Goal: Task Accomplishment & Management: Manage account settings

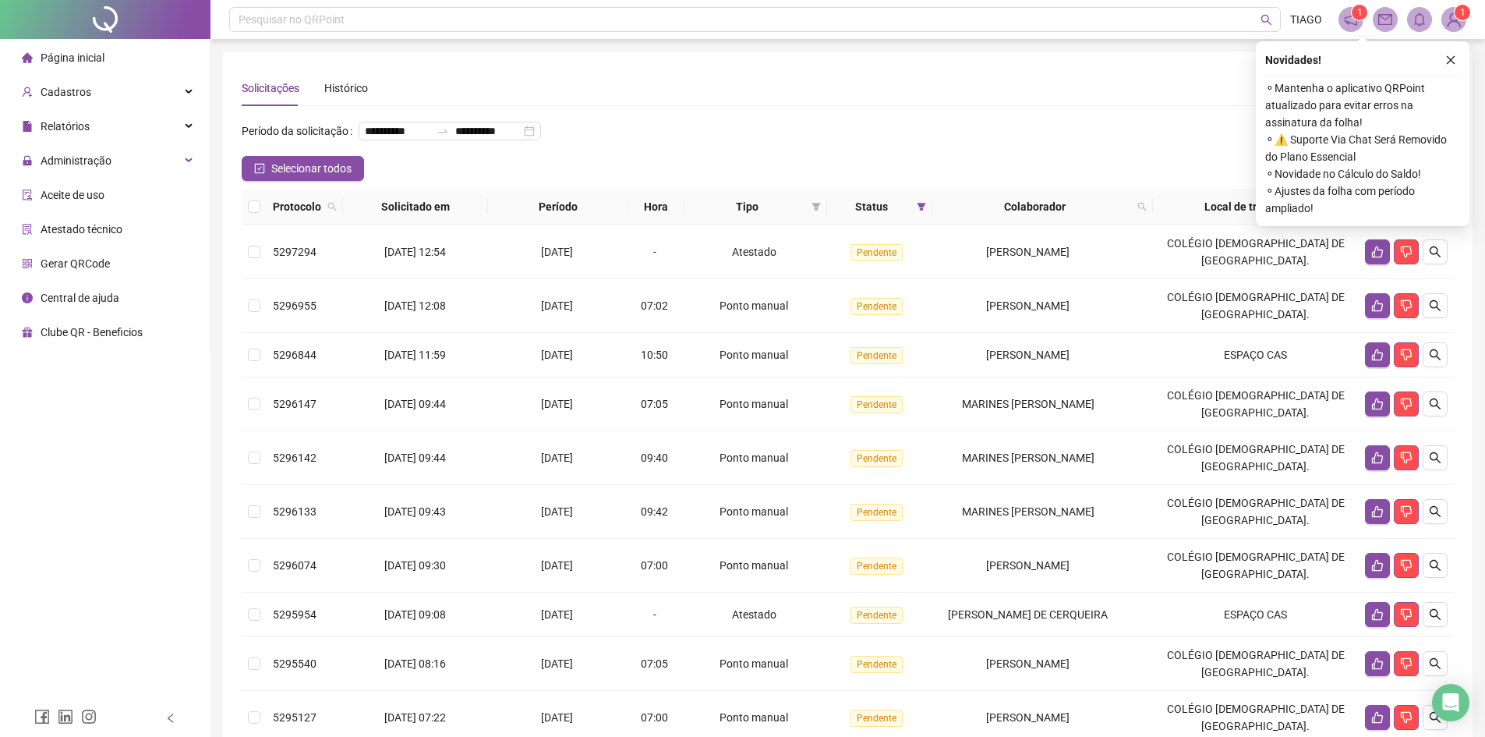
click at [1449, 55] on button "button" at bounding box center [1450, 60] width 19 height 19
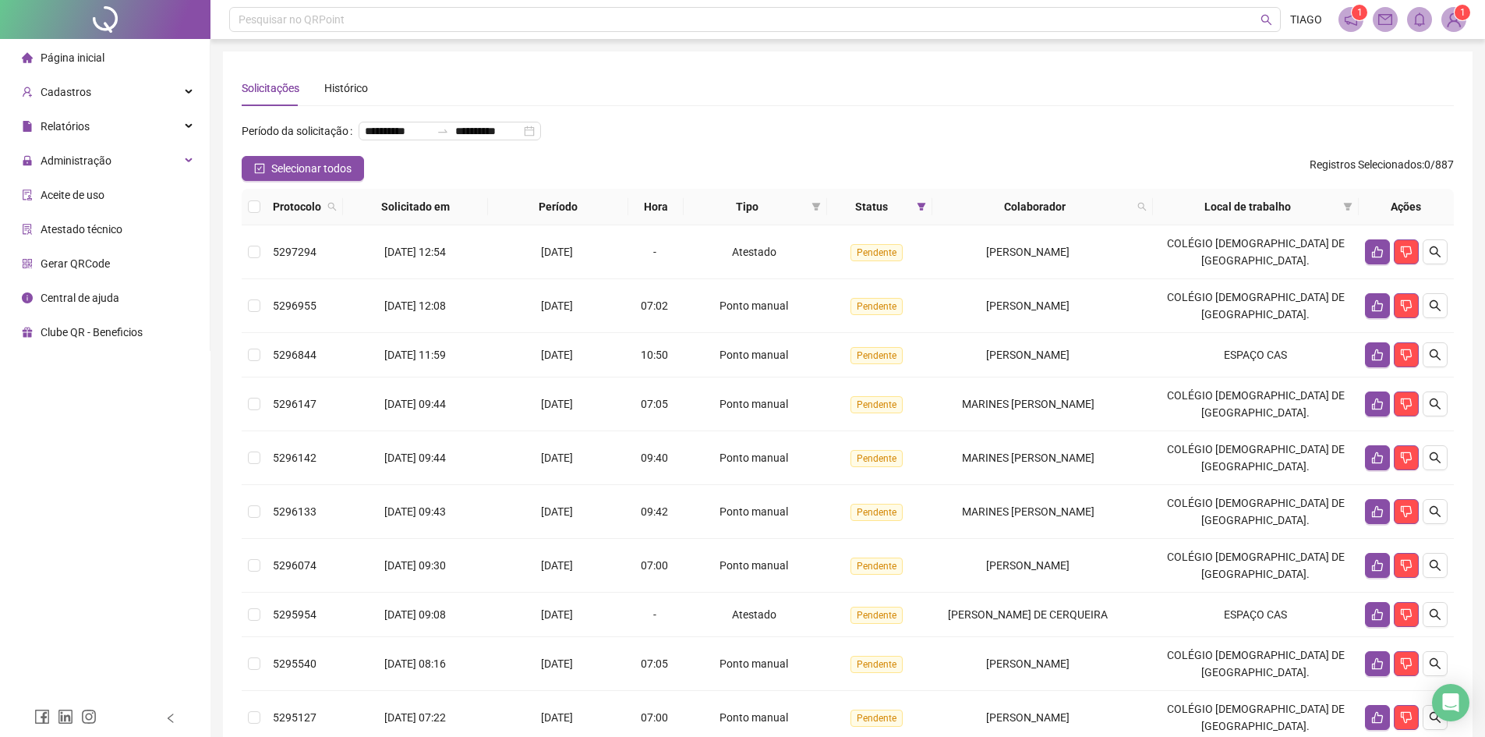
drag, startPoint x: 1372, startPoint y: 146, endPoint x: 905, endPoint y: 436, distance: 549.7
drag, startPoint x: 905, startPoint y: 436, endPoint x: 753, endPoint y: 163, distance: 312.3
click at [753, 156] on div "**********" at bounding box center [848, 136] width 1212 height 37
click at [856, 333] on td "Pendente" at bounding box center [879, 306] width 105 height 54
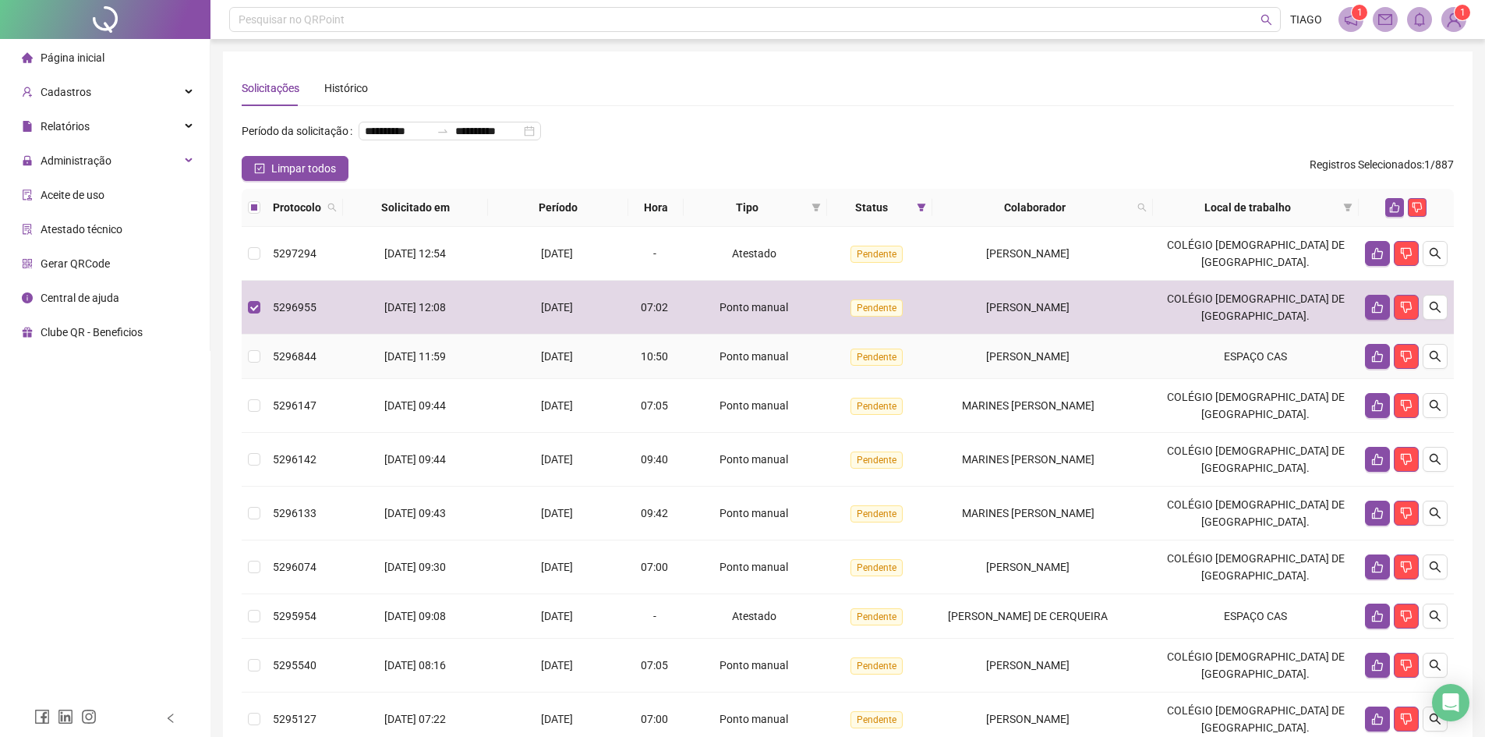
click at [855, 379] on td "Pendente" at bounding box center [879, 356] width 105 height 44
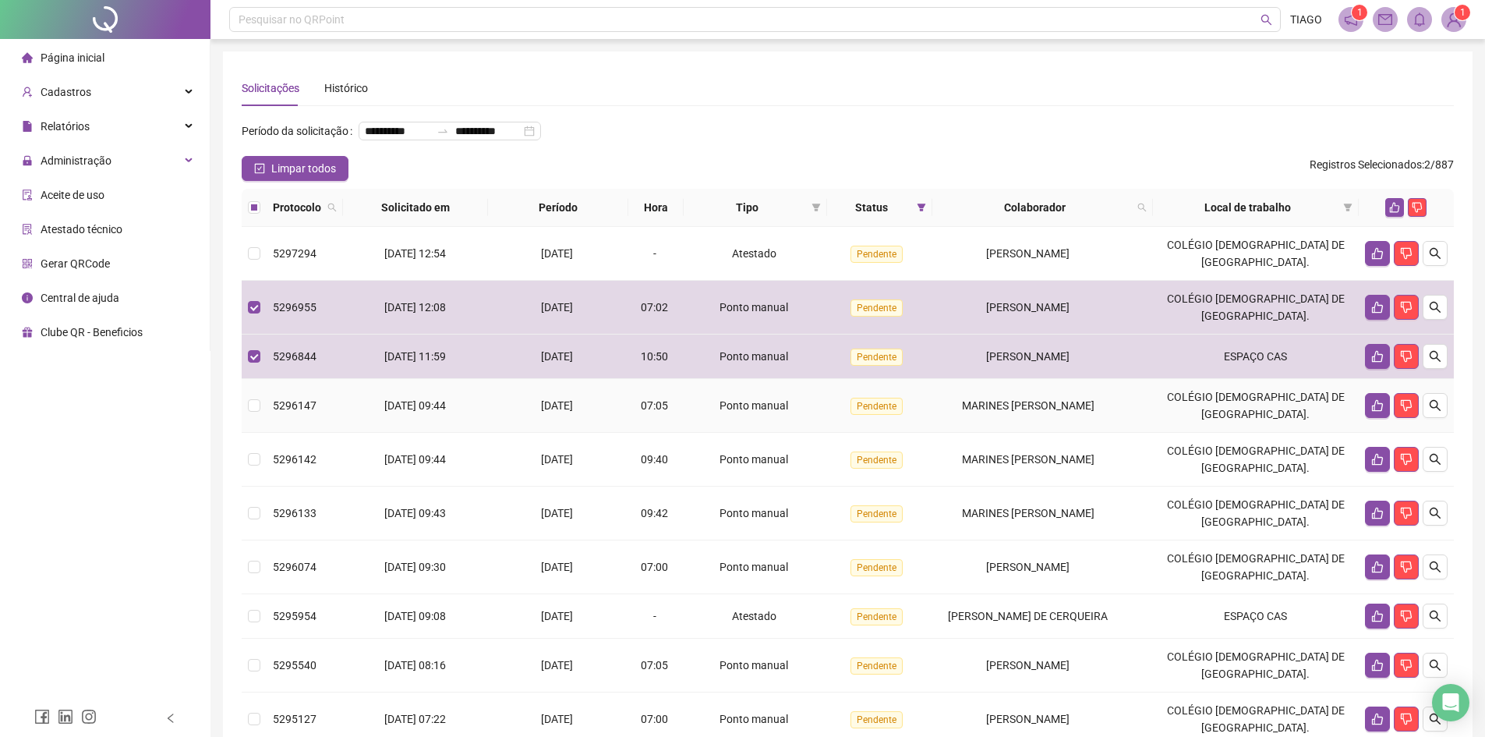
click at [879, 415] on span "Pendente" at bounding box center [877, 406] width 52 height 17
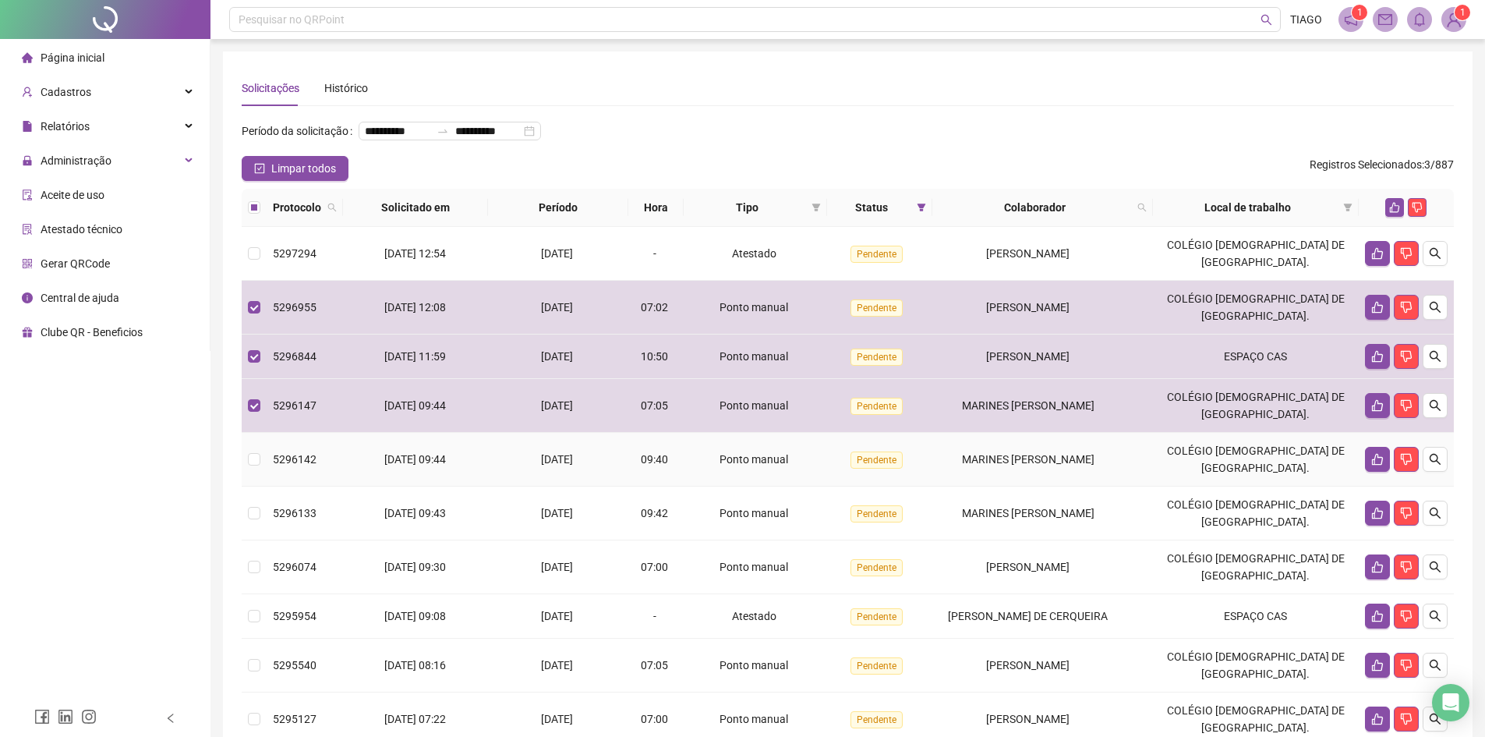
click at [895, 486] on td "Pendente" at bounding box center [879, 460] width 105 height 54
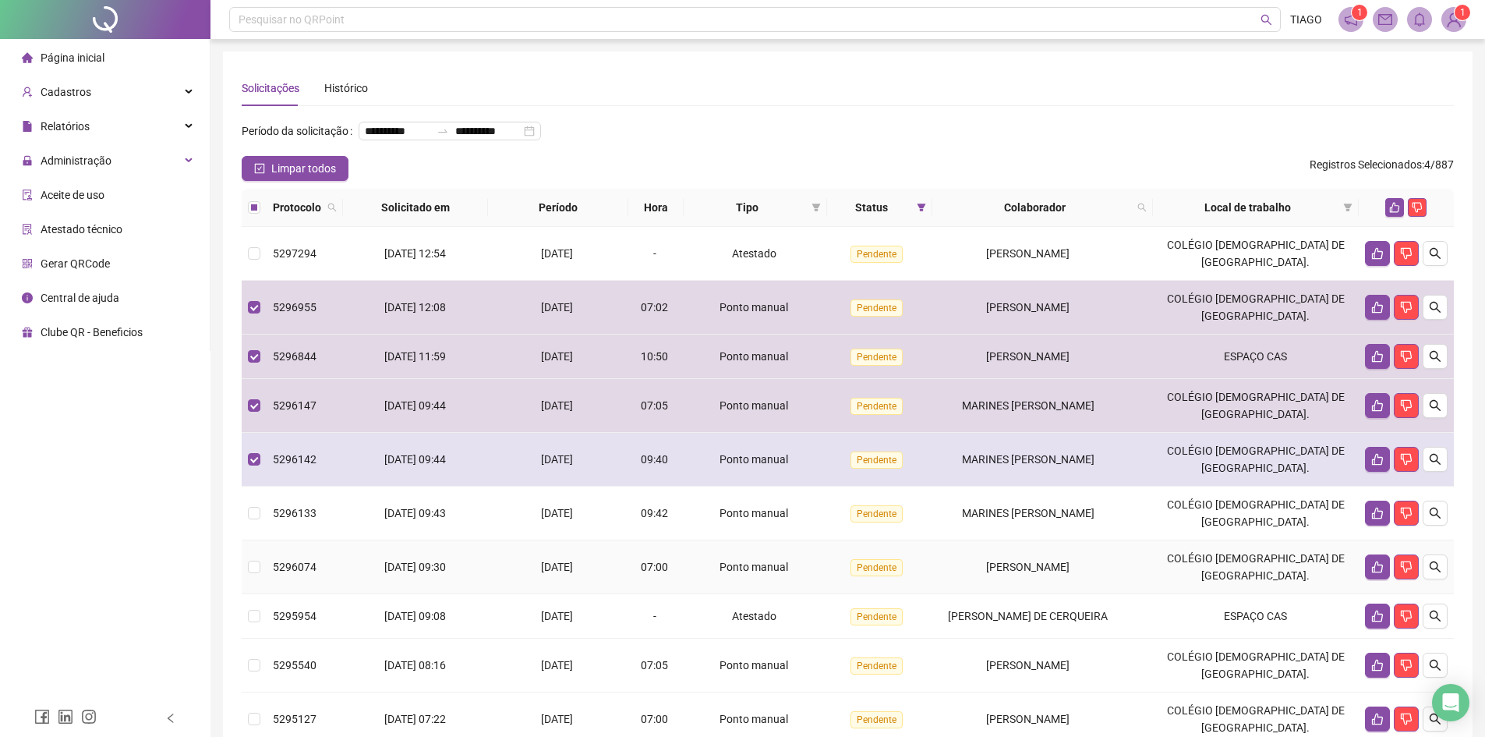
scroll to position [78, 0]
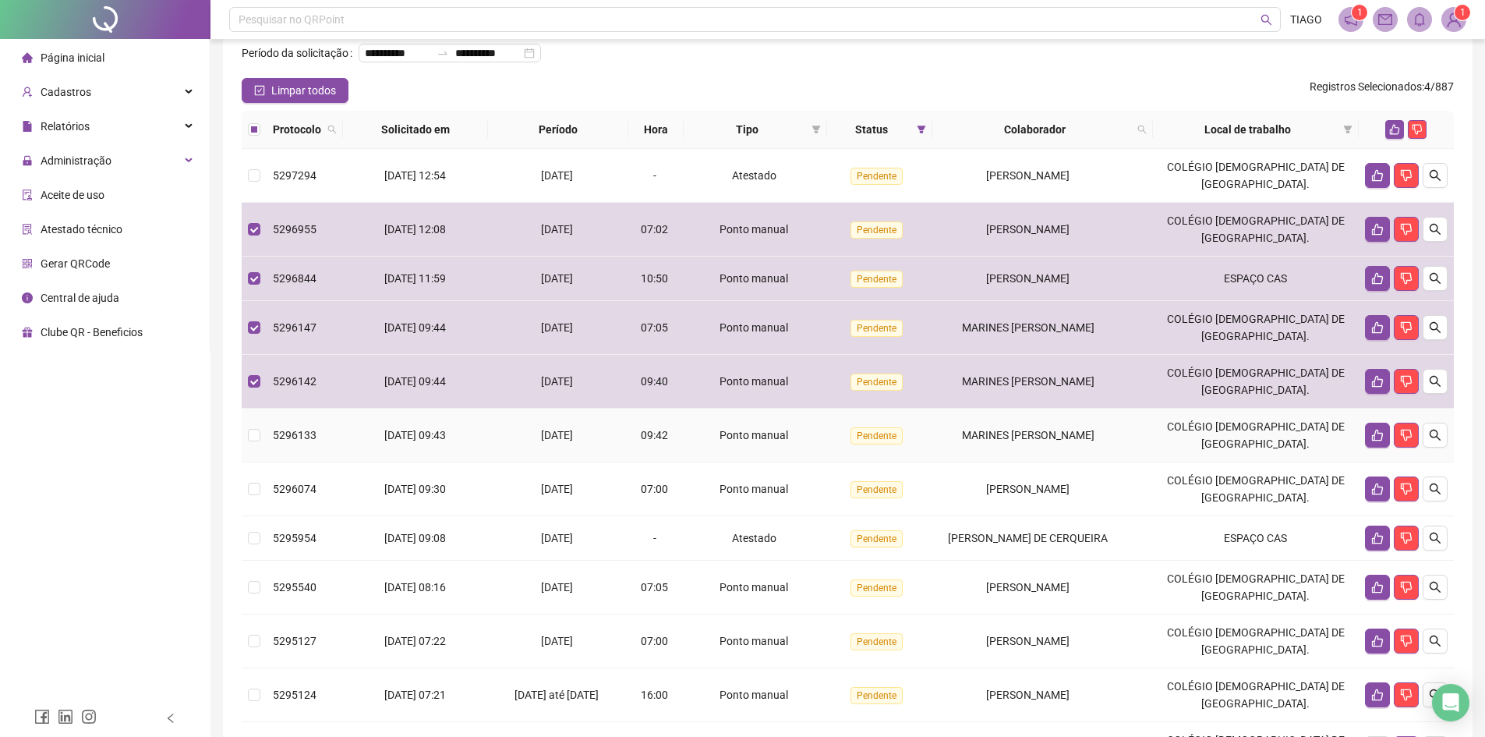
click at [868, 444] on span "Pendente" at bounding box center [877, 435] width 52 height 17
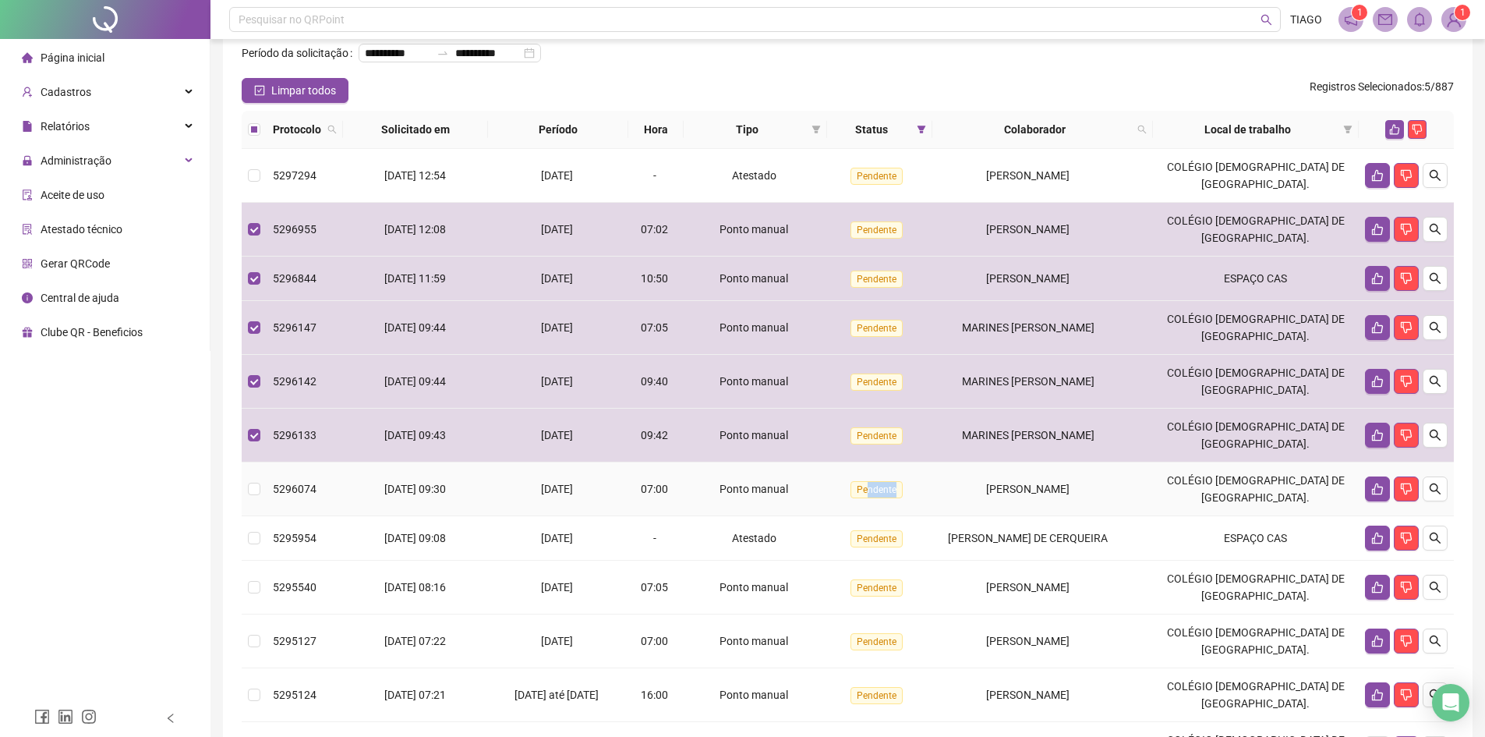
click at [880, 516] on td "Pendente" at bounding box center [879, 489] width 105 height 54
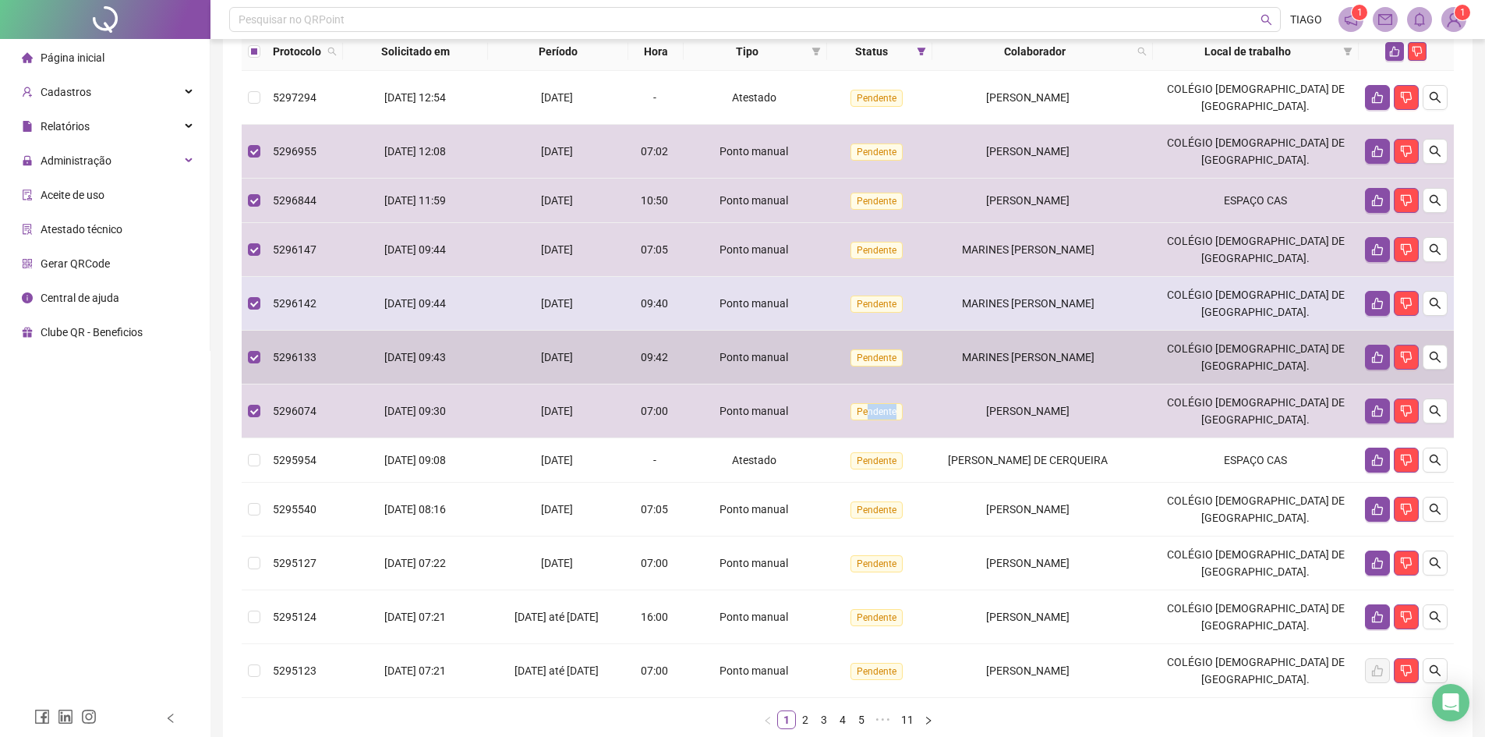
scroll to position [234, 0]
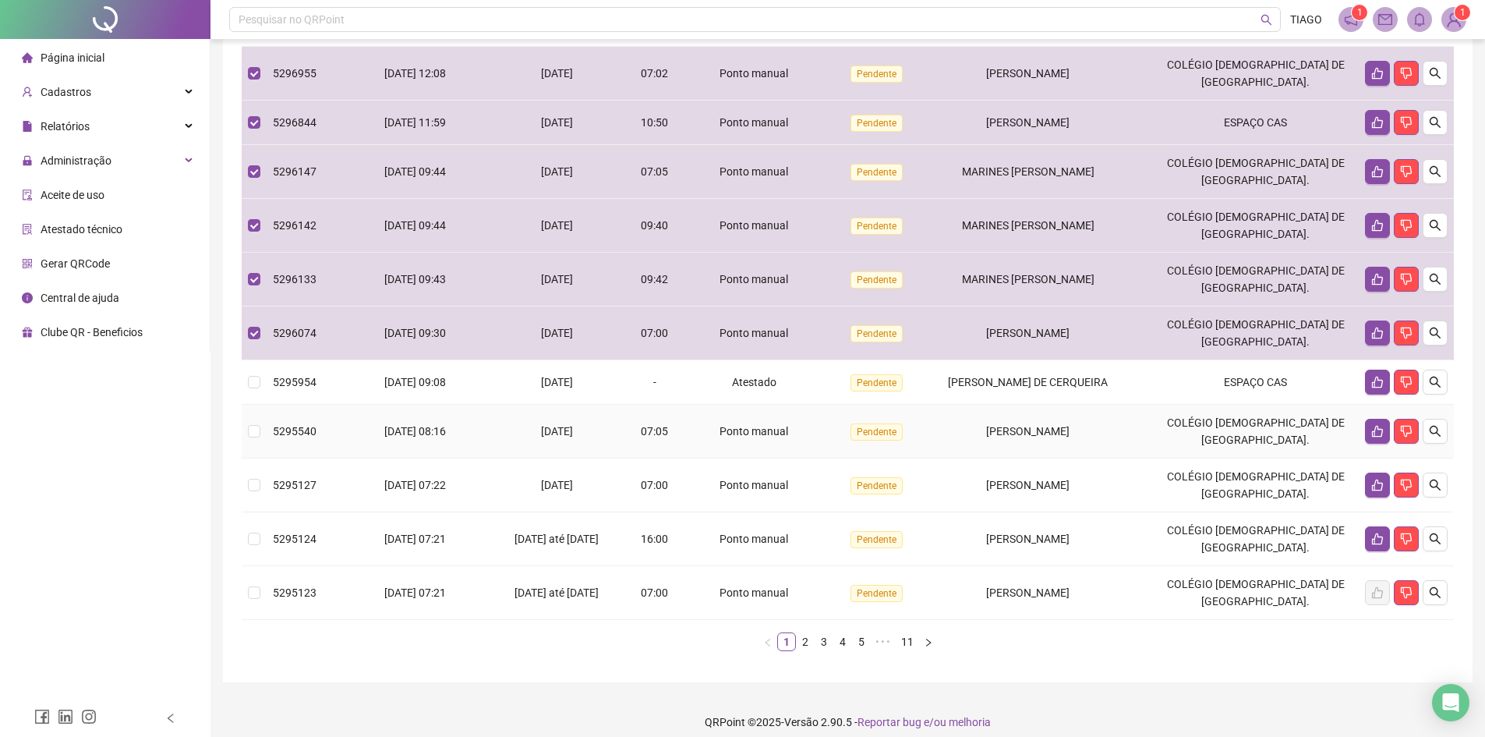
click at [820, 458] on td "Ponto manual" at bounding box center [755, 432] width 143 height 54
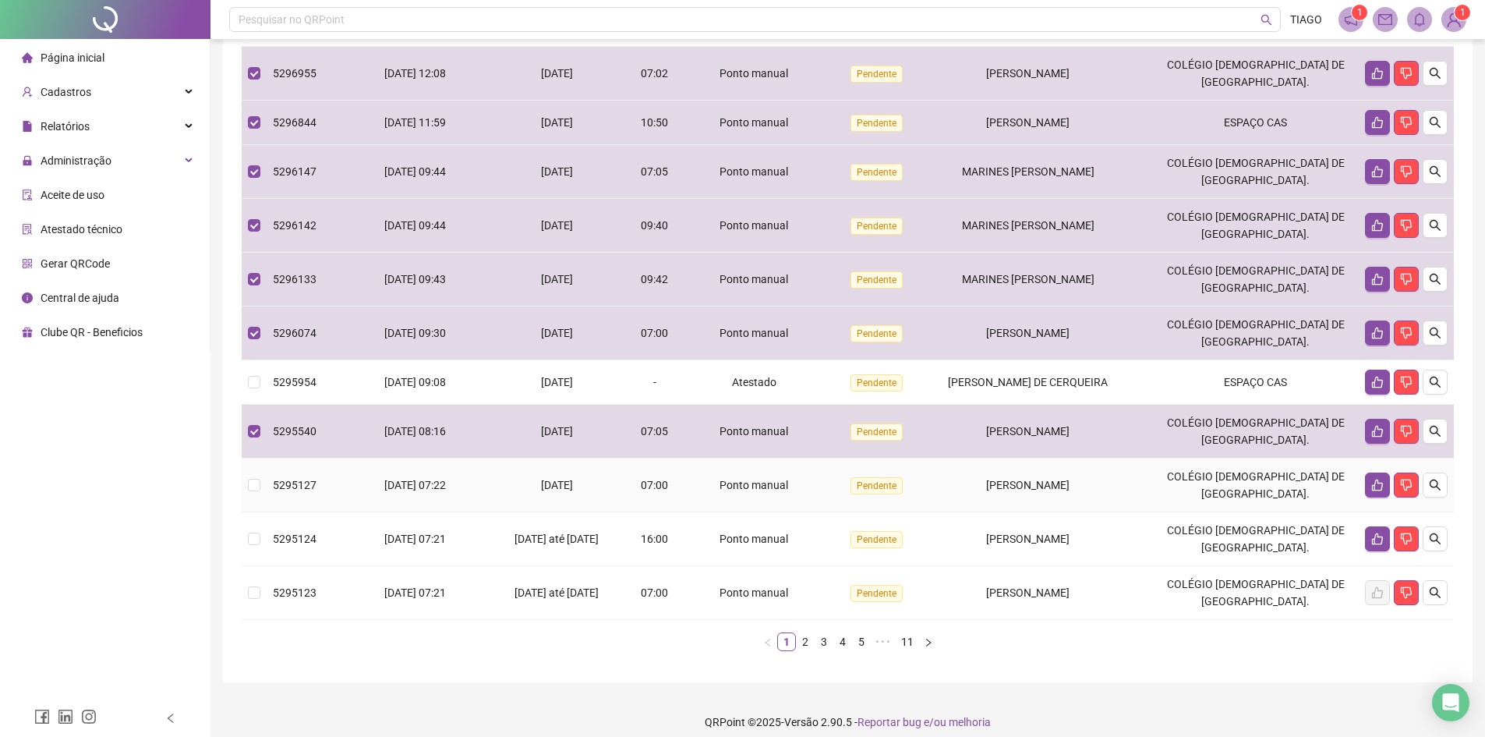
click at [821, 493] on div "Ponto manual" at bounding box center [755, 484] width 131 height 17
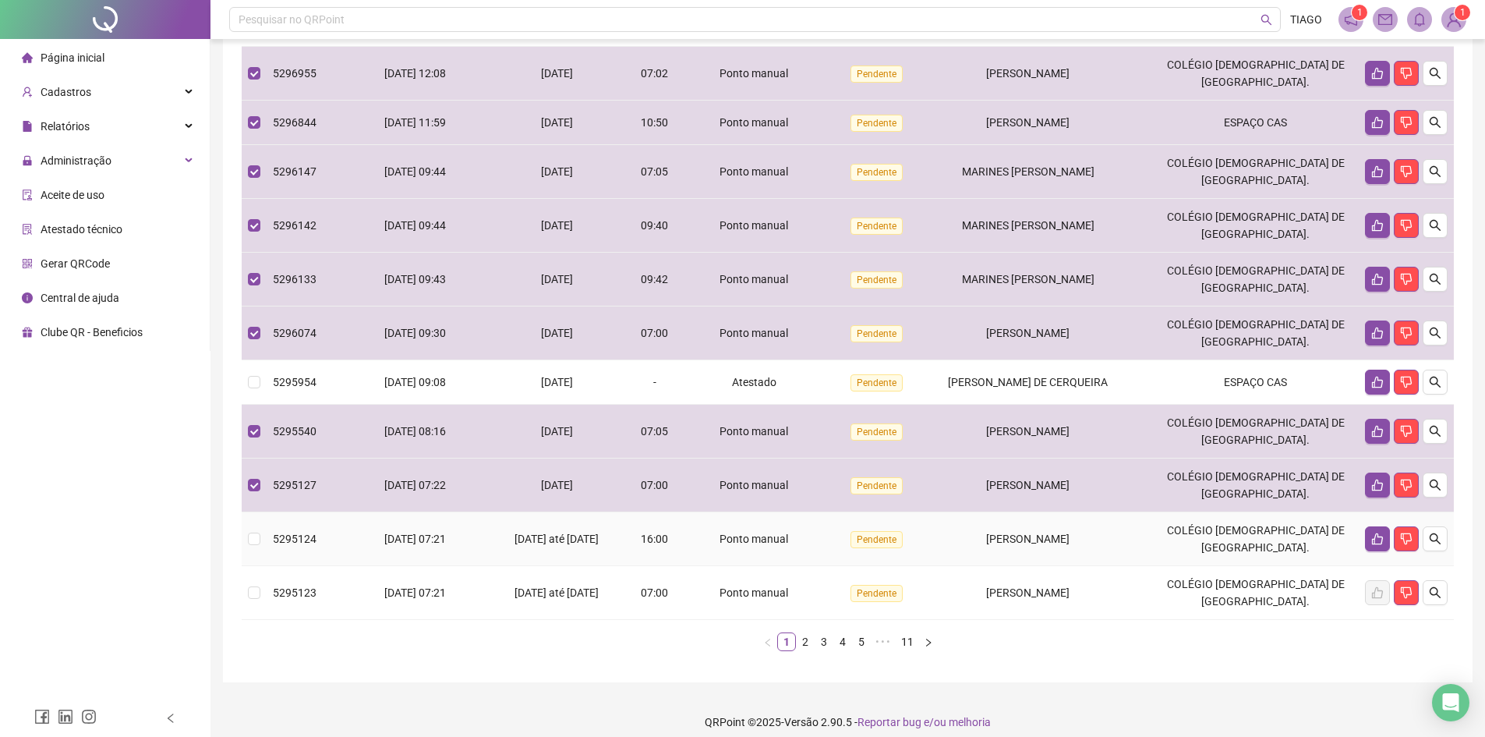
click at [874, 548] on span "Pendente" at bounding box center [877, 539] width 52 height 17
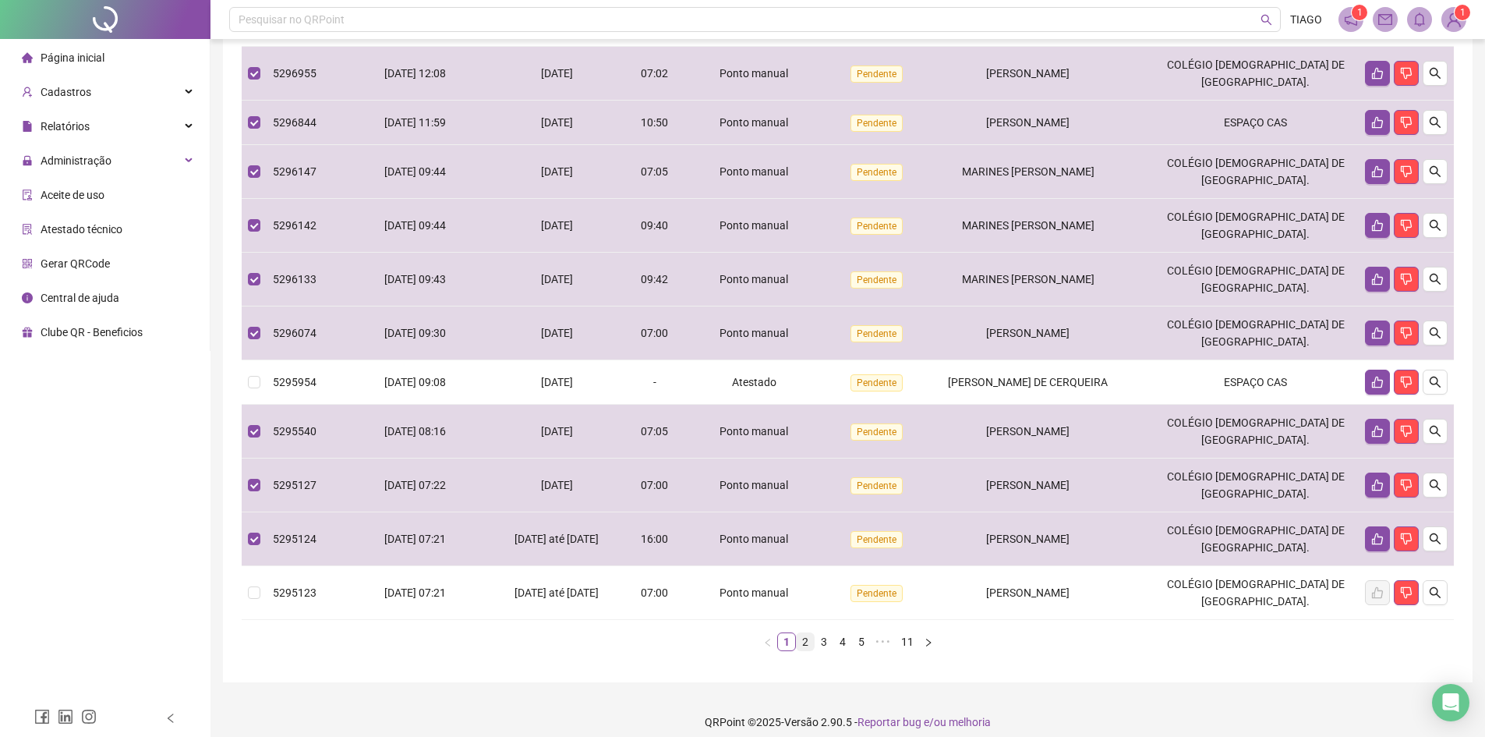
click at [806, 650] on link "2" at bounding box center [805, 641] width 17 height 17
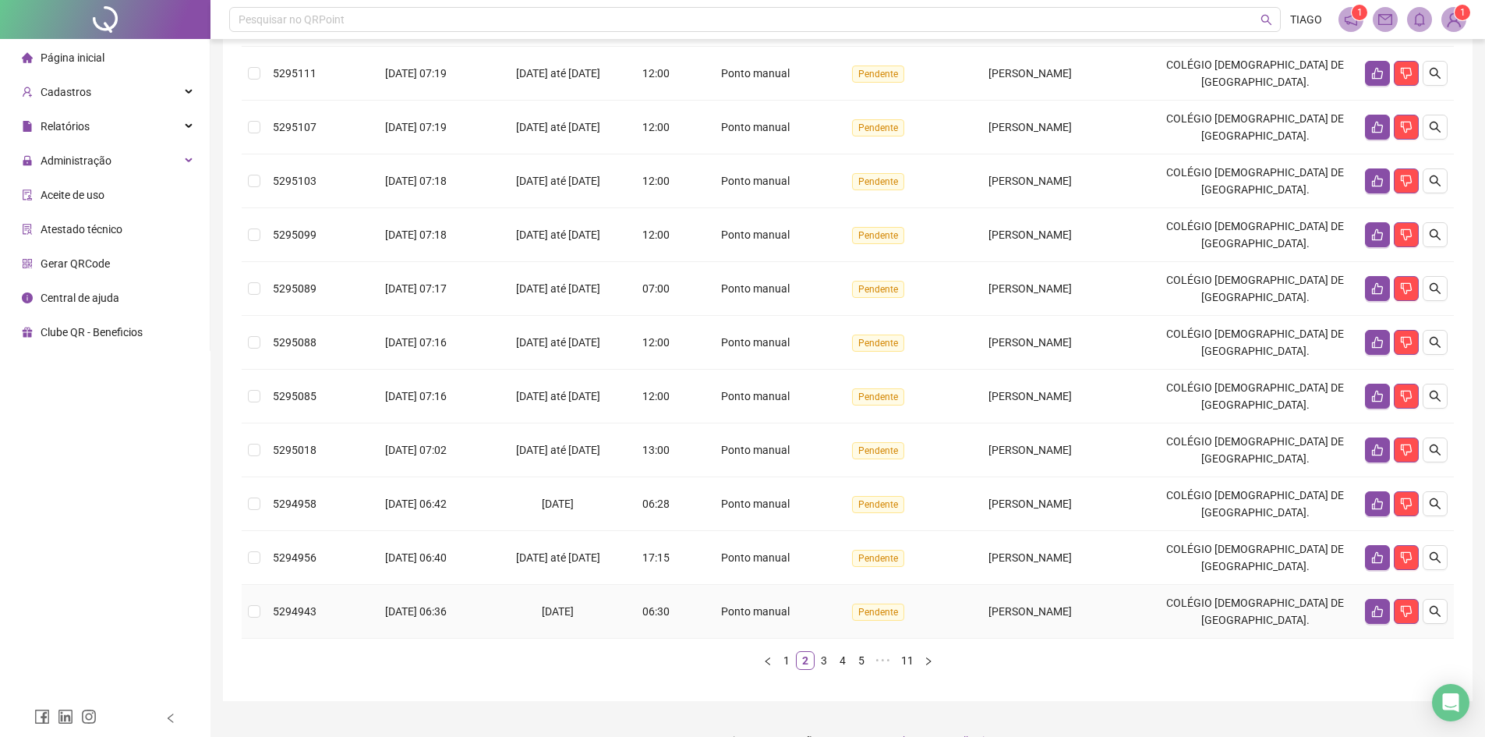
scroll to position [156, 0]
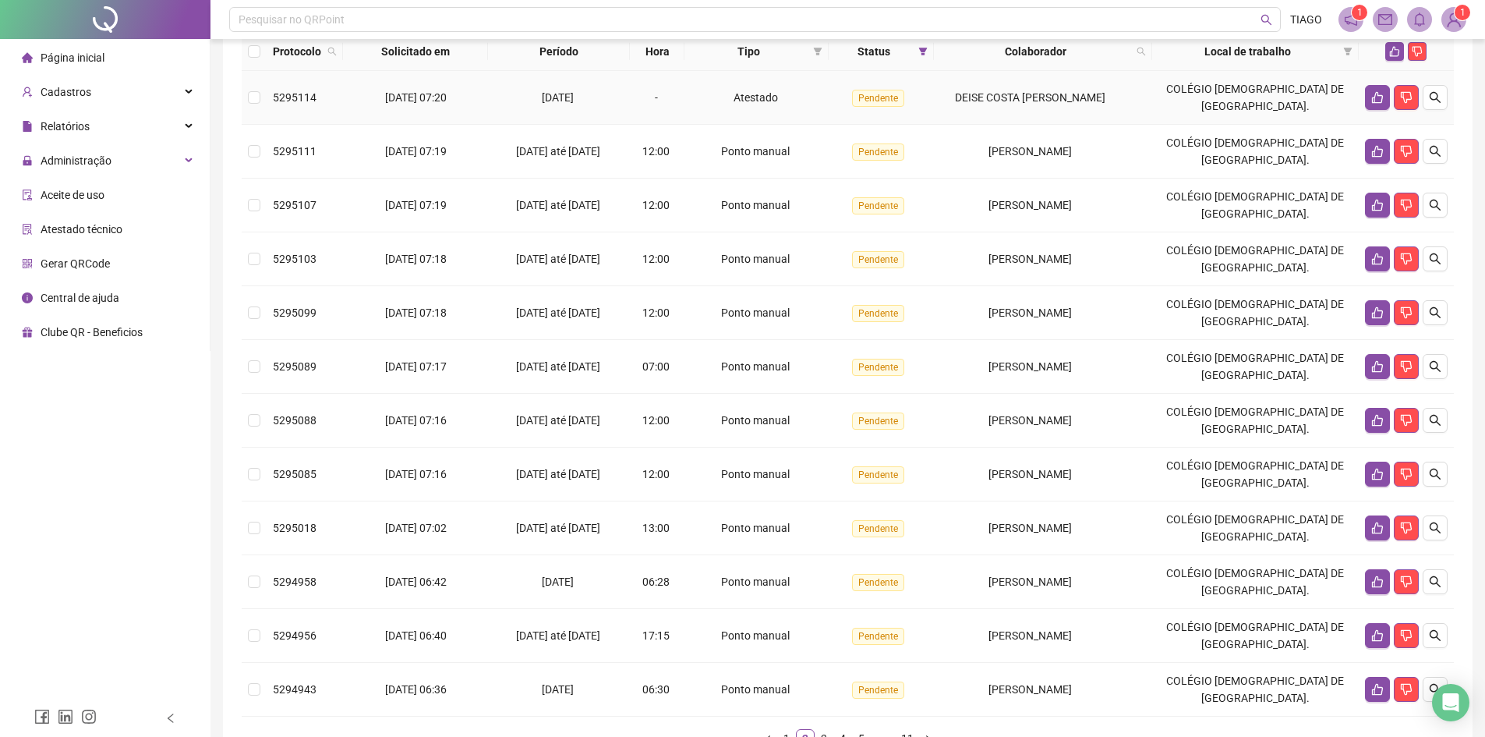
click at [709, 112] on td "Atestado" at bounding box center [756, 98] width 144 height 54
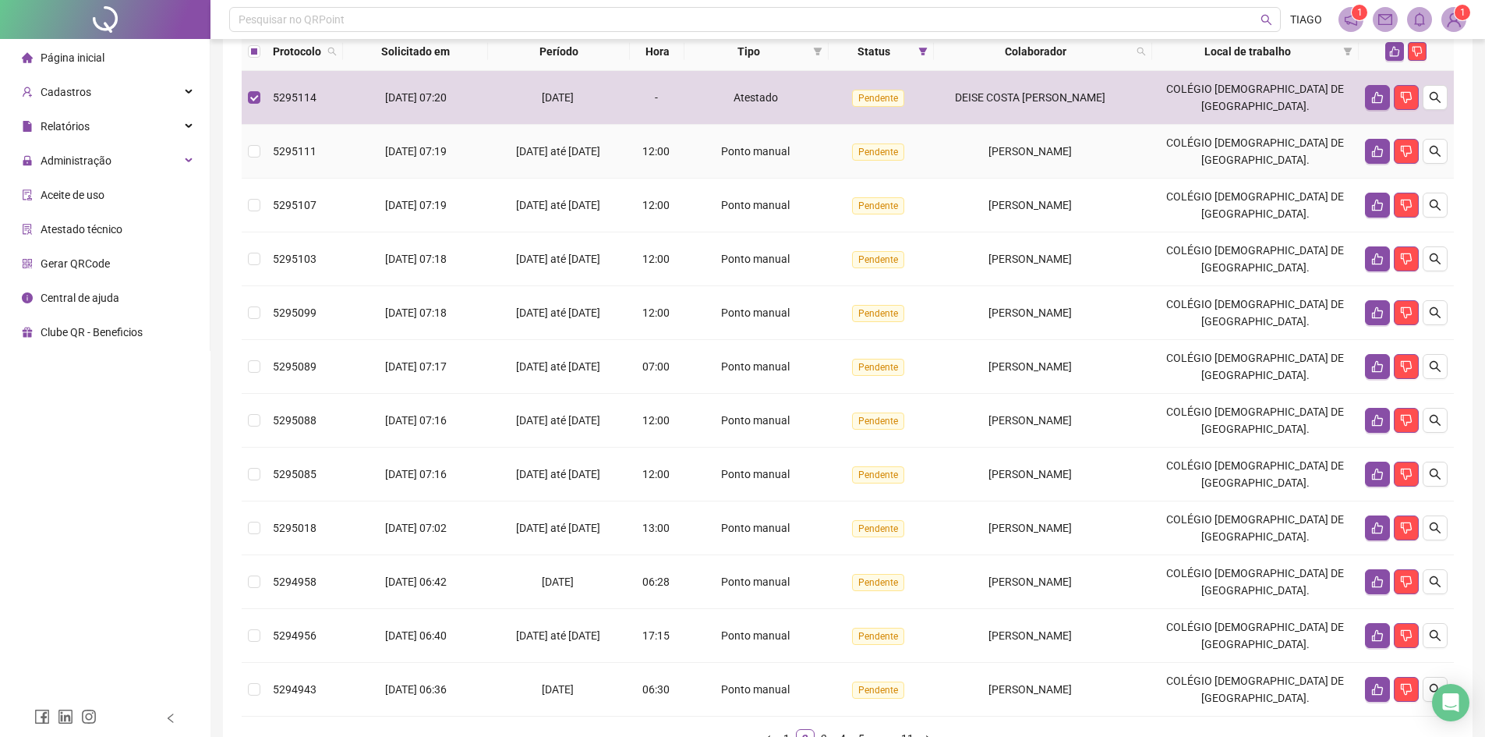
click at [706, 165] on td "Ponto manual" at bounding box center [756, 152] width 144 height 54
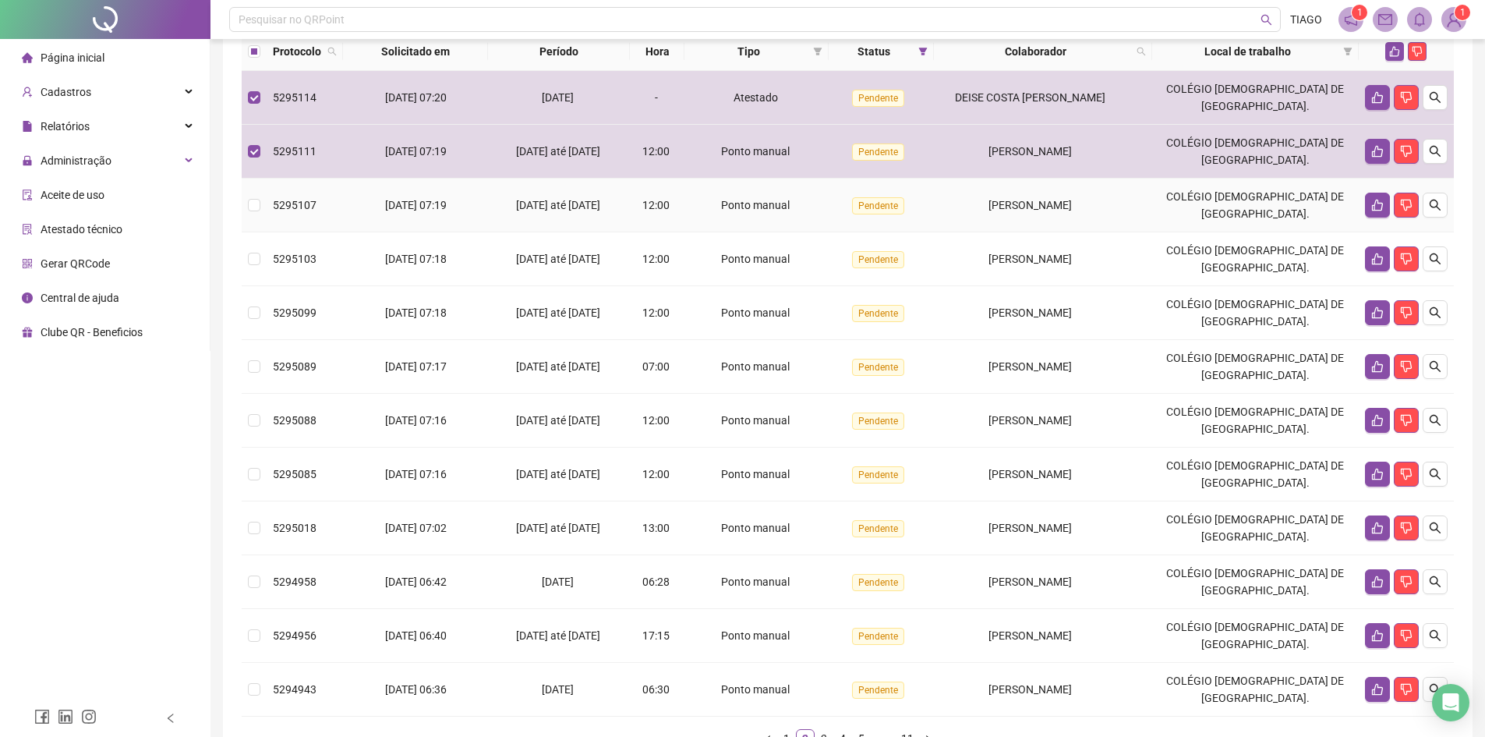
click at [704, 214] on div "Ponto manual" at bounding box center [757, 204] width 132 height 17
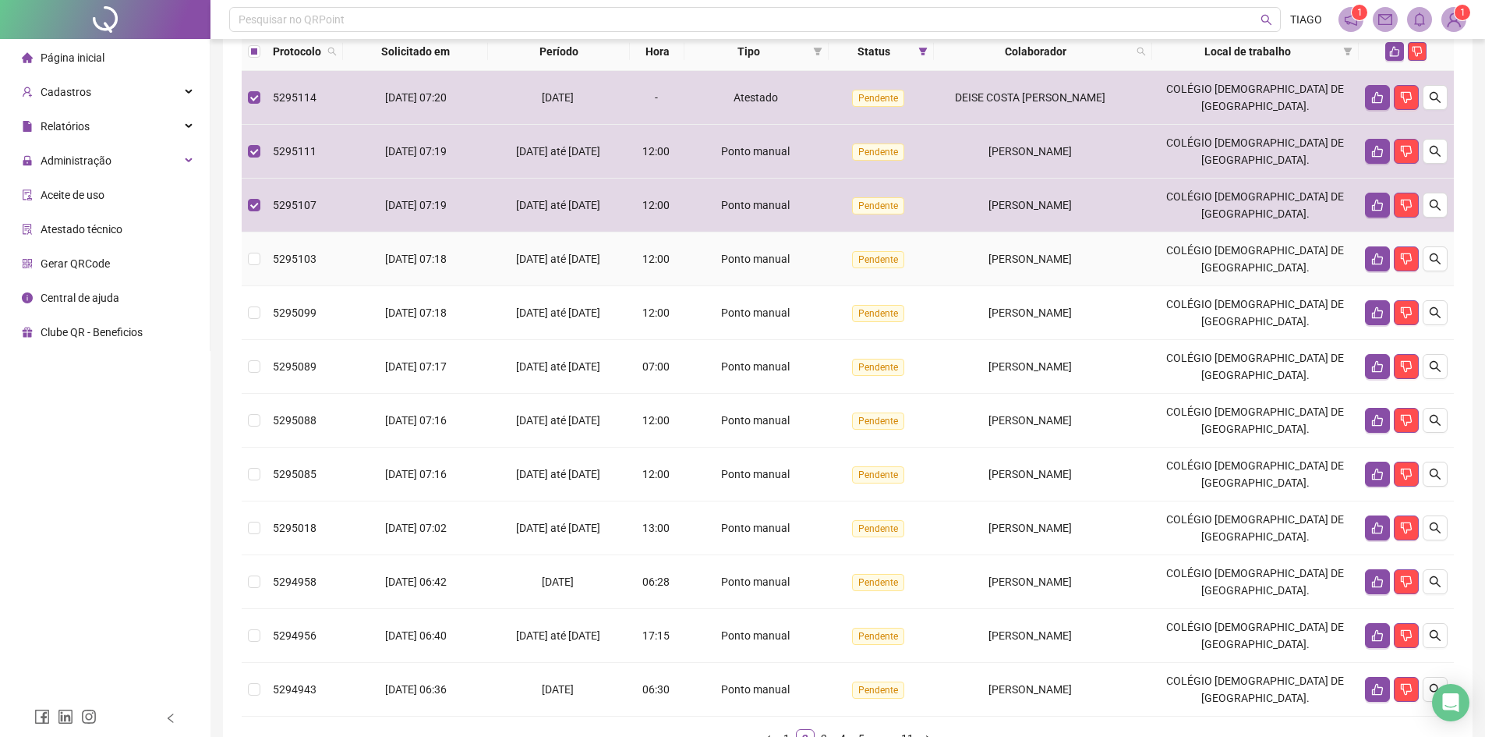
click at [737, 265] on span "Ponto manual" at bounding box center [755, 259] width 69 height 12
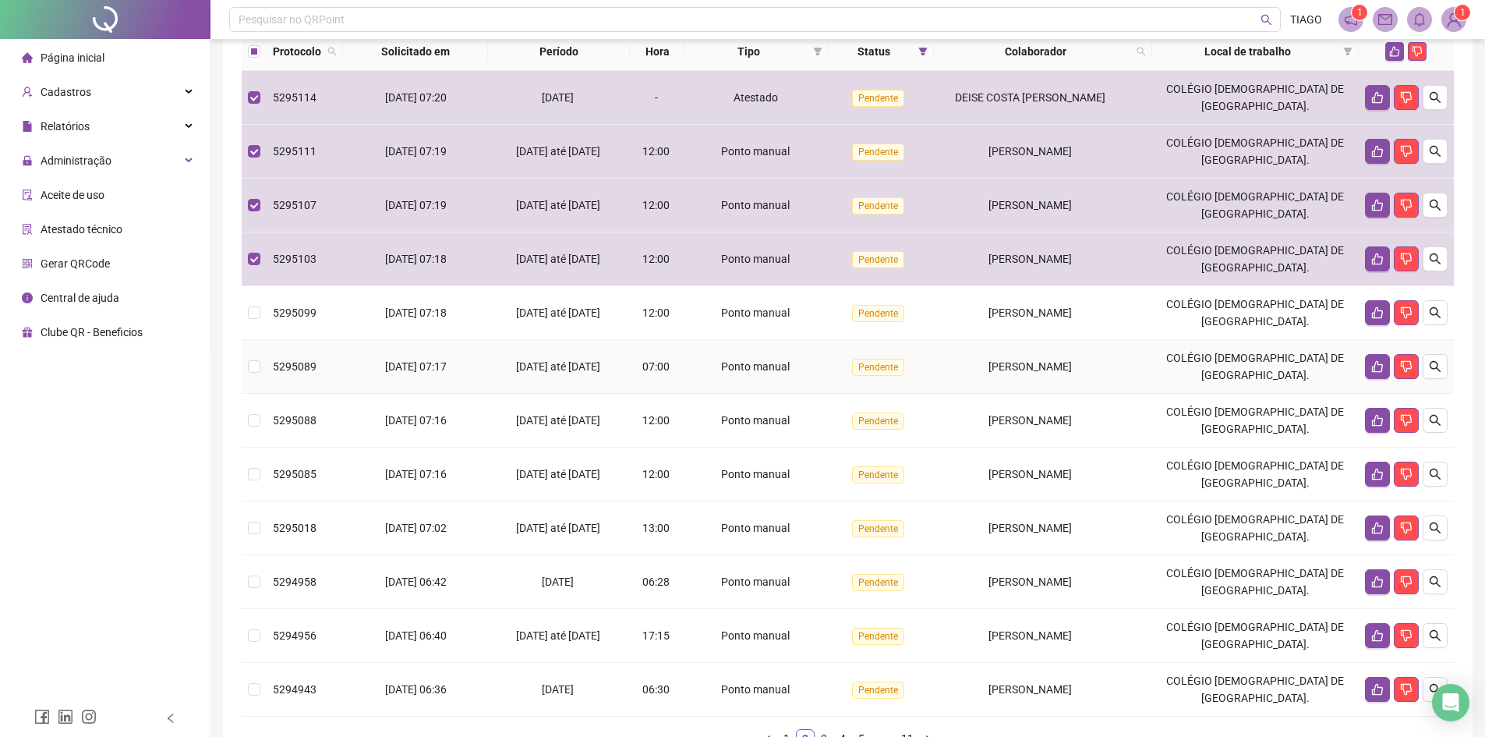
click at [726, 375] on div "Ponto manual" at bounding box center [757, 366] width 132 height 17
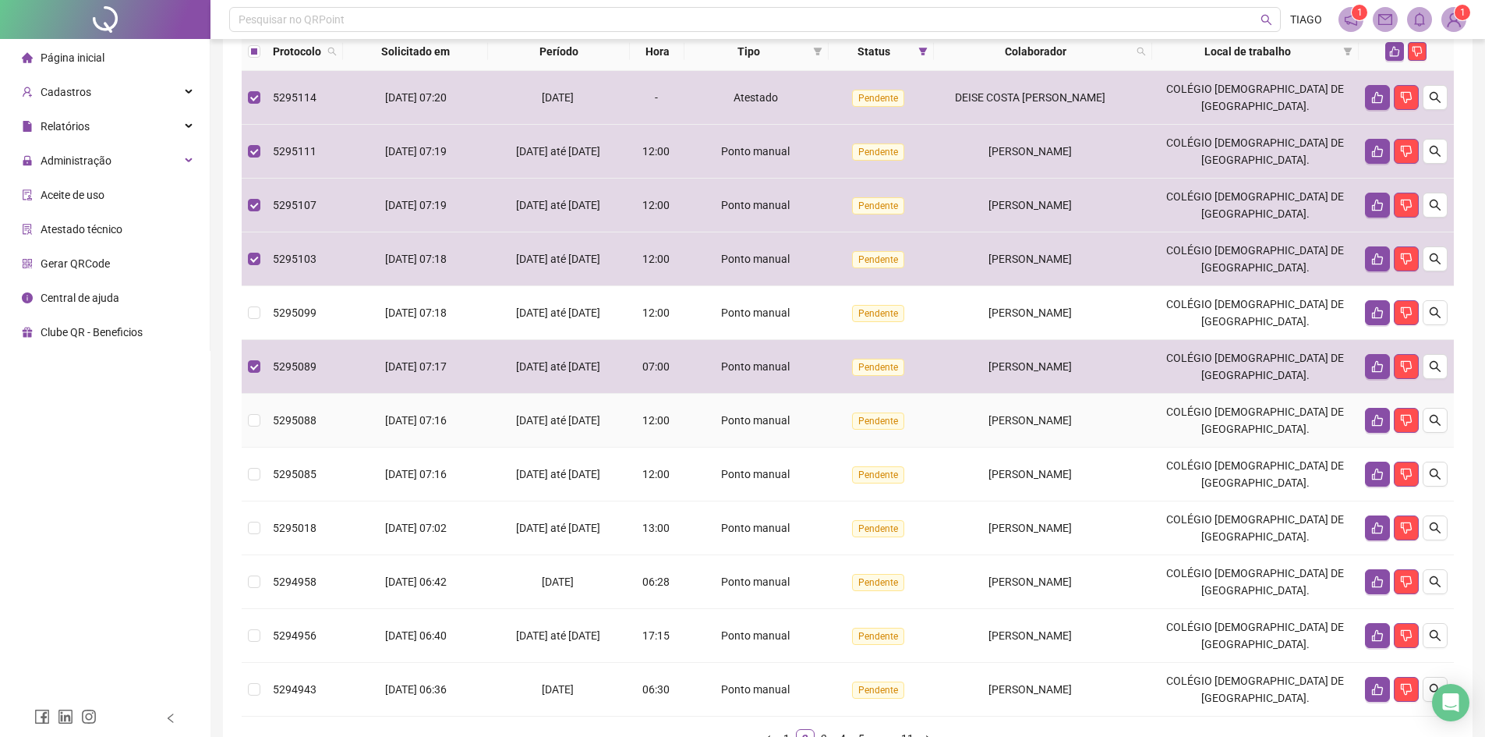
click at [771, 429] on div "Ponto manual" at bounding box center [757, 420] width 132 height 17
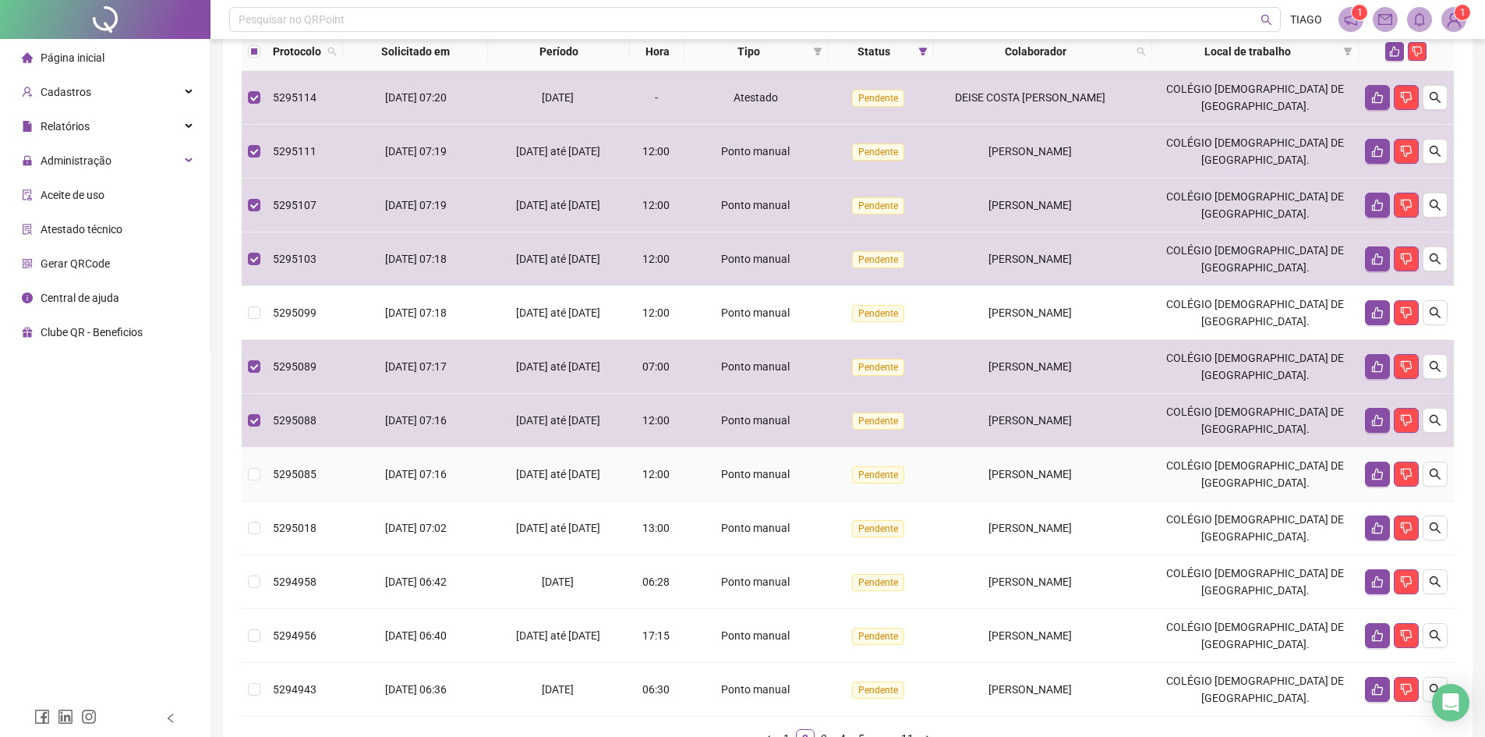
drag, startPoint x: 770, startPoint y: 495, endPoint x: 727, endPoint y: 504, distance: 43.7
click at [727, 483] on div "Ponto manual" at bounding box center [757, 473] width 132 height 17
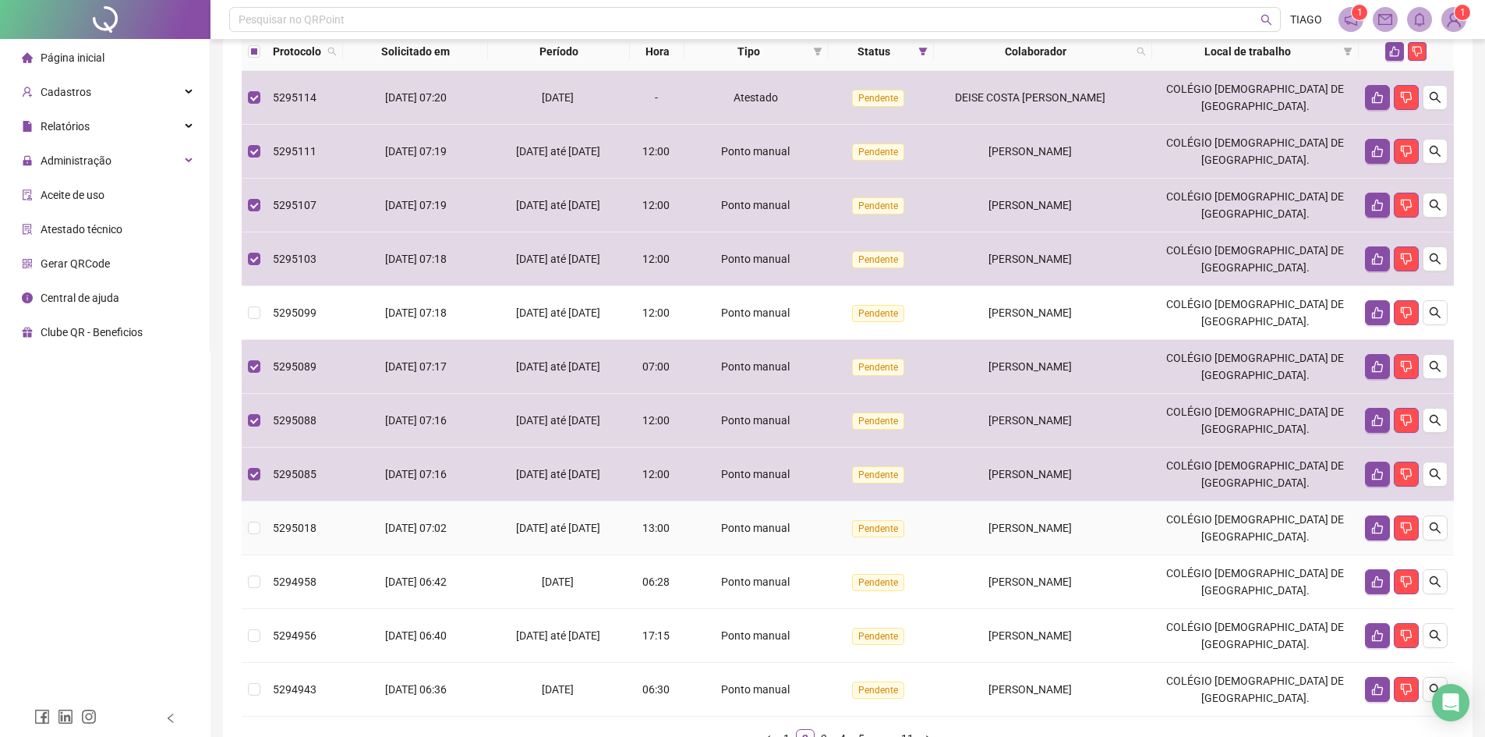
click at [761, 534] on span "Ponto manual" at bounding box center [755, 528] width 69 height 12
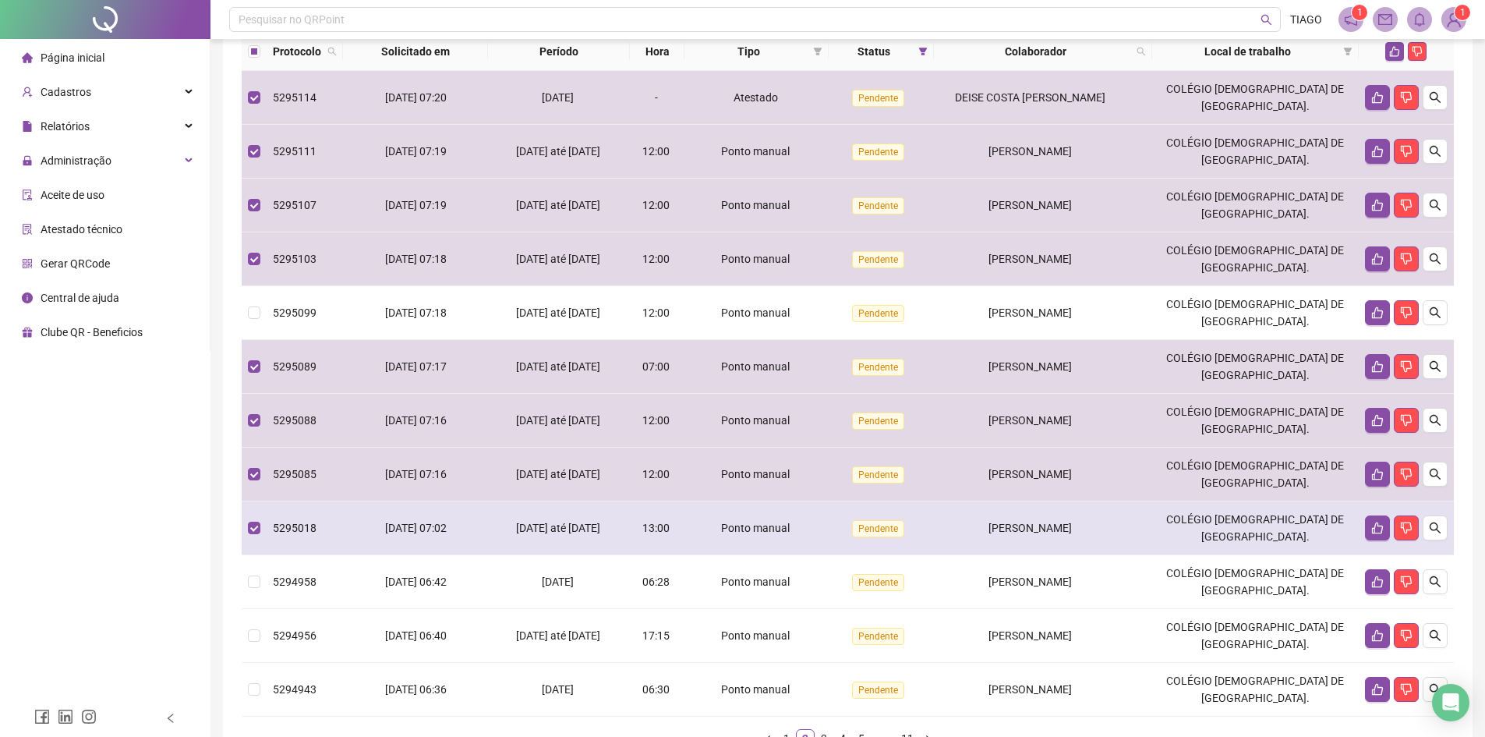
scroll to position [234, 0]
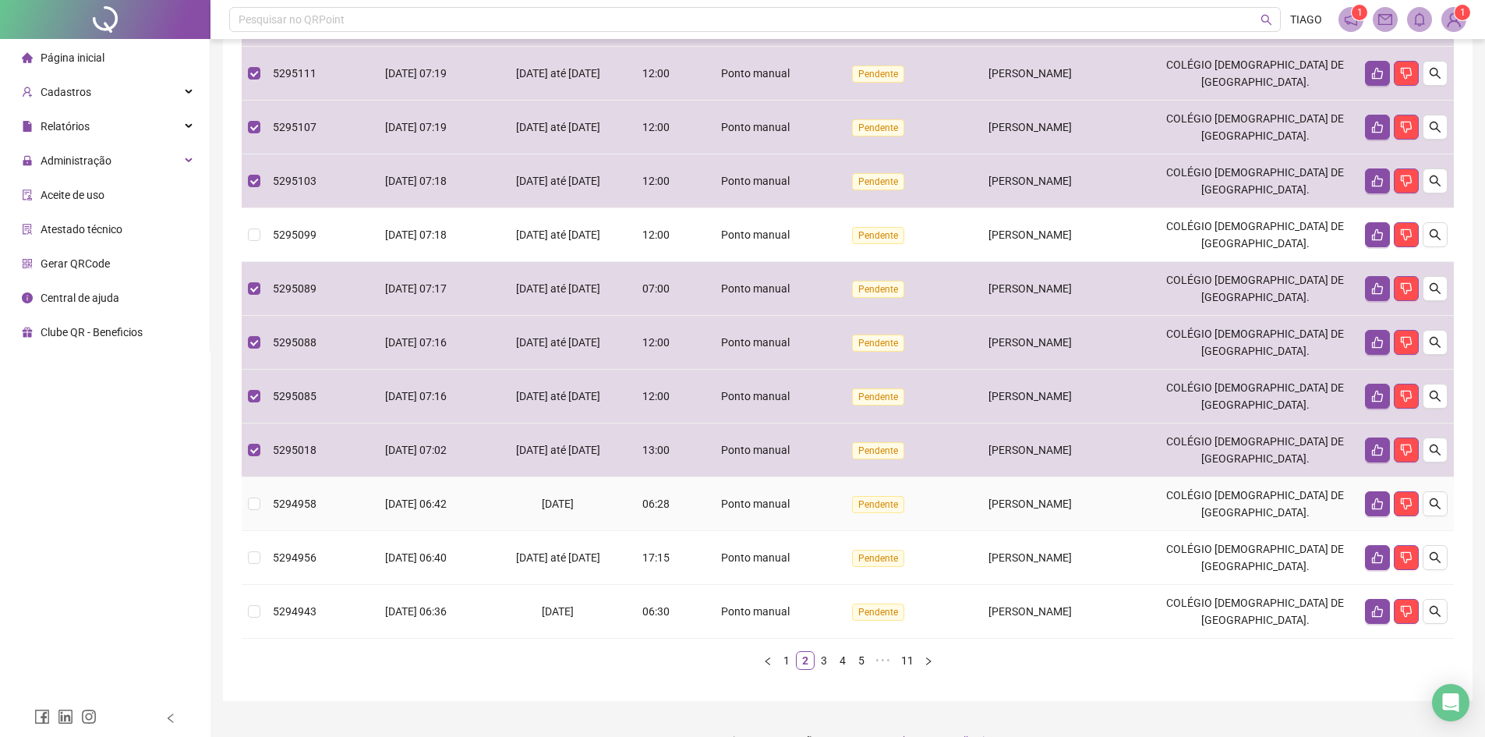
click at [765, 510] on span "Ponto manual" at bounding box center [755, 503] width 69 height 12
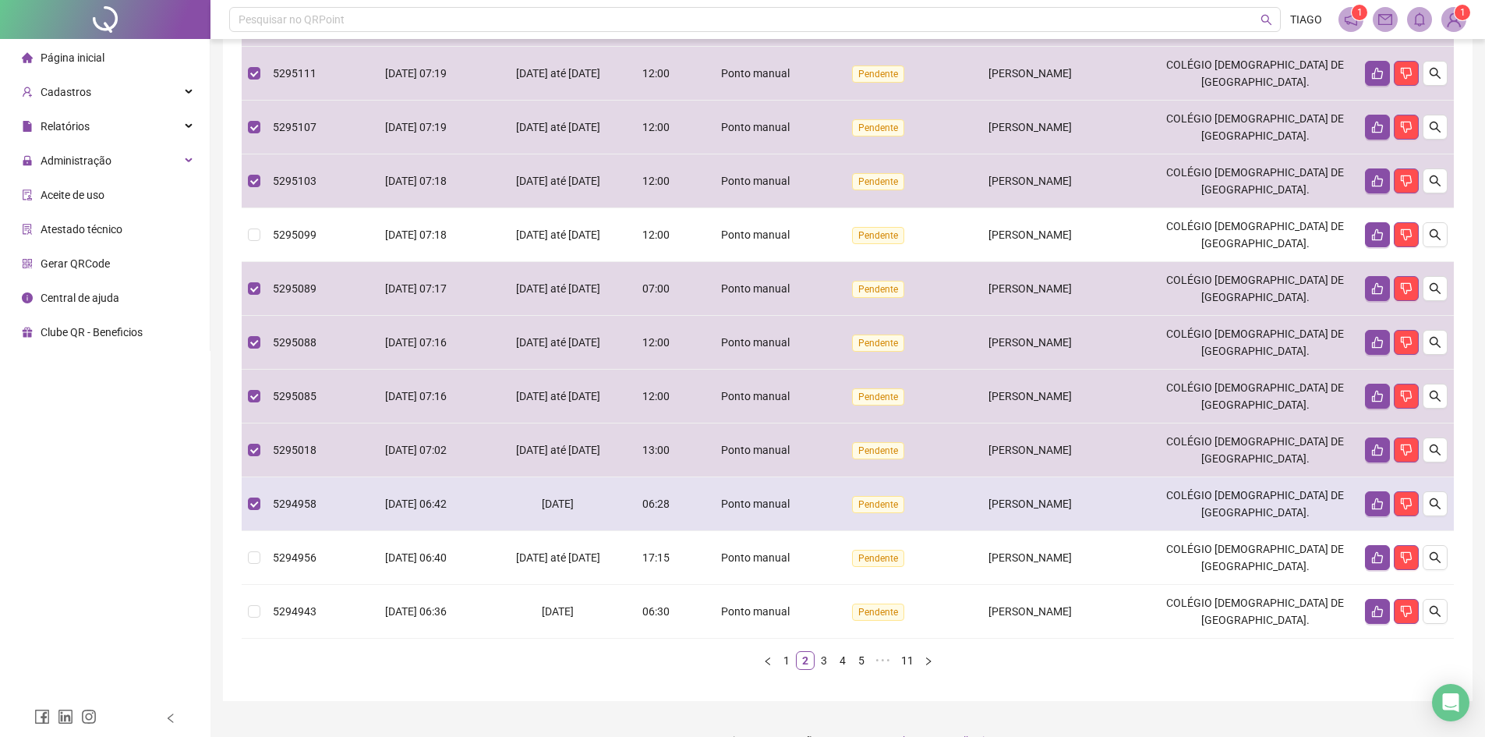
scroll to position [290, 0]
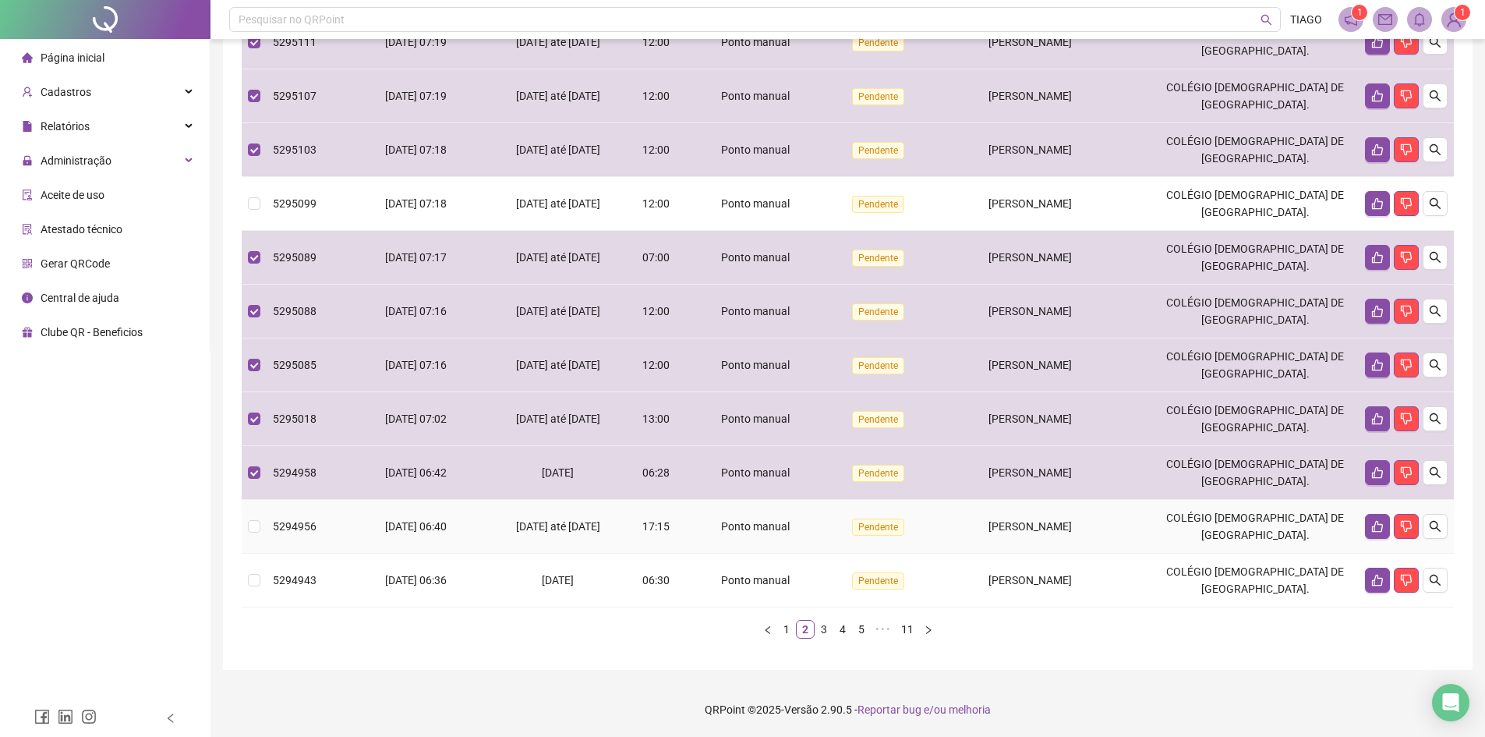
click at [764, 512] on td "Ponto manual" at bounding box center [756, 527] width 144 height 54
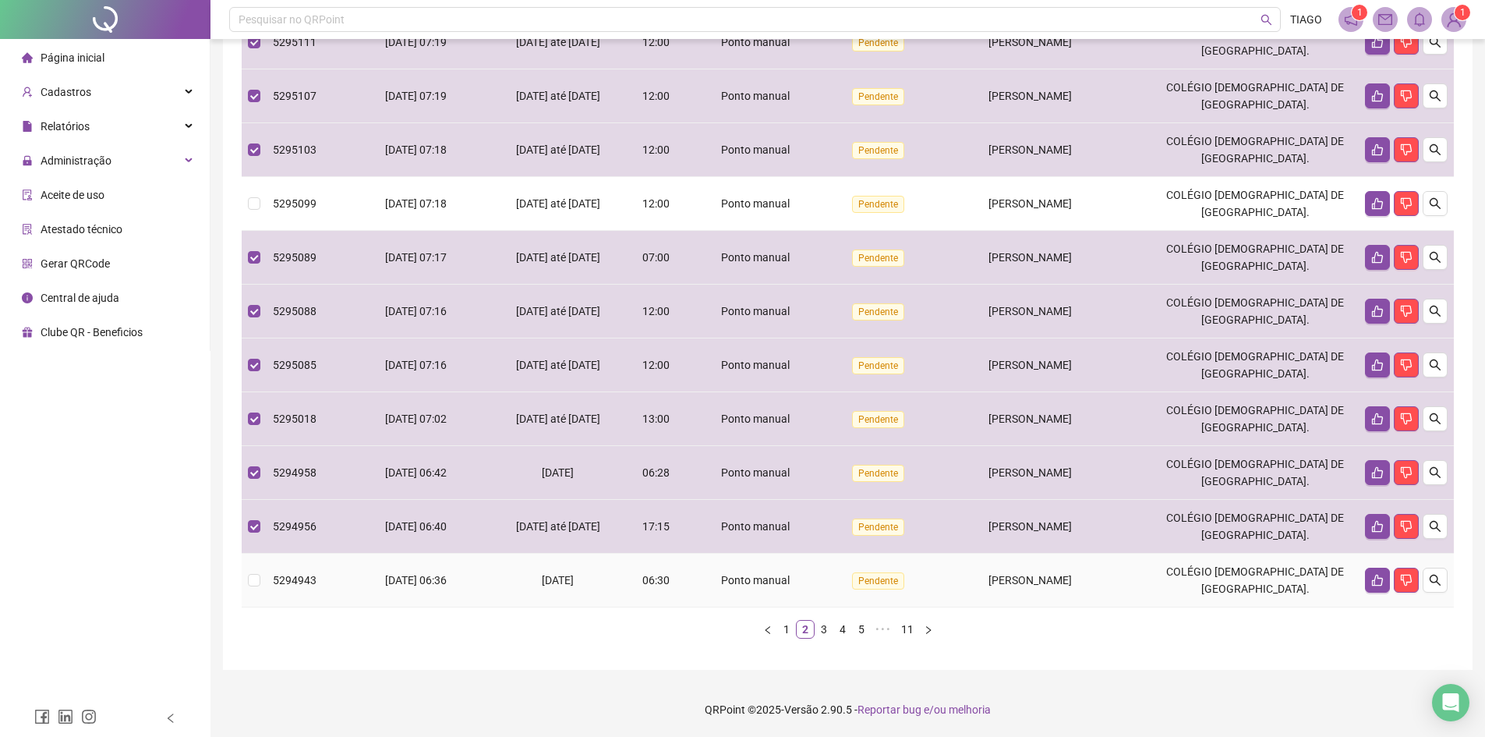
click at [773, 574] on span "Ponto manual" at bounding box center [755, 580] width 69 height 12
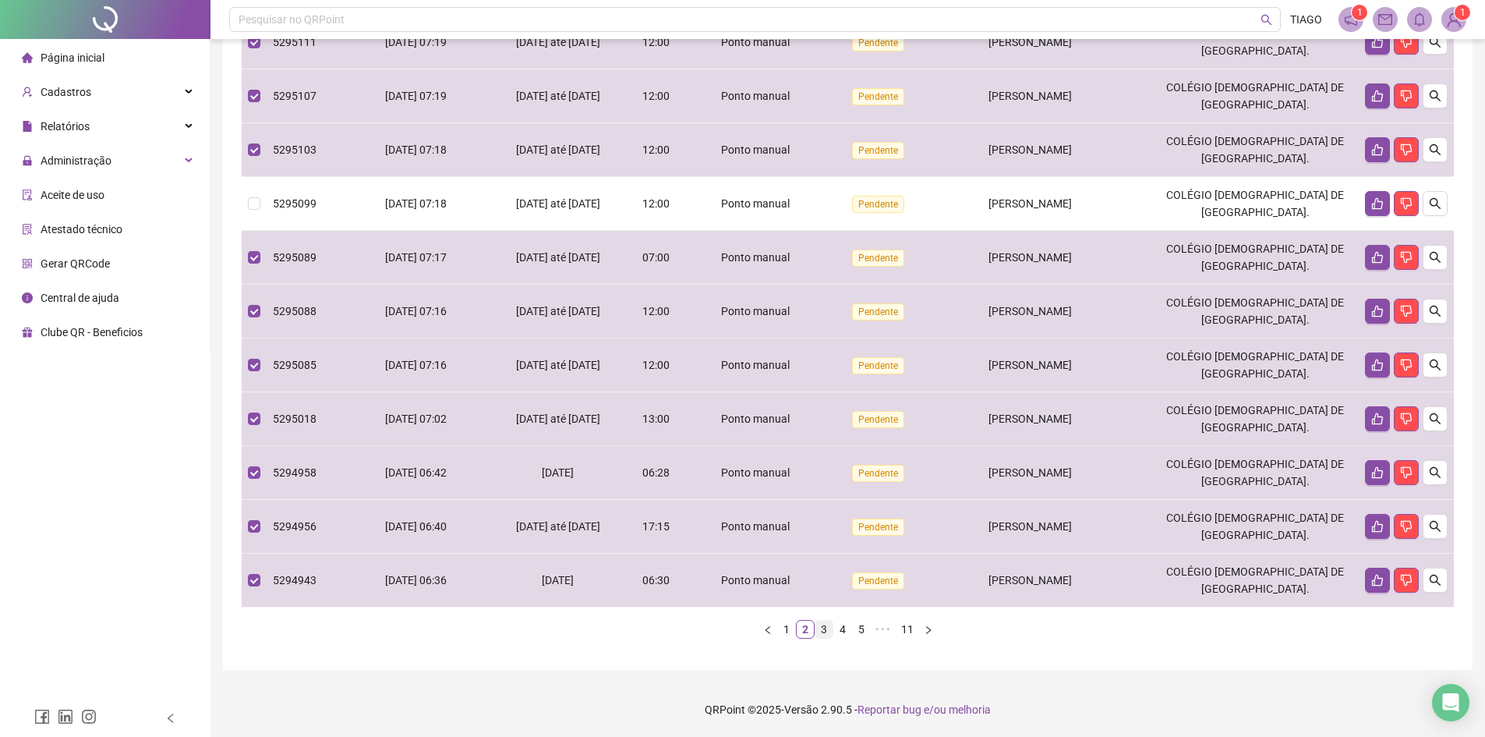
click at [825, 628] on link "3" at bounding box center [823, 629] width 17 height 17
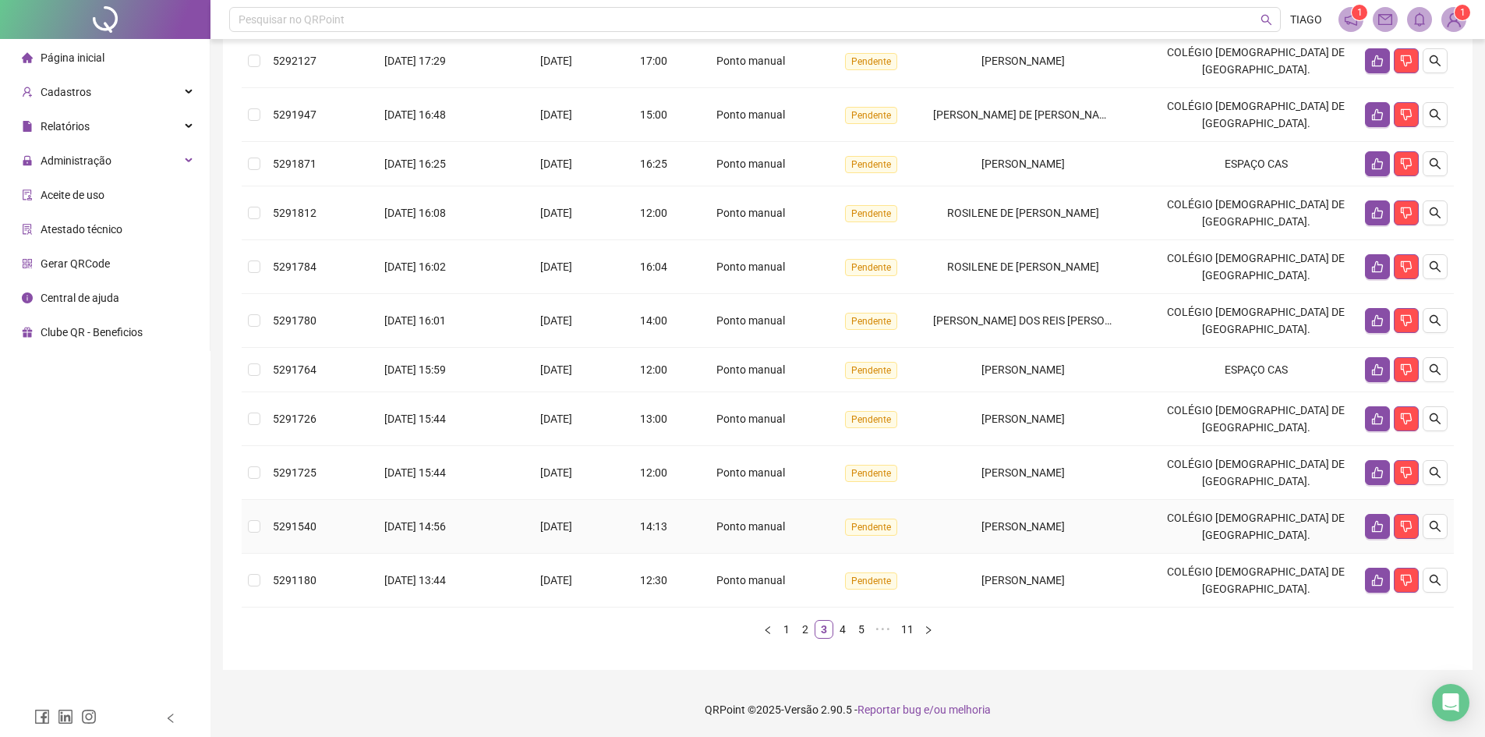
scroll to position [115, 0]
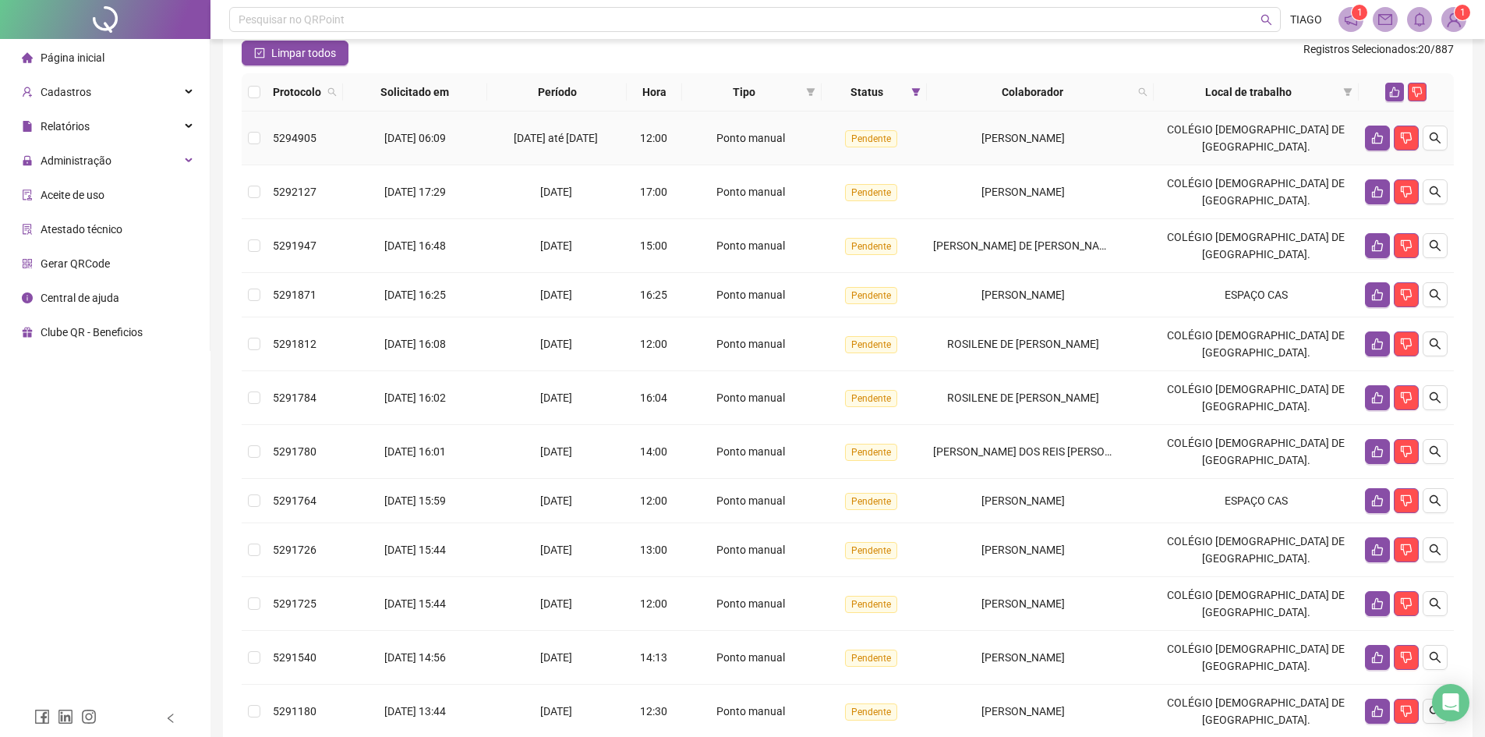
click at [692, 152] on tr "5294905 18/08/2025 06:09 15/08/2025 até 18/08/2025 12:00 Ponto manual Pendente …" at bounding box center [848, 138] width 1212 height 54
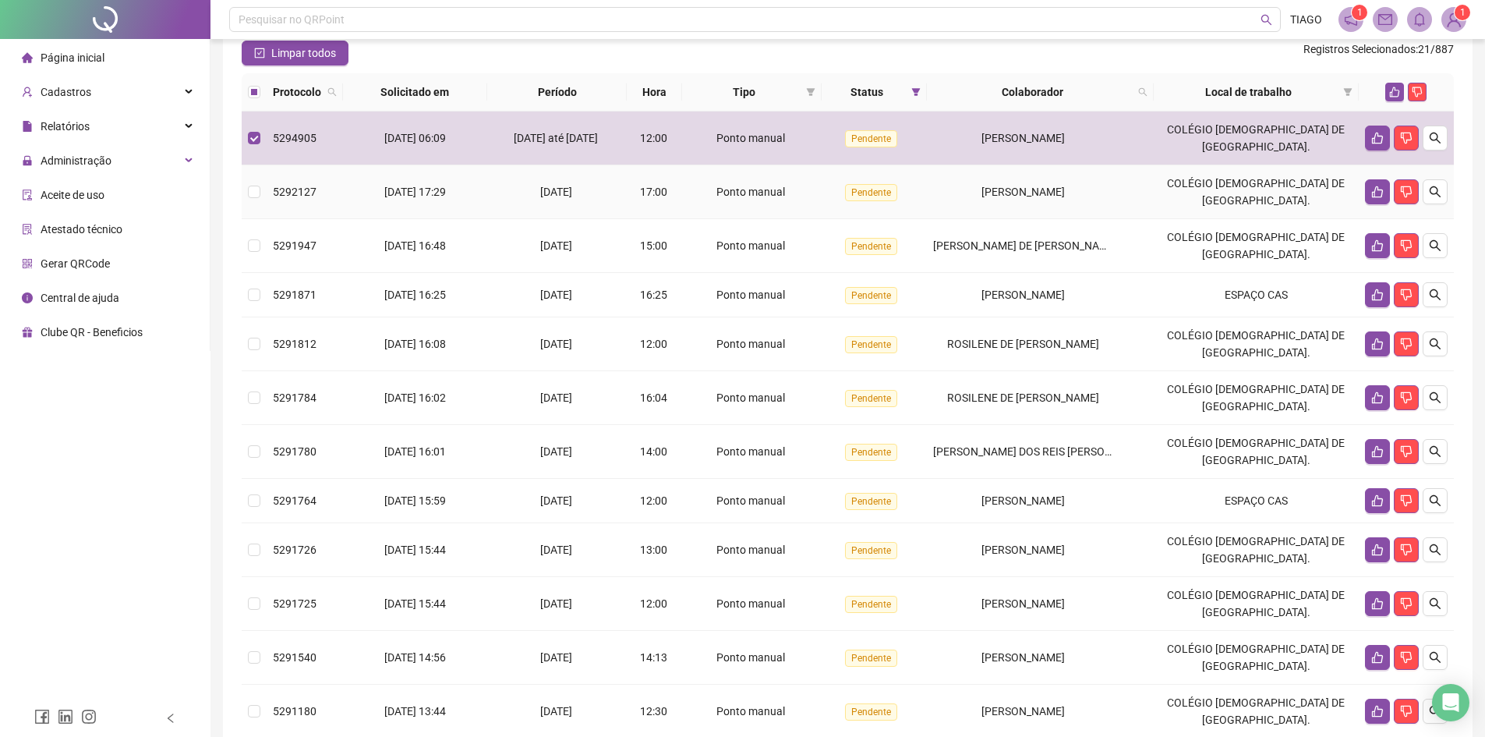
click at [836, 219] on td "Pendente" at bounding box center [874, 192] width 105 height 54
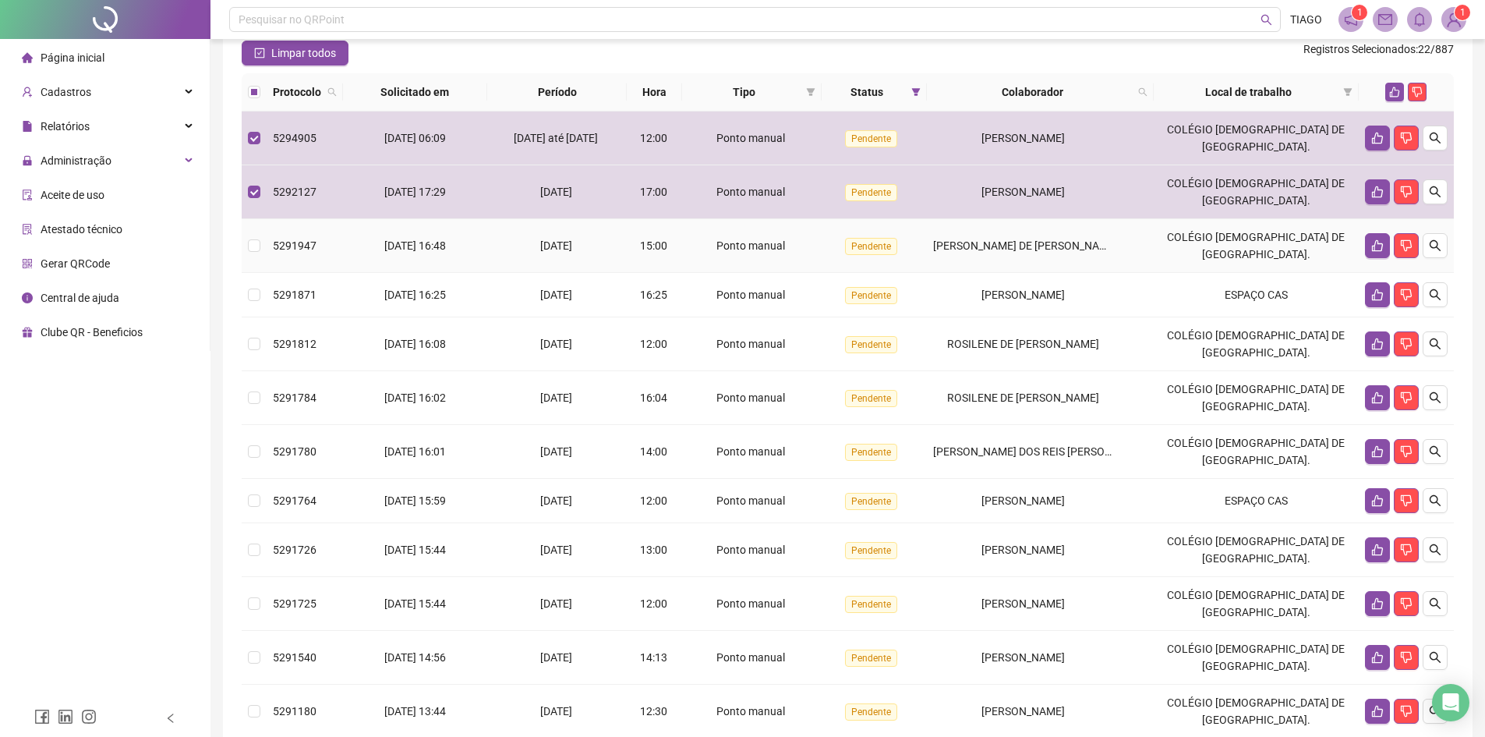
click at [849, 264] on td "Pendente" at bounding box center [874, 246] width 105 height 54
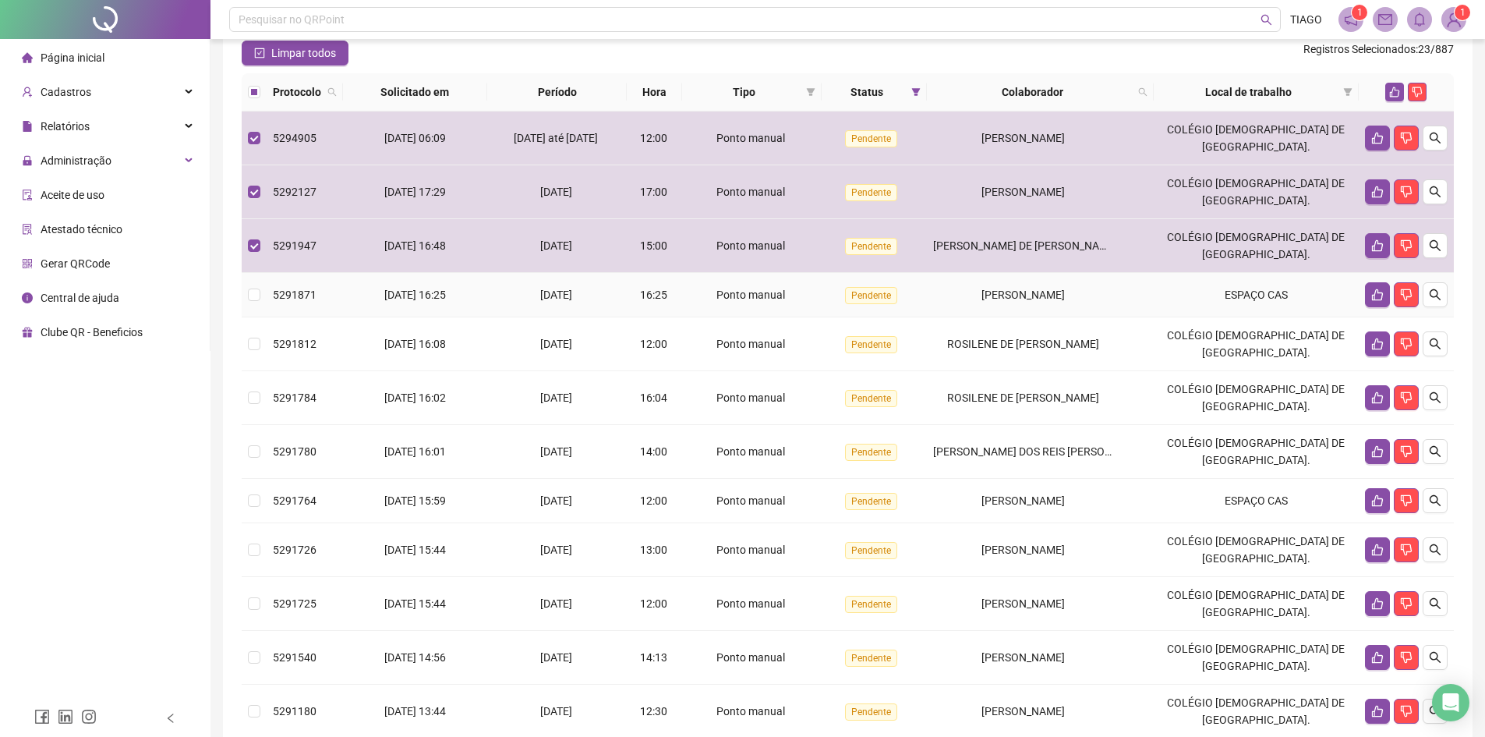
click at [822, 317] on td "Ponto manual" at bounding box center [752, 295] width 140 height 44
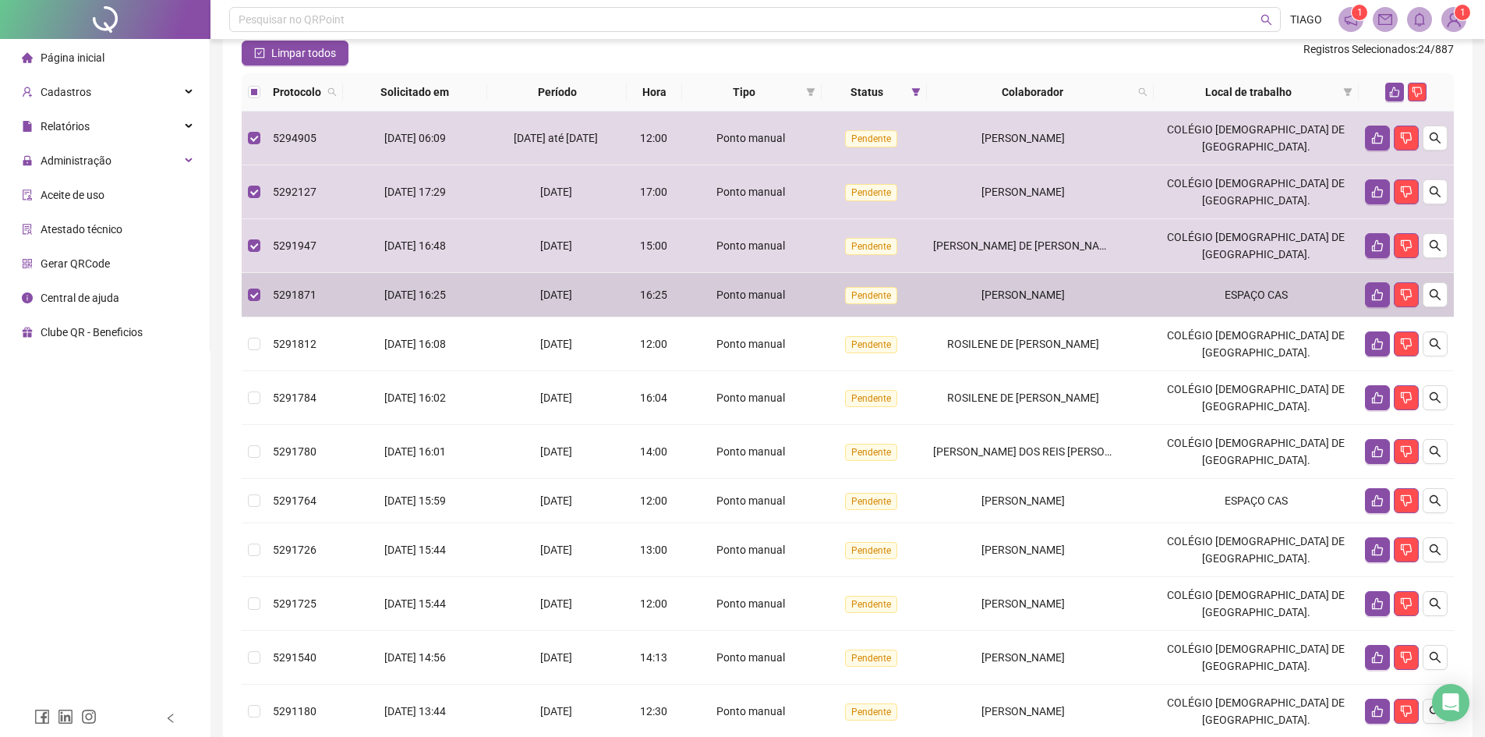
click at [835, 355] on td "Pendente" at bounding box center [874, 344] width 105 height 54
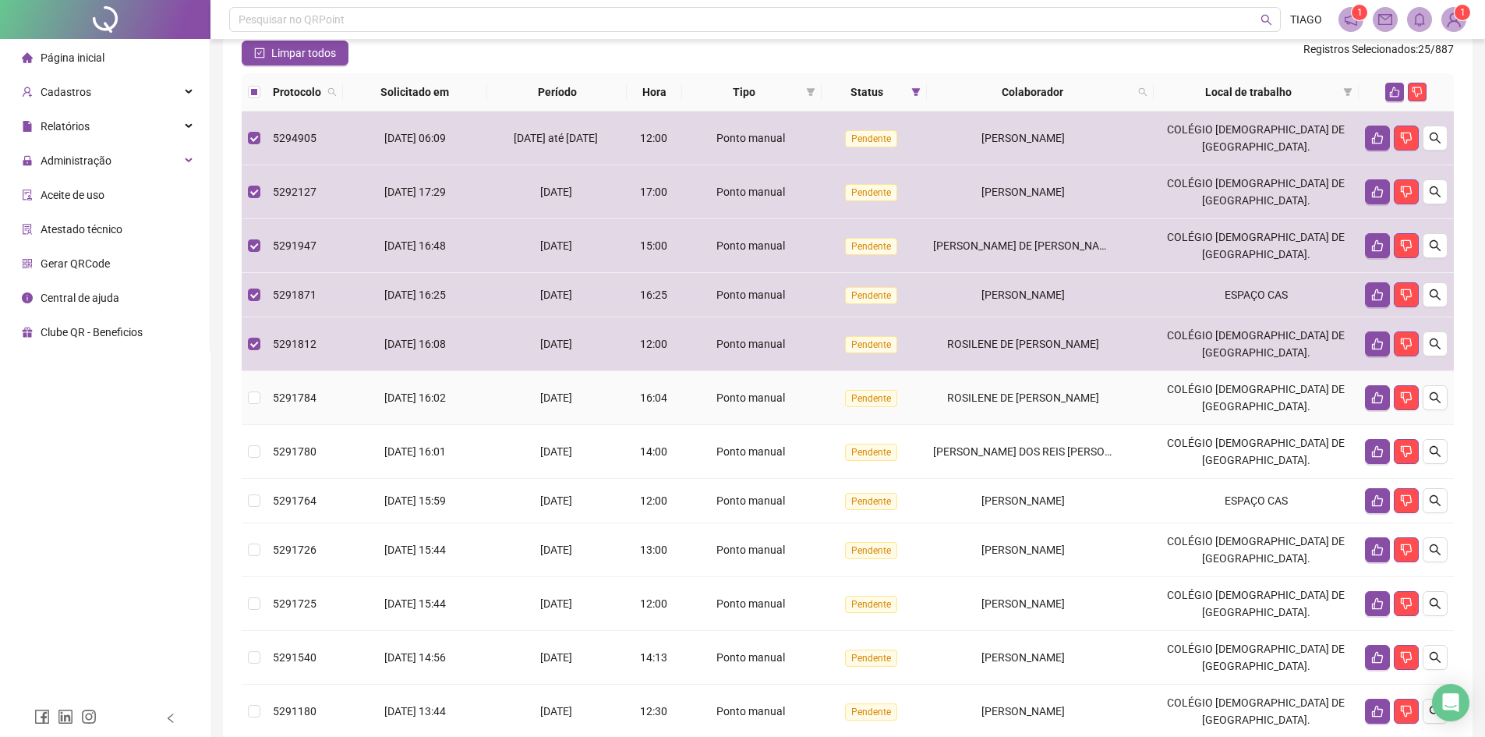
click at [837, 418] on td "Pendente" at bounding box center [874, 398] width 105 height 54
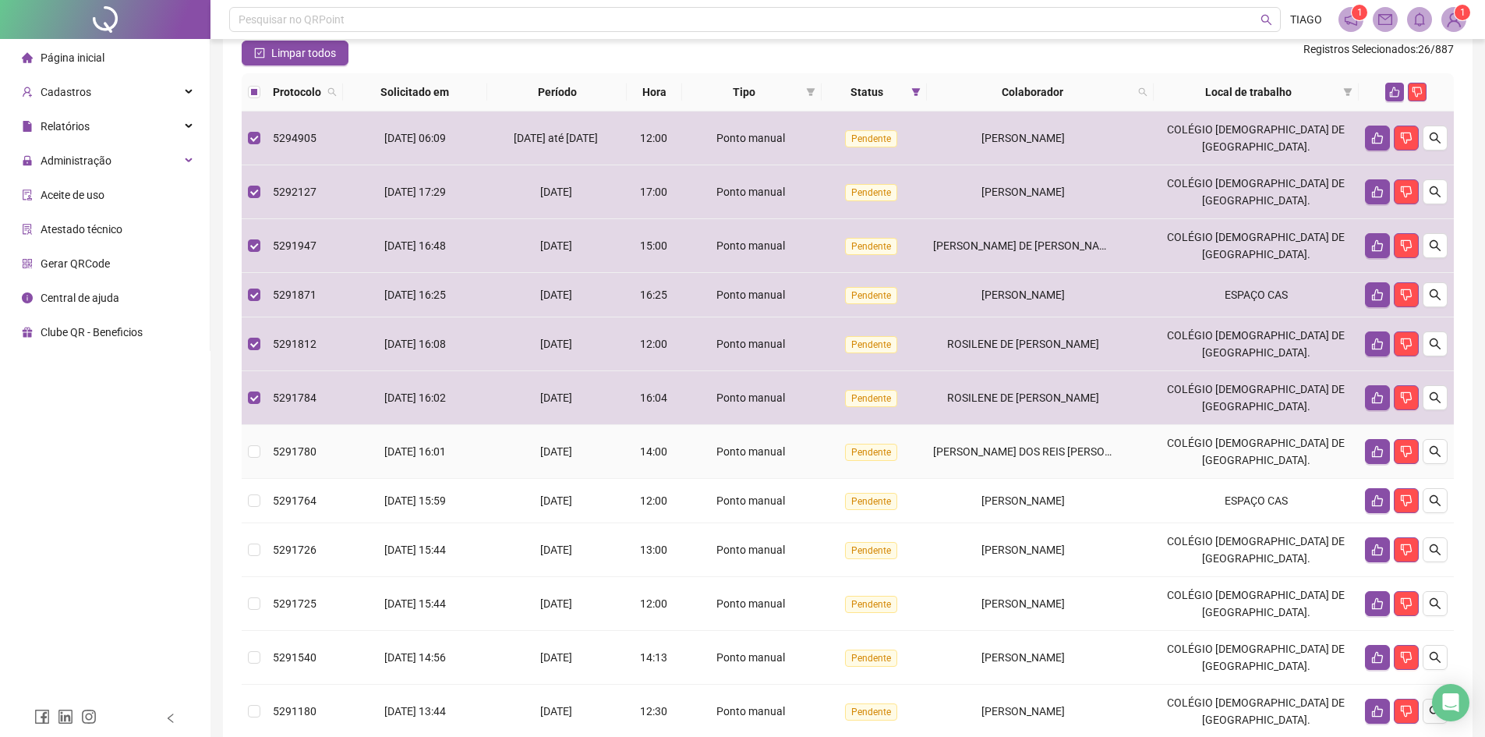
click at [822, 479] on td "Ponto manual" at bounding box center [752, 452] width 140 height 54
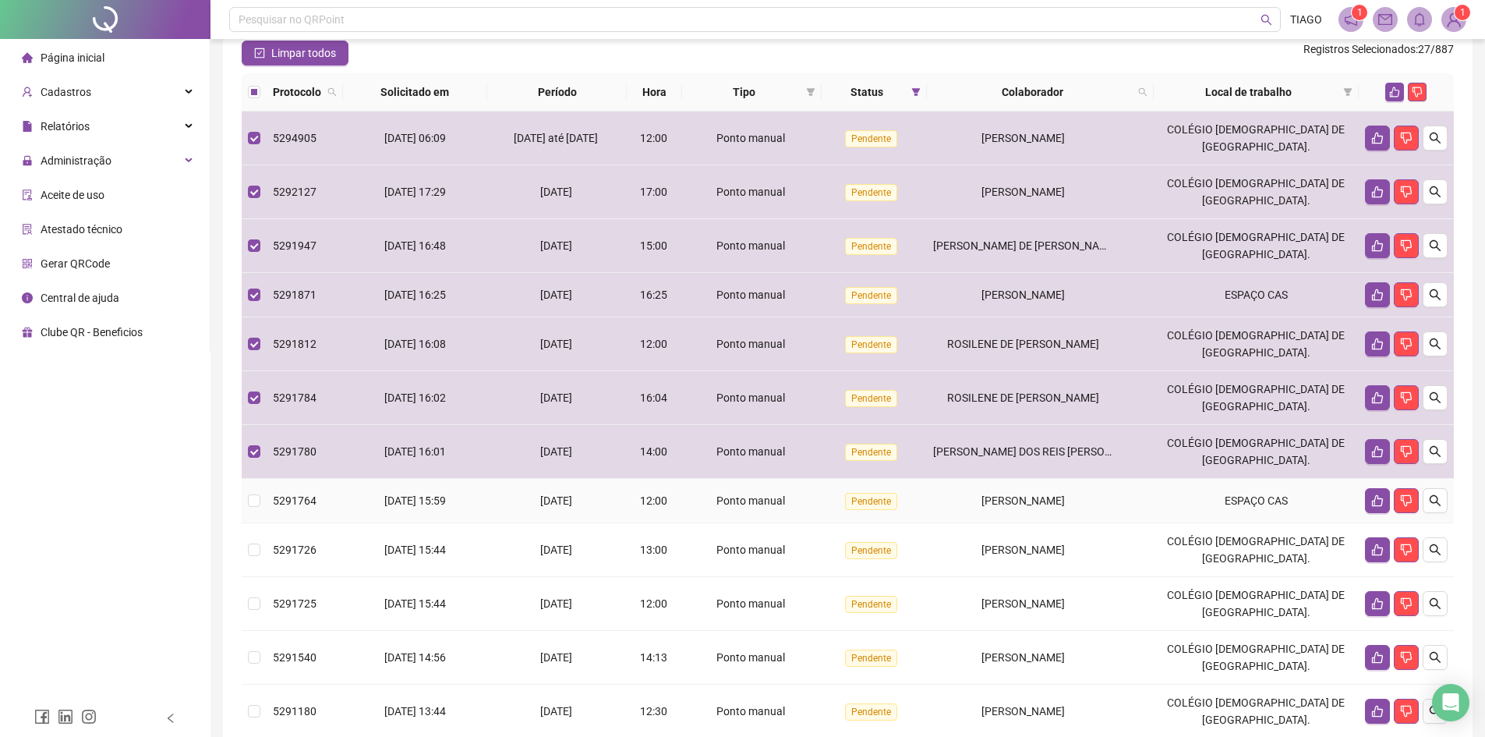
click at [788, 513] on td "Ponto manual" at bounding box center [752, 501] width 140 height 44
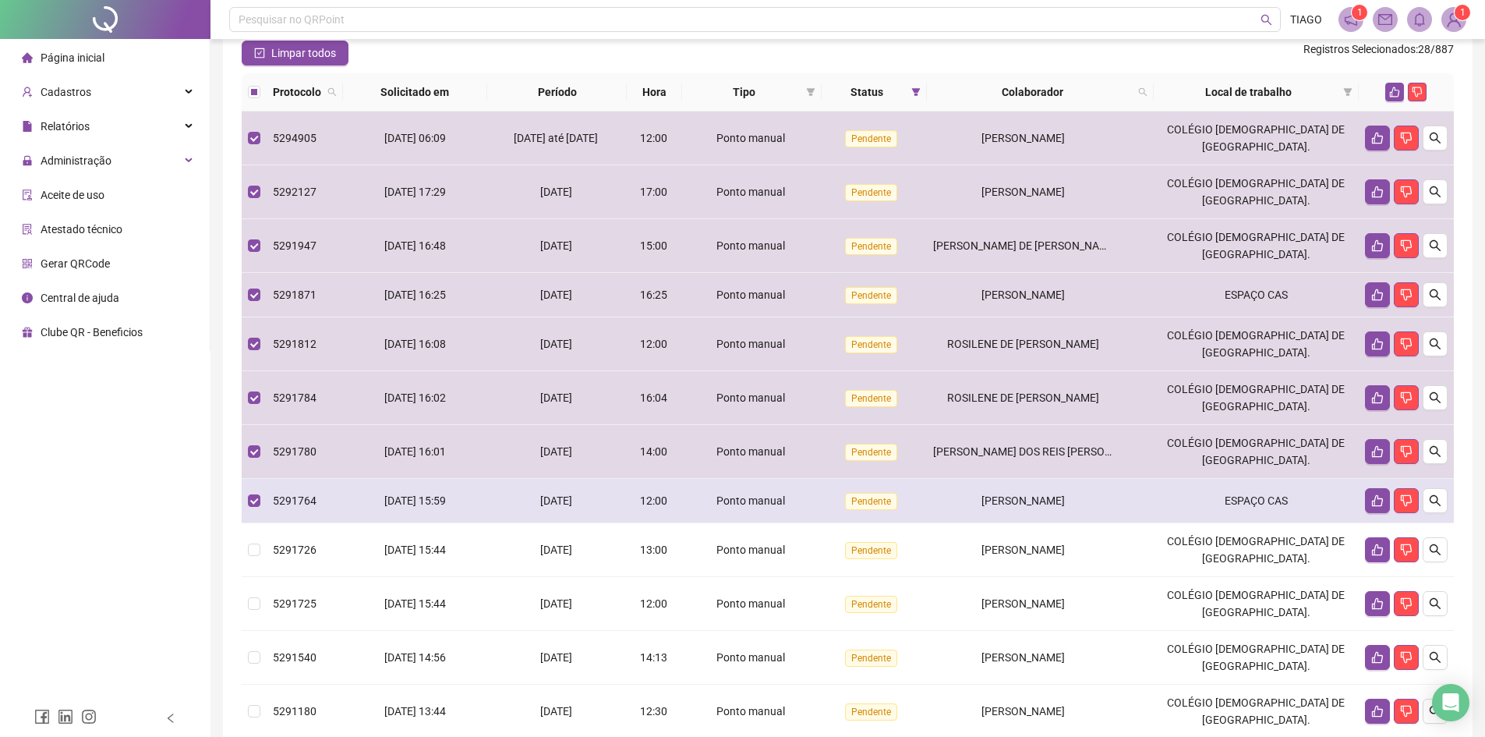
click at [793, 515] on td "Ponto manual" at bounding box center [752, 501] width 140 height 44
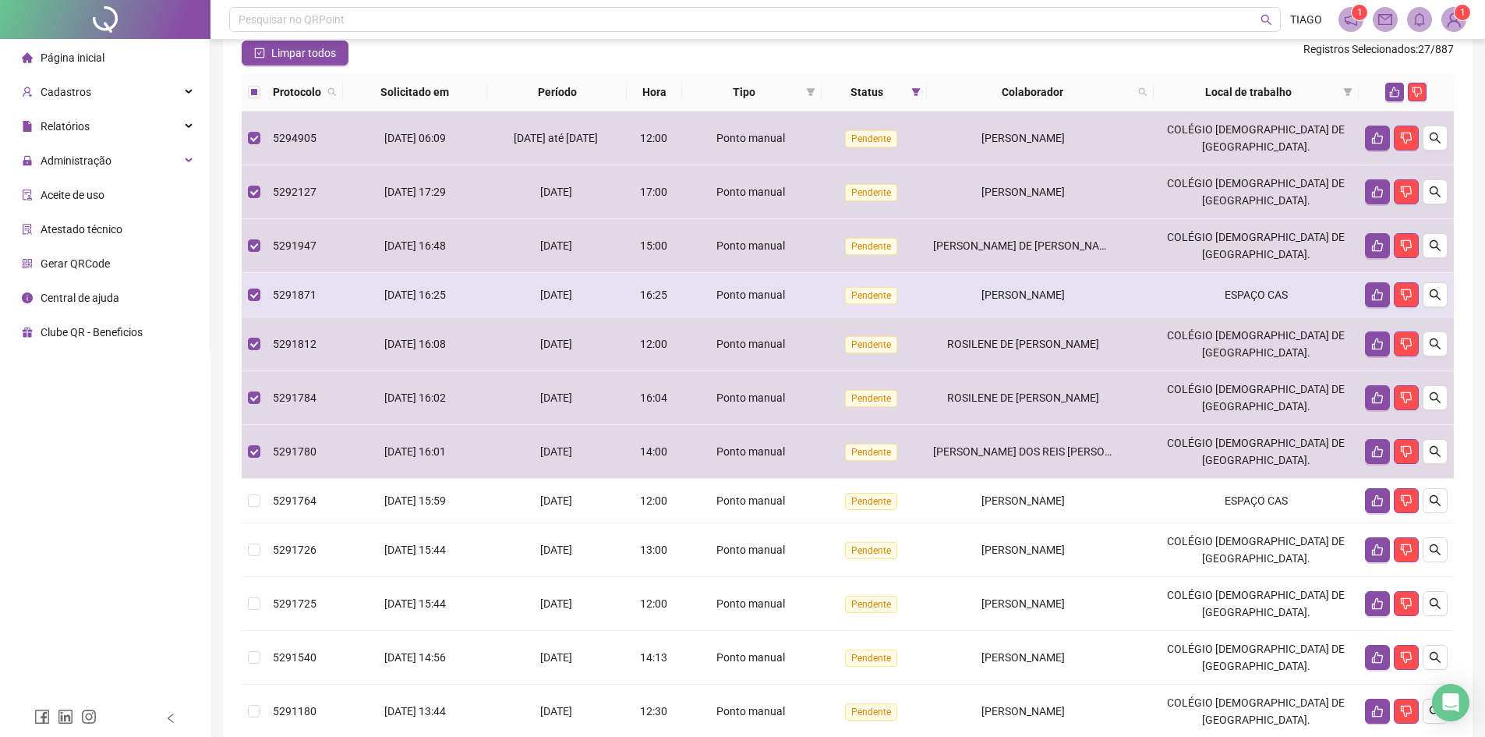
click at [816, 303] on div "Ponto manual" at bounding box center [752, 294] width 128 height 17
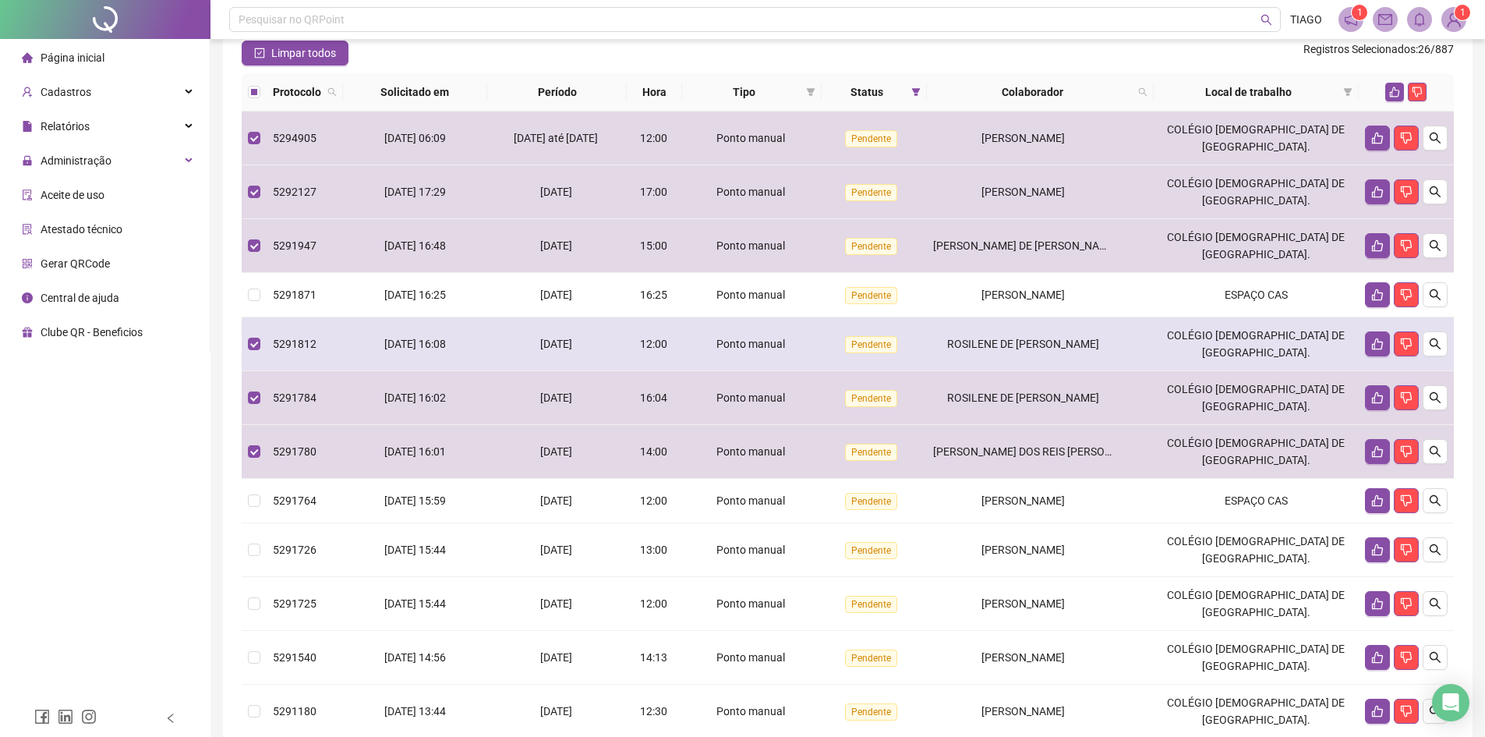
scroll to position [193, 0]
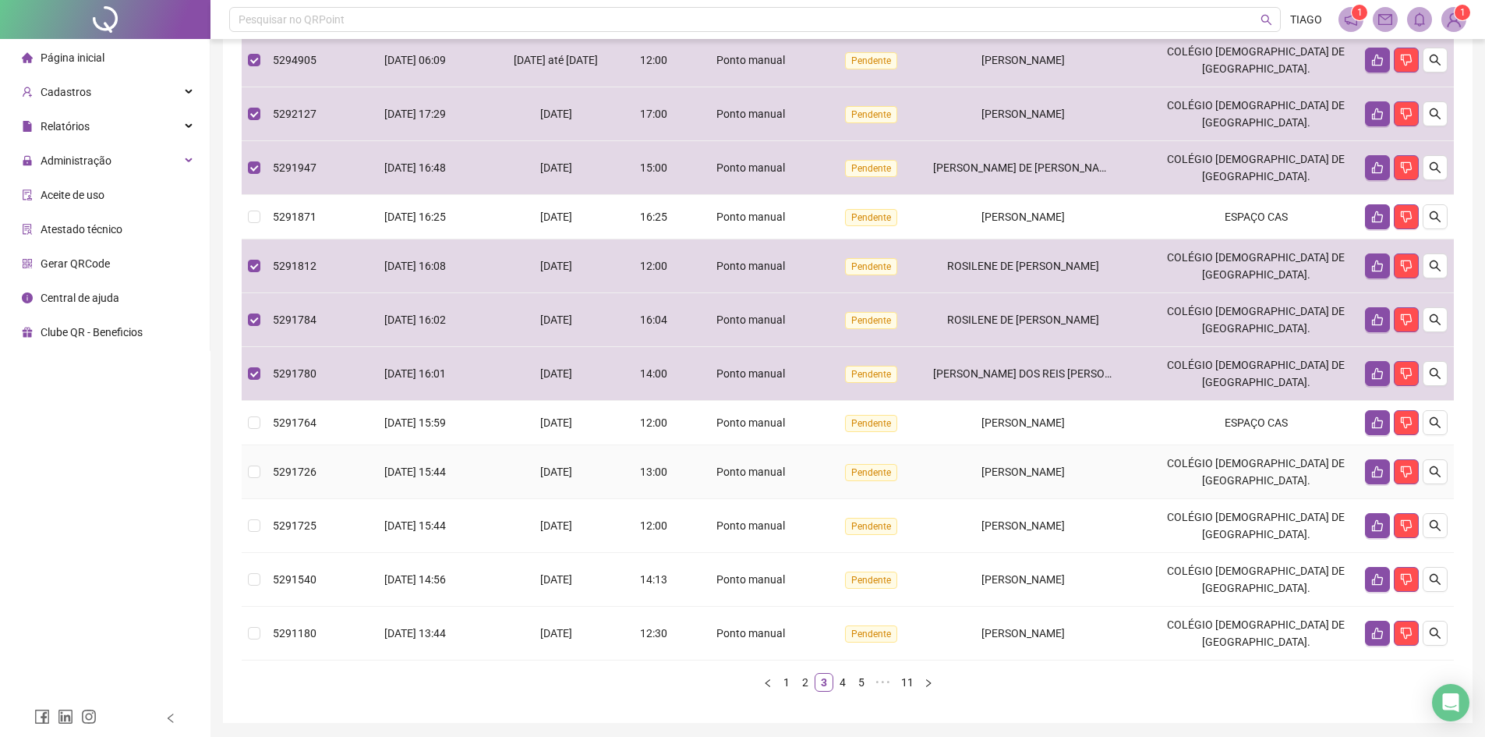
click at [856, 493] on td "Pendente" at bounding box center [874, 472] width 105 height 54
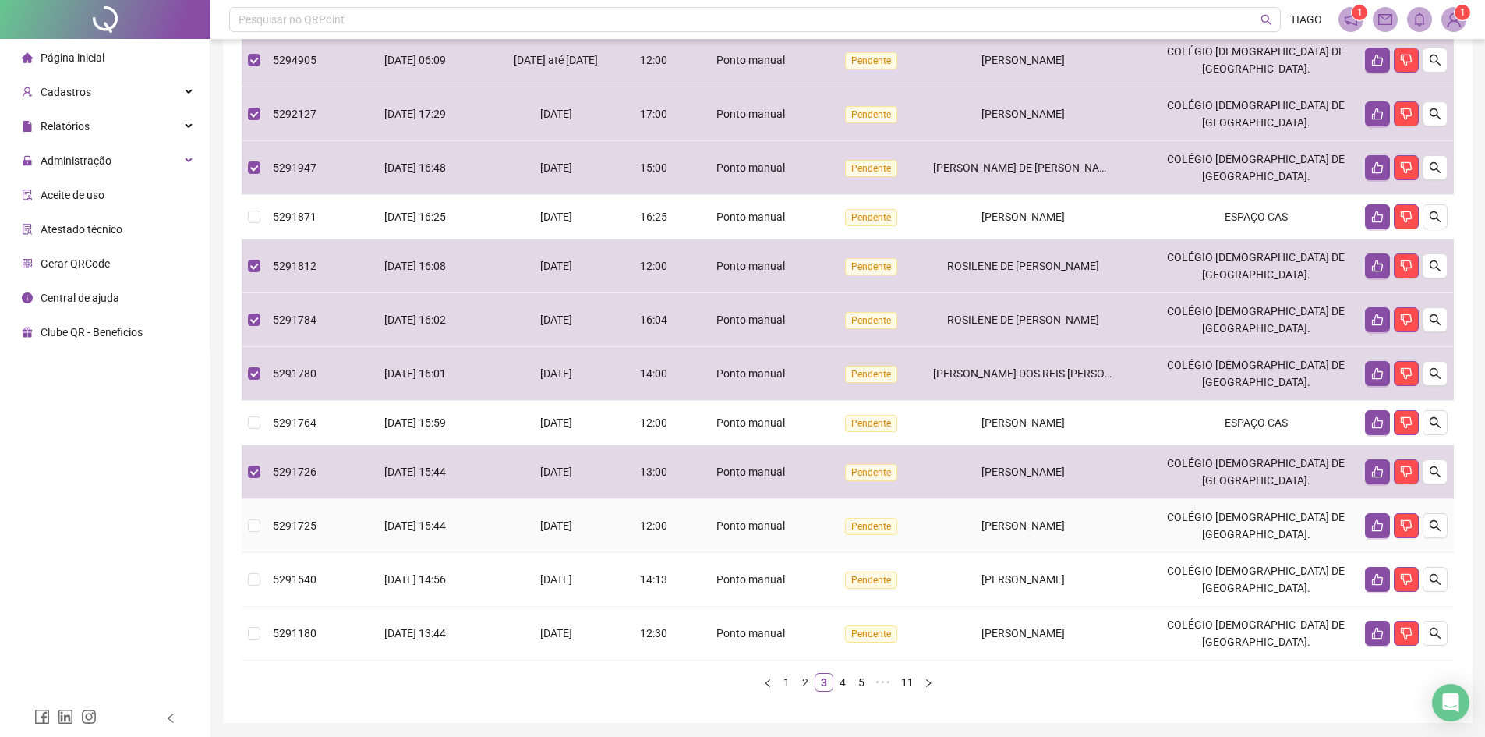
click at [861, 535] on span "Pendente" at bounding box center [871, 526] width 52 height 17
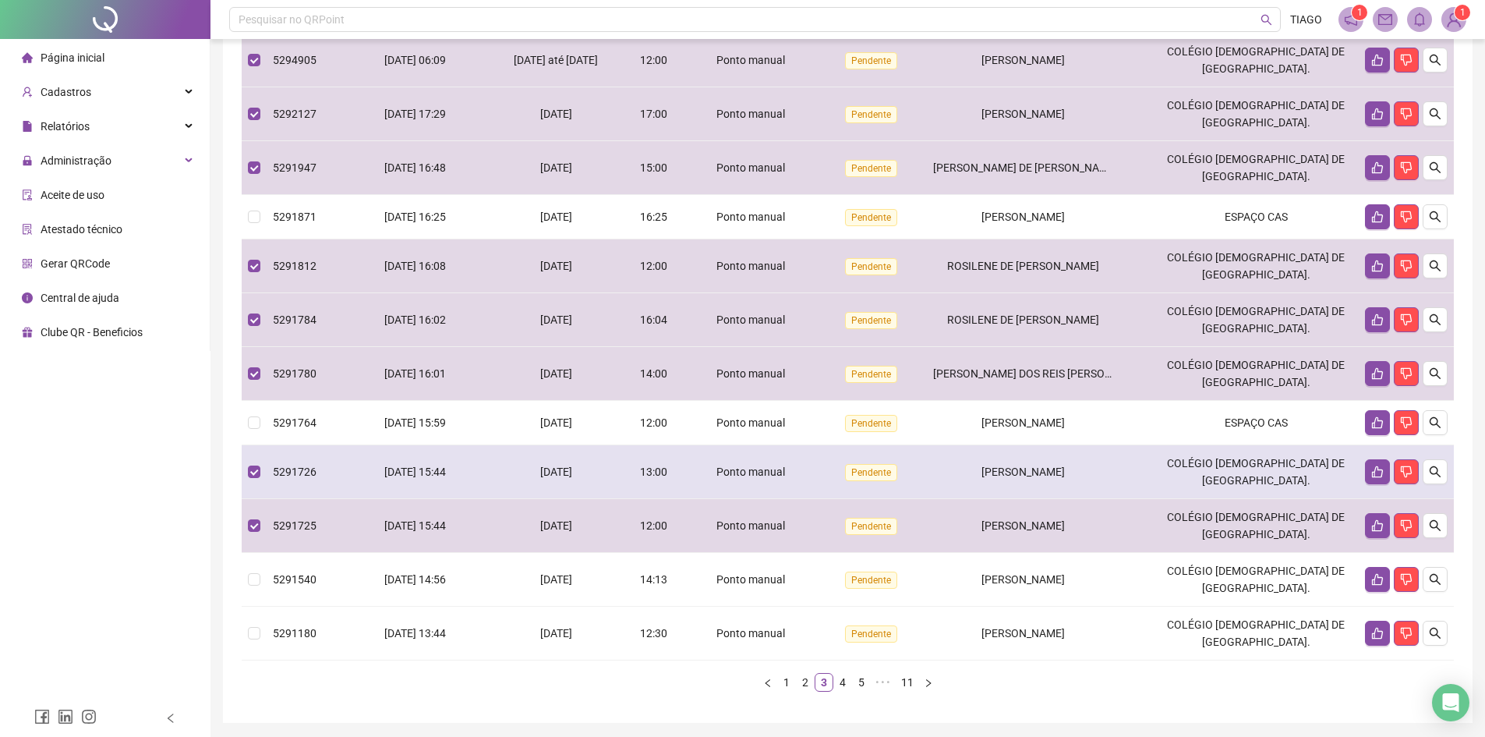
scroll to position [271, 0]
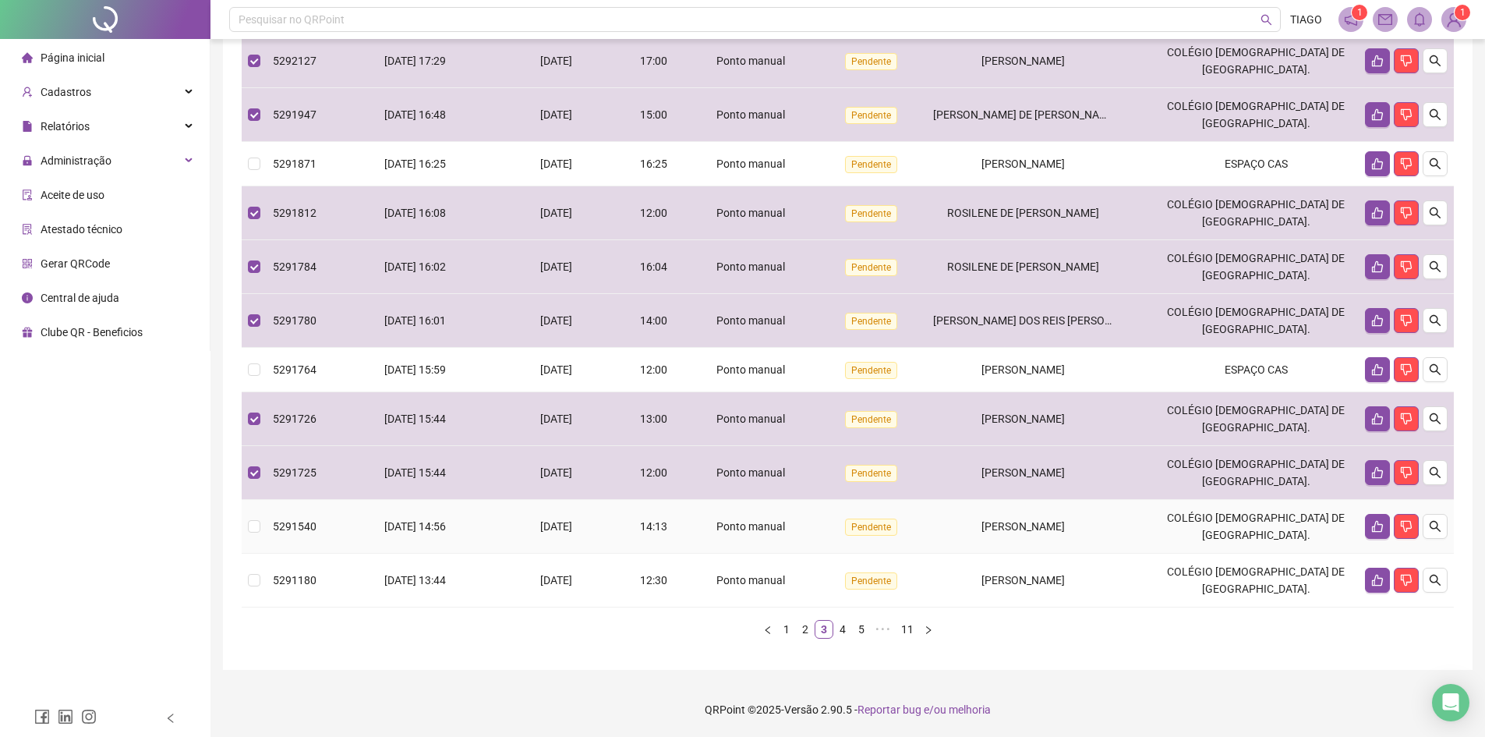
click at [862, 523] on span "Pendente" at bounding box center [871, 526] width 52 height 17
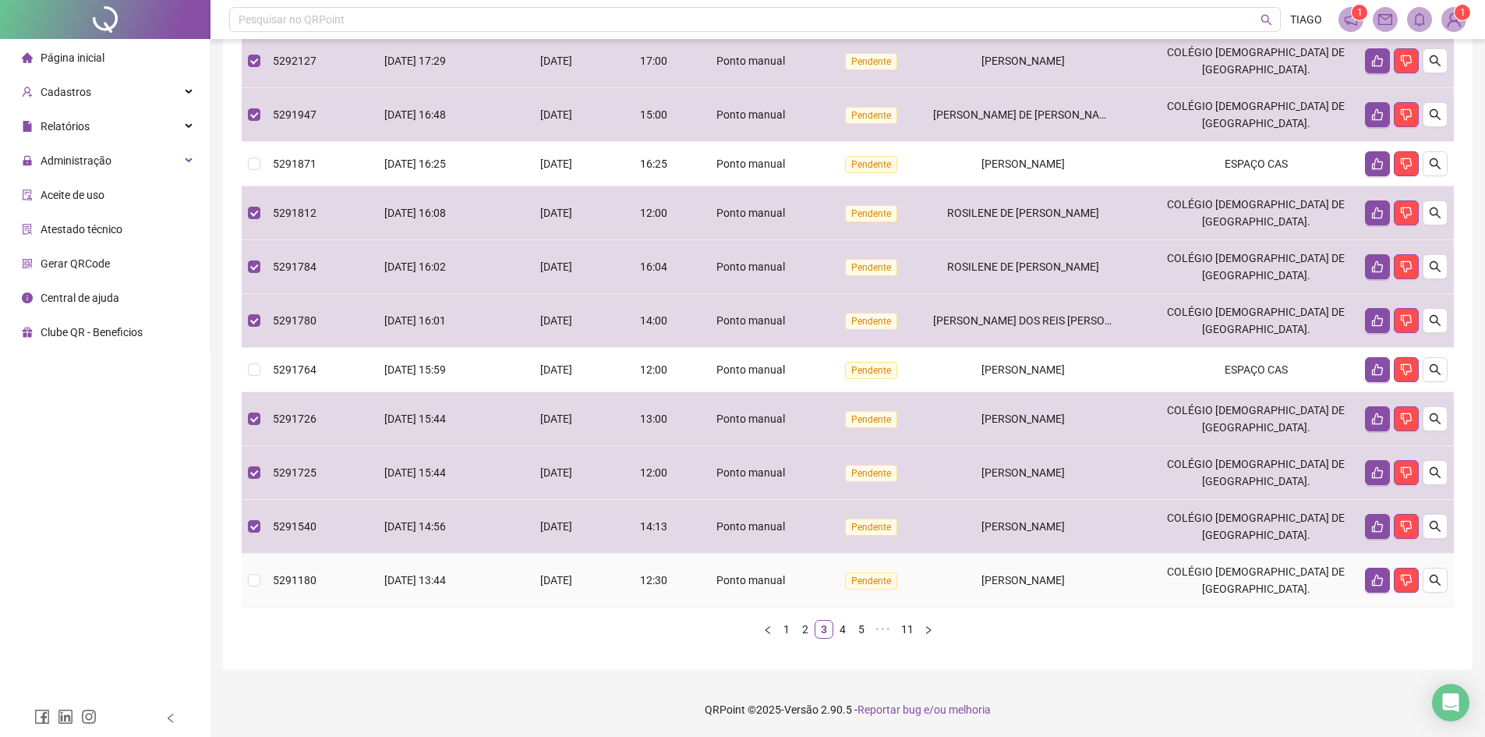
click at [897, 581] on span "Pendente" at bounding box center [871, 580] width 52 height 17
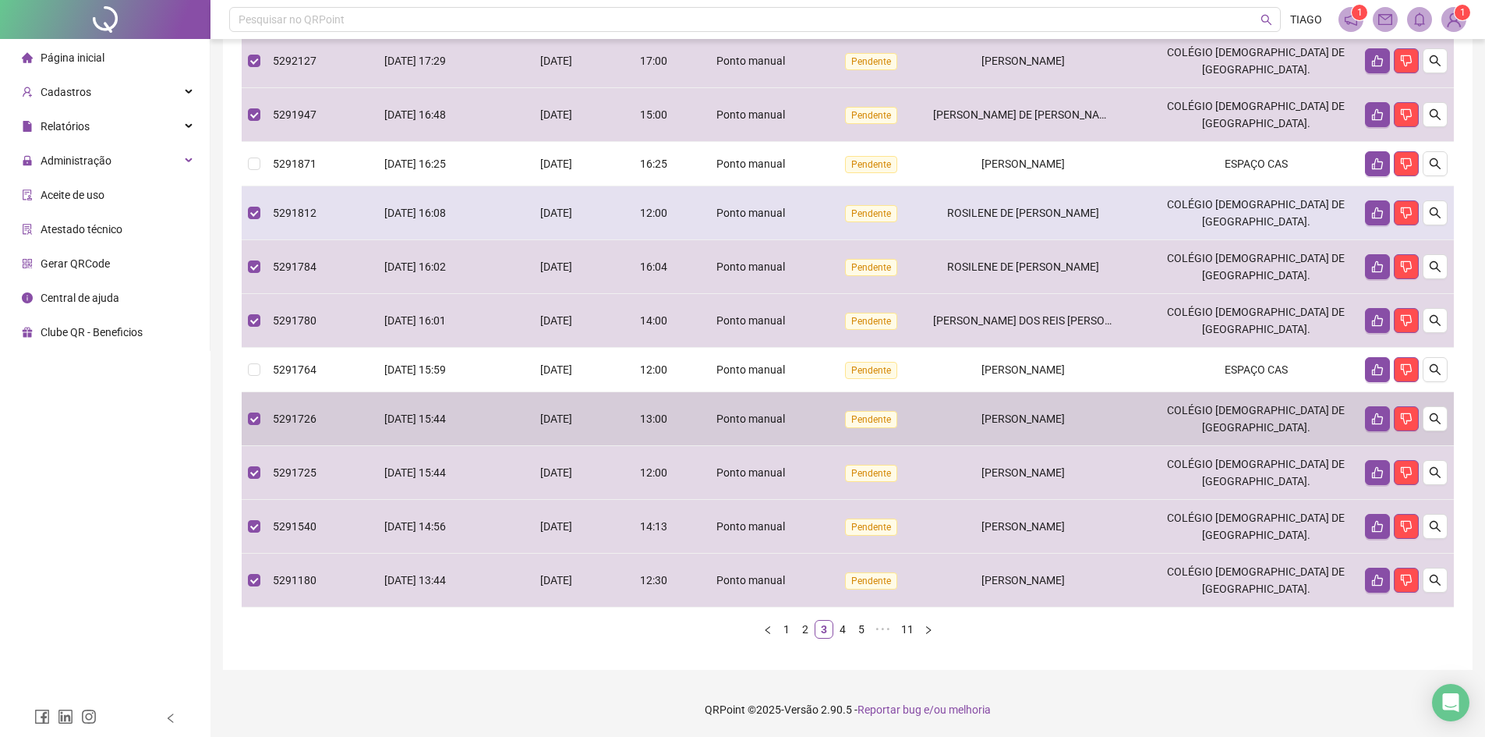
scroll to position [115, 0]
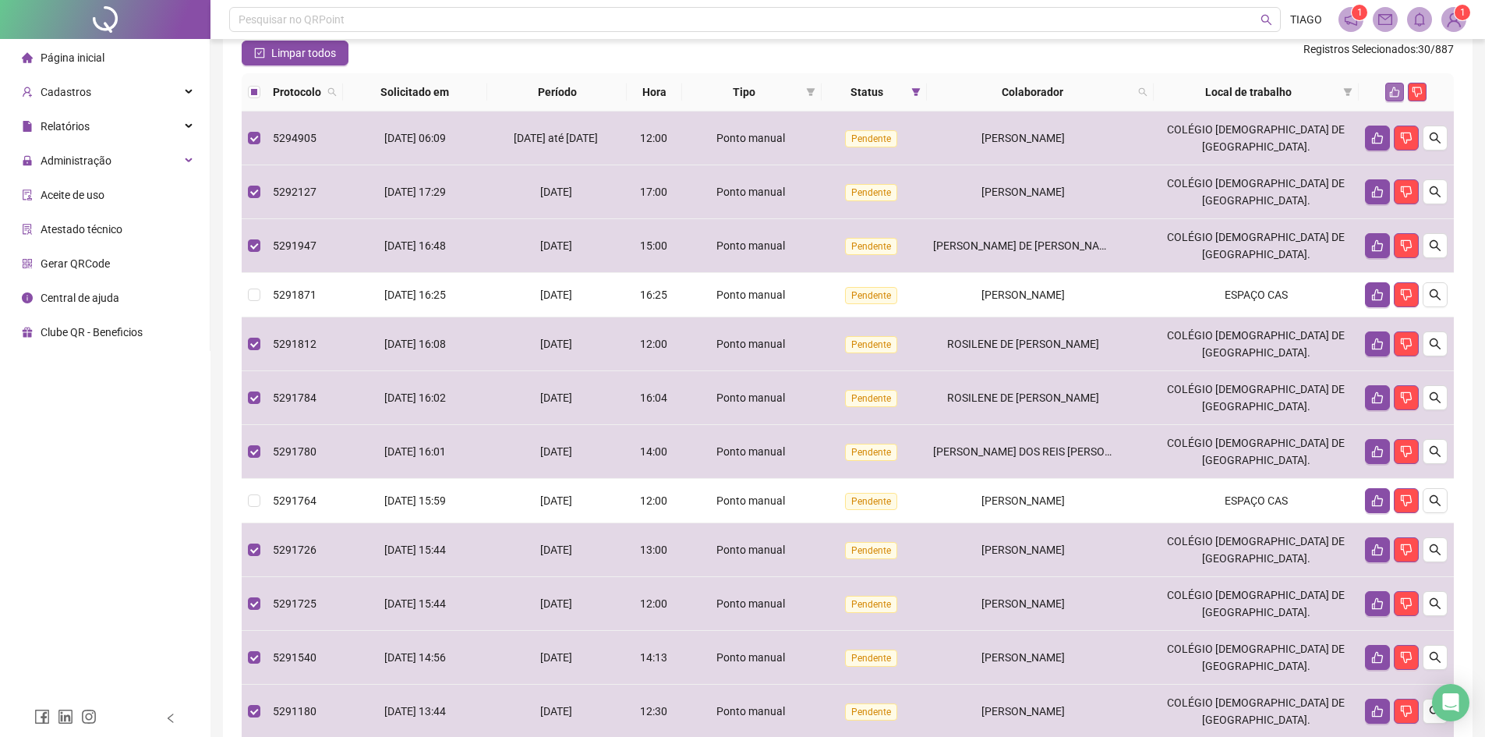
click at [1388, 101] on button "button" at bounding box center [1394, 92] width 19 height 19
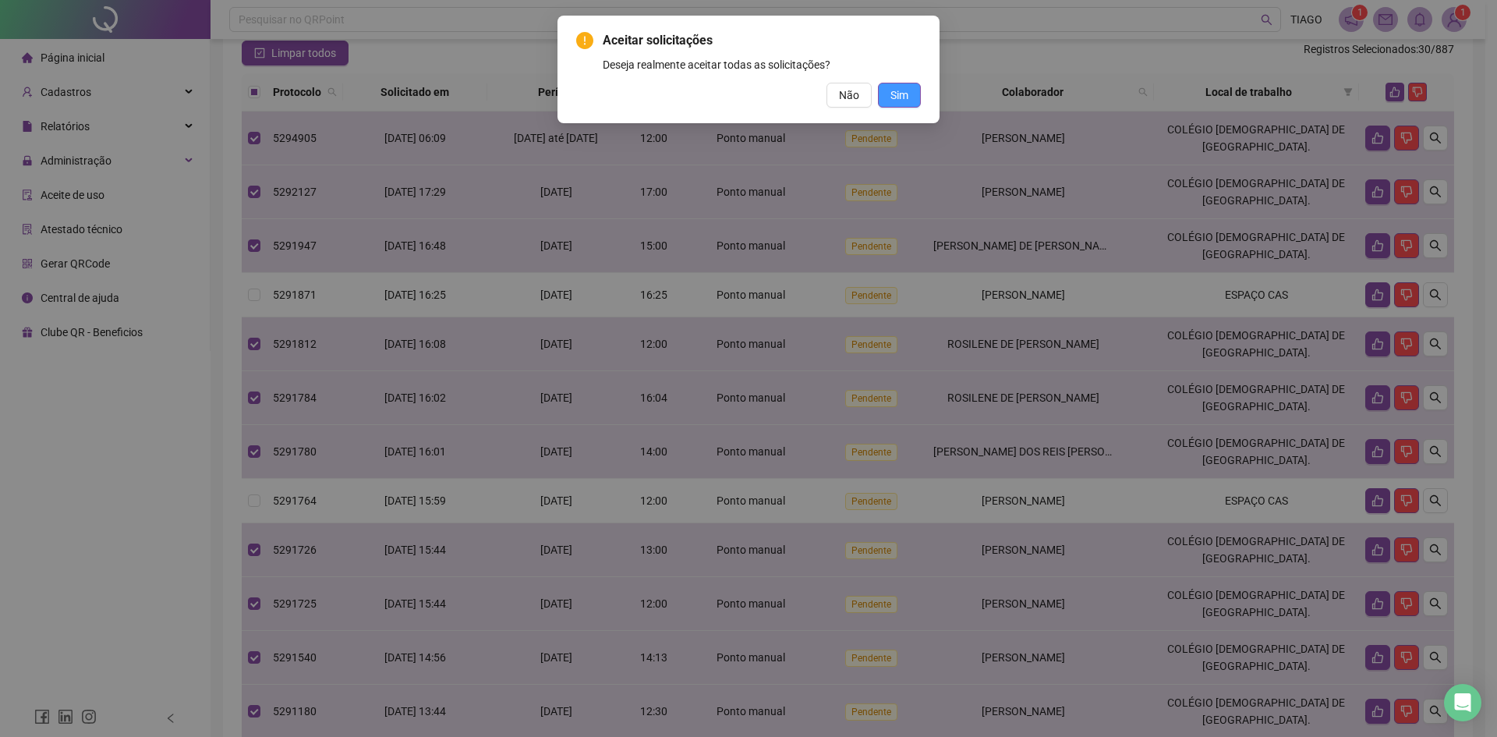
click at [902, 85] on button "Sim" at bounding box center [899, 95] width 43 height 25
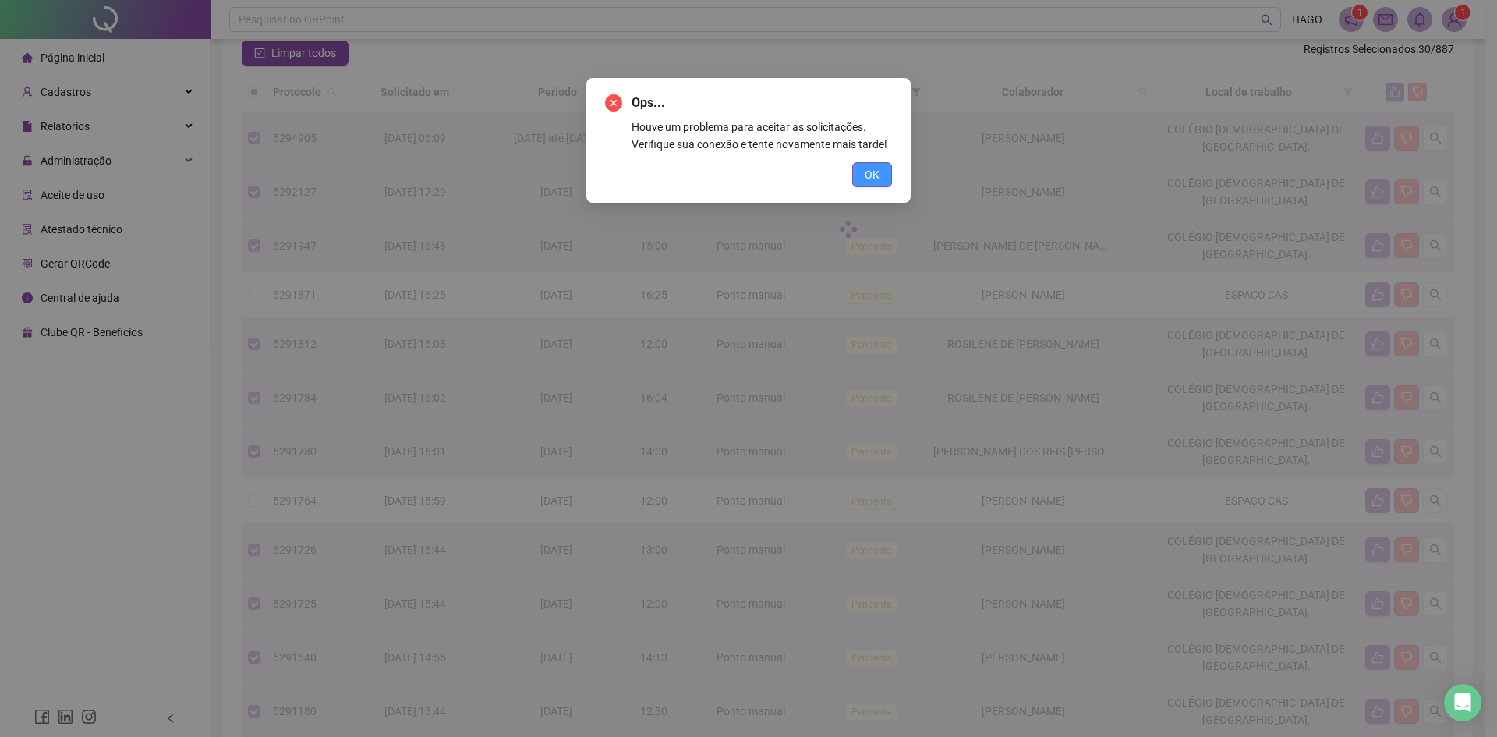
click at [880, 164] on button "OK" at bounding box center [872, 174] width 40 height 25
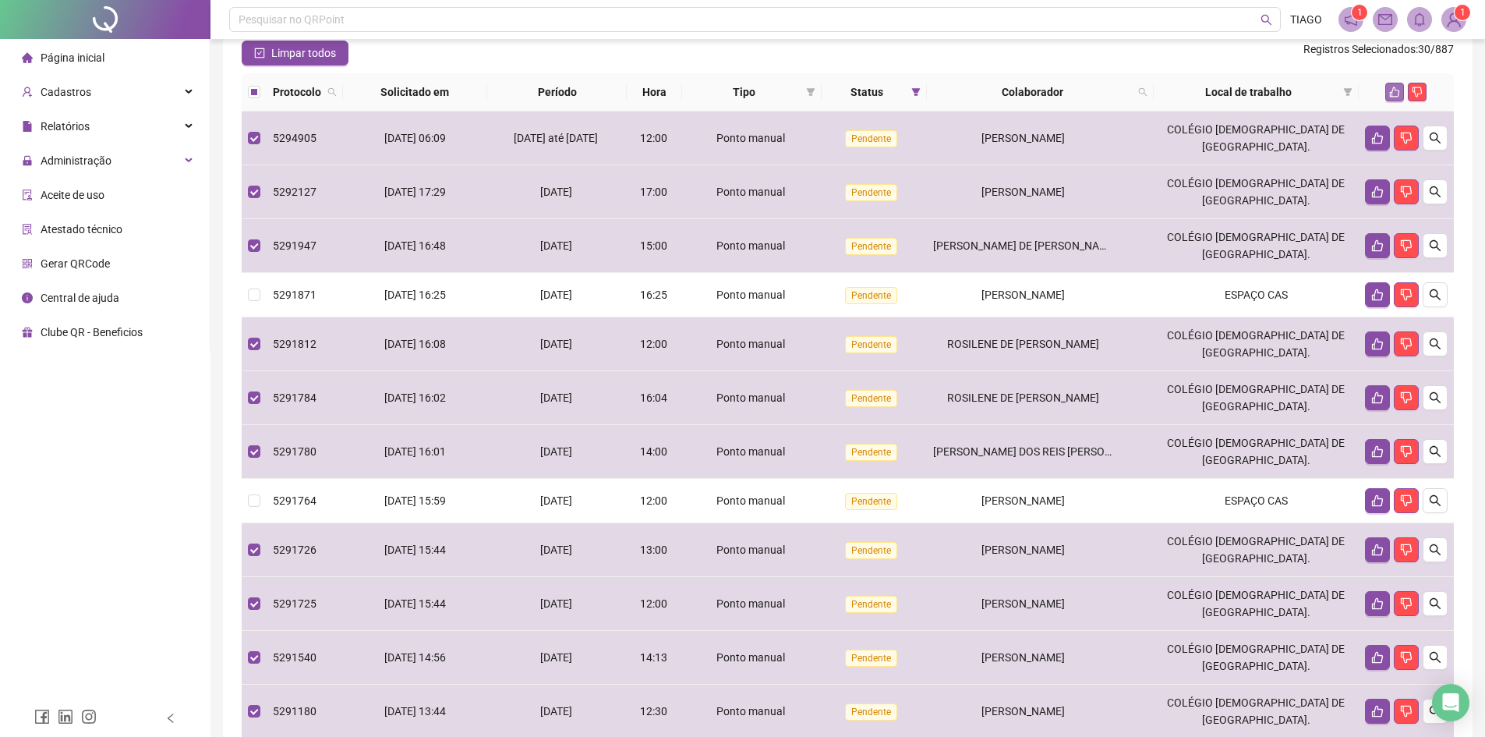
click at [1393, 97] on icon "like" at bounding box center [1394, 92] width 11 height 11
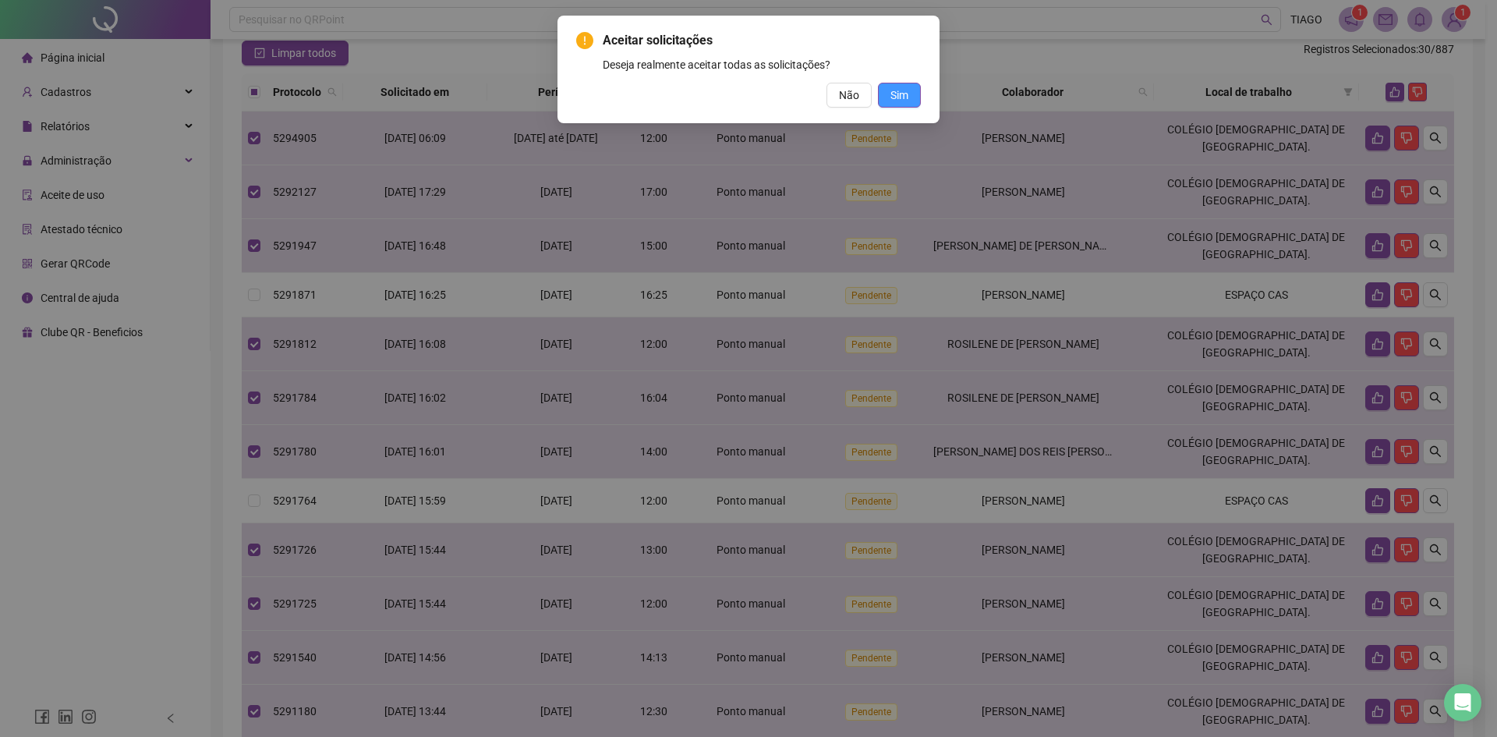
click at [908, 95] on button "Sim" at bounding box center [899, 95] width 43 height 25
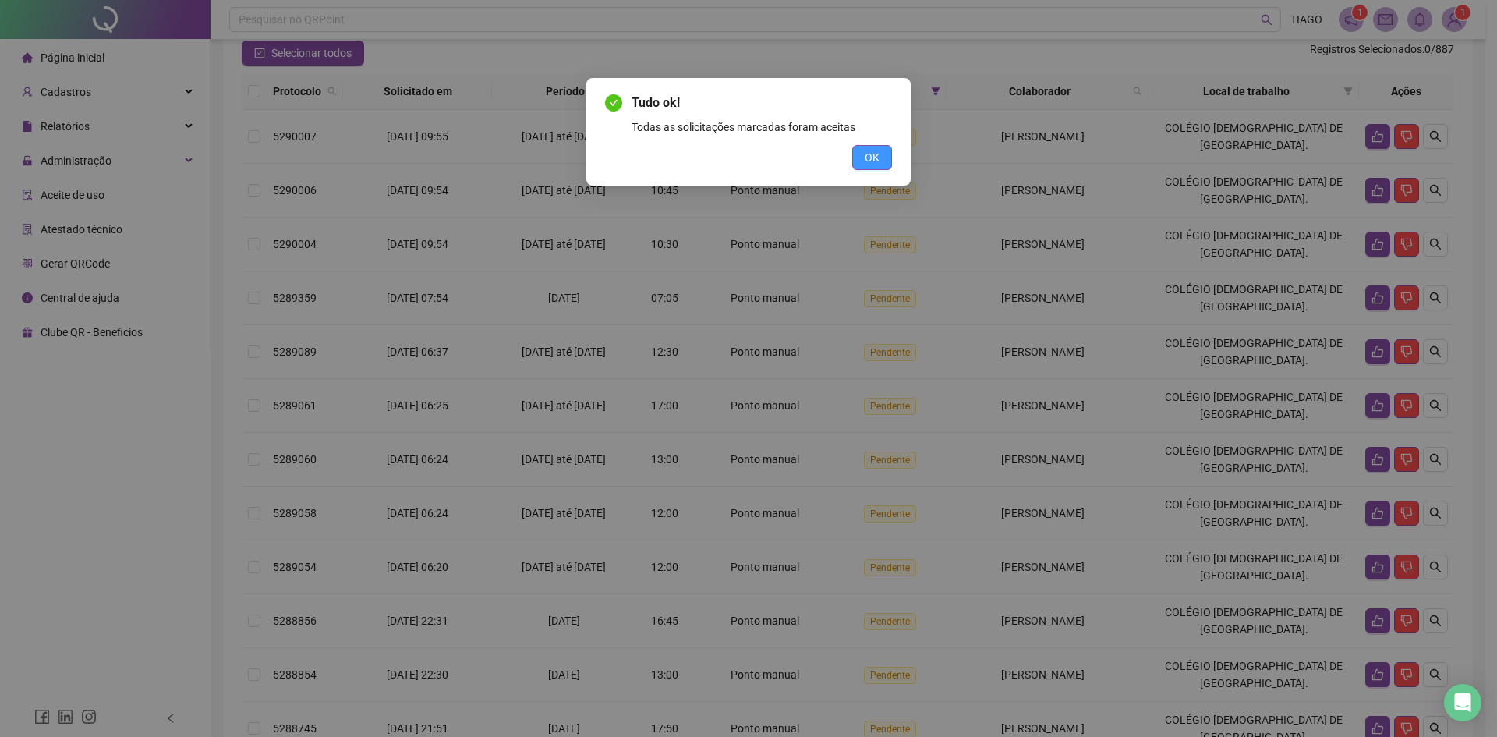
click at [873, 161] on span "OK" at bounding box center [872, 157] width 15 height 17
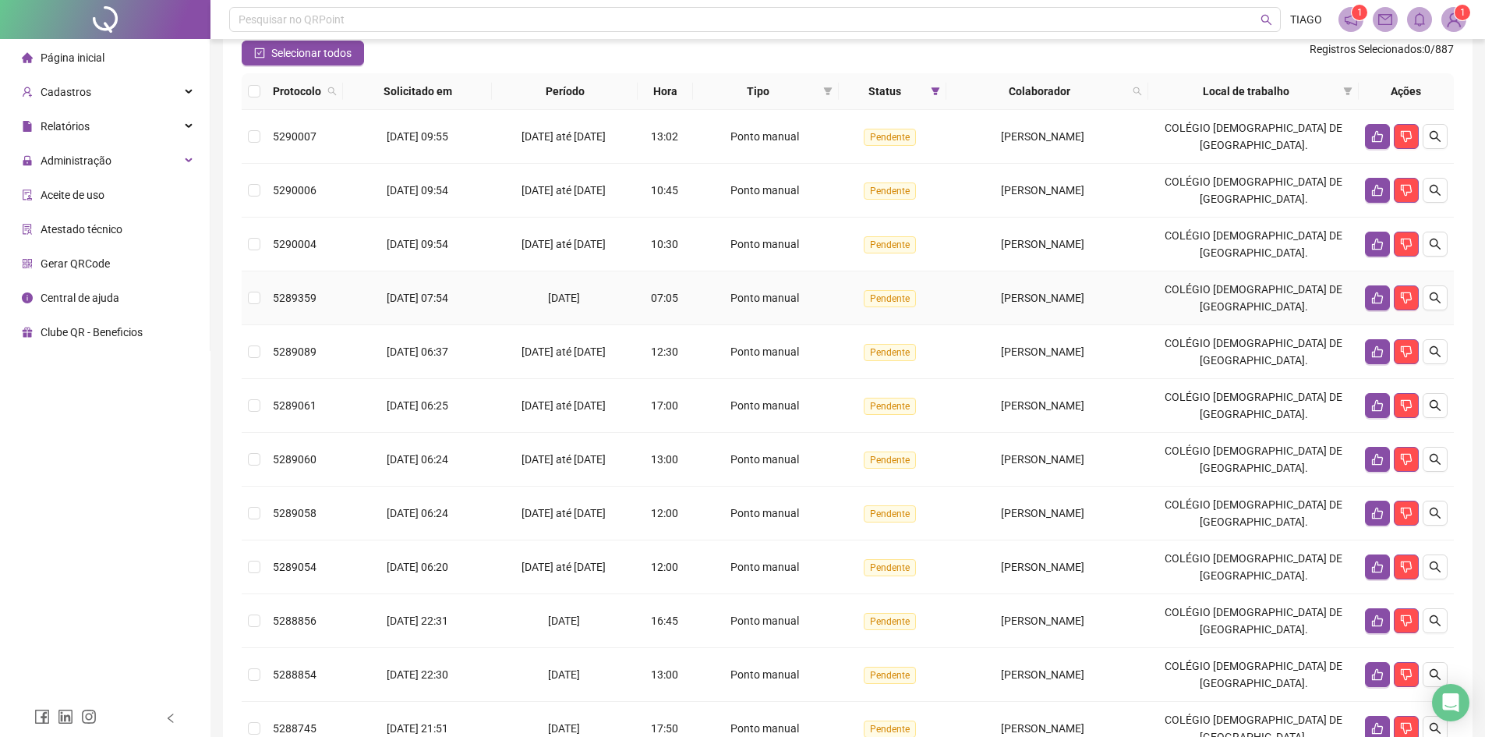
click at [1059, 304] on span "[PERSON_NAME]" at bounding box center [1042, 298] width 83 height 12
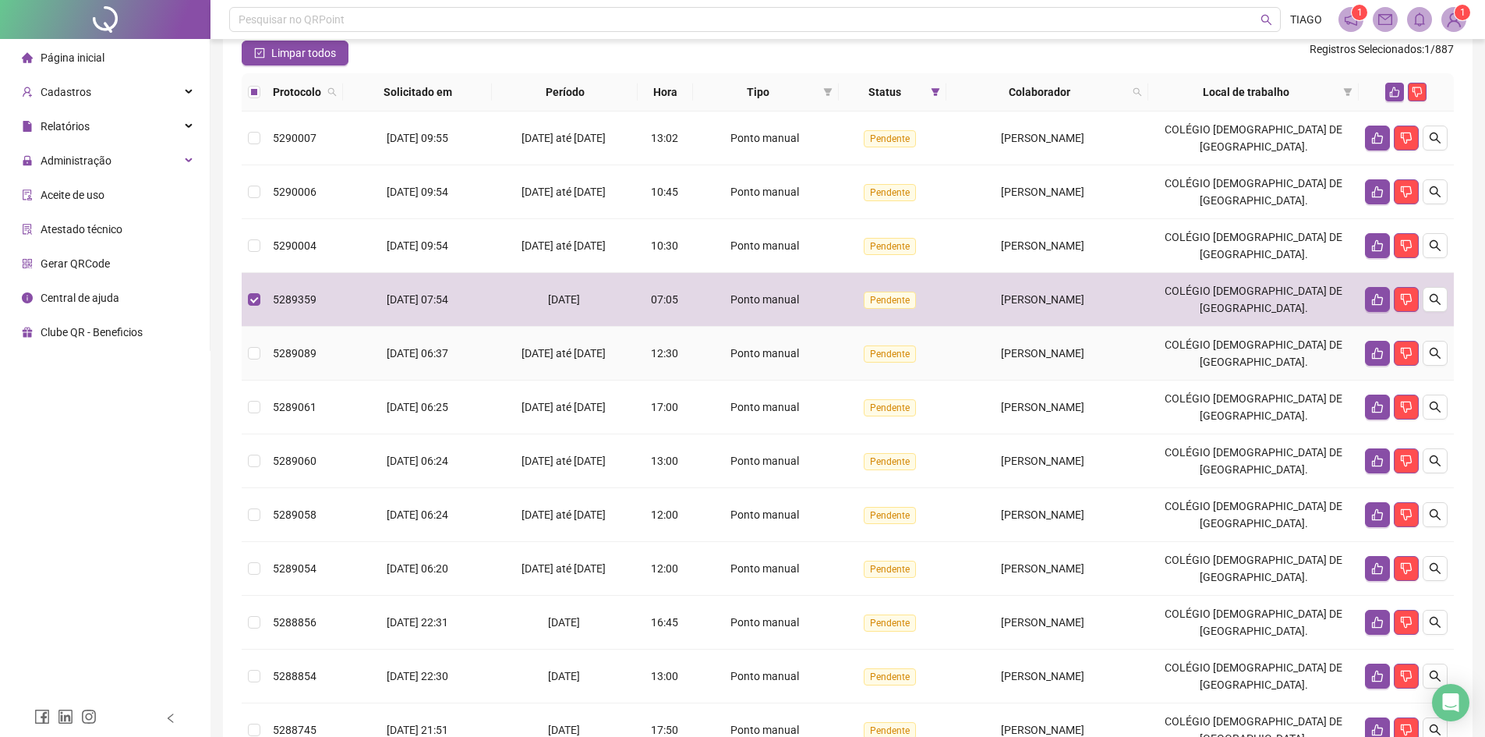
click at [1046, 359] on span "[PERSON_NAME]" at bounding box center [1042, 353] width 83 height 12
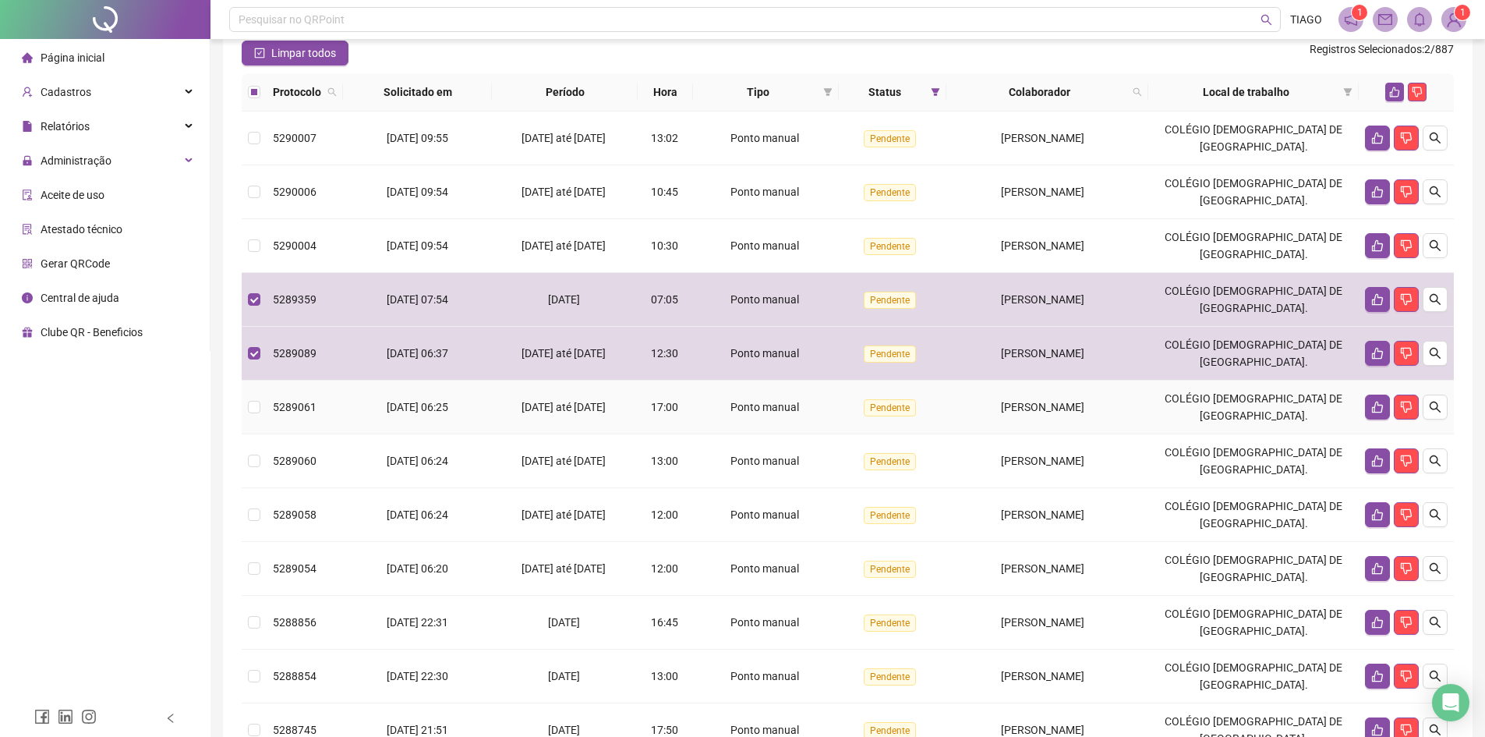
click at [1044, 417] on td "[PERSON_NAME]" at bounding box center [1047, 407] width 202 height 54
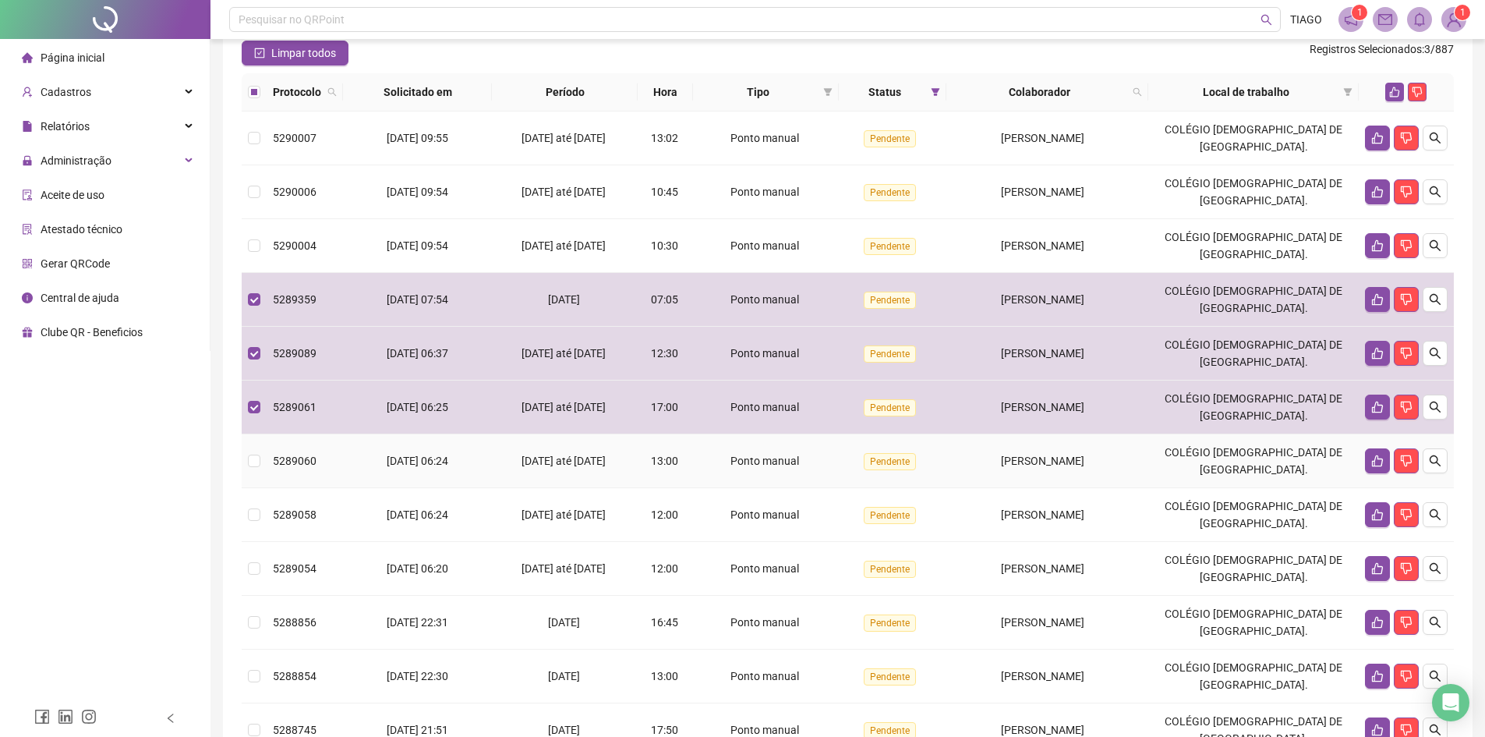
click at [1008, 467] on span "[PERSON_NAME]" at bounding box center [1042, 460] width 83 height 12
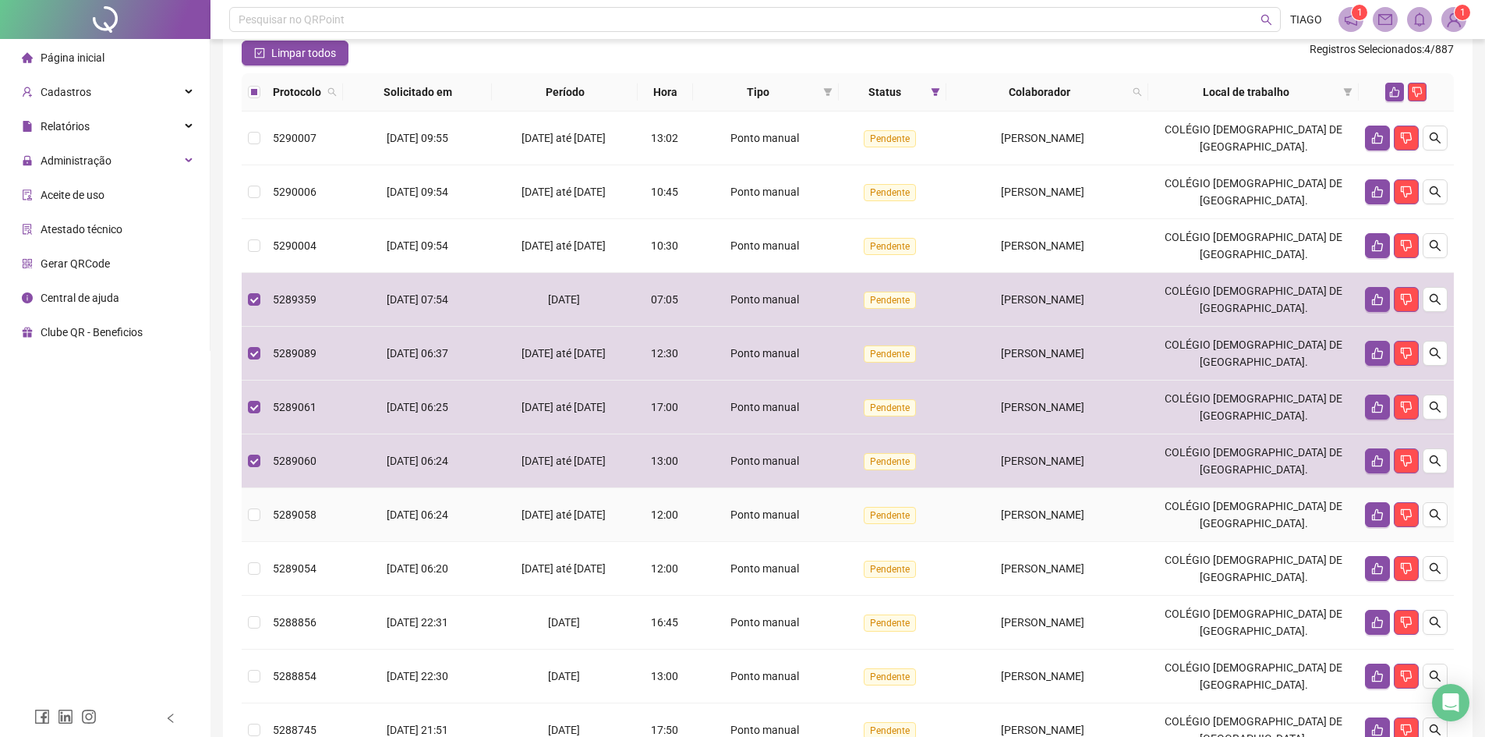
click at [996, 524] on td "[PERSON_NAME]" at bounding box center [1047, 515] width 202 height 54
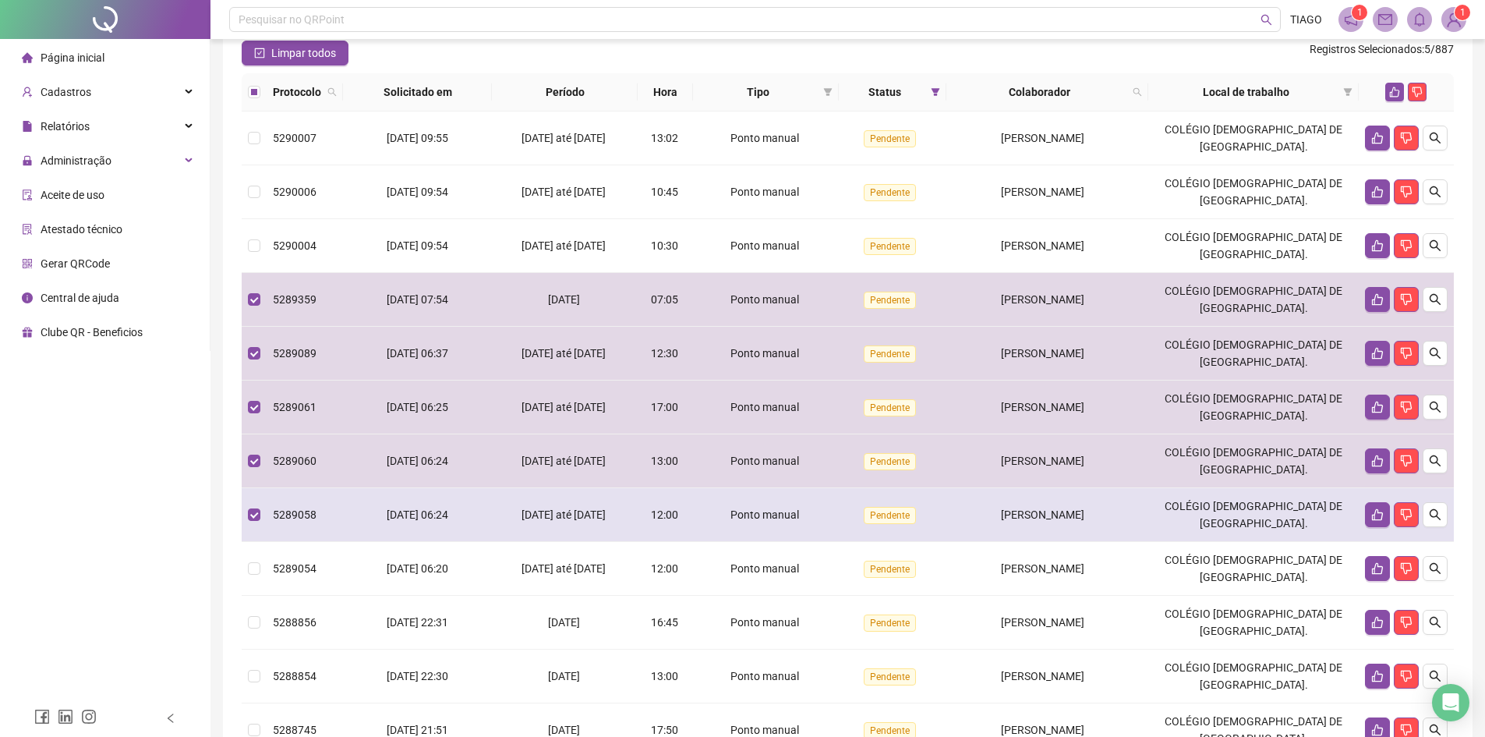
scroll to position [271, 0]
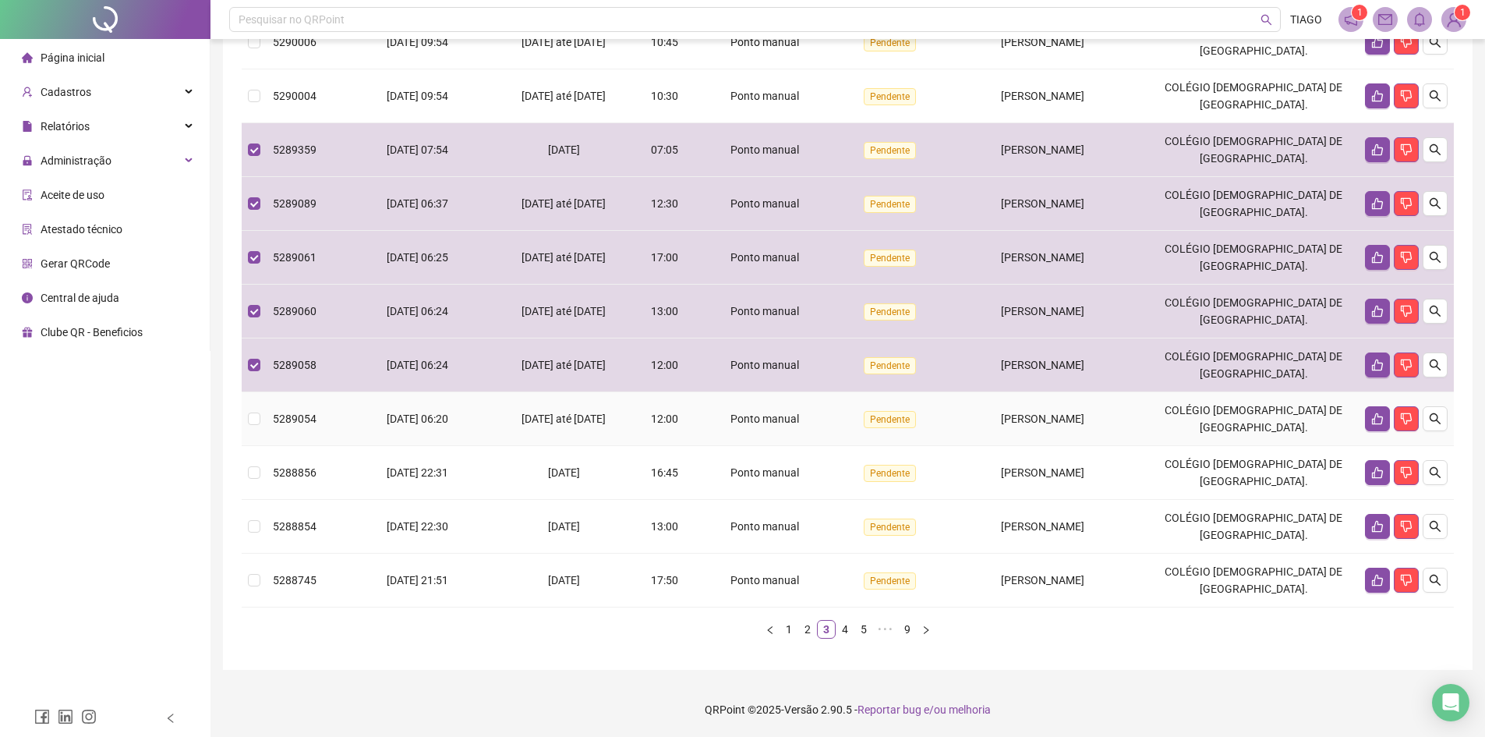
click at [979, 427] on div "[PERSON_NAME]" at bounding box center [1042, 418] width 179 height 17
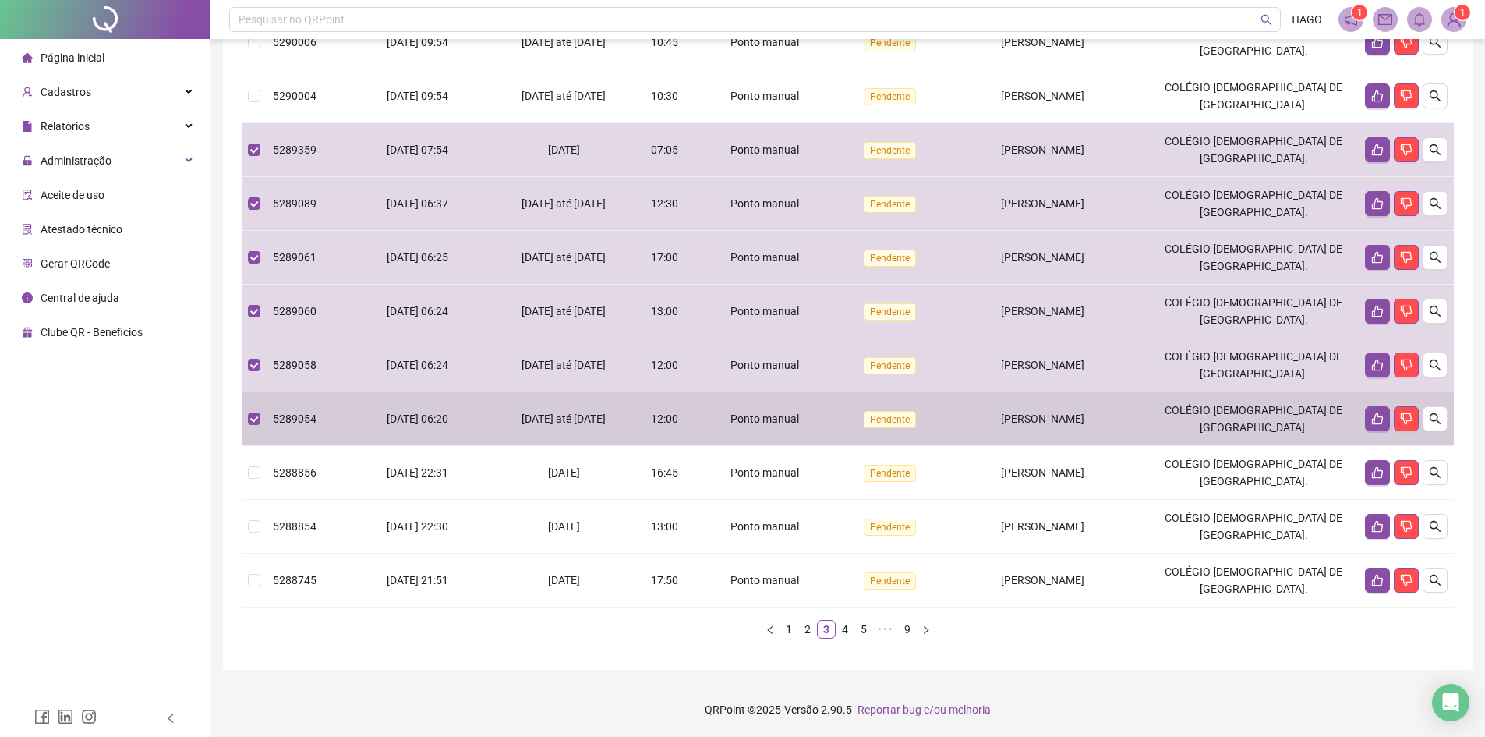
click at [1001, 479] on td "[PERSON_NAME]" at bounding box center [1047, 473] width 202 height 54
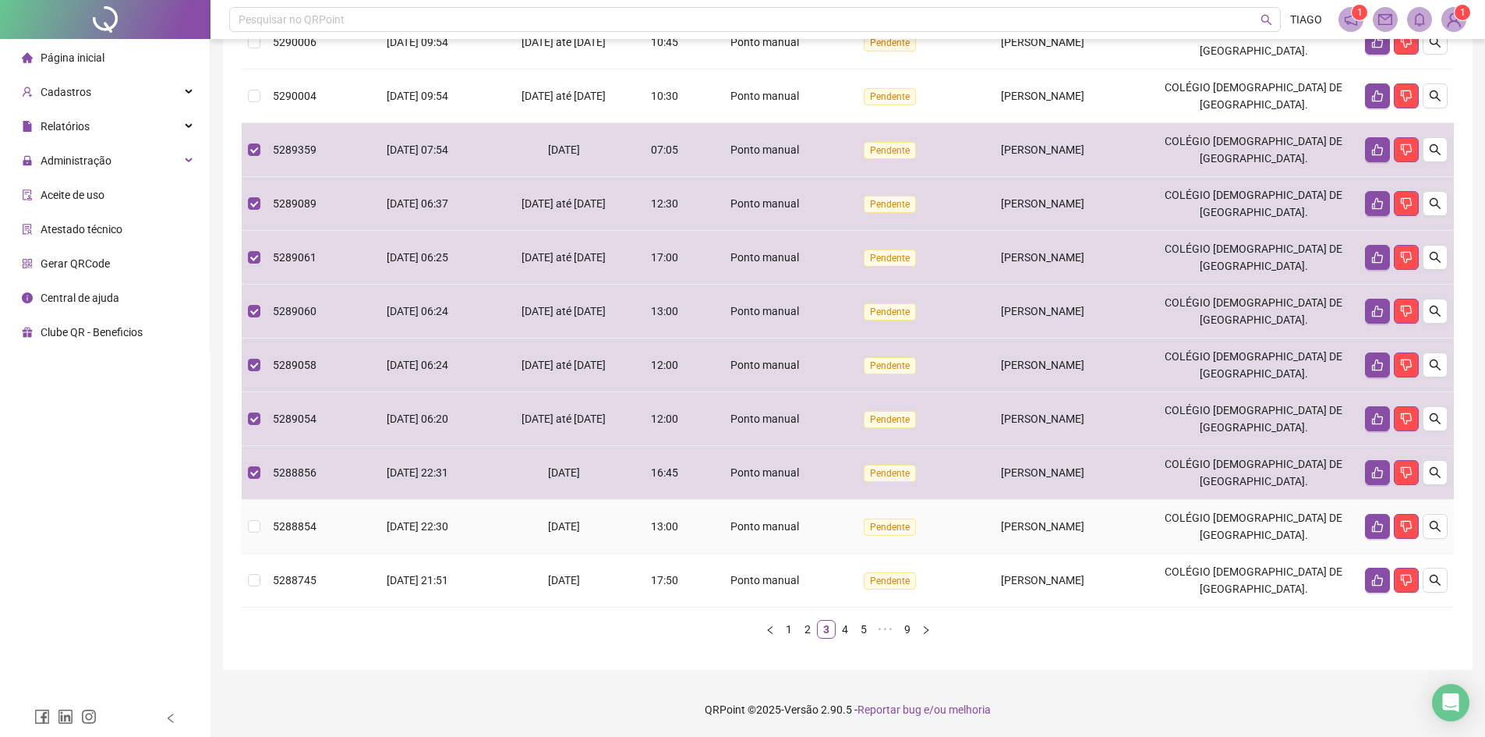
click at [1008, 536] on td "[PERSON_NAME]" at bounding box center [1047, 527] width 202 height 54
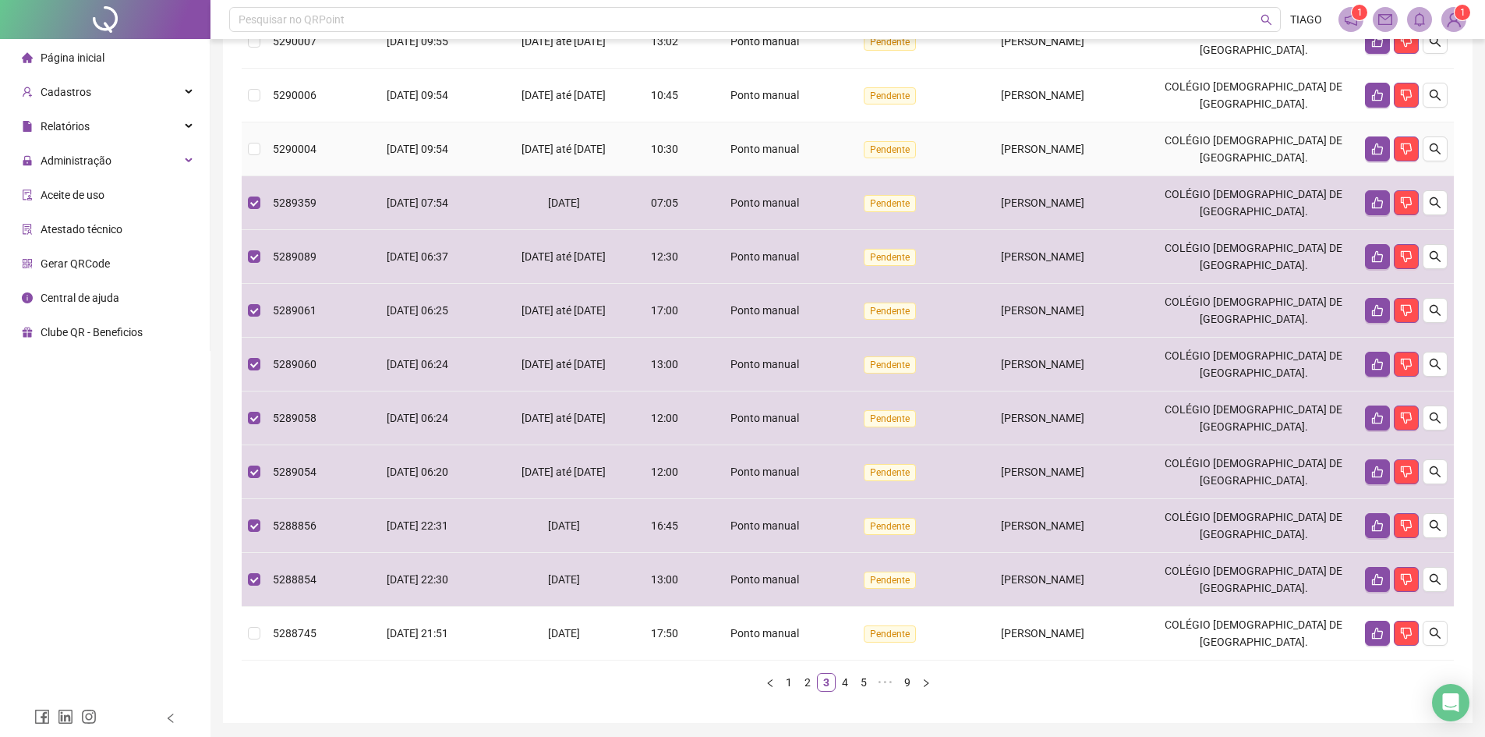
scroll to position [56, 0]
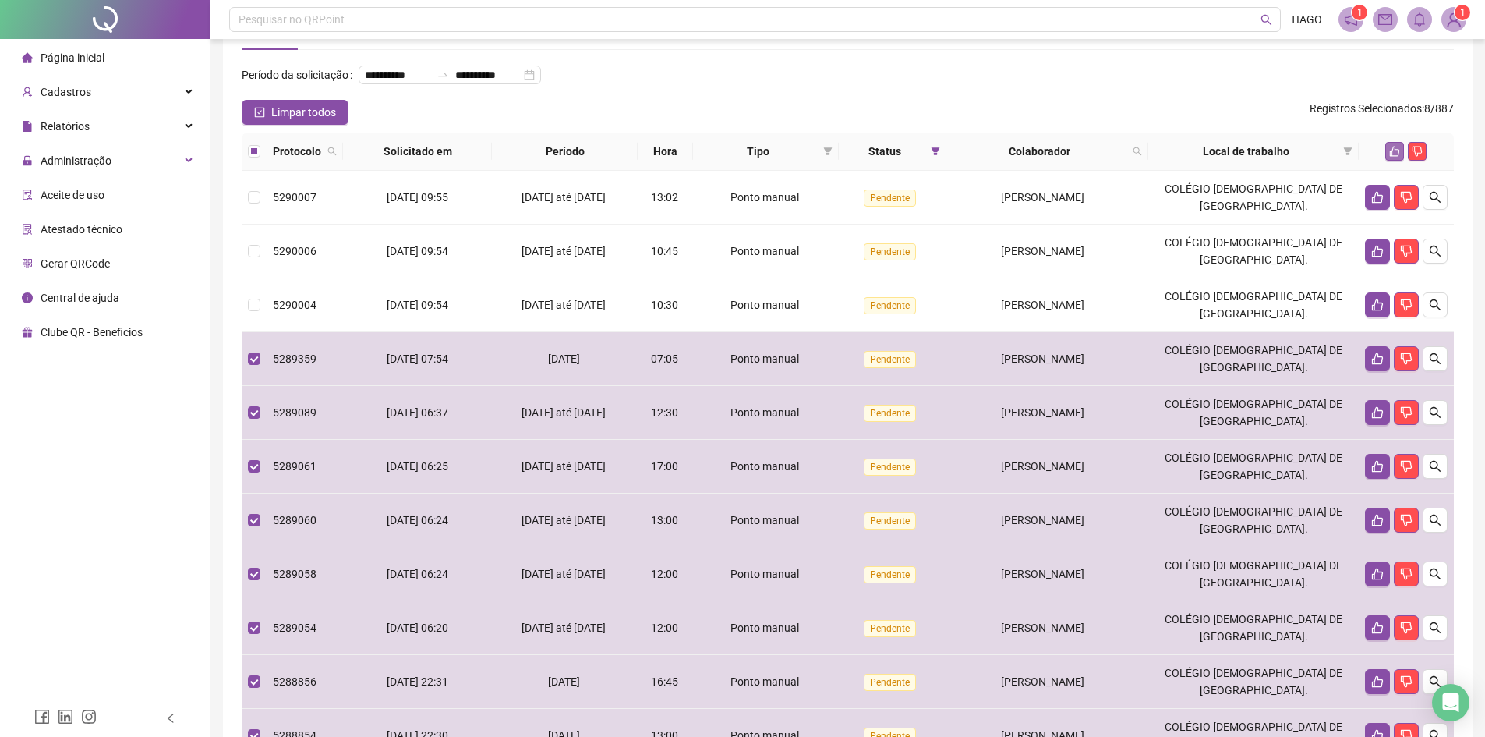
click at [1394, 157] on icon "like" at bounding box center [1395, 152] width 10 height 10
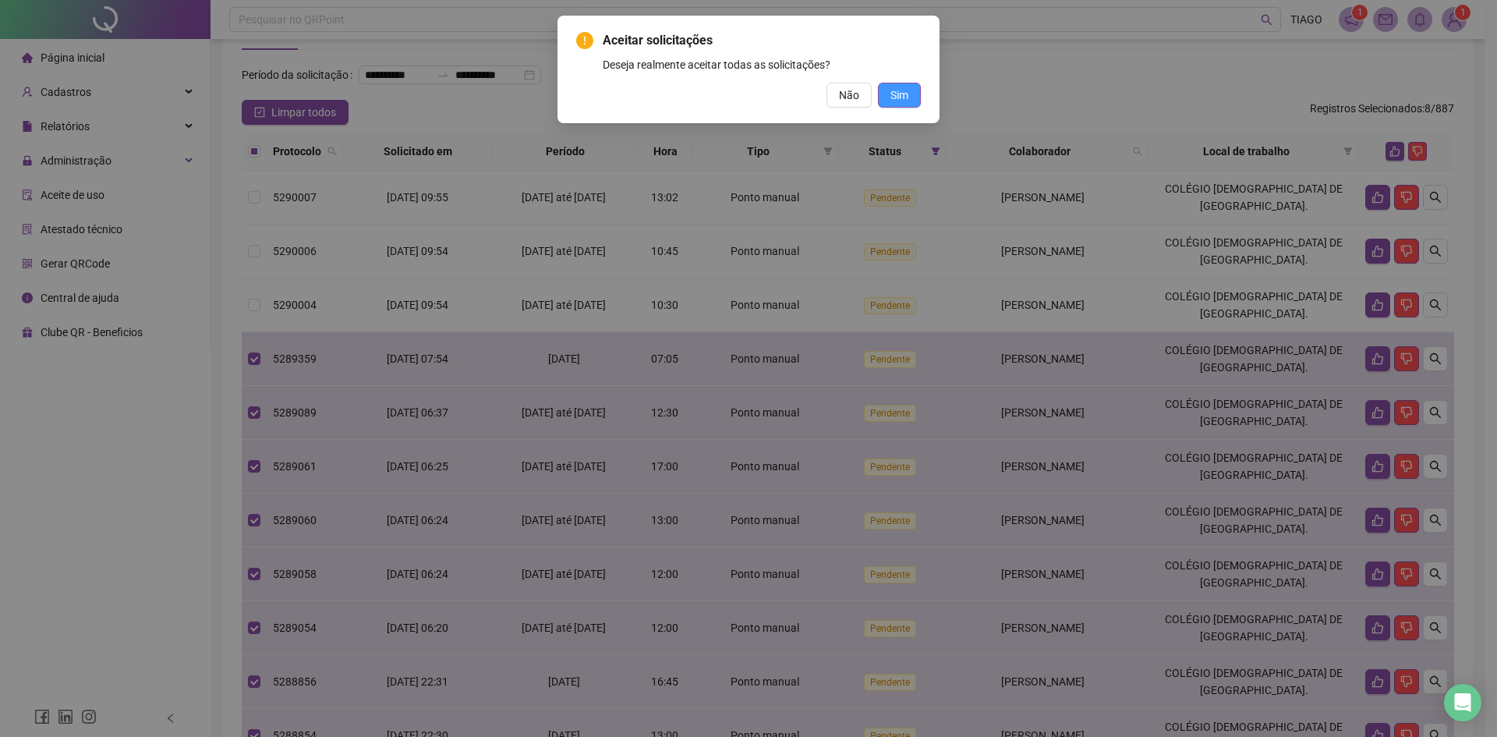
click at [901, 96] on span "Sim" at bounding box center [899, 95] width 18 height 17
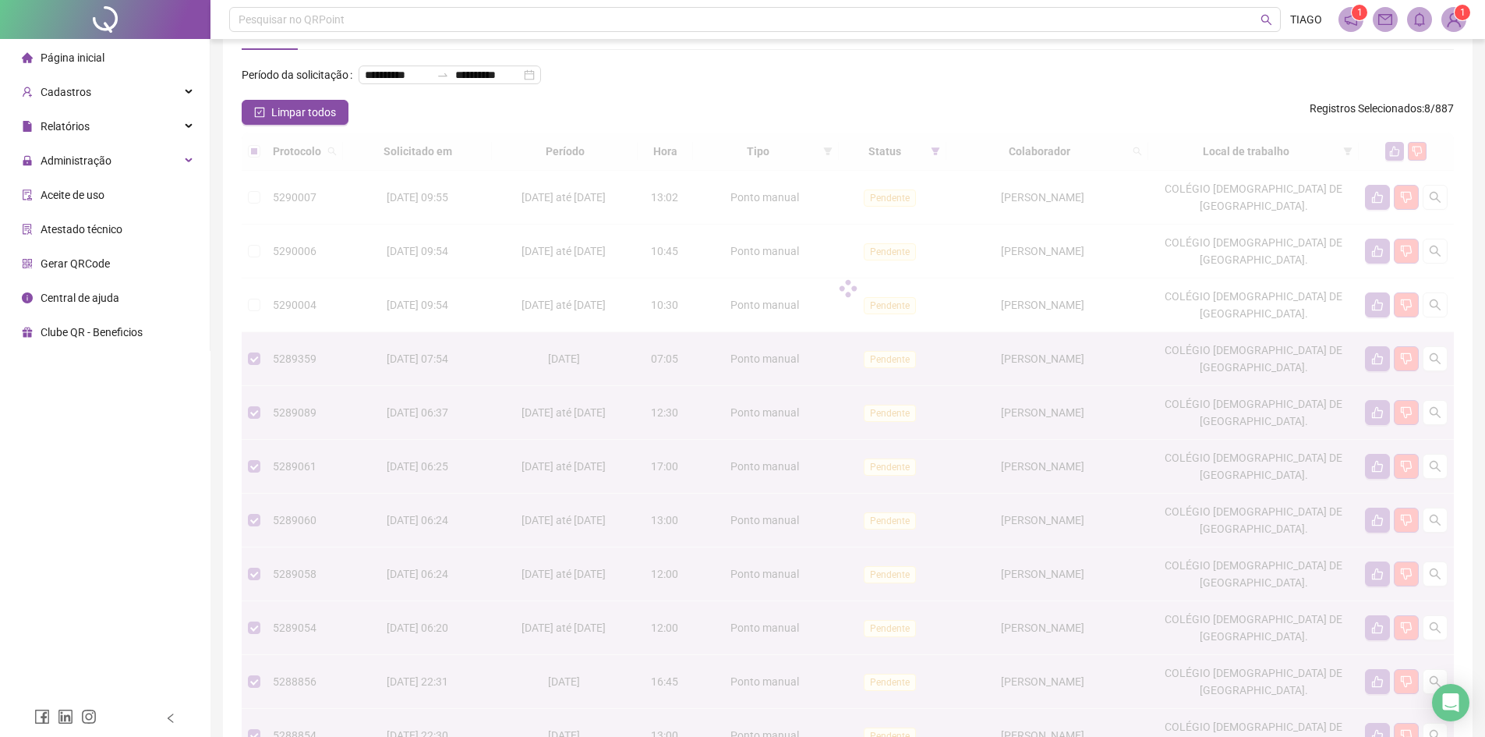
scroll to position [0, 0]
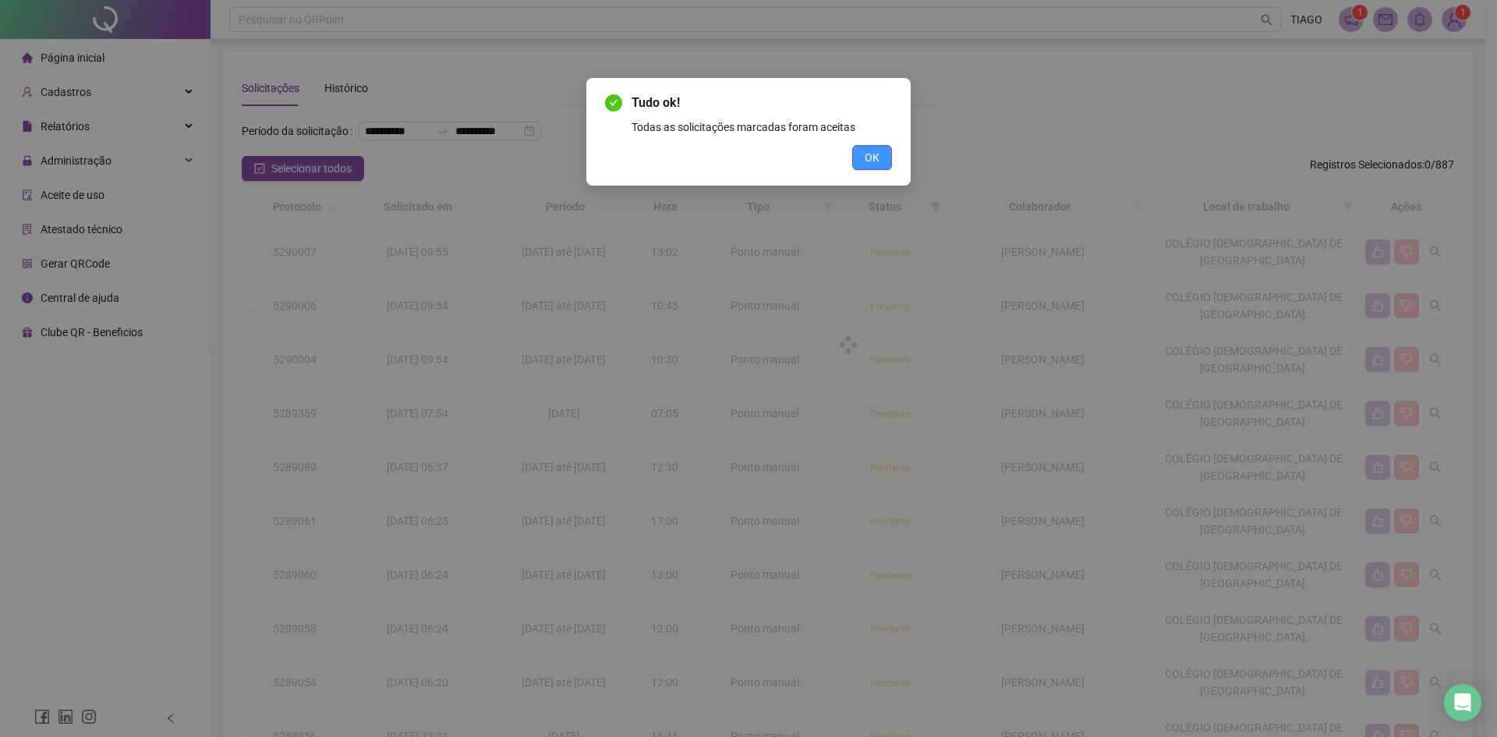
click at [879, 146] on button "OK" at bounding box center [872, 157] width 40 height 25
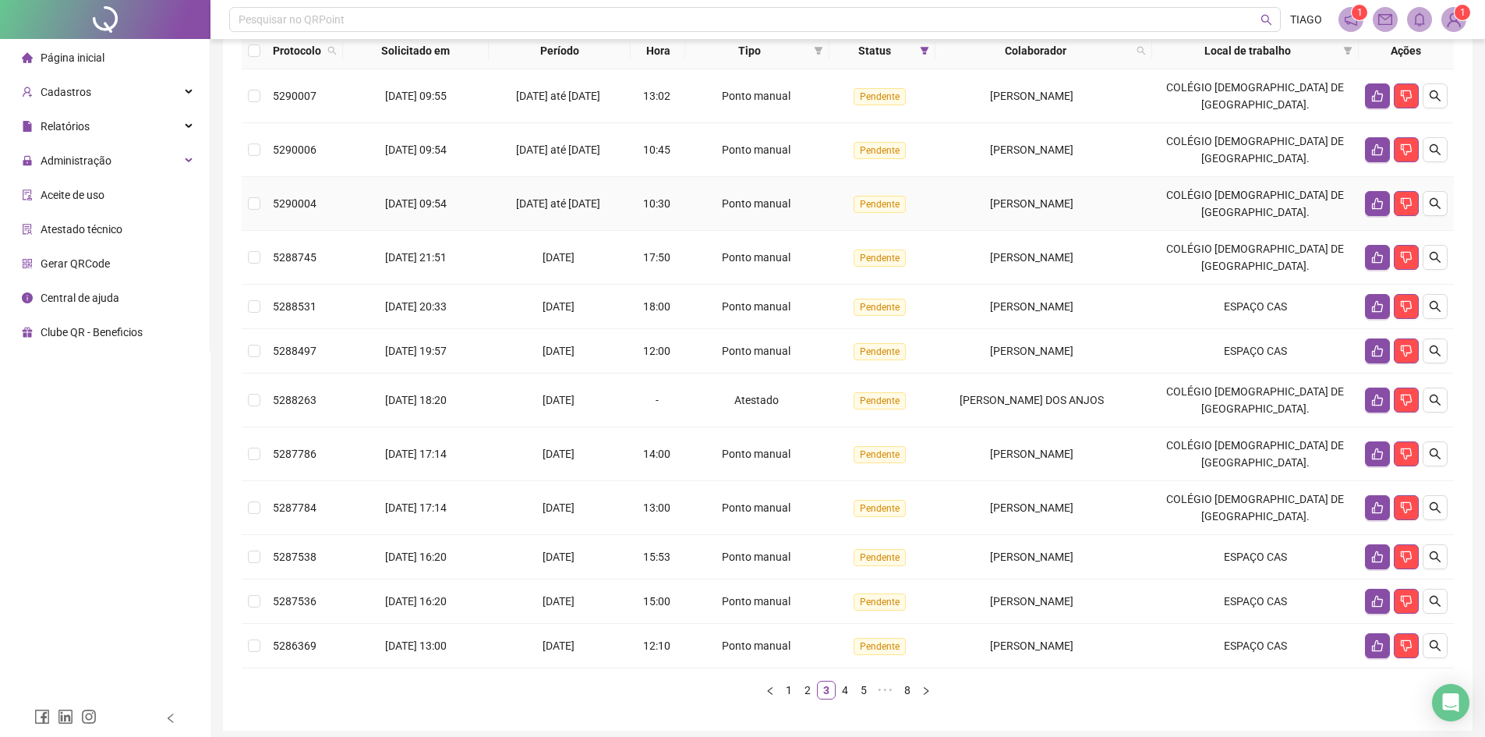
scroll to position [242, 0]
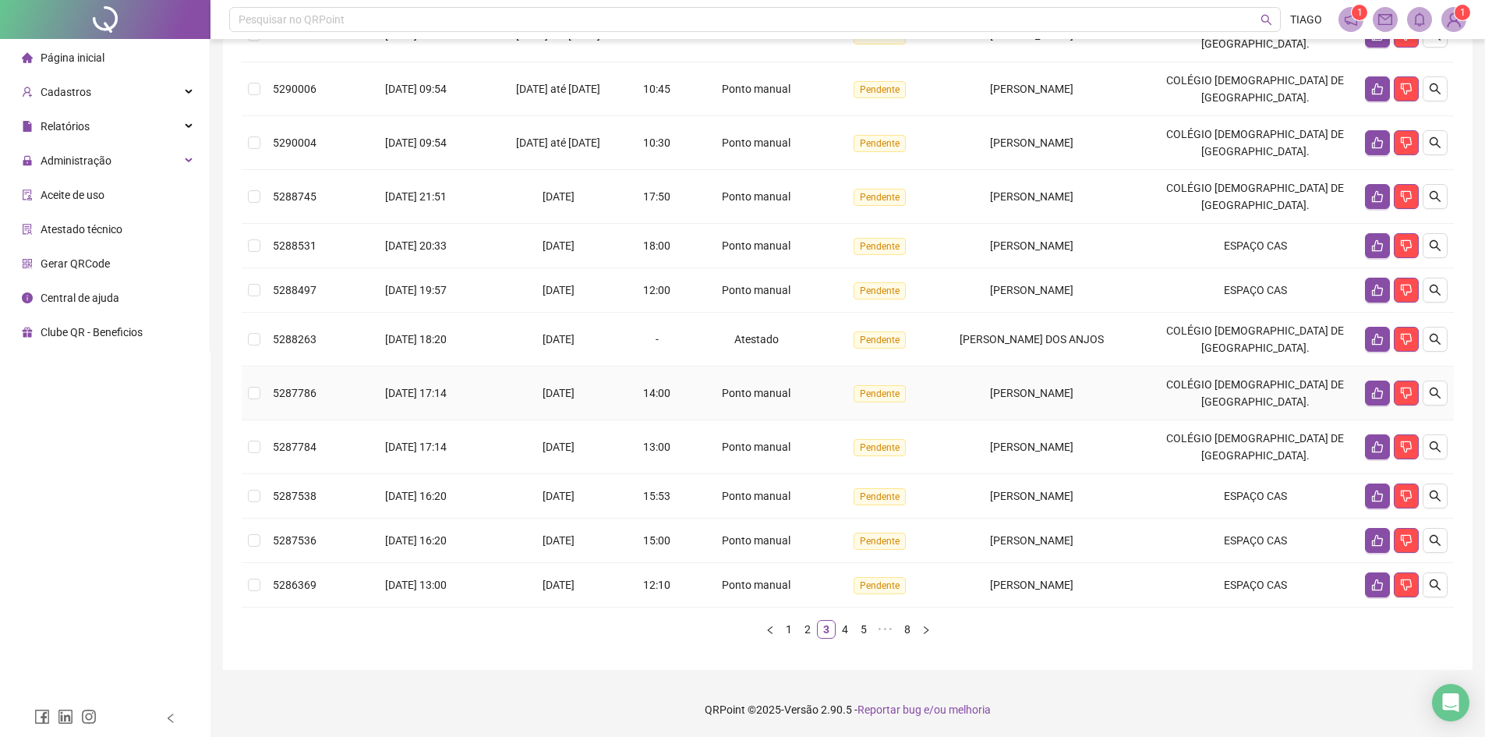
click at [1007, 397] on span "[PERSON_NAME]" at bounding box center [1031, 393] width 83 height 12
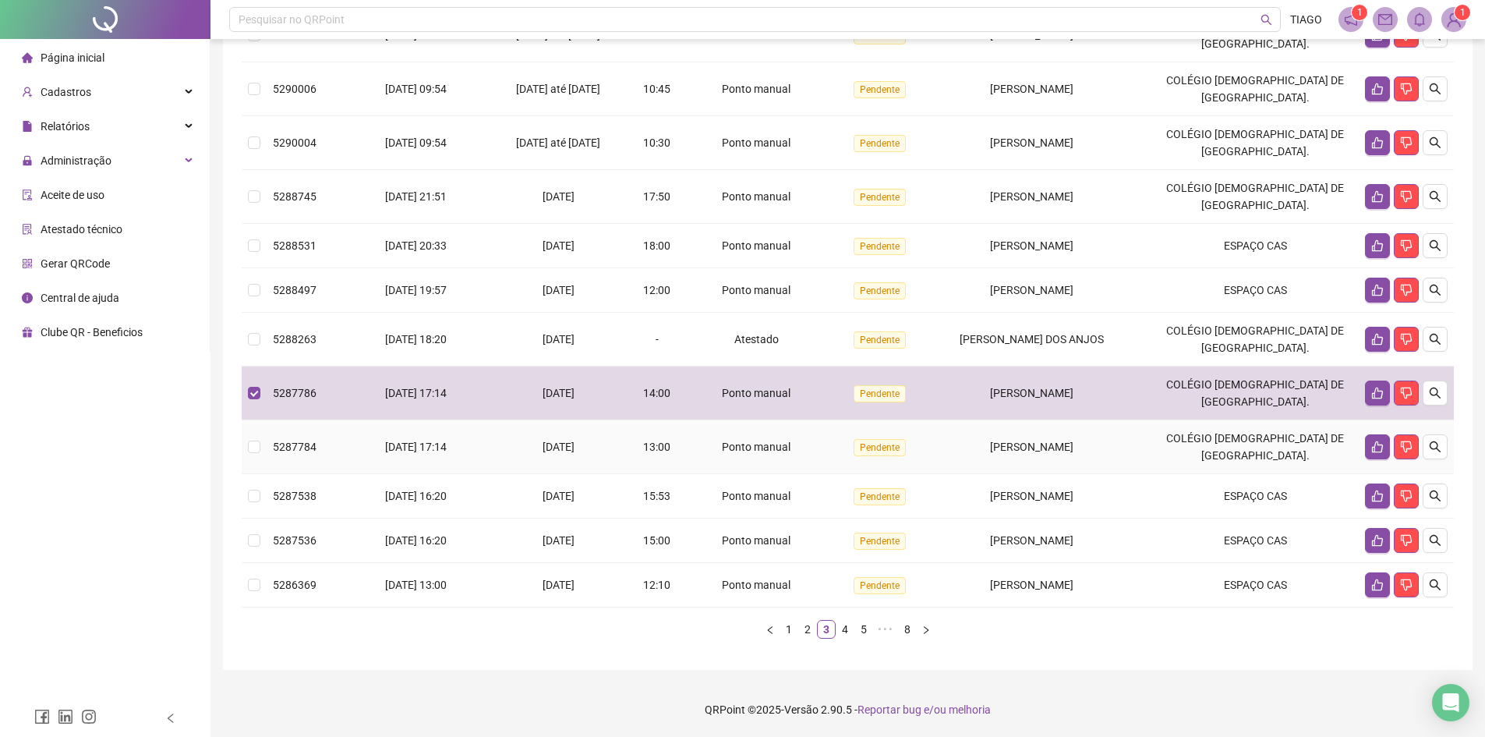
click at [1020, 445] on span "[PERSON_NAME]" at bounding box center [1031, 446] width 83 height 12
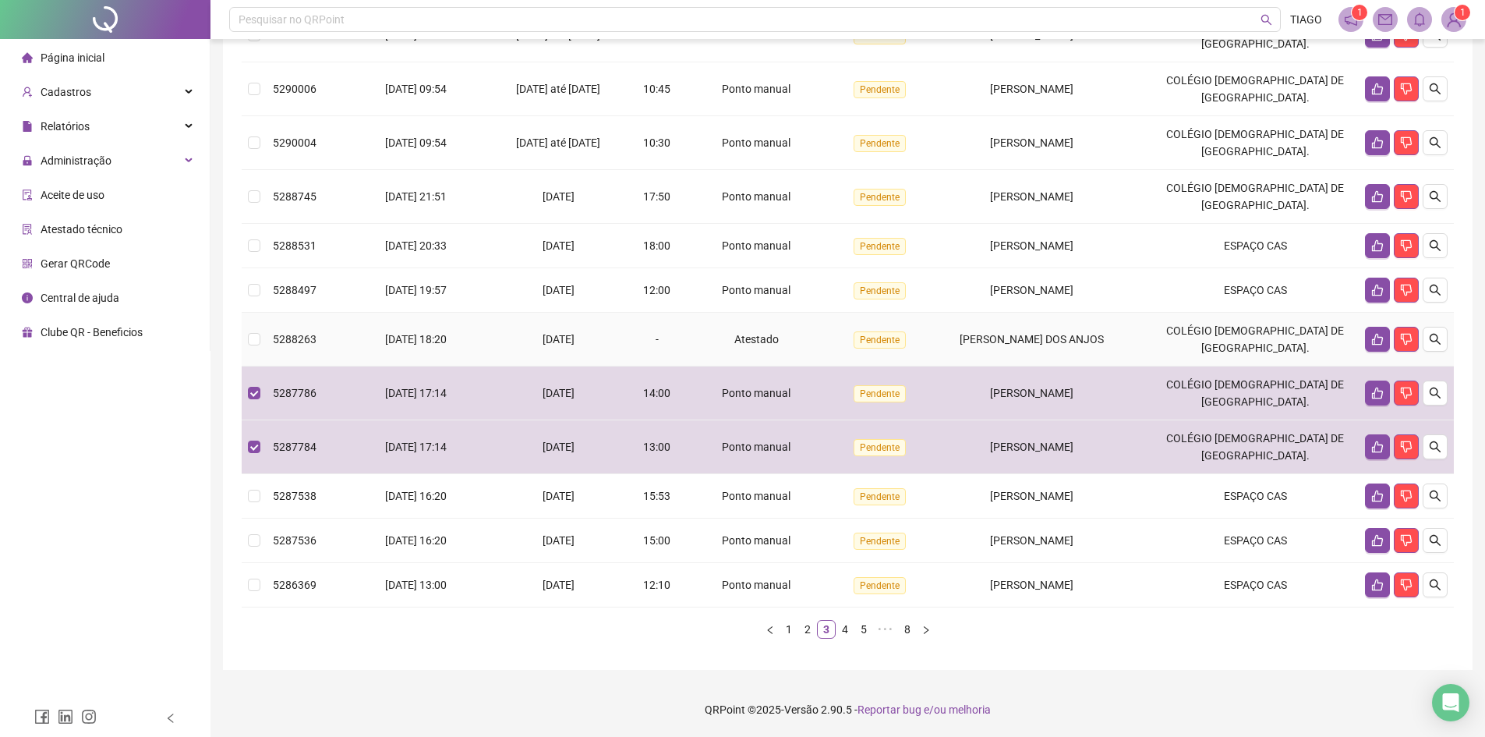
click at [995, 334] on span "[PERSON_NAME] DOS ANJOS" at bounding box center [1032, 339] width 144 height 12
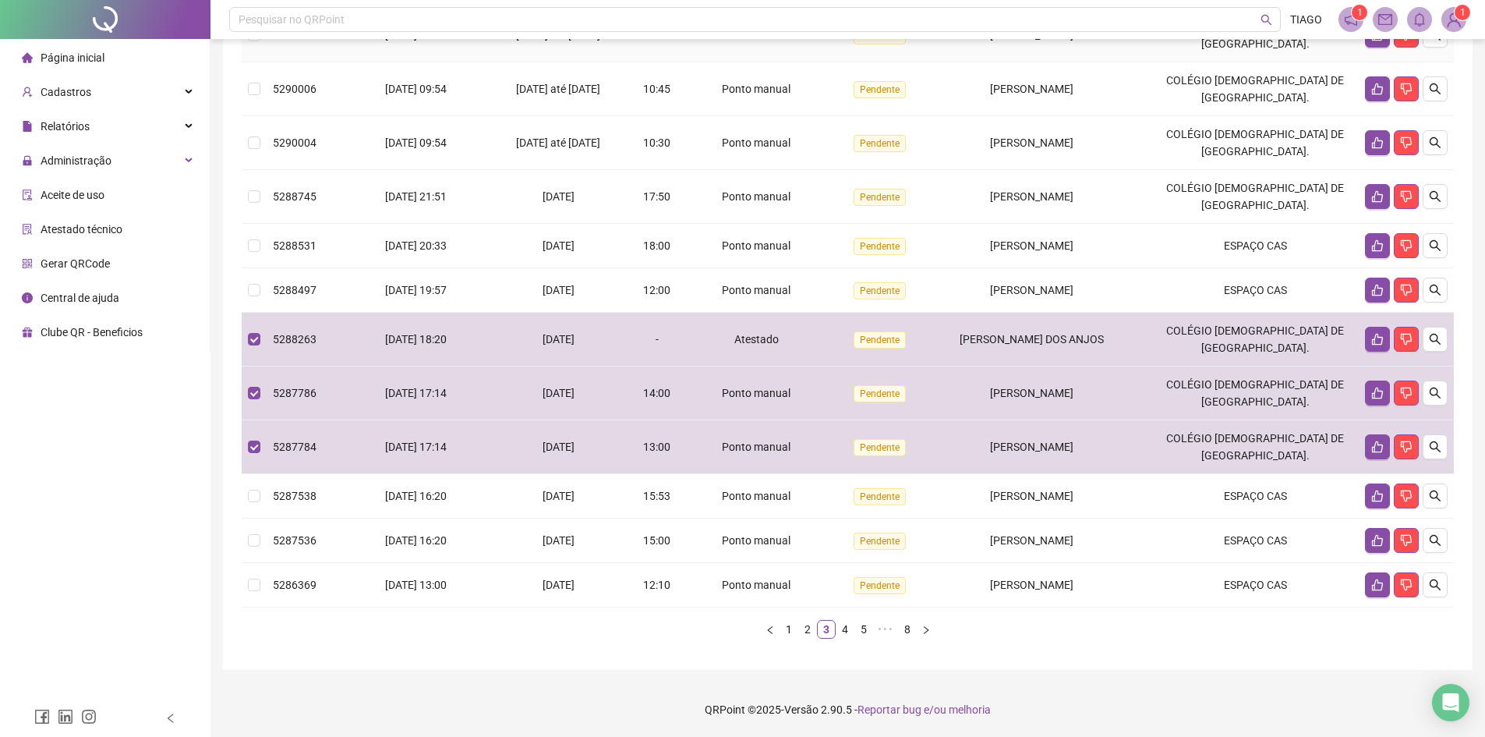
scroll to position [0, 0]
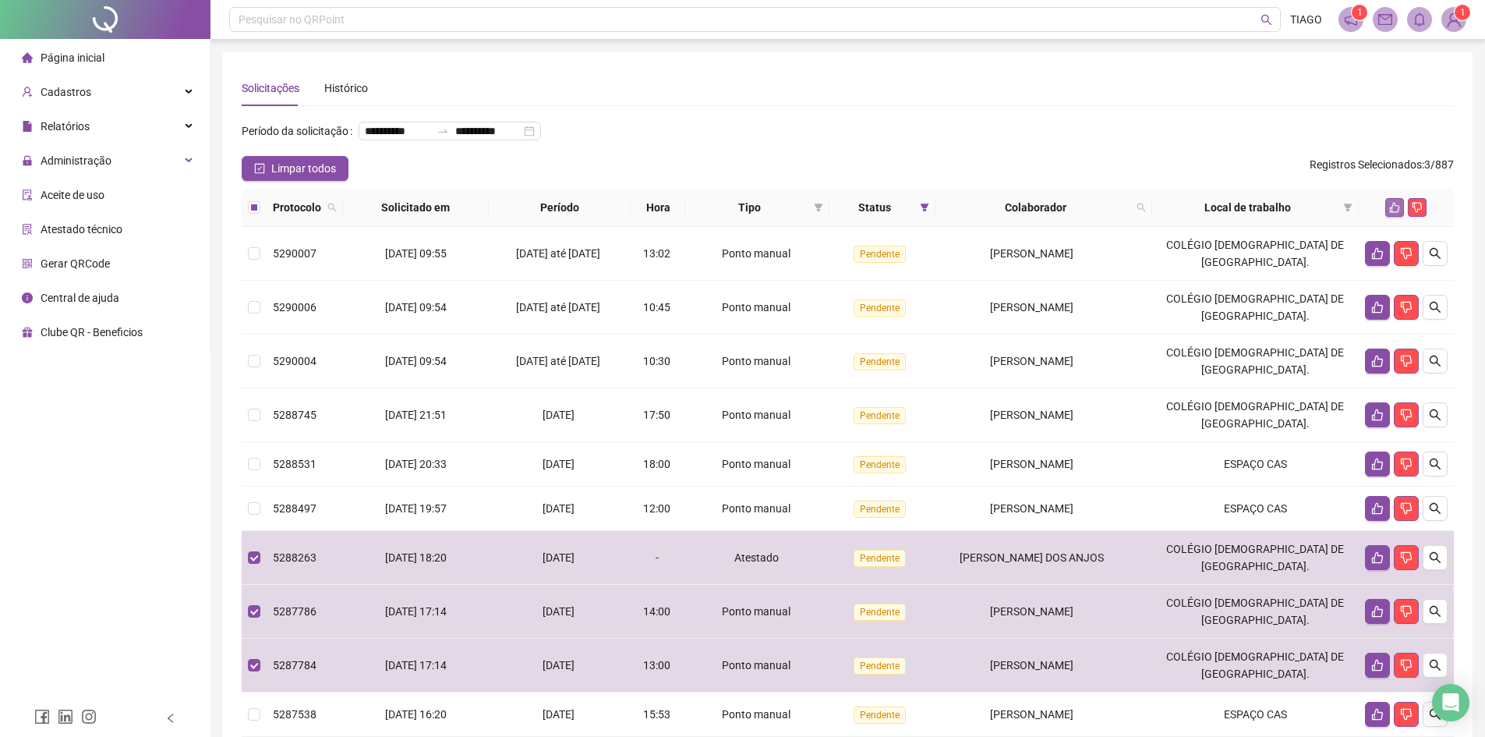
click at [1386, 217] on button "button" at bounding box center [1394, 207] width 19 height 19
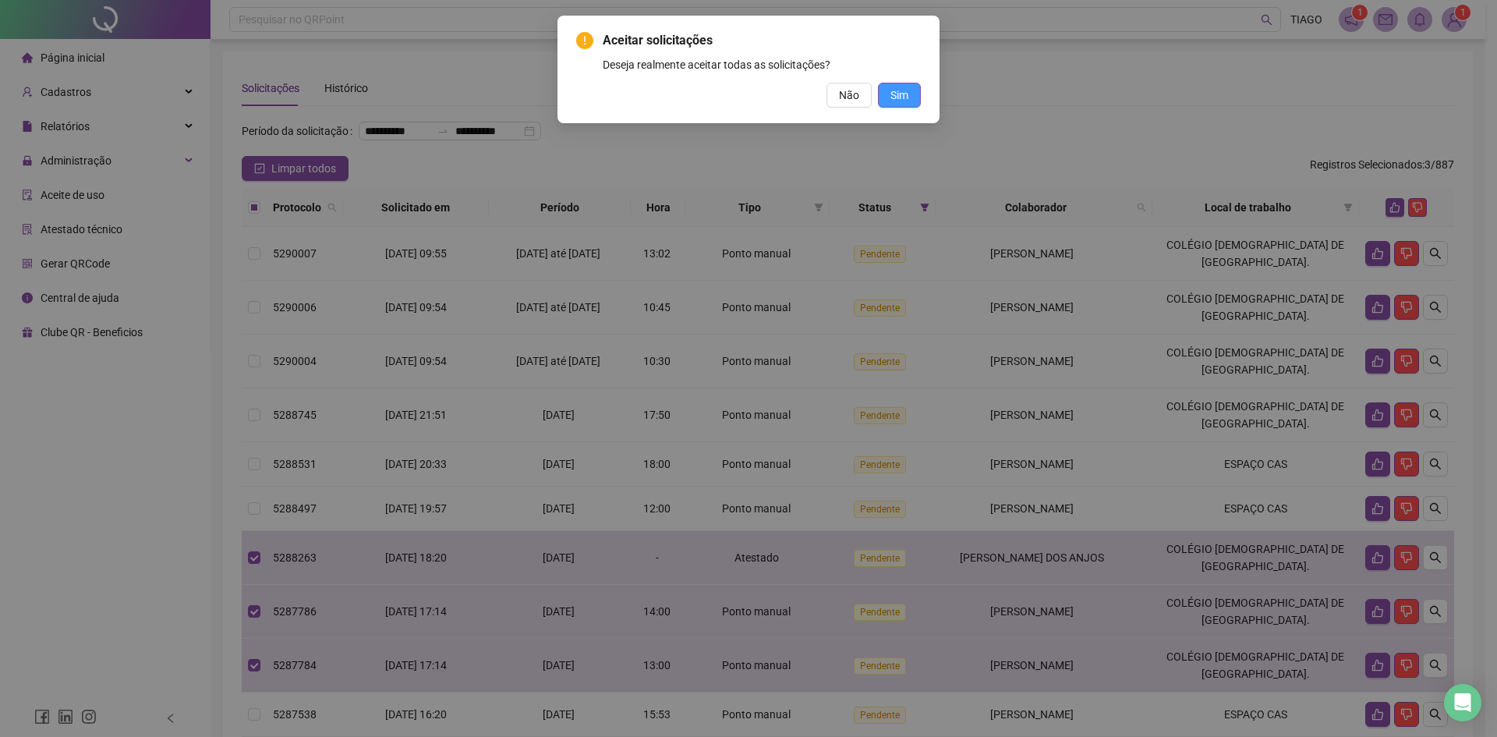
click at [906, 90] on span "Sim" at bounding box center [899, 95] width 18 height 17
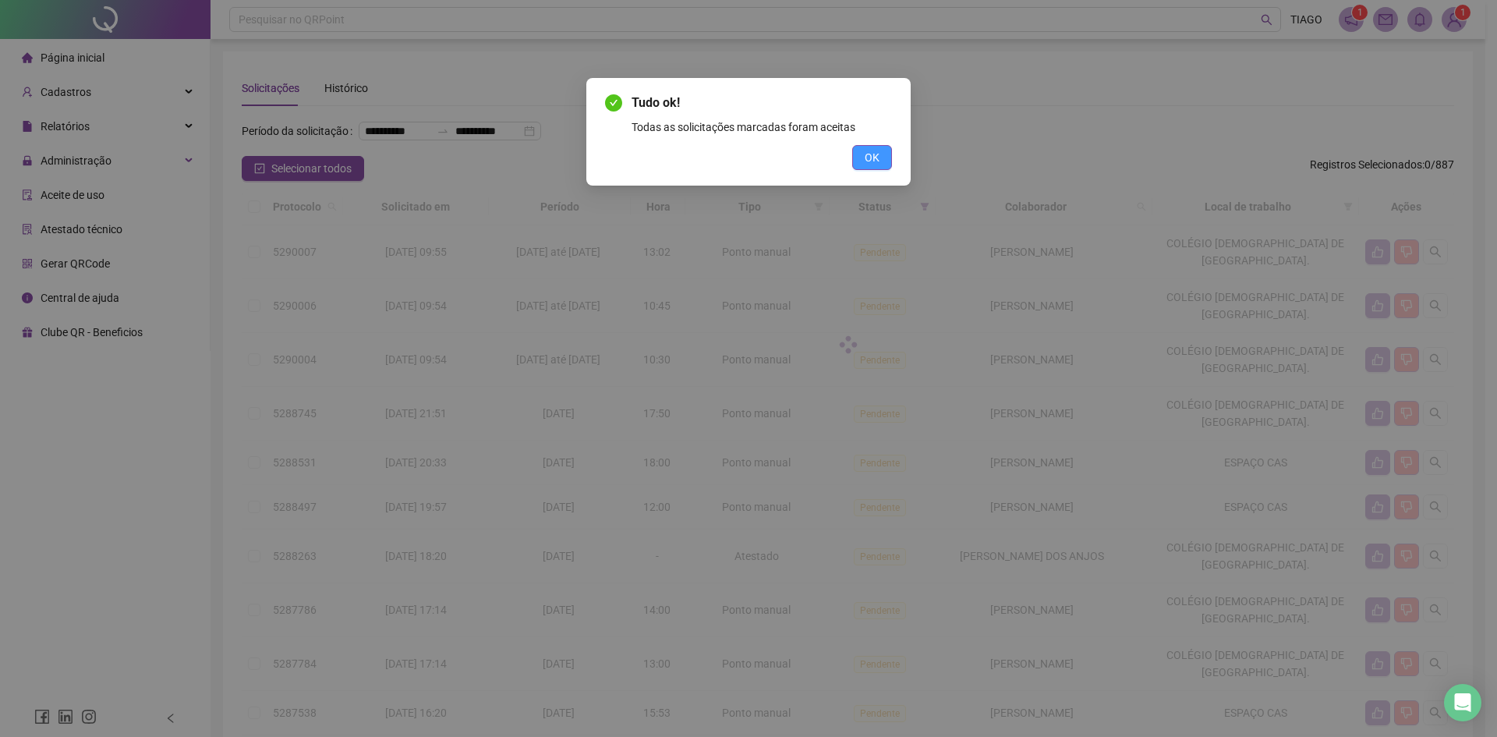
click at [872, 161] on span "OK" at bounding box center [872, 157] width 15 height 17
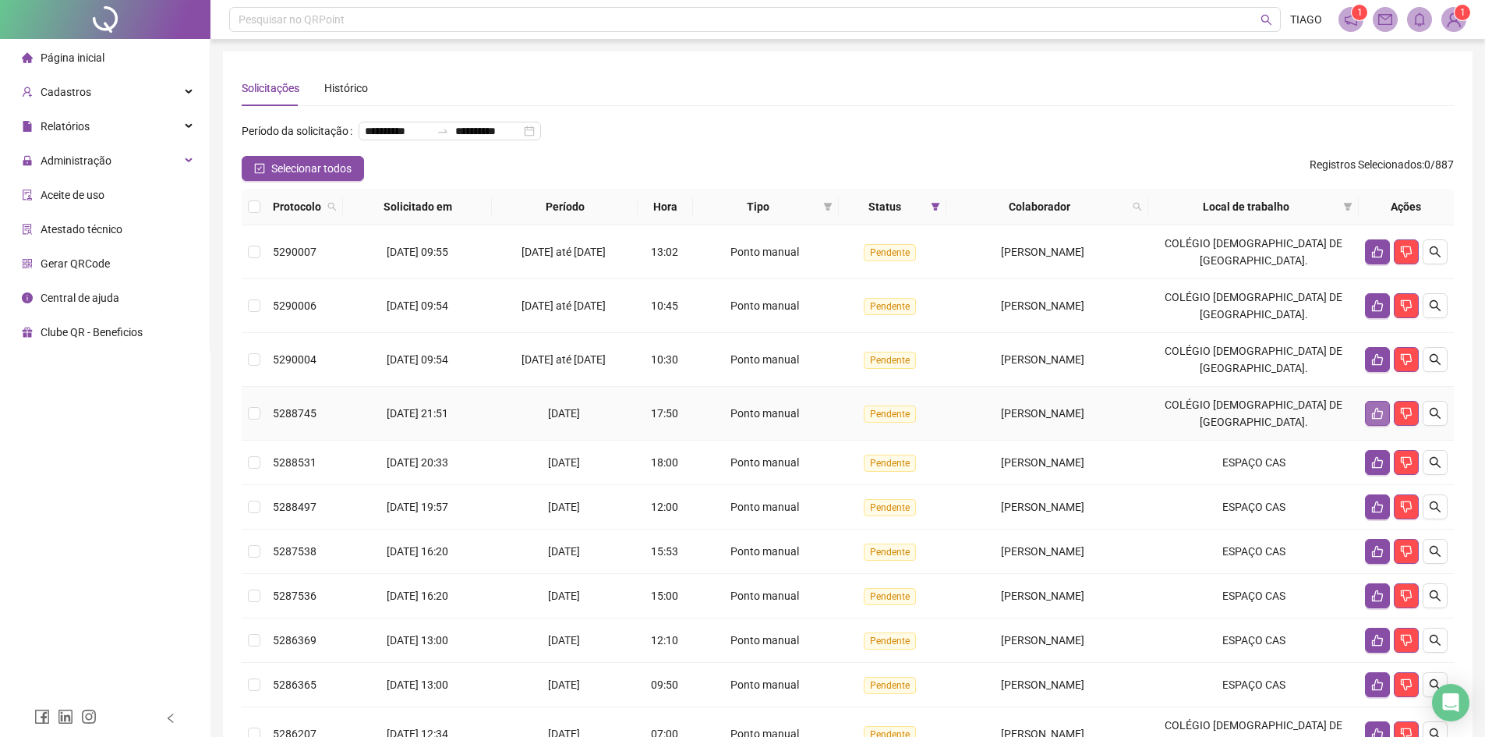
click at [1375, 419] on icon "like" at bounding box center [1377, 413] width 12 height 12
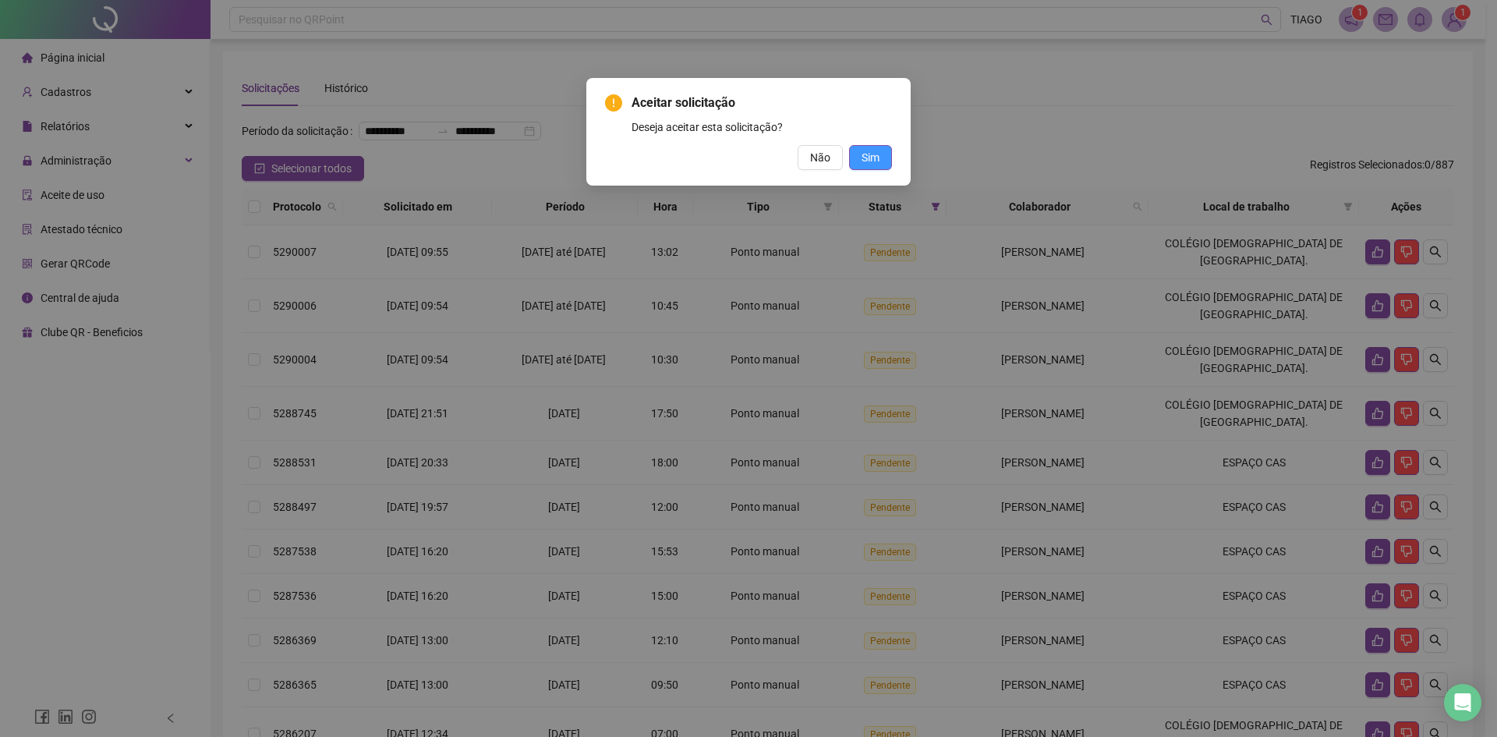
click at [865, 162] on span "Sim" at bounding box center [870, 157] width 18 height 17
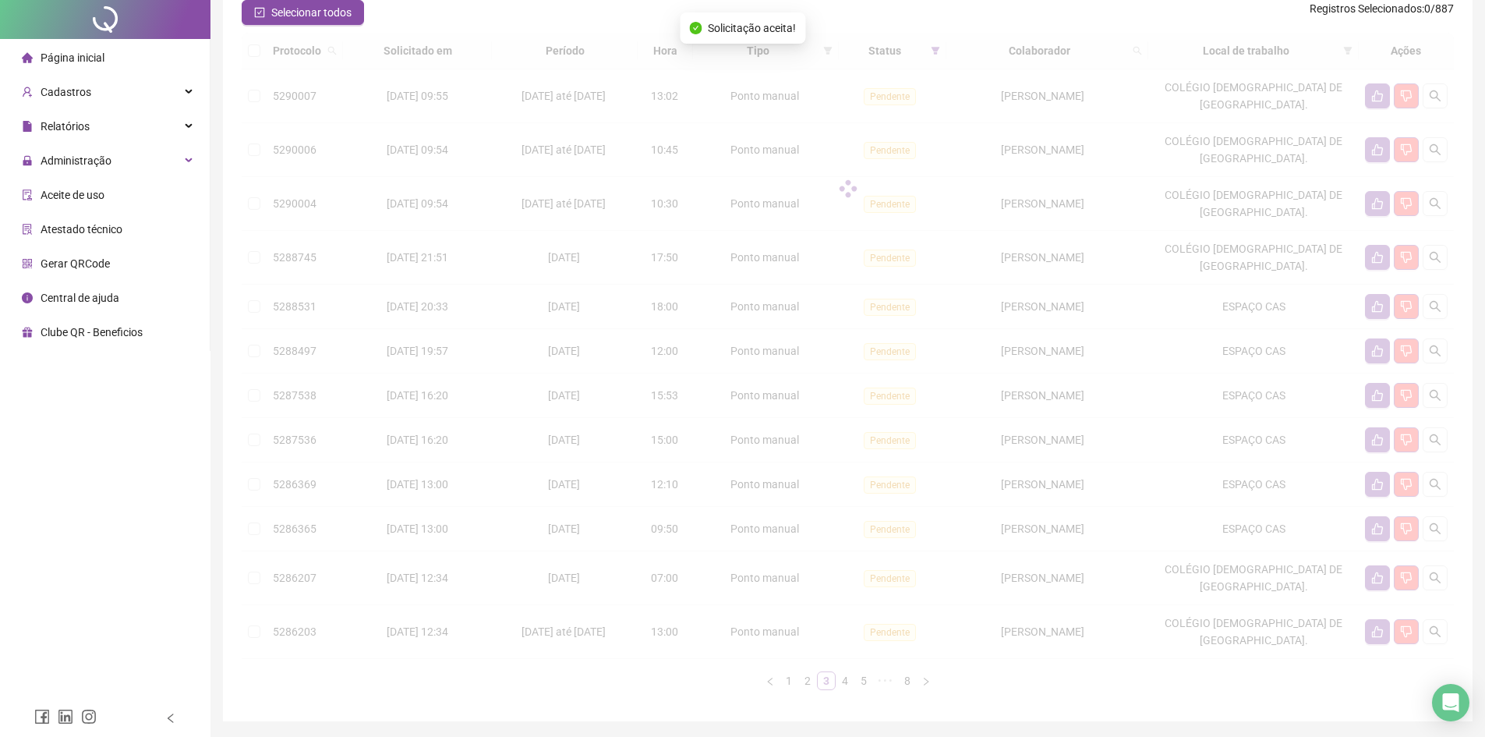
scroll to position [232, 0]
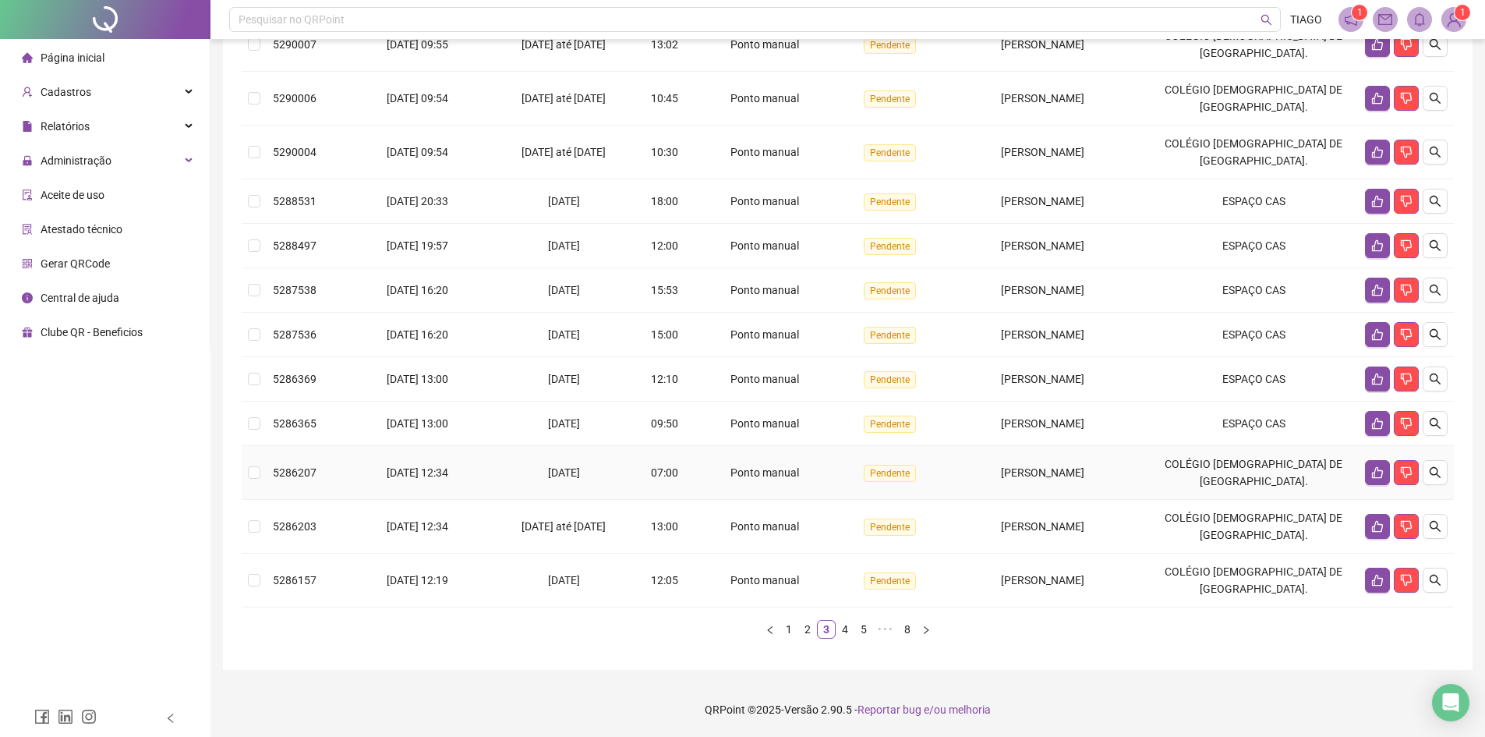
click at [1084, 473] on span "[PERSON_NAME]" at bounding box center [1042, 472] width 83 height 12
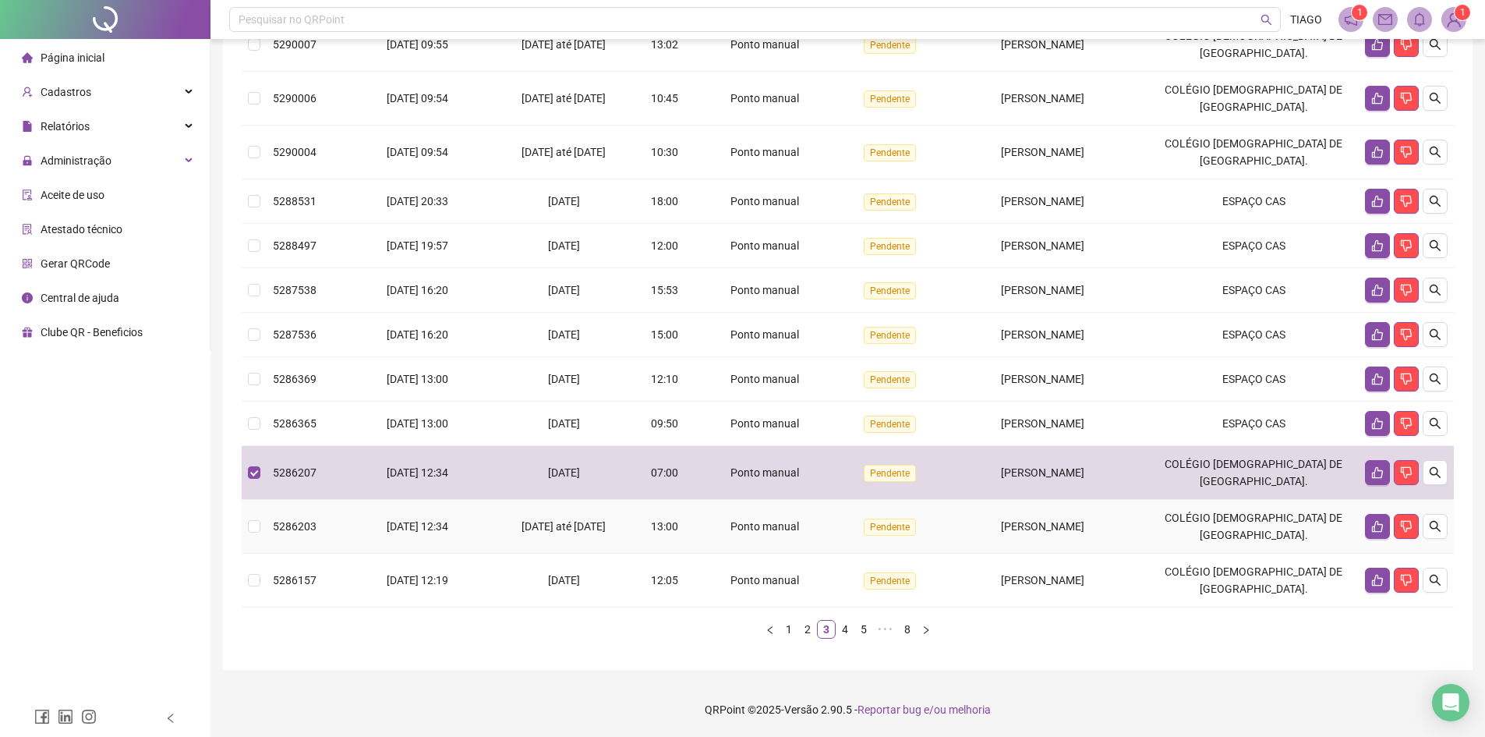
click at [1083, 523] on span "[PERSON_NAME]" at bounding box center [1042, 526] width 83 height 12
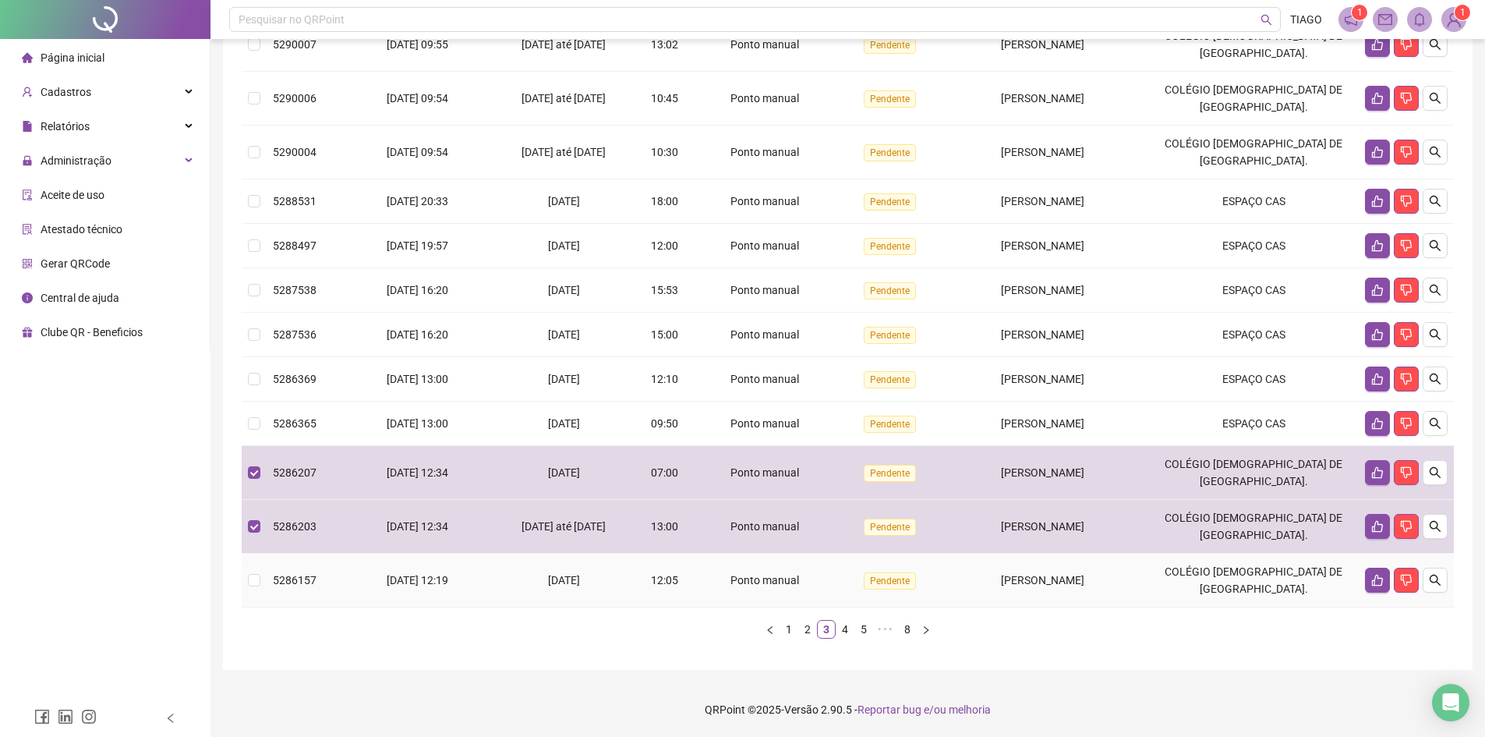
click at [1003, 577] on span "[PERSON_NAME]" at bounding box center [1042, 580] width 83 height 12
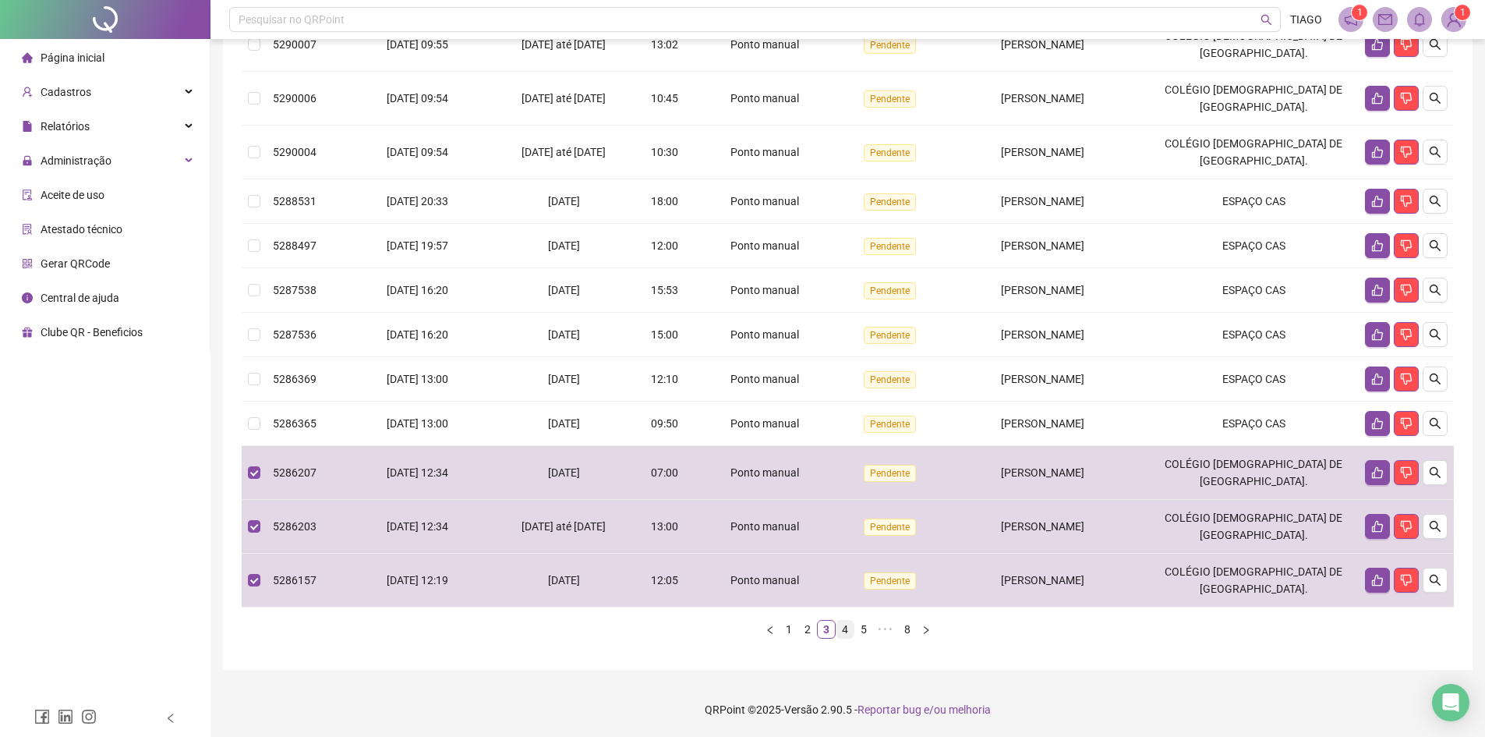
click at [844, 632] on link "4" at bounding box center [844, 629] width 17 height 17
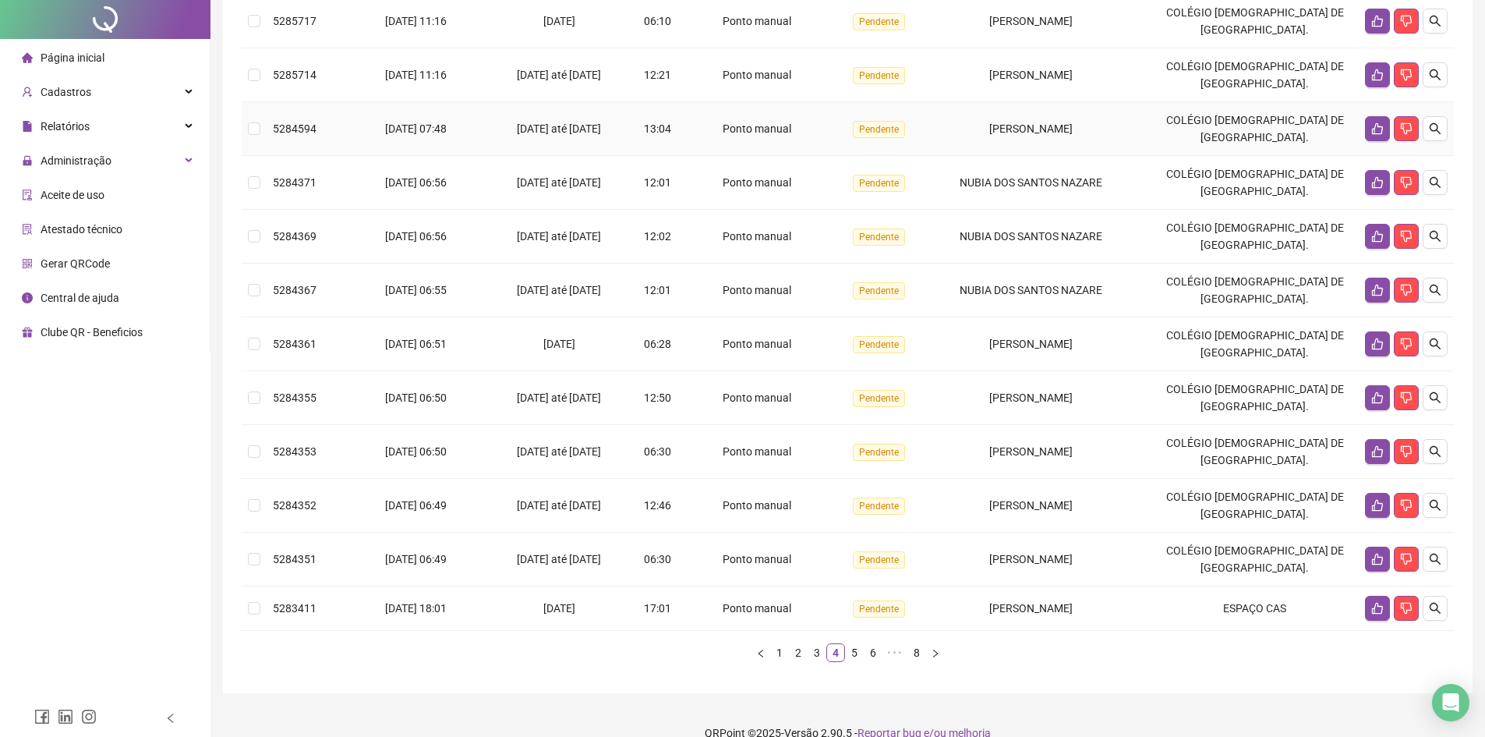
scroll to position [0, 0]
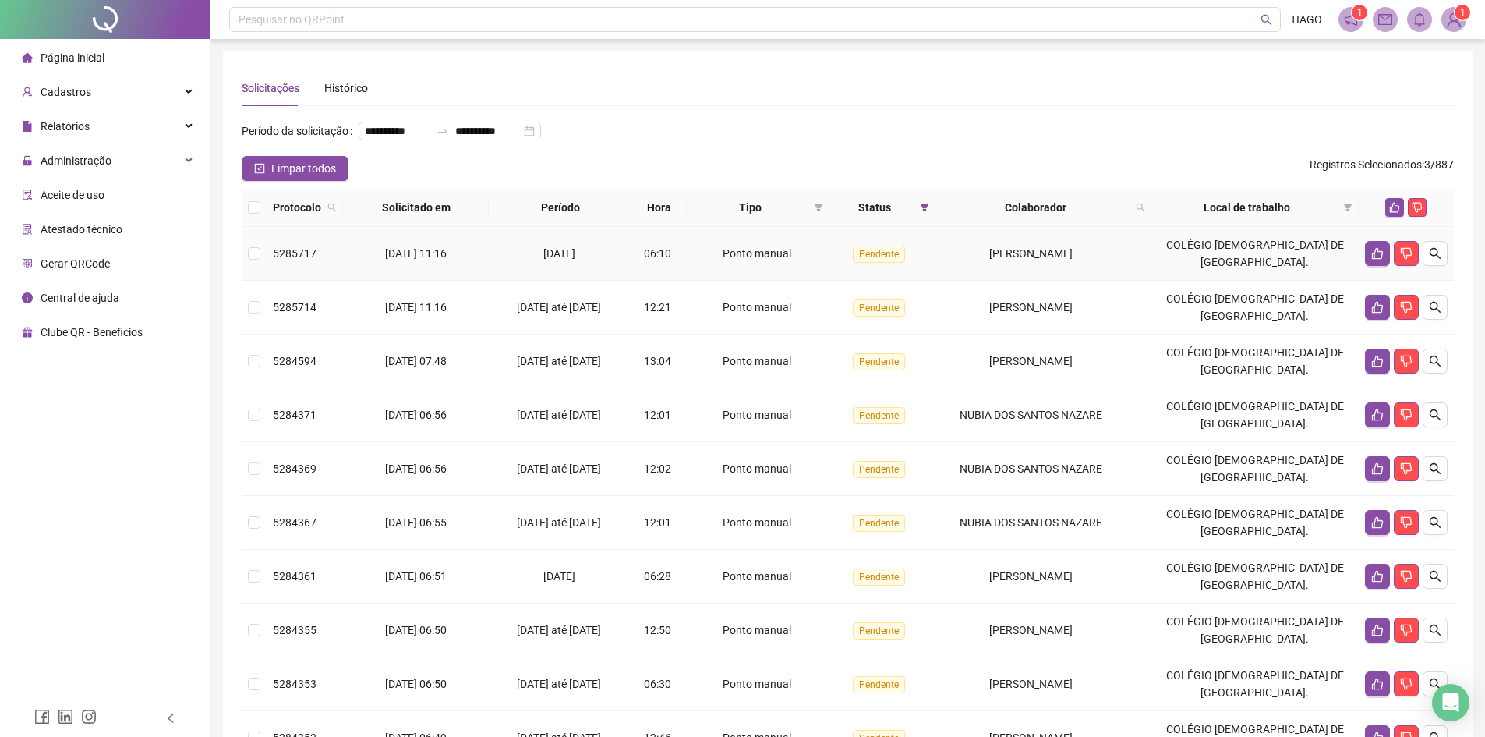
click at [960, 262] on div "[PERSON_NAME]" at bounding box center [1031, 253] width 179 height 17
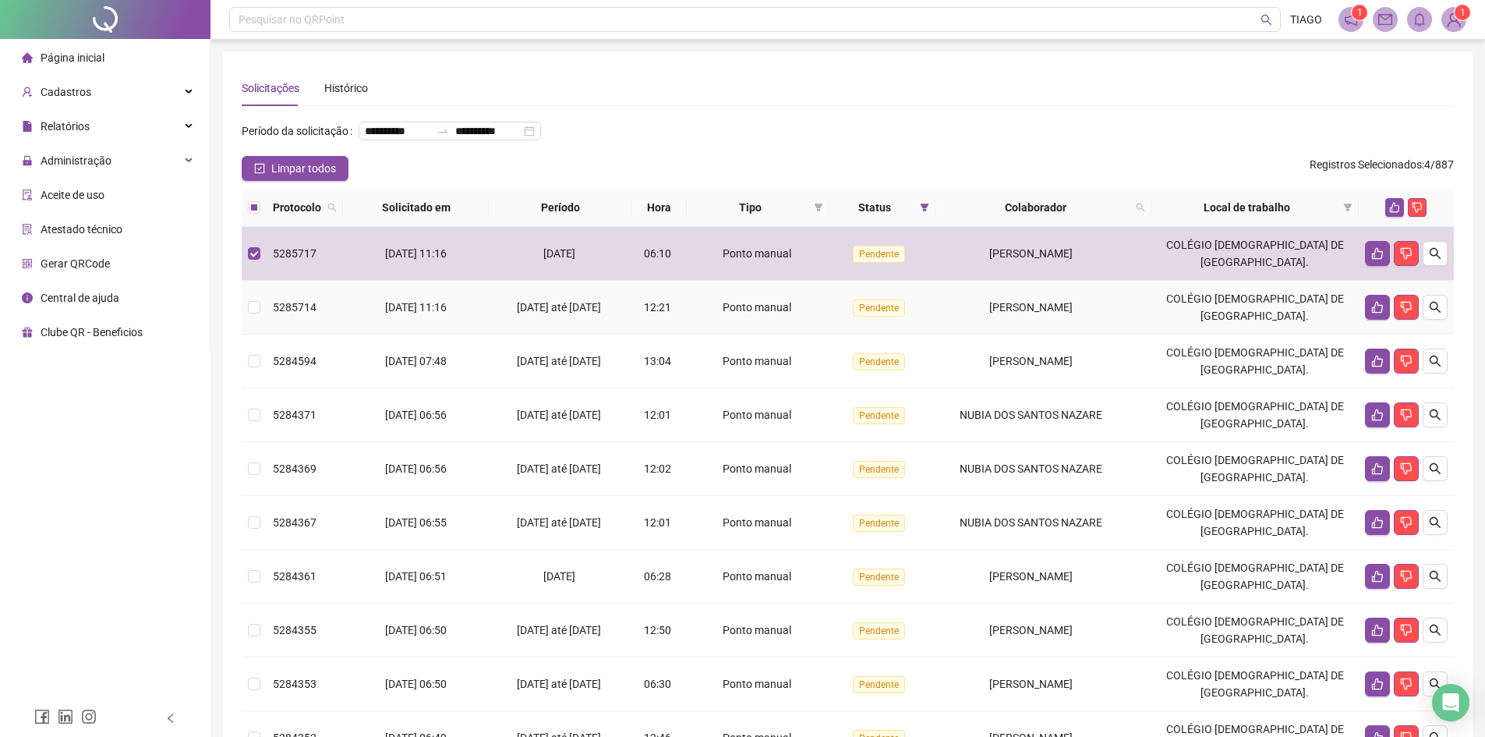
click at [983, 334] on td "[PERSON_NAME]" at bounding box center [1043, 308] width 216 height 54
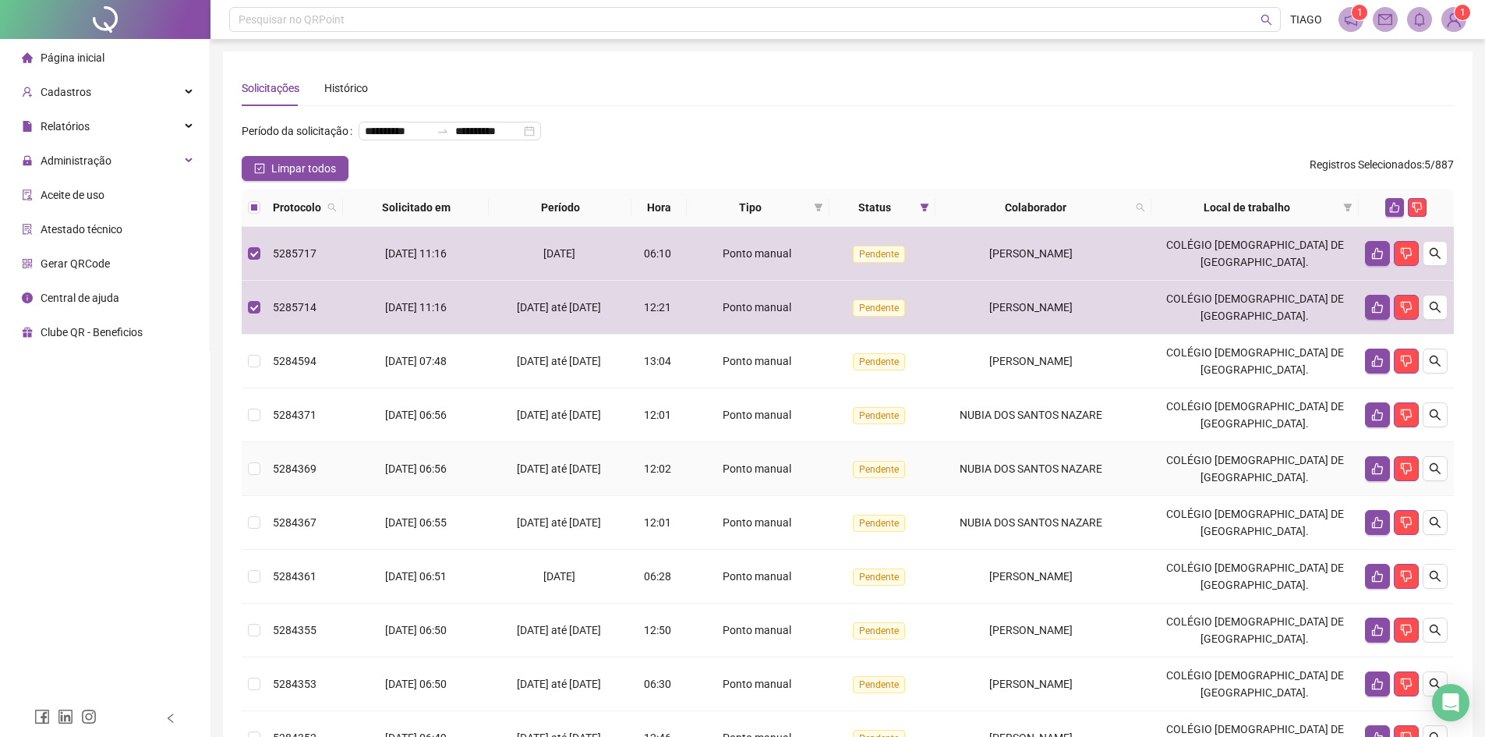
scroll to position [78, 0]
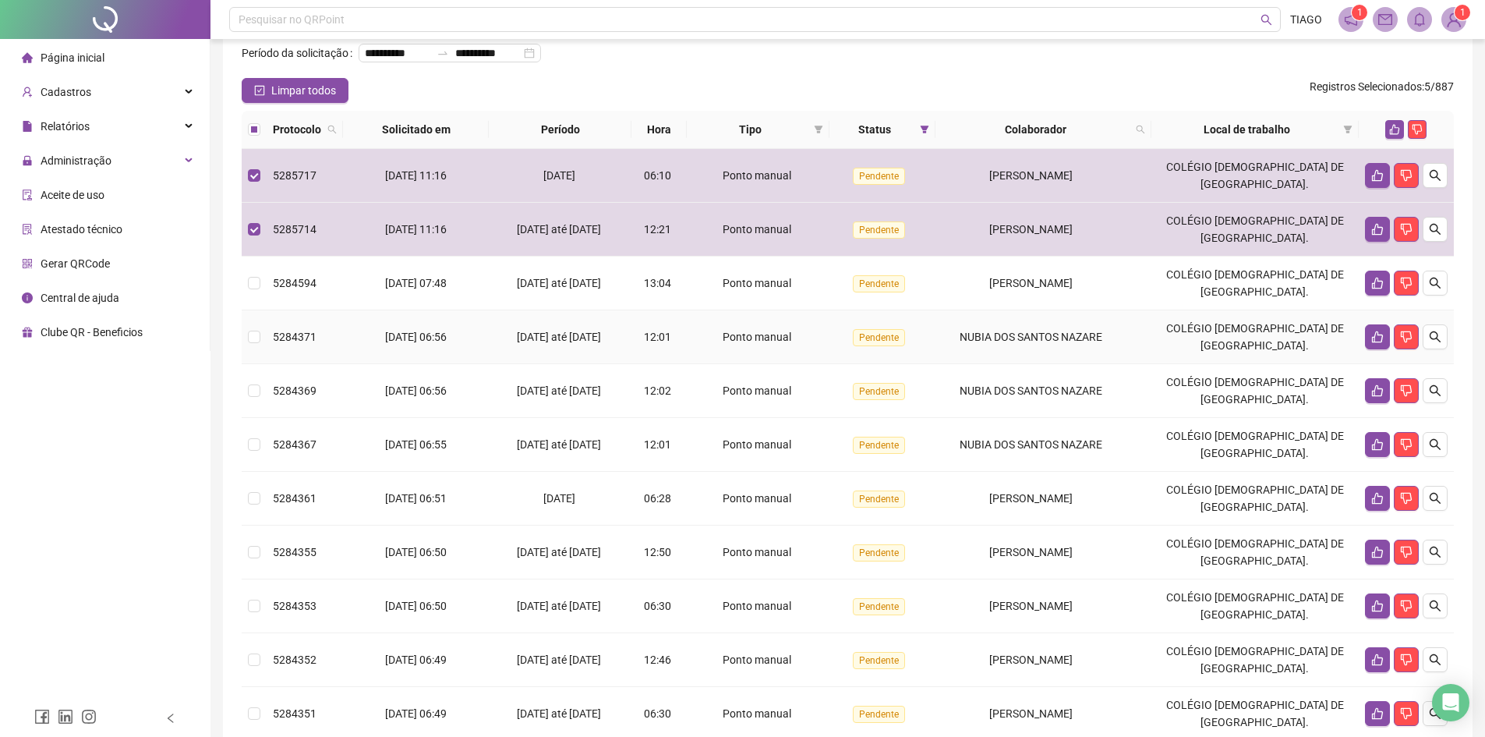
click at [965, 345] on div "NUBIA DOS SANTOS NAZARE" at bounding box center [1031, 336] width 179 height 17
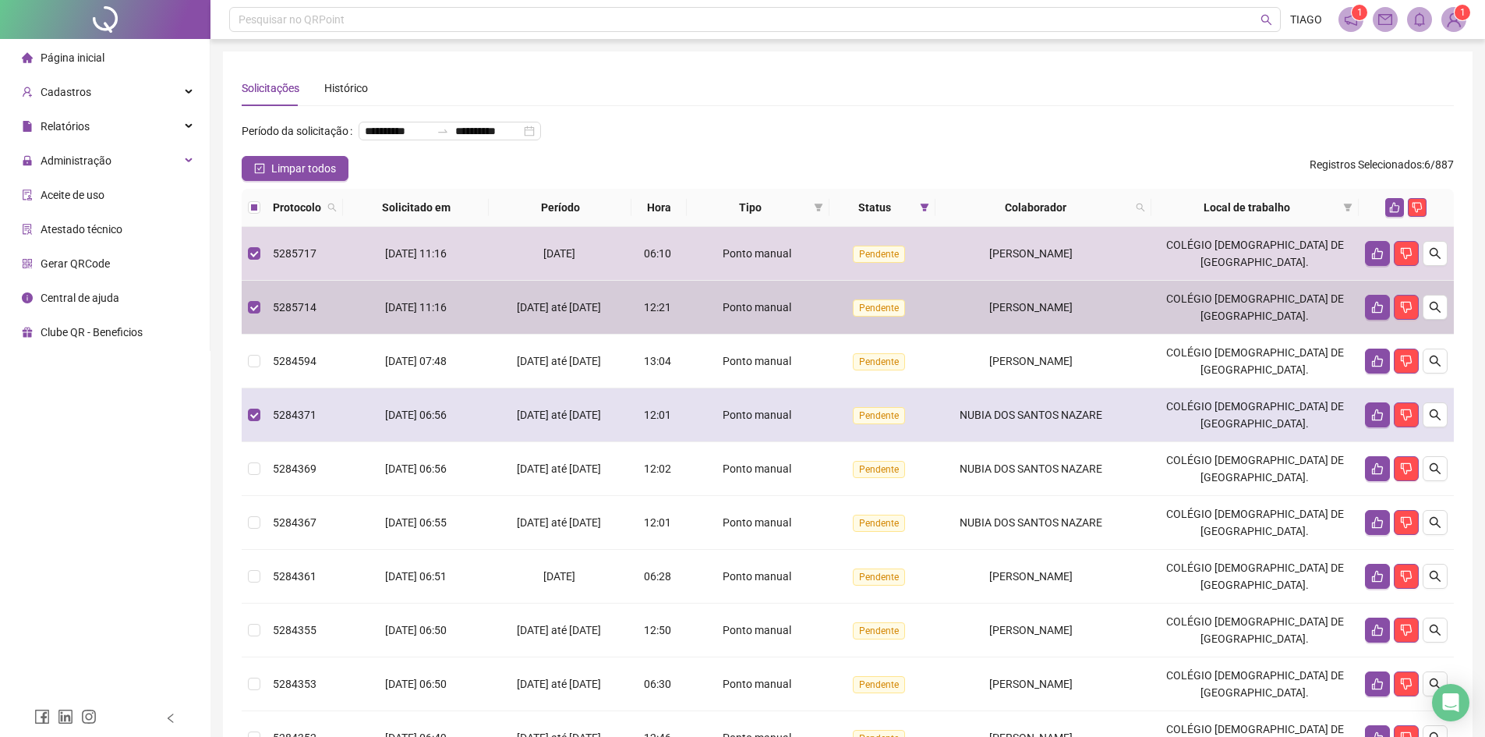
scroll to position [156, 0]
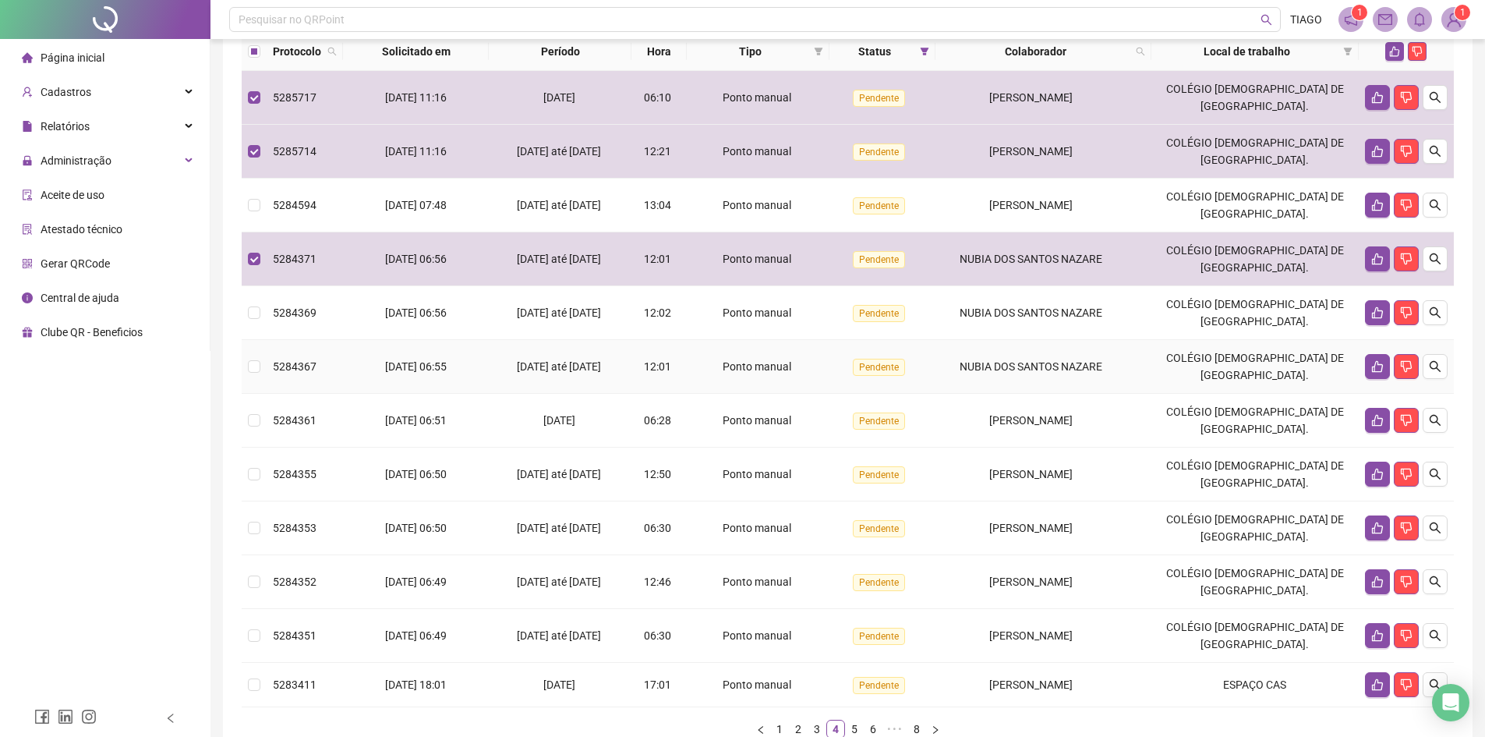
click at [1138, 381] on td "NUBIA DOS SANTOS NAZARE" at bounding box center [1043, 367] width 216 height 54
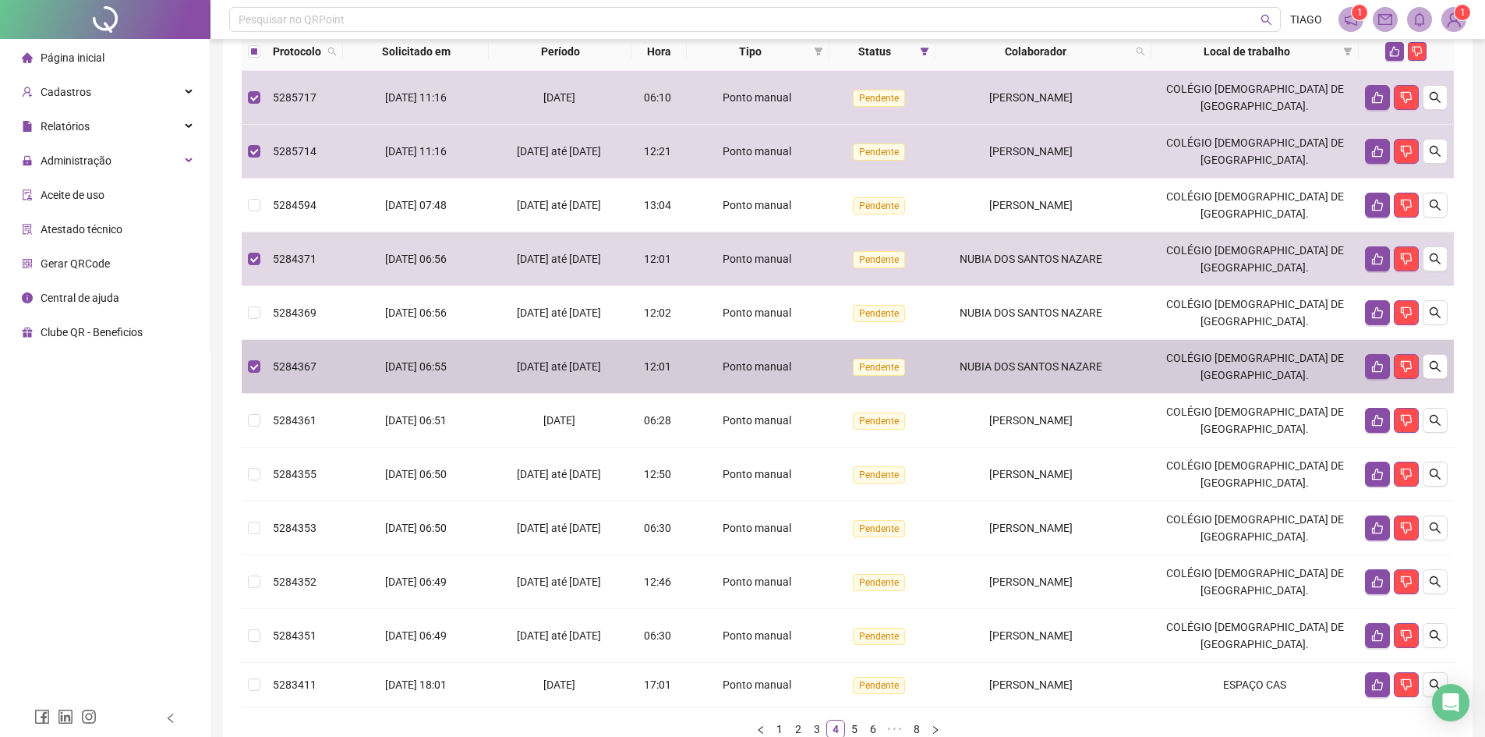
scroll to position [234, 0]
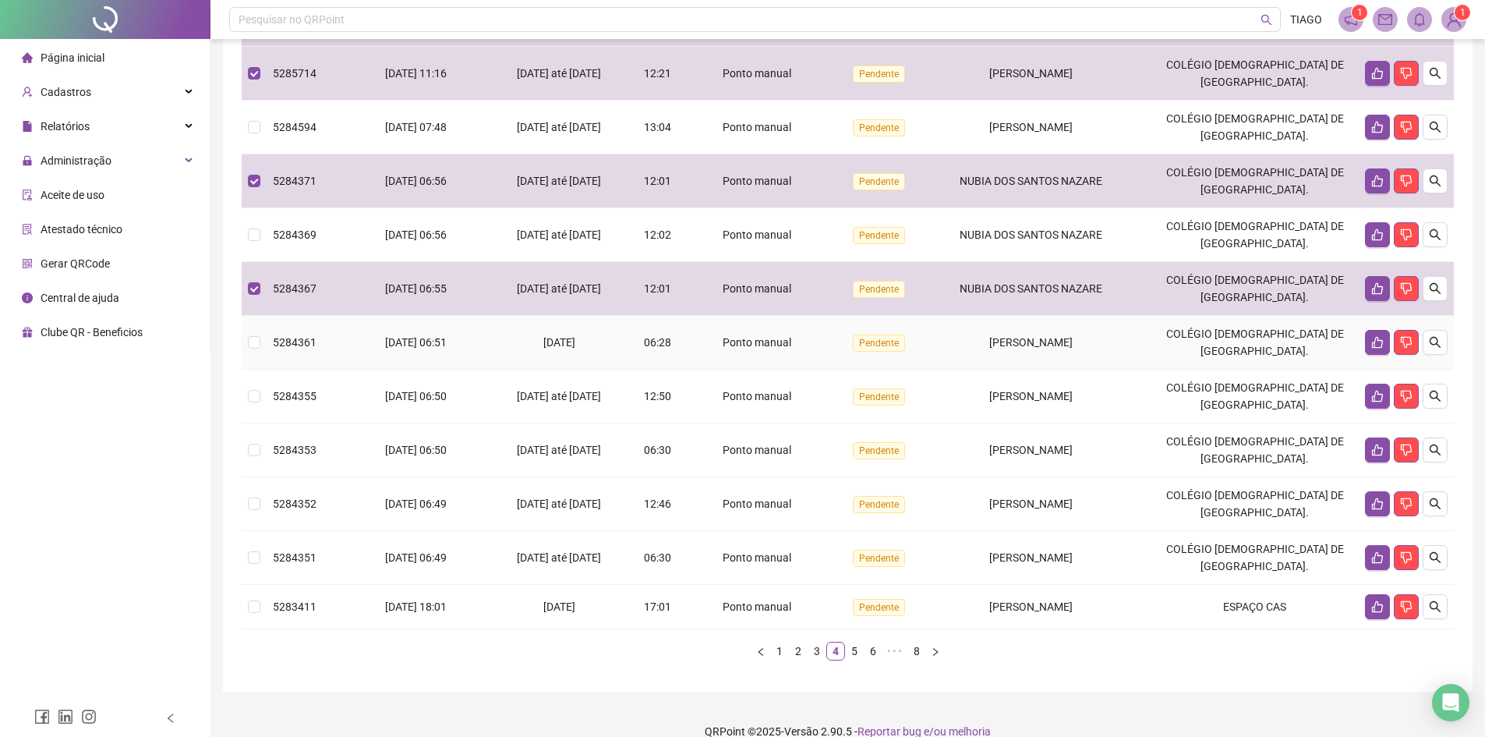
click at [1079, 358] on td "[PERSON_NAME]" at bounding box center [1043, 343] width 216 height 54
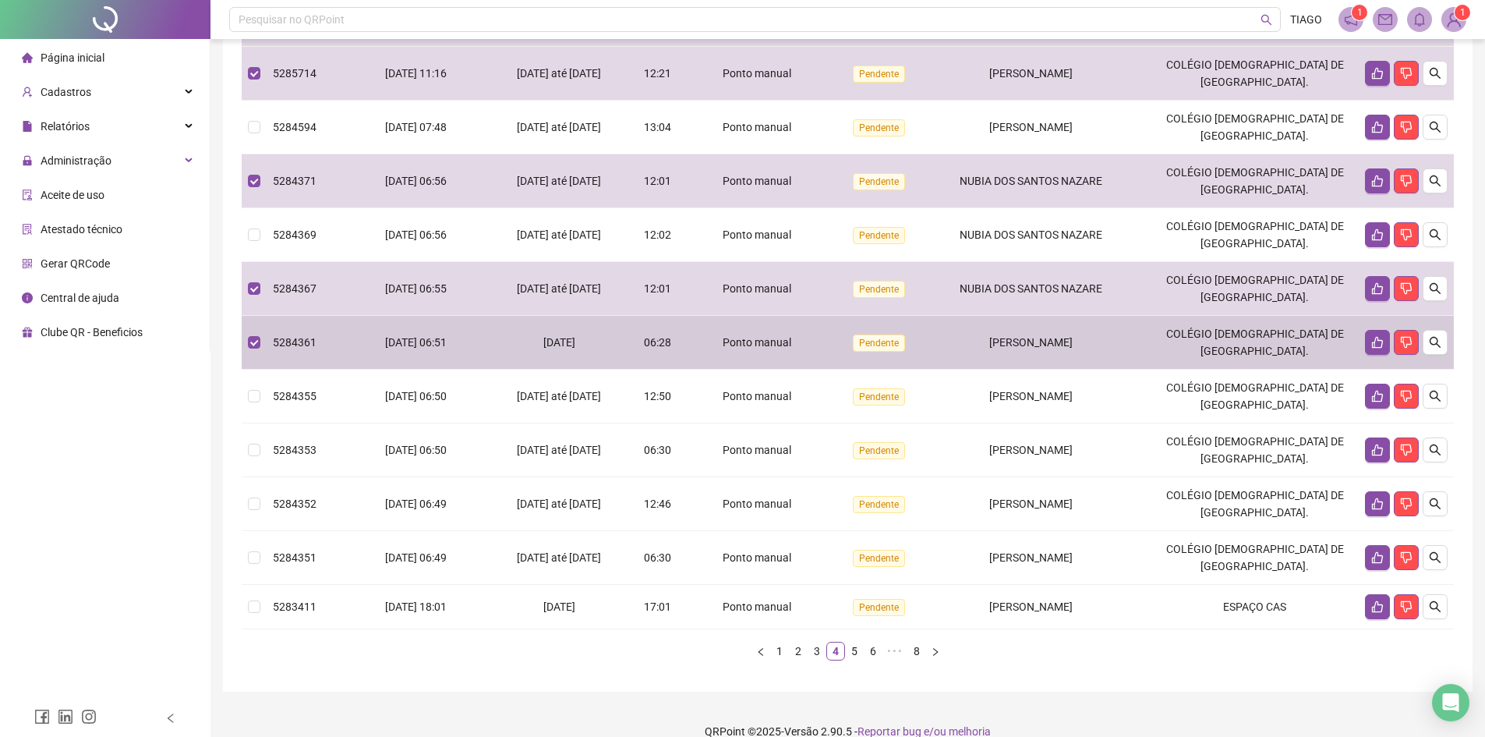
scroll to position [281, 0]
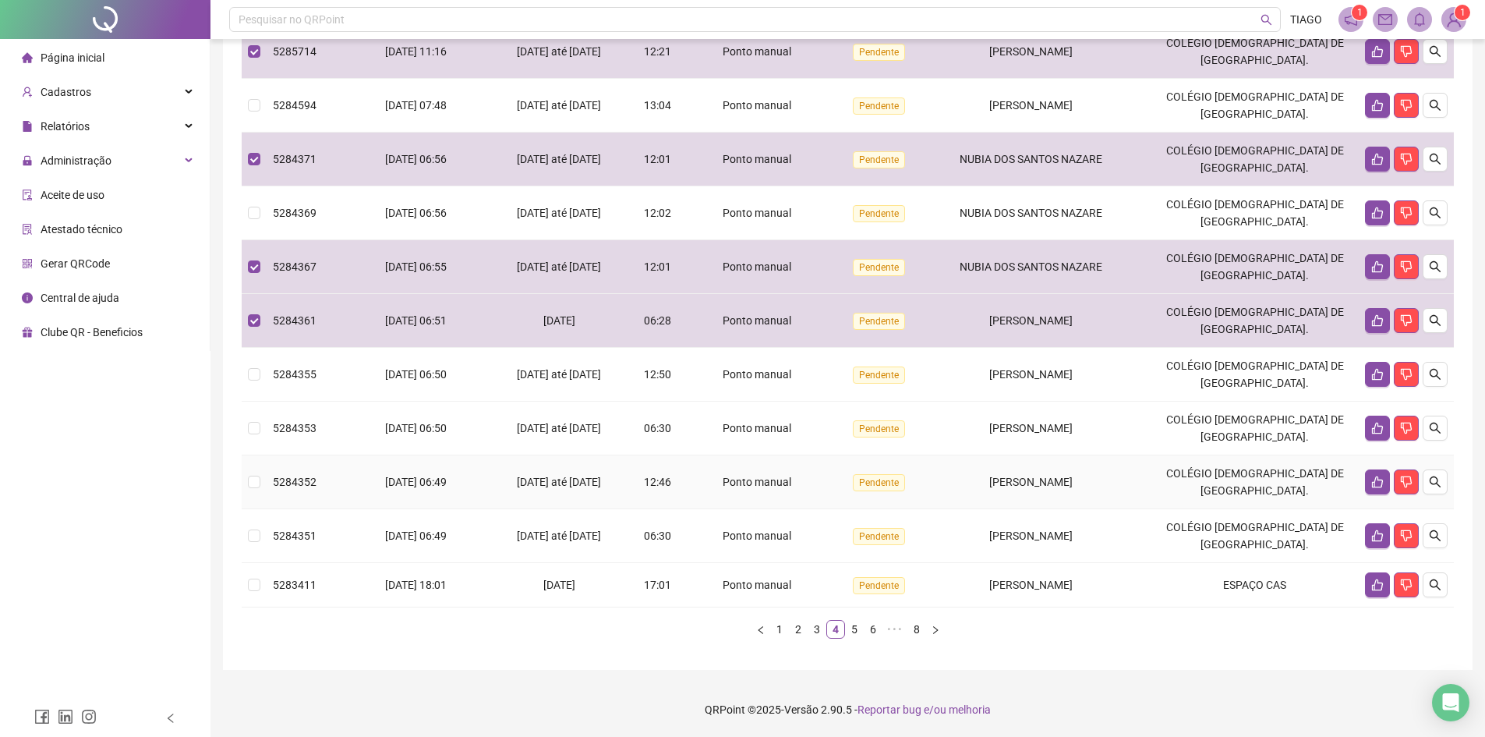
click at [1056, 490] on div "MARLUCE DE OLIVEIRA SANTOS" at bounding box center [1031, 481] width 179 height 17
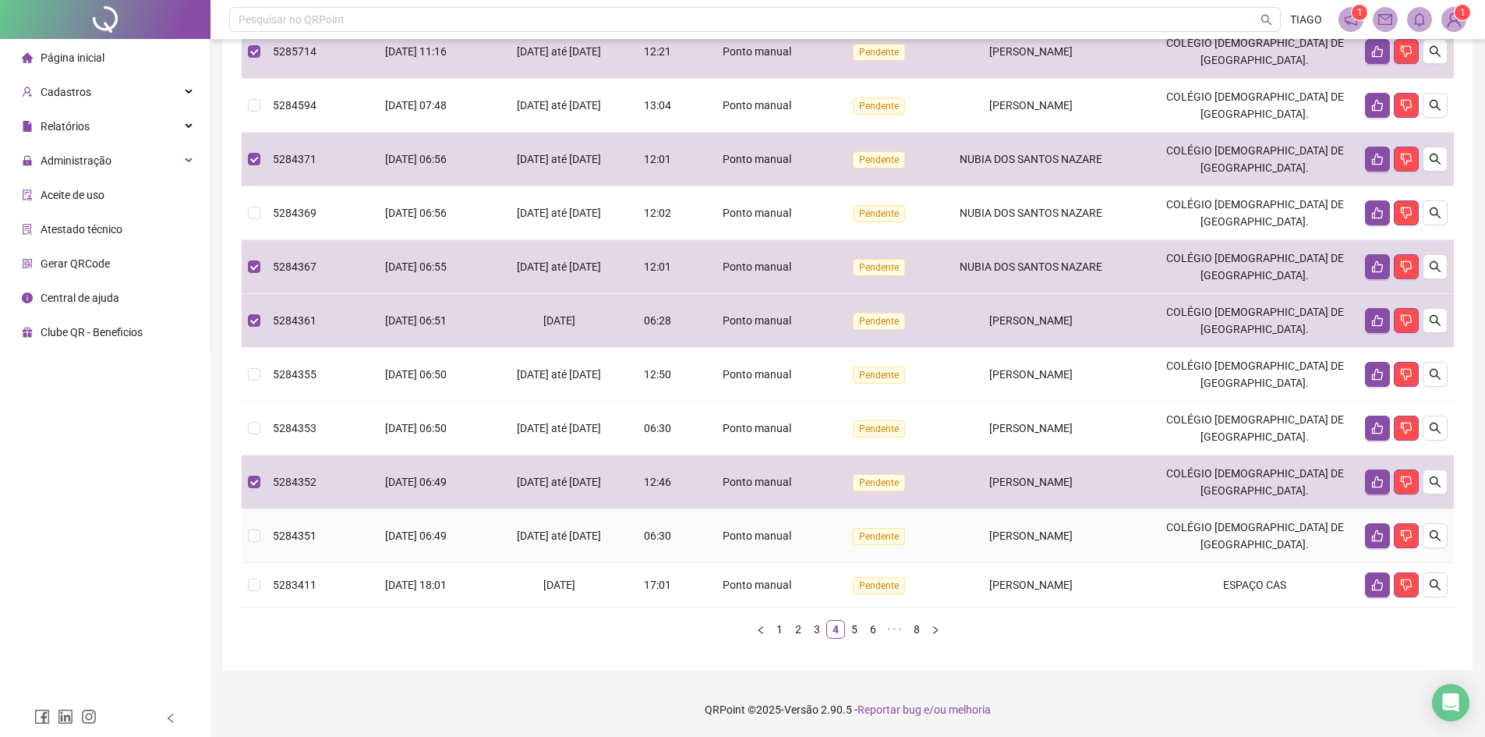
click at [1048, 542] on span "MARLUCE DE OLIVEIRA SANTOS" at bounding box center [1030, 535] width 83 height 12
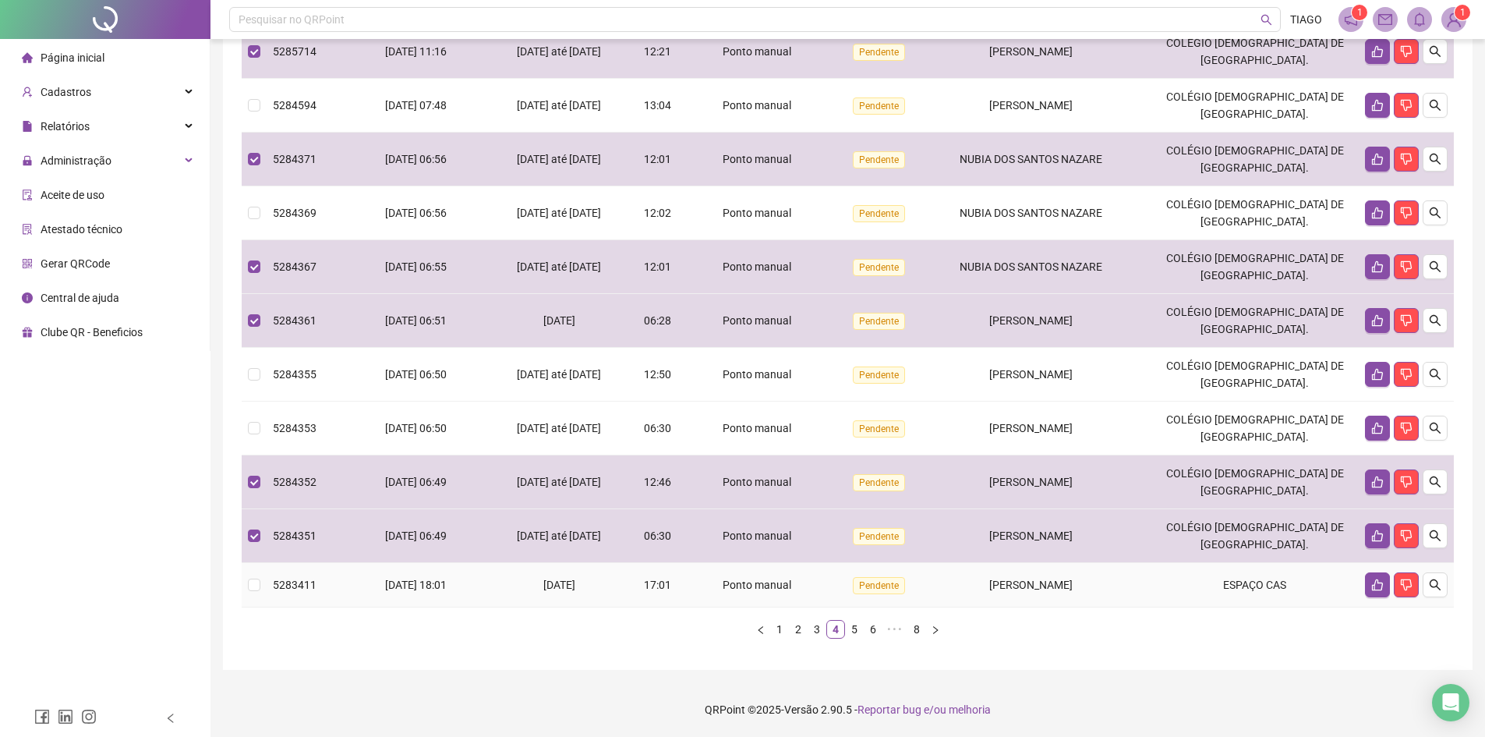
click at [924, 582] on td "Pendente" at bounding box center [882, 585] width 106 height 44
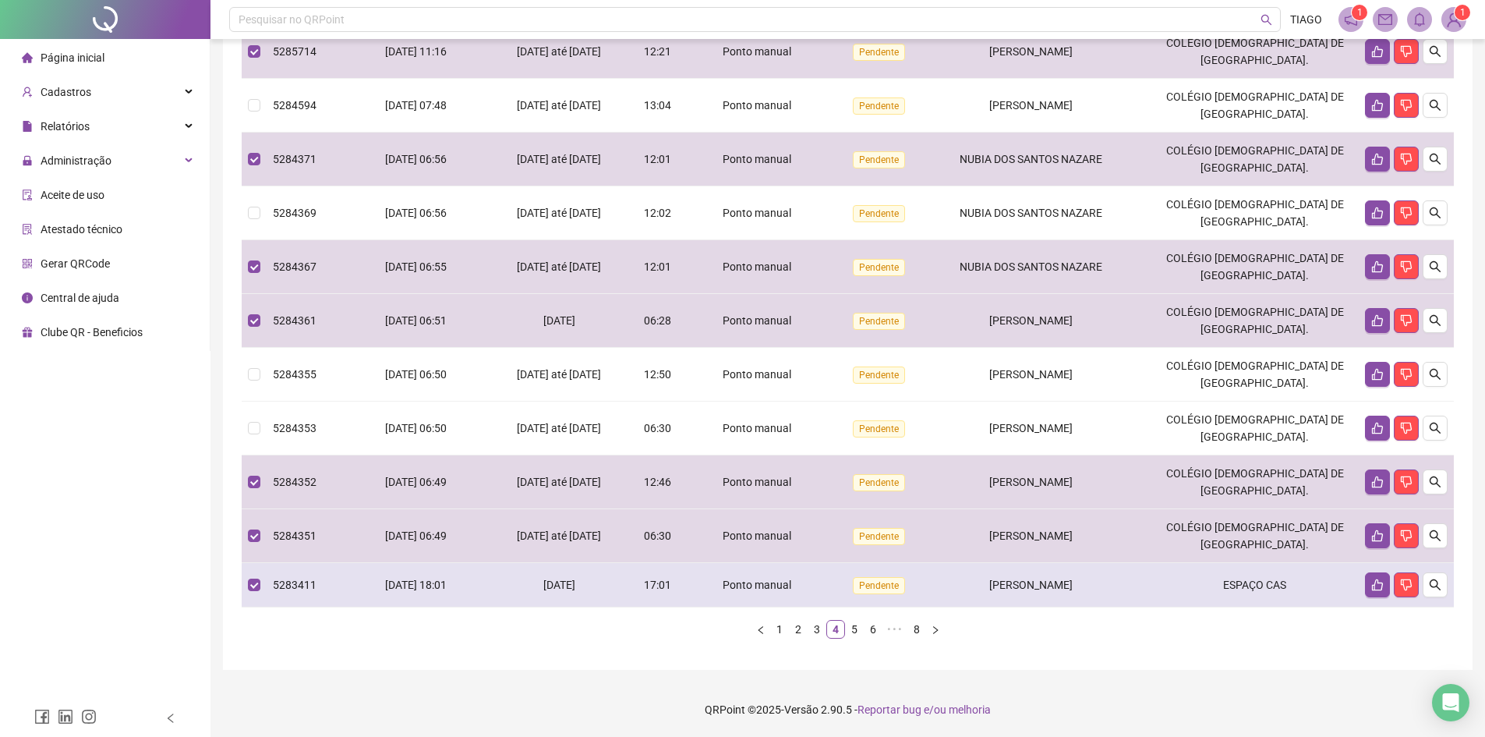
click at [891, 592] on span "Pendente" at bounding box center [879, 585] width 52 height 17
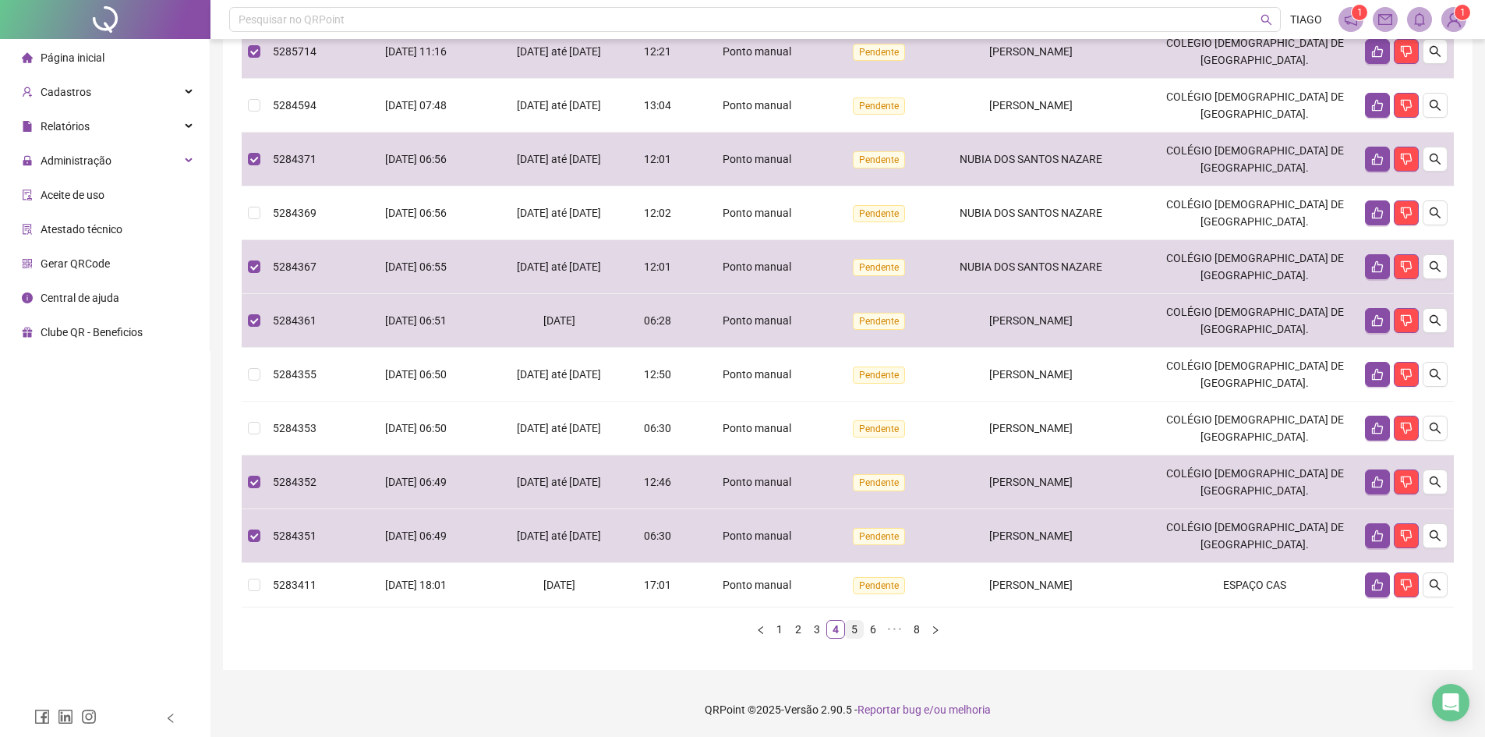
click at [858, 628] on link "5" at bounding box center [854, 629] width 17 height 17
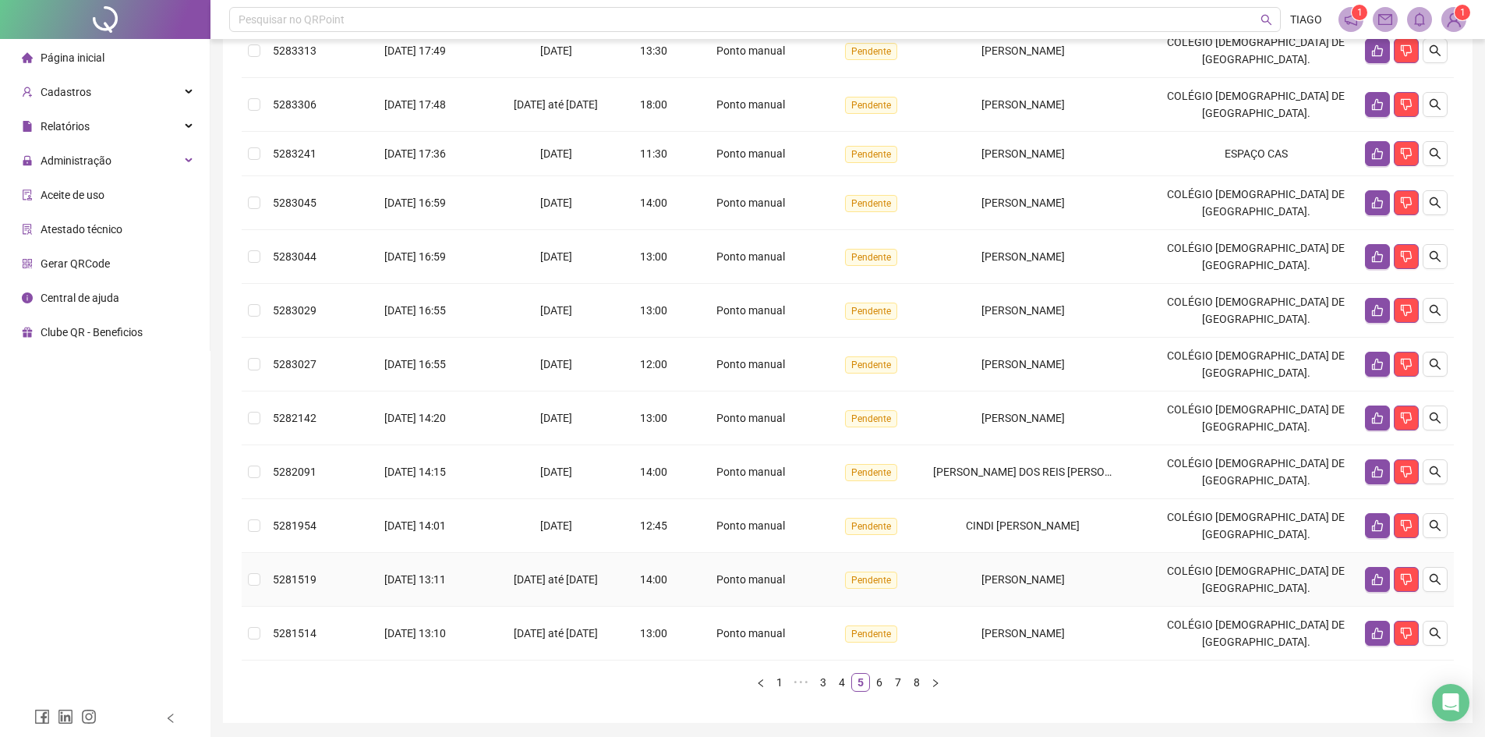
scroll to position [125, 0]
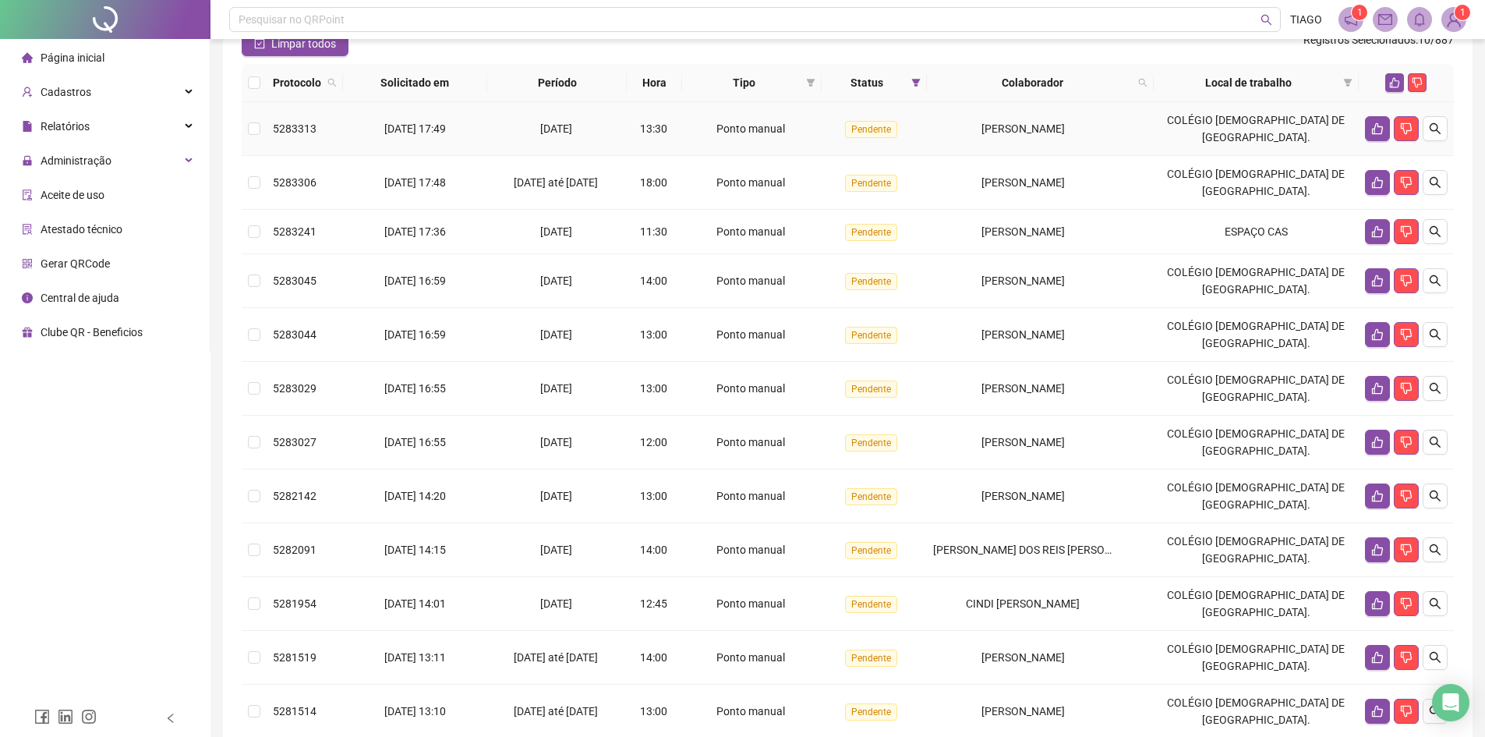
click at [1145, 156] on td "[PERSON_NAME]" at bounding box center [1040, 129] width 226 height 54
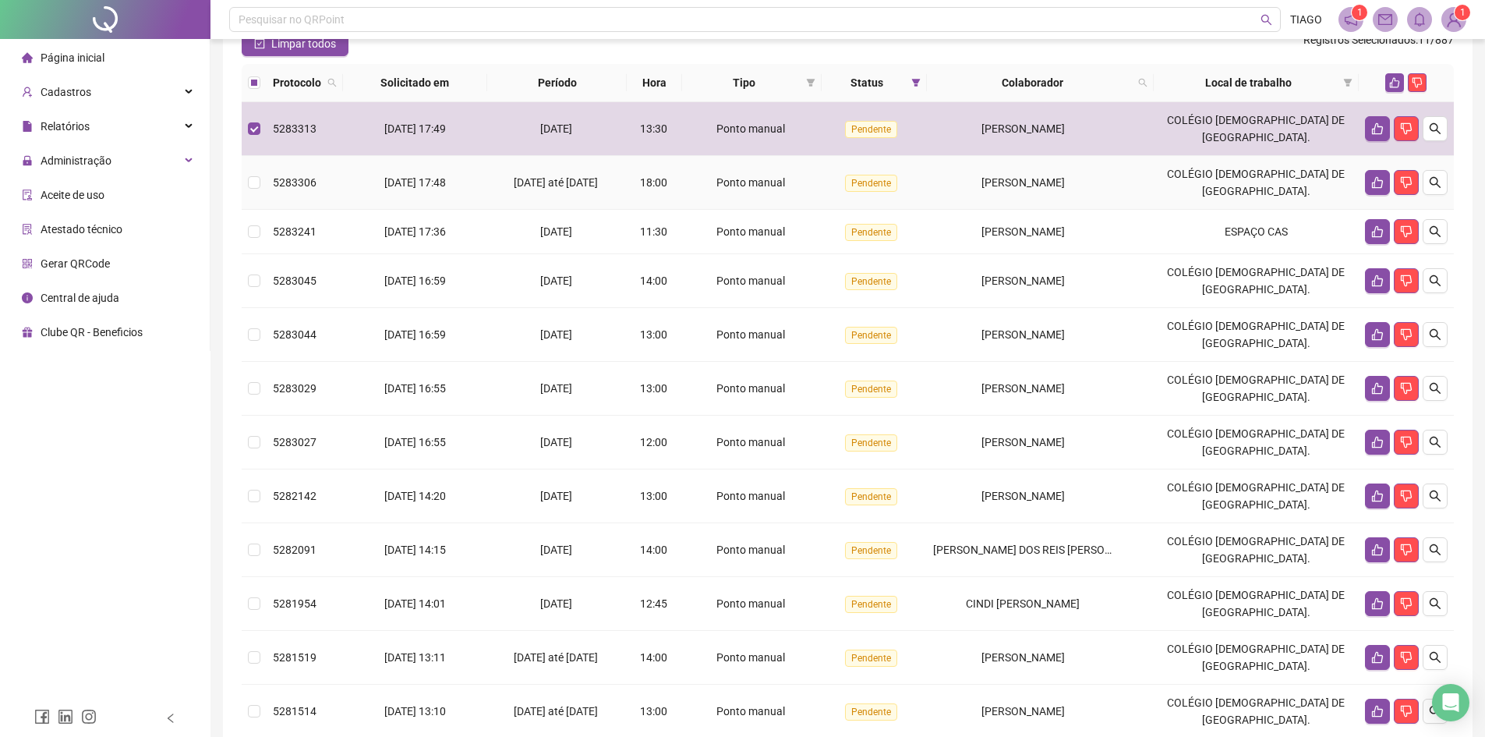
click at [1120, 190] on td "[PERSON_NAME]" at bounding box center [1040, 183] width 226 height 54
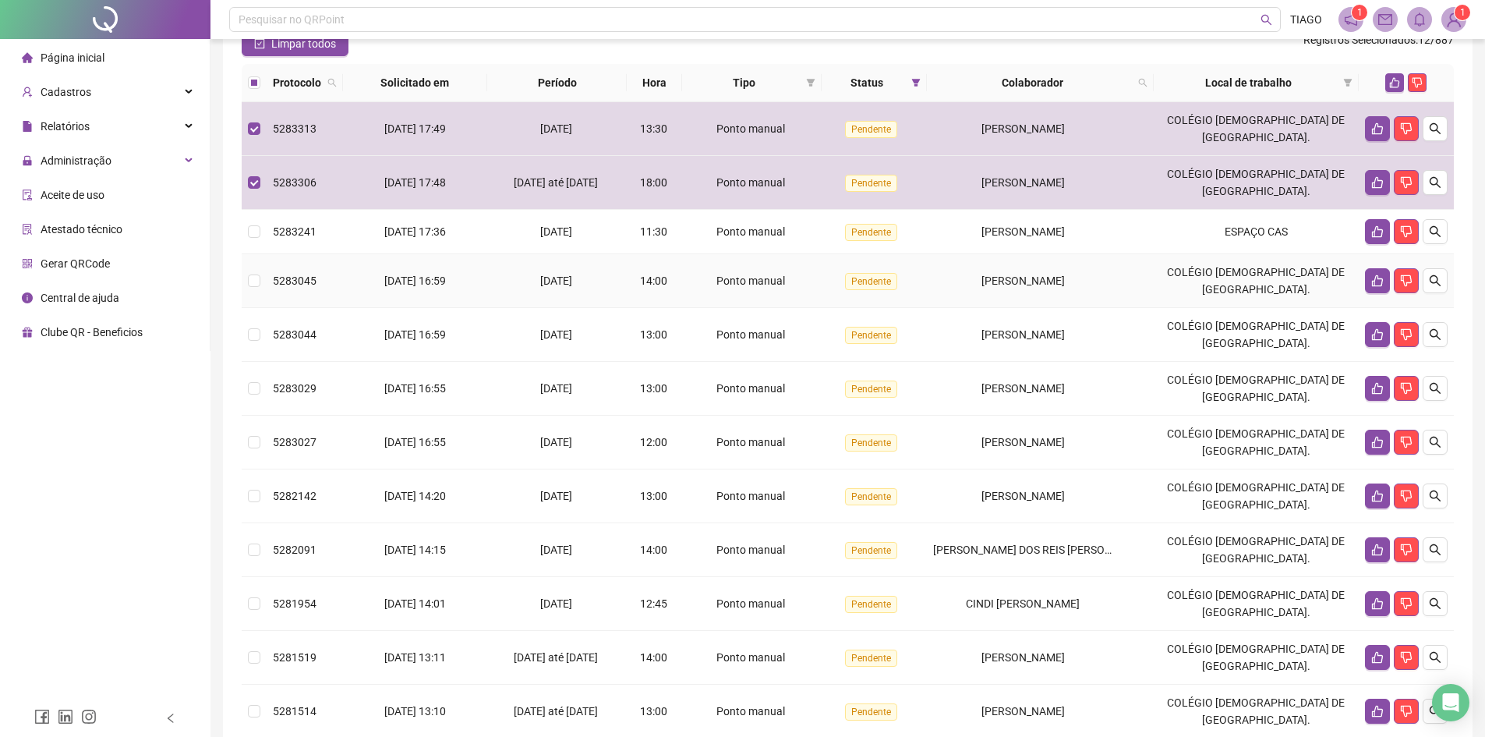
click at [1059, 308] on td "[PERSON_NAME]" at bounding box center [1040, 281] width 226 height 54
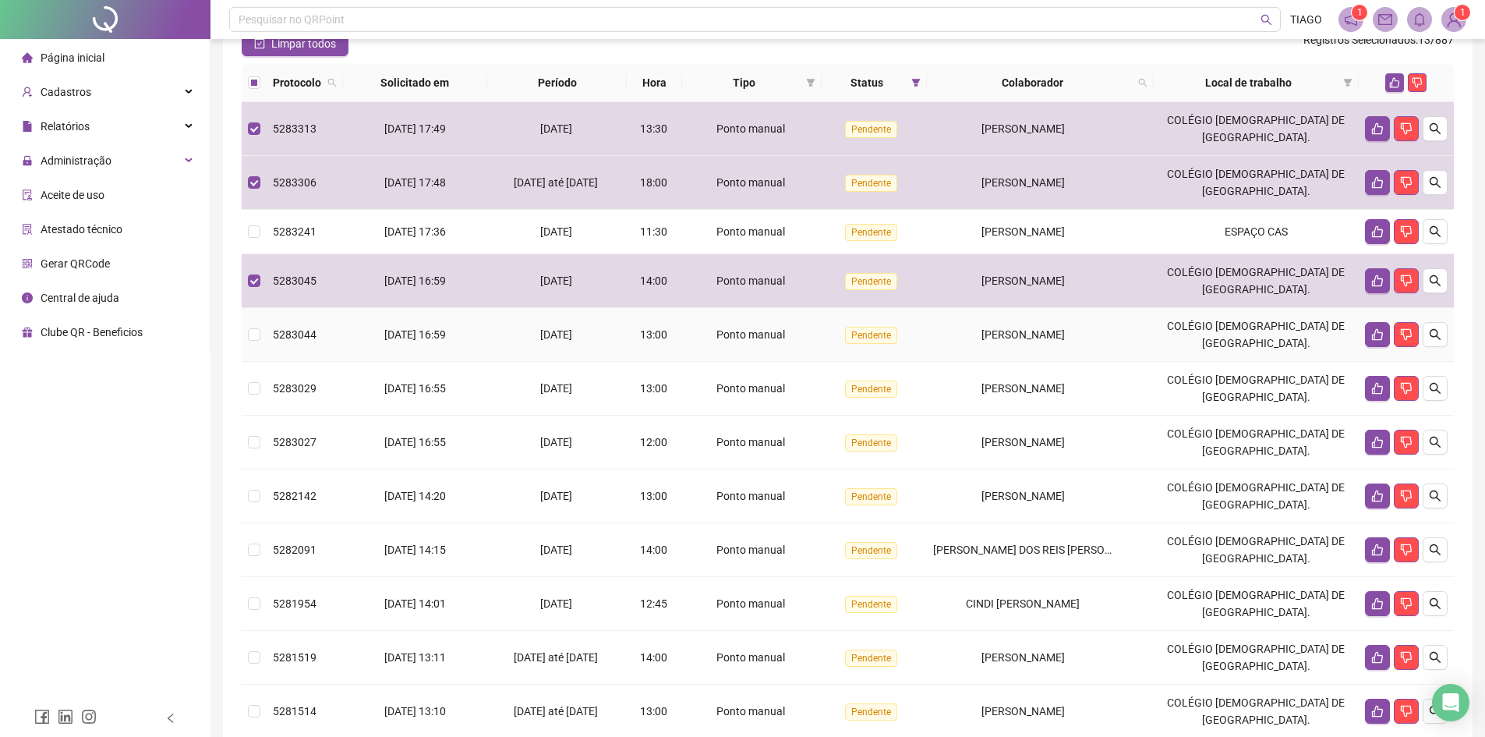
click at [1064, 341] on span "[PERSON_NAME]" at bounding box center [1022, 334] width 83 height 12
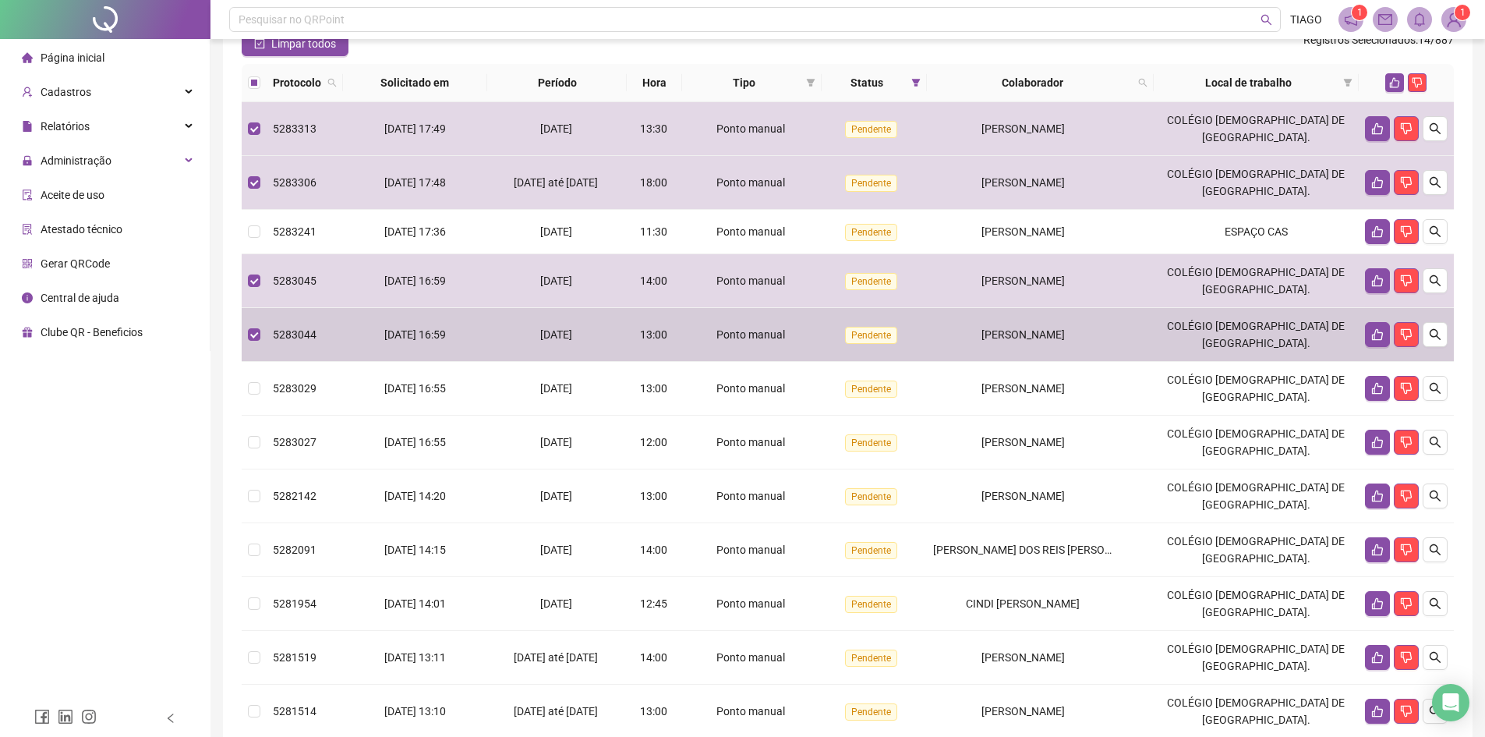
scroll to position [203, 0]
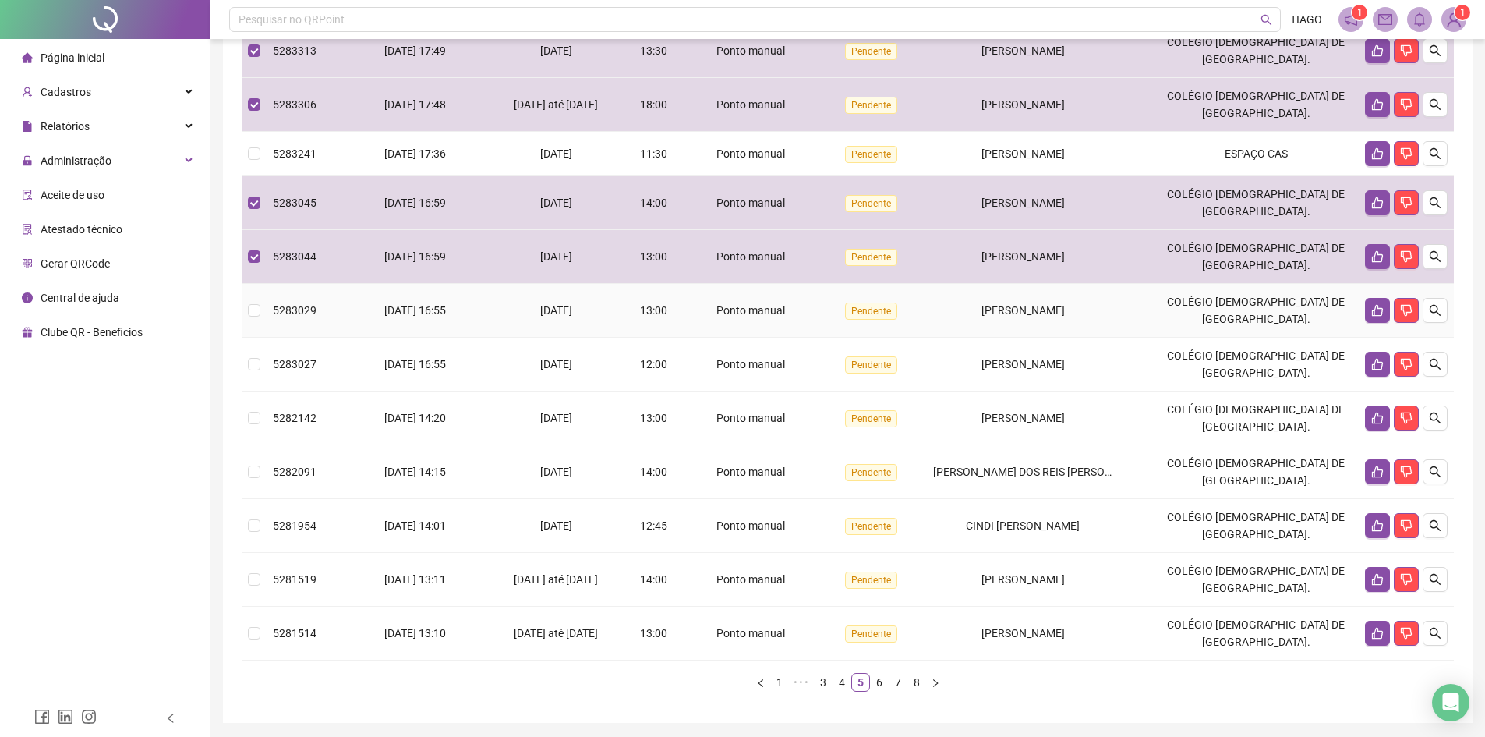
click at [1039, 317] on span "[PERSON_NAME]" at bounding box center [1022, 310] width 83 height 12
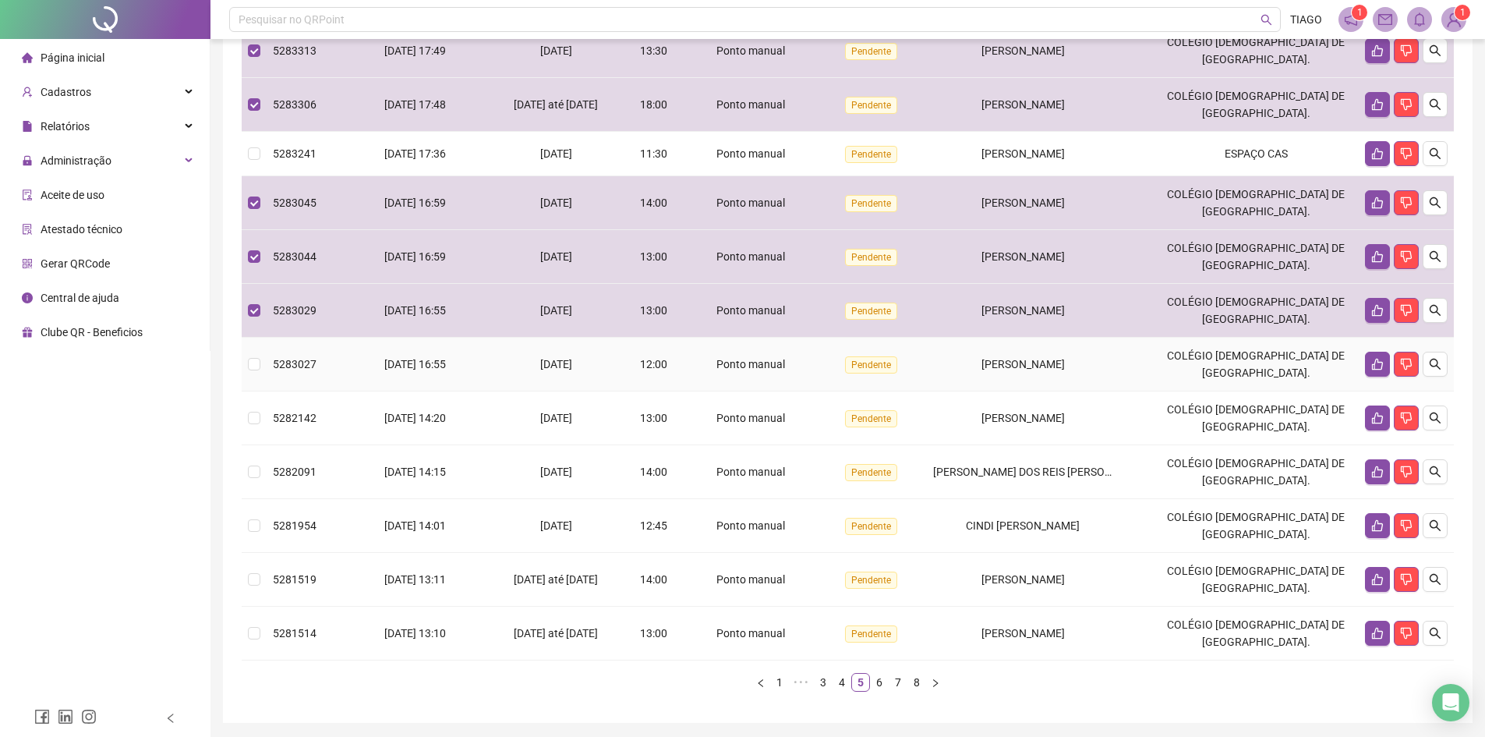
click at [1045, 370] on span "[PERSON_NAME]" at bounding box center [1022, 364] width 83 height 12
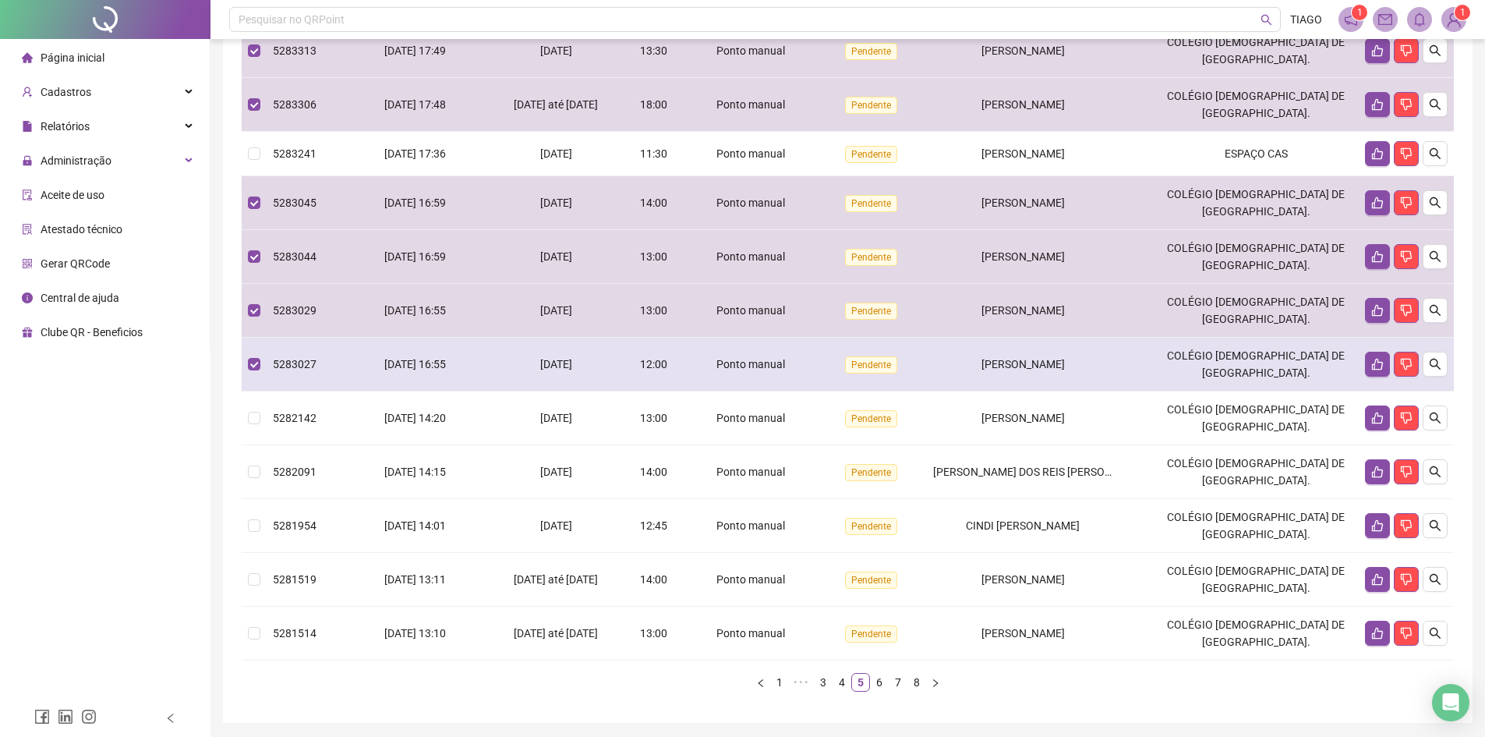
scroll to position [281, 0]
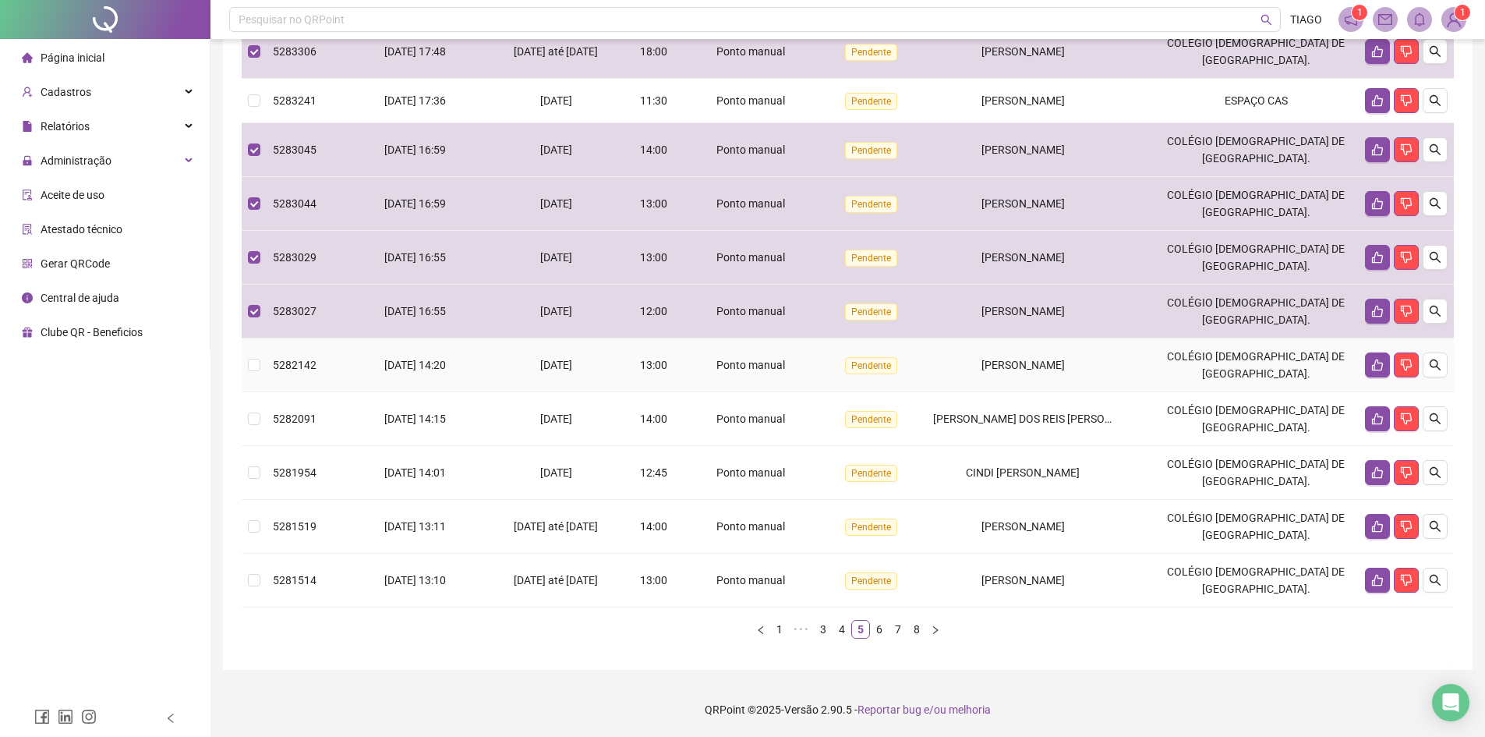
click at [1052, 370] on span "[PERSON_NAME]" at bounding box center [1022, 365] width 83 height 12
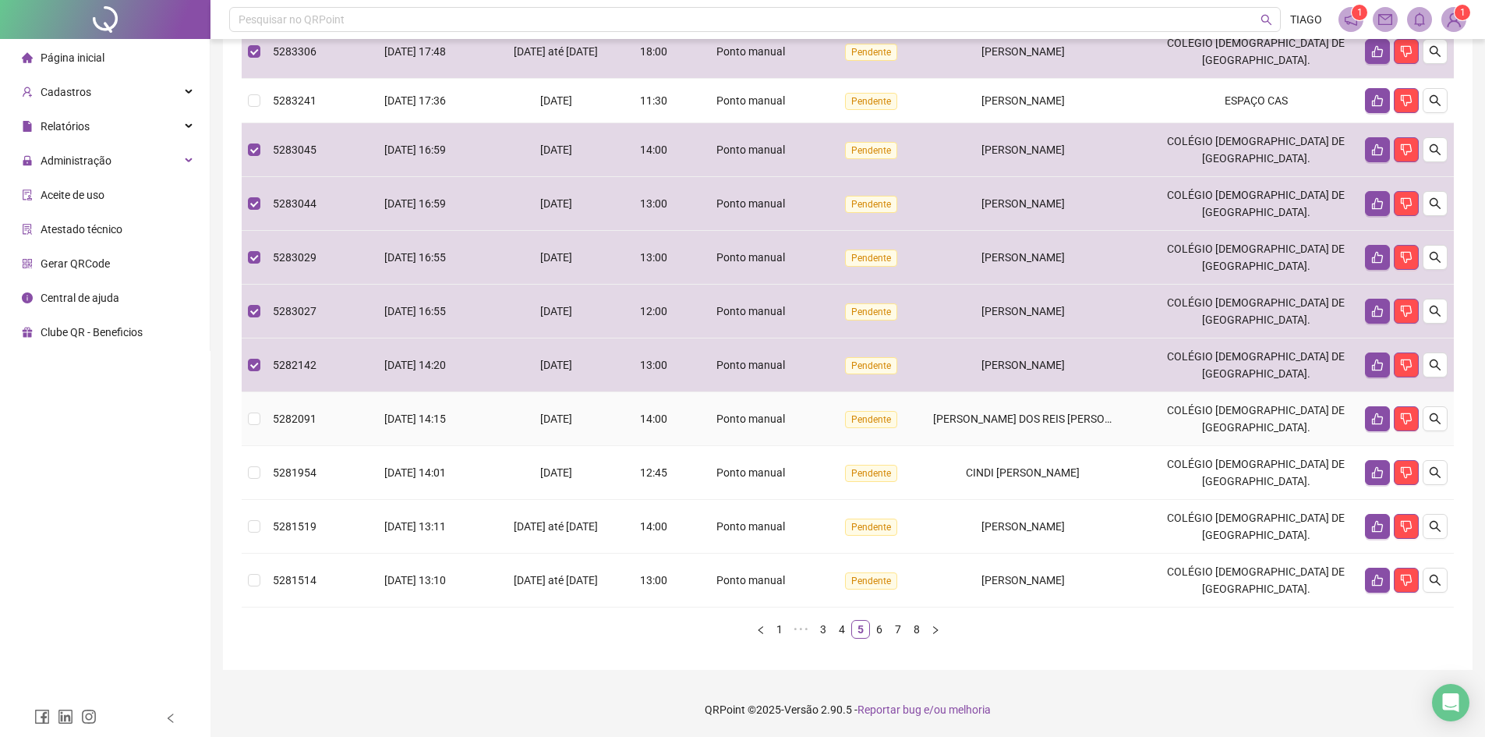
click at [1063, 397] on td "SAMUEL UELTON DOS REIS SANTANA" at bounding box center [1040, 419] width 226 height 54
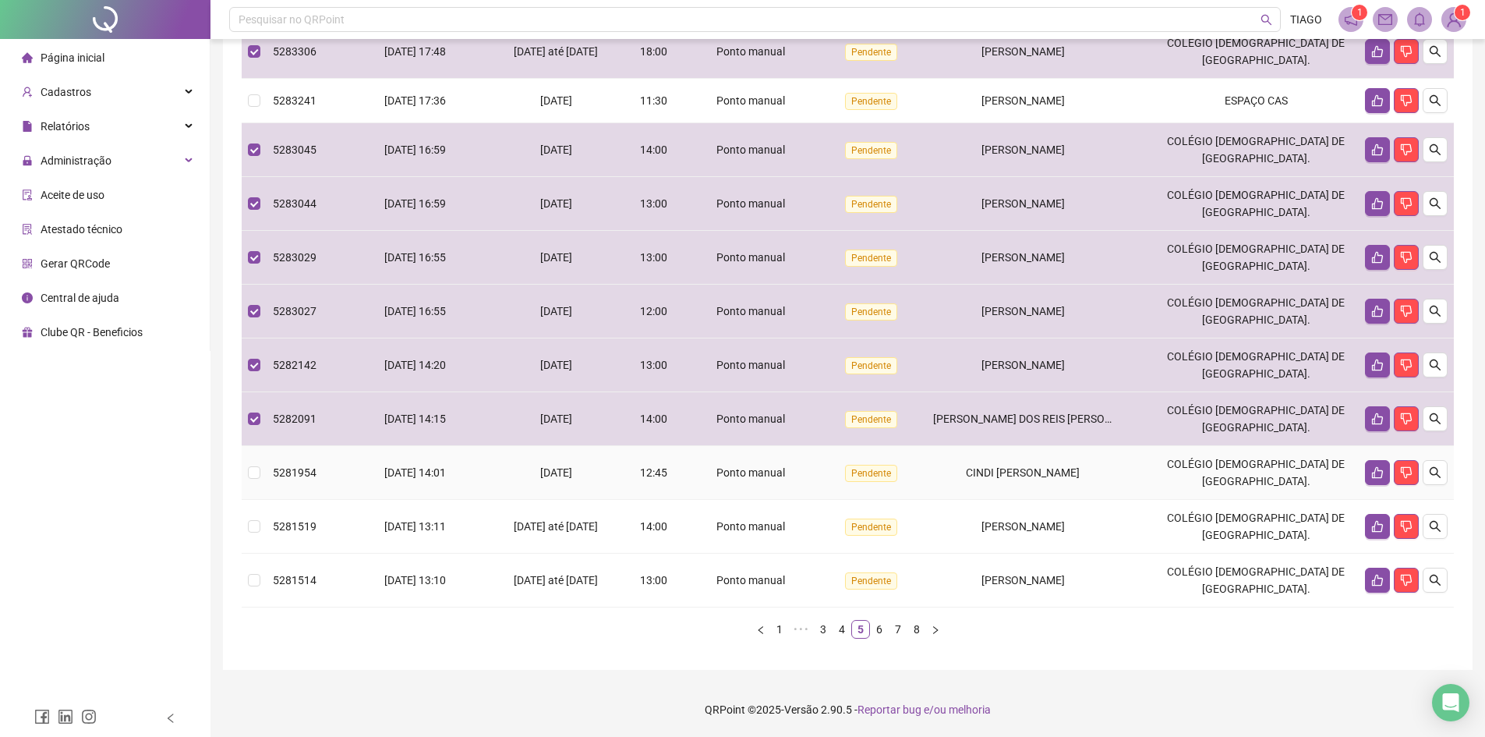
click at [1070, 462] on td "CINDI [PERSON_NAME]" at bounding box center [1040, 473] width 226 height 54
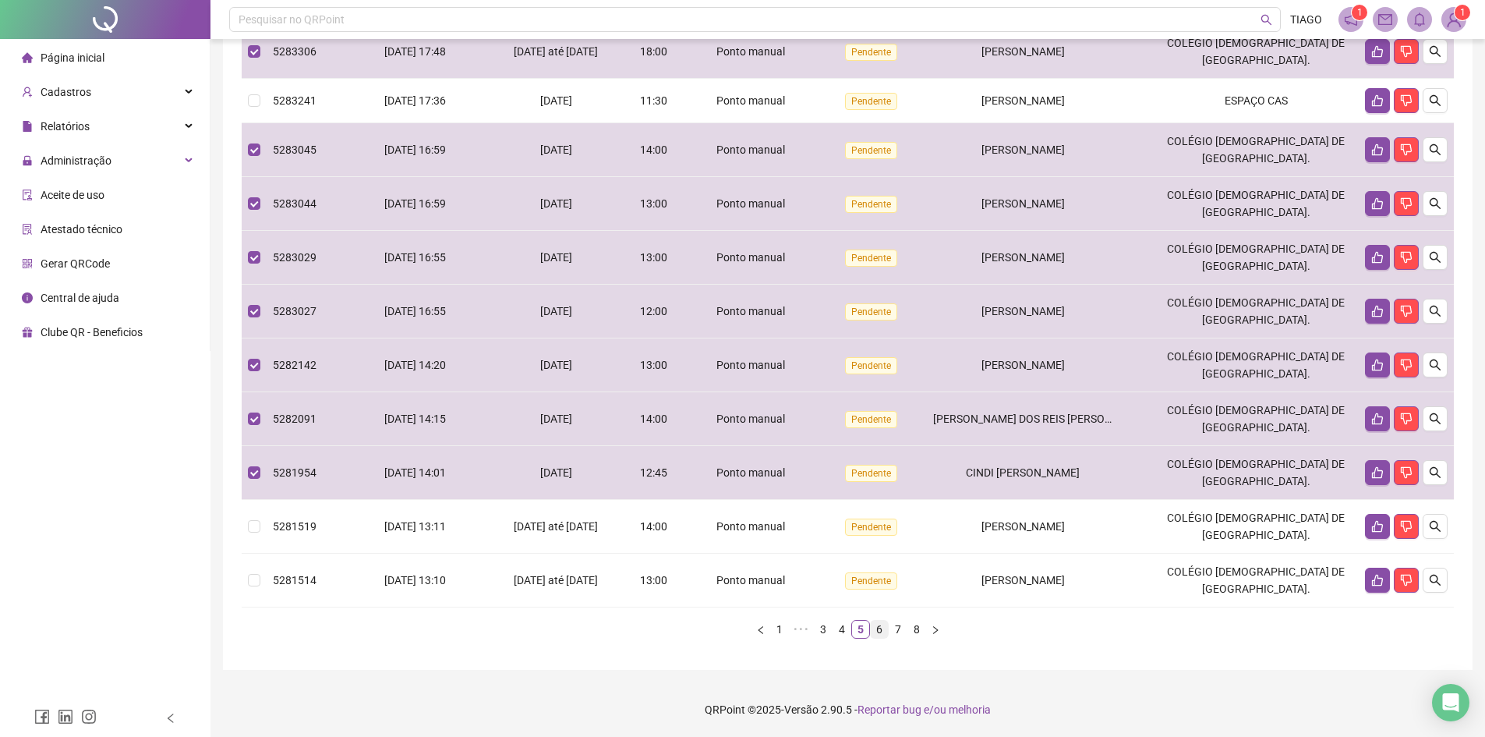
click at [879, 631] on link "6" at bounding box center [879, 629] width 17 height 17
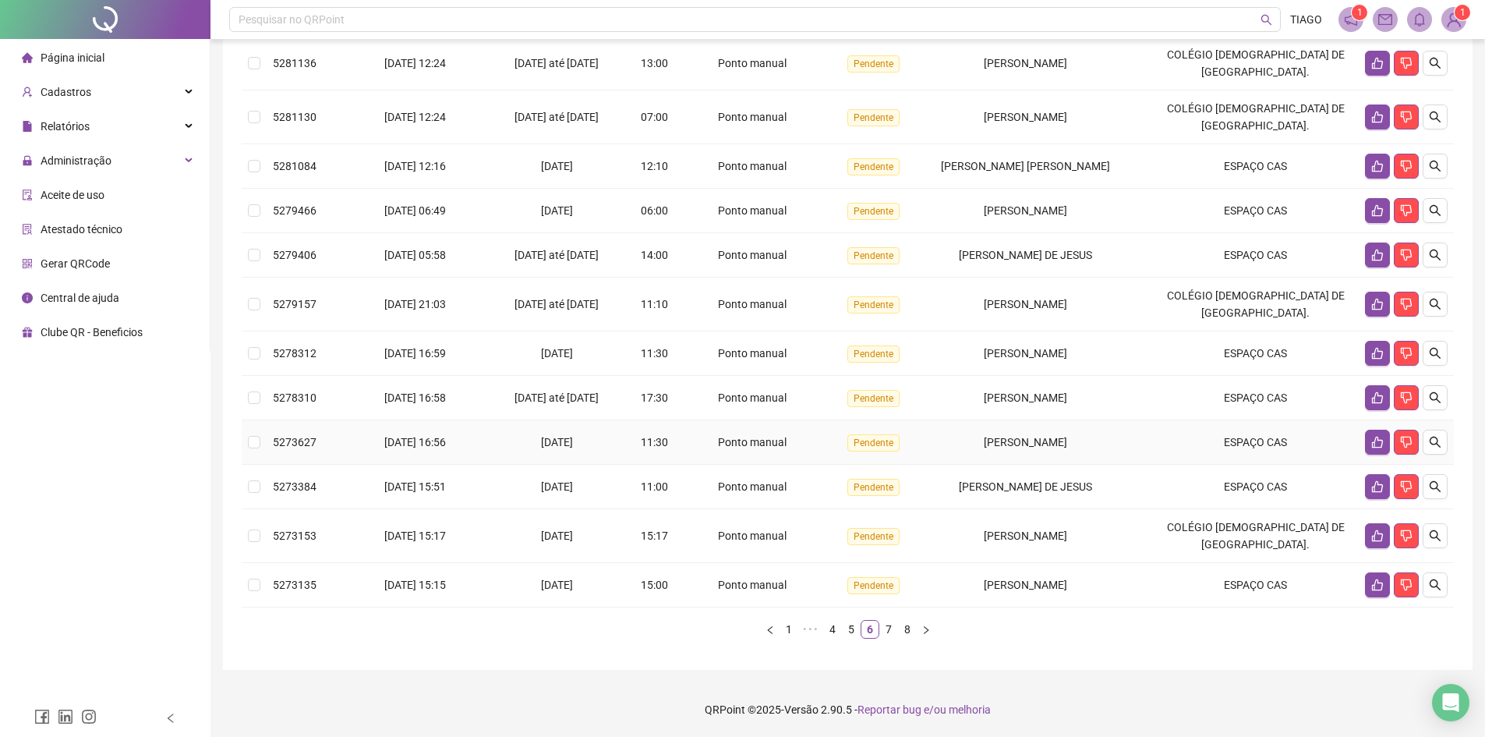
scroll to position [59, 0]
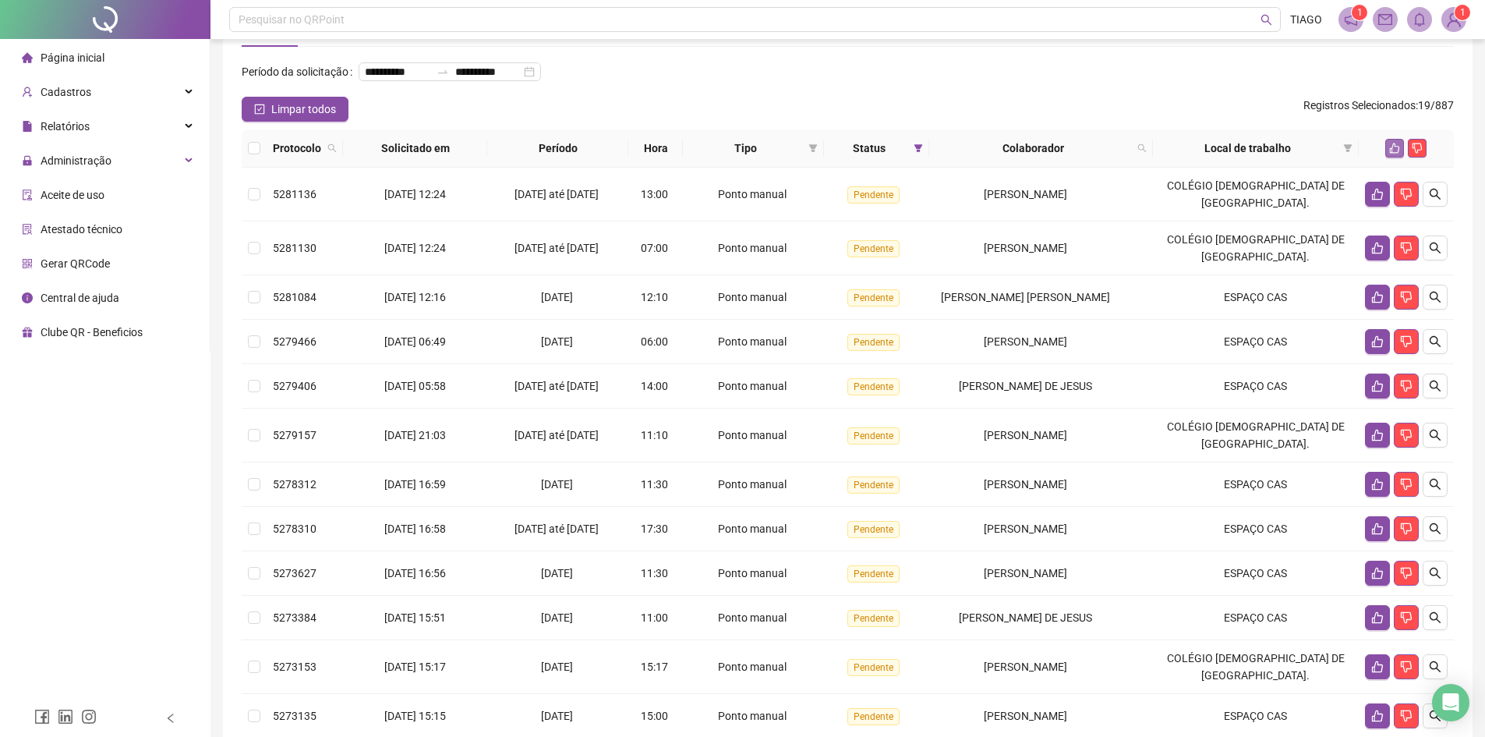
click at [1391, 154] on icon "like" at bounding box center [1394, 148] width 11 height 11
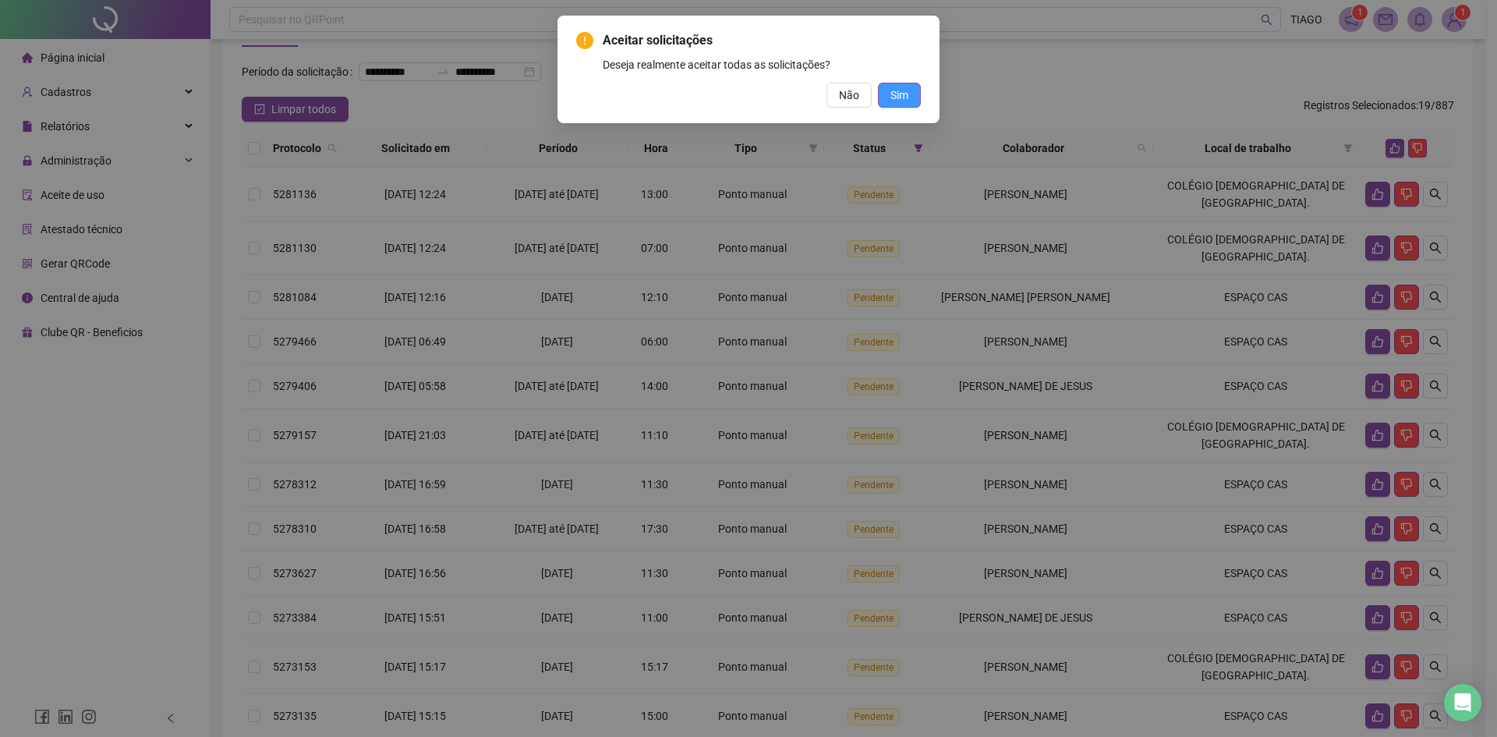
click at [910, 99] on button "Sim" at bounding box center [899, 95] width 43 height 25
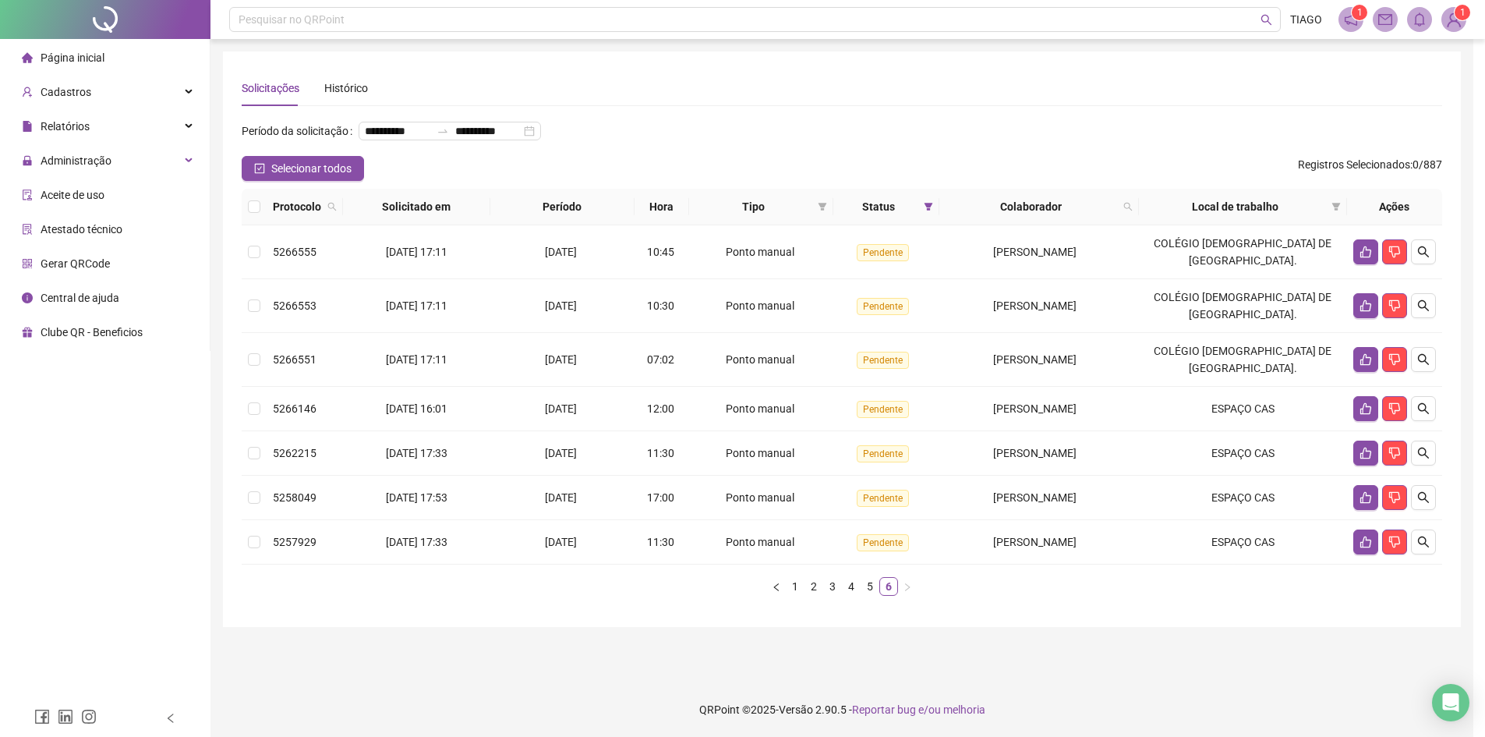
scroll to position [0, 0]
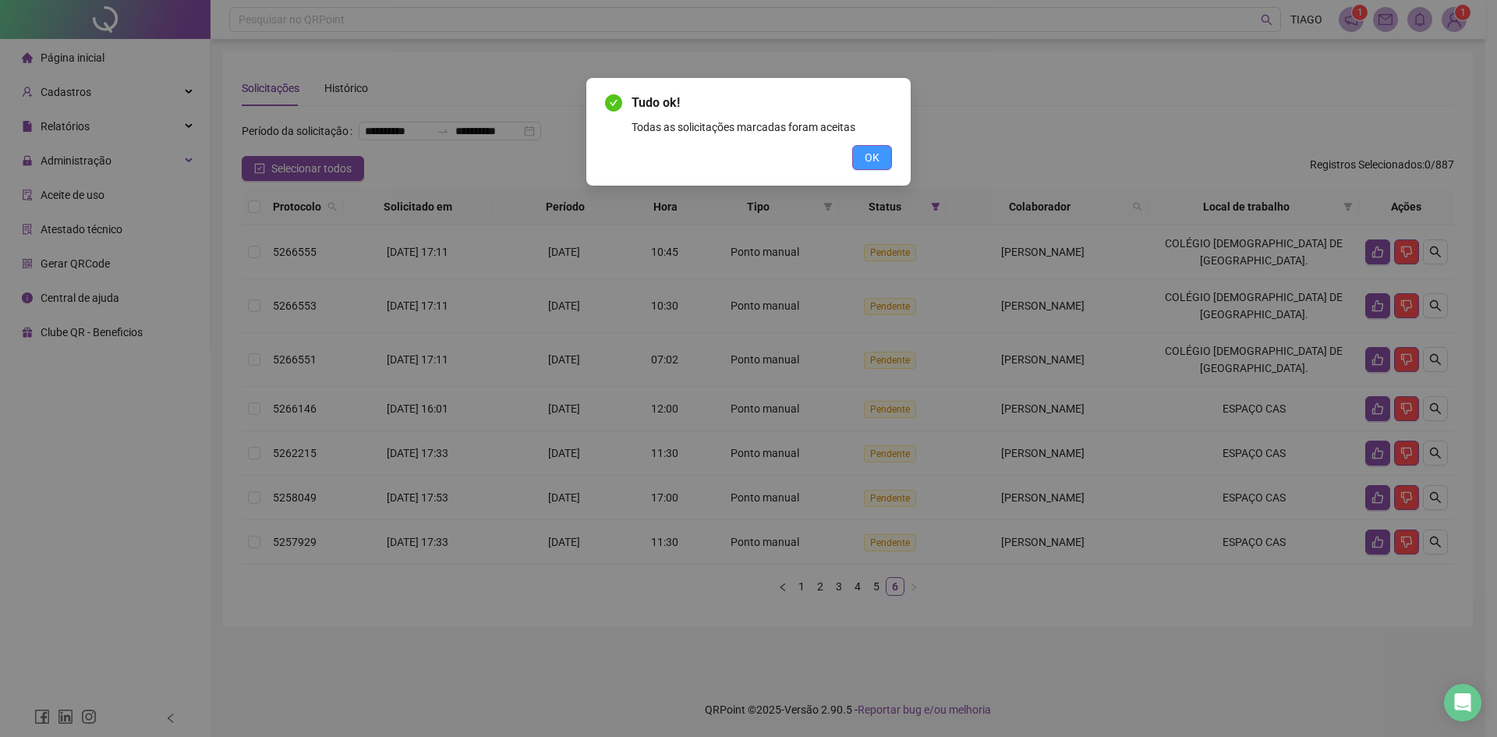
click at [861, 161] on button "OK" at bounding box center [872, 157] width 40 height 25
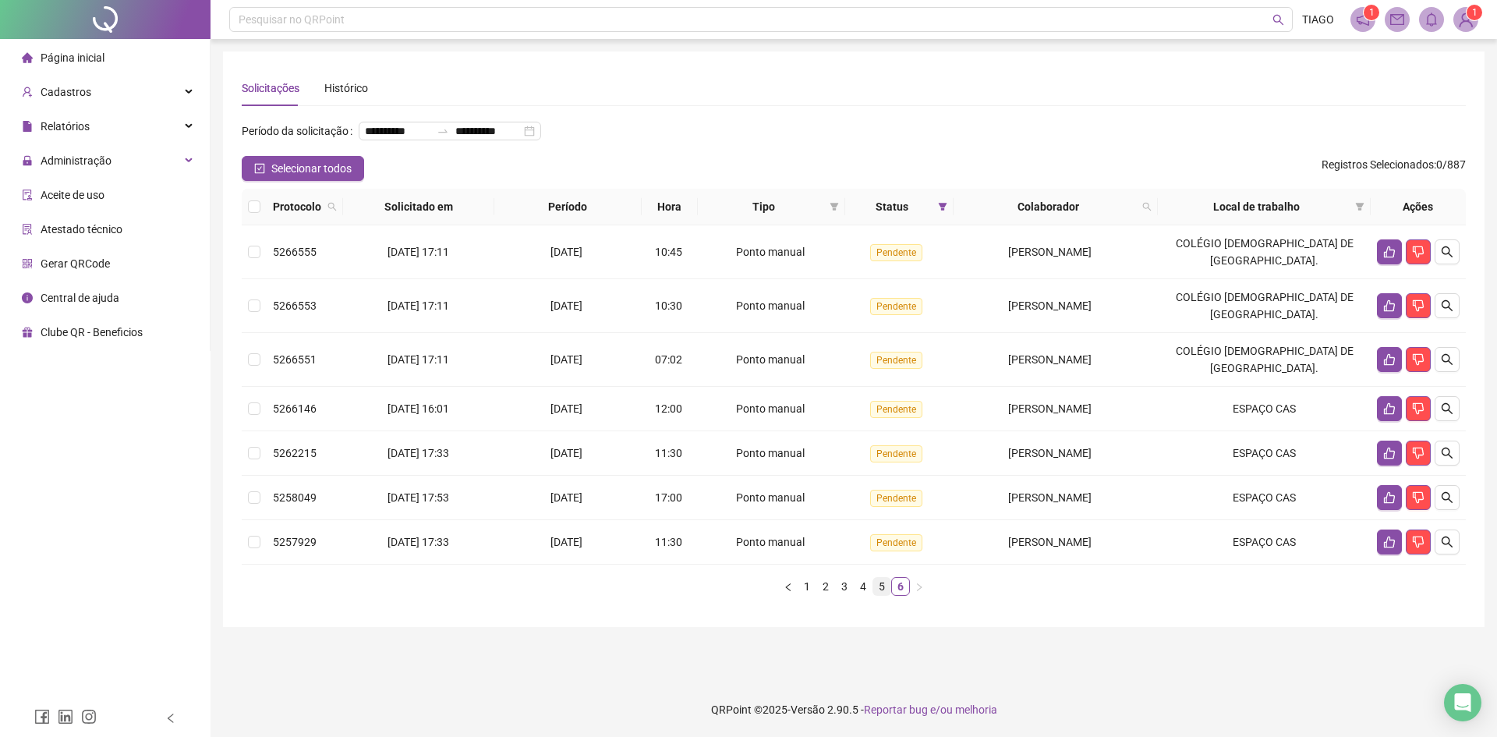
click at [886, 595] on link "5" at bounding box center [881, 586] width 17 height 17
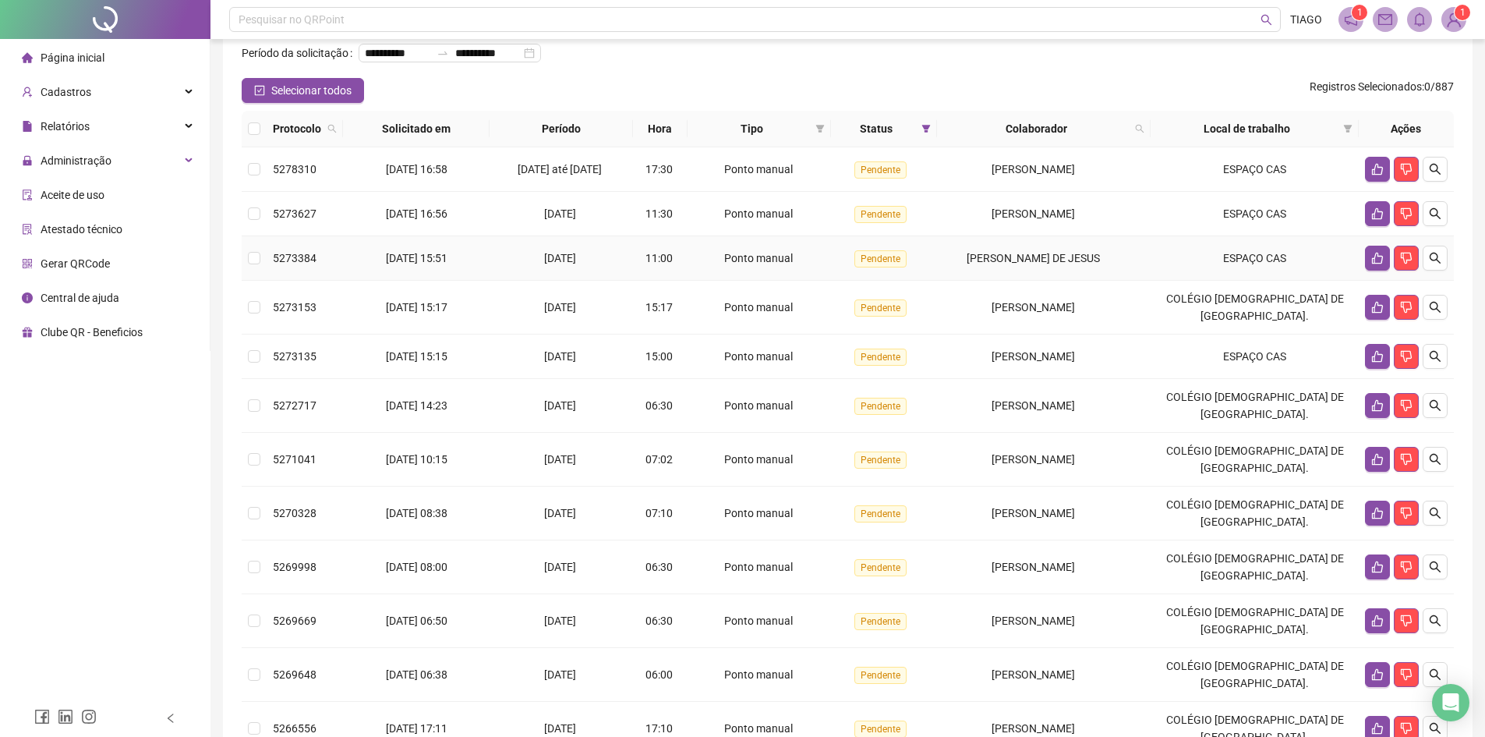
scroll to position [251, 0]
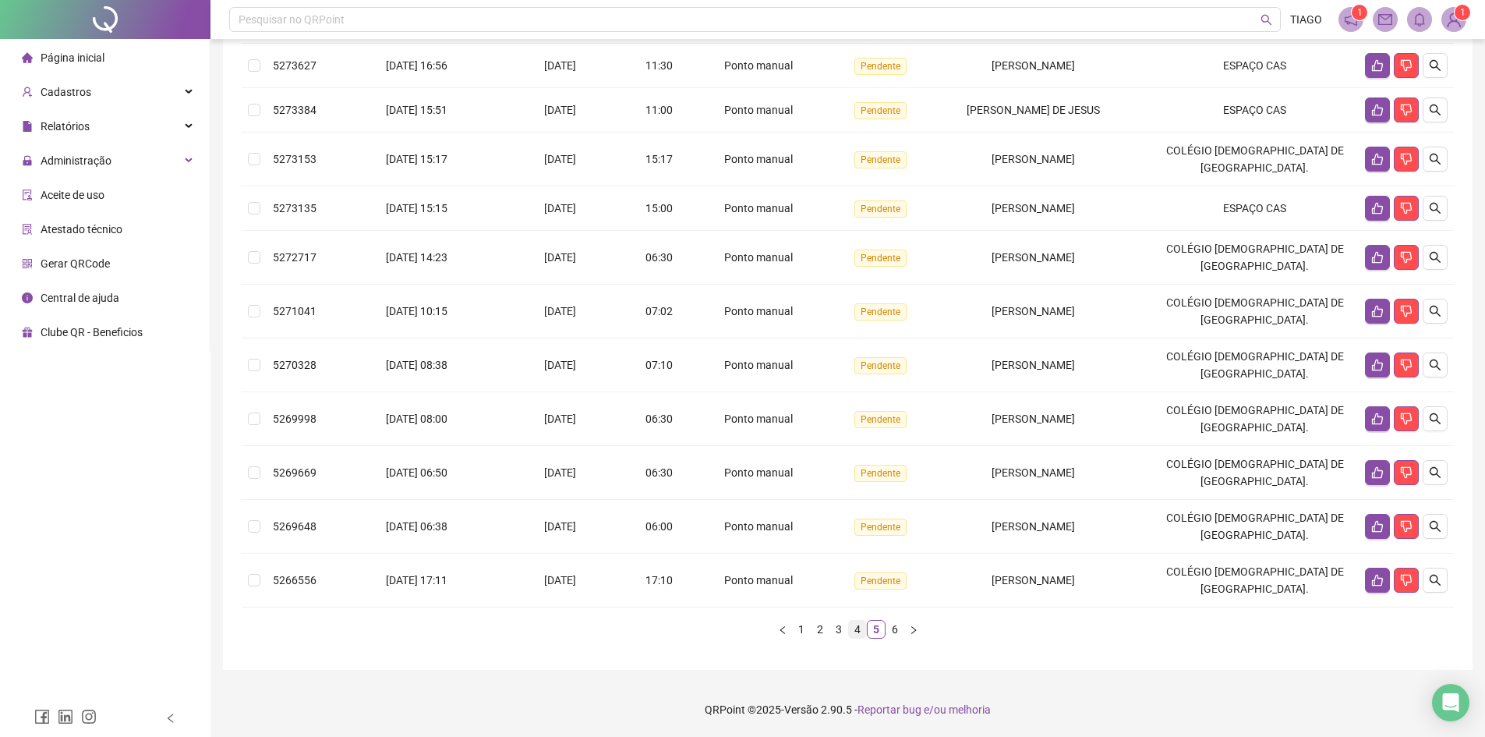
click at [858, 628] on link "4" at bounding box center [857, 629] width 17 height 17
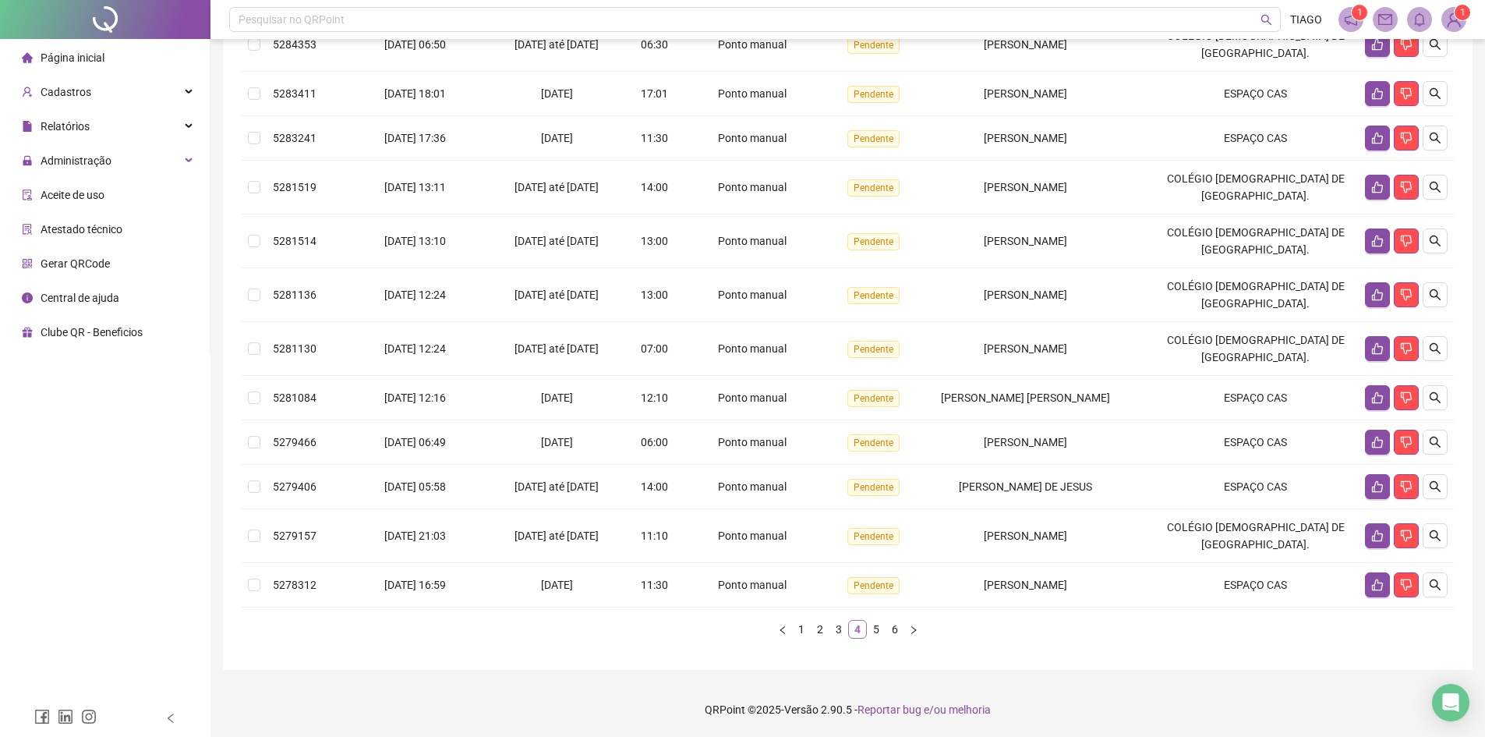
scroll to position [232, 0]
click at [1447, 539] on button "button" at bounding box center [1435, 535] width 25 height 25
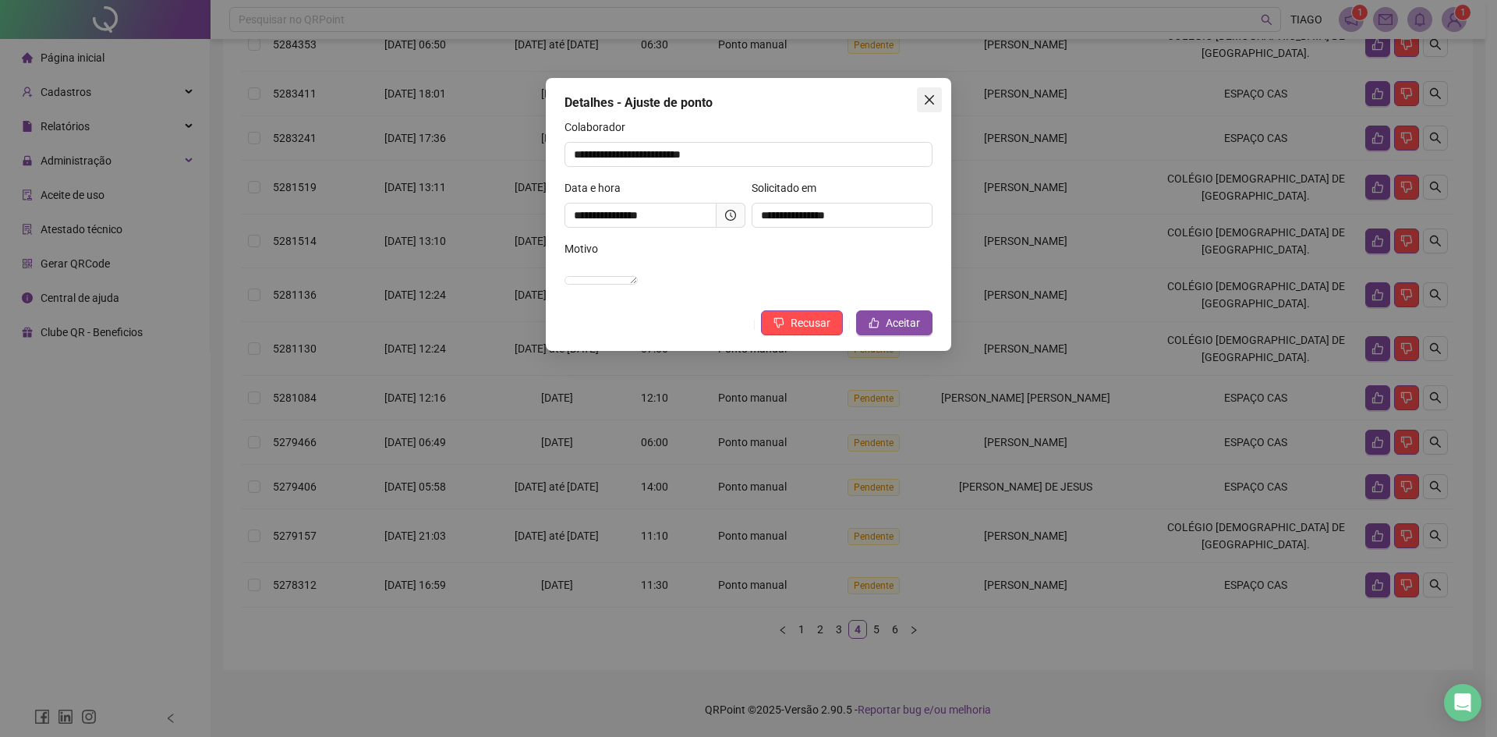
click at [925, 101] on icon "close" at bounding box center [929, 100] width 12 height 12
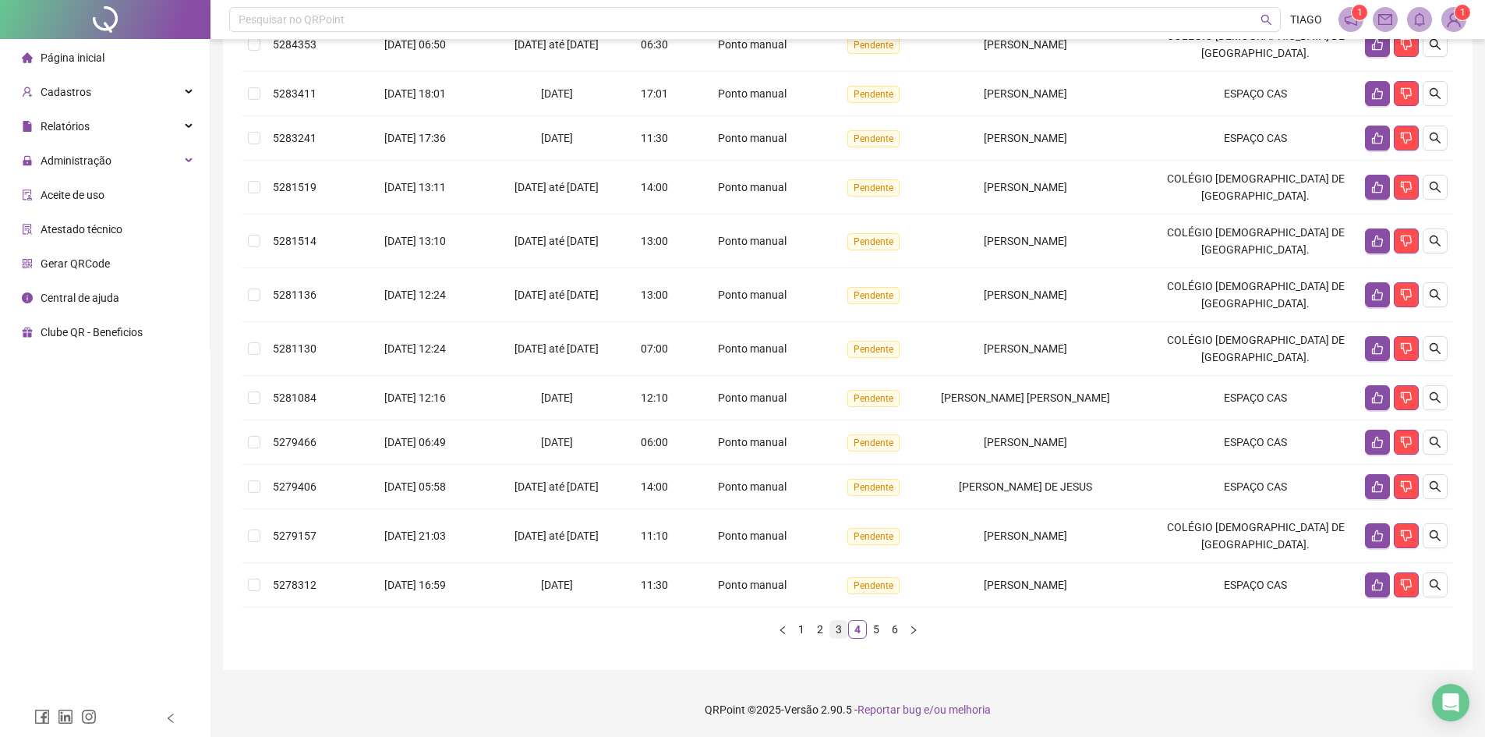
click at [840, 628] on link "3" at bounding box center [838, 629] width 17 height 17
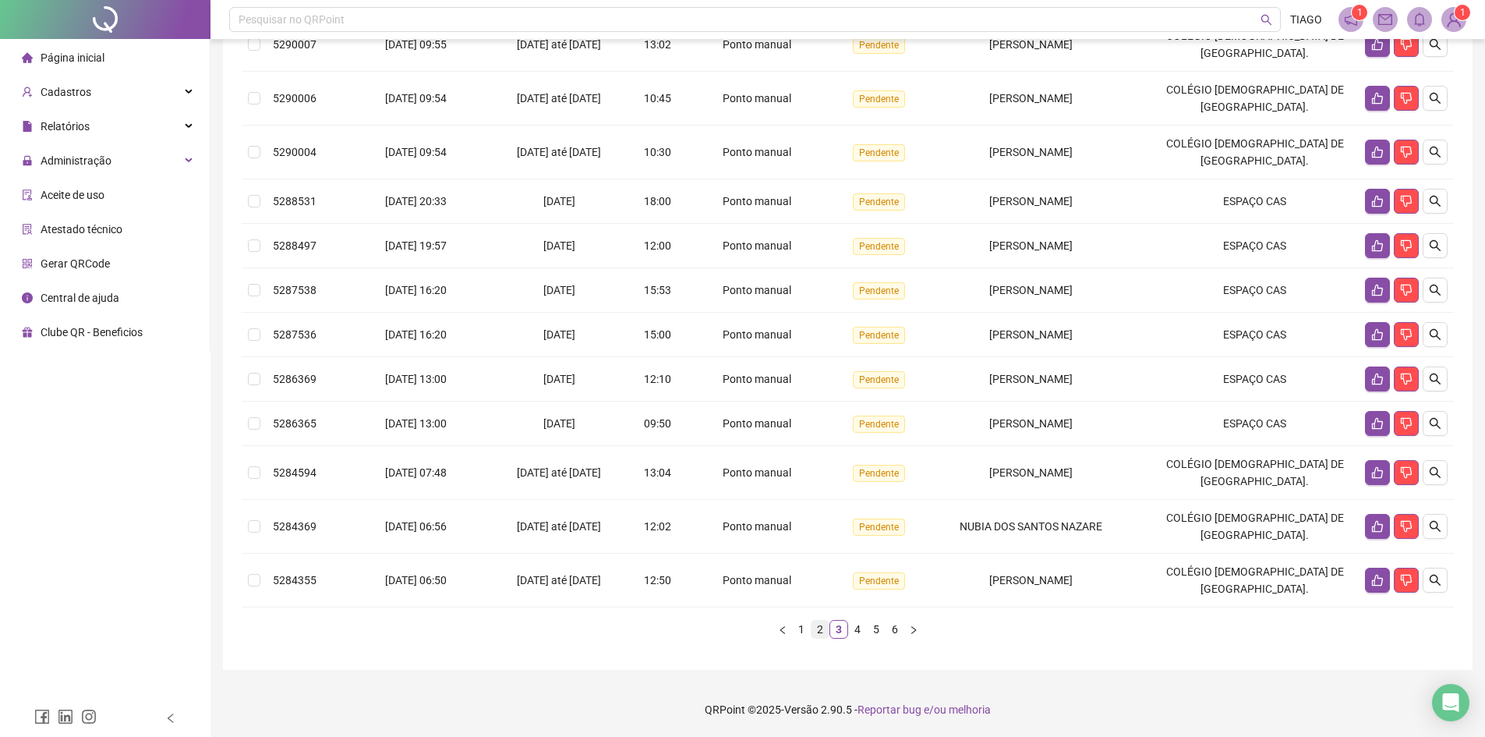
click at [826, 630] on link "2" at bounding box center [820, 629] width 17 height 17
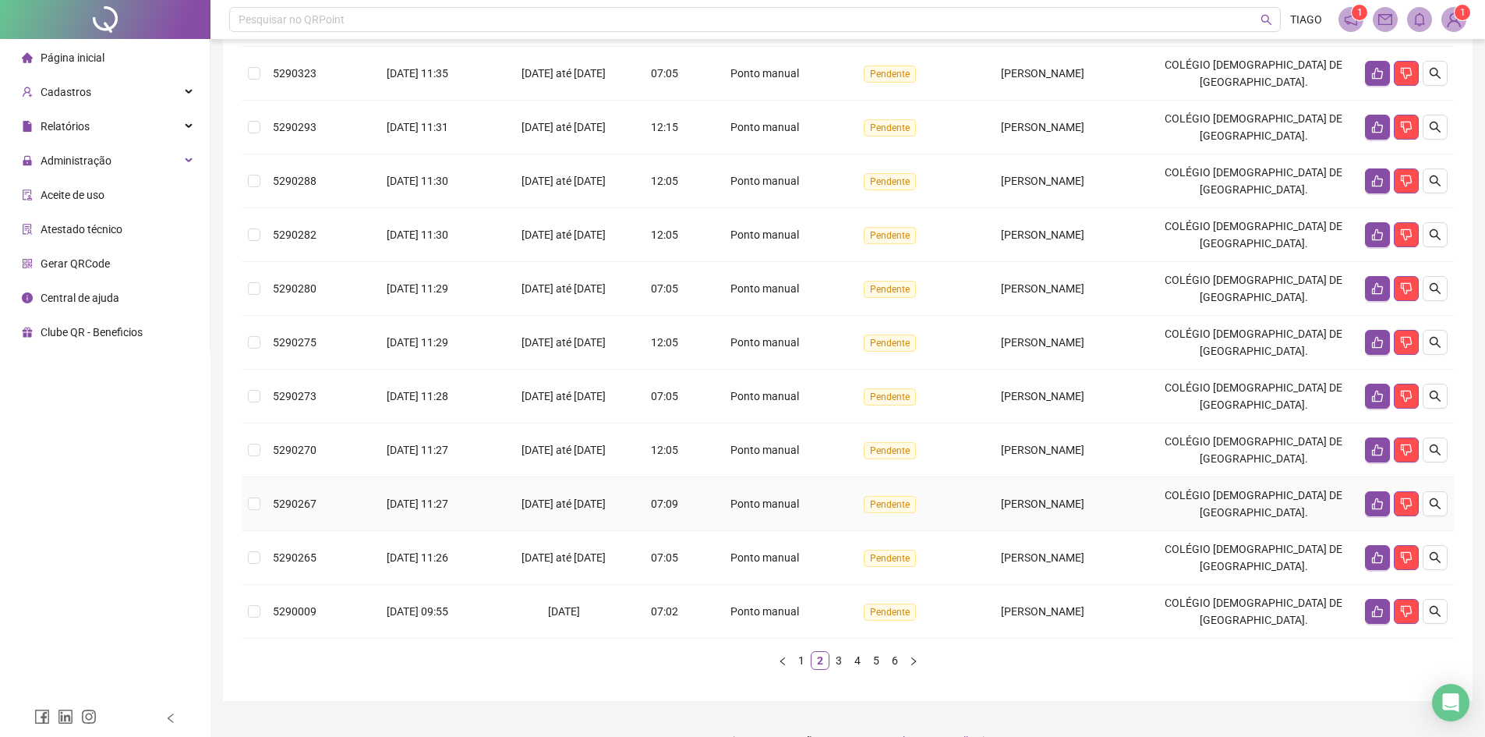
click at [826, 531] on td "Ponto manual" at bounding box center [766, 504] width 146 height 54
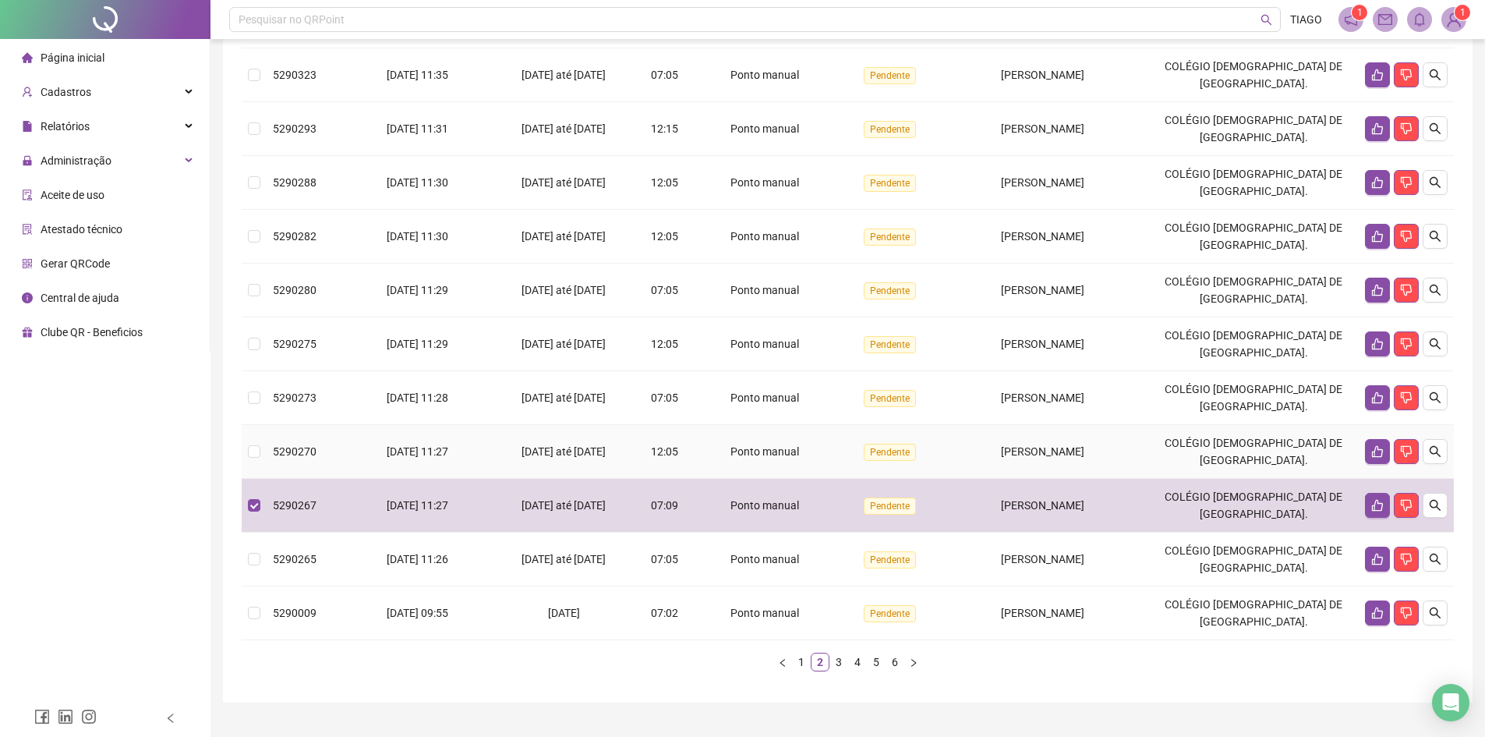
click at [817, 460] on div "Ponto manual" at bounding box center [765, 451] width 133 height 17
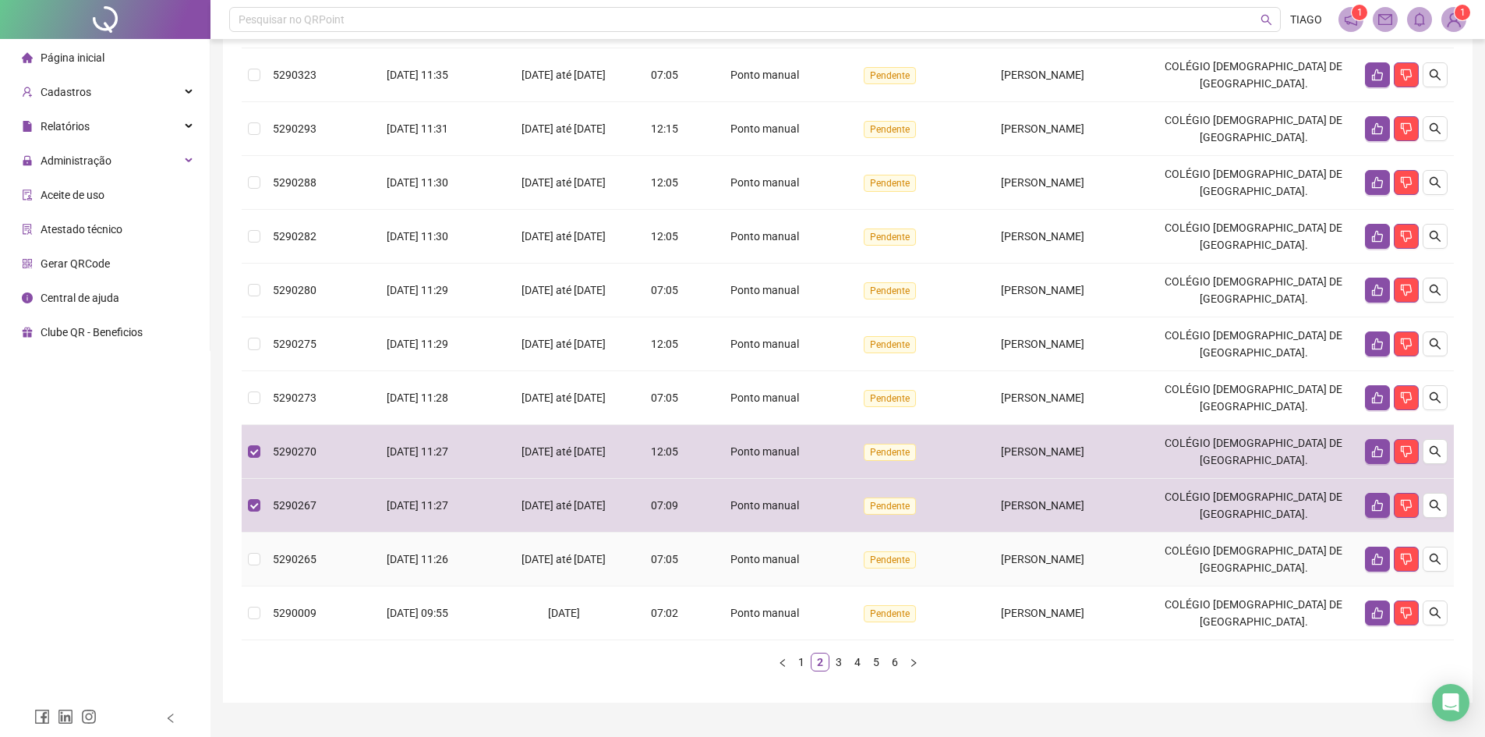
click at [833, 586] on td "Ponto manual" at bounding box center [766, 559] width 146 height 54
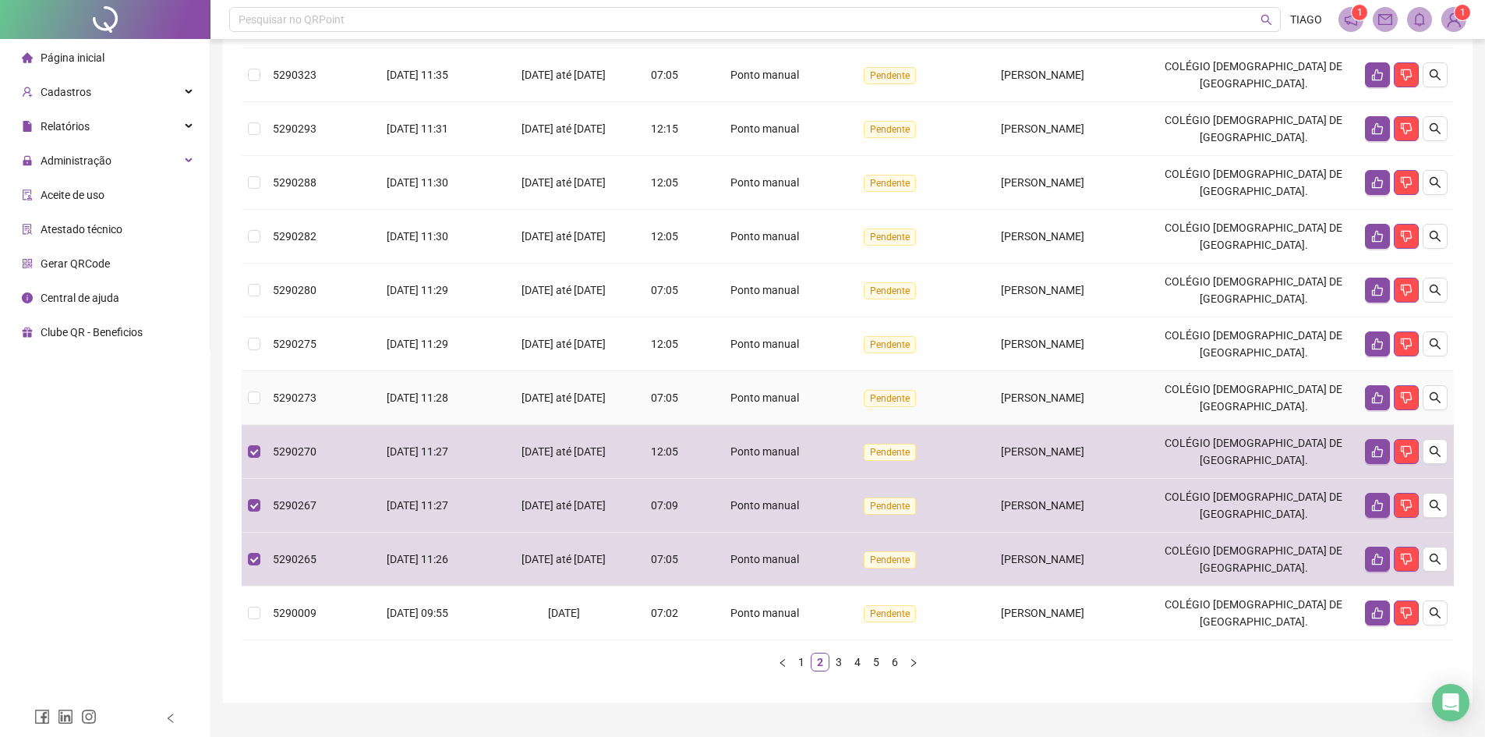
click at [788, 406] on div "Ponto manual" at bounding box center [765, 397] width 133 height 17
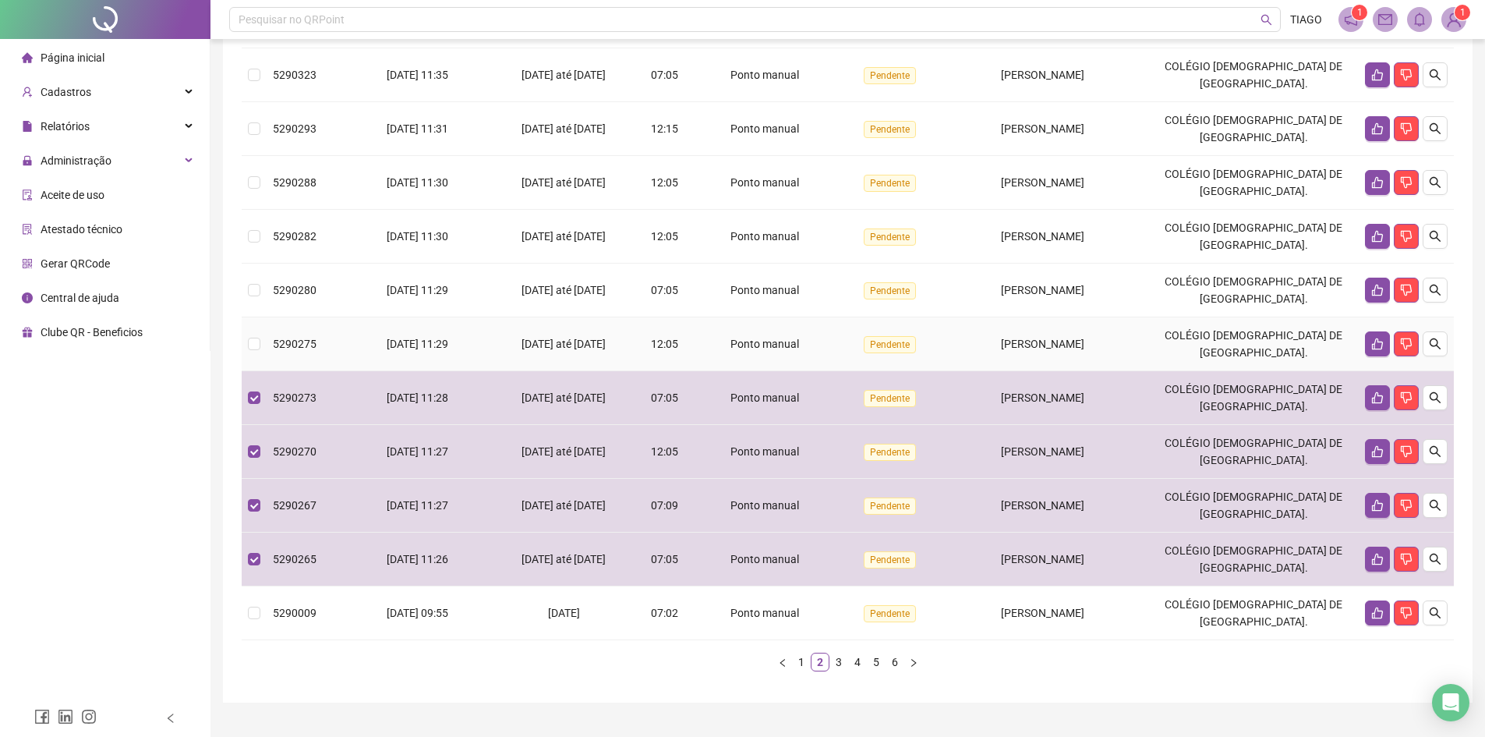
click at [783, 350] on span "Ponto manual" at bounding box center [764, 344] width 69 height 12
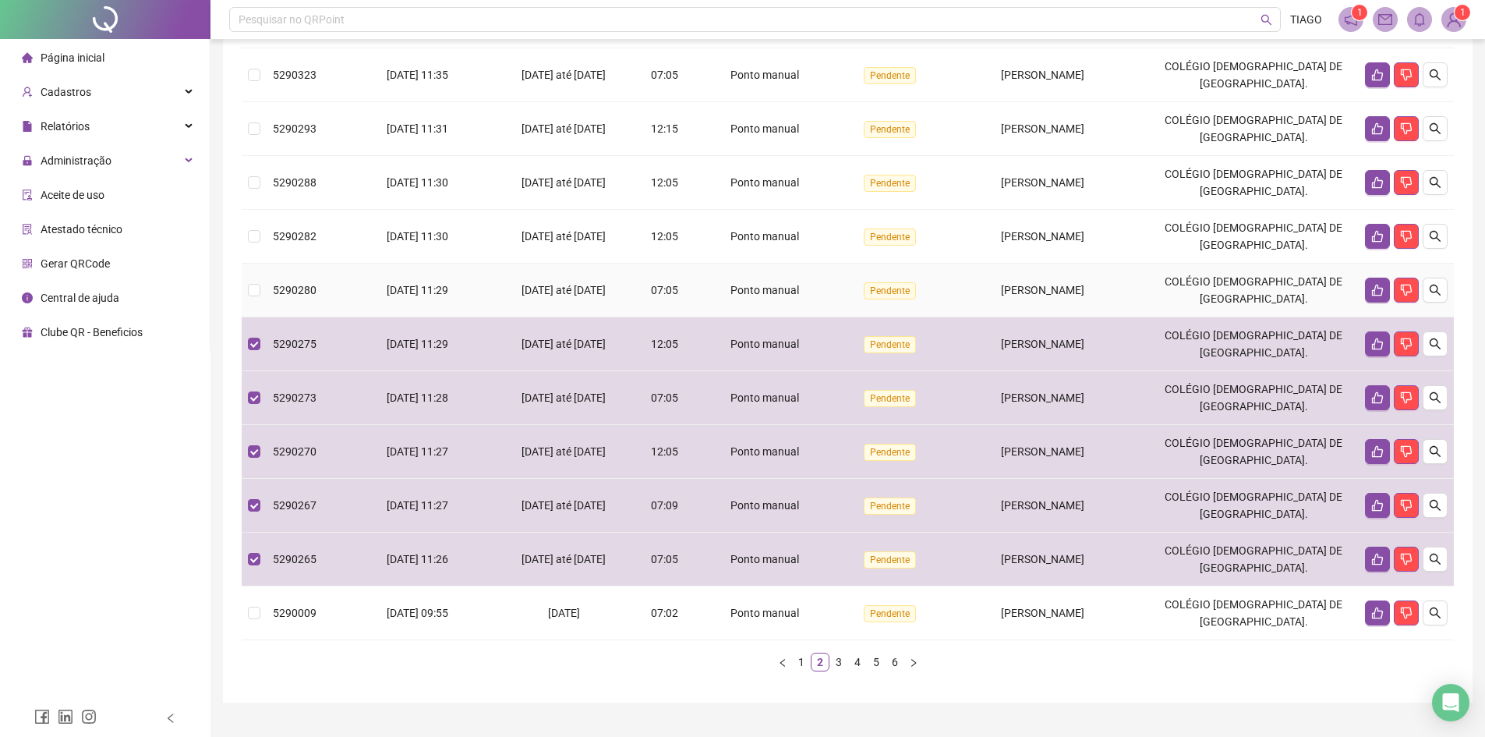
click at [783, 298] on td "Ponto manual" at bounding box center [766, 290] width 146 height 54
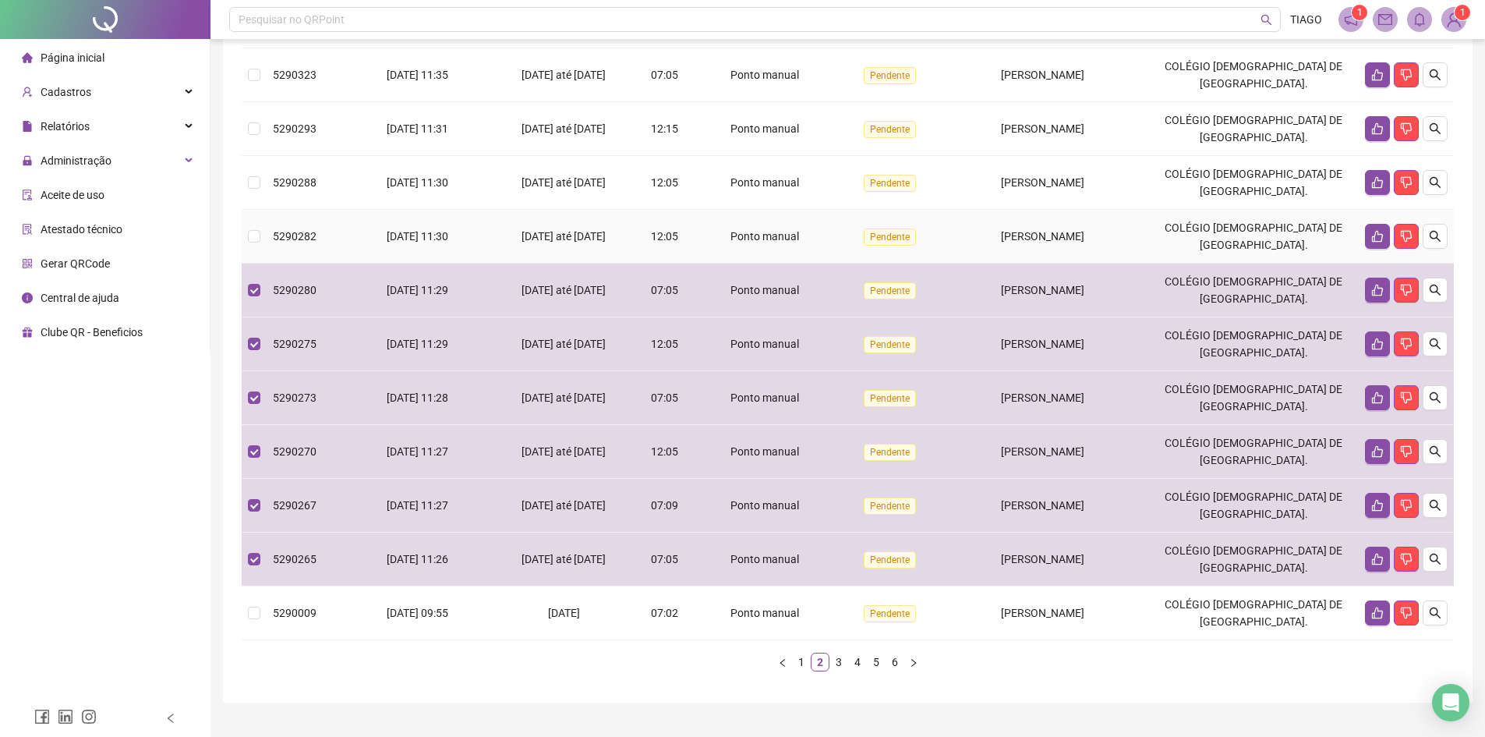
click at [775, 242] on span "Ponto manual" at bounding box center [764, 236] width 69 height 12
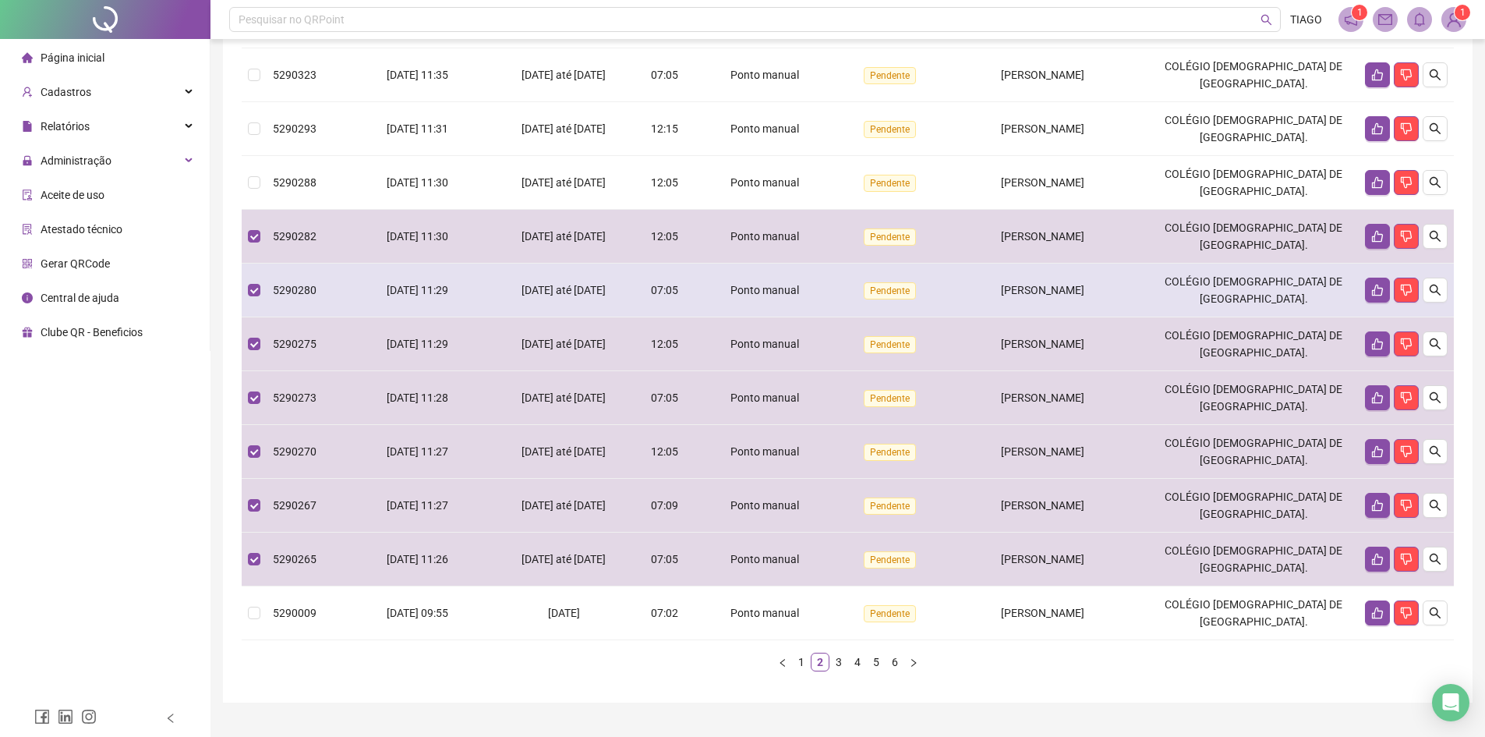
scroll to position [154, 0]
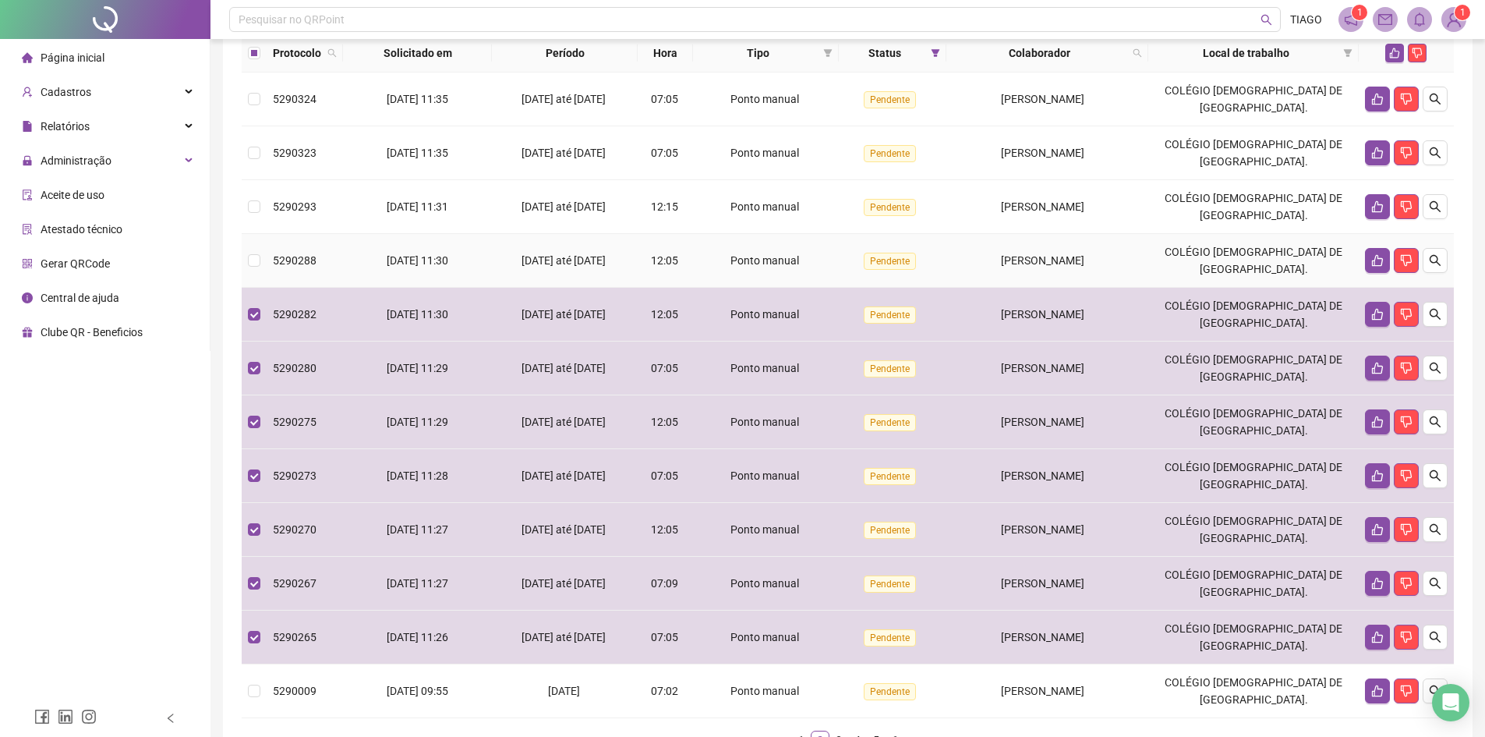
click at [807, 274] on td "Ponto manual" at bounding box center [766, 261] width 146 height 54
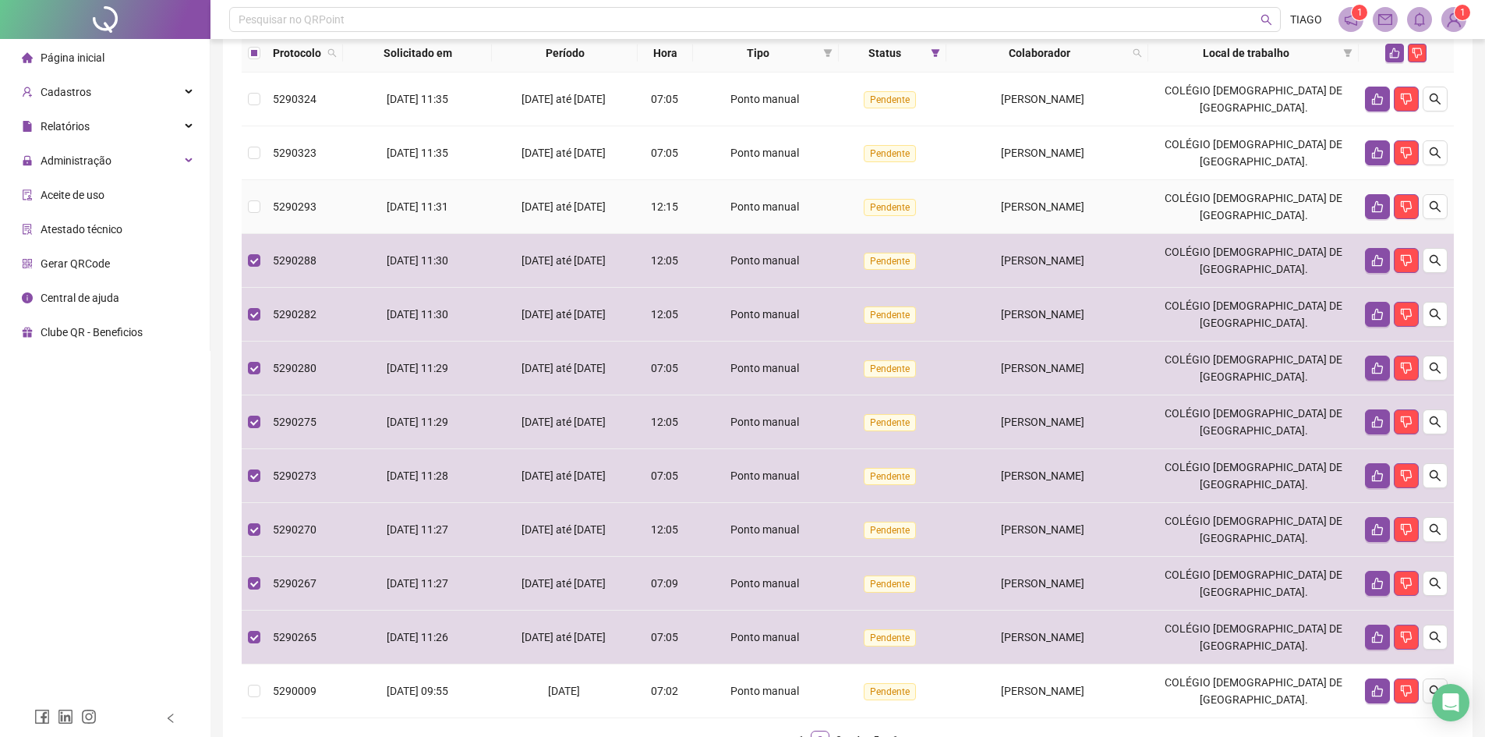
click at [785, 213] on span "Ponto manual" at bounding box center [764, 206] width 69 height 12
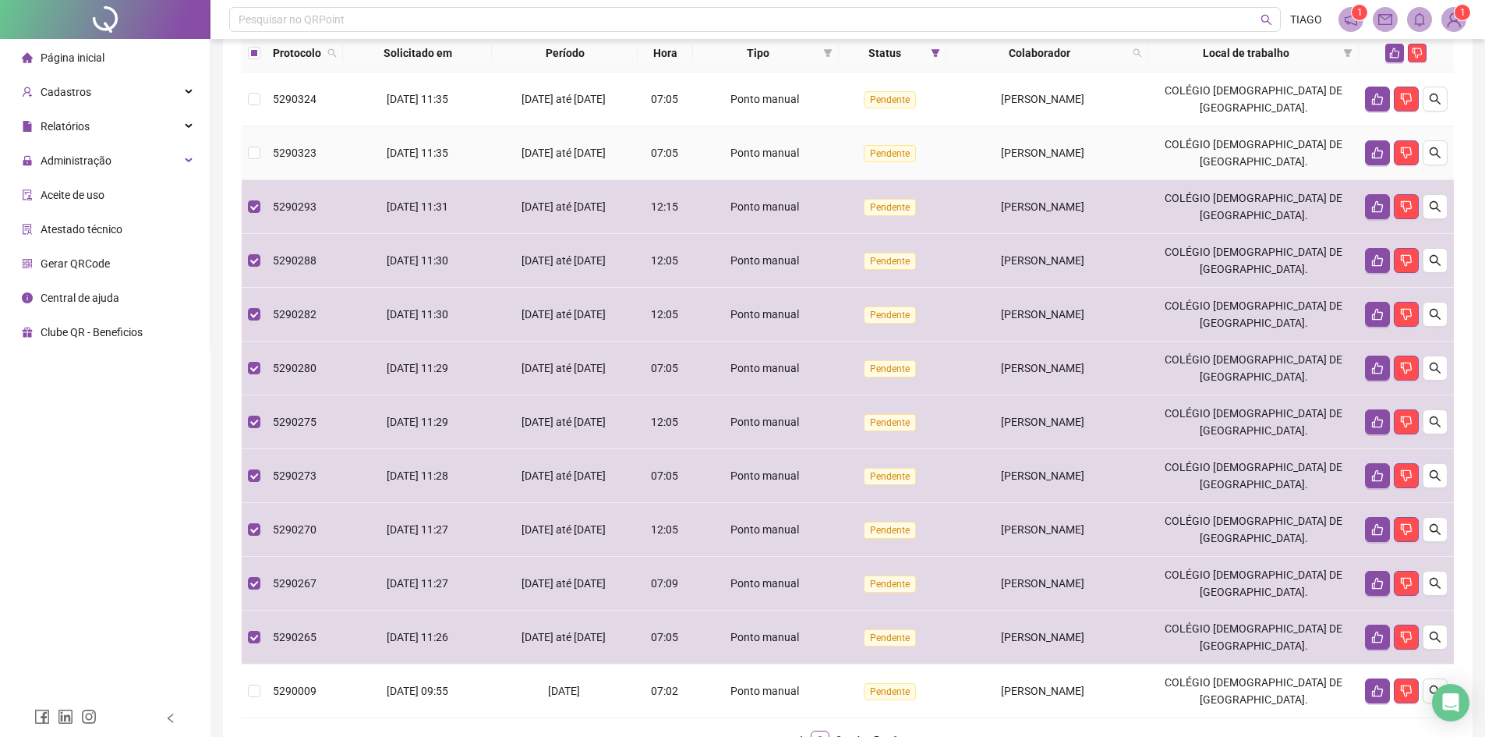
click at [781, 159] on span "Ponto manual" at bounding box center [764, 153] width 69 height 12
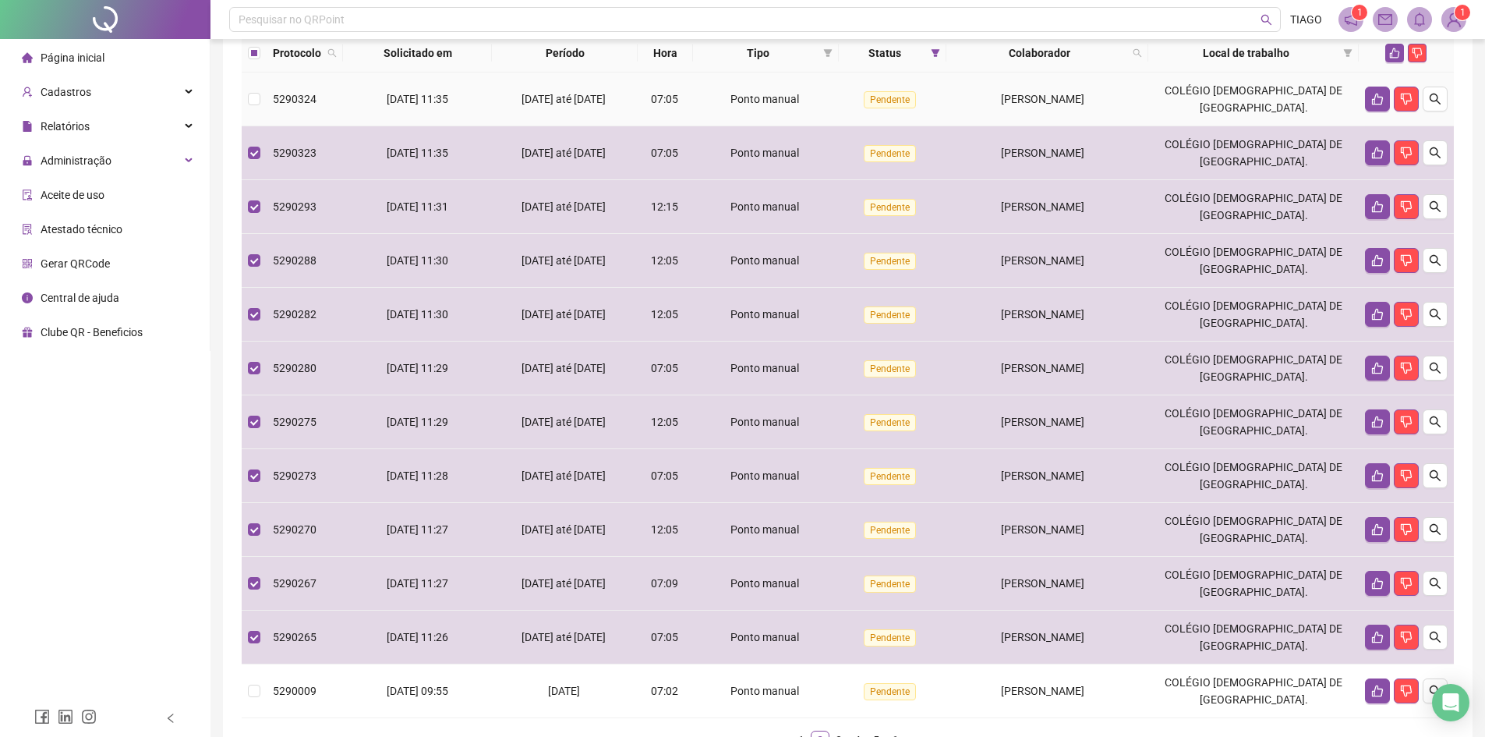
click at [788, 105] on span "Ponto manual" at bounding box center [764, 99] width 69 height 12
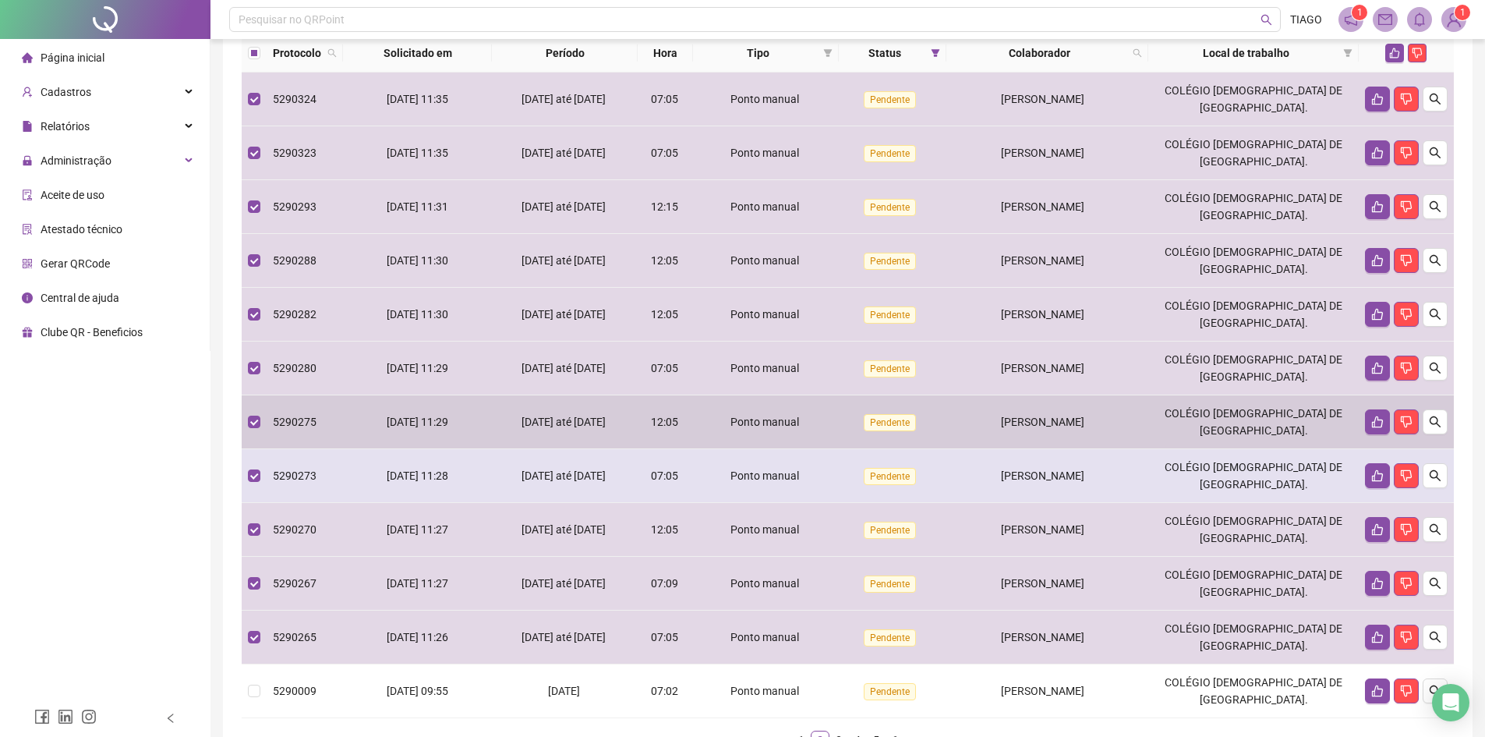
scroll to position [290, 0]
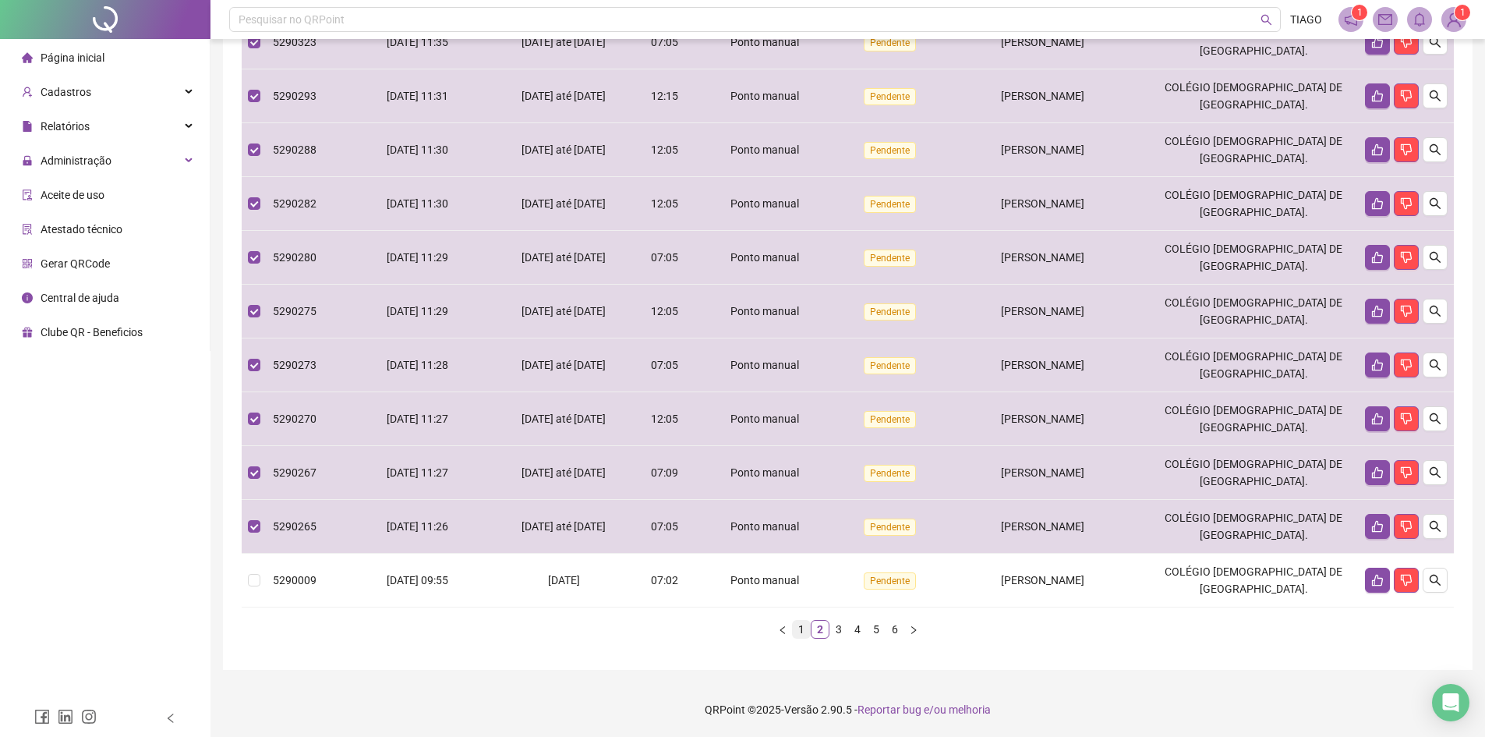
click at [794, 628] on link "1" at bounding box center [801, 629] width 17 height 17
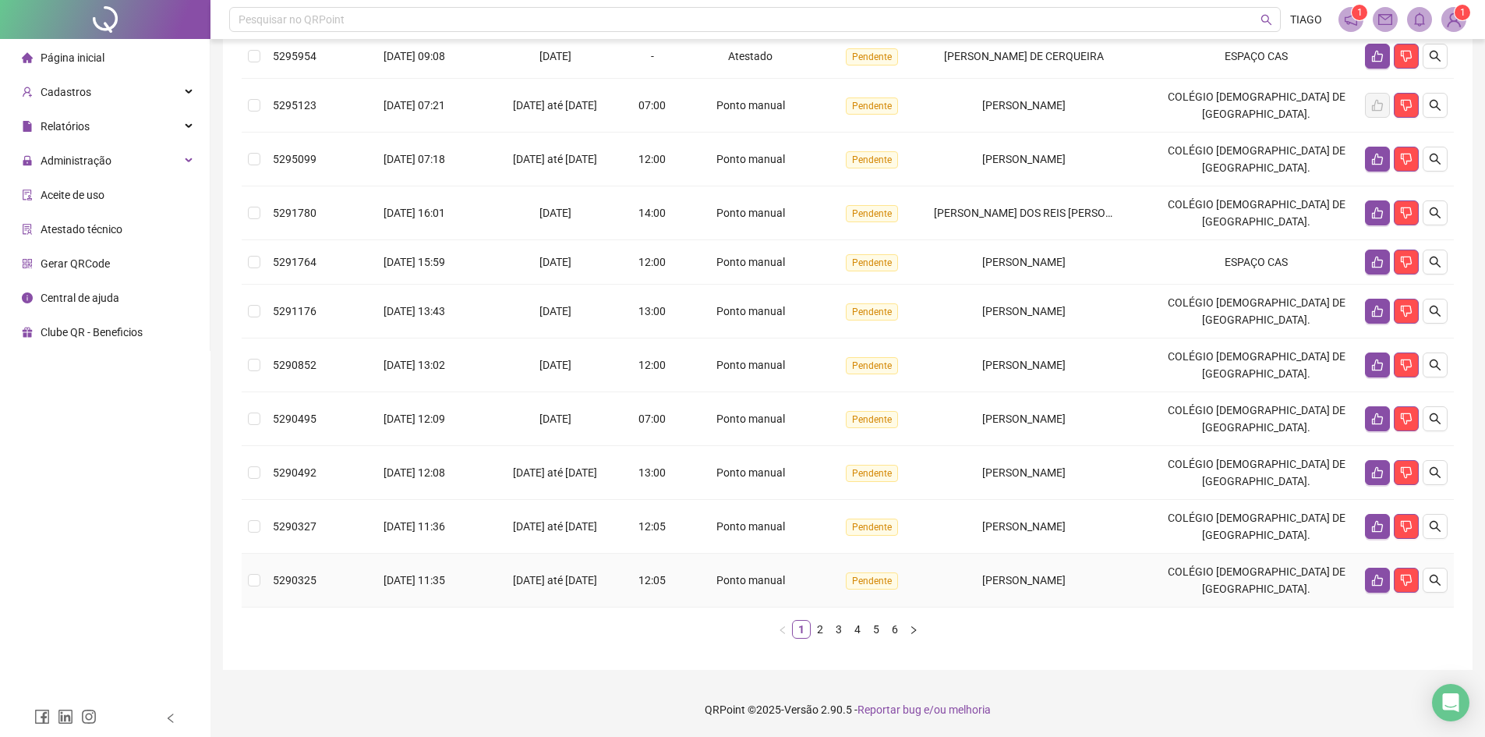
click at [800, 578] on div "Ponto manual" at bounding box center [751, 579] width 129 height 17
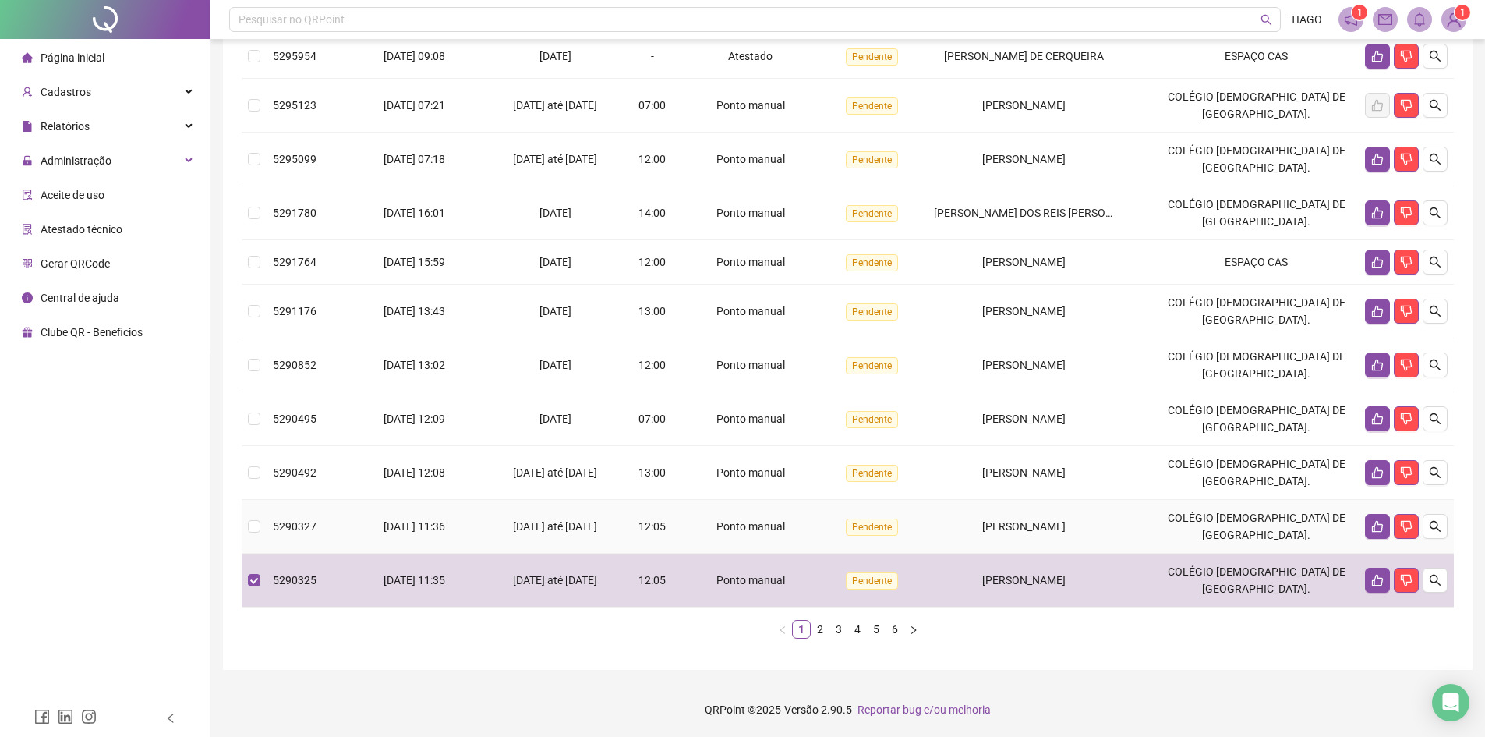
click at [796, 550] on td "Ponto manual" at bounding box center [752, 527] width 142 height 54
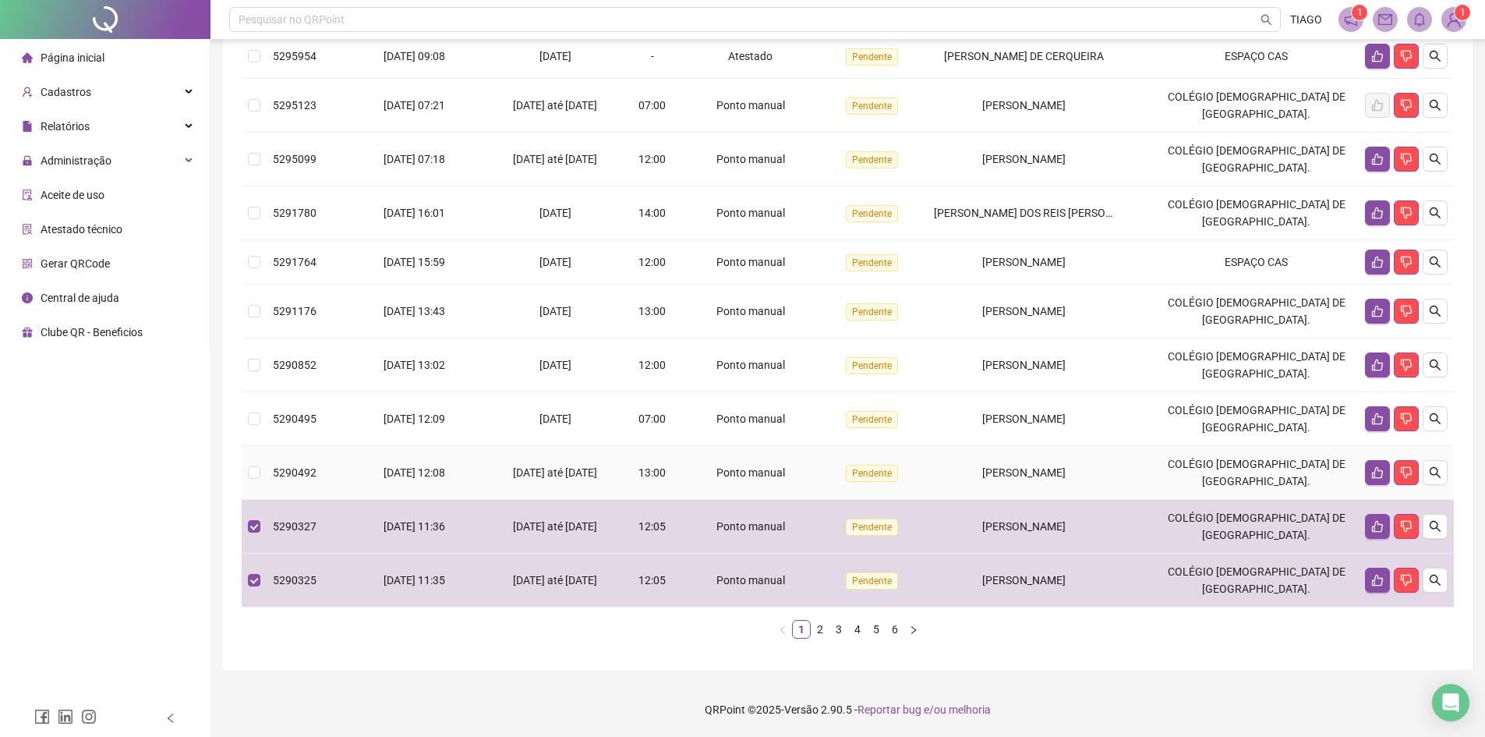
click at [804, 485] on td "Ponto manual" at bounding box center [752, 473] width 142 height 54
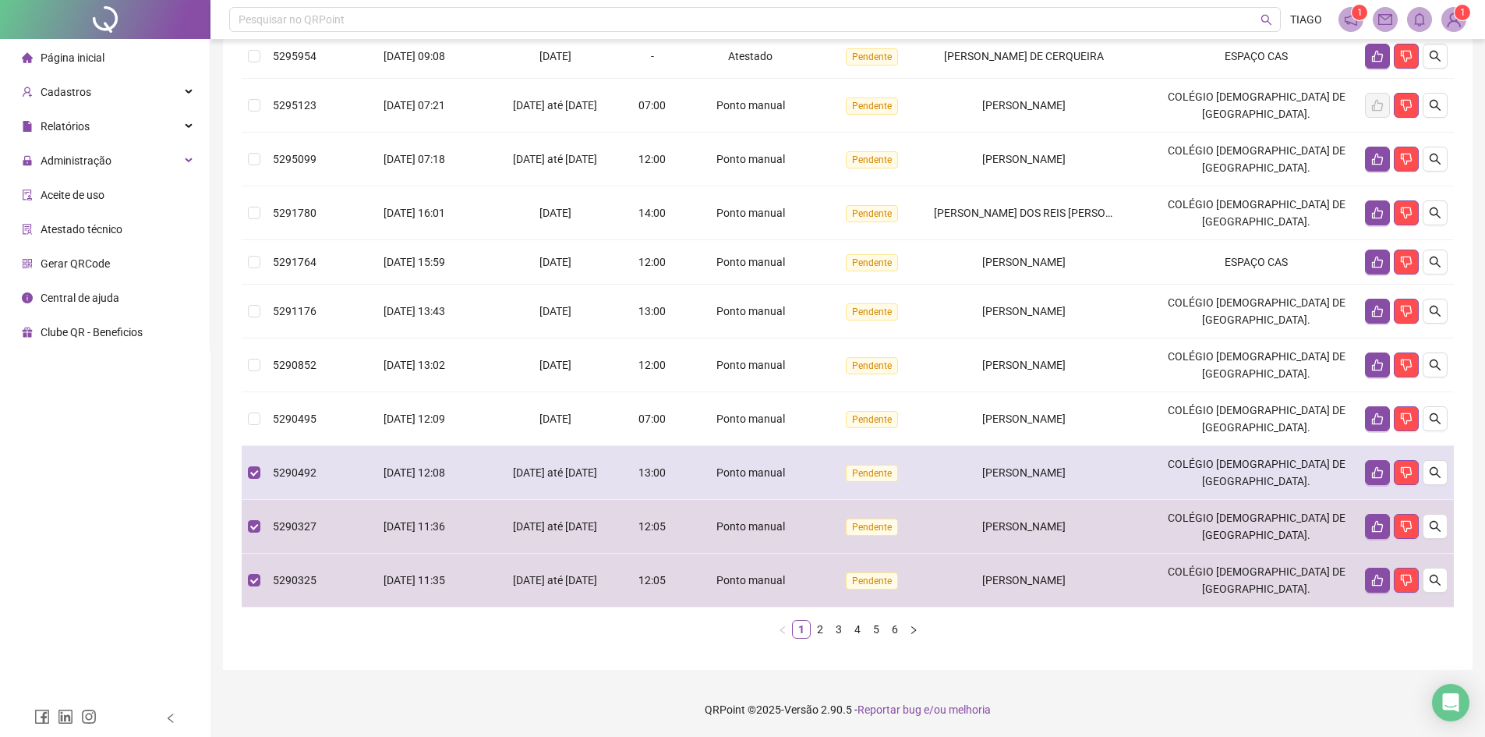
scroll to position [193, 0]
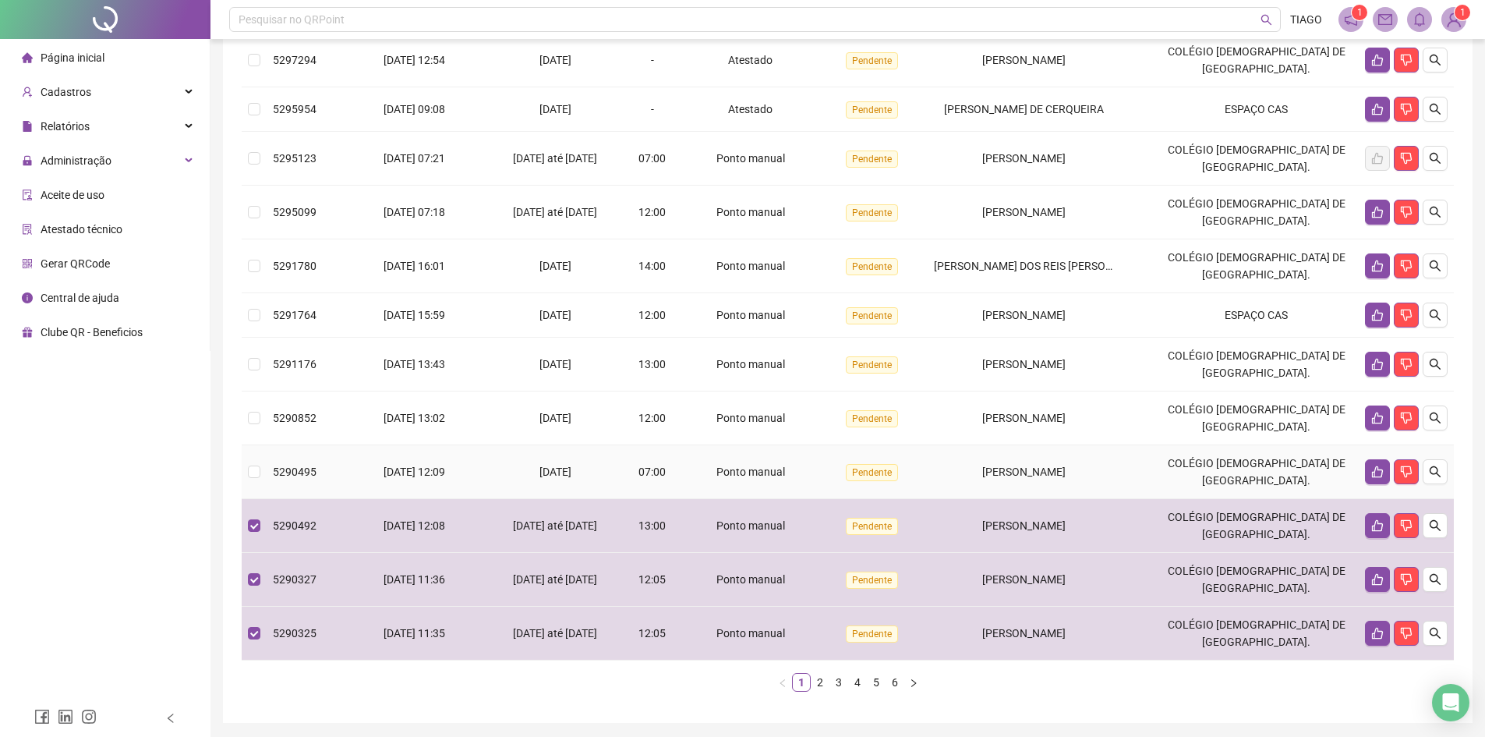
click at [982, 478] on span "[PERSON_NAME]" at bounding box center [1023, 471] width 83 height 12
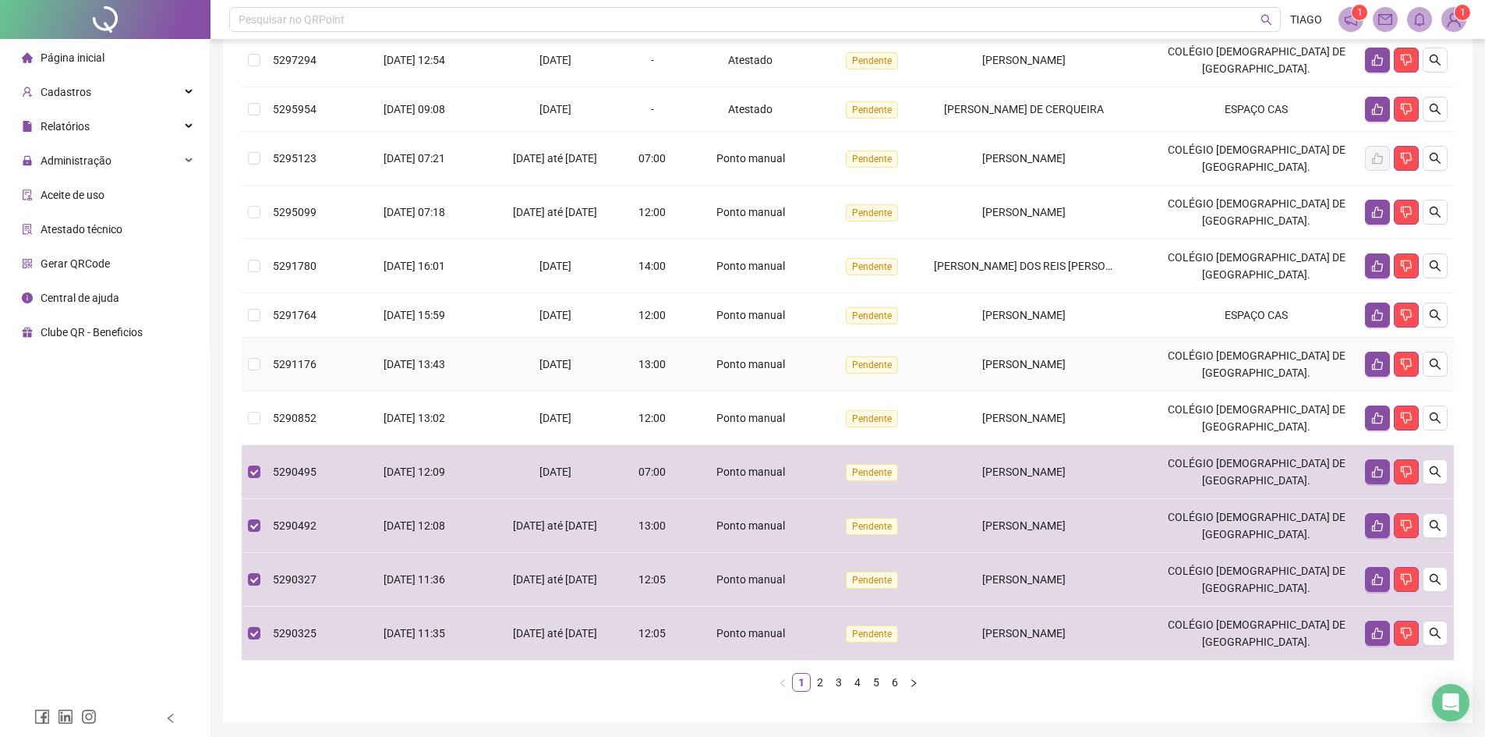
scroll to position [115, 0]
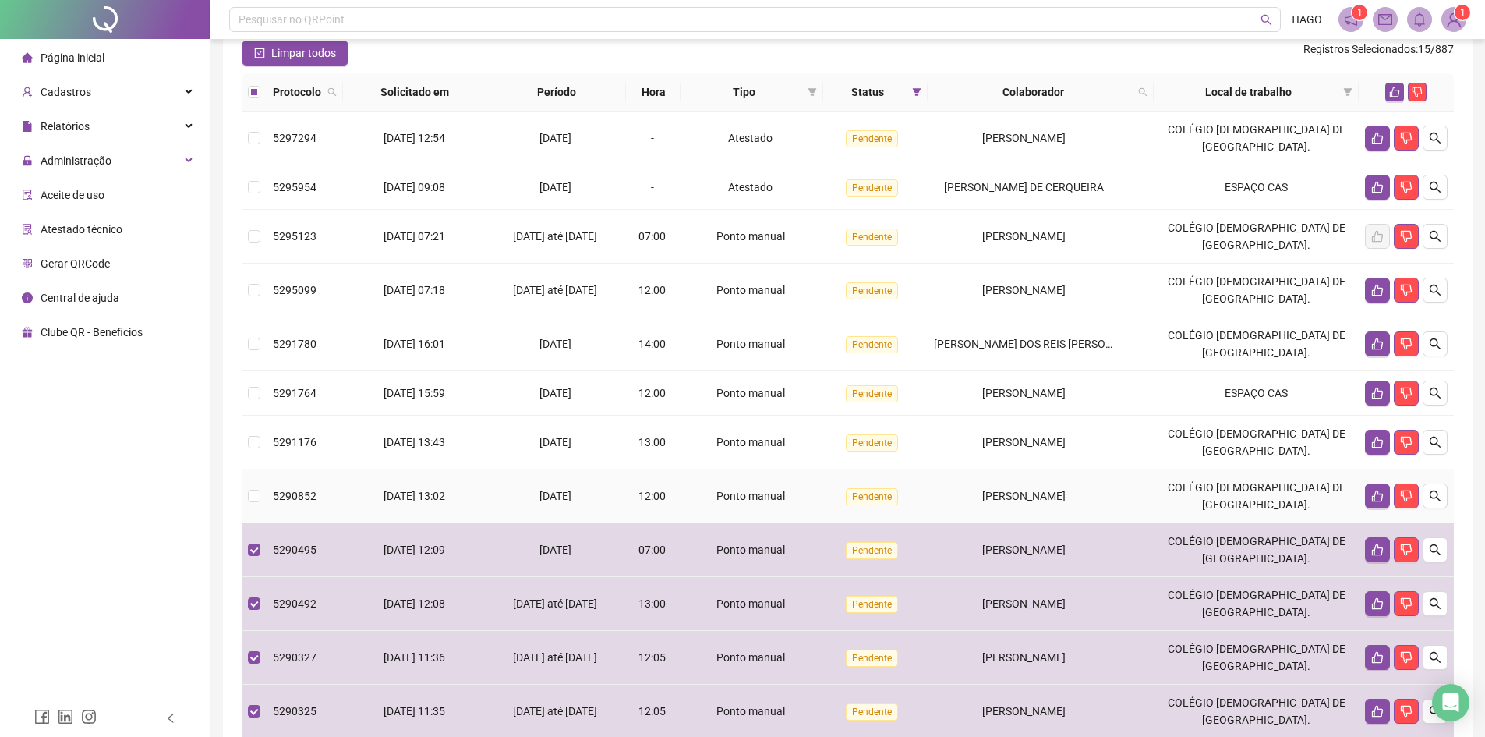
click at [1051, 502] on span "[PERSON_NAME]" at bounding box center [1023, 496] width 83 height 12
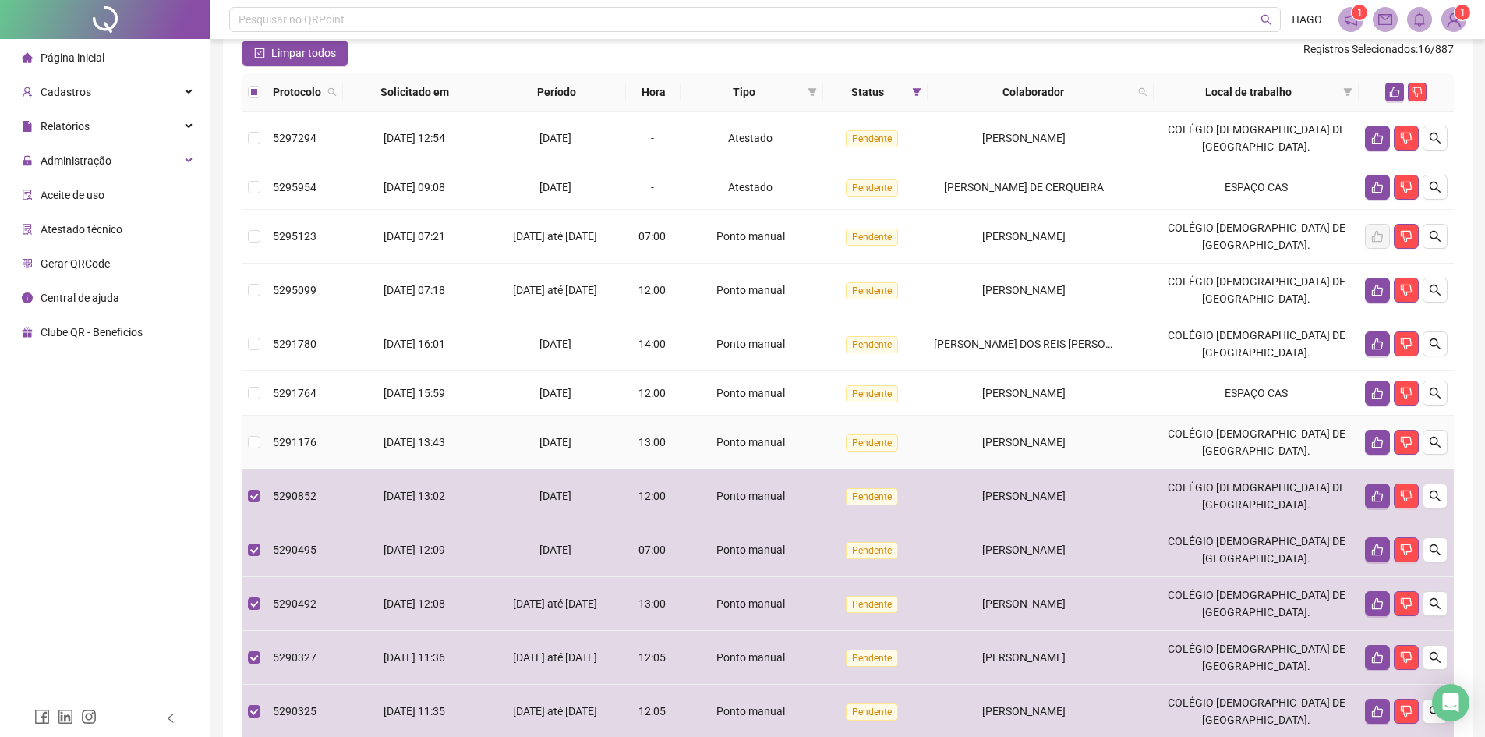
click at [1027, 448] on span "[PERSON_NAME]" at bounding box center [1023, 442] width 83 height 12
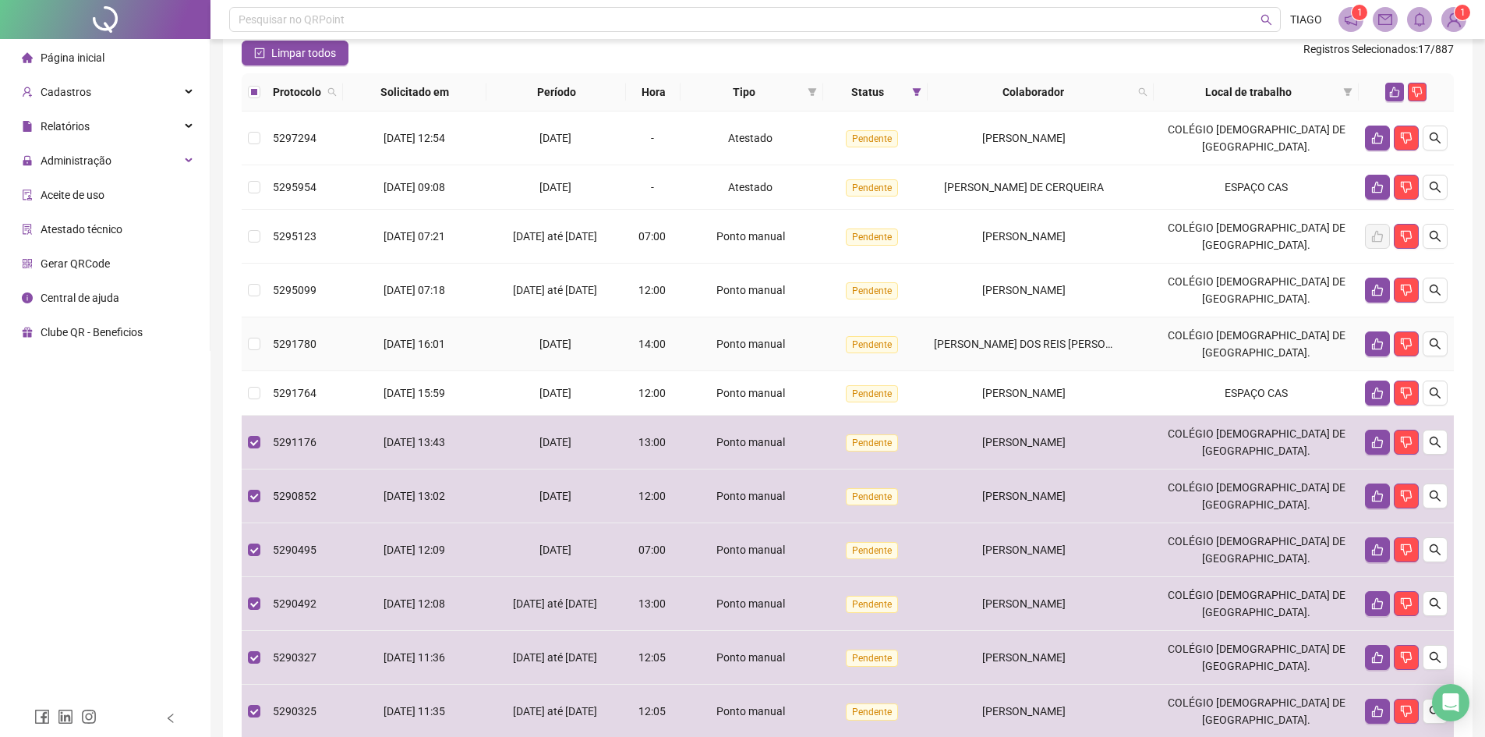
click at [980, 350] on span "SAMUEL UELTON DOS REIS SANTANA" at bounding box center [1042, 344] width 217 height 12
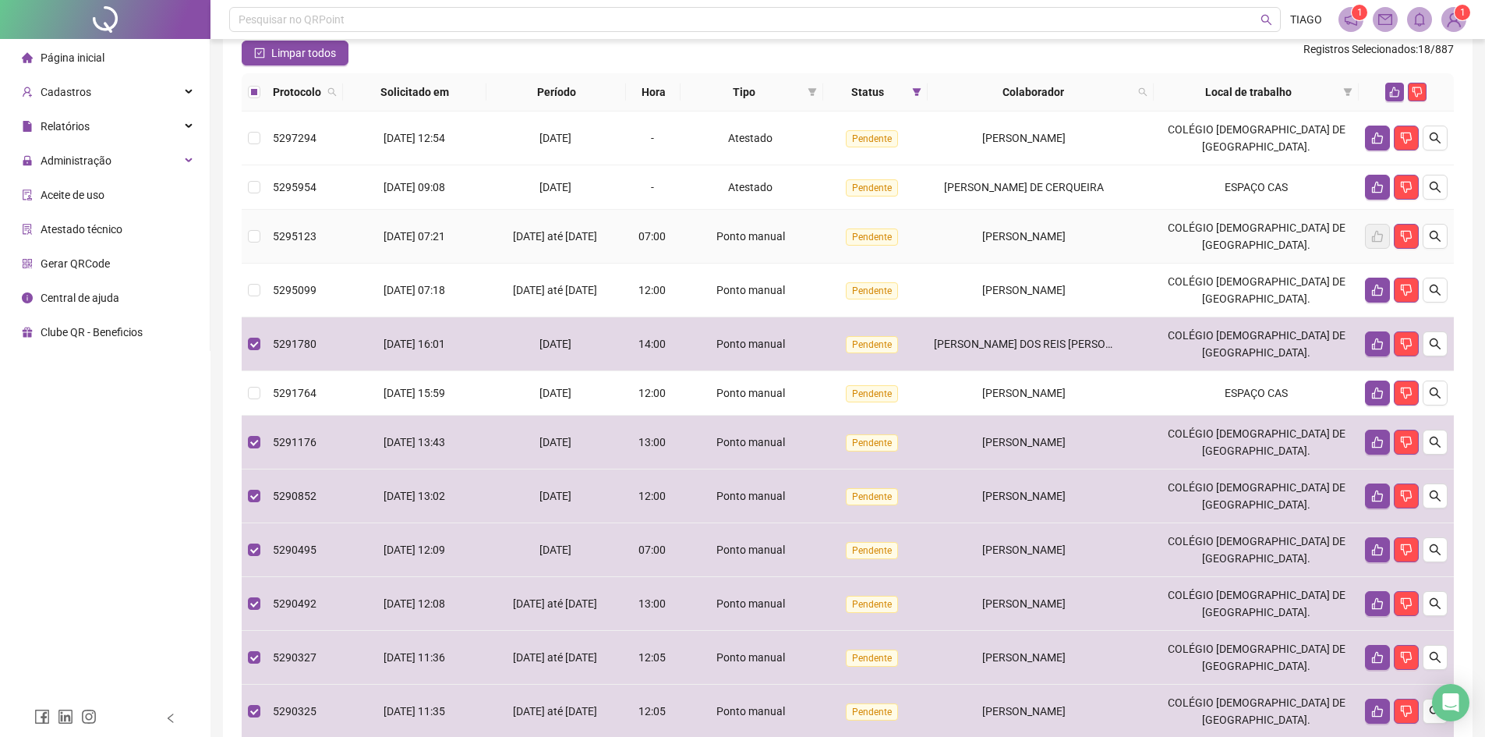
click at [1038, 242] on span "[PERSON_NAME]" at bounding box center [1023, 236] width 83 height 12
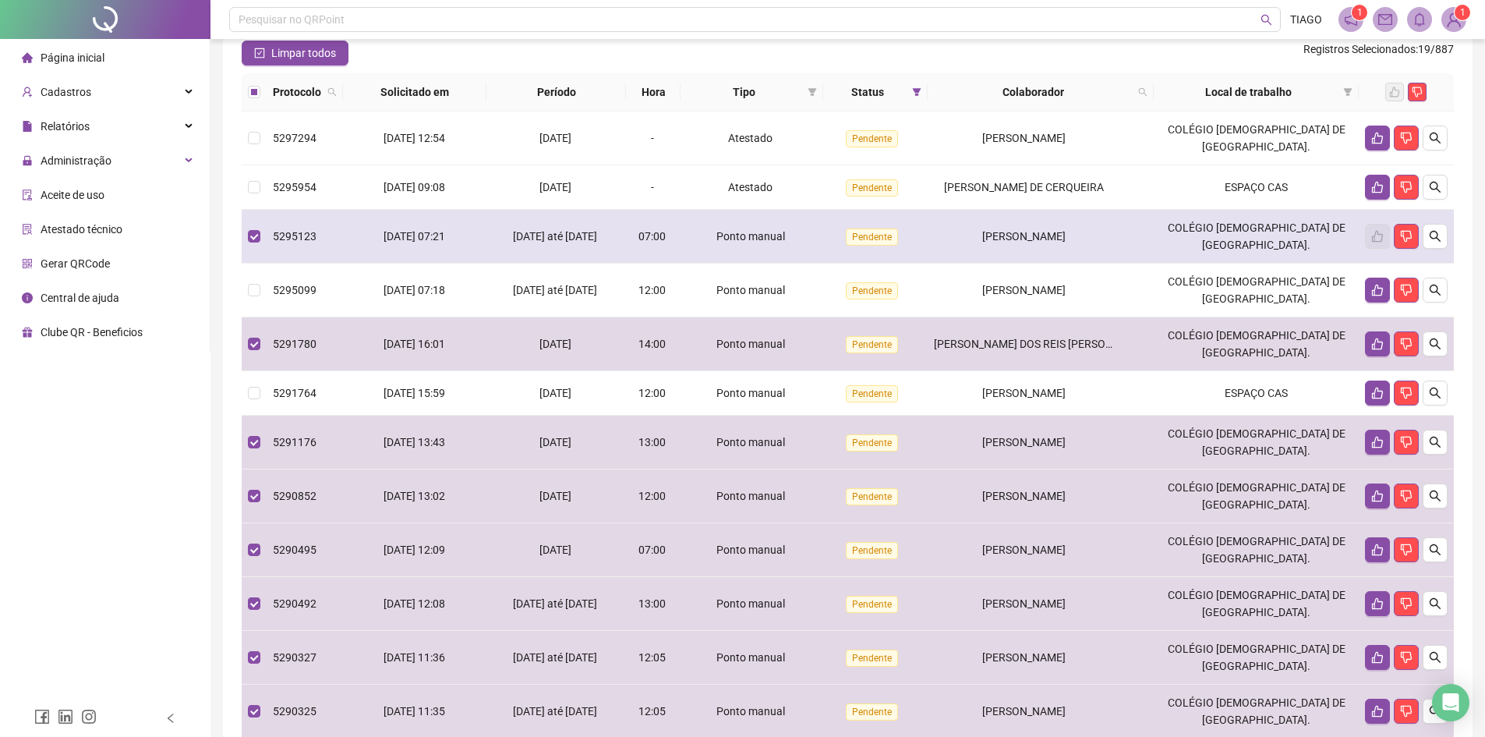
click at [1066, 242] on span "[PERSON_NAME]" at bounding box center [1023, 236] width 83 height 12
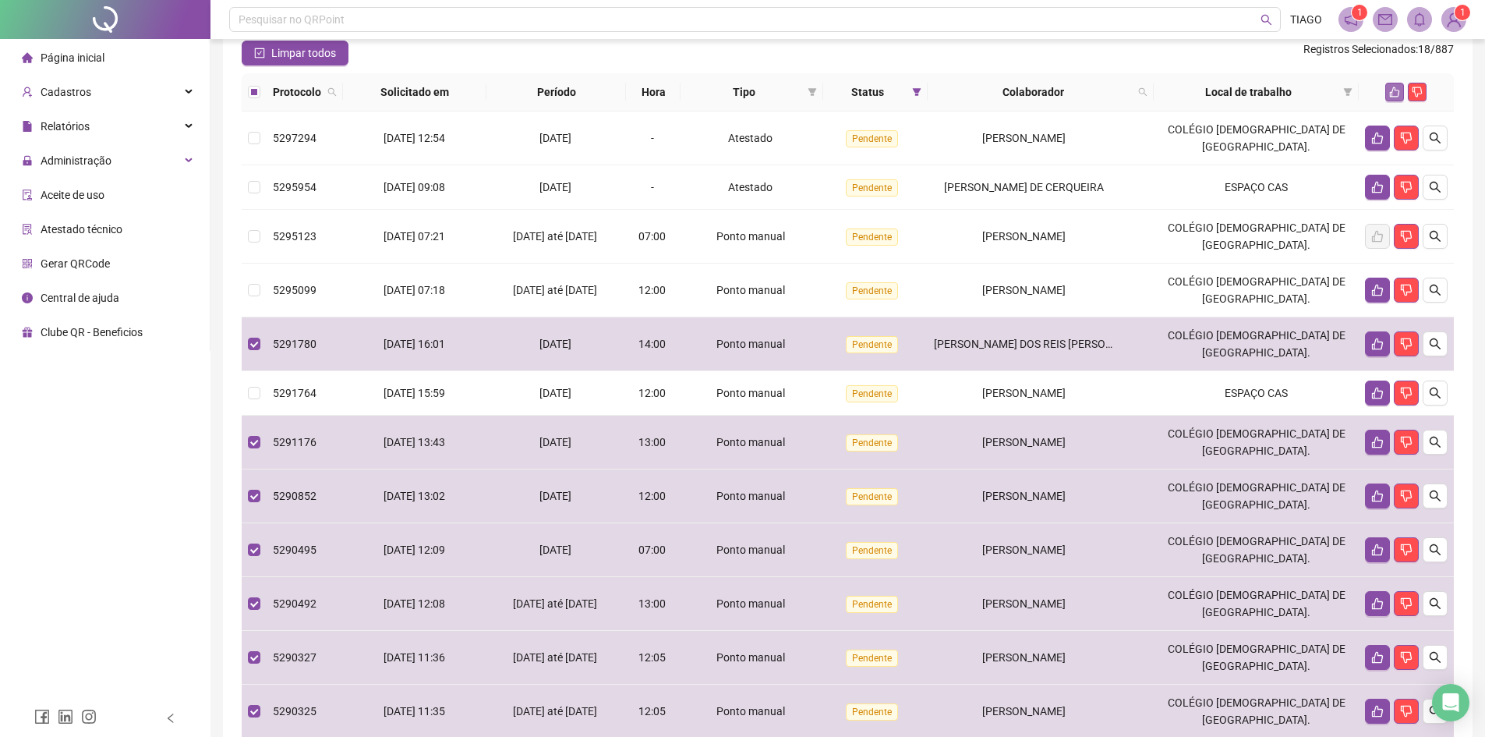
click at [1397, 101] on button "button" at bounding box center [1394, 92] width 19 height 19
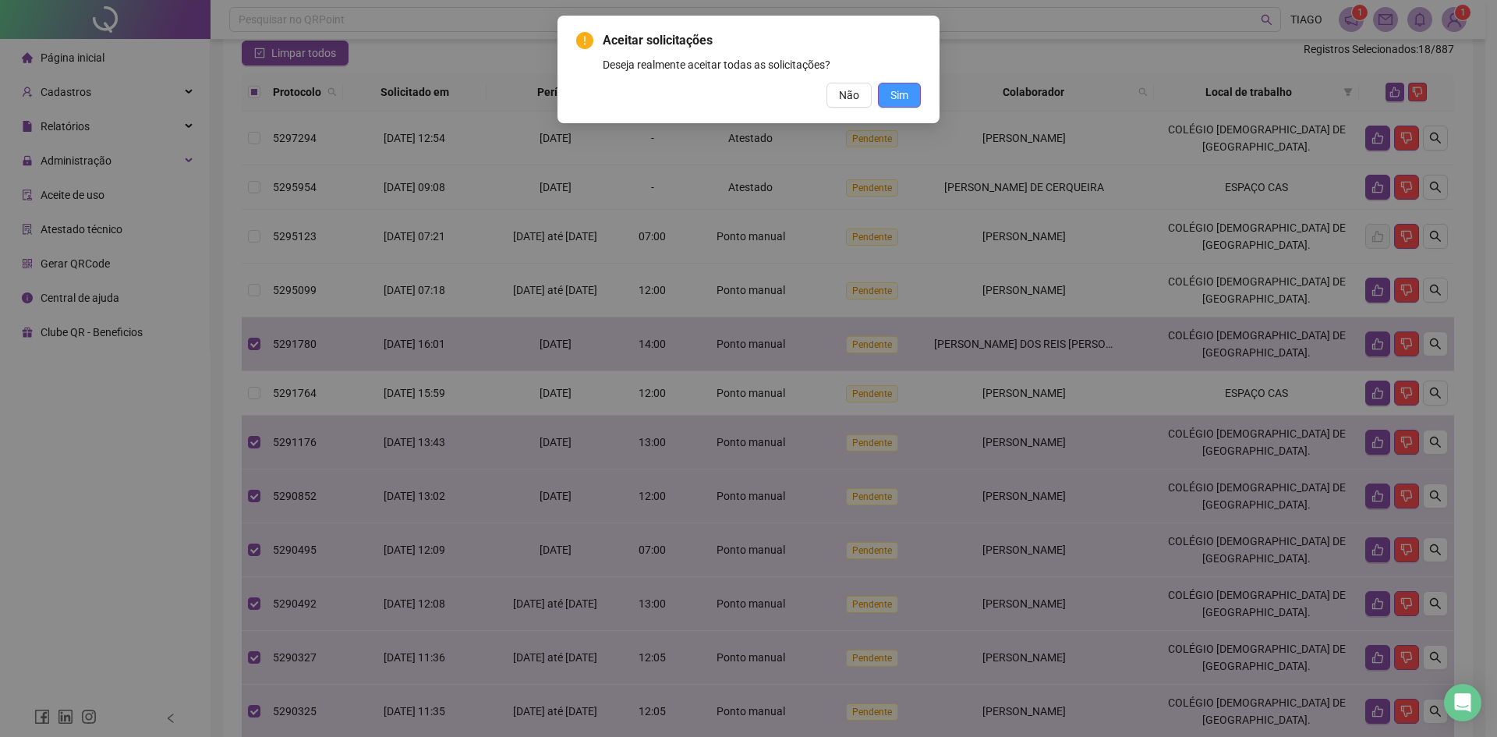
click at [912, 91] on button "Sim" at bounding box center [899, 95] width 43 height 25
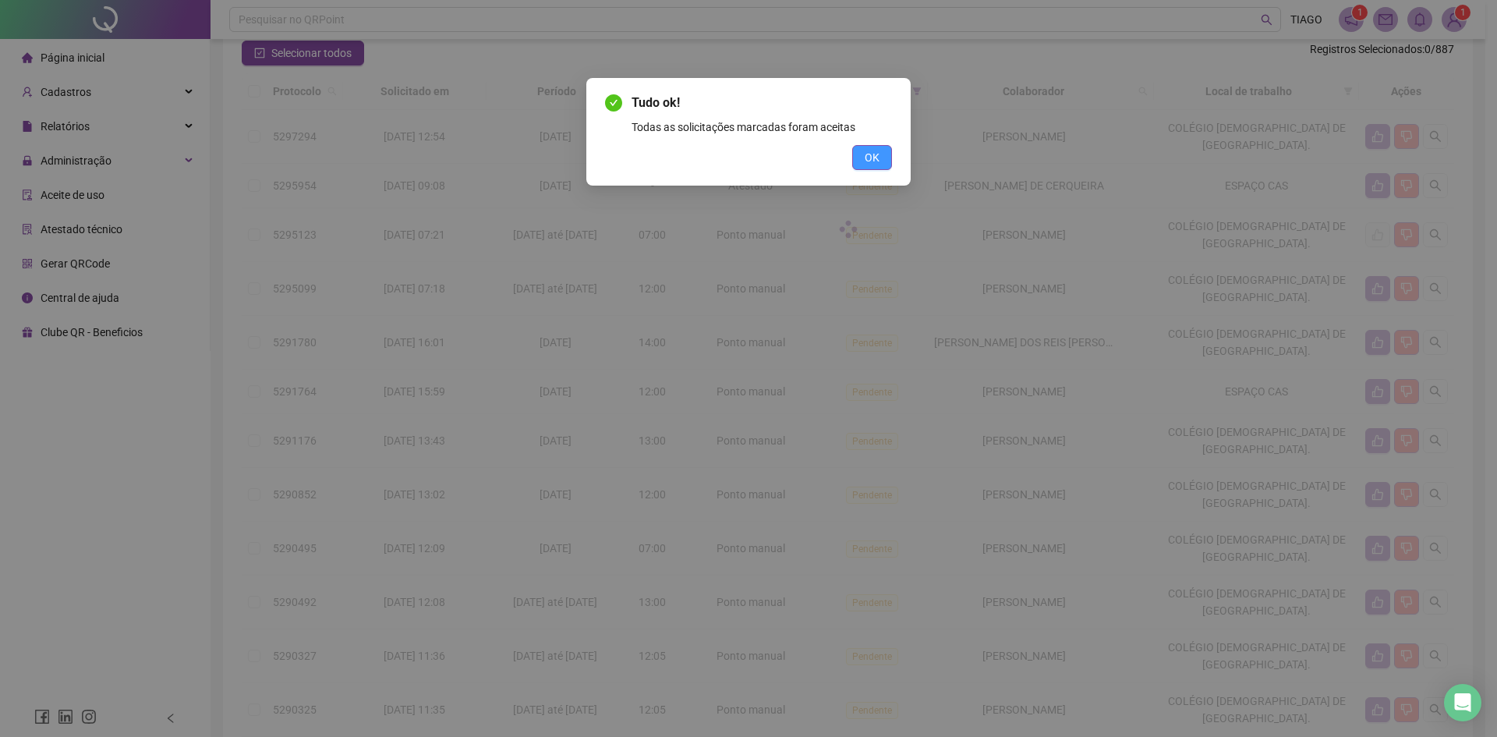
click at [883, 154] on button "OK" at bounding box center [872, 157] width 40 height 25
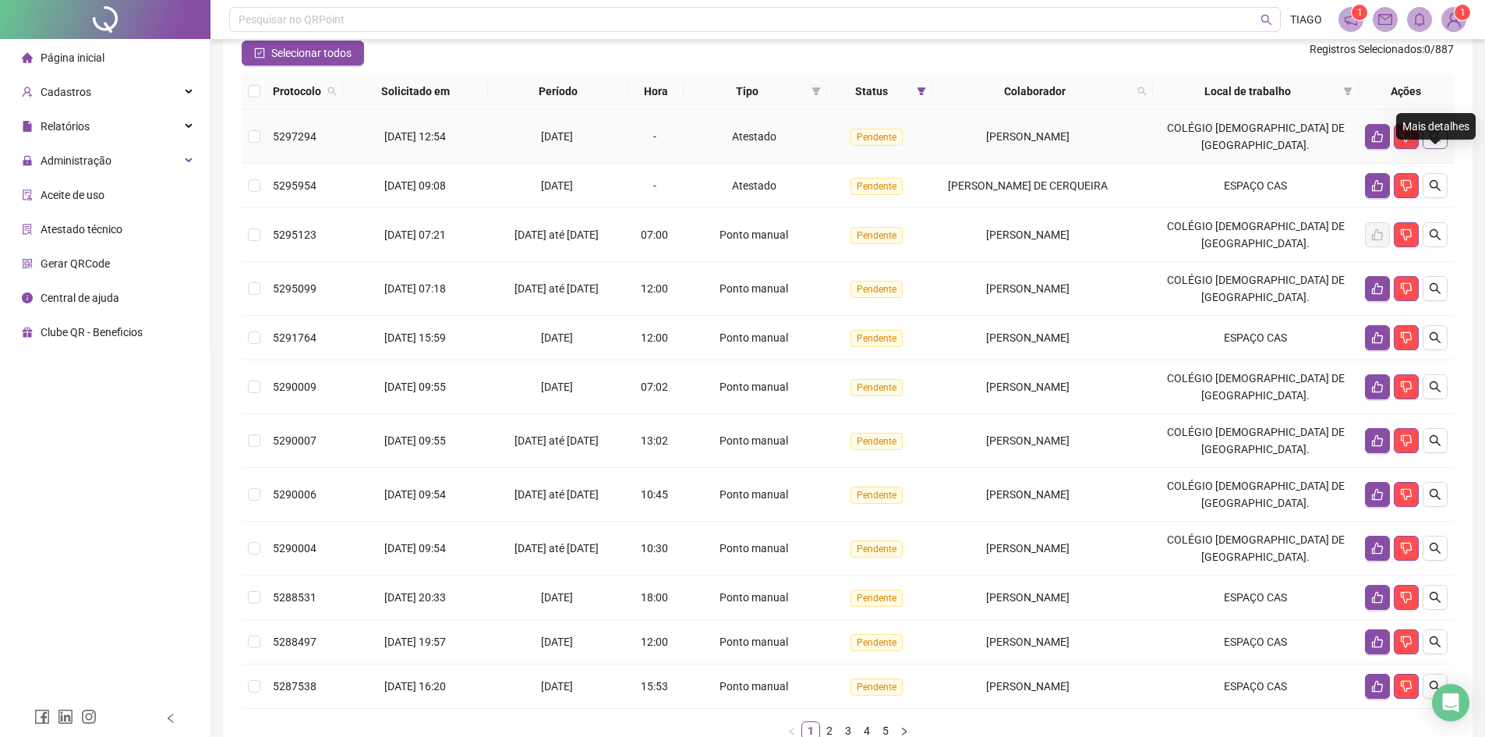
click at [1441, 149] on button "button" at bounding box center [1435, 136] width 25 height 25
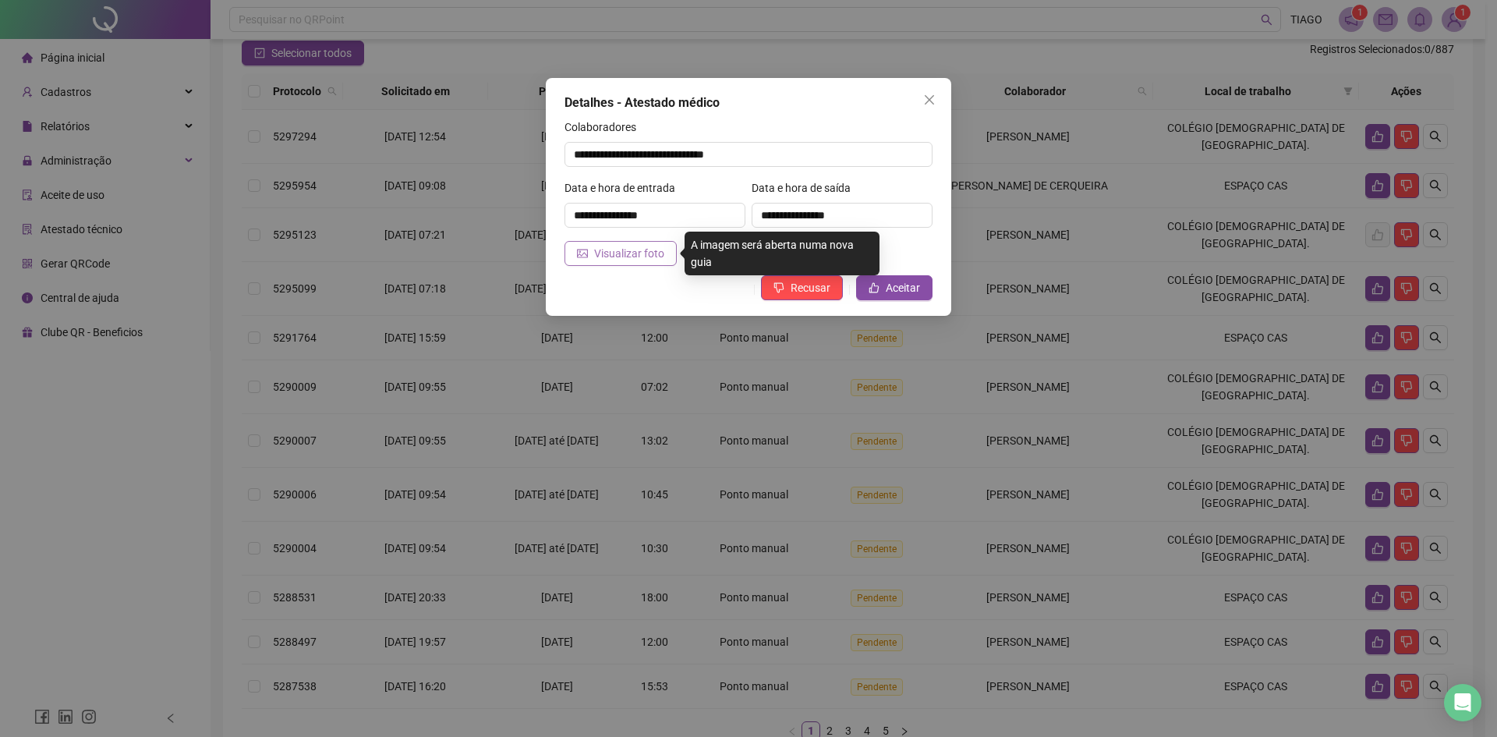
click at [643, 247] on span "Visualizar foto" at bounding box center [629, 253] width 70 height 17
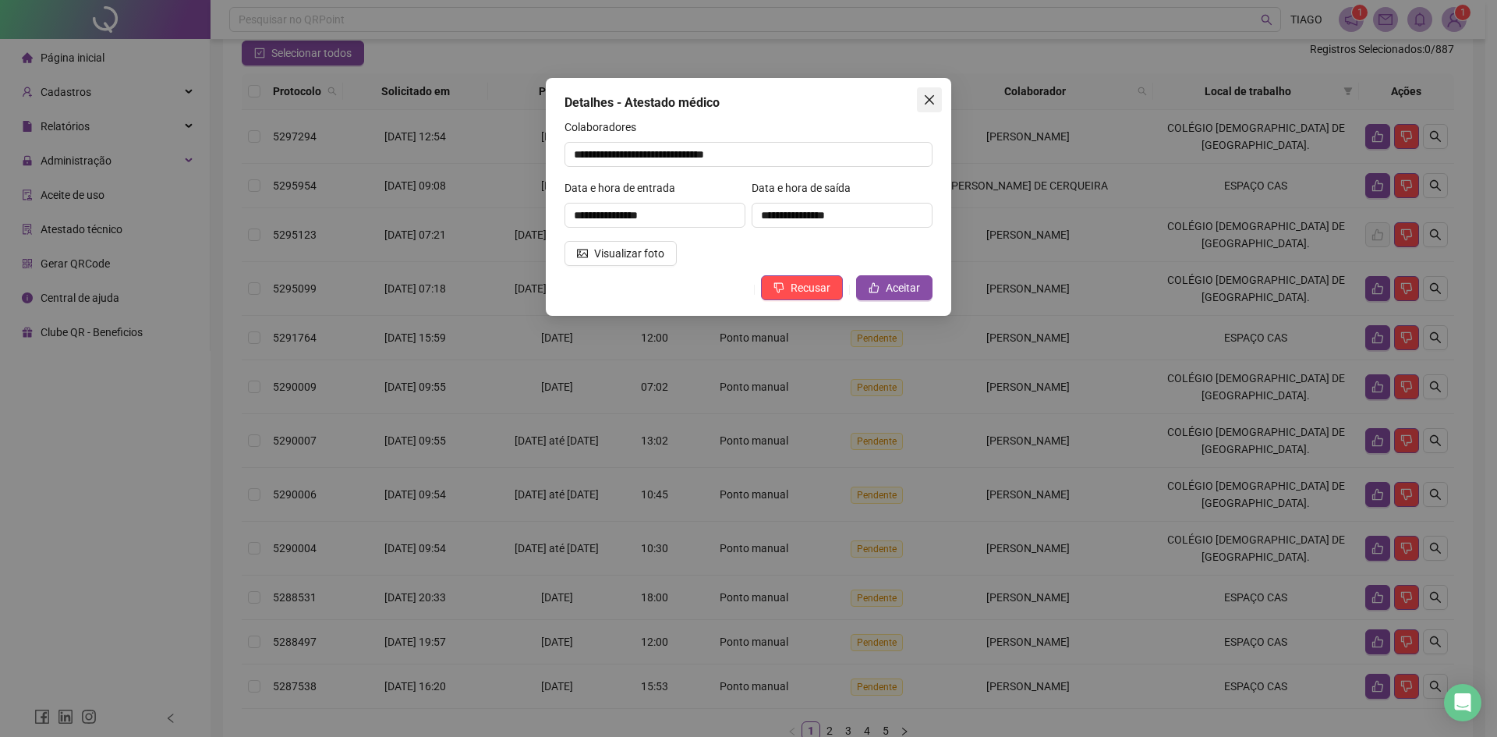
click at [932, 95] on icon "close" at bounding box center [929, 100] width 12 height 12
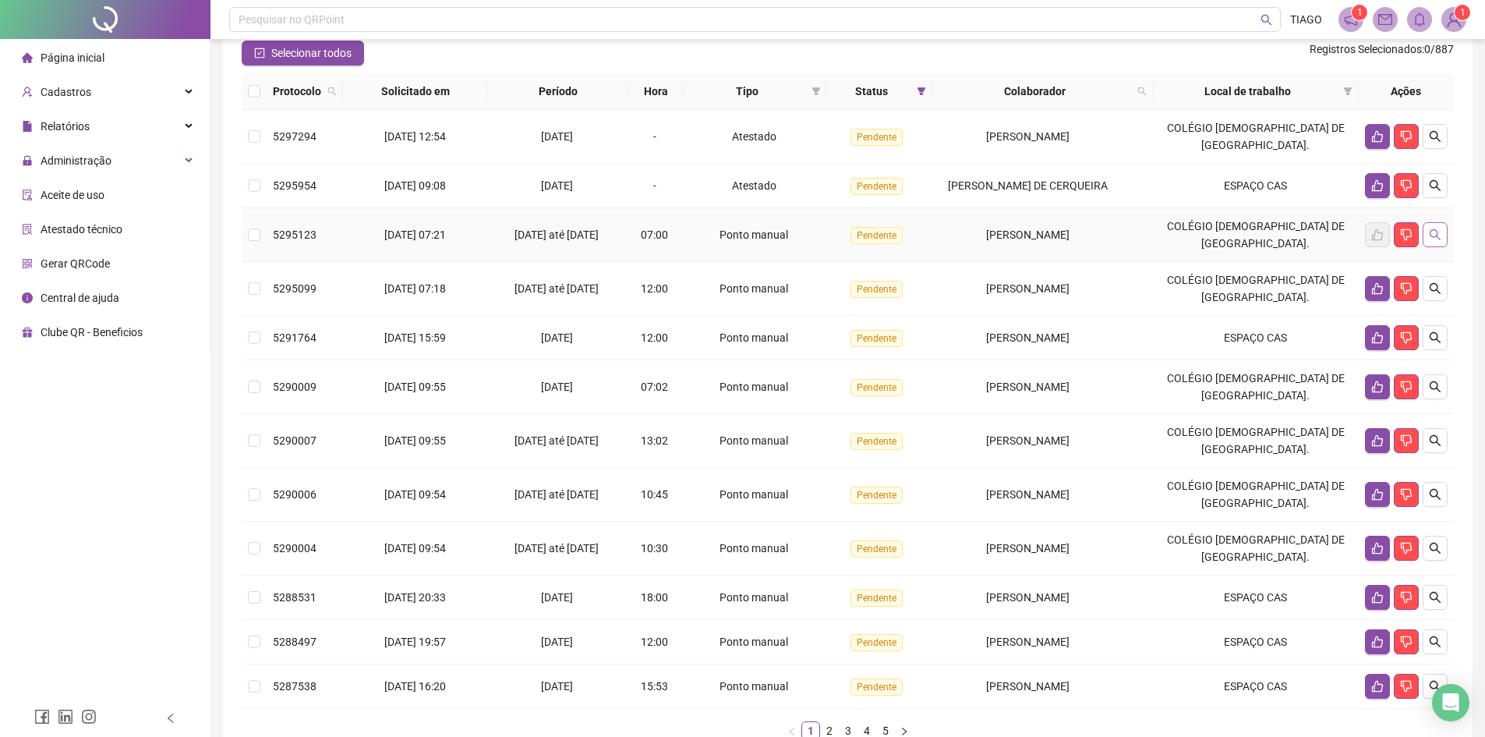
click at [1437, 247] on button "button" at bounding box center [1435, 234] width 25 height 25
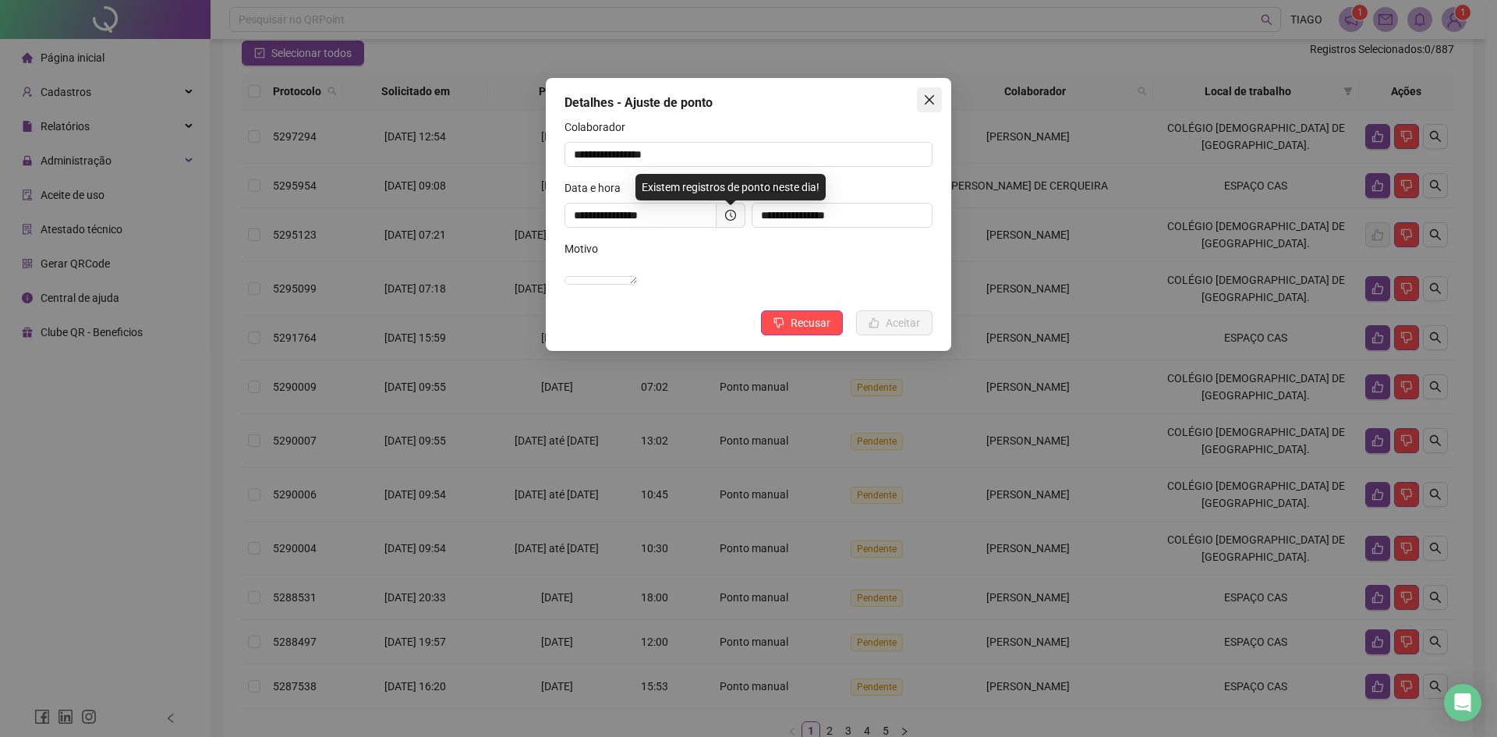
click at [925, 103] on icon "close" at bounding box center [929, 100] width 12 height 12
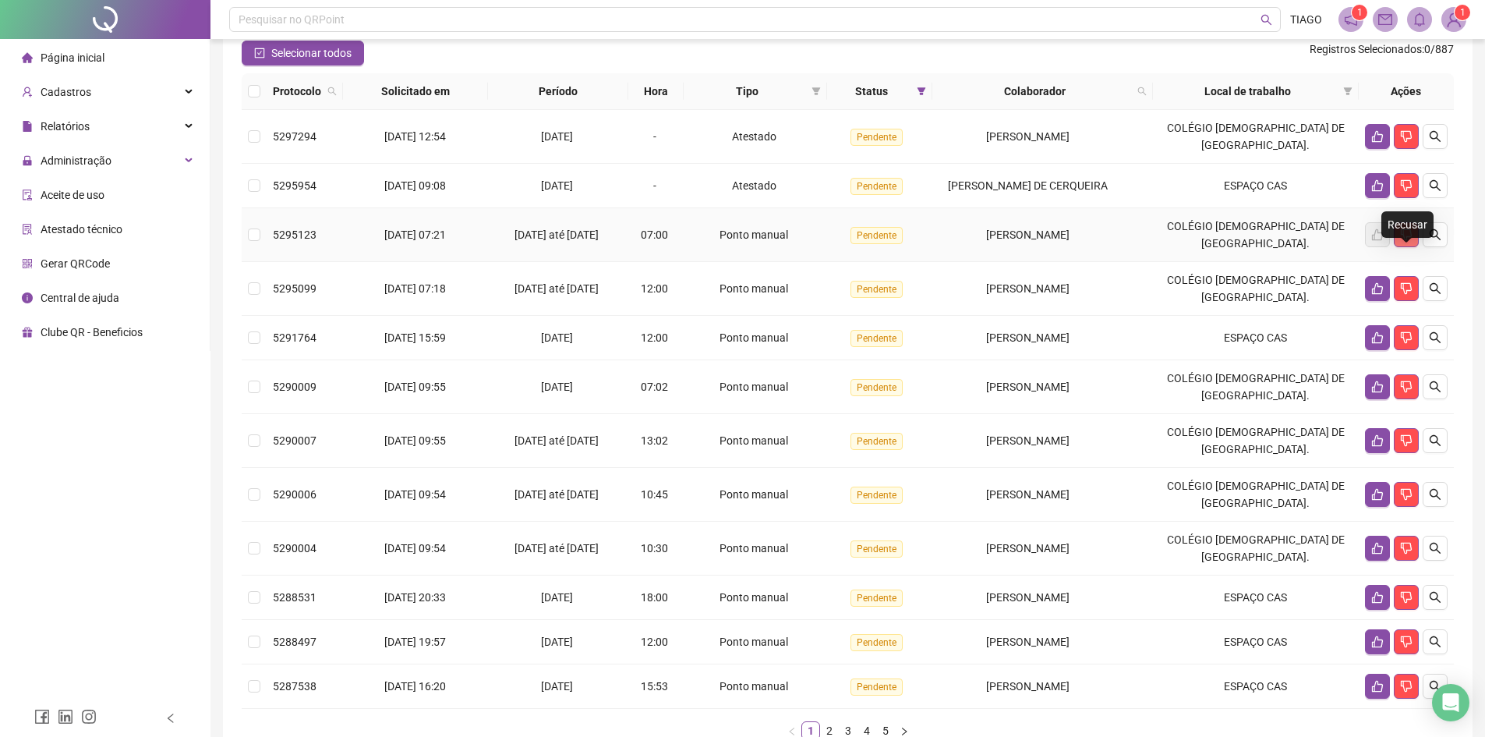
click at [1402, 241] on icon "dislike" at bounding box center [1406, 234] width 12 height 12
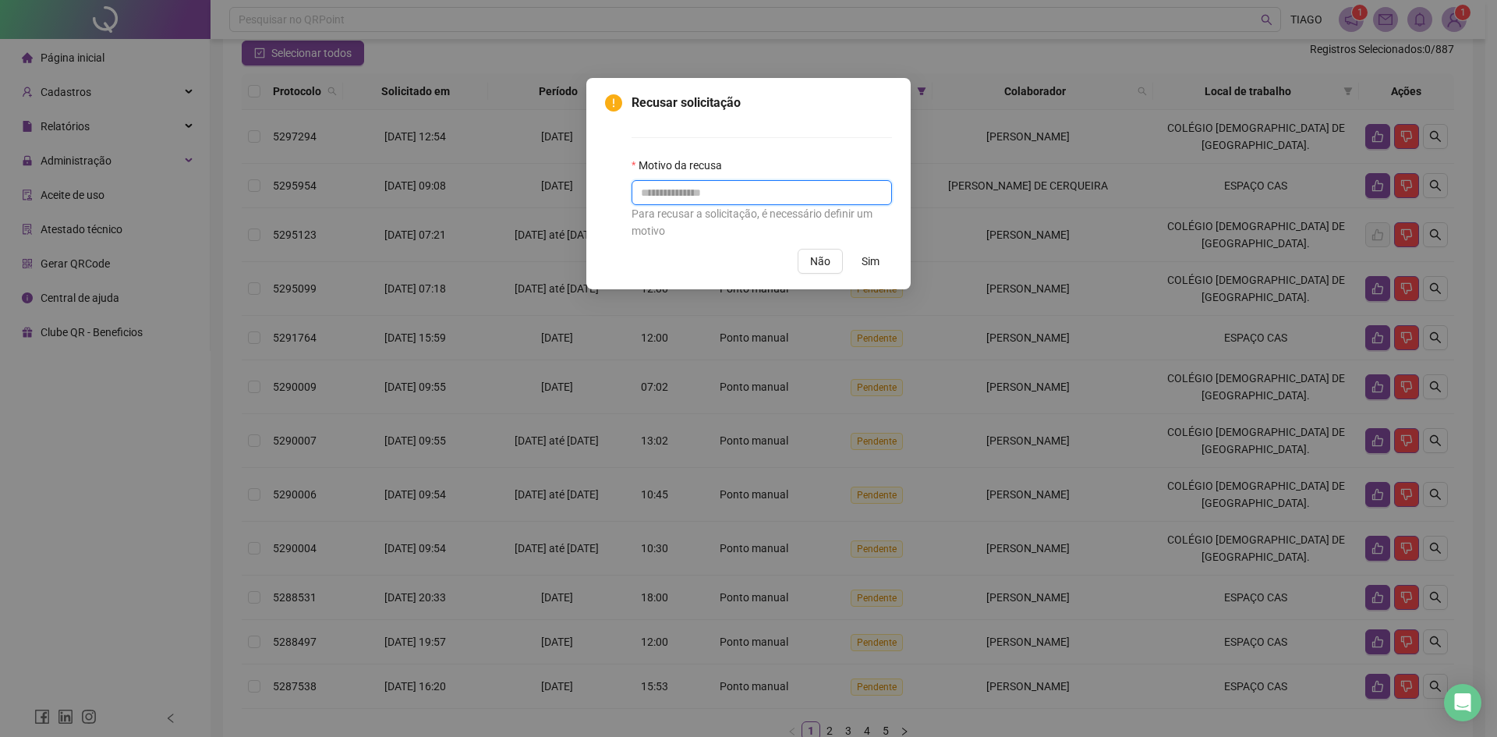
click at [675, 184] on input "text" at bounding box center [761, 192] width 260 height 25
type input "**********"
click at [875, 261] on span "Sim" at bounding box center [870, 261] width 18 height 17
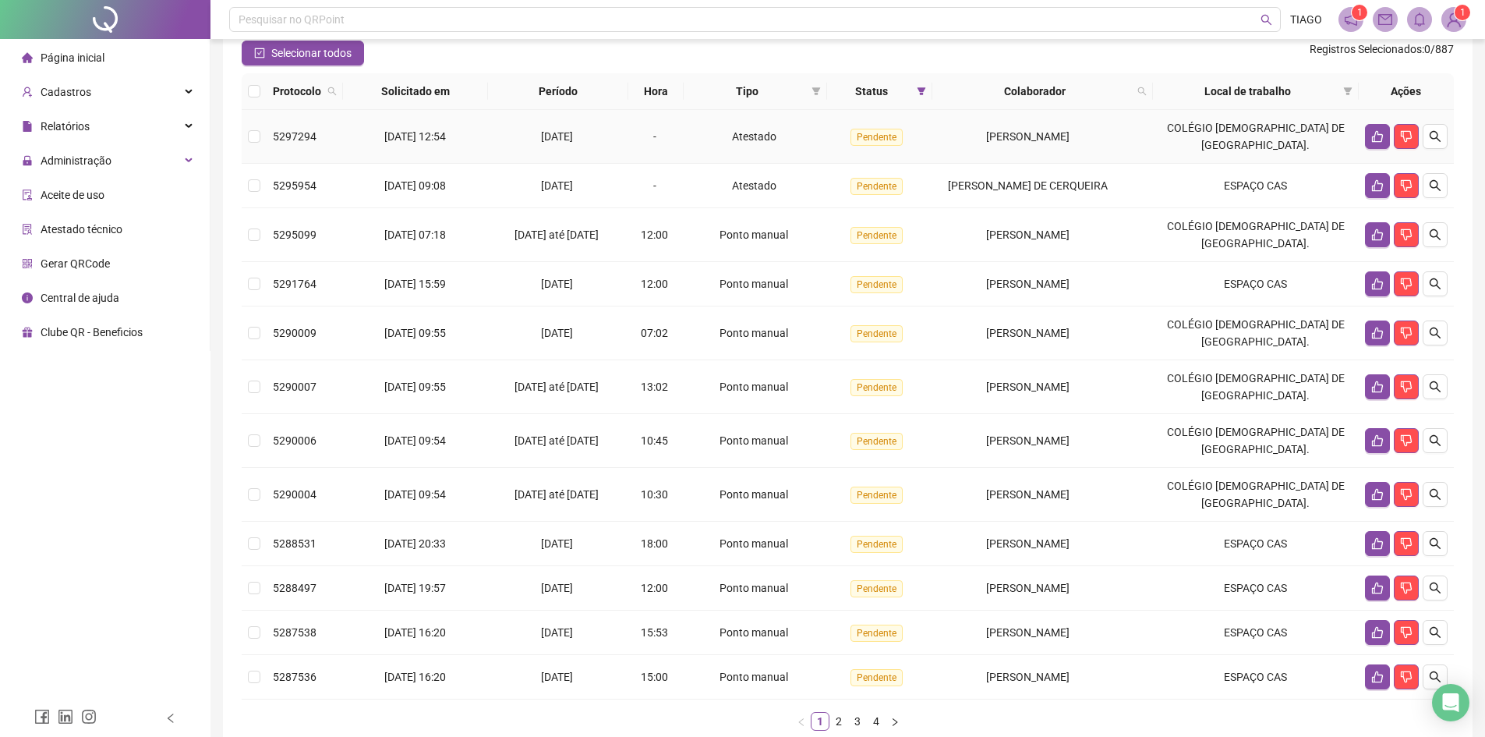
scroll to position [232, 0]
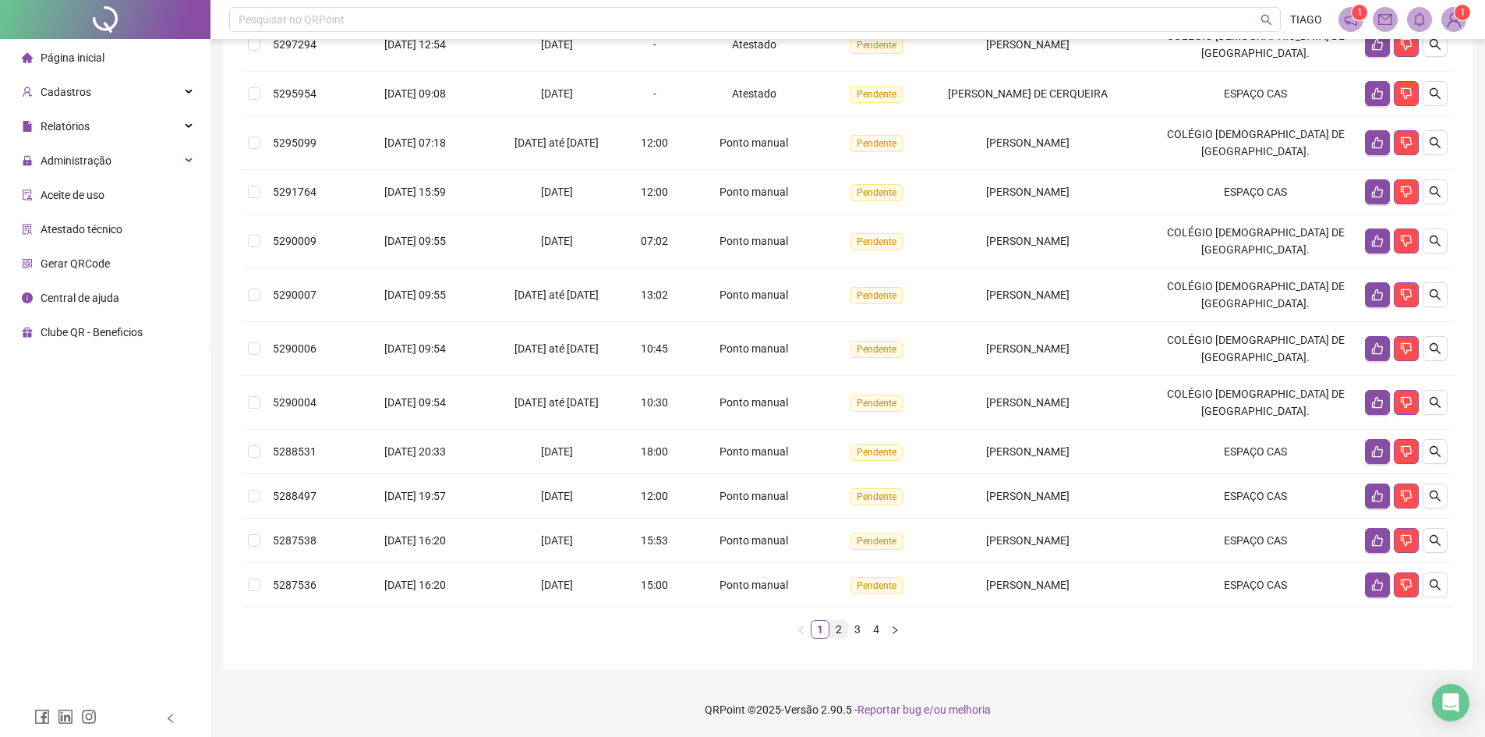
click at [840, 635] on link "2" at bounding box center [838, 629] width 17 height 17
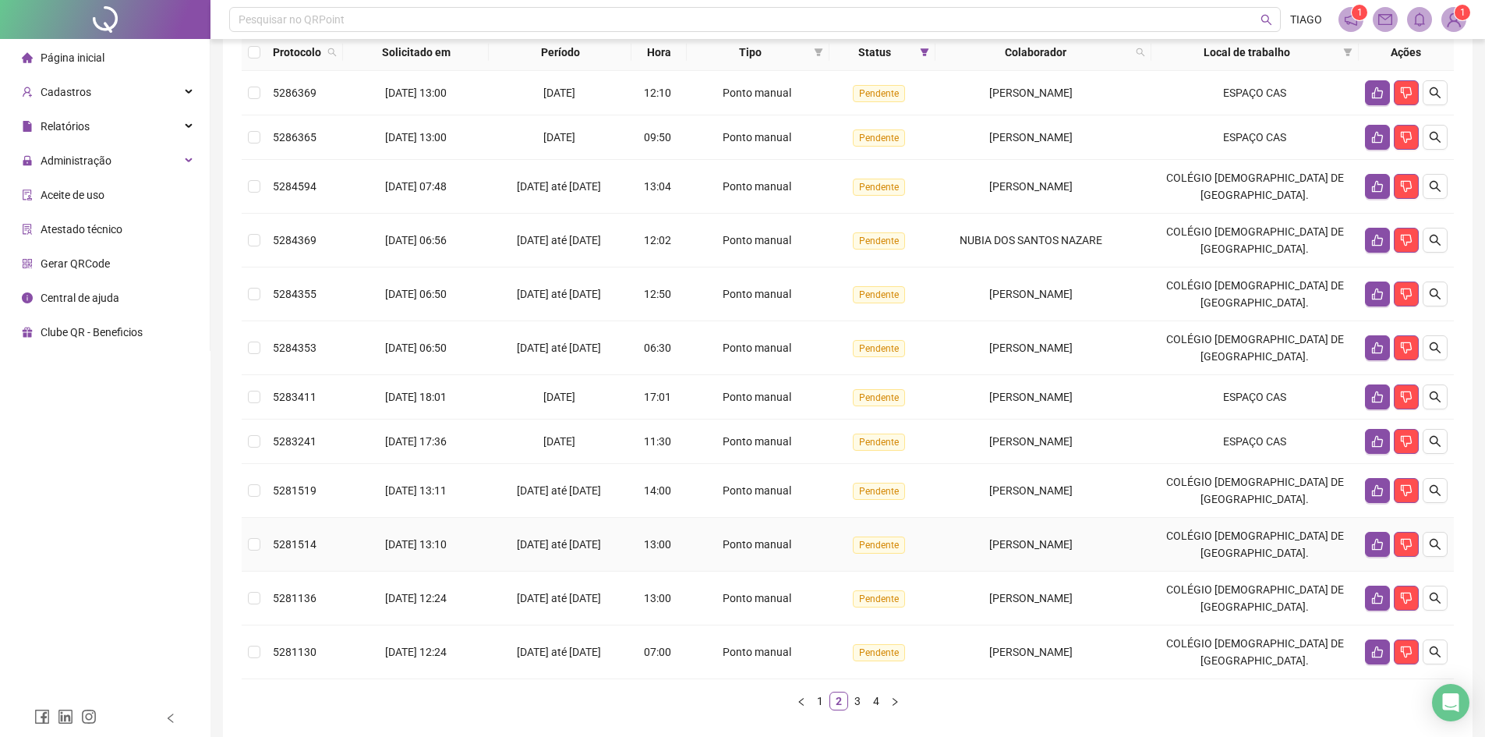
scroll to position [251, 0]
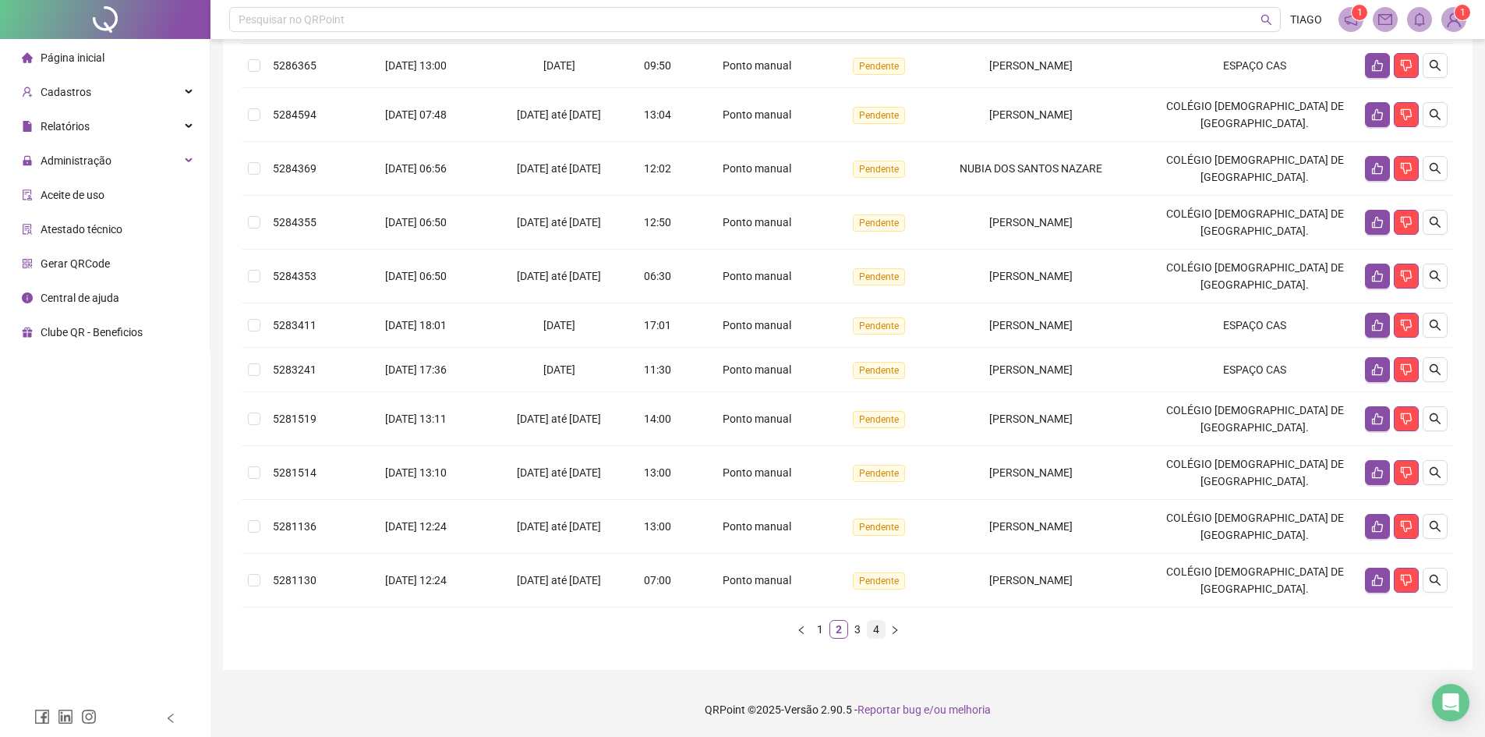
click at [877, 638] on li "4" at bounding box center [876, 629] width 19 height 19
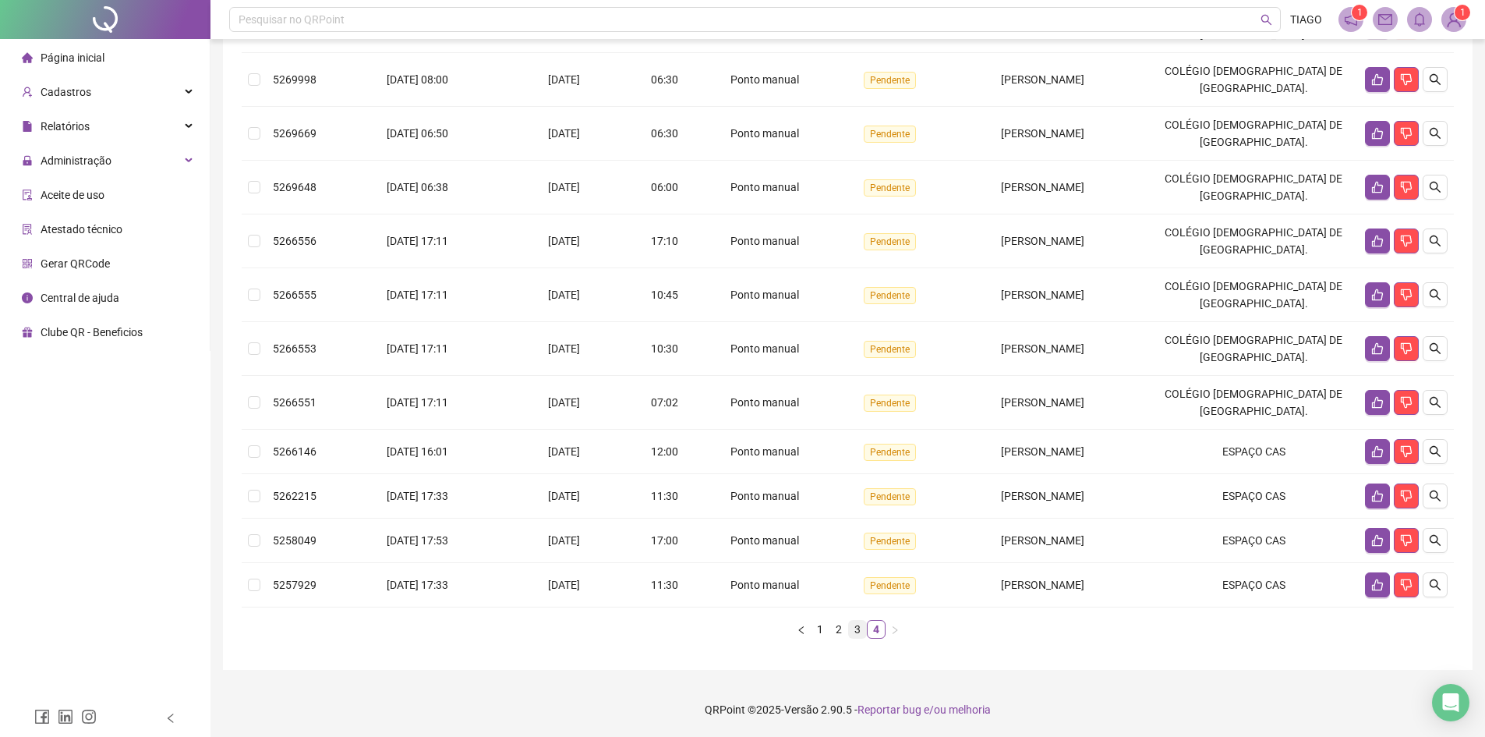
click at [863, 624] on link "3" at bounding box center [857, 629] width 17 height 17
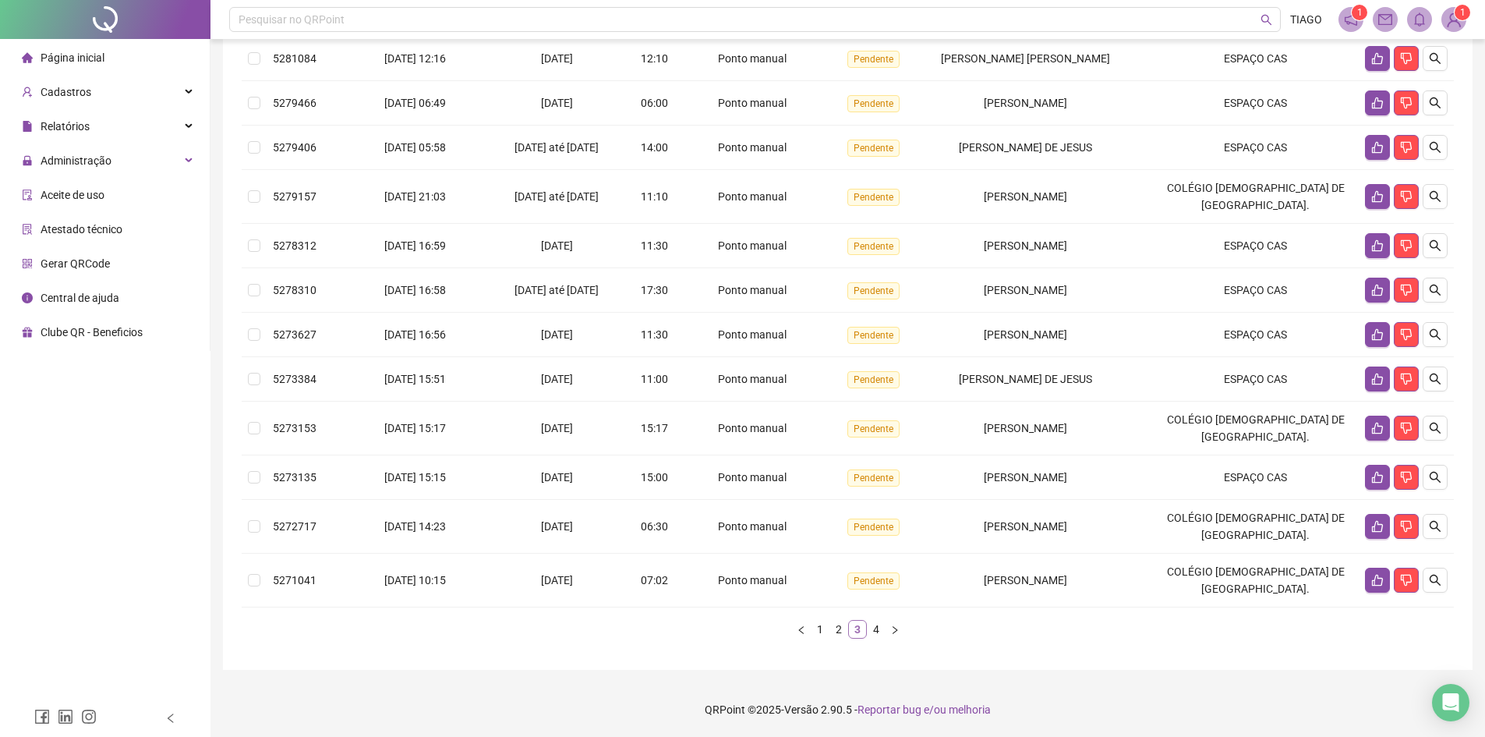
scroll to position [214, 0]
click at [872, 627] on link "4" at bounding box center [876, 629] width 17 height 17
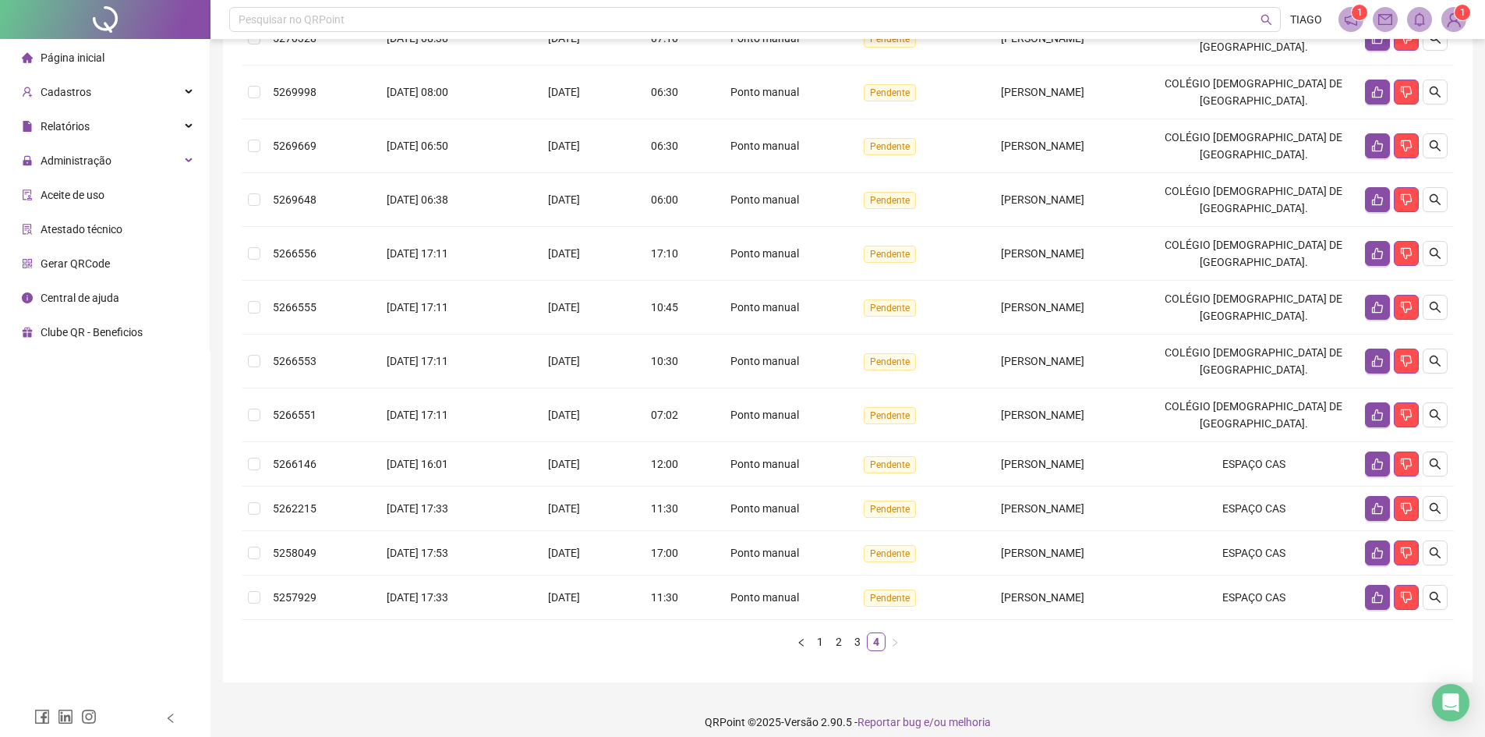
click at [819, 650] on link "1" at bounding box center [820, 641] width 17 height 17
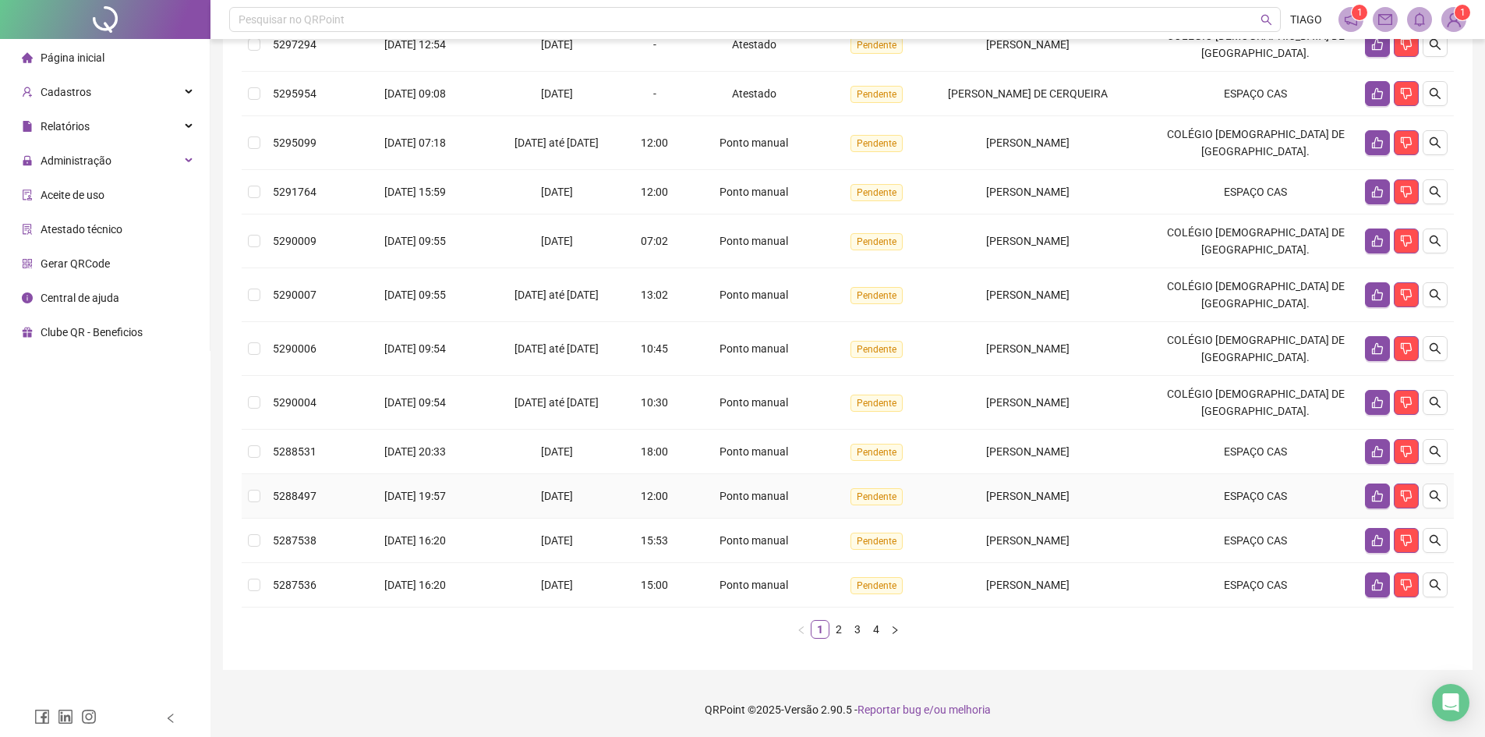
scroll to position [0, 0]
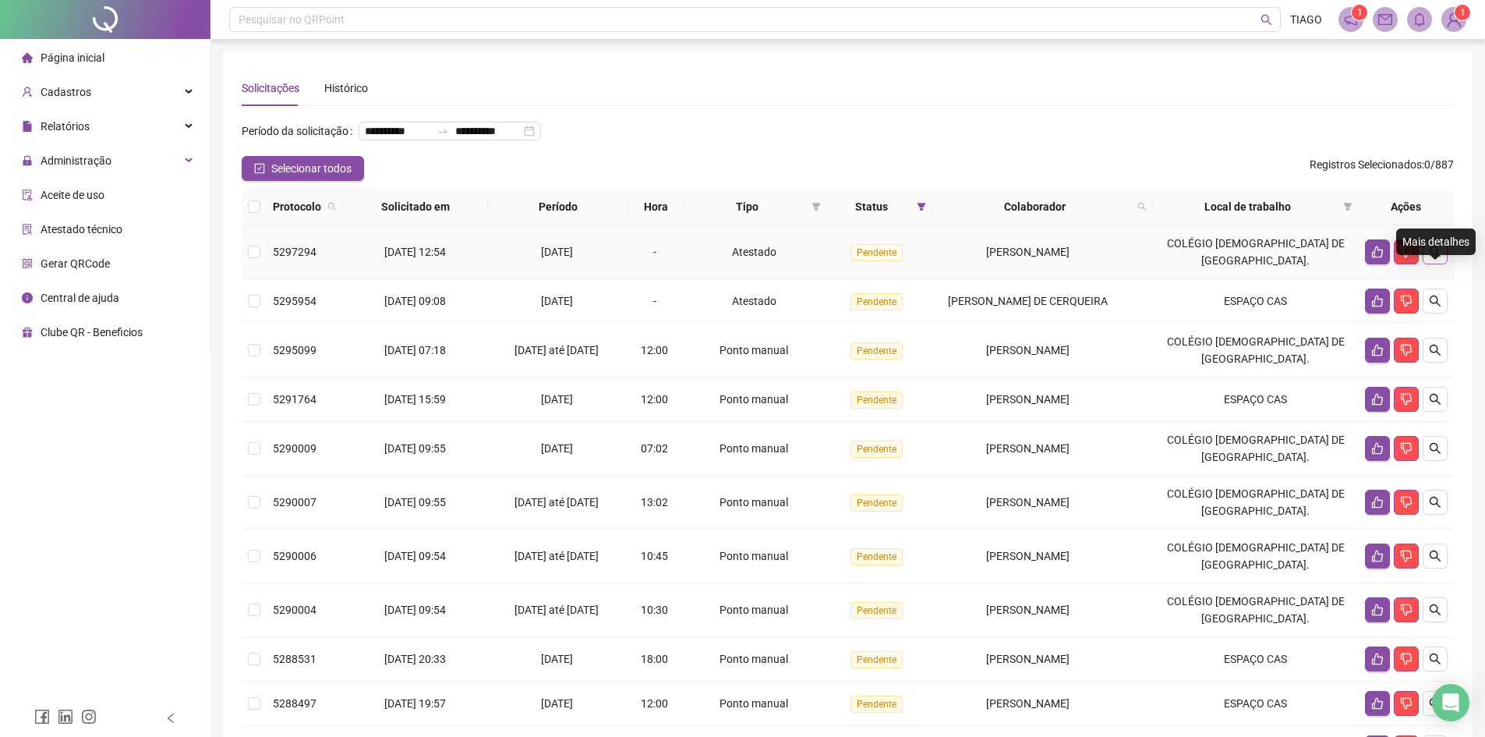
click at [1446, 264] on button "button" at bounding box center [1435, 251] width 25 height 25
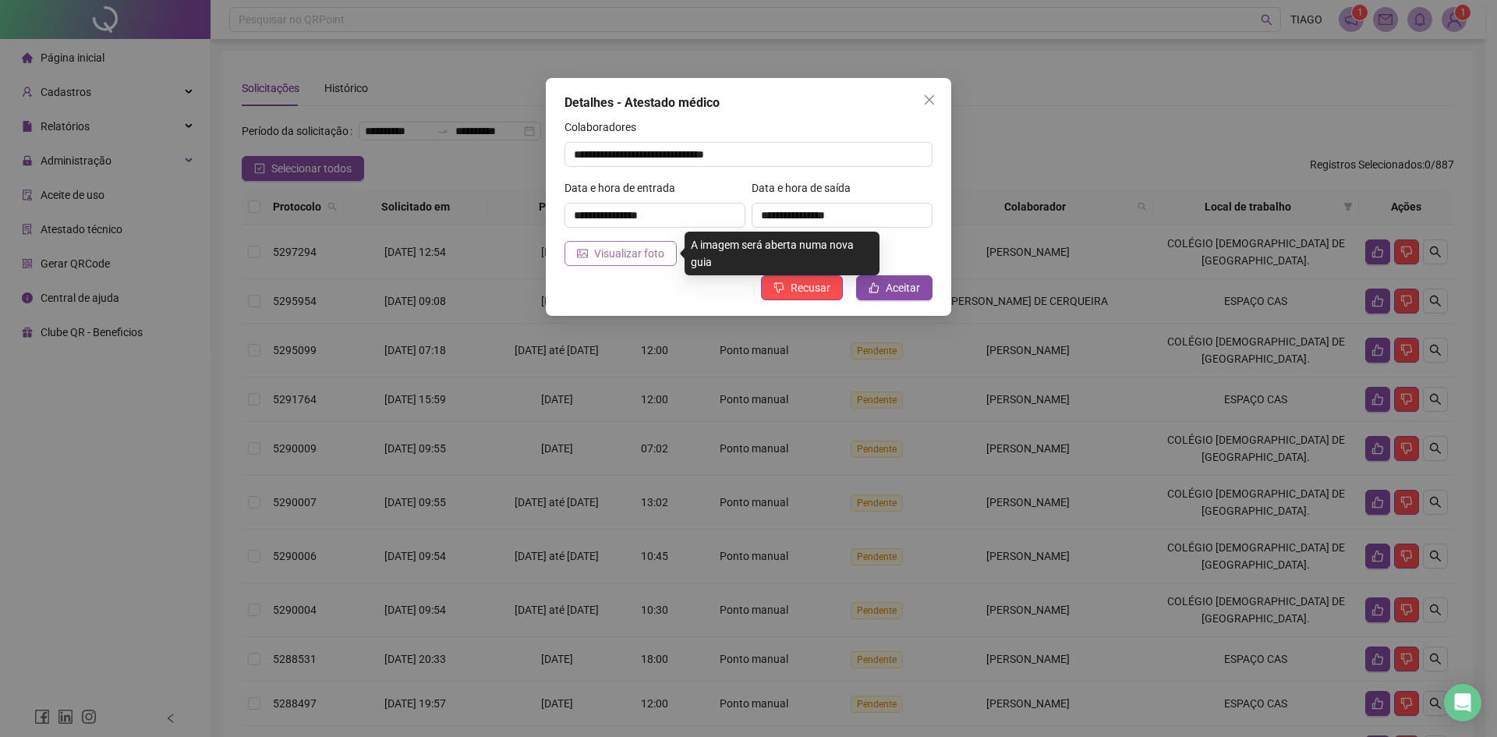
click at [629, 259] on span "Visualizar foto" at bounding box center [629, 253] width 70 height 17
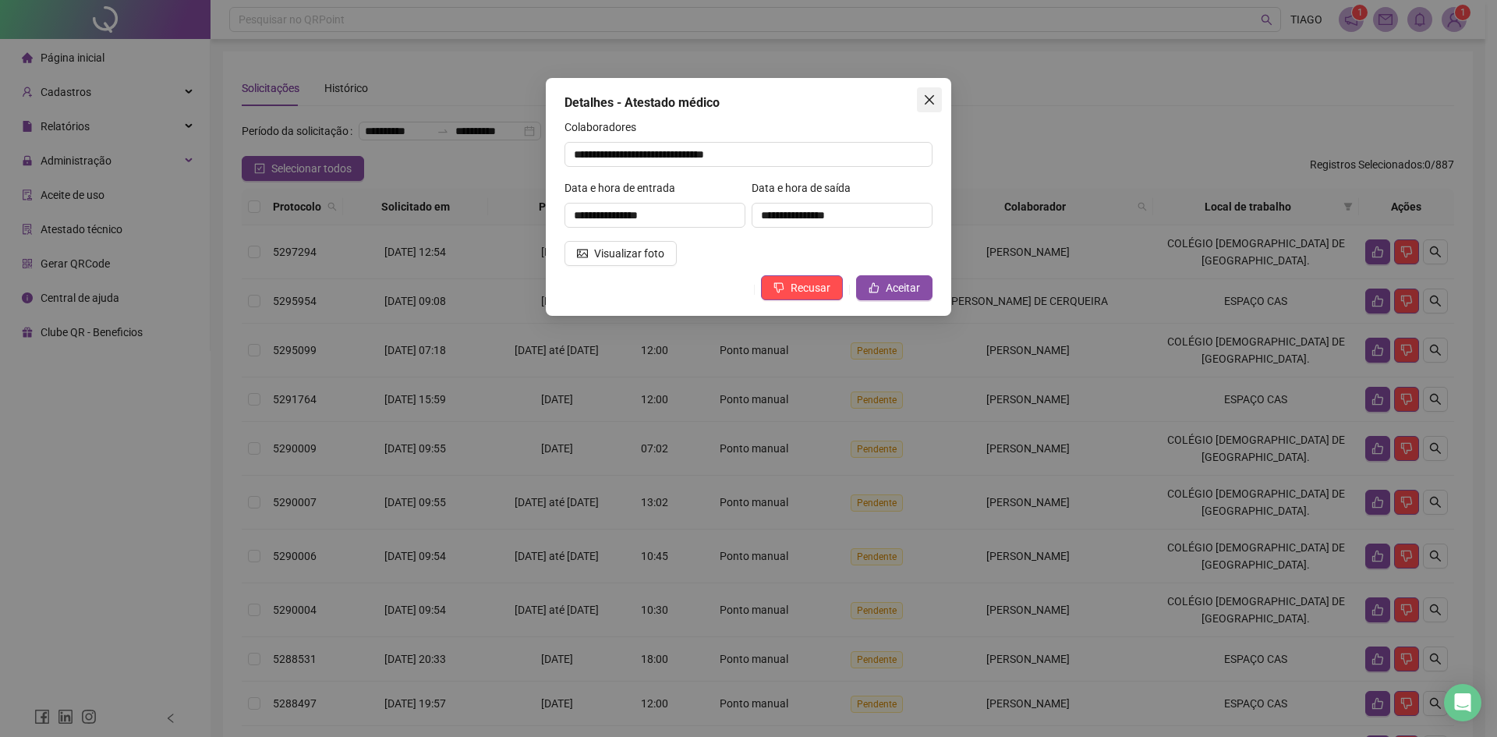
click at [927, 88] on button "Close" at bounding box center [929, 99] width 25 height 25
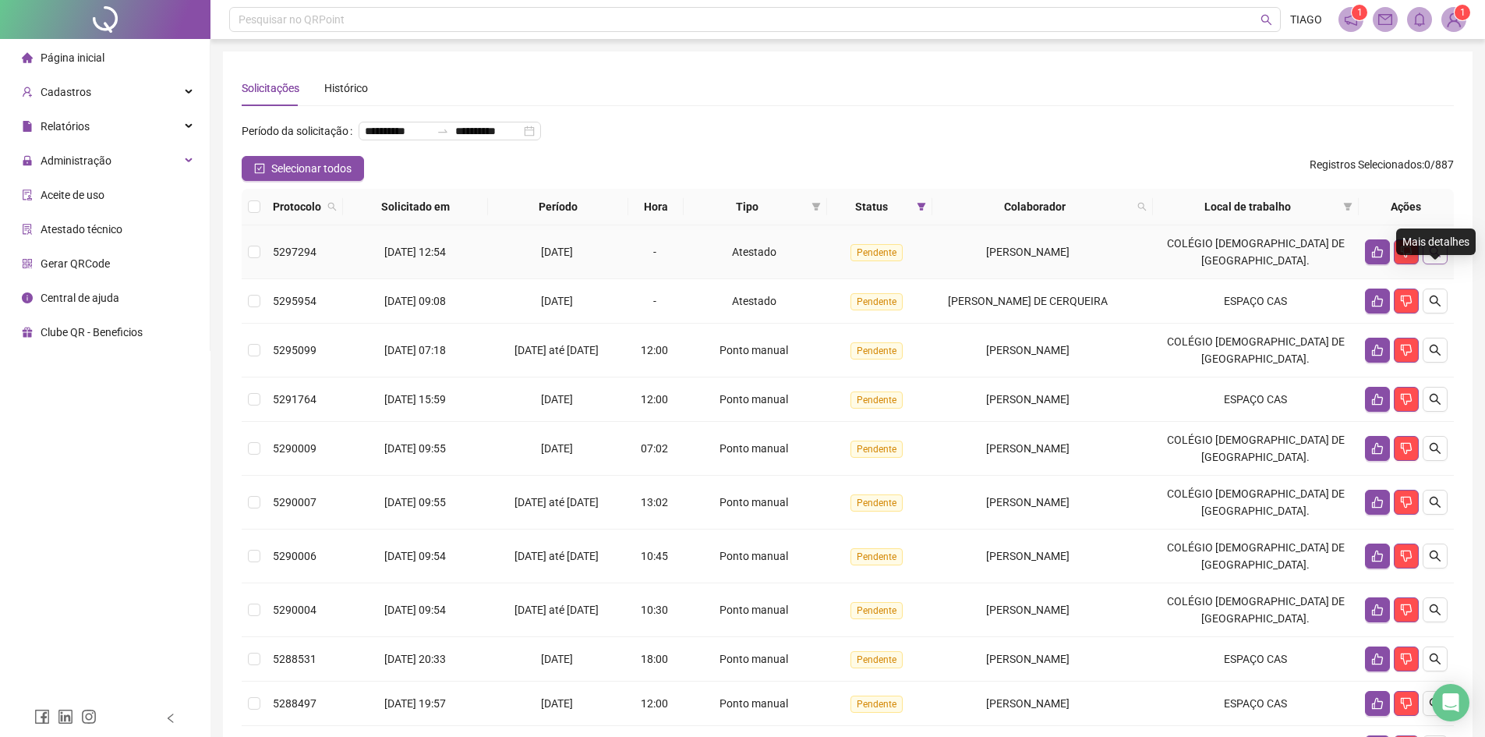
click at [1445, 264] on button "button" at bounding box center [1435, 251] width 25 height 25
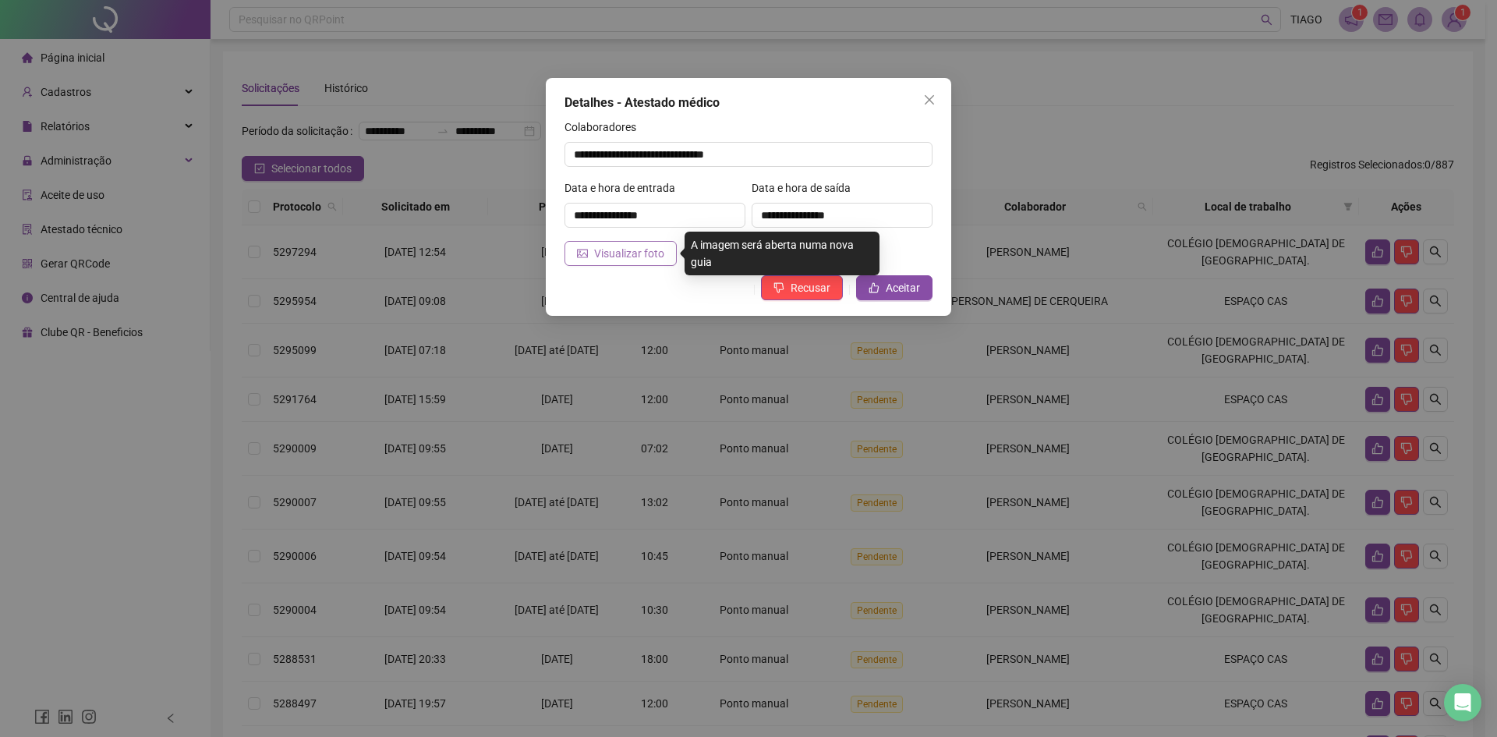
click at [635, 251] on span "Visualizar foto" at bounding box center [629, 253] width 70 height 17
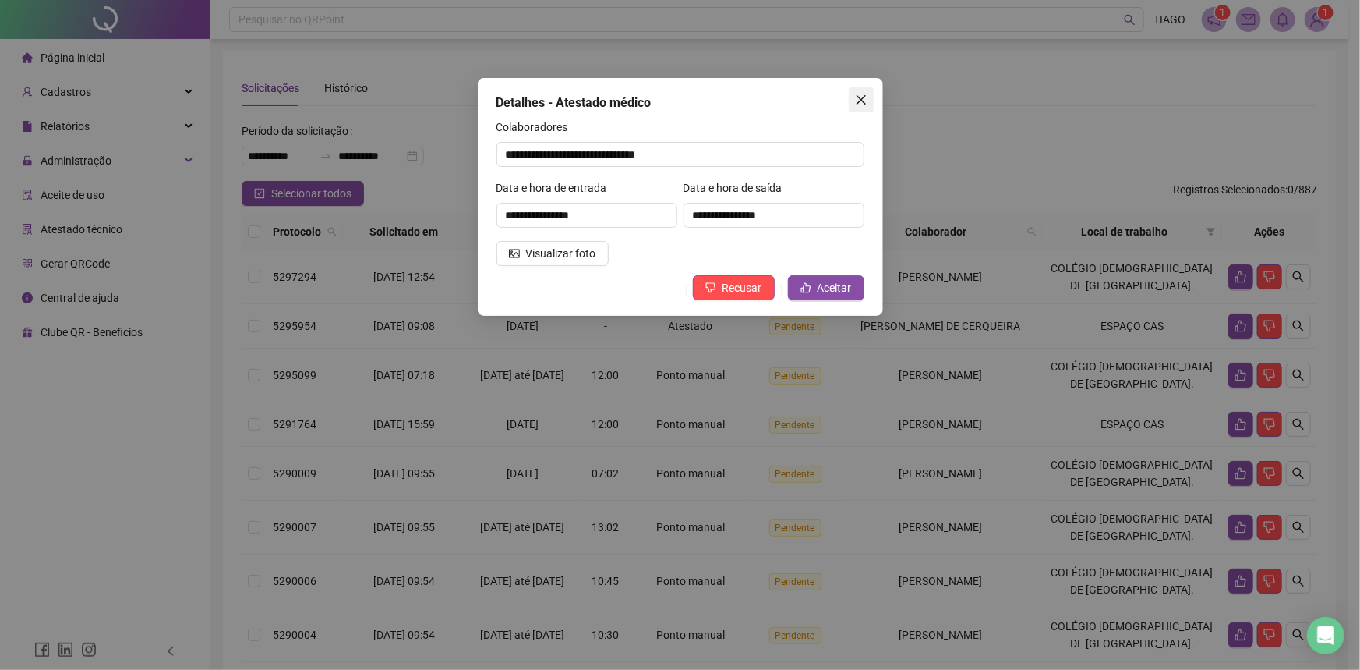
click at [866, 90] on button "Close" at bounding box center [861, 99] width 25 height 25
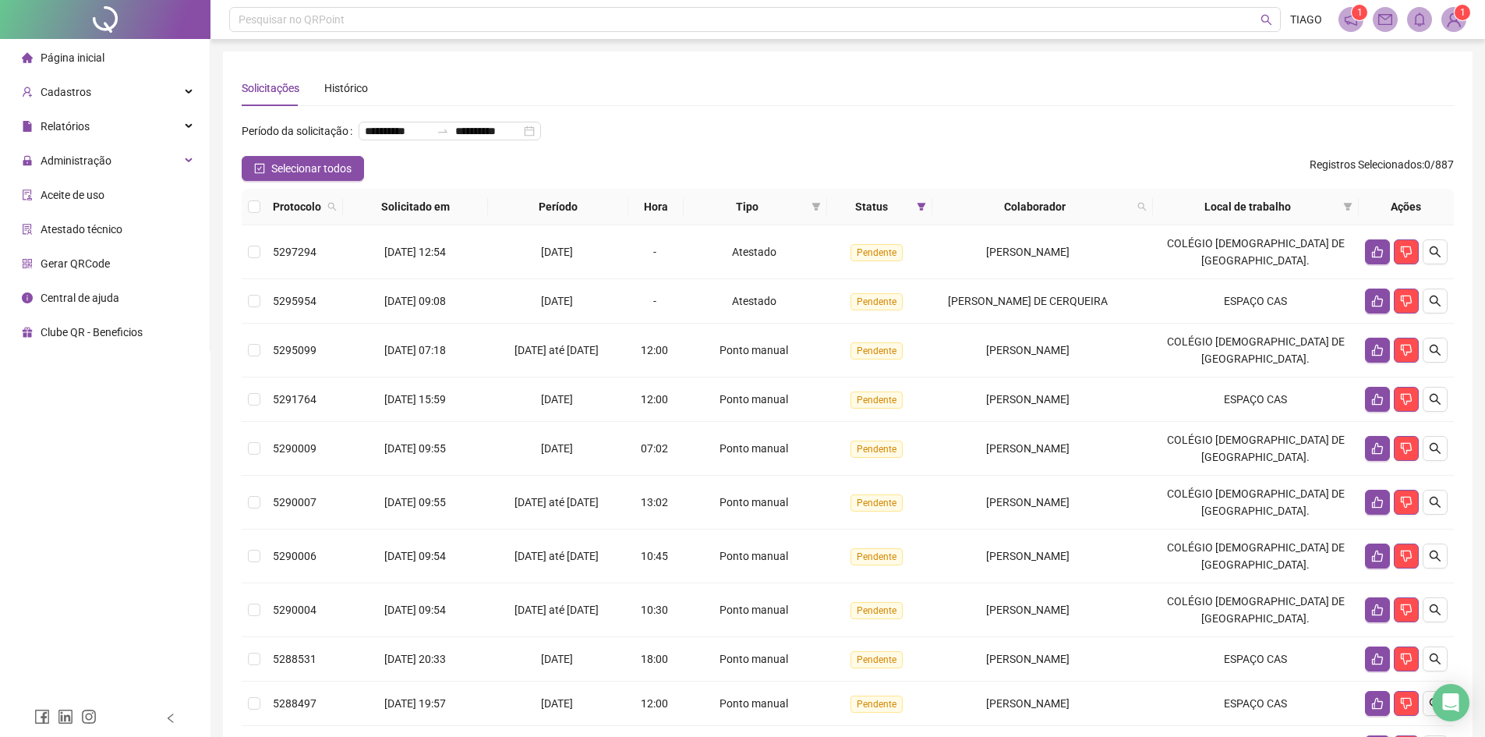
click at [984, 141] on div "**********" at bounding box center [848, 136] width 1212 height 37
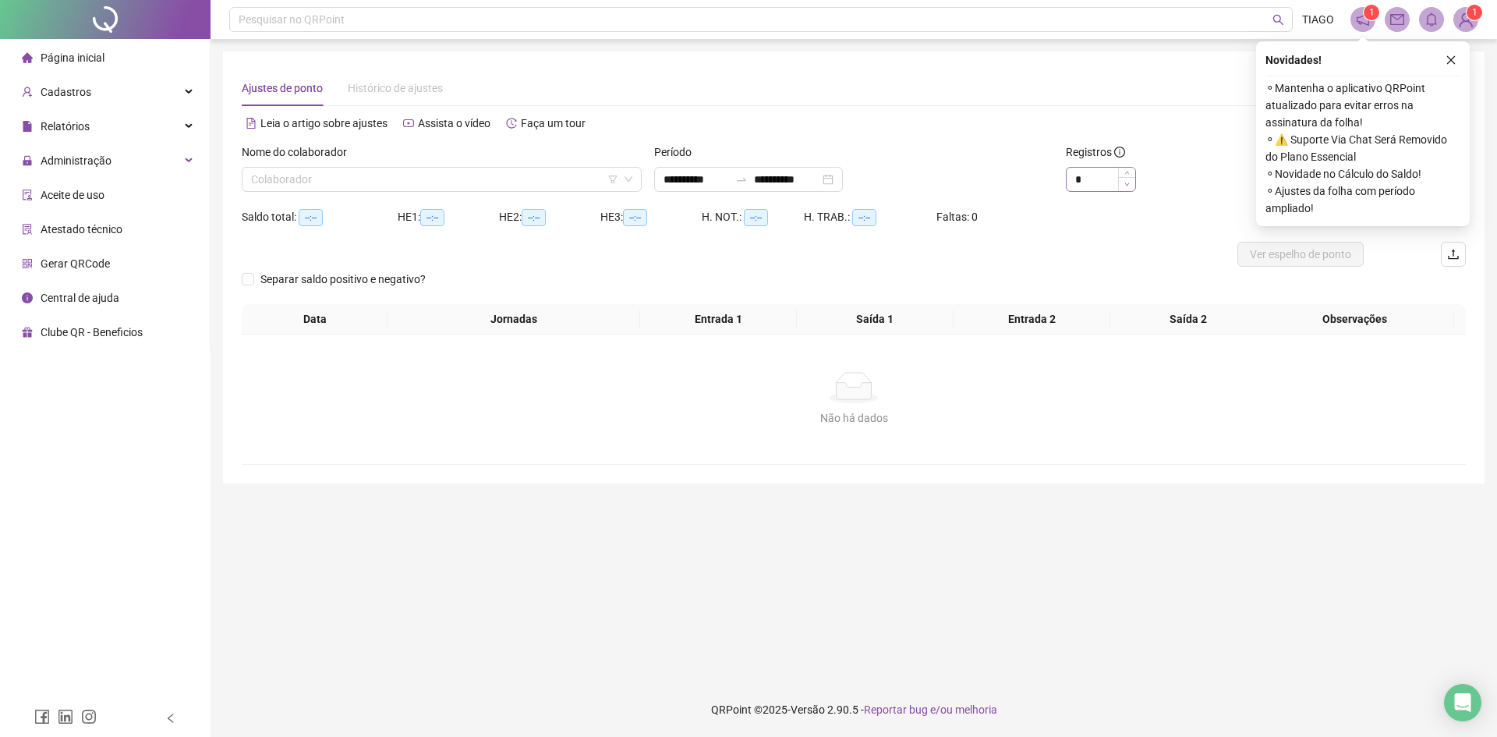
click at [1126, 181] on span "Decrease Value" at bounding box center [1126, 184] width 17 height 14
click at [1118, 177] on span "Decrease Value" at bounding box center [1126, 184] width 17 height 14
click at [1103, 176] on input "*" at bounding box center [1100, 179] width 69 height 23
type input "*"
click at [922, 137] on div "Alternar para versão padrão" at bounding box center [1160, 130] width 612 height 25
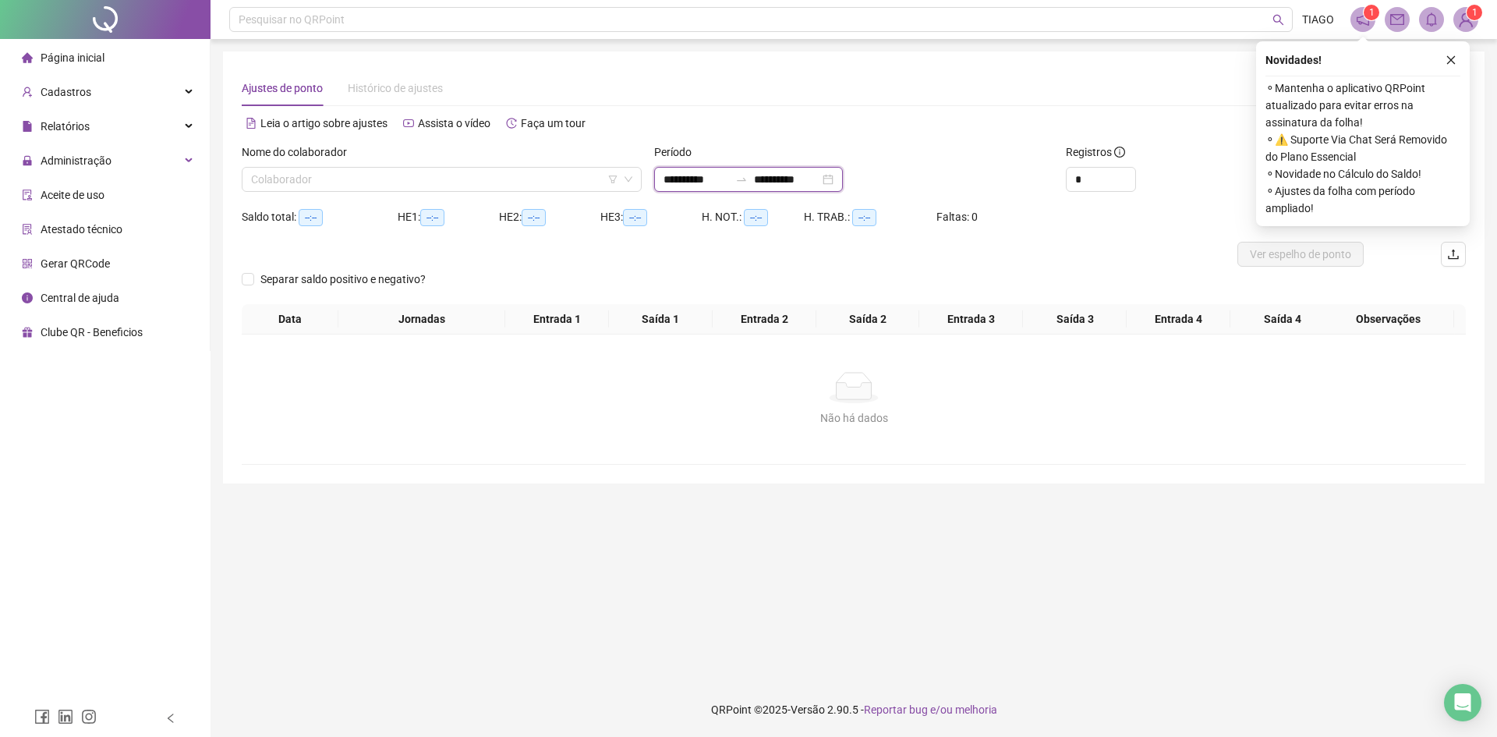
click at [729, 182] on input "**********" at bounding box center [695, 179] width 65 height 17
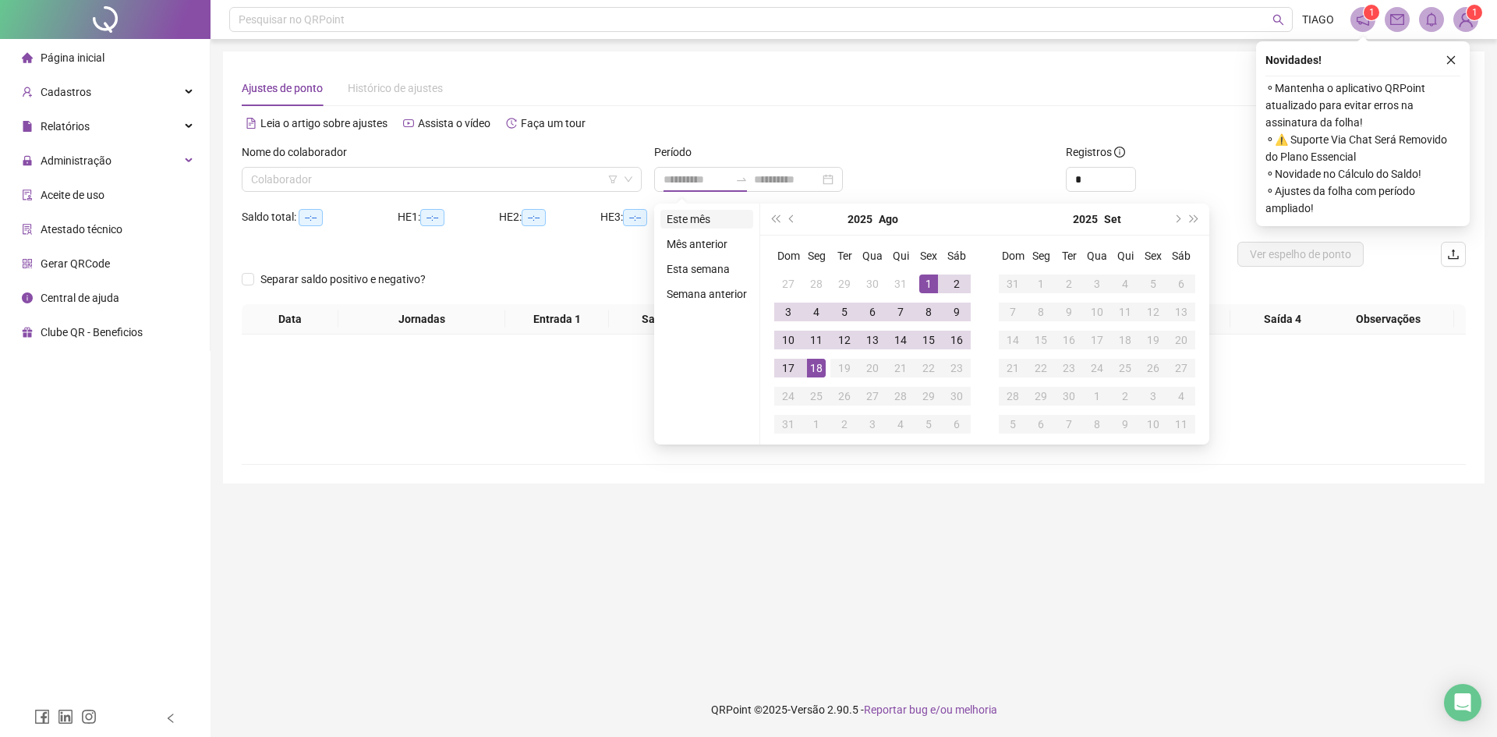
click at [695, 214] on li "Este mês" at bounding box center [706, 219] width 93 height 19
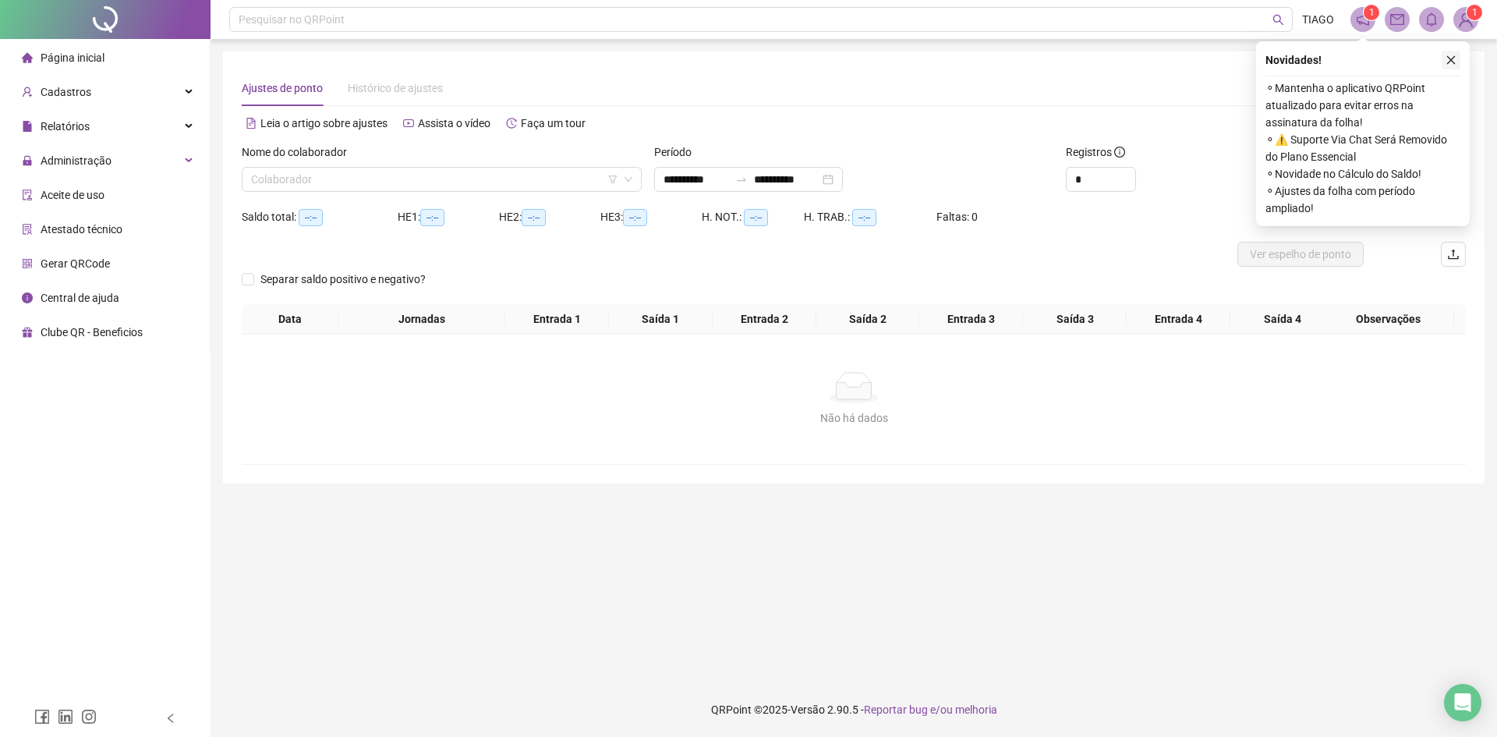
click at [1450, 60] on icon "close" at bounding box center [1450, 60] width 11 height 11
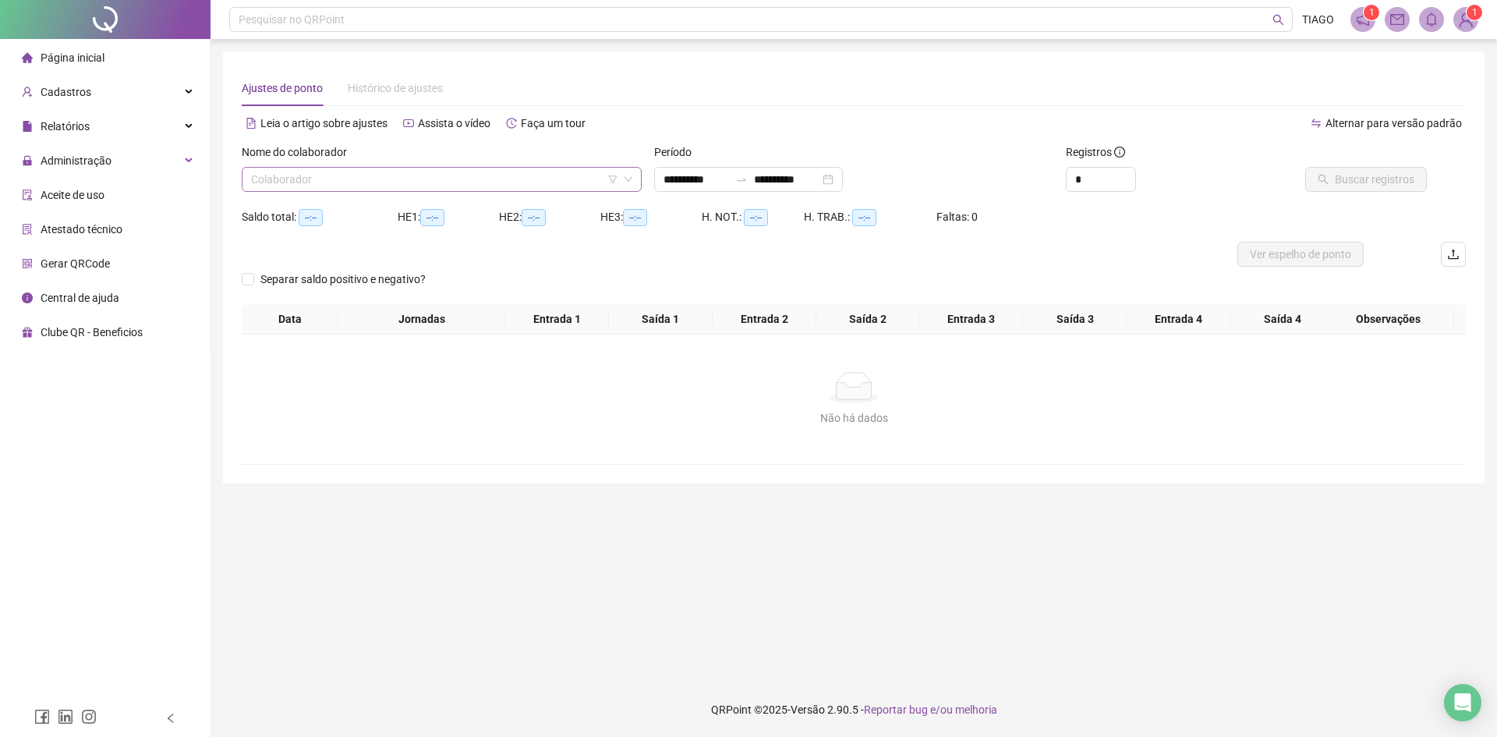
click at [462, 182] on input "search" at bounding box center [434, 179] width 367 height 23
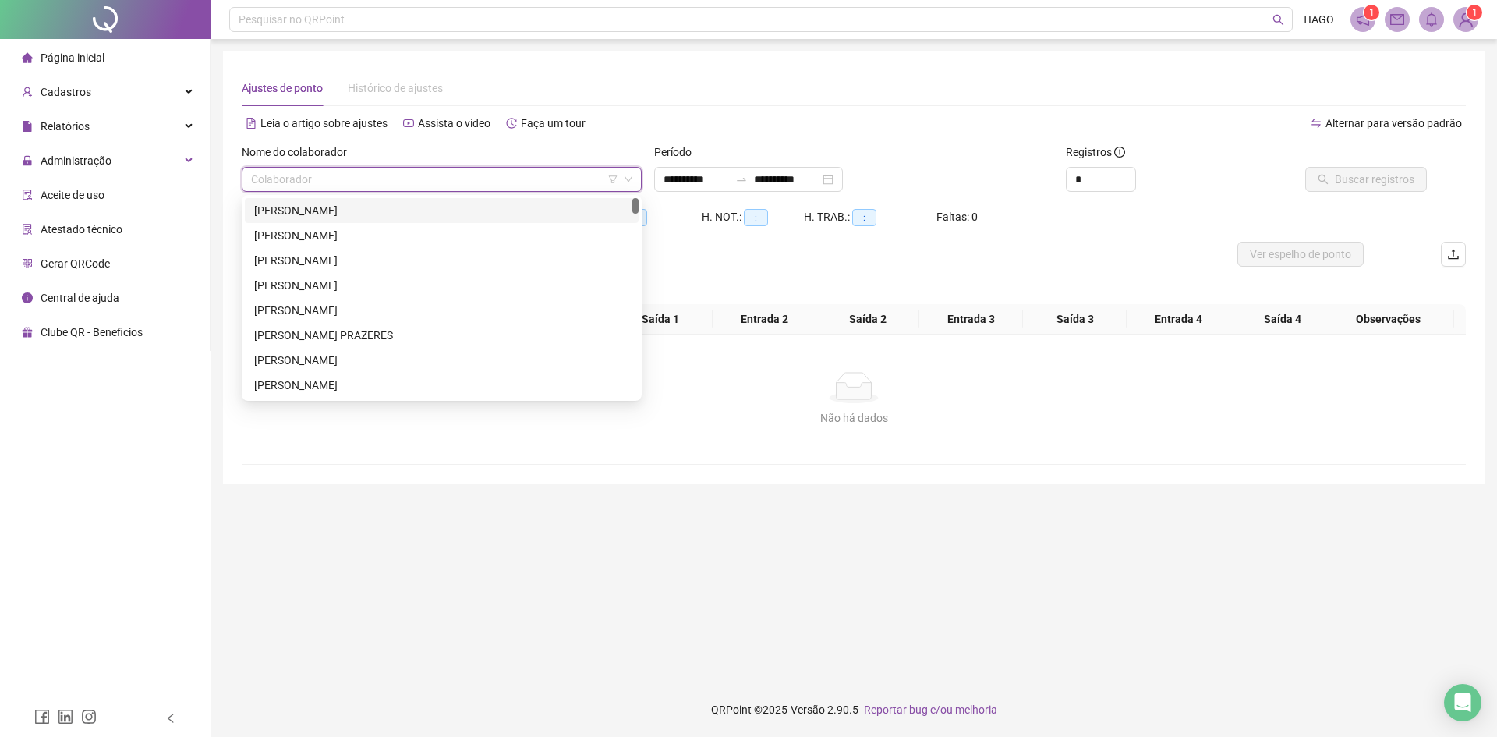
click at [477, 210] on div "[PERSON_NAME]" at bounding box center [441, 210] width 375 height 17
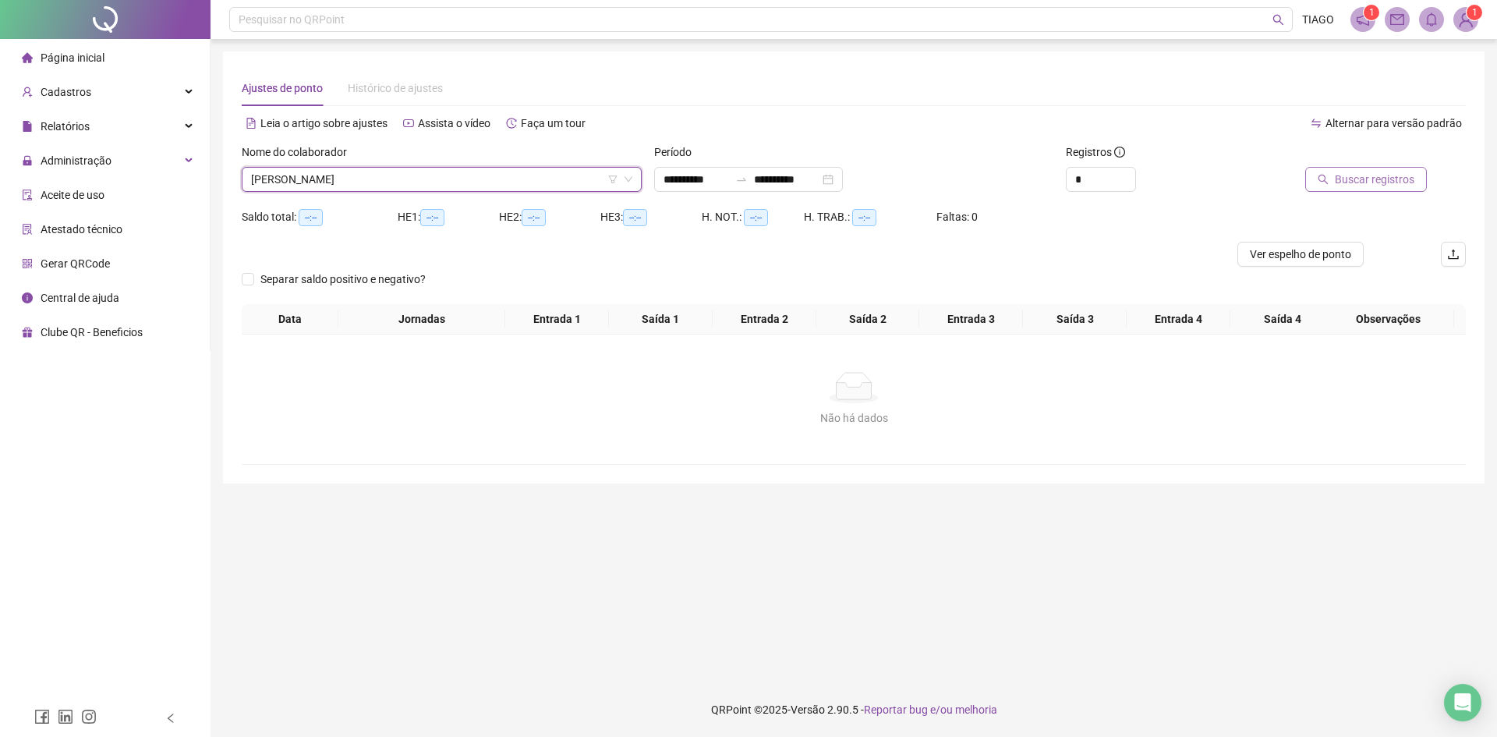
click at [1367, 172] on span "Buscar registros" at bounding box center [1375, 179] width 80 height 17
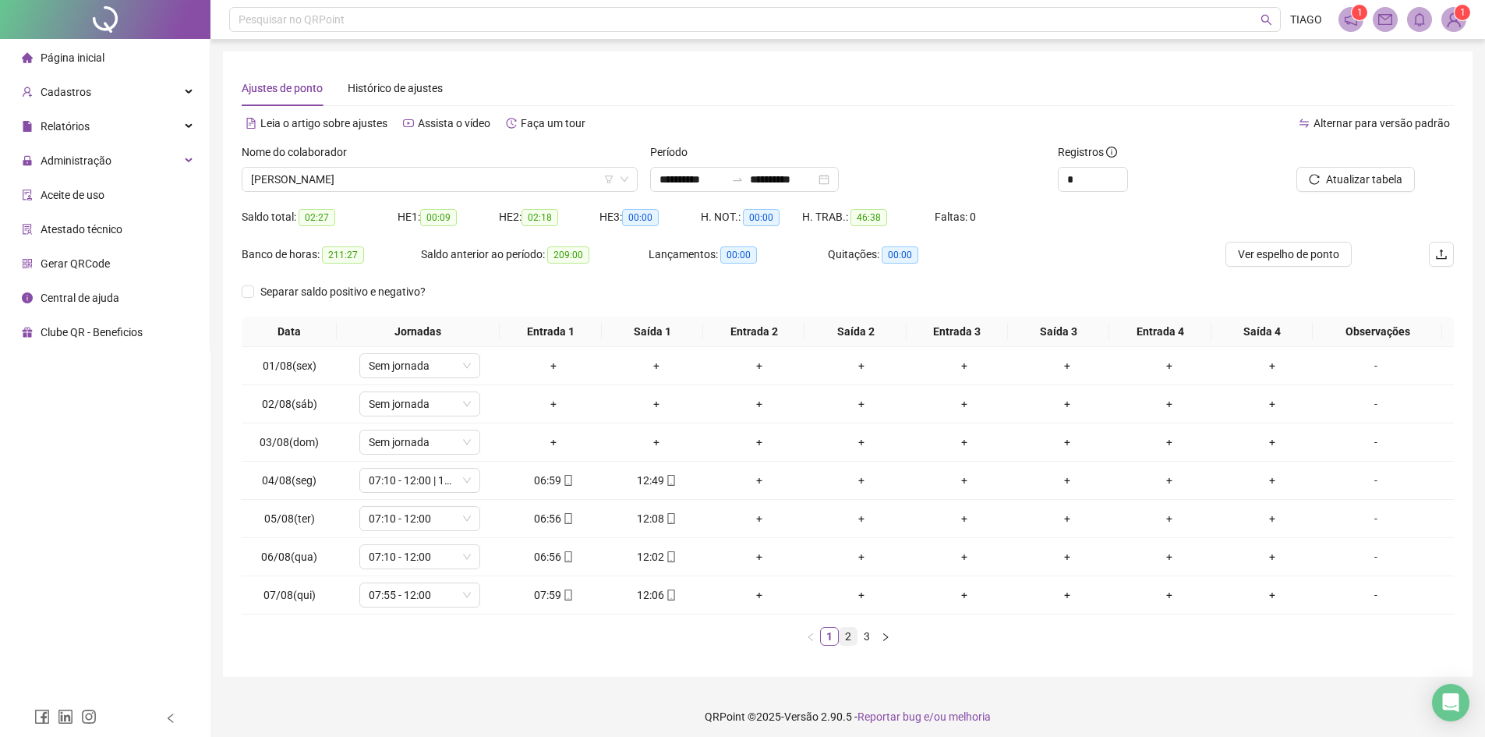
click at [847, 638] on link "2" at bounding box center [848, 636] width 17 height 17
click at [859, 637] on link "3" at bounding box center [866, 636] width 17 height 17
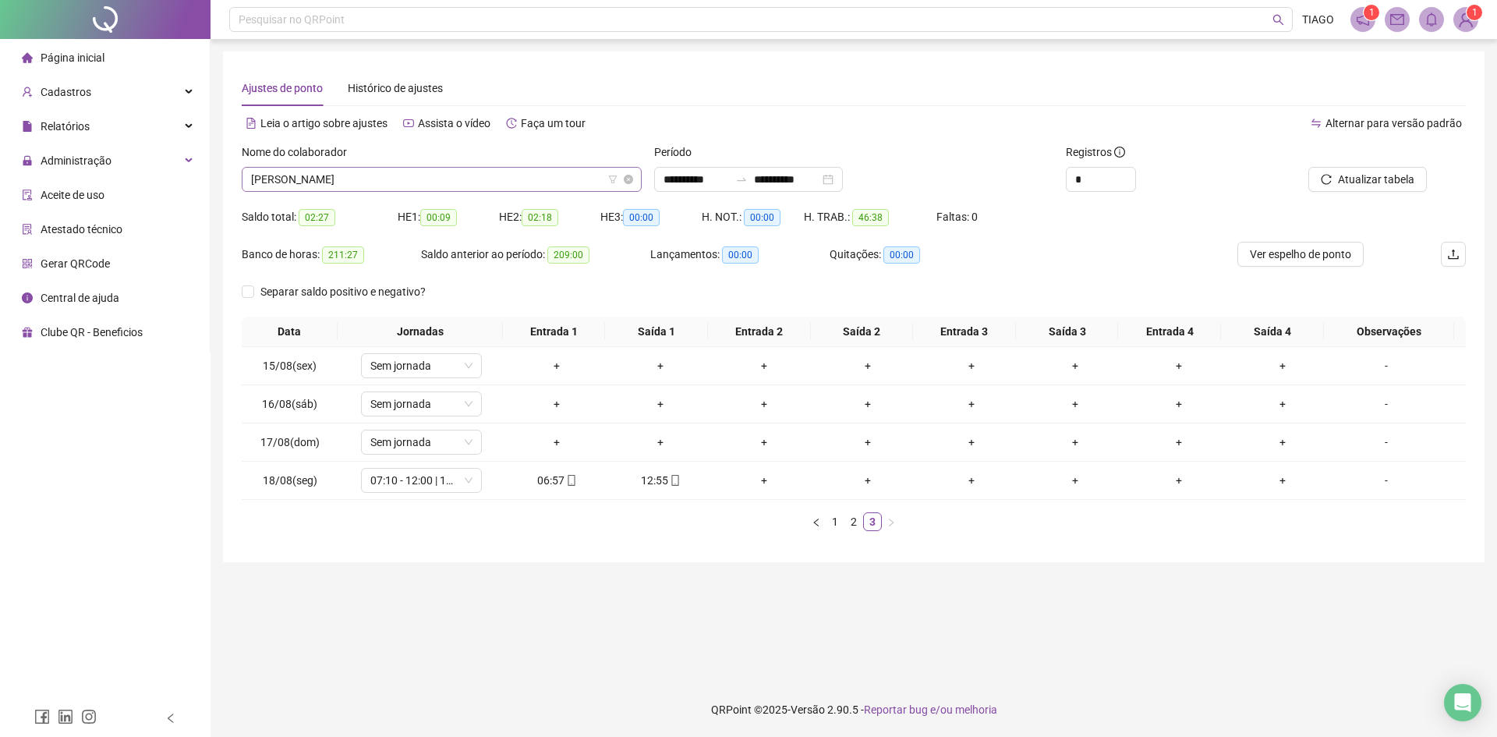
click at [419, 187] on span "[PERSON_NAME]" at bounding box center [441, 179] width 381 height 23
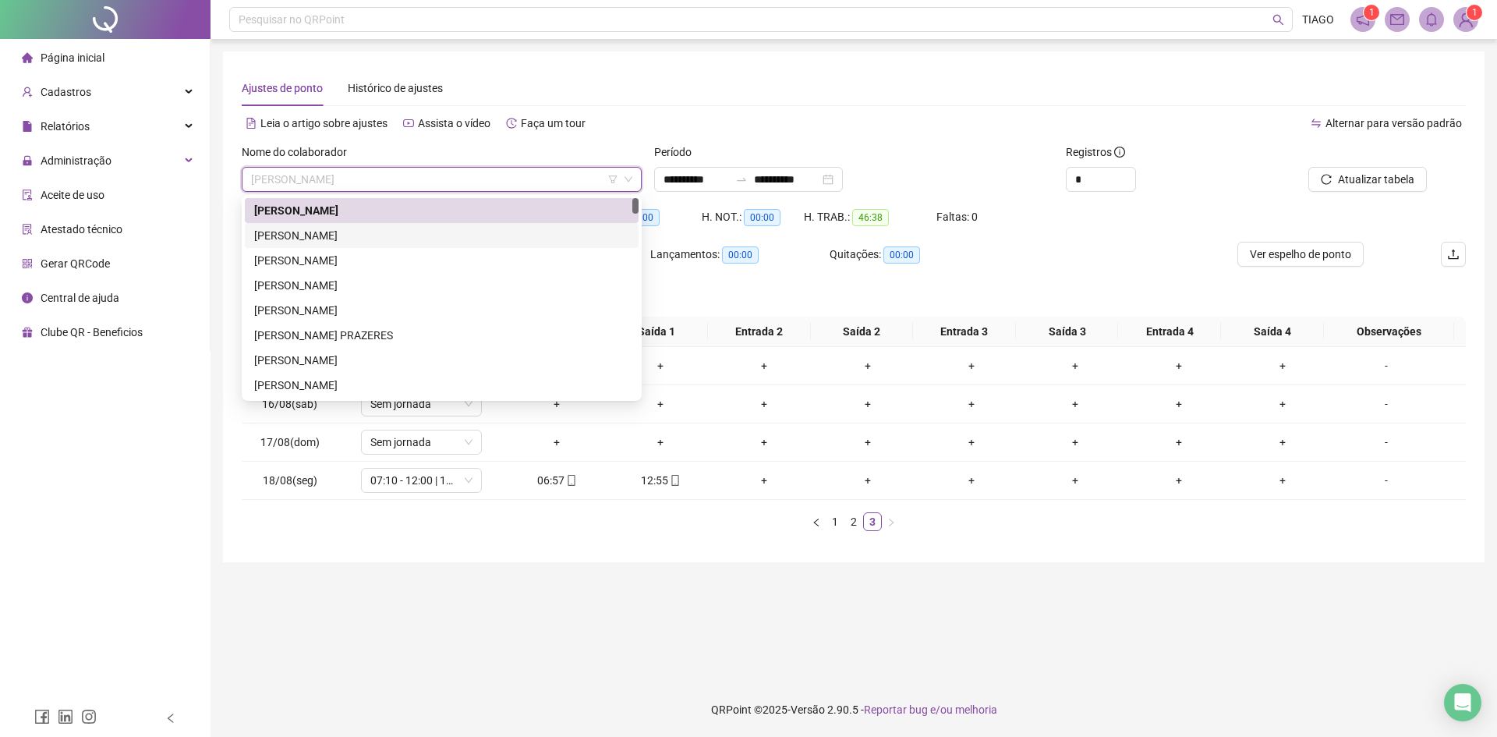
click at [408, 245] on div "[PERSON_NAME]" at bounding box center [442, 235] width 394 height 25
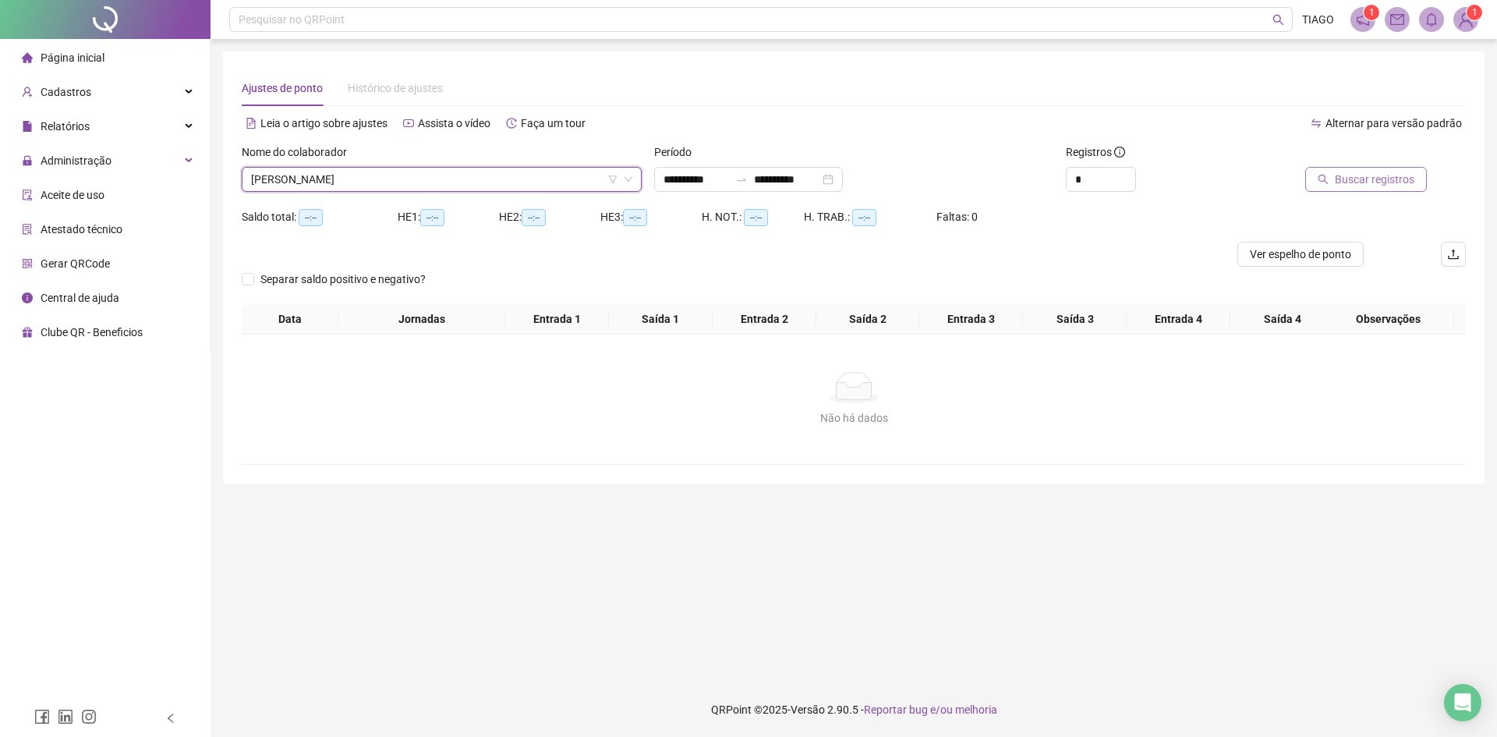
click at [1319, 177] on button "Buscar registros" at bounding box center [1366, 179] width 122 height 25
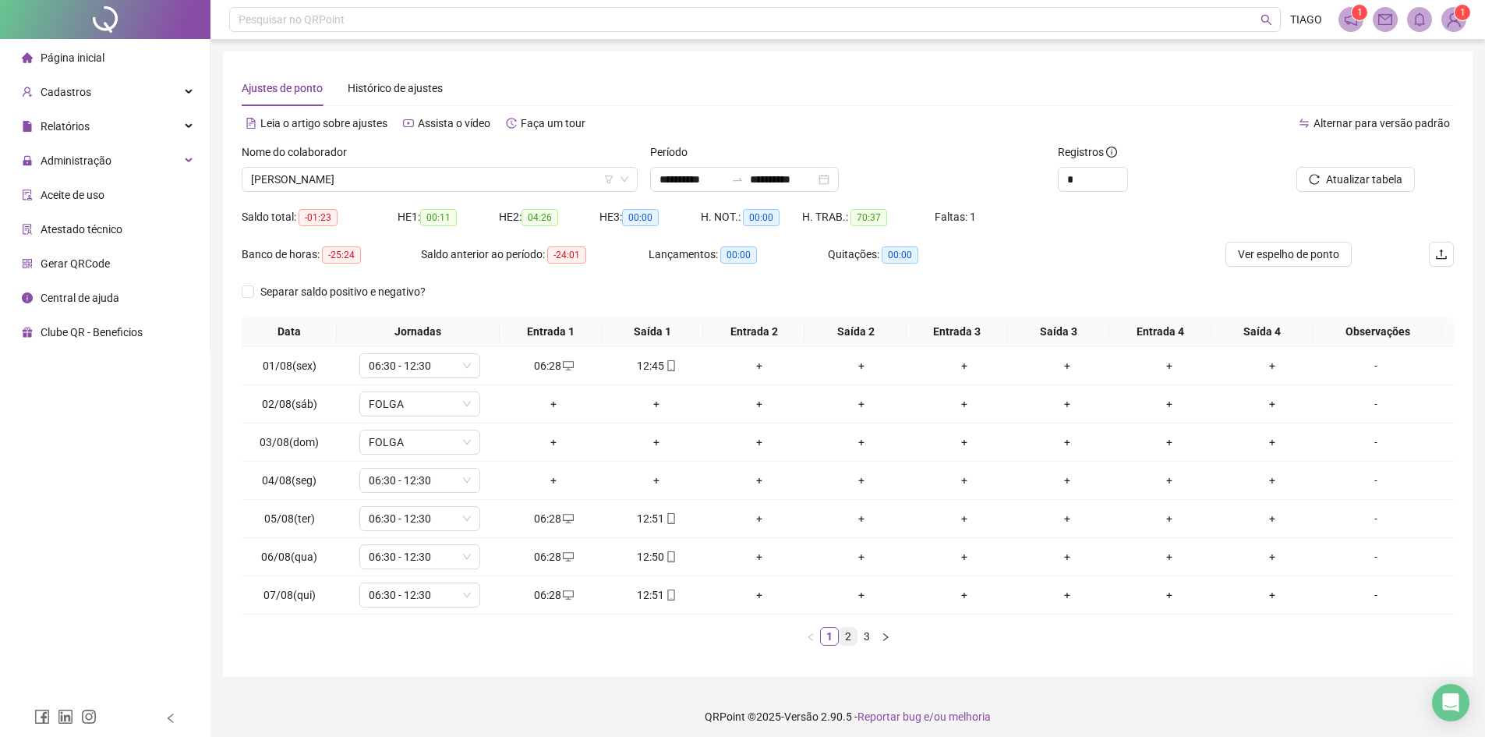
click at [846, 631] on link "2" at bounding box center [848, 636] width 17 height 17
click at [864, 636] on link "3" at bounding box center [866, 636] width 17 height 17
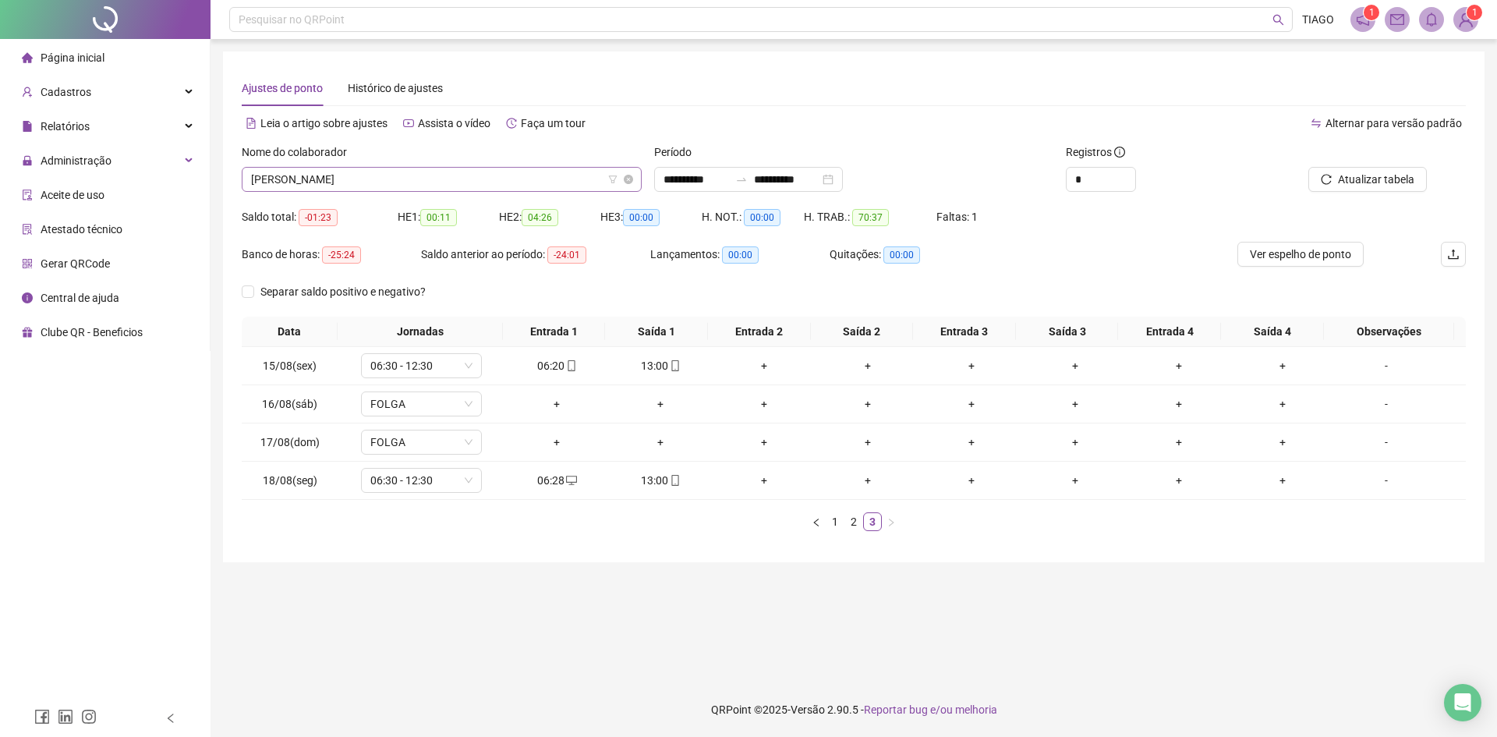
click at [454, 191] on div "Nome do colaborador [PERSON_NAME]" at bounding box center [441, 173] width 412 height 61
click at [454, 185] on span "[PERSON_NAME]" at bounding box center [441, 179] width 381 height 23
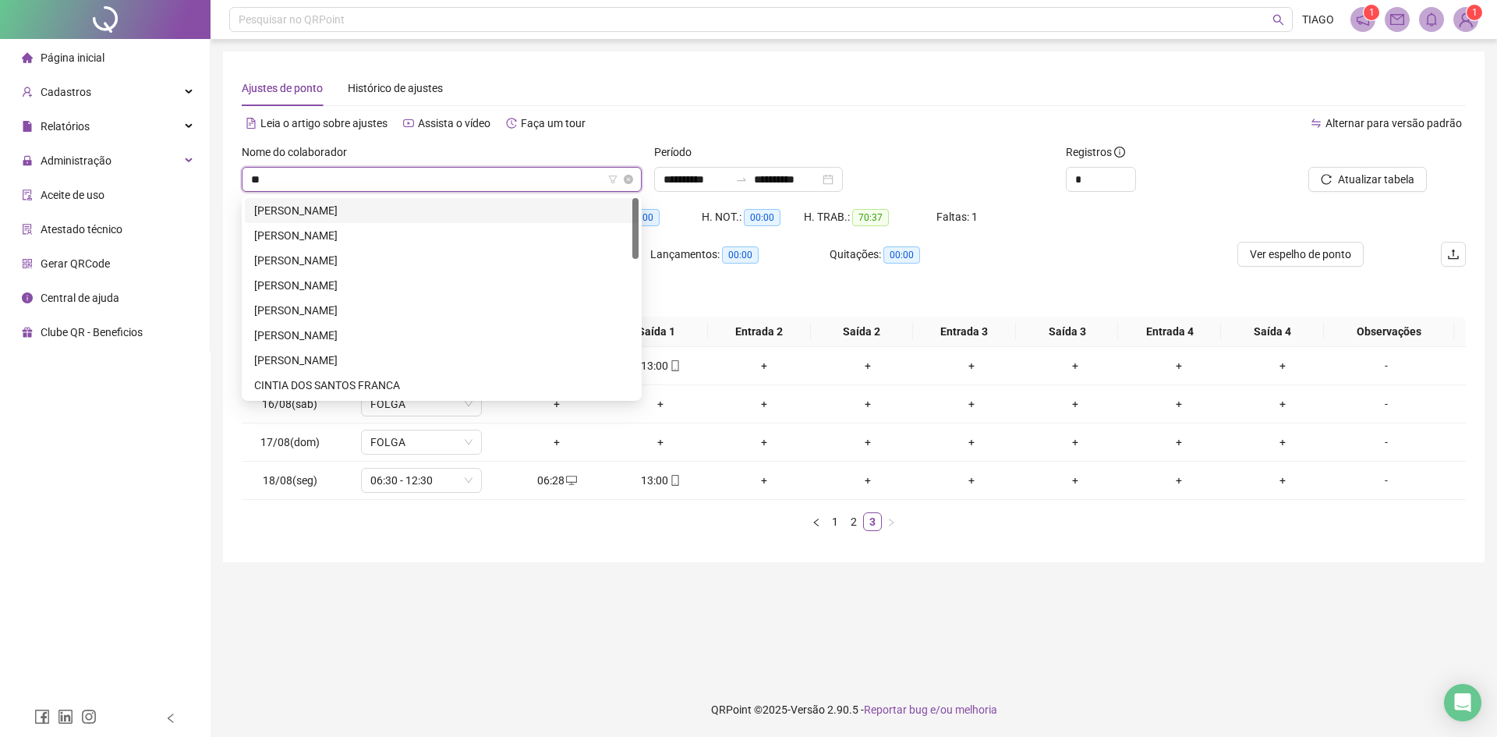
type input "***"
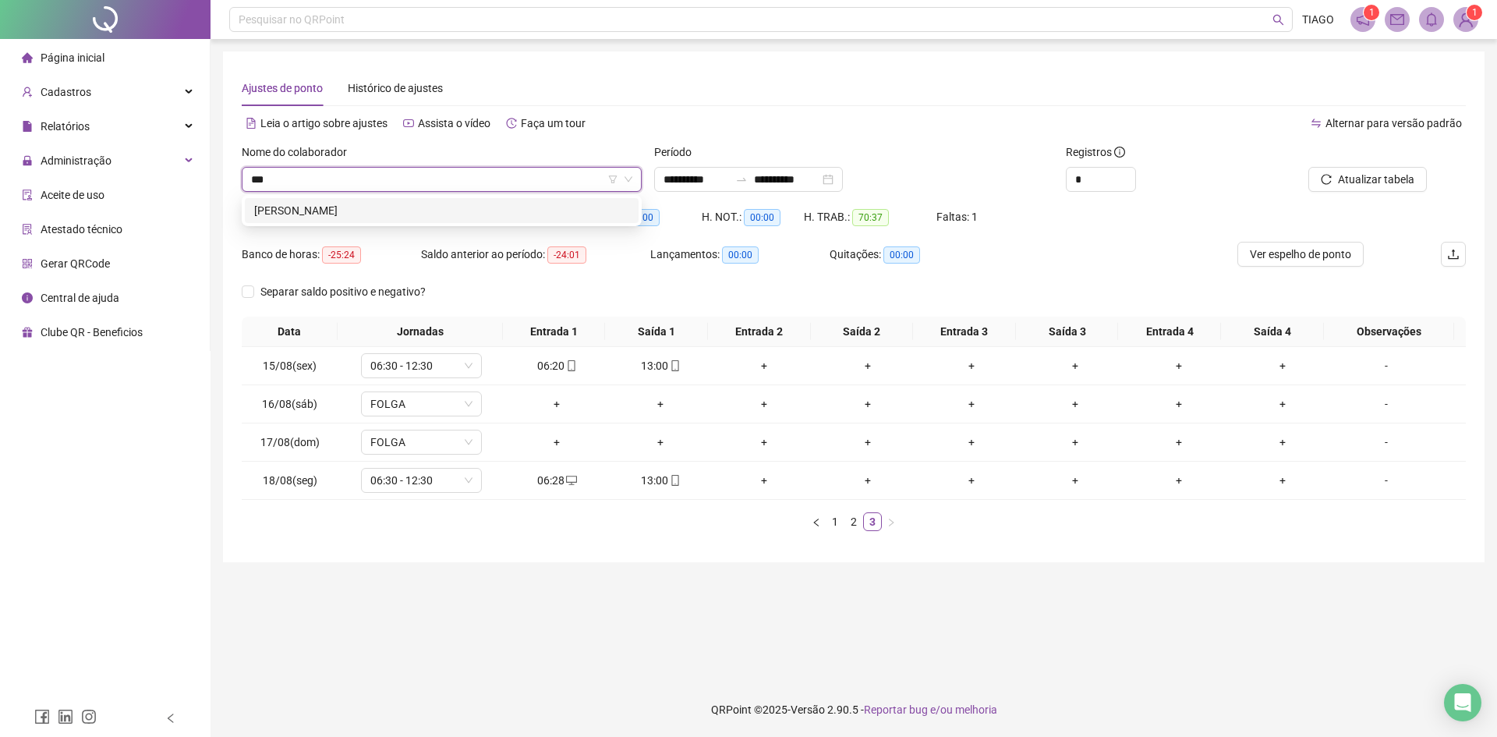
click at [472, 202] on div "[PERSON_NAME]" at bounding box center [441, 210] width 375 height 17
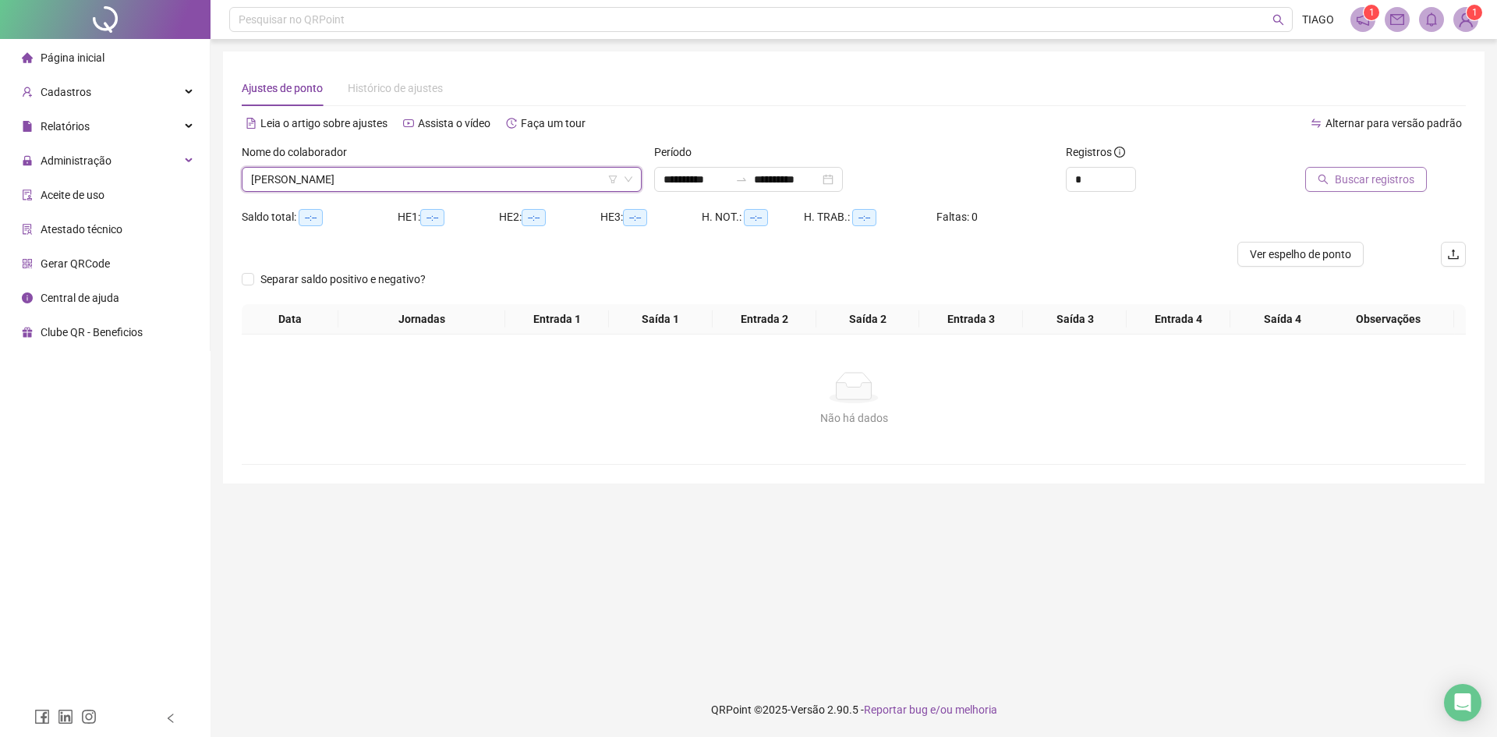
click at [1329, 186] on button "Buscar registros" at bounding box center [1366, 179] width 122 height 25
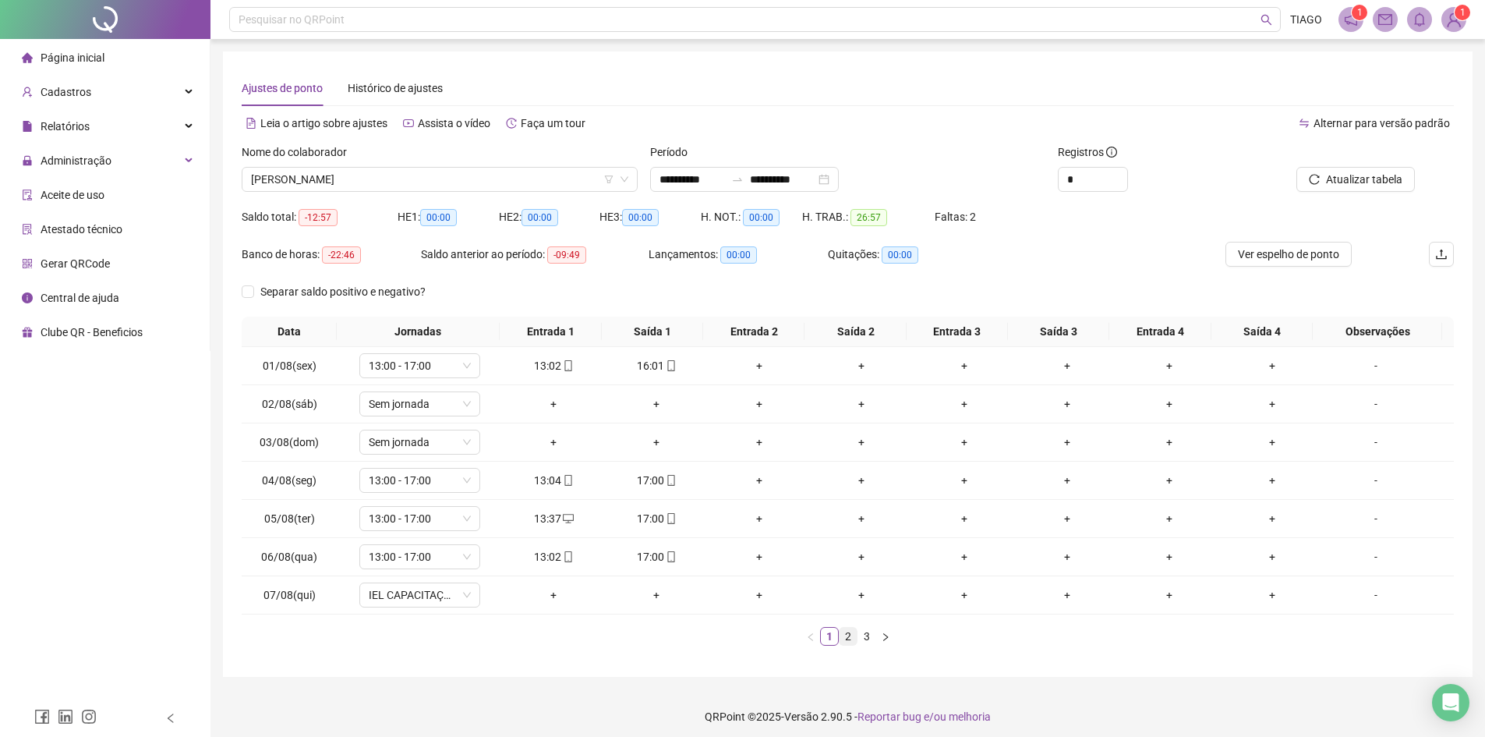
click at [845, 638] on link "2" at bounding box center [848, 636] width 17 height 17
click at [563, 483] on icon "mobile" at bounding box center [568, 480] width 11 height 11
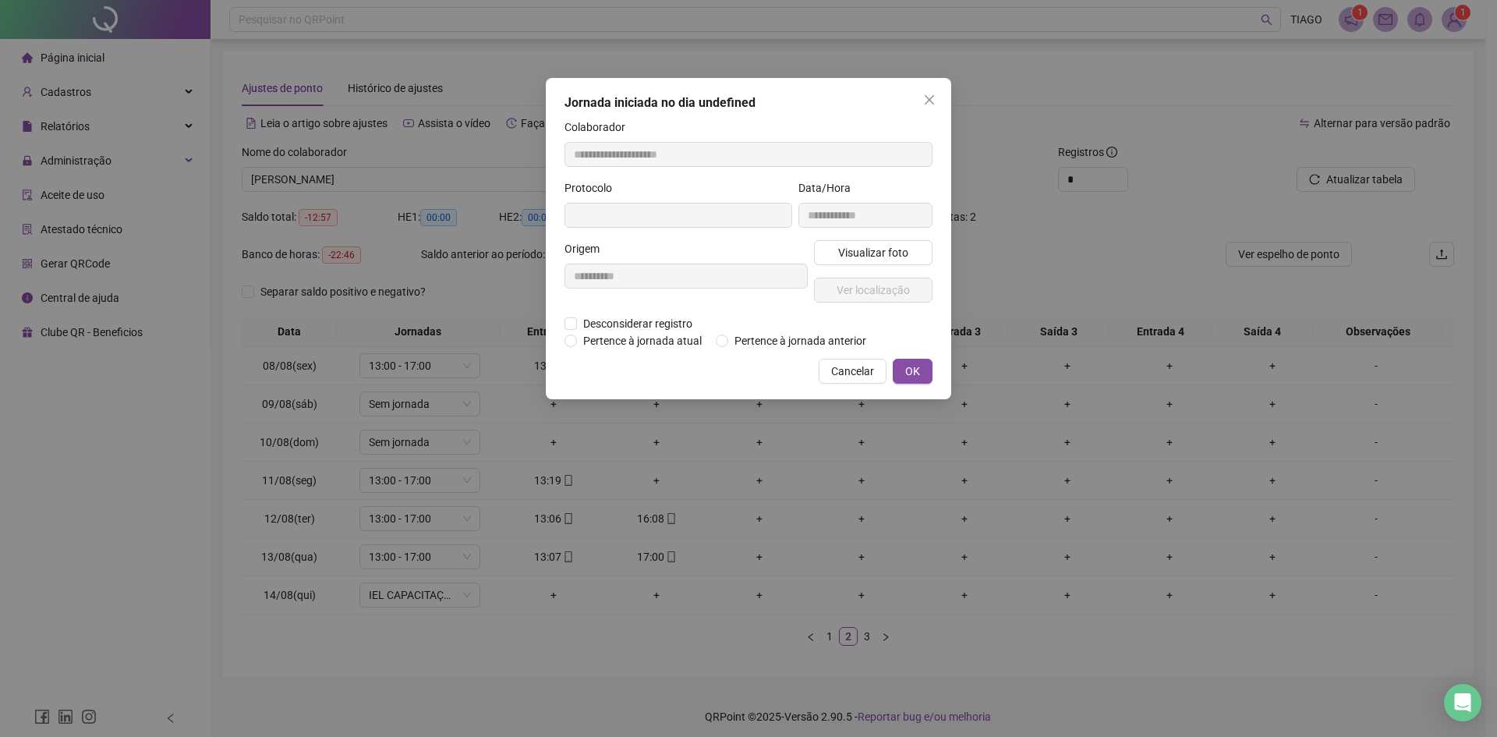
type input "**********"
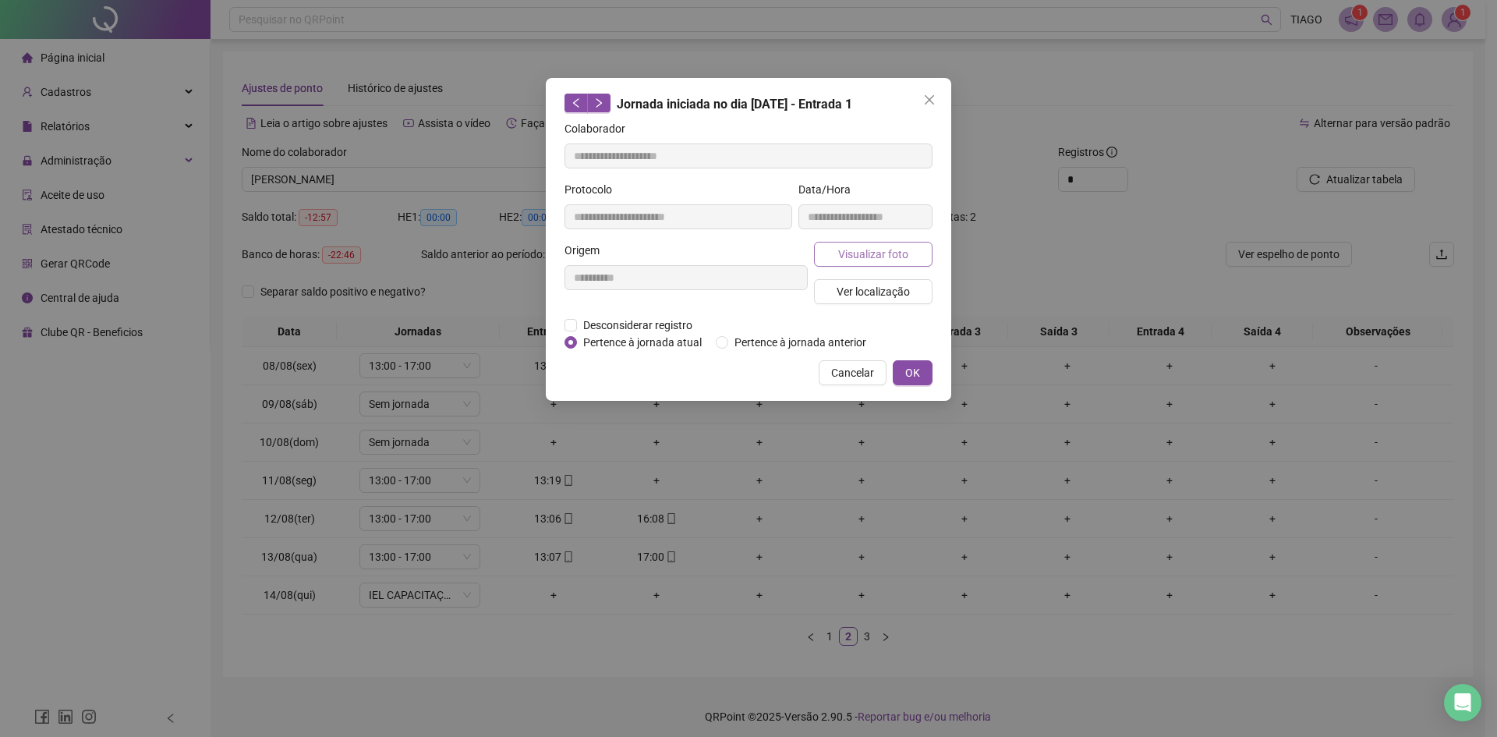
click at [849, 255] on span "Visualizar foto" at bounding box center [873, 254] width 70 height 17
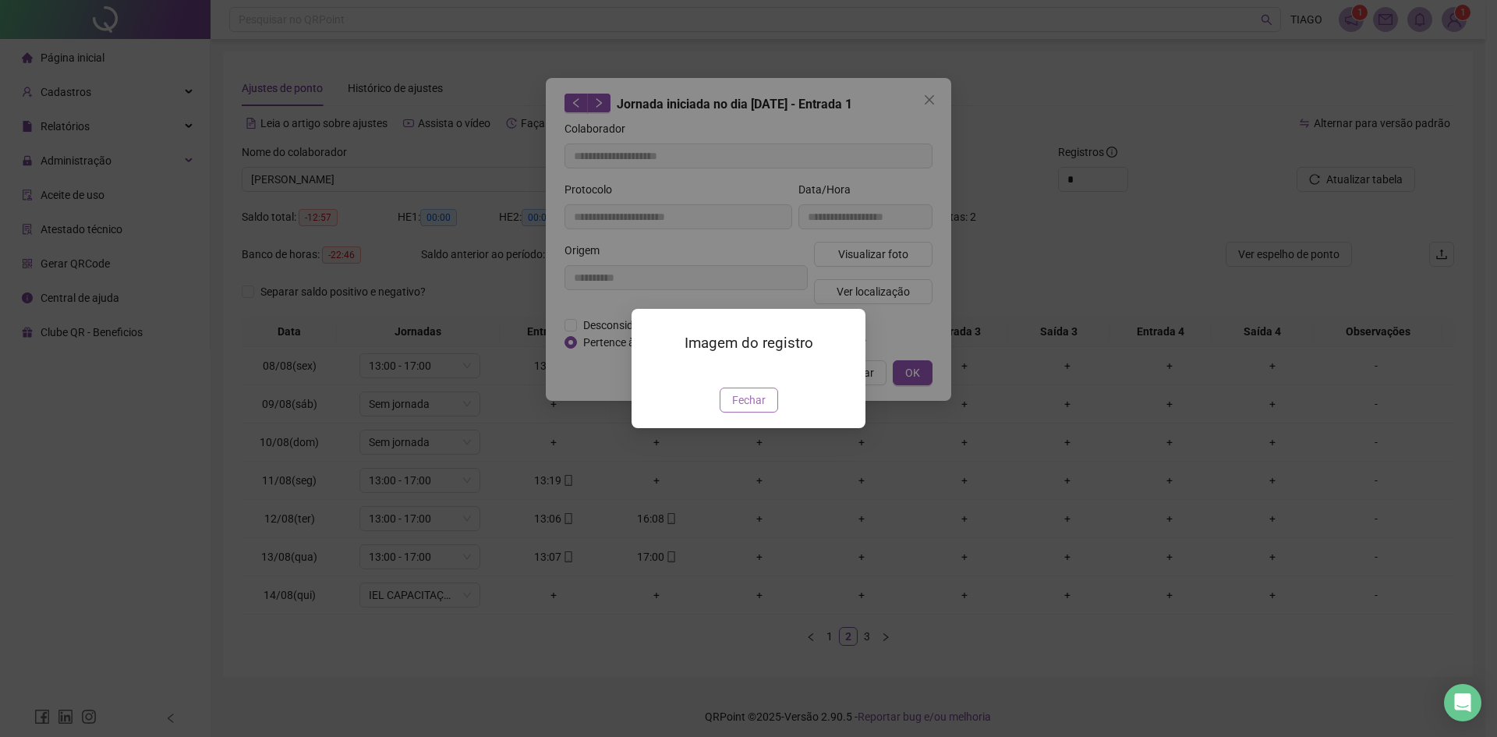
click at [748, 408] on span "Fechar" at bounding box center [749, 399] width 34 height 17
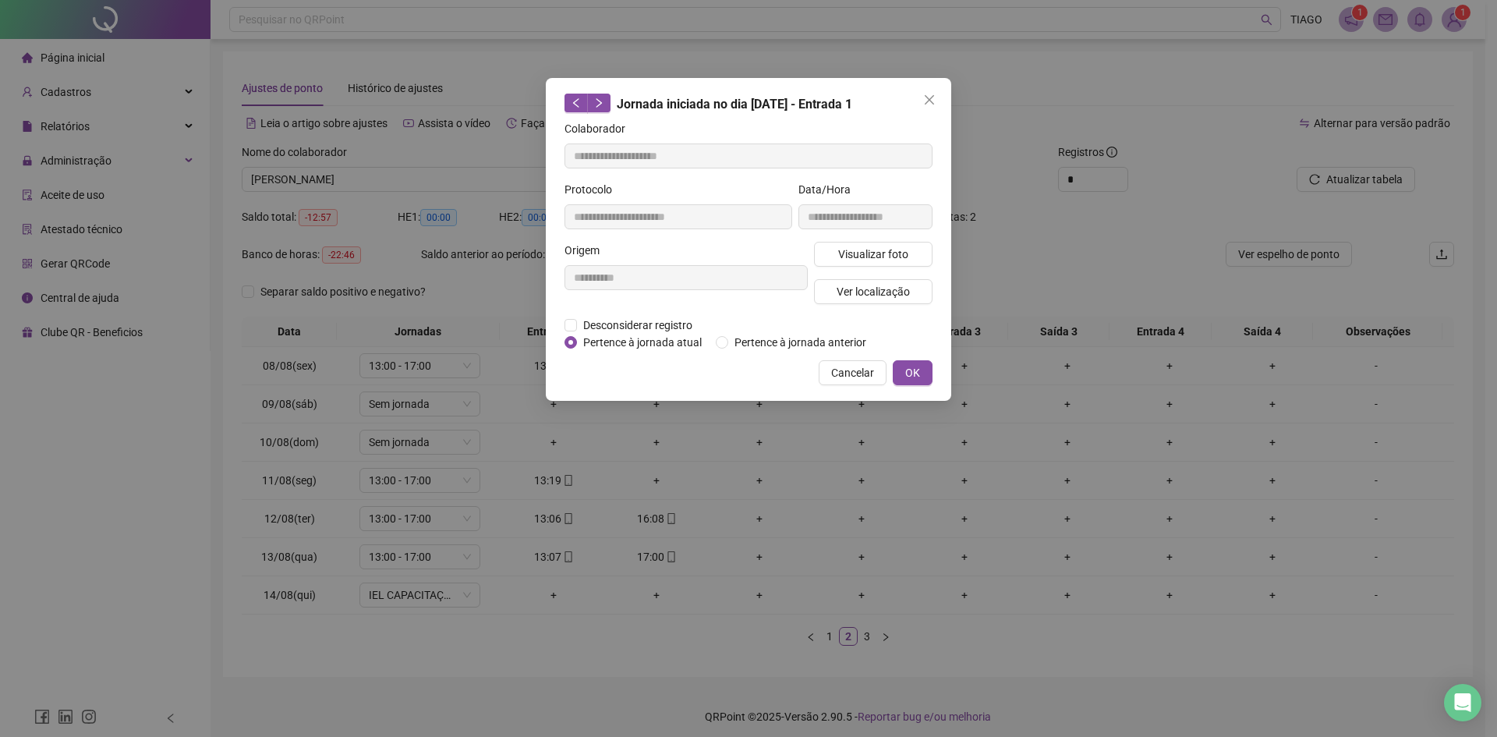
click at [932, 109] on button "Close" at bounding box center [929, 99] width 25 height 25
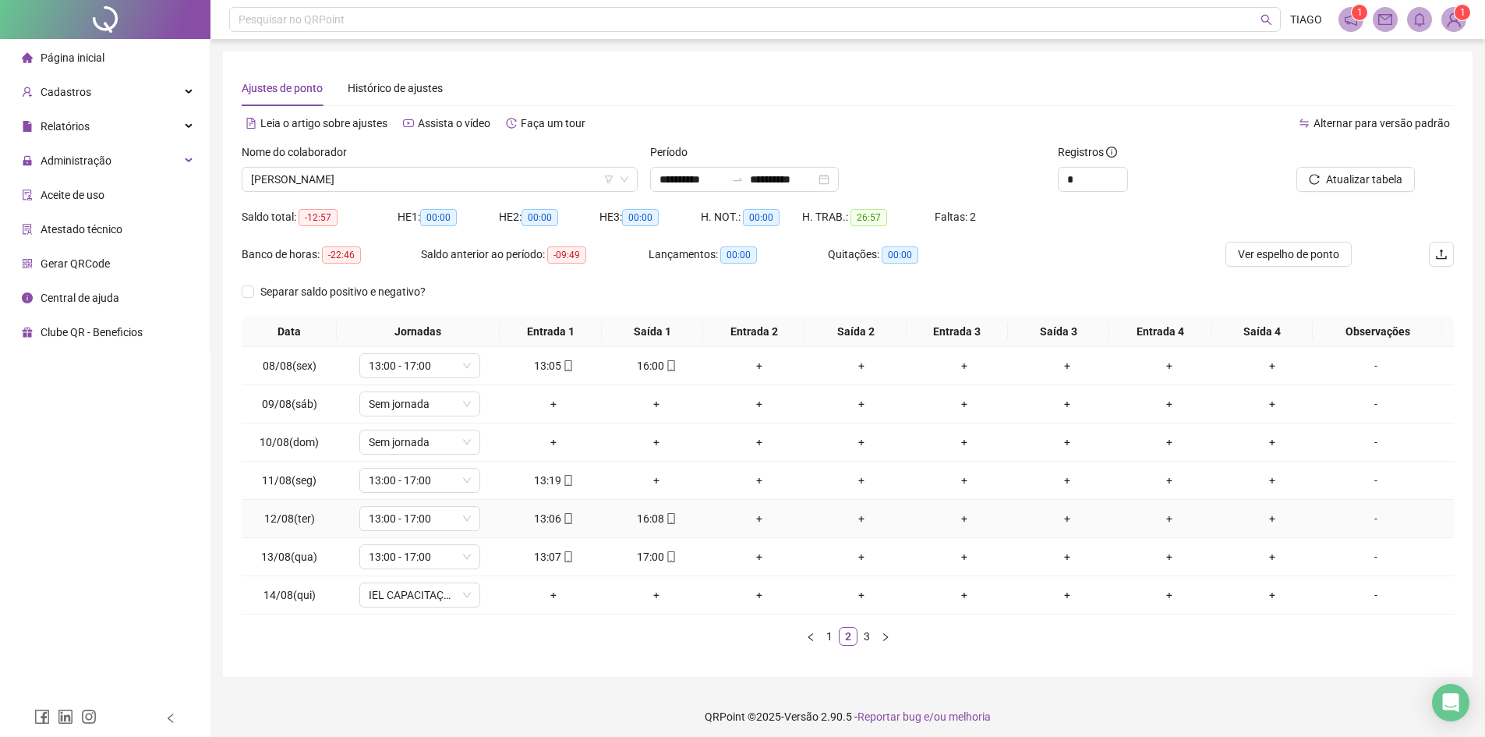
click at [663, 507] on td "16:08" at bounding box center [656, 519] width 103 height 38
click at [656, 514] on div "16:08" at bounding box center [656, 518] width 90 height 17
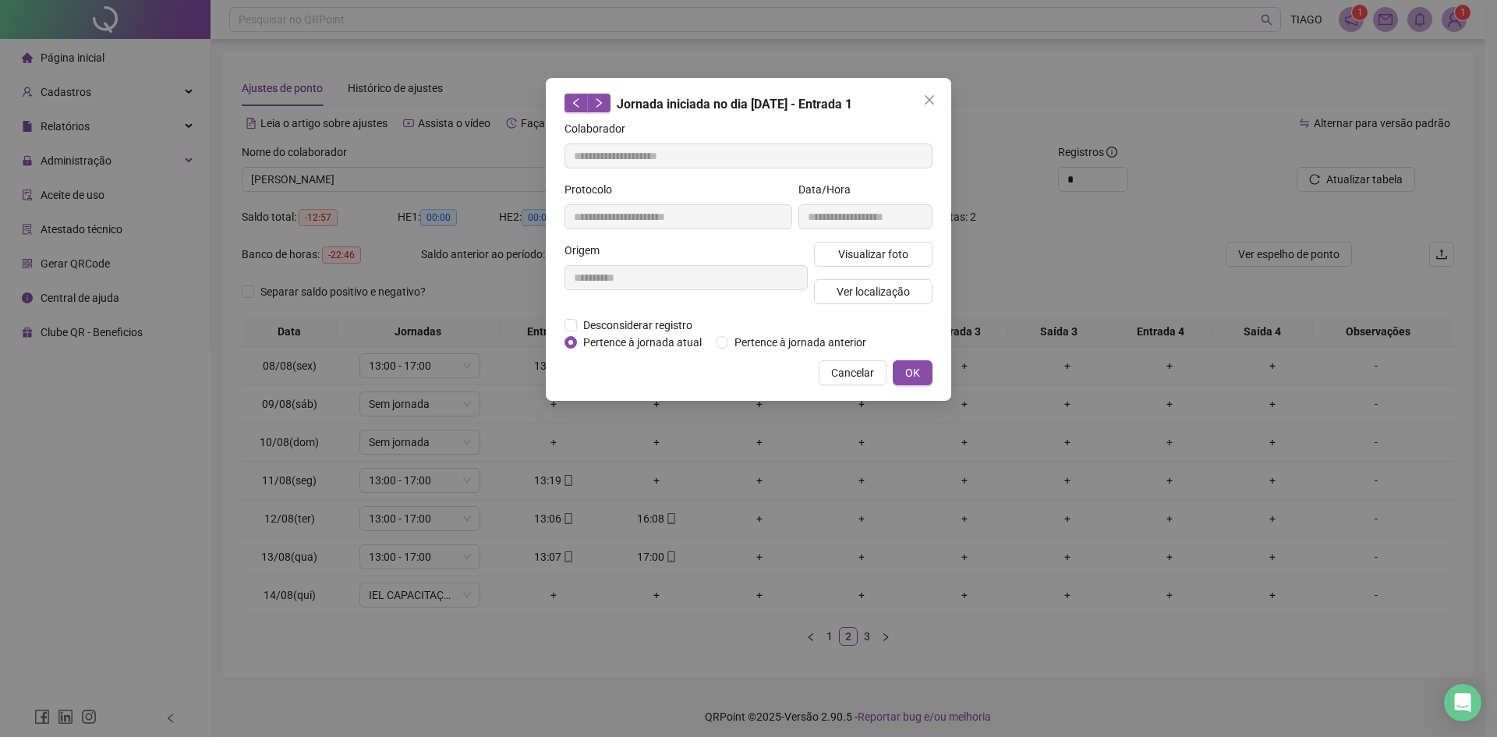
type input "**********"
click at [864, 251] on span "Visualizar foto" at bounding box center [873, 254] width 70 height 17
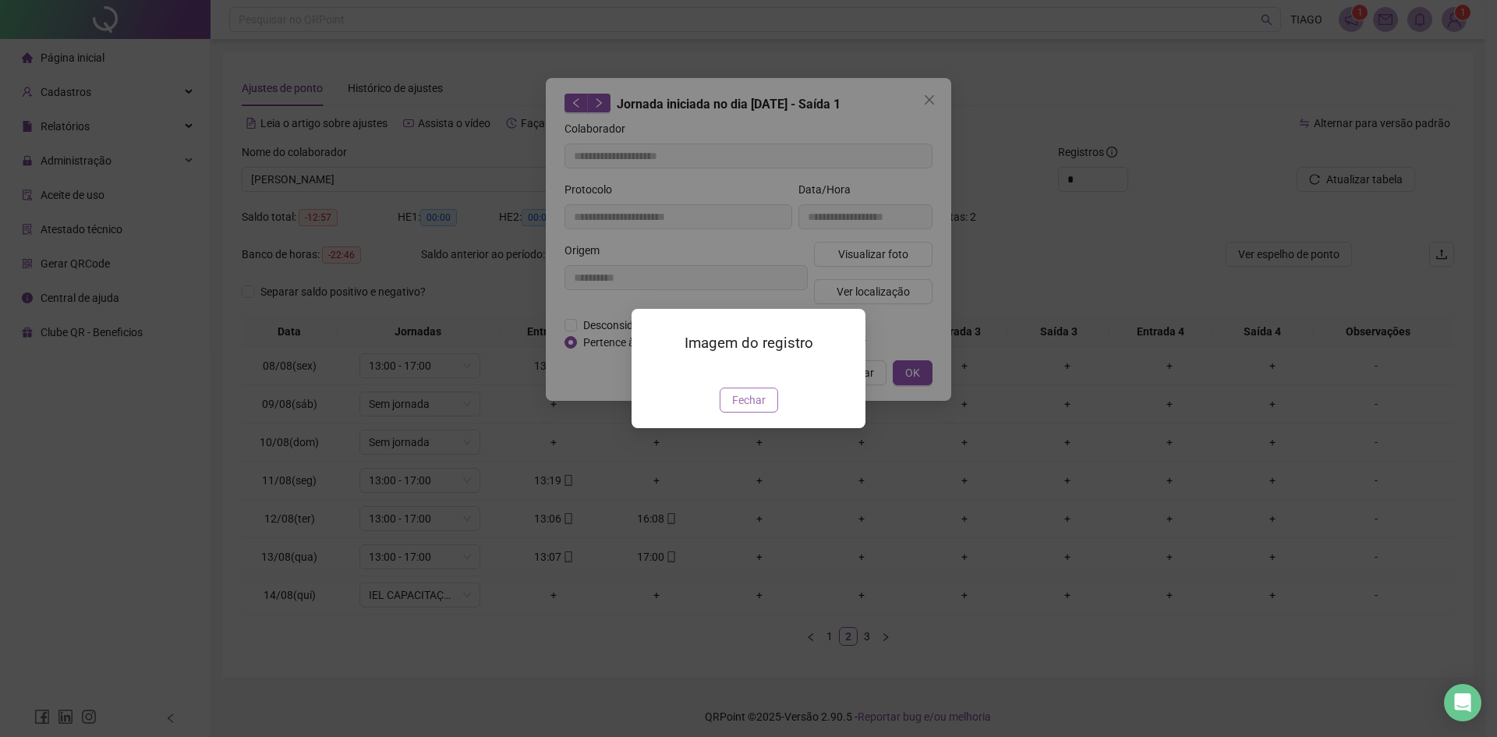
click at [758, 408] on span "Fechar" at bounding box center [749, 399] width 34 height 17
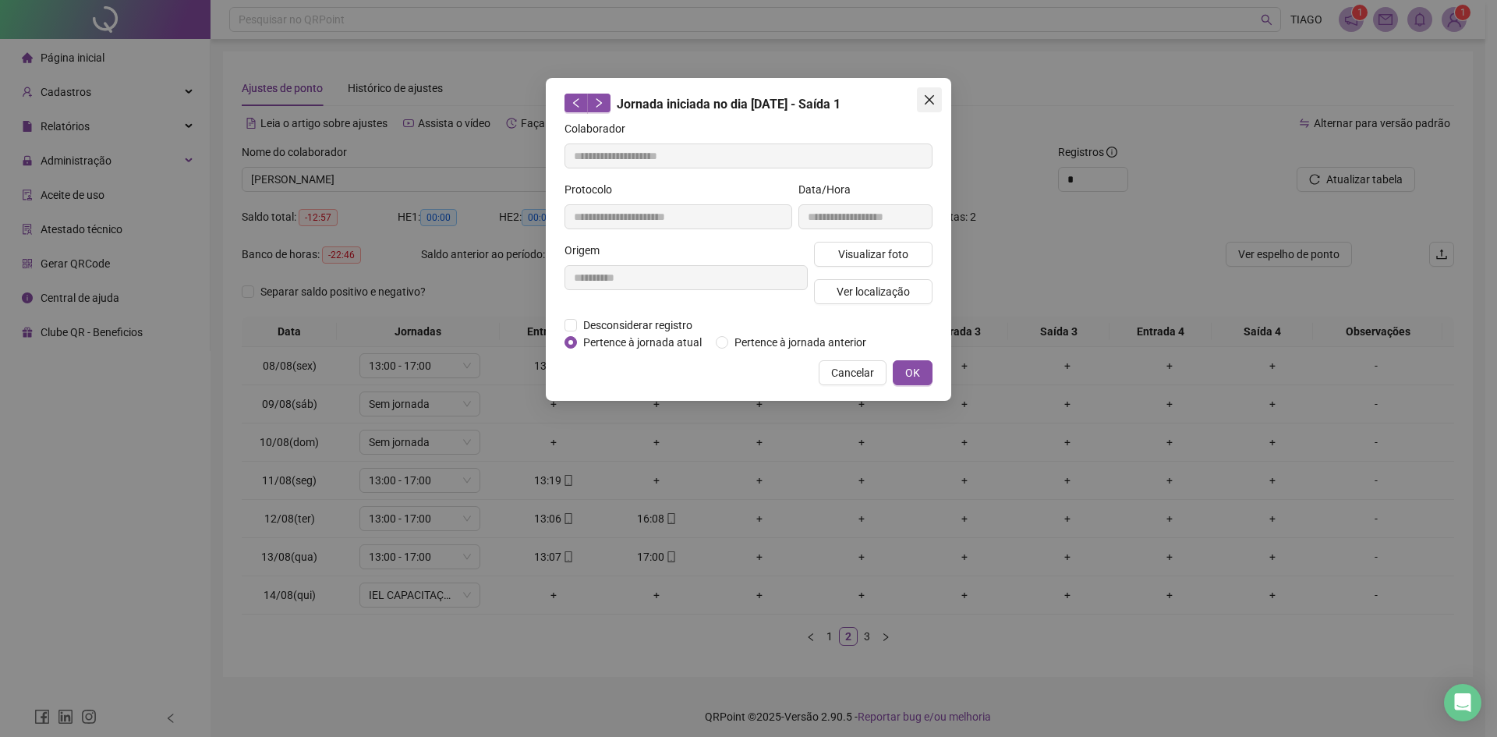
click at [920, 101] on span "Close" at bounding box center [929, 100] width 25 height 12
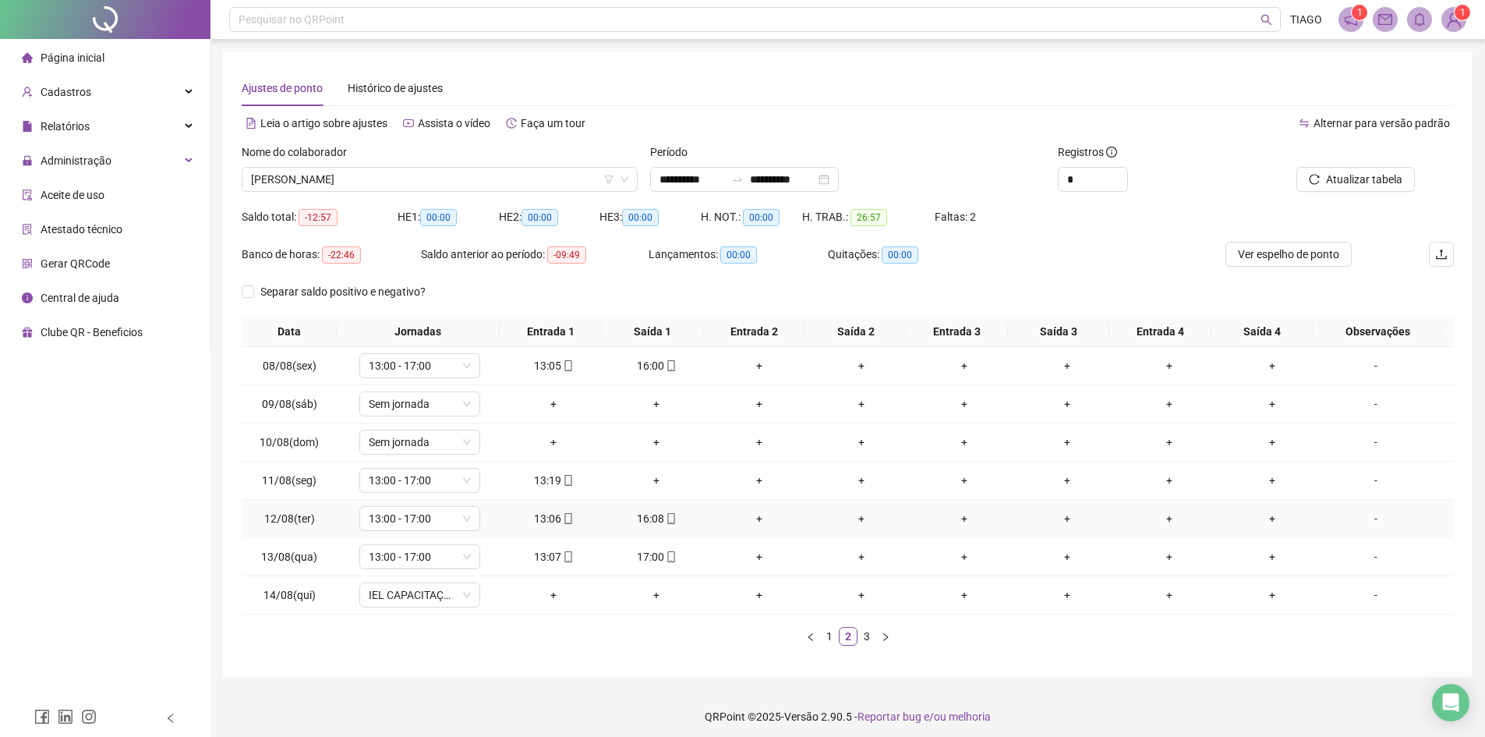
click at [654, 519] on div "16:08" at bounding box center [656, 518] width 90 height 17
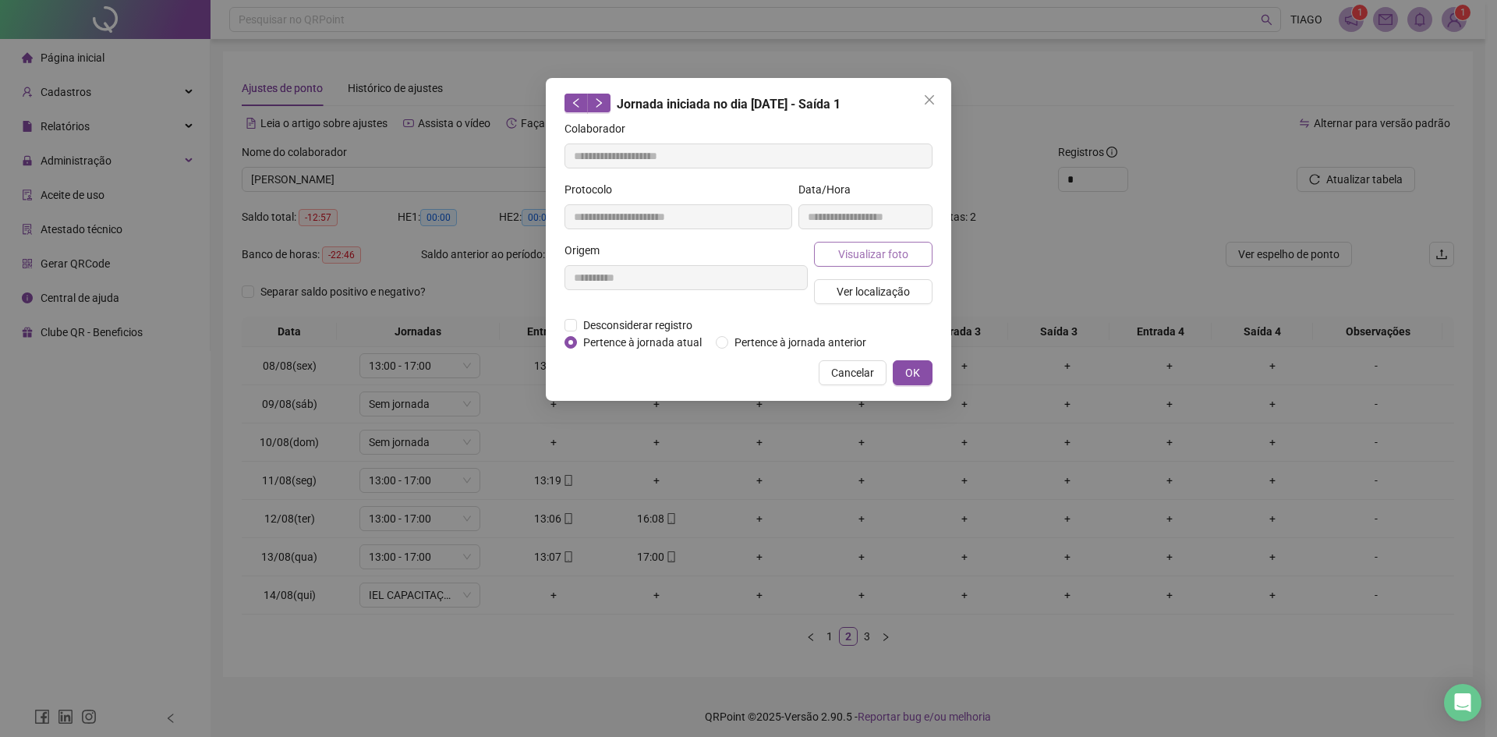
click at [869, 263] on button "Visualizar foto" at bounding box center [873, 254] width 118 height 25
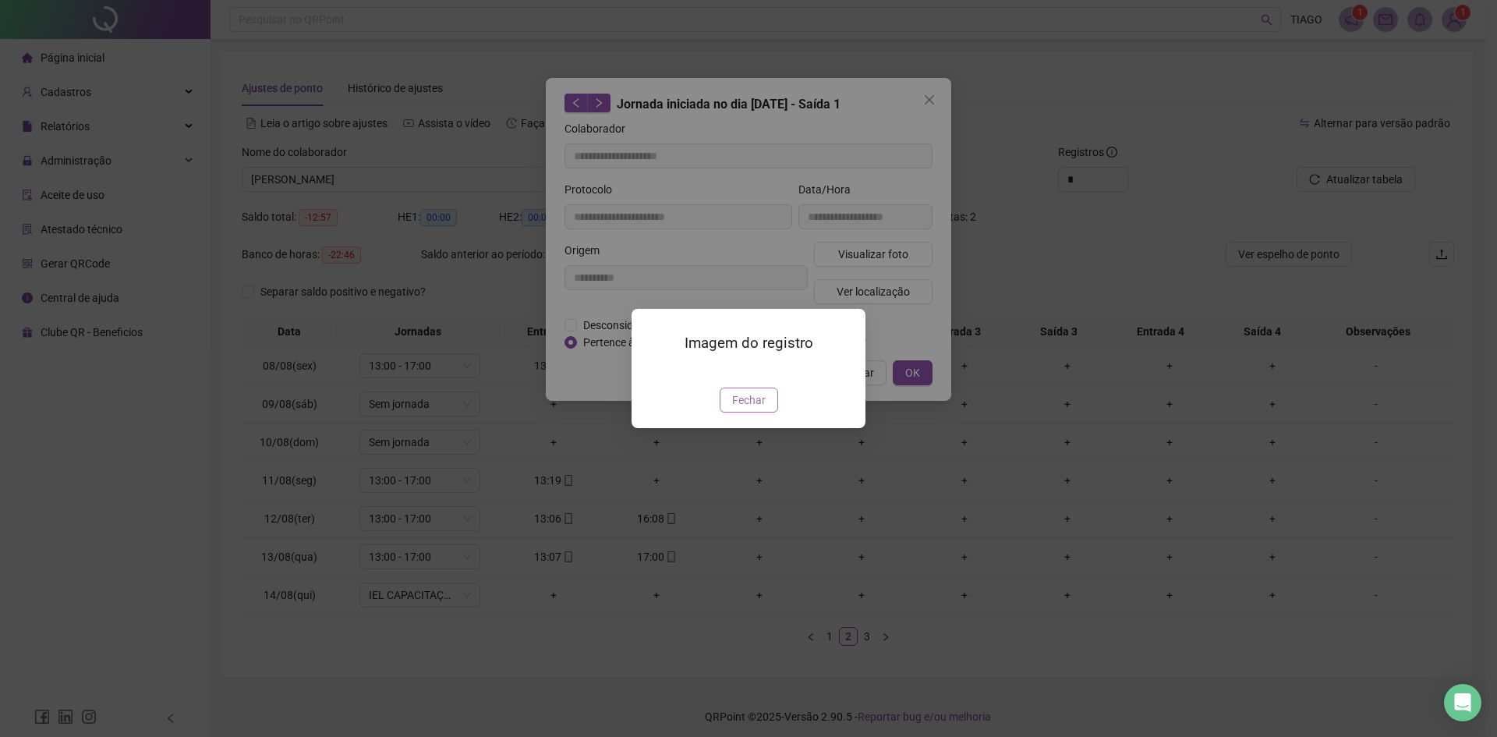
click at [748, 408] on span "Fechar" at bounding box center [749, 399] width 34 height 17
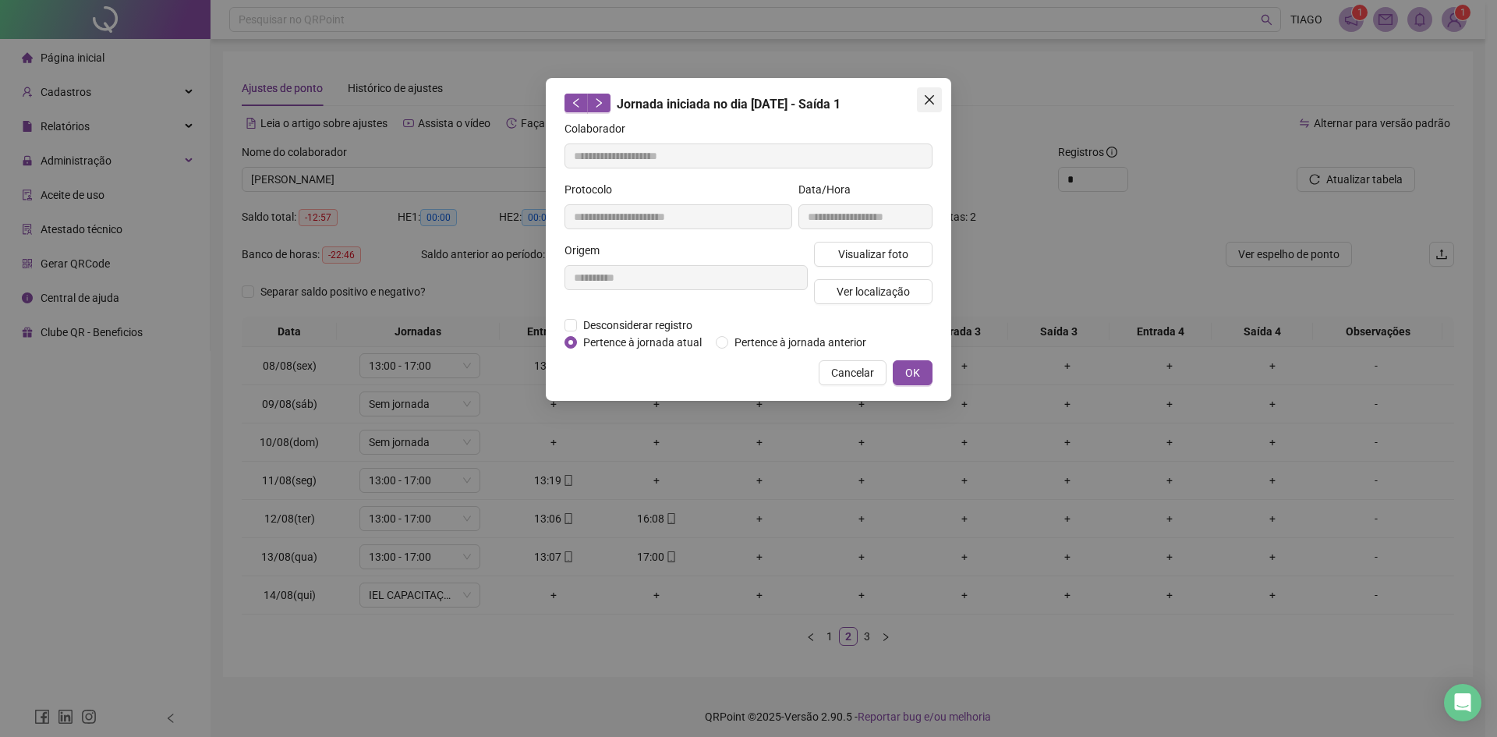
click at [938, 101] on span "Close" at bounding box center [929, 100] width 25 height 12
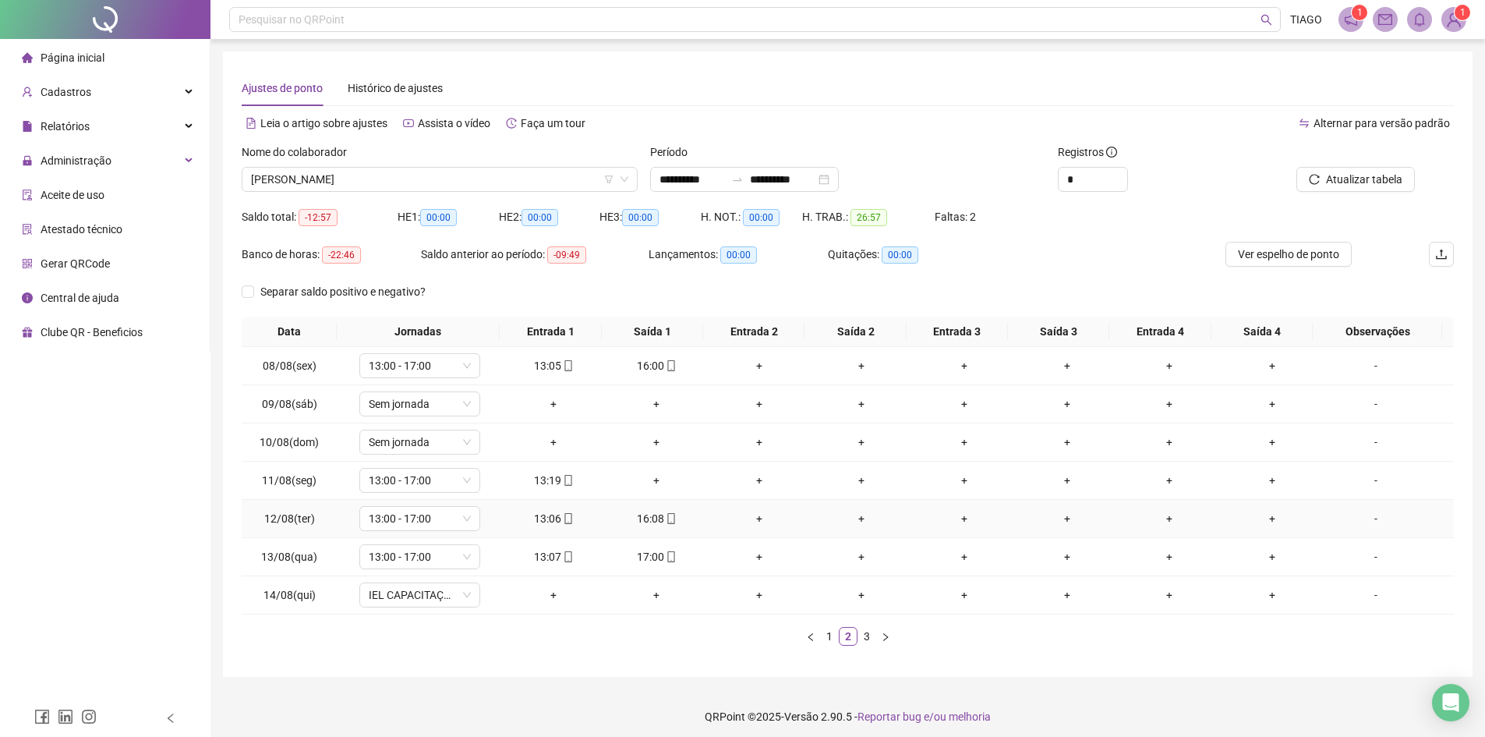
click at [571, 517] on div "13:06" at bounding box center [554, 518] width 90 height 17
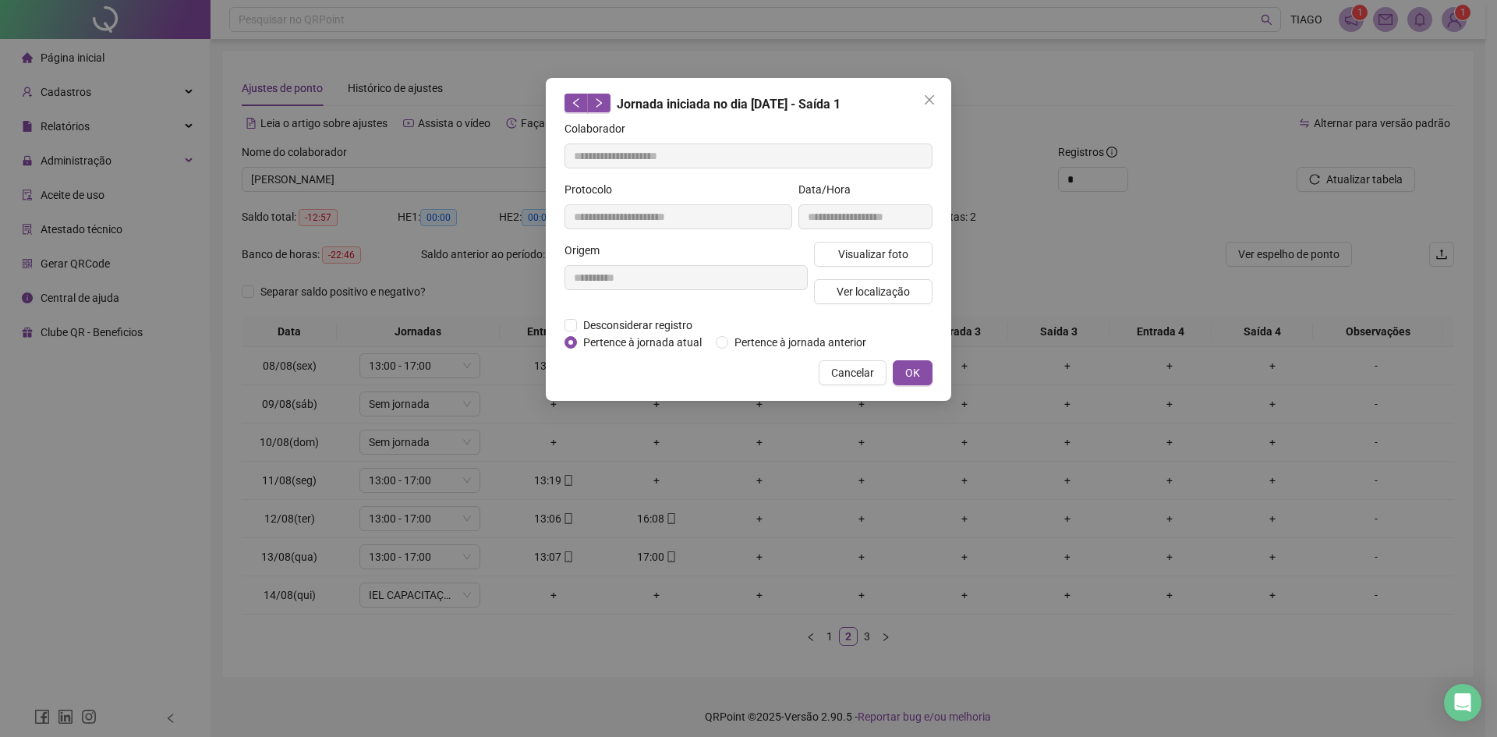
type input "**********"
click at [822, 255] on button "Visualizar foto" at bounding box center [873, 254] width 118 height 25
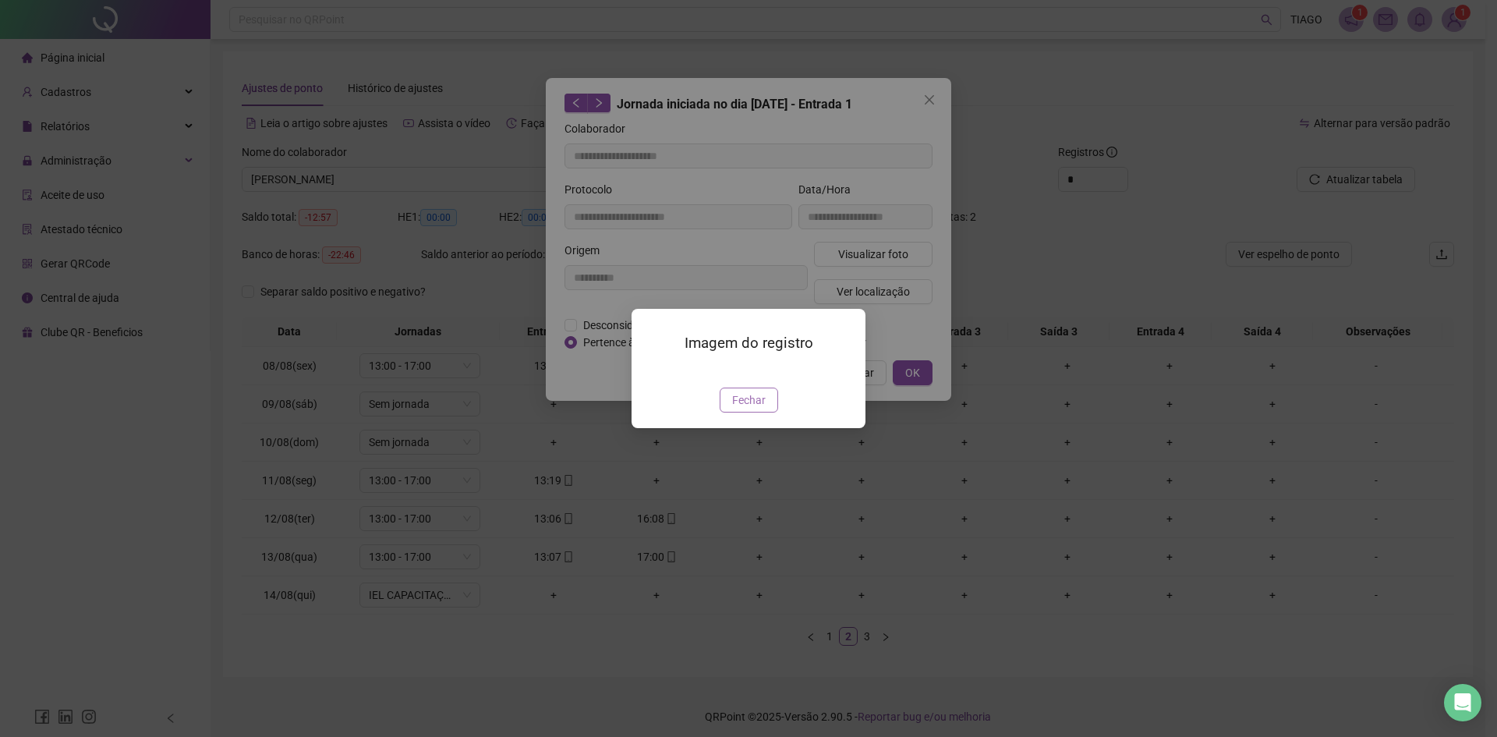
click at [768, 412] on button "Fechar" at bounding box center [749, 399] width 58 height 25
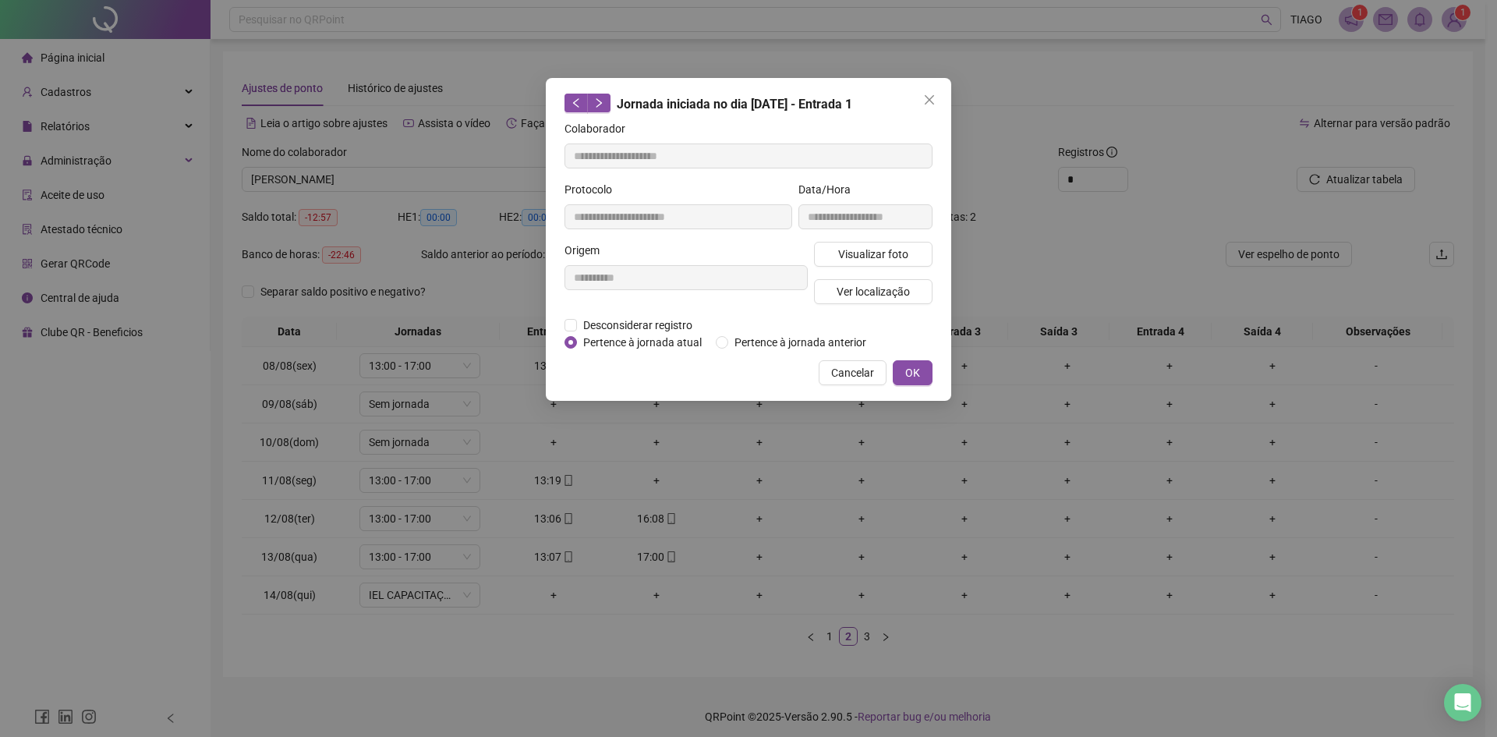
click at [925, 96] on icon "close" at bounding box center [929, 100] width 12 height 12
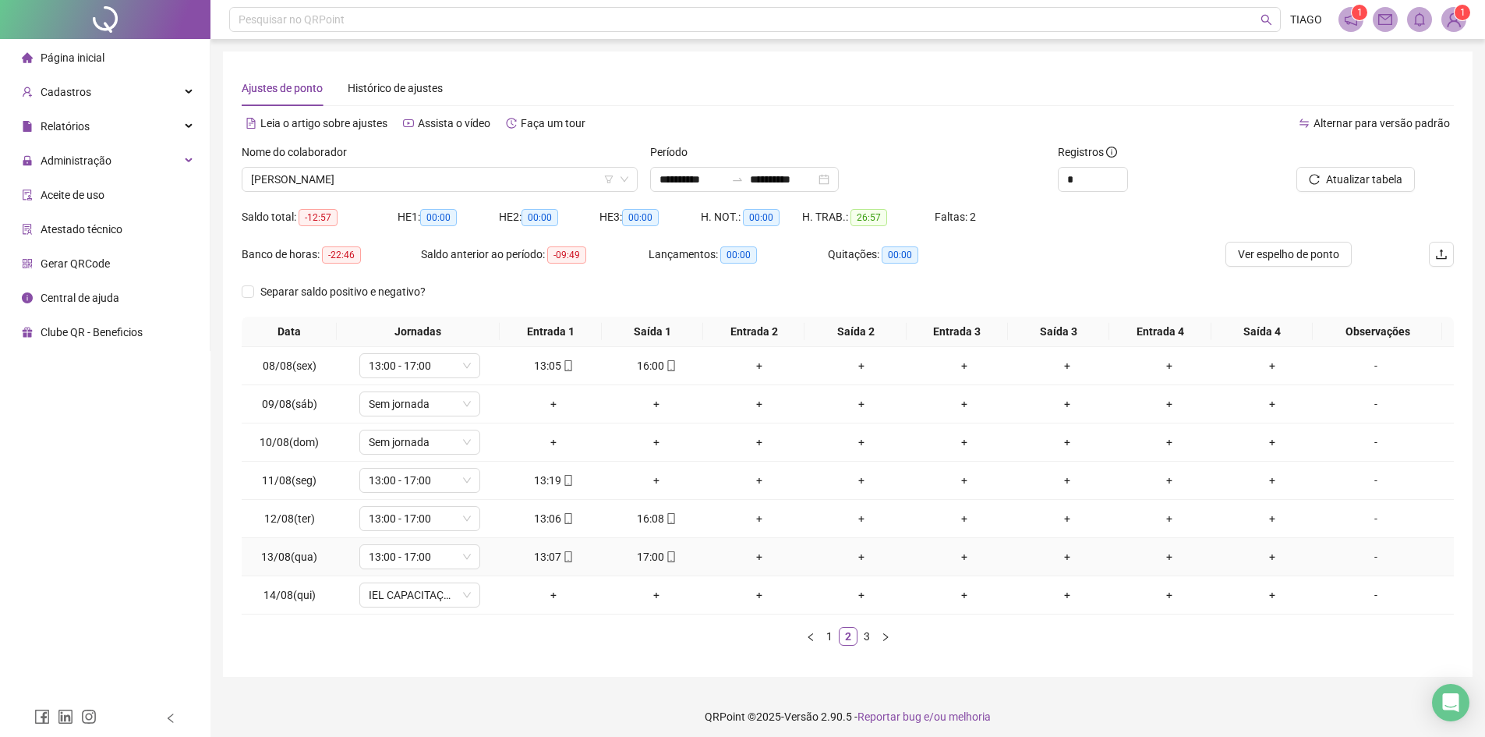
click at [556, 557] on div "13:07" at bounding box center [554, 556] width 90 height 17
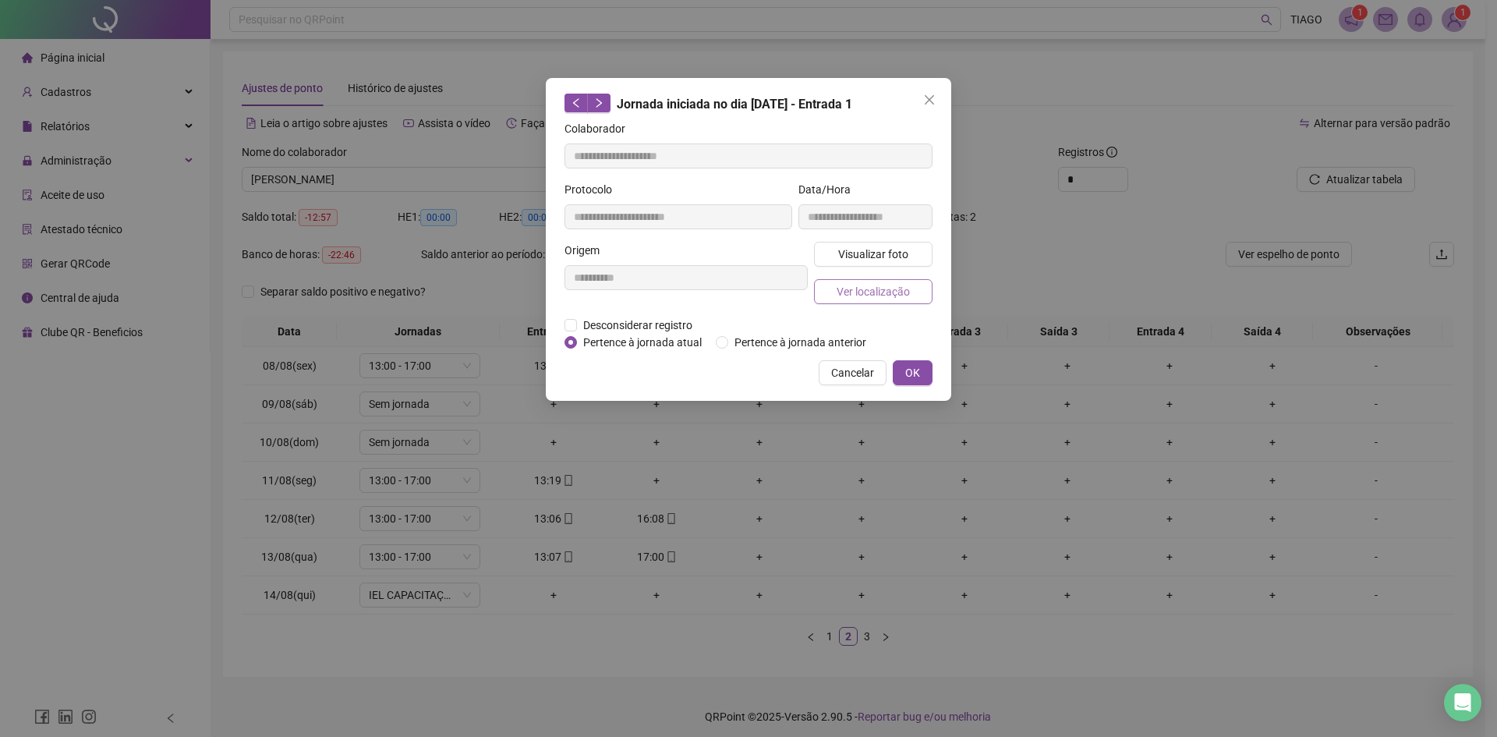
type input "**********"
click at [845, 267] on div "Visualizar foto Ver localização" at bounding box center [873, 279] width 125 height 75
click at [854, 256] on span "Visualizar foto" at bounding box center [873, 254] width 70 height 17
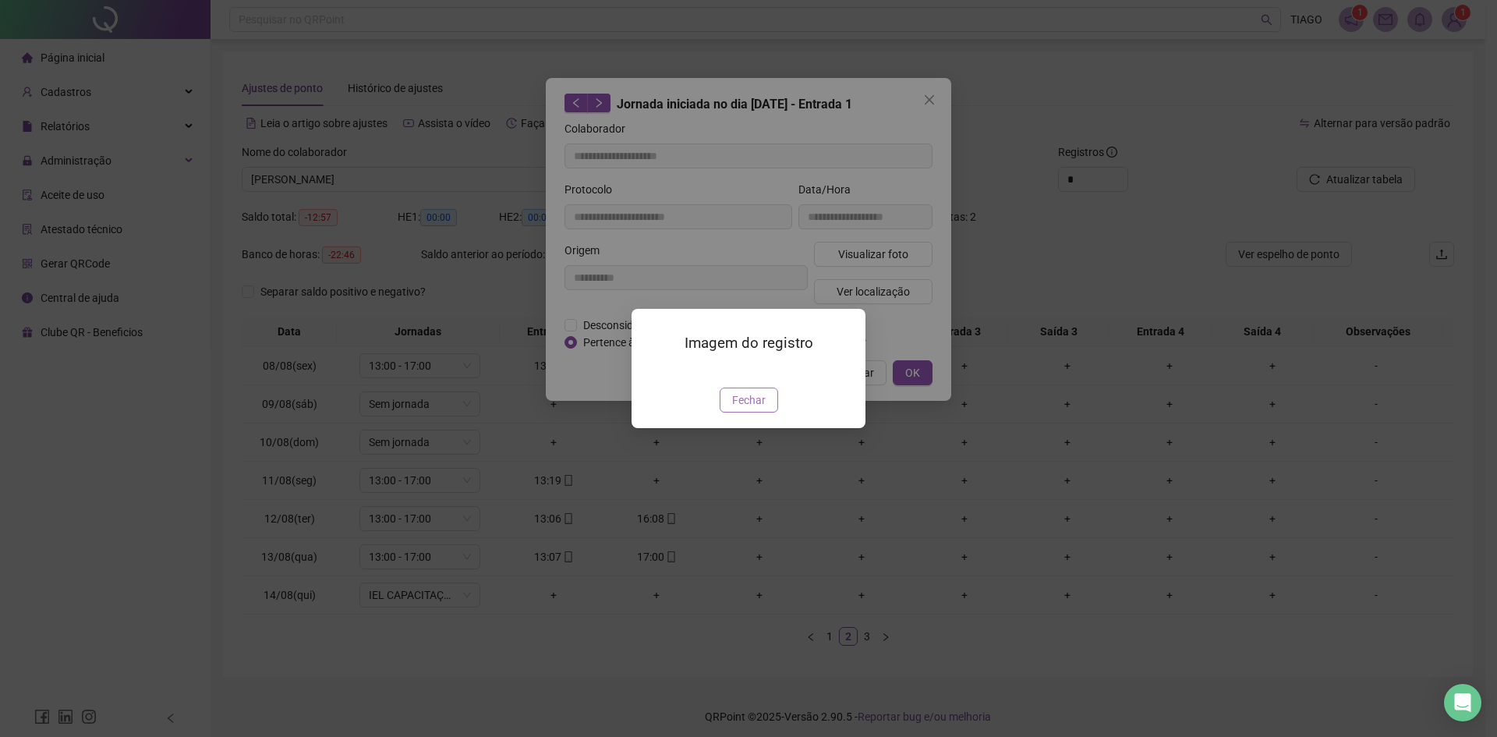
click at [755, 408] on span "Fechar" at bounding box center [749, 399] width 34 height 17
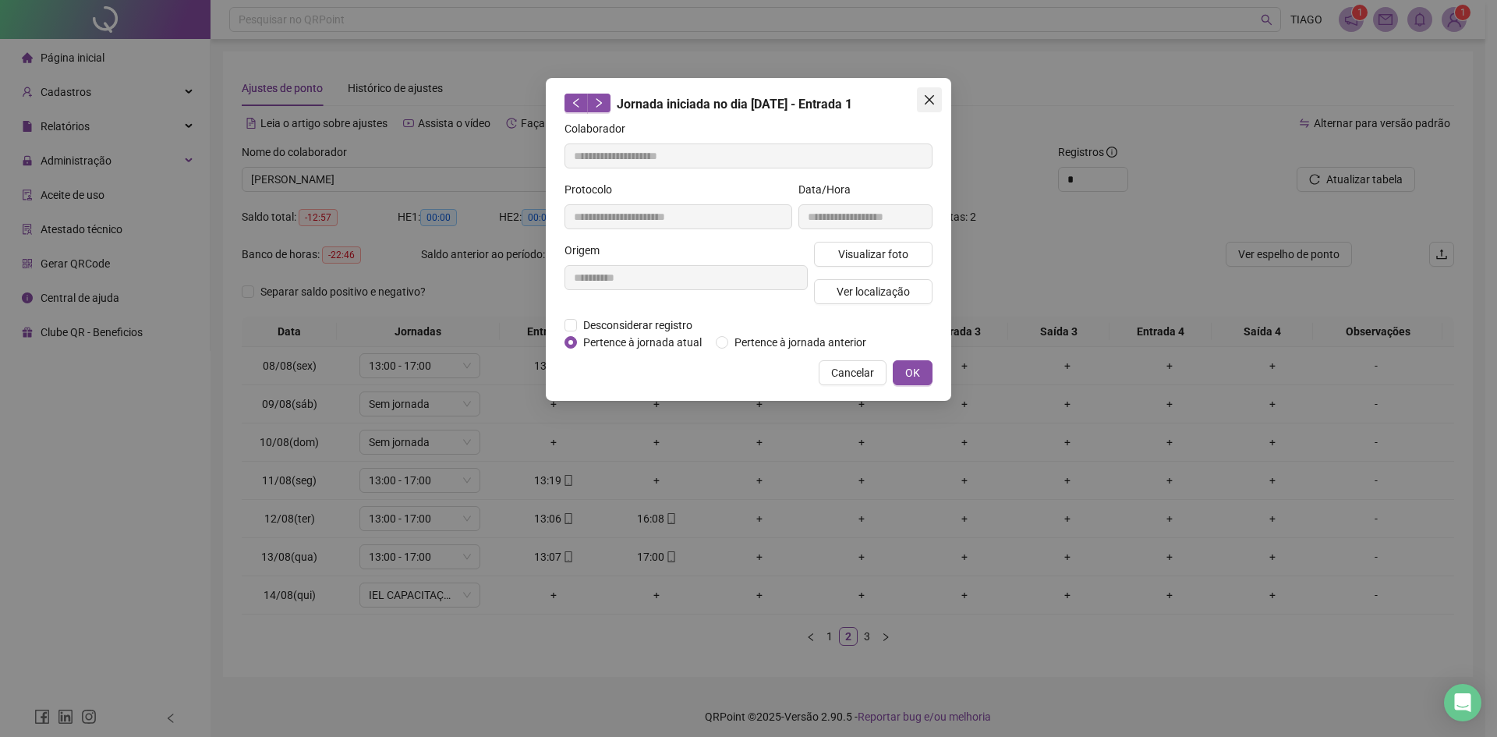
click at [935, 96] on icon "close" at bounding box center [929, 100] width 12 height 12
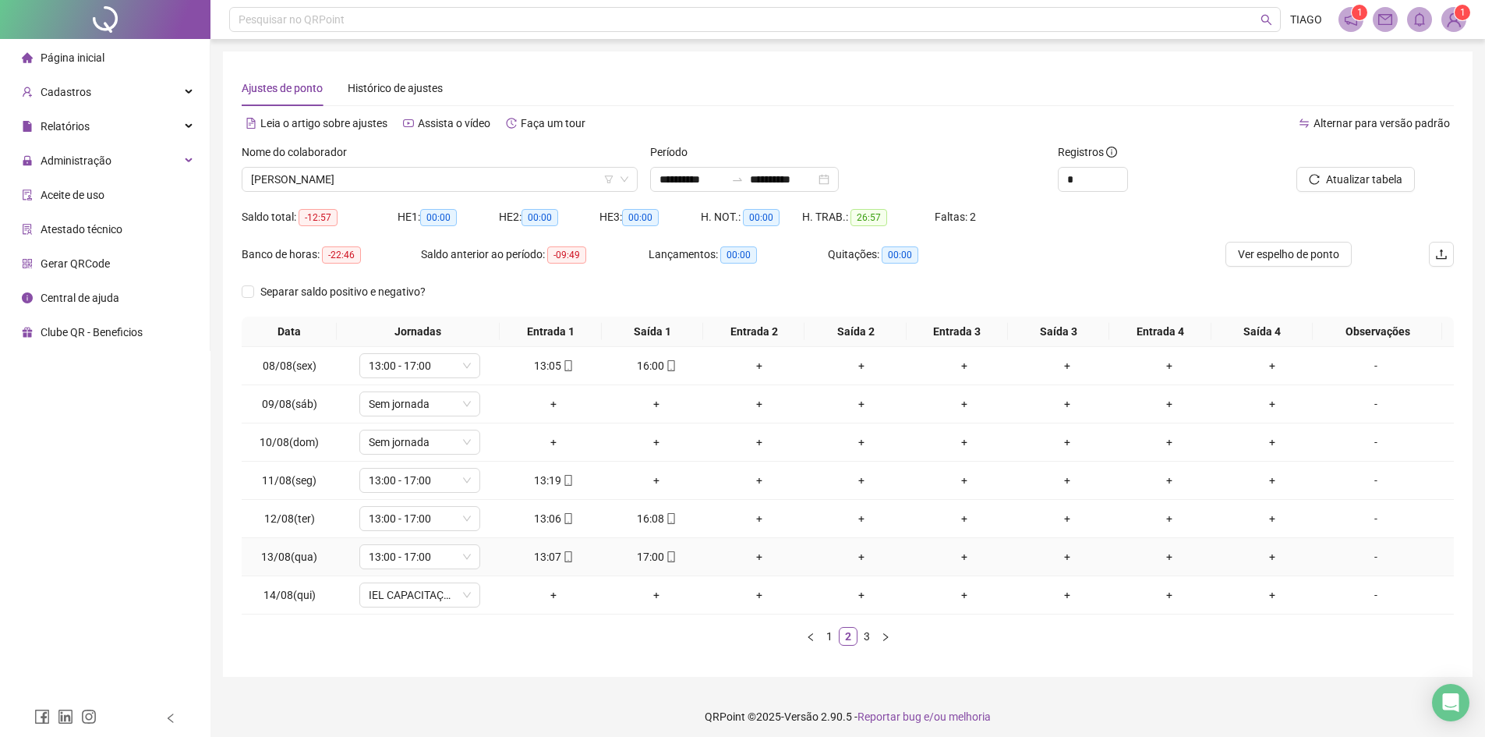
click at [651, 553] on div "17:00" at bounding box center [656, 556] width 90 height 17
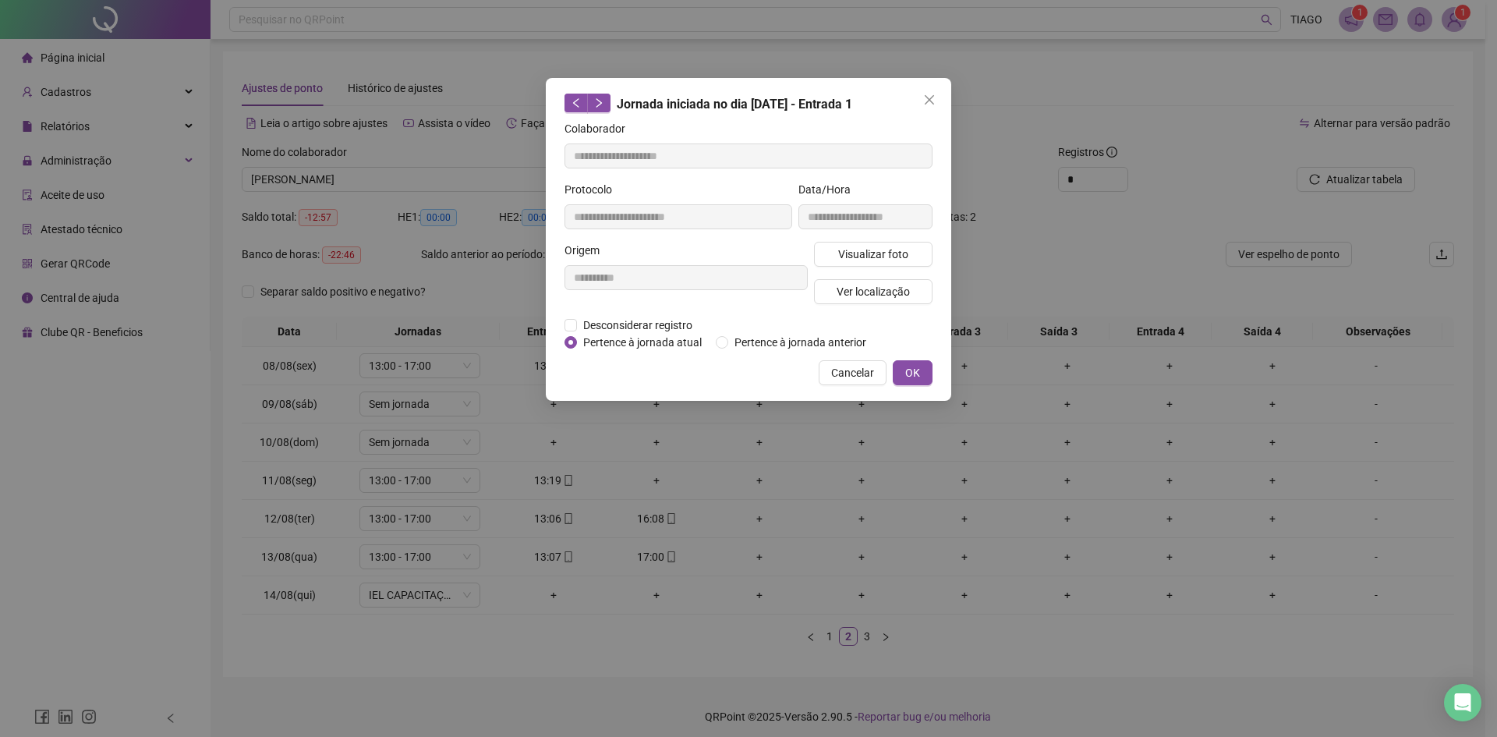
type input "**********"
click at [826, 254] on button "Visualizar foto" at bounding box center [873, 254] width 118 height 25
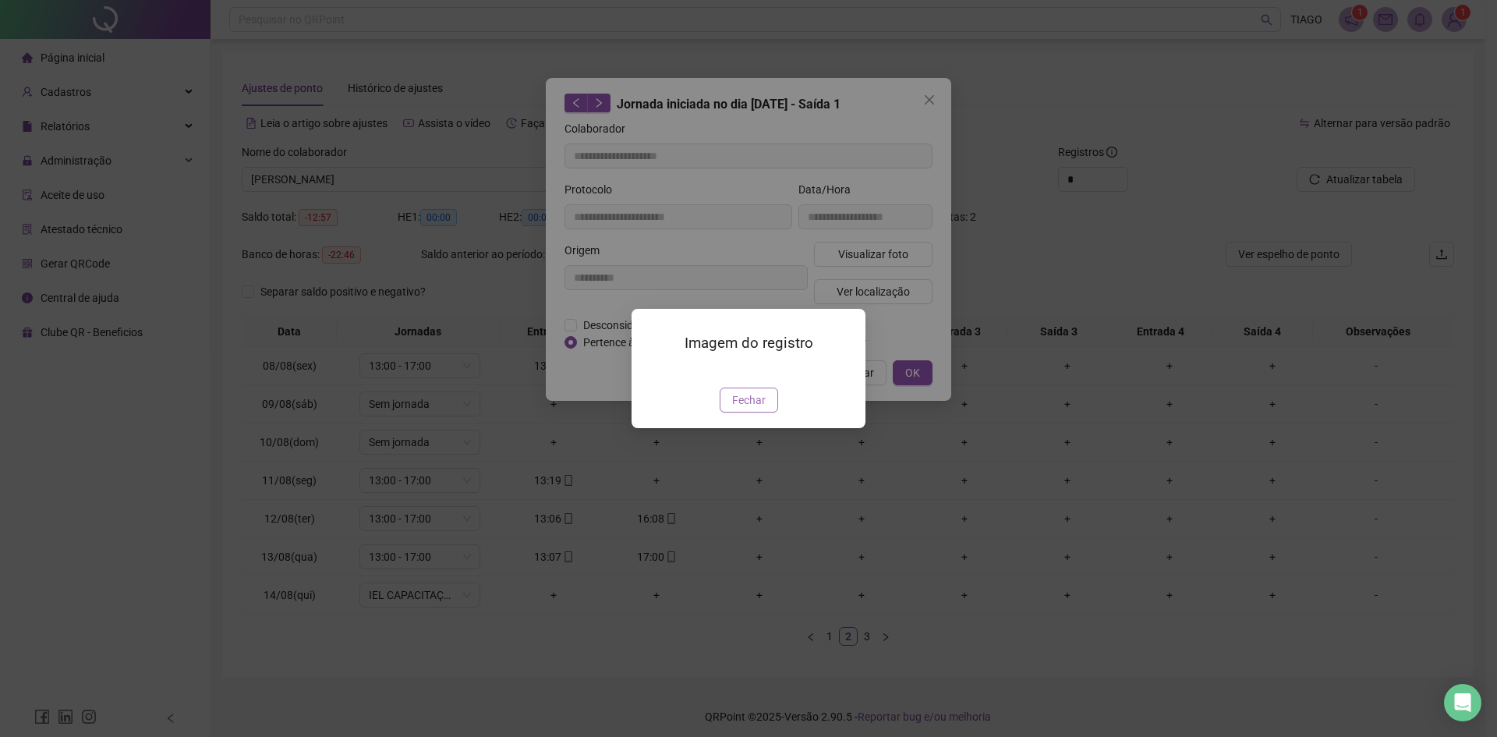
click at [745, 408] on span "Fechar" at bounding box center [749, 399] width 34 height 17
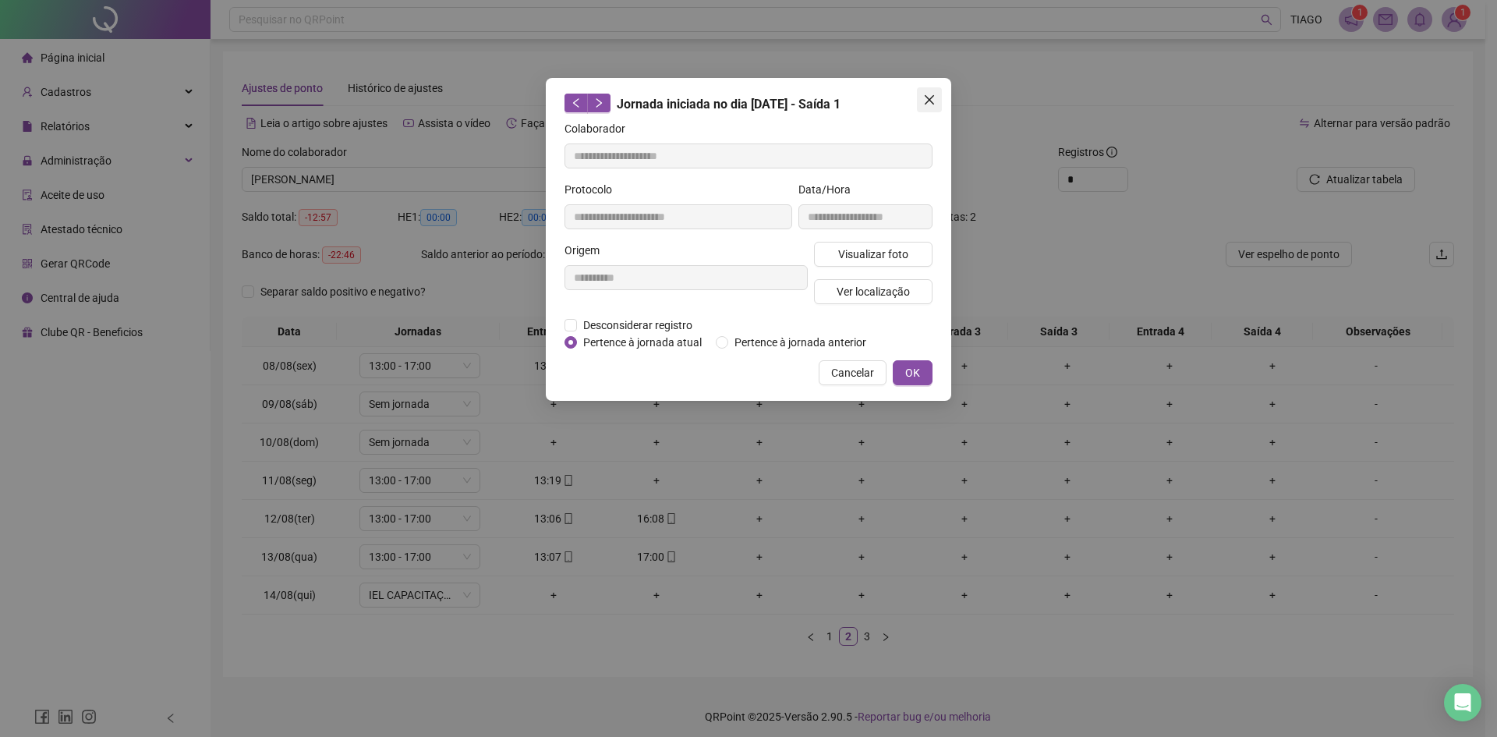
click at [918, 100] on span "Close" at bounding box center [929, 100] width 25 height 12
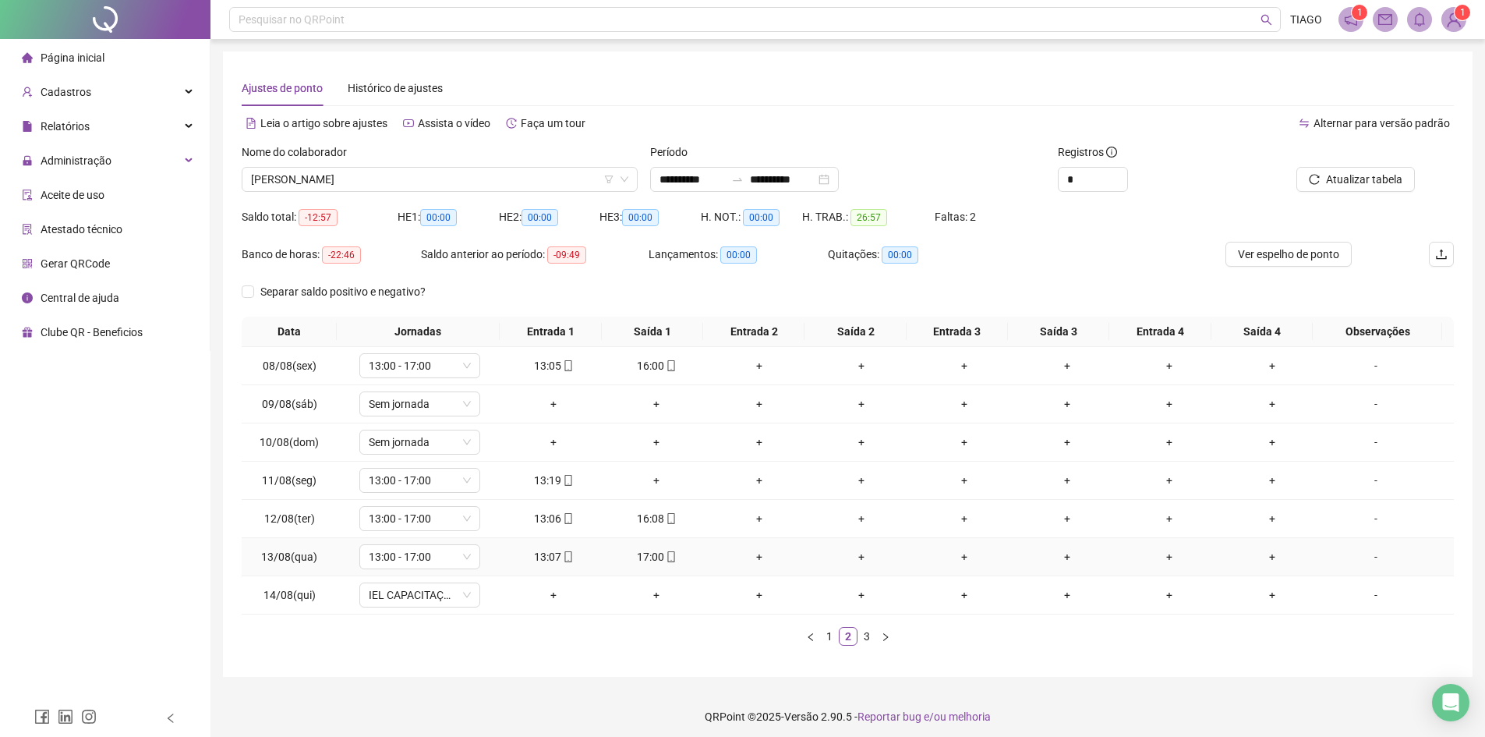
click at [566, 550] on span at bounding box center [567, 556] width 12 height 12
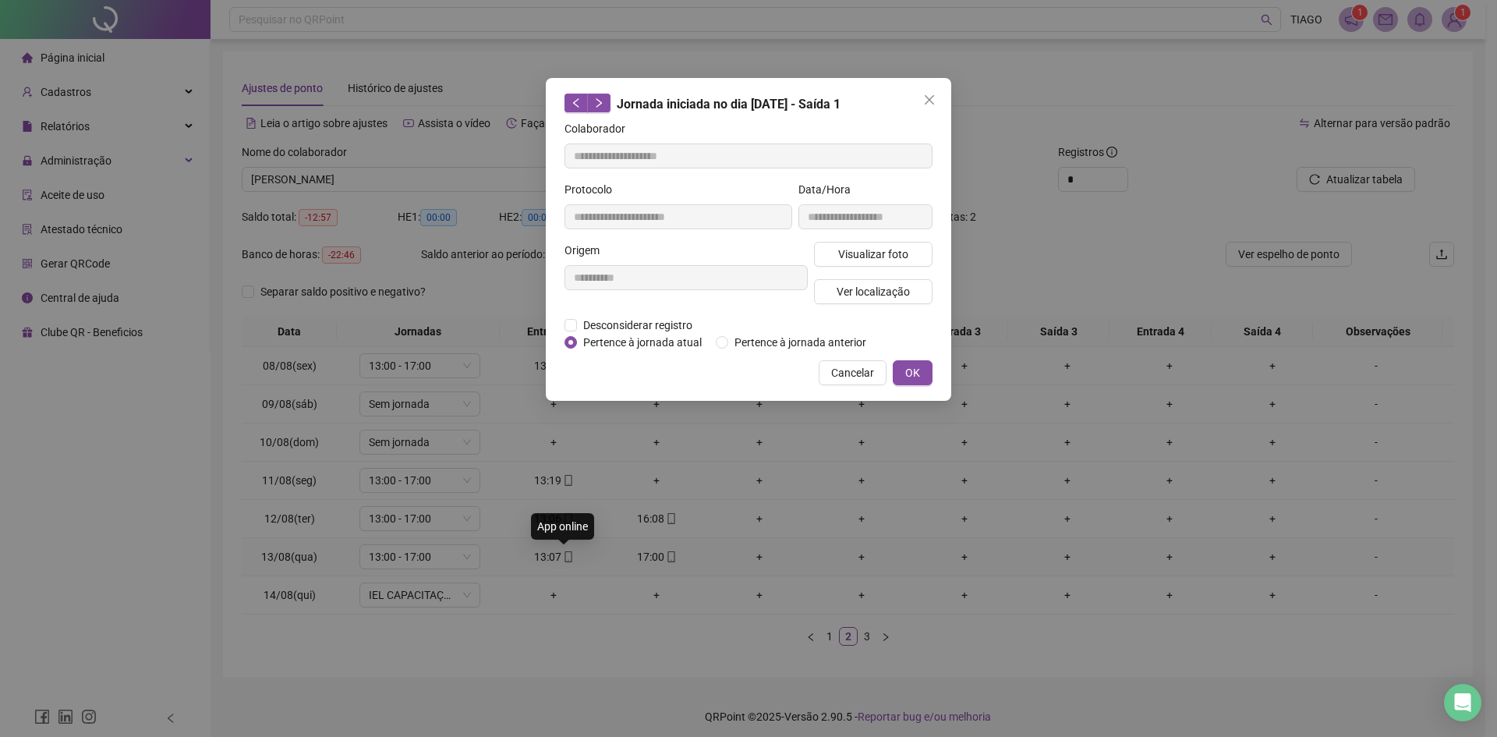
type input "**********"
click at [826, 270] on div "Visualizar foto Ver localização" at bounding box center [873, 279] width 125 height 75
click at [844, 246] on span "Visualizar foto" at bounding box center [873, 254] width 70 height 17
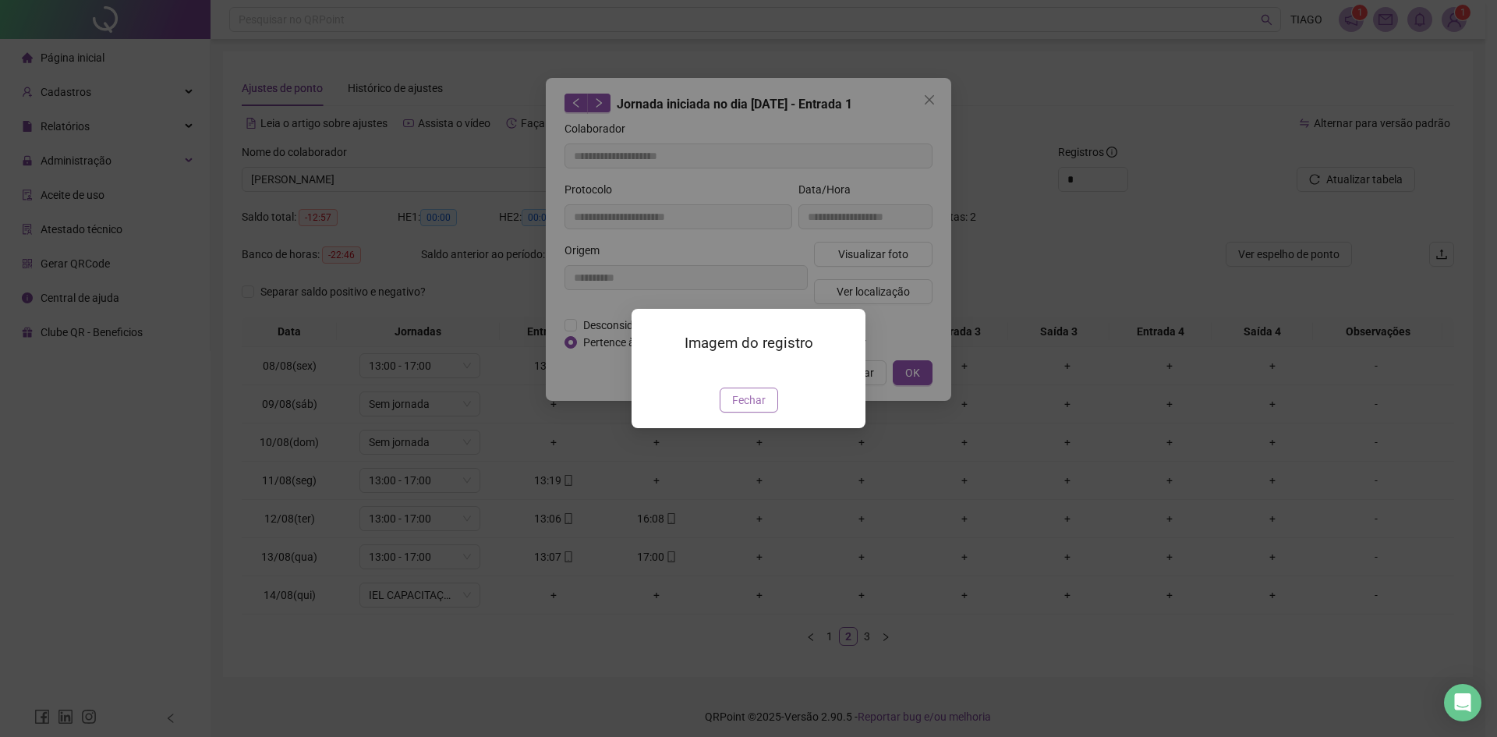
click at [740, 408] on span "Fechar" at bounding box center [749, 399] width 34 height 17
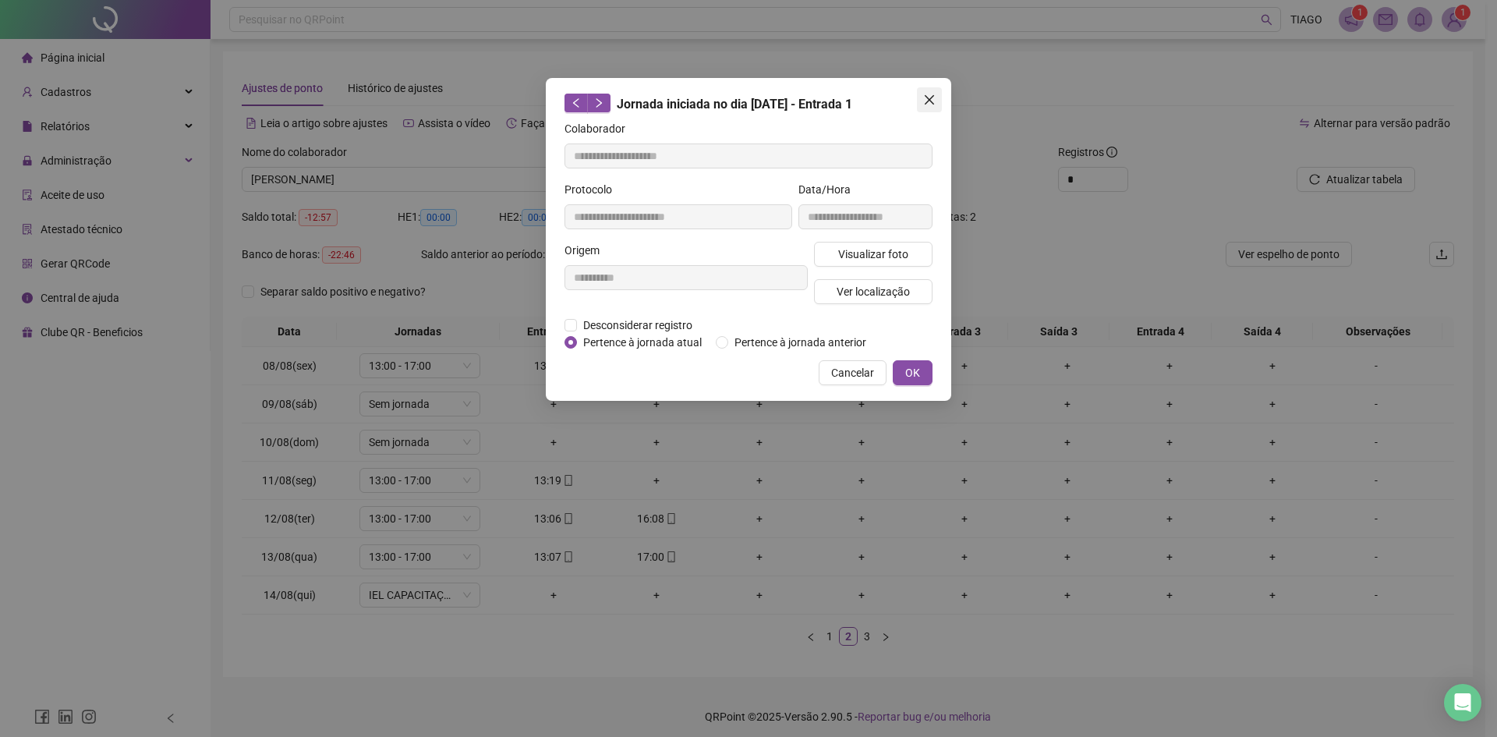
click at [932, 95] on icon "close" at bounding box center [929, 100] width 12 height 12
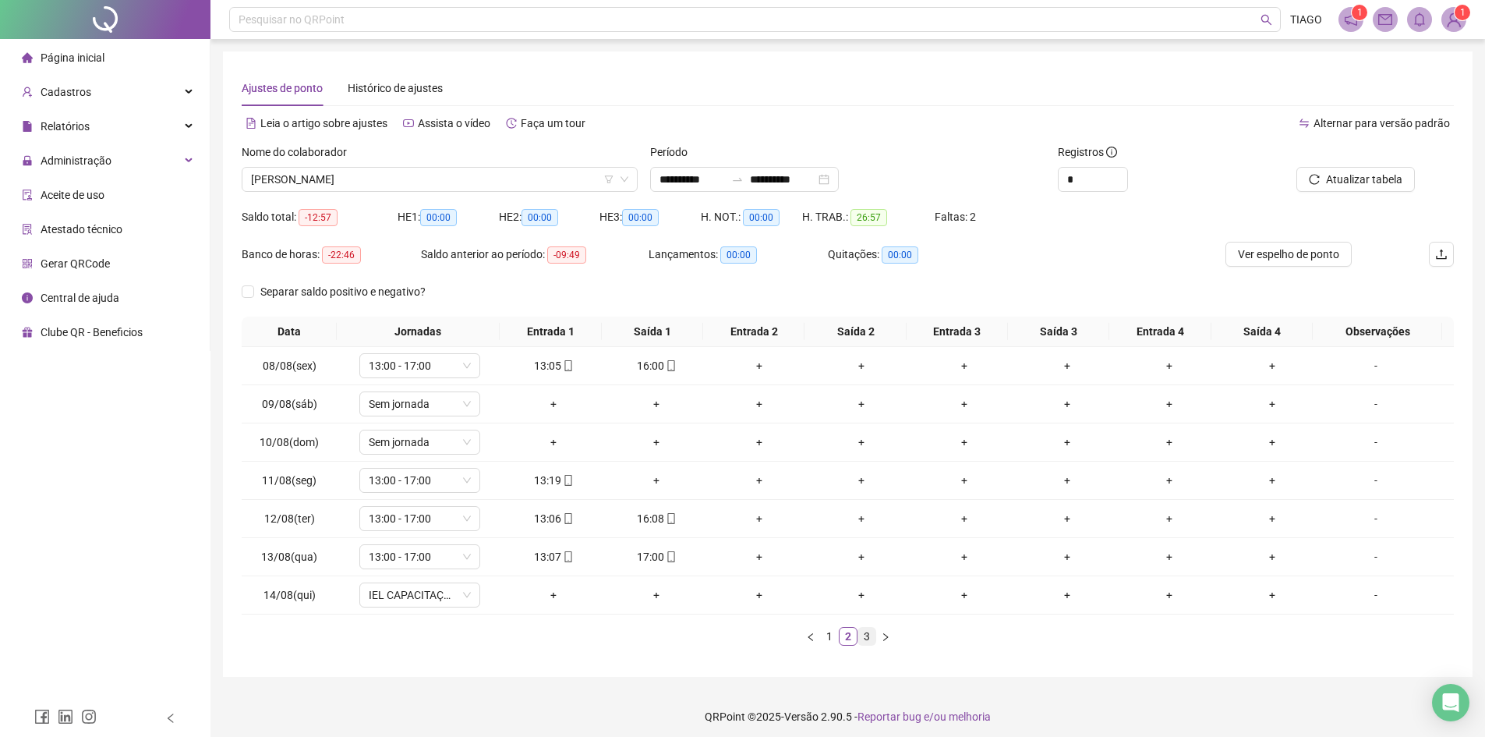
click at [865, 642] on link "3" at bounding box center [866, 636] width 17 height 17
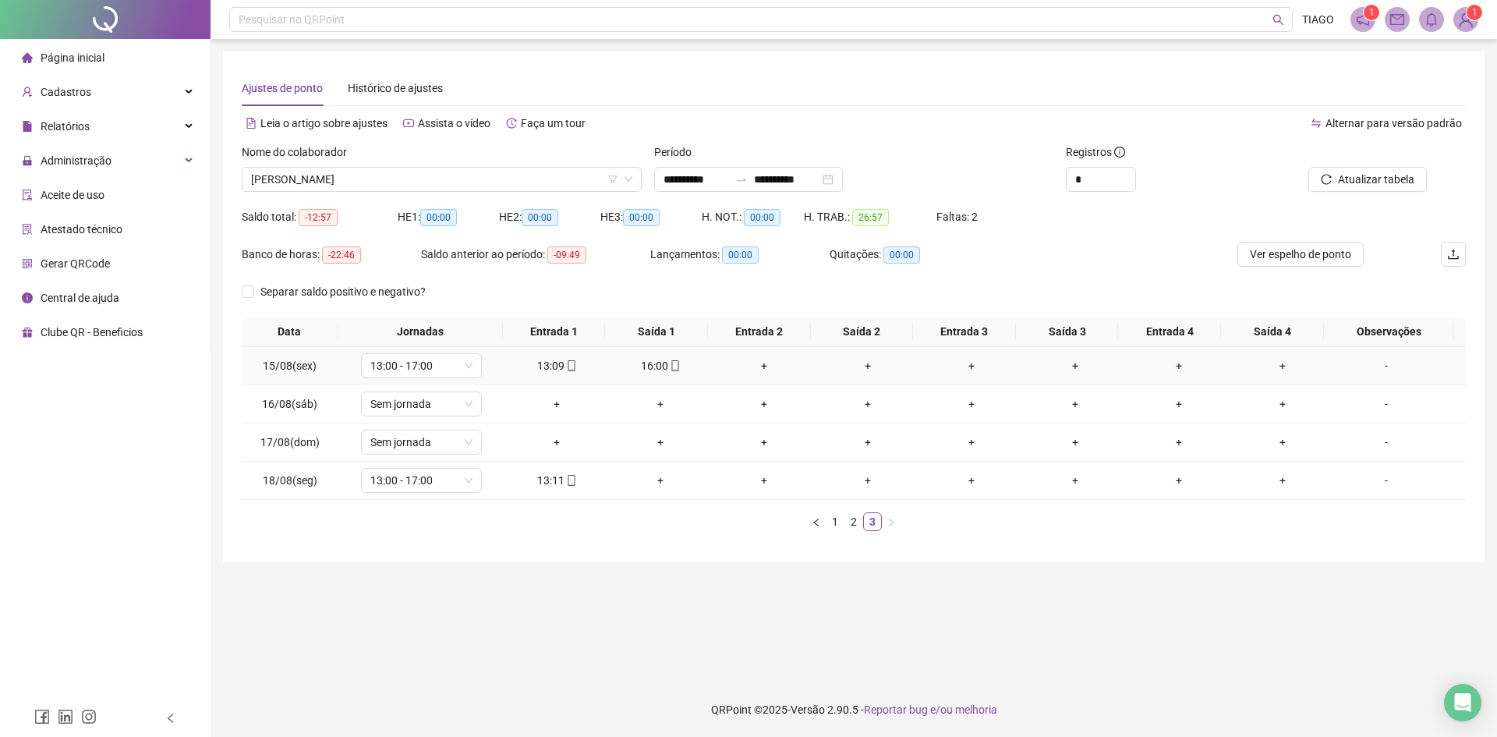
click at [567, 373] on div "13:09" at bounding box center [556, 365] width 91 height 17
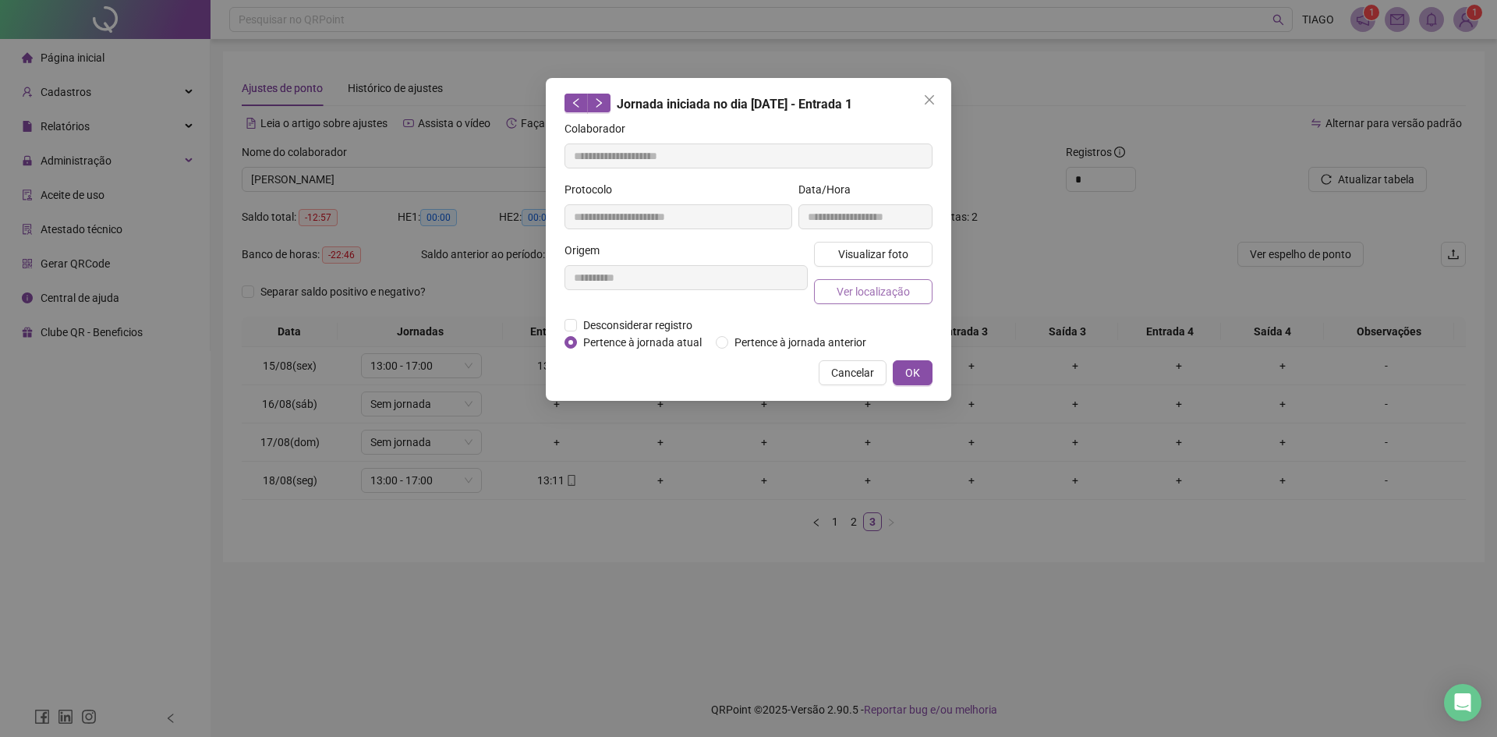
type input "**********"
click at [860, 257] on span "Visualizar foto" at bounding box center [873, 254] width 70 height 17
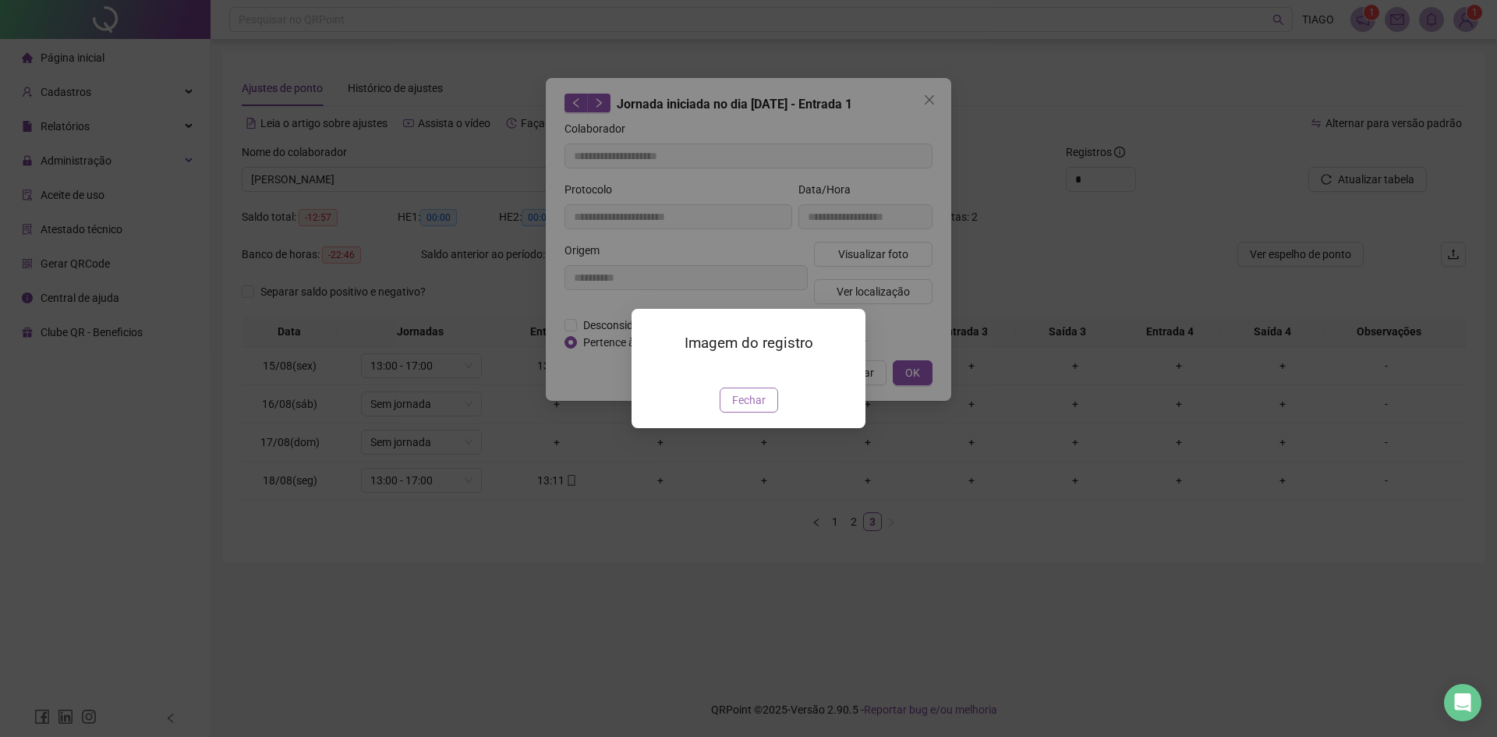
click at [756, 408] on span "Fechar" at bounding box center [749, 399] width 34 height 17
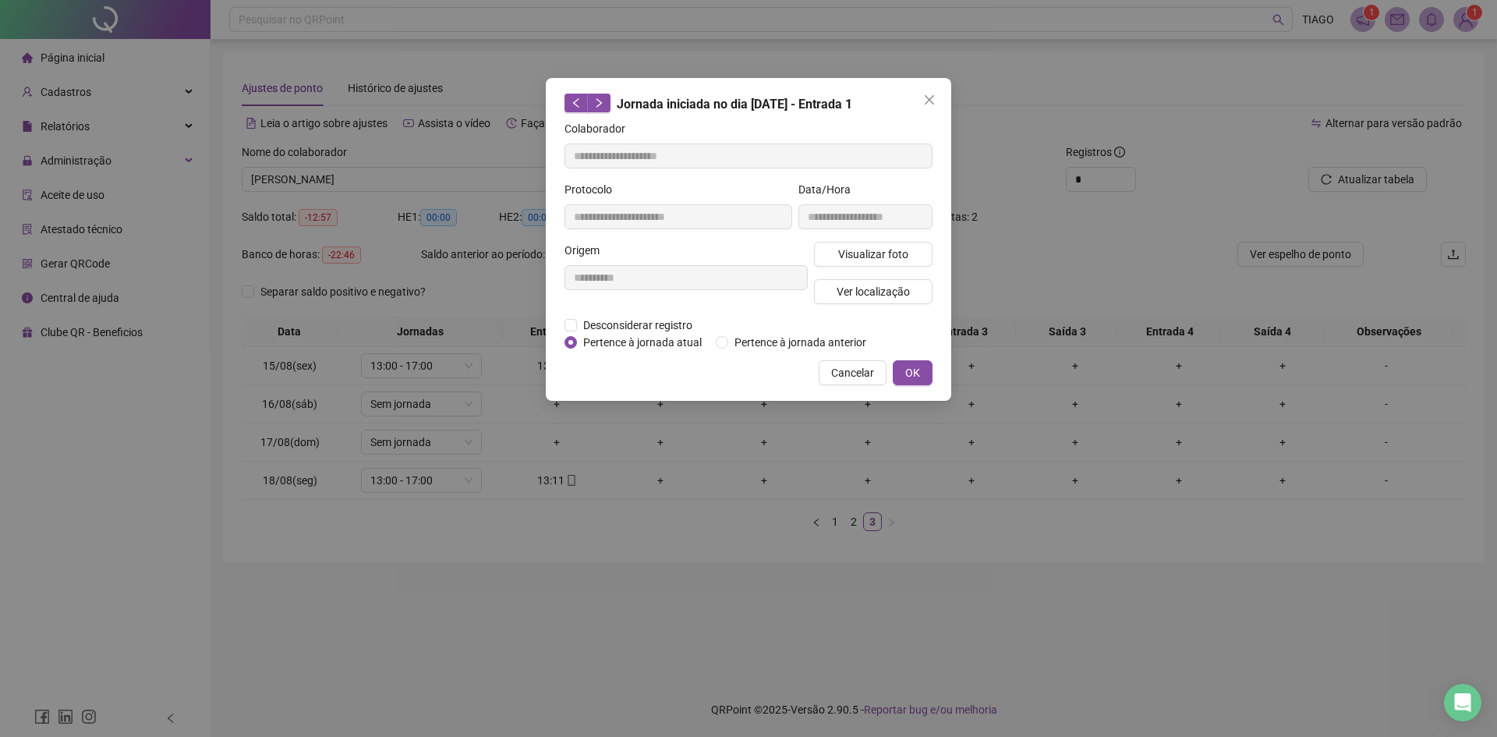
click at [937, 87] on div "**********" at bounding box center [748, 239] width 405 height 323
click at [933, 97] on icon "close" at bounding box center [929, 99] width 9 height 9
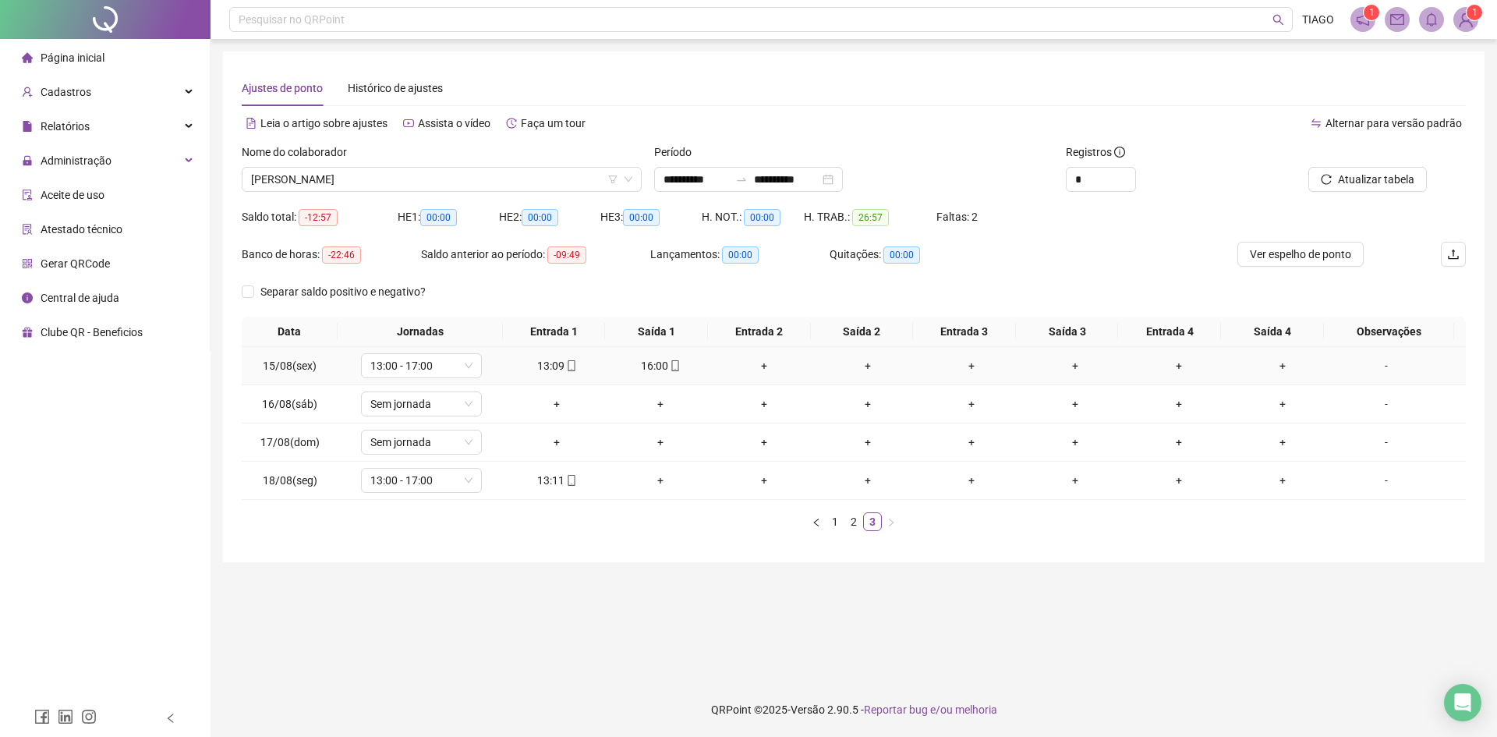
click at [671, 370] on icon "mobile" at bounding box center [674, 365] width 7 height 11
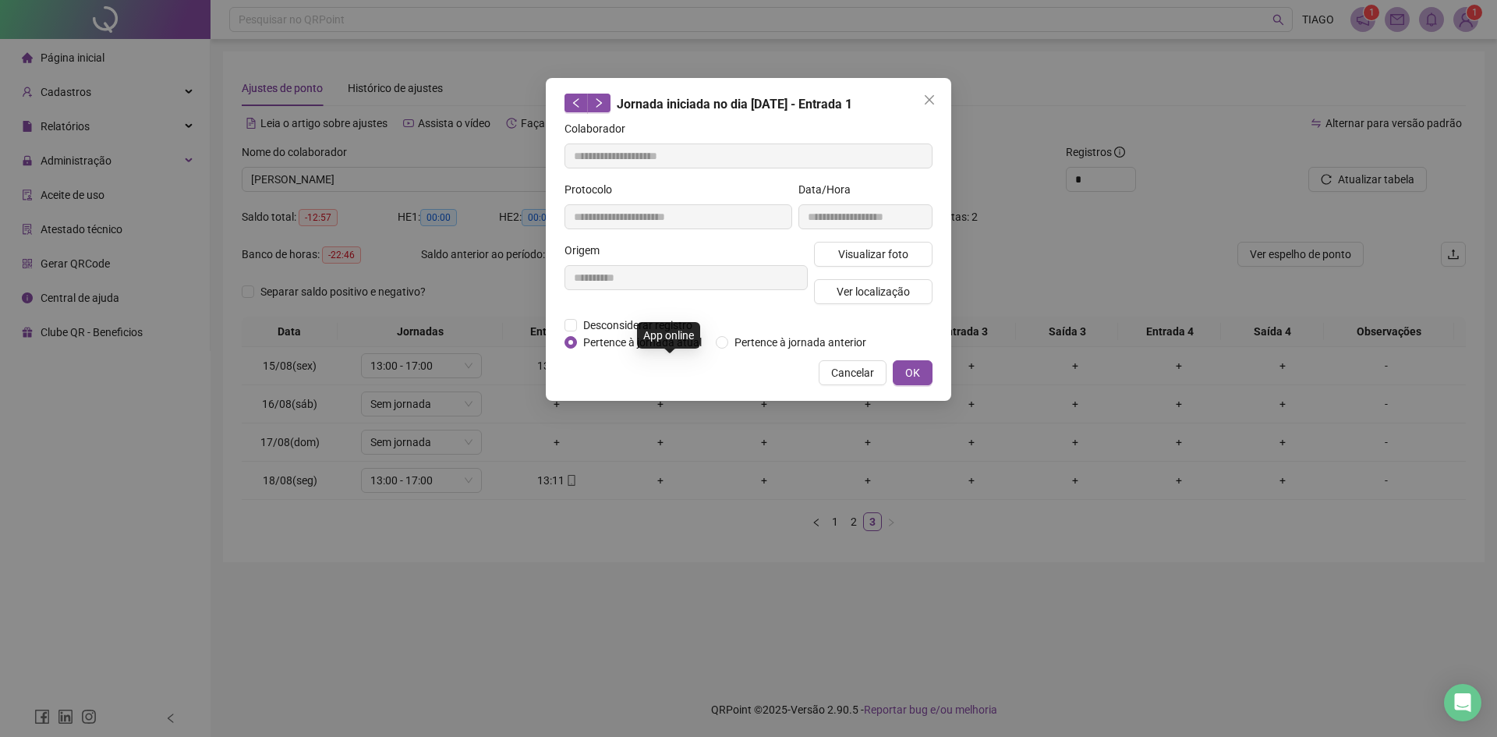
type input "**********"
click at [867, 259] on span "Visualizar foto" at bounding box center [873, 254] width 70 height 17
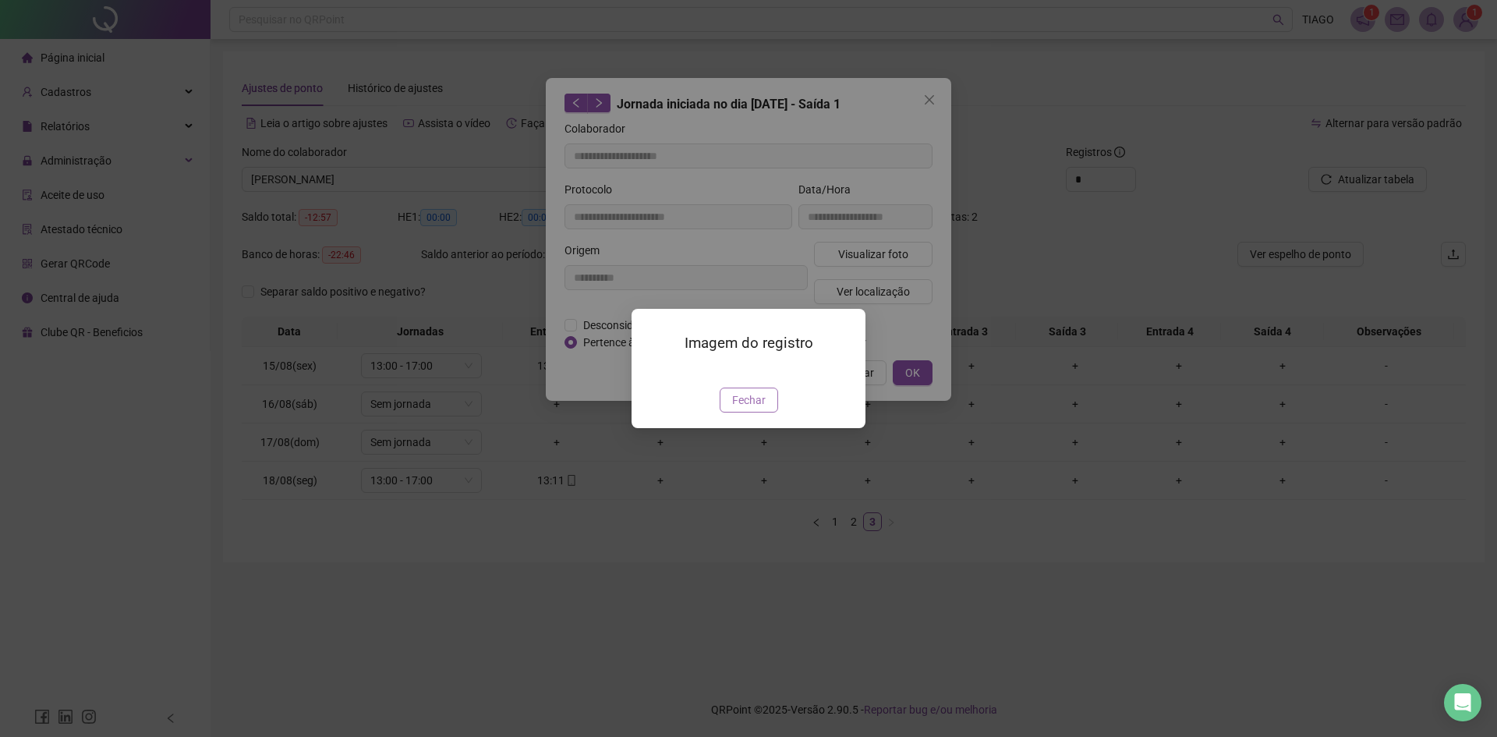
click at [765, 412] on button "Fechar" at bounding box center [749, 399] width 58 height 25
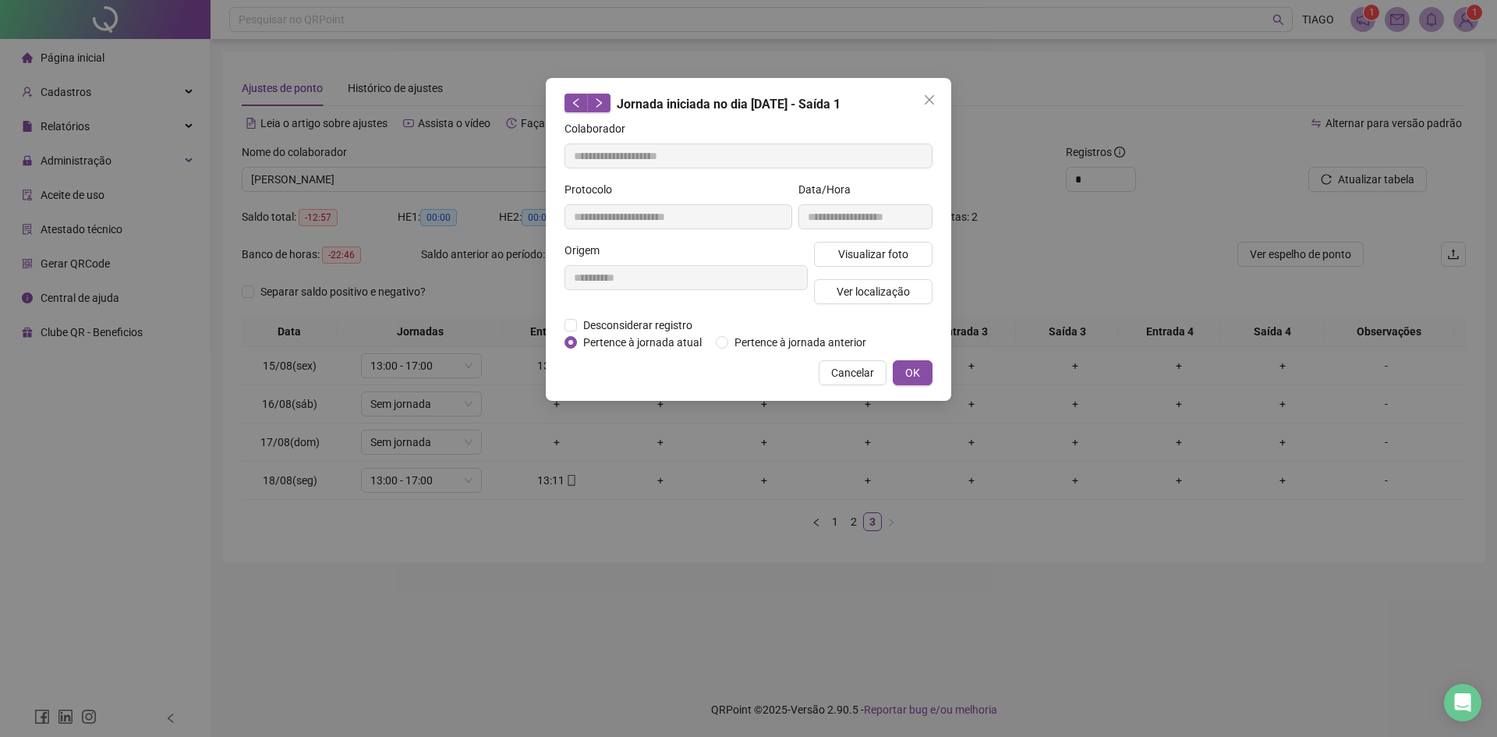
click at [925, 94] on icon "close" at bounding box center [929, 100] width 12 height 12
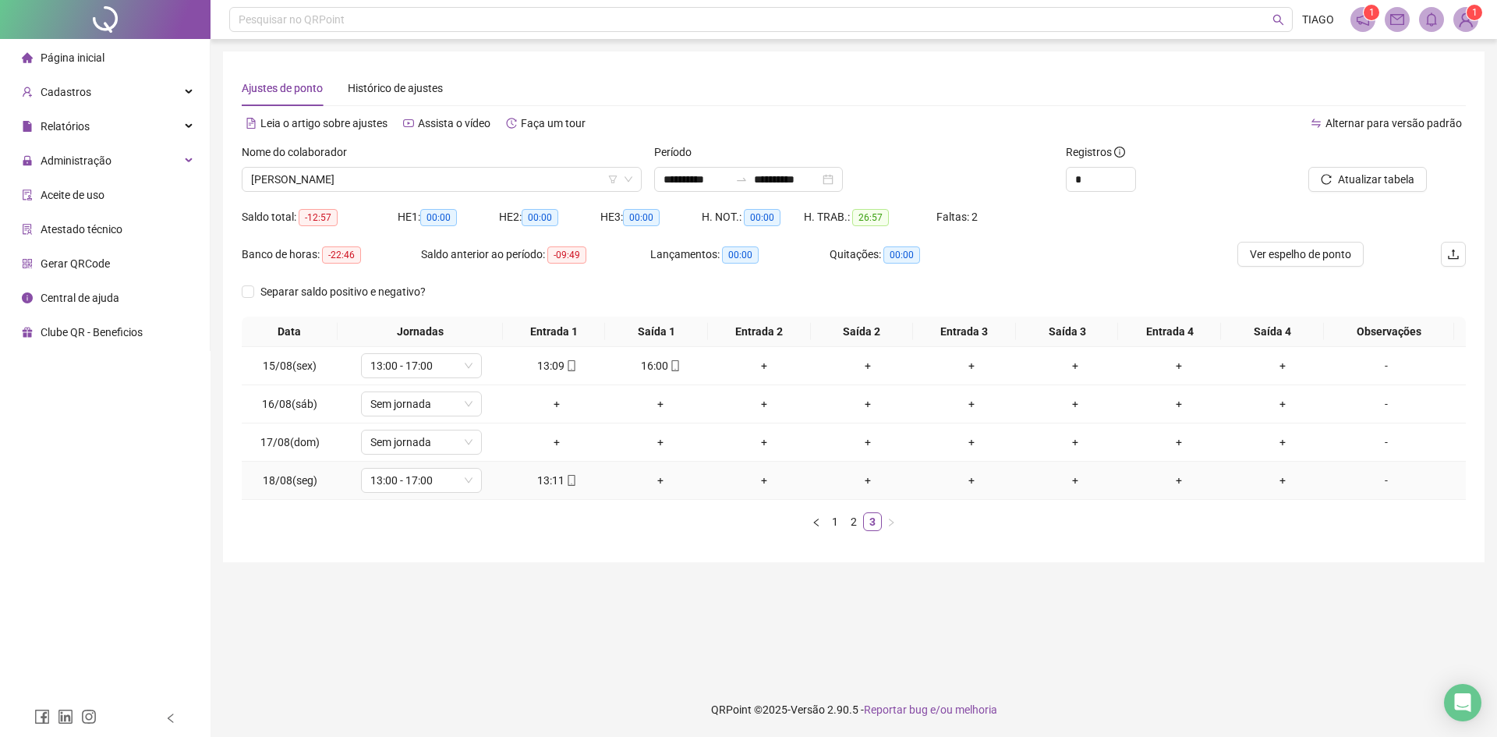
click at [566, 477] on icon "mobile" at bounding box center [571, 480] width 11 height 11
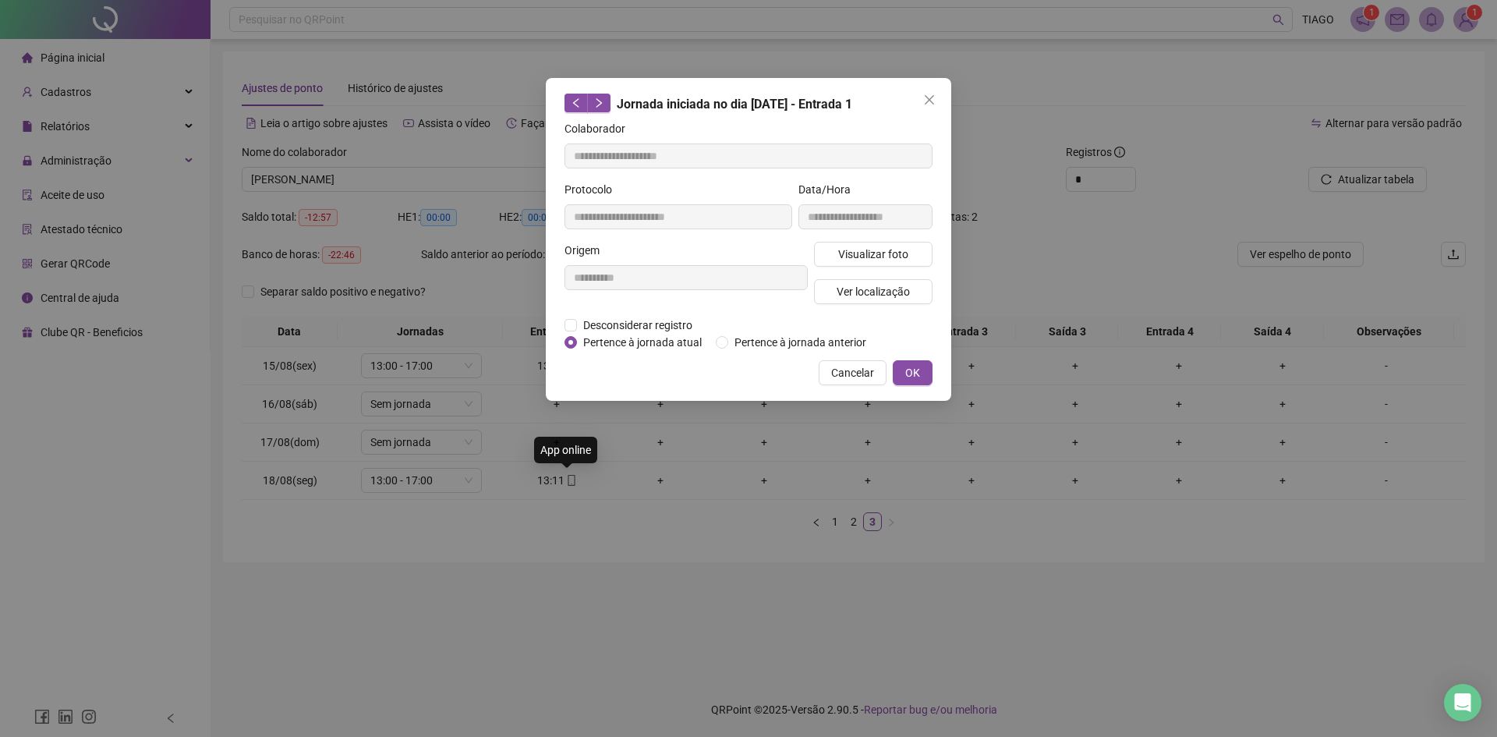
type input "**********"
click at [841, 240] on div "**********" at bounding box center [865, 211] width 140 height 61
click at [858, 250] on span "Visualizar foto" at bounding box center [873, 254] width 70 height 17
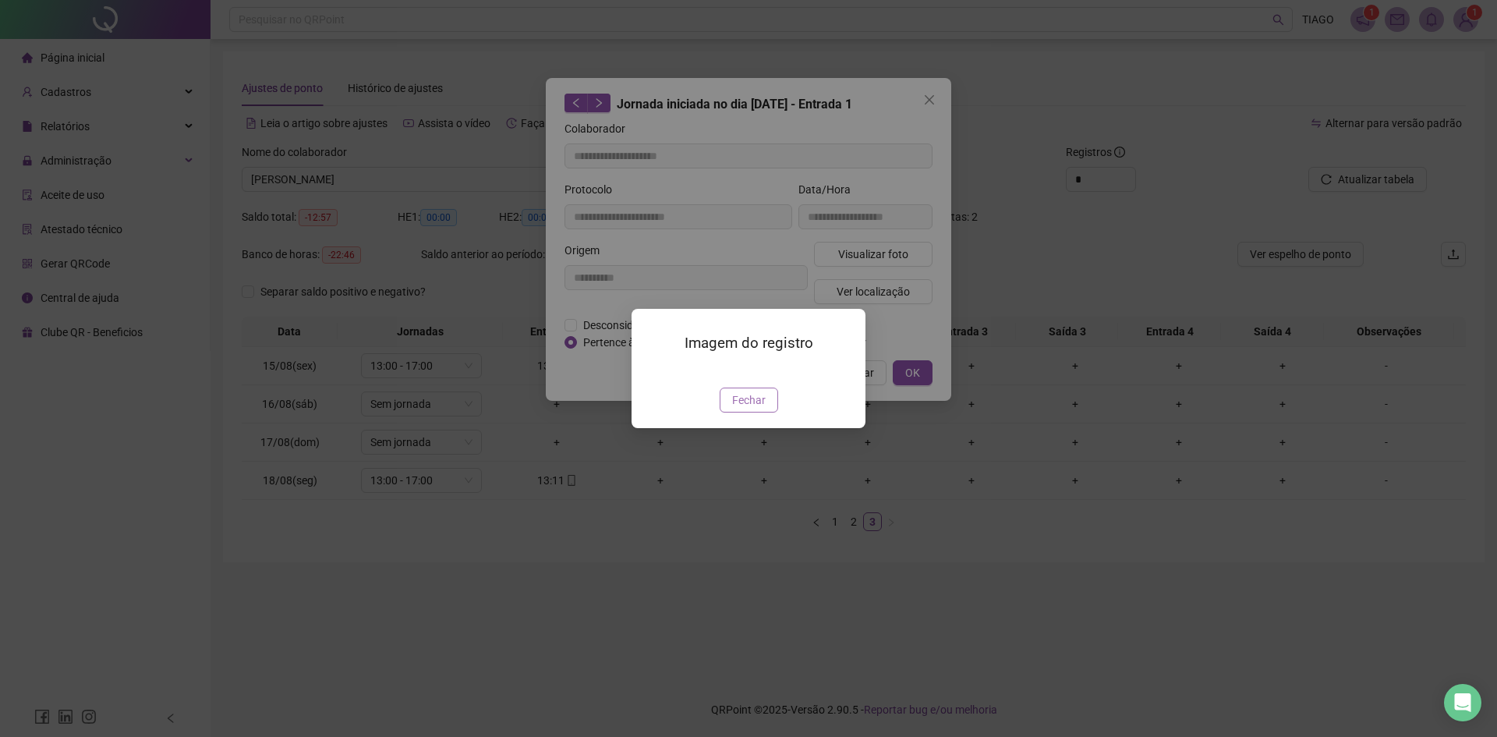
click at [742, 408] on span "Fechar" at bounding box center [749, 399] width 34 height 17
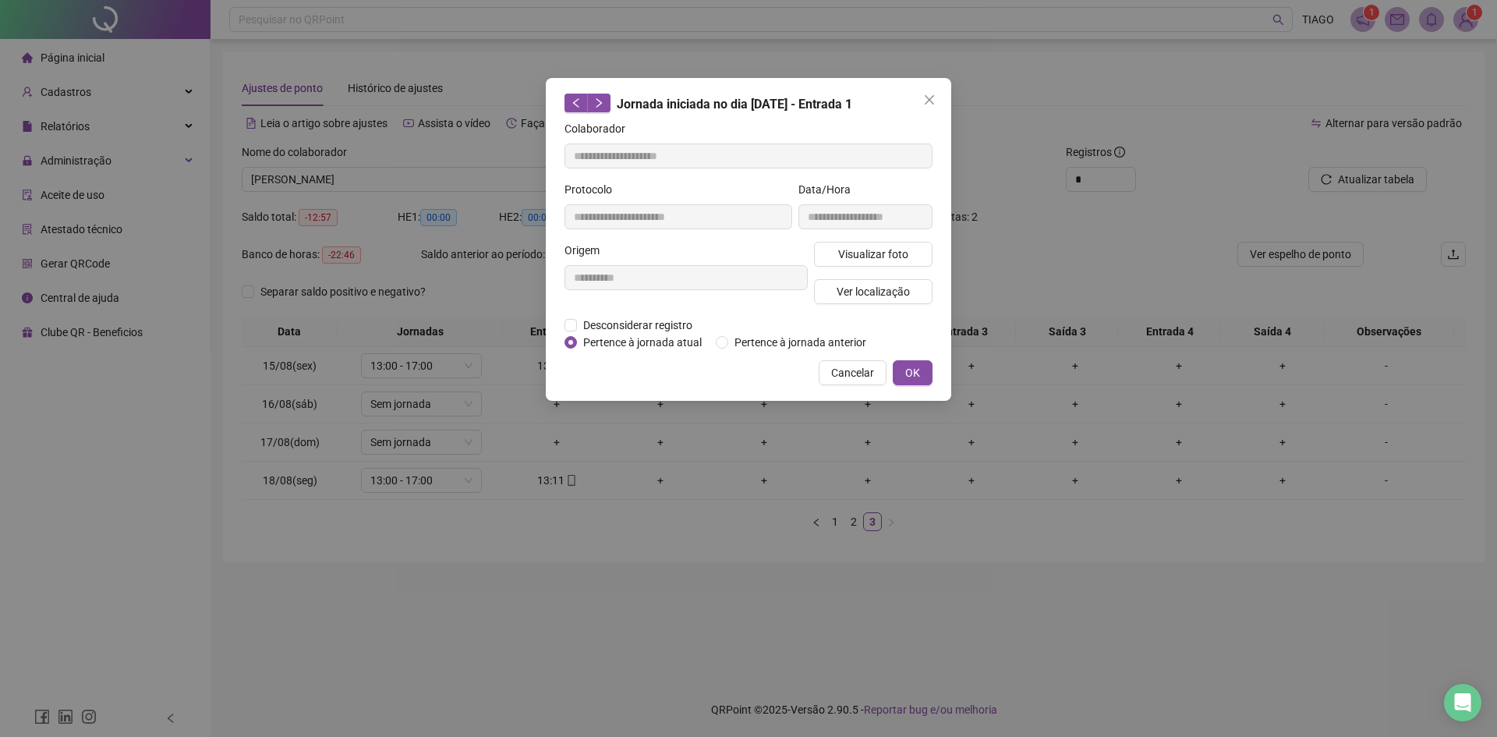
click at [933, 95] on icon "close" at bounding box center [929, 100] width 12 height 12
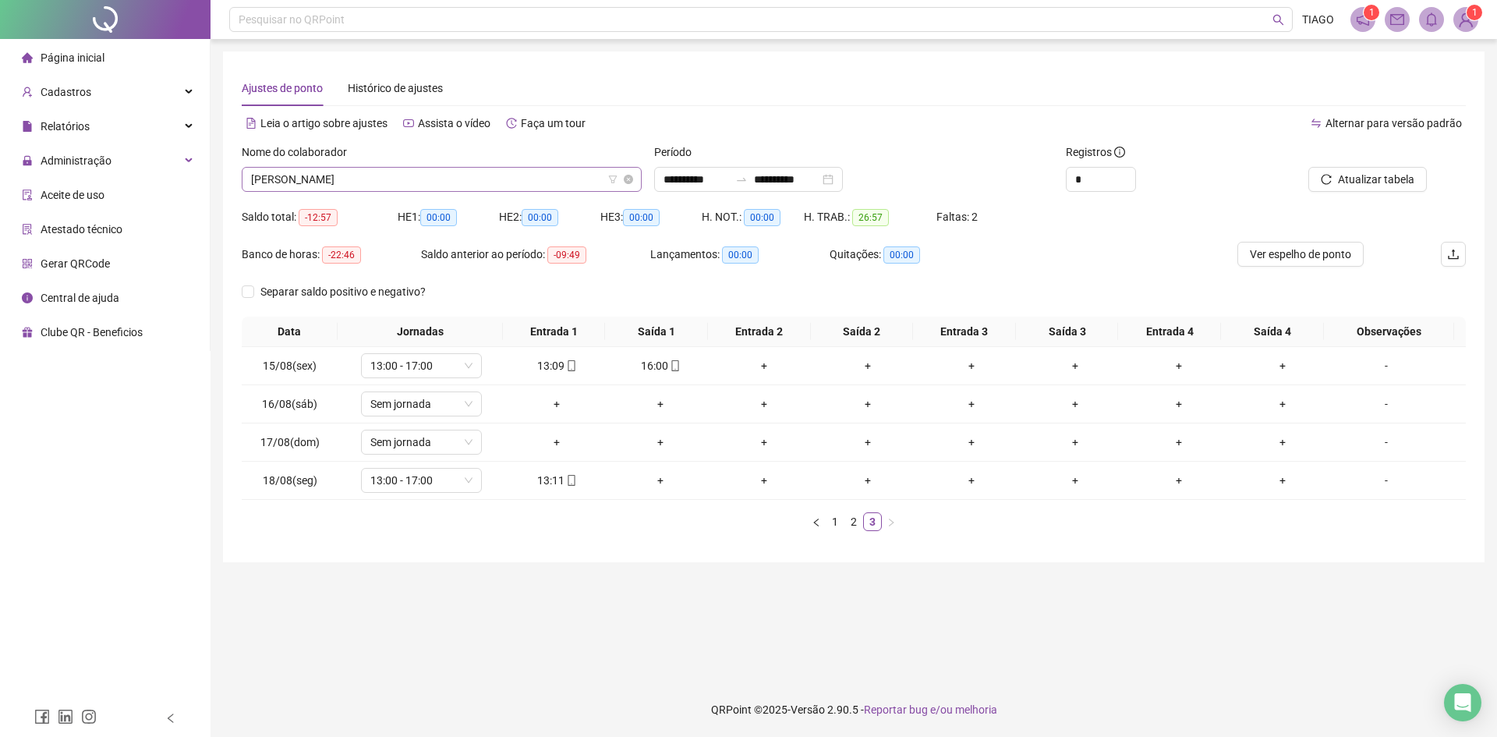
click at [461, 178] on span "[PERSON_NAME]" at bounding box center [441, 179] width 381 height 23
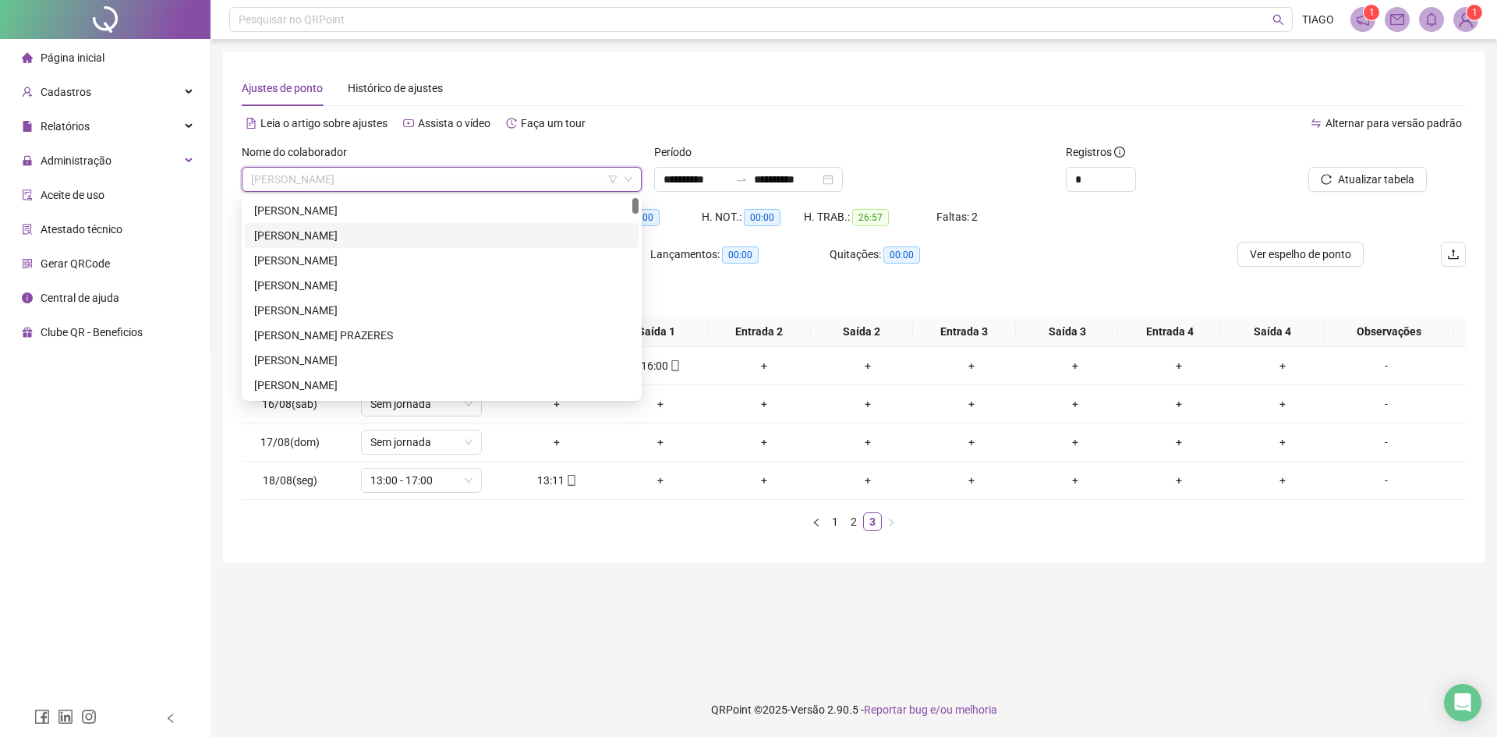
click at [506, 235] on div "[PERSON_NAME]" at bounding box center [441, 235] width 375 height 17
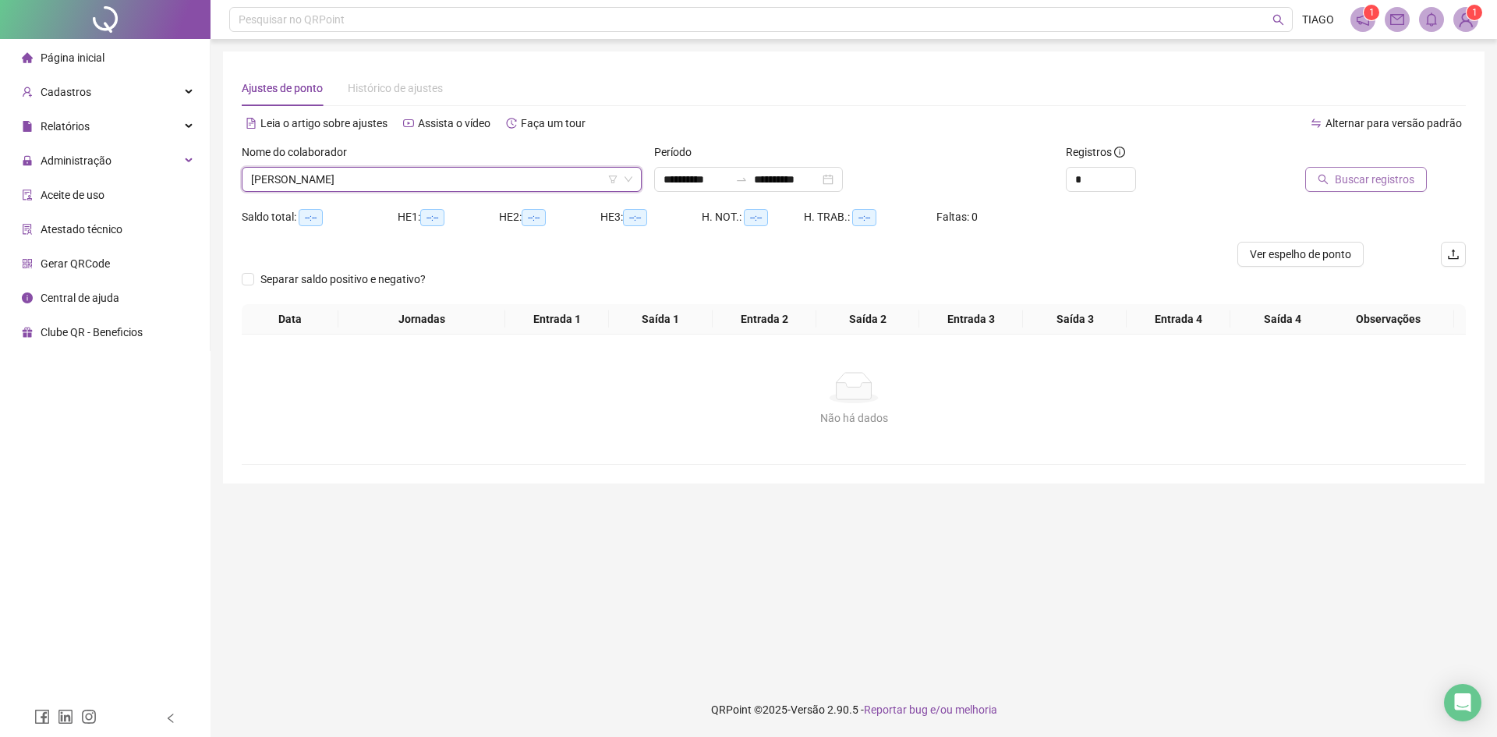
click at [1382, 183] on span "Buscar registros" at bounding box center [1375, 179] width 80 height 17
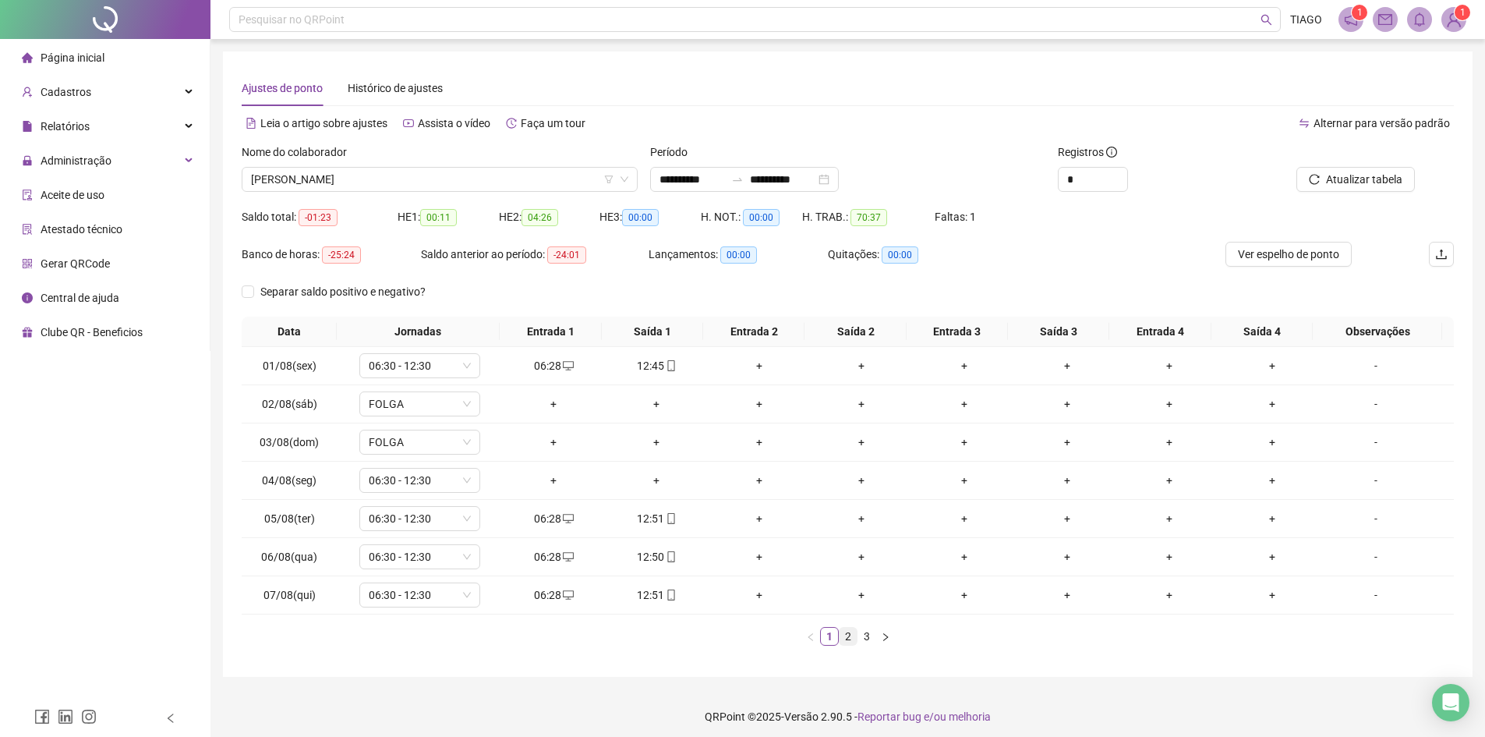
click at [845, 628] on link "2" at bounding box center [848, 636] width 17 height 17
click at [860, 635] on link "3" at bounding box center [866, 636] width 17 height 17
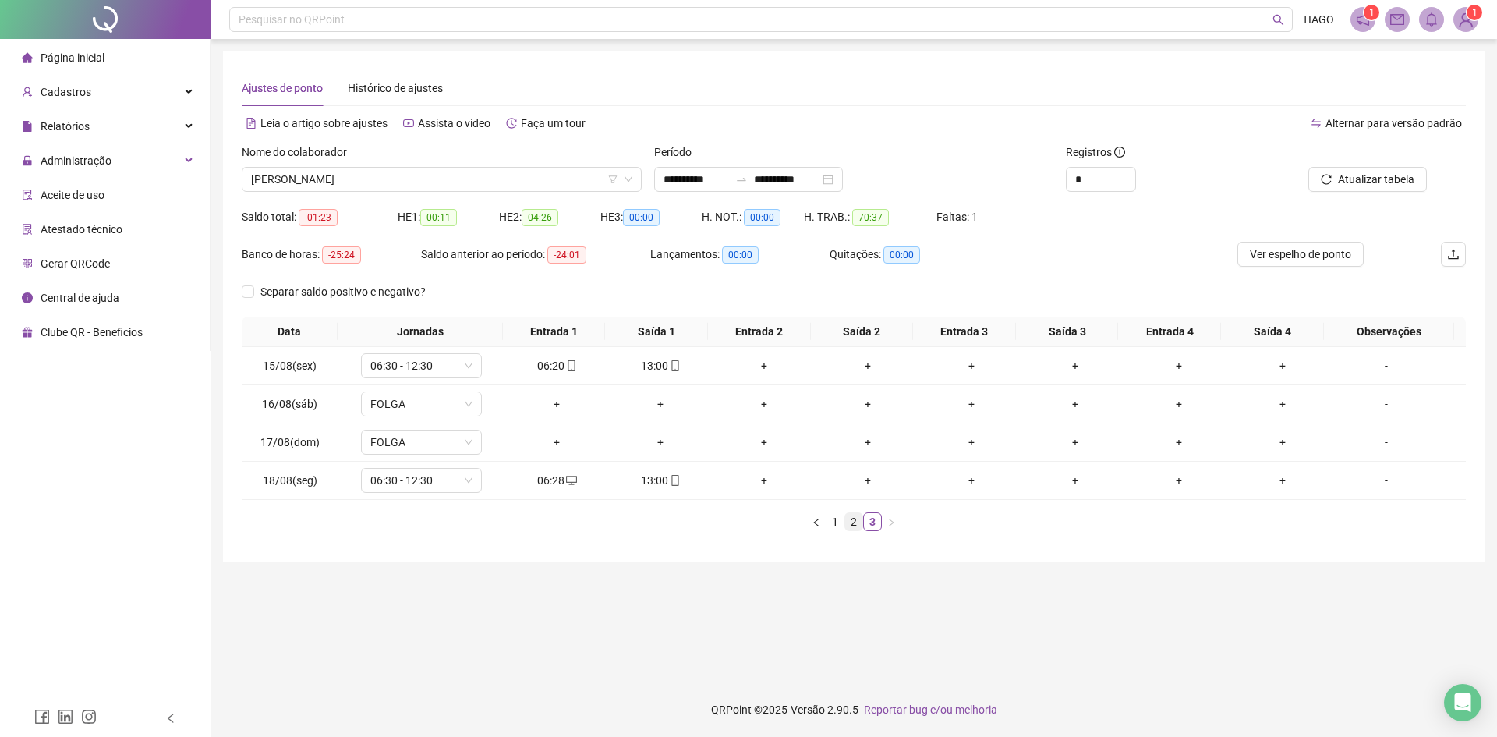
click at [858, 522] on link "2" at bounding box center [853, 521] width 17 height 17
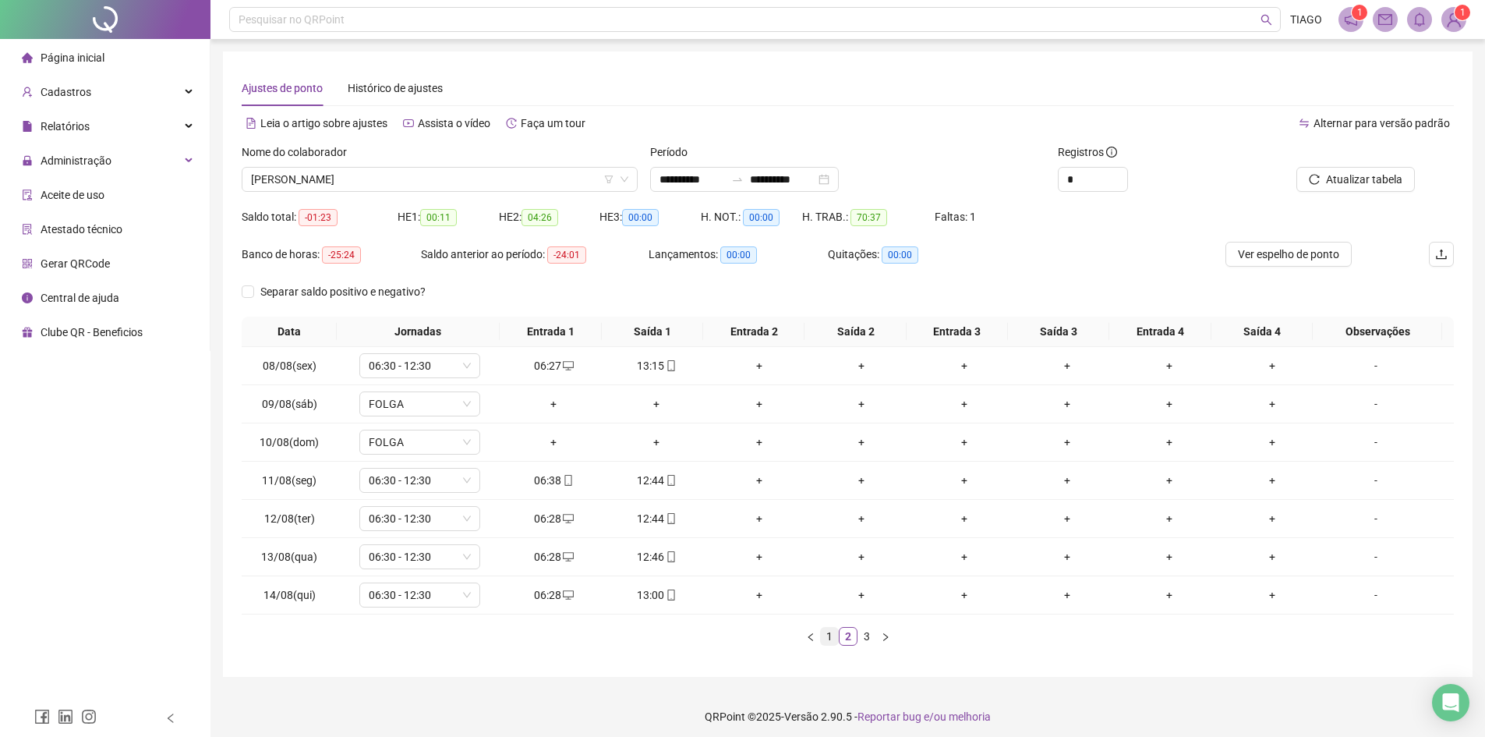
click at [826, 637] on link "1" at bounding box center [829, 636] width 17 height 17
click at [846, 641] on link "2" at bounding box center [848, 636] width 17 height 17
click at [865, 633] on link "3" at bounding box center [866, 636] width 17 height 17
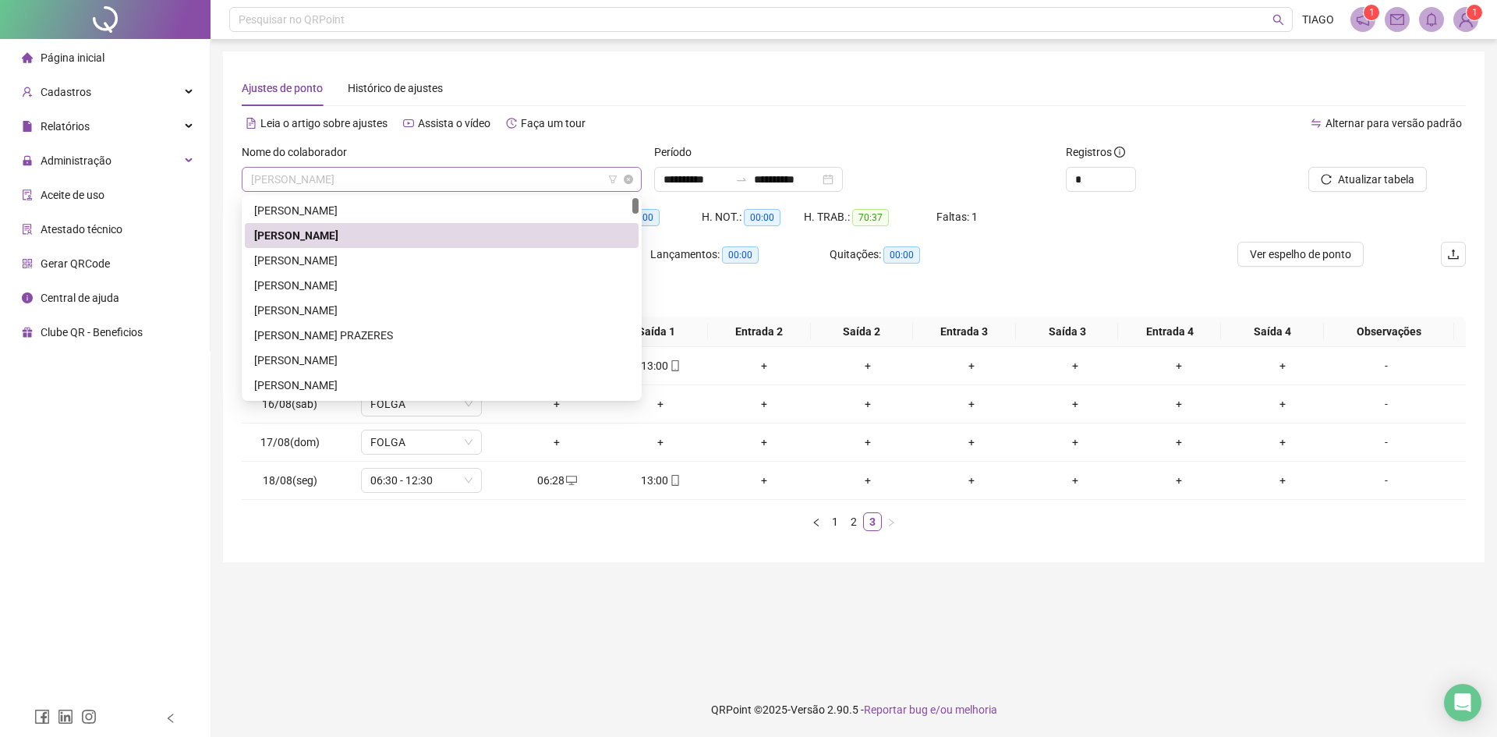
click at [311, 174] on span "[PERSON_NAME]" at bounding box center [441, 179] width 381 height 23
click at [363, 267] on div "[PERSON_NAME]" at bounding box center [441, 260] width 375 height 17
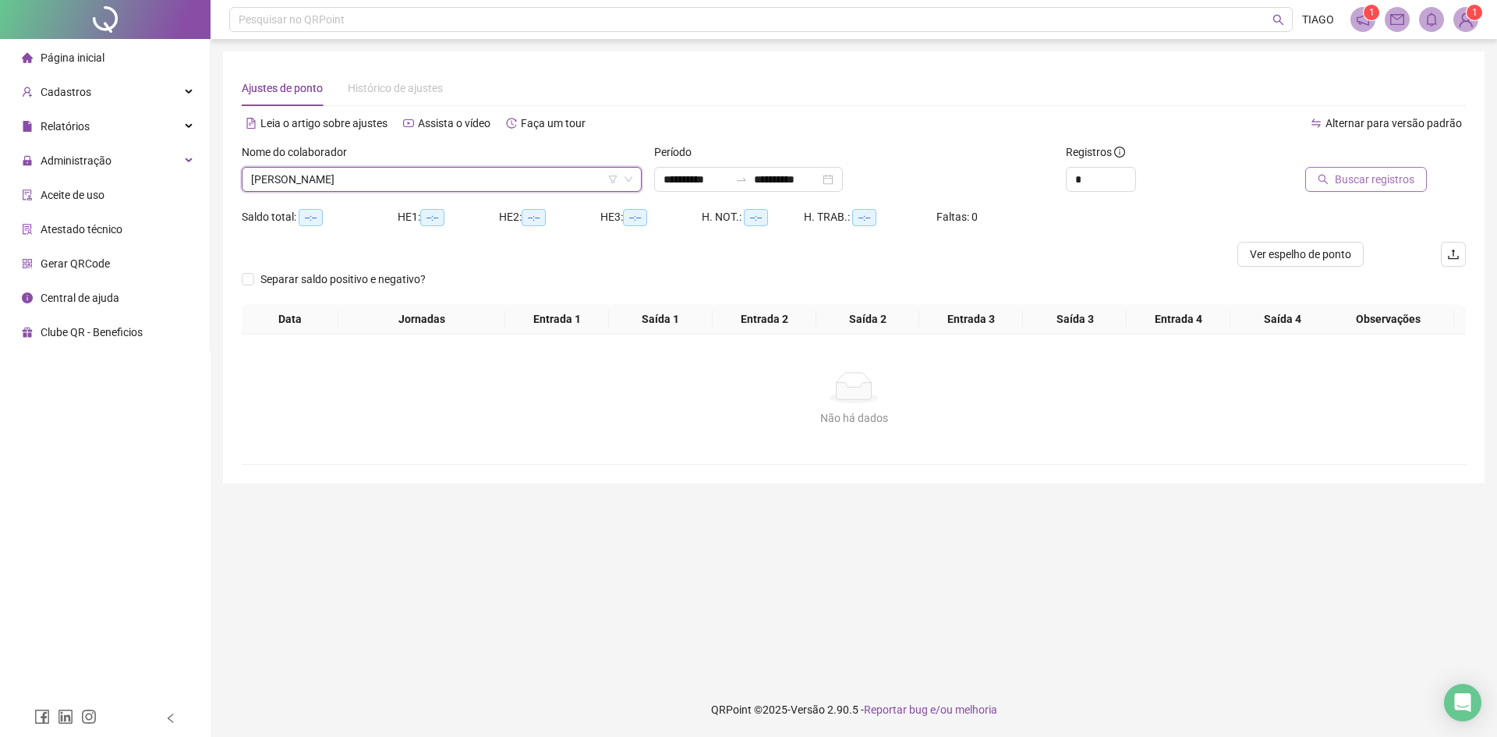
click at [1339, 181] on span "Buscar registros" at bounding box center [1375, 179] width 80 height 17
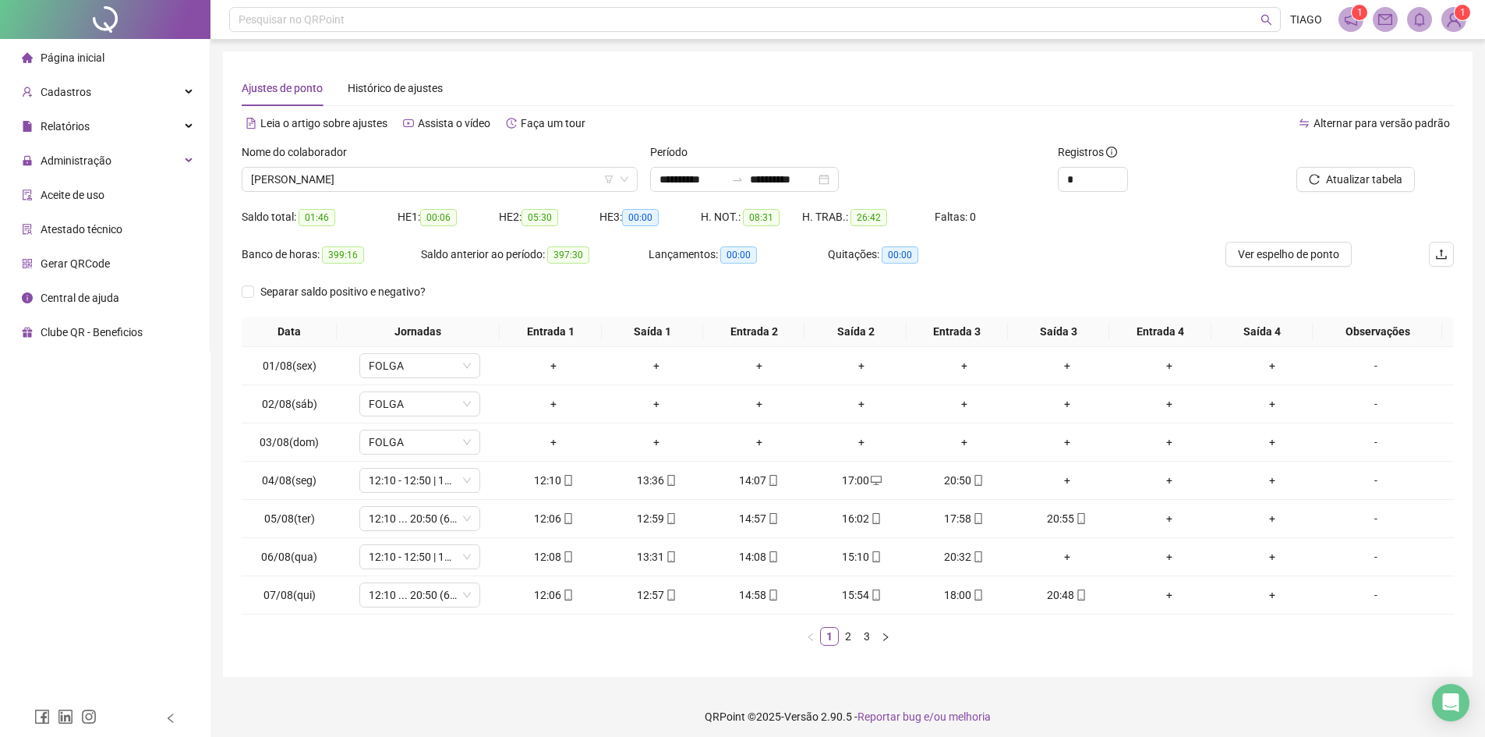
drag, startPoint x: 469, startPoint y: 212, endPoint x: 476, endPoint y: 196, distance: 17.8
click at [469, 210] on div "HE 1: 00:06" at bounding box center [448, 217] width 101 height 18
click at [490, 186] on span "[PERSON_NAME]" at bounding box center [439, 179] width 377 height 23
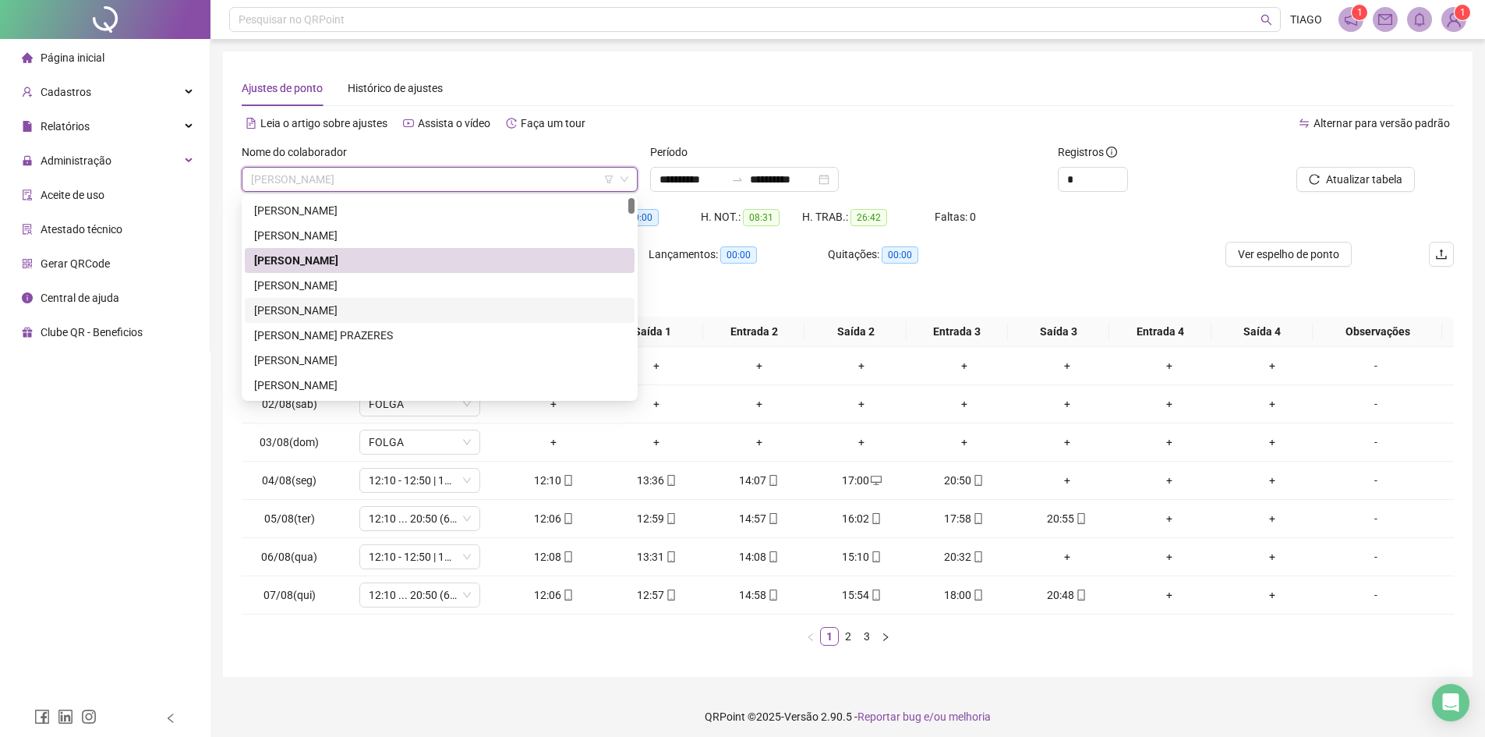
click at [426, 308] on div "[PERSON_NAME]" at bounding box center [439, 310] width 371 height 17
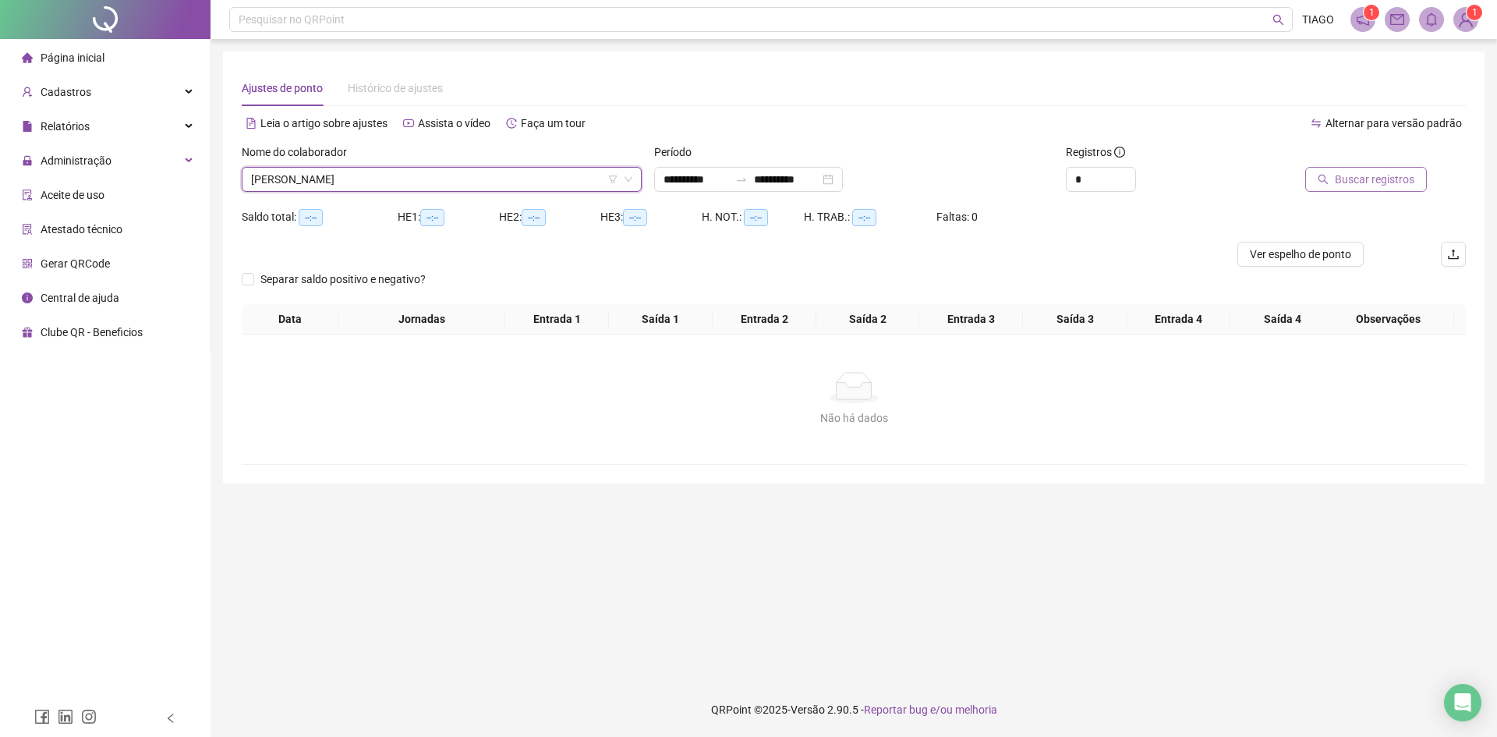
click at [1421, 183] on button "Buscar registros" at bounding box center [1366, 179] width 122 height 25
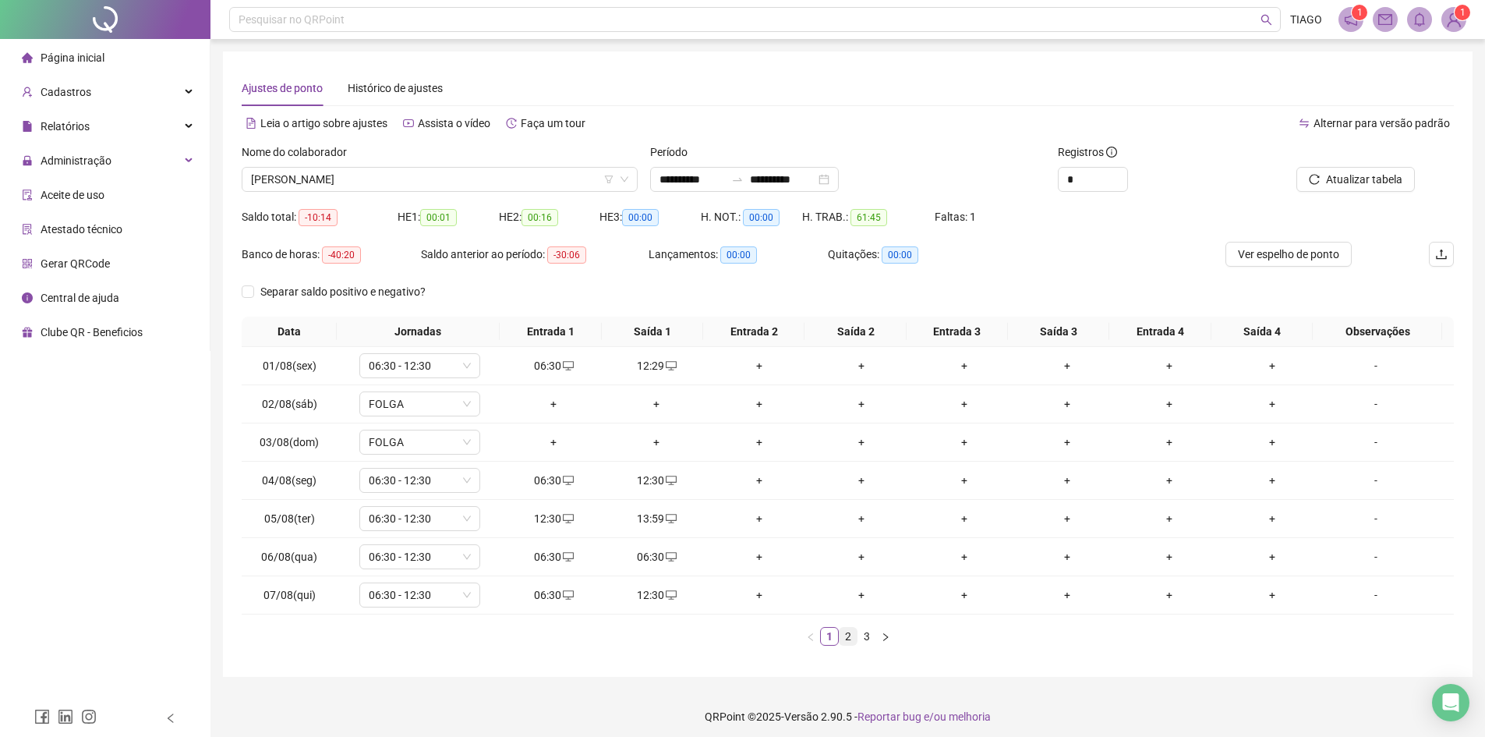
click at [852, 631] on link "2" at bounding box center [848, 636] width 17 height 17
click at [861, 636] on link "3" at bounding box center [866, 636] width 17 height 17
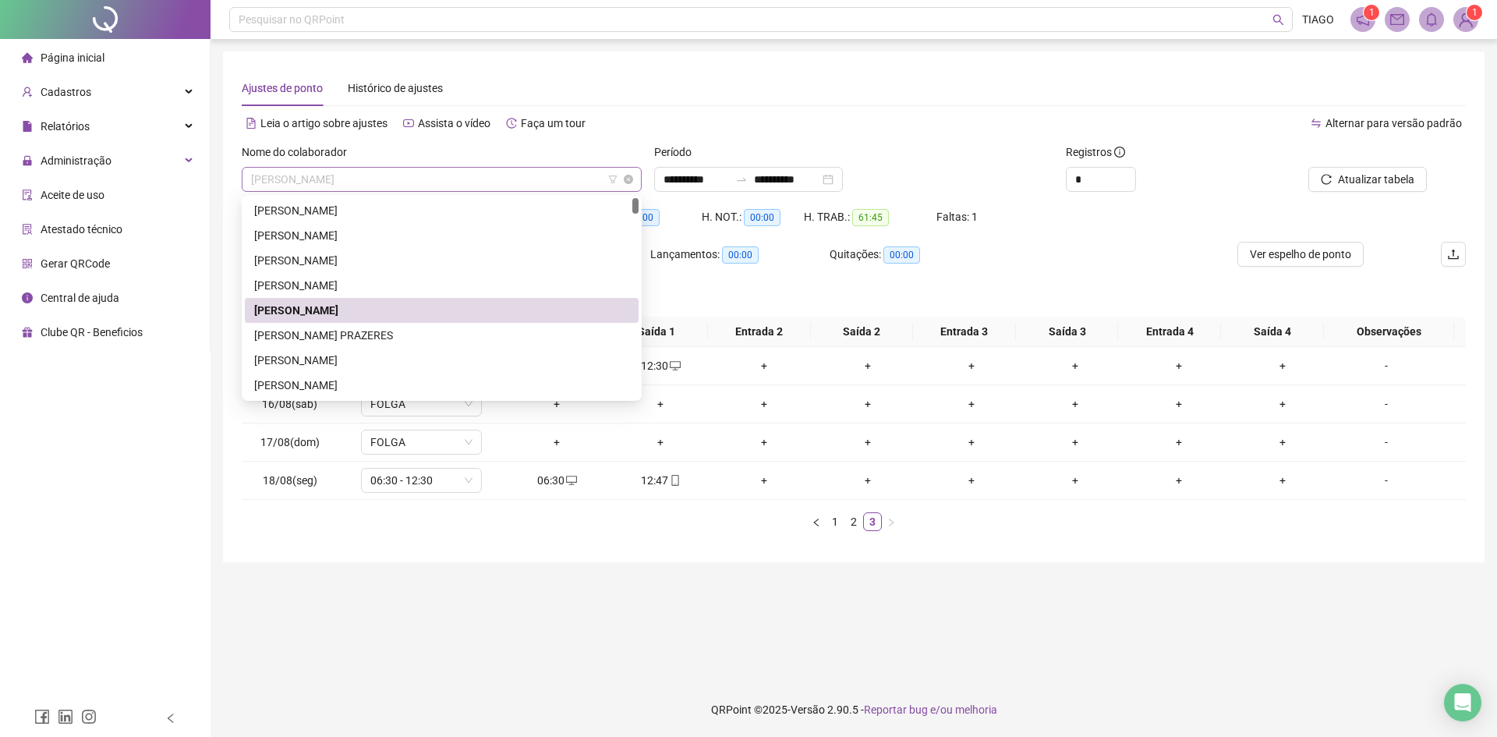
click at [504, 184] on span "[PERSON_NAME]" at bounding box center [441, 179] width 381 height 23
click at [569, 338] on div "[PERSON_NAME] PRAZERES" at bounding box center [441, 335] width 375 height 17
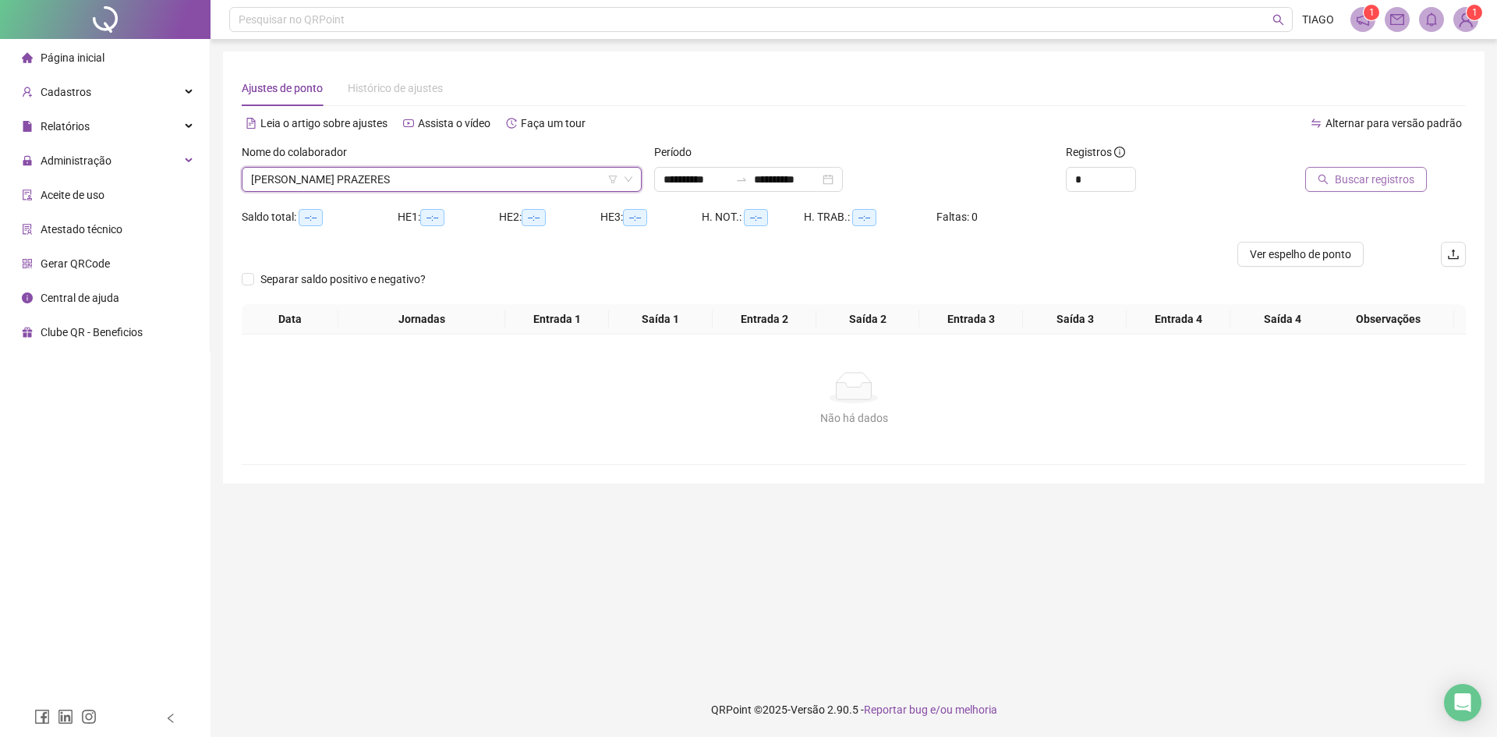
click at [1412, 186] on span "Buscar registros" at bounding box center [1375, 179] width 80 height 17
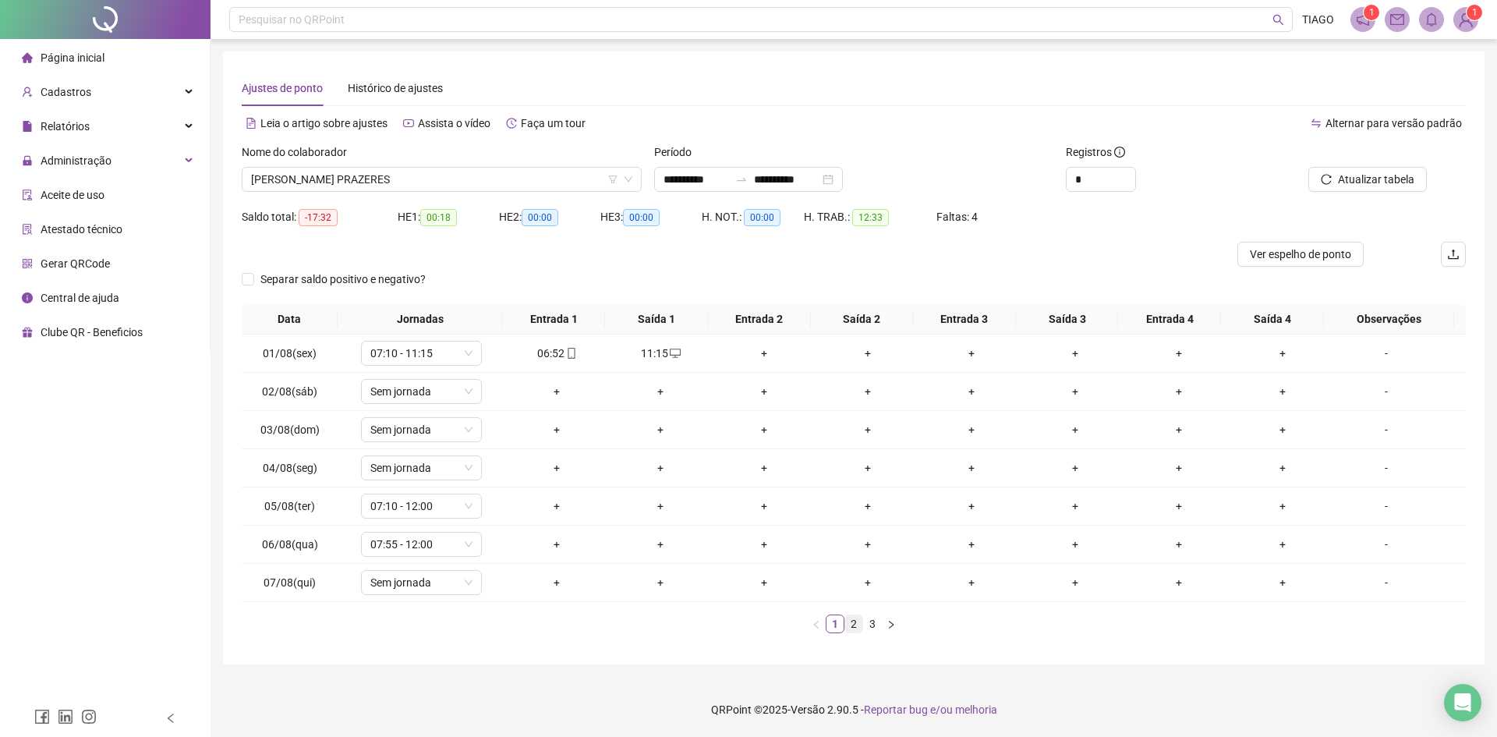
click at [859, 621] on link "2" at bounding box center [853, 623] width 17 height 17
drag, startPoint x: 858, startPoint y: 596, endPoint x: 809, endPoint y: 643, distance: 67.3
click at [810, 643] on div "Data Jornadas Entrada 1 Saída 1 Entrada 2 Saída 2 Entrada 3 Saída 3 Entrada 4 S…" at bounding box center [854, 474] width 1224 height 341
click at [877, 617] on link "3" at bounding box center [872, 623] width 17 height 17
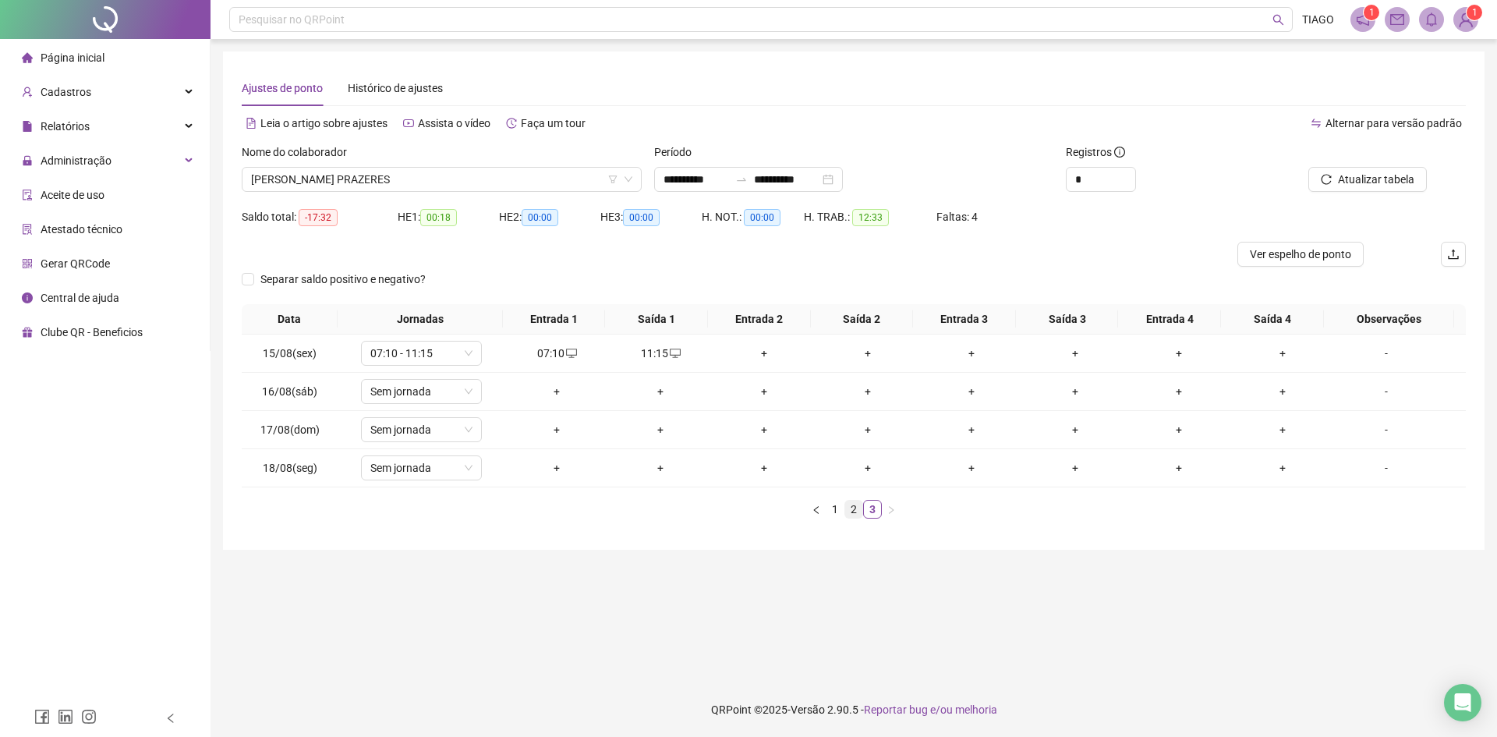
click at [861, 513] on link "2" at bounding box center [853, 508] width 17 height 17
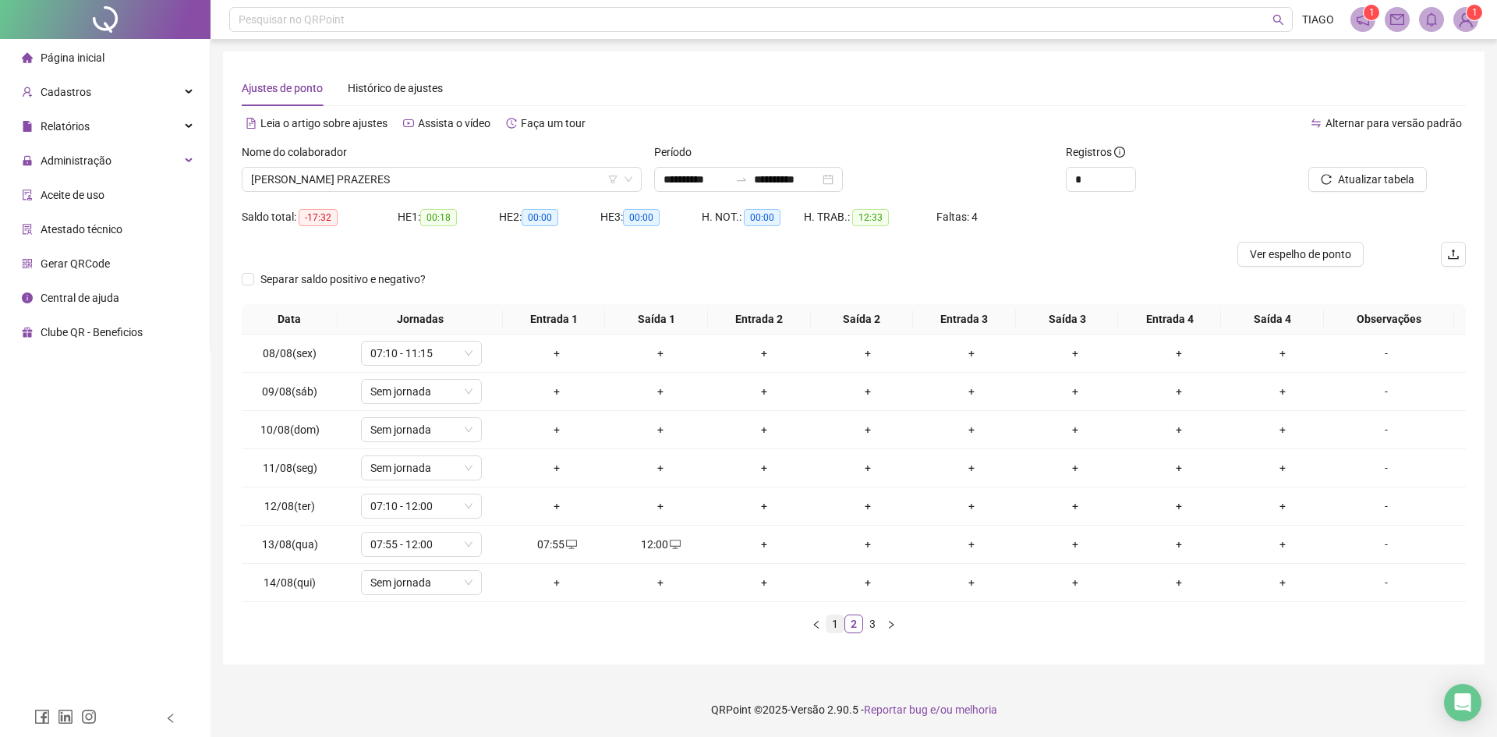
click at [832, 628] on link "1" at bounding box center [834, 623] width 17 height 17
click at [858, 626] on link "2" at bounding box center [853, 623] width 17 height 17
click at [837, 623] on link "1" at bounding box center [834, 623] width 17 height 17
click at [851, 621] on link "2" at bounding box center [853, 623] width 17 height 17
click at [867, 628] on link "3" at bounding box center [872, 623] width 17 height 17
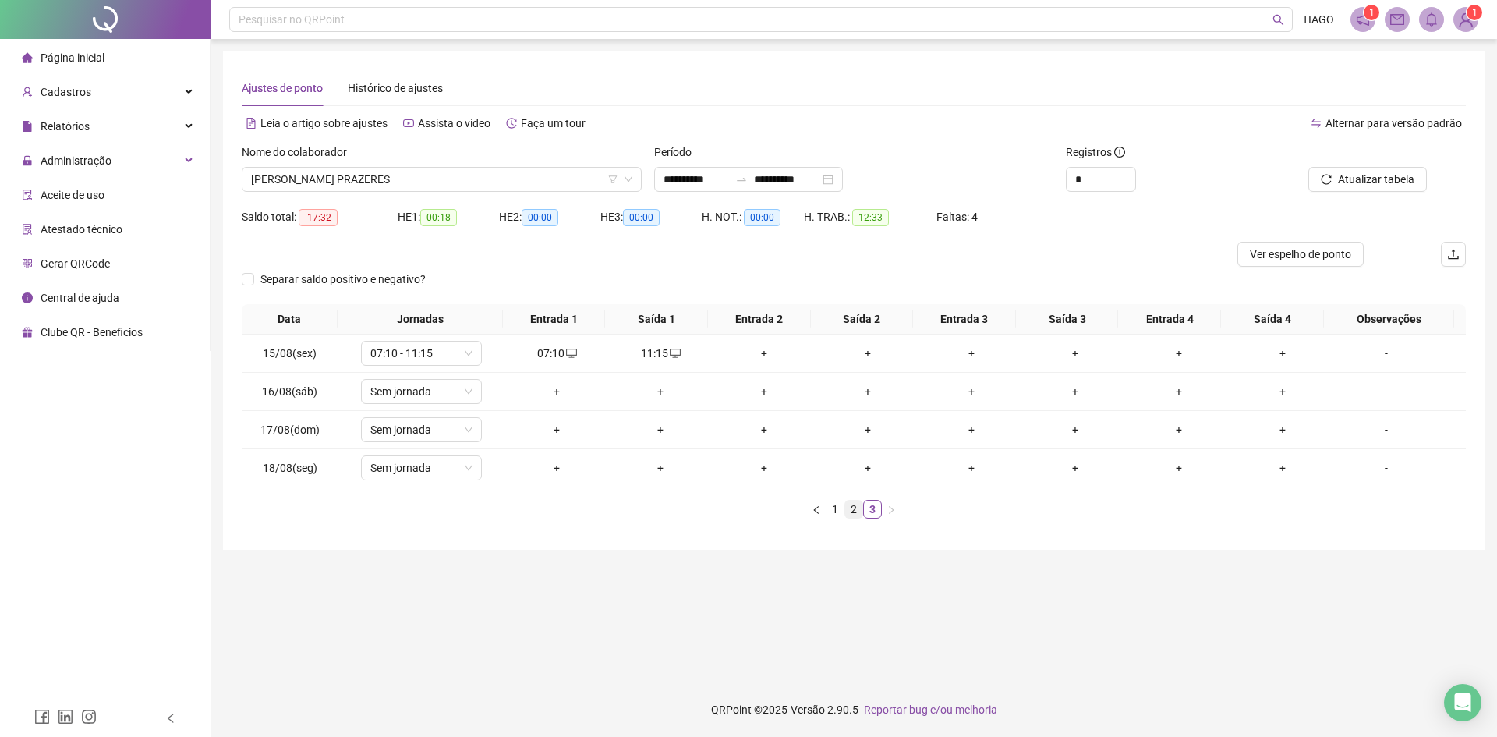
click at [853, 516] on link "2" at bounding box center [853, 508] width 17 height 17
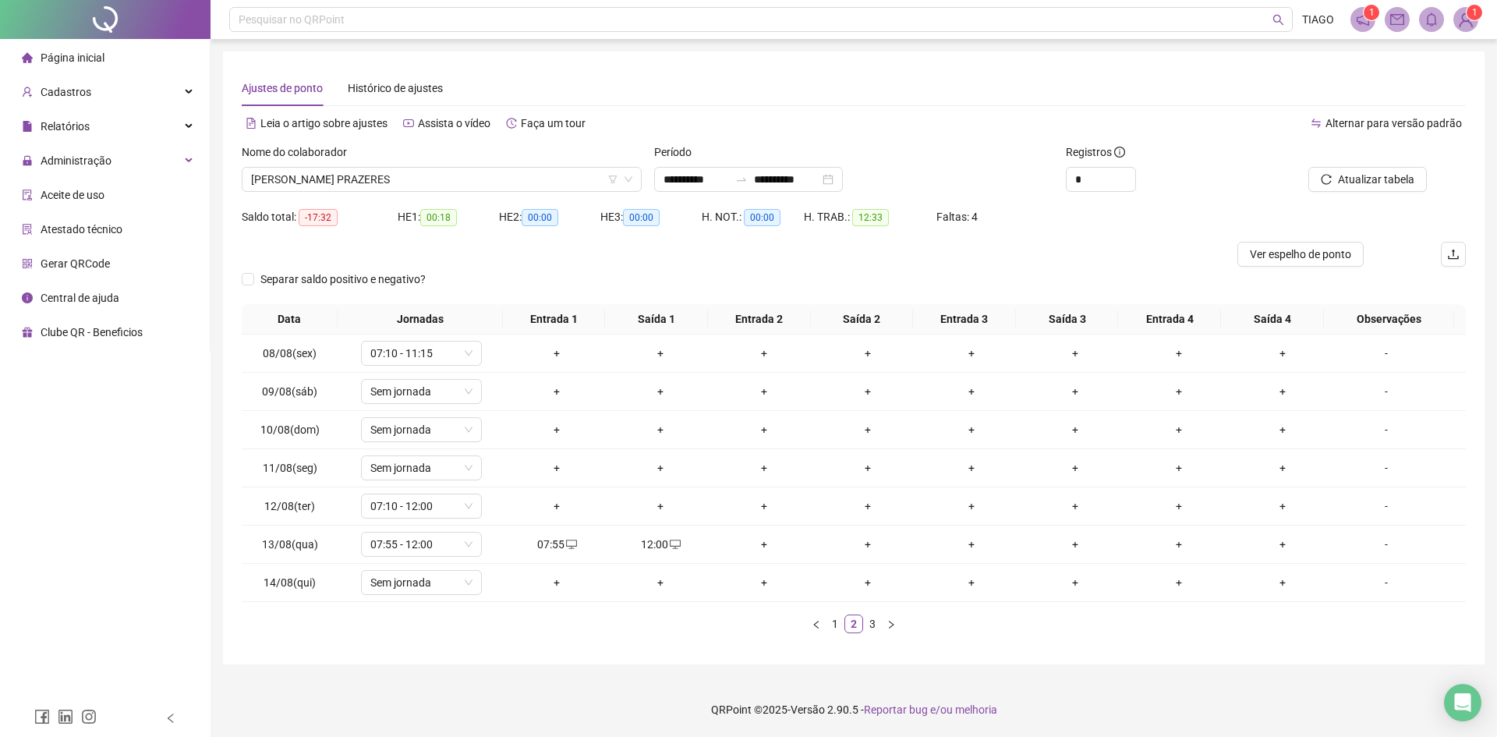
click at [352, 195] on div "Nome do colaborador [PERSON_NAME]" at bounding box center [441, 173] width 412 height 61
click at [349, 193] on div "Nome do colaborador [PERSON_NAME]" at bounding box center [441, 173] width 412 height 61
click at [334, 184] on span "[PERSON_NAME] PRAZERES" at bounding box center [441, 179] width 381 height 23
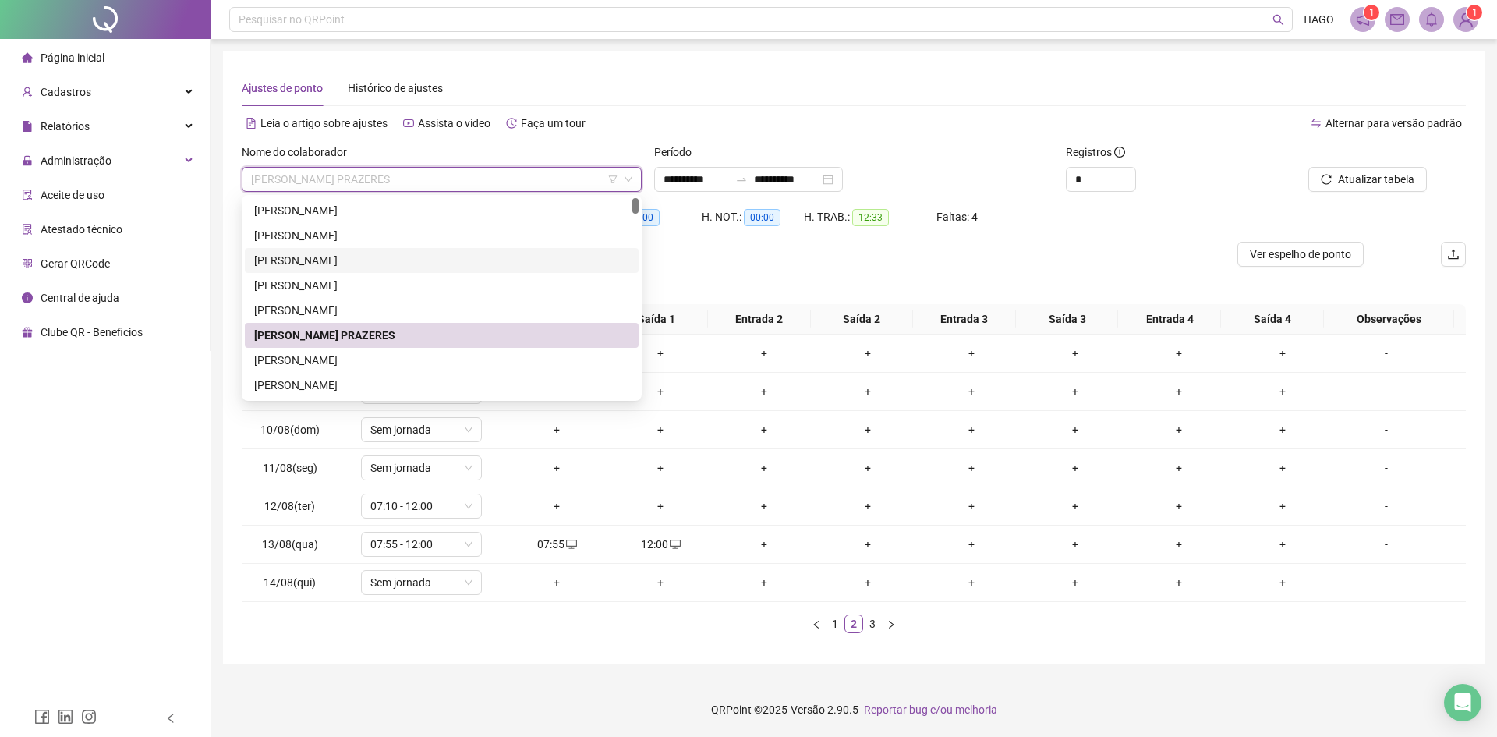
scroll to position [78, 0]
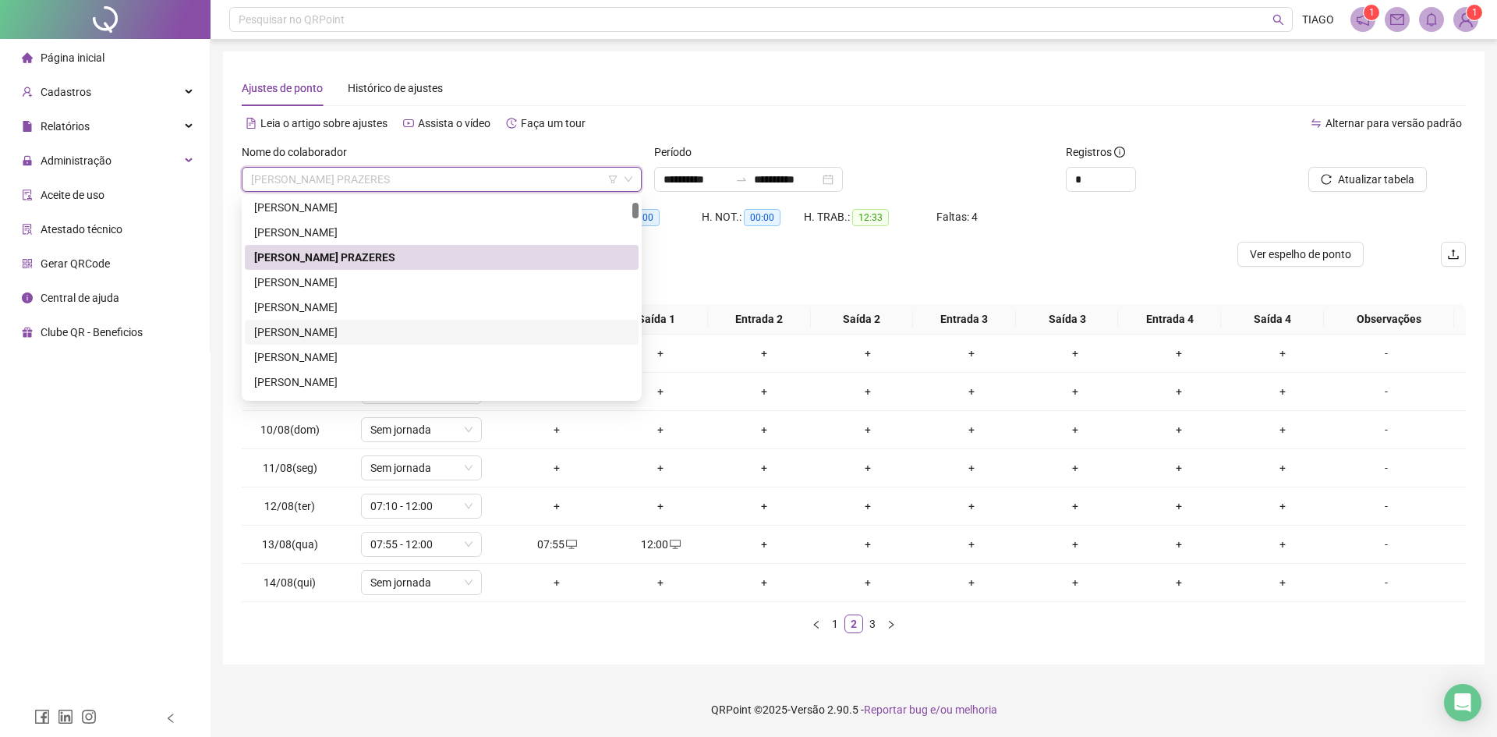
click at [367, 327] on div "[PERSON_NAME]" at bounding box center [441, 332] width 375 height 17
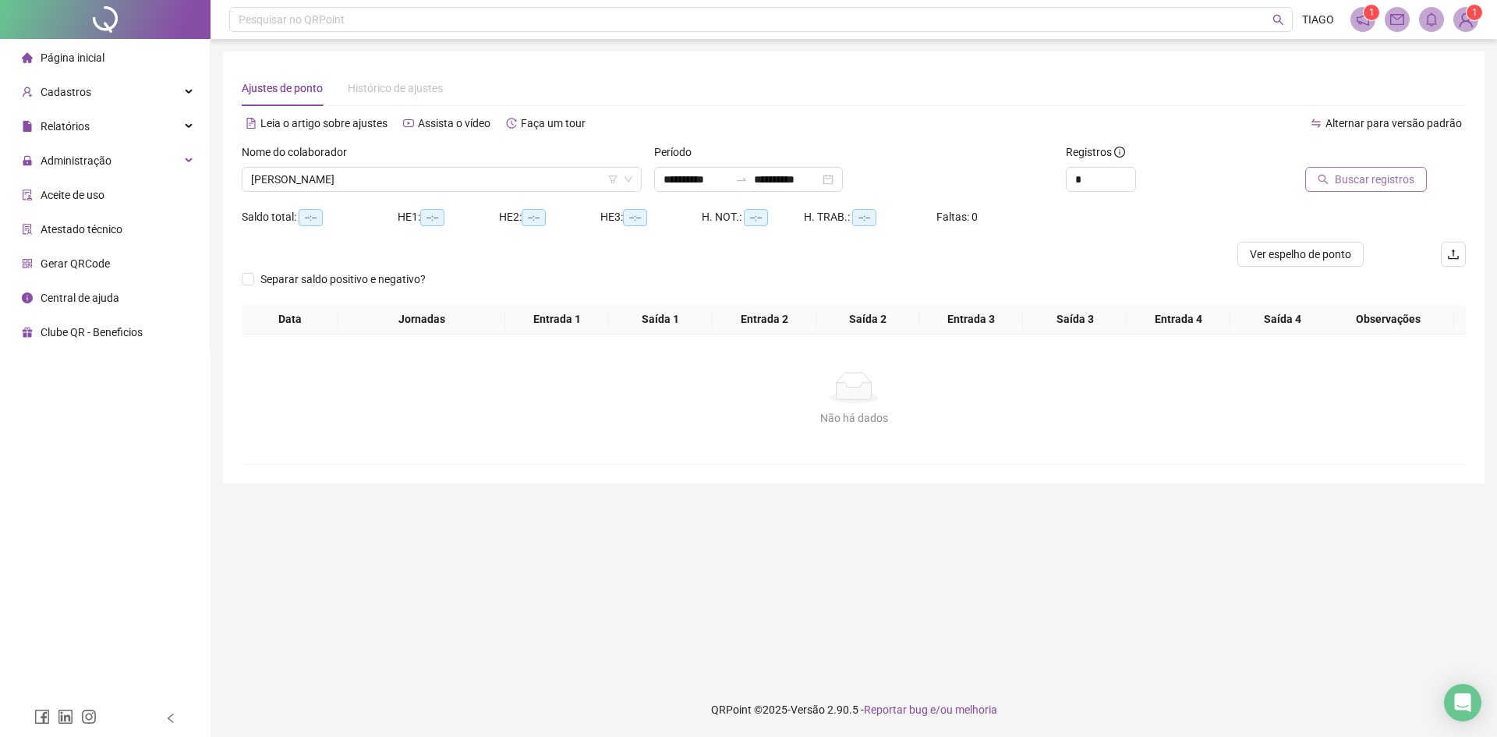
click at [1331, 168] on div "Buscar registros" at bounding box center [1349, 167] width 154 height 48
click at [1335, 179] on button "Buscar registros" at bounding box center [1366, 179] width 122 height 25
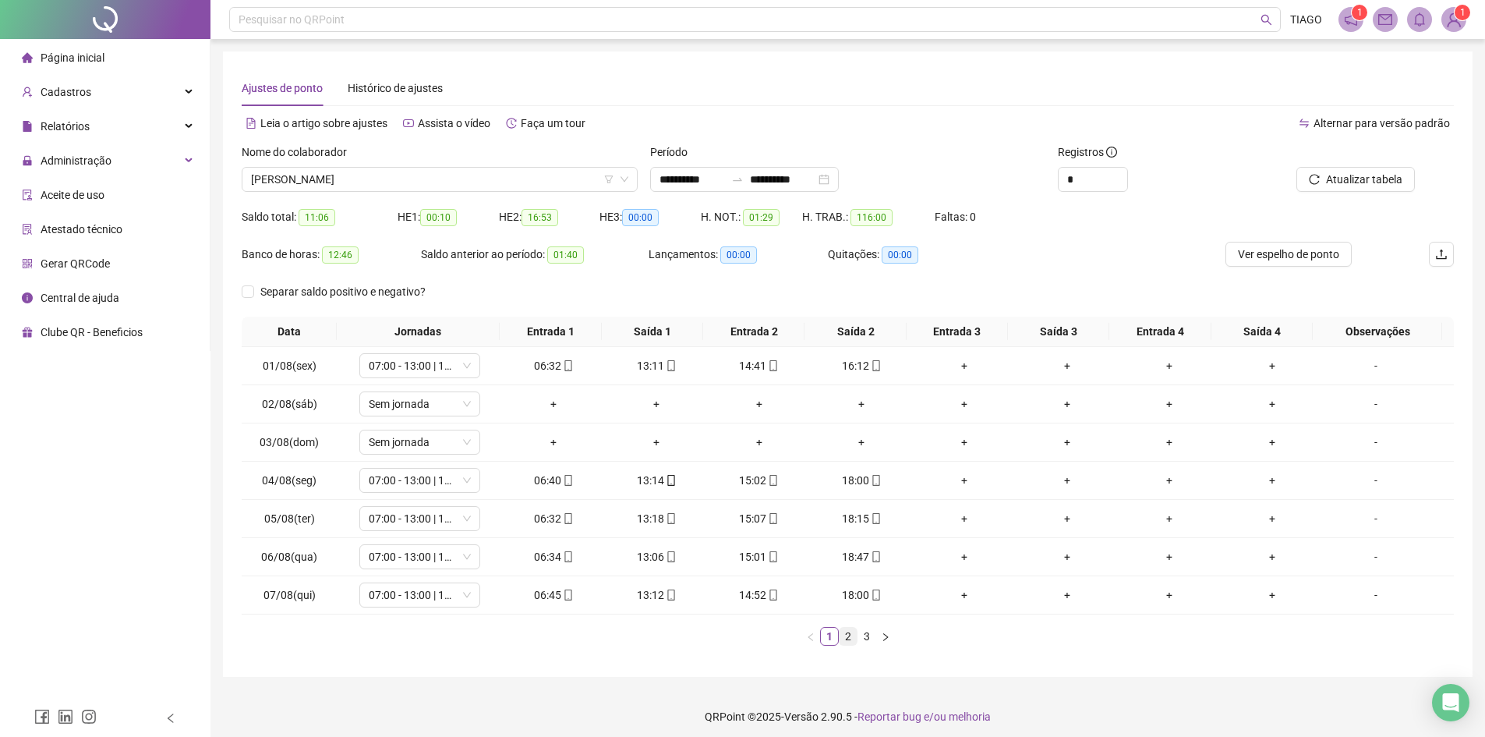
click at [846, 632] on link "2" at bounding box center [848, 636] width 17 height 17
click at [862, 637] on link "3" at bounding box center [866, 636] width 17 height 17
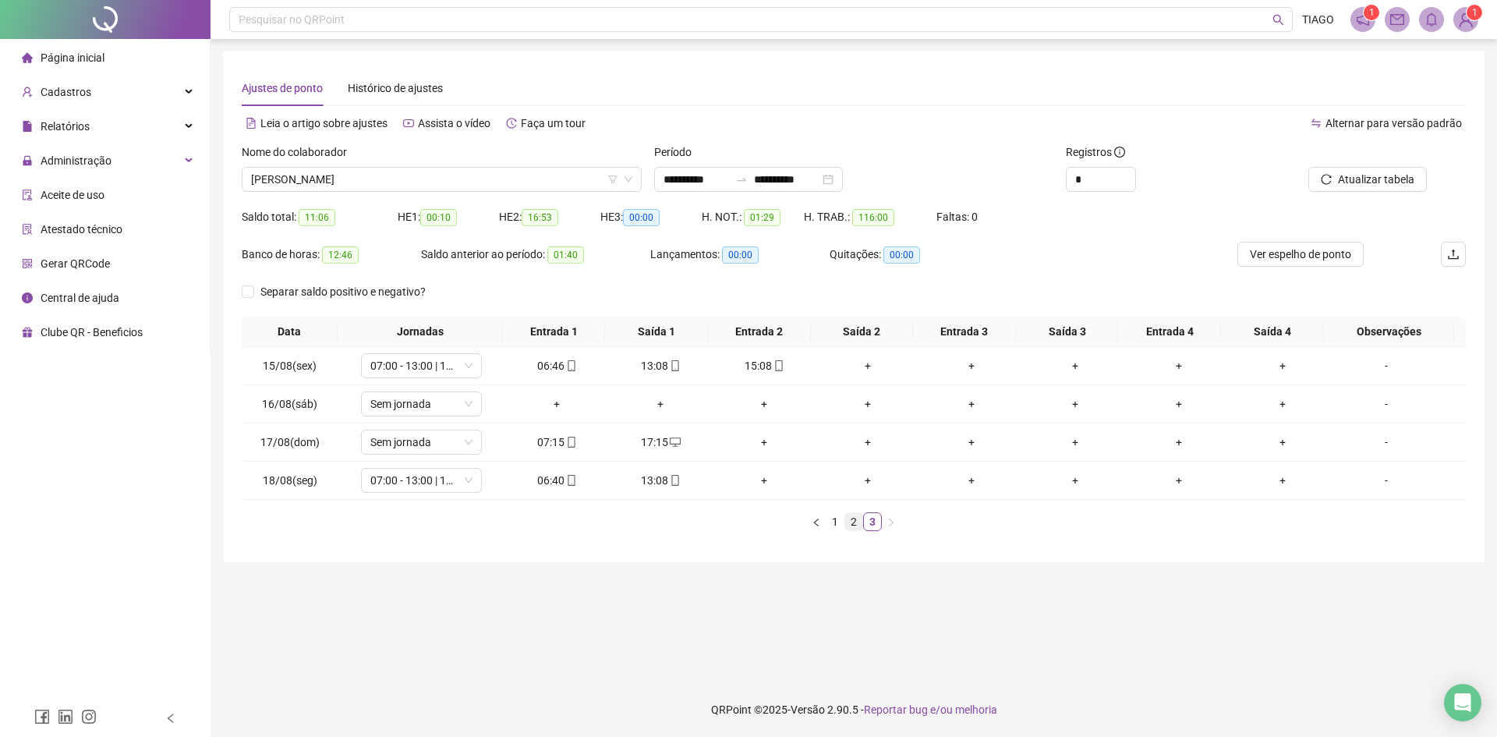
click at [852, 522] on link "2" at bounding box center [853, 521] width 17 height 17
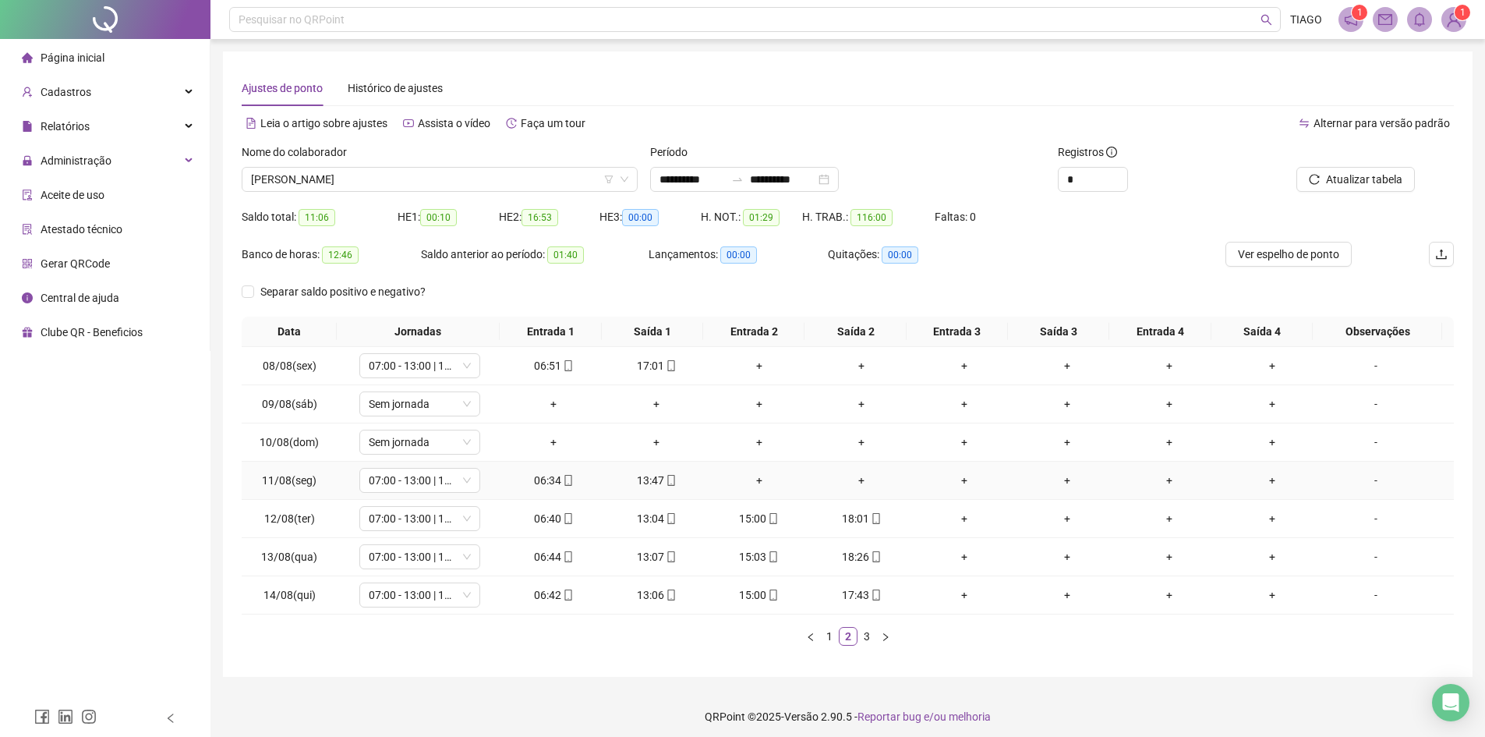
click at [651, 482] on div "13:47" at bounding box center [656, 480] width 90 height 17
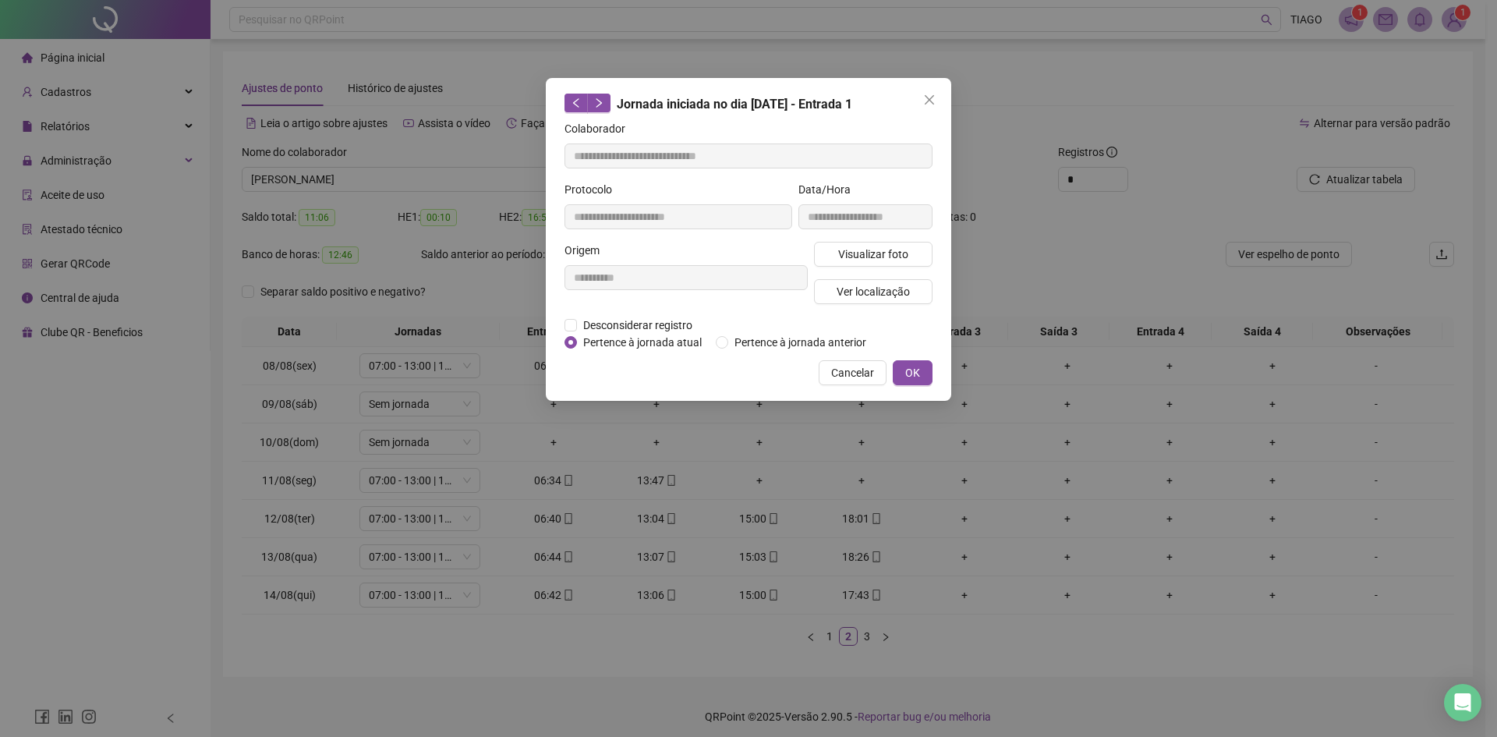
type input "**********"
click at [868, 259] on span "Visualizar foto" at bounding box center [873, 254] width 70 height 17
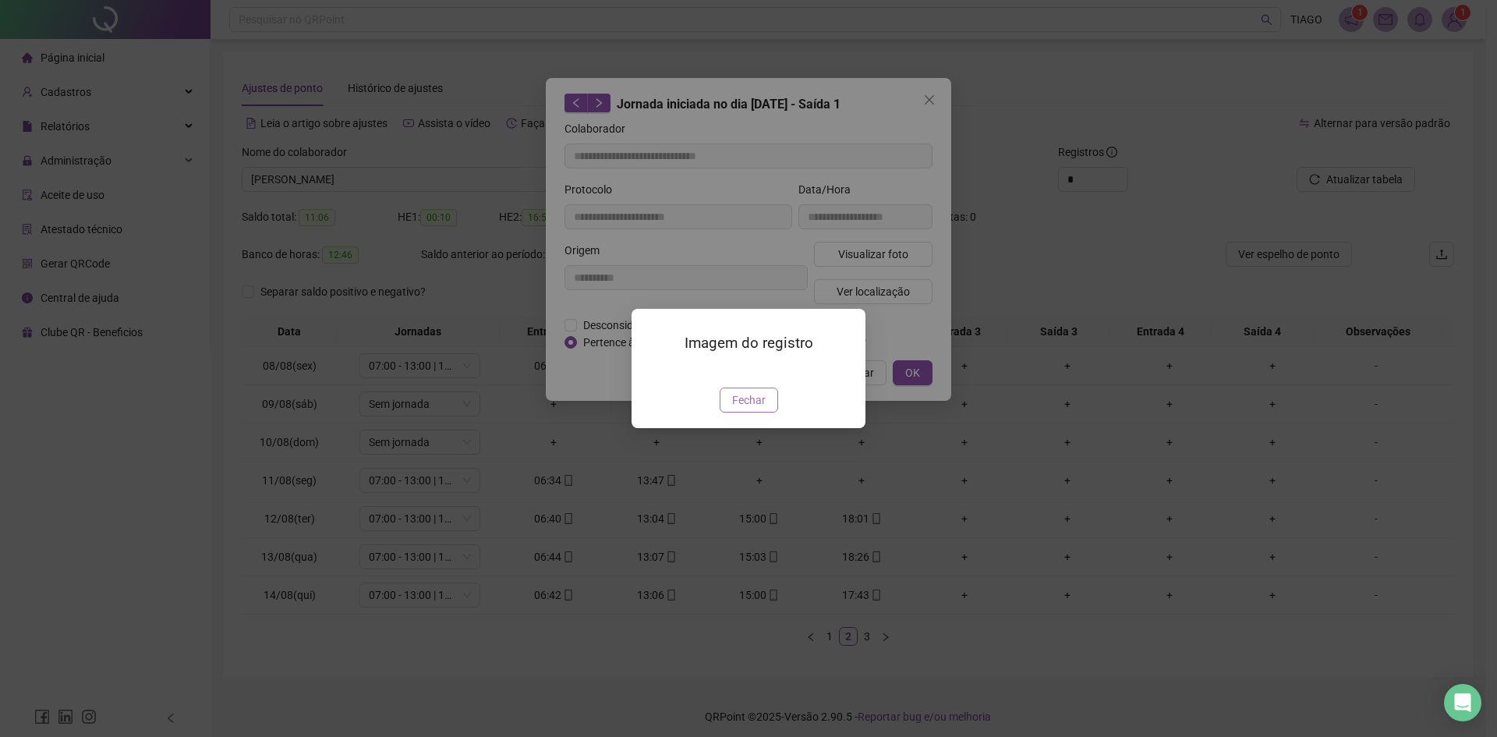
click at [747, 412] on button "Fechar" at bounding box center [749, 399] width 58 height 25
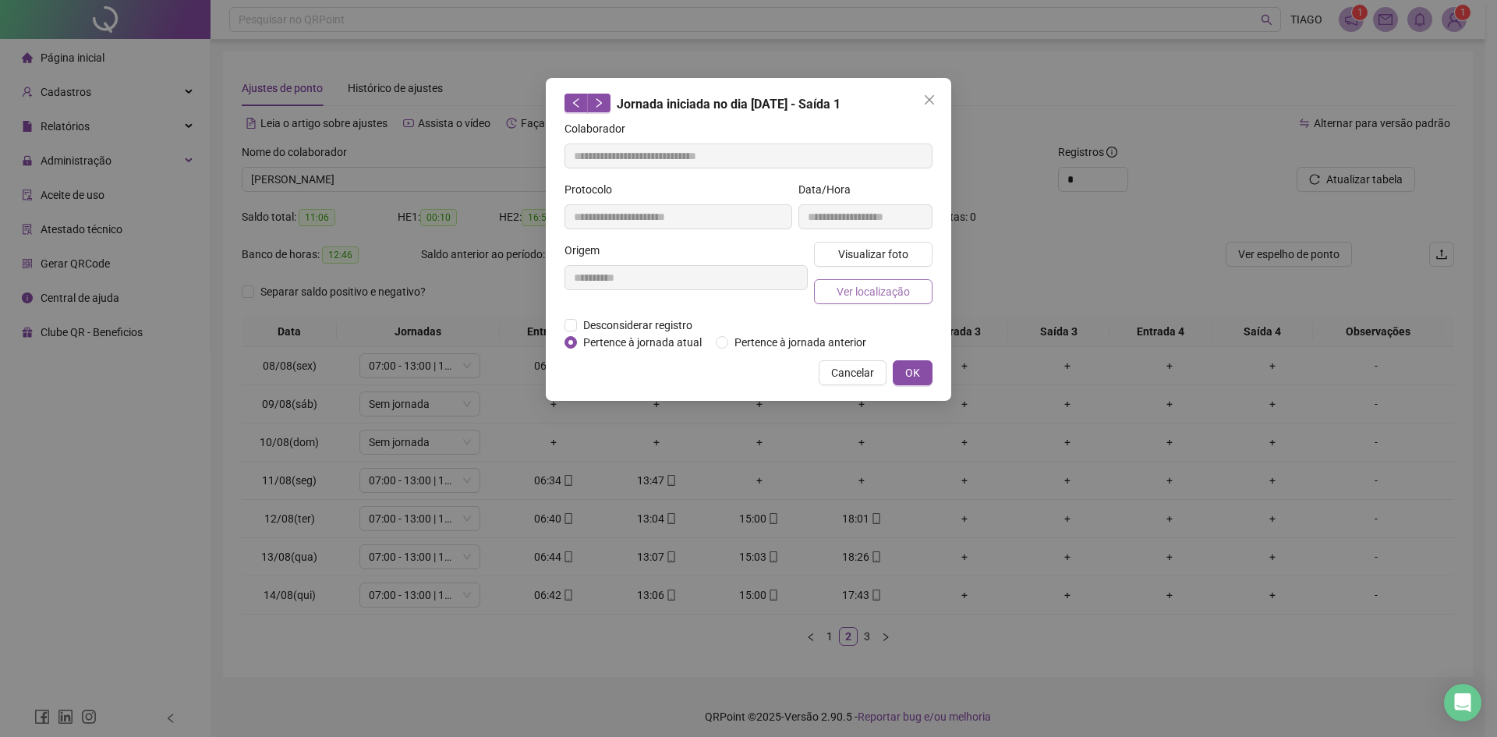
click at [870, 293] on span "Ver localização" at bounding box center [872, 291] width 73 height 17
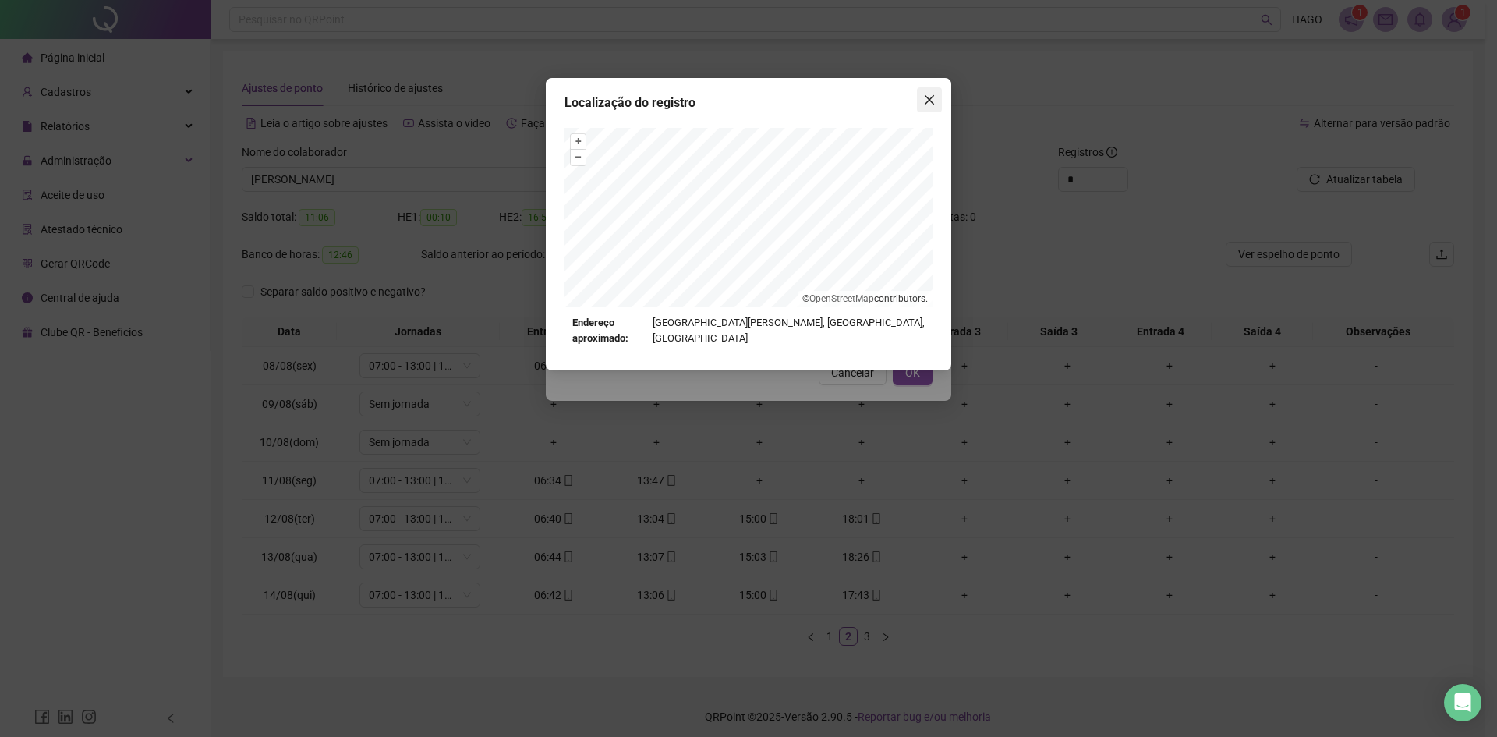
click at [931, 108] on button "Close" at bounding box center [929, 99] width 25 height 25
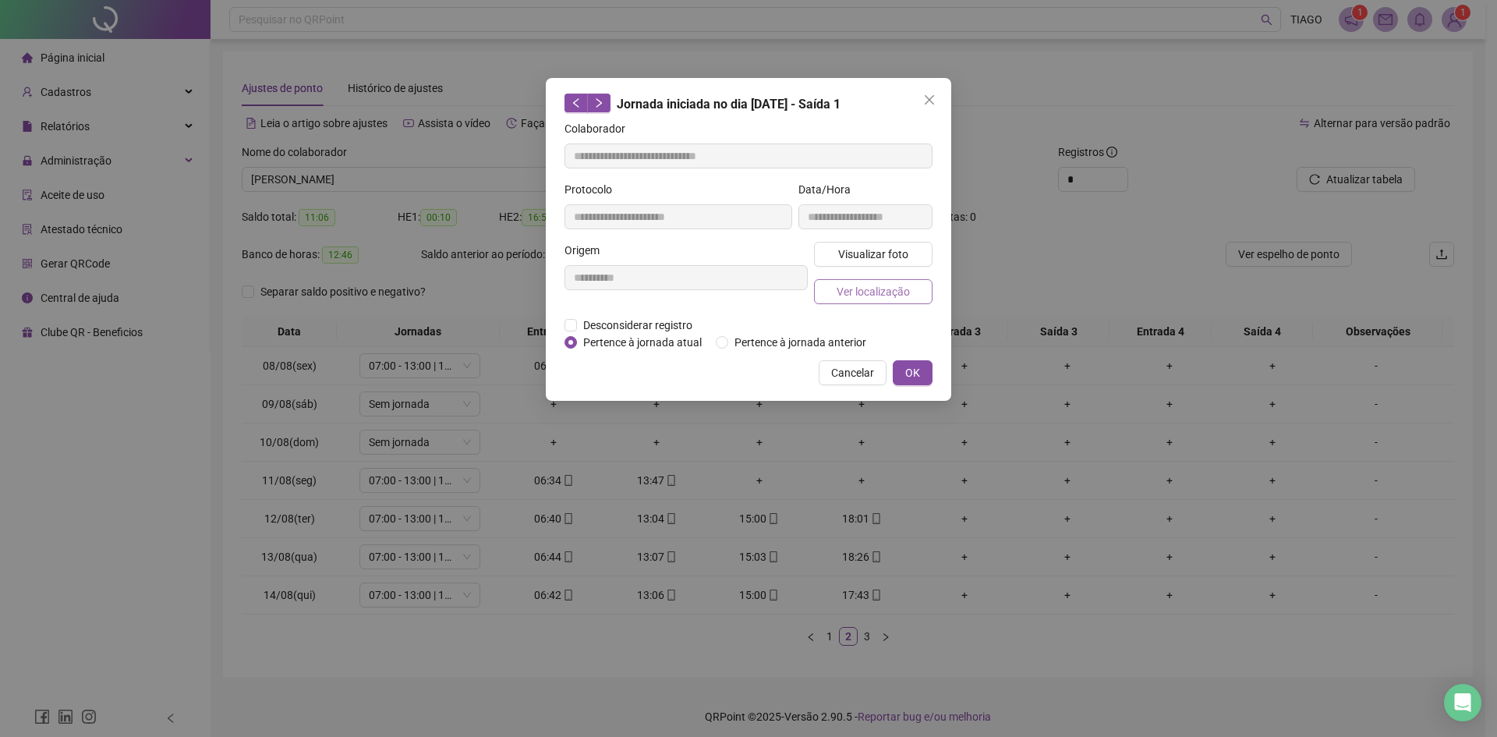
click at [868, 290] on span "Ver localização" at bounding box center [872, 291] width 73 height 17
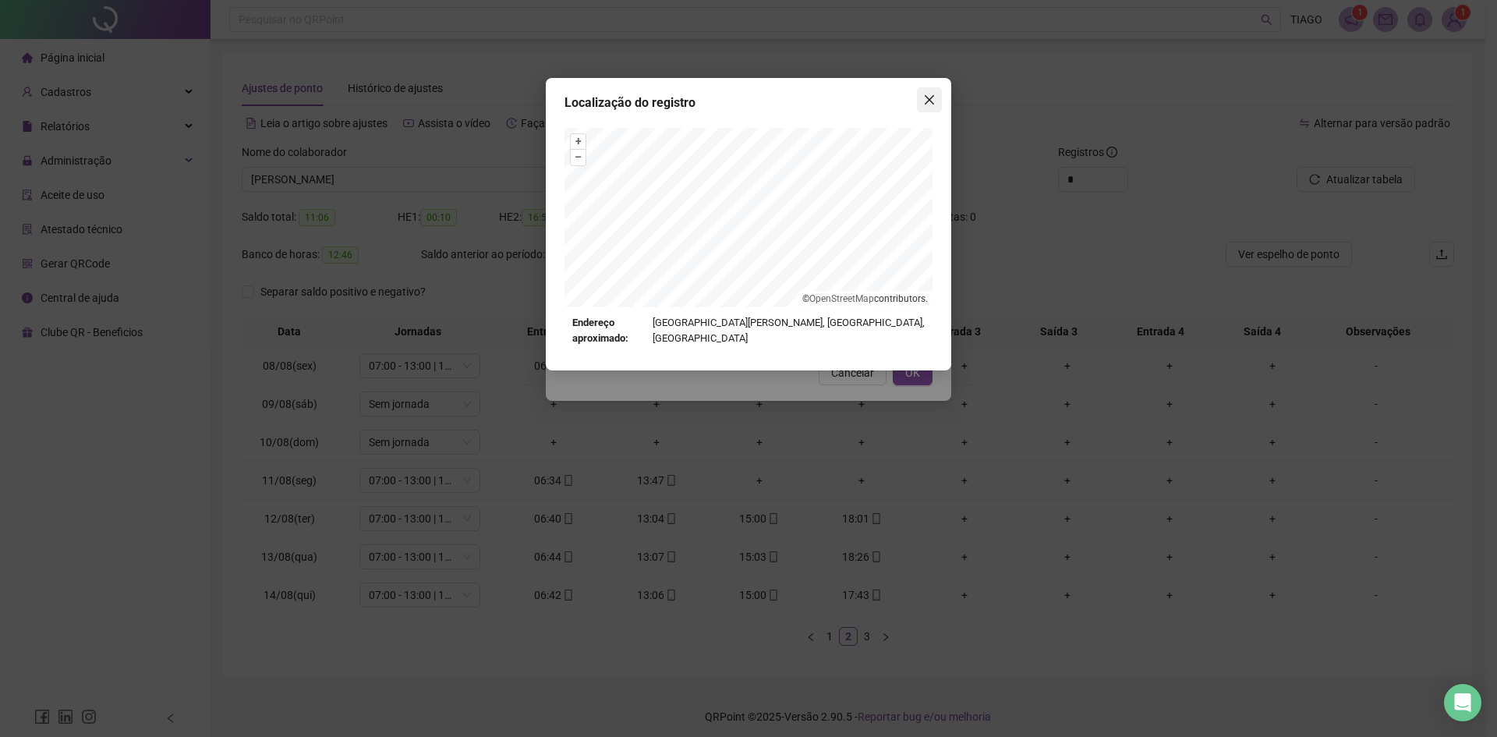
click at [921, 104] on span "Close" at bounding box center [929, 100] width 25 height 12
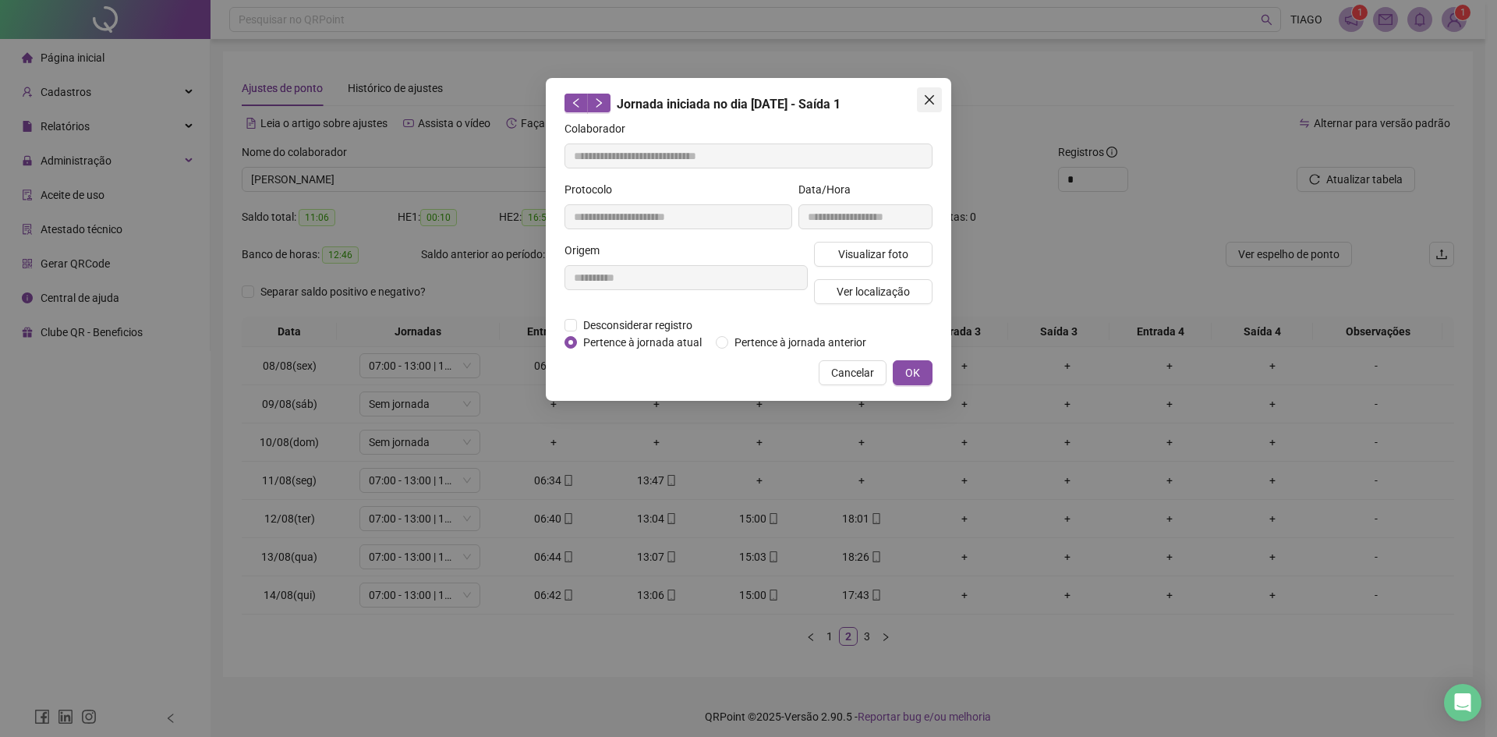
click at [921, 105] on span "Close" at bounding box center [929, 100] width 25 height 12
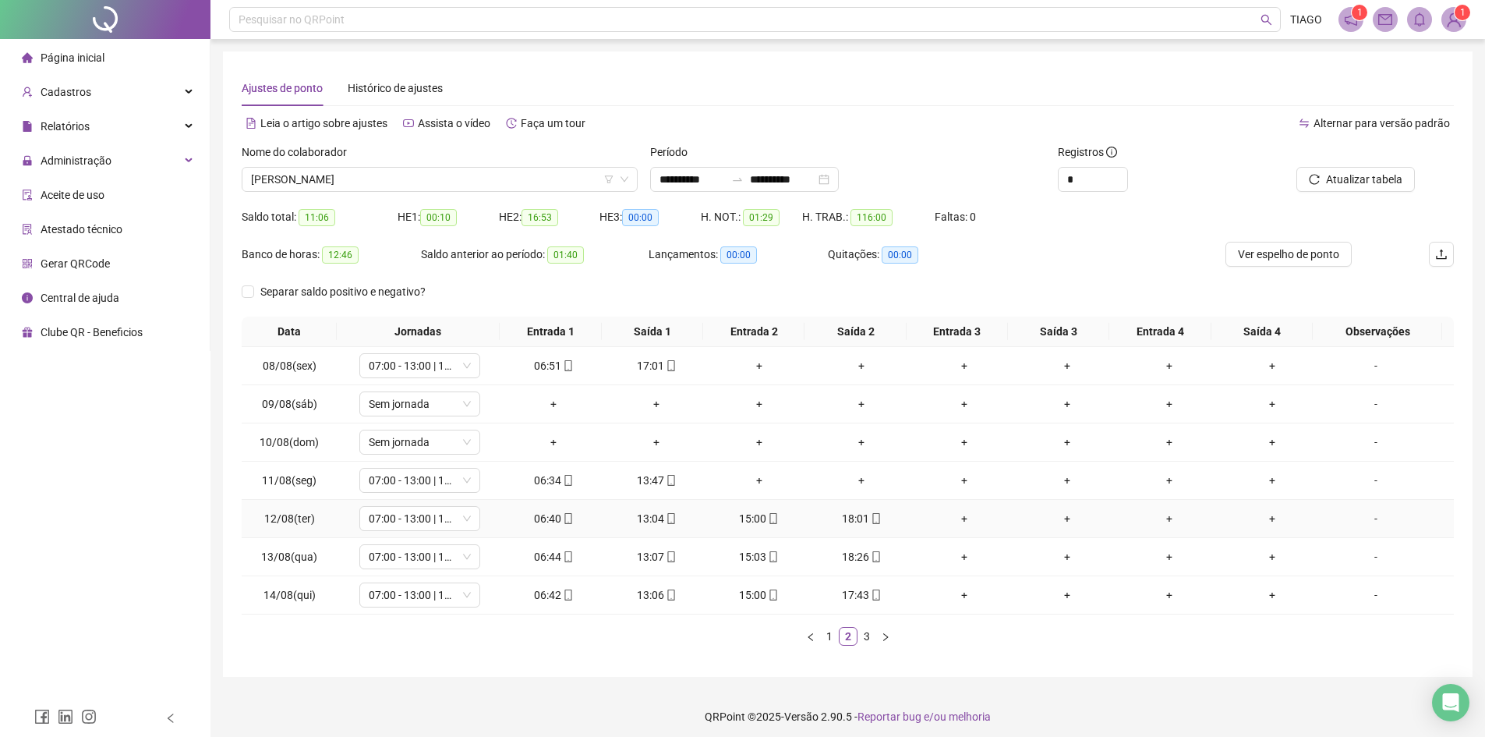
click at [561, 512] on span at bounding box center [567, 518] width 12 height 12
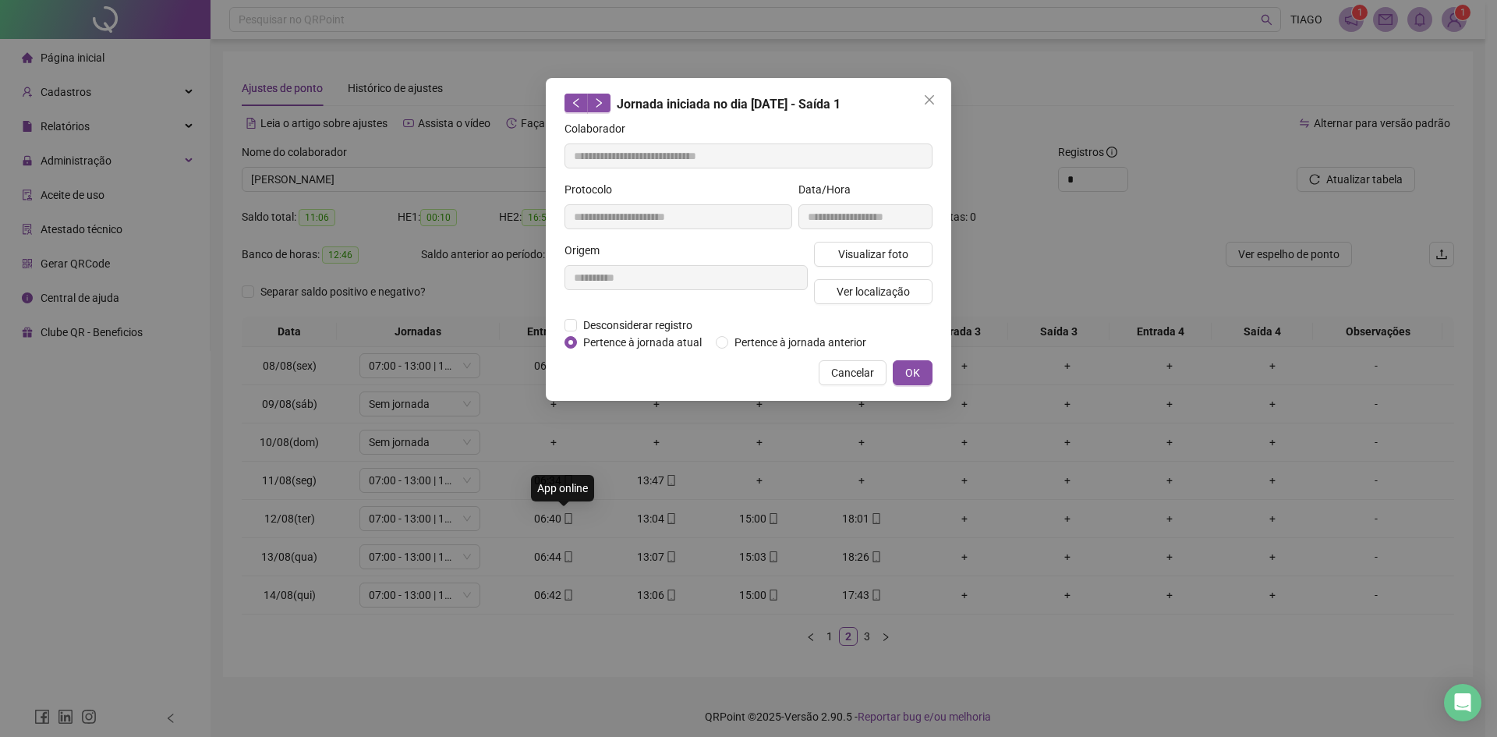
type input "**********"
click at [898, 256] on span "Visualizar foto" at bounding box center [873, 254] width 70 height 17
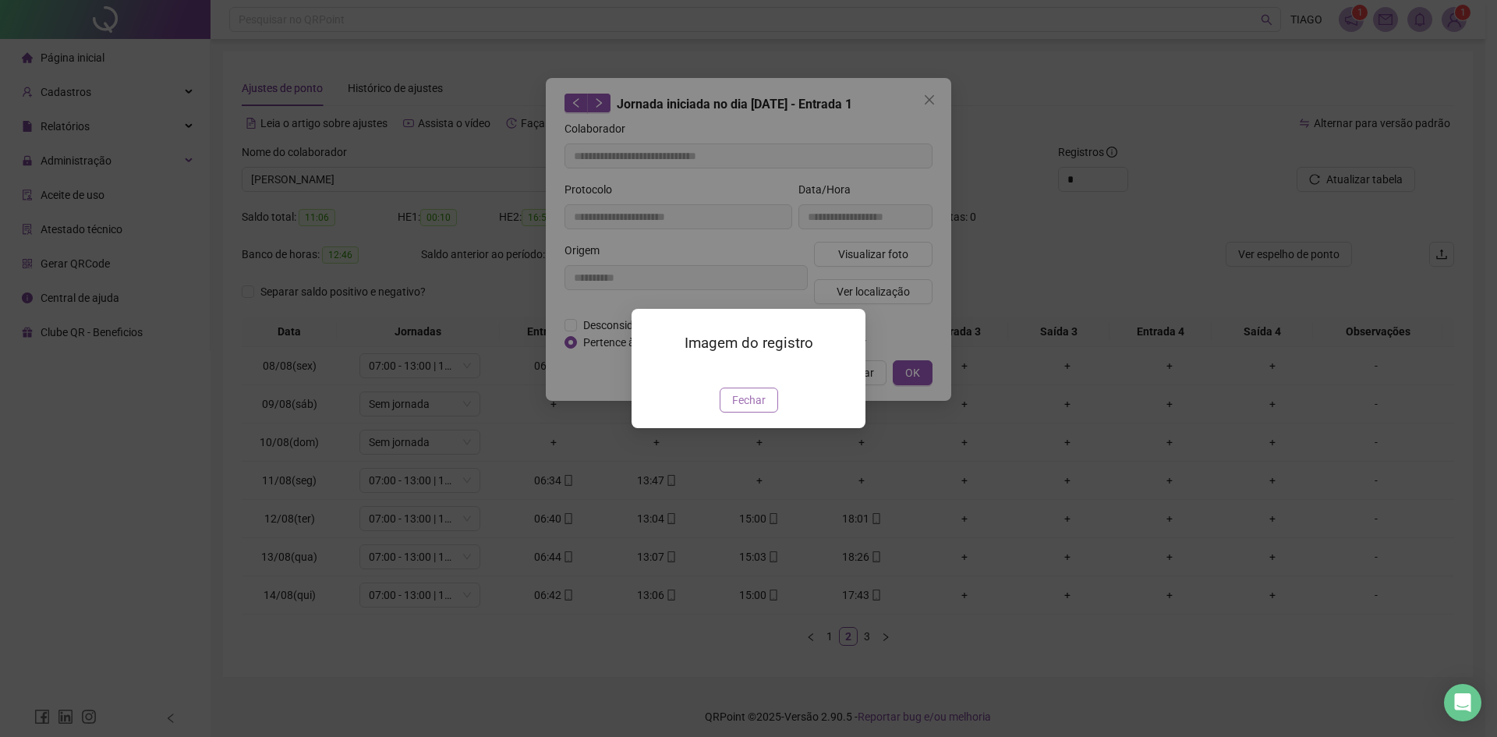
click at [751, 408] on span "Fechar" at bounding box center [749, 399] width 34 height 17
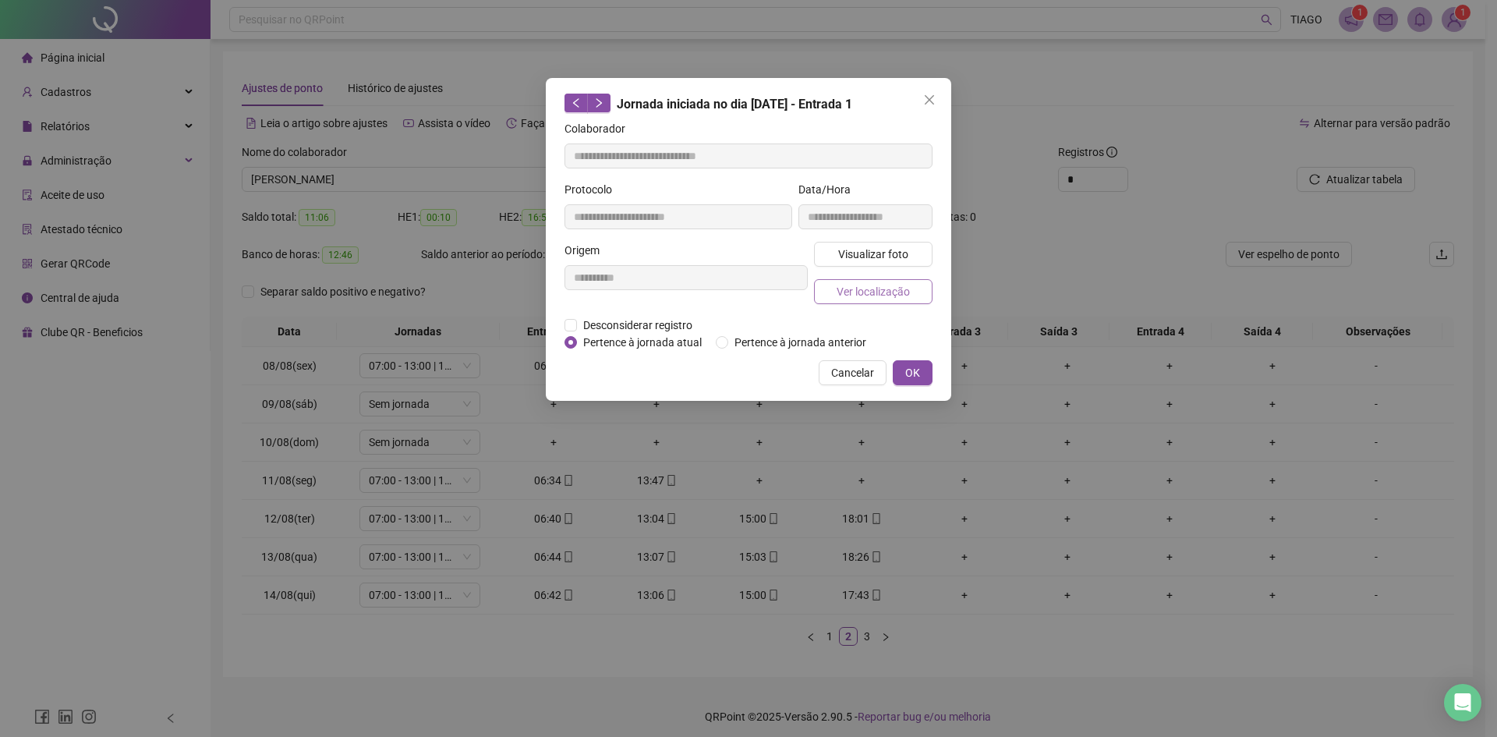
click at [843, 283] on span "Ver localização" at bounding box center [872, 291] width 73 height 17
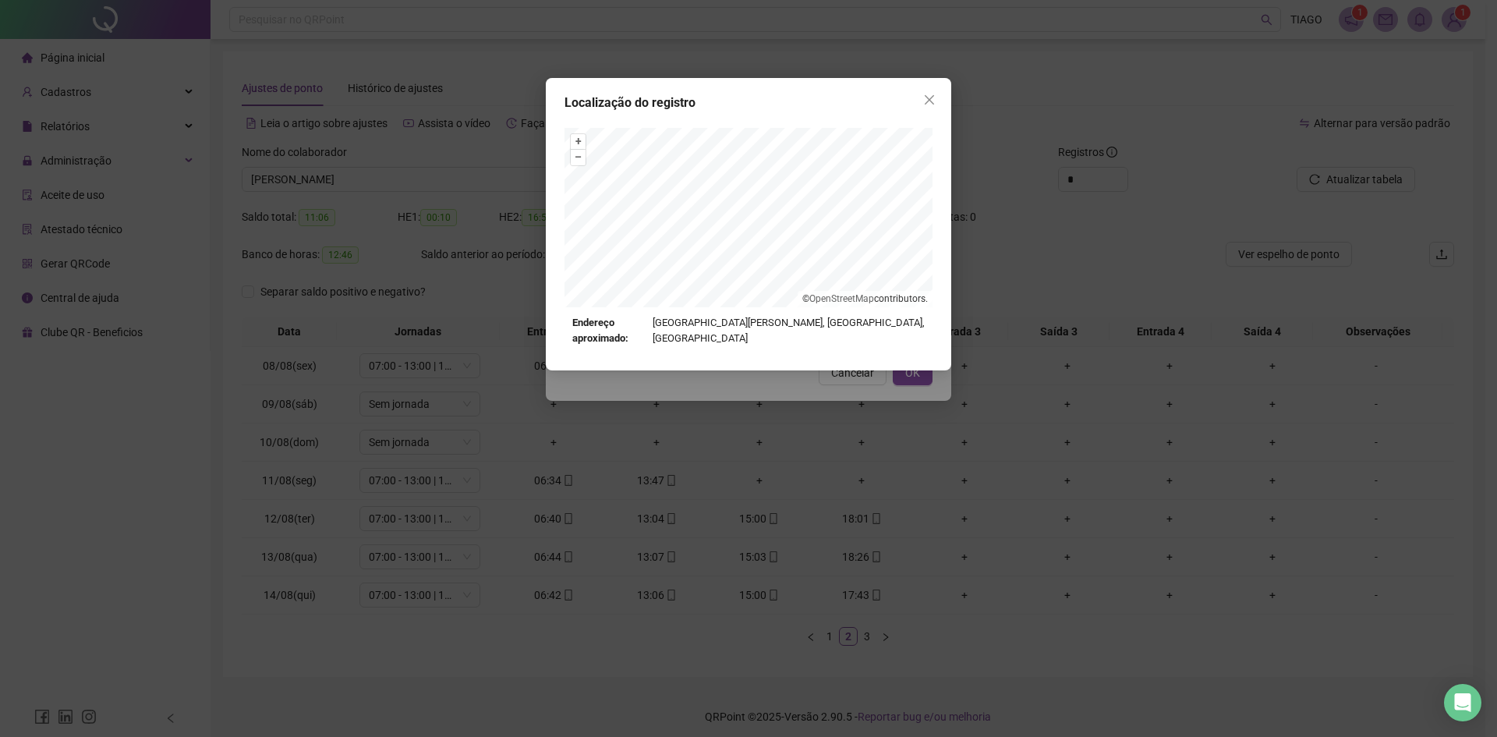
click at [931, 108] on button "Close" at bounding box center [929, 99] width 25 height 25
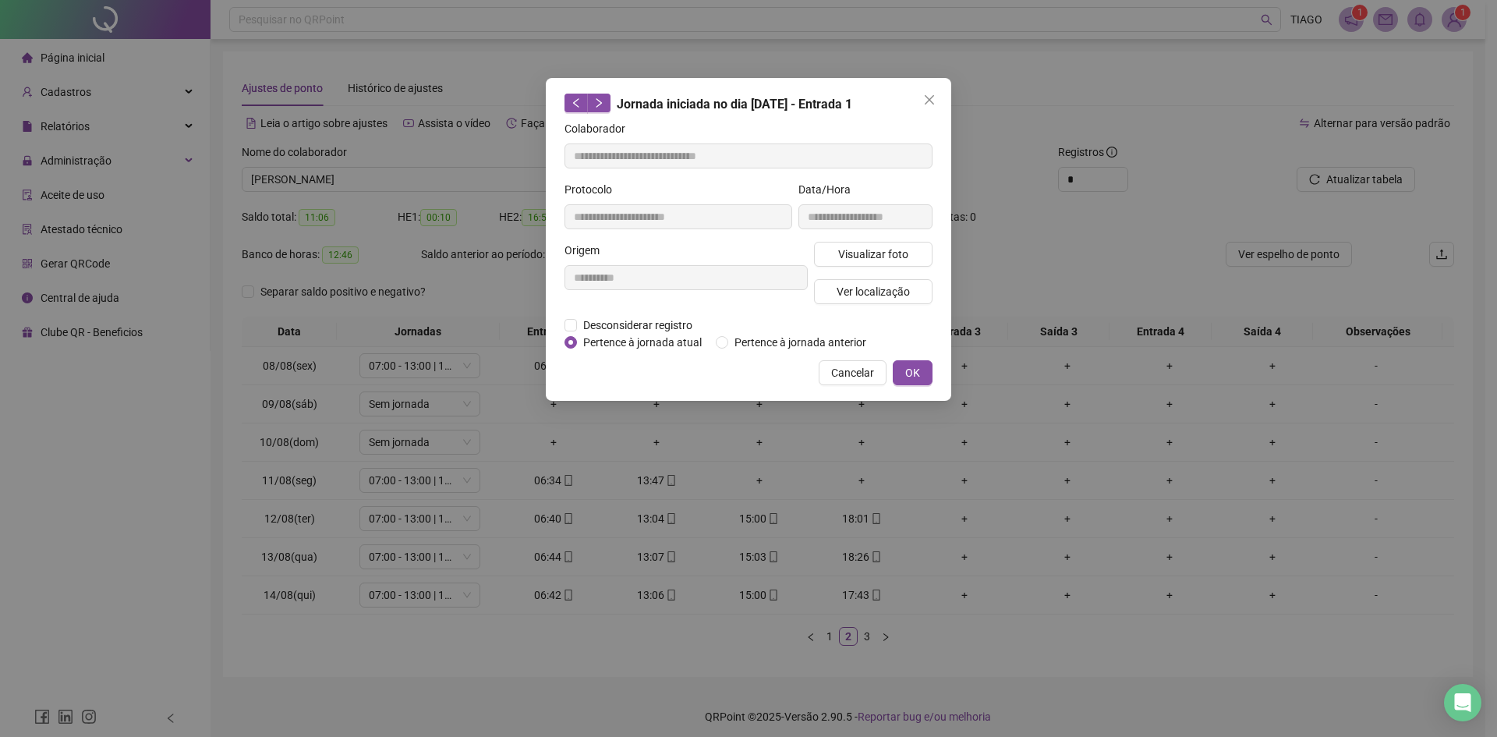
click at [931, 108] on button "Close" at bounding box center [929, 99] width 25 height 25
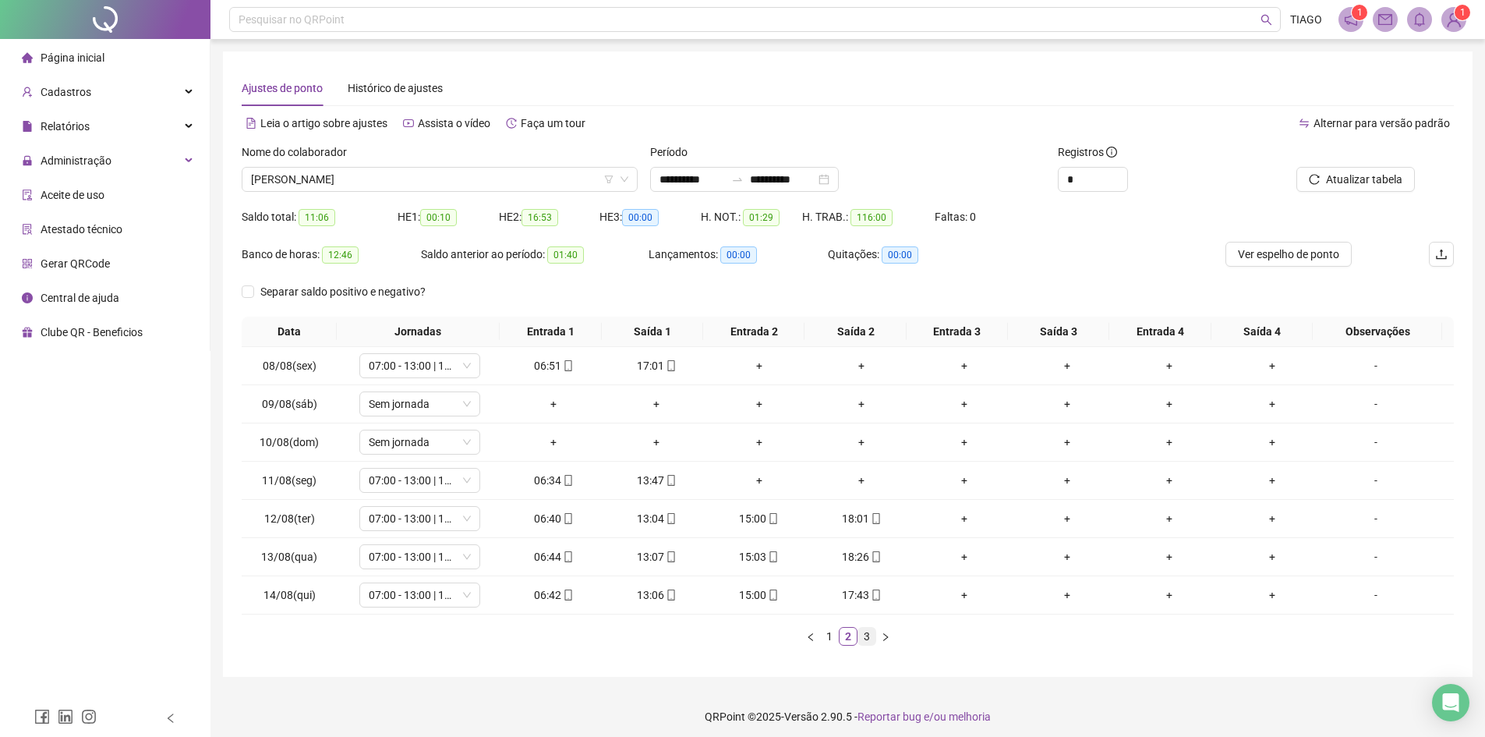
click at [868, 638] on link "3" at bounding box center [866, 636] width 17 height 17
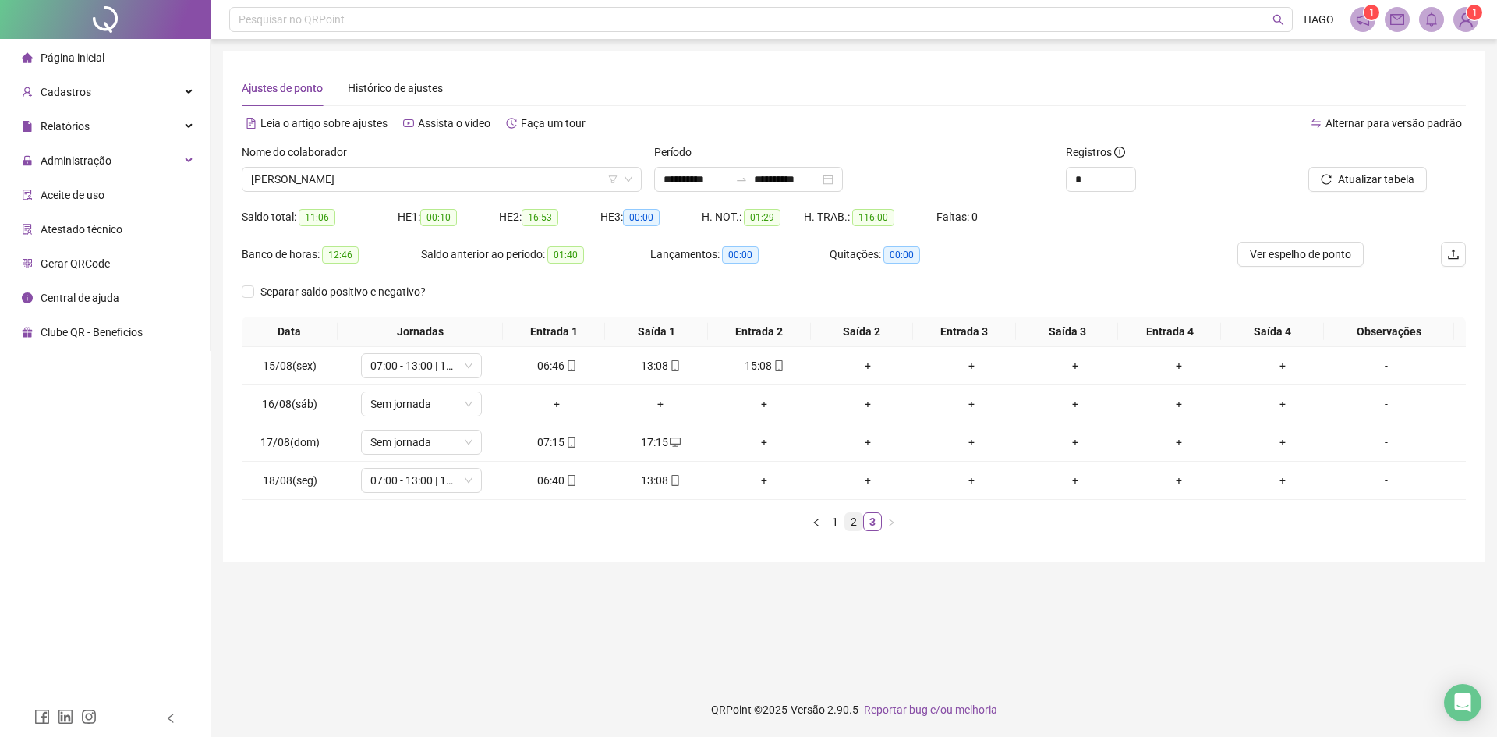
click at [852, 518] on link "2" at bounding box center [853, 521] width 17 height 17
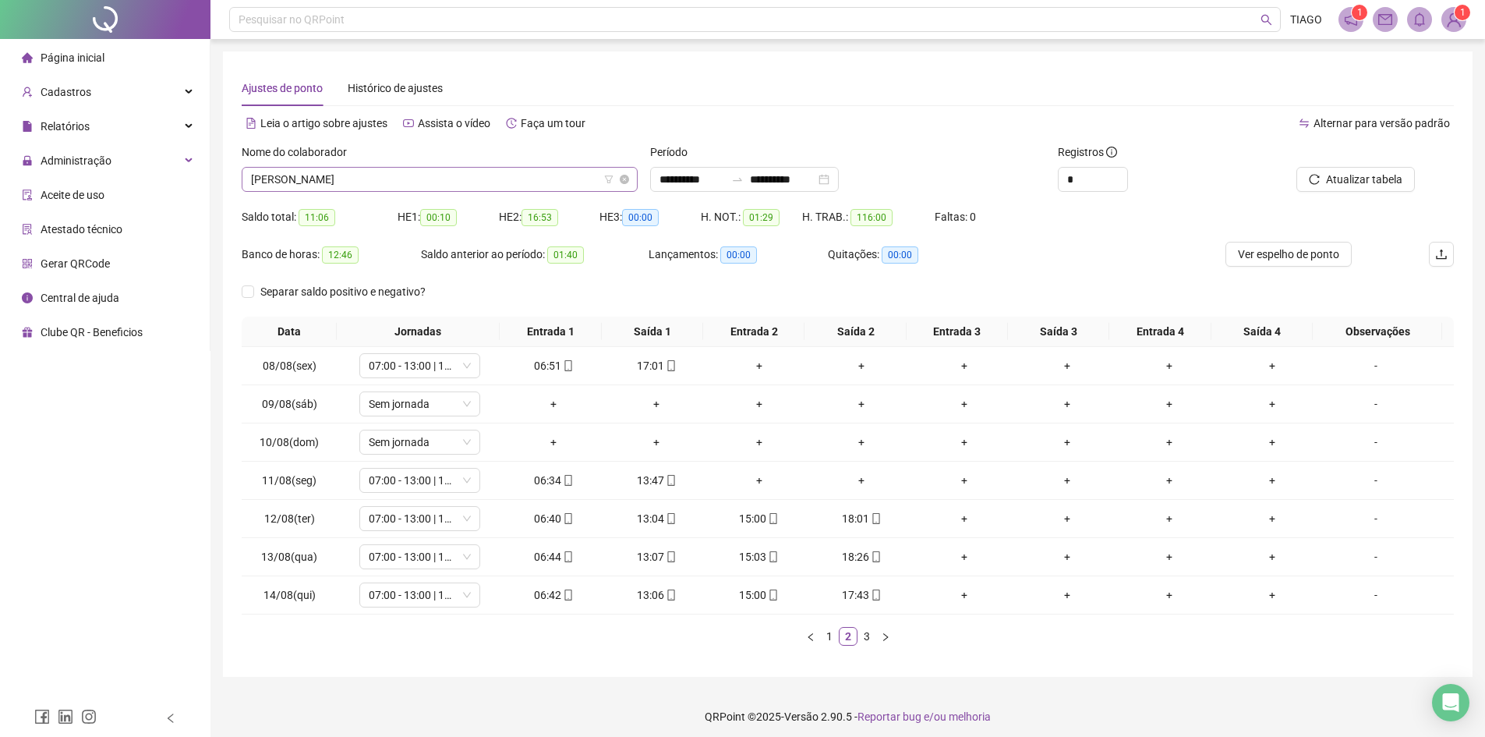
click at [420, 168] on span "[PERSON_NAME]" at bounding box center [439, 179] width 377 height 23
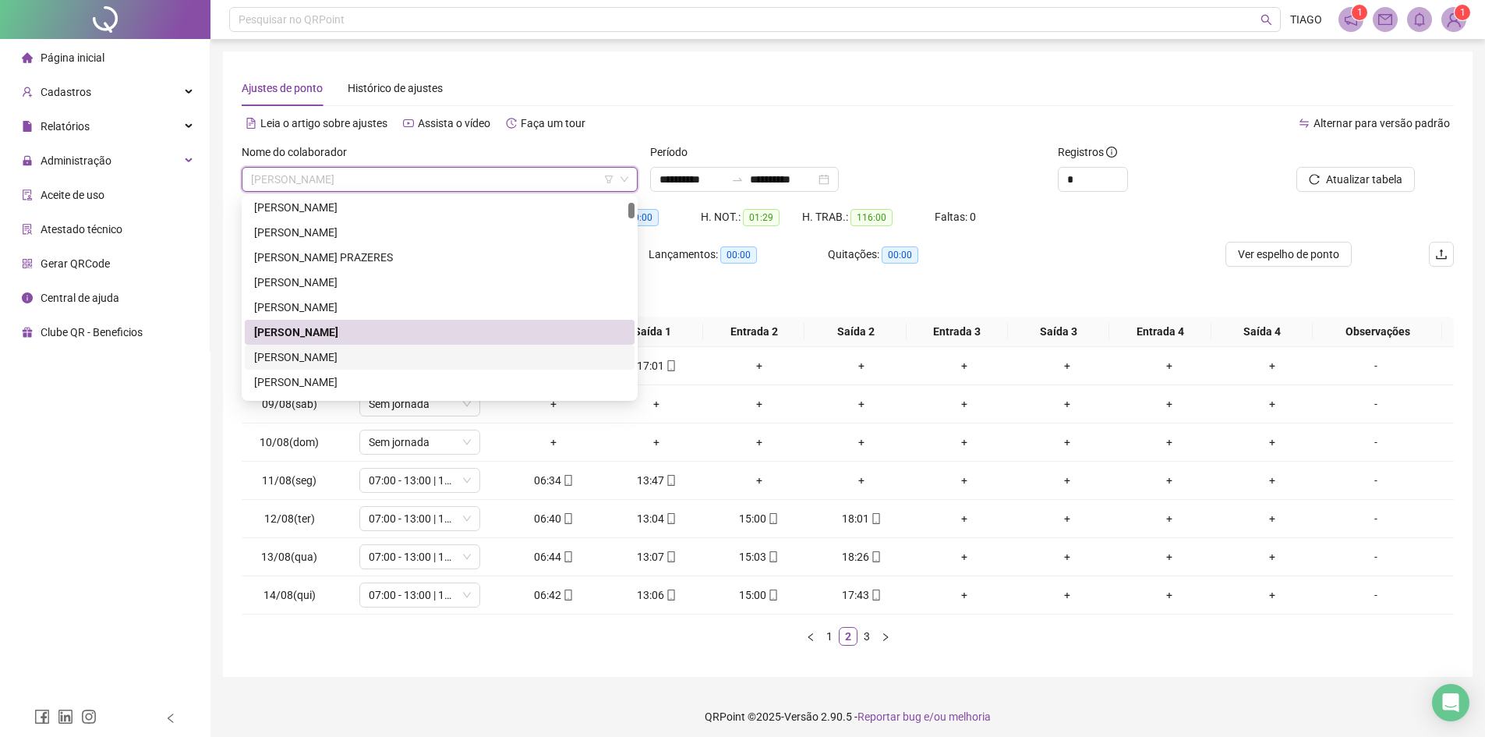
click at [441, 353] on div "[PERSON_NAME]" at bounding box center [439, 356] width 371 height 17
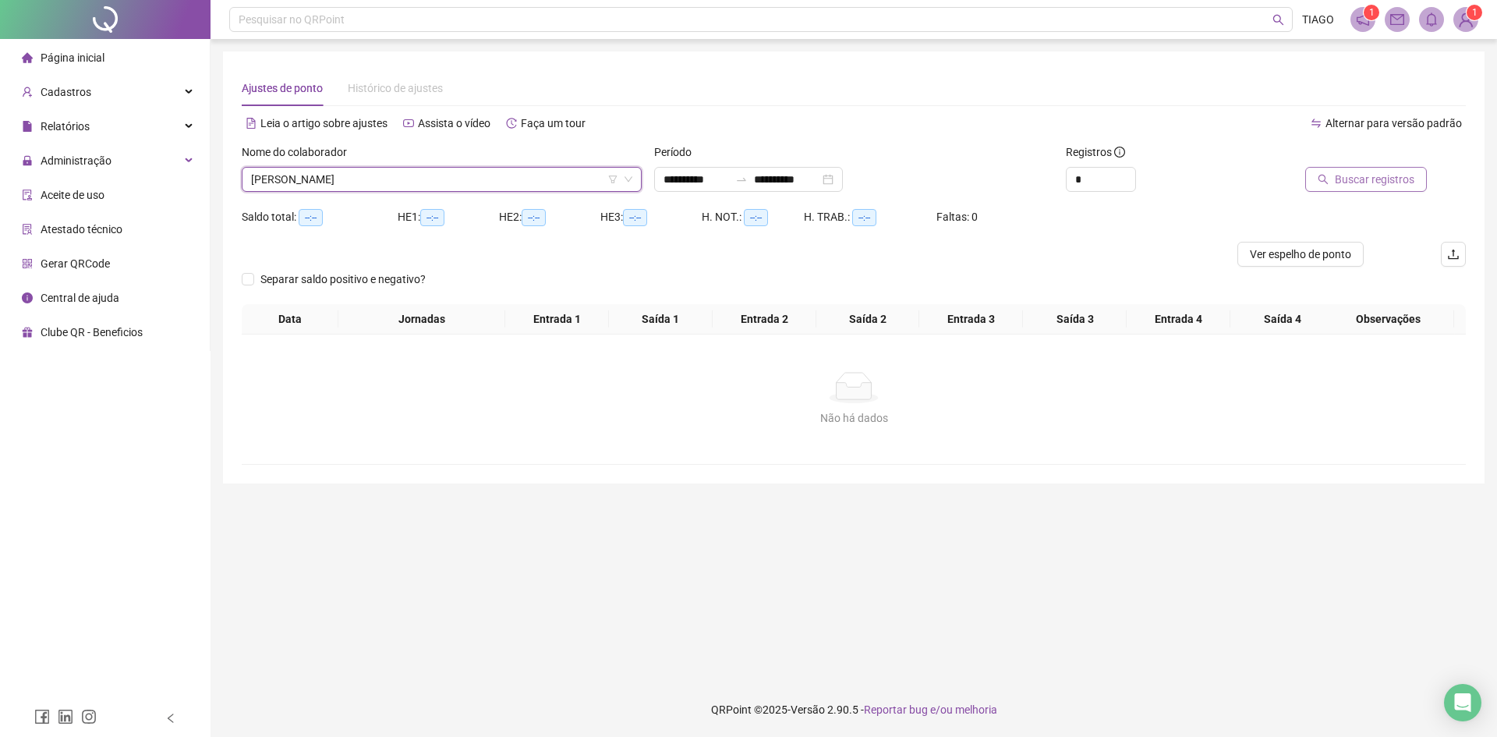
click at [1370, 173] on span "Buscar registros" at bounding box center [1375, 179] width 80 height 17
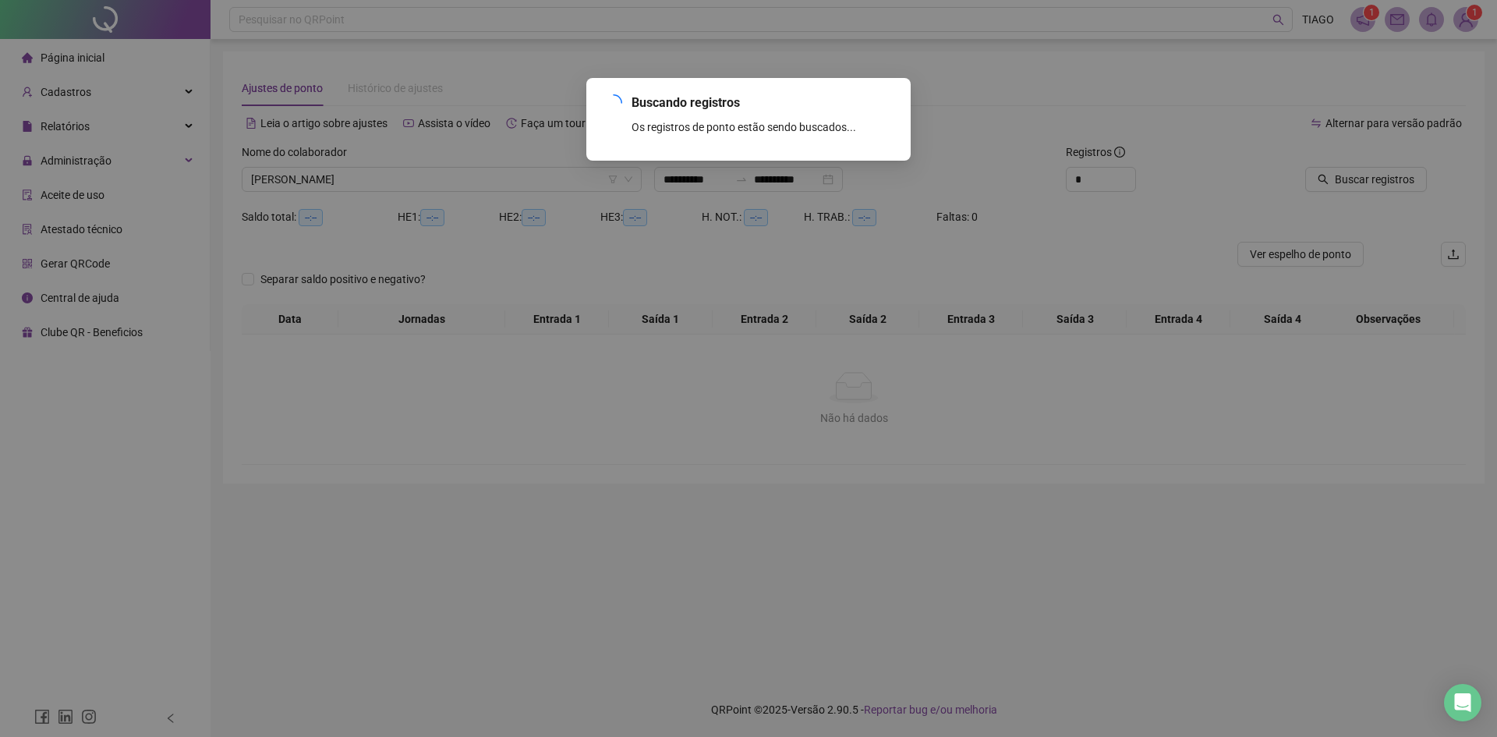
click at [1374, 194] on div "Buscando registros Os registros de ponto estão sendo buscados... OK" at bounding box center [748, 368] width 1497 height 737
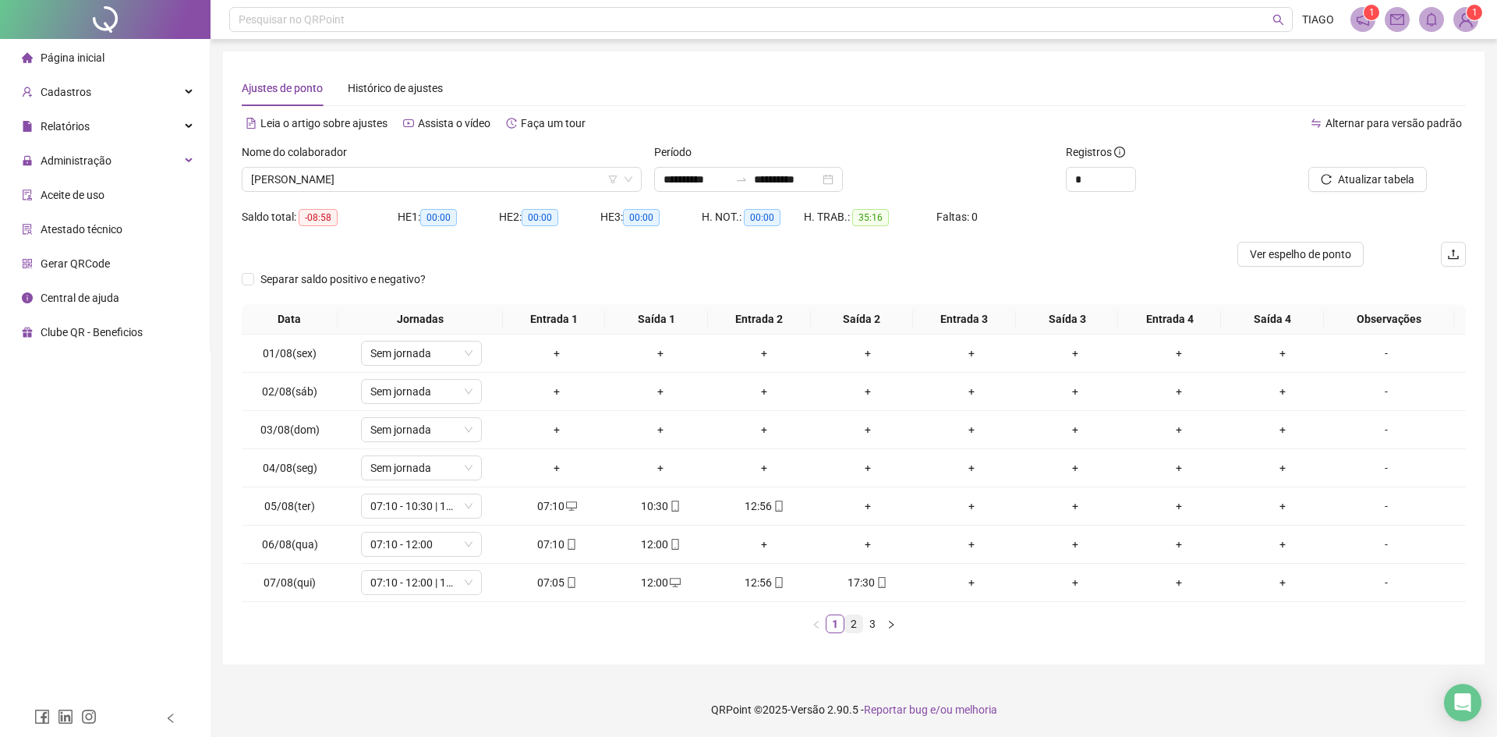
click at [857, 624] on link "2" at bounding box center [853, 623] width 17 height 17
click at [872, 621] on link "3" at bounding box center [872, 623] width 17 height 17
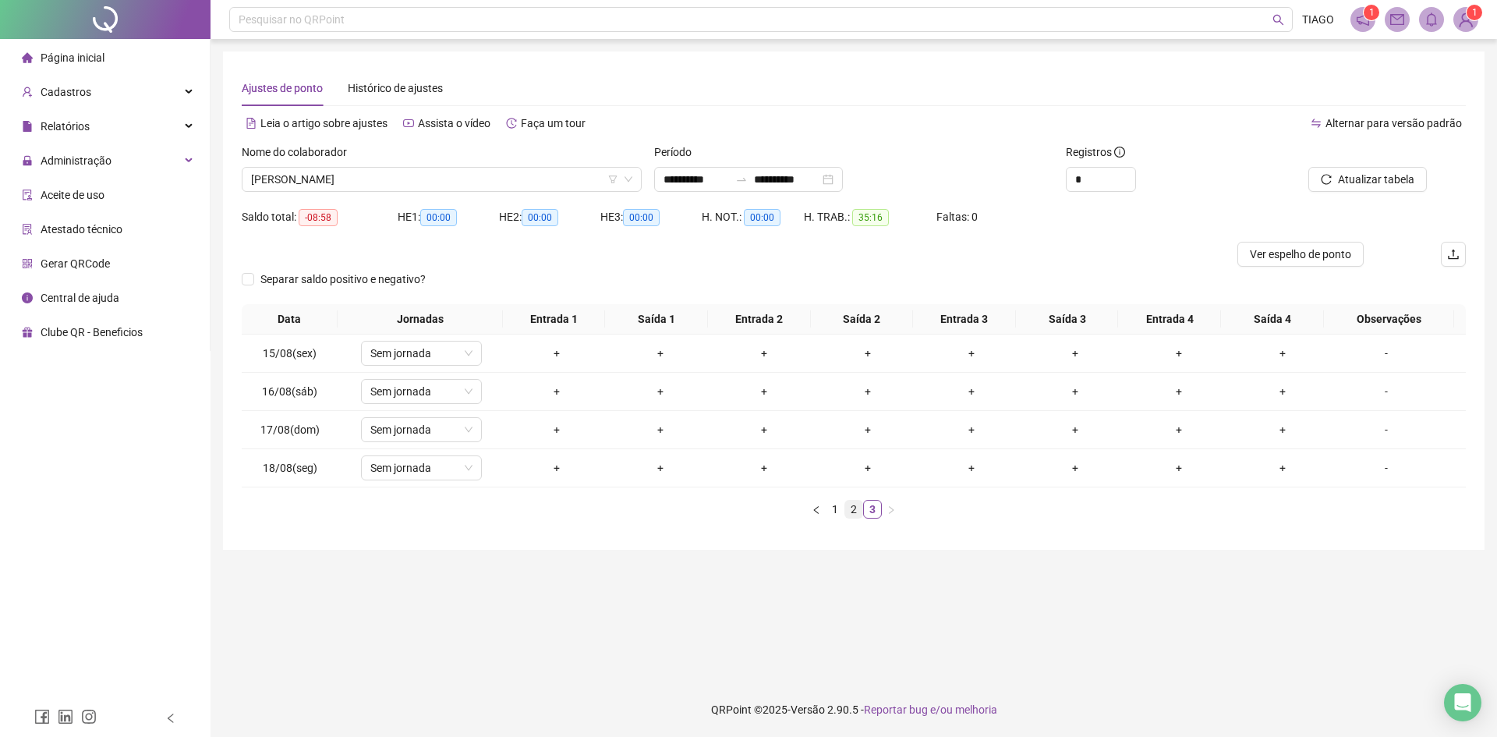
click at [851, 507] on link "2" at bounding box center [853, 508] width 17 height 17
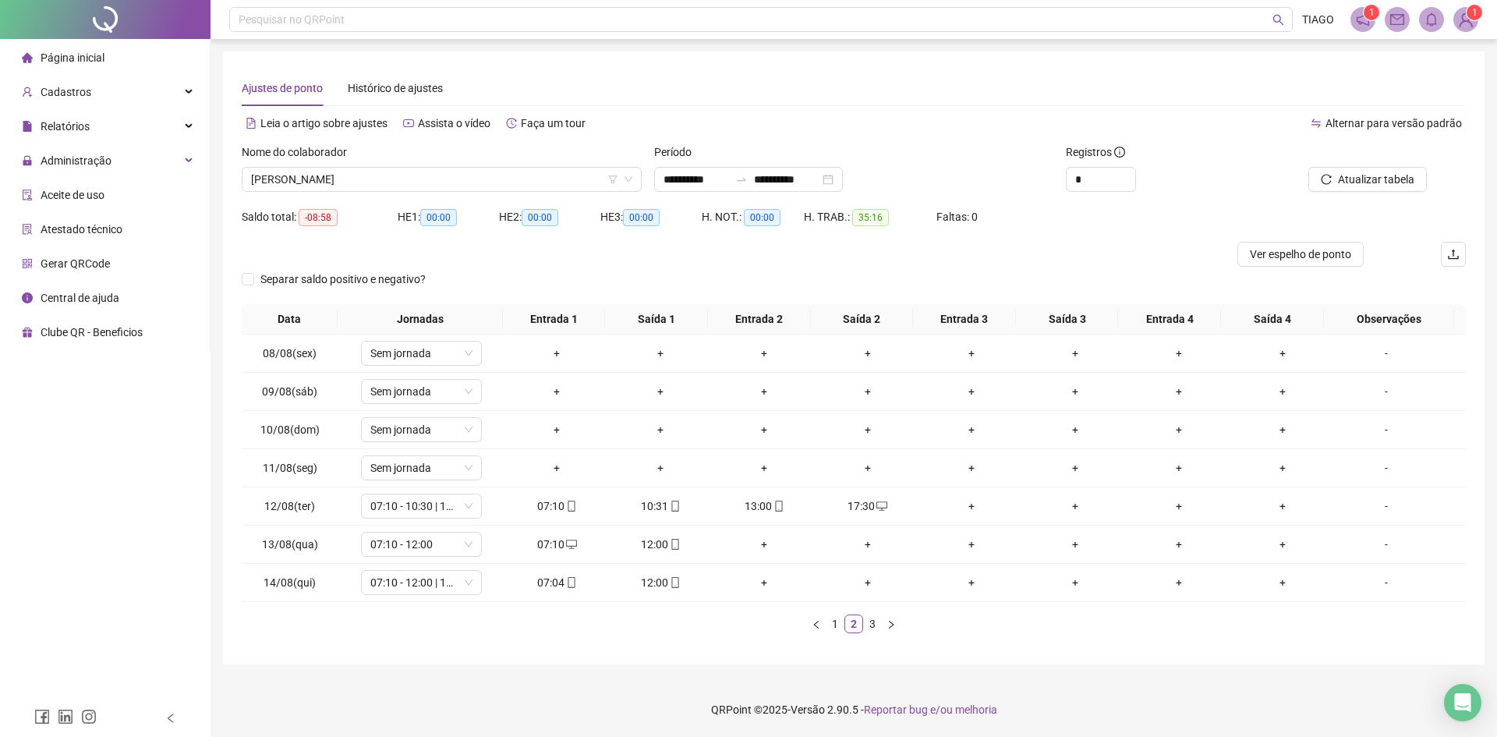
click at [838, 614] on div "Data Jornadas Entrada 1 Saída 1 Entrada 2 Saída 2 Entrada 3 Saída 3 Entrada 4 S…" at bounding box center [854, 468] width 1224 height 329
click at [840, 631] on link "1" at bounding box center [834, 623] width 17 height 17
click at [852, 621] on link "2" at bounding box center [853, 623] width 17 height 17
click at [866, 626] on link "3" at bounding box center [872, 623] width 17 height 17
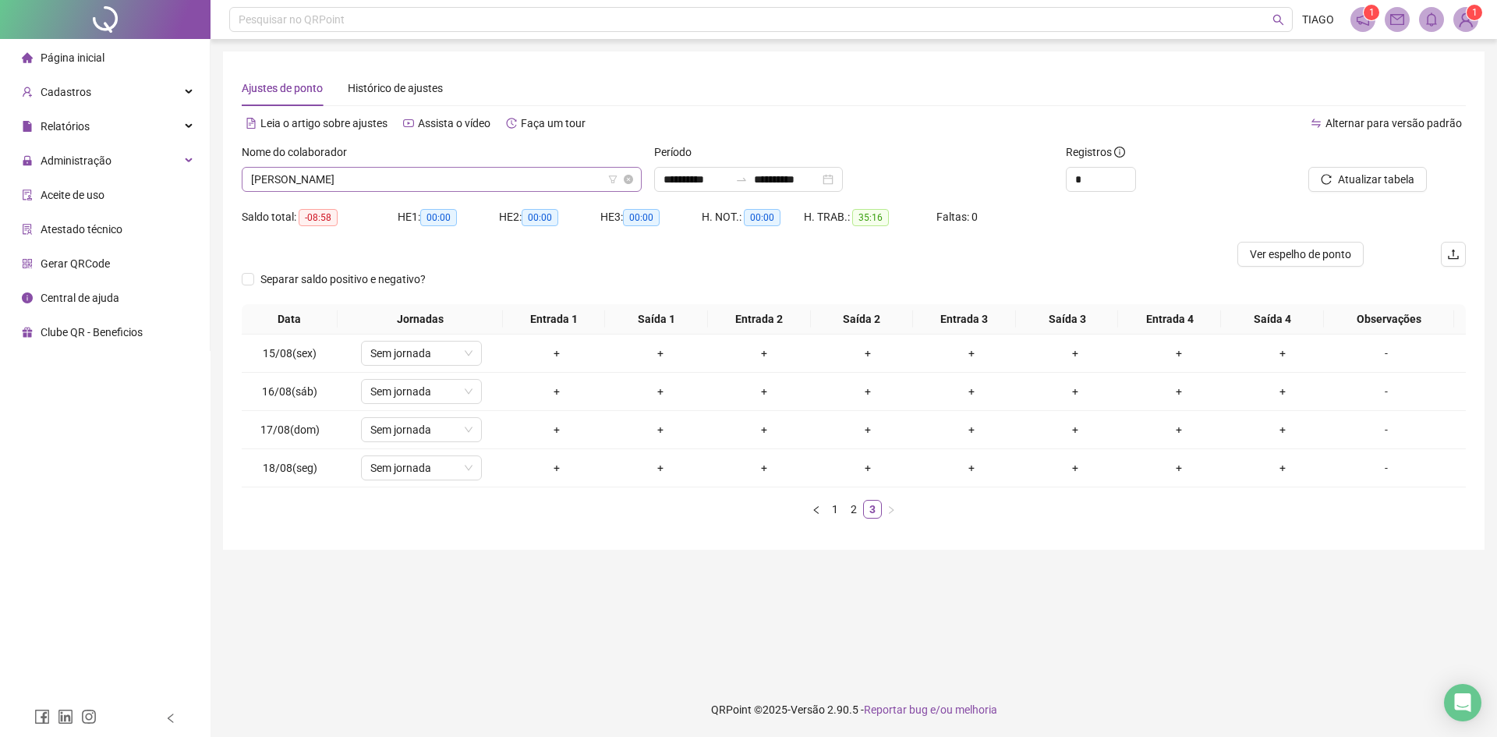
click at [350, 182] on span "[PERSON_NAME]" at bounding box center [441, 179] width 381 height 23
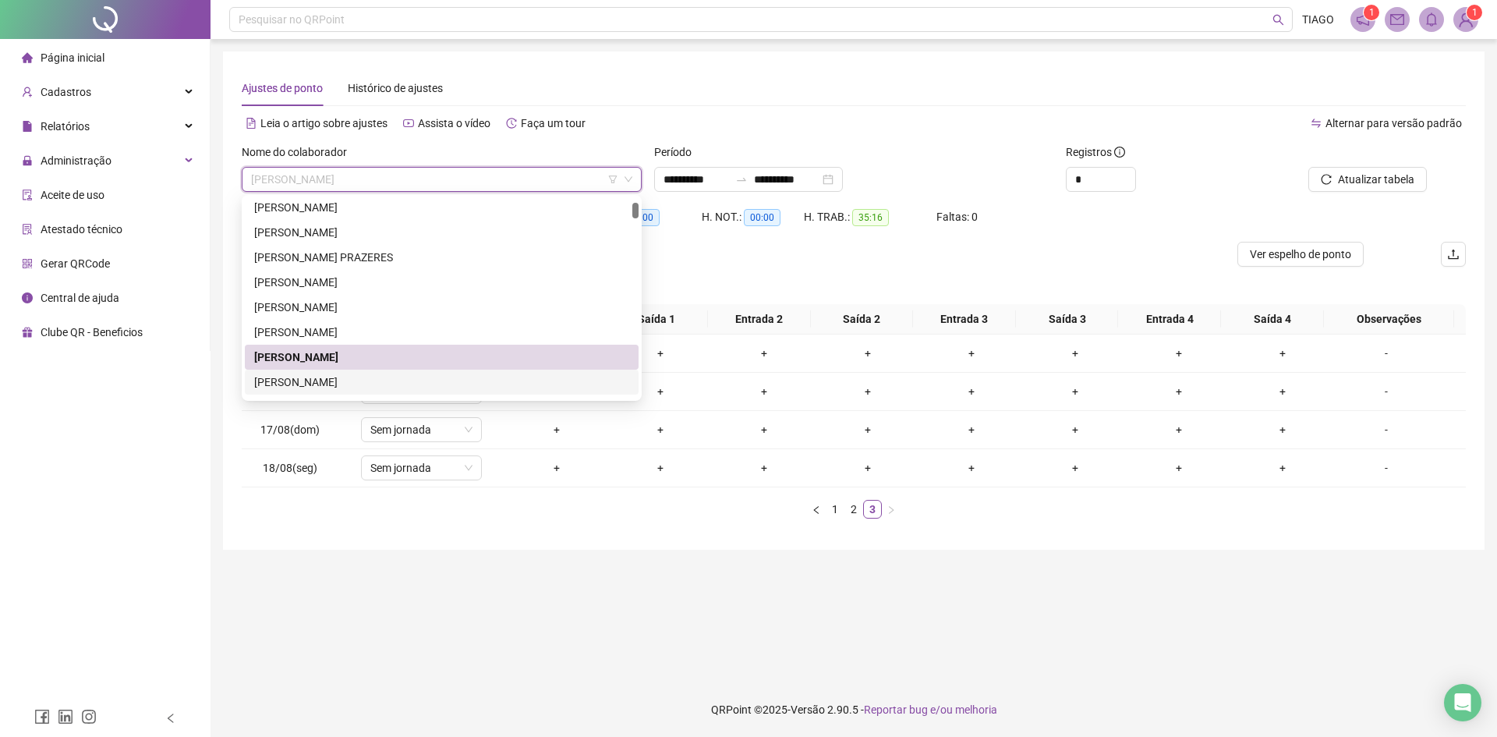
click at [397, 385] on div "[PERSON_NAME]" at bounding box center [441, 381] width 375 height 17
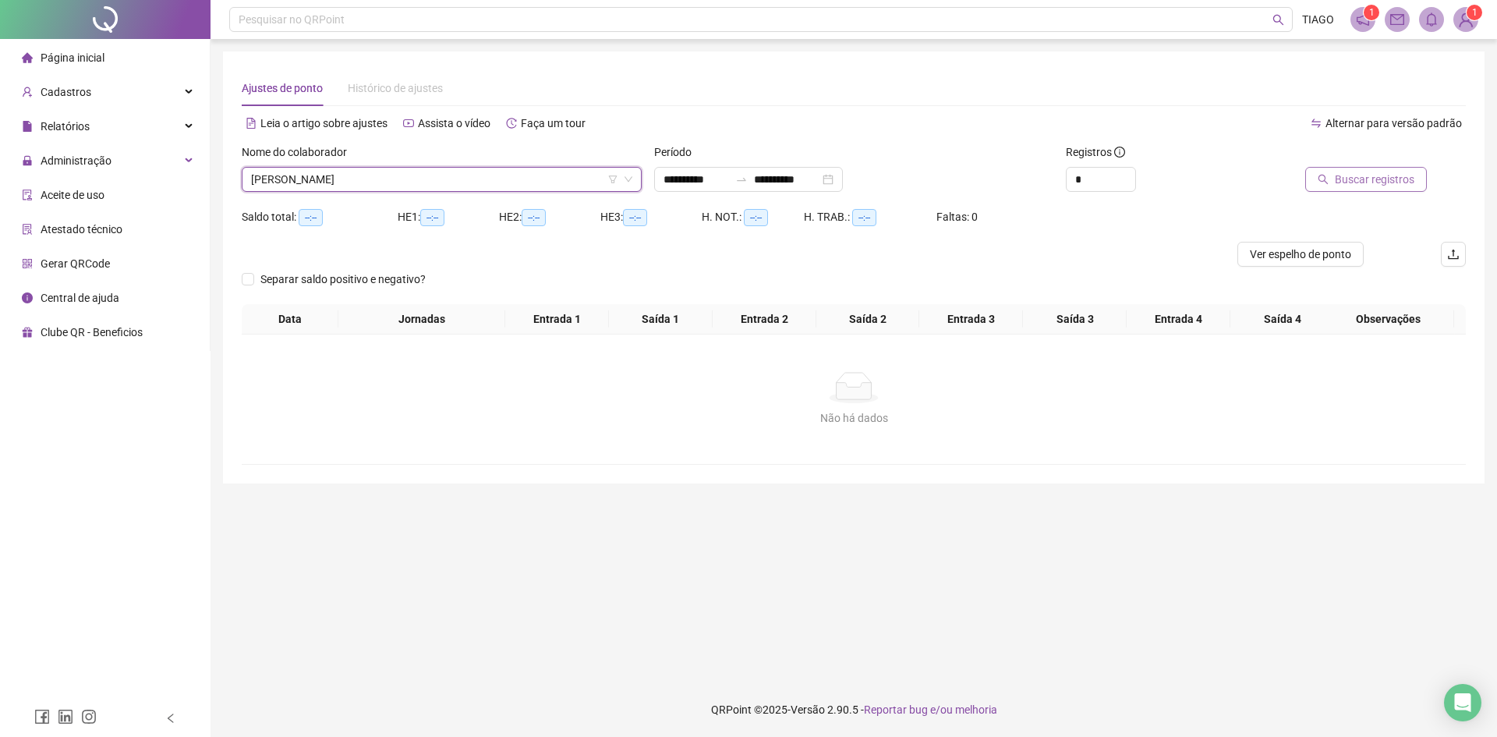
click at [1338, 179] on span "Buscar registros" at bounding box center [1375, 179] width 80 height 17
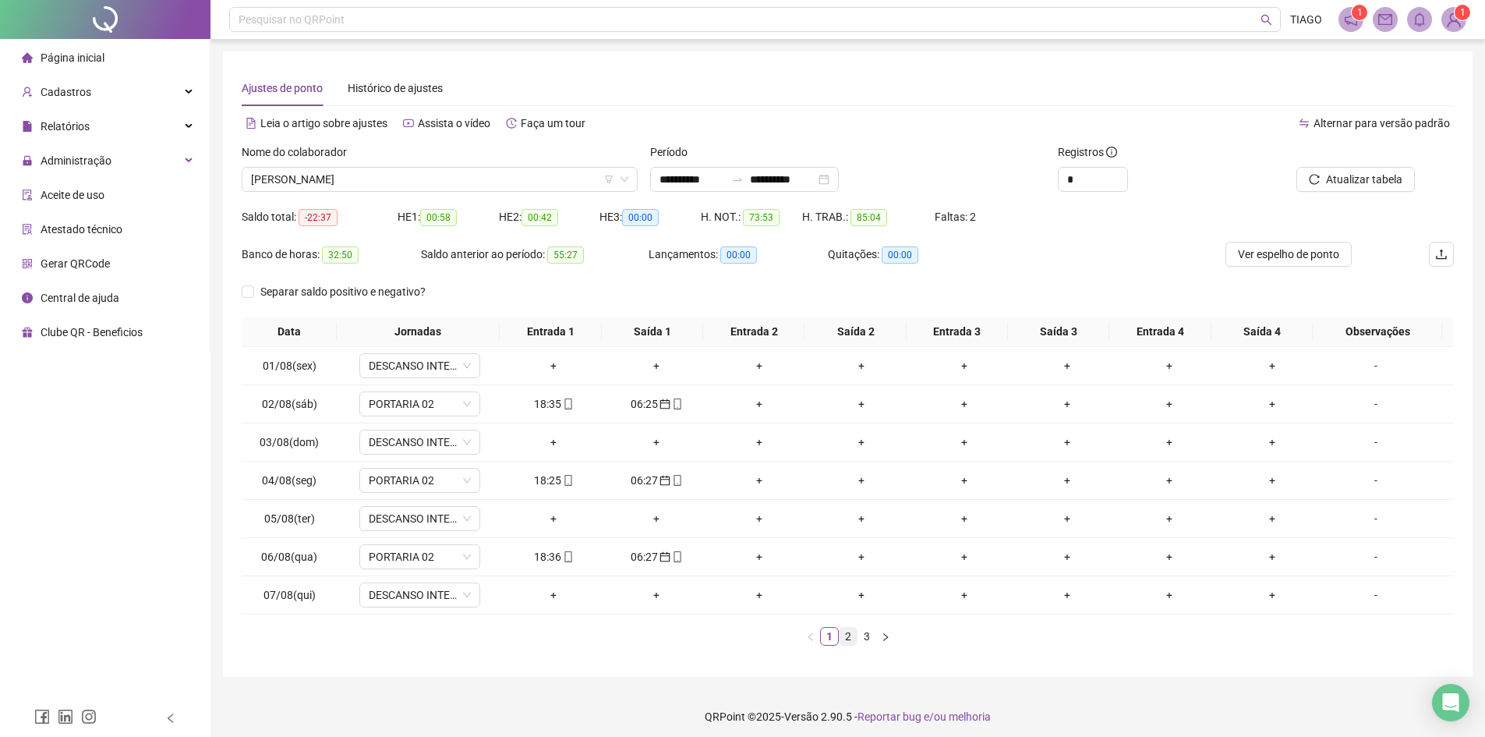
click at [846, 643] on link "2" at bounding box center [848, 636] width 17 height 17
click at [862, 637] on link "3" at bounding box center [866, 636] width 17 height 17
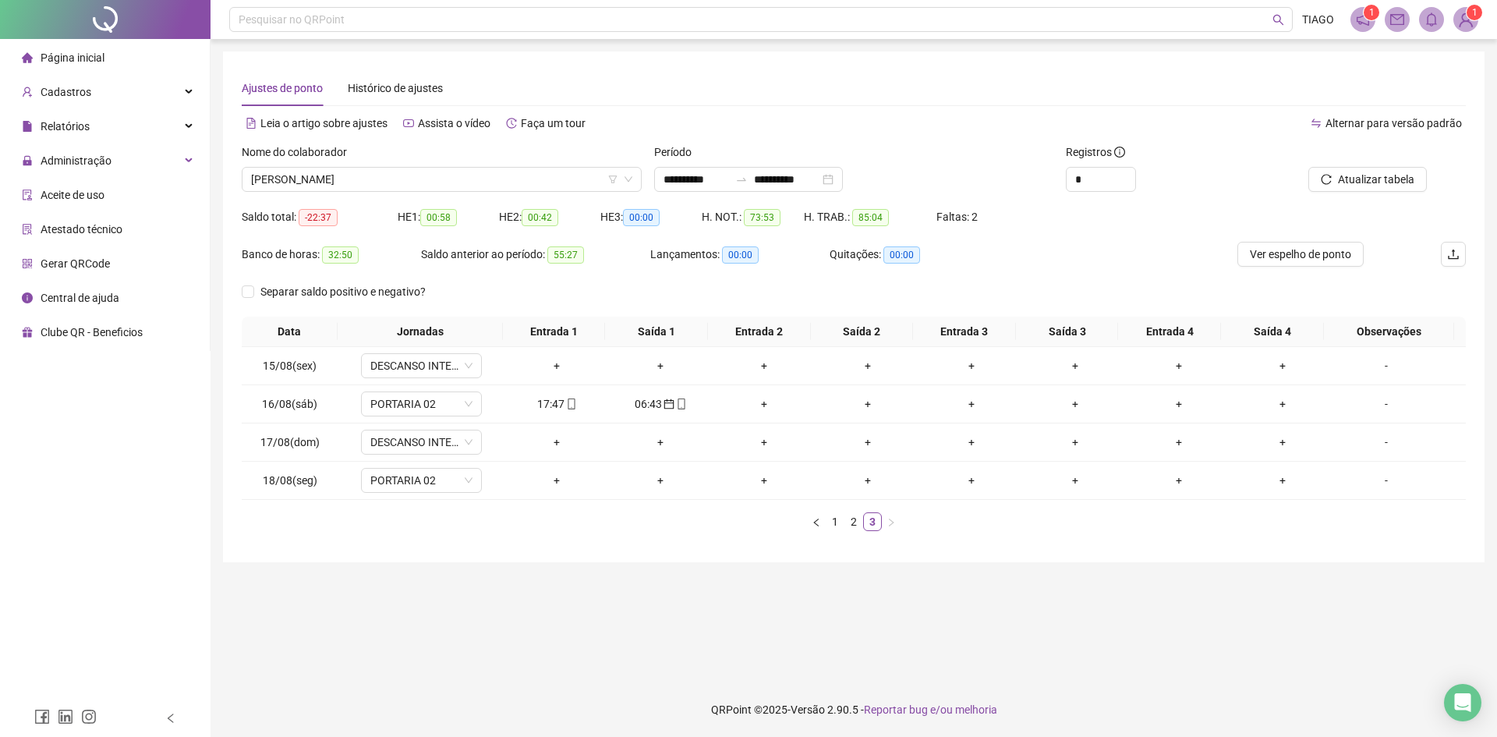
click at [443, 193] on div "Nome do colaborador [PERSON_NAME]" at bounding box center [441, 173] width 412 height 61
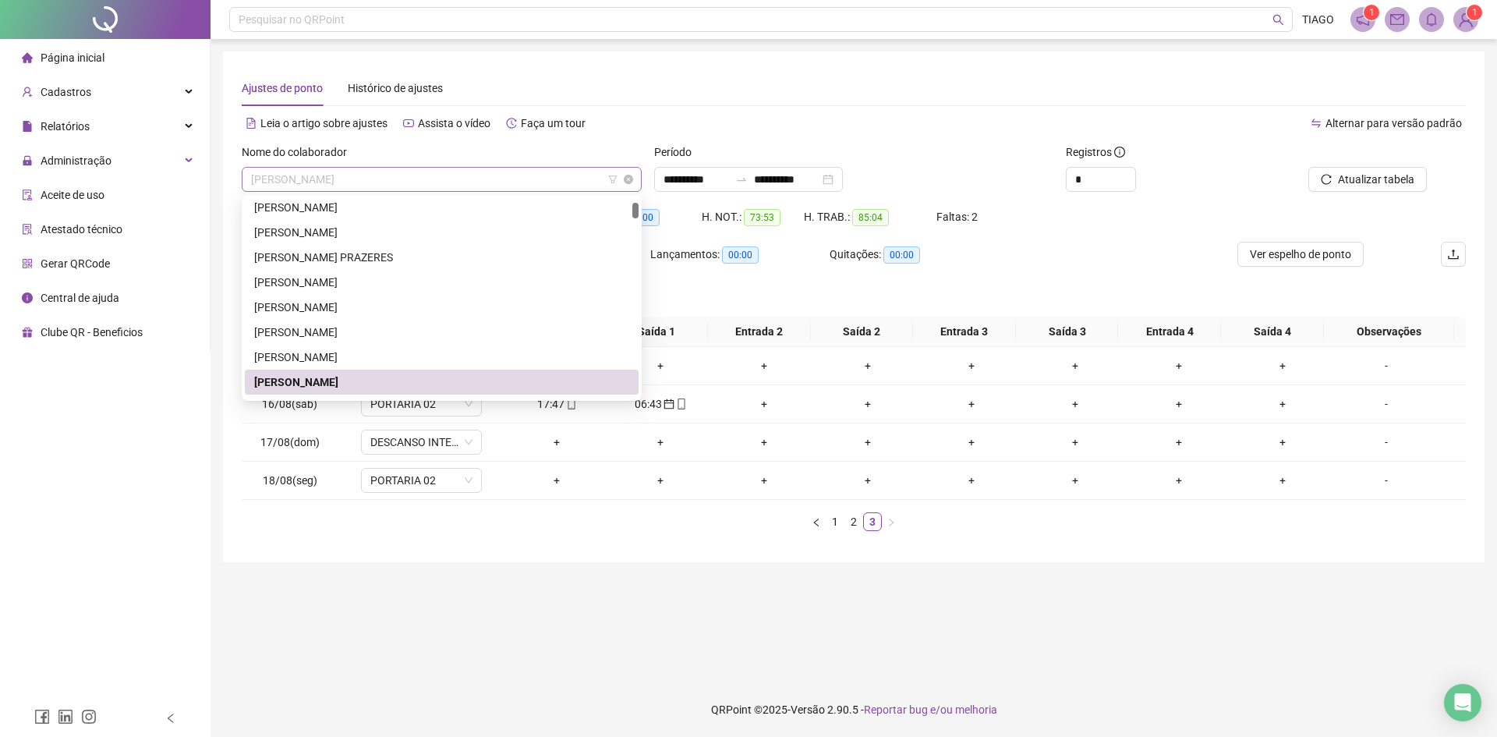
click at [440, 179] on span "[PERSON_NAME]" at bounding box center [441, 179] width 381 height 23
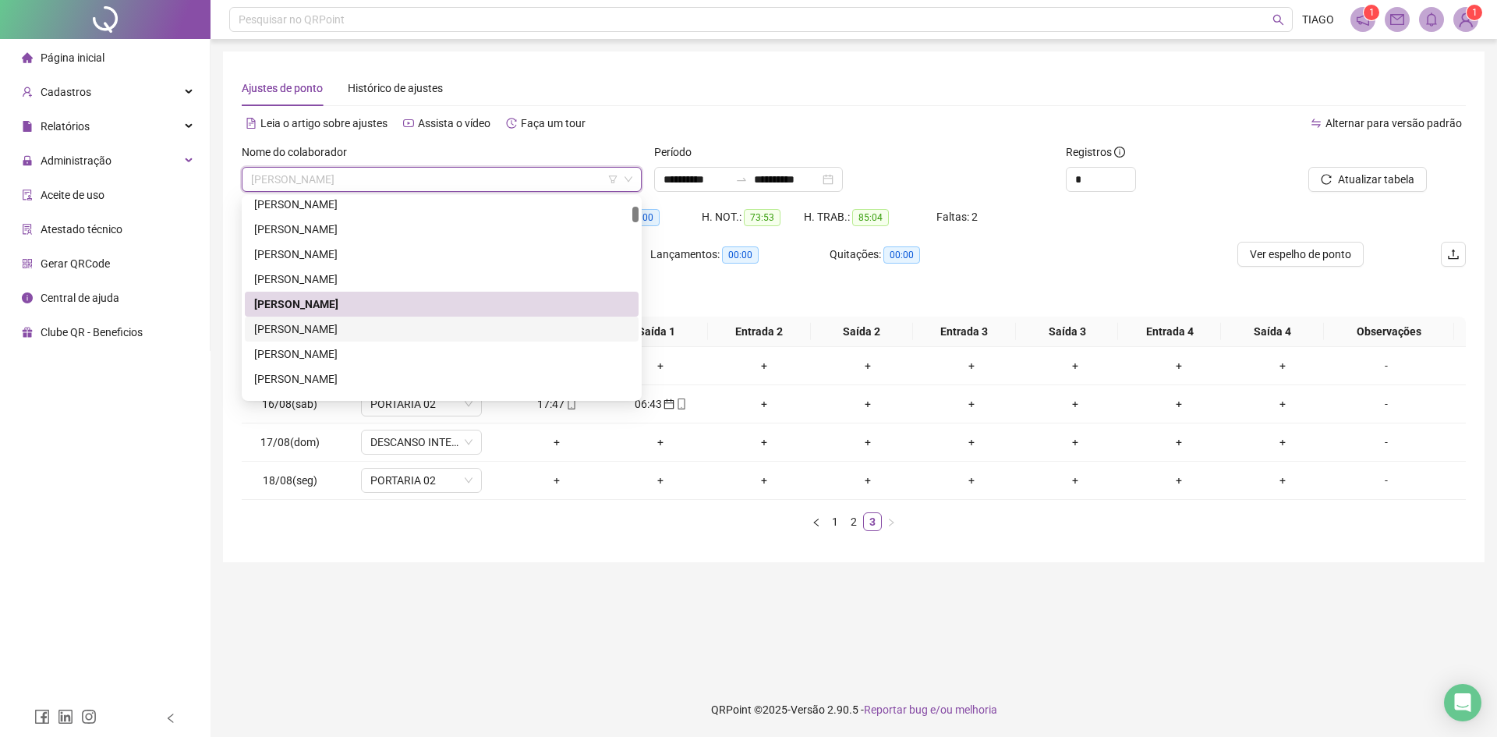
click at [465, 328] on div "[PERSON_NAME]" at bounding box center [441, 328] width 375 height 17
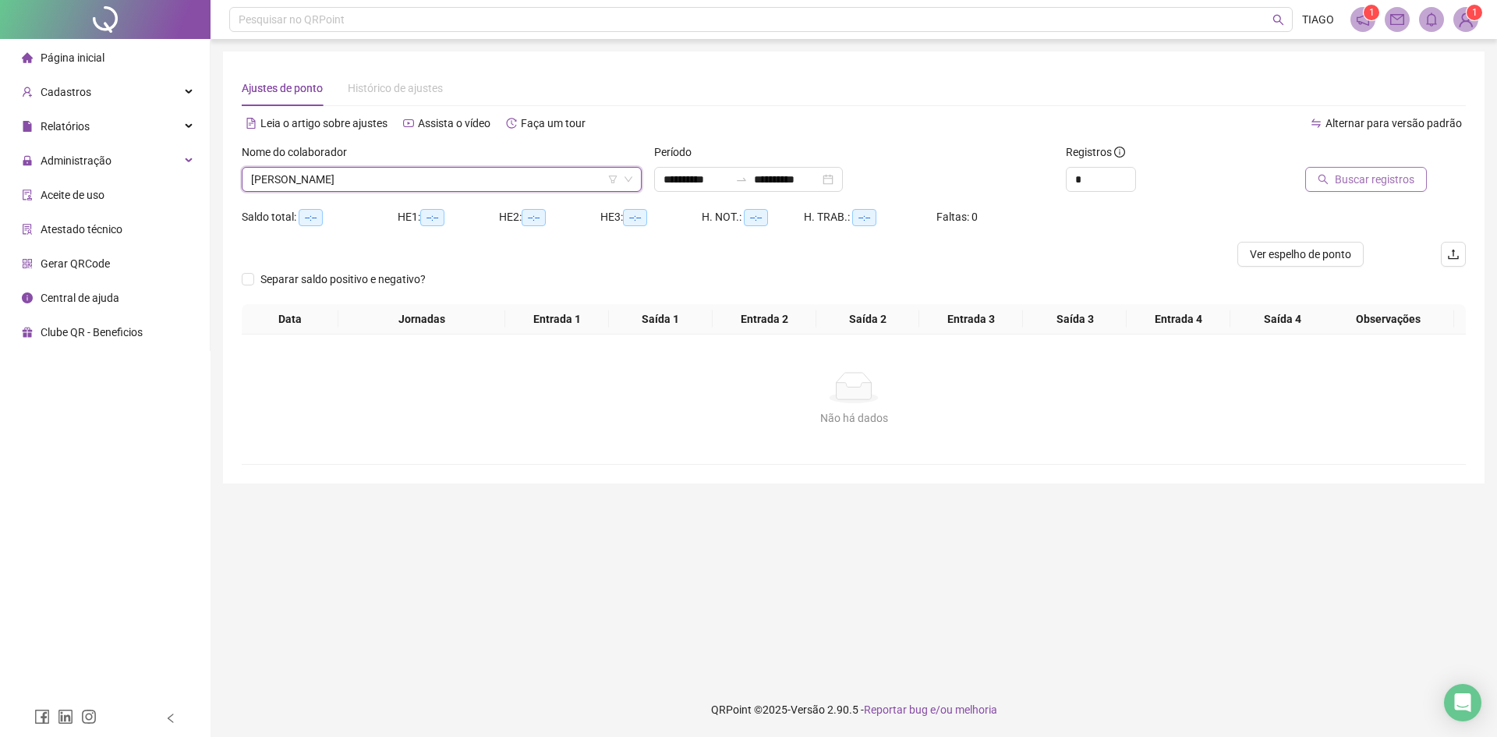
click at [1339, 179] on span "Buscar registros" at bounding box center [1375, 179] width 80 height 17
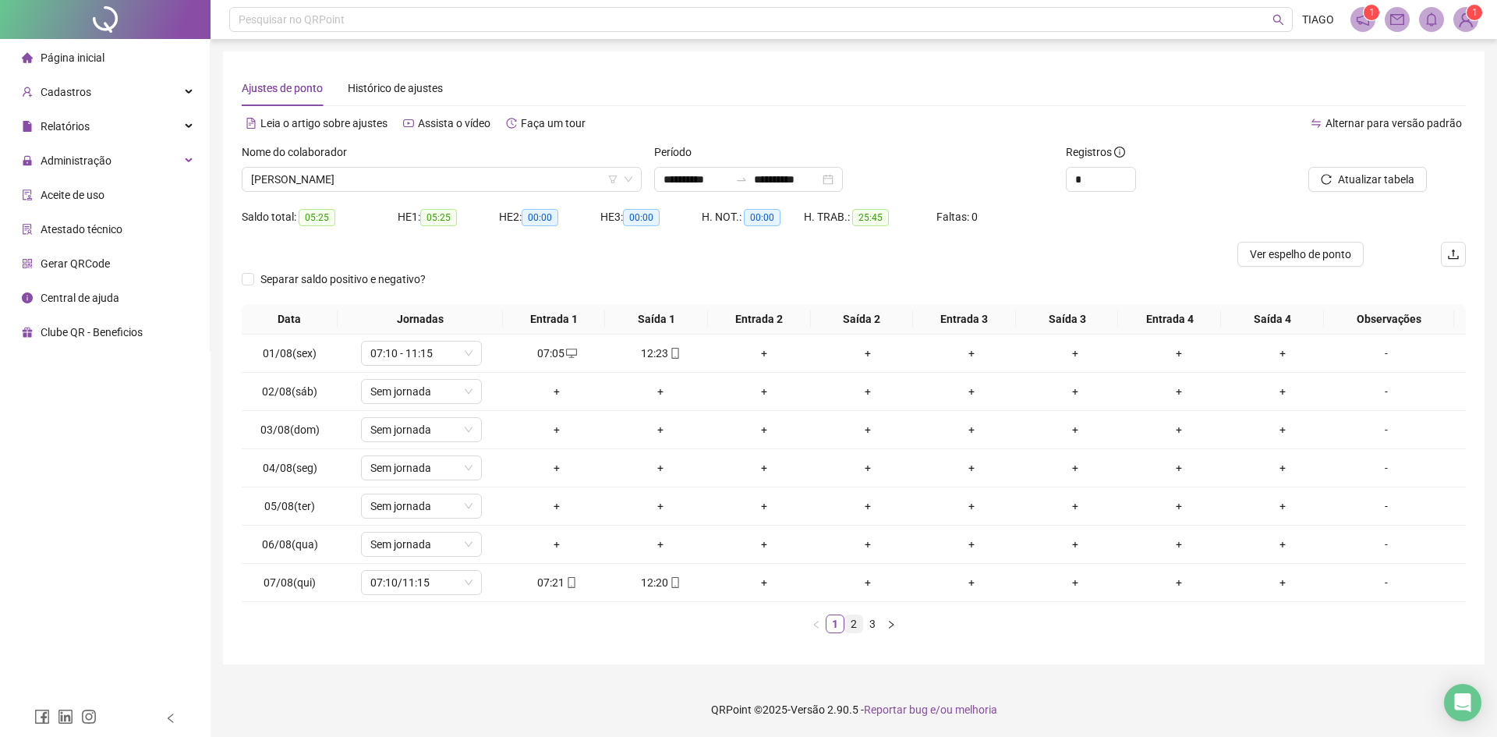
click at [858, 624] on link "2" at bounding box center [853, 623] width 17 height 17
click at [866, 625] on link "3" at bounding box center [872, 623] width 17 height 17
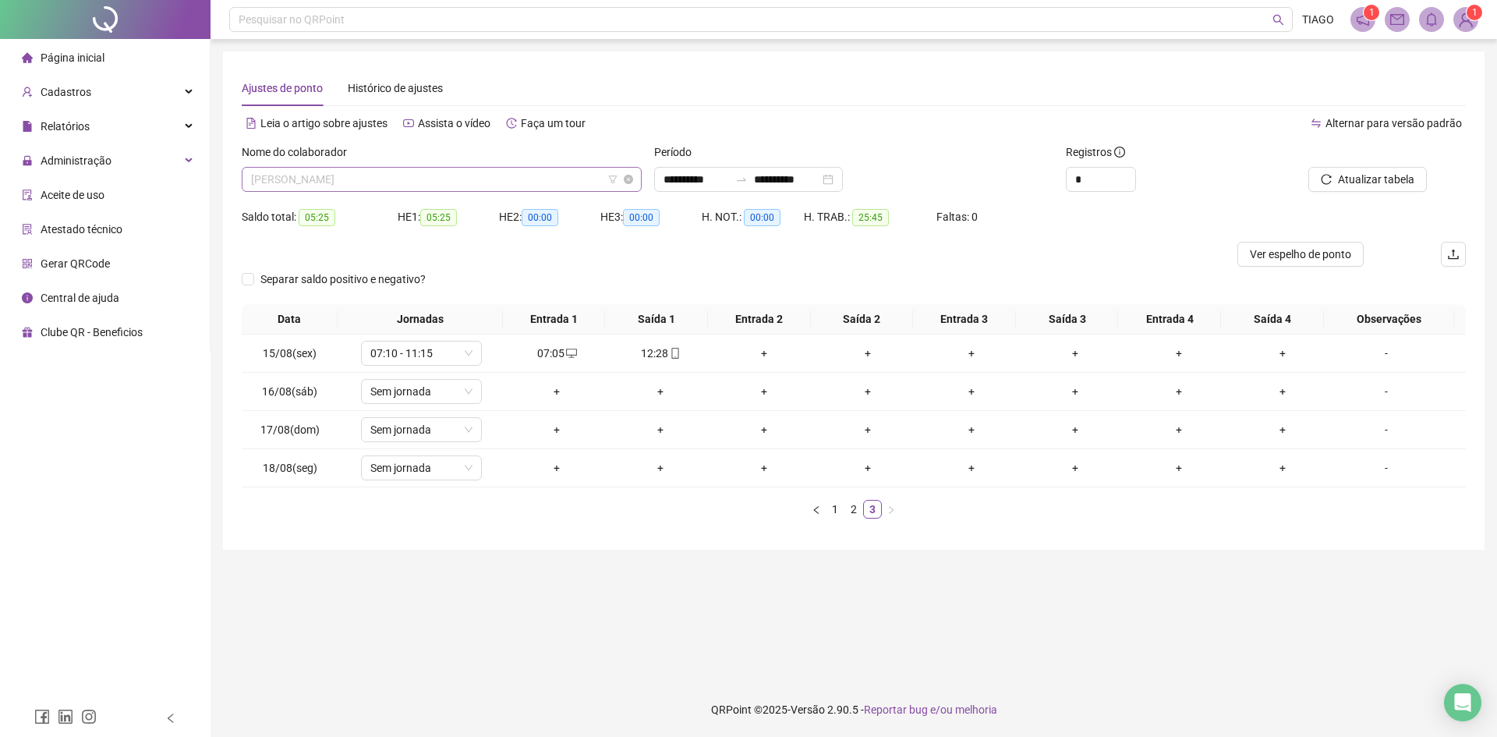
click at [426, 186] on span "[PERSON_NAME]" at bounding box center [441, 179] width 381 height 23
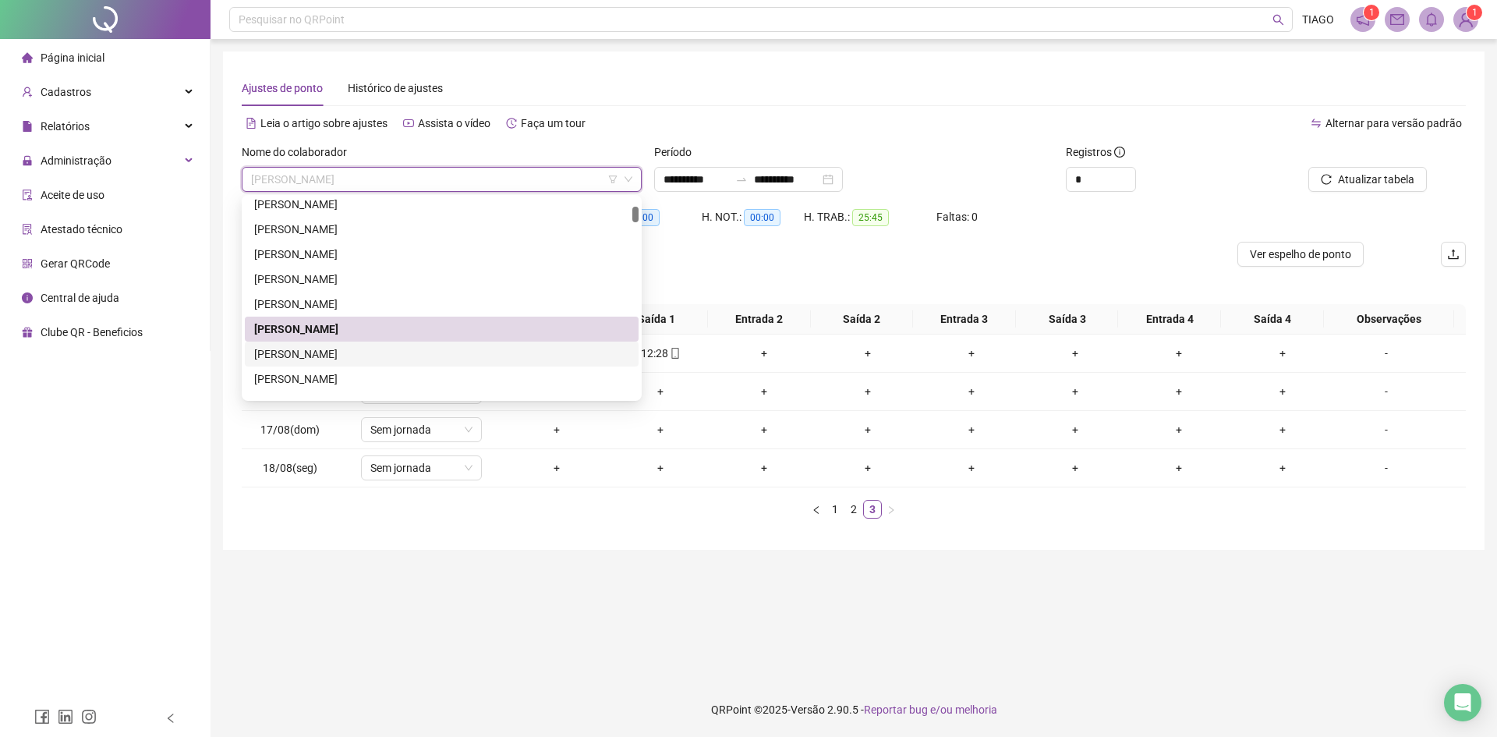
click at [429, 354] on div "[PERSON_NAME]" at bounding box center [441, 353] width 375 height 17
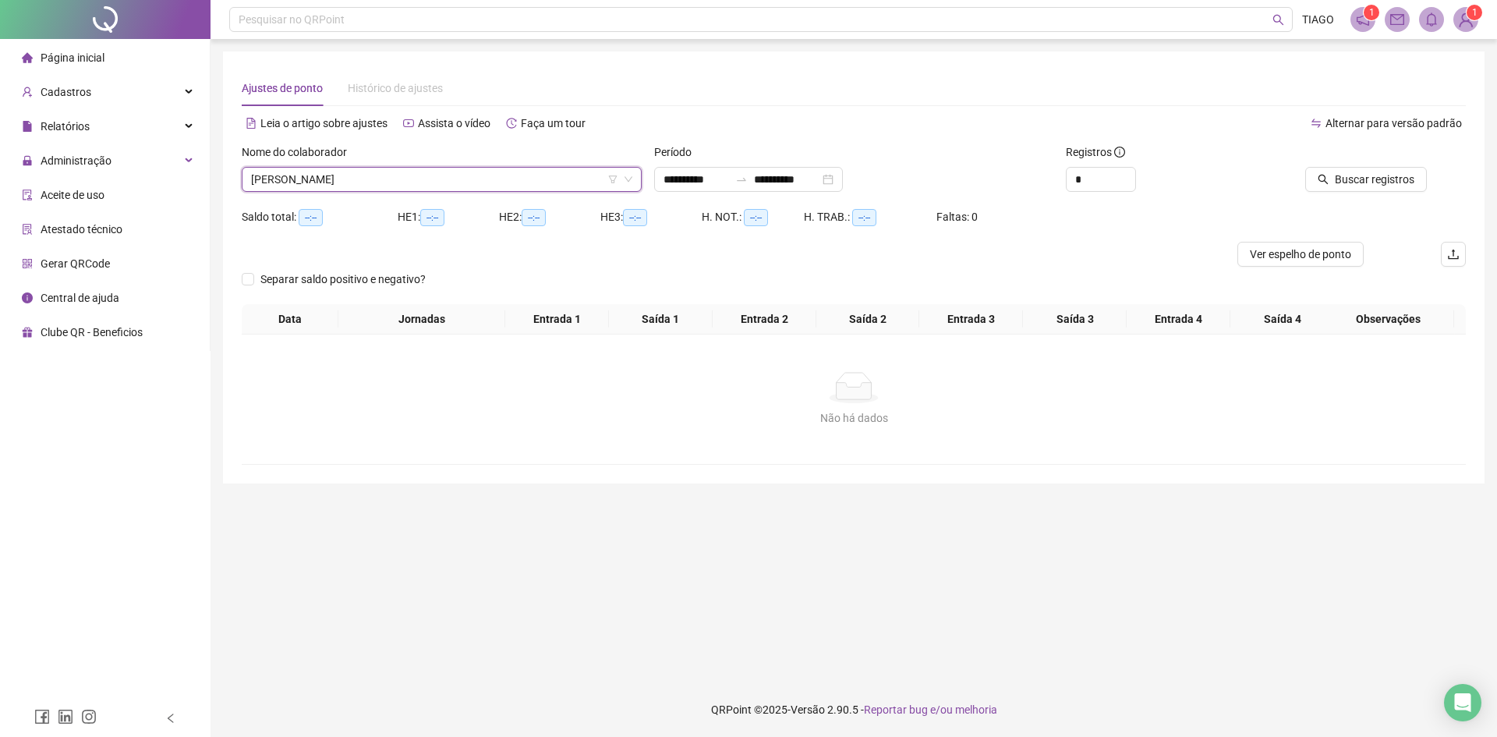
click at [1395, 164] on div at bounding box center [1349, 154] width 154 height 23
click at [1397, 181] on span "Buscar registros" at bounding box center [1375, 179] width 80 height 17
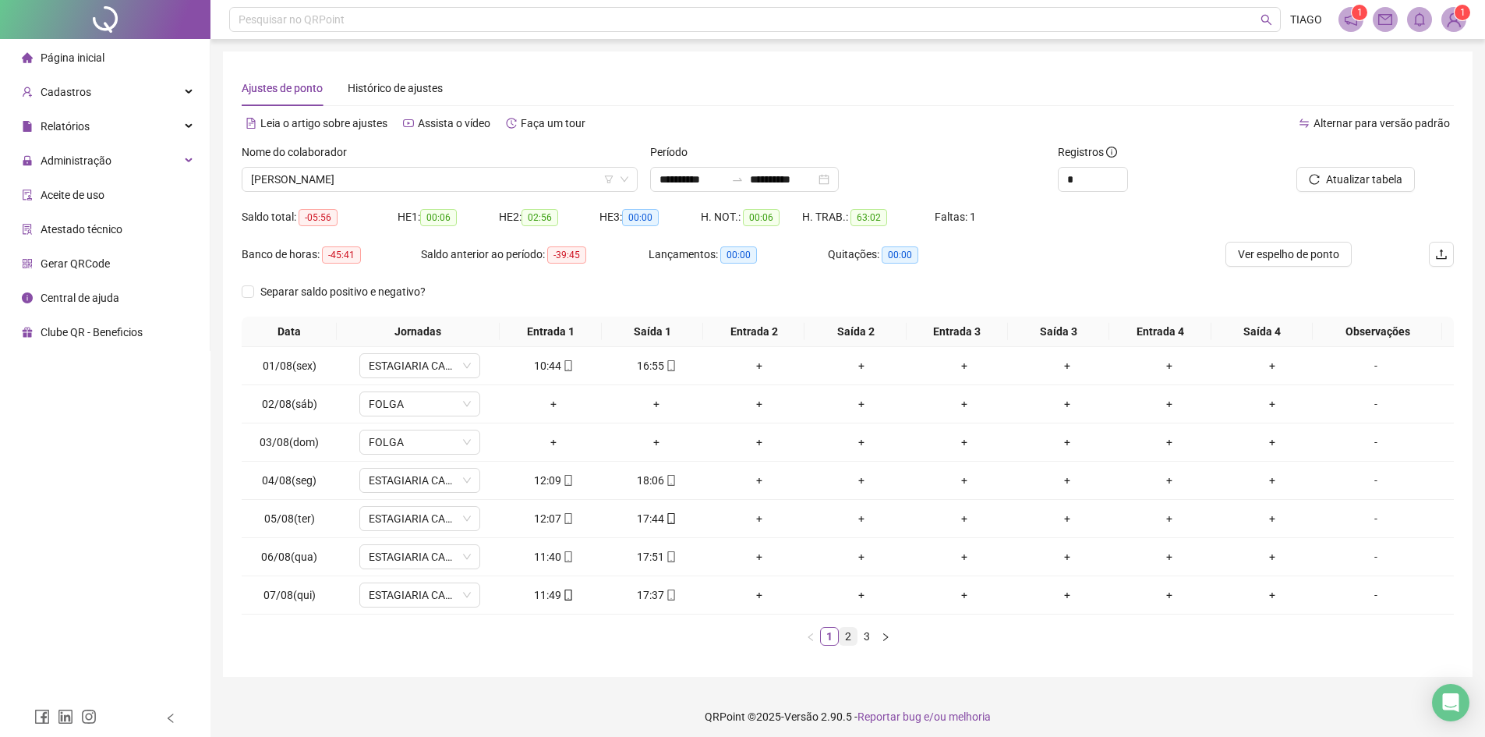
click at [851, 635] on link "2" at bounding box center [848, 636] width 17 height 17
click at [863, 642] on link "3" at bounding box center [866, 636] width 17 height 17
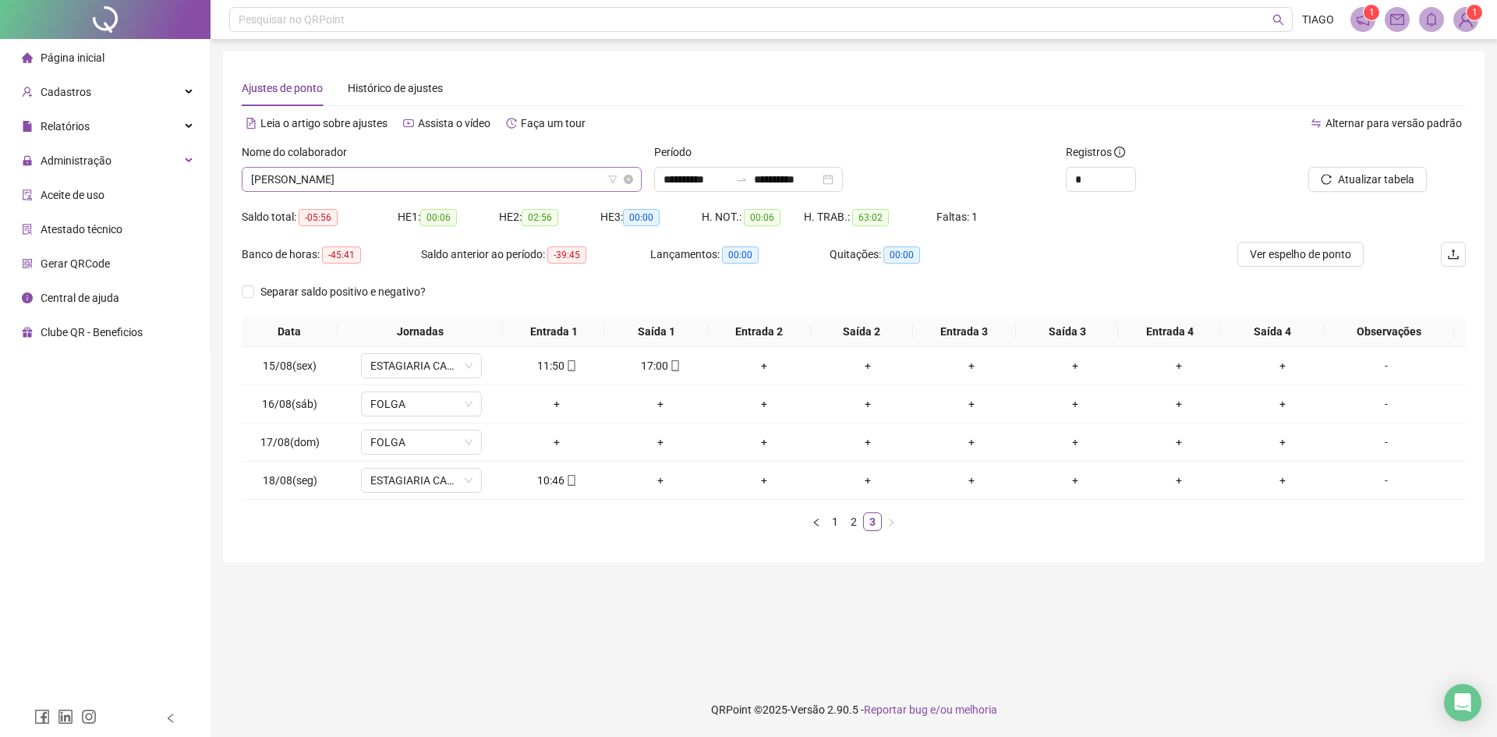
click at [404, 189] on span "[PERSON_NAME]" at bounding box center [441, 179] width 381 height 23
drag, startPoint x: 404, startPoint y: 189, endPoint x: 397, endPoint y: 182, distance: 10.5
click at [397, 182] on span "[PERSON_NAME]" at bounding box center [441, 179] width 381 height 23
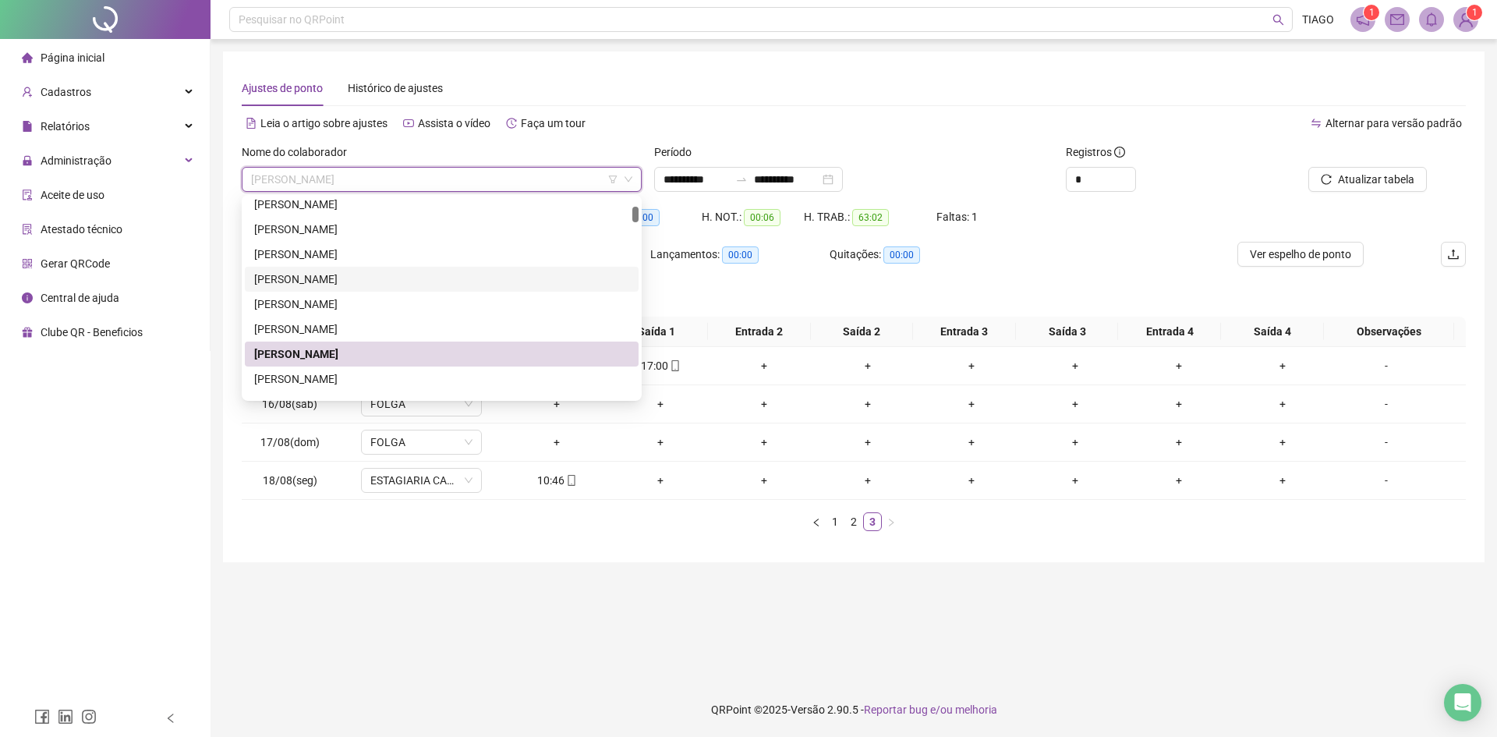
scroll to position [234, 0]
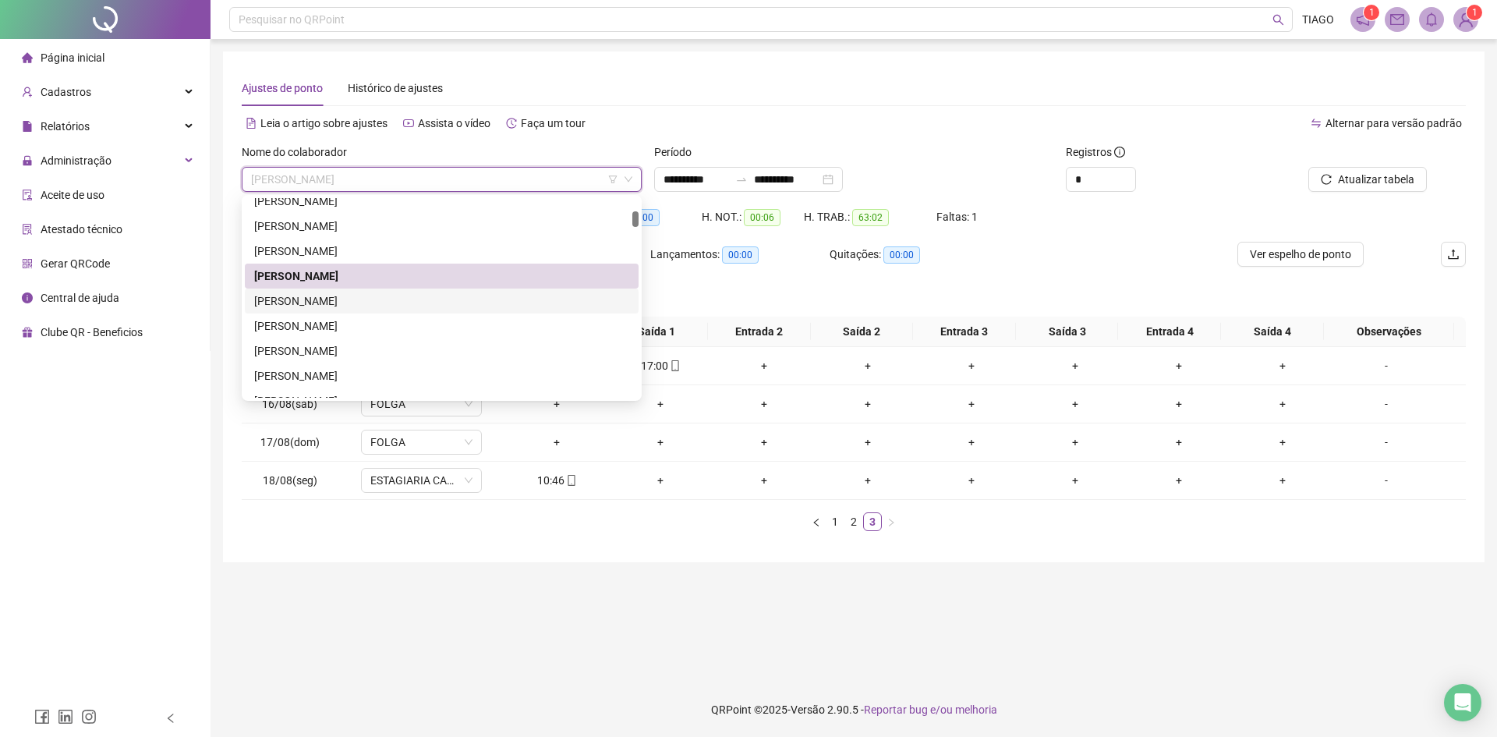
click at [401, 311] on div "[PERSON_NAME]" at bounding box center [442, 300] width 394 height 25
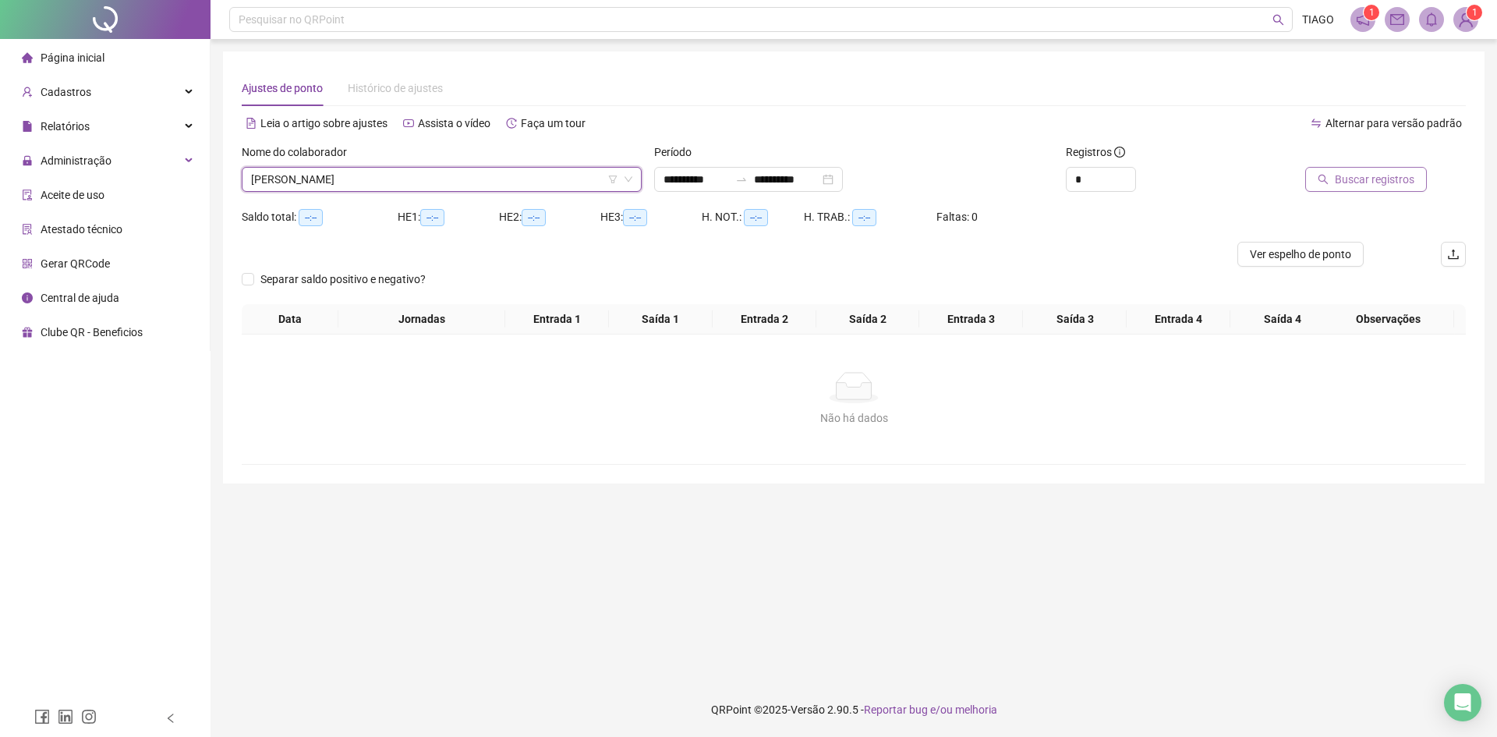
click at [1366, 182] on span "Buscar registros" at bounding box center [1375, 179] width 80 height 17
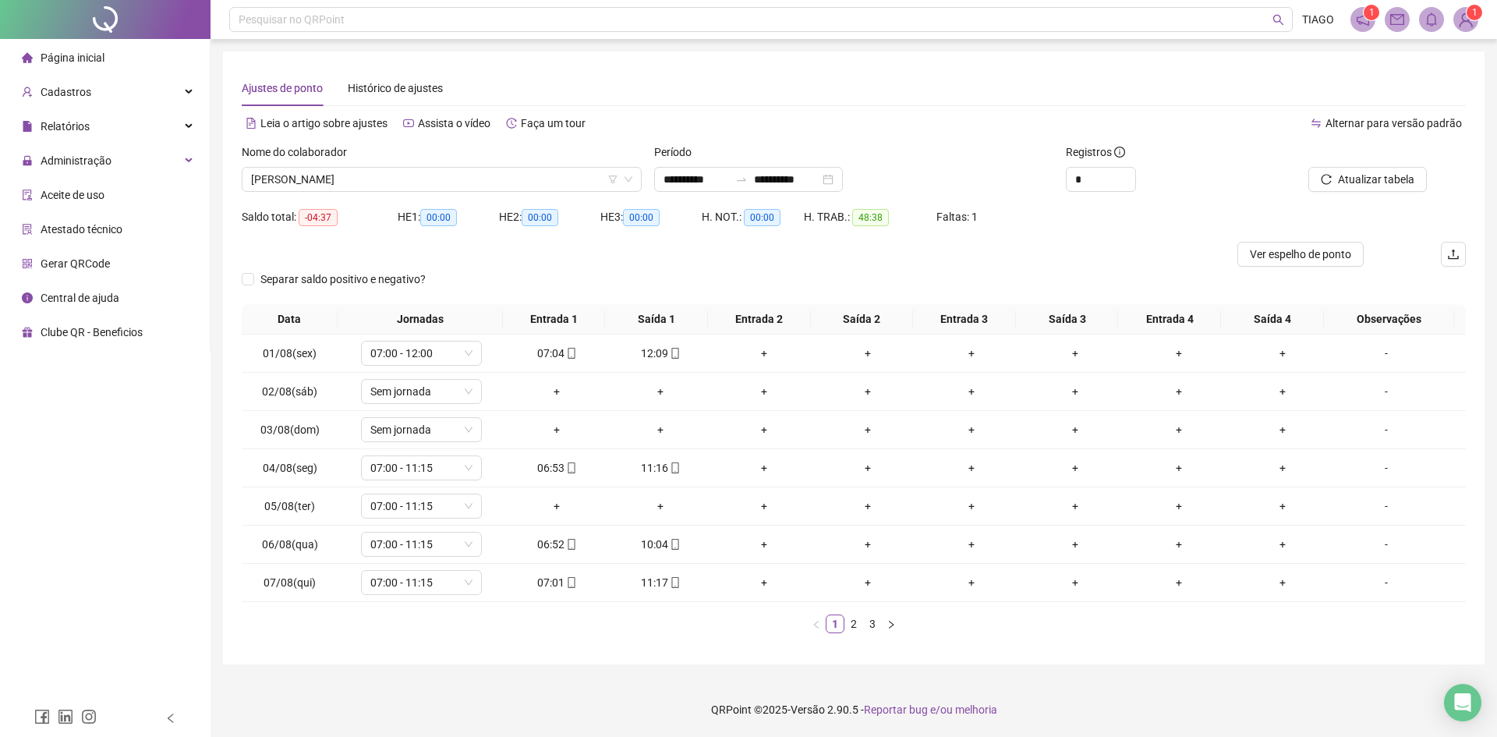
drag, startPoint x: 1170, startPoint y: 237, endPoint x: 978, endPoint y: 239, distance: 192.6
click at [978, 239] on div "Faltas: 1" at bounding box center [987, 222] width 102 height 37
click at [861, 628] on link "2" at bounding box center [853, 623] width 17 height 17
click at [868, 629] on link "3" at bounding box center [872, 623] width 17 height 17
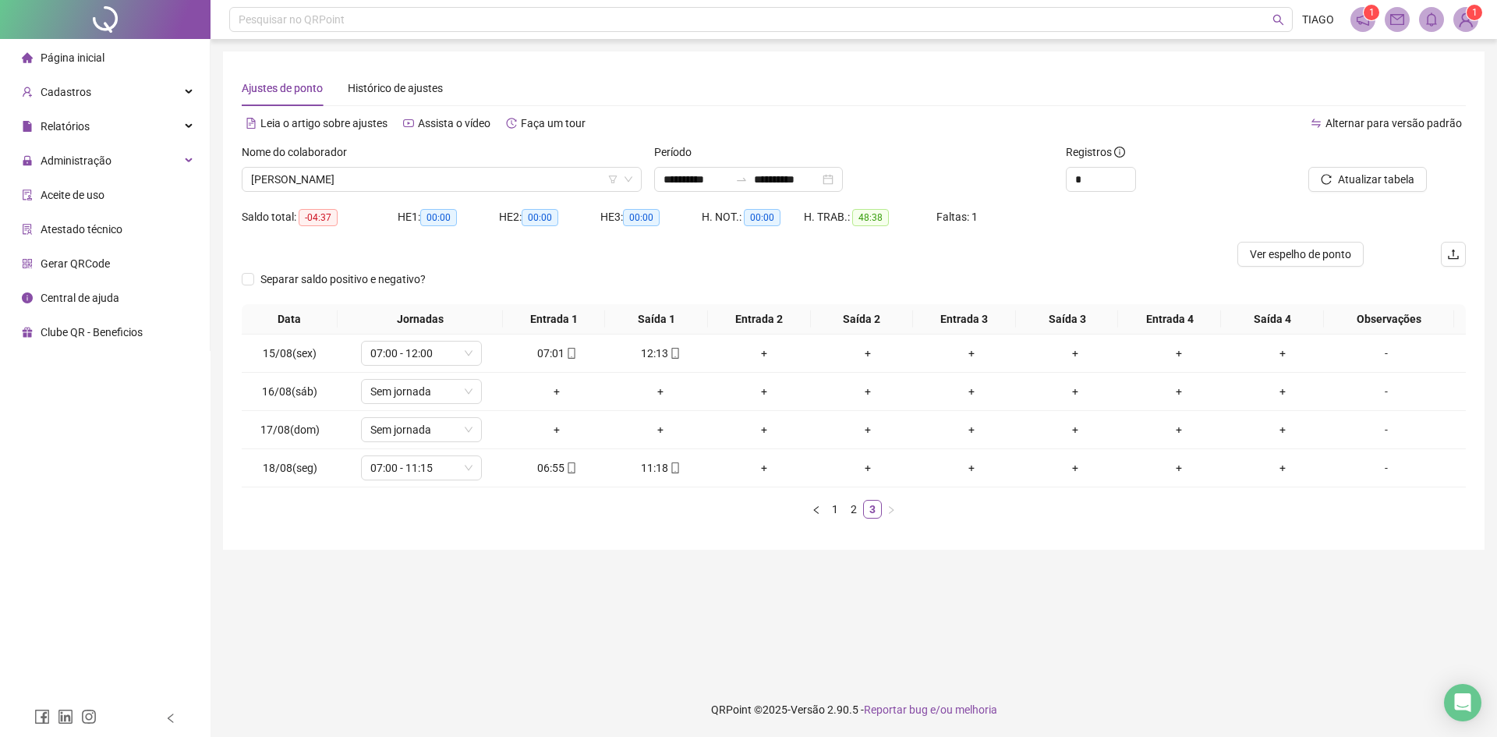
click at [500, 194] on div "Nome do colaborador [PERSON_NAME]" at bounding box center [441, 173] width 412 height 61
click at [504, 186] on span "[PERSON_NAME]" at bounding box center [441, 179] width 381 height 23
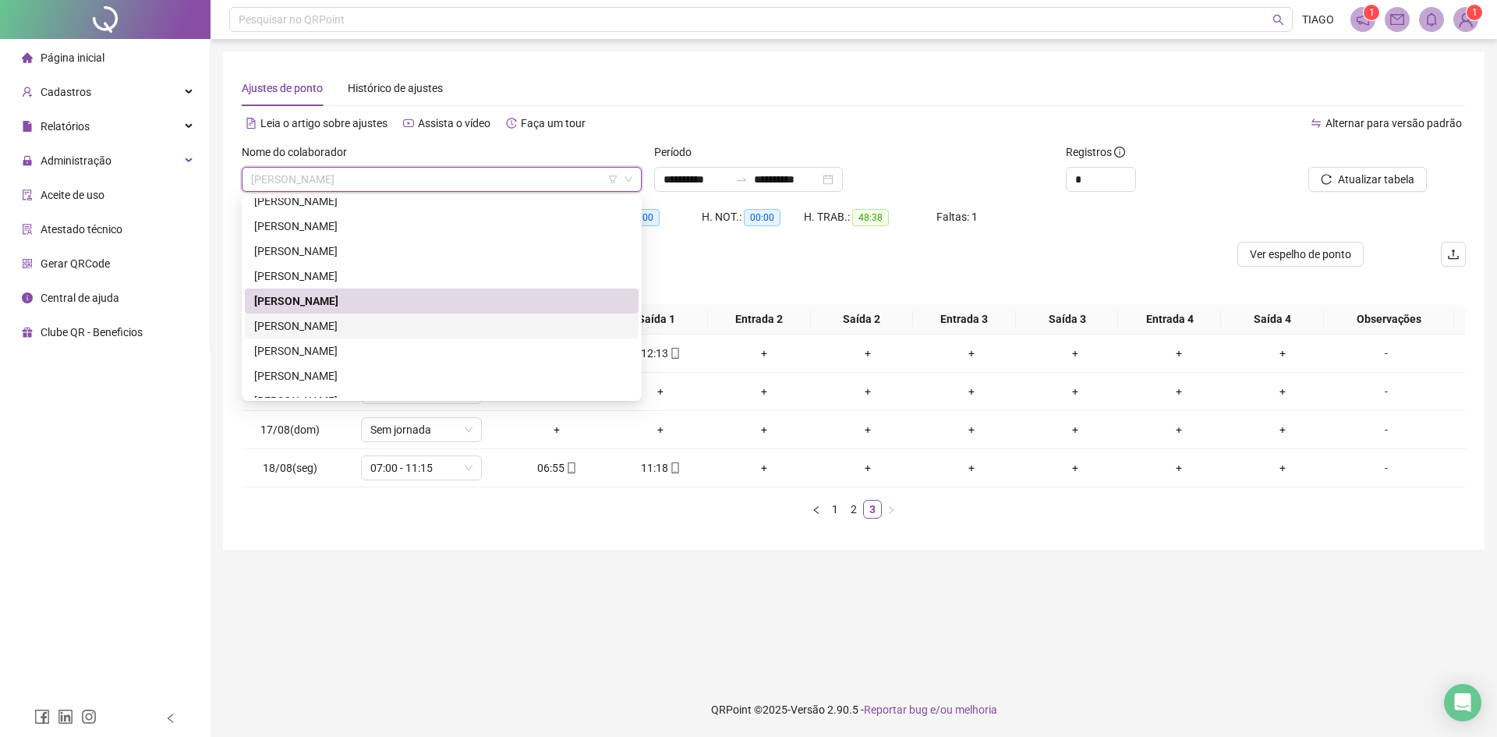
drag, startPoint x: 518, startPoint y: 335, endPoint x: 682, endPoint y: 270, distance: 177.0
click at [682, 270] on form "**********" at bounding box center [854, 223] width 1224 height 161
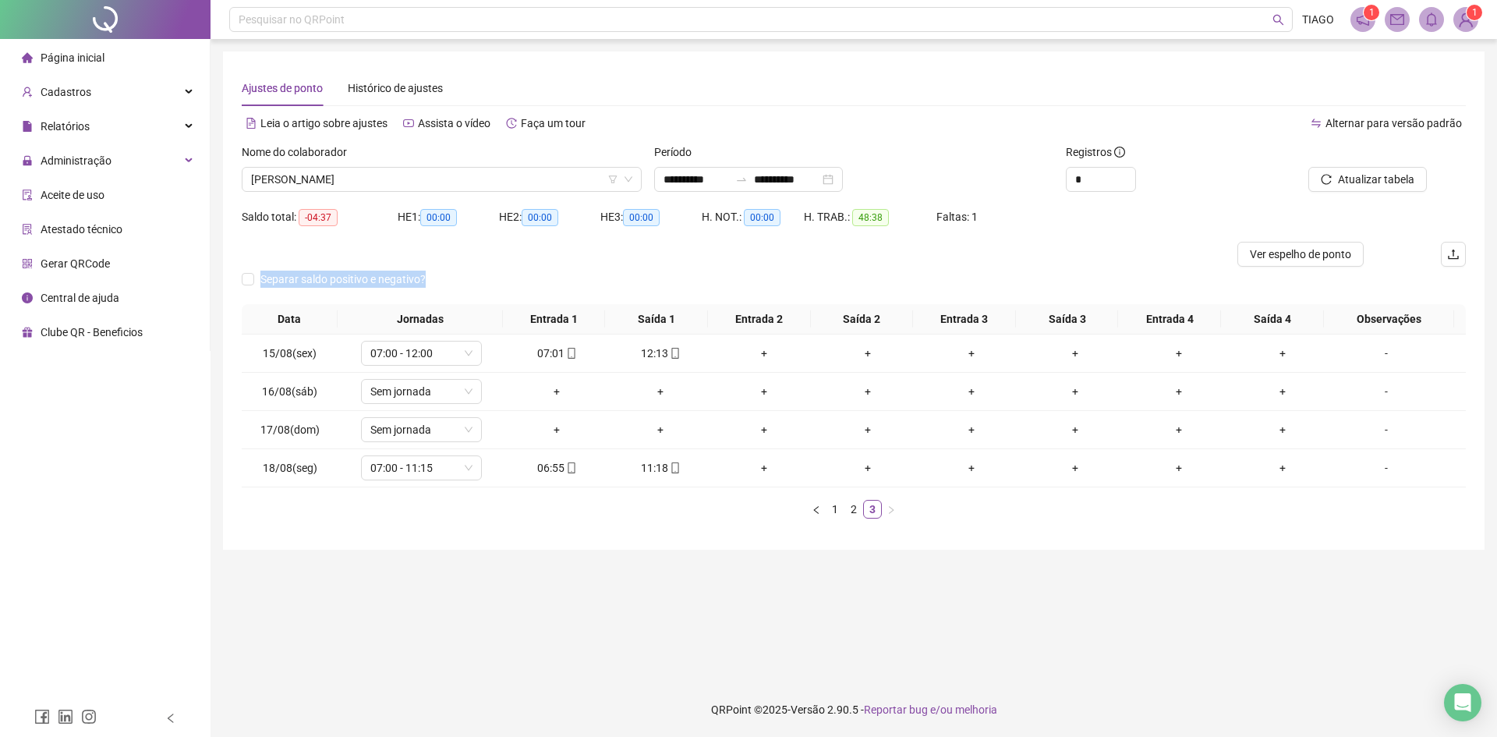
click at [559, 200] on body "**********" at bounding box center [748, 368] width 1497 height 737
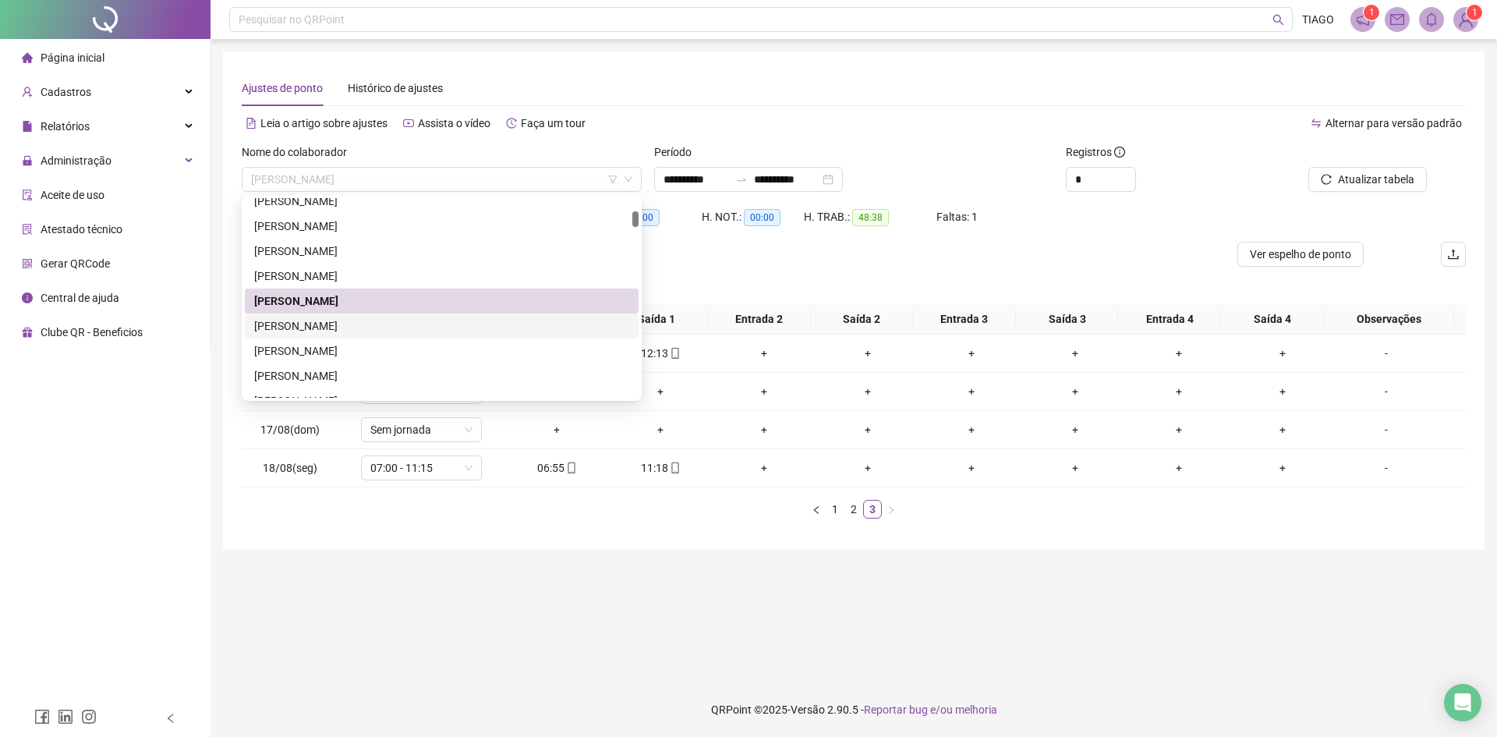
click at [495, 326] on div "[PERSON_NAME]" at bounding box center [441, 325] width 375 height 17
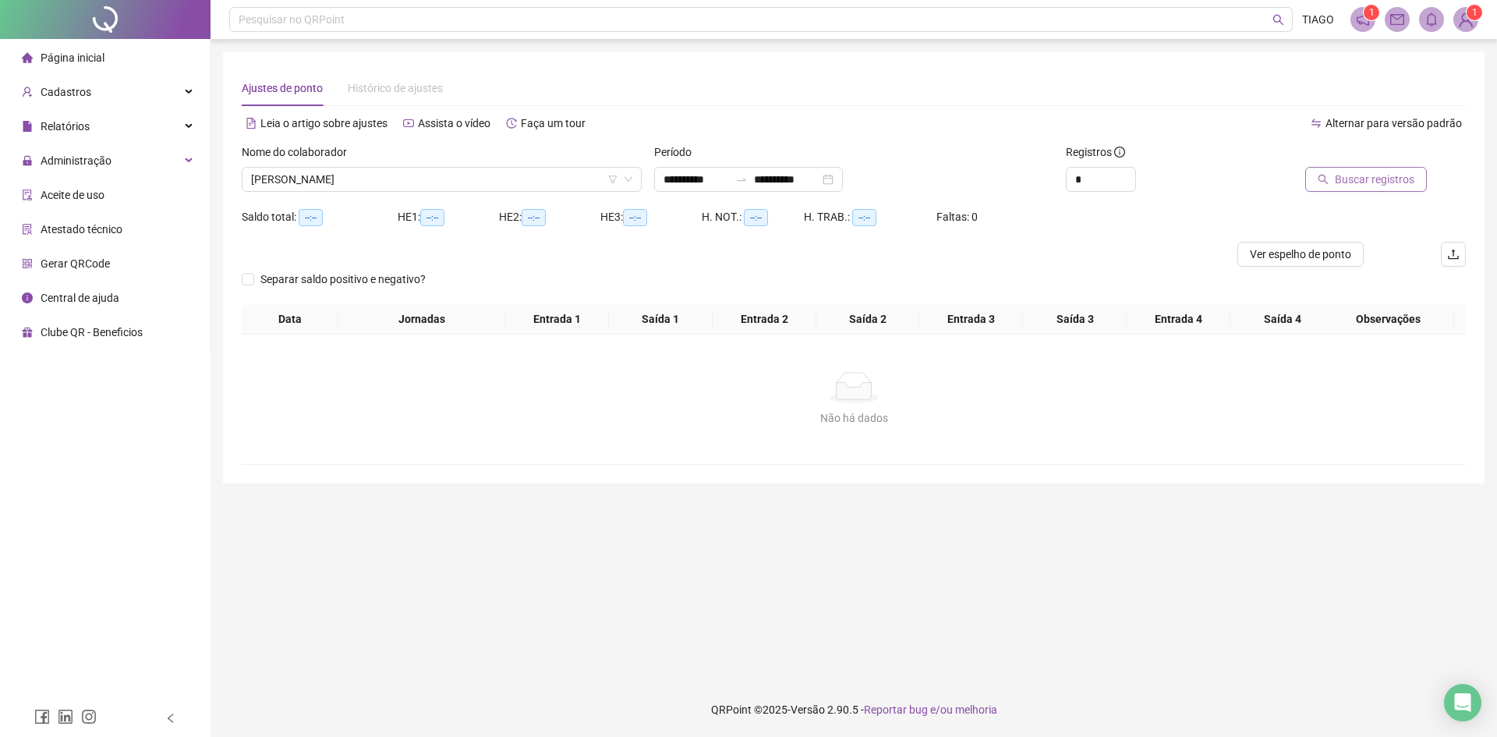
click at [1337, 184] on button "Buscar registros" at bounding box center [1366, 179] width 122 height 25
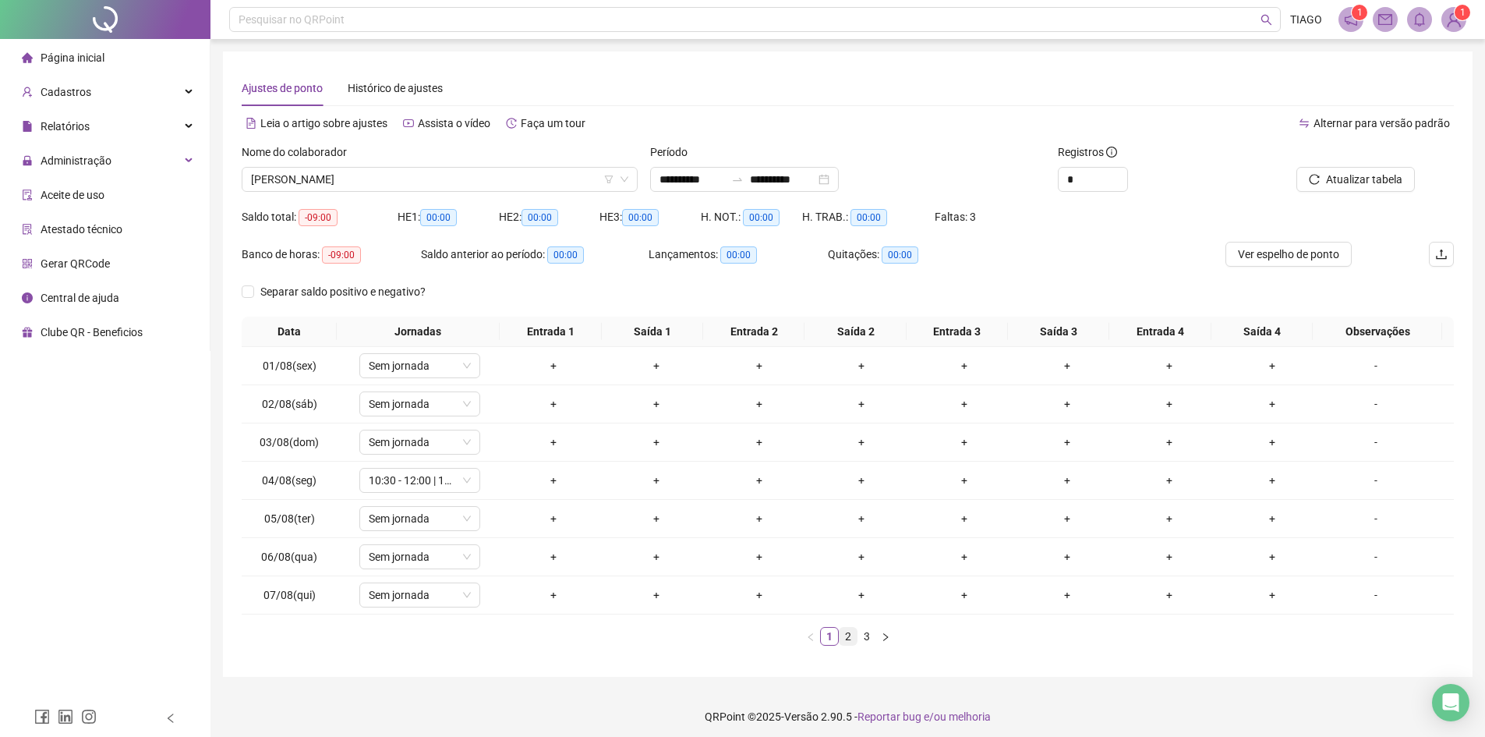
click at [853, 643] on link "2" at bounding box center [848, 636] width 17 height 17
click at [869, 639] on link "3" at bounding box center [866, 636] width 17 height 17
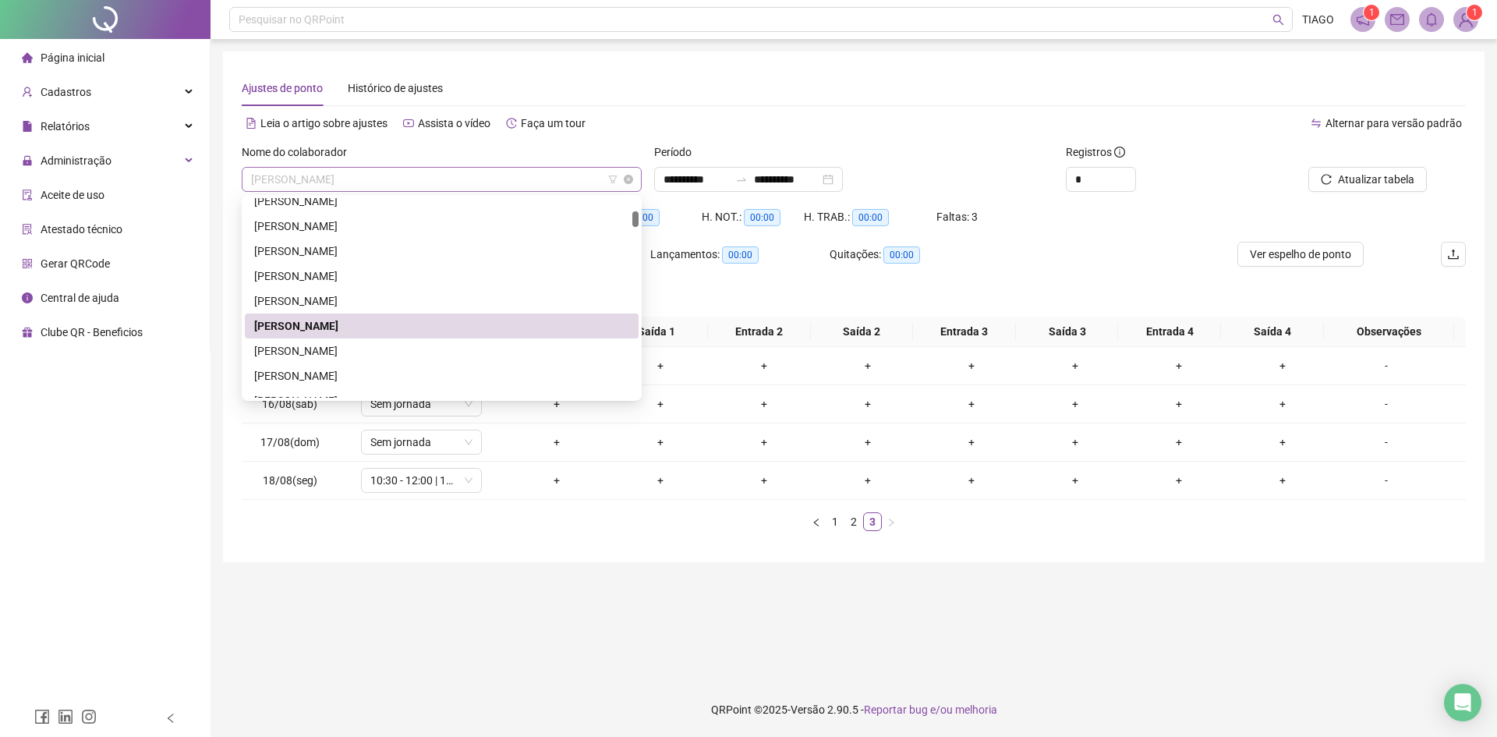
click at [417, 172] on span "[PERSON_NAME]" at bounding box center [441, 179] width 381 height 23
click at [446, 344] on div "[PERSON_NAME]" at bounding box center [441, 350] width 375 height 17
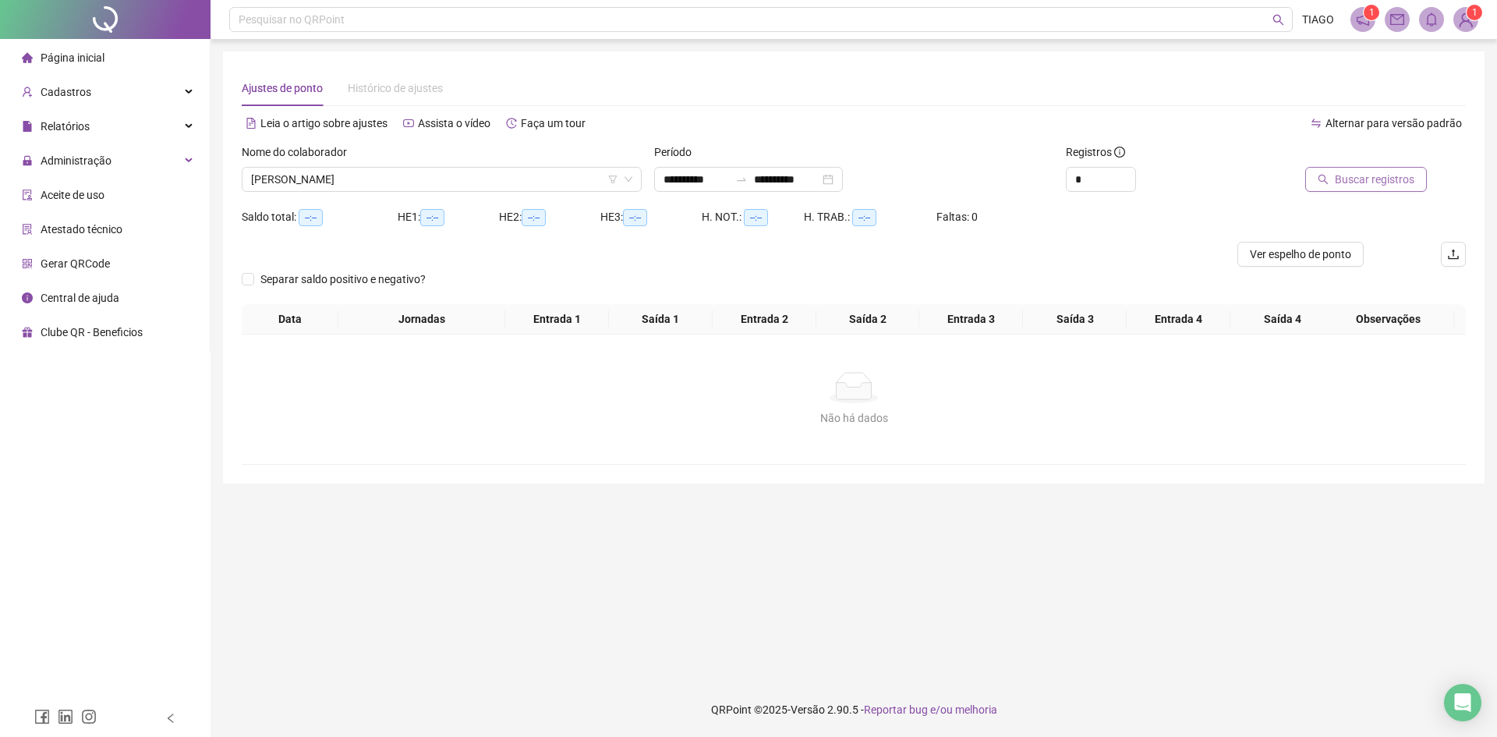
click at [1346, 176] on span "Buscar registros" at bounding box center [1375, 179] width 80 height 17
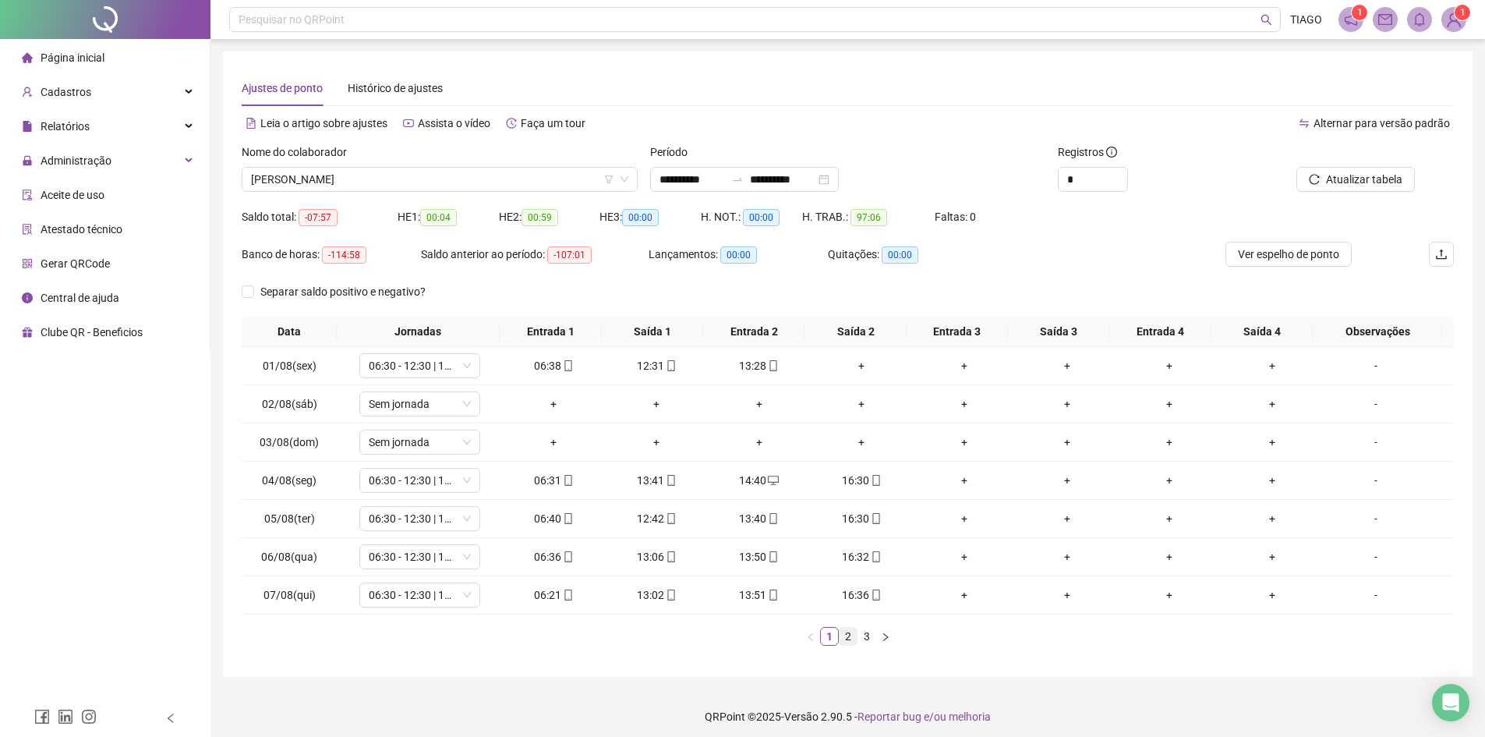
click at [851, 634] on link "2" at bounding box center [848, 636] width 17 height 17
click at [868, 642] on link "3" at bounding box center [866, 636] width 17 height 17
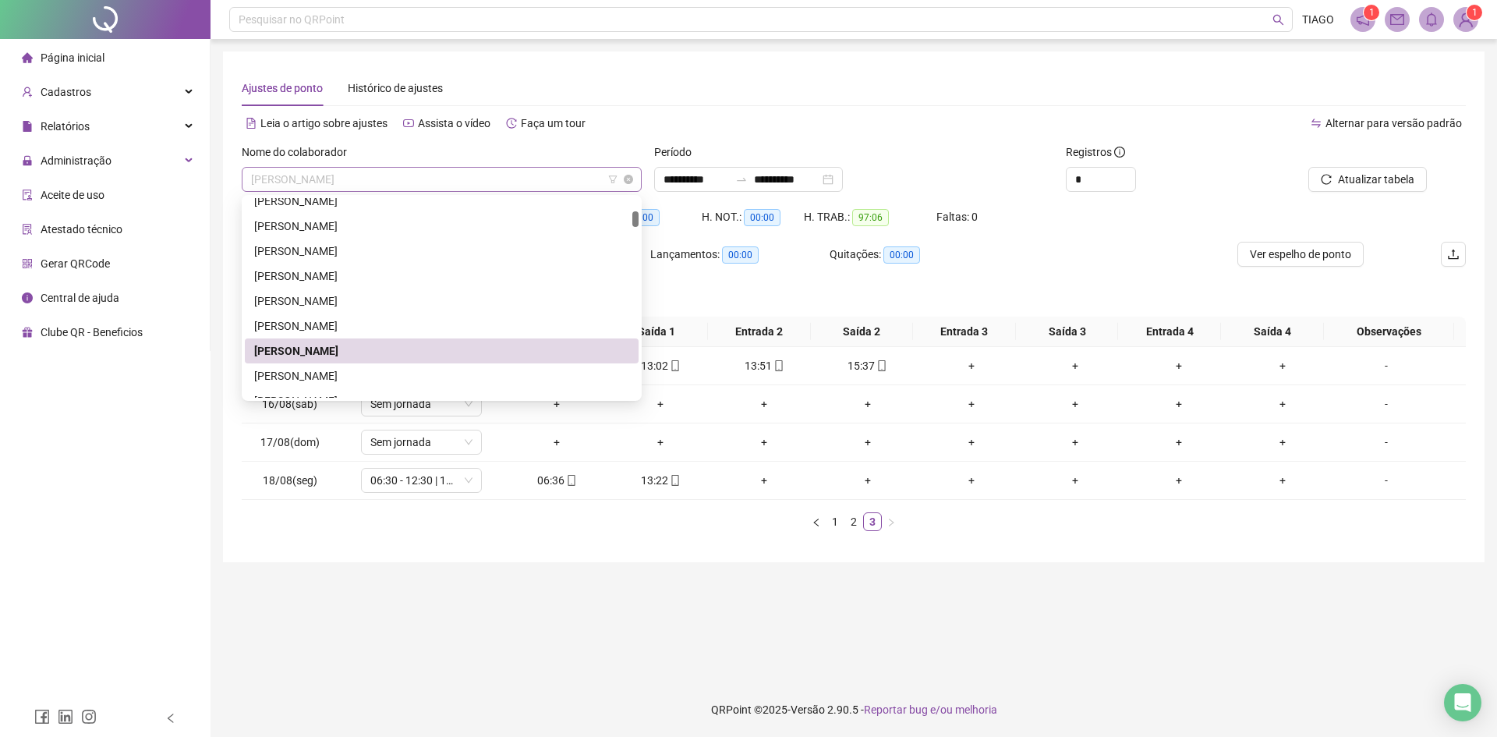
click at [417, 176] on span "[PERSON_NAME]" at bounding box center [441, 179] width 381 height 23
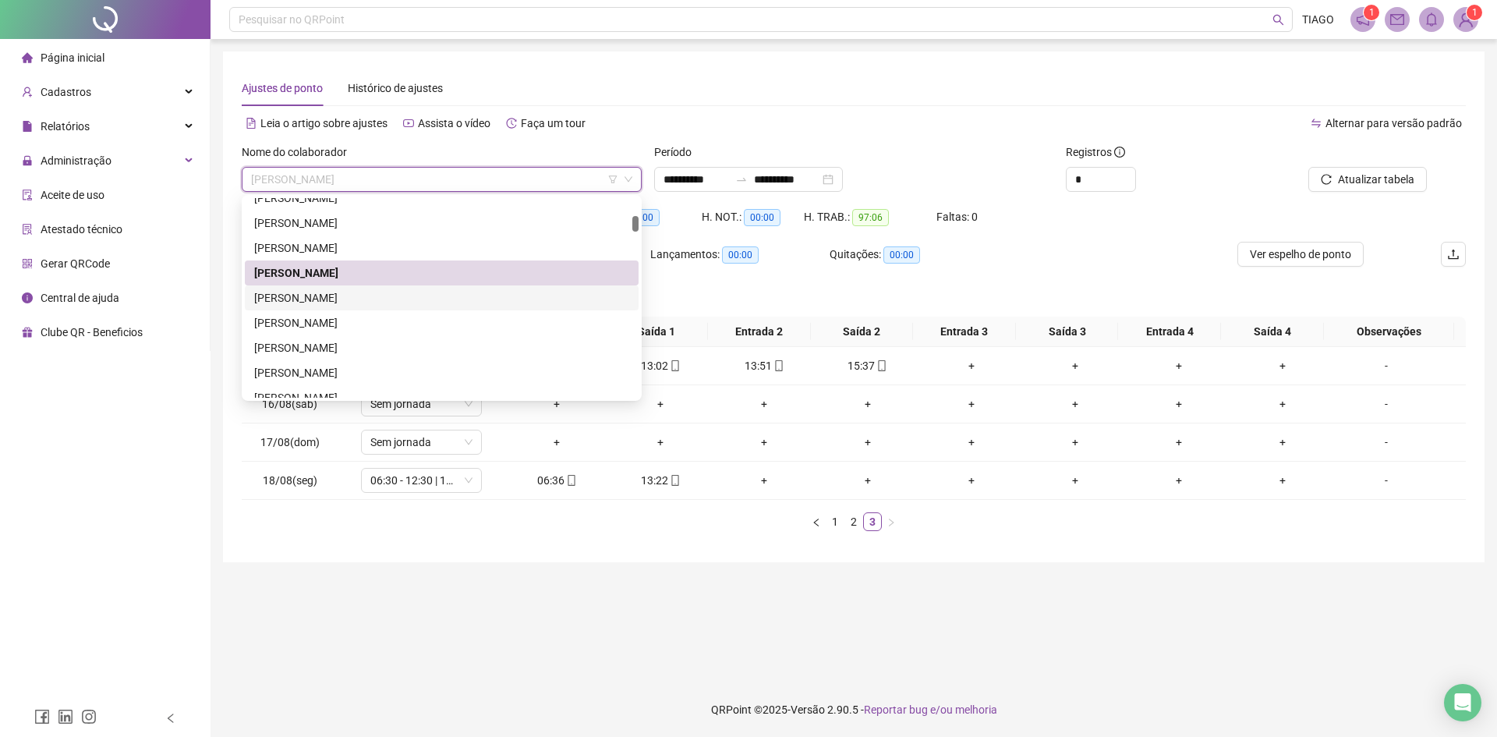
click at [412, 309] on div "[PERSON_NAME]" at bounding box center [442, 297] width 394 height 25
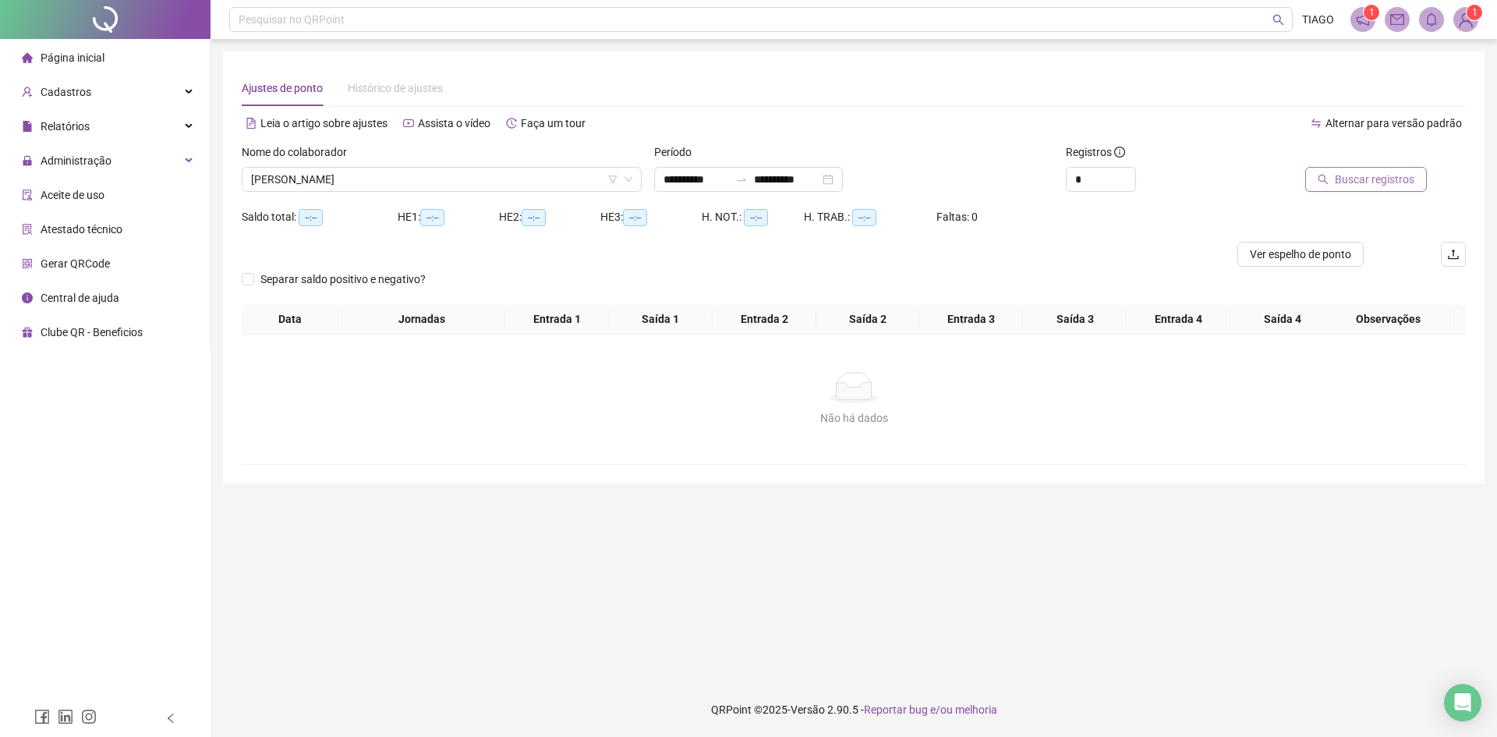
click at [1313, 187] on button "Buscar registros" at bounding box center [1366, 179] width 122 height 25
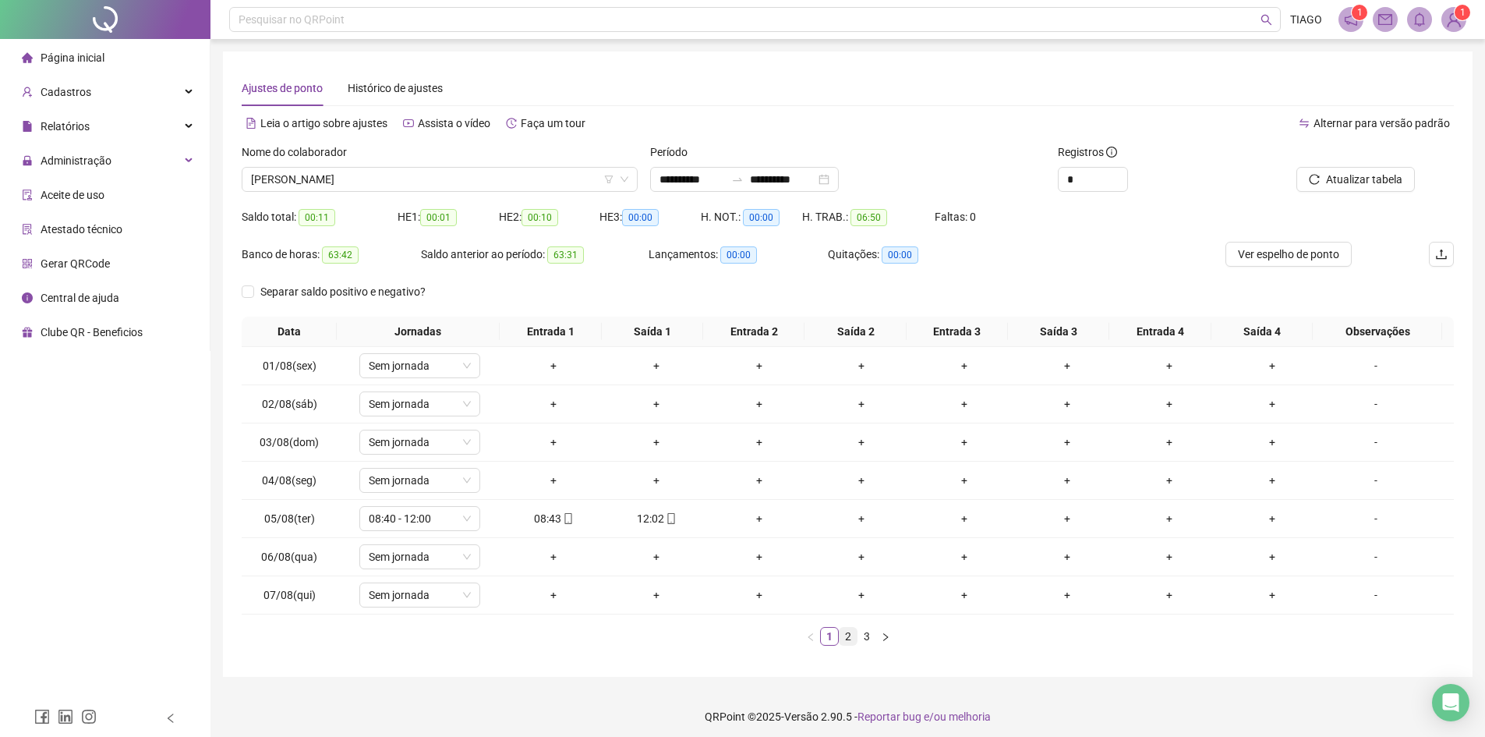
click at [847, 635] on link "2" at bounding box center [848, 636] width 17 height 17
click at [860, 642] on link "3" at bounding box center [866, 636] width 17 height 17
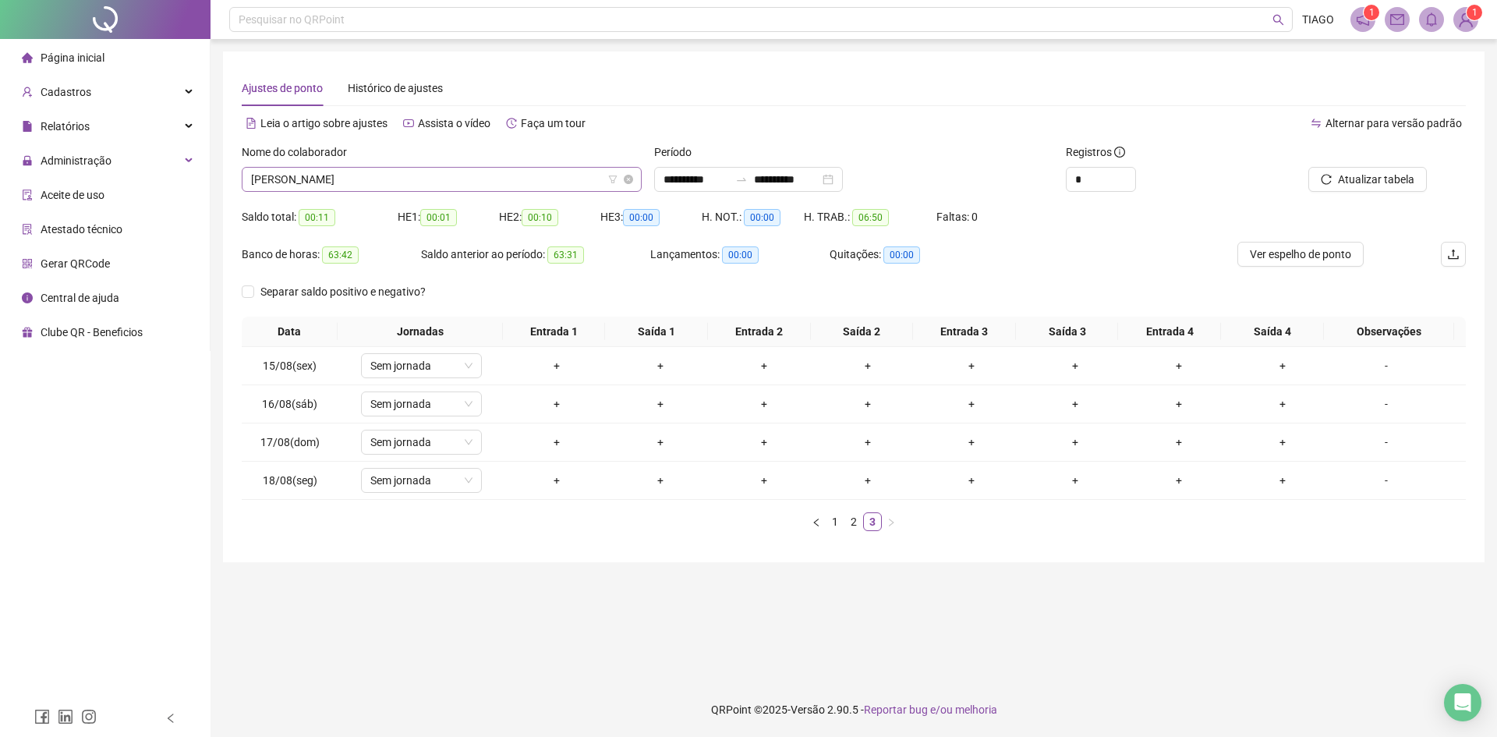
click at [345, 190] on span "[PERSON_NAME]" at bounding box center [441, 179] width 381 height 23
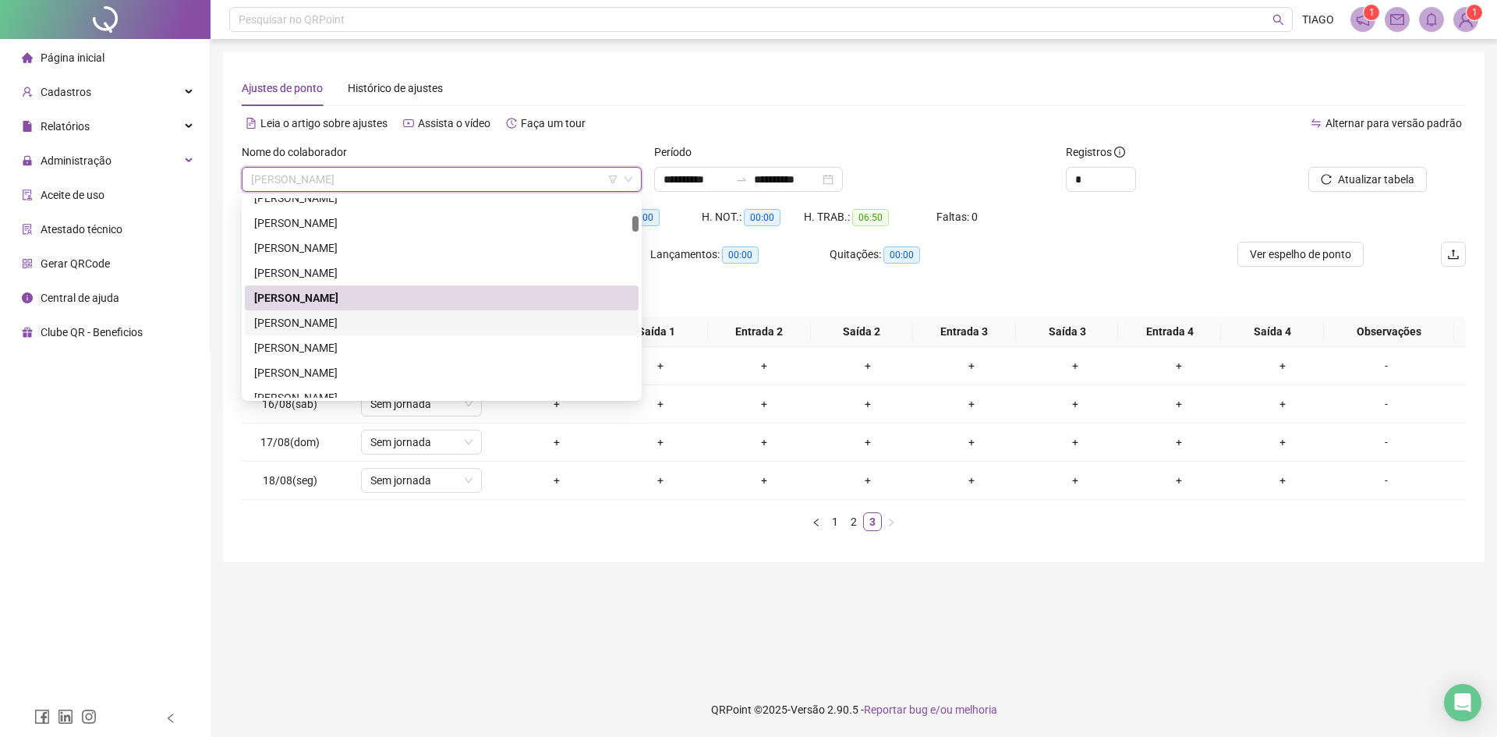
click at [377, 318] on div "[PERSON_NAME]" at bounding box center [441, 322] width 375 height 17
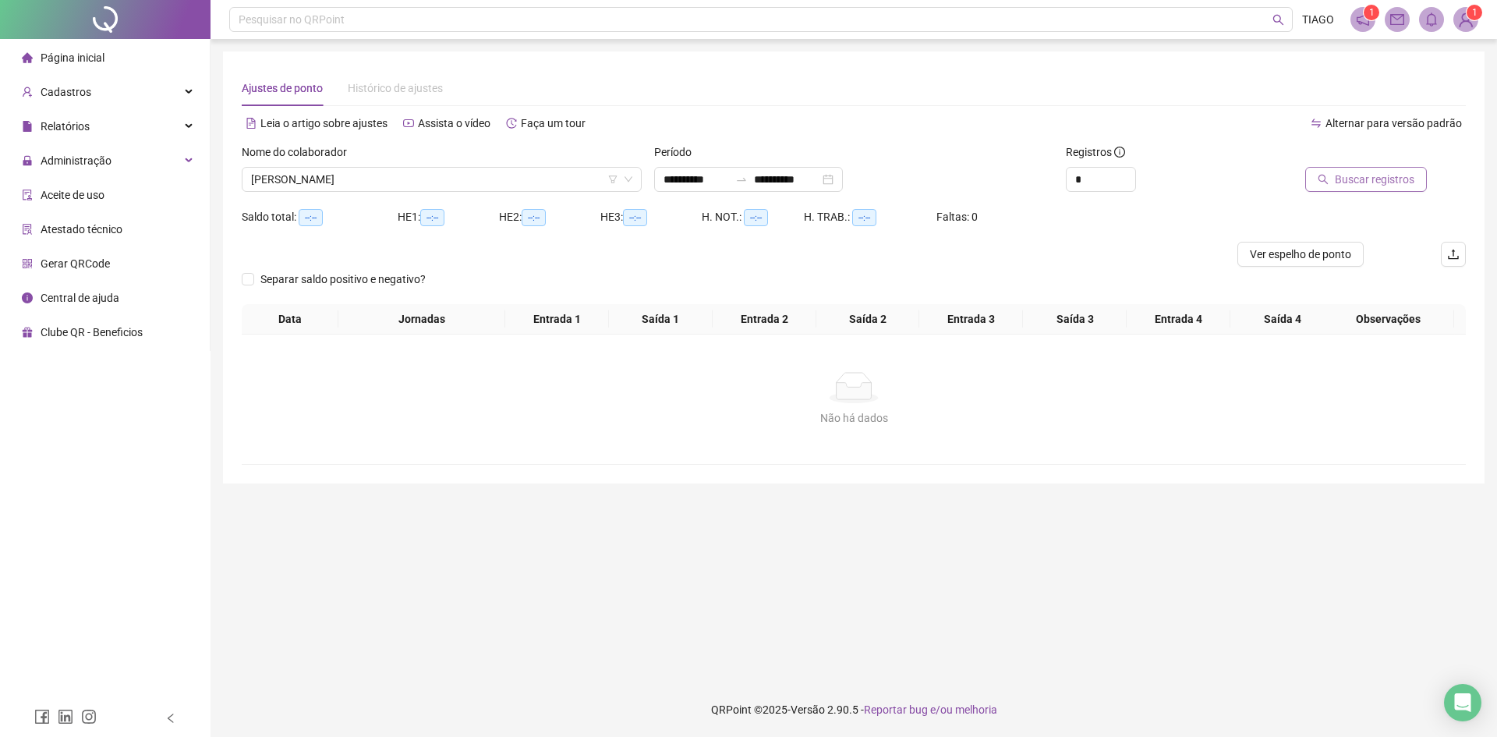
click at [1340, 184] on span "Buscar registros" at bounding box center [1375, 179] width 80 height 17
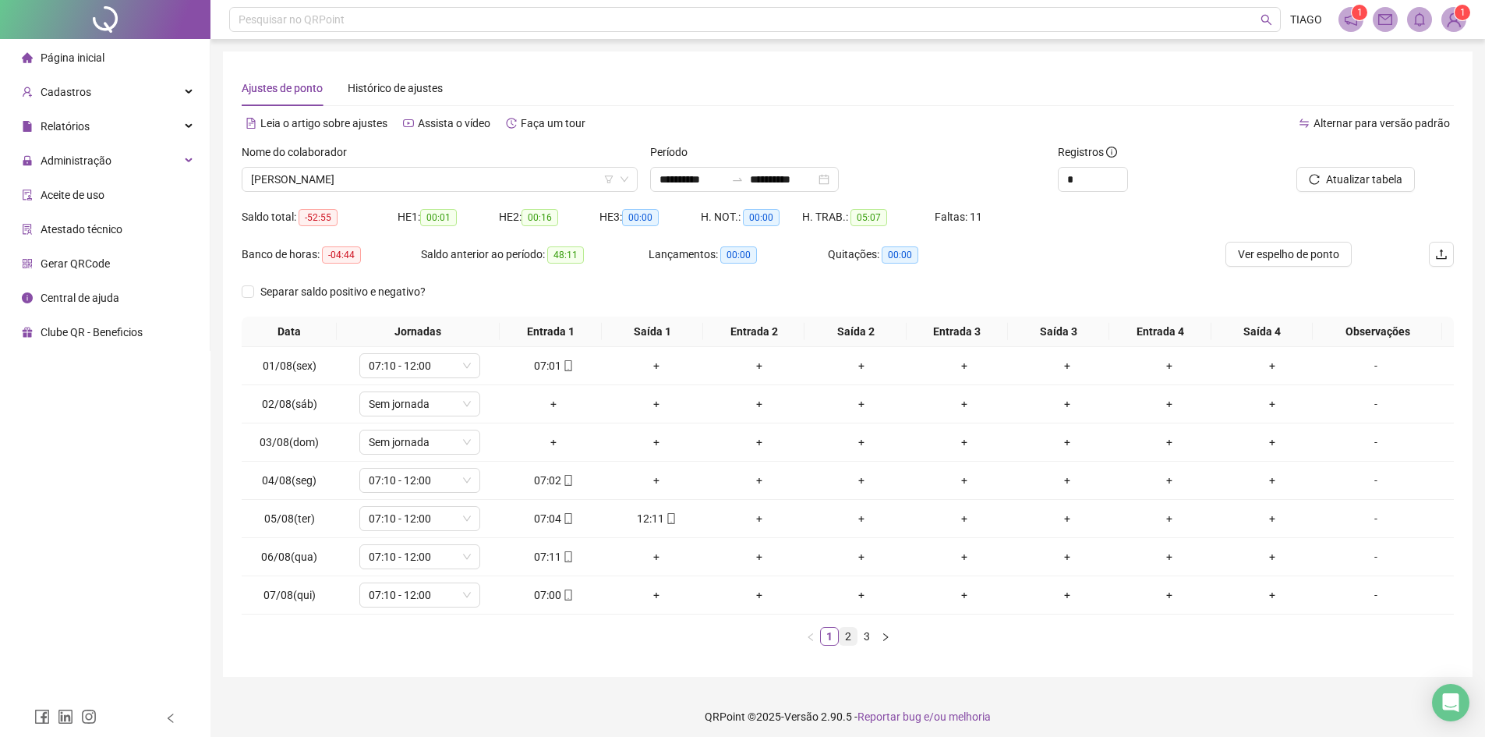
click at [840, 641] on link "2" at bounding box center [848, 636] width 17 height 17
click at [873, 632] on link "3" at bounding box center [866, 636] width 17 height 17
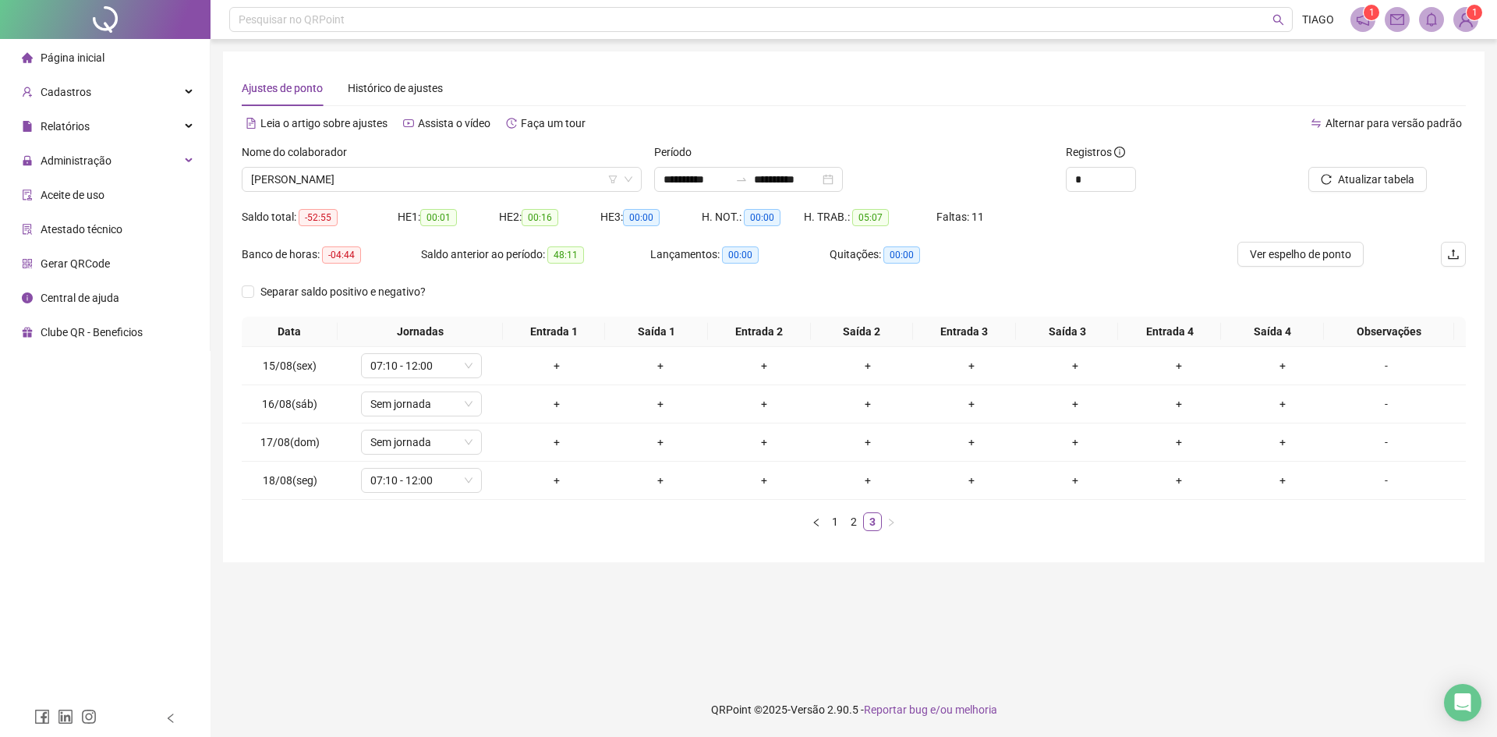
click at [541, 198] on div "Nome do colaborador [PERSON_NAME]" at bounding box center [441, 173] width 412 height 61
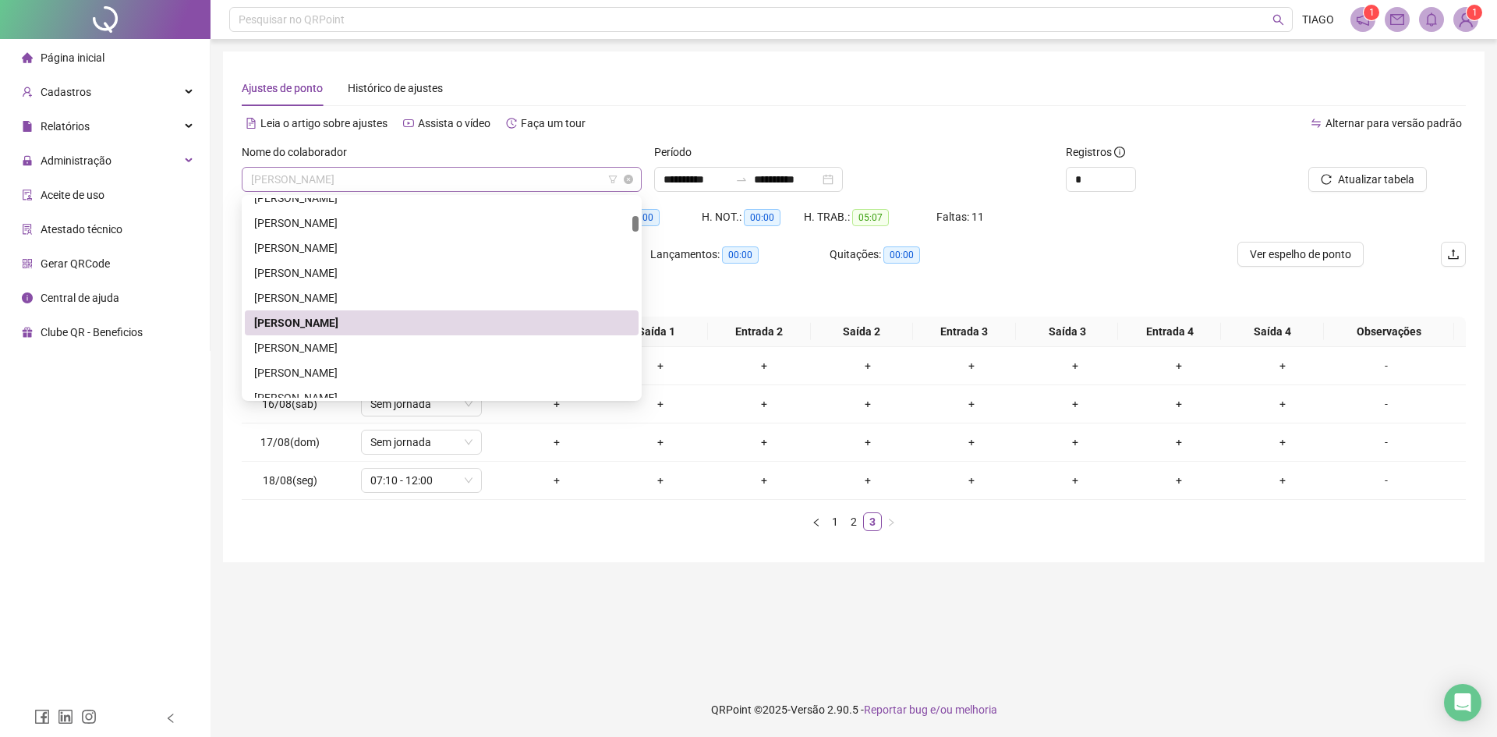
click at [534, 188] on span "[PERSON_NAME]" at bounding box center [441, 179] width 381 height 23
click at [504, 348] on div "[PERSON_NAME]" at bounding box center [441, 347] width 375 height 17
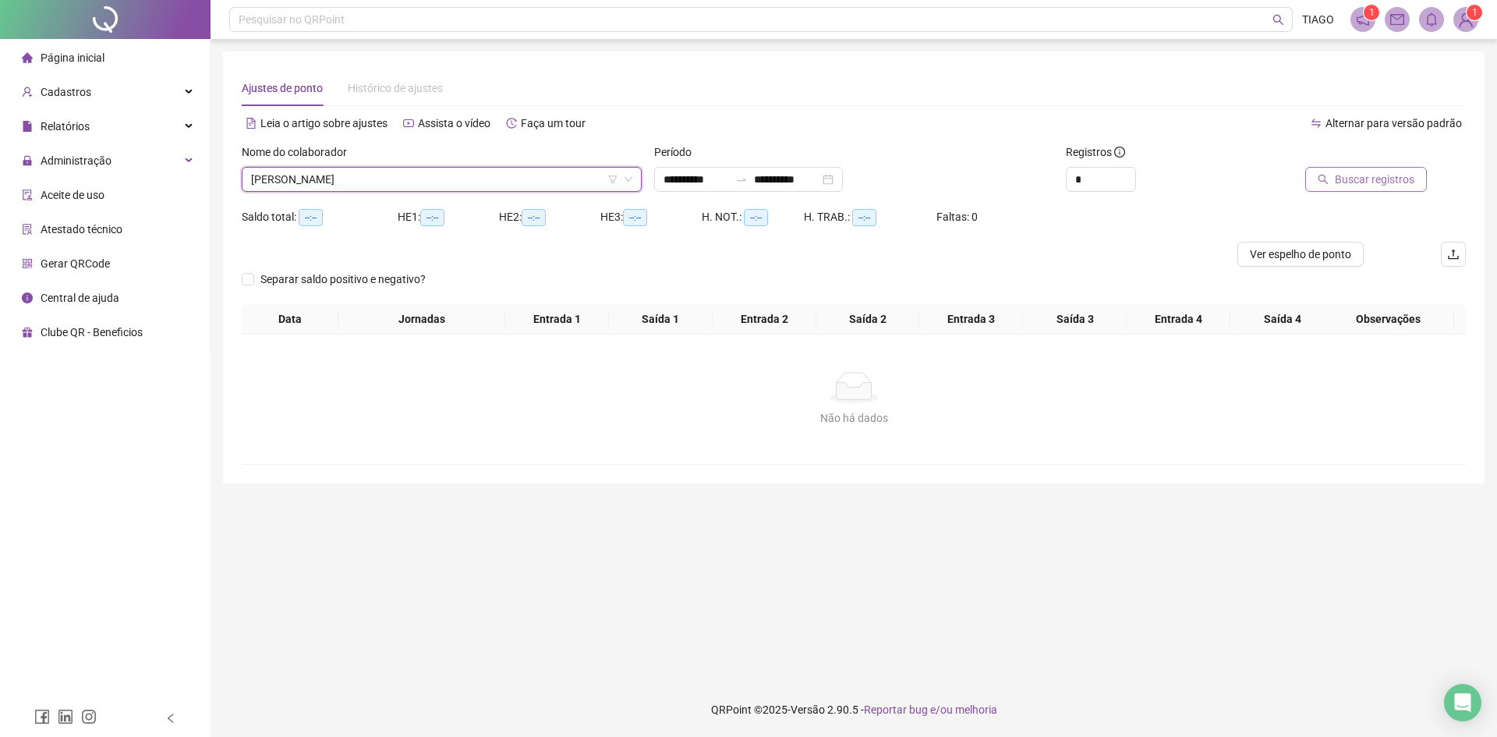
click at [1340, 184] on span "Buscar registros" at bounding box center [1375, 179] width 80 height 17
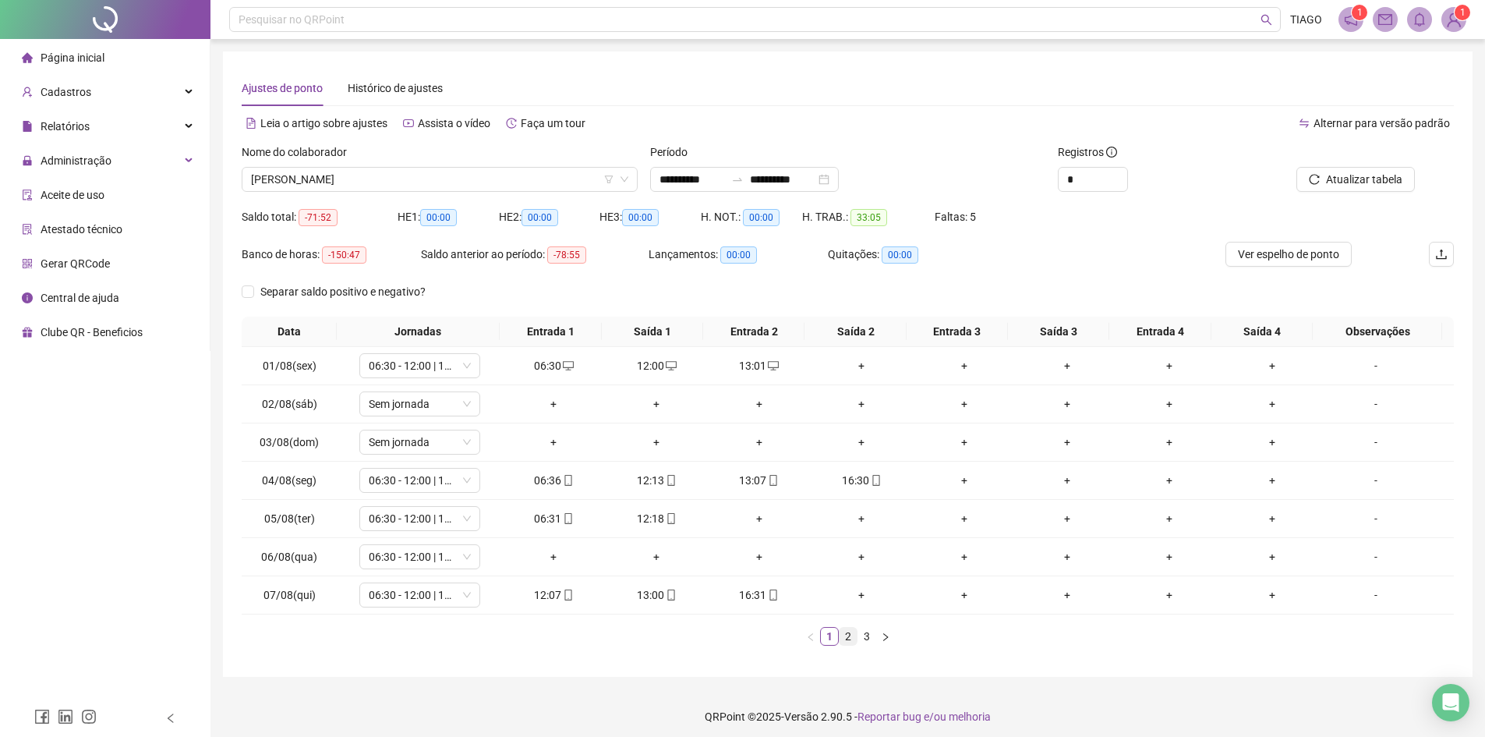
click at [853, 634] on link "2" at bounding box center [848, 636] width 17 height 17
click at [865, 638] on link "3" at bounding box center [866, 636] width 17 height 17
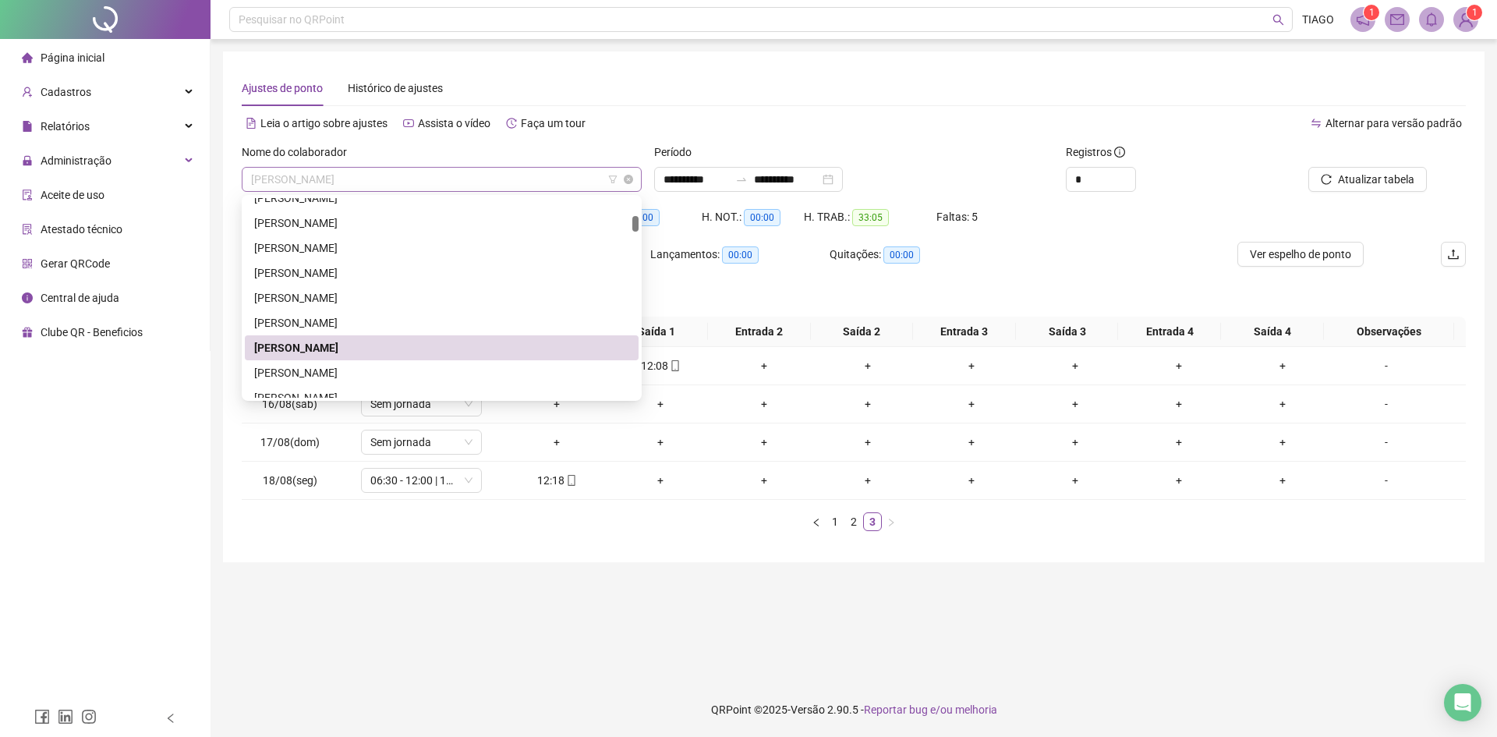
click at [449, 182] on span "[PERSON_NAME]" at bounding box center [441, 179] width 381 height 23
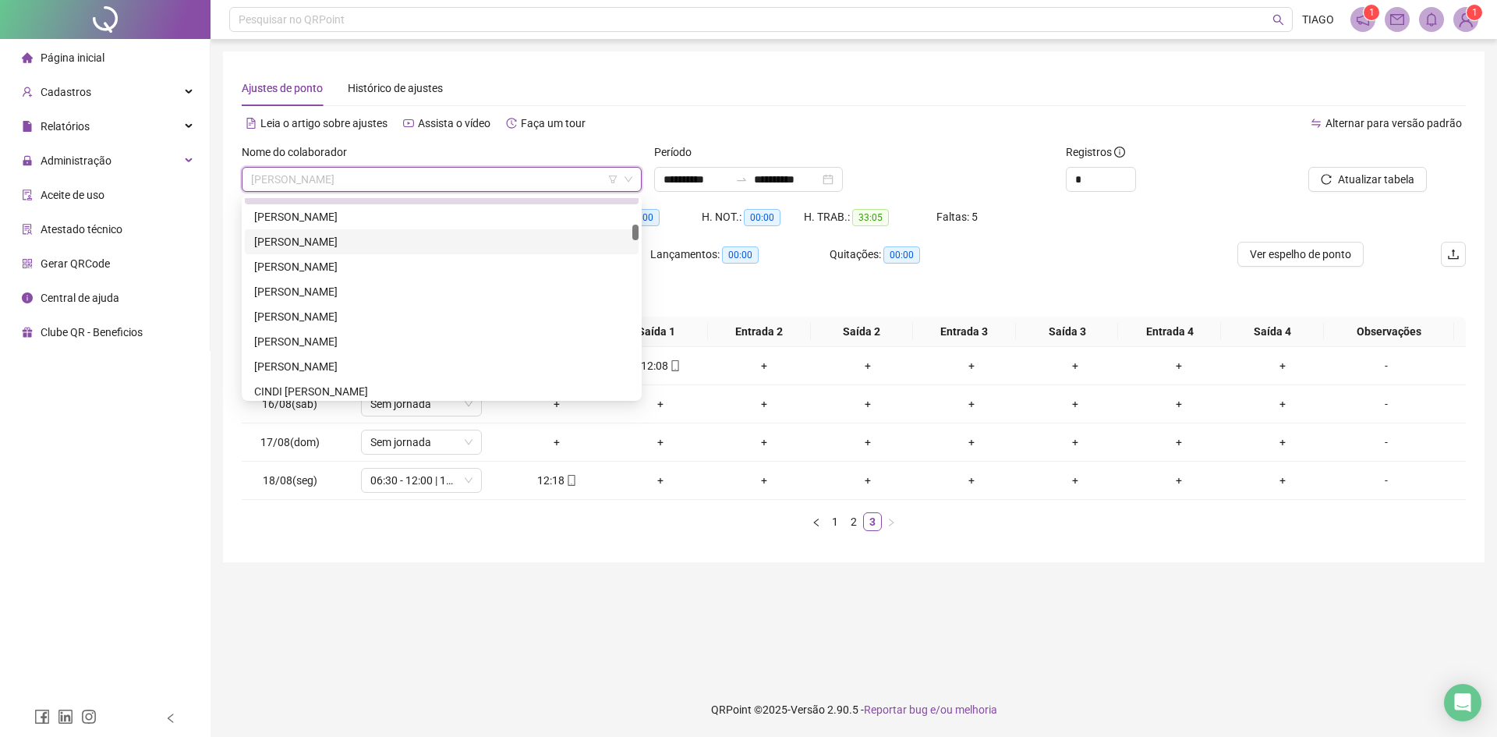
scroll to position [390, 0]
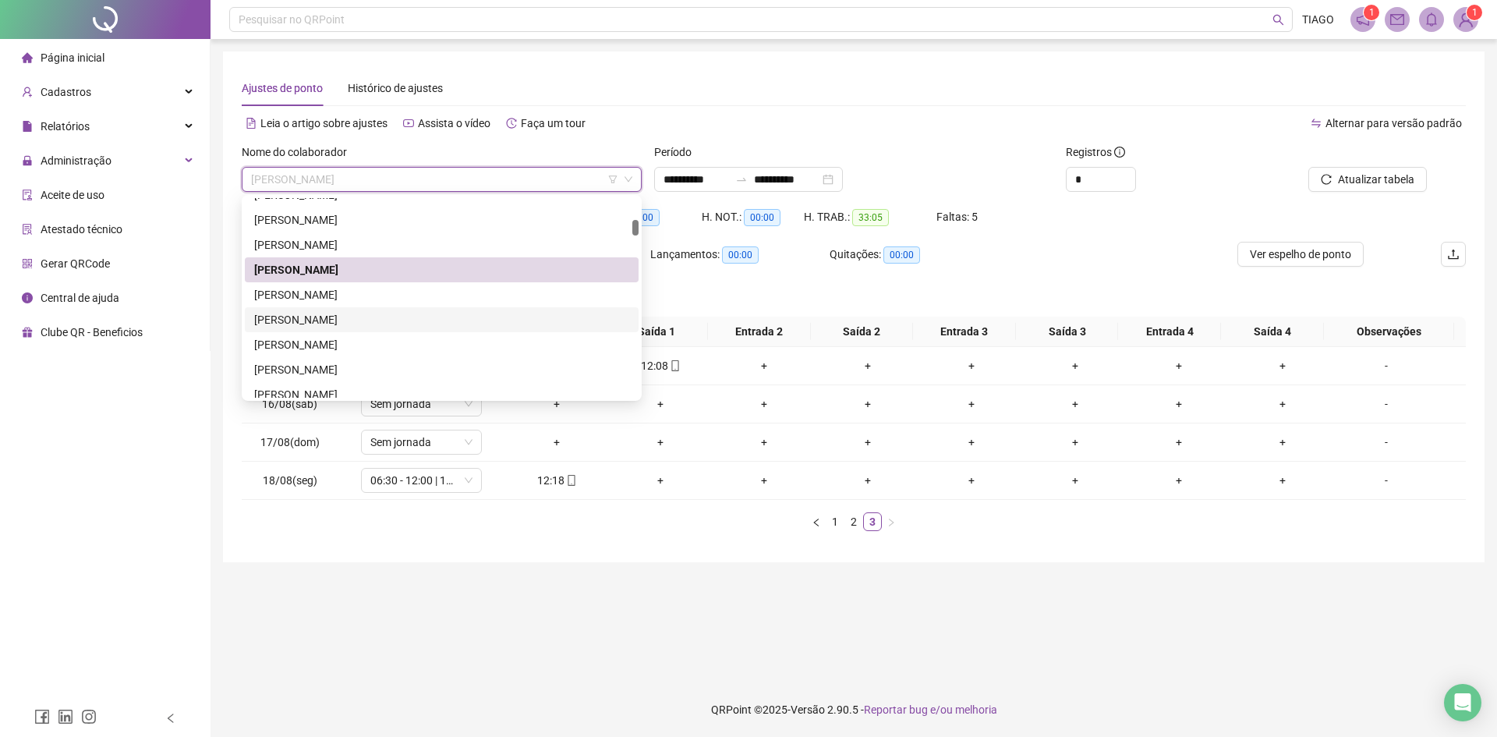
click at [507, 317] on div "[PERSON_NAME]" at bounding box center [441, 319] width 375 height 17
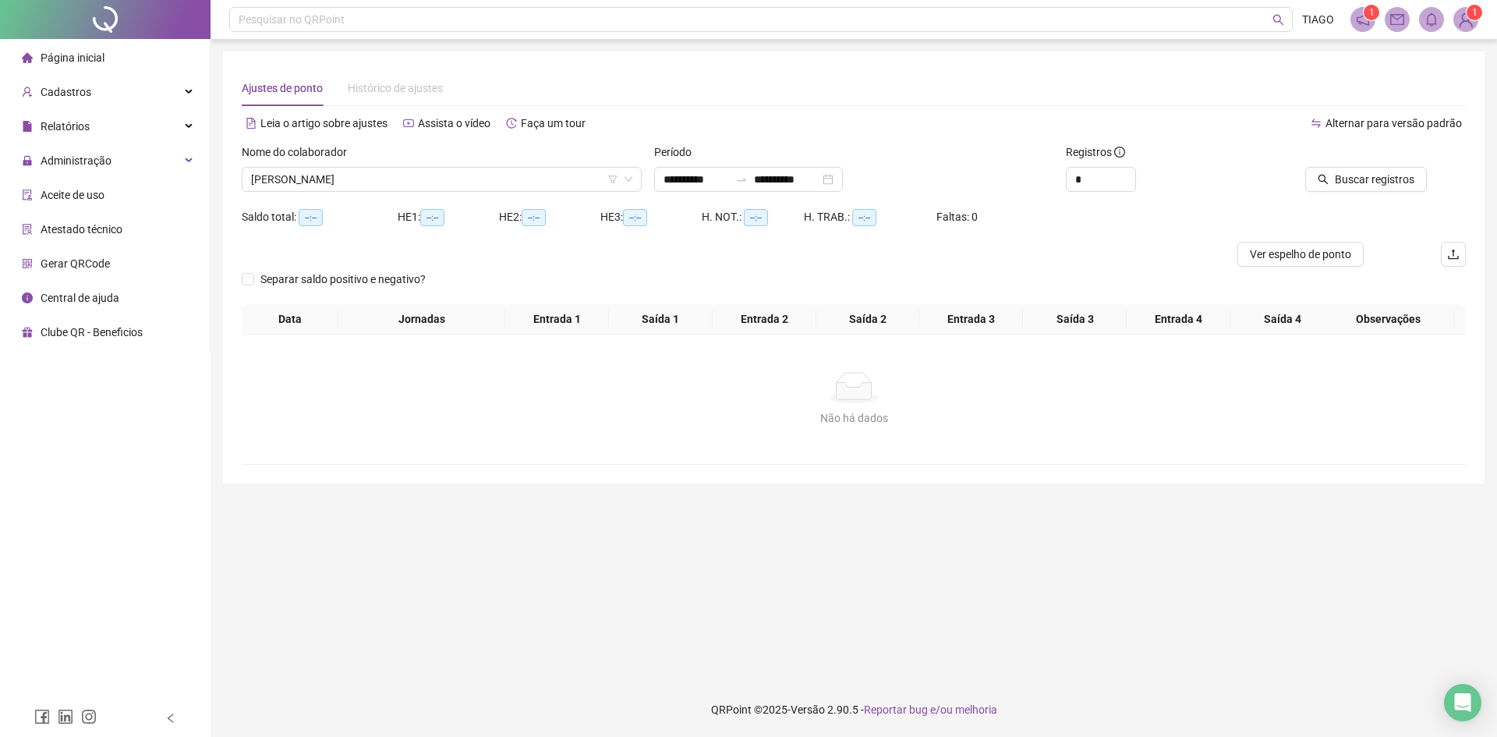
click at [1384, 165] on div at bounding box center [1349, 154] width 154 height 23
click at [1374, 180] on span "Buscar registros" at bounding box center [1375, 179] width 80 height 17
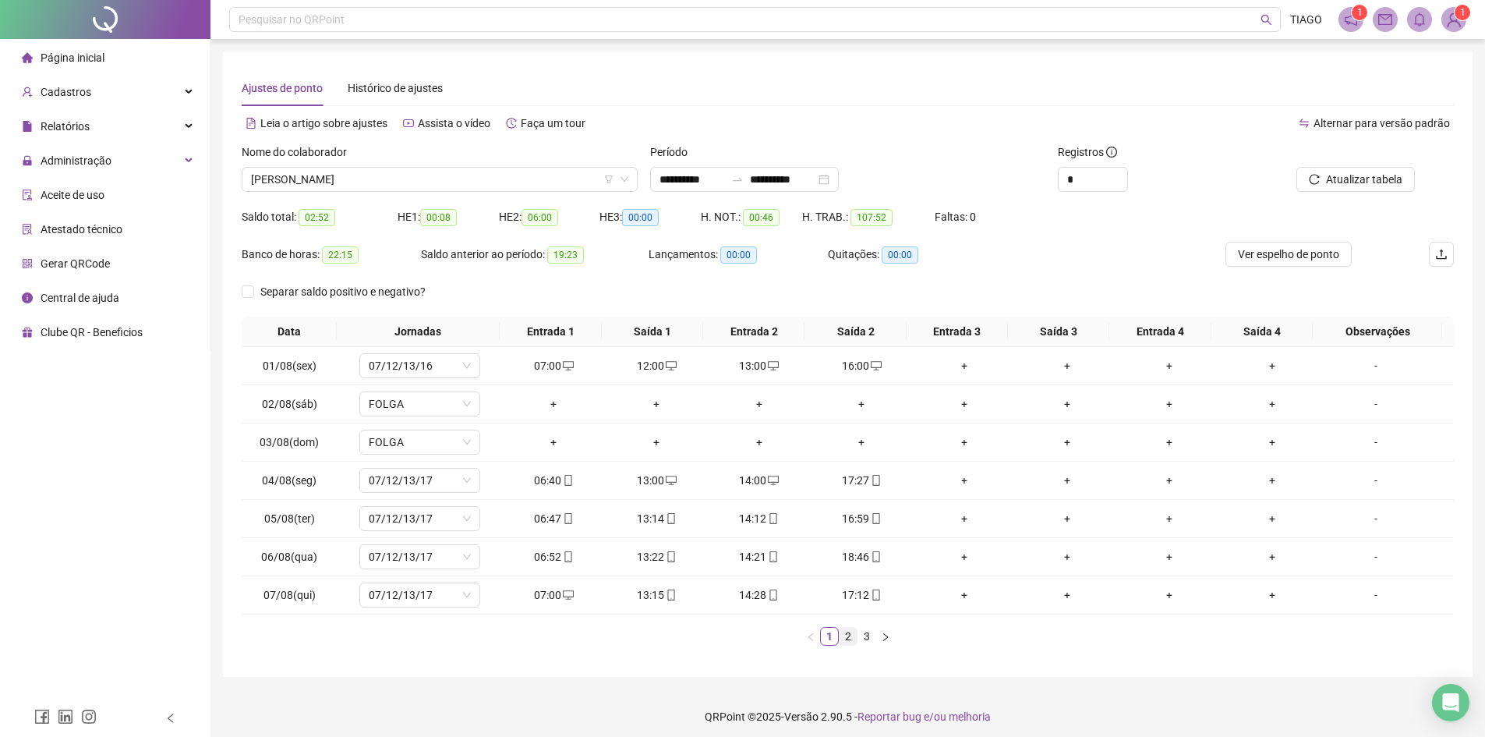
click at [850, 645] on li "2" at bounding box center [848, 636] width 19 height 19
click at [863, 639] on link "3" at bounding box center [866, 636] width 17 height 17
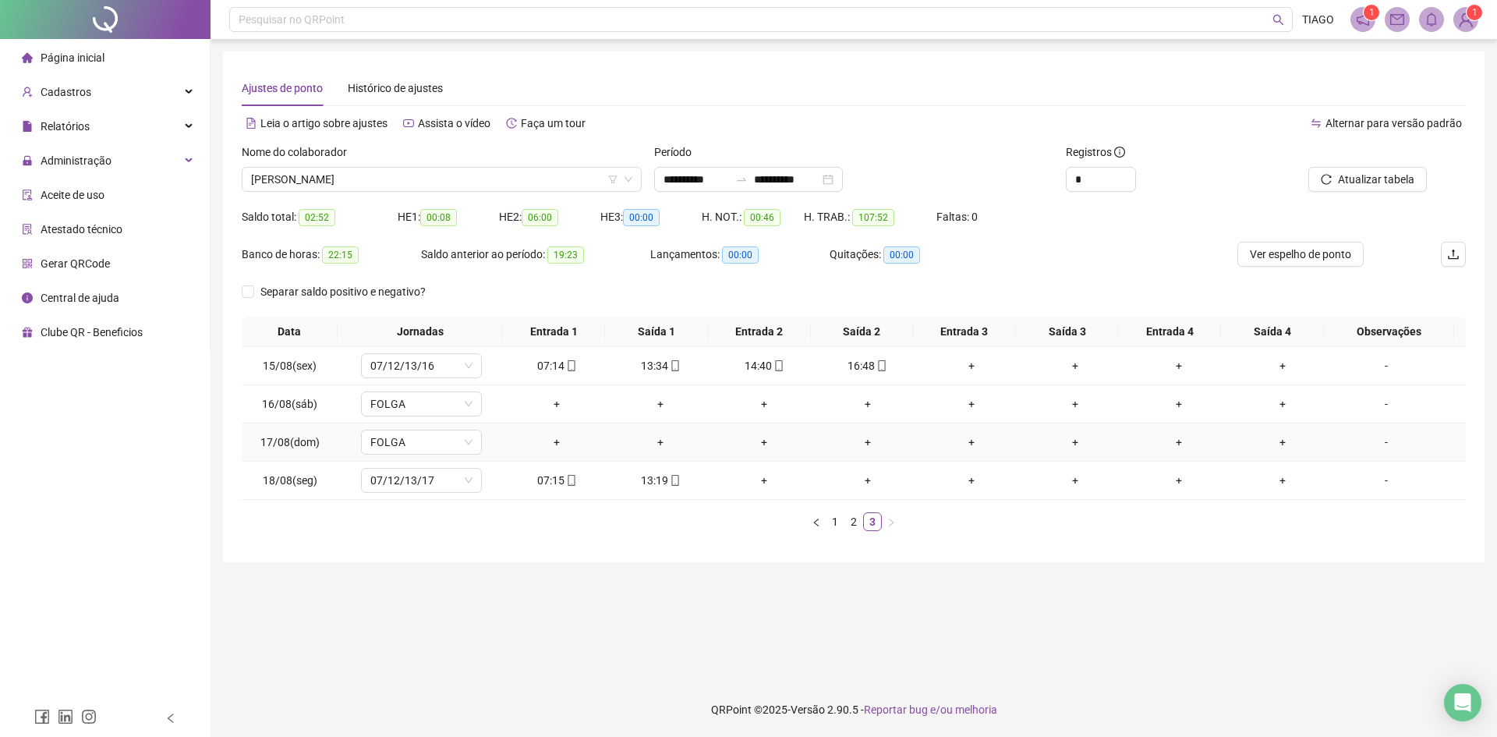
drag, startPoint x: 571, startPoint y: 443, endPoint x: 561, endPoint y: 432, distance: 14.9
drag, startPoint x: 561, startPoint y: 432, endPoint x: 709, endPoint y: 534, distance: 179.9
click at [701, 536] on div "Data Jornadas Entrada 1 Saída 1 Entrada 2 Saída 2 Entrada 3 Saída 3 Entrada 4 S…" at bounding box center [854, 430] width 1224 height 227
click at [849, 525] on link "2" at bounding box center [853, 521] width 17 height 17
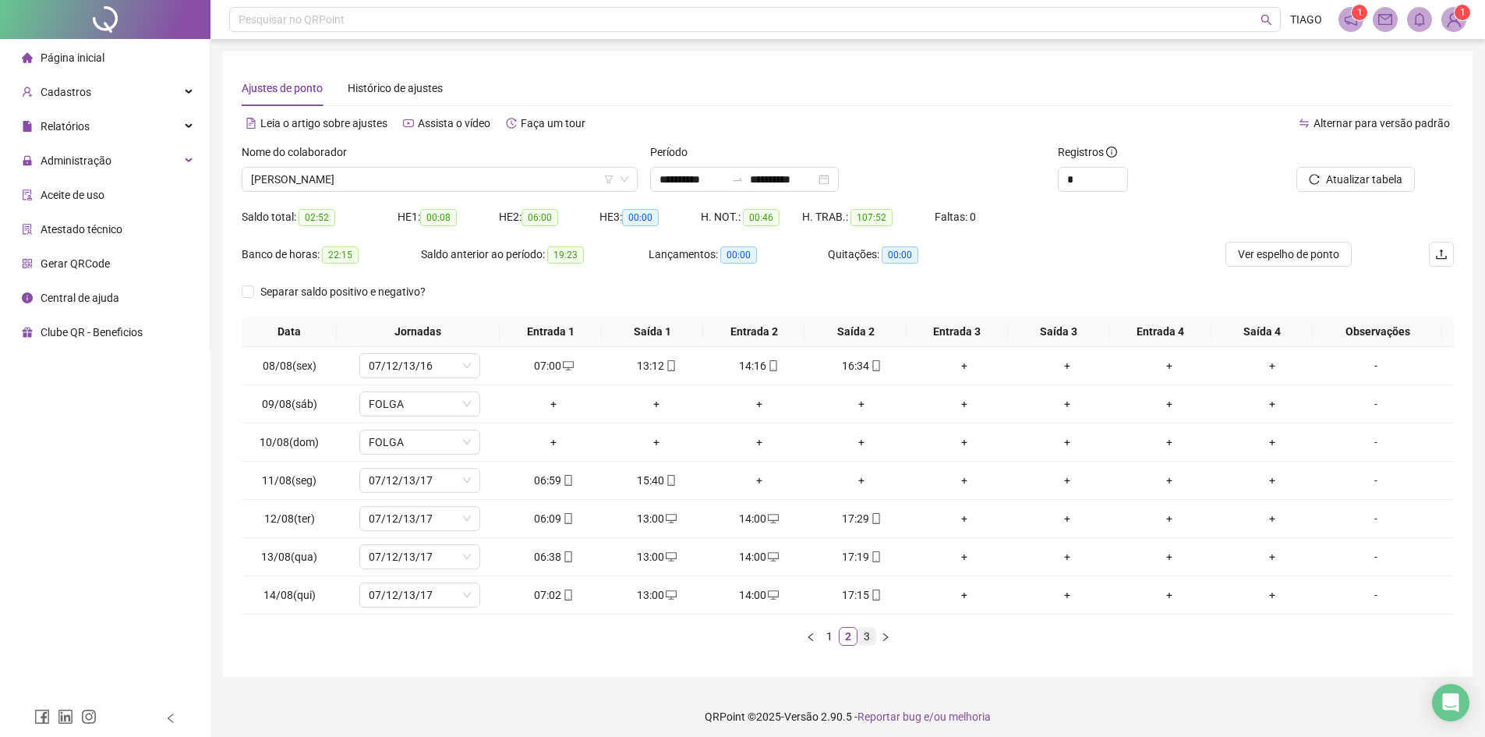
click at [873, 643] on link "3" at bounding box center [866, 636] width 17 height 17
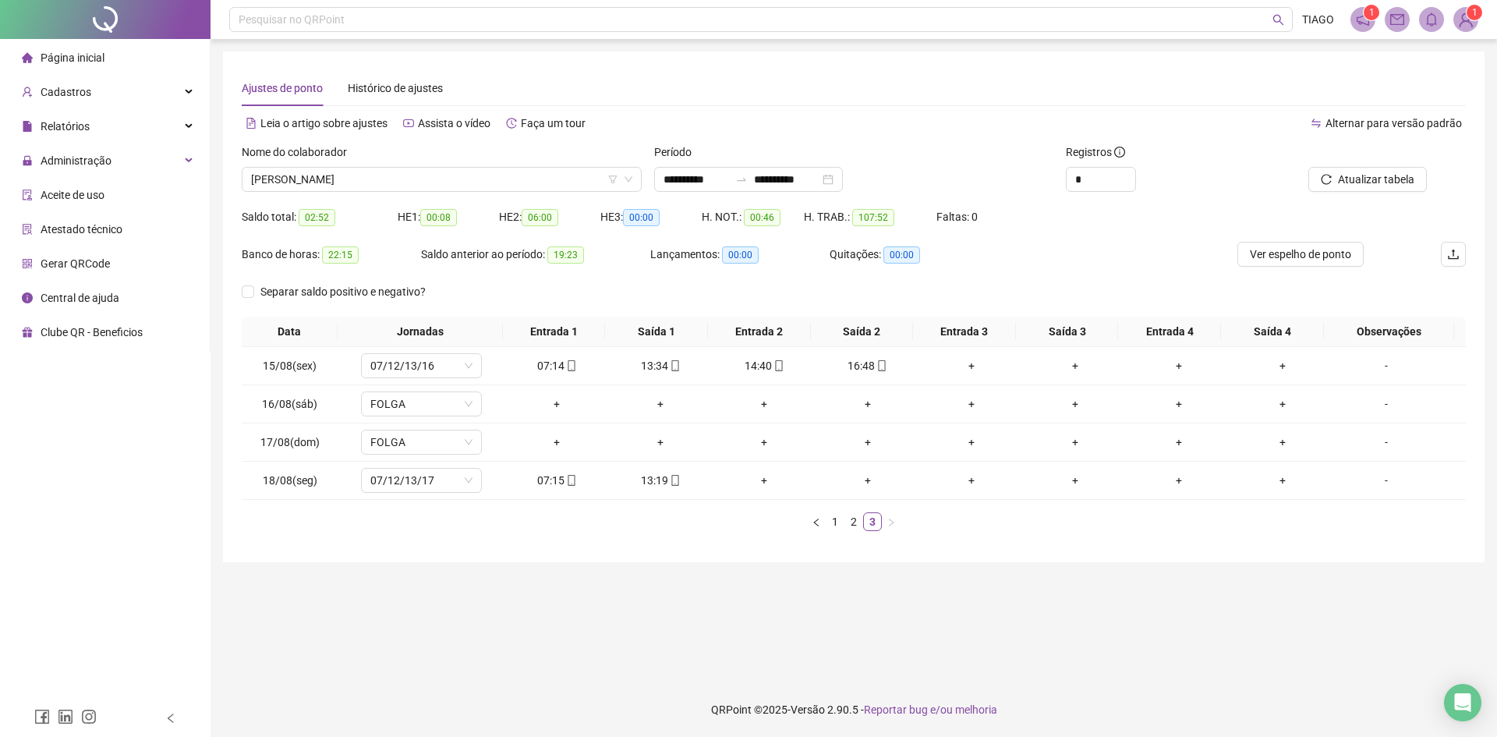
click at [469, 192] on div "Nome do colaborador [PERSON_NAME]" at bounding box center [441, 173] width 412 height 61
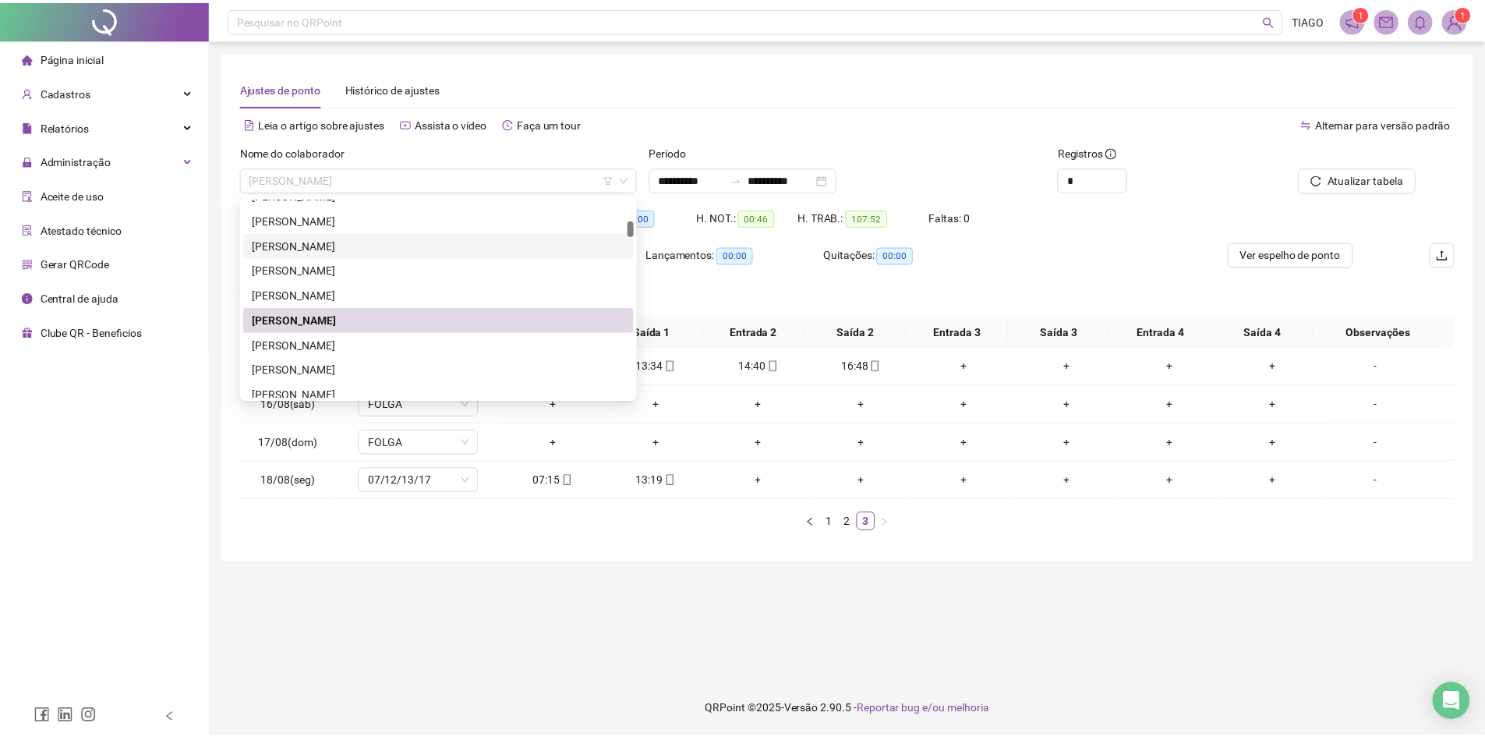
scroll to position [468, 0]
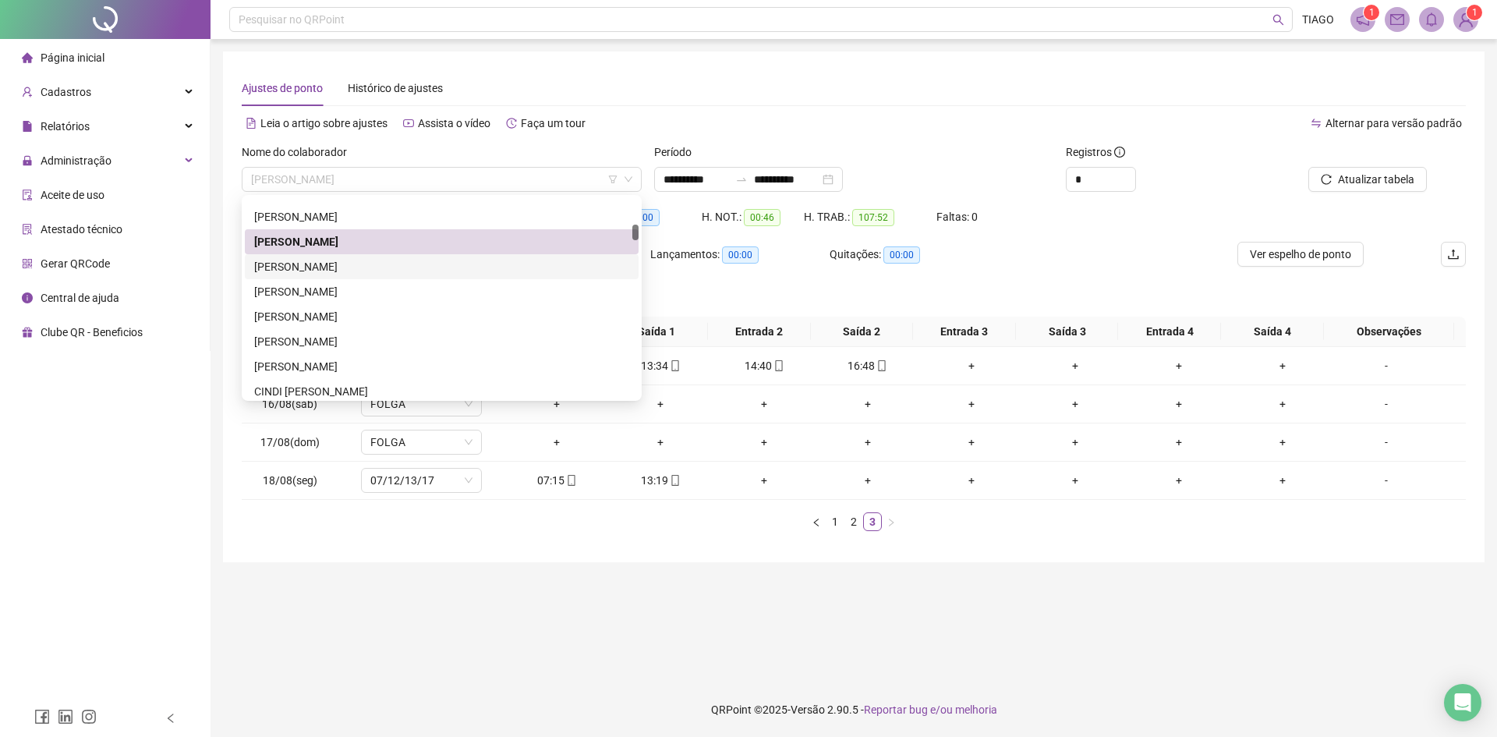
click at [452, 265] on div "[PERSON_NAME]" at bounding box center [441, 266] width 375 height 17
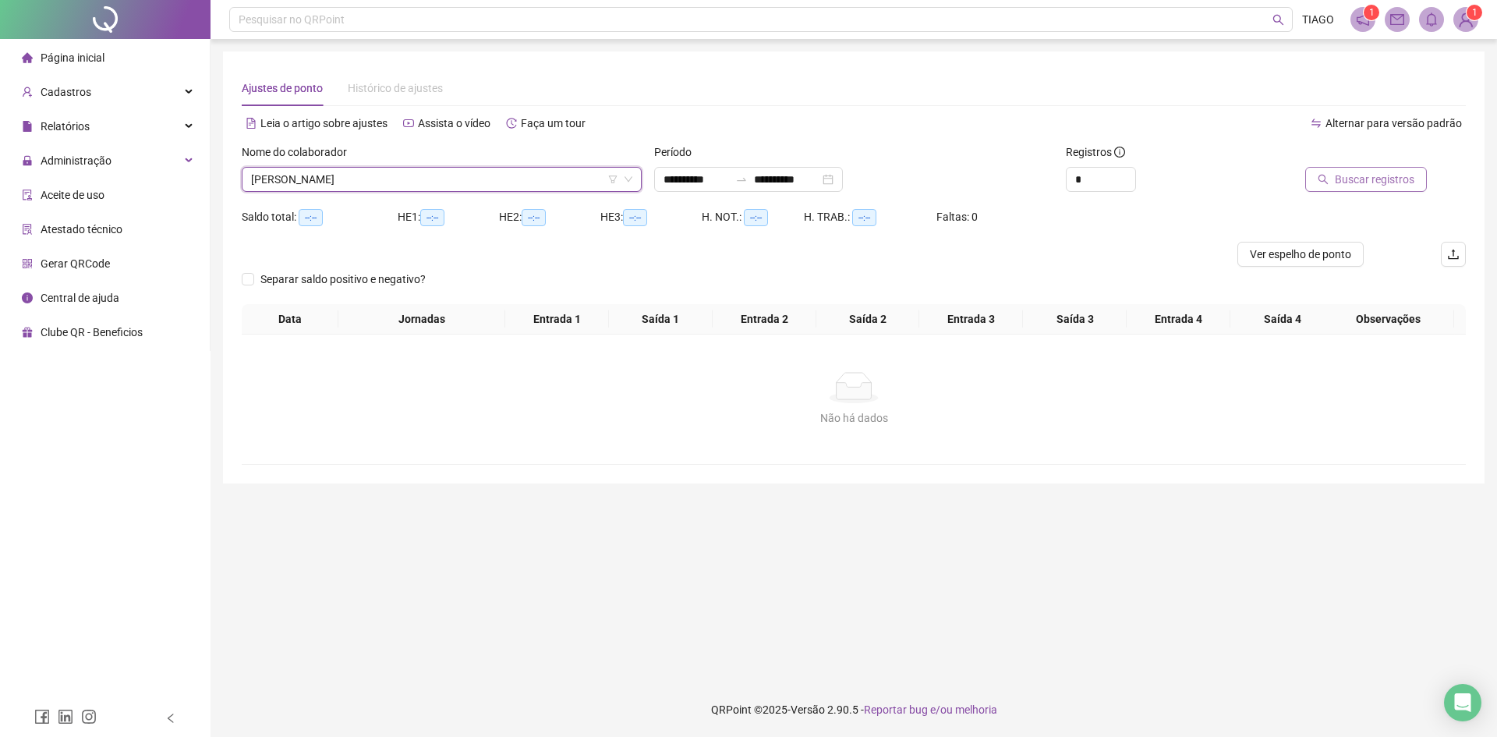
click at [1413, 175] on span "Buscar registros" at bounding box center [1375, 179] width 80 height 17
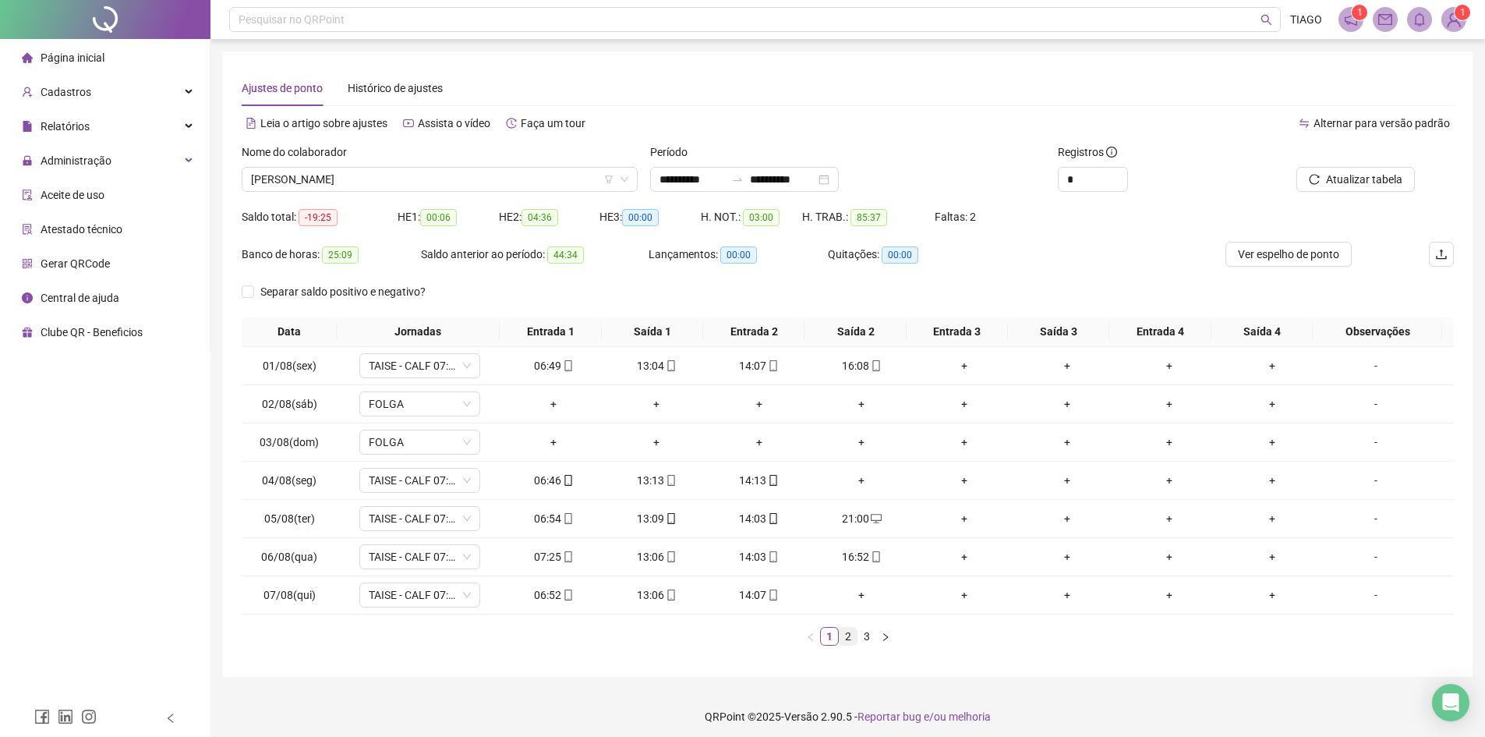
click at [851, 641] on link "2" at bounding box center [848, 636] width 17 height 17
click at [871, 642] on link "3" at bounding box center [866, 636] width 17 height 17
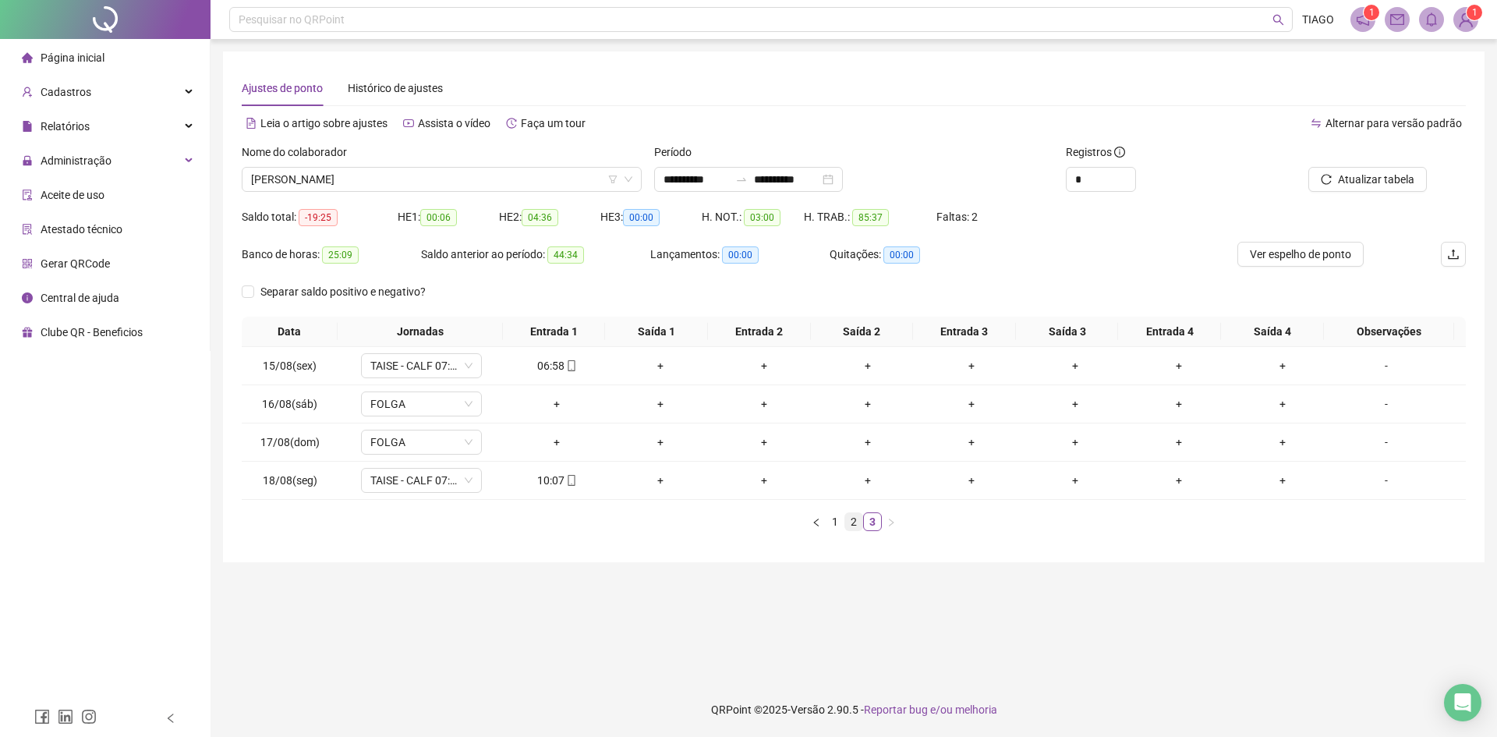
click at [858, 519] on link "2" at bounding box center [853, 521] width 17 height 17
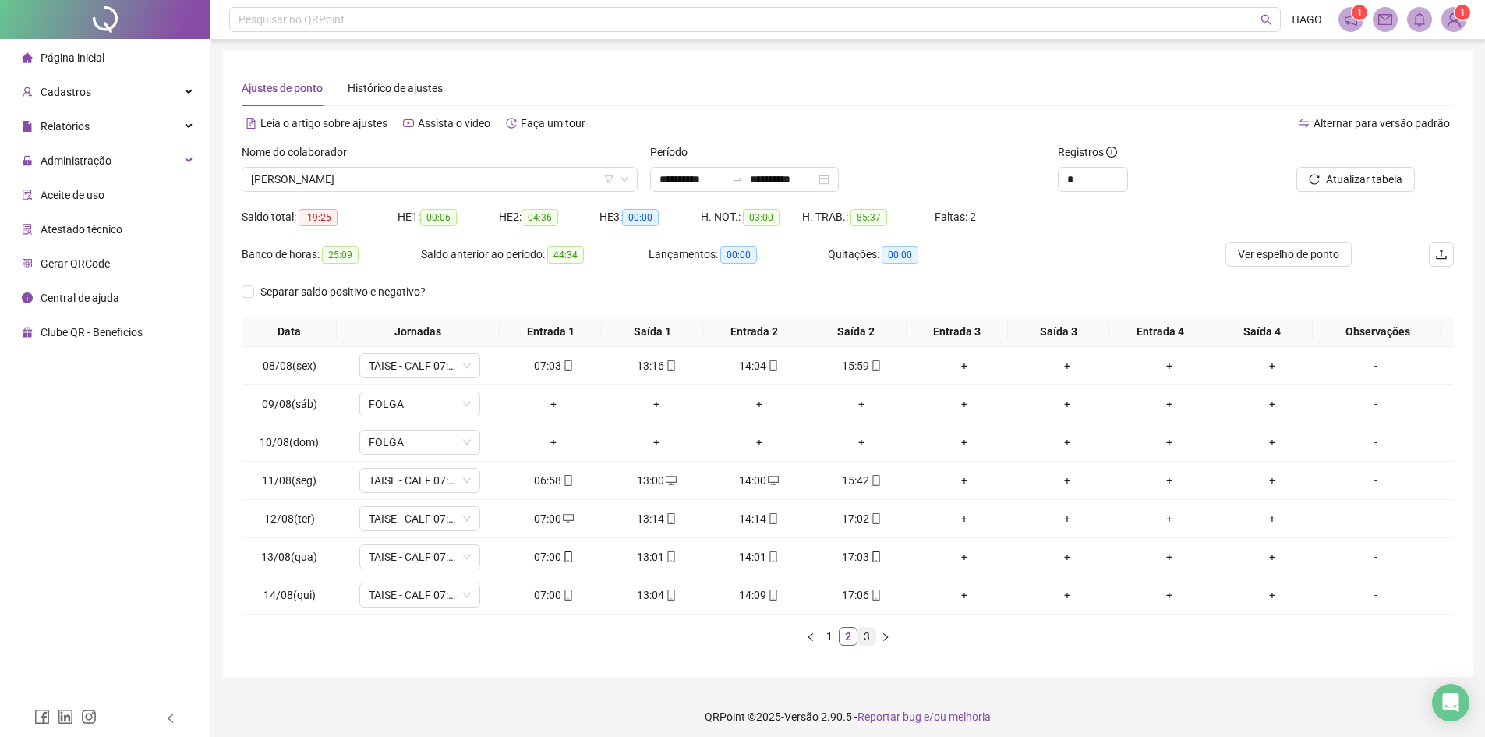
click at [869, 632] on link "3" at bounding box center [866, 636] width 17 height 17
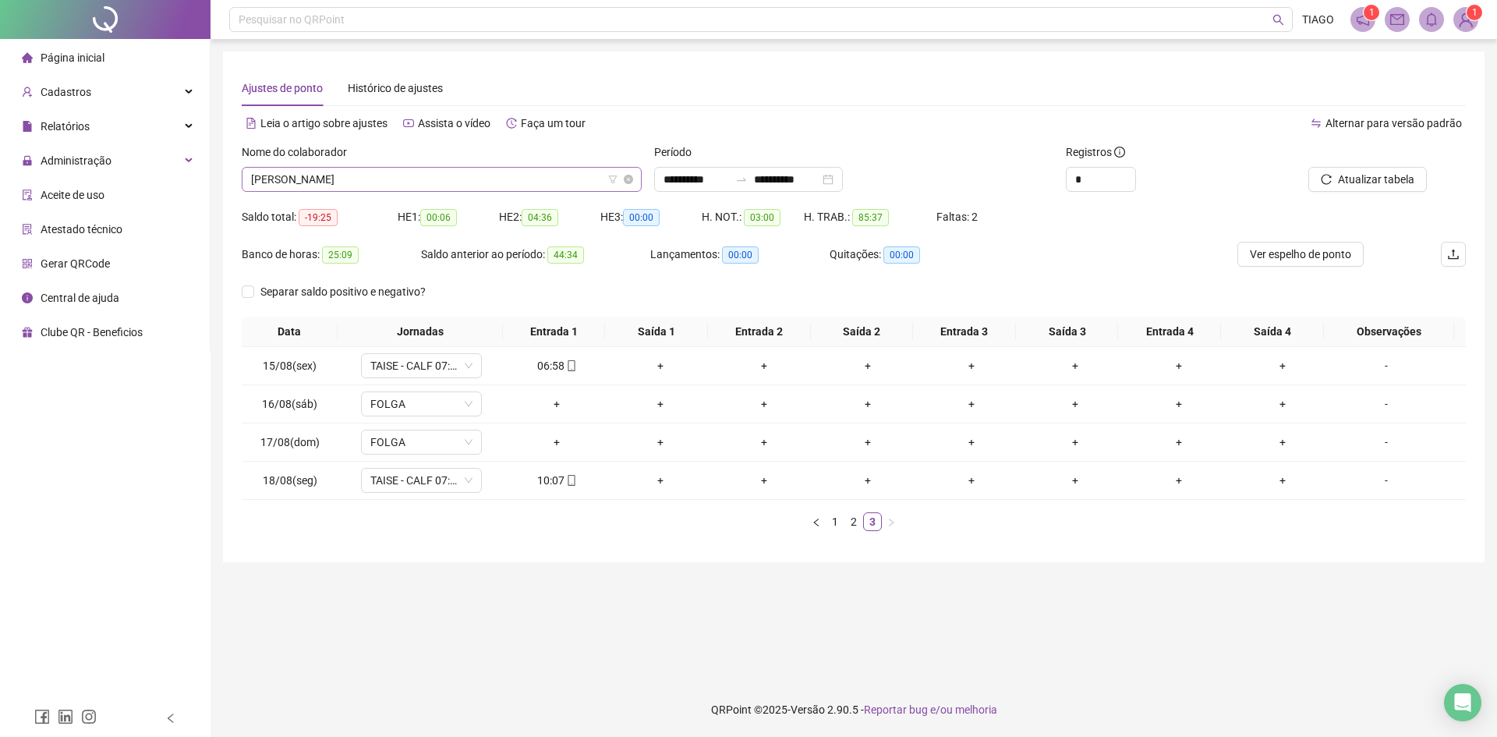
click at [408, 182] on span "[PERSON_NAME]" at bounding box center [441, 179] width 381 height 23
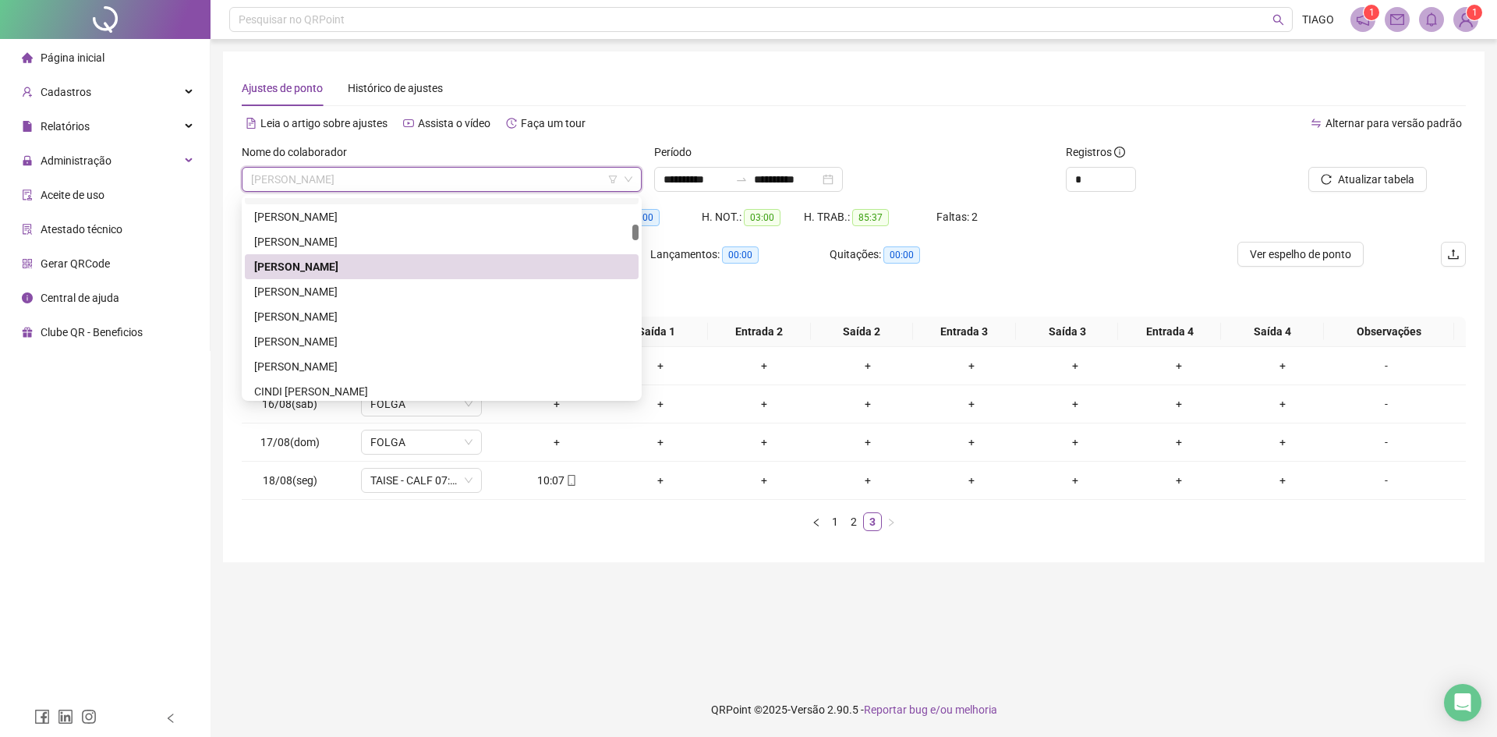
click at [409, 157] on div "Nome do colaborador" at bounding box center [442, 154] width 400 height 23
click at [411, 174] on span "[PERSON_NAME]" at bounding box center [441, 179] width 381 height 23
click at [354, 290] on div "[PERSON_NAME]" at bounding box center [441, 291] width 375 height 17
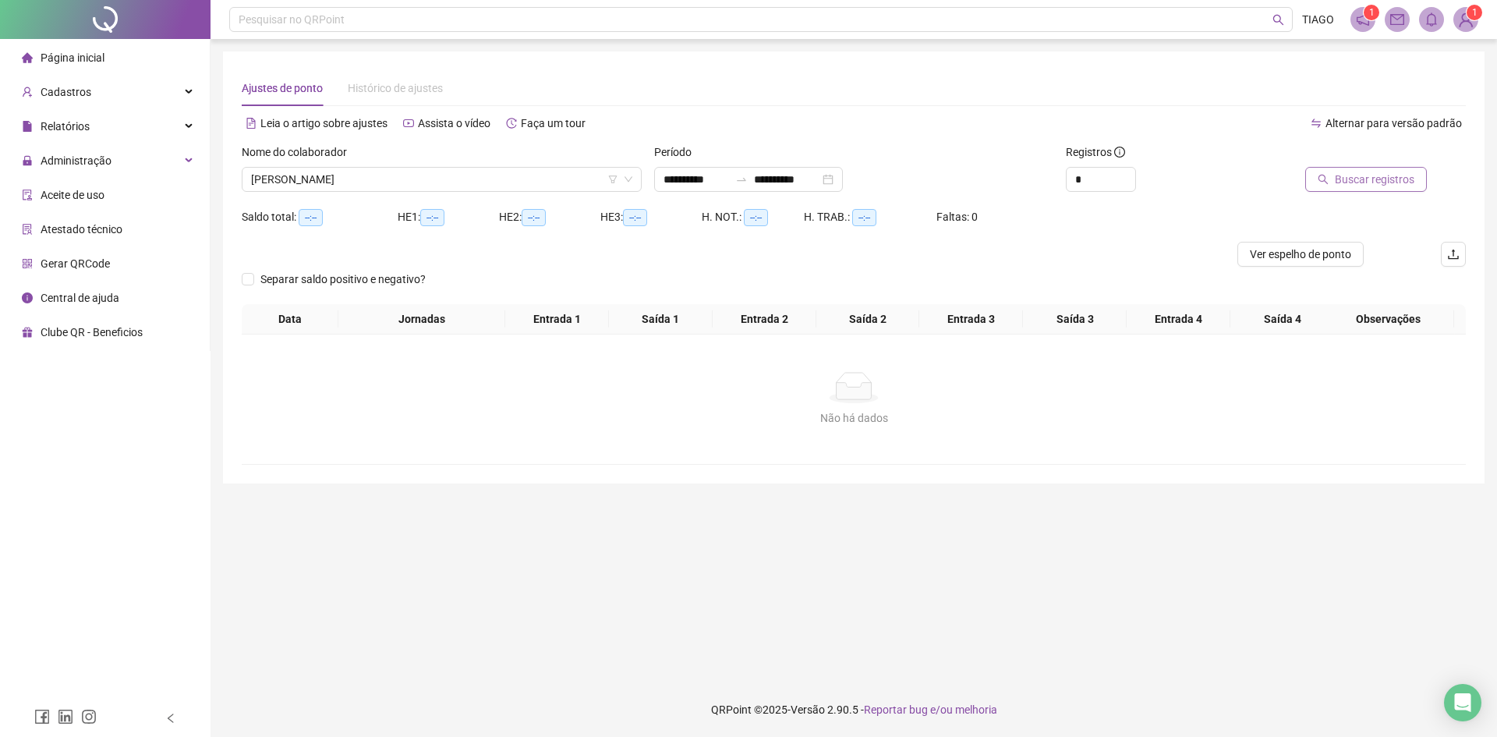
click at [1349, 189] on button "Buscar registros" at bounding box center [1366, 179] width 122 height 25
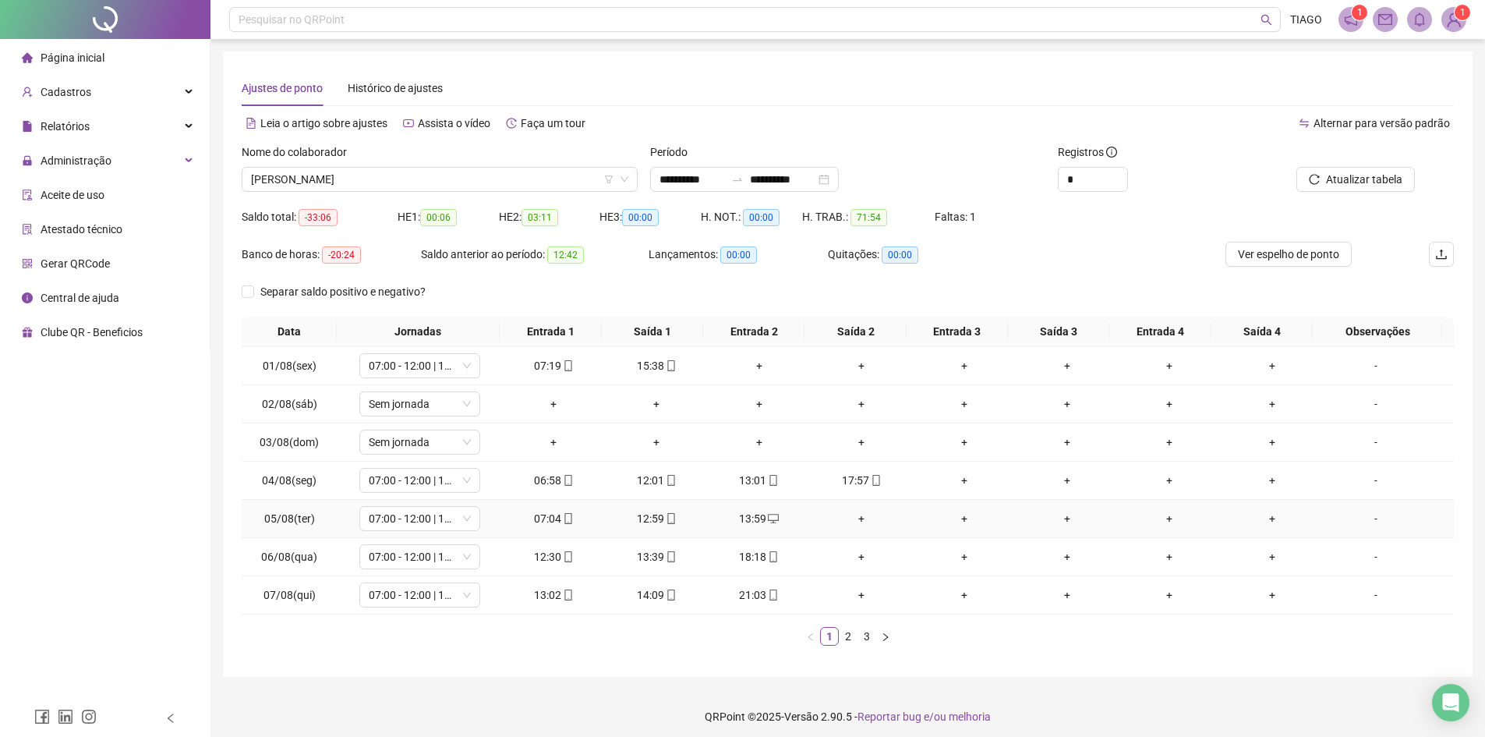
scroll to position [7, 0]
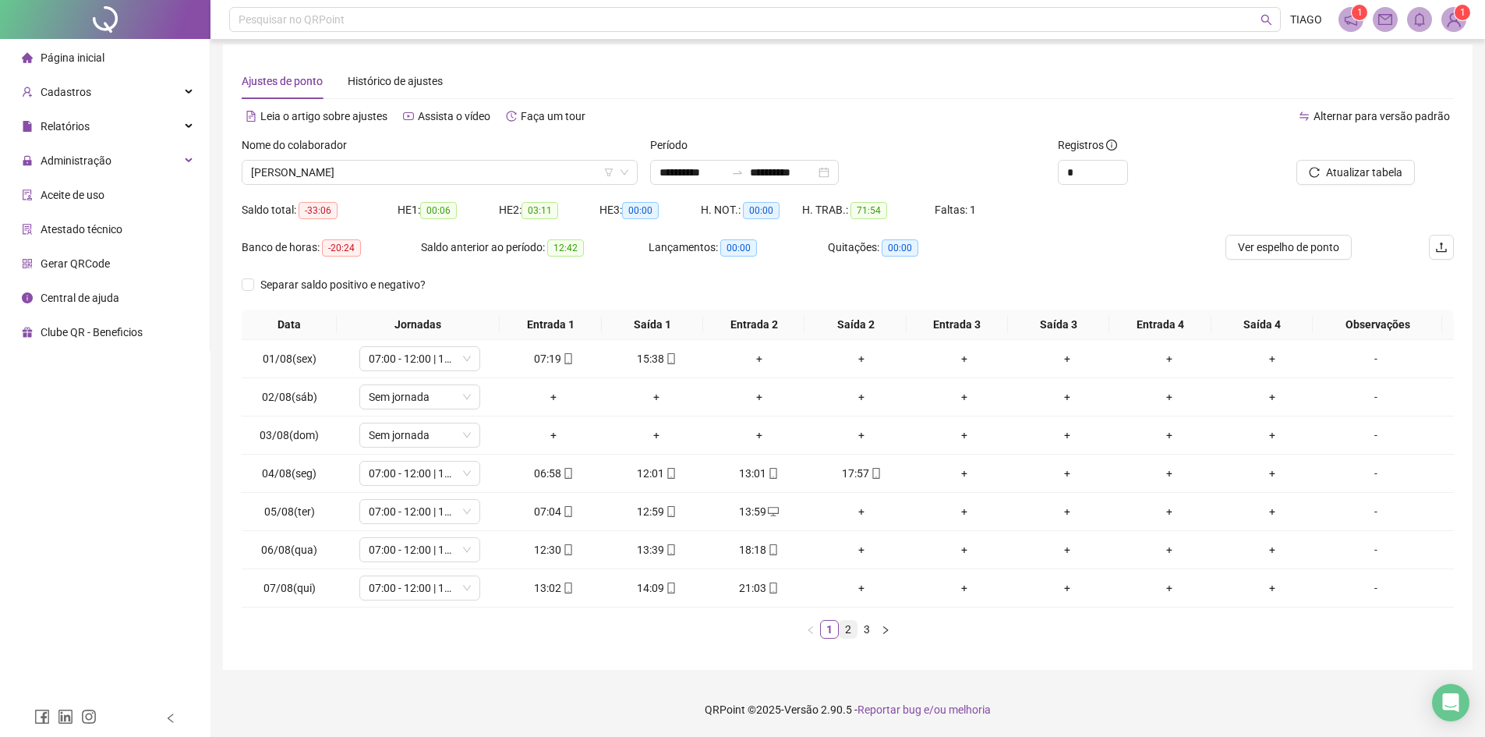
click at [843, 632] on link "2" at bounding box center [848, 629] width 17 height 17
click at [862, 628] on link "3" at bounding box center [866, 629] width 17 height 17
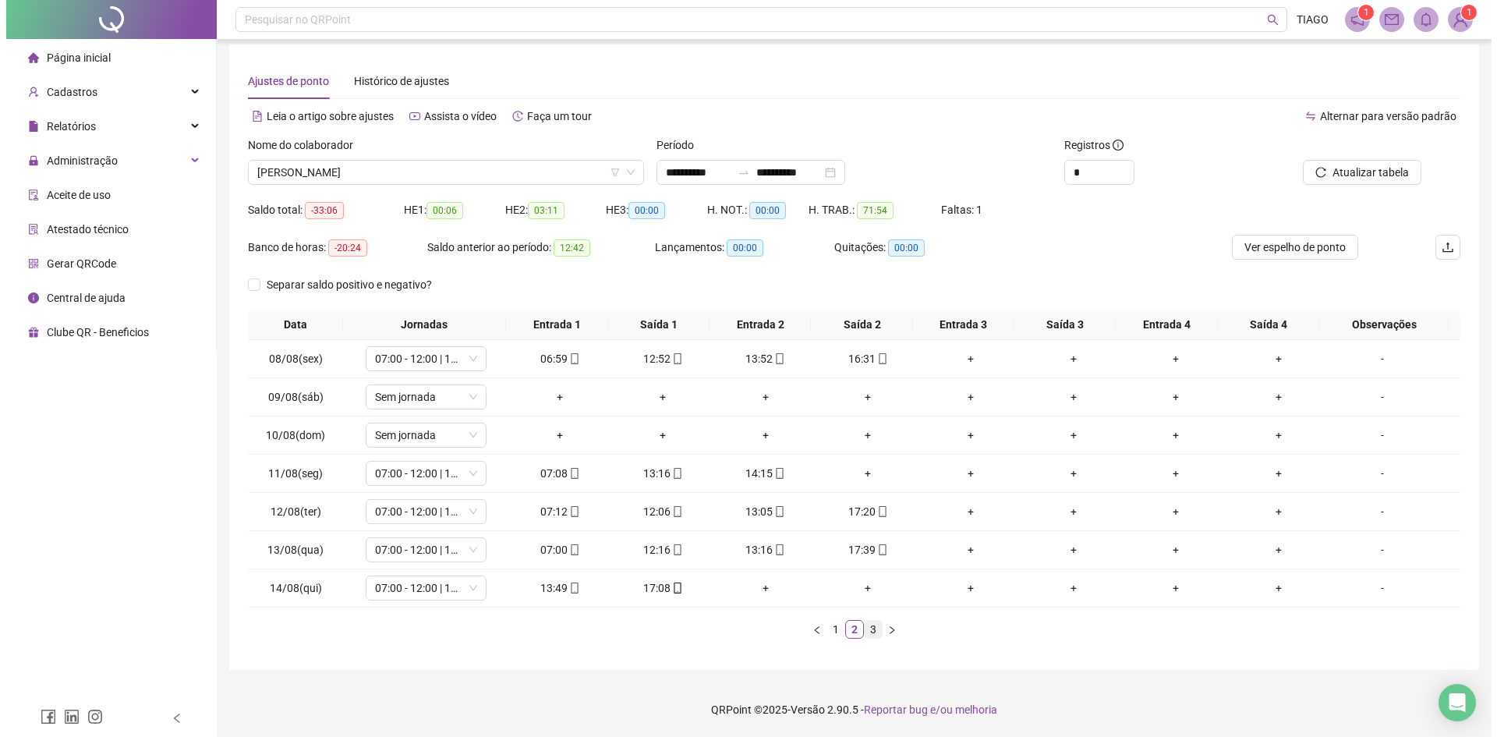
scroll to position [0, 0]
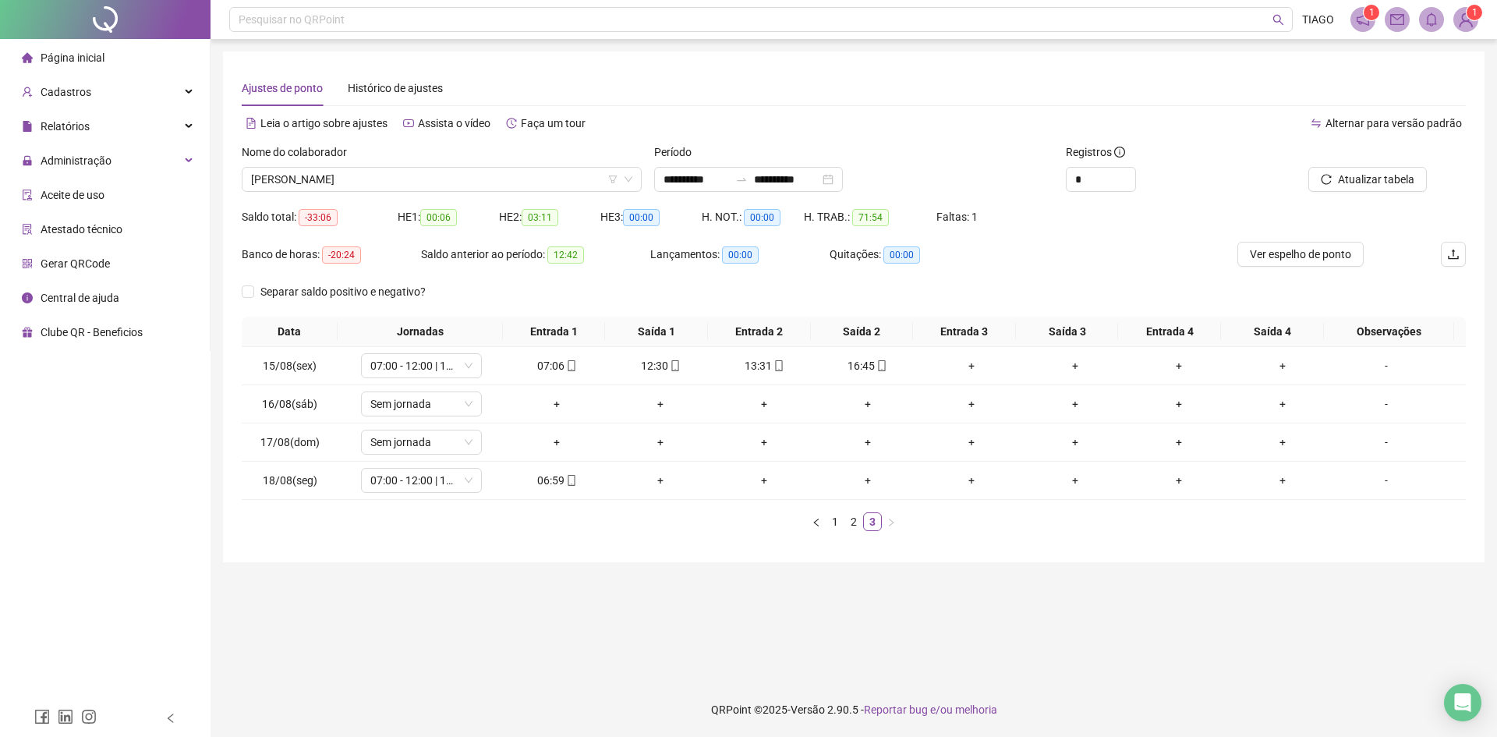
drag, startPoint x: 709, startPoint y: 640, endPoint x: 479, endPoint y: 773, distance: 265.8
click at [479, 736] on html "**********" at bounding box center [748, 368] width 1497 height 737
click at [417, 175] on span "[PERSON_NAME]" at bounding box center [441, 179] width 381 height 23
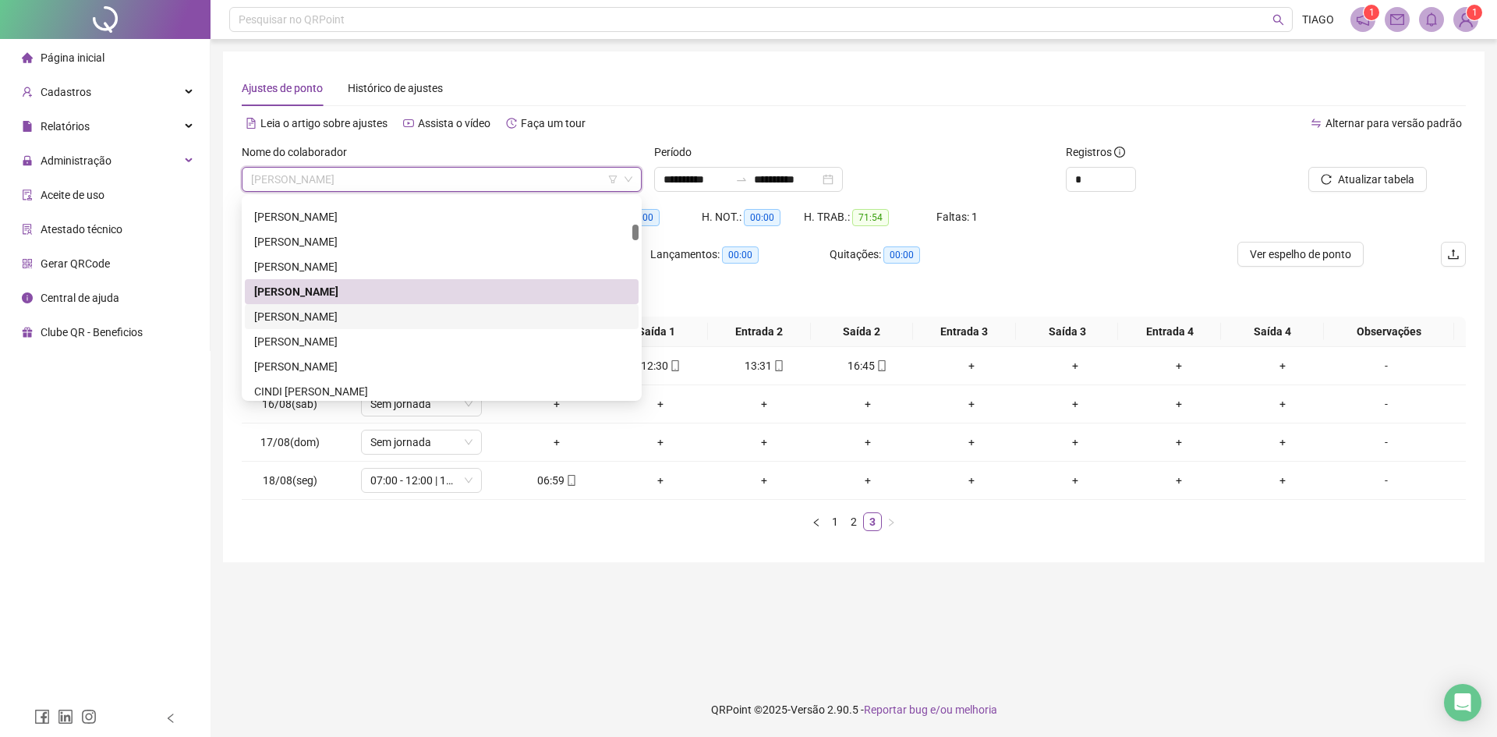
click at [427, 313] on div "[PERSON_NAME]" at bounding box center [441, 316] width 375 height 17
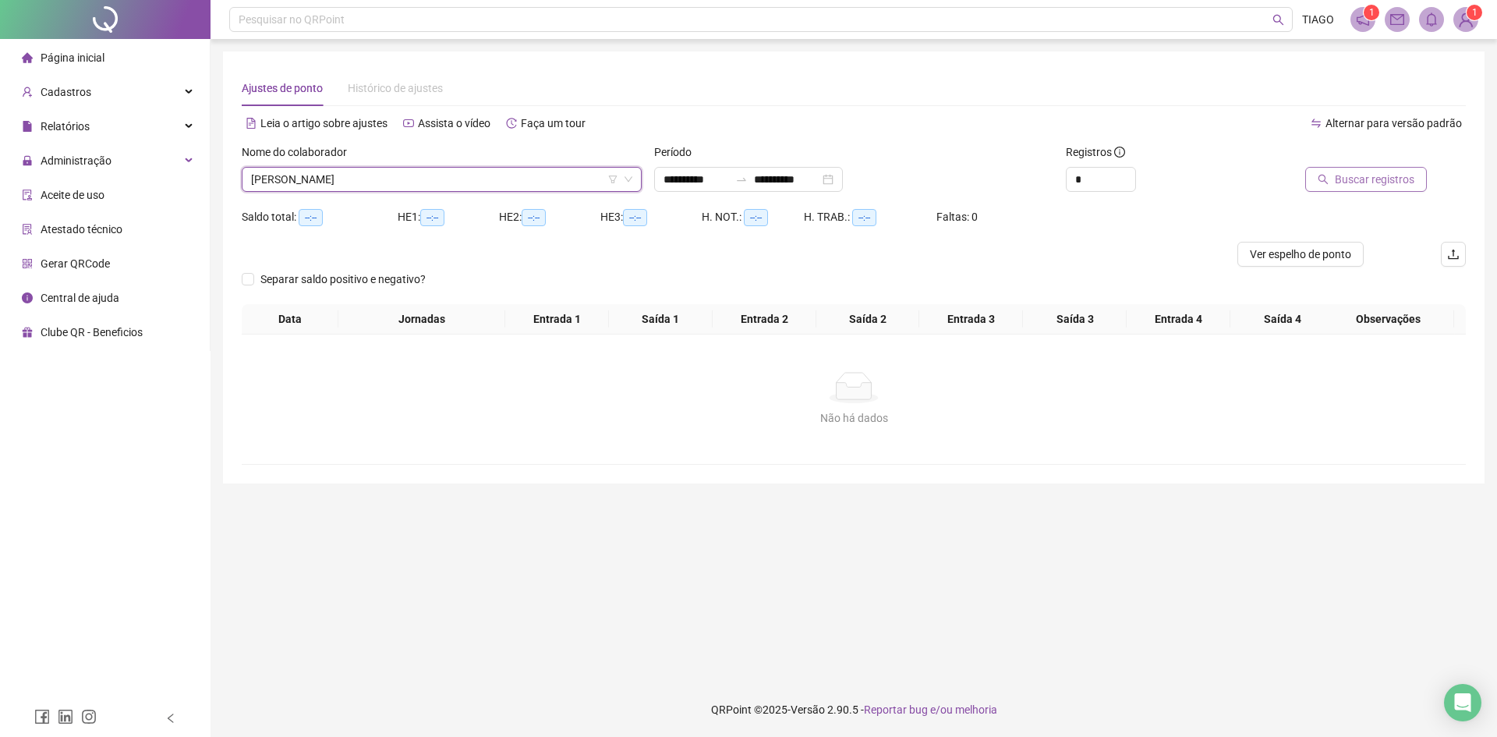
click at [1338, 172] on span "Buscar registros" at bounding box center [1375, 179] width 80 height 17
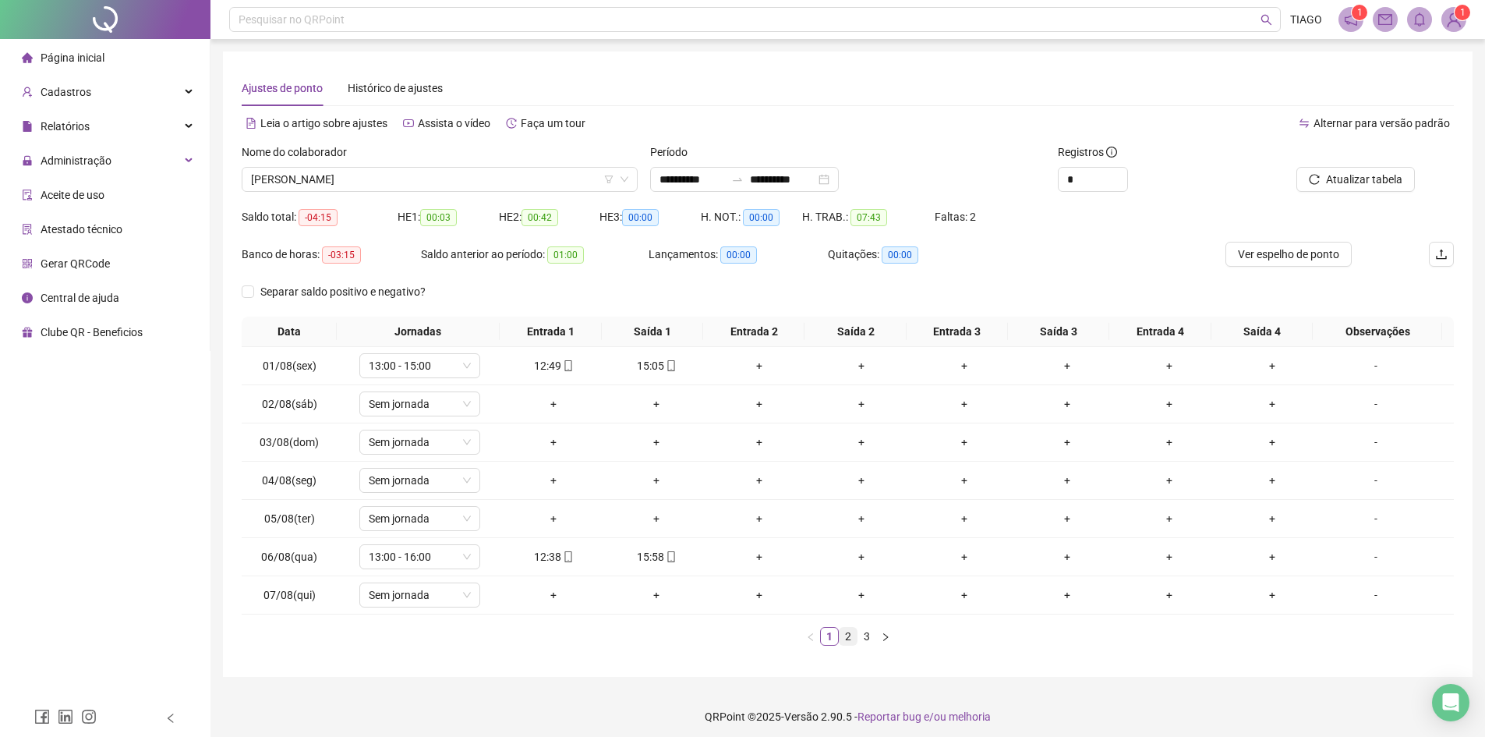
click at [848, 642] on link "2" at bounding box center [848, 636] width 17 height 17
click at [868, 629] on link "3" at bounding box center [866, 636] width 17 height 17
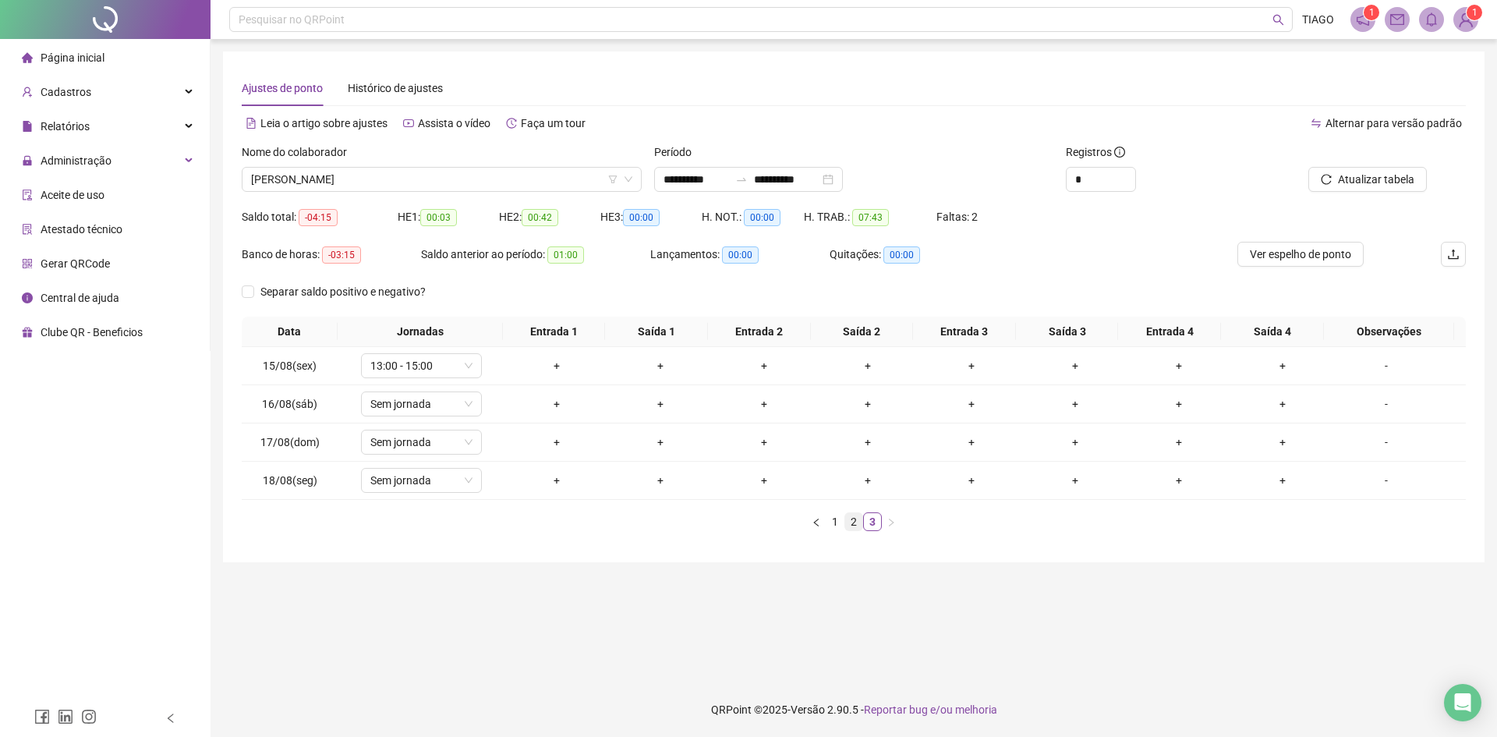
click at [859, 518] on link "2" at bounding box center [853, 521] width 17 height 17
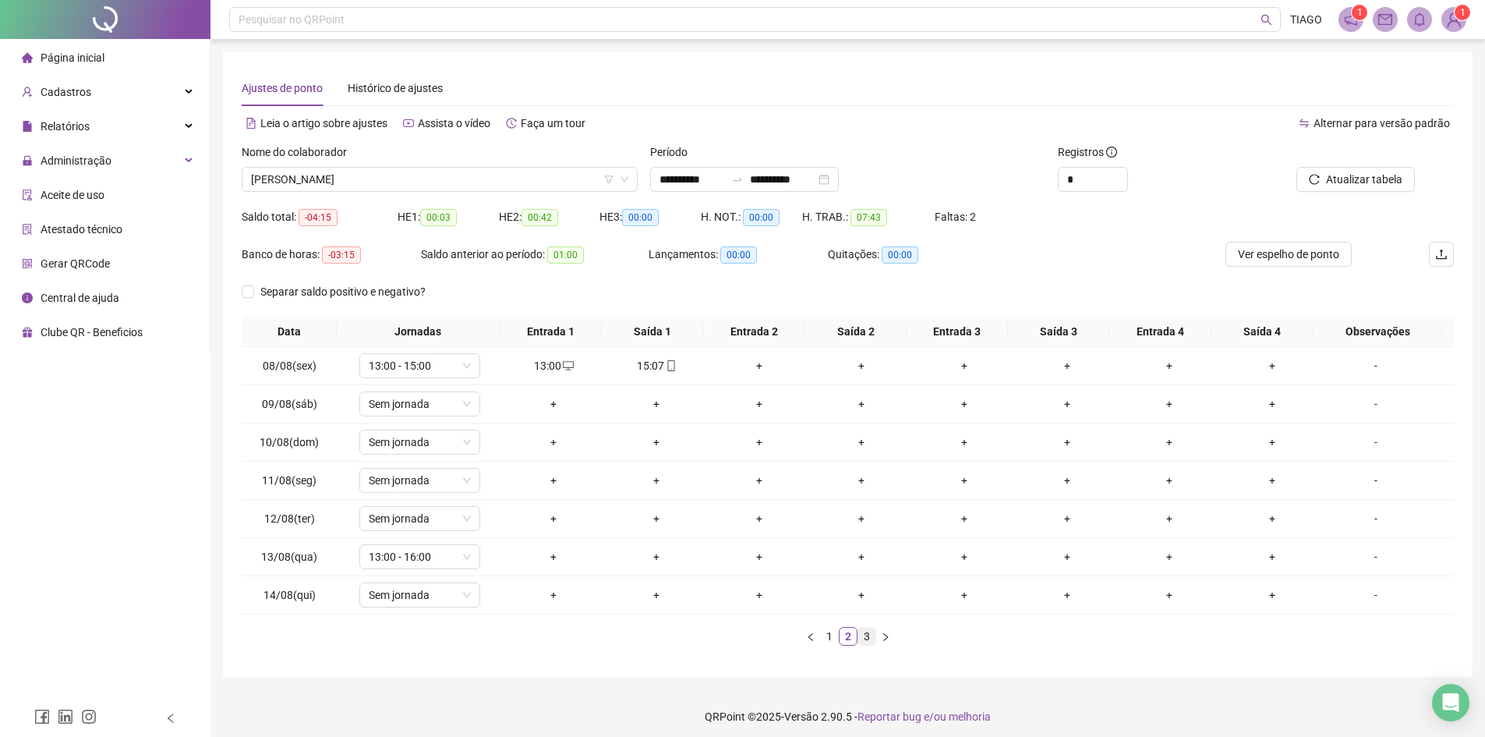
click at [868, 631] on link "3" at bounding box center [866, 636] width 17 height 17
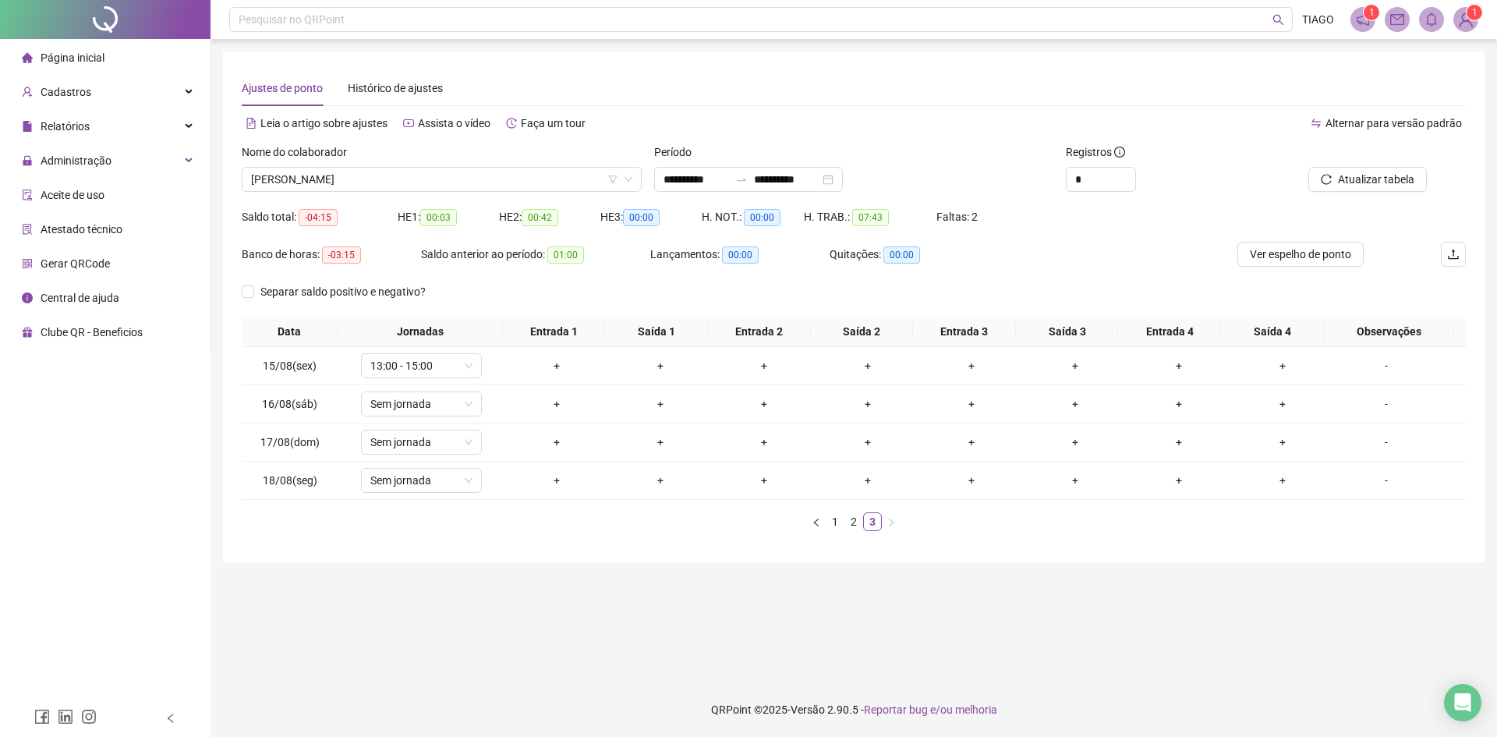
click at [500, 193] on div "Nome do colaborador [PERSON_NAME]" at bounding box center [441, 173] width 412 height 61
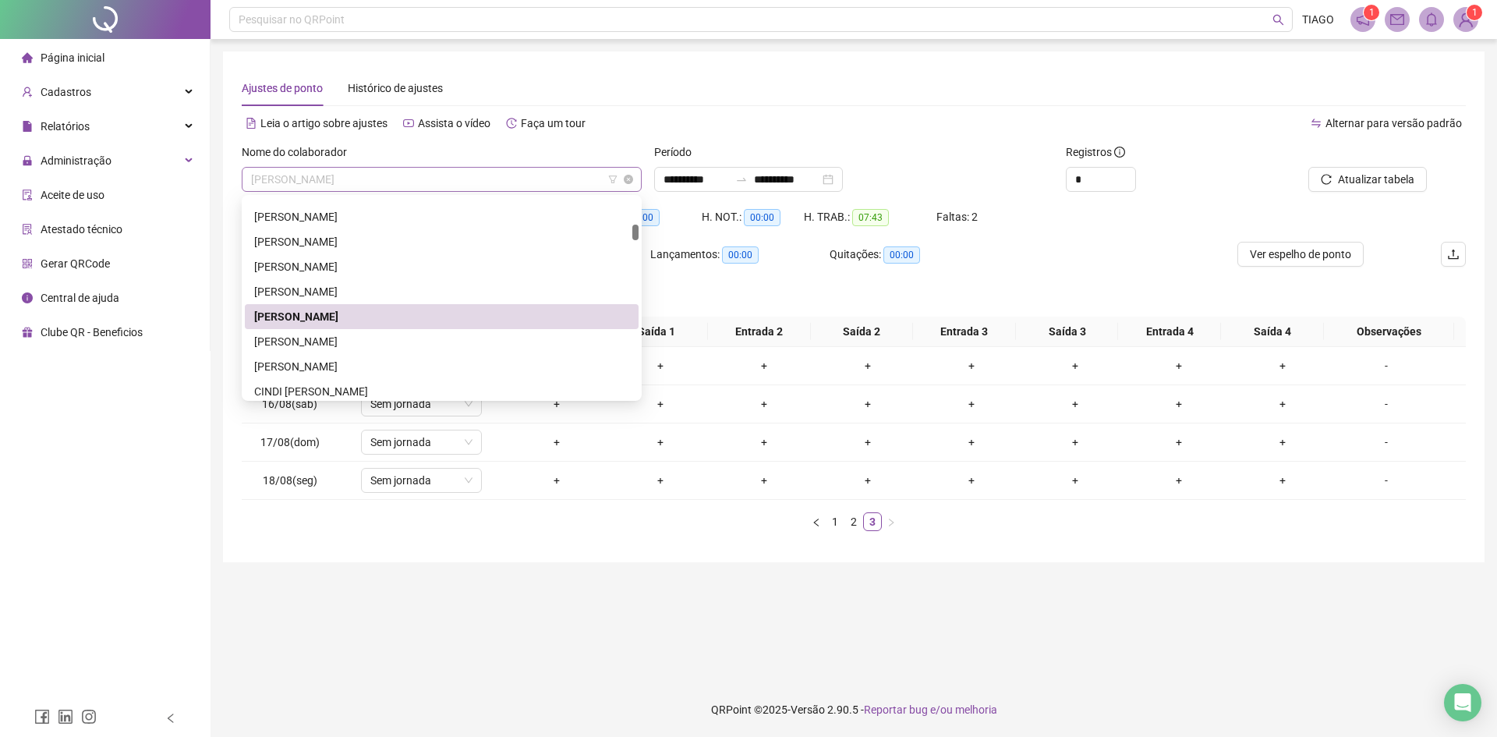
click at [503, 189] on span "[PERSON_NAME]" at bounding box center [441, 179] width 381 height 23
click at [502, 359] on div "[PERSON_NAME]" at bounding box center [441, 366] width 375 height 17
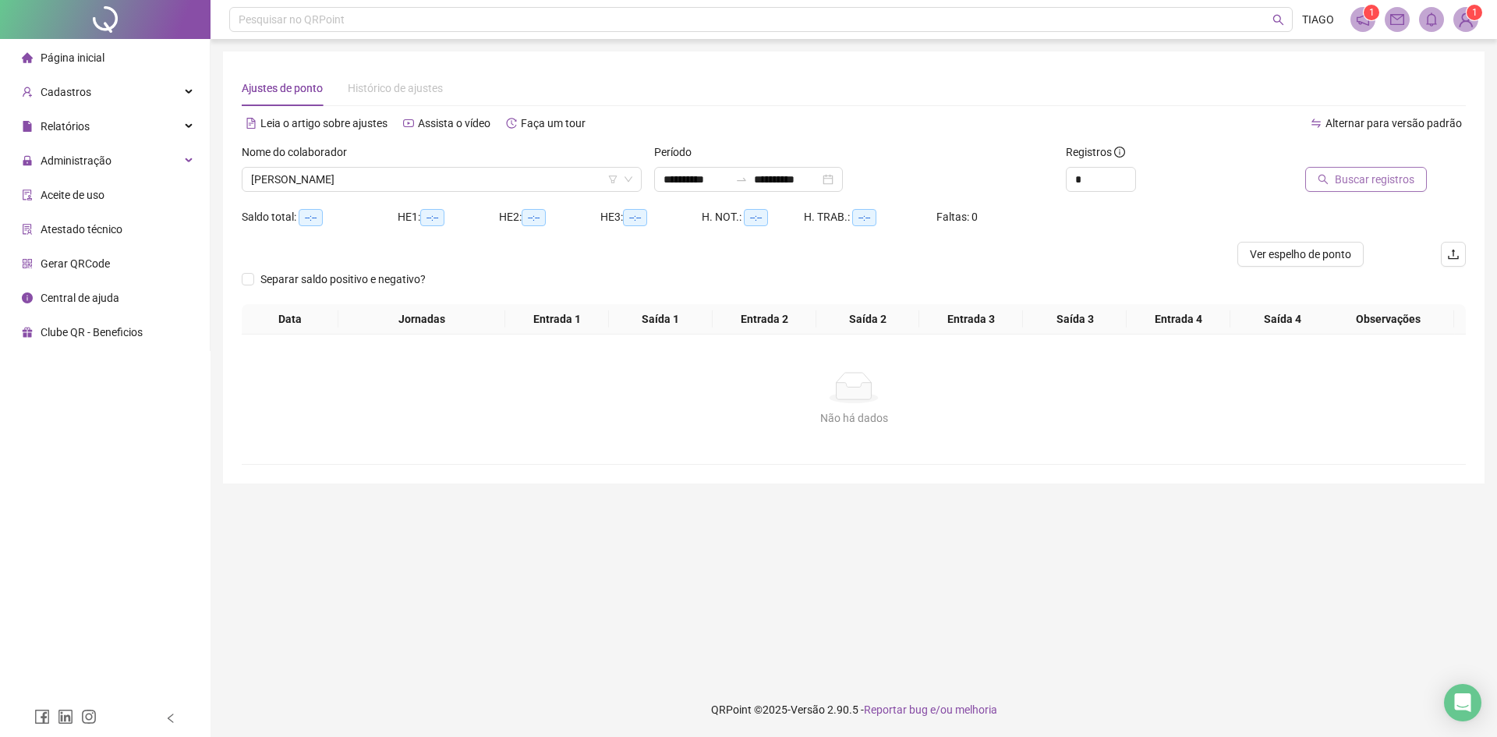
click at [1328, 185] on button "Buscar registros" at bounding box center [1366, 179] width 122 height 25
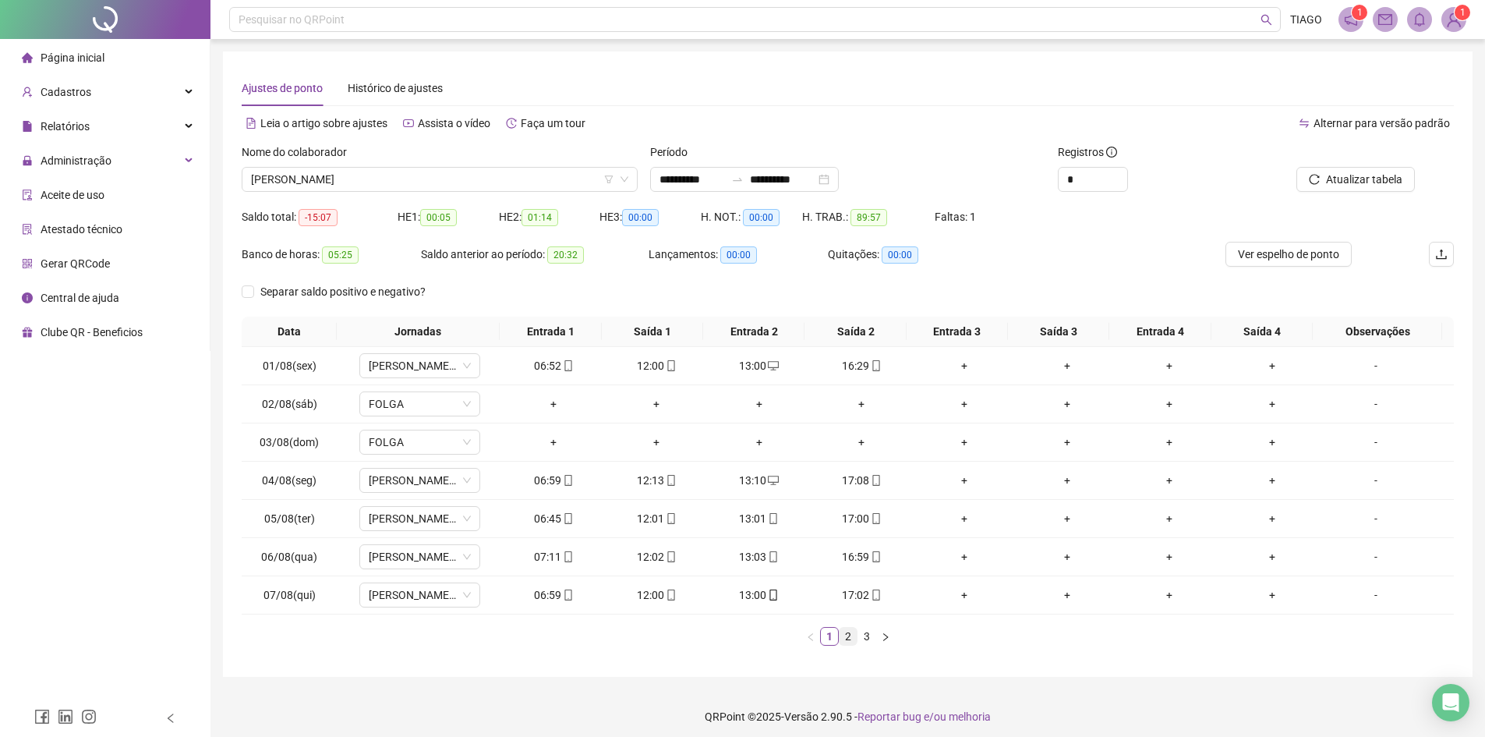
click at [847, 639] on link "2" at bounding box center [848, 636] width 17 height 17
click at [860, 631] on link "3" at bounding box center [866, 636] width 17 height 17
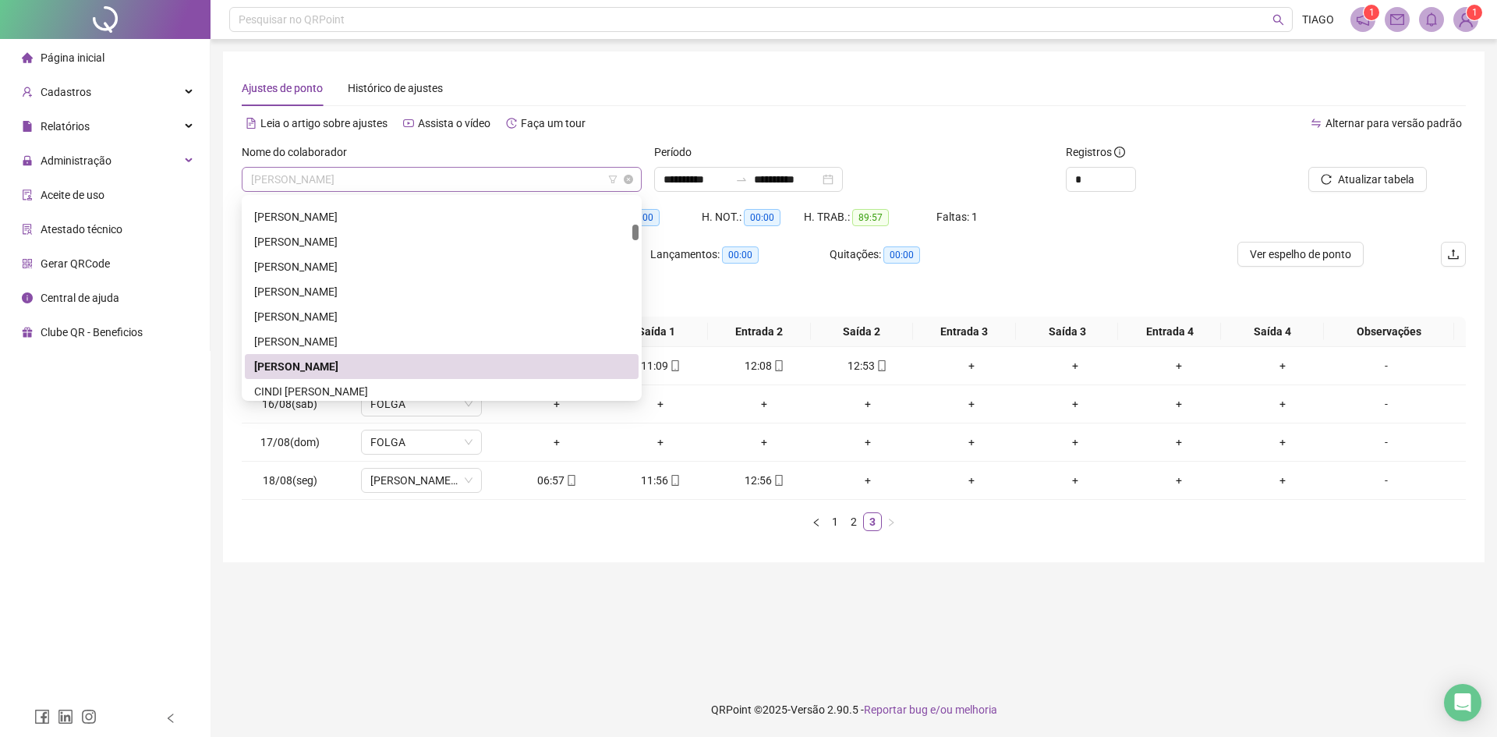
click at [486, 179] on span "[PERSON_NAME]" at bounding box center [441, 179] width 381 height 23
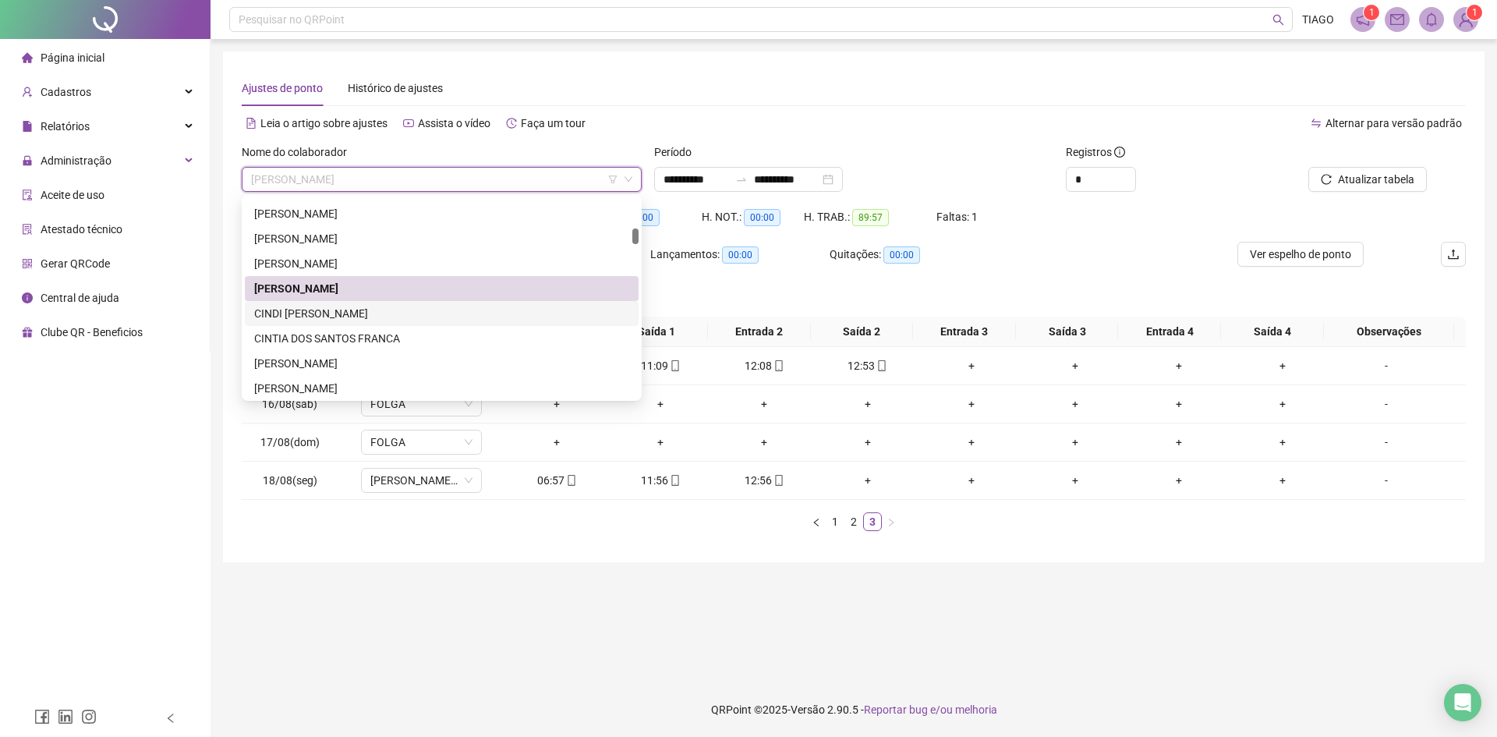
click at [334, 313] on div "CINDI [PERSON_NAME]" at bounding box center [441, 313] width 375 height 17
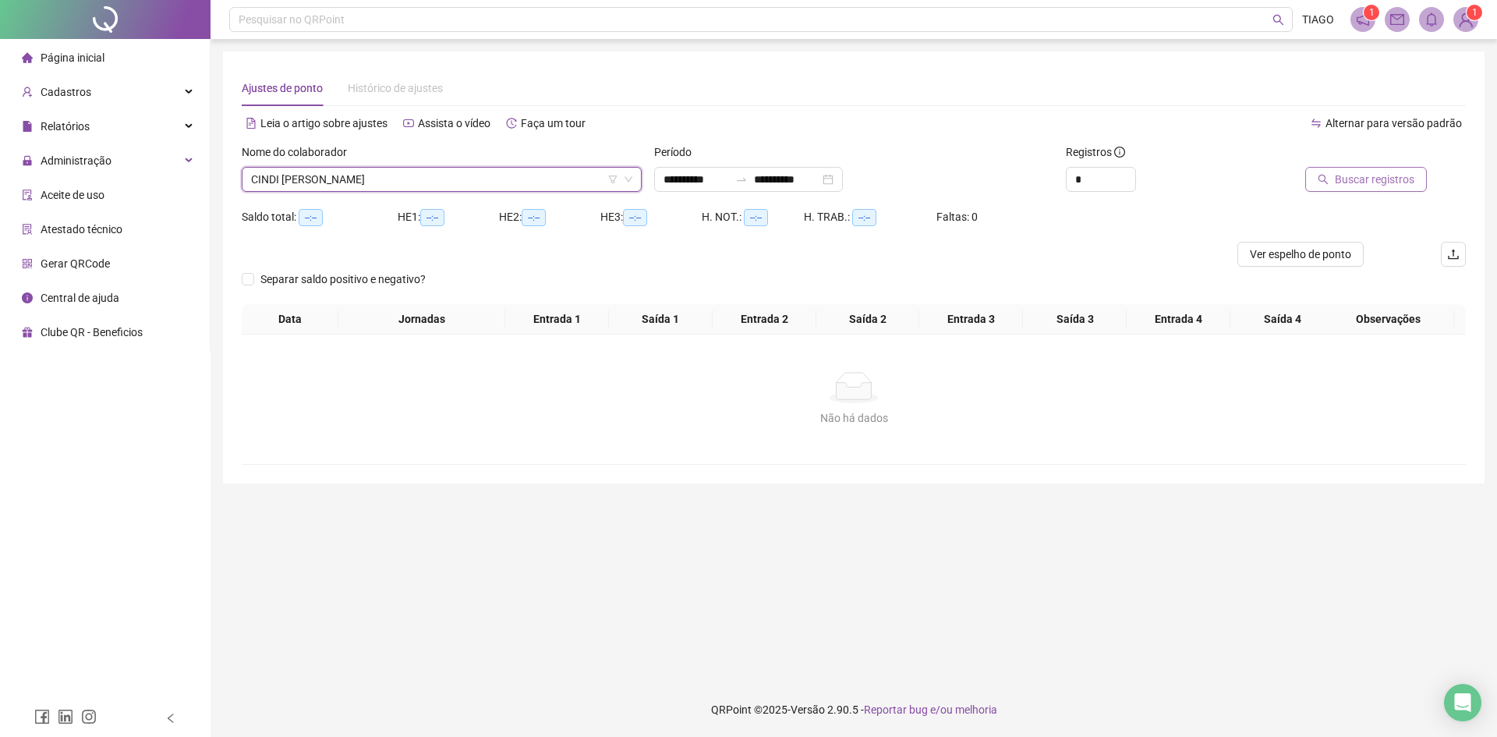
click at [1327, 180] on icon "search" at bounding box center [1322, 179] width 11 height 11
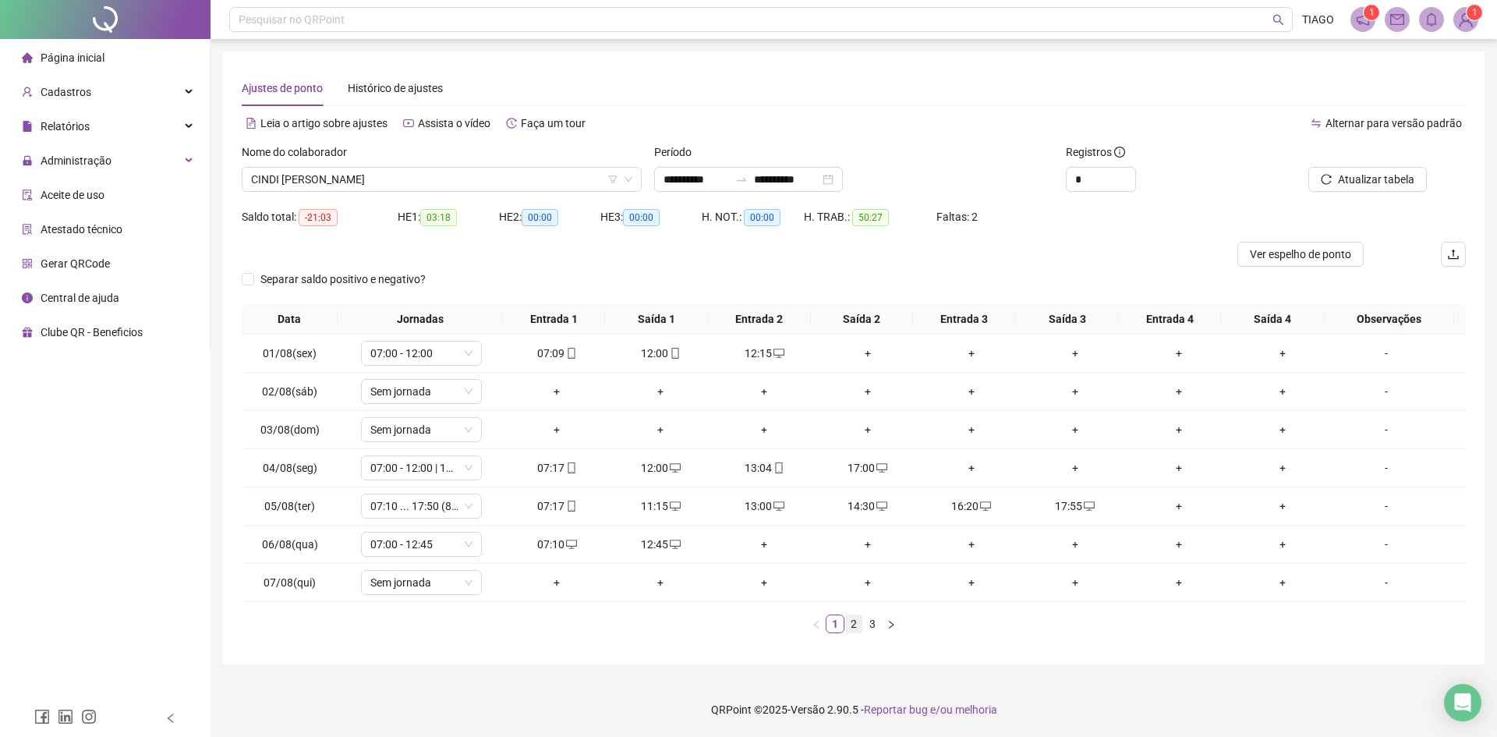
click at [854, 624] on link "2" at bounding box center [853, 623] width 17 height 17
click at [865, 629] on link "3" at bounding box center [872, 623] width 17 height 17
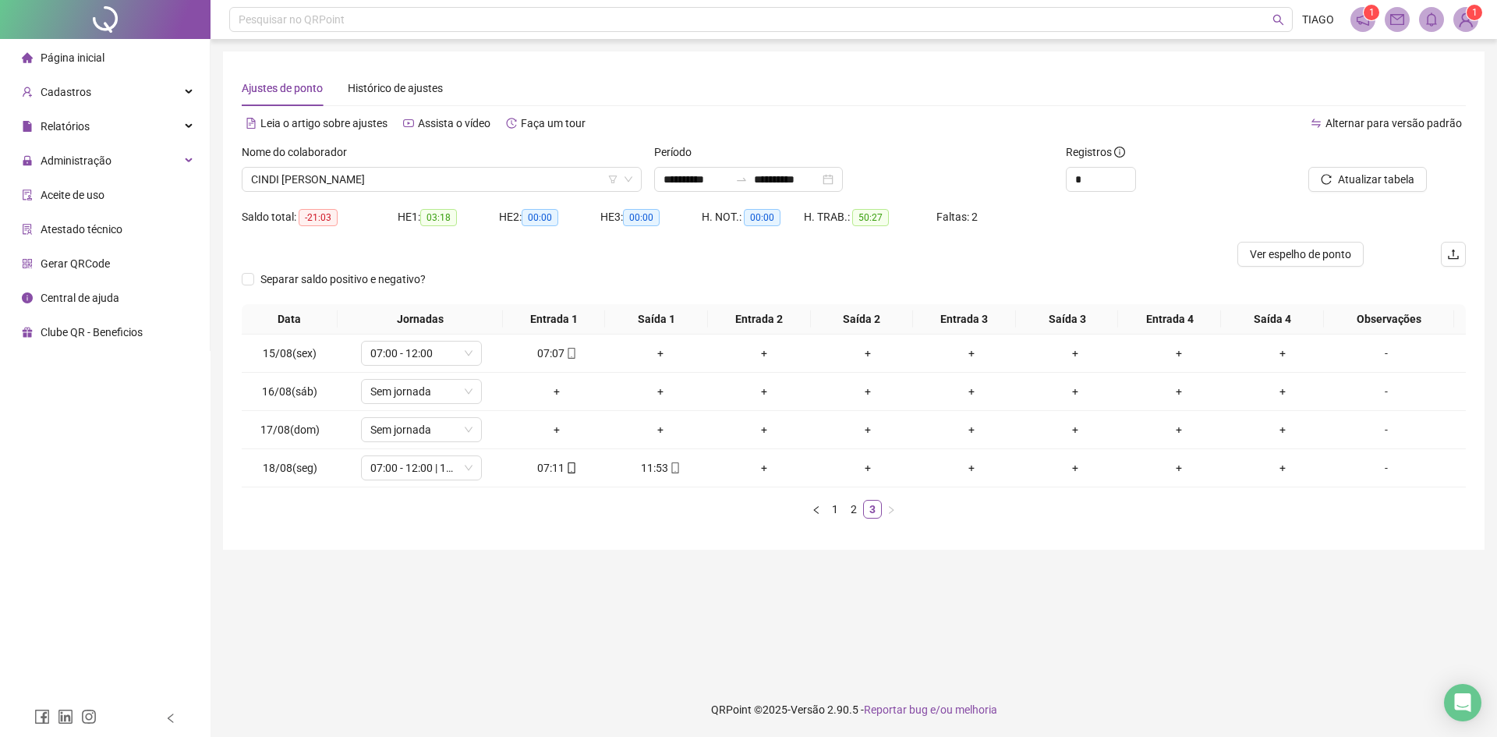
click at [498, 162] on div "Nome do colaborador" at bounding box center [442, 154] width 400 height 23
click at [504, 167] on div "CINDI [PERSON_NAME]" at bounding box center [442, 179] width 400 height 25
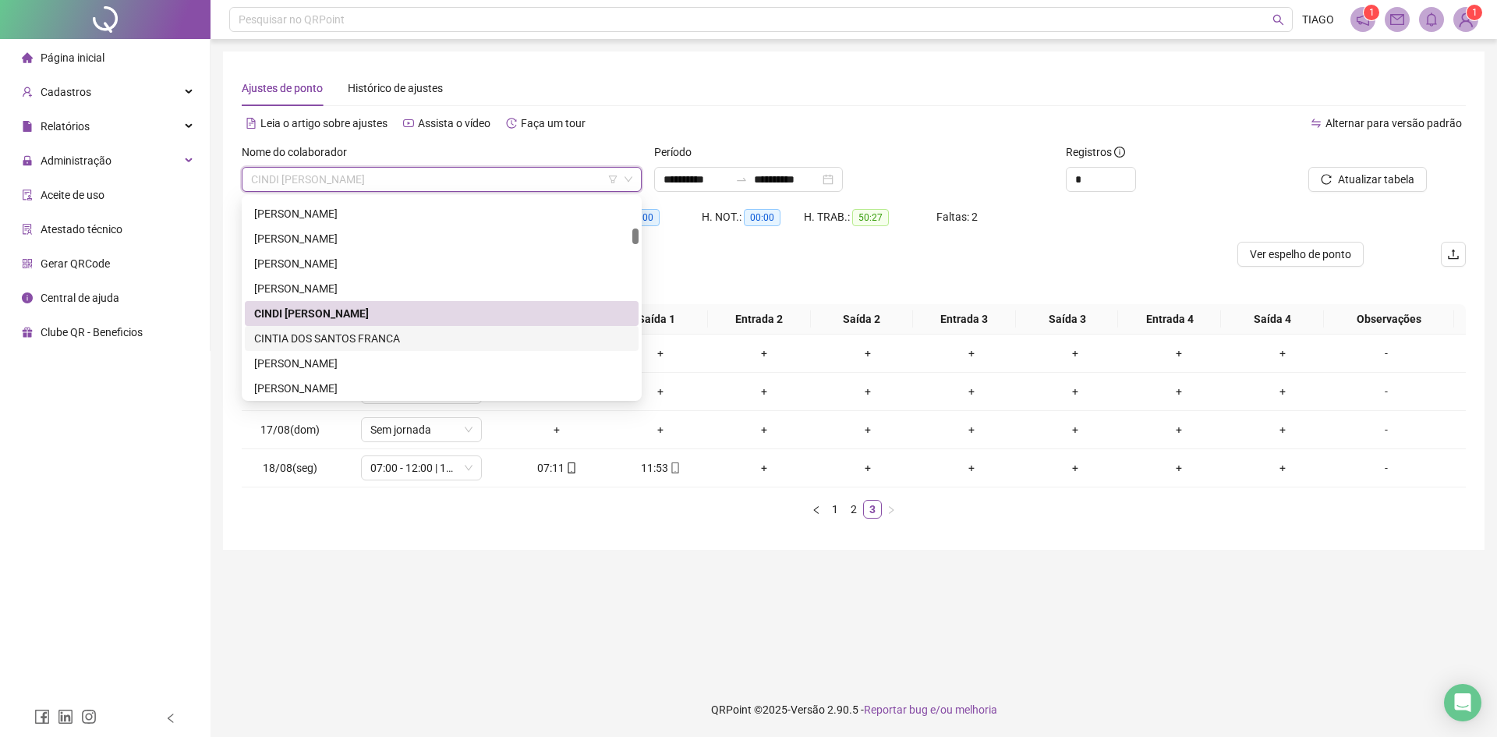
click at [467, 341] on div "CINTIA DOS SANTOS FRANCA" at bounding box center [441, 338] width 375 height 17
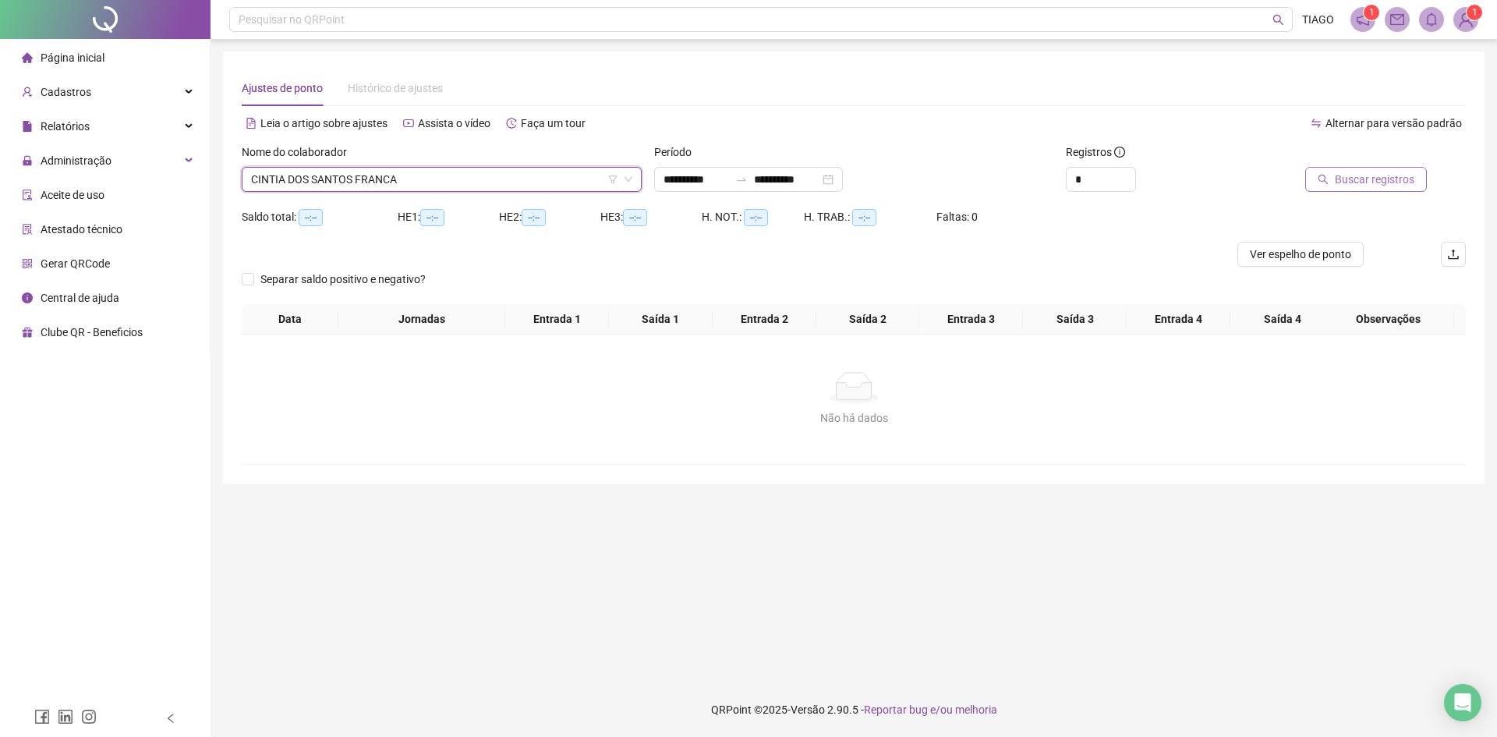
click at [1377, 182] on span "Buscar registros" at bounding box center [1375, 179] width 80 height 17
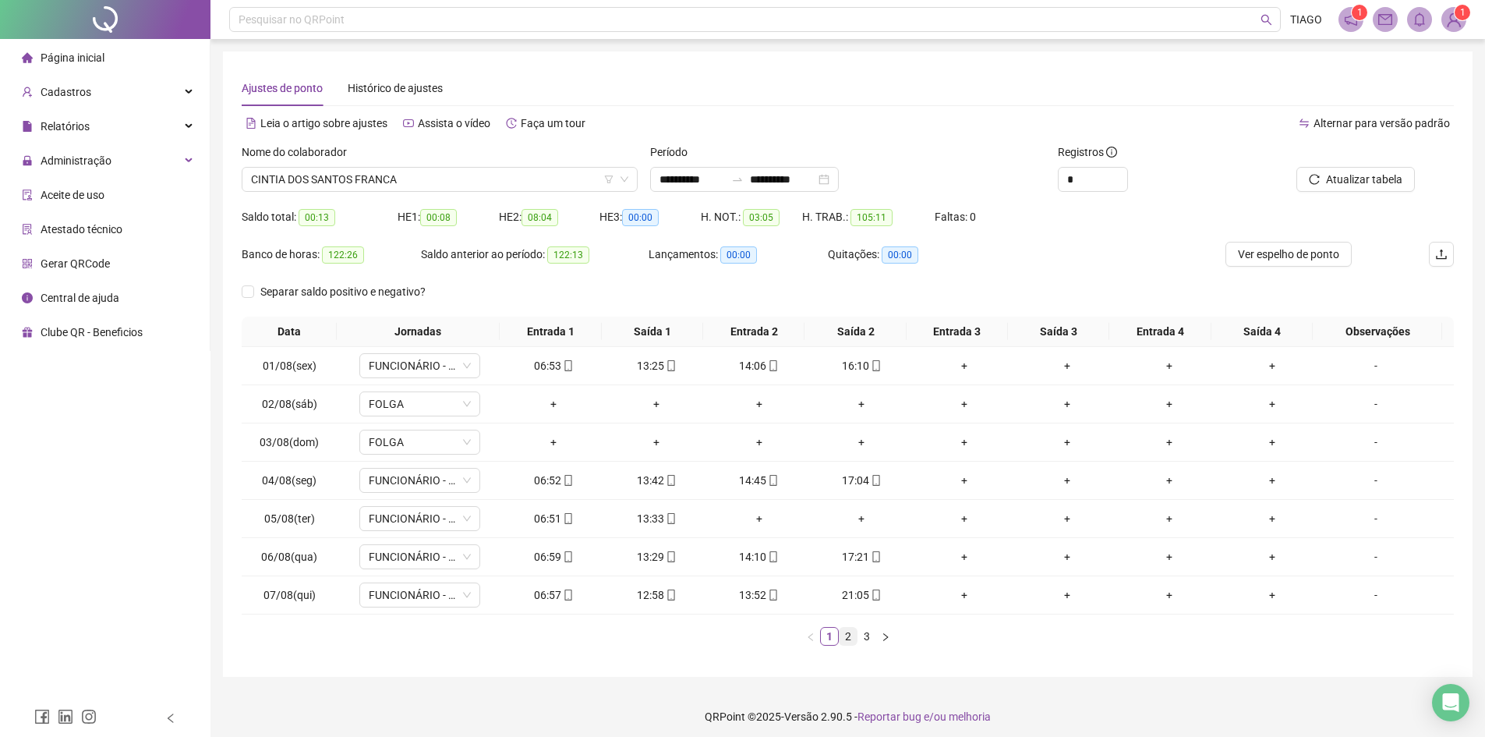
click at [851, 636] on link "2" at bounding box center [848, 636] width 17 height 17
click at [860, 640] on link "3" at bounding box center [866, 636] width 17 height 17
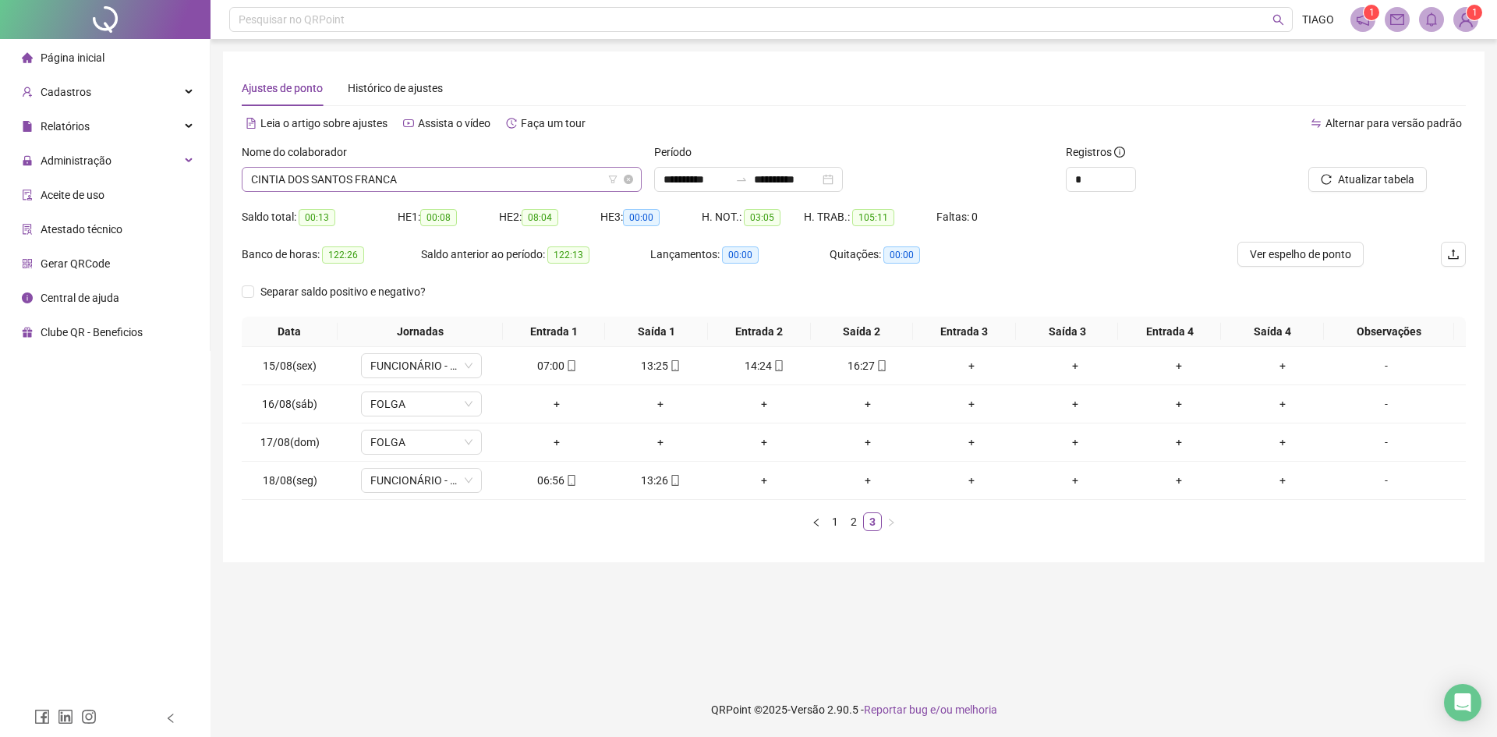
click at [485, 178] on span "CINTIA DOS SANTOS FRANCA" at bounding box center [441, 179] width 381 height 23
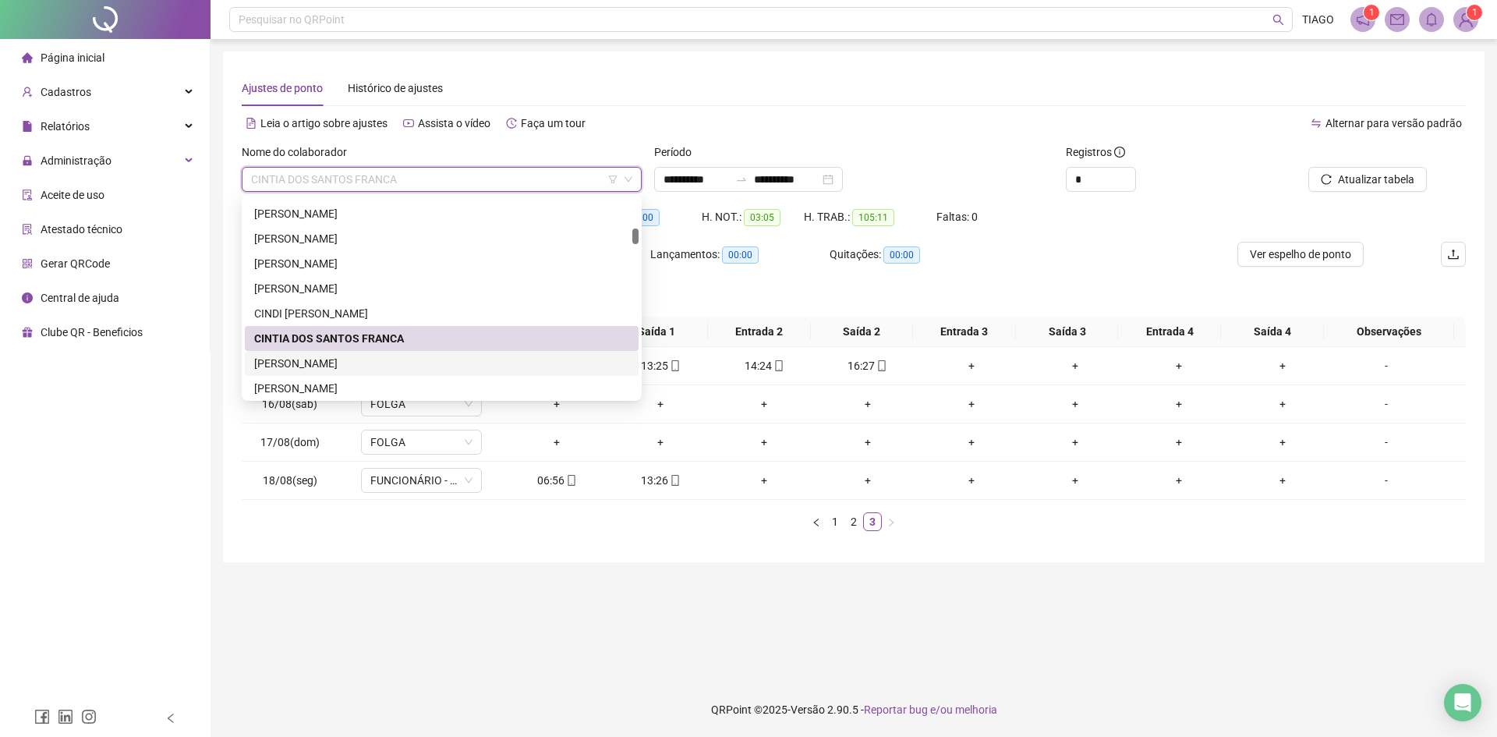
click at [486, 352] on div "[PERSON_NAME]" at bounding box center [442, 363] width 394 height 25
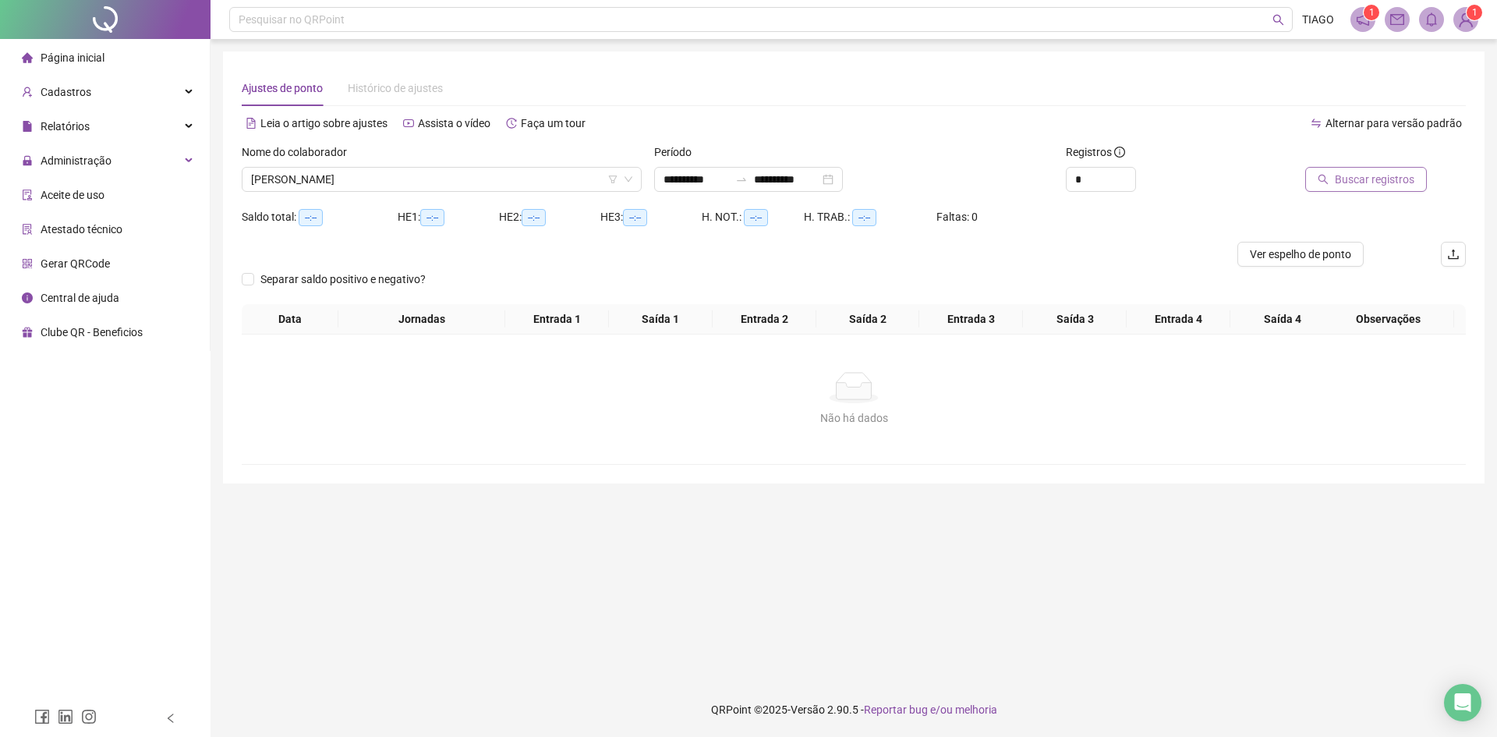
click at [1382, 172] on span "Buscar registros" at bounding box center [1375, 179] width 80 height 17
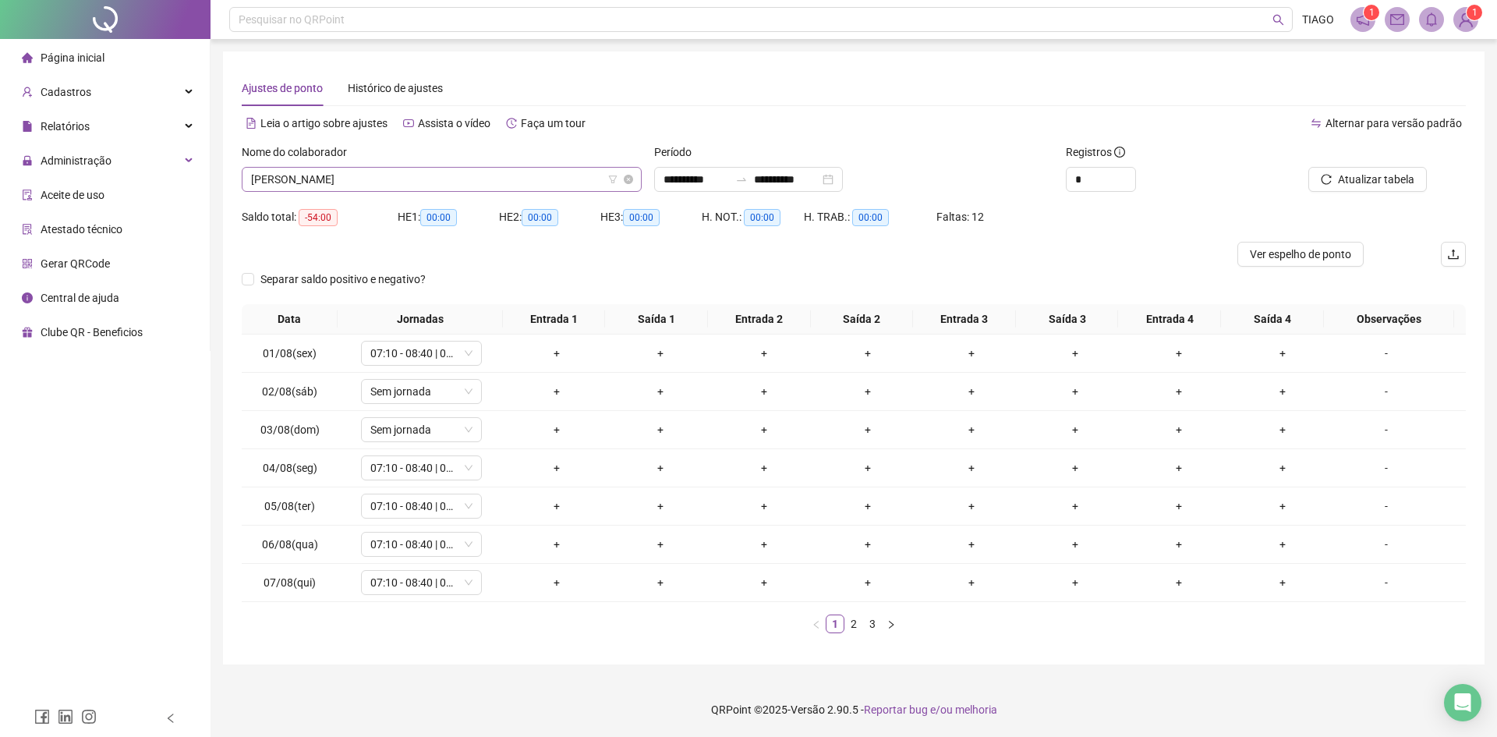
click at [488, 190] on div "[PERSON_NAME]" at bounding box center [442, 179] width 400 height 25
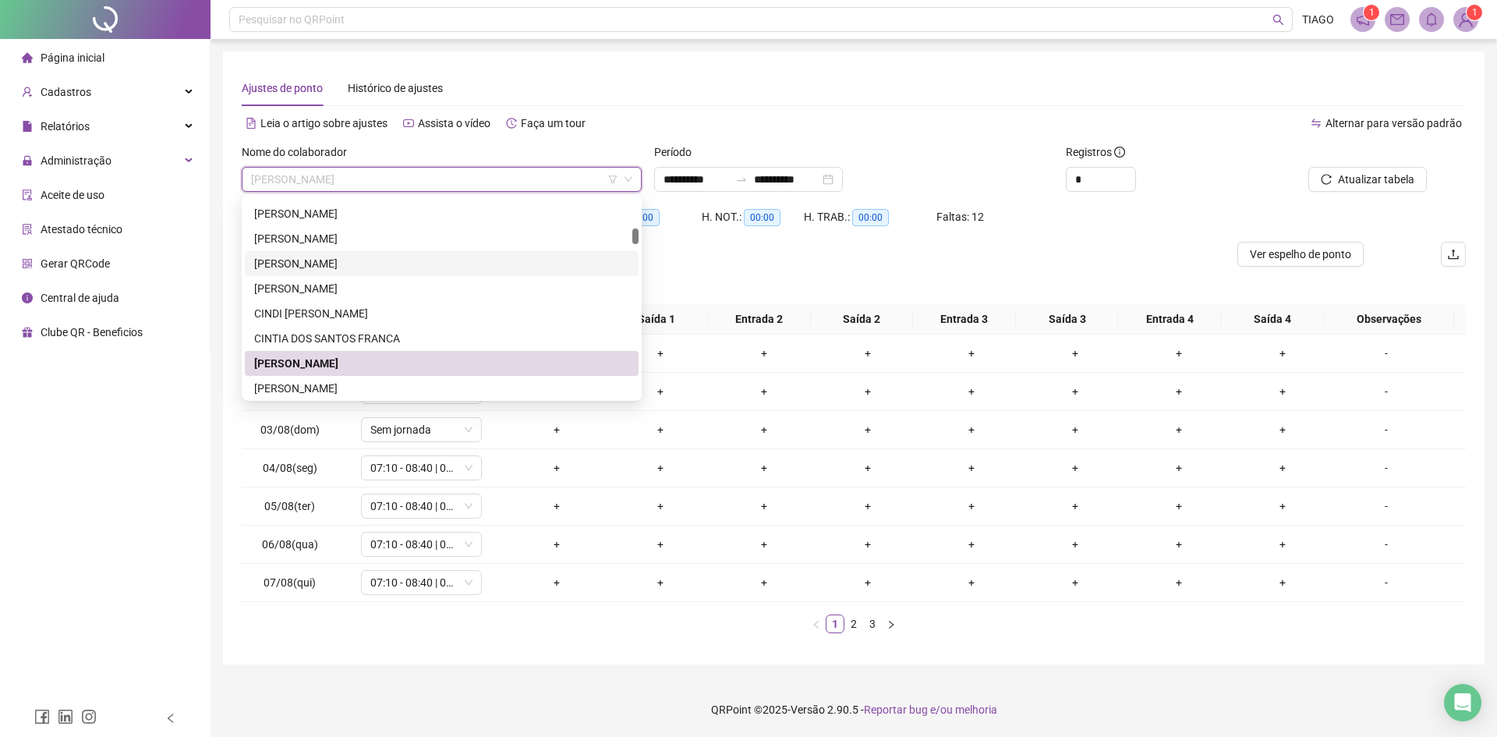
scroll to position [624, 0]
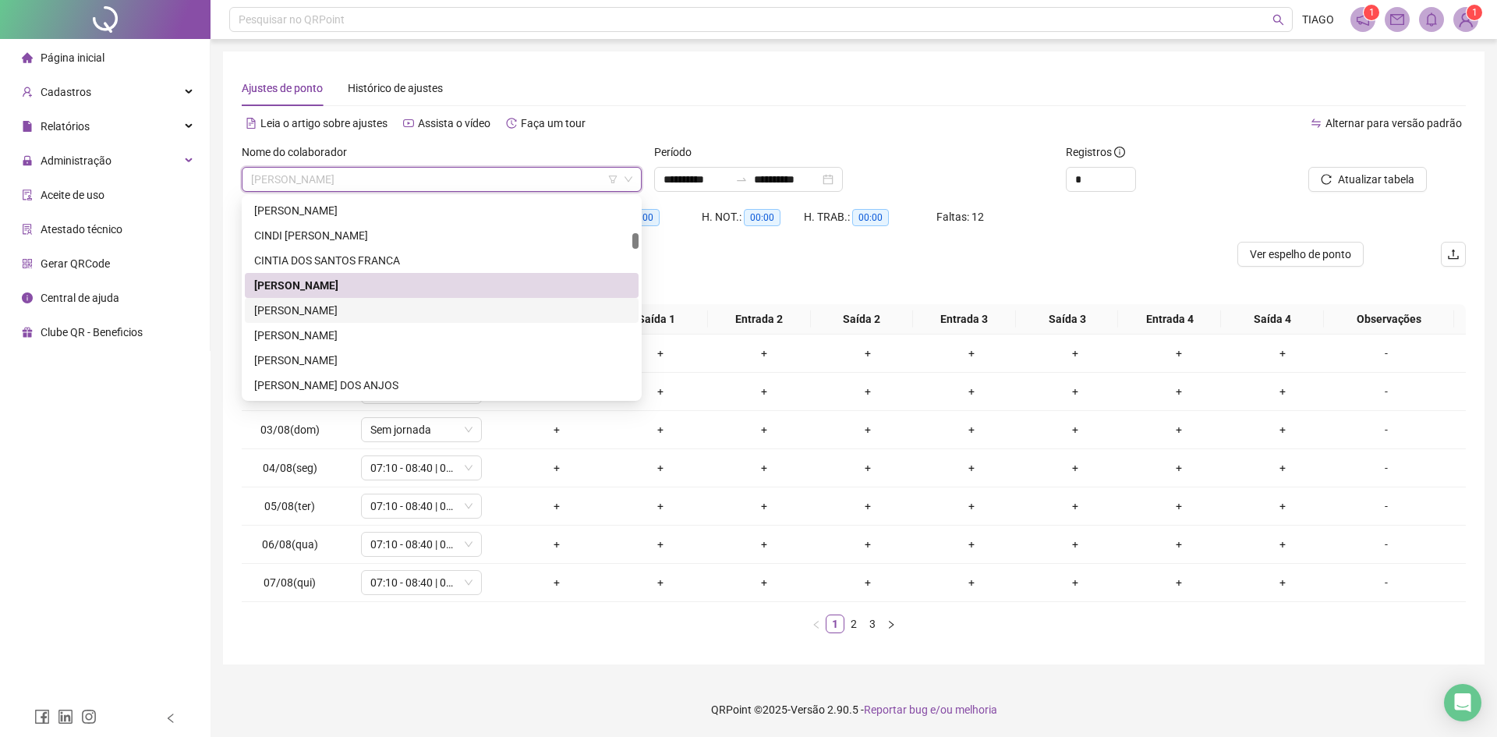
click at [467, 304] on div "[PERSON_NAME]" at bounding box center [441, 310] width 375 height 17
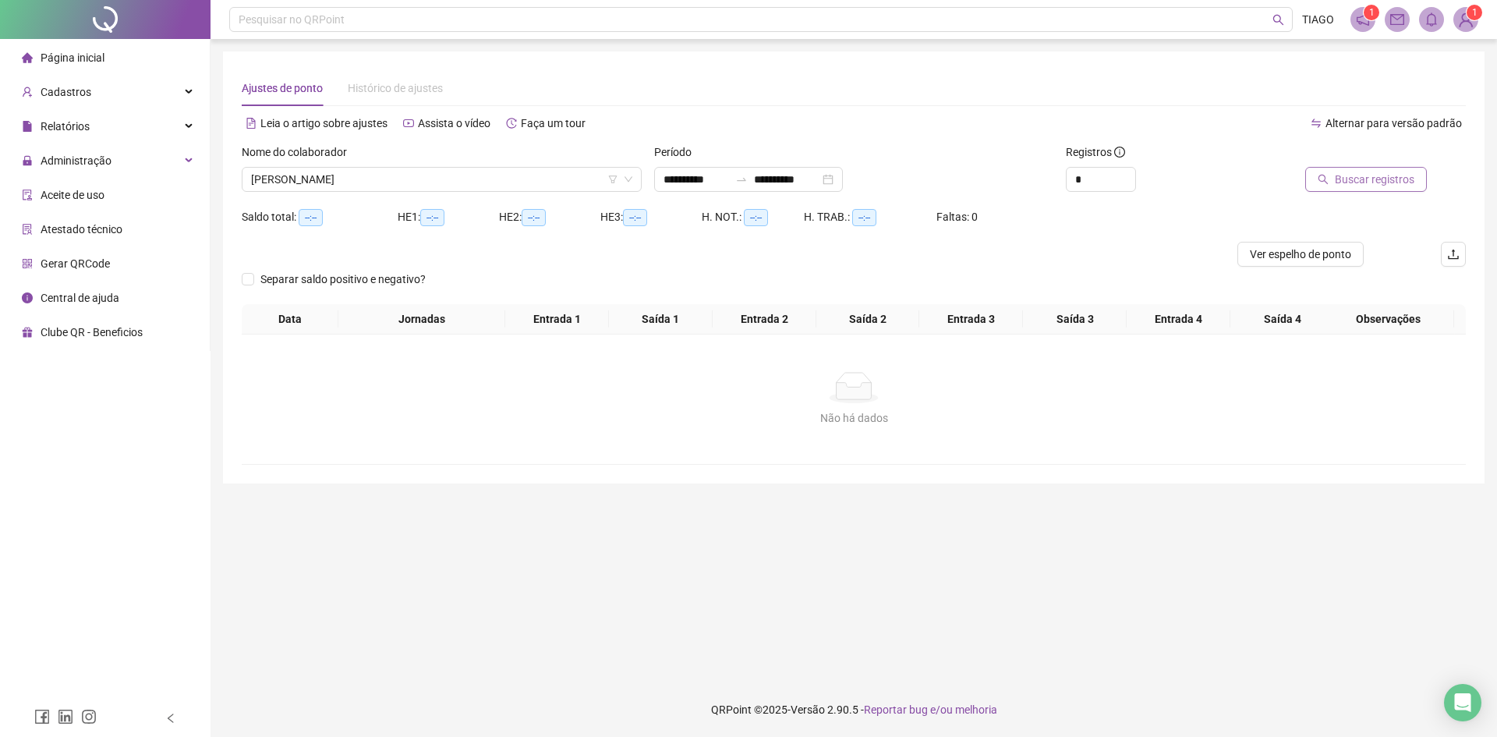
drag, startPoint x: 467, startPoint y: 304, endPoint x: 1390, endPoint y: 180, distance: 931.3
click at [1390, 180] on span "Buscar registros" at bounding box center [1375, 179] width 80 height 17
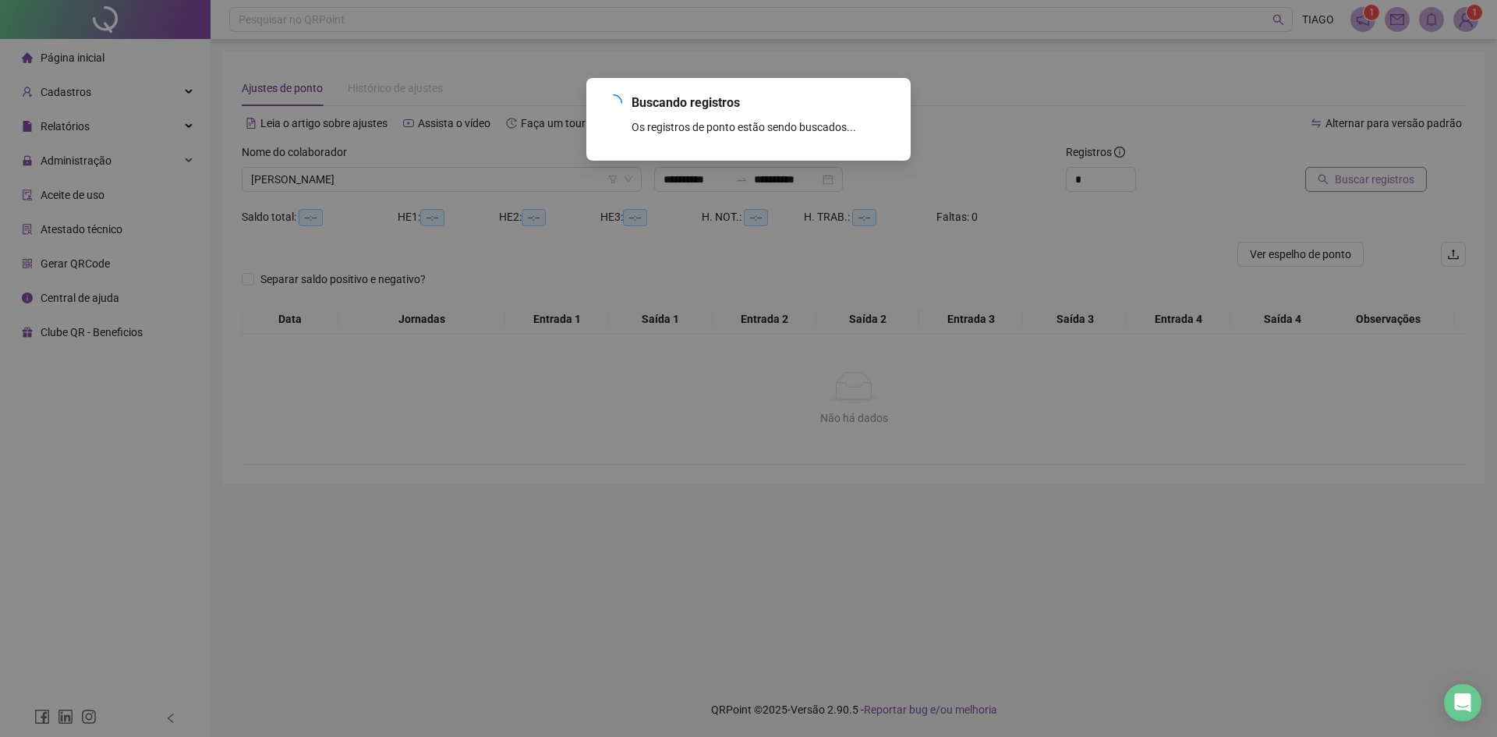
click at [1390, 180] on div "Buscando registros Os registros de ponto estão sendo buscados... OK" at bounding box center [748, 368] width 1497 height 737
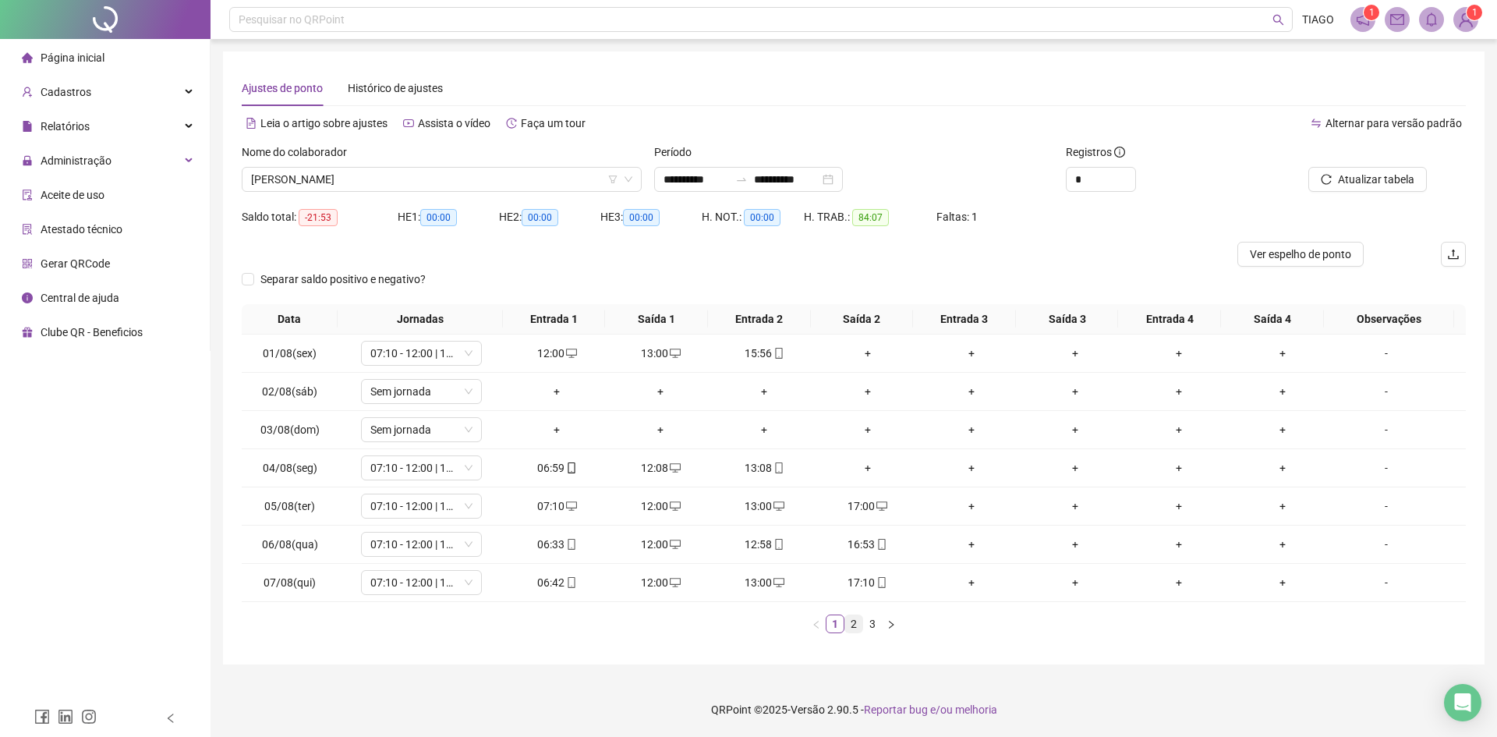
click at [858, 619] on link "2" at bounding box center [853, 623] width 17 height 17
click at [872, 626] on link "3" at bounding box center [872, 623] width 17 height 17
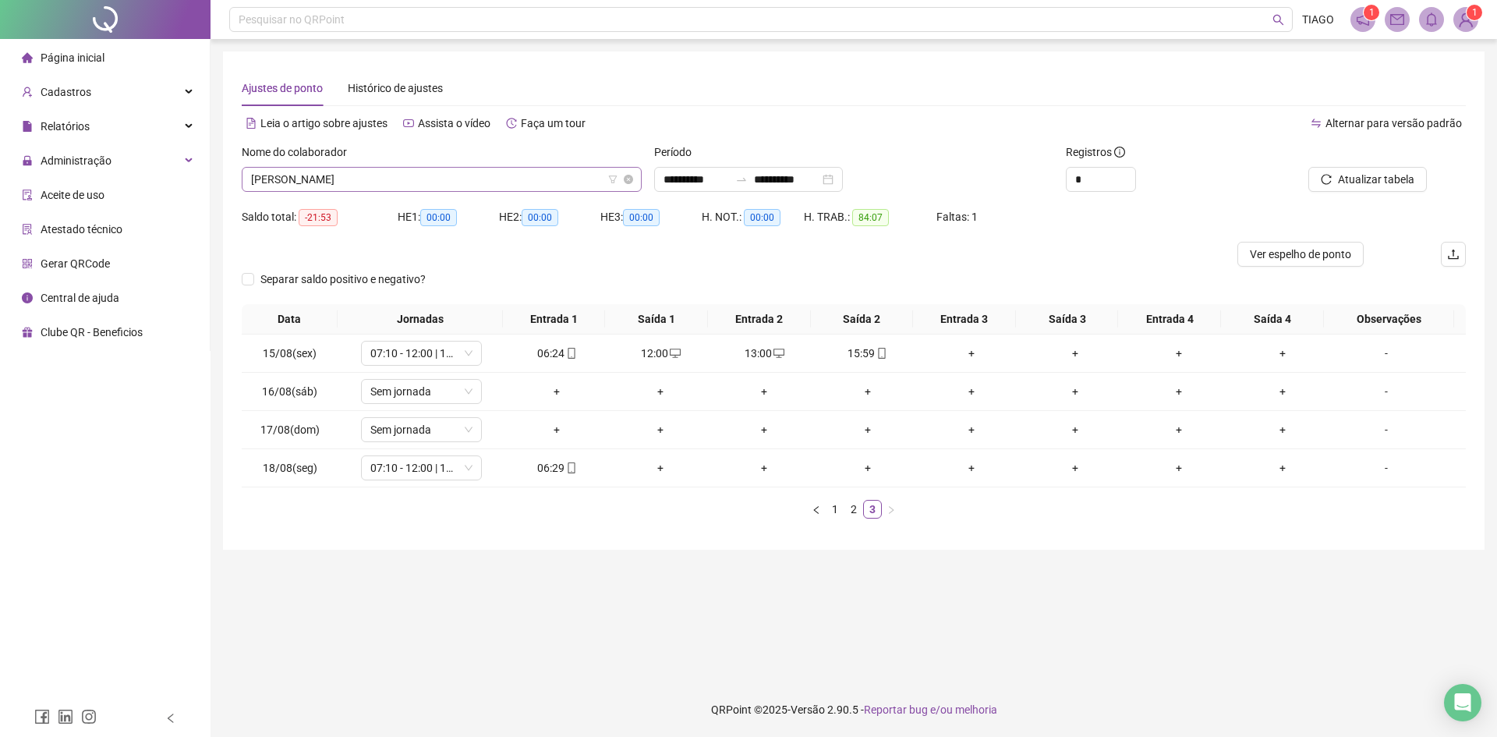
click at [418, 185] on span "[PERSON_NAME]" at bounding box center [441, 179] width 381 height 23
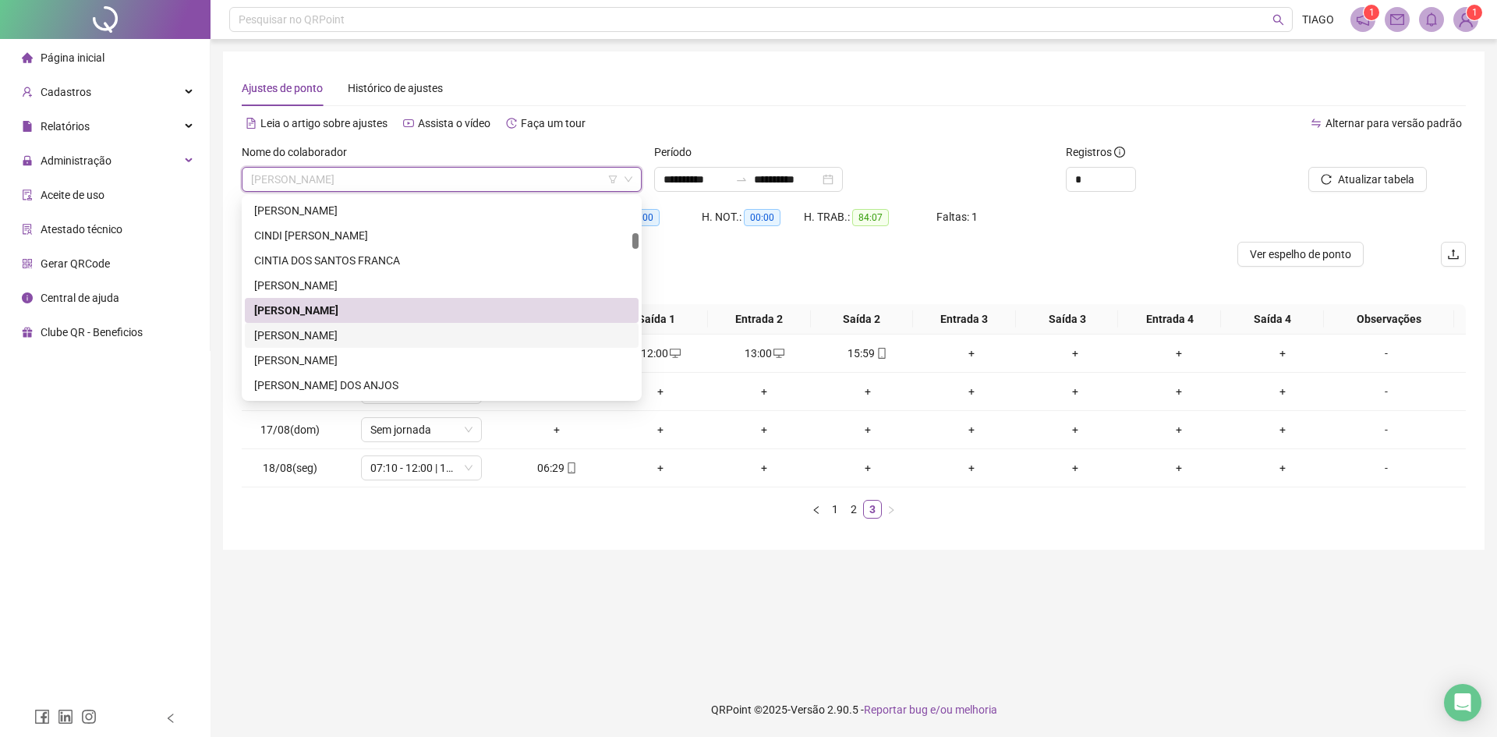
click at [311, 333] on div "[PERSON_NAME]" at bounding box center [441, 335] width 375 height 17
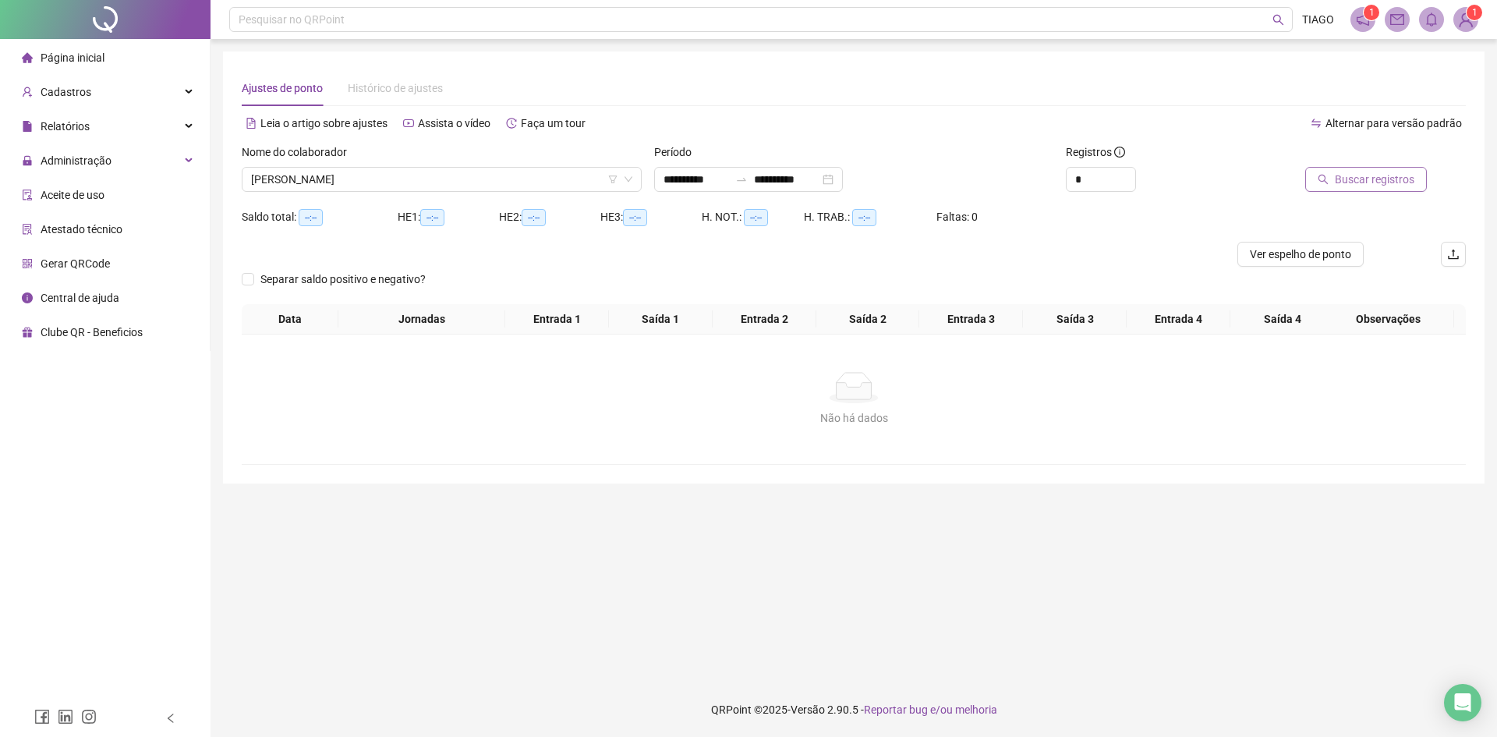
click at [1367, 185] on span "Buscar registros" at bounding box center [1375, 179] width 80 height 17
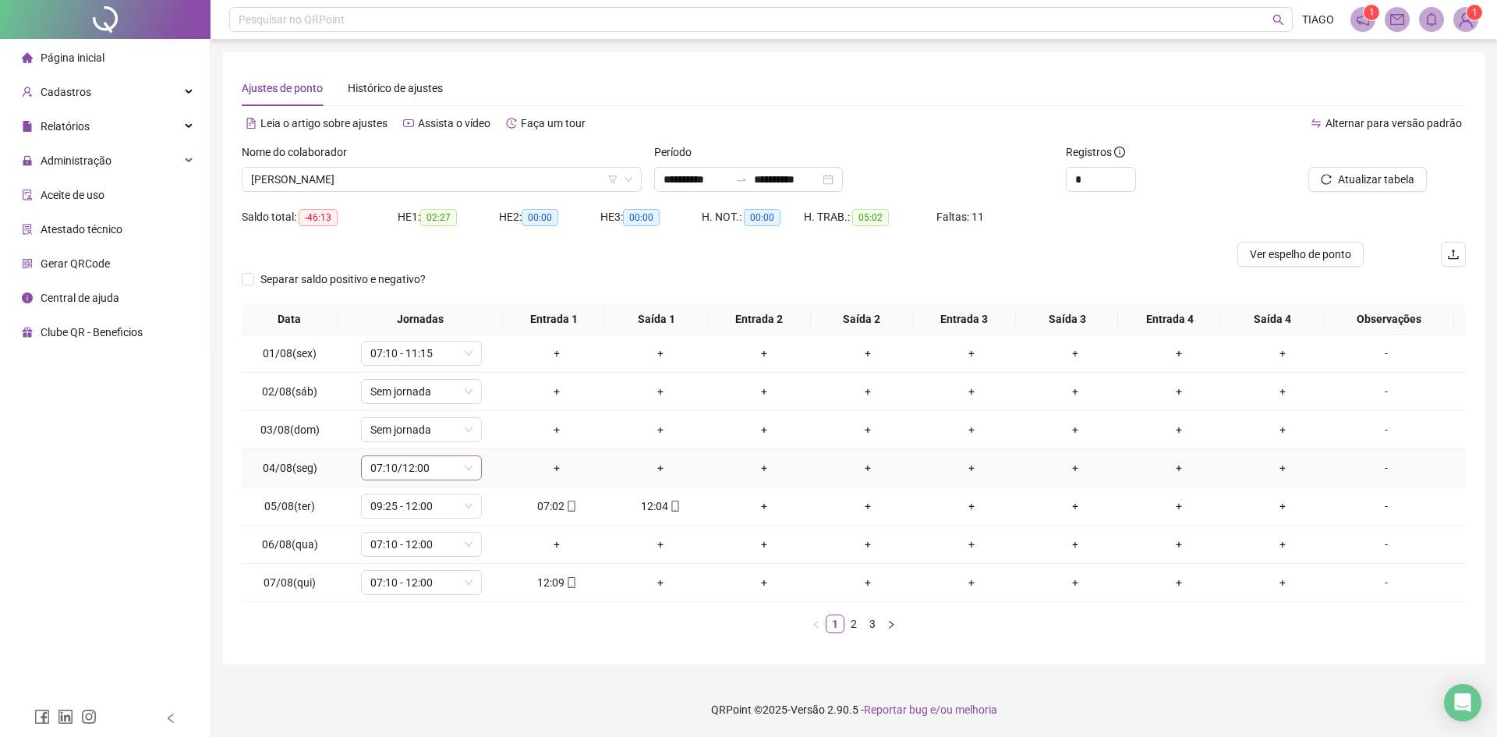
drag, startPoint x: 426, startPoint y: 469, endPoint x: 606, endPoint y: 362, distance: 209.8
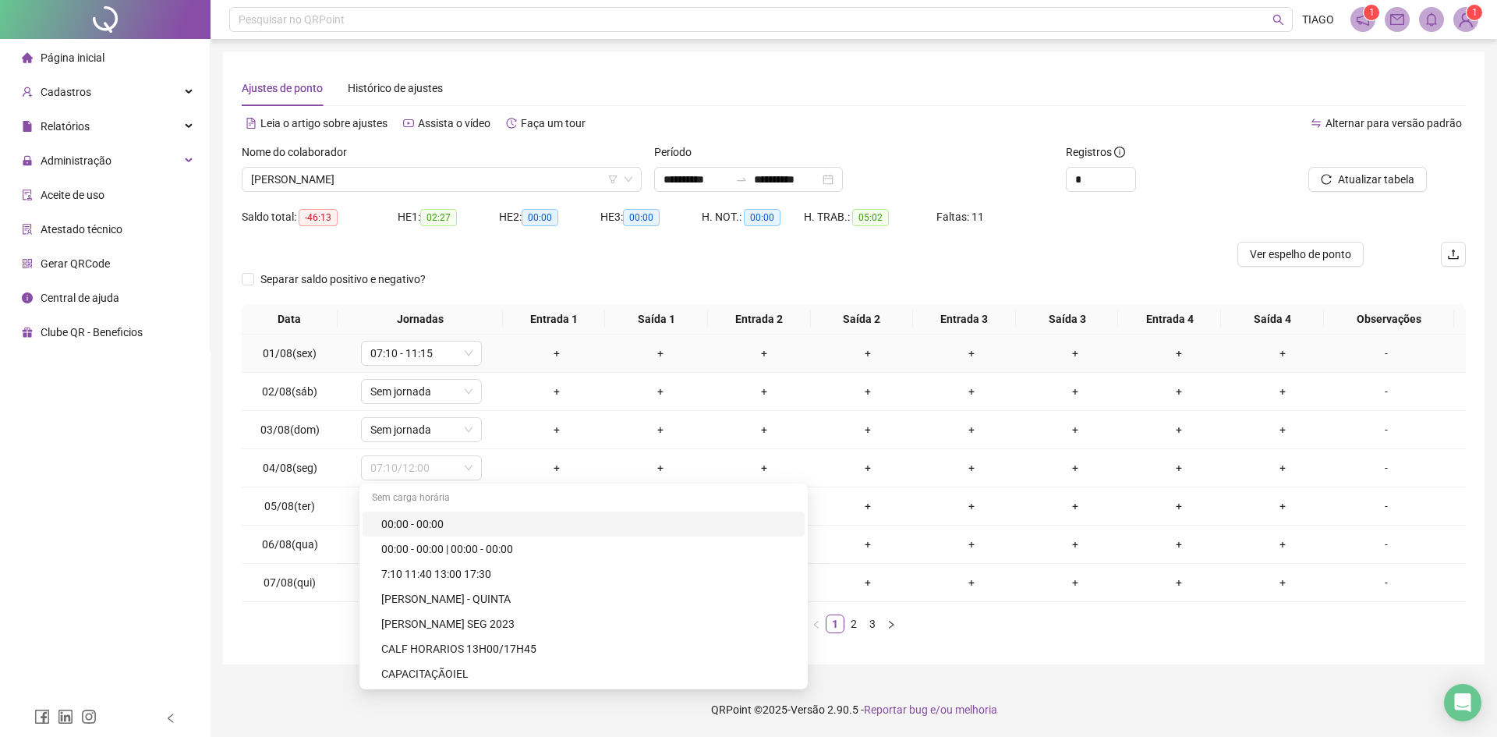
drag, startPoint x: 606, startPoint y: 362, endPoint x: 861, endPoint y: 148, distance: 333.2
click at [861, 148] on div "Período" at bounding box center [854, 154] width 400 height 23
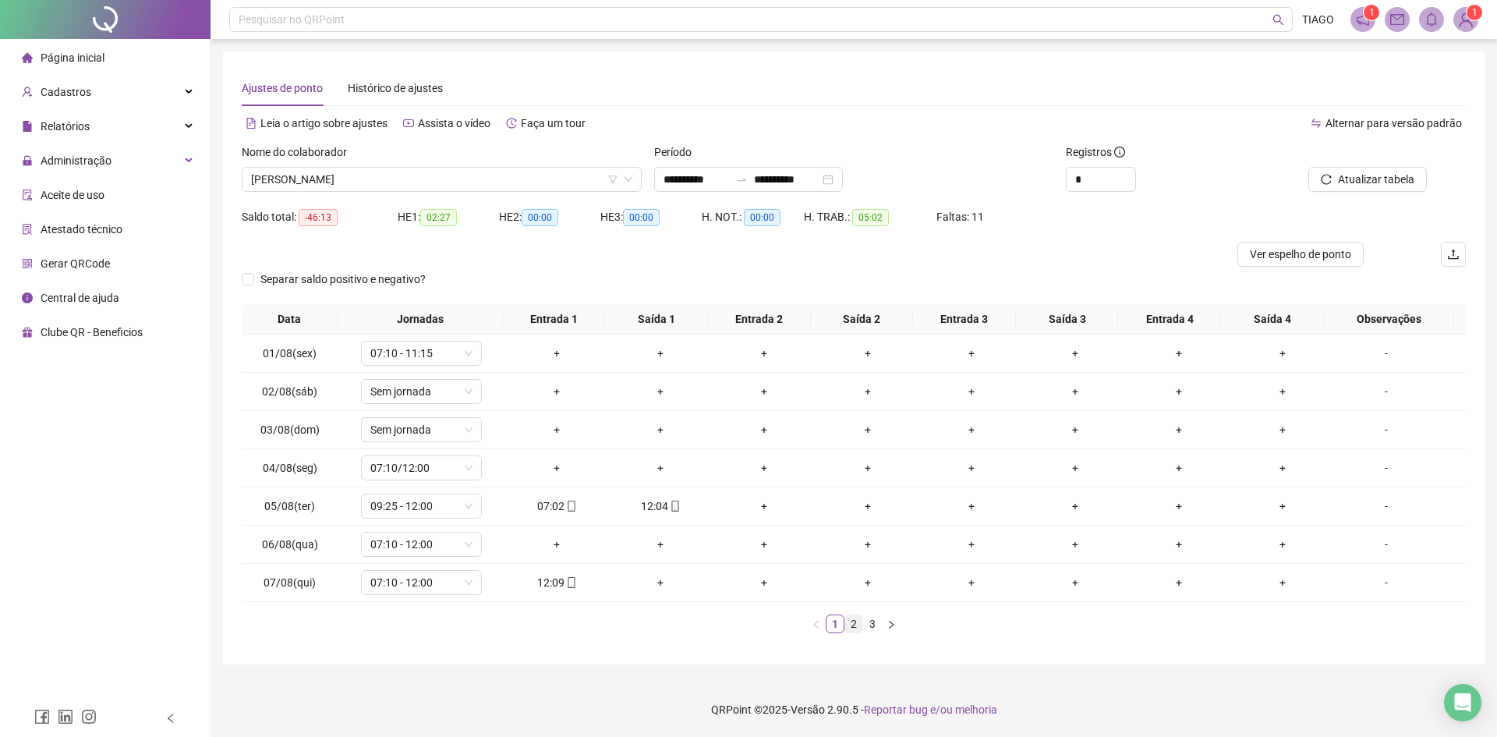
click at [857, 622] on link "2" at bounding box center [853, 623] width 17 height 17
click at [868, 627] on link "3" at bounding box center [872, 623] width 17 height 17
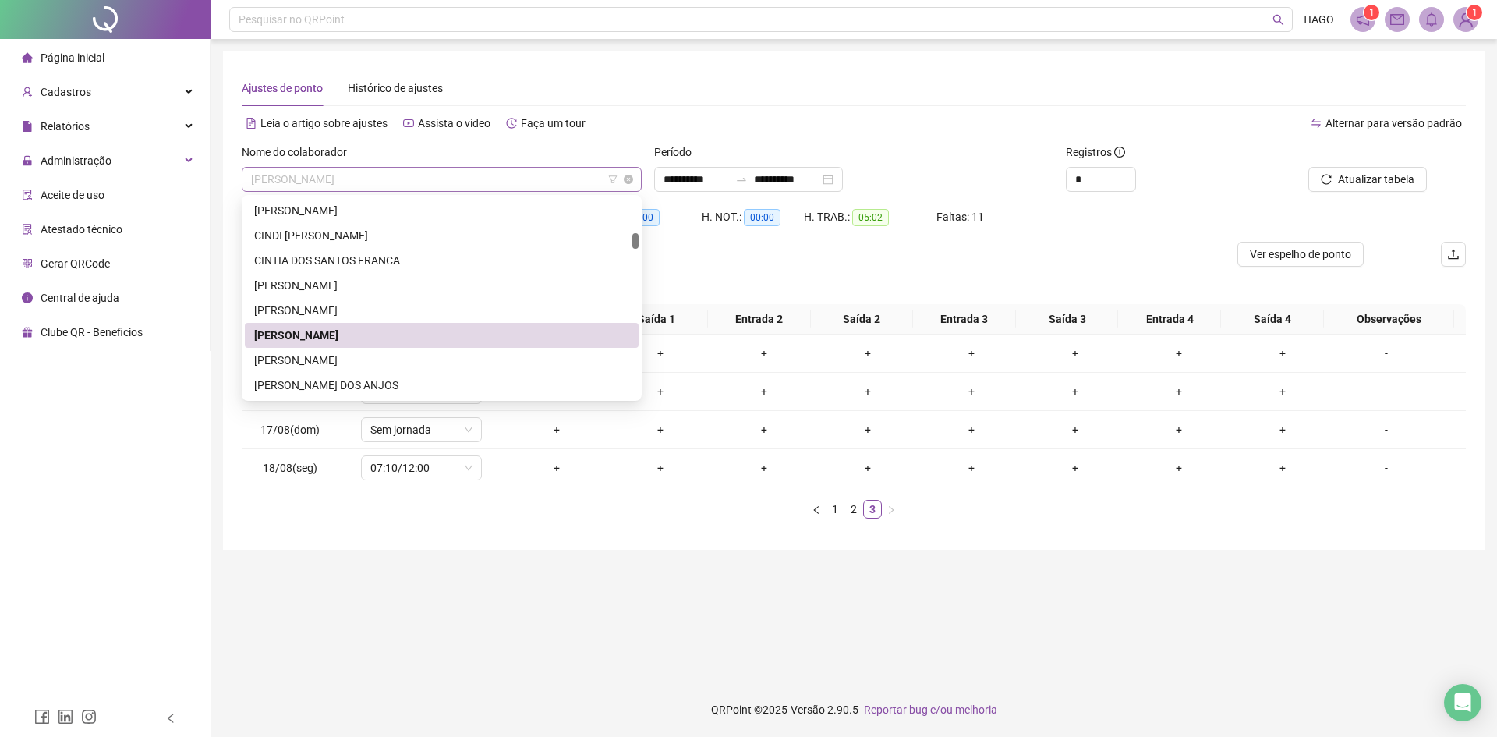
click at [375, 182] on span "[PERSON_NAME]" at bounding box center [441, 179] width 381 height 23
click at [344, 369] on div "[PERSON_NAME]" at bounding box center [442, 360] width 394 height 25
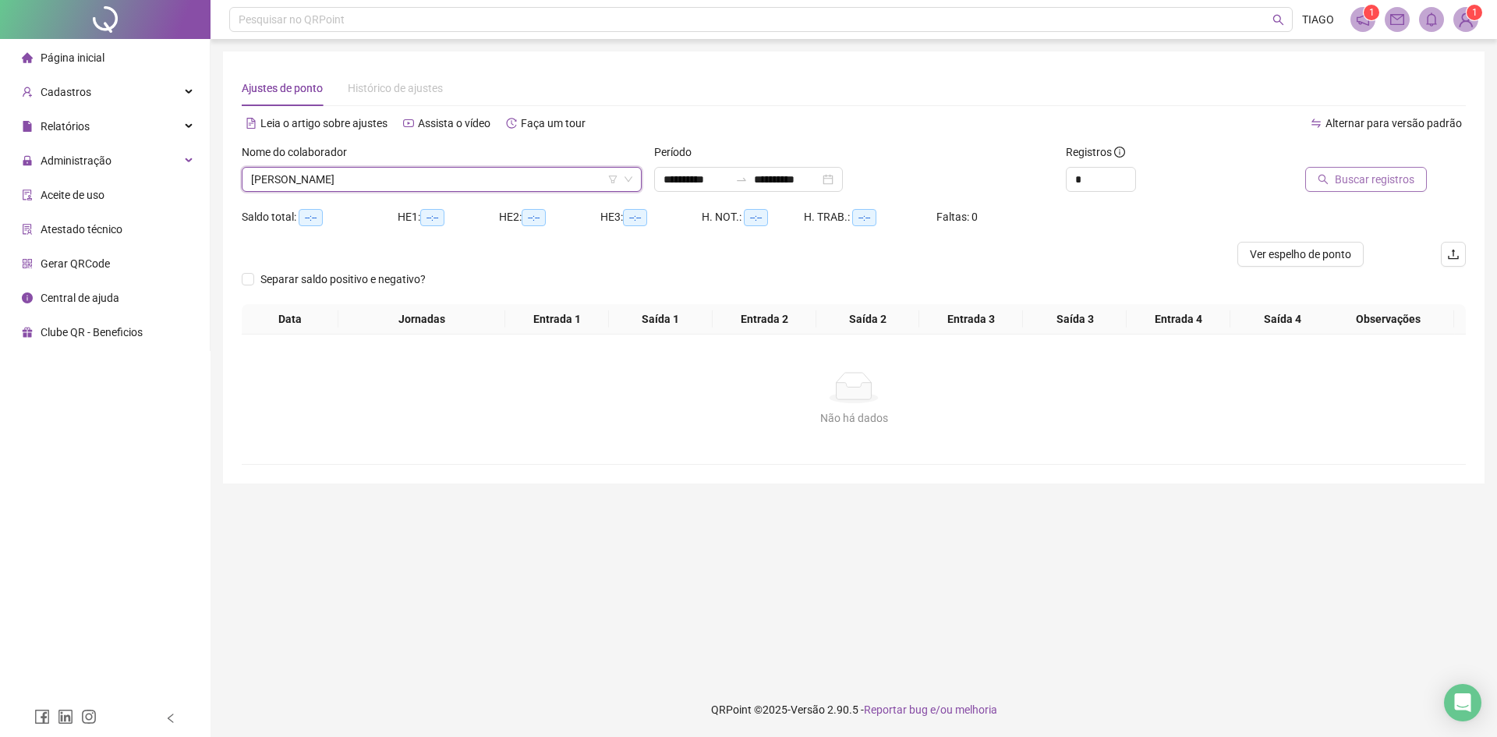
click at [1393, 185] on span "Buscar registros" at bounding box center [1375, 179] width 80 height 17
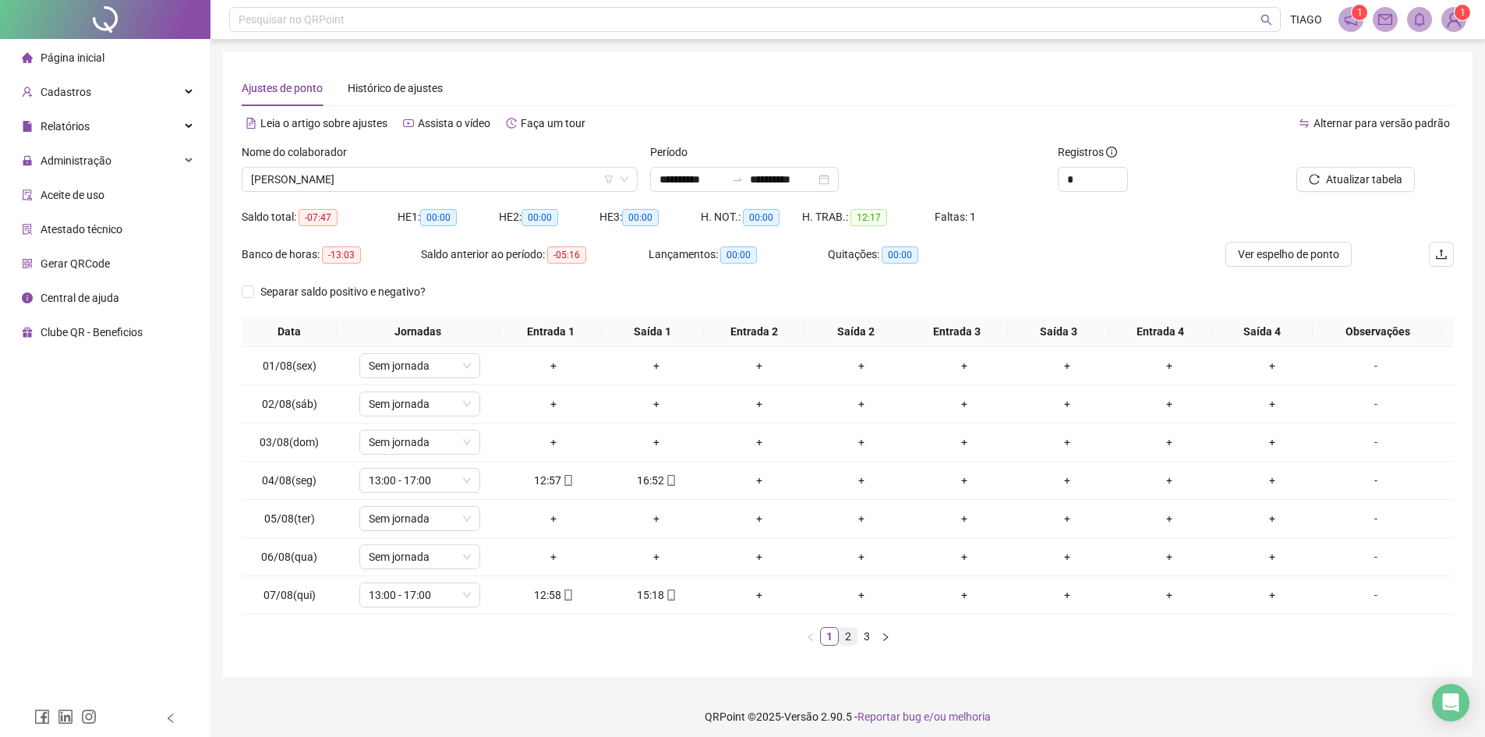
click at [847, 643] on link "2" at bounding box center [848, 636] width 17 height 17
click at [865, 642] on link "3" at bounding box center [866, 636] width 17 height 17
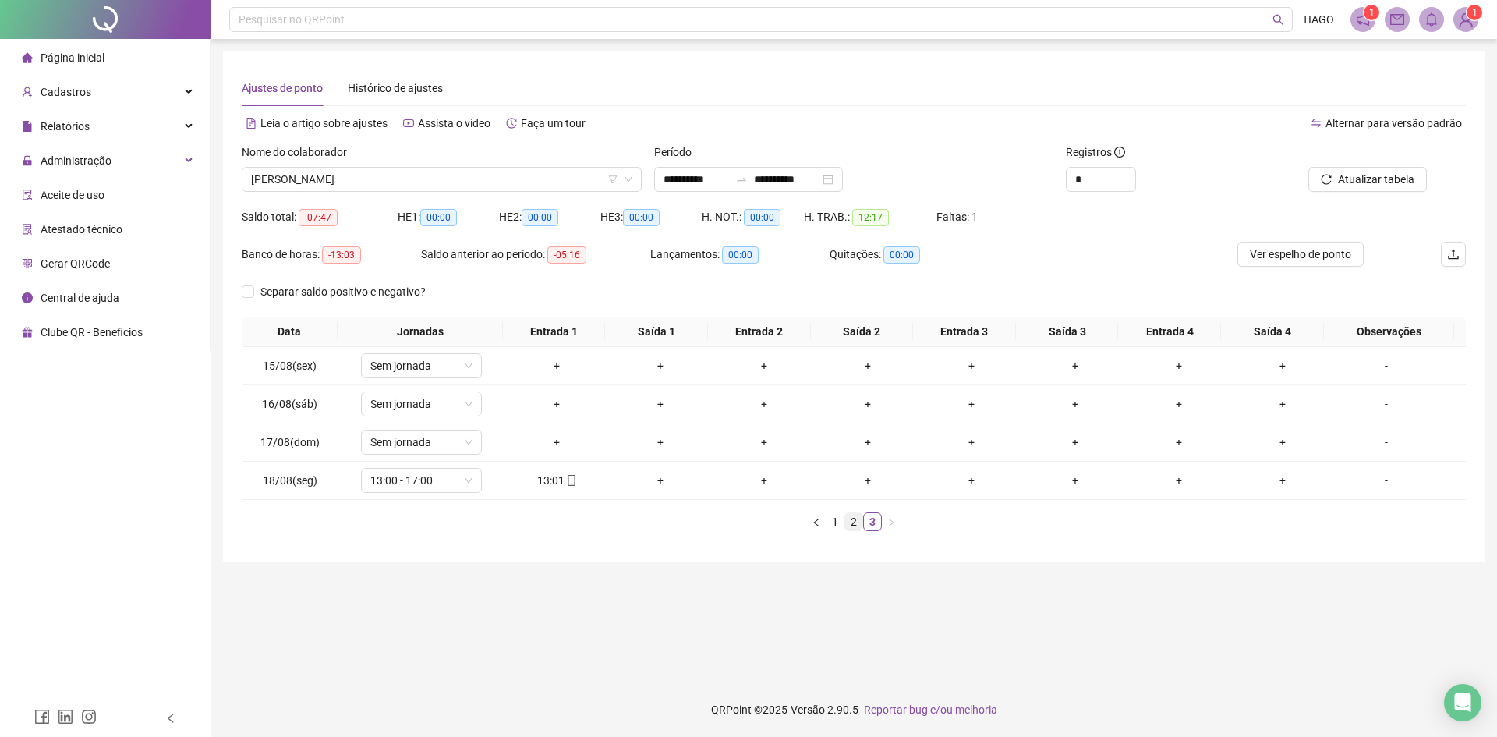
click at [844, 526] on li "2" at bounding box center [853, 521] width 19 height 19
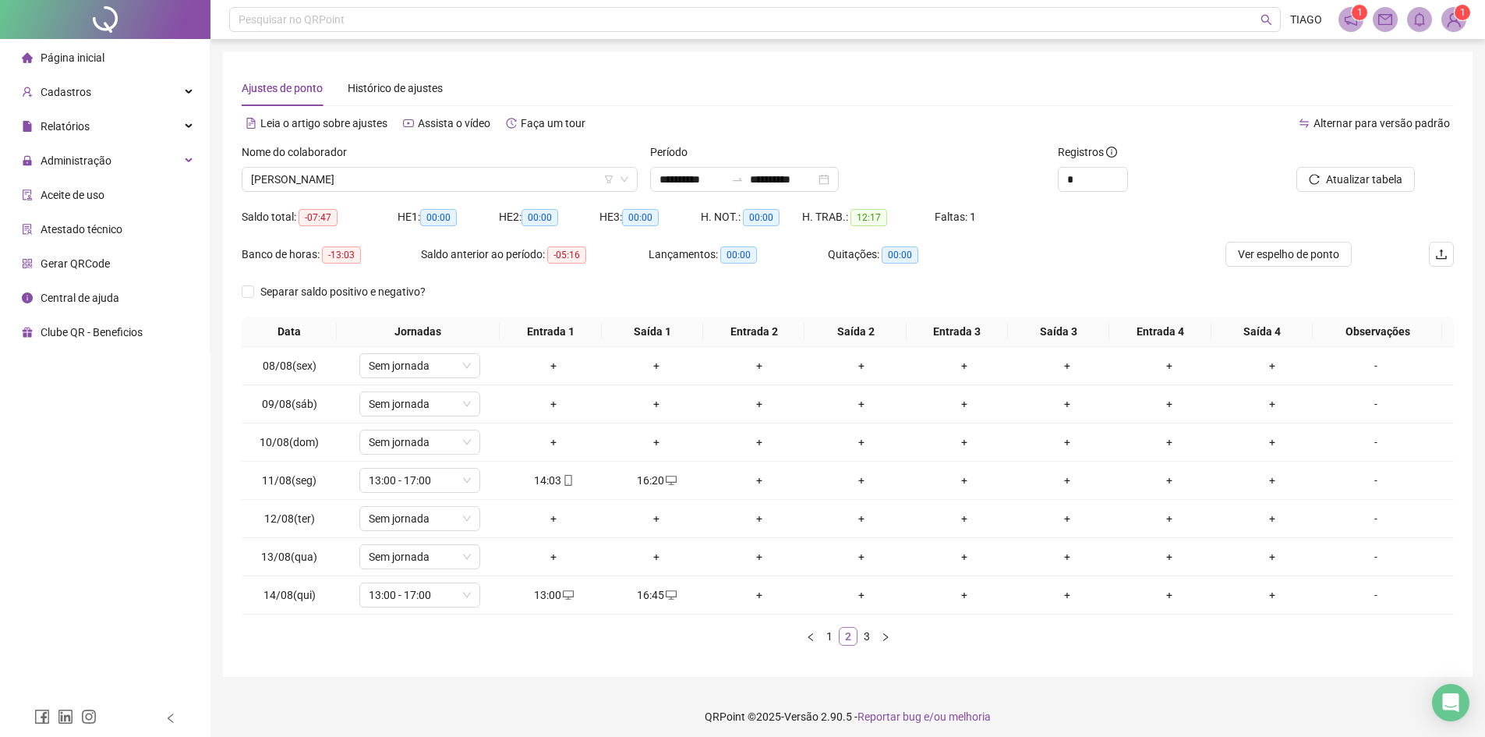
click at [839, 638] on li "2" at bounding box center [848, 636] width 19 height 19
click at [862, 641] on link "3" at bounding box center [866, 636] width 17 height 17
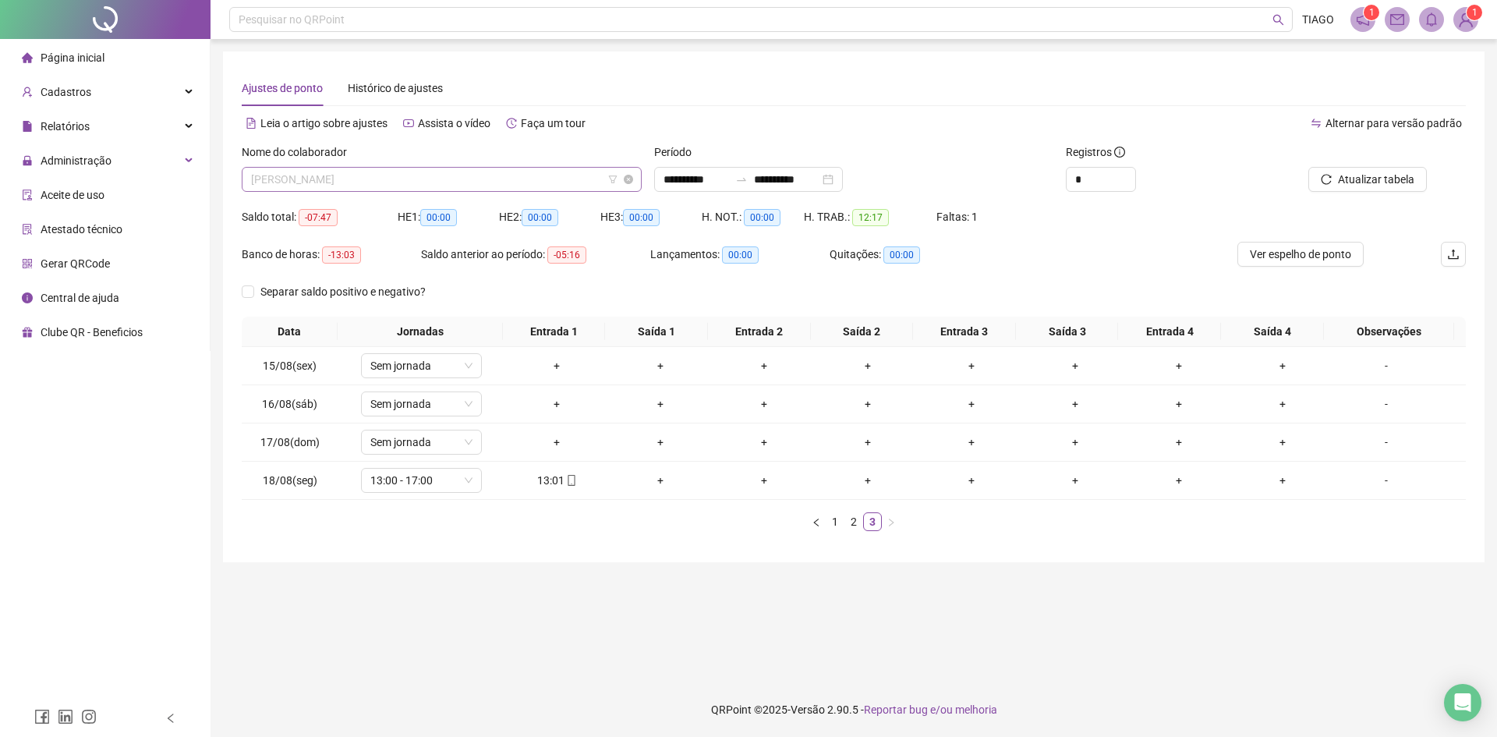
click at [503, 175] on span "[PERSON_NAME]" at bounding box center [441, 179] width 381 height 23
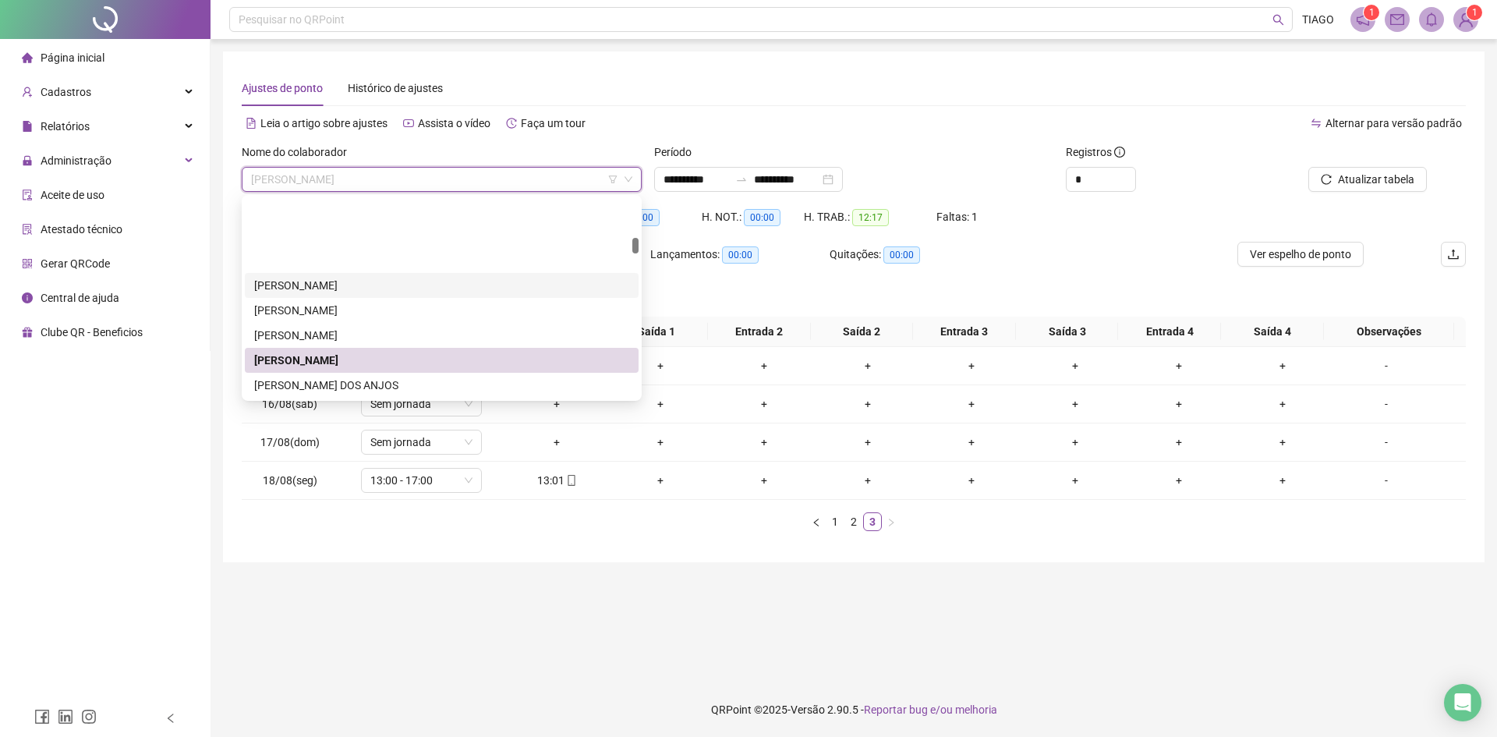
scroll to position [702, 0]
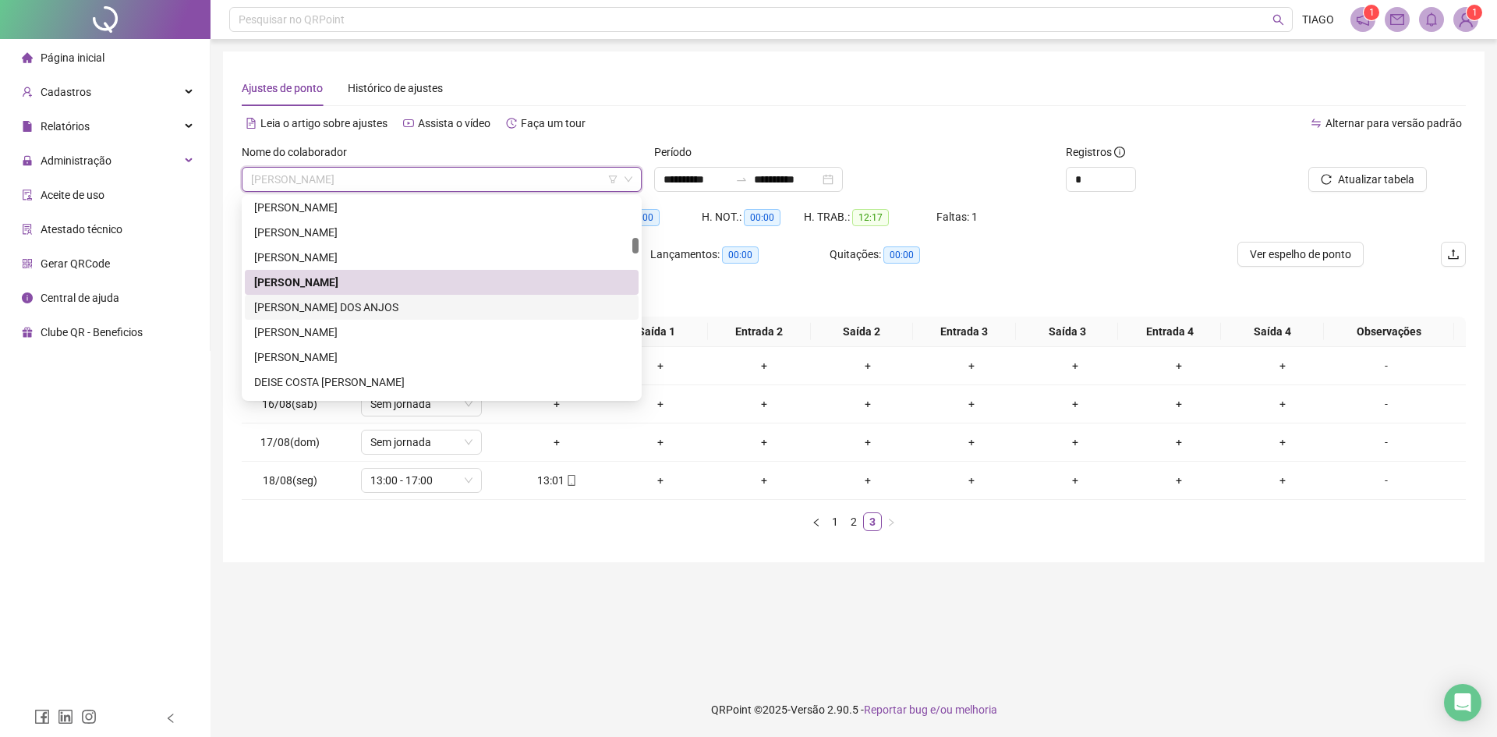
click at [514, 313] on div "[PERSON_NAME] DOS ANJOS" at bounding box center [441, 307] width 375 height 17
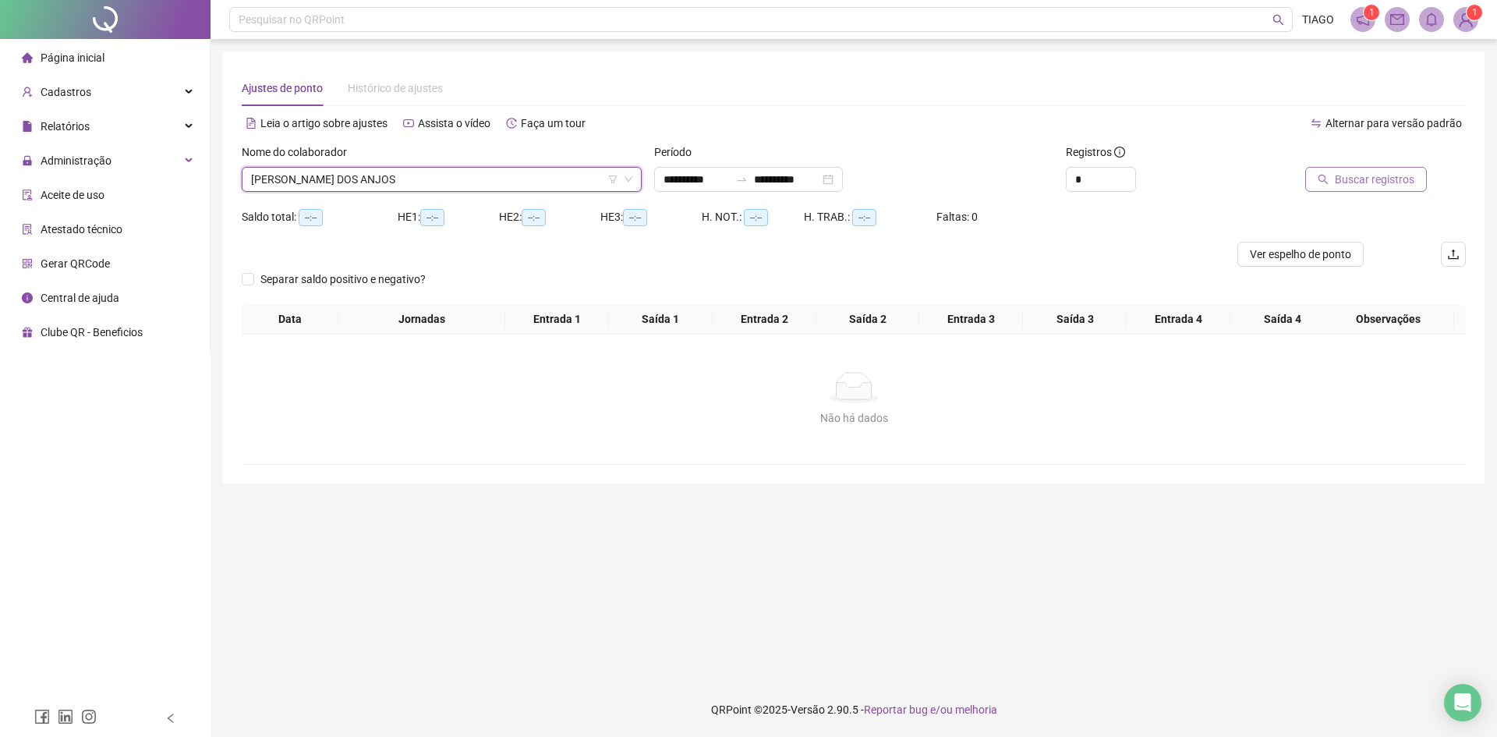
click at [1332, 175] on button "Buscar registros" at bounding box center [1366, 179] width 122 height 25
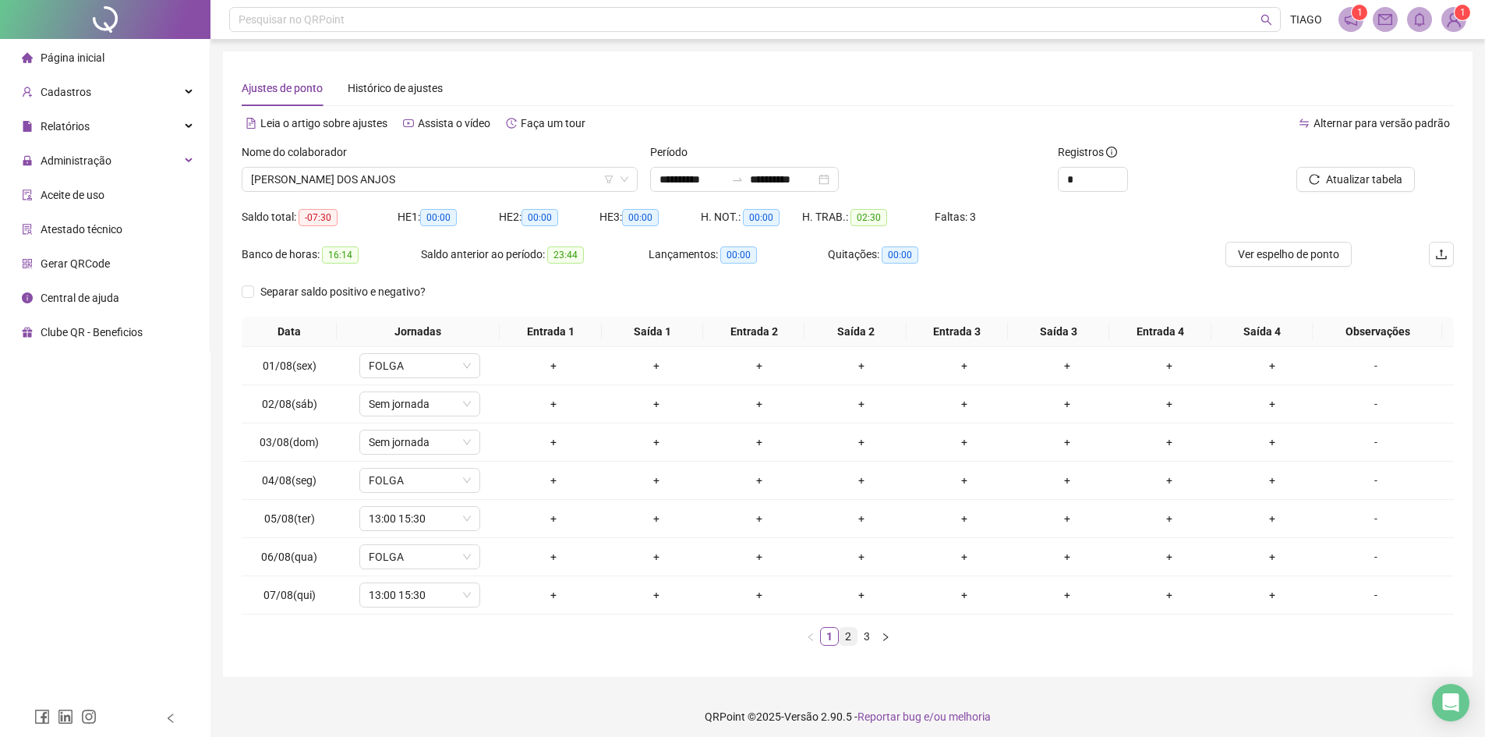
click at [848, 638] on link "2" at bounding box center [848, 636] width 17 height 17
click at [864, 644] on link "3" at bounding box center [866, 636] width 17 height 17
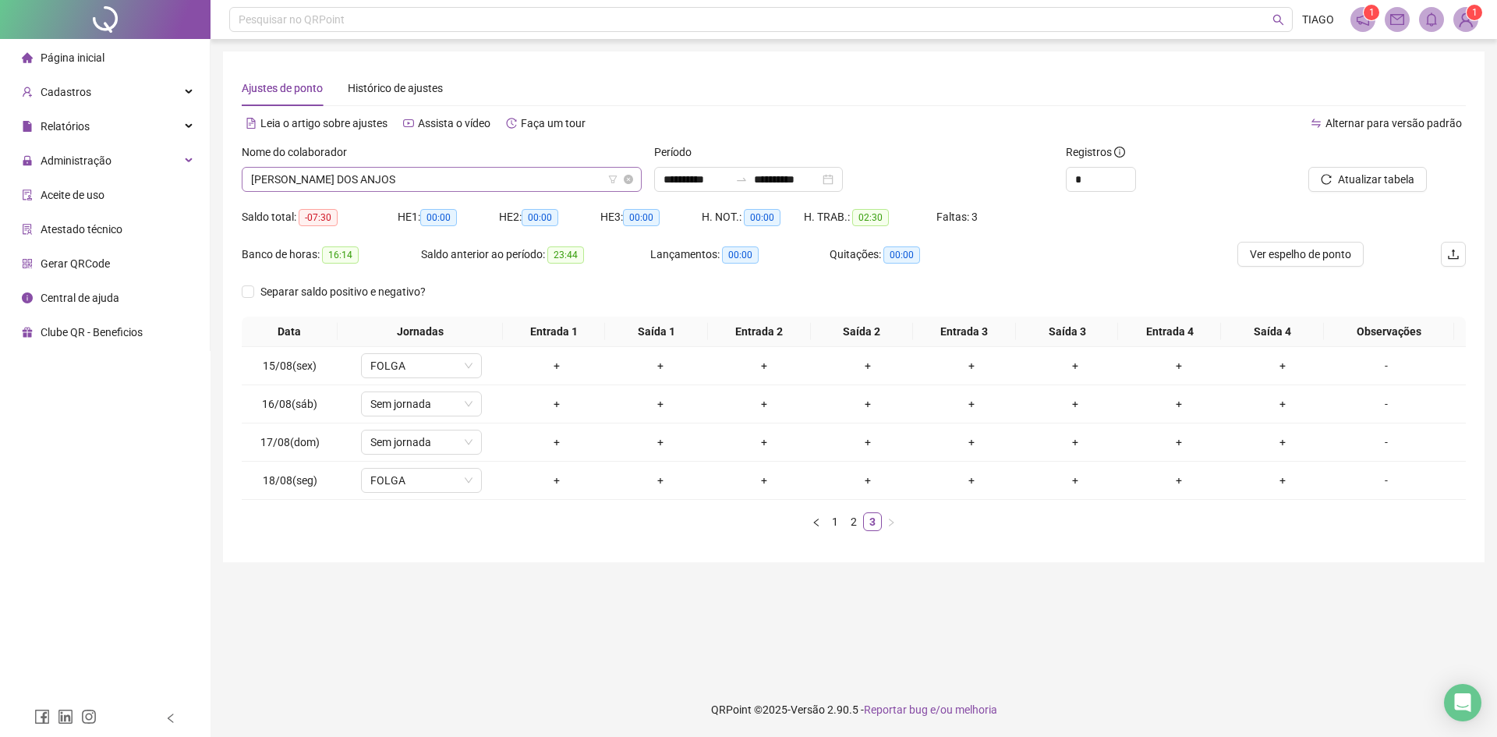
click at [475, 182] on span "[PERSON_NAME] DOS ANJOS" at bounding box center [441, 179] width 381 height 23
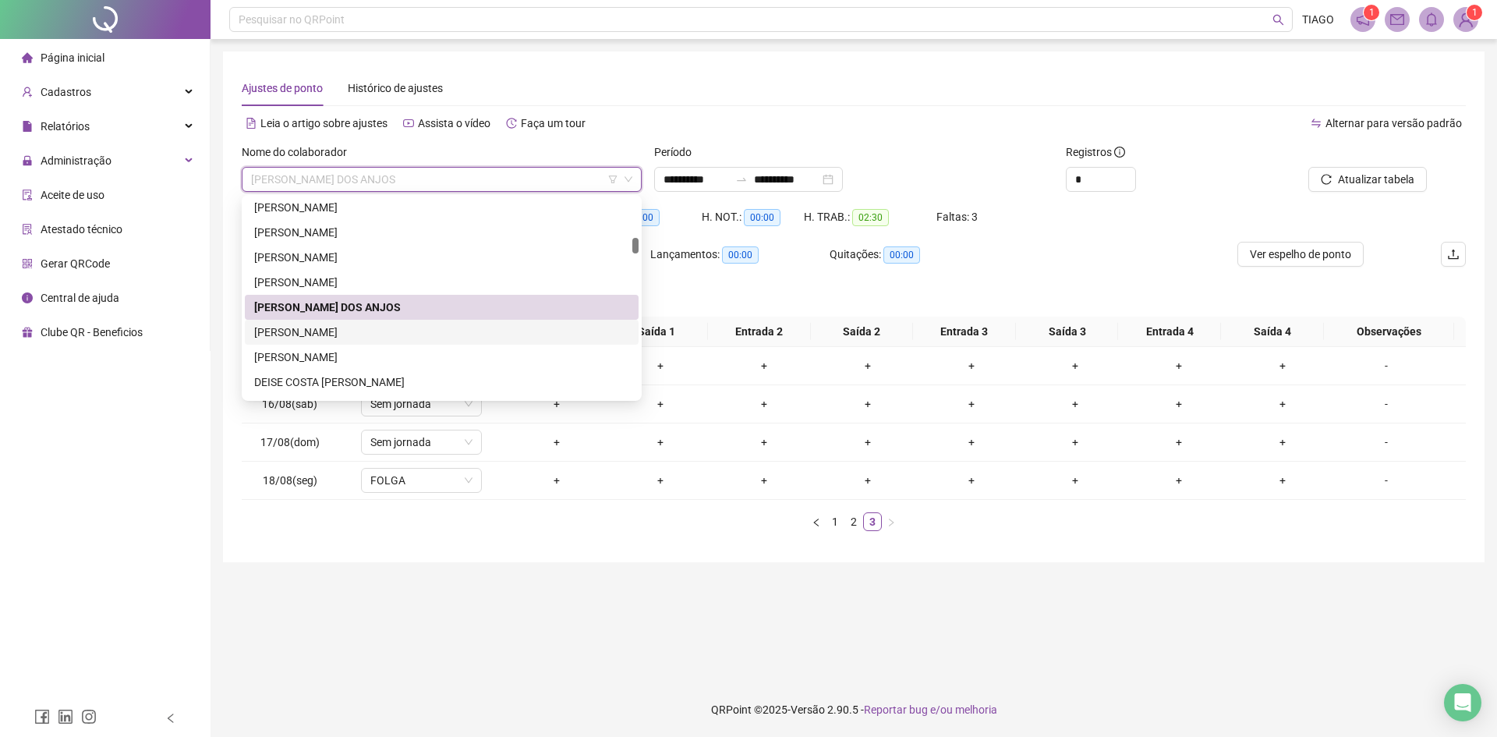
click at [490, 329] on div "[PERSON_NAME]" at bounding box center [441, 332] width 375 height 17
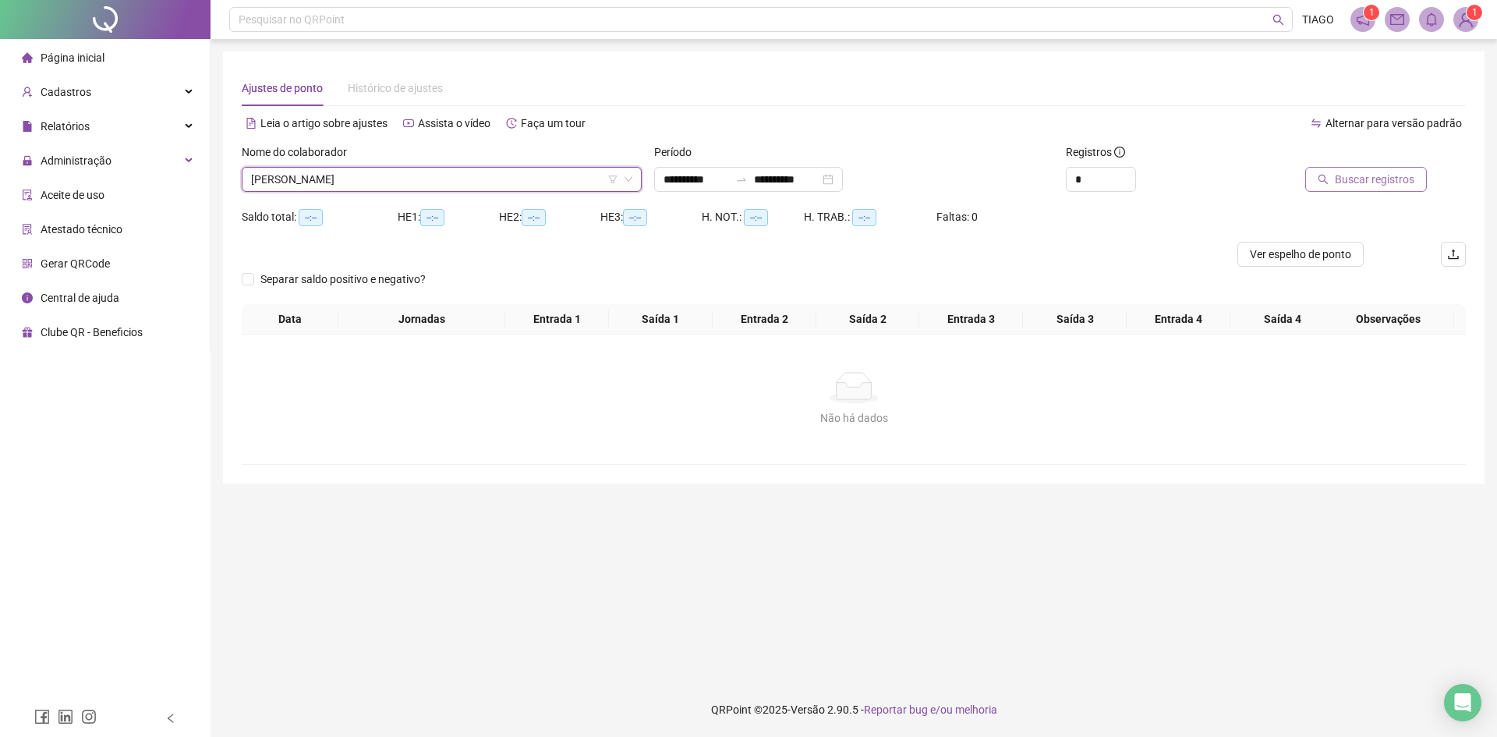
click at [1416, 182] on button "Buscar registros" at bounding box center [1366, 179] width 122 height 25
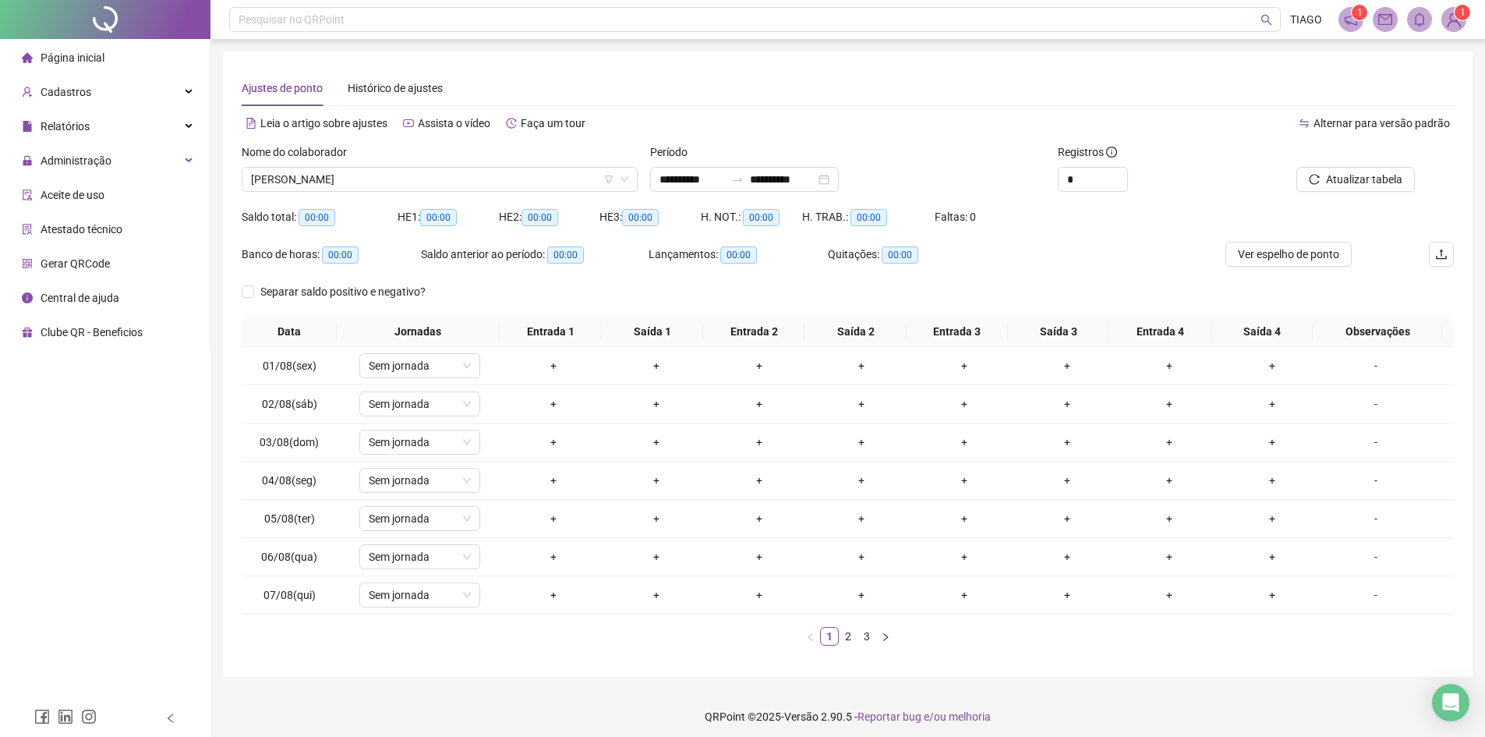
click at [463, 198] on div "Nome do colaborador [PERSON_NAME]" at bounding box center [439, 173] width 408 height 61
click at [450, 181] on span "[PERSON_NAME]" at bounding box center [439, 179] width 377 height 23
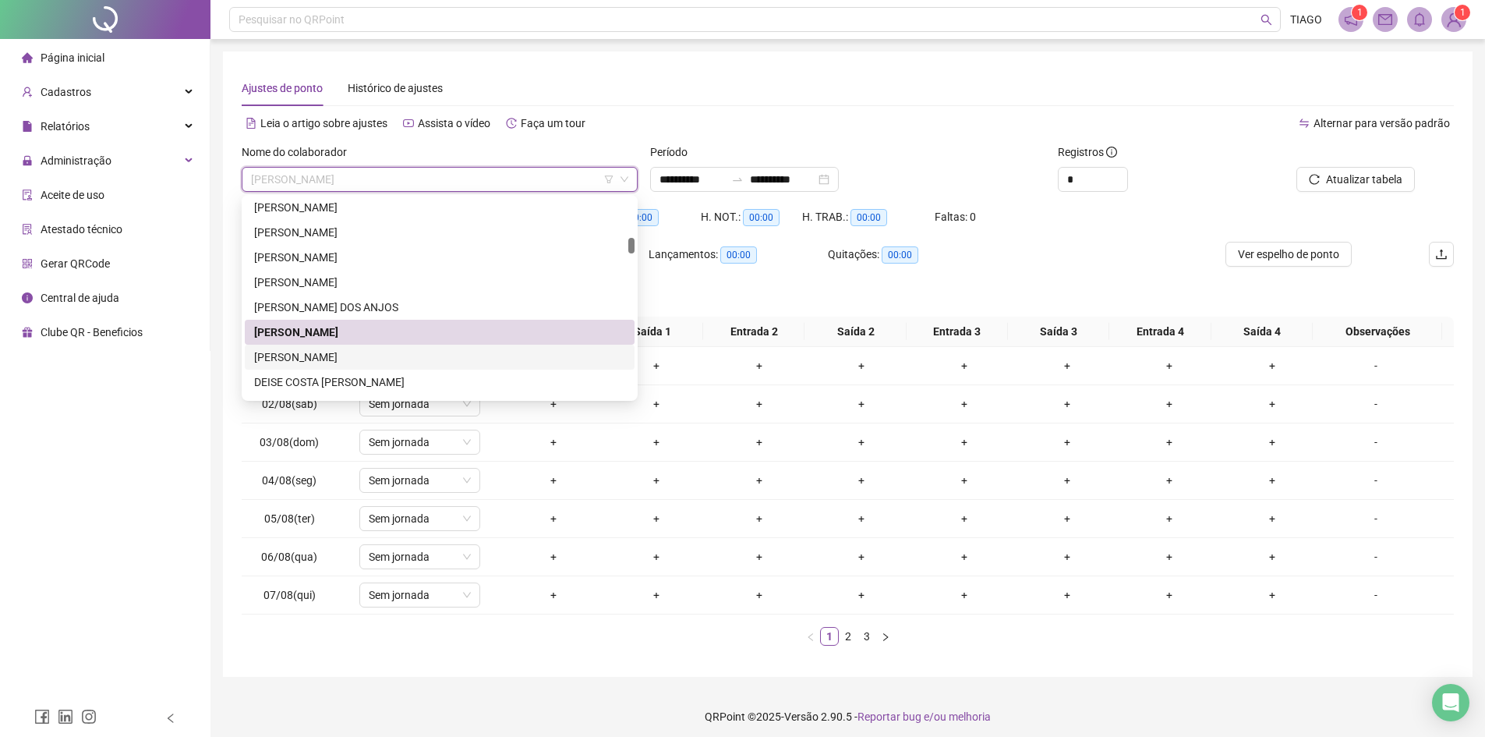
click at [387, 359] on div "[PERSON_NAME]" at bounding box center [439, 356] width 371 height 17
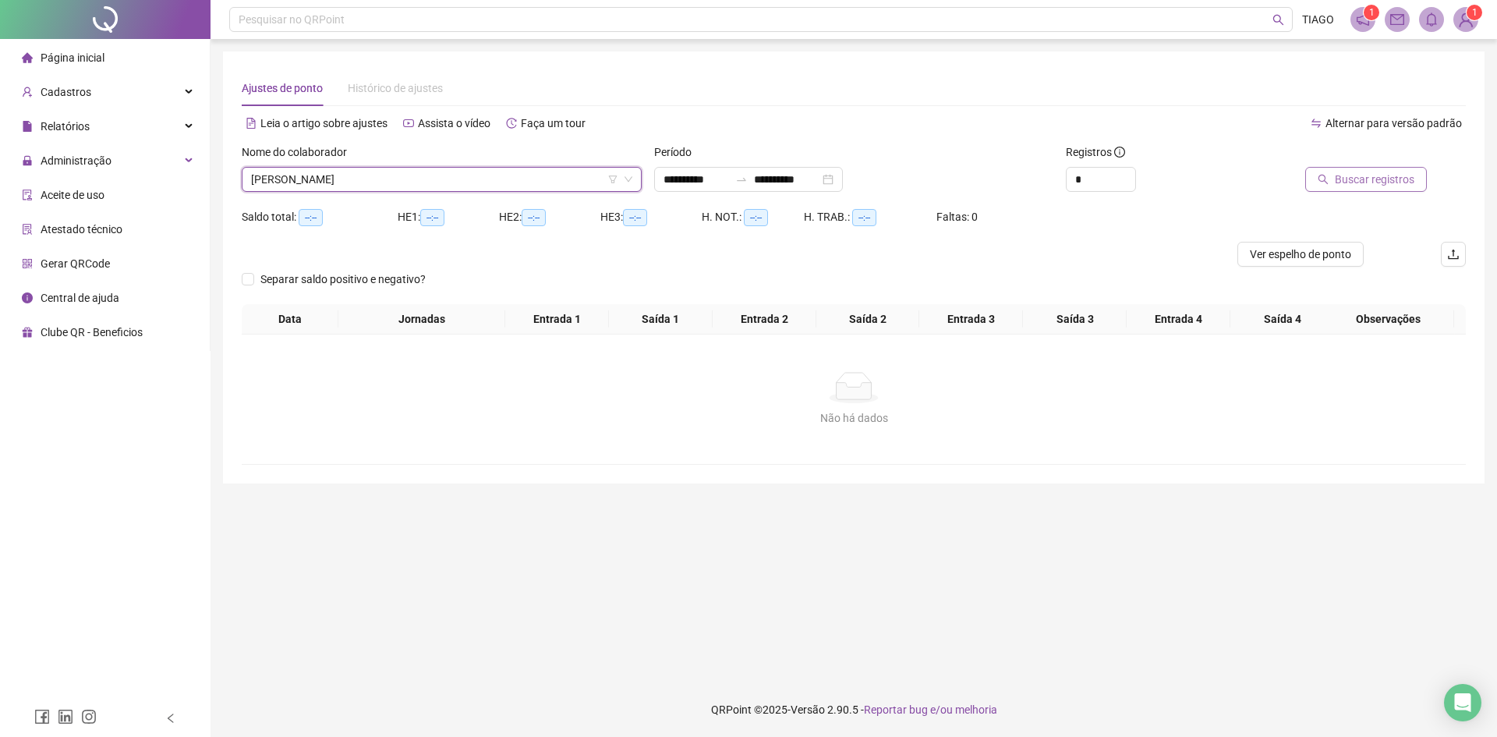
click at [1340, 179] on span "Buscar registros" at bounding box center [1375, 179] width 80 height 17
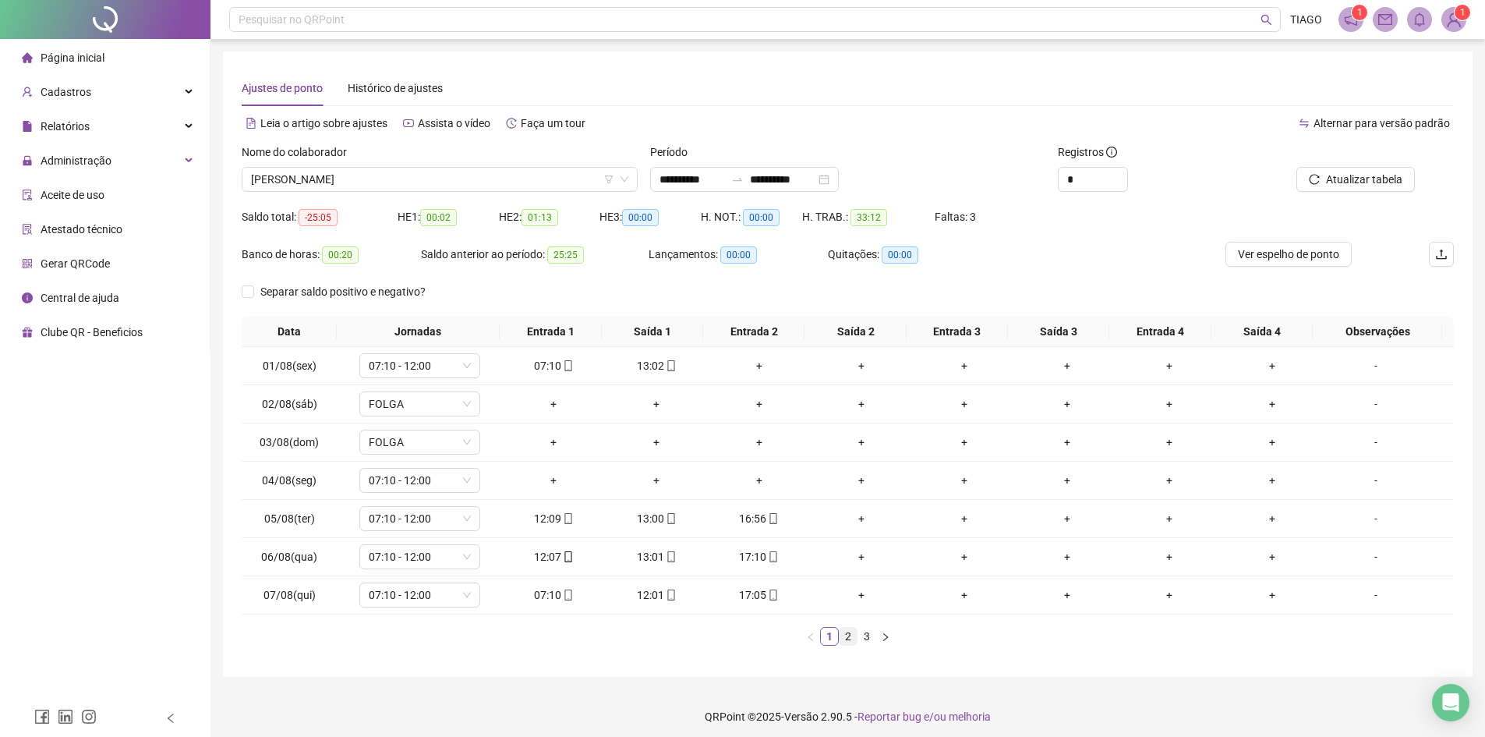
click at [851, 641] on link "2" at bounding box center [848, 636] width 17 height 17
click at [863, 638] on link "3" at bounding box center [866, 636] width 17 height 17
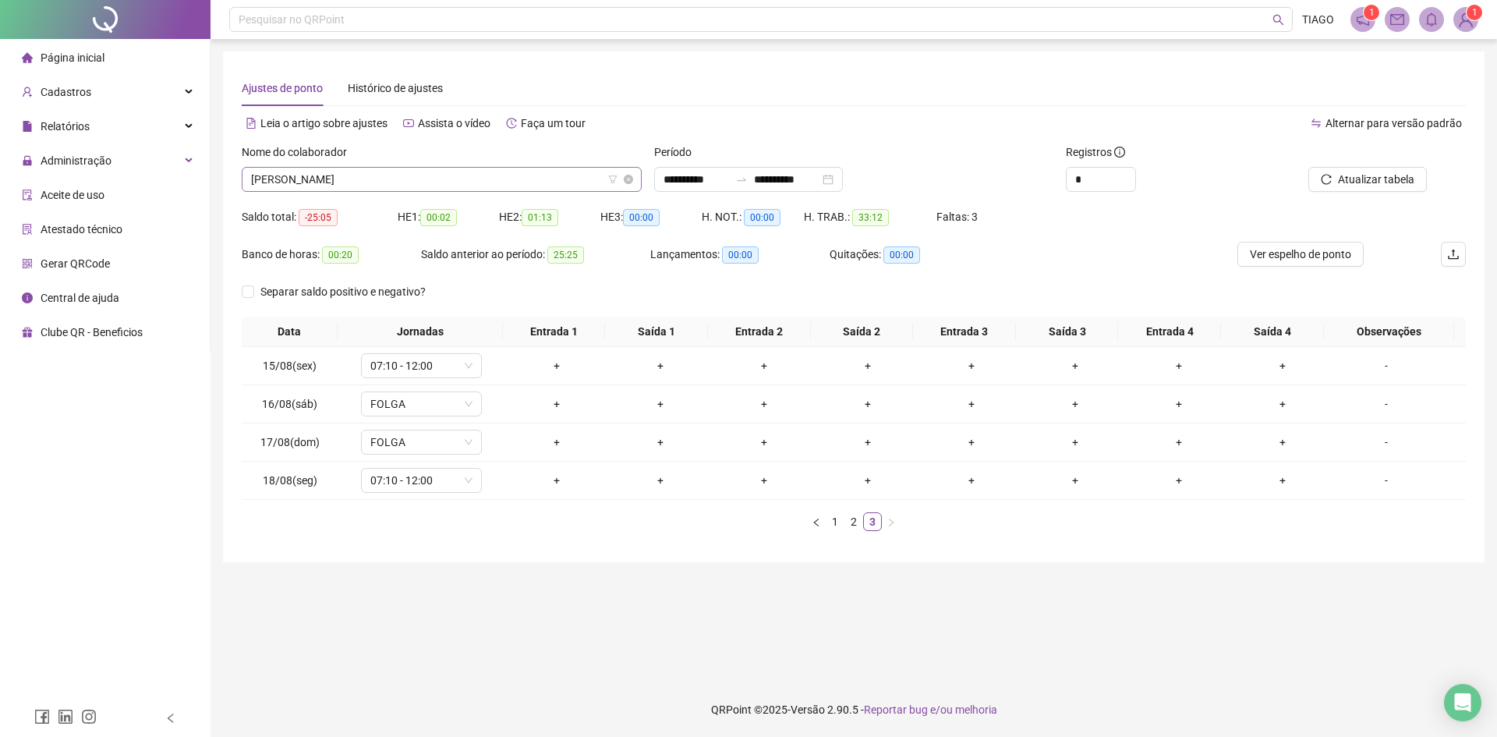
click at [380, 182] on span "[PERSON_NAME]" at bounding box center [441, 179] width 381 height 23
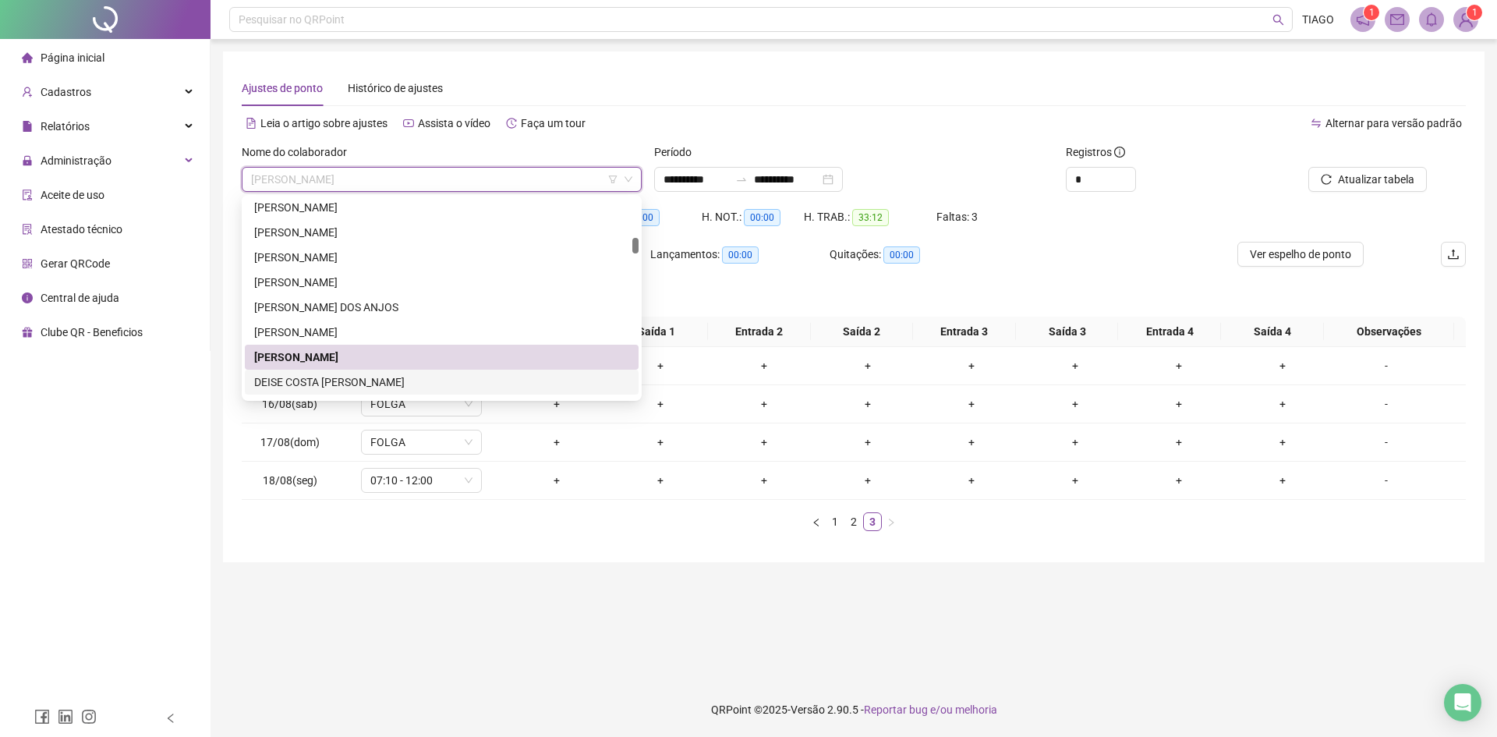
click at [412, 389] on div "DEISE COSTA [PERSON_NAME]" at bounding box center [441, 381] width 375 height 17
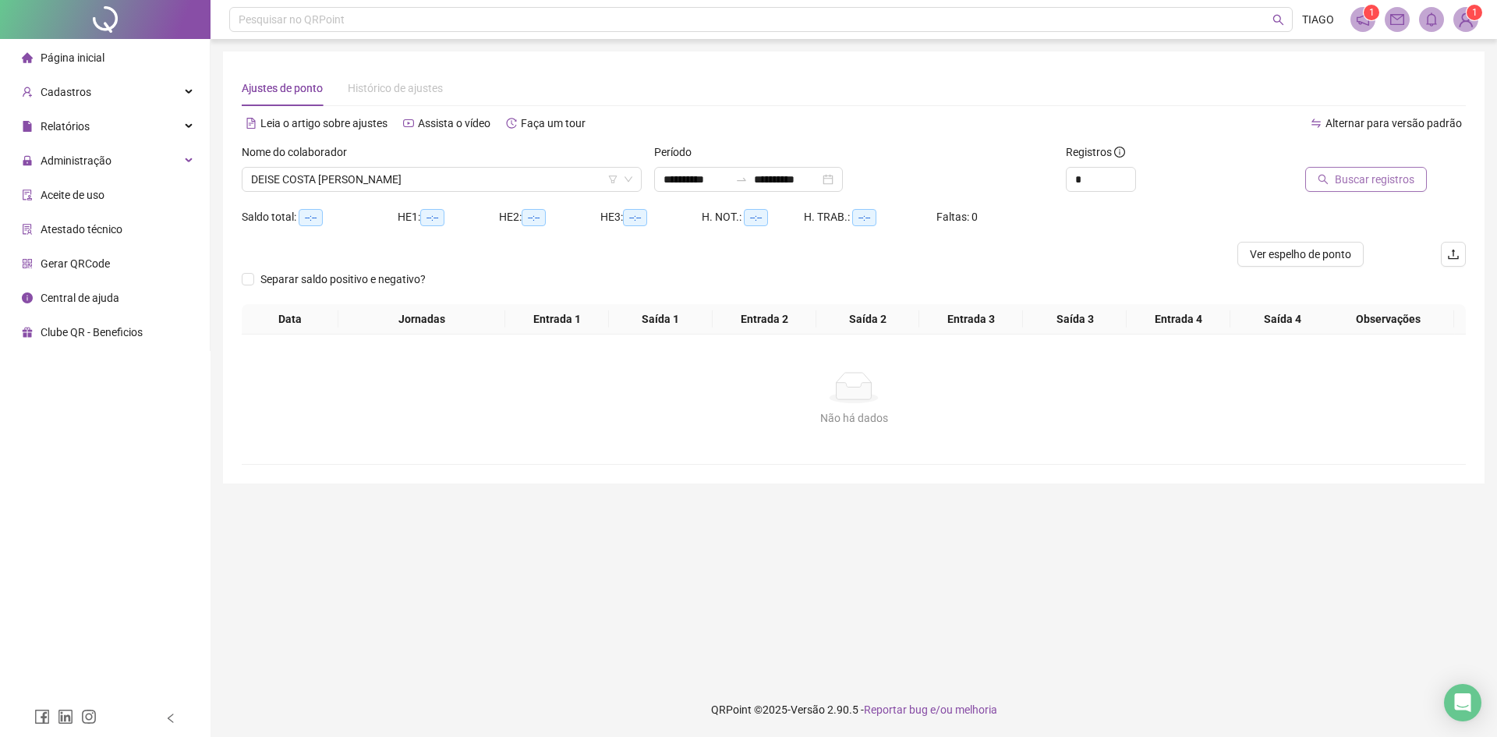
click at [1360, 187] on span "Buscar registros" at bounding box center [1375, 179] width 80 height 17
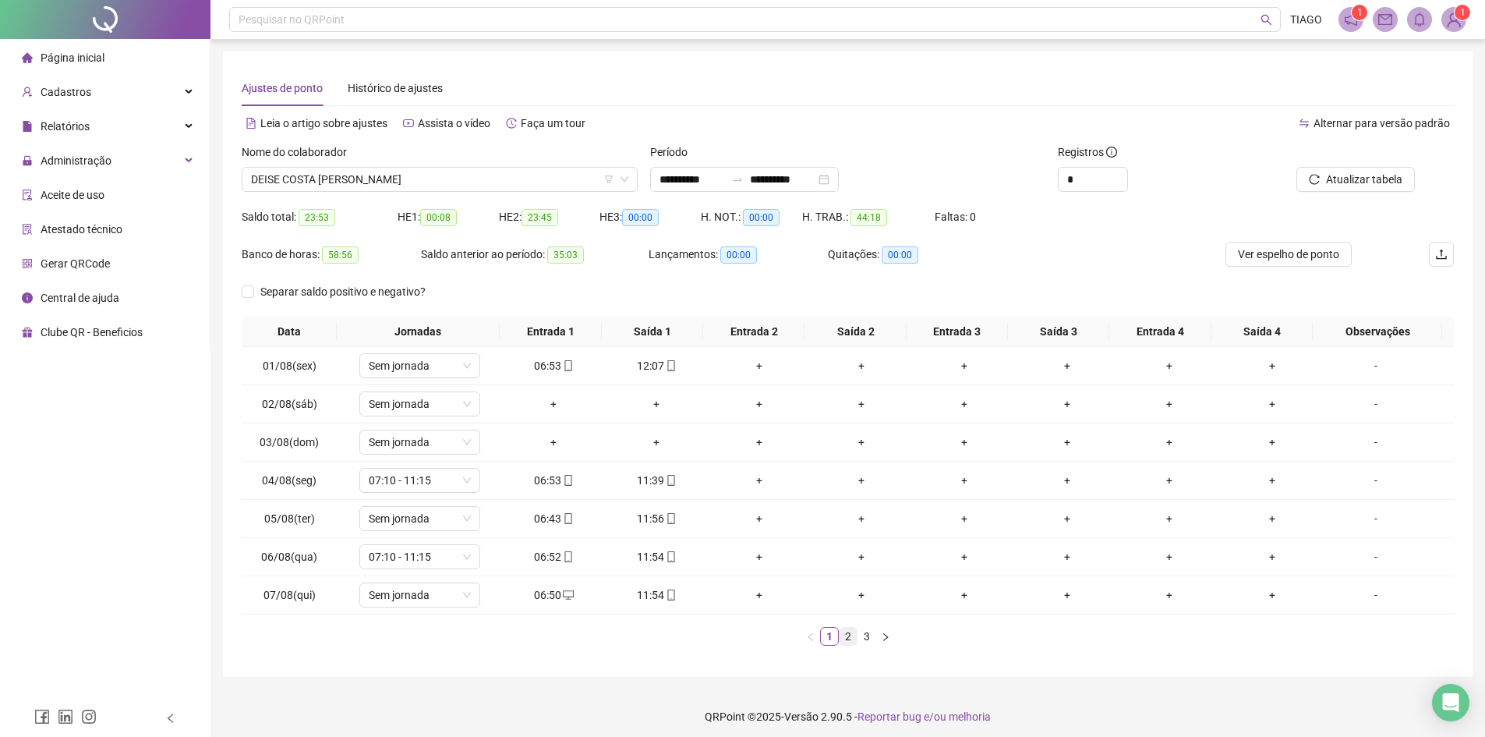
click at [840, 635] on link "2" at bounding box center [848, 636] width 17 height 17
click at [872, 638] on link "3" at bounding box center [866, 636] width 17 height 17
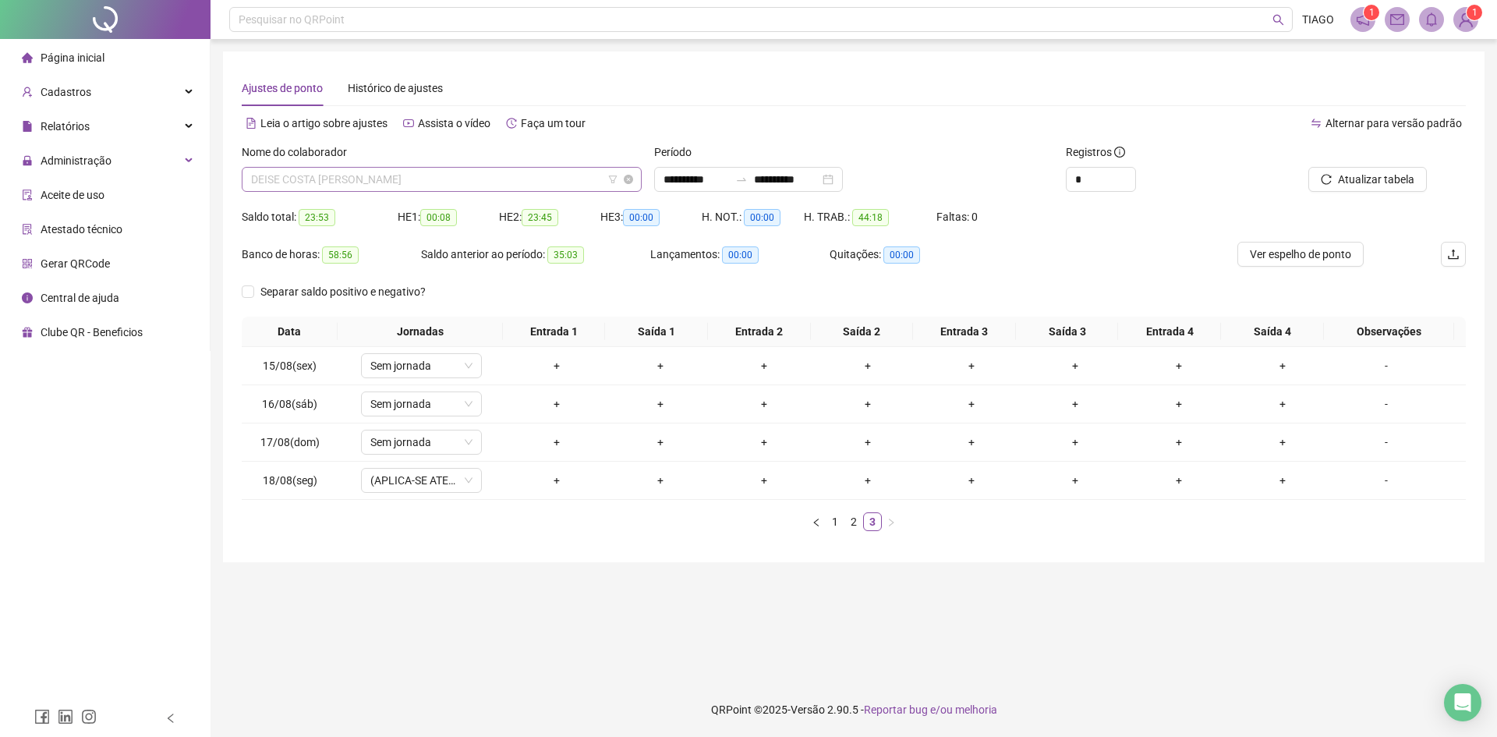
click at [516, 185] on span "DEISE COSTA [PERSON_NAME]" at bounding box center [441, 179] width 381 height 23
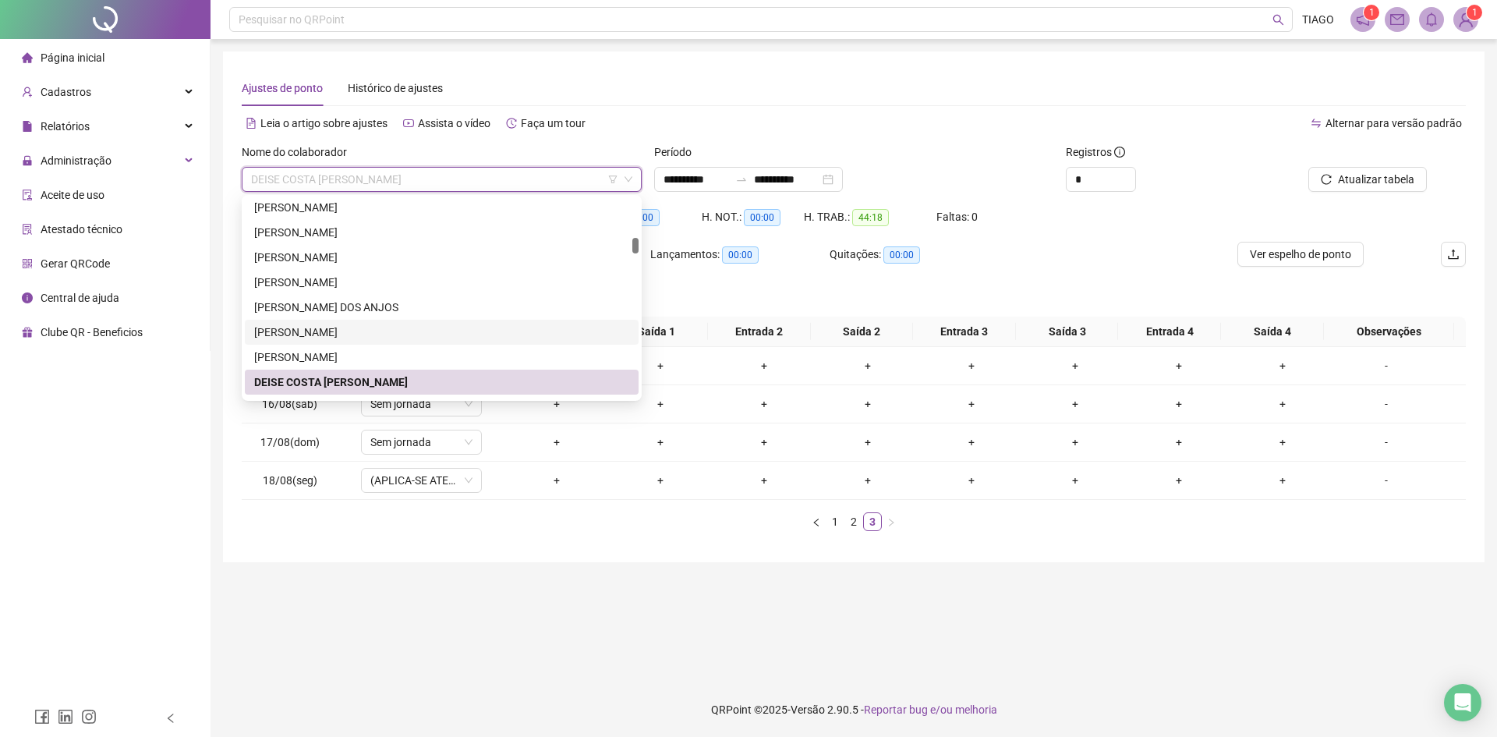
scroll to position [780, 0]
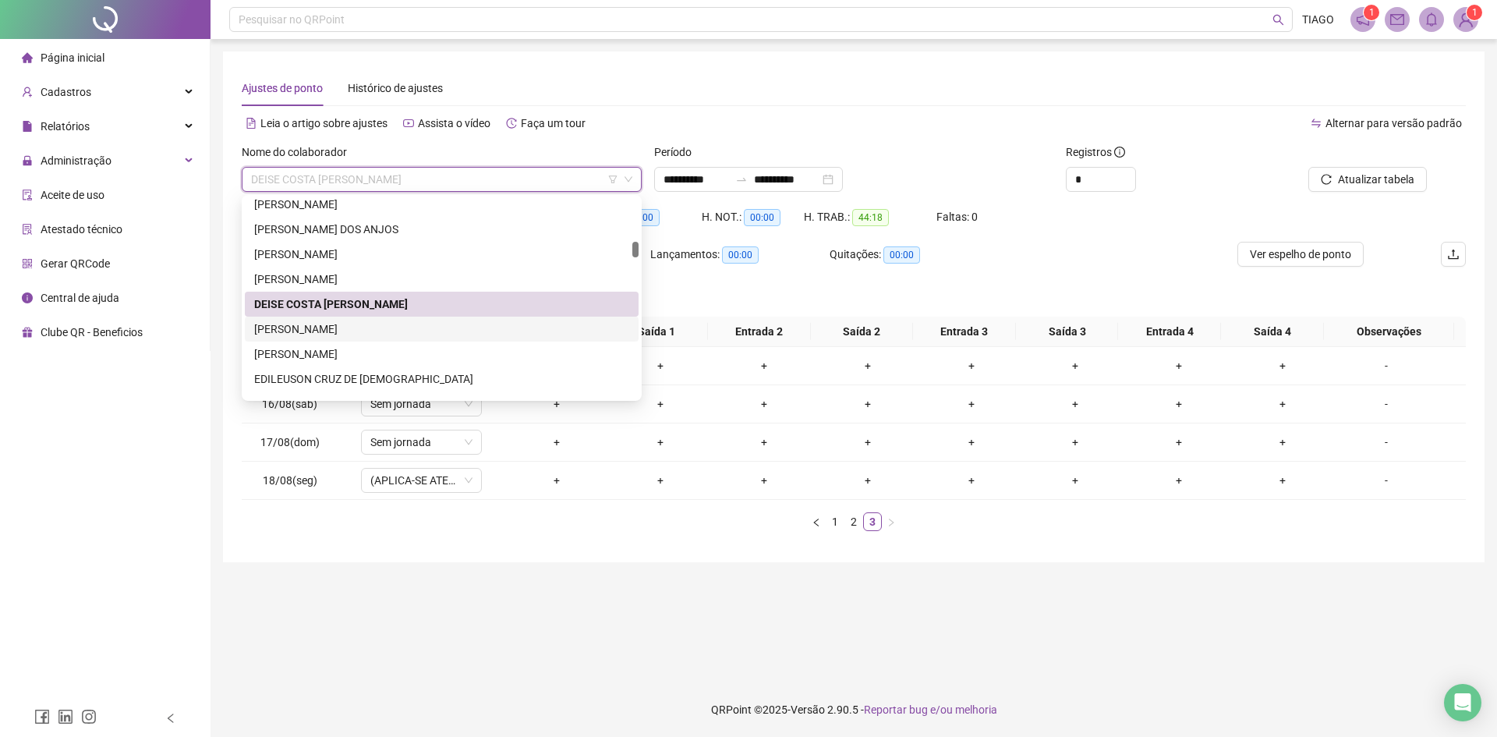
click at [506, 333] on div "[PERSON_NAME]" at bounding box center [441, 328] width 375 height 17
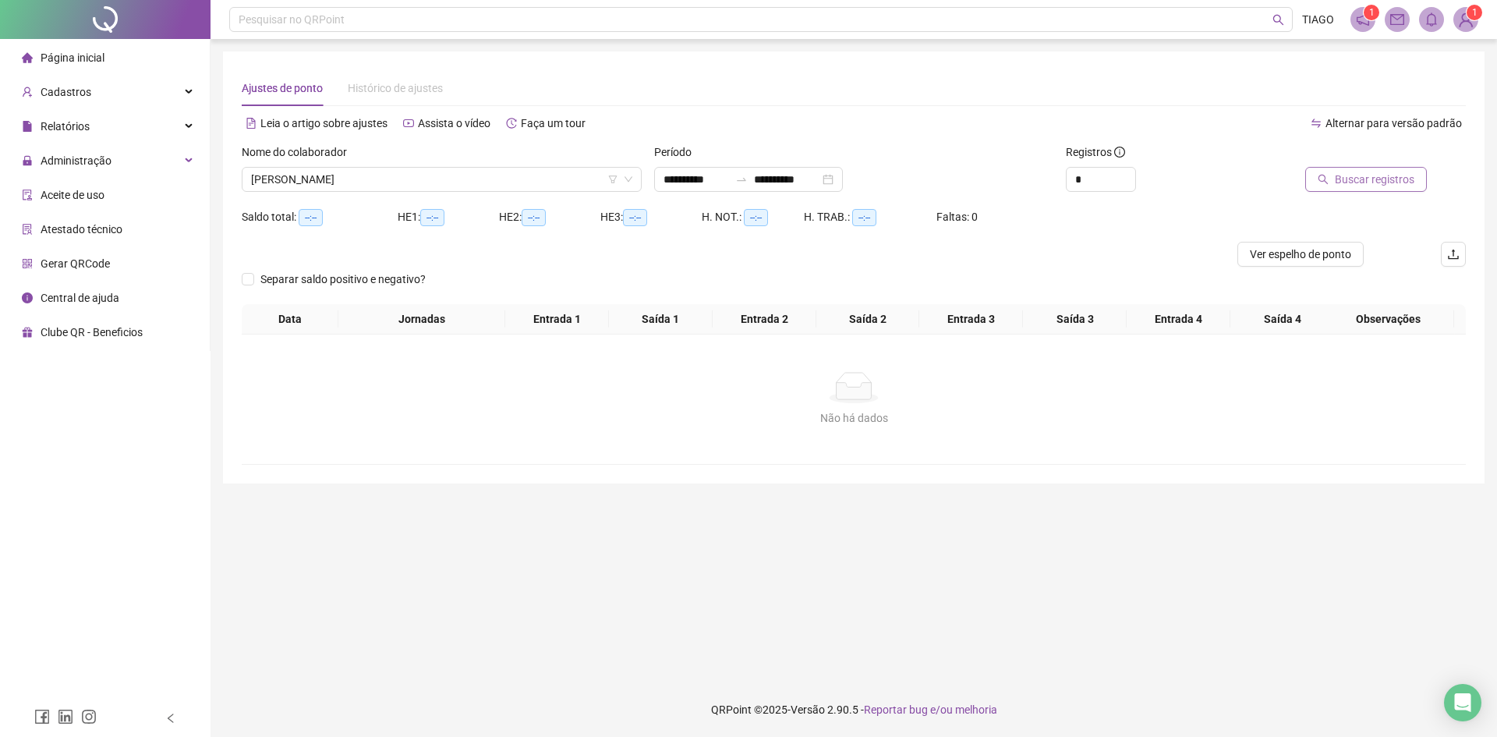
click at [1343, 169] on button "Buscar registros" at bounding box center [1366, 179] width 122 height 25
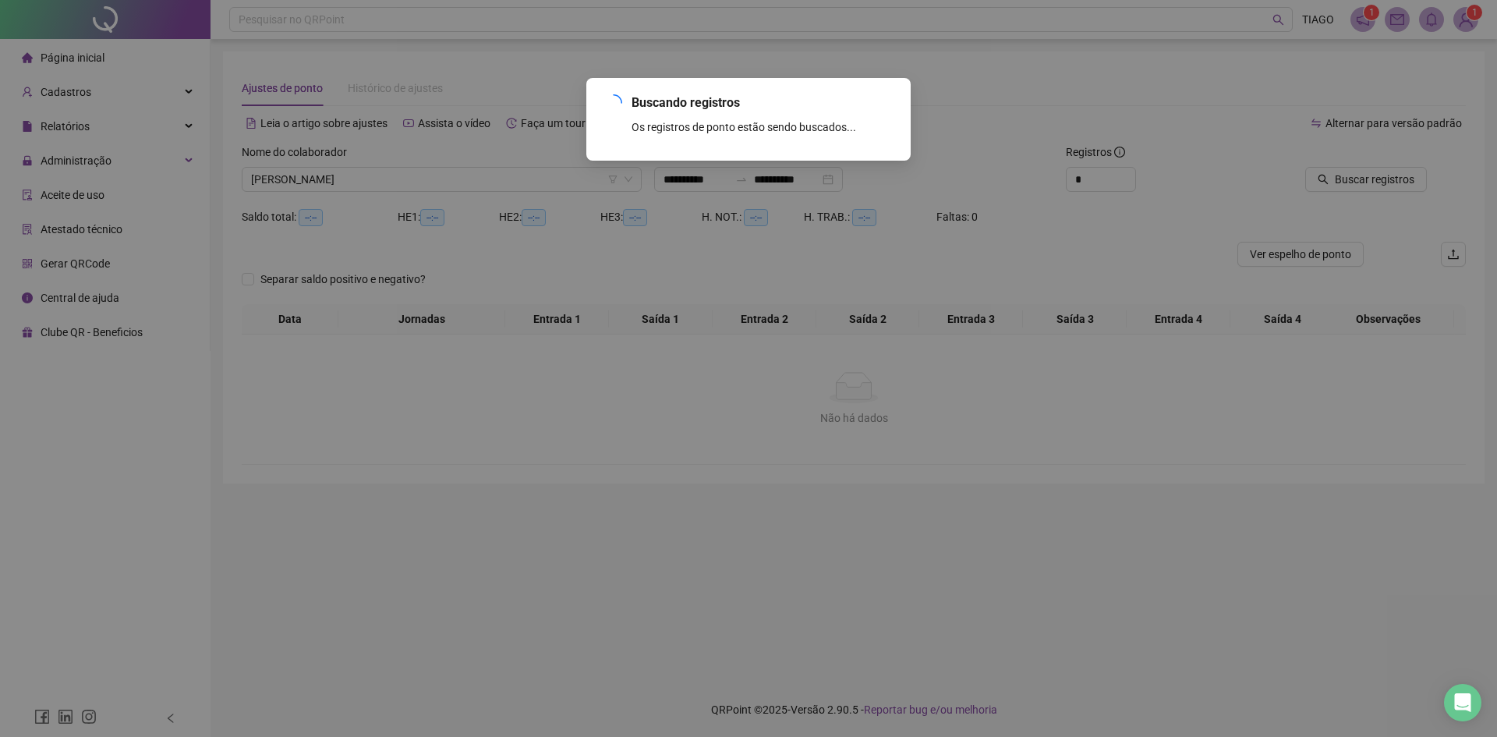
click at [1340, 177] on div "Buscando registros Os registros de ponto estão sendo buscados... OK" at bounding box center [748, 368] width 1497 height 737
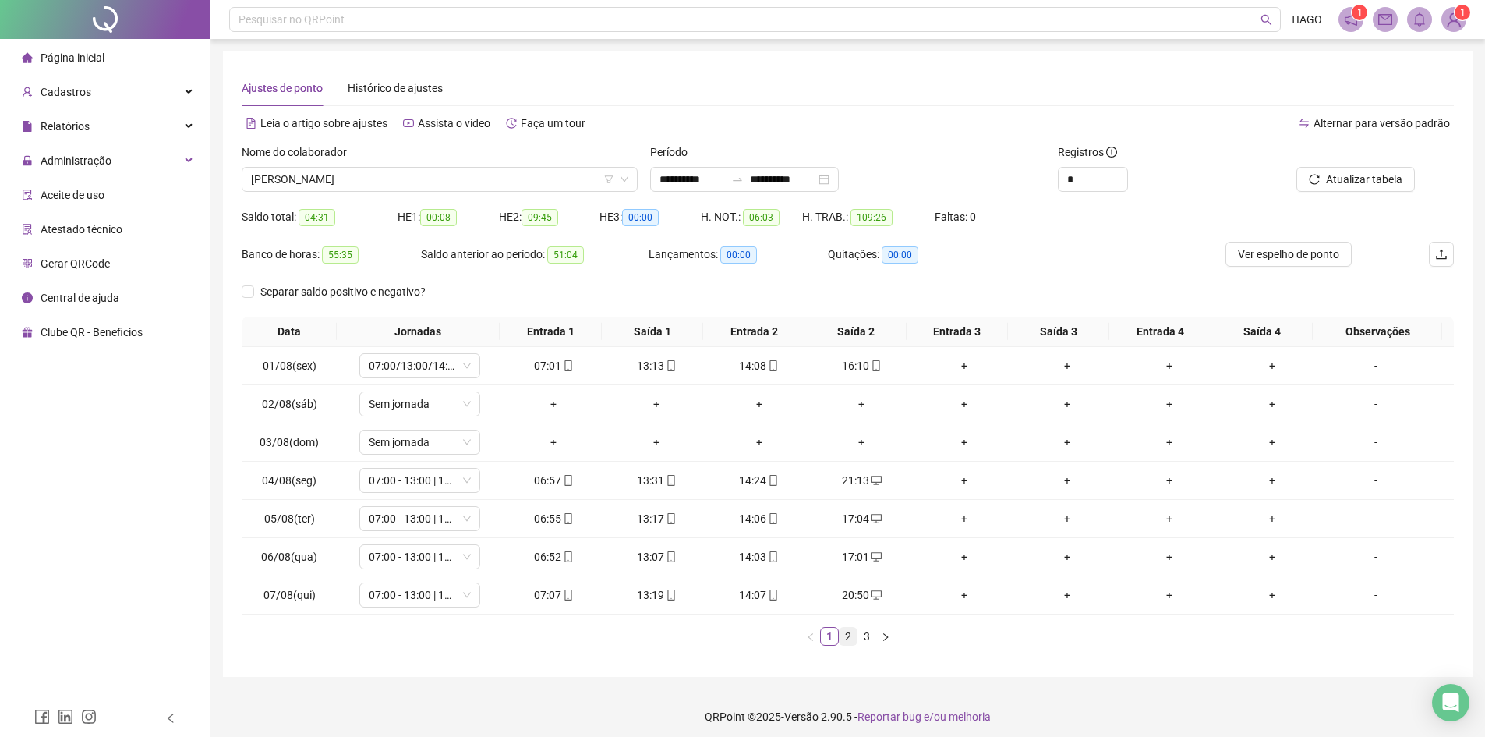
click at [849, 631] on link "2" at bounding box center [848, 636] width 17 height 17
click at [872, 632] on link "3" at bounding box center [866, 636] width 17 height 17
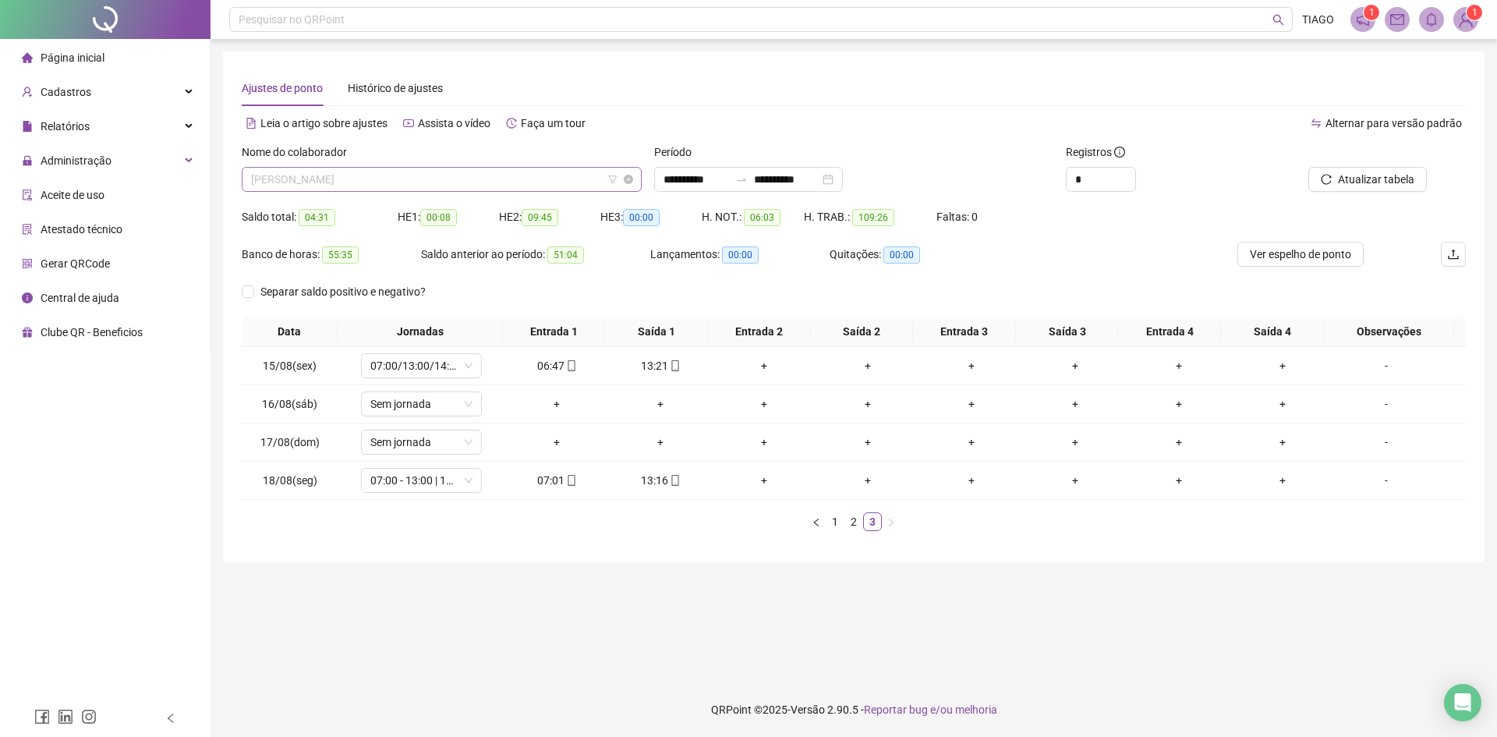
click at [562, 183] on span "[PERSON_NAME]" at bounding box center [441, 179] width 381 height 23
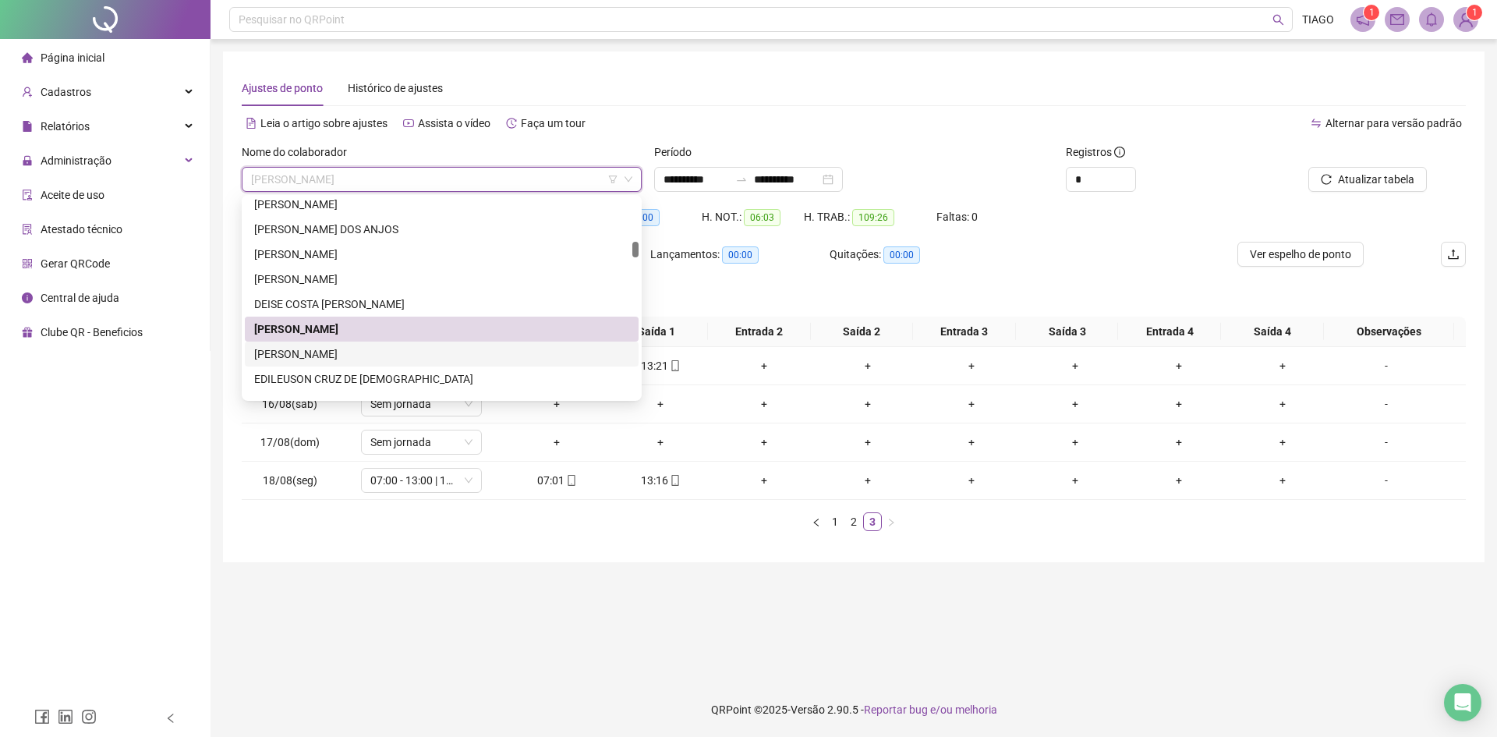
click at [553, 362] on div "[PERSON_NAME]" at bounding box center [442, 353] width 394 height 25
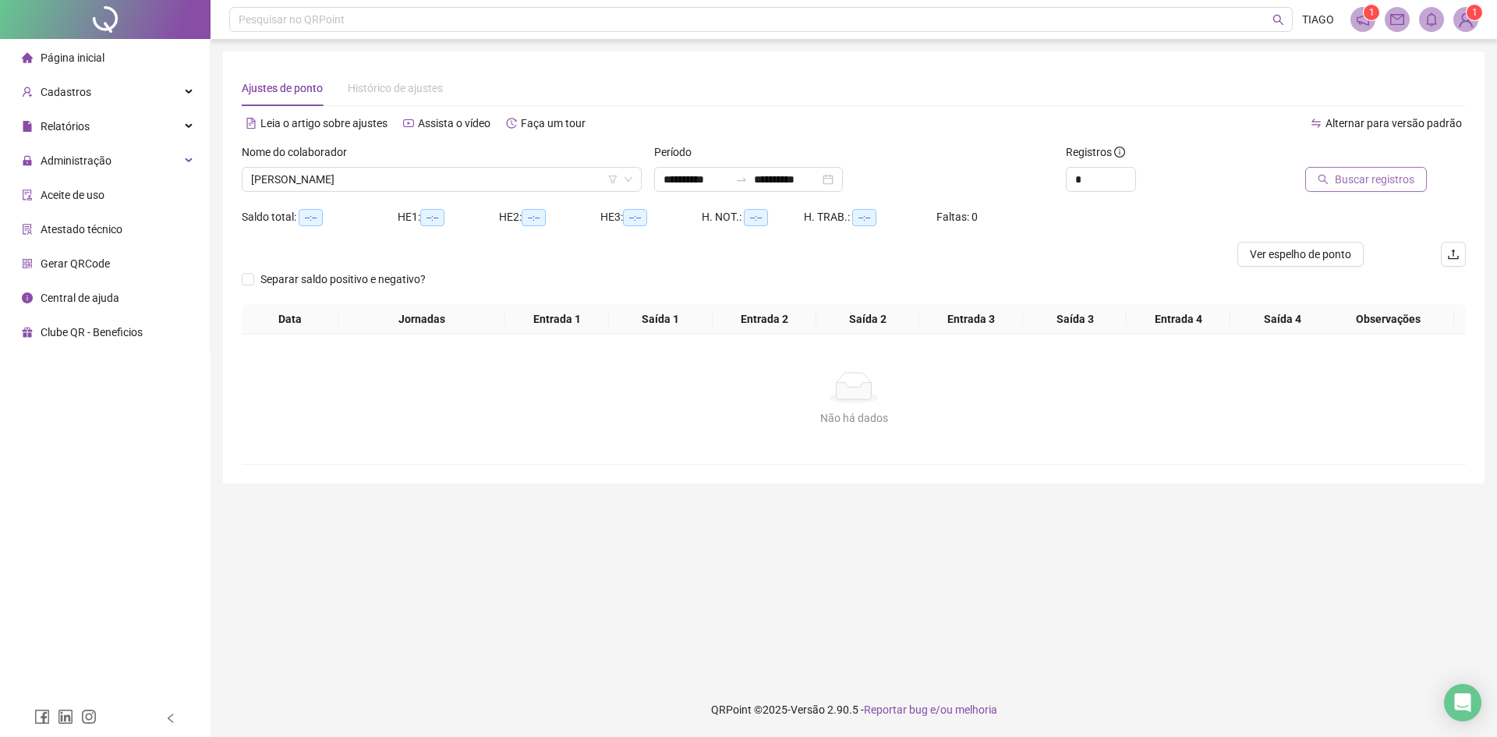
click at [1398, 184] on span "Buscar registros" at bounding box center [1375, 179] width 80 height 17
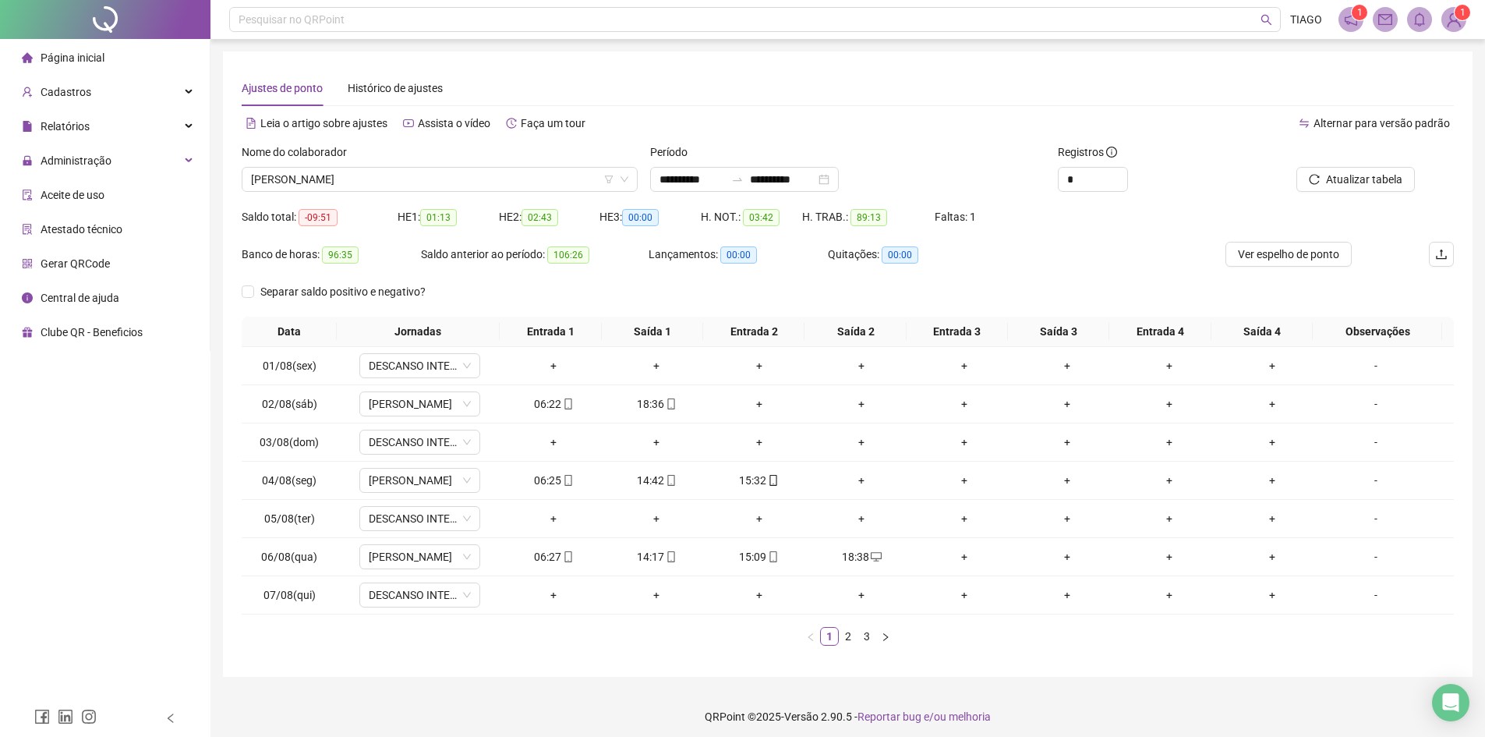
drag, startPoint x: 1398, startPoint y: 184, endPoint x: 1054, endPoint y: 268, distance: 353.9
drag, startPoint x: 1054, startPoint y: 268, endPoint x: 1035, endPoint y: 241, distance: 33.1
click at [1035, 241] on div "Faltas: 1" at bounding box center [985, 222] width 101 height 37
click at [845, 638] on link "2" at bounding box center [848, 636] width 17 height 17
click at [864, 646] on div "Data Jornadas Entrada 1 Saída 1 Entrada 2 Saída 2 Entrada 3 Saída 3 Entrada 4 S…" at bounding box center [848, 487] width 1212 height 341
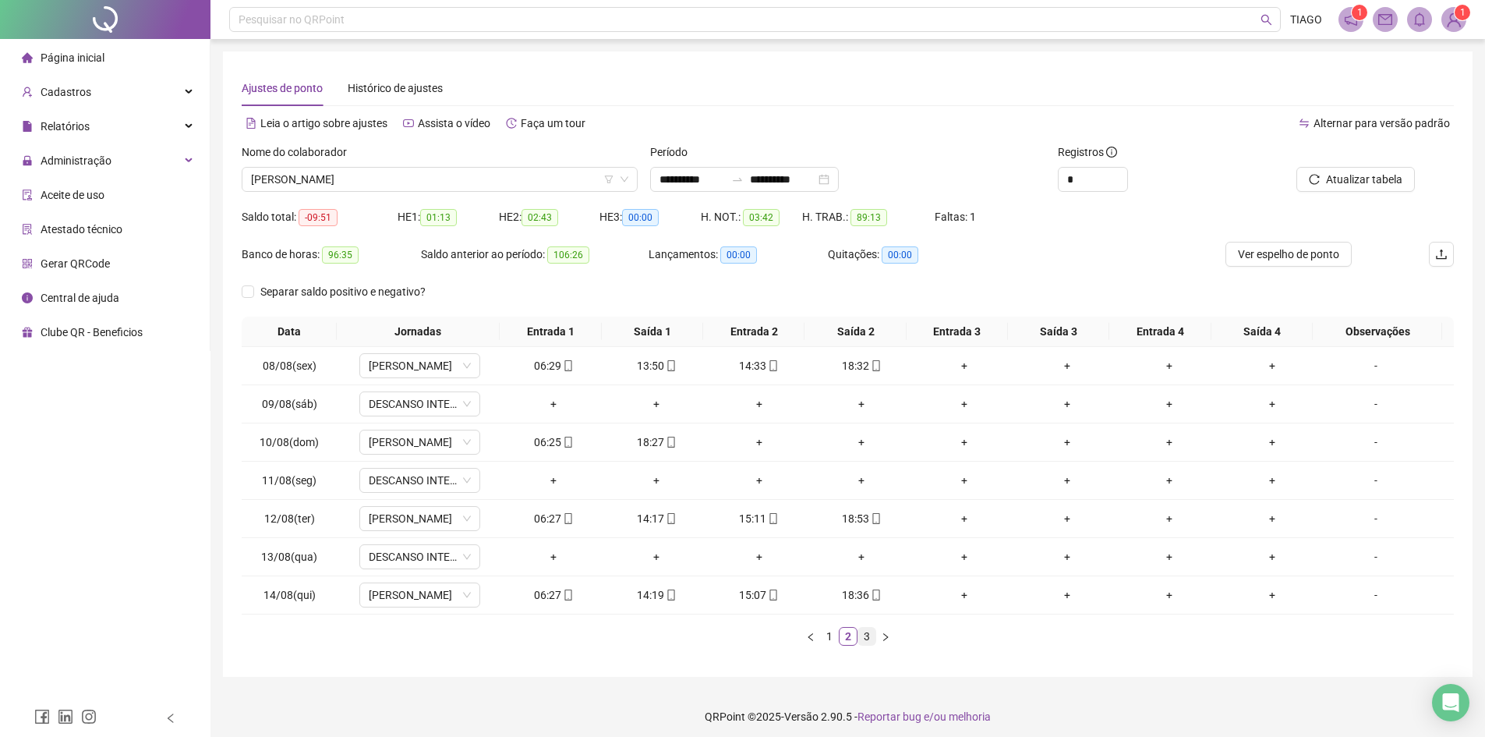
click at [861, 636] on link "3" at bounding box center [866, 636] width 17 height 17
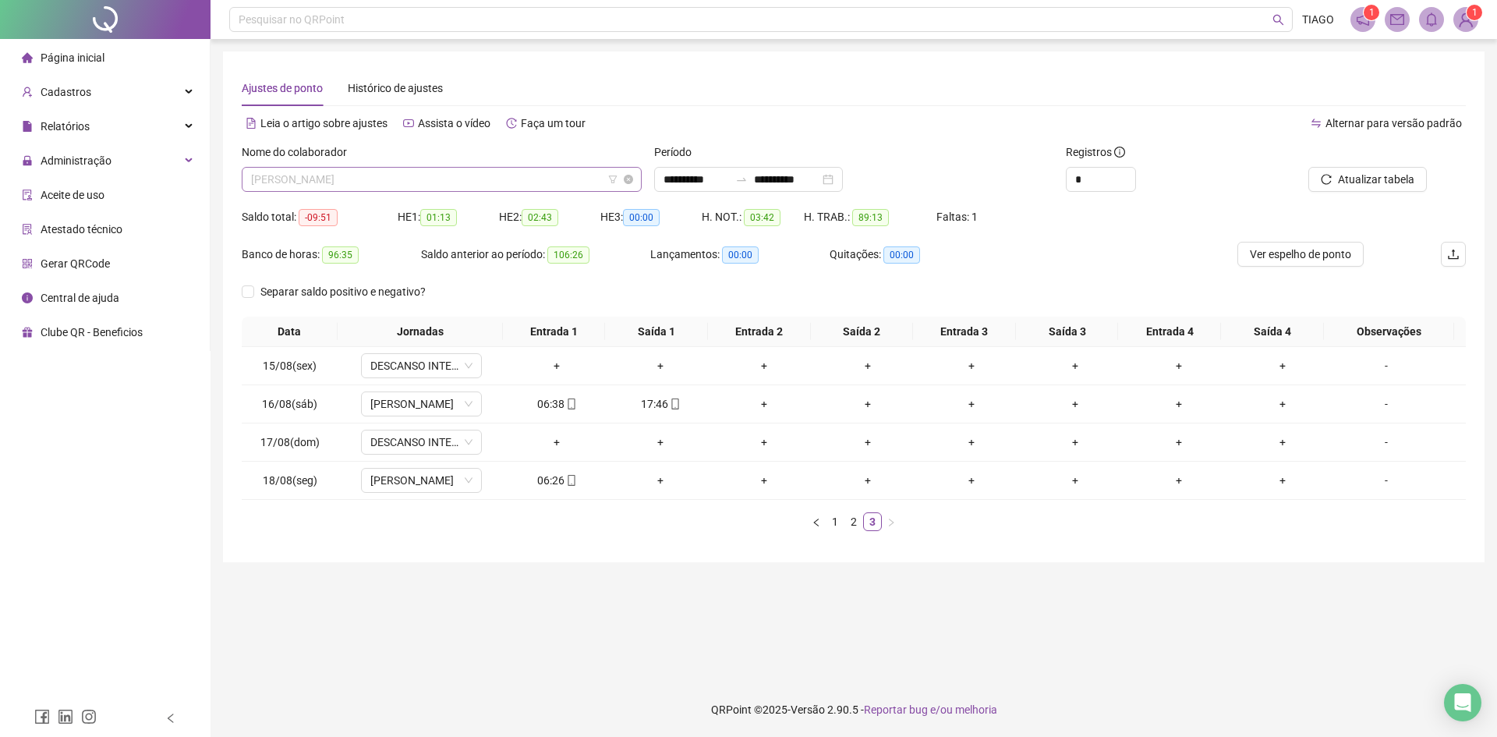
click at [449, 174] on span "[PERSON_NAME]" at bounding box center [441, 179] width 381 height 23
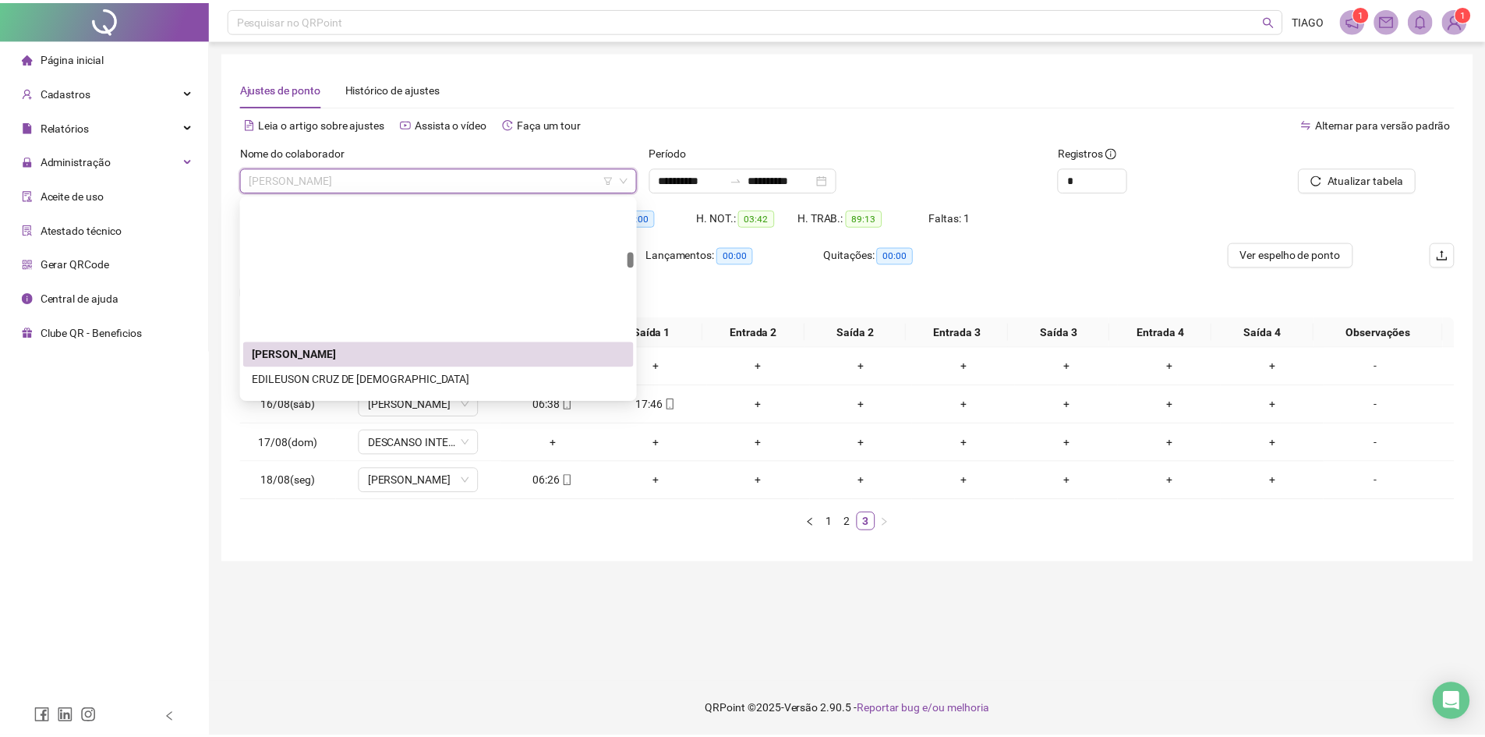
scroll to position [935, 0]
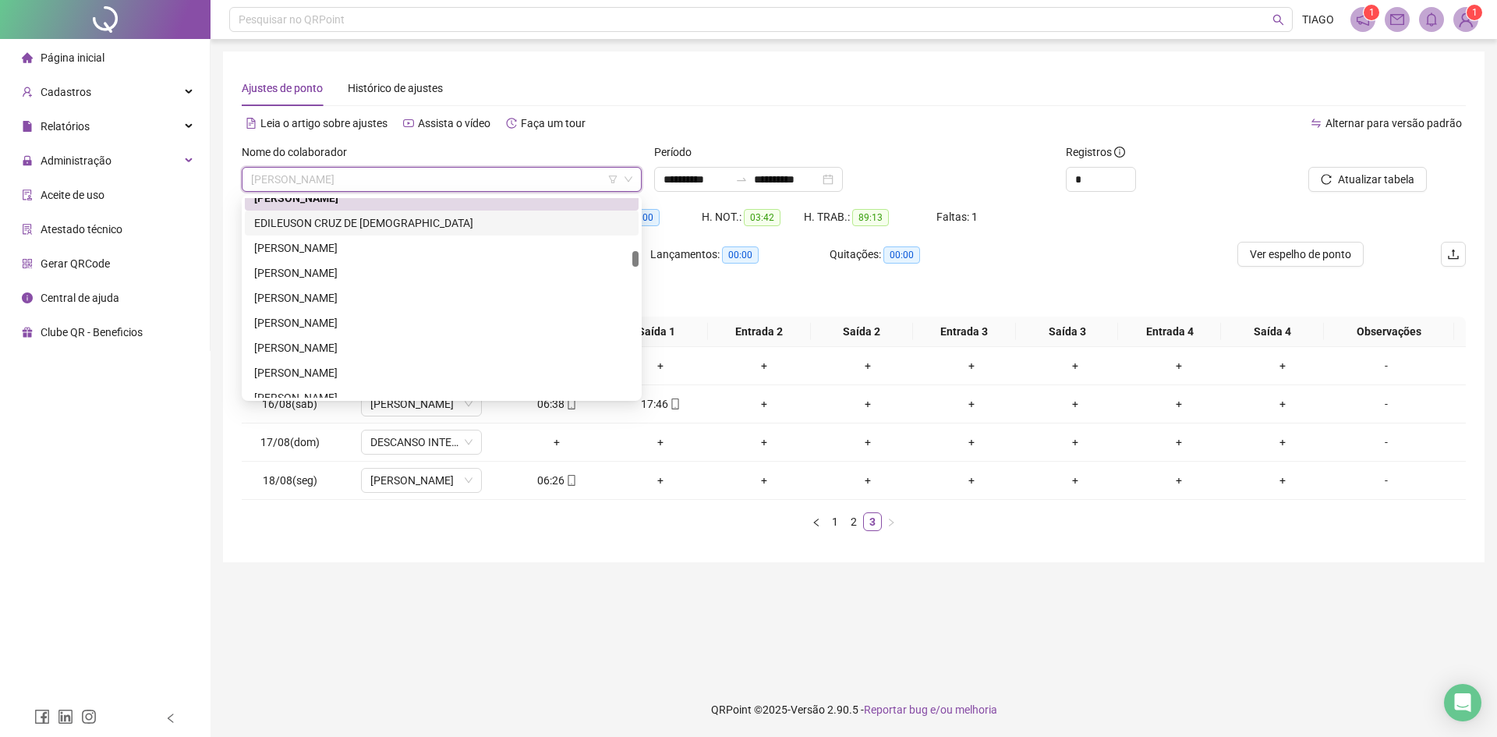
click at [457, 233] on div "EDILEUSON CRUZ DE [DEMOGRAPHIC_DATA]" at bounding box center [442, 222] width 394 height 25
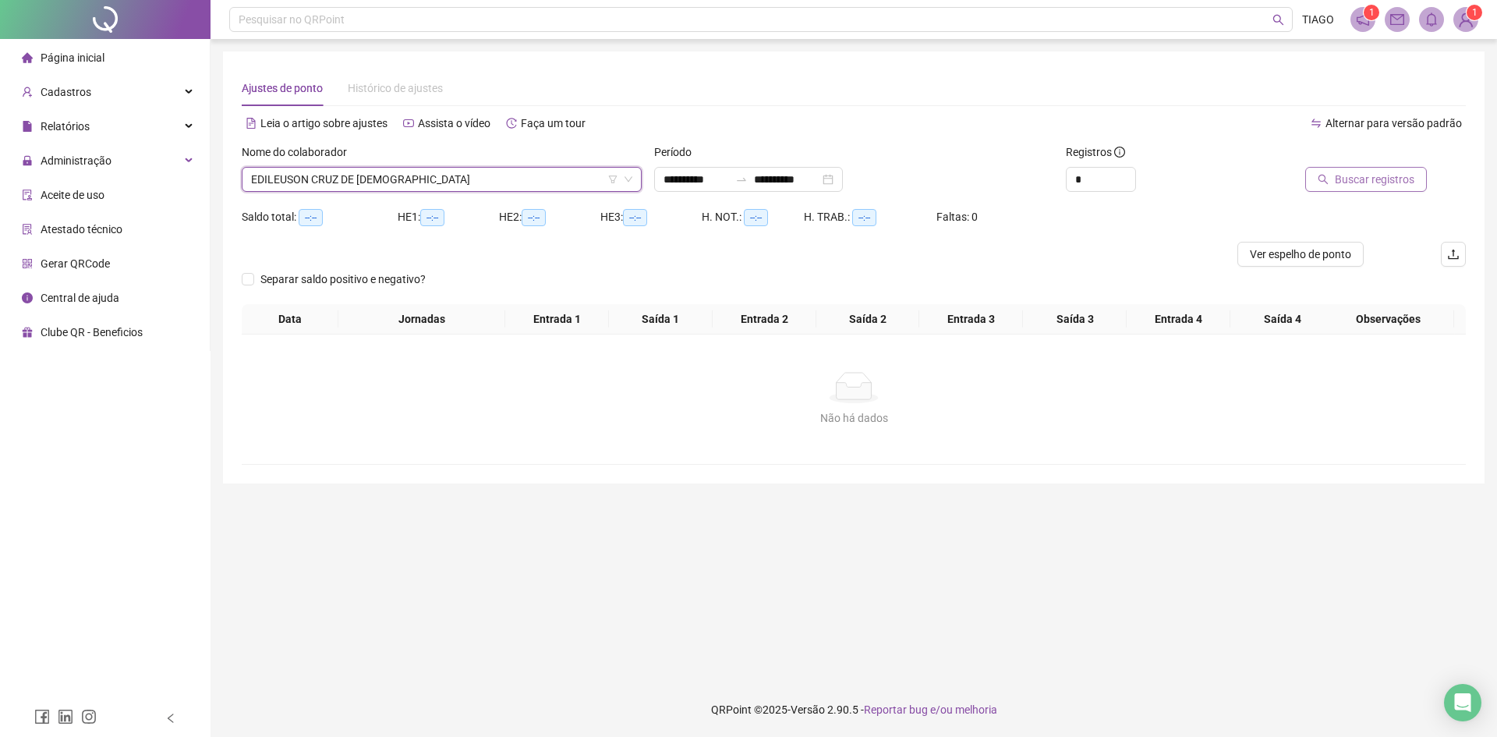
click at [1323, 171] on button "Buscar registros" at bounding box center [1366, 179] width 122 height 25
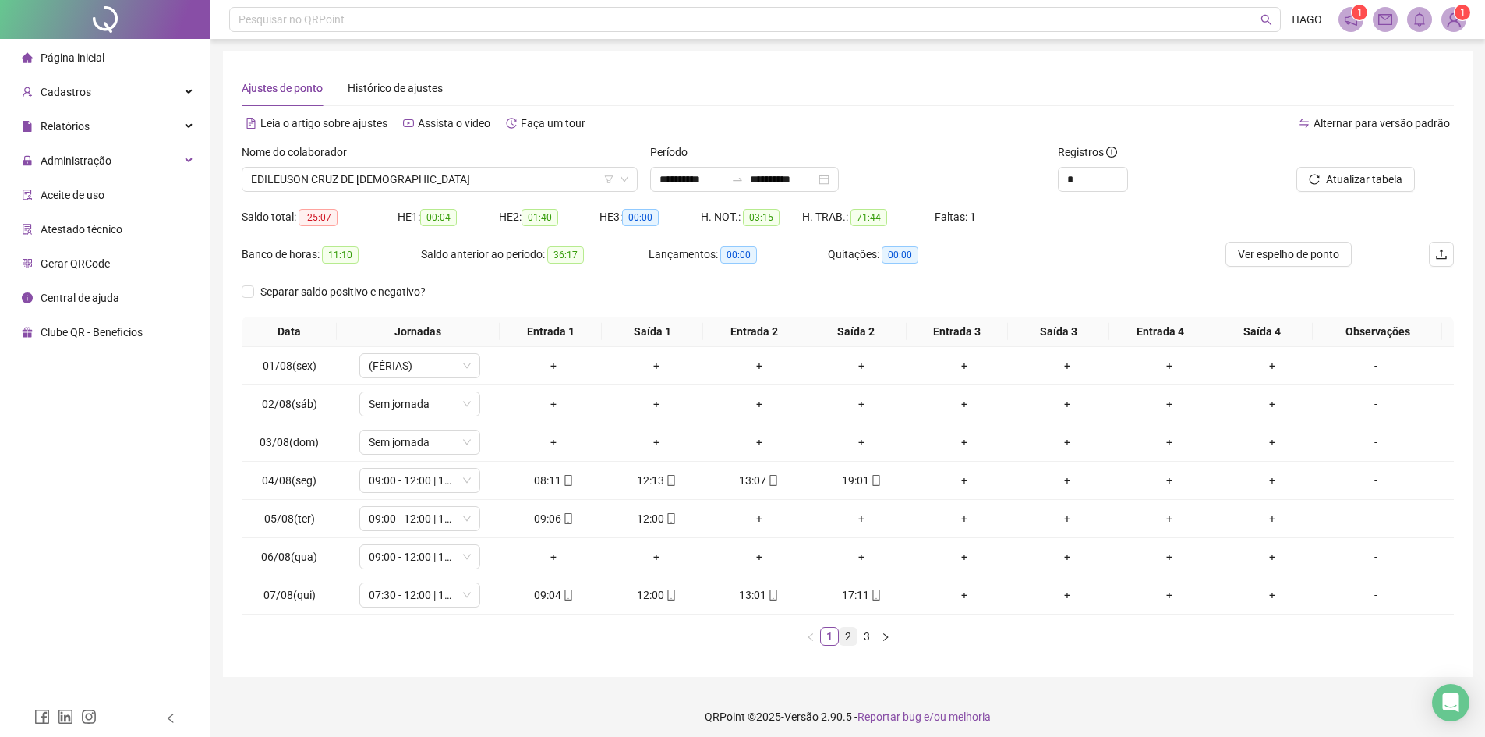
click at [847, 635] on link "2" at bounding box center [848, 636] width 17 height 17
click at [862, 641] on link "3" at bounding box center [866, 636] width 17 height 17
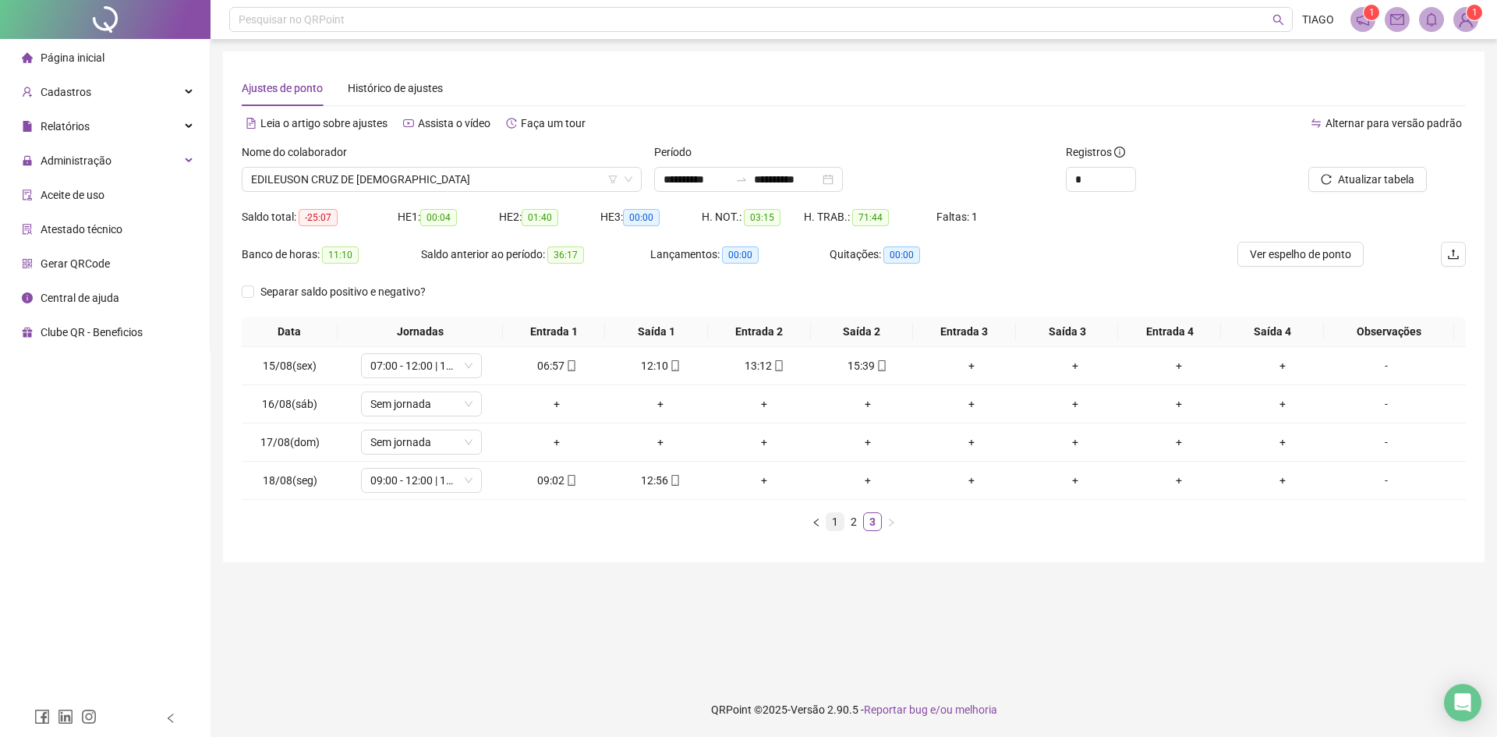
click at [840, 521] on link "1" at bounding box center [834, 521] width 17 height 17
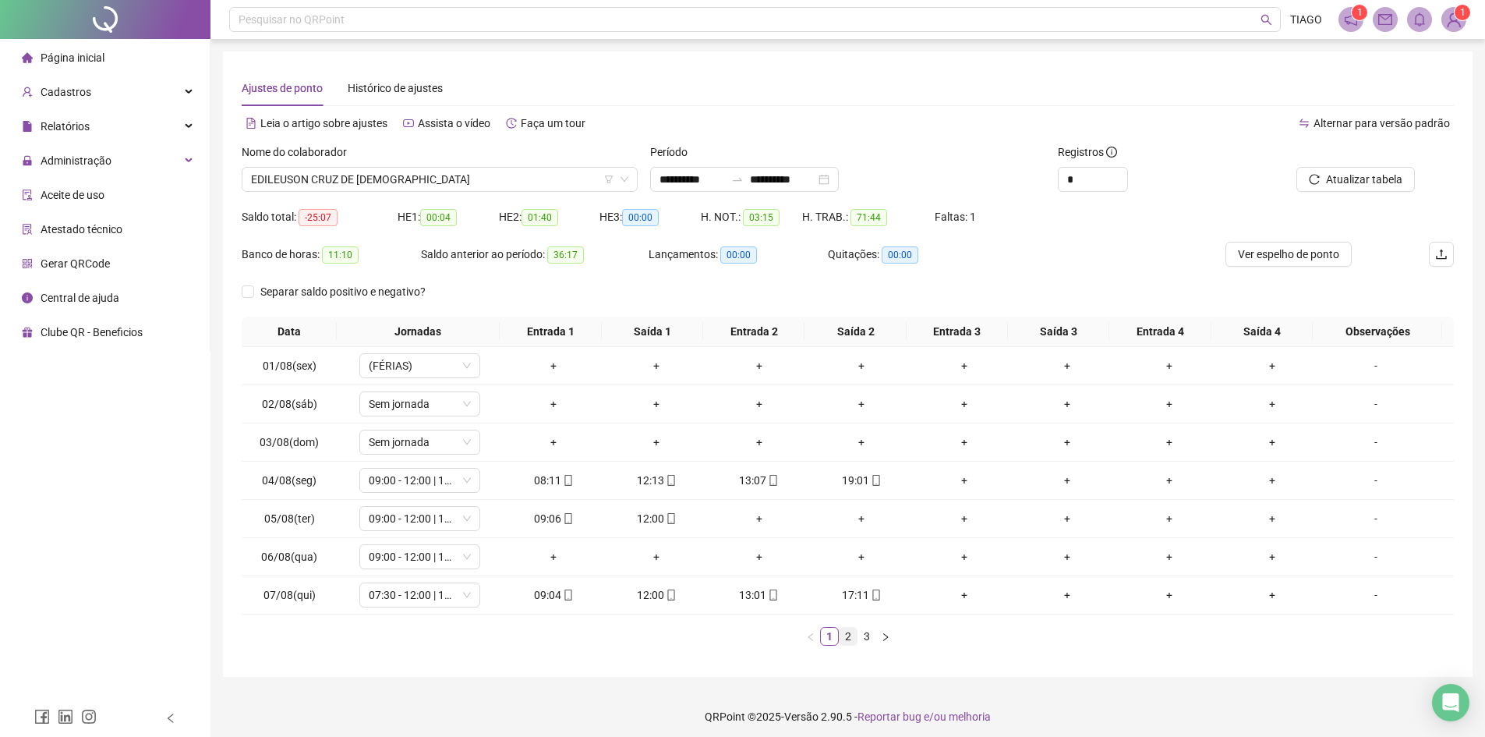
click at [847, 641] on link "2" at bounding box center [848, 636] width 17 height 17
click at [861, 641] on link "3" at bounding box center [866, 636] width 17 height 17
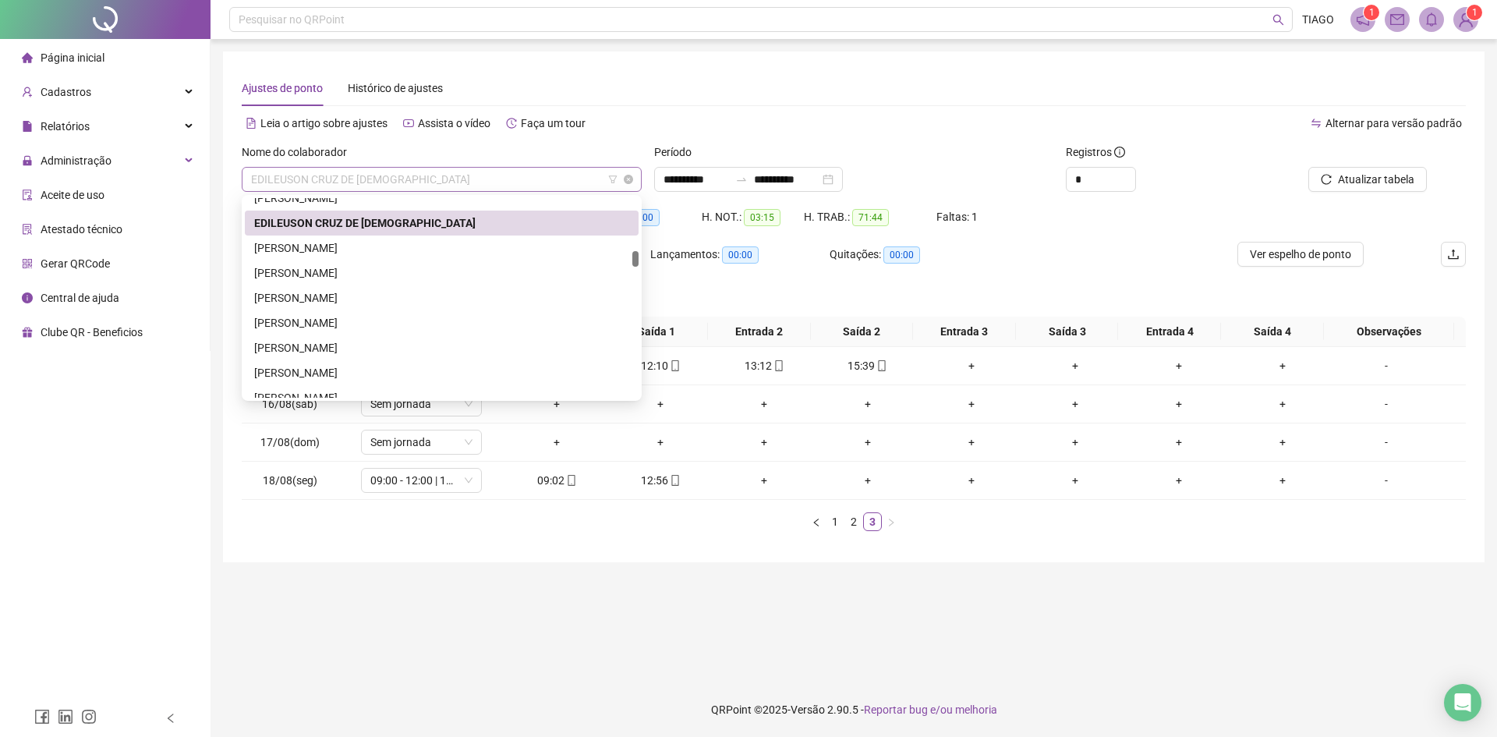
click at [507, 182] on span "EDILEUSON CRUZ DE [DEMOGRAPHIC_DATA]" at bounding box center [441, 179] width 381 height 23
click at [426, 246] on div "[PERSON_NAME]" at bounding box center [441, 247] width 375 height 17
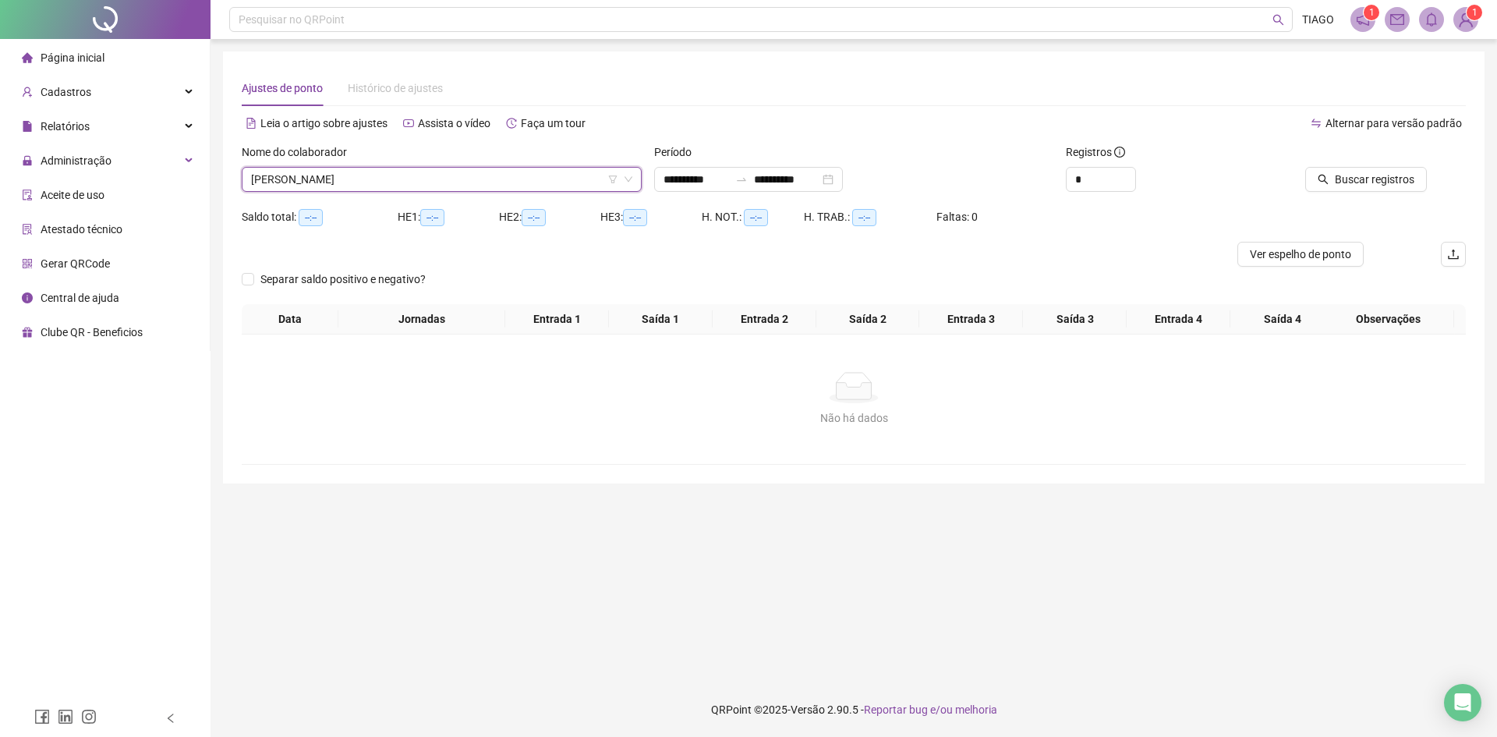
click at [1324, 192] on div "Buscar registros" at bounding box center [1369, 173] width 206 height 61
click at [1345, 189] on button "Buscar registros" at bounding box center [1366, 179] width 122 height 25
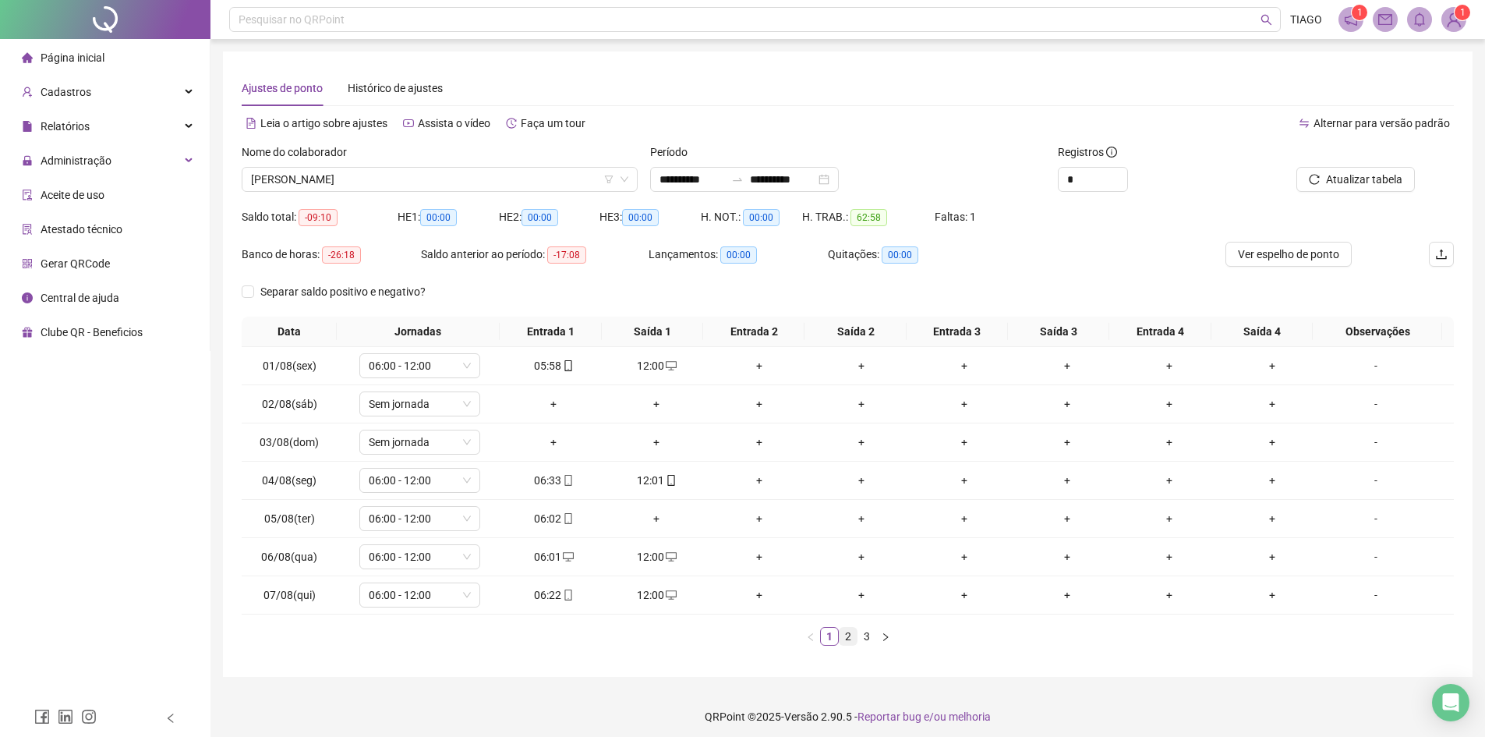
click at [843, 640] on link "2" at bounding box center [848, 636] width 17 height 17
drag, startPoint x: 866, startPoint y: 632, endPoint x: 879, endPoint y: 635, distance: 12.9
click at [879, 635] on ul "1 2 3" at bounding box center [848, 636] width 1212 height 19
click at [868, 631] on link "3" at bounding box center [866, 636] width 17 height 17
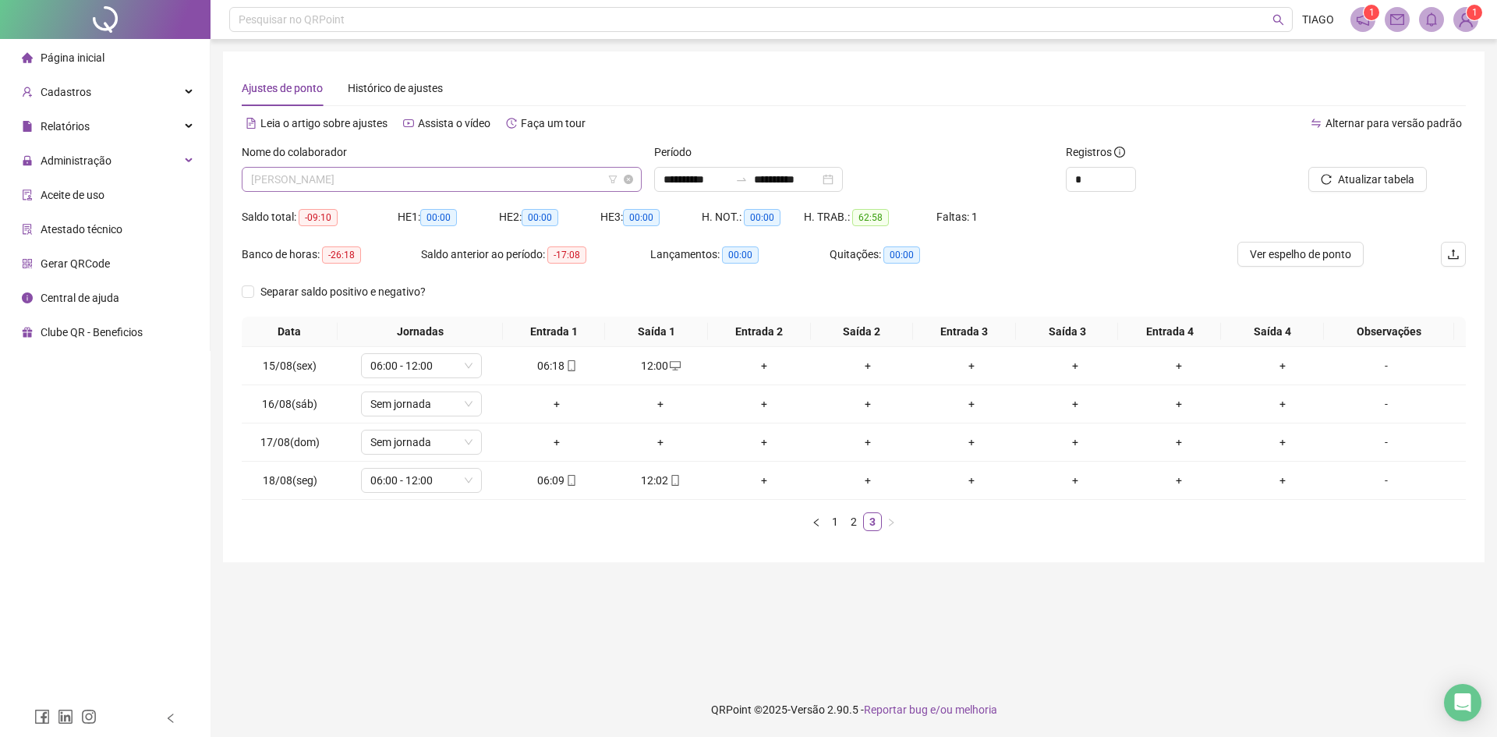
click at [448, 187] on span "[PERSON_NAME]" at bounding box center [441, 179] width 381 height 23
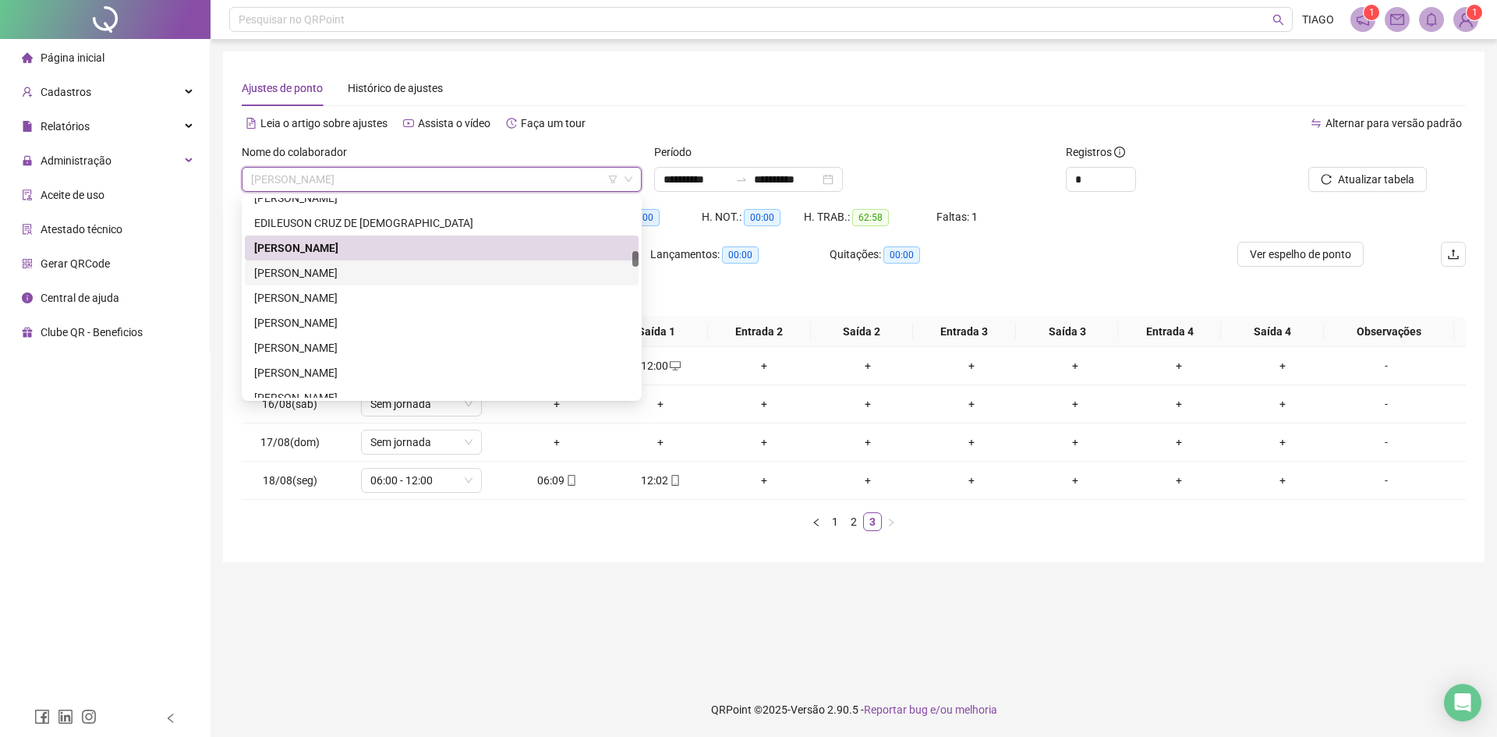
click at [498, 276] on div "[PERSON_NAME]" at bounding box center [441, 272] width 375 height 17
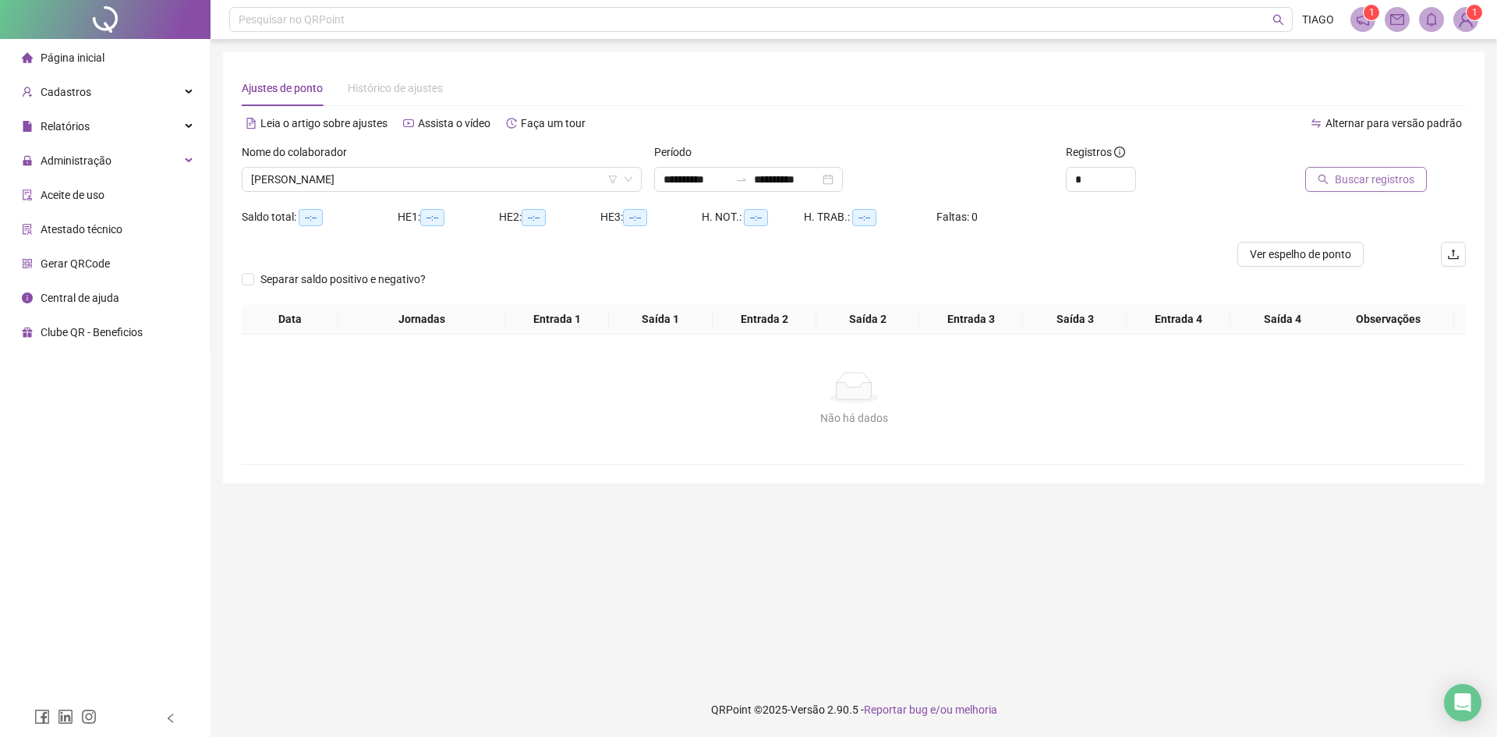
click at [1329, 169] on button "Buscar registros" at bounding box center [1366, 179] width 122 height 25
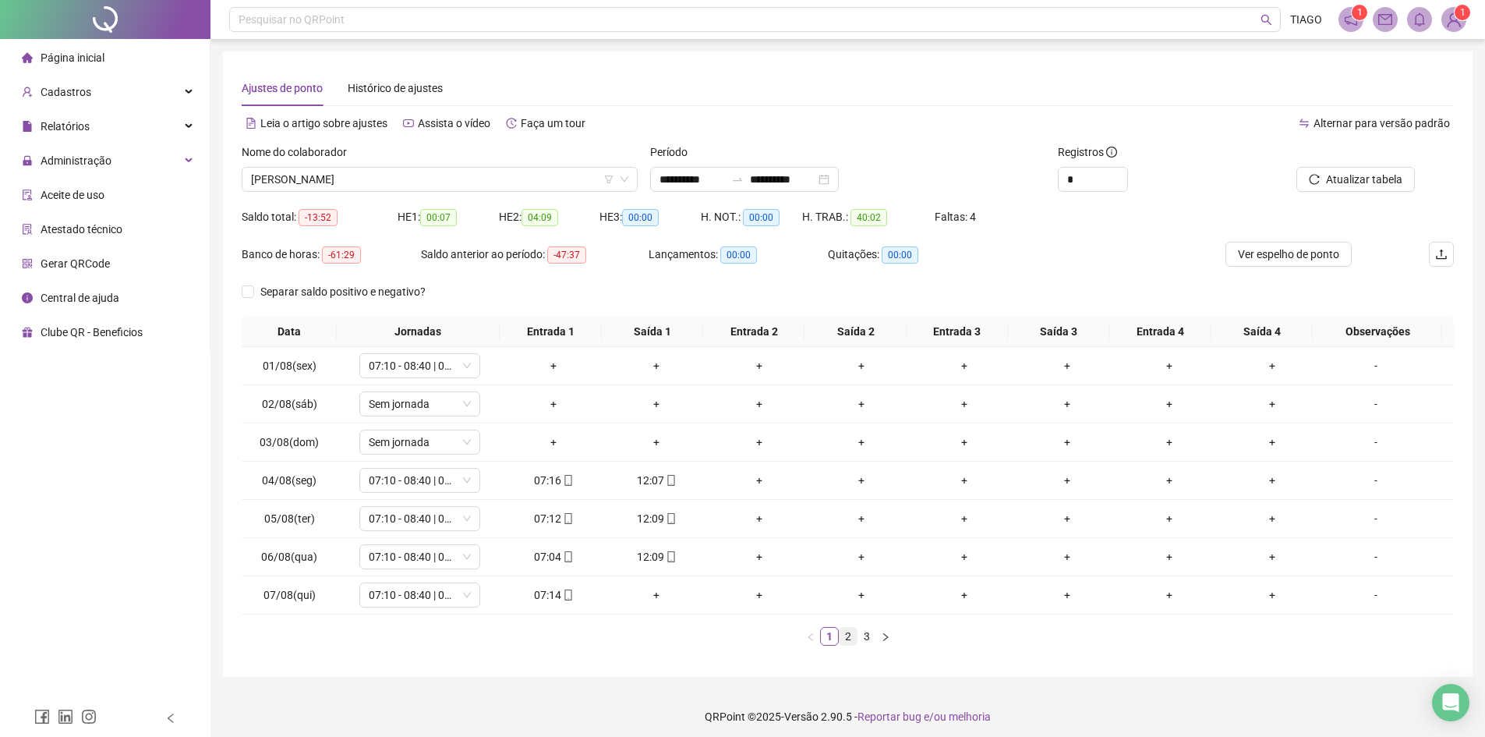
click at [850, 642] on link "2" at bounding box center [848, 636] width 17 height 17
click at [858, 639] on li "3" at bounding box center [867, 636] width 19 height 19
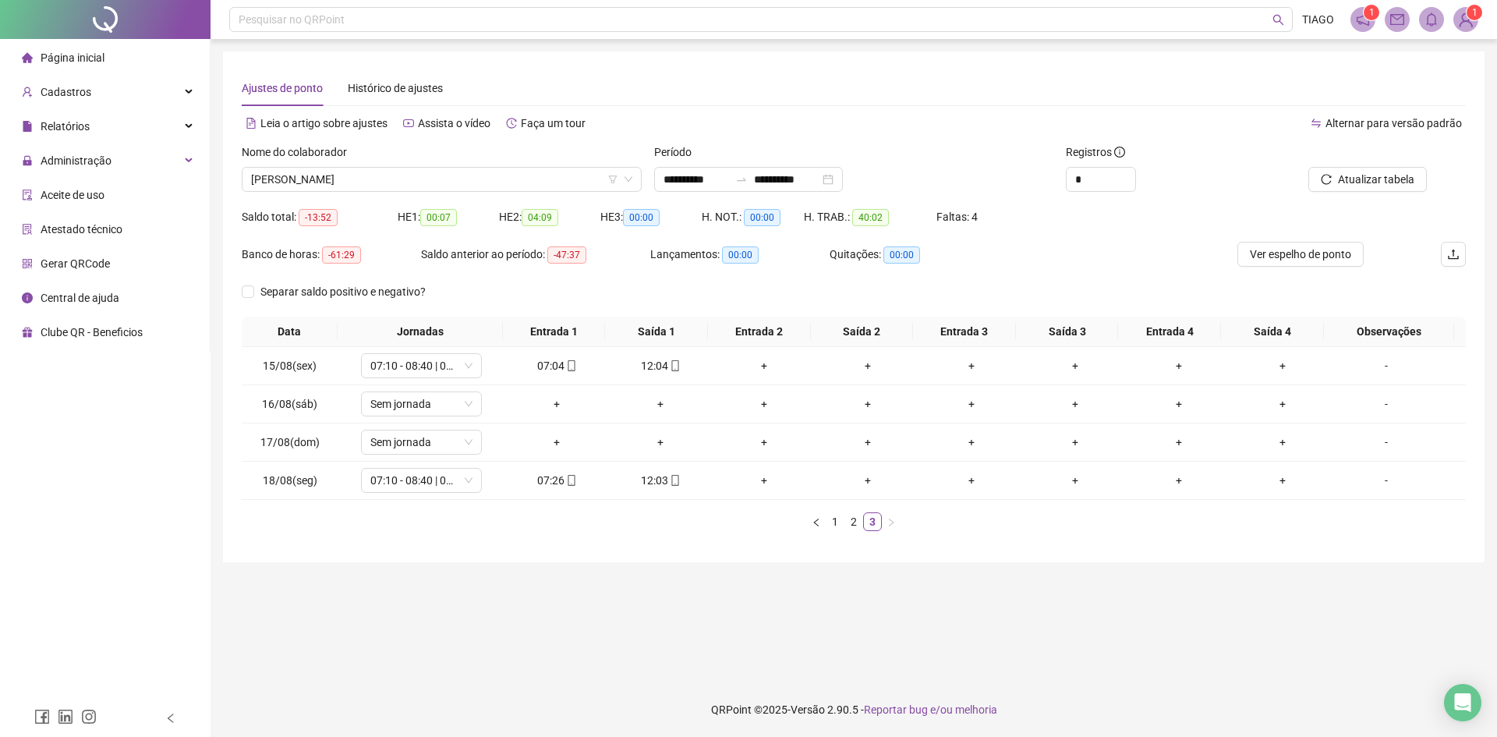
click at [364, 166] on div "Nome do colaborador" at bounding box center [442, 154] width 400 height 23
click at [359, 180] on span "[PERSON_NAME]" at bounding box center [441, 179] width 381 height 23
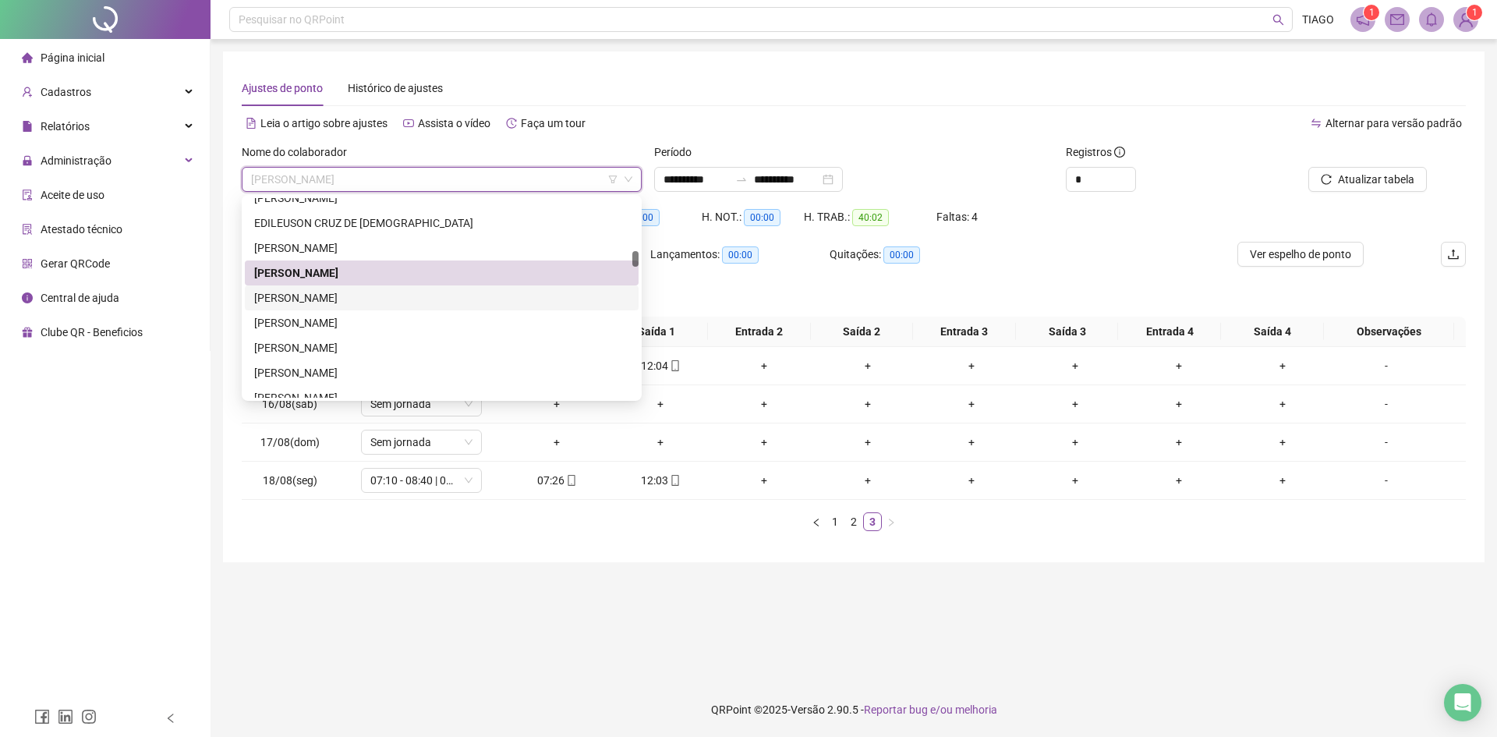
click at [368, 288] on div "[PERSON_NAME]" at bounding box center [442, 297] width 394 height 25
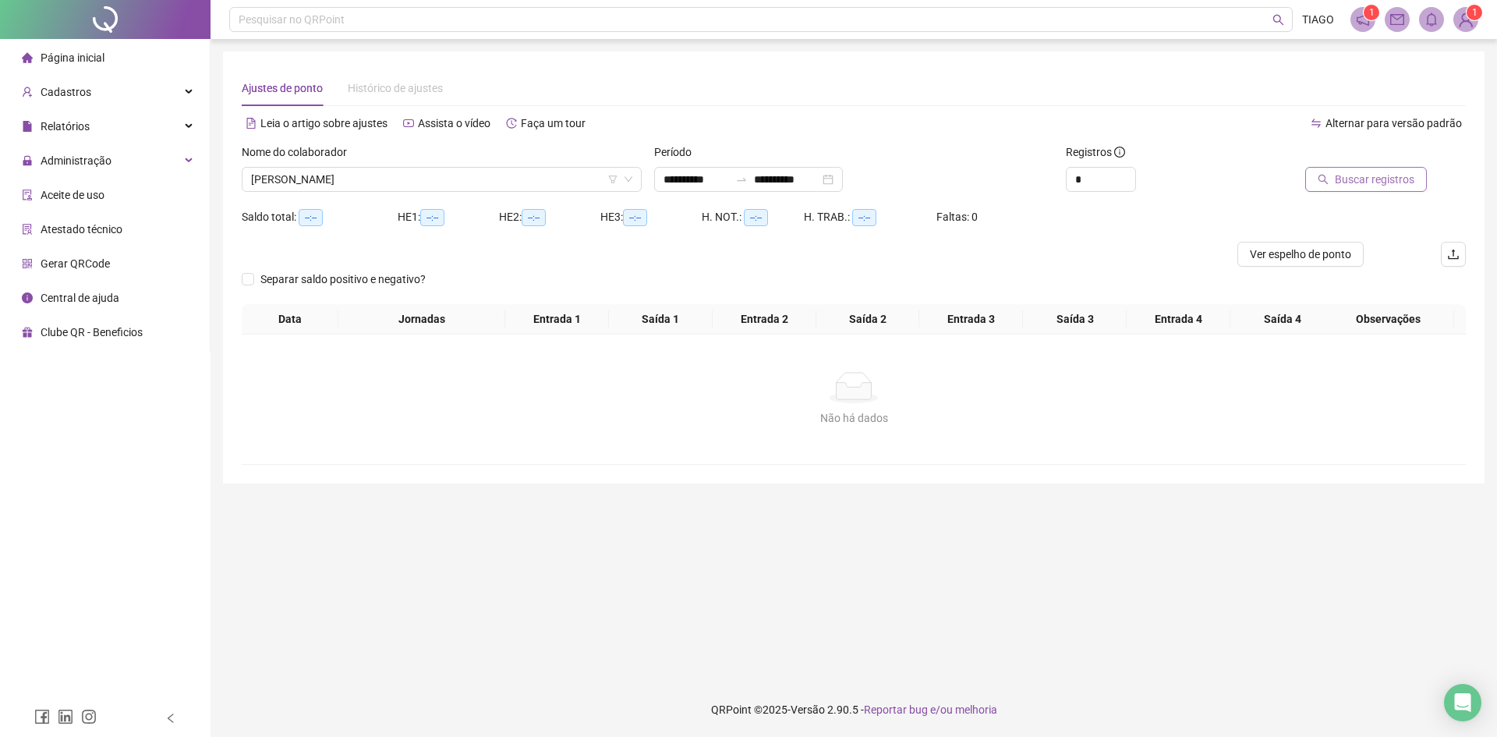
click at [1339, 179] on span "Buscar registros" at bounding box center [1375, 179] width 80 height 17
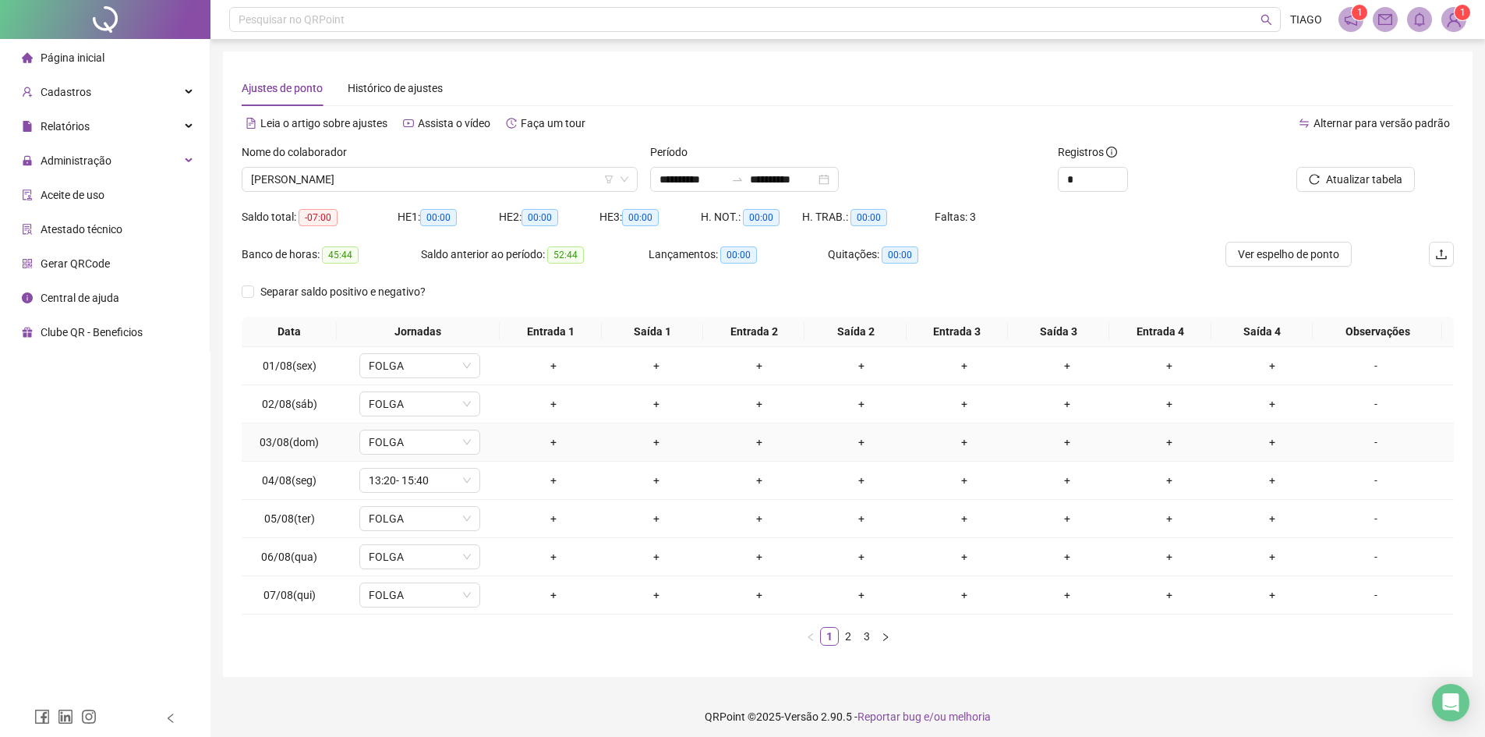
drag, startPoint x: 632, startPoint y: 426, endPoint x: 988, endPoint y: 257, distance: 394.4
click at [988, 257] on div "Banco de horas: 45:44 Saldo anterior ao período: 52:44 Lançamentos: 00:00 Quita…" at bounding box center [696, 260] width 909 height 37
drag, startPoint x: 988, startPoint y: 257, endPoint x: 981, endPoint y: 252, distance: 9.5
click at [981, 252] on div "Banco de horas: 45:44 Saldo anterior ao período: 52:44 Lançamentos: 00:00 Quita…" at bounding box center [696, 260] width 909 height 37
drag, startPoint x: 430, startPoint y: 186, endPoint x: 450, endPoint y: 148, distance: 43.2
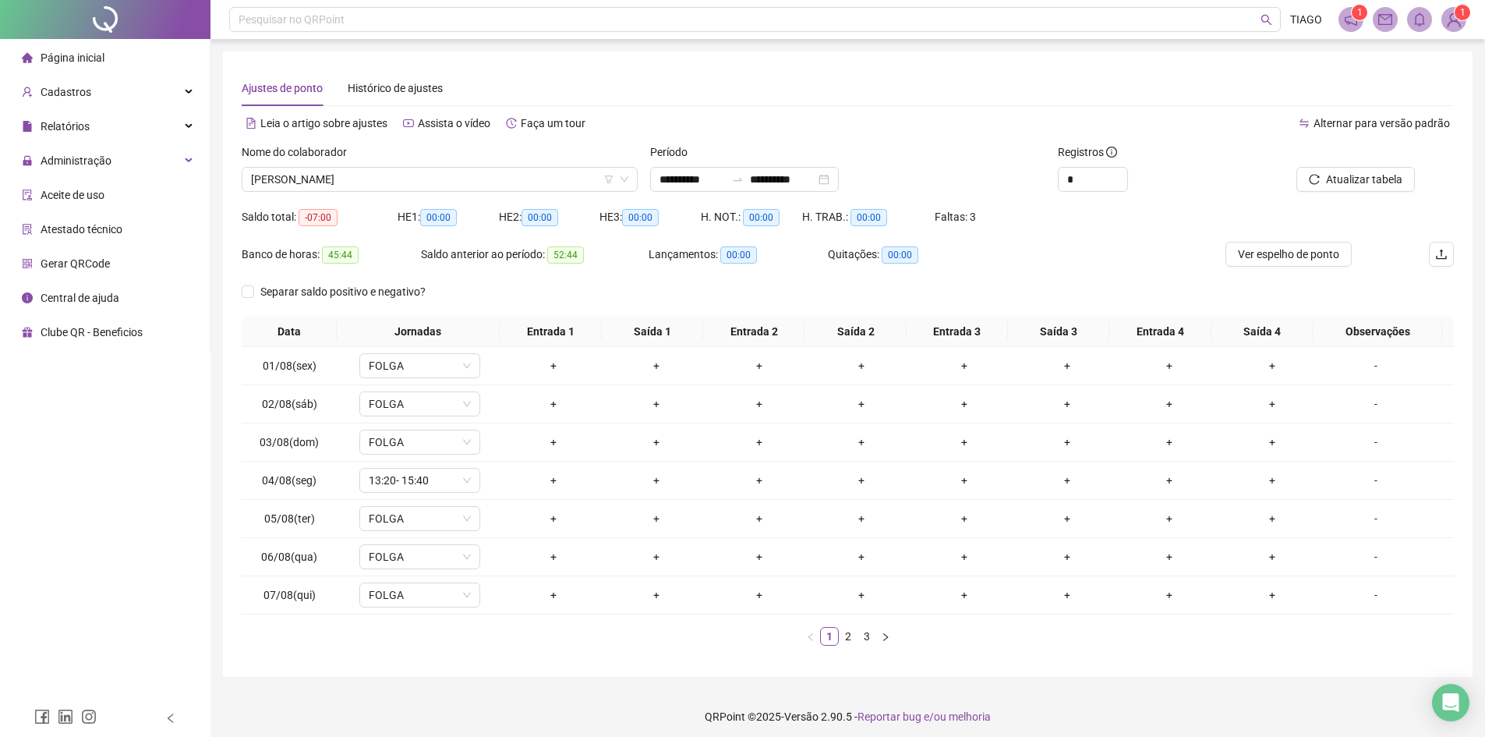
click at [450, 148] on div "Nome do colaborador" at bounding box center [440, 154] width 396 height 23
click at [844, 631] on link "2" at bounding box center [848, 636] width 17 height 17
click at [862, 638] on link "3" at bounding box center [866, 636] width 17 height 17
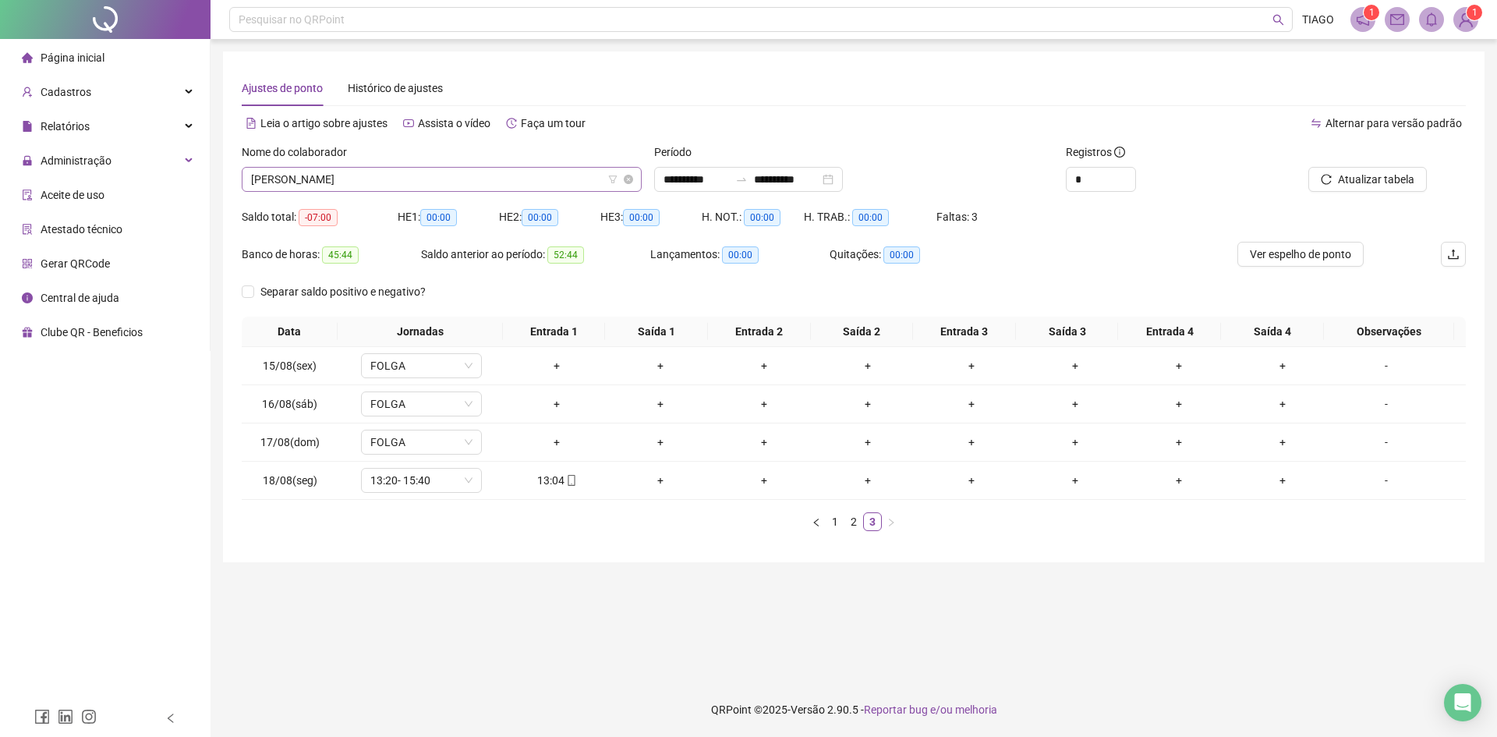
click at [458, 173] on span "[PERSON_NAME]" at bounding box center [441, 179] width 381 height 23
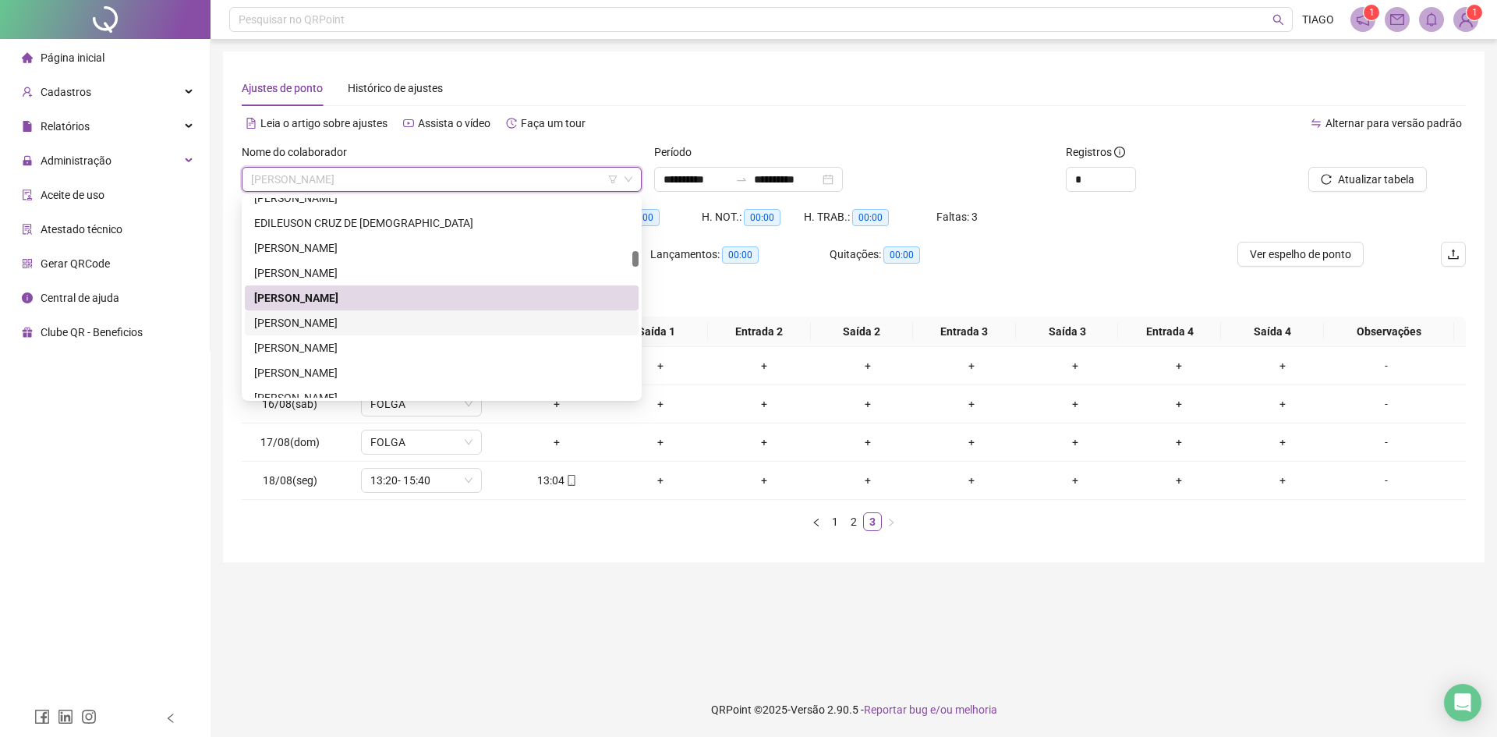
click at [433, 329] on div "[PERSON_NAME]" at bounding box center [441, 322] width 375 height 17
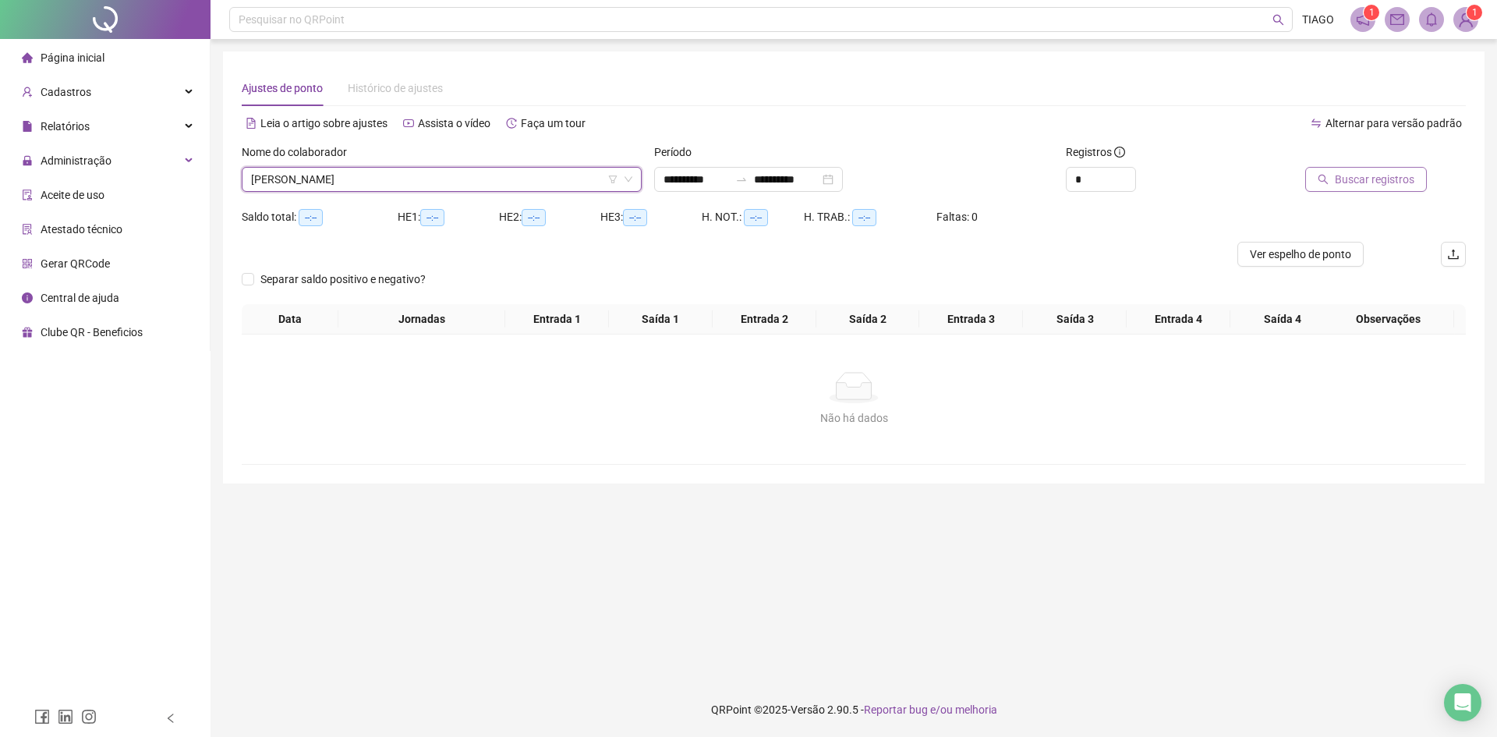
click at [1377, 178] on span "Buscar registros" at bounding box center [1375, 179] width 80 height 17
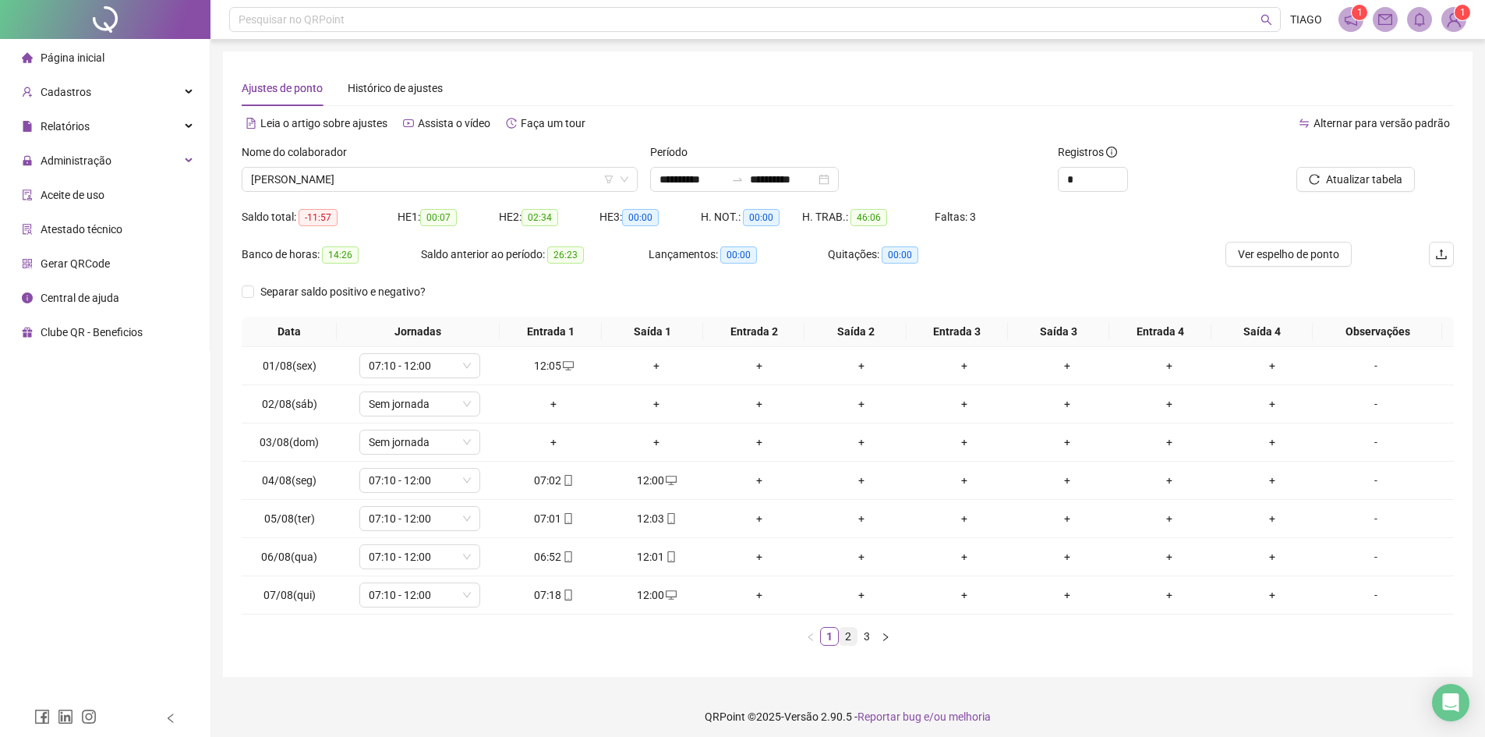
click at [850, 641] on link "2" at bounding box center [848, 636] width 17 height 17
click at [862, 644] on link "3" at bounding box center [866, 636] width 17 height 17
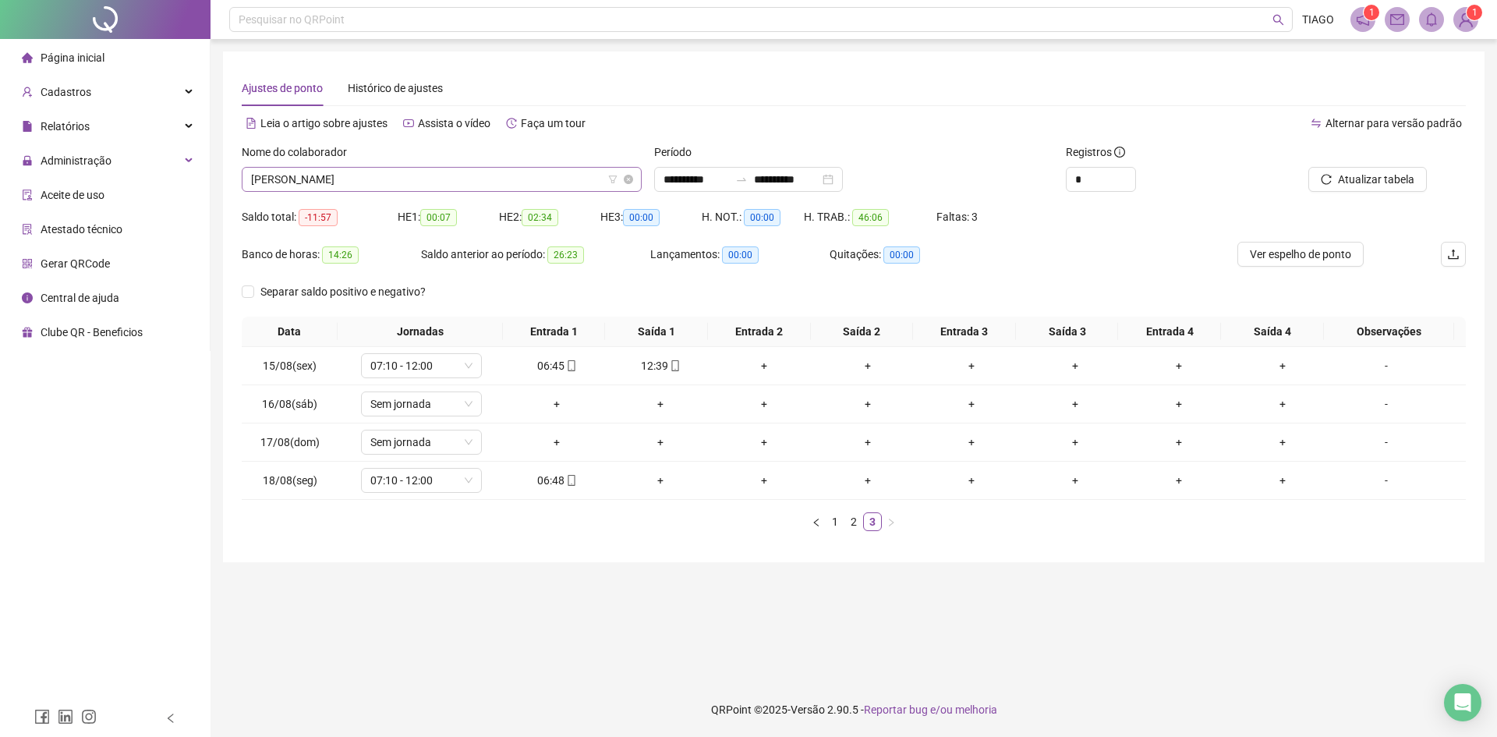
click at [409, 175] on span "[PERSON_NAME]" at bounding box center [441, 179] width 381 height 23
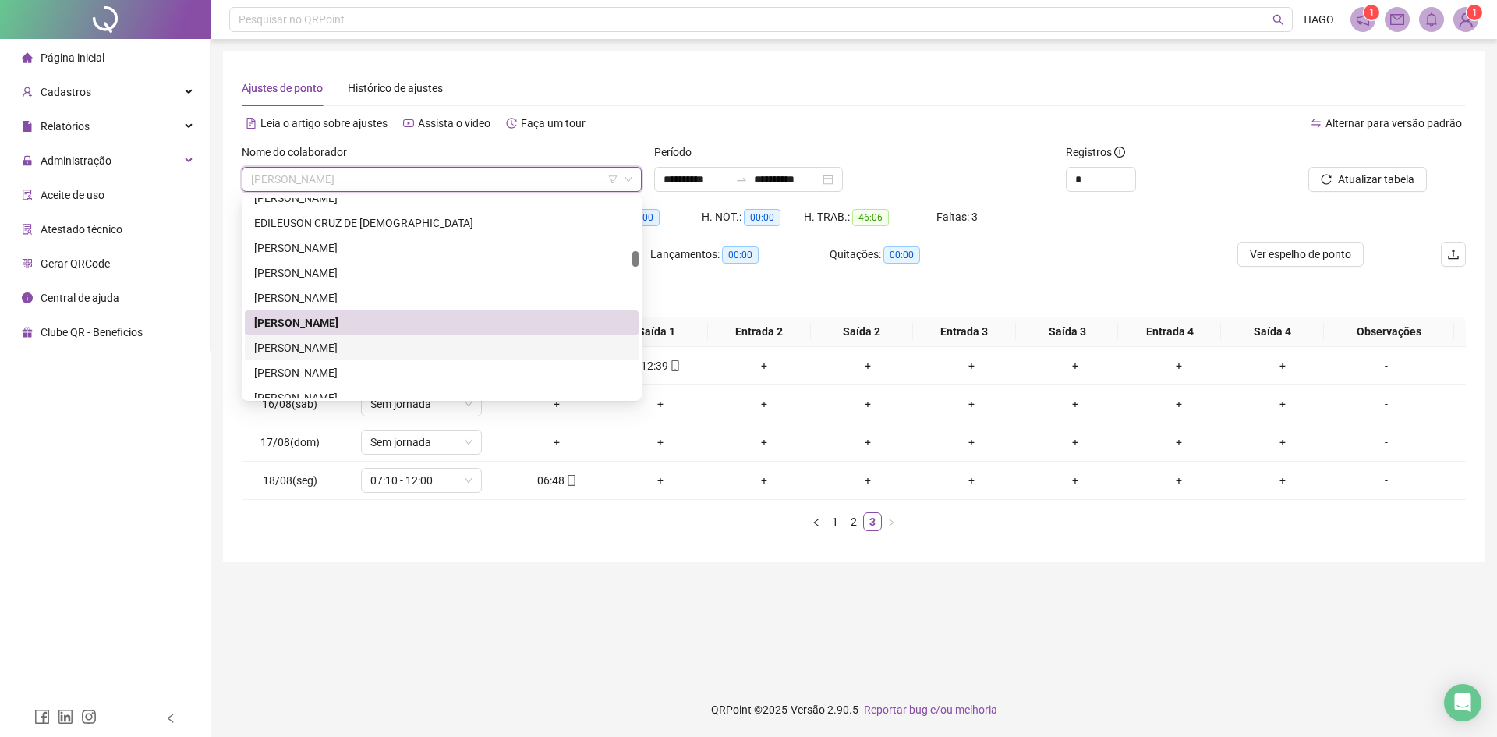
click at [421, 348] on div "[PERSON_NAME]" at bounding box center [441, 347] width 375 height 17
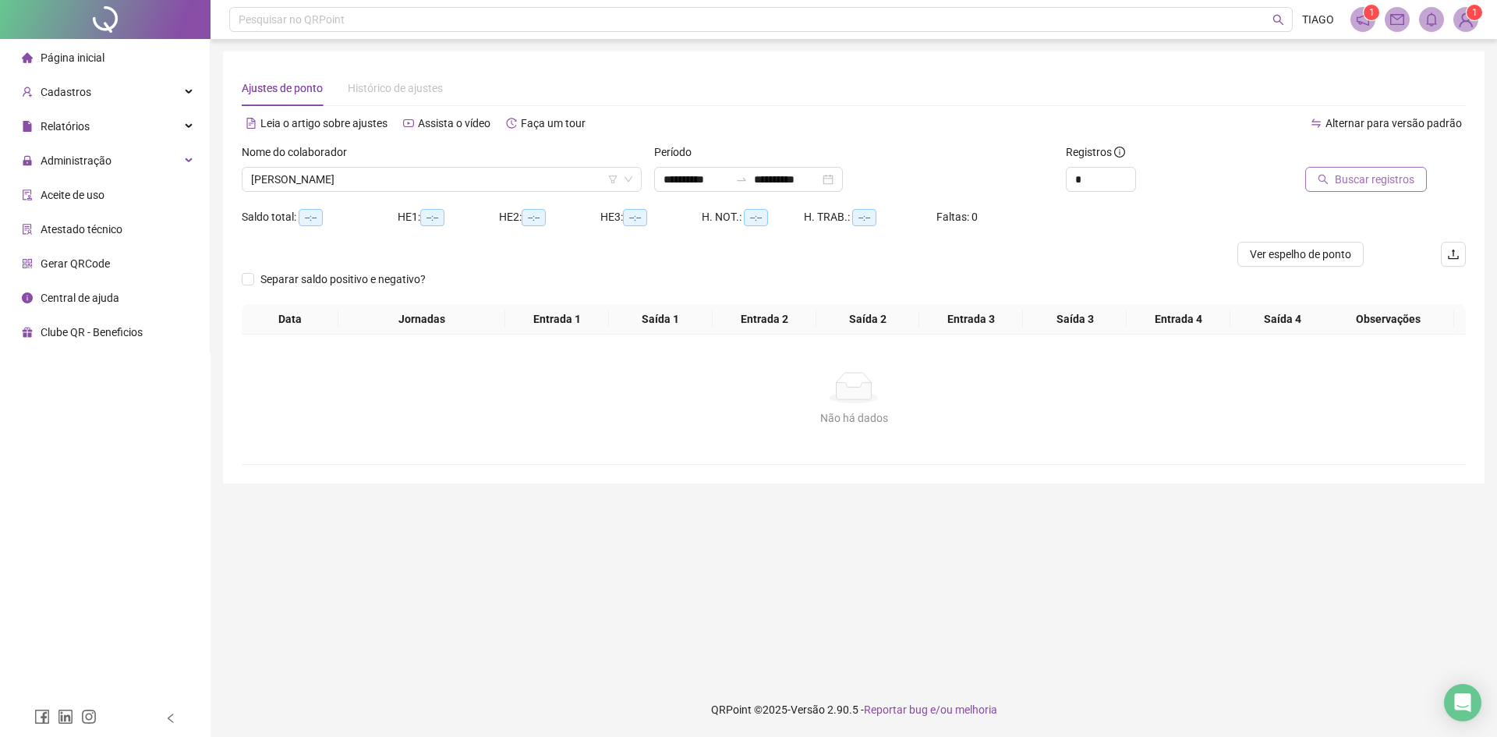
click at [1324, 186] on button "Buscar registros" at bounding box center [1366, 179] width 122 height 25
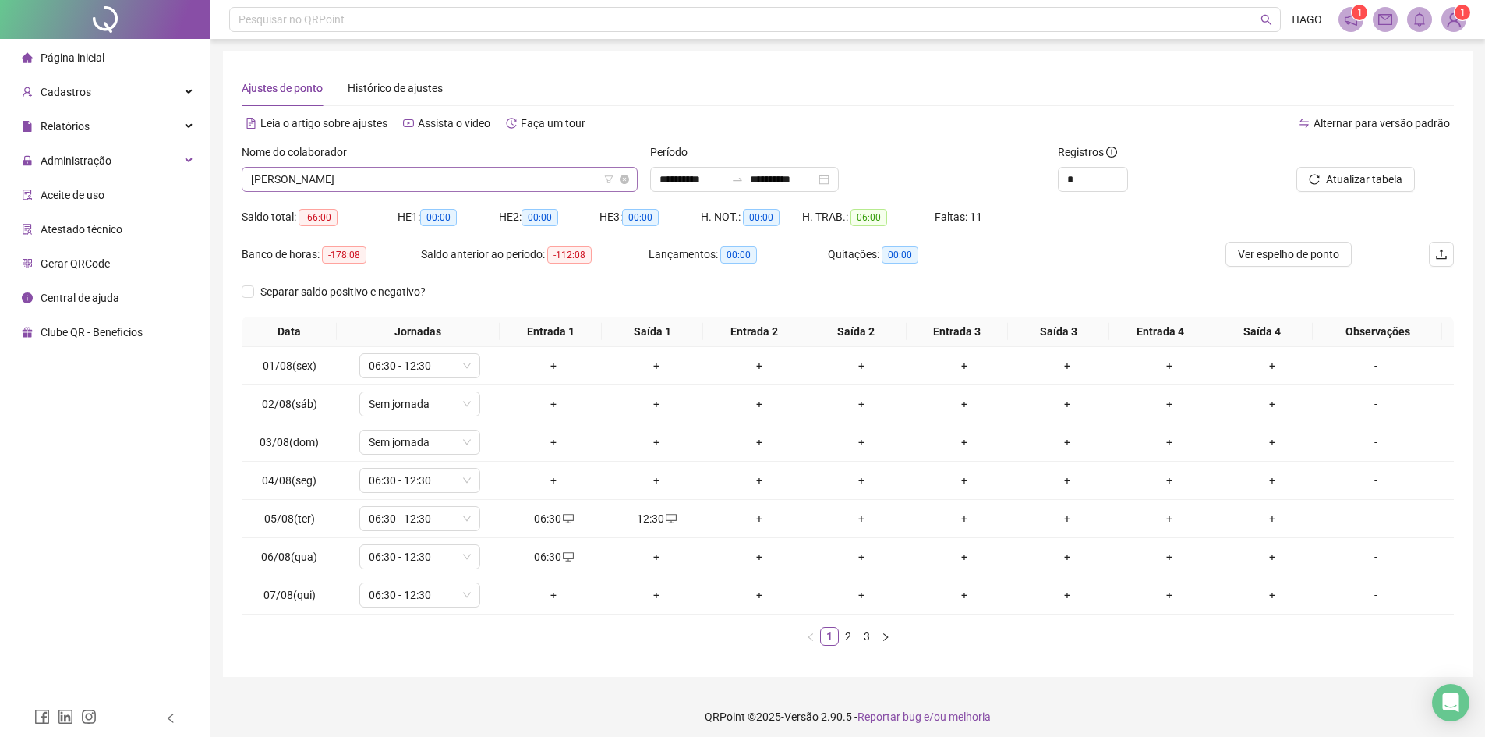
click at [358, 186] on span "[PERSON_NAME]" at bounding box center [439, 179] width 377 height 23
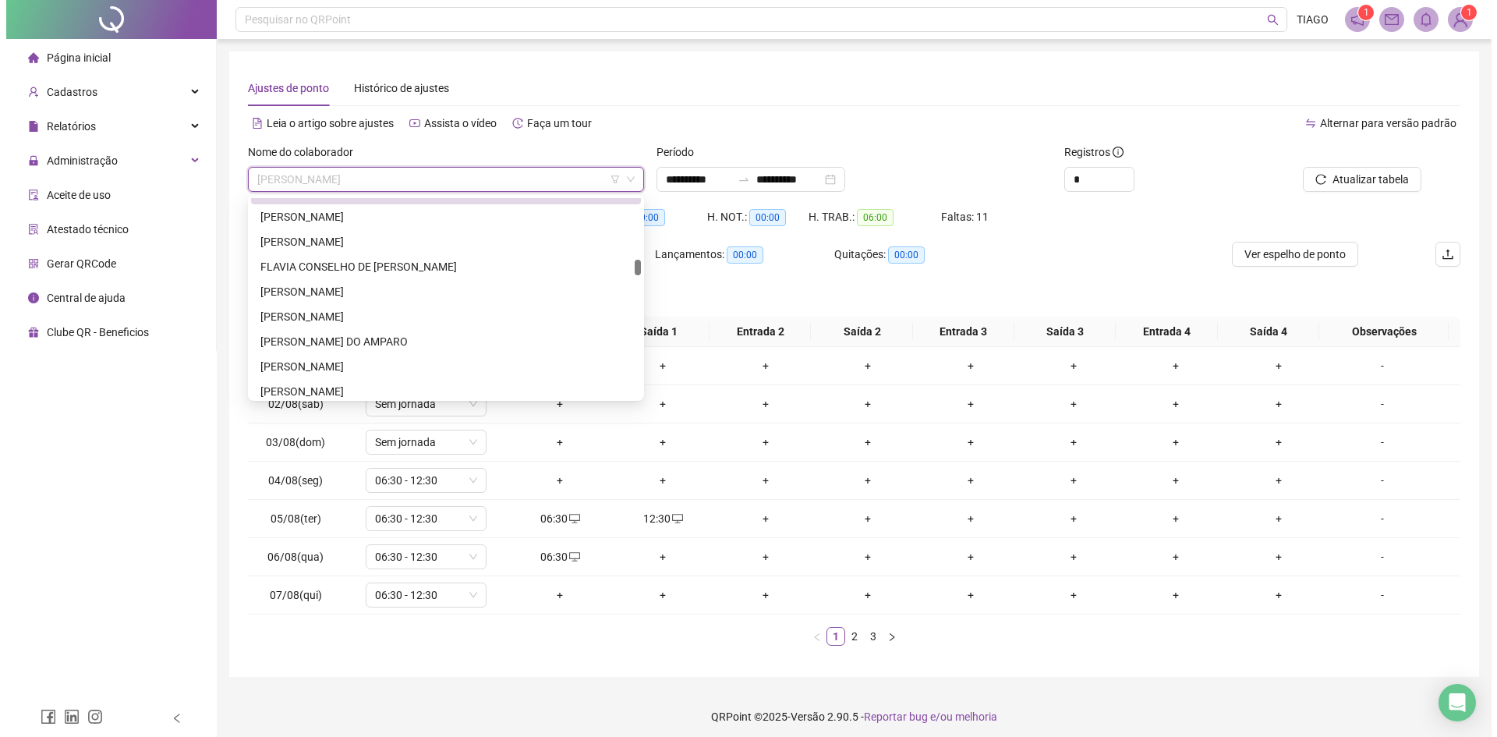
scroll to position [1013, 0]
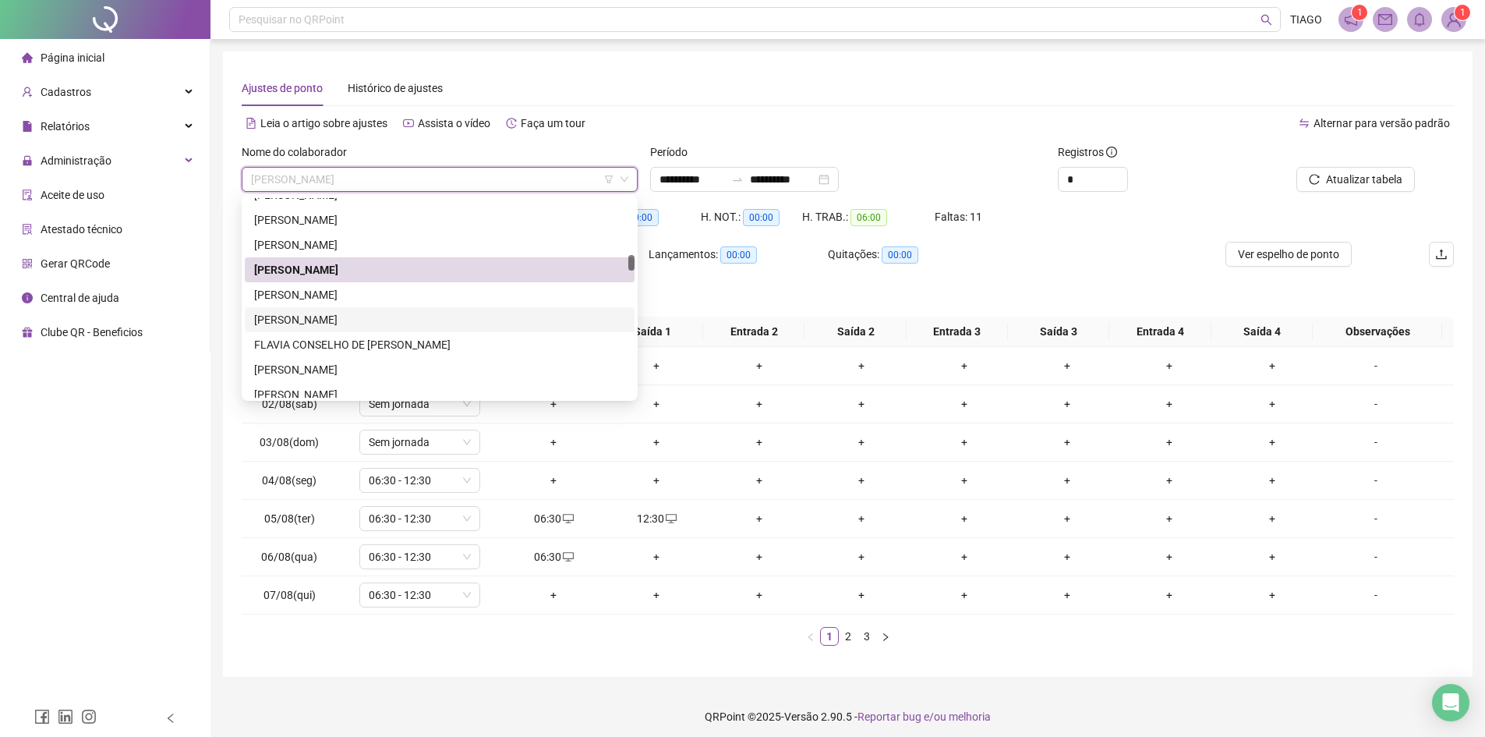
click at [348, 319] on div "[PERSON_NAME]" at bounding box center [439, 319] width 371 height 17
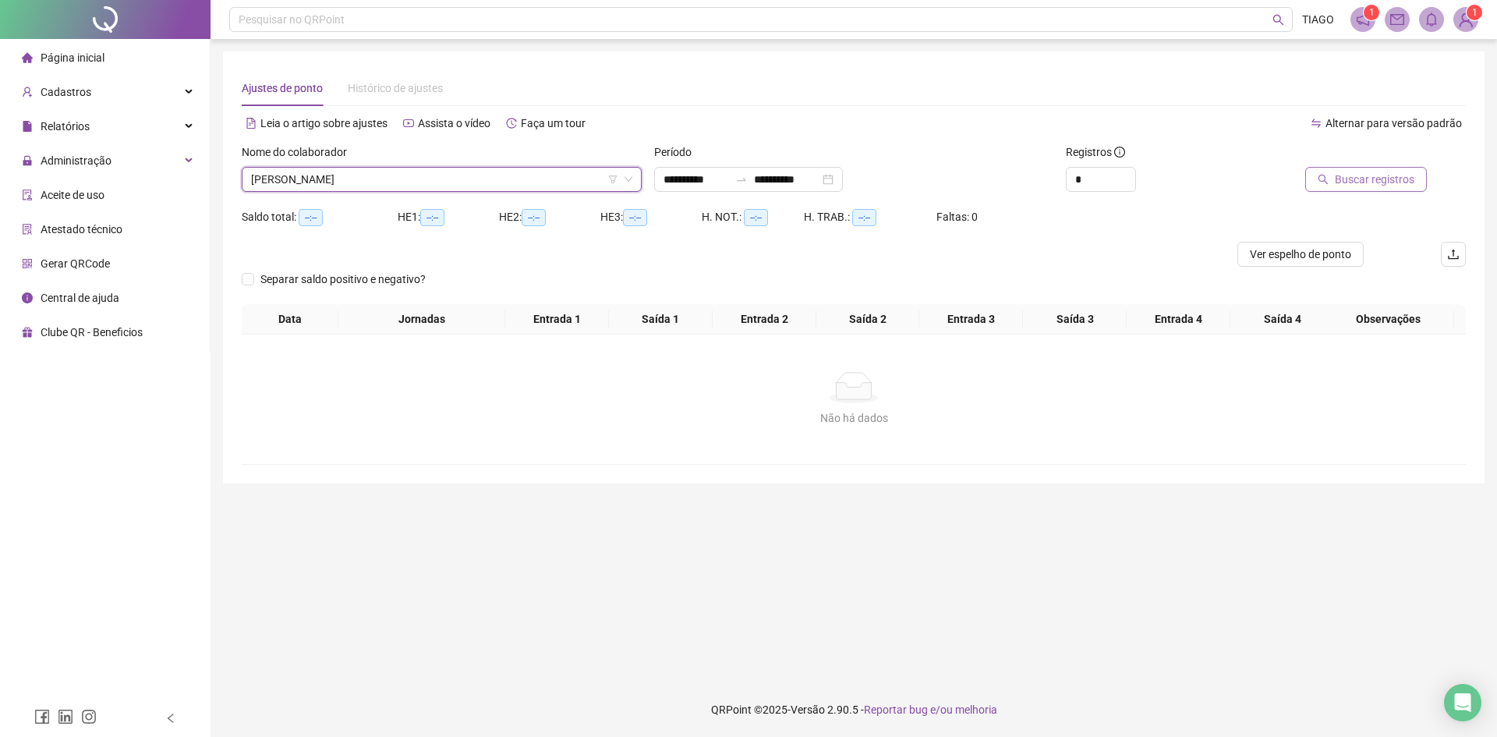
click at [1324, 185] on button "Buscar registros" at bounding box center [1366, 179] width 122 height 25
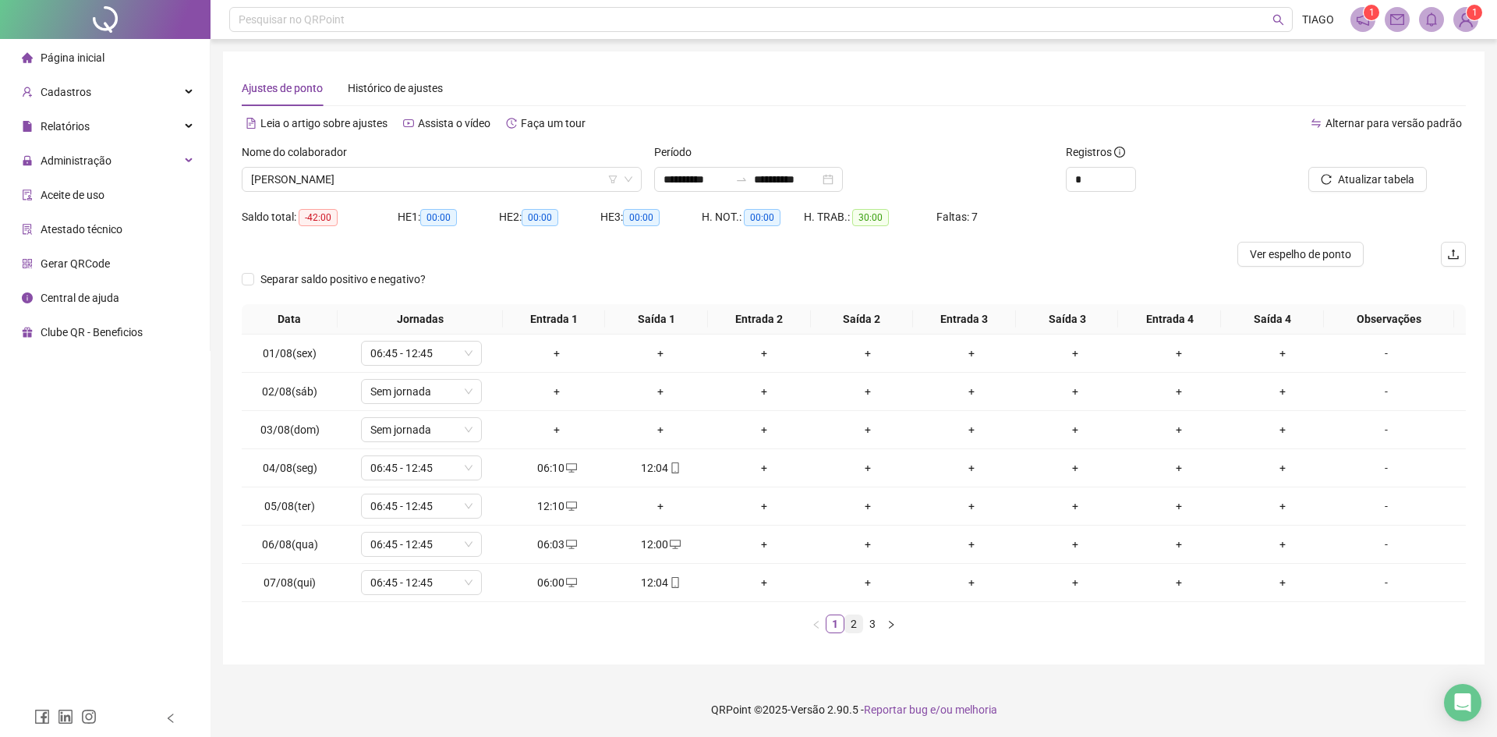
click at [848, 617] on link "2" at bounding box center [853, 623] width 17 height 17
click at [871, 628] on link "3" at bounding box center [872, 623] width 17 height 17
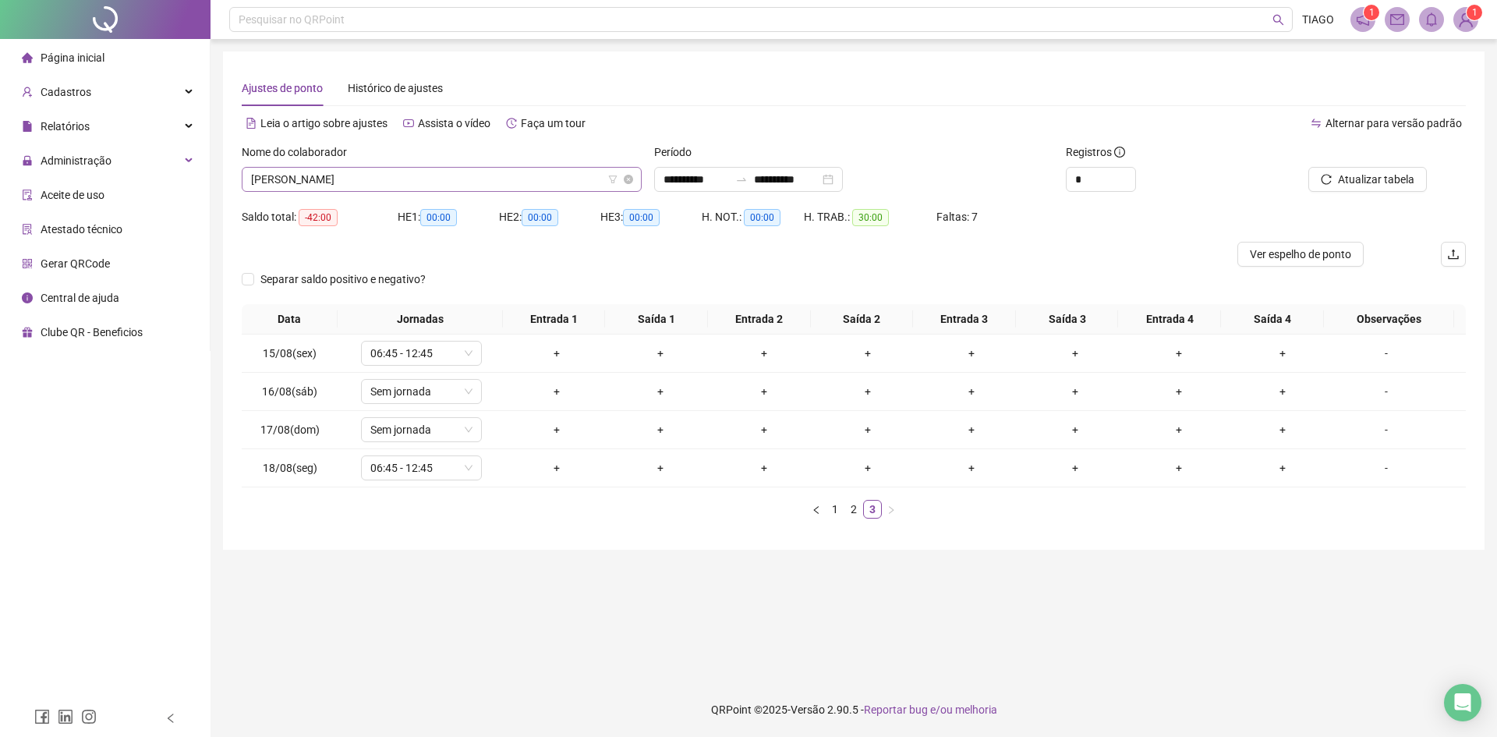
click at [416, 179] on span "[PERSON_NAME]" at bounding box center [441, 179] width 381 height 23
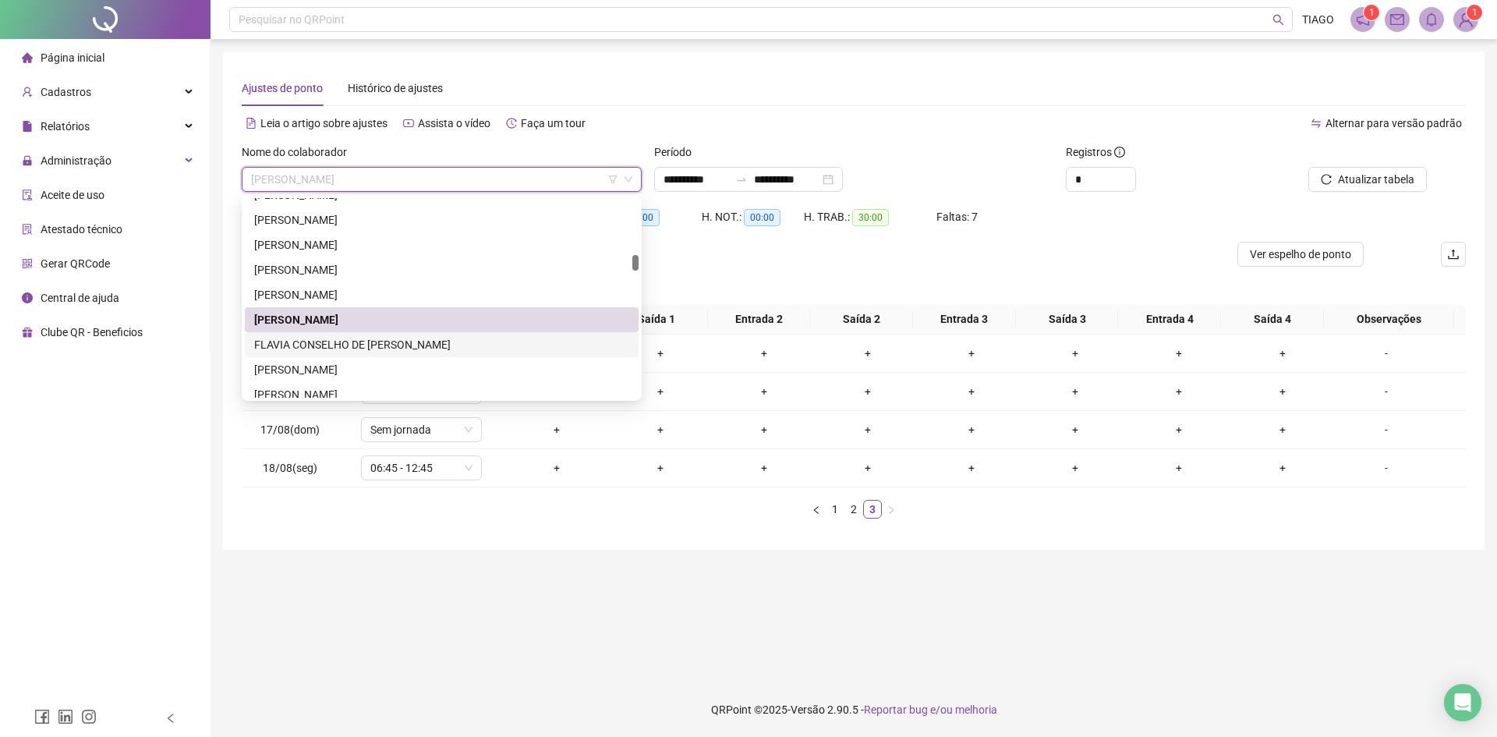
click at [401, 342] on div "FLAVIA CONSELHO DE [PERSON_NAME]" at bounding box center [441, 344] width 375 height 17
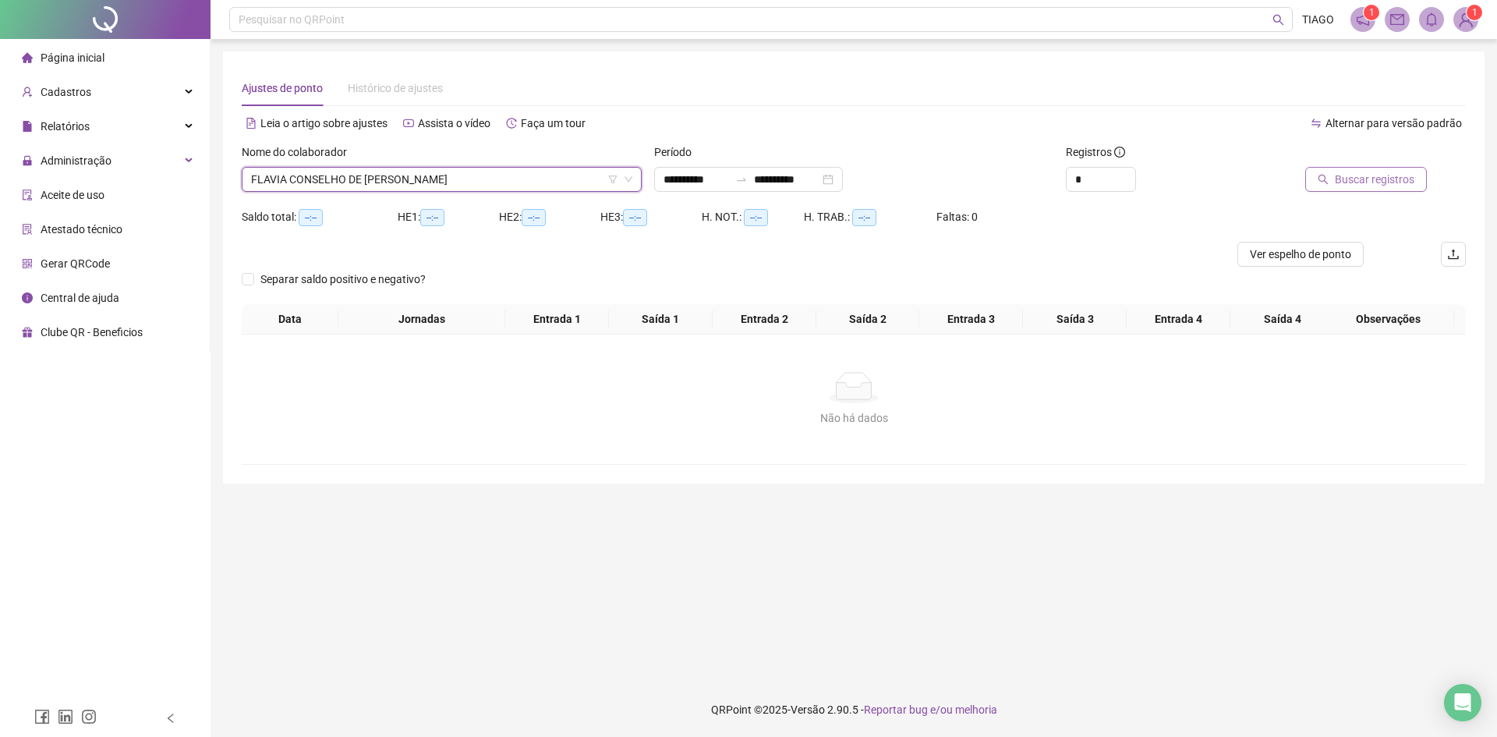
click at [1342, 188] on button "Buscar registros" at bounding box center [1366, 179] width 122 height 25
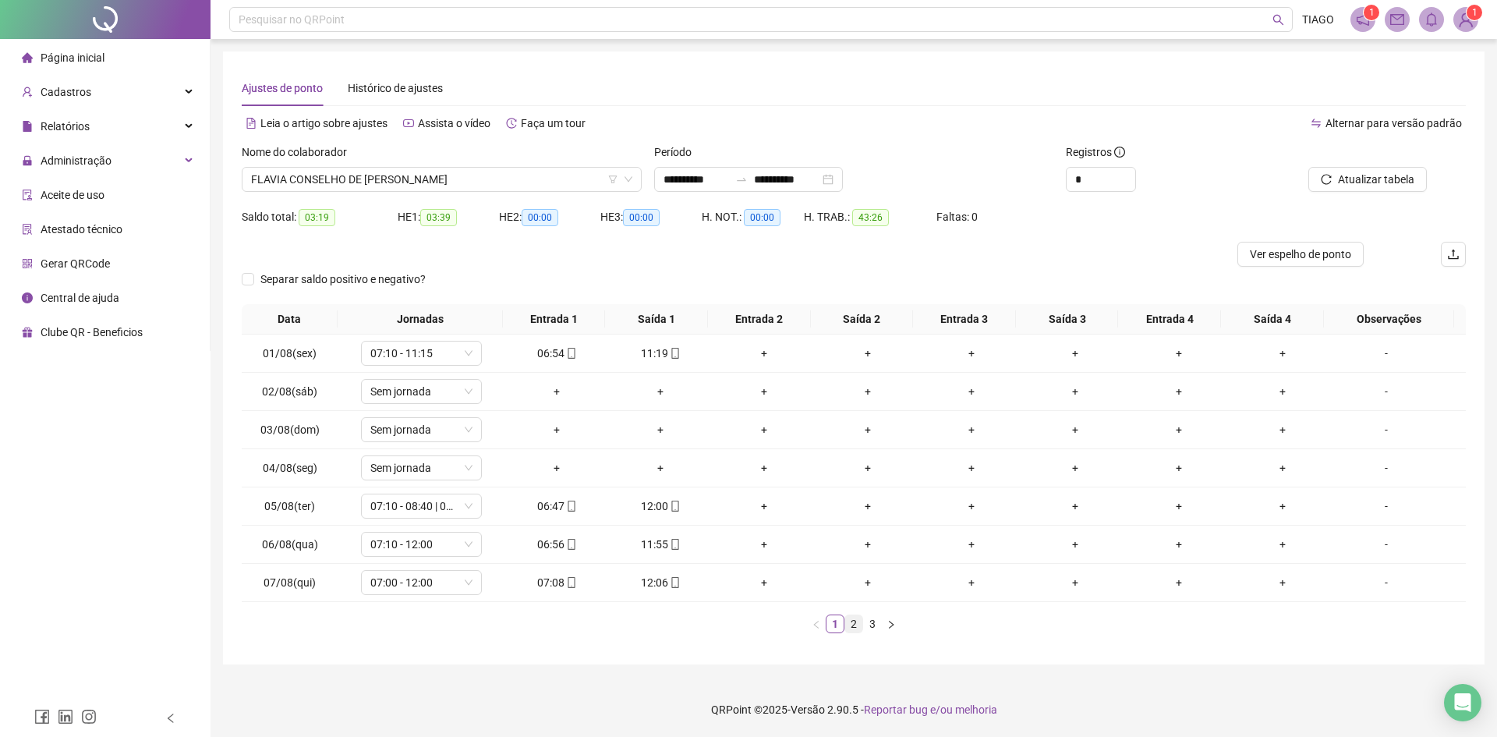
click at [862, 623] on li "2" at bounding box center [853, 623] width 19 height 19
click at [870, 625] on link "3" at bounding box center [872, 623] width 17 height 17
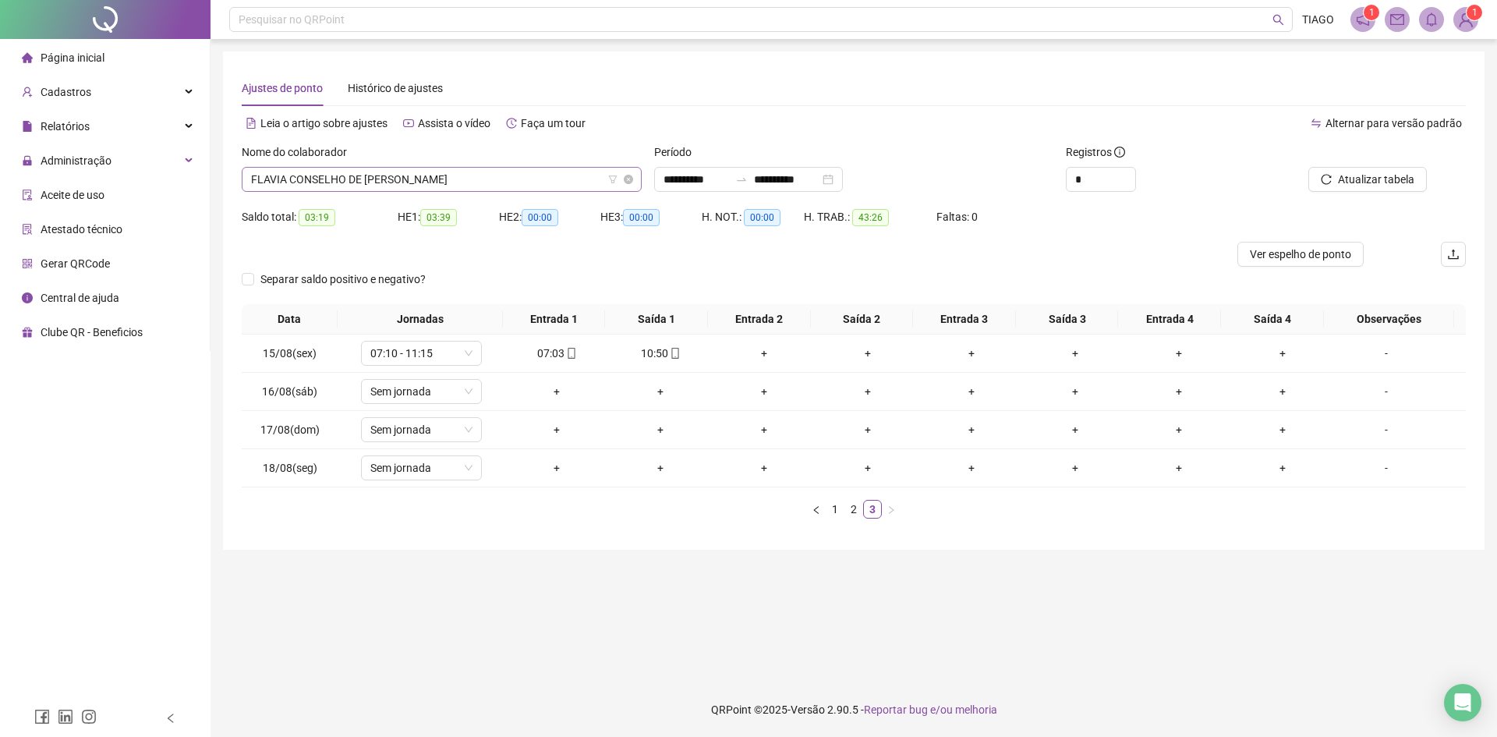
click at [456, 184] on span "FLAVIA CONSELHO DE [PERSON_NAME]" at bounding box center [441, 179] width 381 height 23
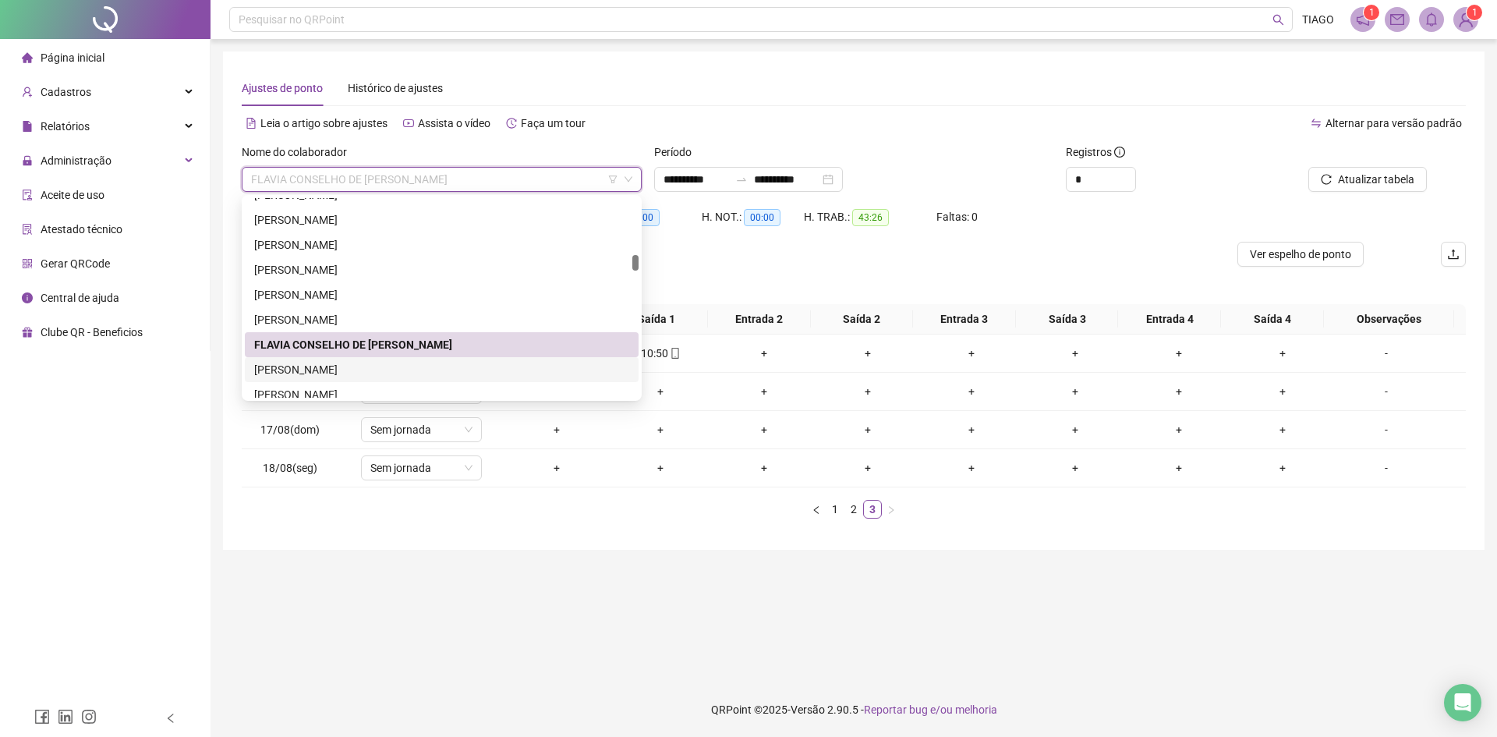
click at [483, 372] on div "[PERSON_NAME]" at bounding box center [441, 369] width 375 height 17
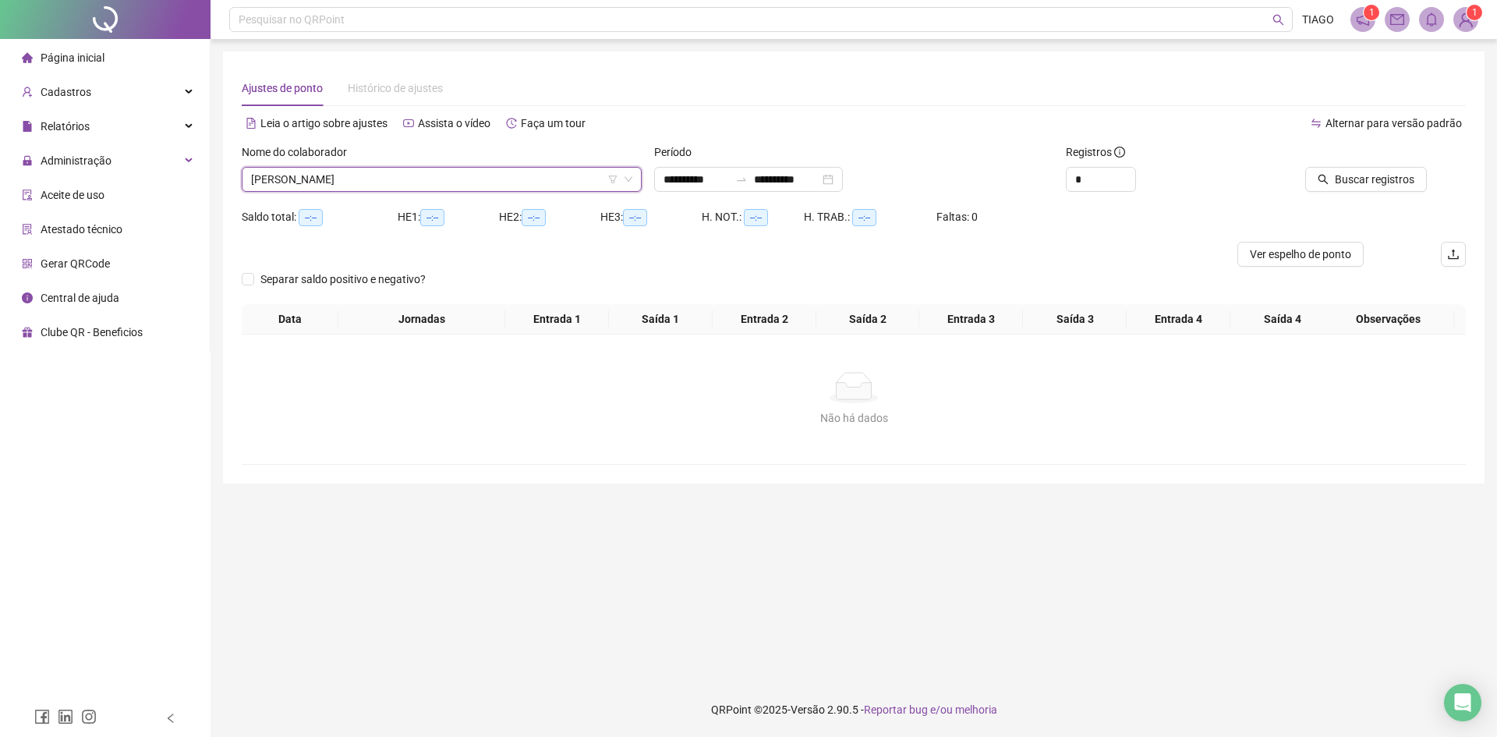
drag, startPoint x: 483, startPoint y: 372, endPoint x: 1066, endPoint y: 260, distance: 593.8
click at [1066, 260] on div at bounding box center [701, 254] width 918 height 25
click at [1418, 189] on button "Buscar registros" at bounding box center [1366, 179] width 122 height 25
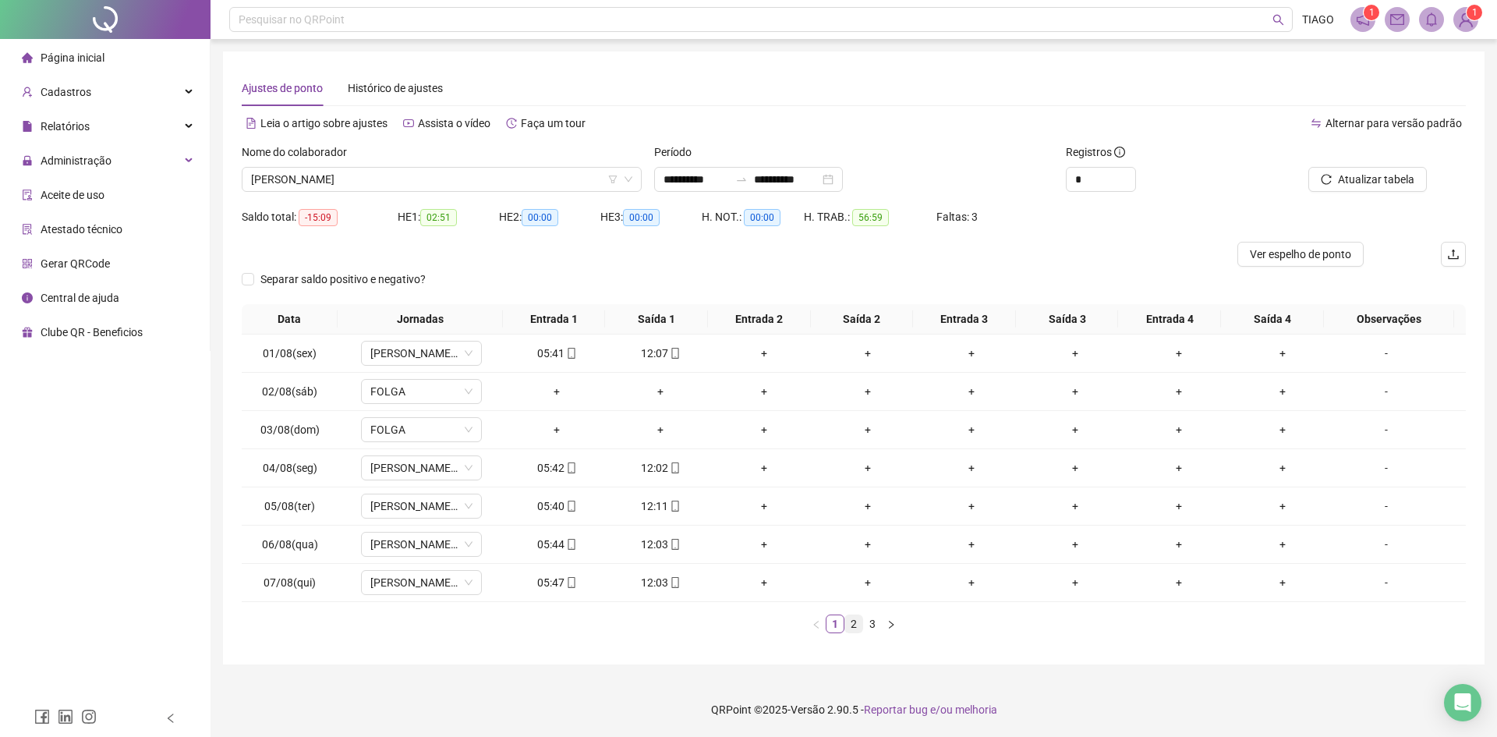
click at [854, 622] on link "2" at bounding box center [853, 623] width 17 height 17
click at [866, 622] on link "3" at bounding box center [872, 623] width 17 height 17
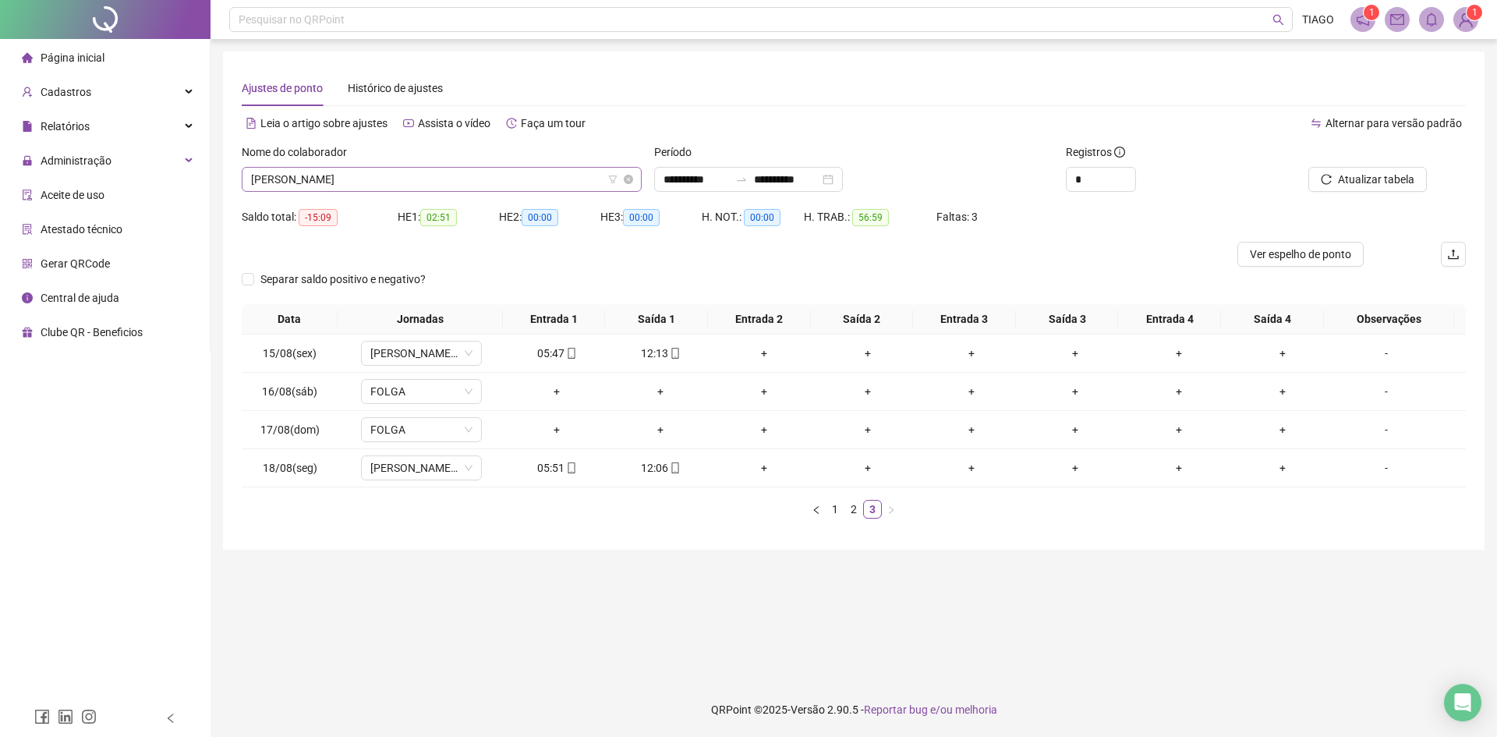
click at [360, 171] on span "[PERSON_NAME]" at bounding box center [441, 179] width 381 height 23
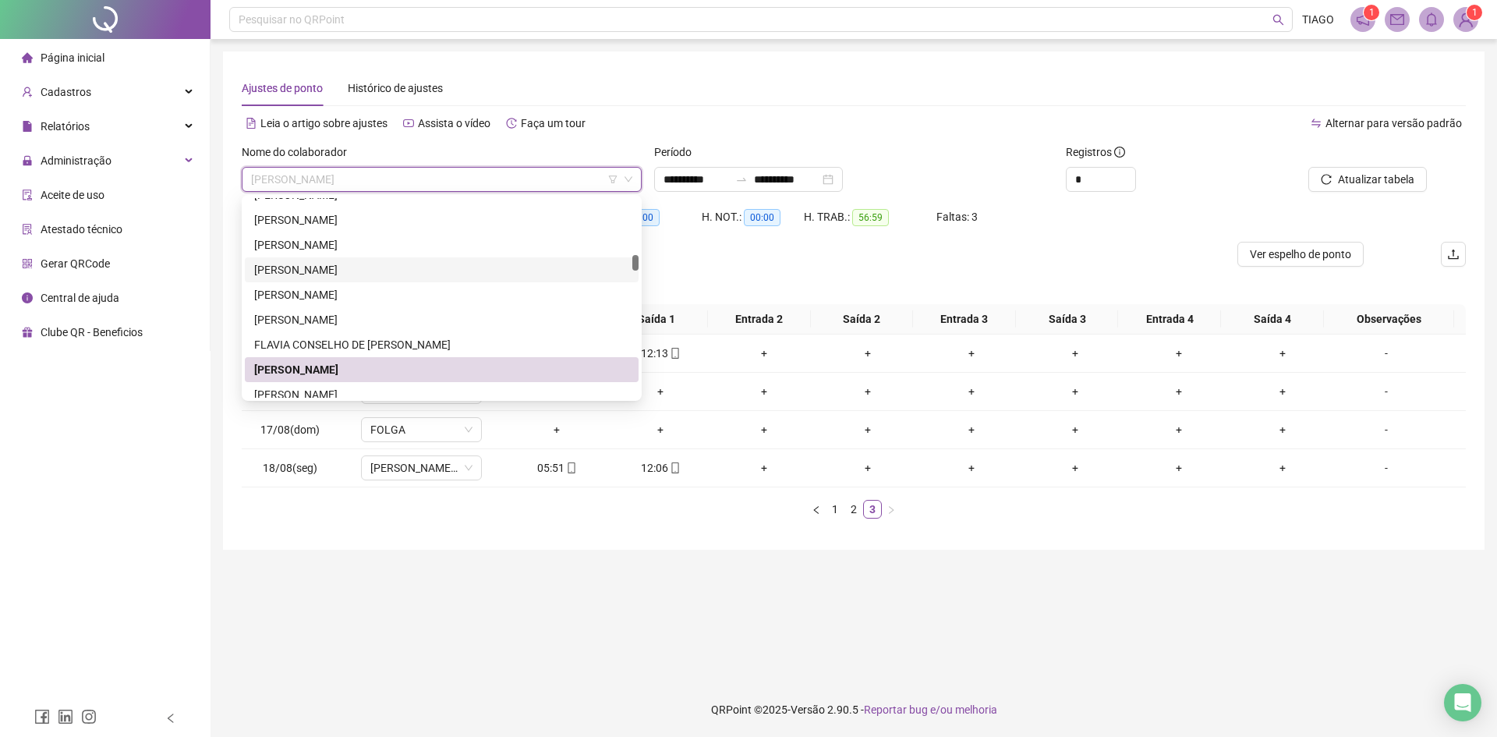
scroll to position [1091, 0]
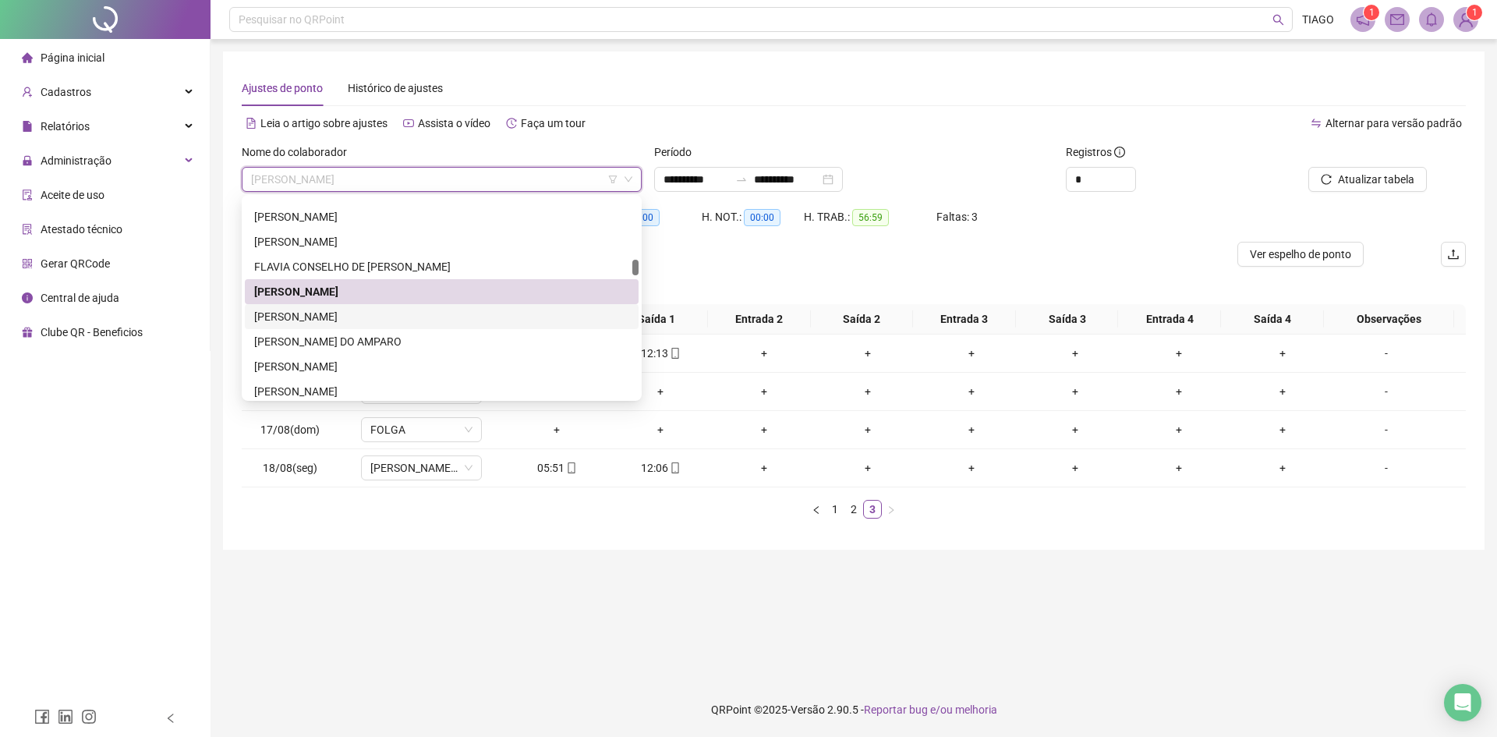
click at [344, 324] on div "[PERSON_NAME]" at bounding box center [441, 316] width 375 height 17
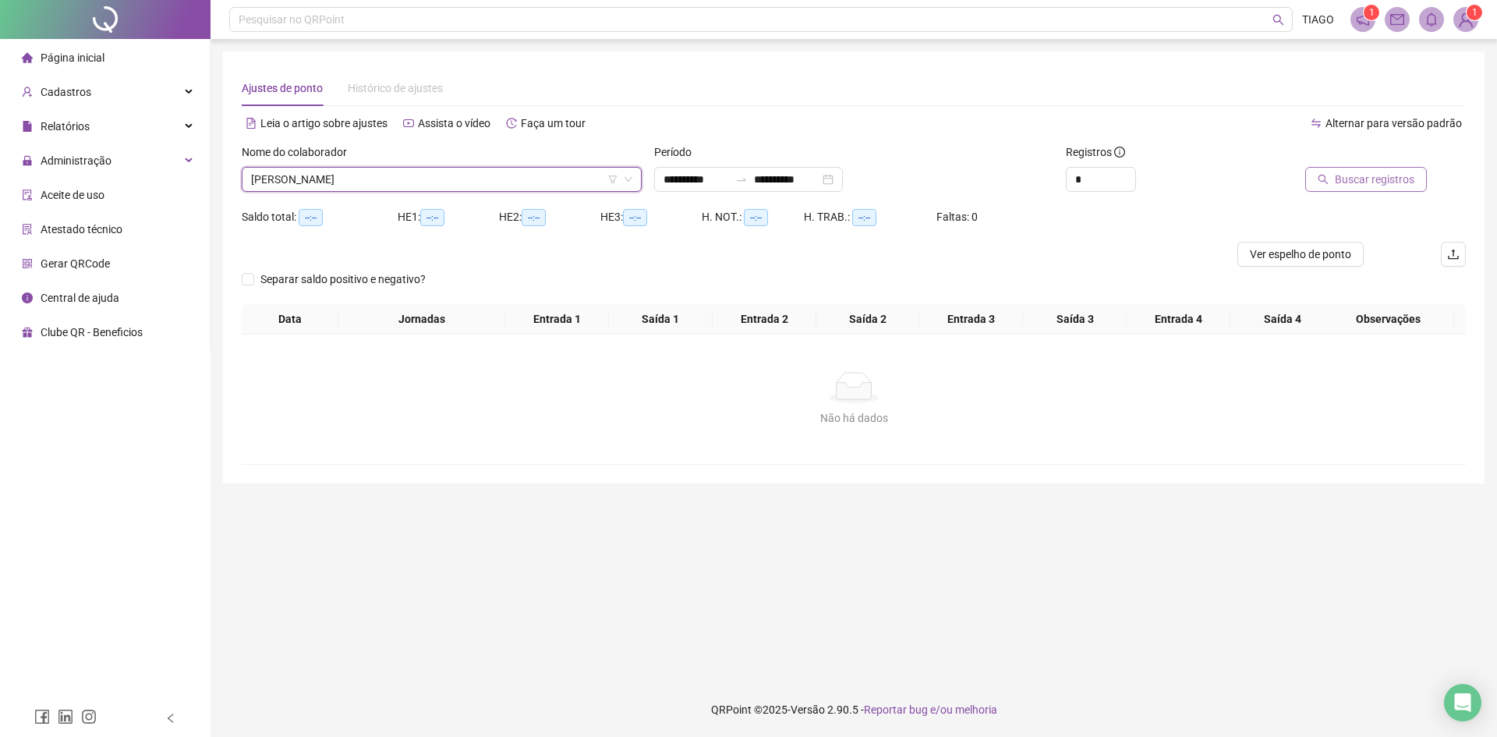
click at [1354, 191] on div "Buscar registros" at bounding box center [1369, 173] width 206 height 61
click at [1354, 191] on button "Buscar registros" at bounding box center [1366, 179] width 122 height 25
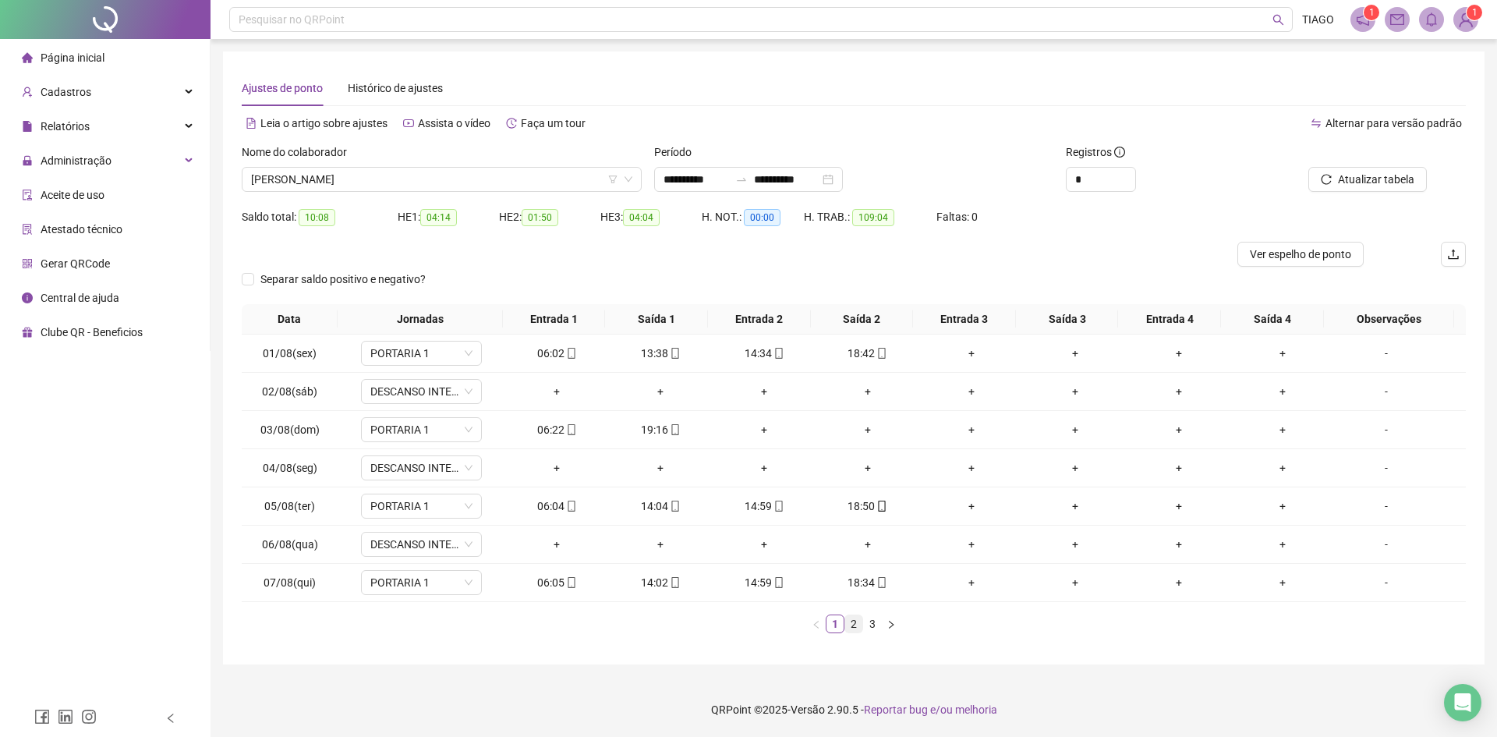
click at [849, 623] on link "2" at bounding box center [853, 623] width 17 height 17
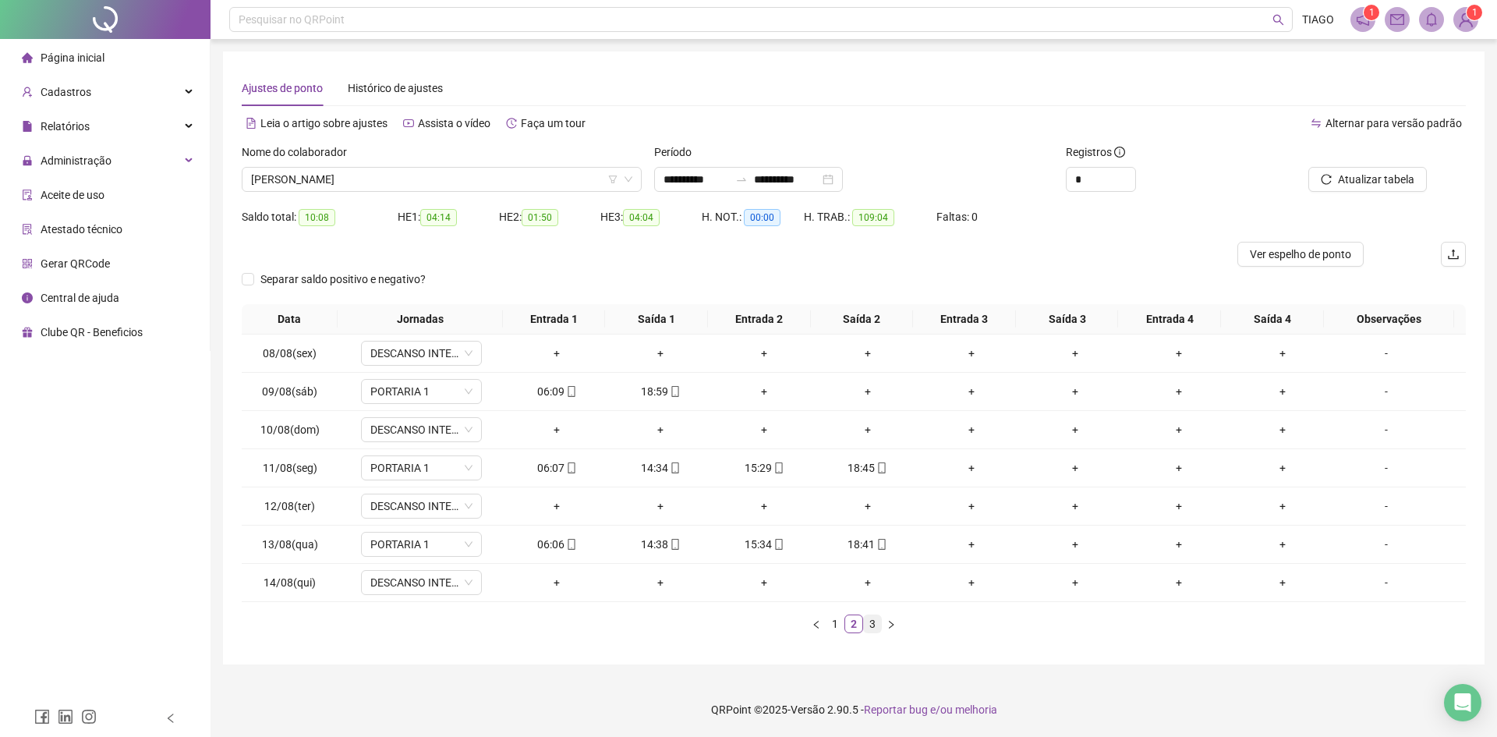
click at [864, 628] on link "3" at bounding box center [872, 623] width 17 height 17
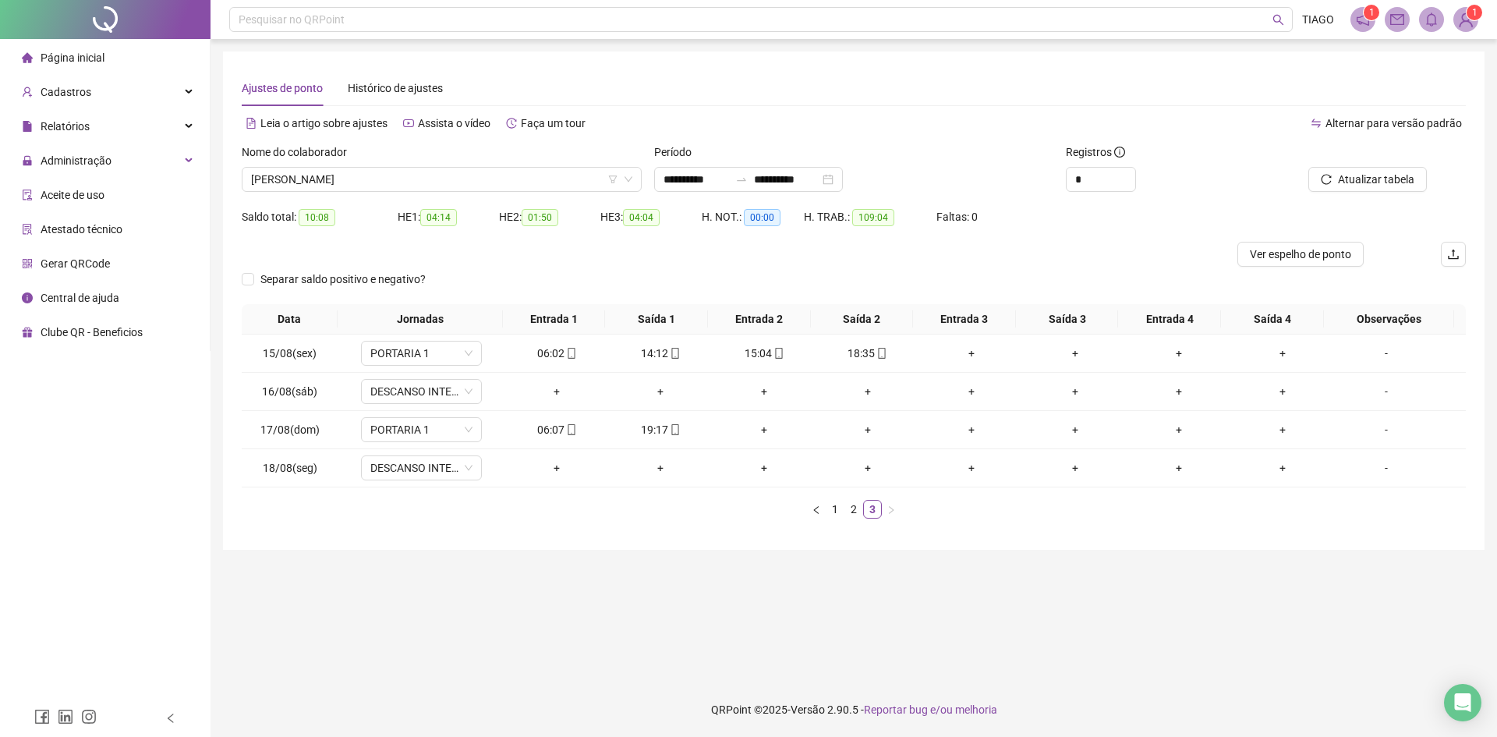
drag, startPoint x: 865, startPoint y: 627, endPoint x: 599, endPoint y: 512, distance: 288.8
click at [599, 512] on ul "1 2 3" at bounding box center [854, 509] width 1224 height 19
click at [318, 161] on div "Nome do colaborador" at bounding box center [442, 154] width 400 height 23
click at [318, 169] on span "[PERSON_NAME]" at bounding box center [441, 179] width 381 height 23
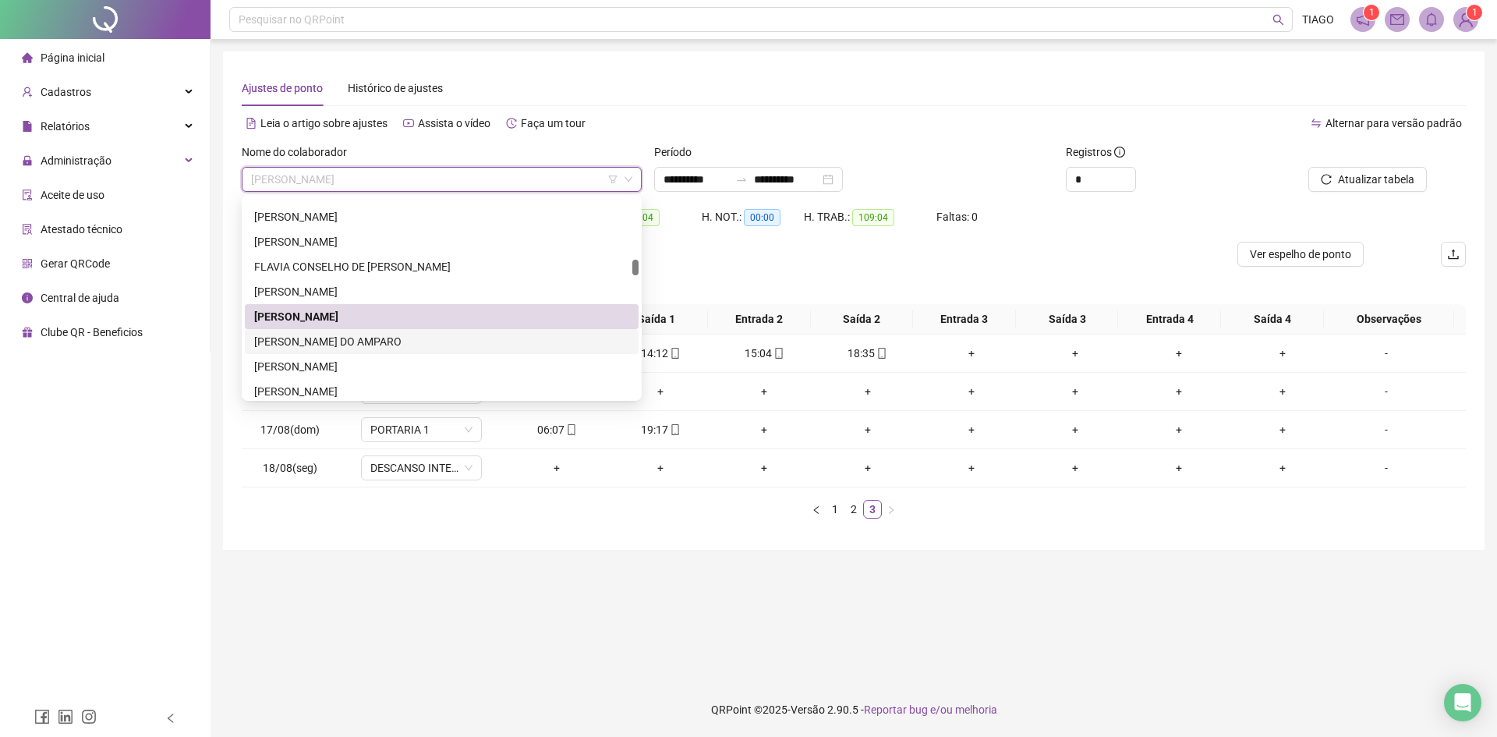
click at [330, 335] on div "[PERSON_NAME] DO AMPARO" at bounding box center [441, 341] width 375 height 17
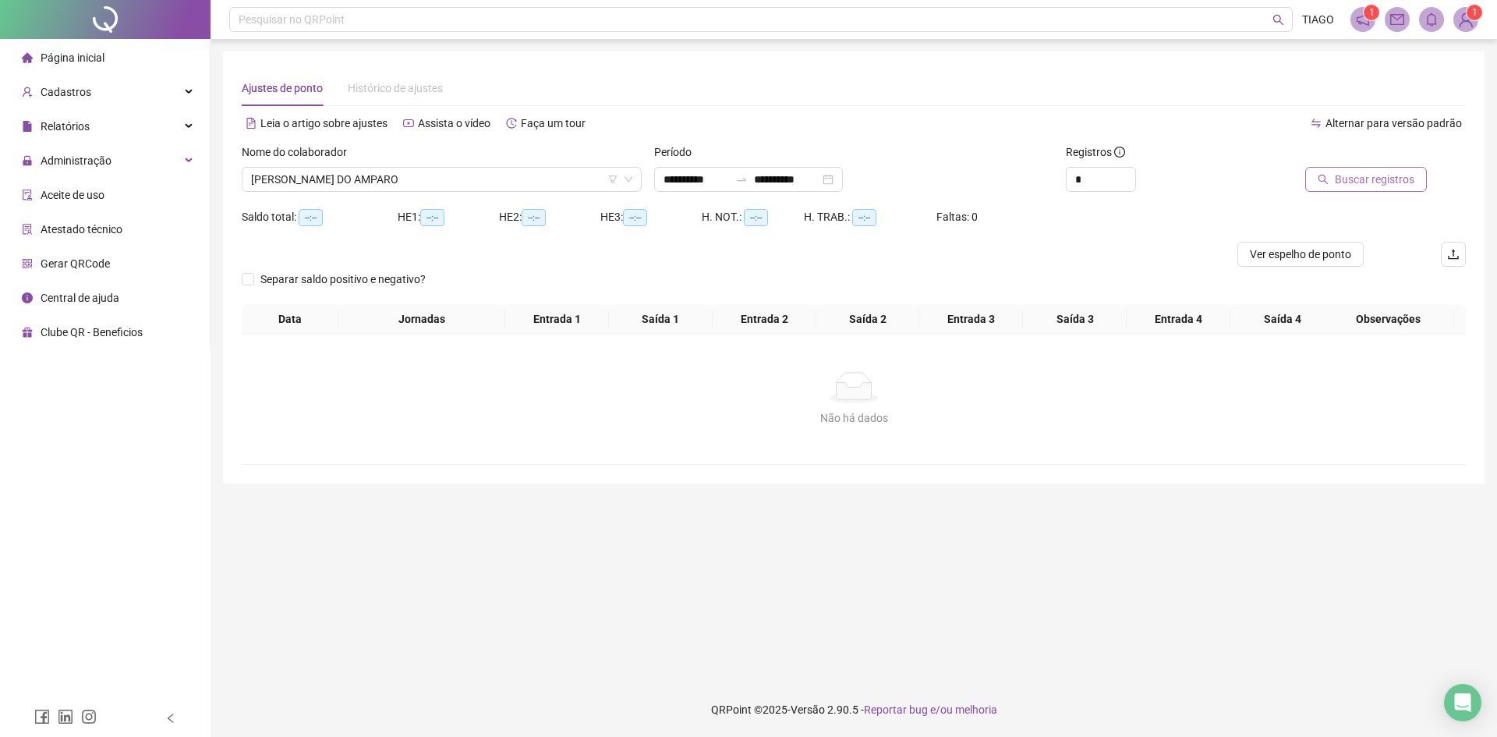
click at [1334, 189] on button "Buscar registros" at bounding box center [1366, 179] width 122 height 25
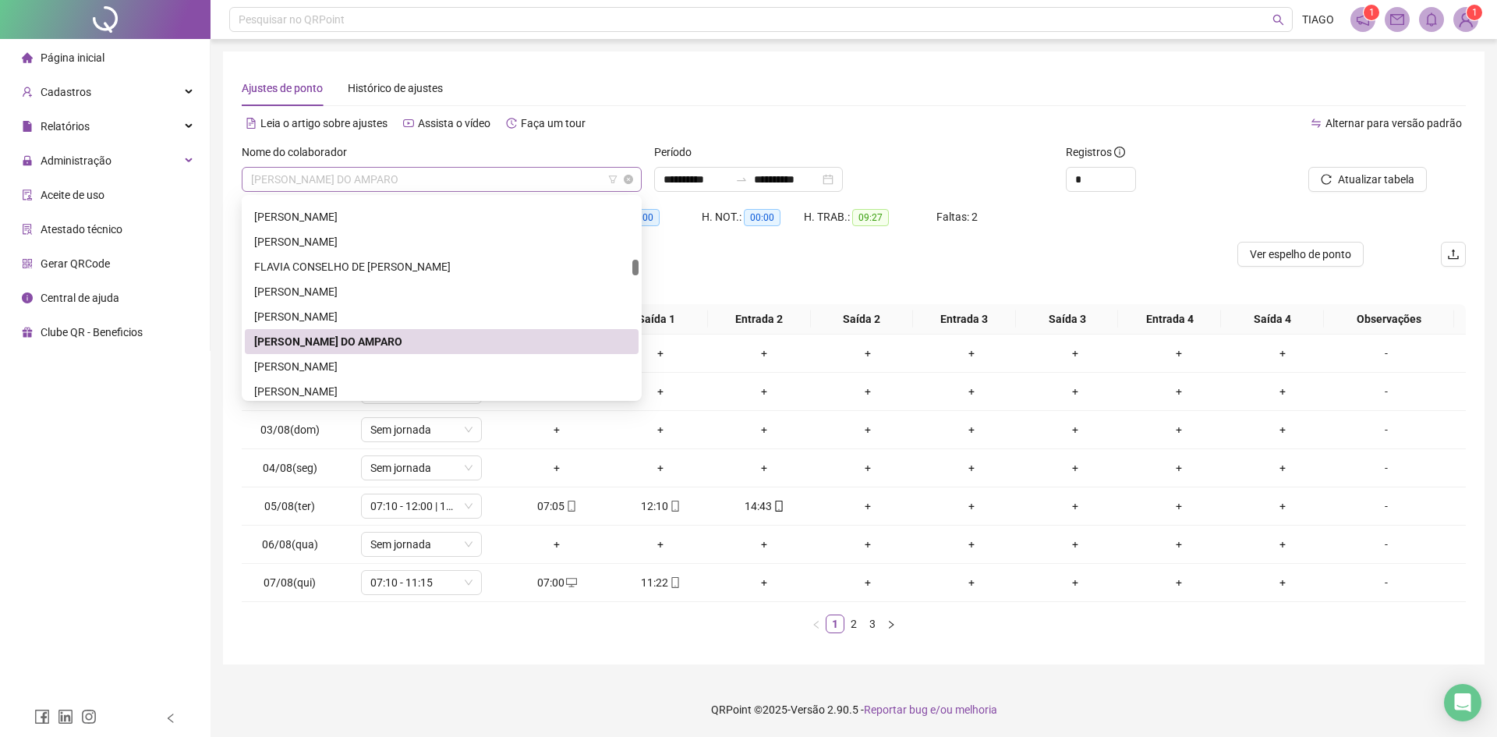
click at [451, 186] on span "[PERSON_NAME] DO AMPARO" at bounding box center [441, 179] width 381 height 23
drag, startPoint x: 437, startPoint y: 362, endPoint x: 419, endPoint y: 368, distance: 18.7
click at [419, 368] on div "[PERSON_NAME]" at bounding box center [441, 366] width 375 height 17
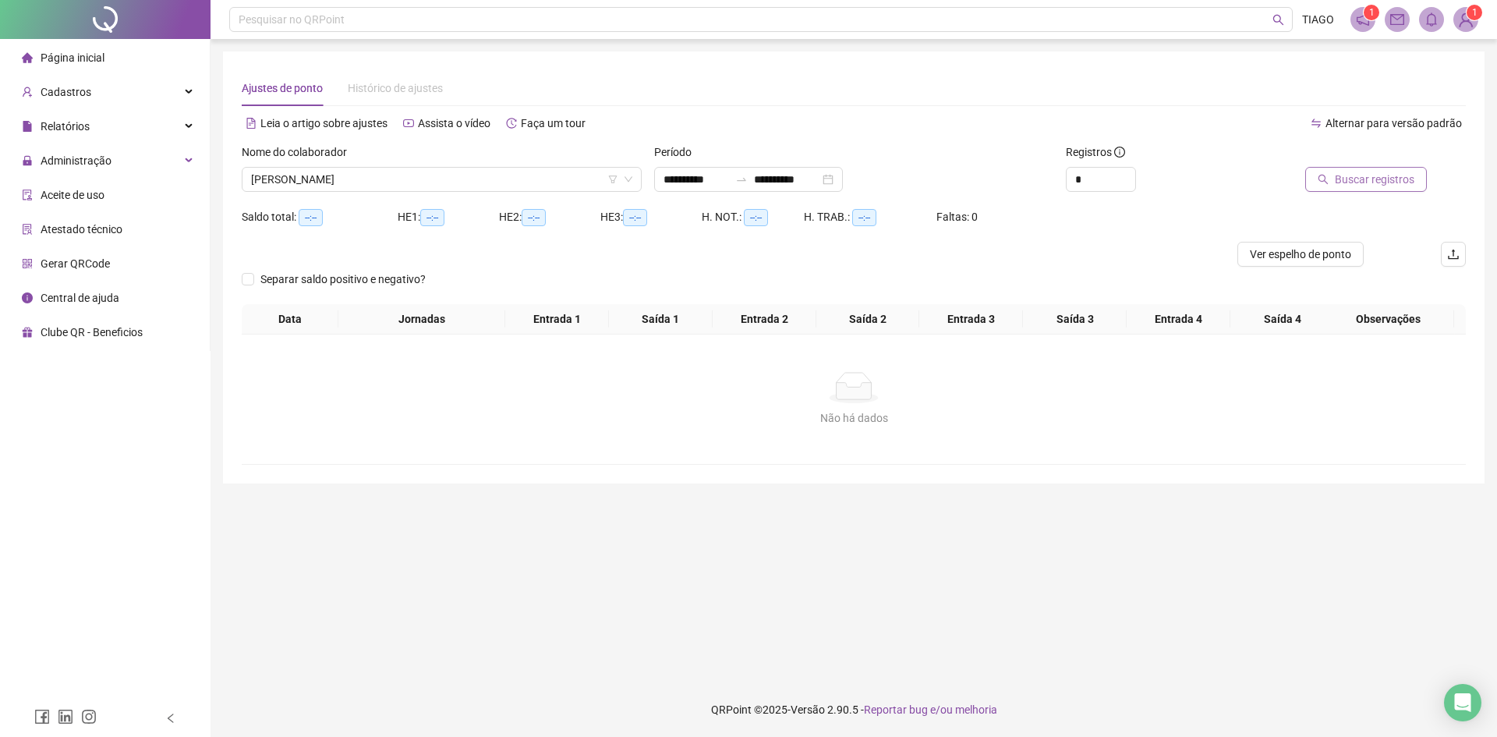
click at [1353, 182] on span "Buscar registros" at bounding box center [1375, 179] width 80 height 17
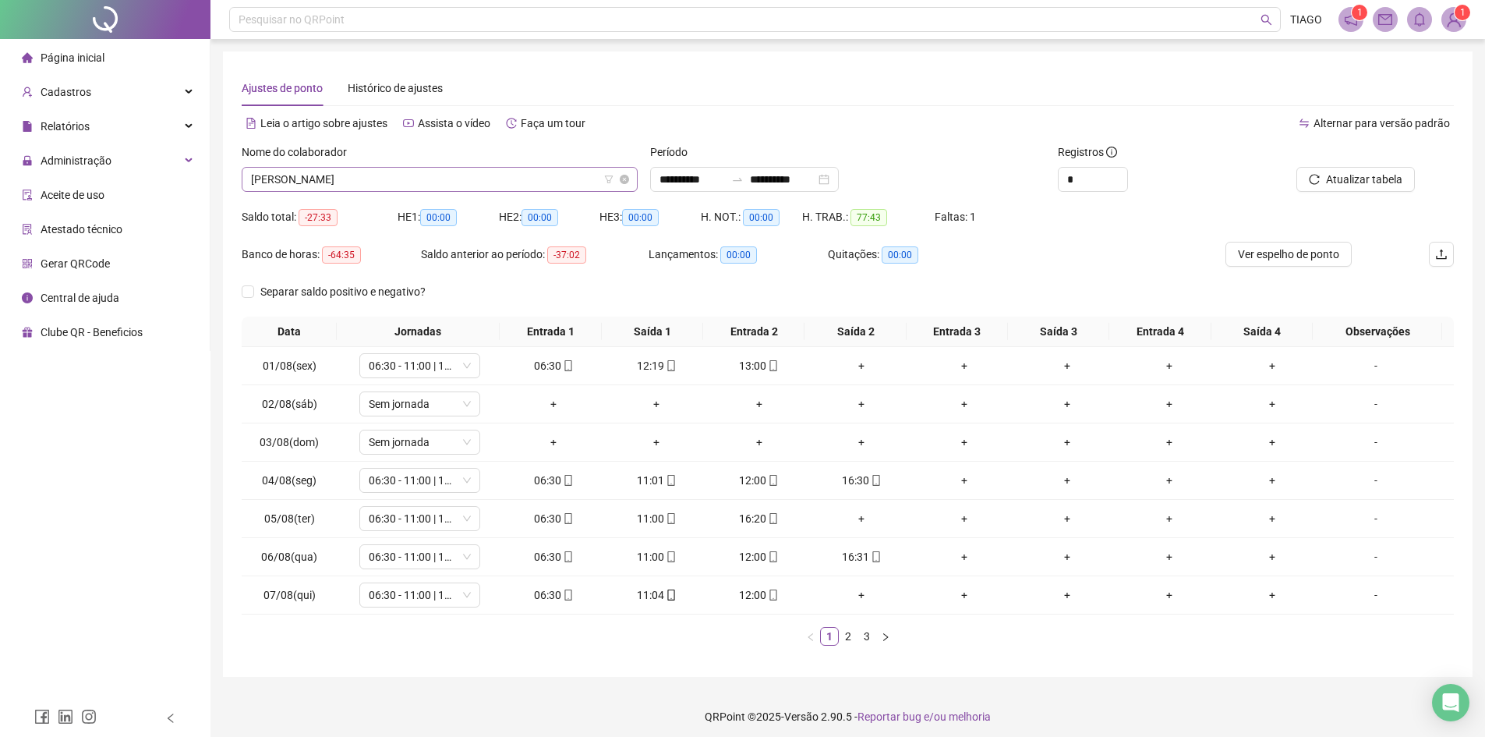
click at [355, 179] on span "[PERSON_NAME]" at bounding box center [439, 179] width 377 height 23
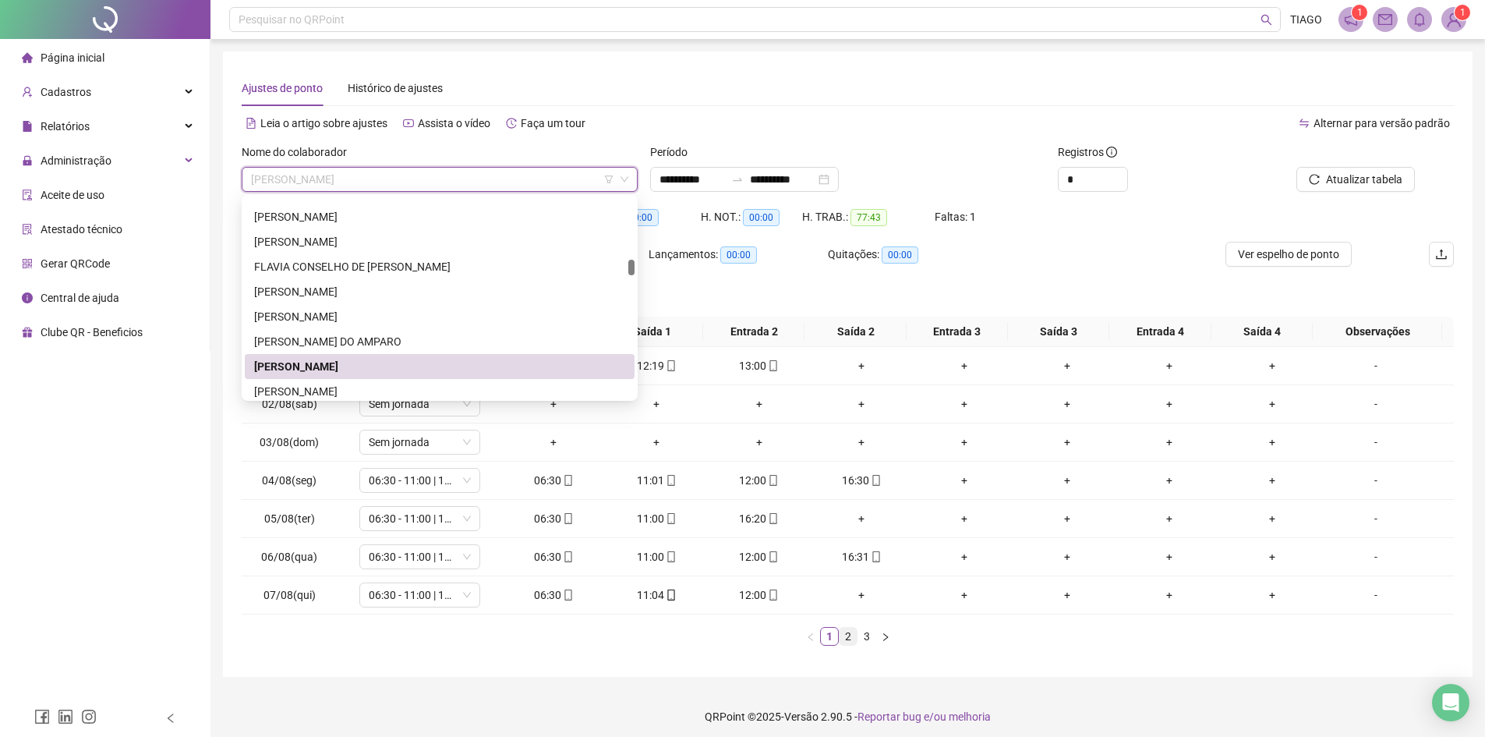
click at [847, 636] on link "2" at bounding box center [848, 636] width 17 height 17
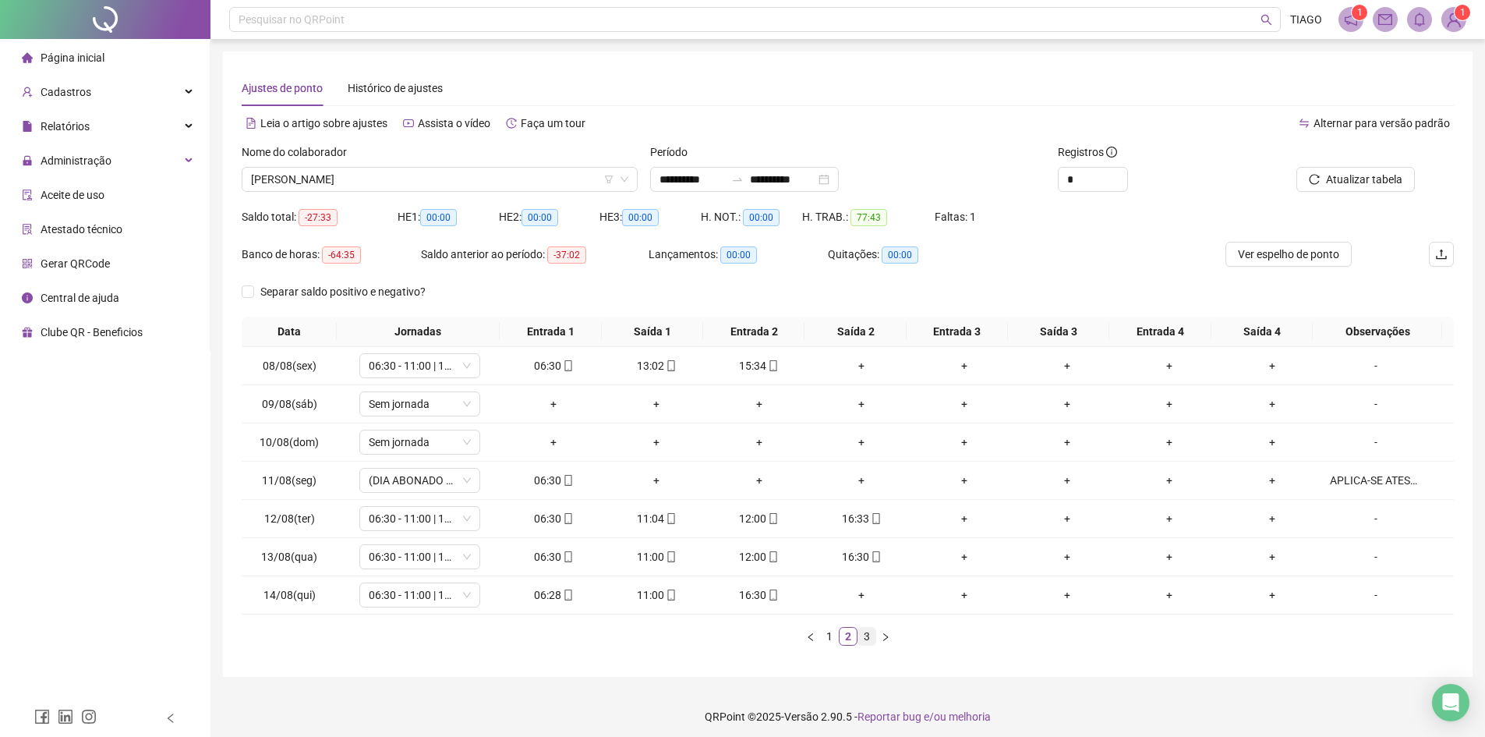
click at [864, 634] on link "3" at bounding box center [866, 636] width 17 height 17
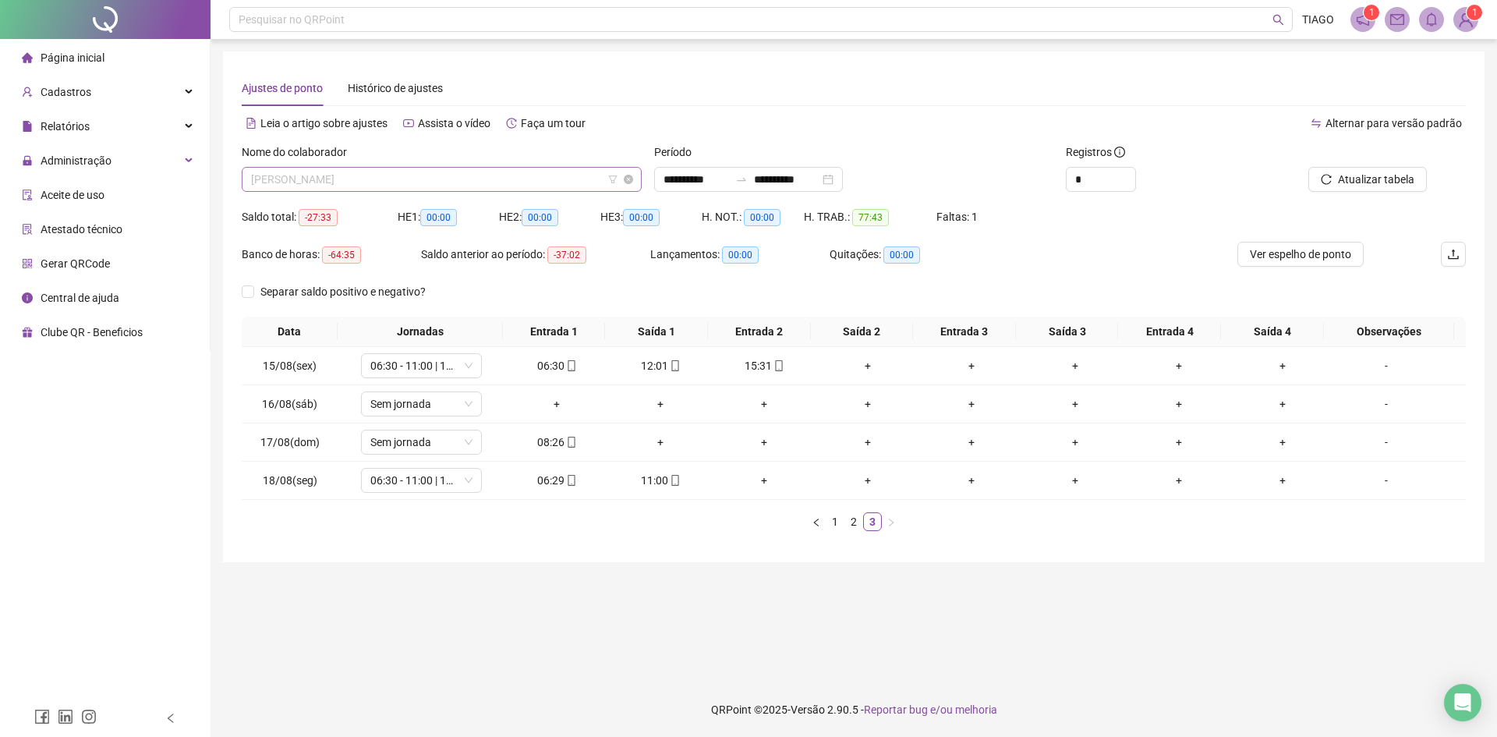
click at [333, 175] on span "[PERSON_NAME]" at bounding box center [441, 179] width 381 height 23
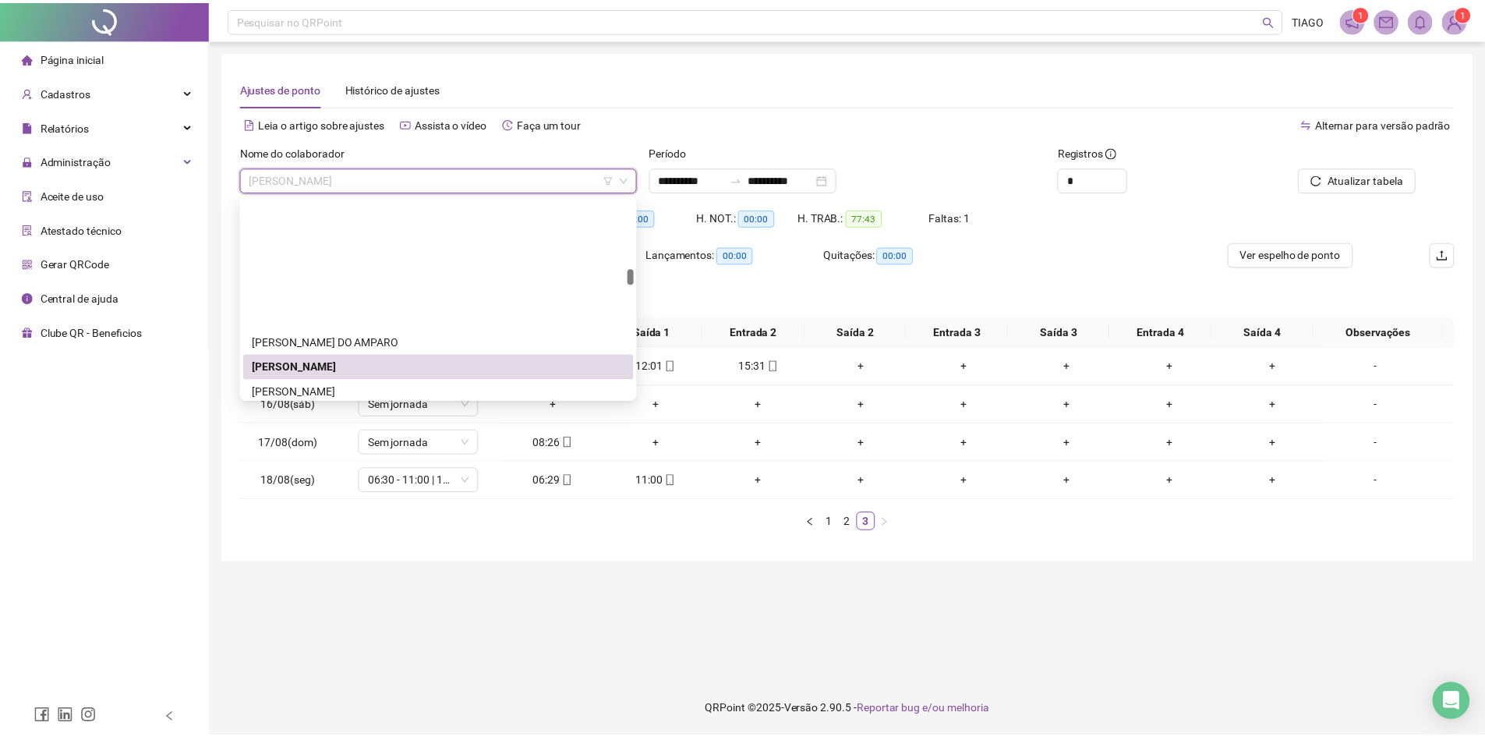
scroll to position [1247, 0]
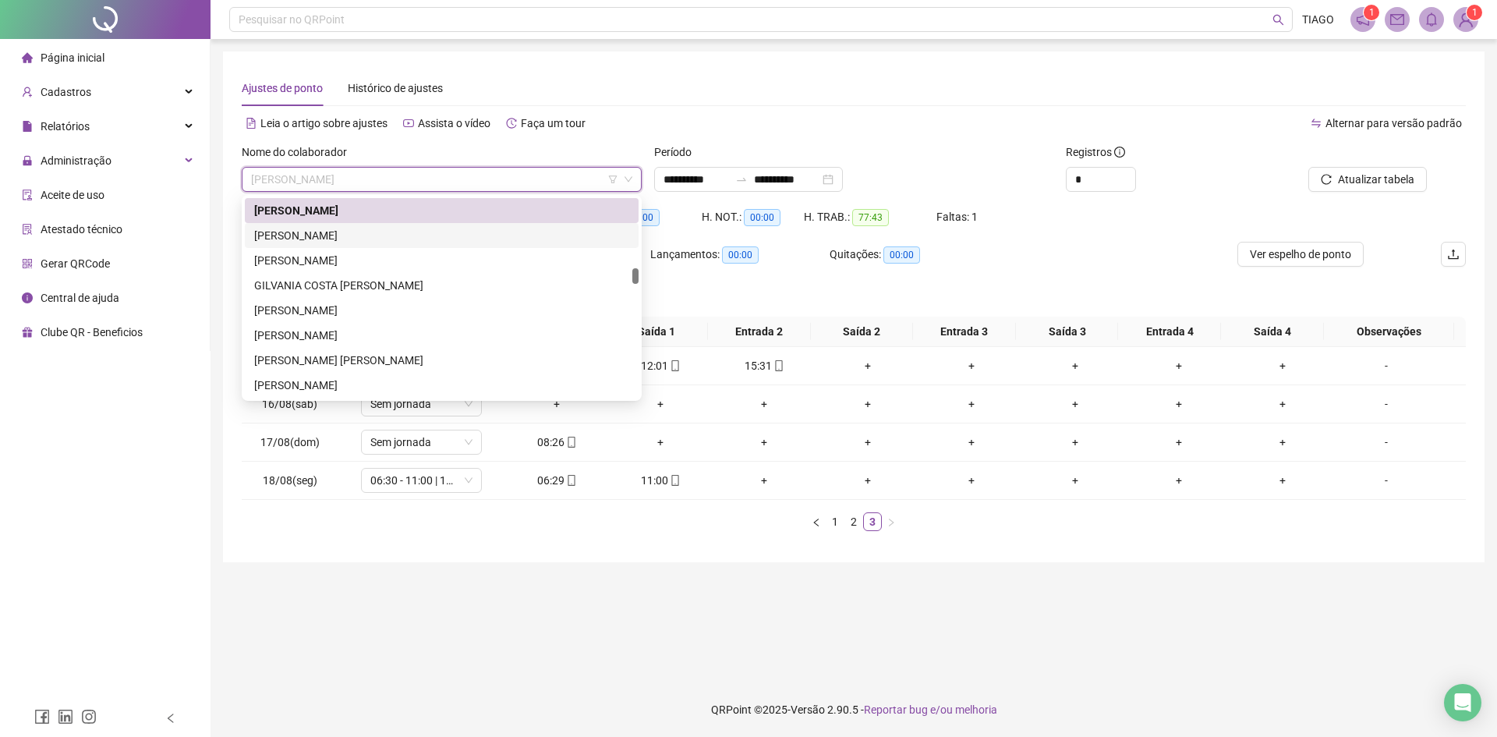
click at [381, 239] on div "[PERSON_NAME]" at bounding box center [441, 235] width 375 height 17
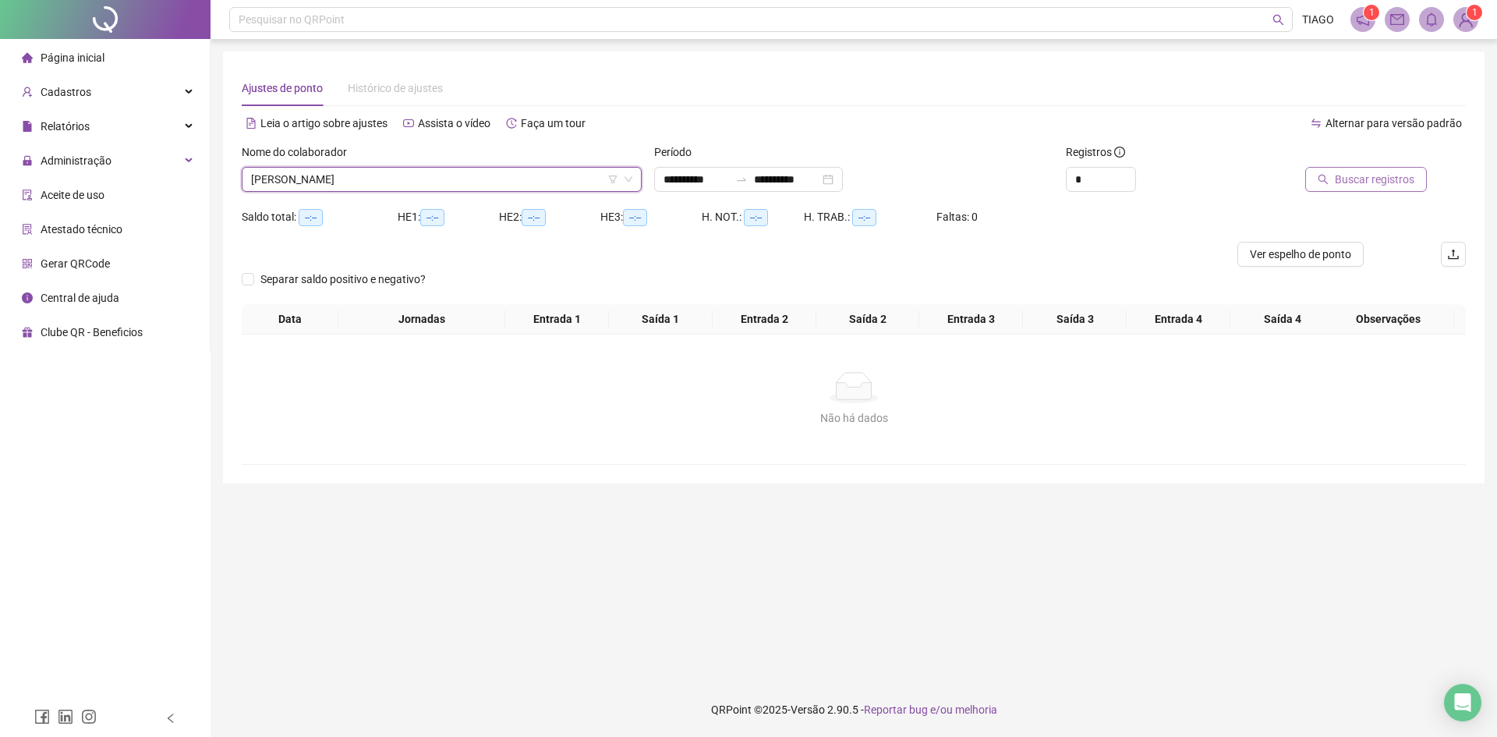
click at [1341, 191] on button "Buscar registros" at bounding box center [1366, 179] width 122 height 25
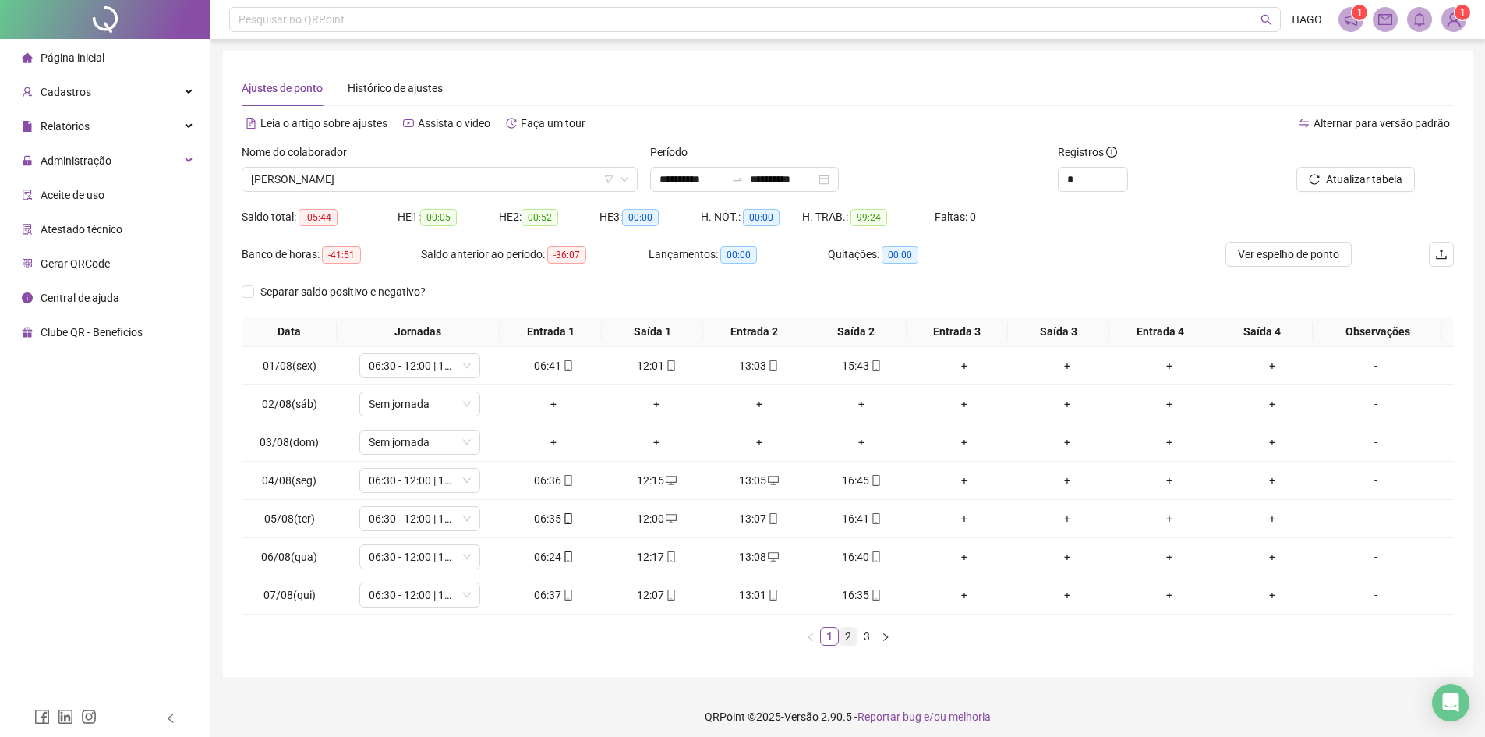
click at [854, 643] on link "2" at bounding box center [848, 636] width 17 height 17
click at [871, 642] on link "3" at bounding box center [866, 636] width 17 height 17
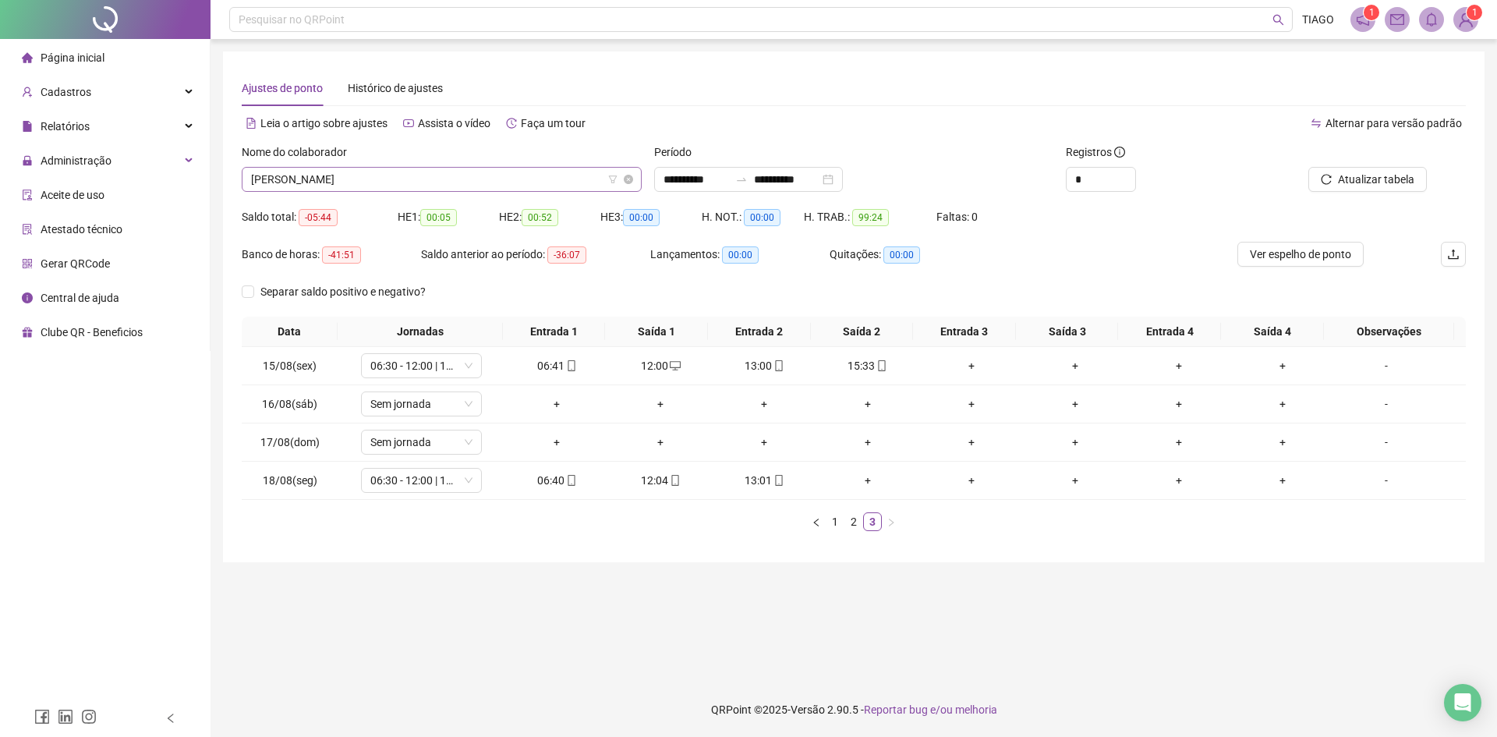
click at [478, 180] on span "[PERSON_NAME]" at bounding box center [441, 179] width 381 height 23
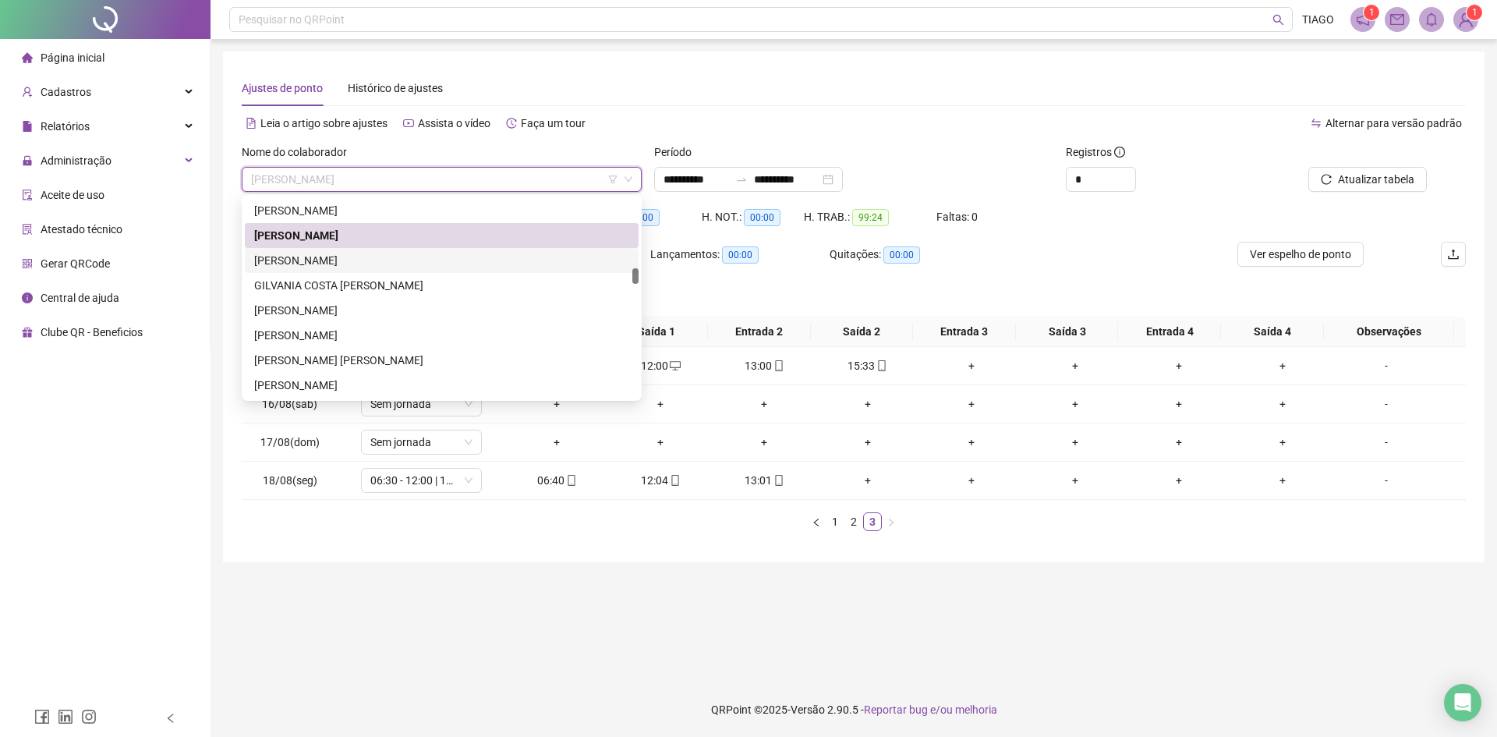
click at [450, 263] on div "[PERSON_NAME]" at bounding box center [441, 260] width 375 height 17
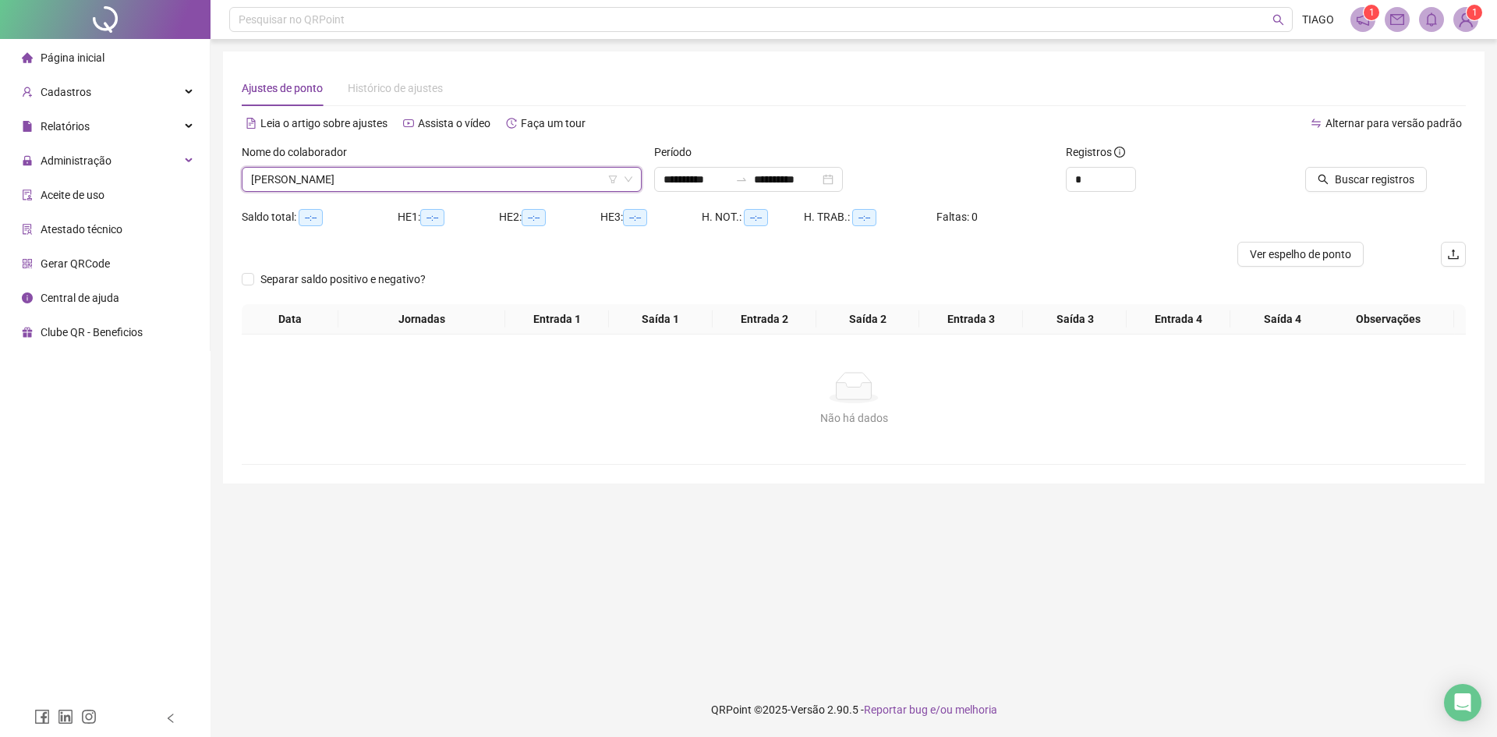
click at [1353, 193] on div "Buscar registros" at bounding box center [1369, 173] width 206 height 61
click at [1351, 186] on span "Buscar registros" at bounding box center [1375, 179] width 80 height 17
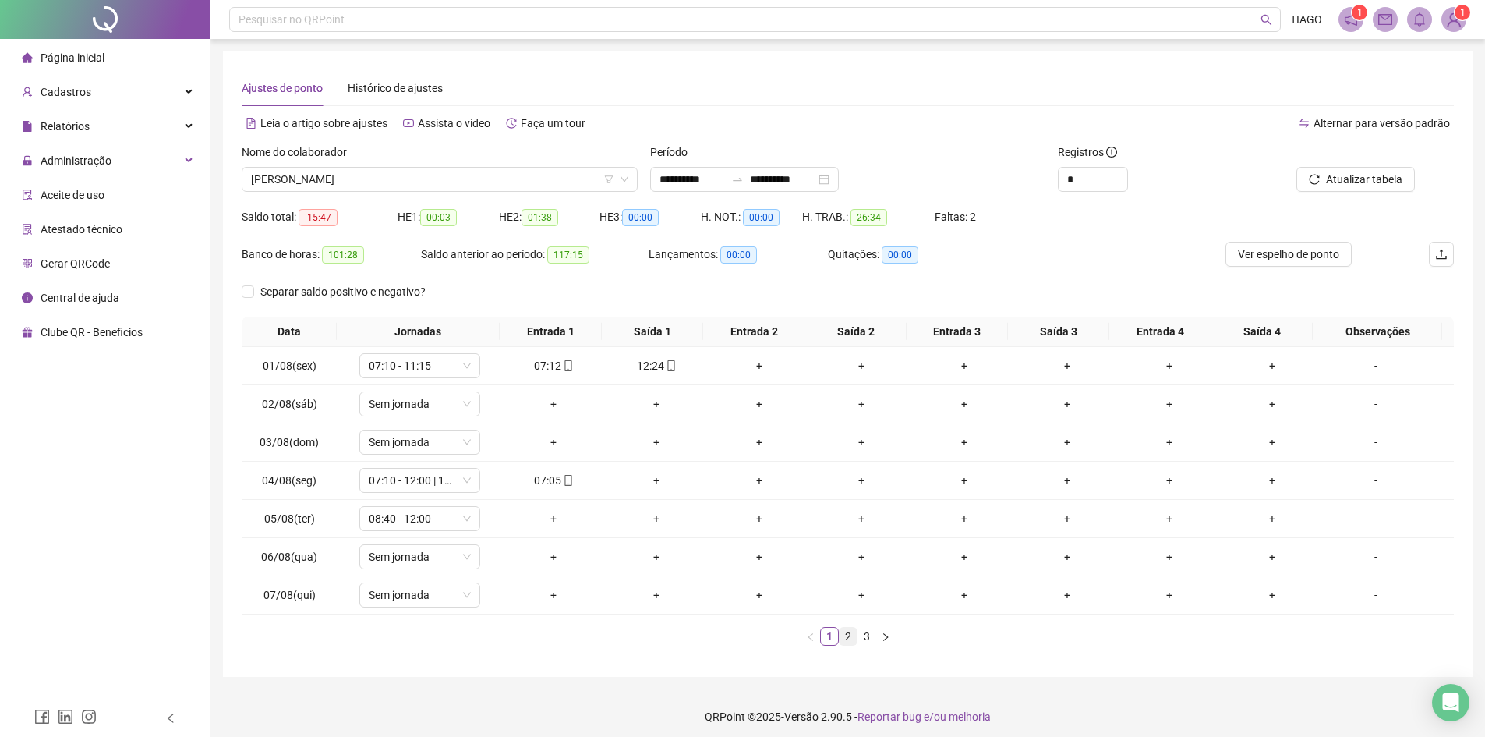
click at [857, 643] on li "2" at bounding box center [848, 636] width 19 height 19
click at [870, 638] on link "3" at bounding box center [866, 636] width 17 height 17
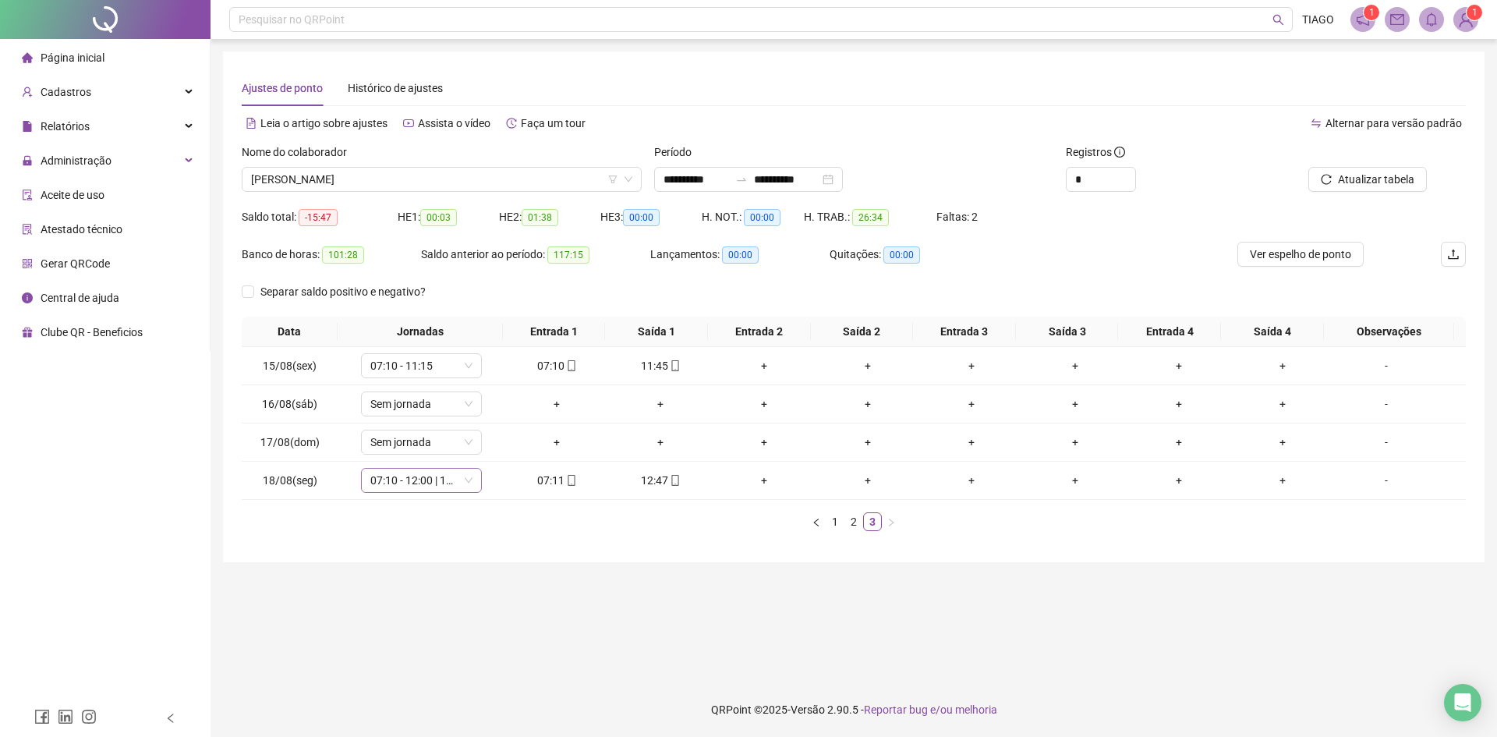
drag, startPoint x: 533, startPoint y: 285, endPoint x: 435, endPoint y: 489, distance: 226.6
drag, startPoint x: 435, startPoint y: 489, endPoint x: 403, endPoint y: 508, distance: 37.4
click at [403, 508] on div "Data Jornadas Entrada 1 Saída 1 Entrada 2 Saída 2 Entrada 3 Saída 3 Entrada 4 S…" at bounding box center [854, 424] width 1224 height 214
drag, startPoint x: 402, startPoint y: 487, endPoint x: 573, endPoint y: 225, distance: 313.3
drag, startPoint x: 573, startPoint y: 225, endPoint x: 526, endPoint y: 175, distance: 67.8
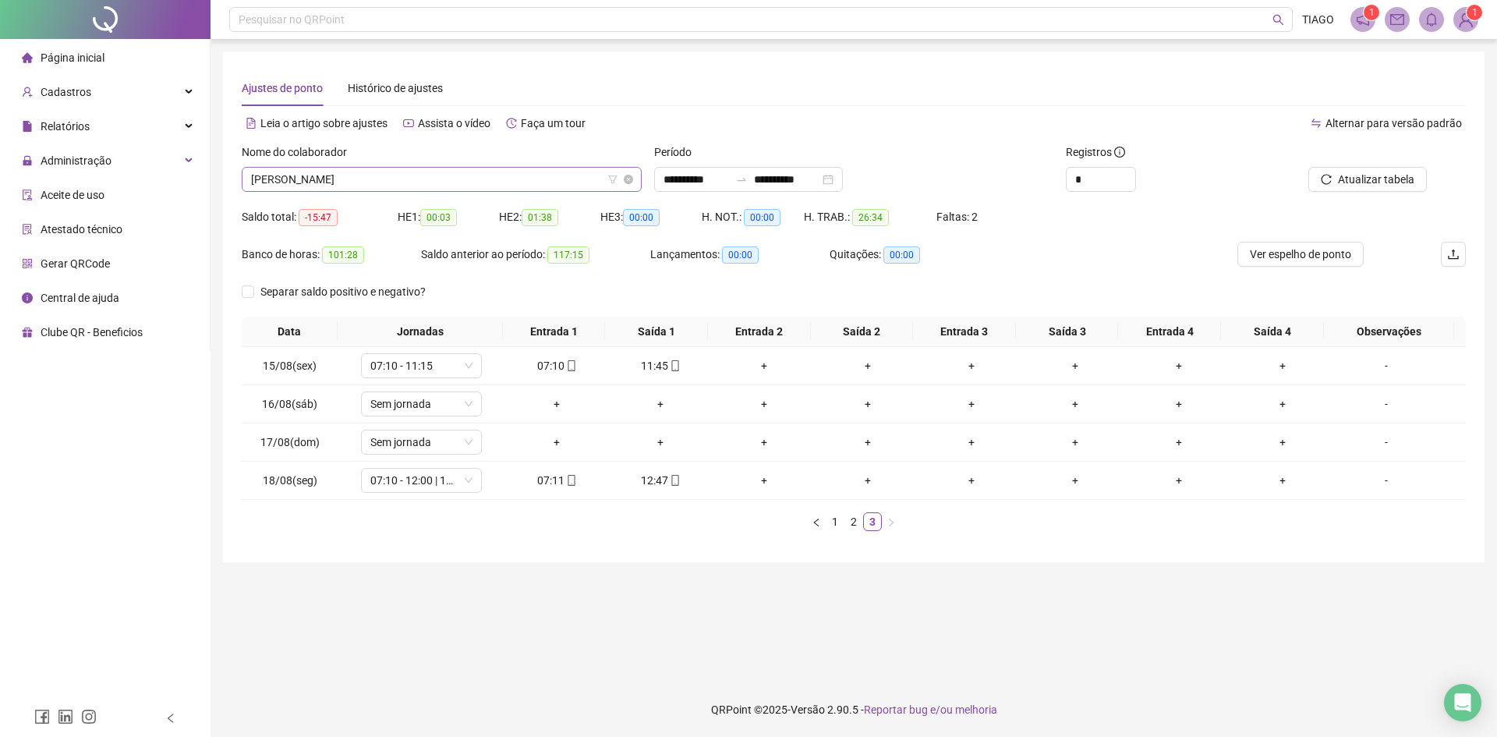
click at [527, 175] on span "[PERSON_NAME]" at bounding box center [441, 179] width 381 height 23
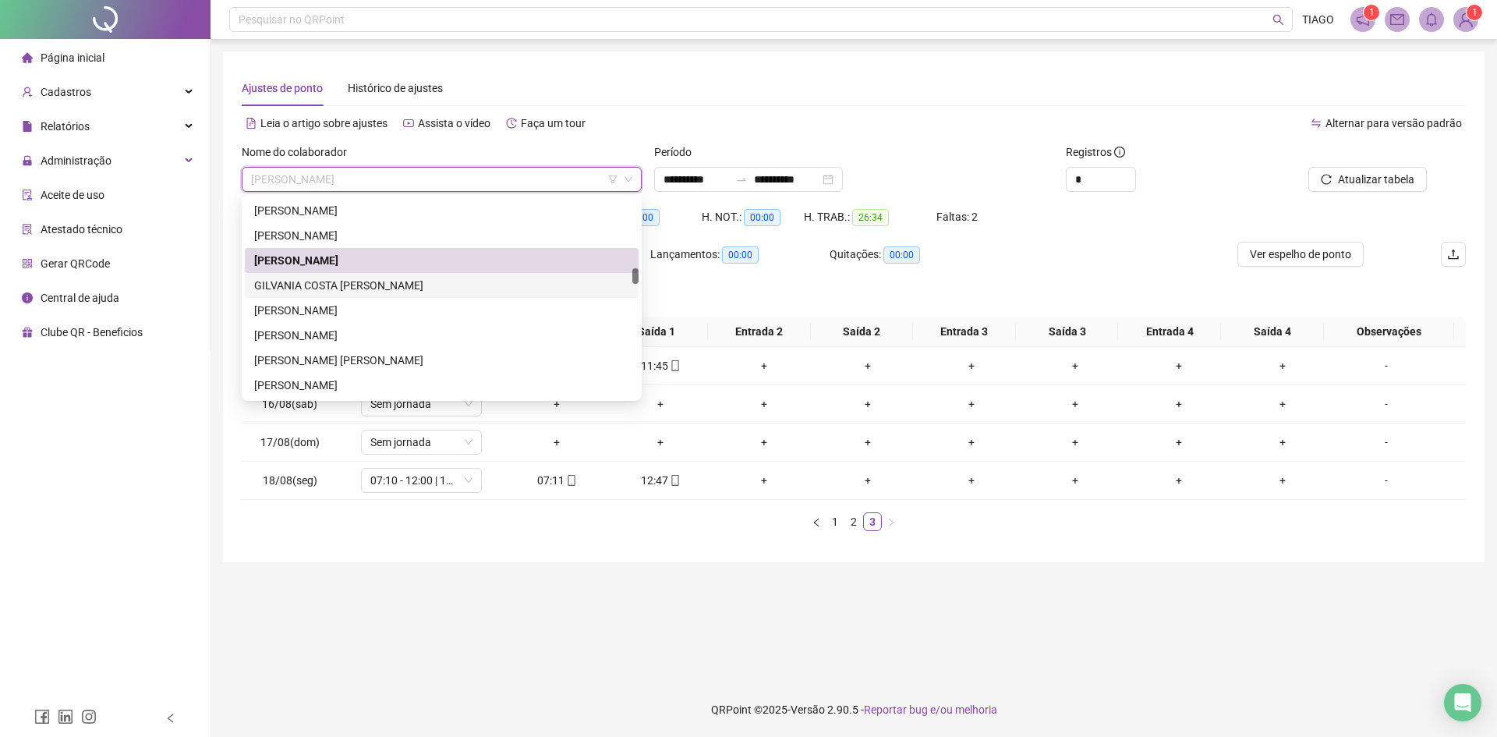
click at [491, 281] on div "GILVANIA COSTA [PERSON_NAME]" at bounding box center [441, 285] width 375 height 17
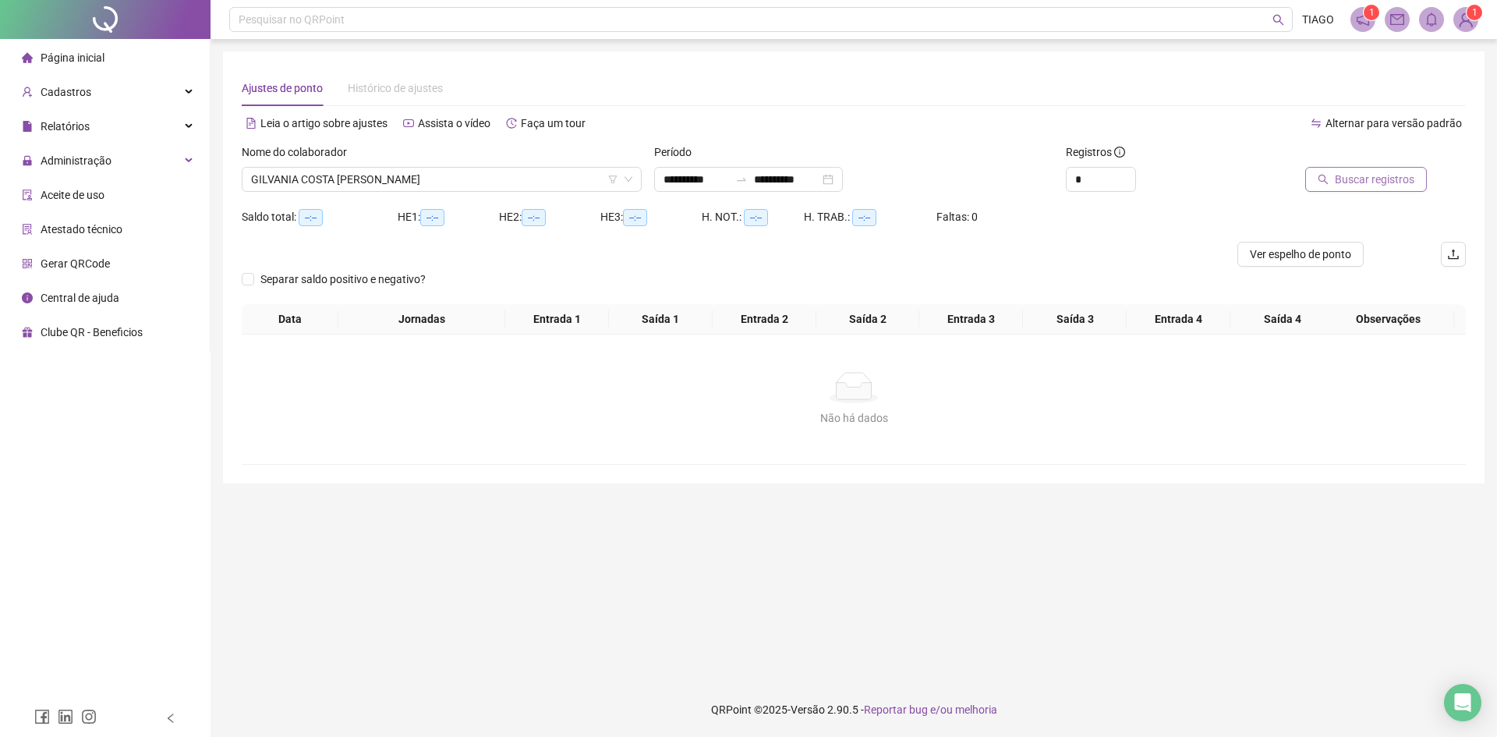
click at [1321, 179] on icon "search" at bounding box center [1322, 179] width 11 height 11
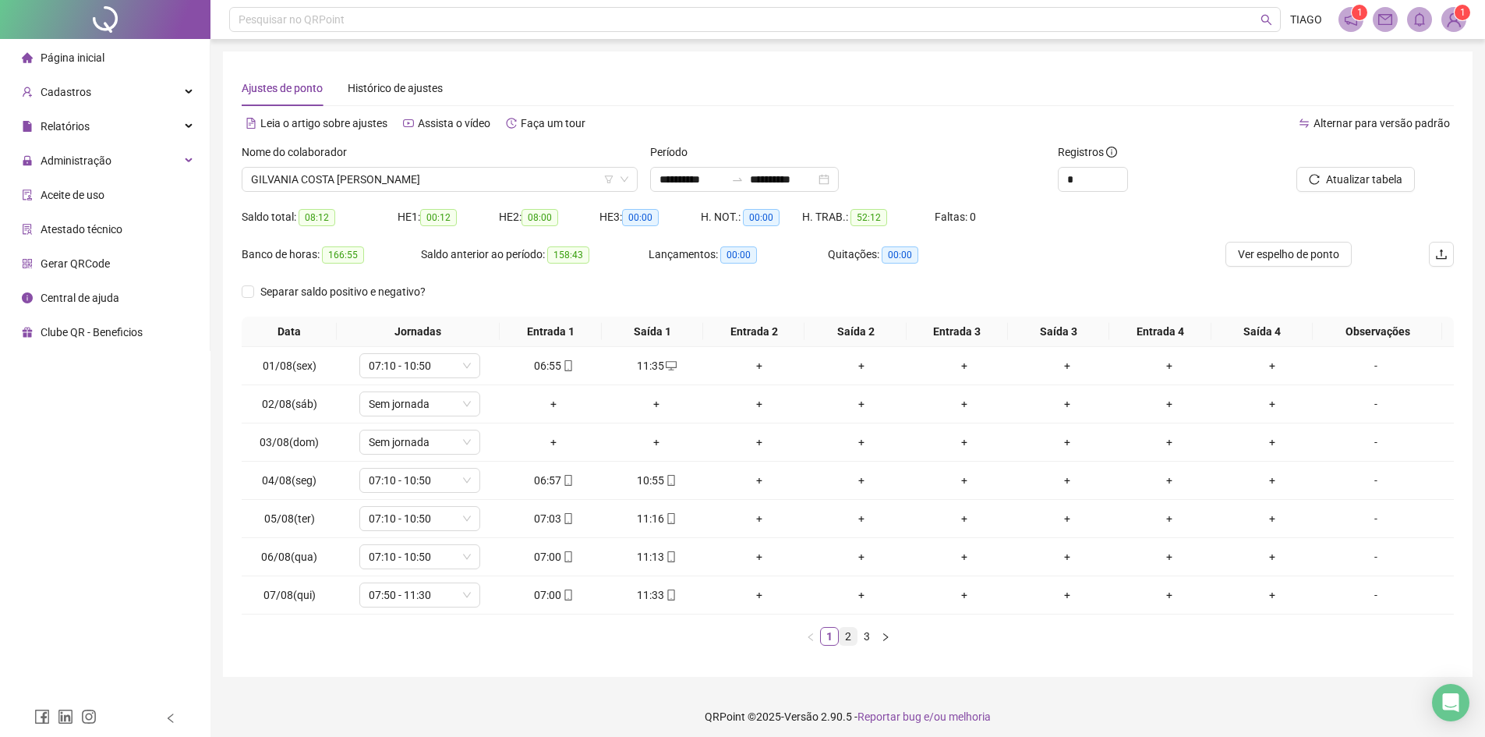
click at [851, 637] on link "2" at bounding box center [848, 636] width 17 height 17
click at [866, 636] on link "3" at bounding box center [866, 636] width 17 height 17
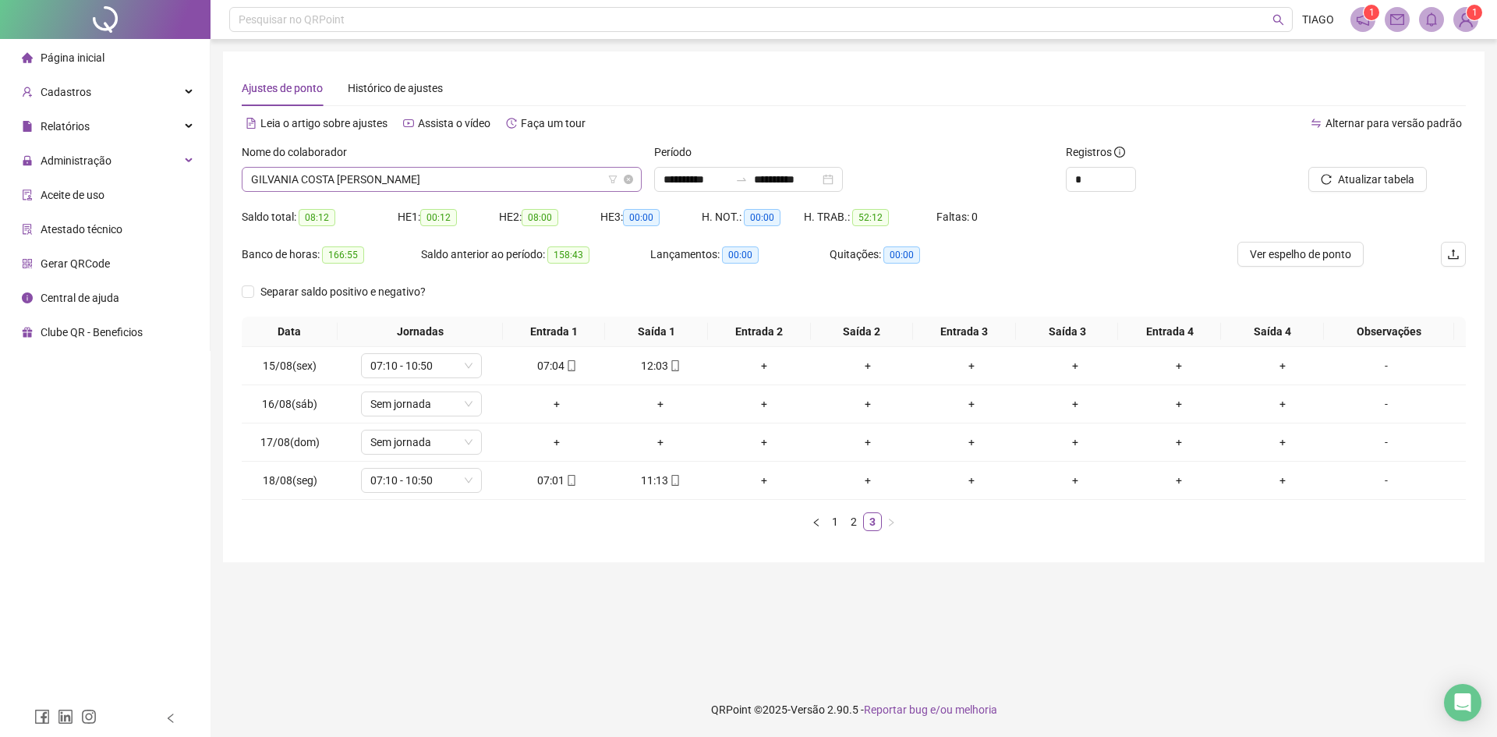
click at [515, 176] on span "GILVANIA COSTA [PERSON_NAME]" at bounding box center [441, 179] width 381 height 23
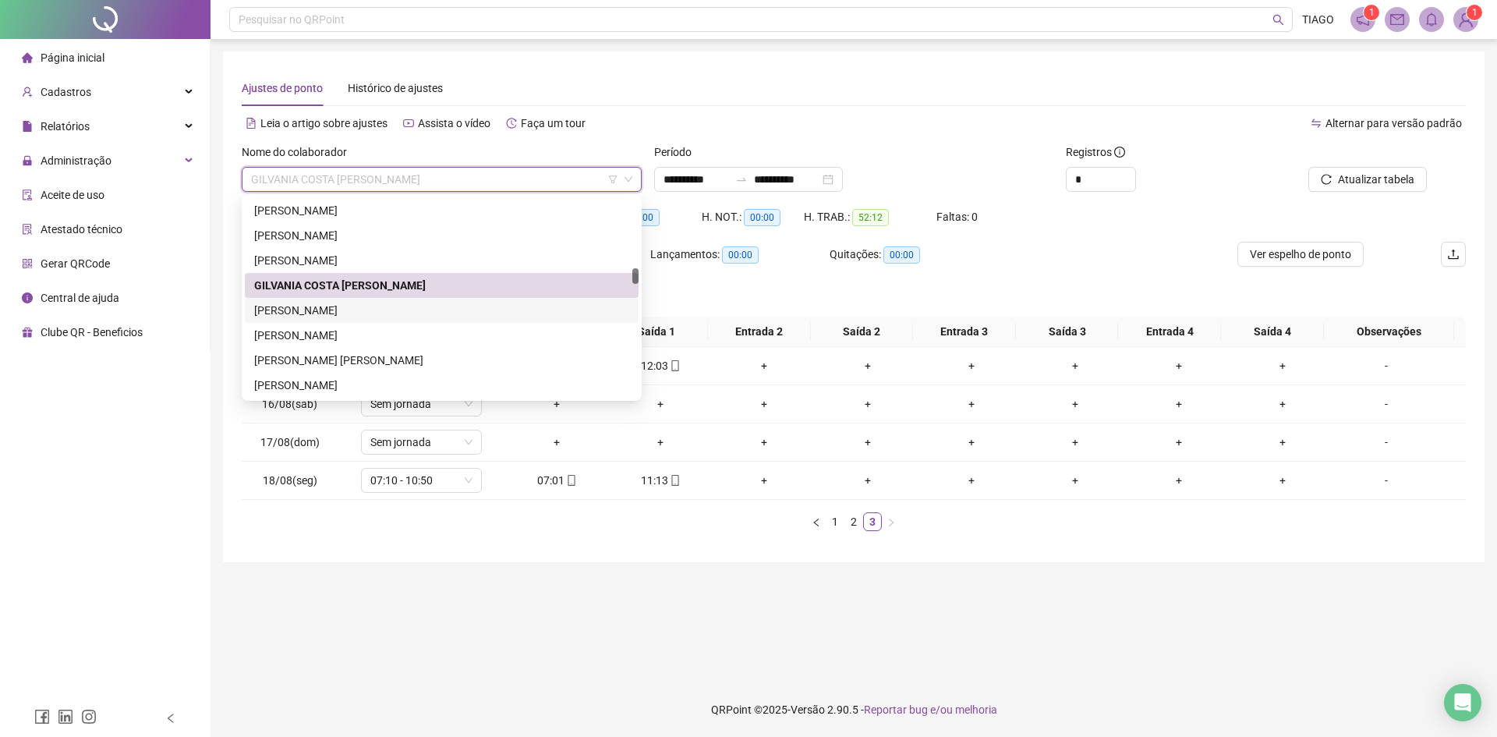
click at [422, 314] on div "[PERSON_NAME]" at bounding box center [441, 310] width 375 height 17
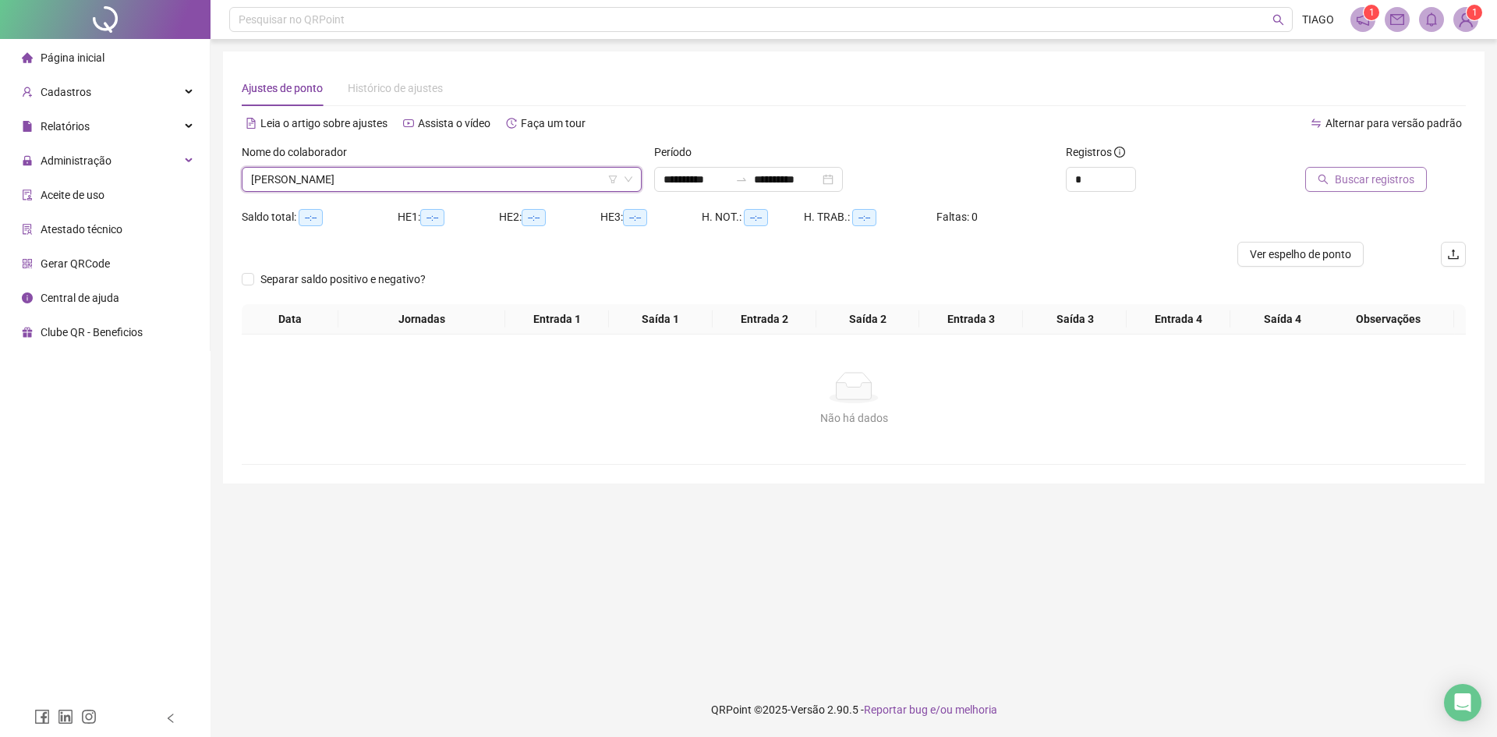
click at [1309, 185] on button "Buscar registros" at bounding box center [1366, 179] width 122 height 25
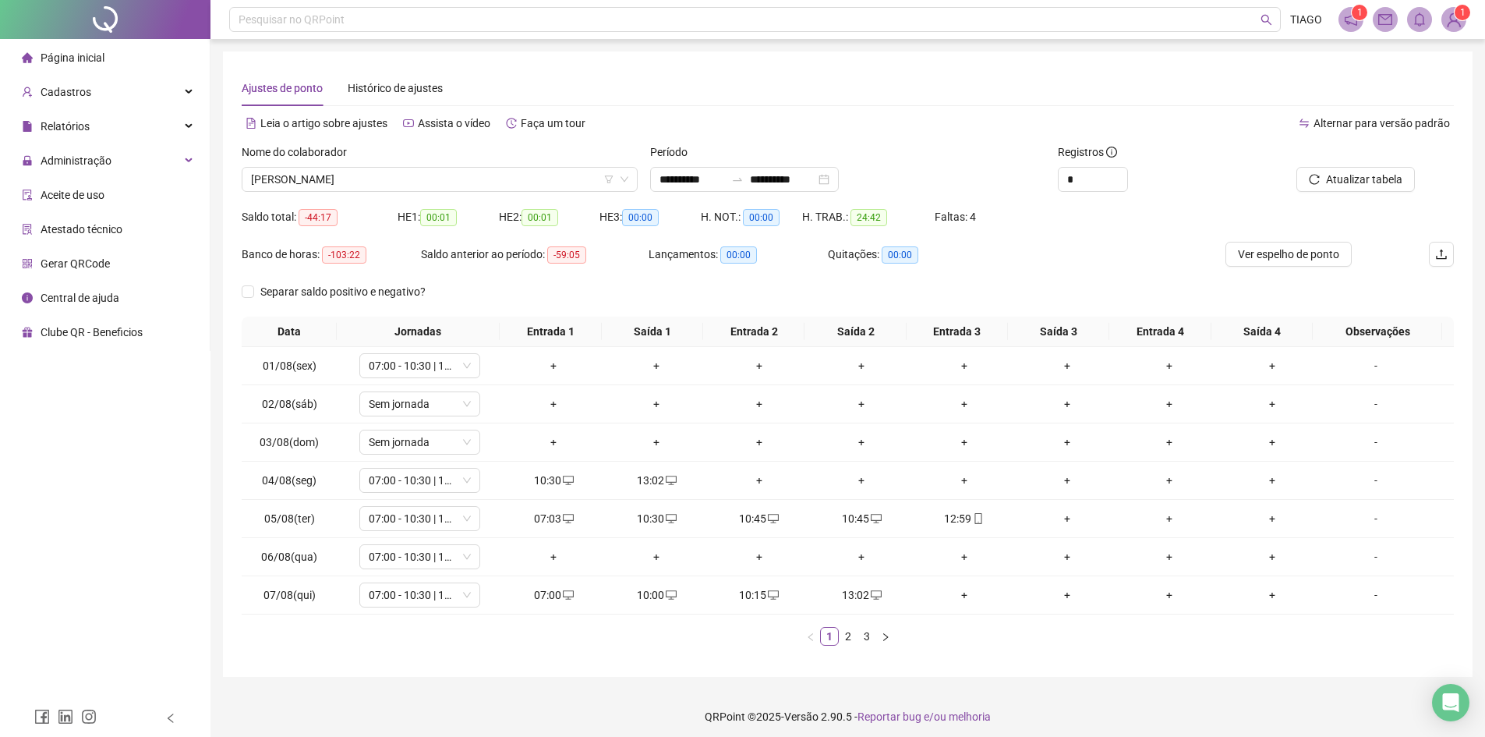
scroll to position [7, 0]
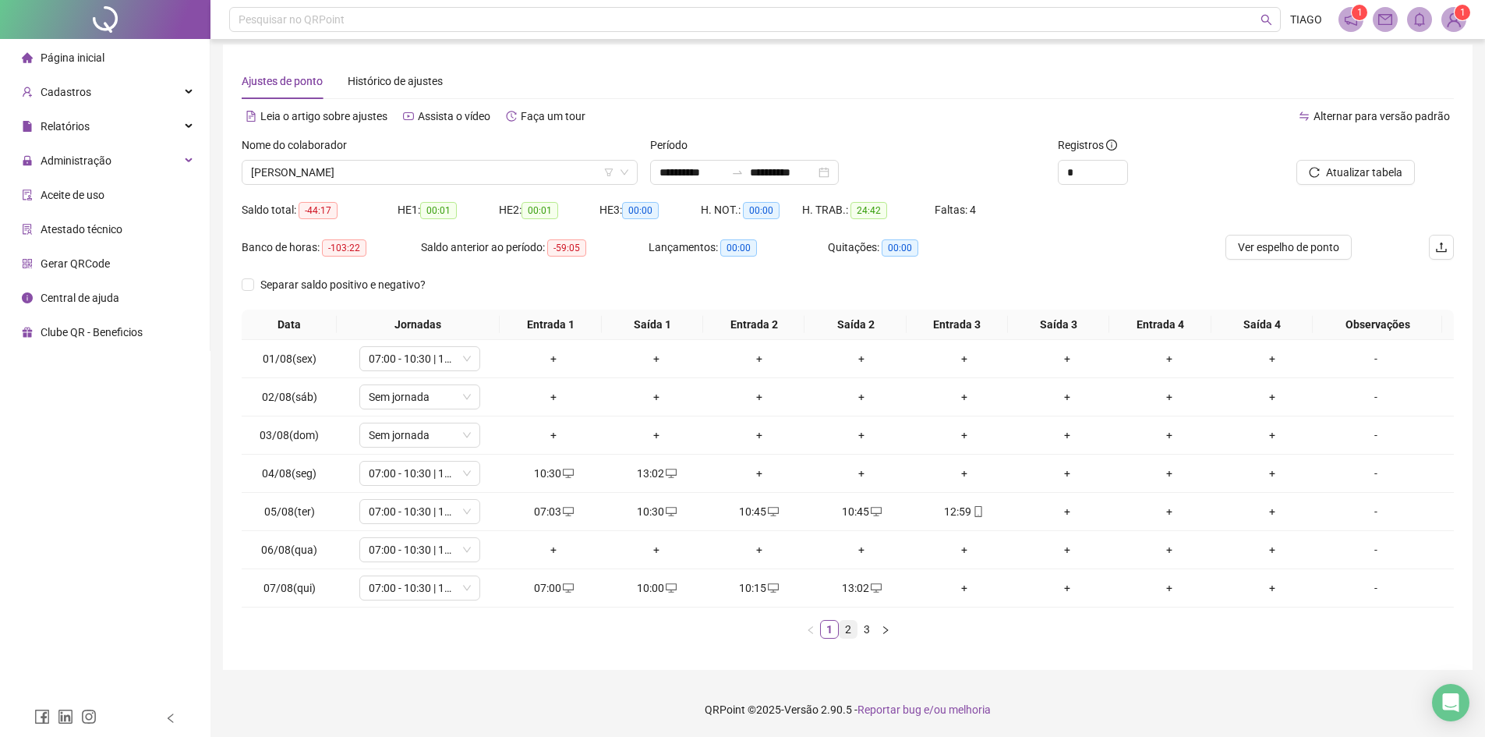
click at [854, 635] on link "2" at bounding box center [848, 629] width 17 height 17
click at [867, 626] on link "3" at bounding box center [866, 629] width 17 height 17
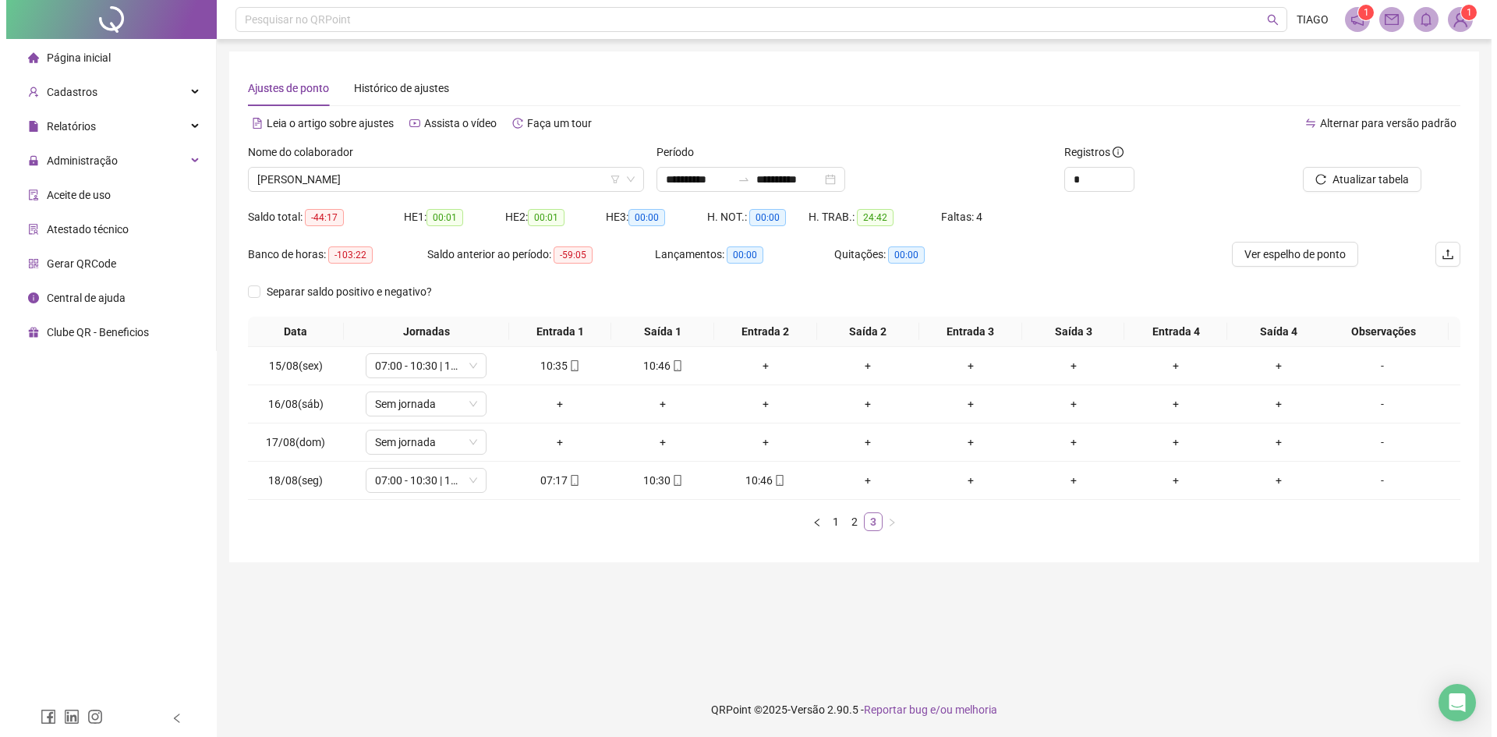
scroll to position [0, 0]
click at [851, 518] on link "2" at bounding box center [853, 521] width 17 height 17
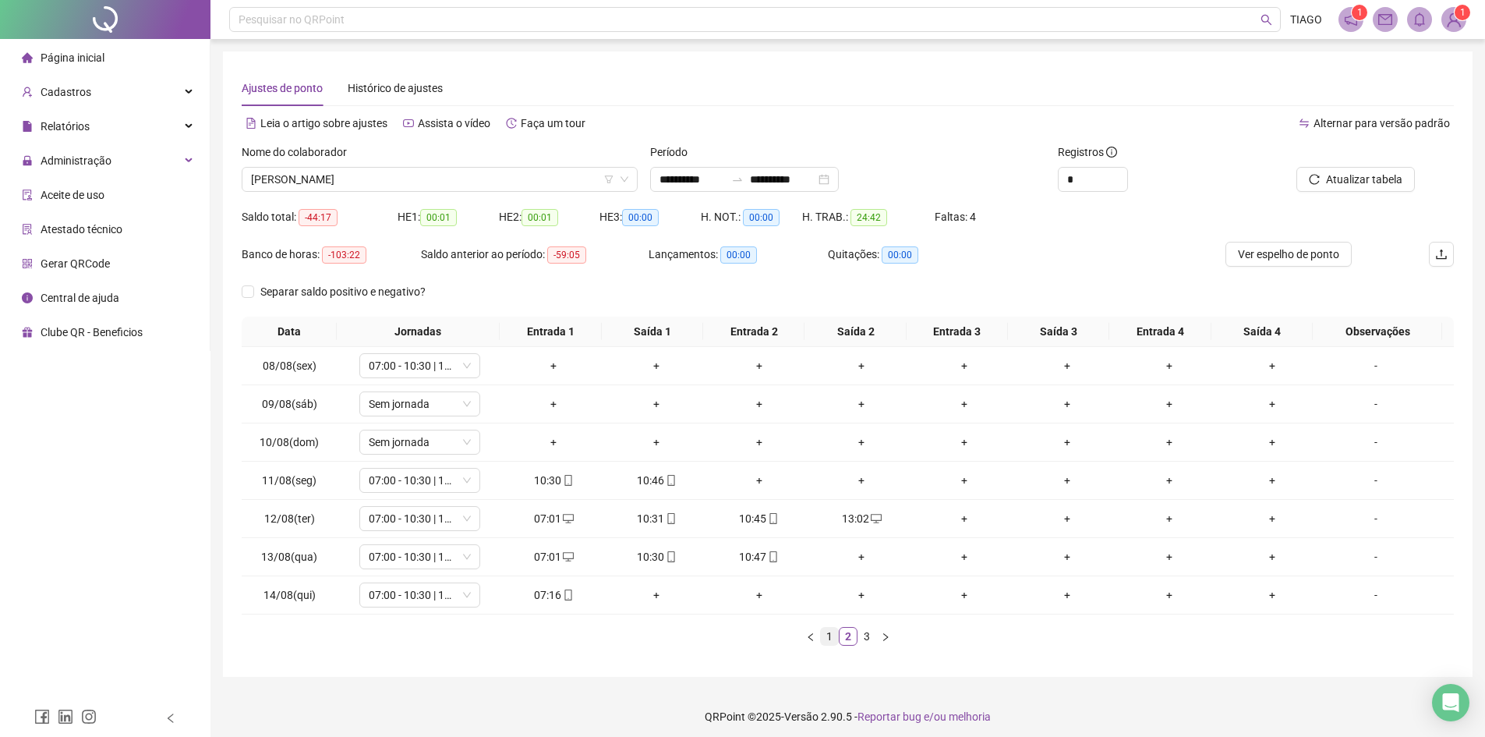
click at [826, 640] on link "1" at bounding box center [829, 636] width 17 height 17
click at [773, 520] on icon "desktop" at bounding box center [773, 518] width 11 height 9
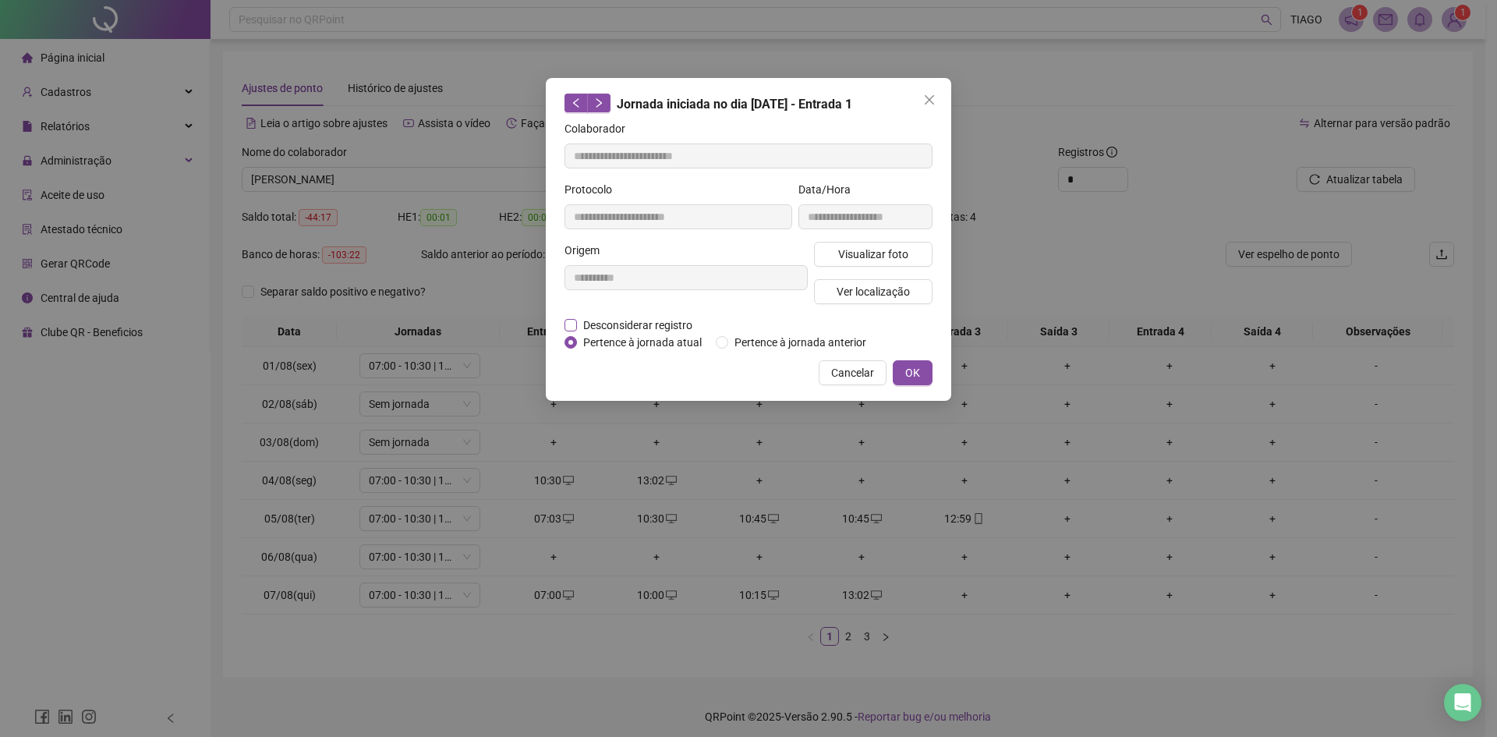
click at [604, 322] on span "Desconsiderar registro" at bounding box center [638, 325] width 122 height 17
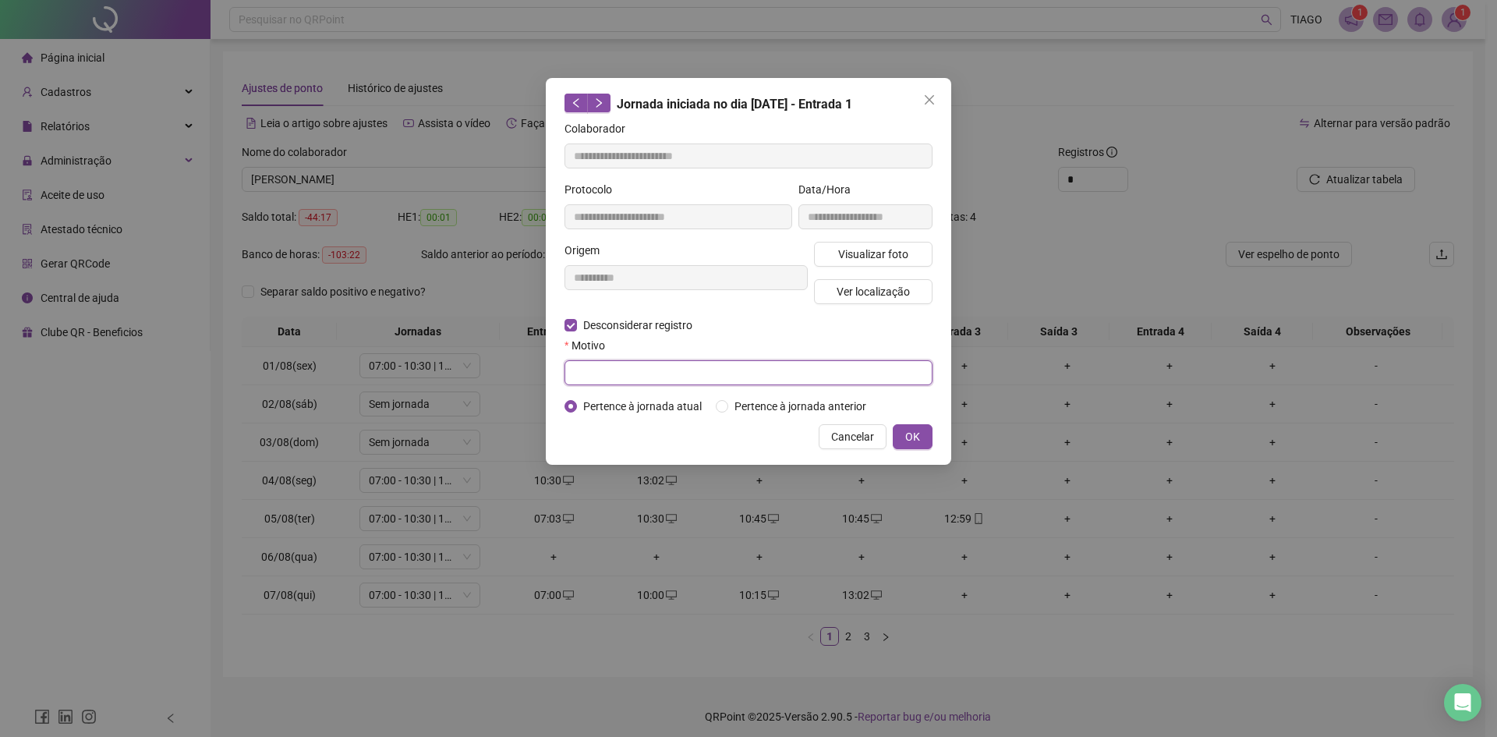
click at [607, 367] on input "text" at bounding box center [748, 372] width 368 height 25
type input "**********"
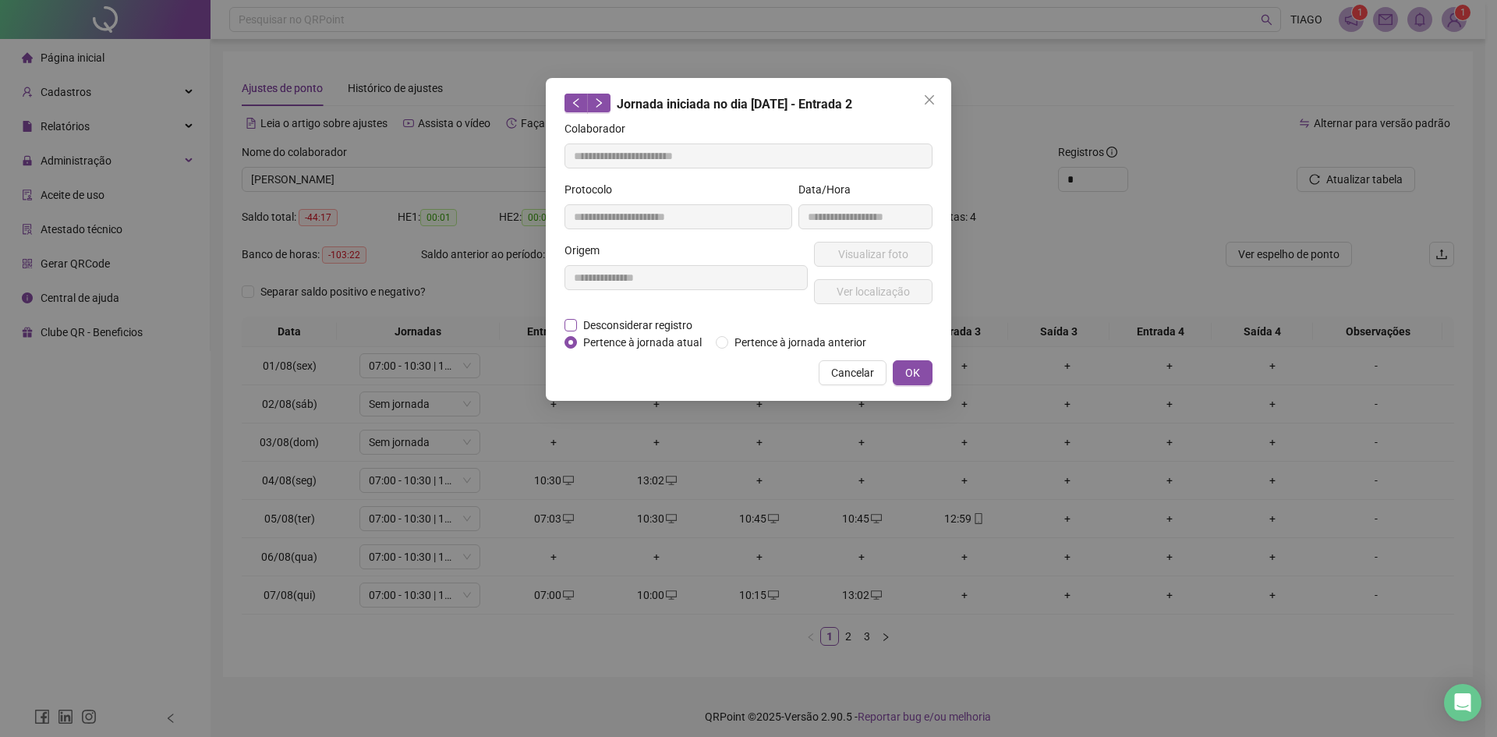
click at [666, 322] on span "Desconsiderar registro" at bounding box center [638, 325] width 122 height 17
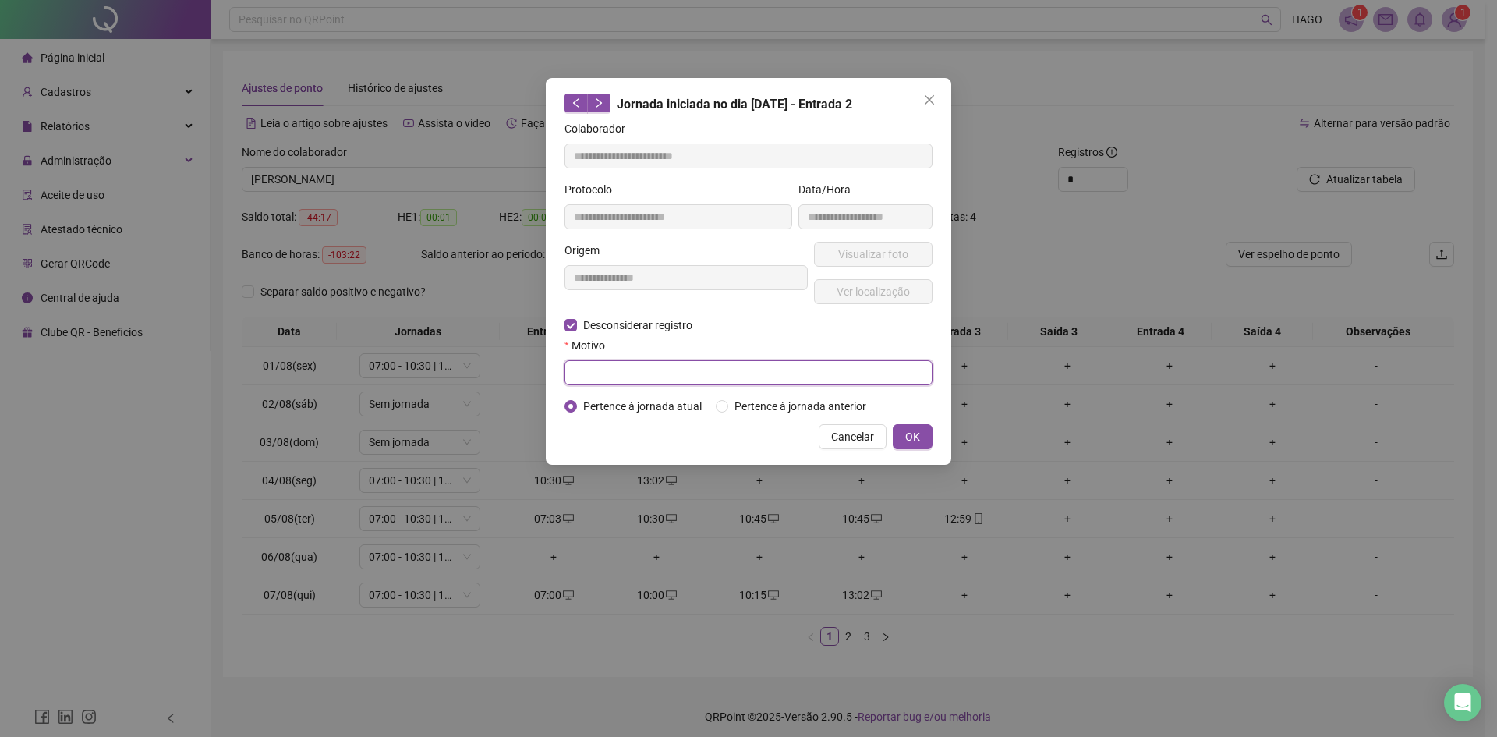
click at [688, 369] on input "text" at bounding box center [748, 372] width 368 height 25
click at [934, 97] on icon "close" at bounding box center [929, 100] width 12 height 12
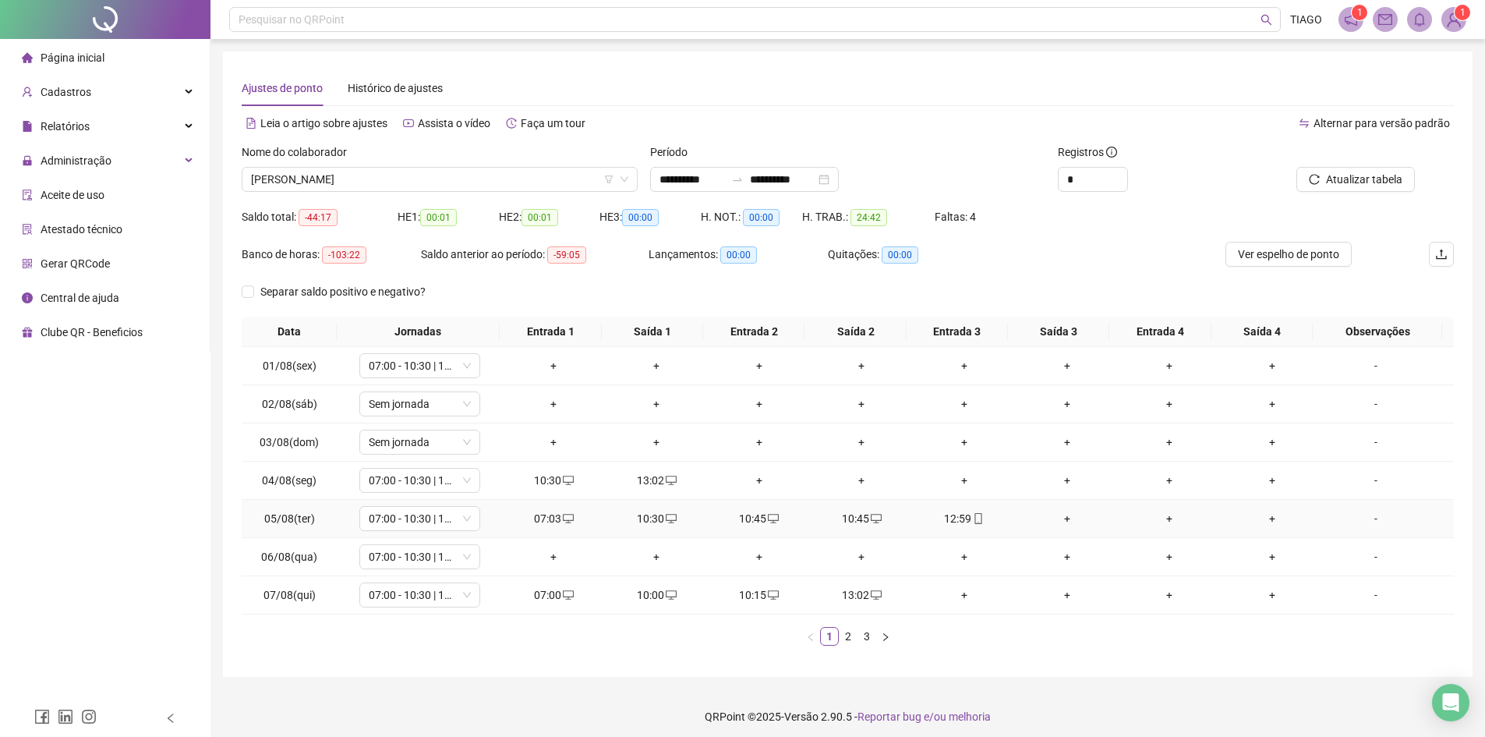
click at [768, 519] on icon "desktop" at bounding box center [773, 518] width 11 height 11
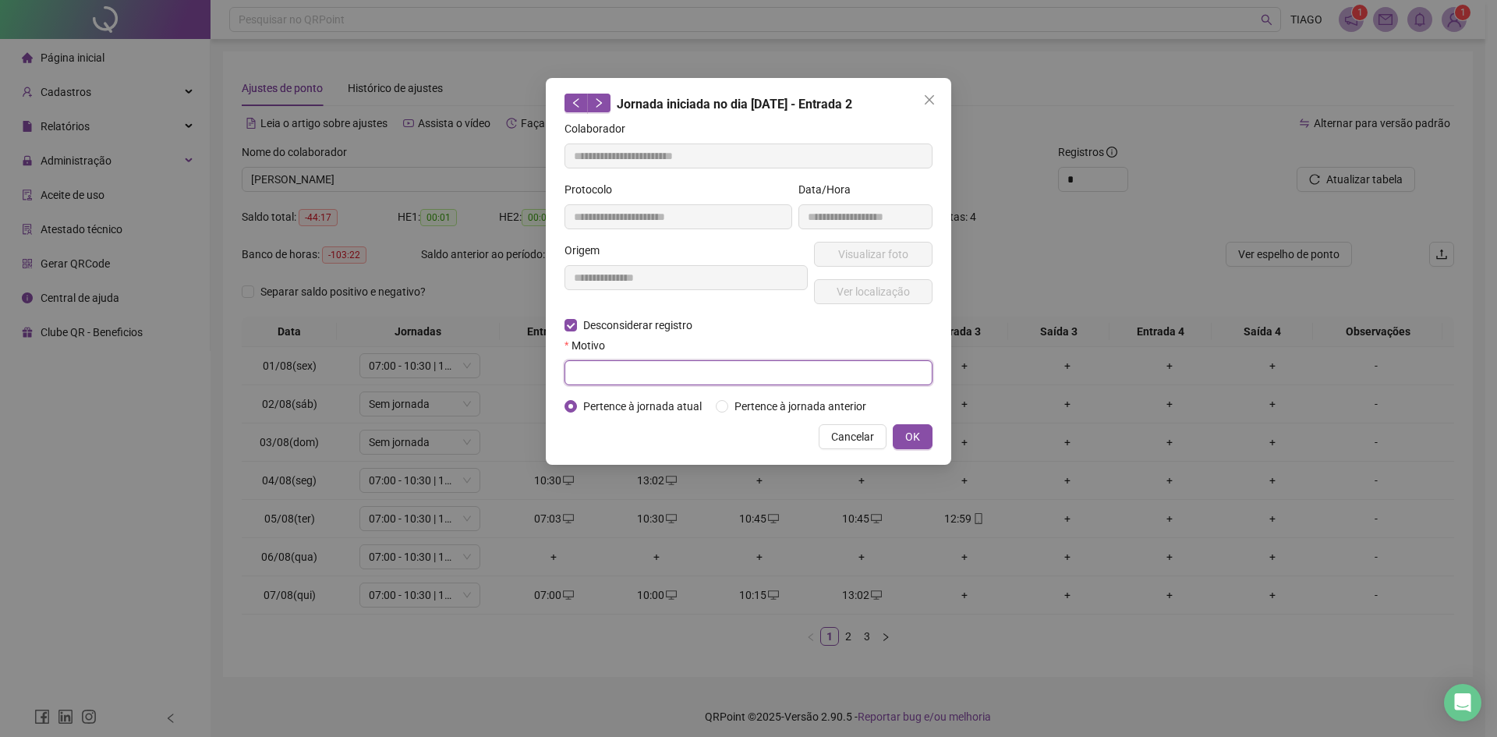
click at [652, 370] on input "text" at bounding box center [748, 372] width 368 height 25
type input "**********"
click at [911, 424] on button "OK" at bounding box center [913, 436] width 40 height 25
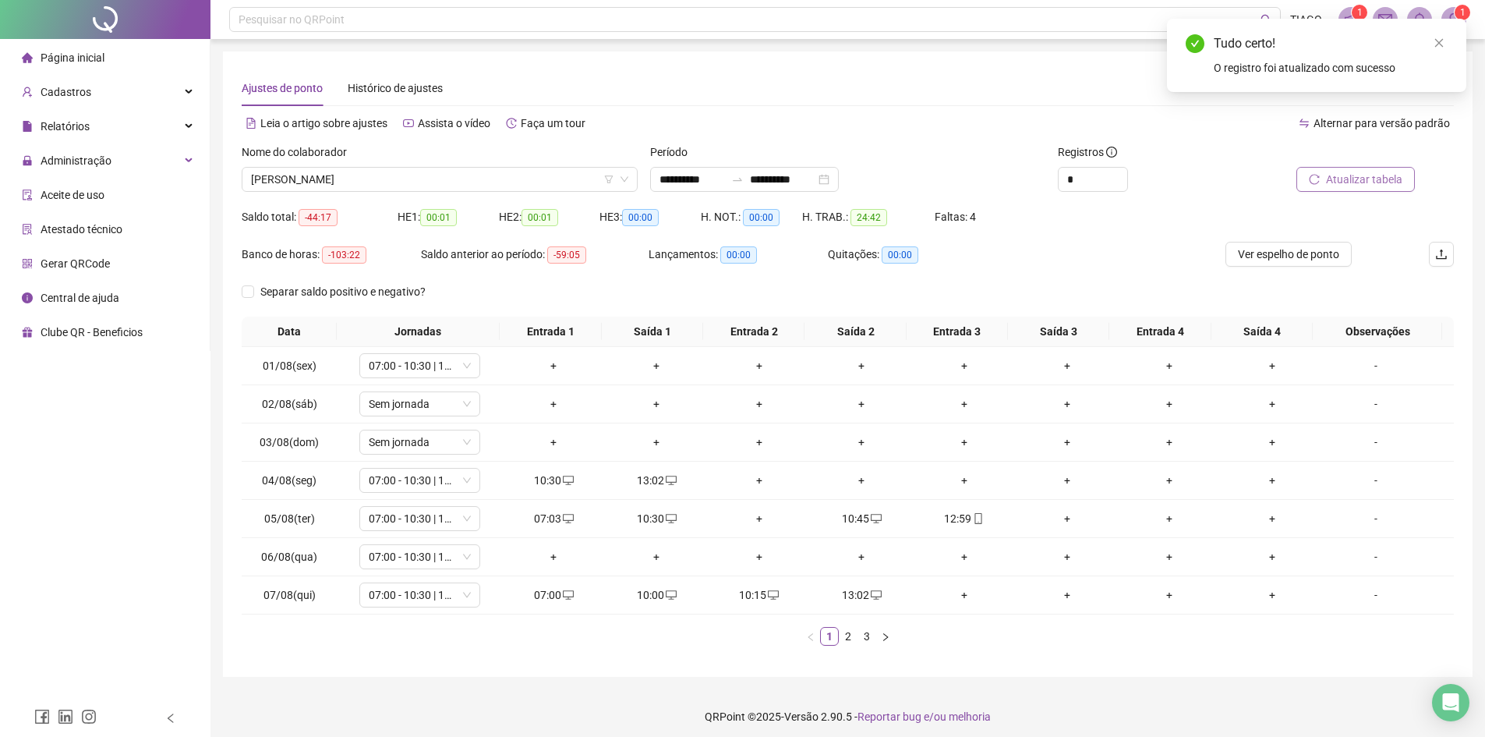
click at [1325, 178] on button "Atualizar tabela" at bounding box center [1355, 179] width 118 height 25
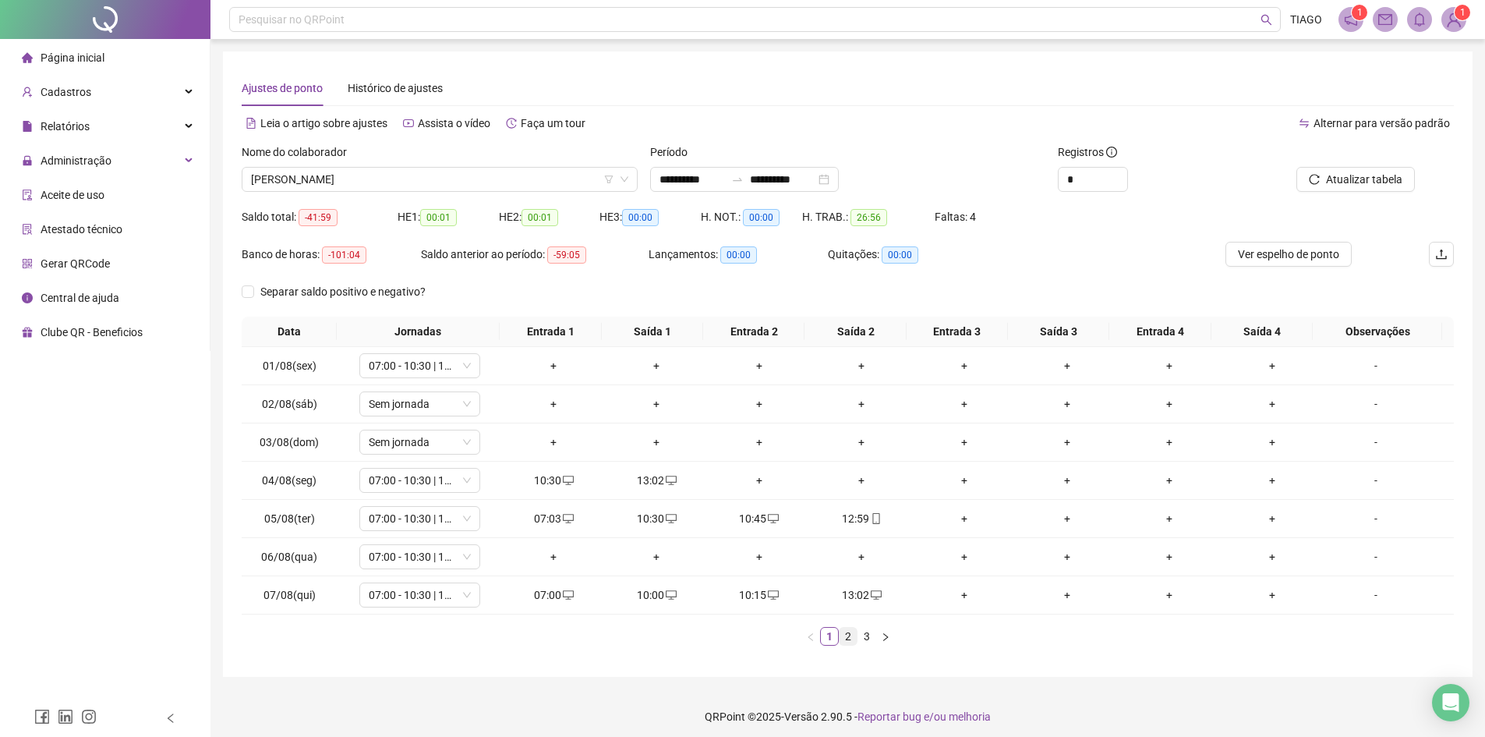
click at [850, 638] on link "2" at bounding box center [848, 636] width 17 height 17
click at [858, 633] on li "3" at bounding box center [867, 636] width 19 height 19
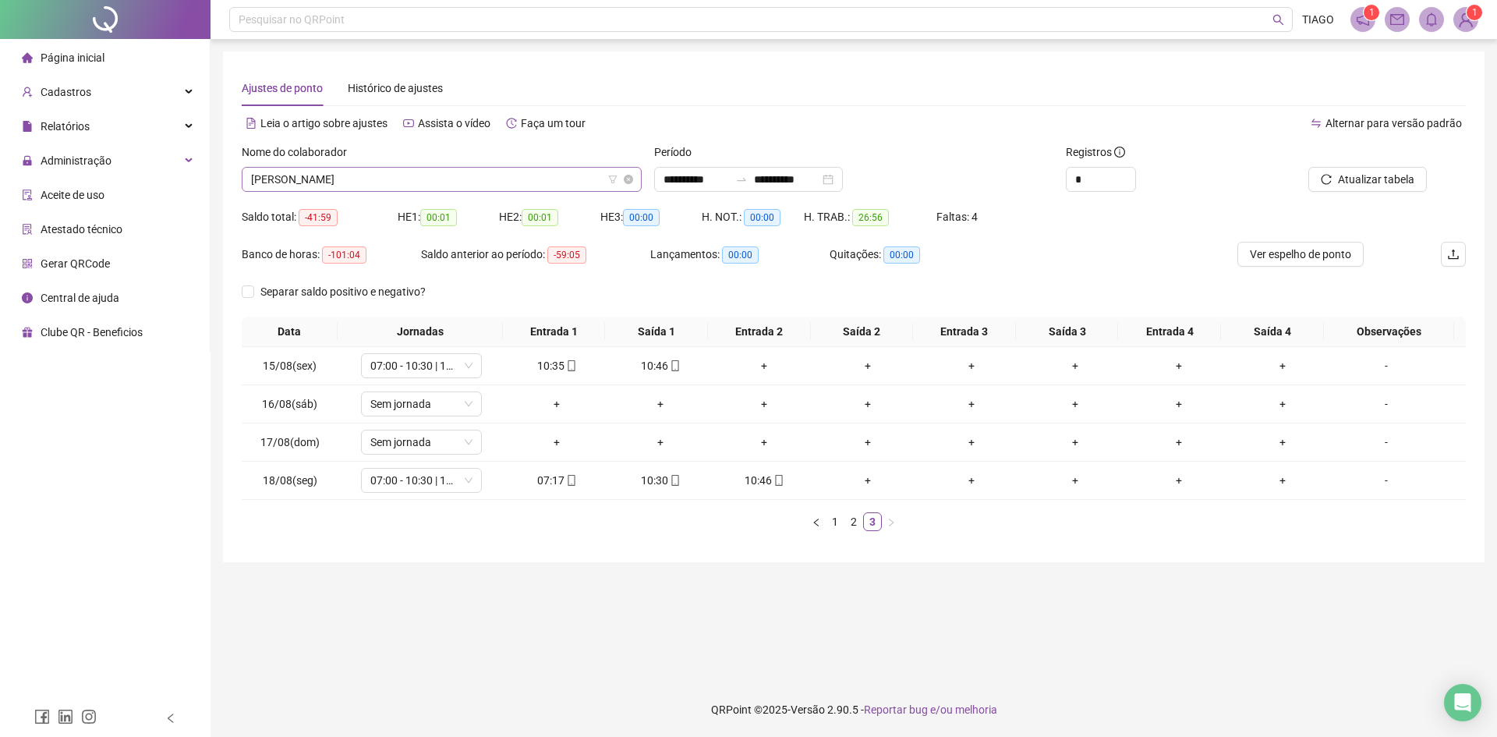
drag, startPoint x: 504, startPoint y: 237, endPoint x: 506, endPoint y: 178, distance: 59.3
drag, startPoint x: 506, startPoint y: 178, endPoint x: 457, endPoint y: 175, distance: 49.2
click at [457, 175] on span "[PERSON_NAME]" at bounding box center [441, 179] width 381 height 23
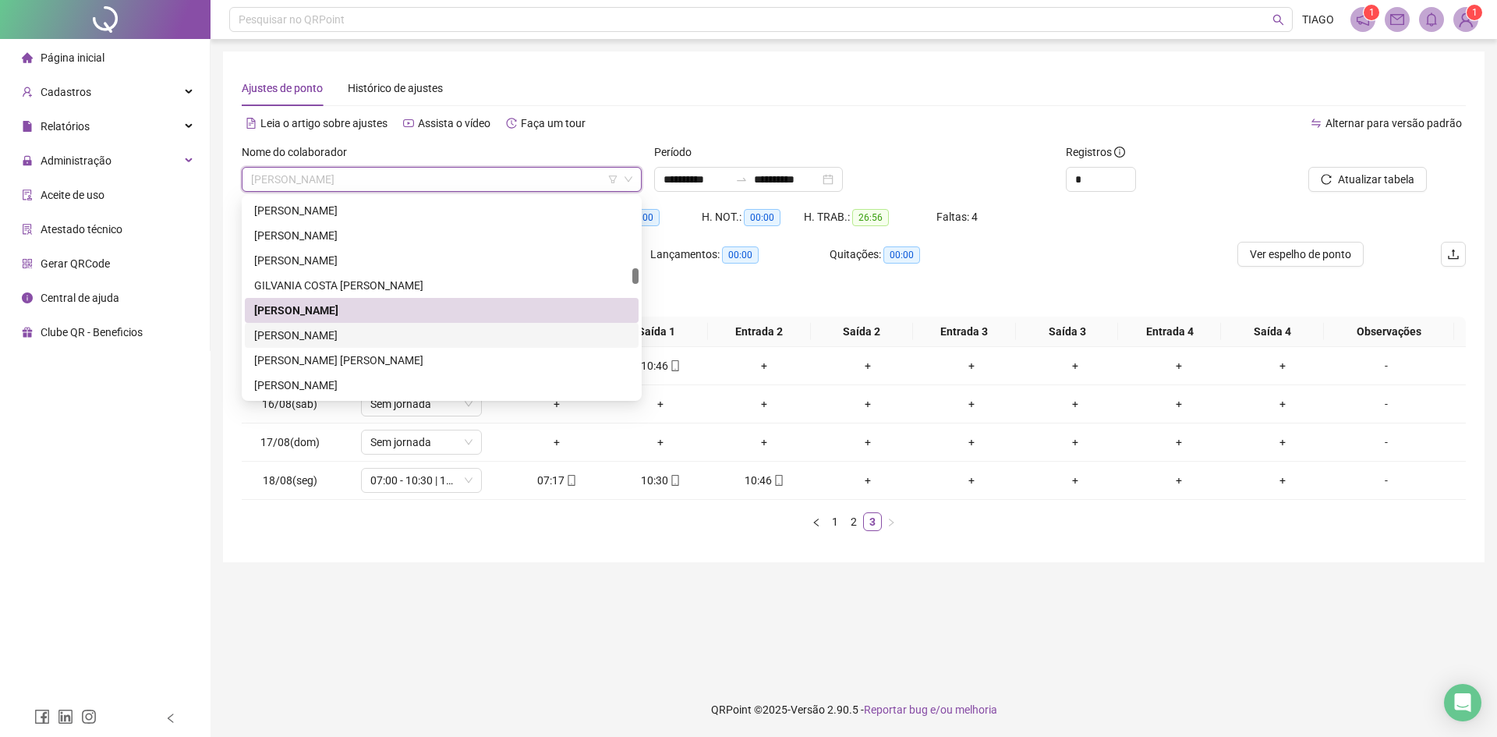
click at [405, 338] on div "[PERSON_NAME]" at bounding box center [441, 335] width 375 height 17
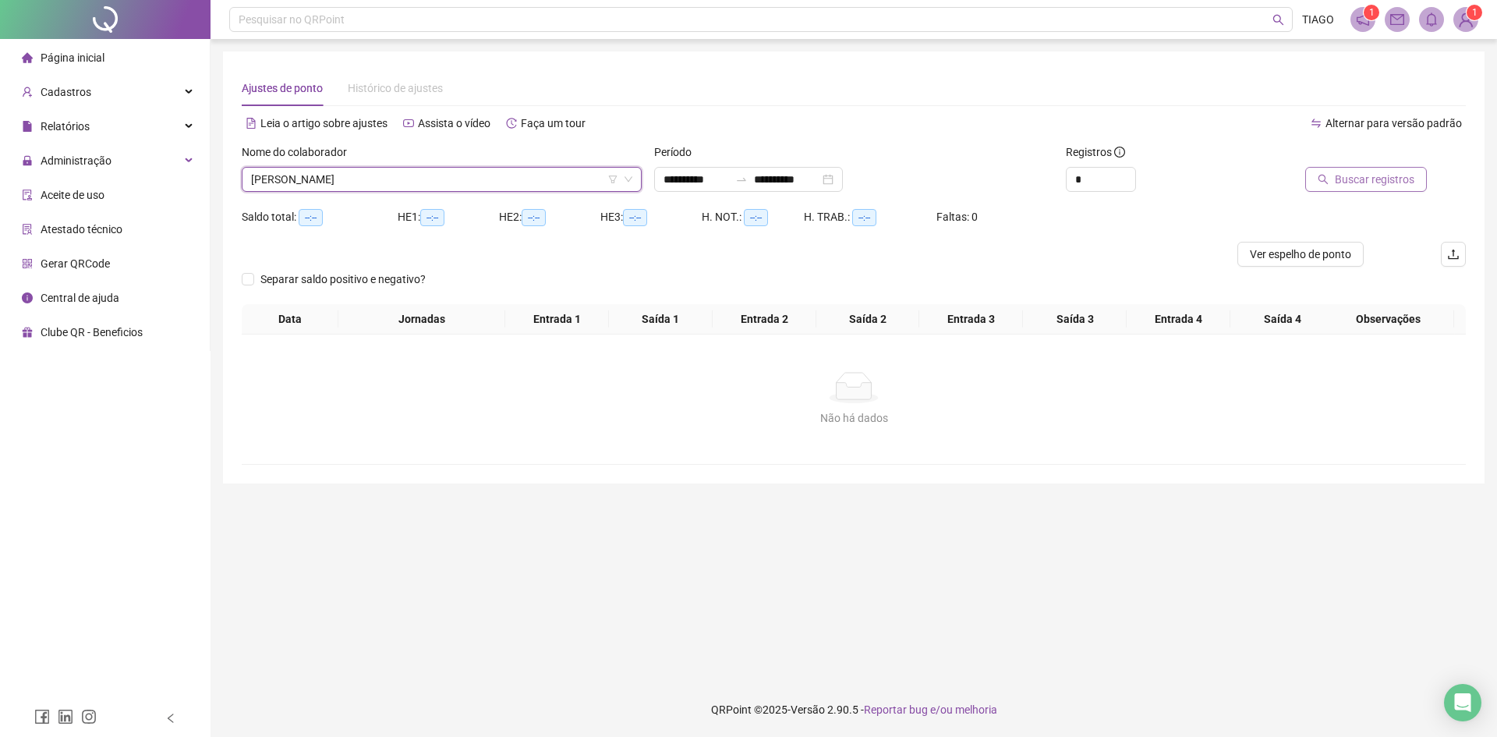
click at [1321, 187] on button "Buscar registros" at bounding box center [1366, 179] width 122 height 25
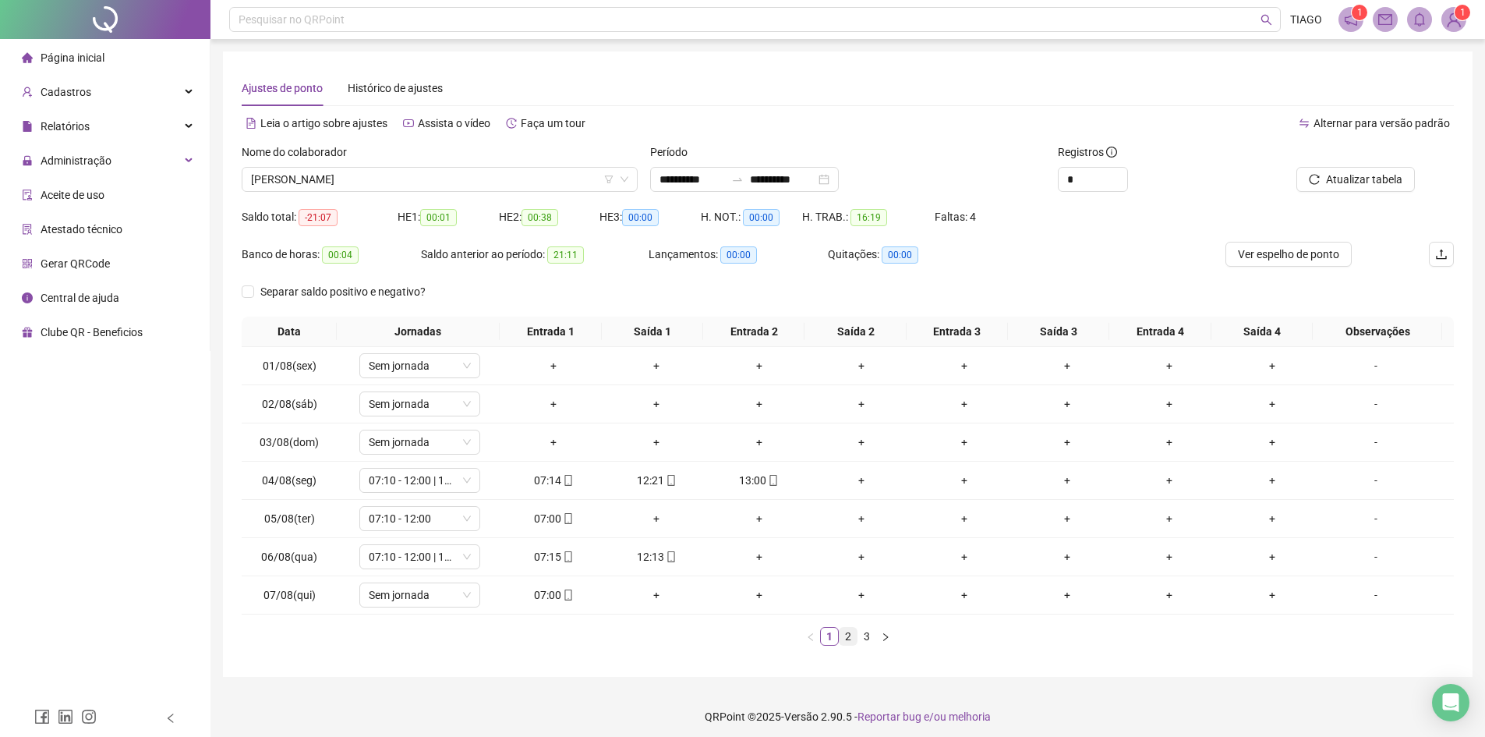
click at [847, 636] on link "2" at bounding box center [848, 636] width 17 height 17
click at [865, 633] on link "3" at bounding box center [866, 636] width 17 height 17
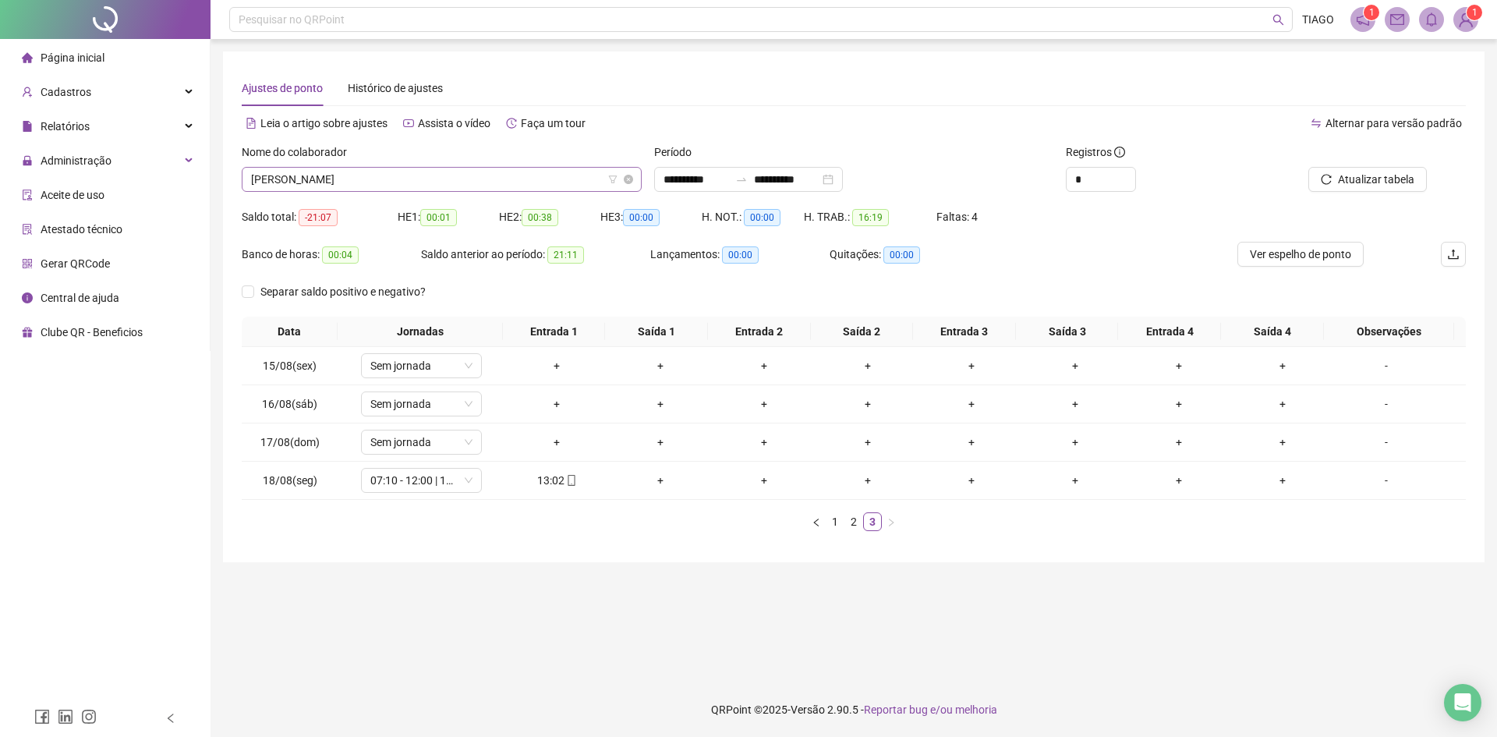
click at [431, 191] on div "[PERSON_NAME]" at bounding box center [442, 179] width 400 height 25
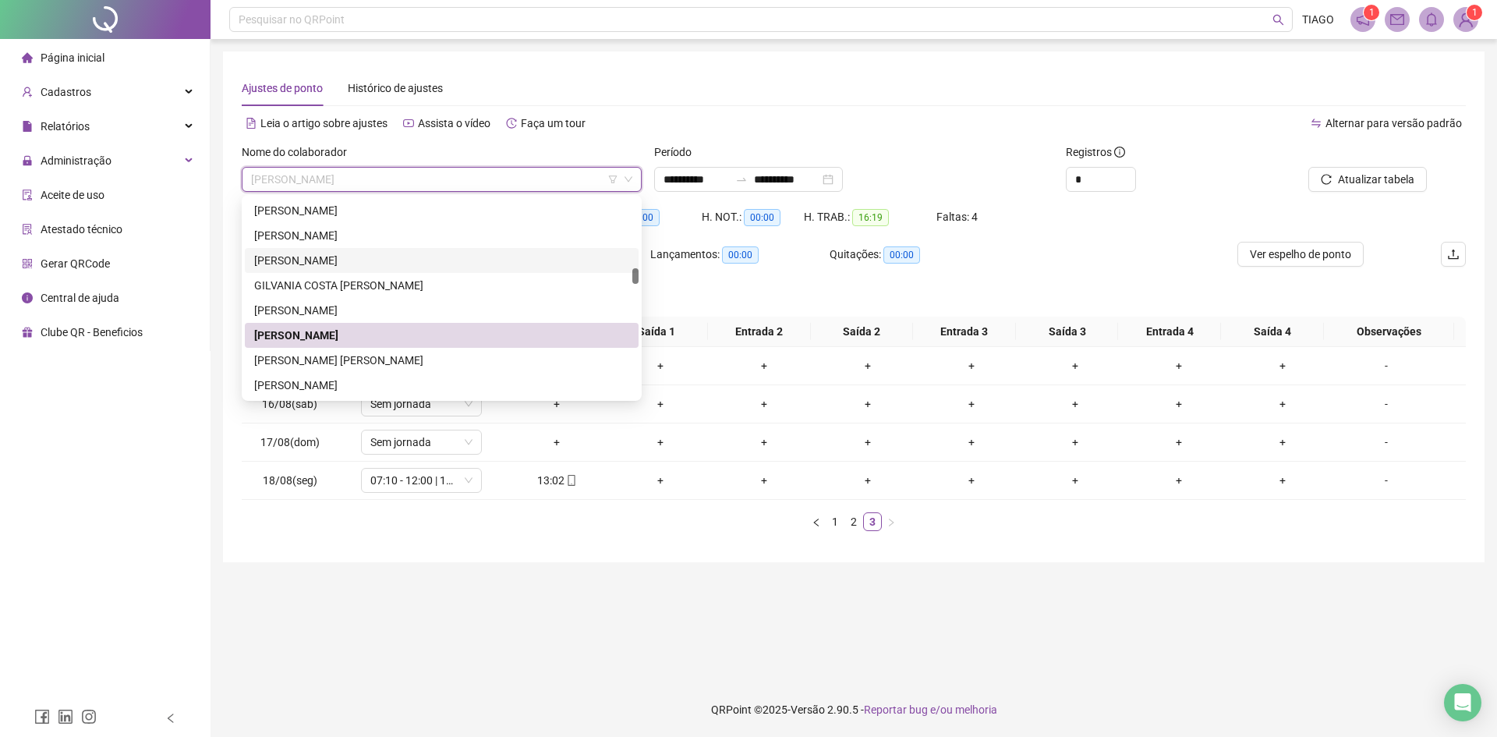
scroll to position [1325, 0]
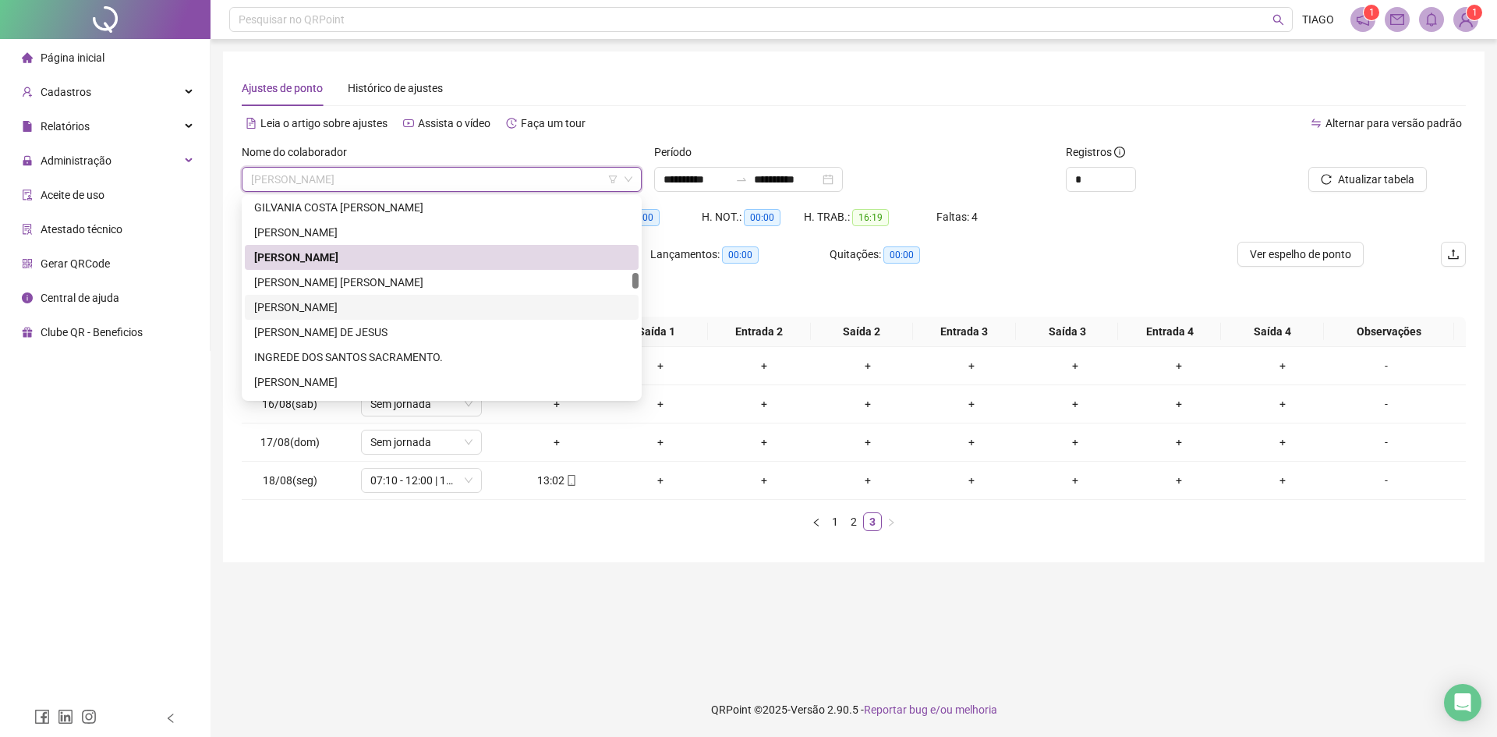
click at [401, 297] on div "[PERSON_NAME]" at bounding box center [442, 307] width 394 height 25
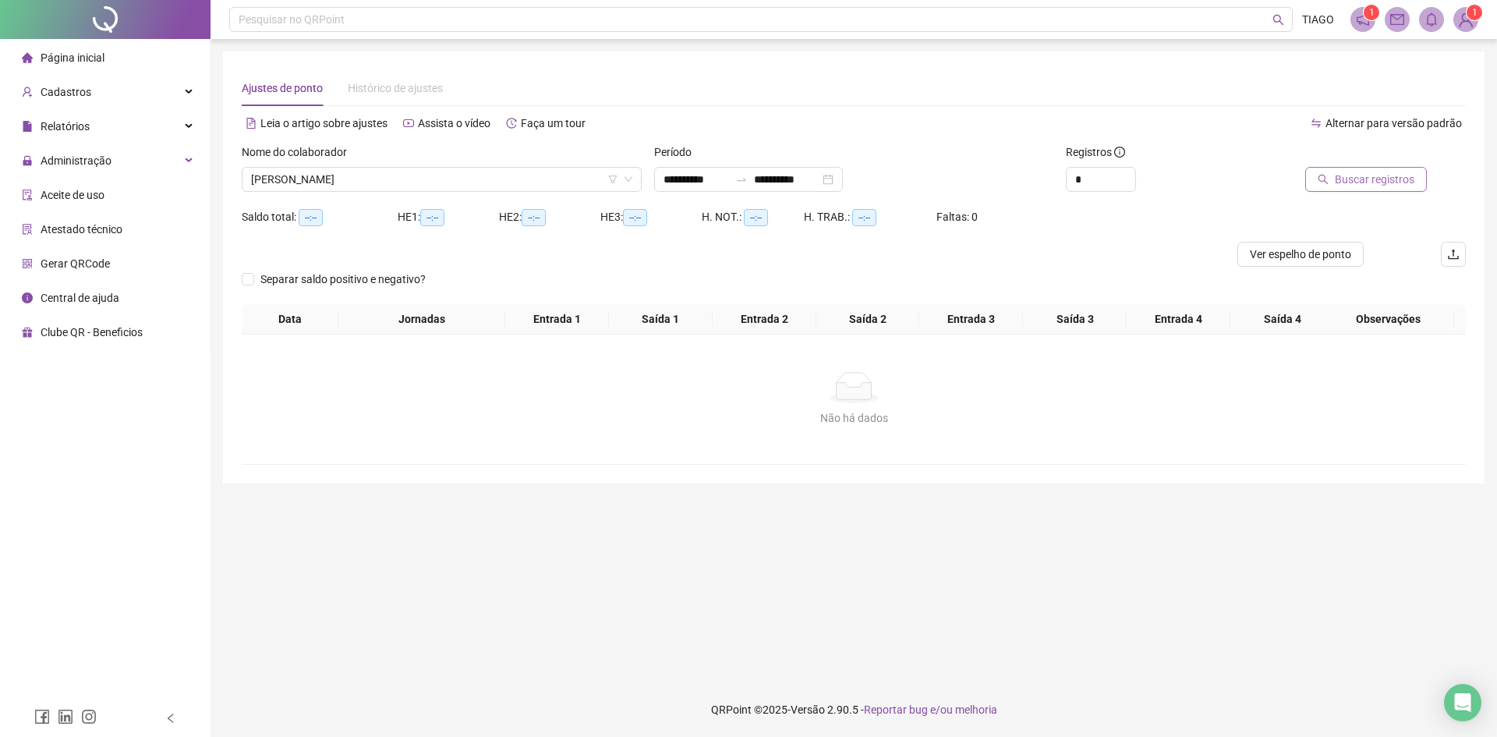
click at [1334, 177] on button "Buscar registros" at bounding box center [1366, 179] width 122 height 25
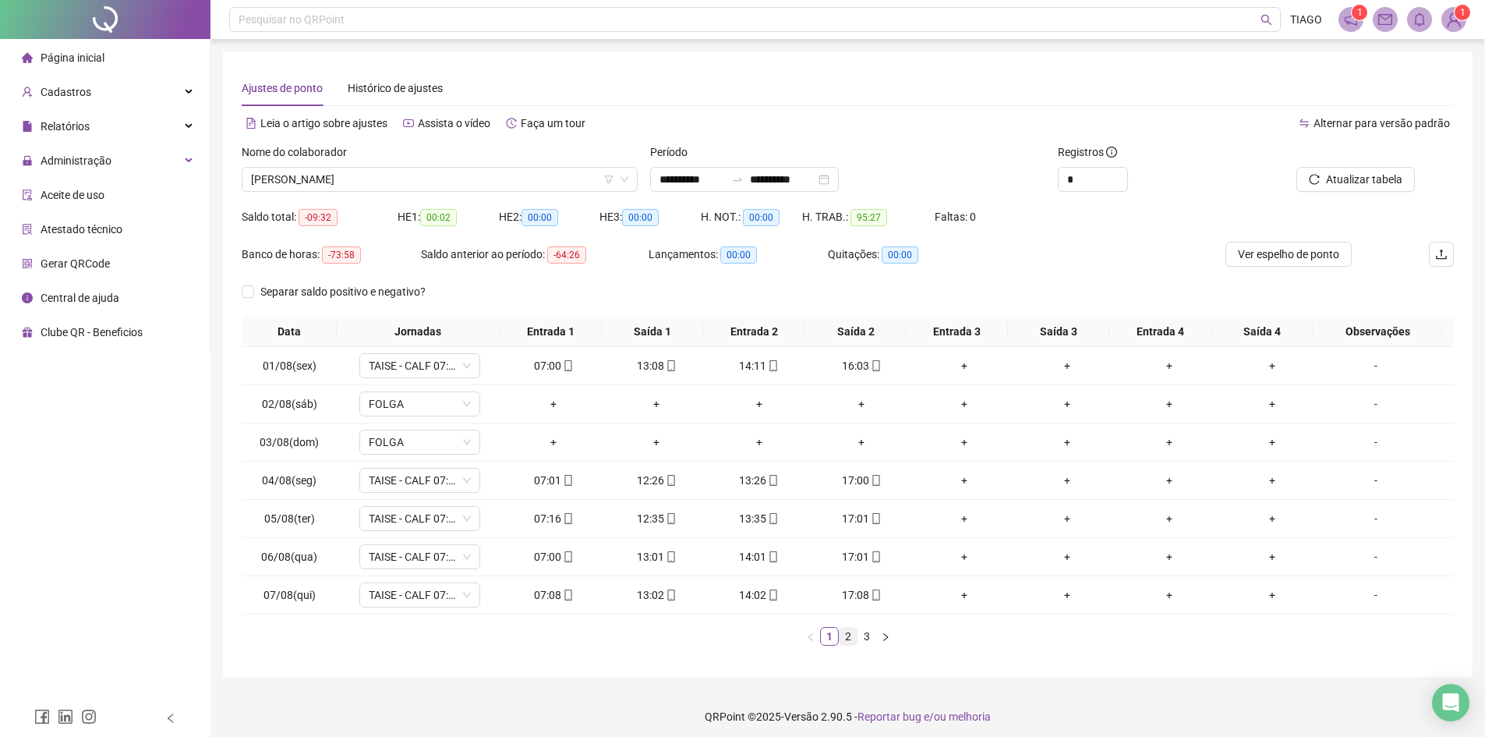
click at [847, 633] on link "2" at bounding box center [848, 636] width 17 height 17
click at [862, 640] on link "3" at bounding box center [866, 636] width 17 height 17
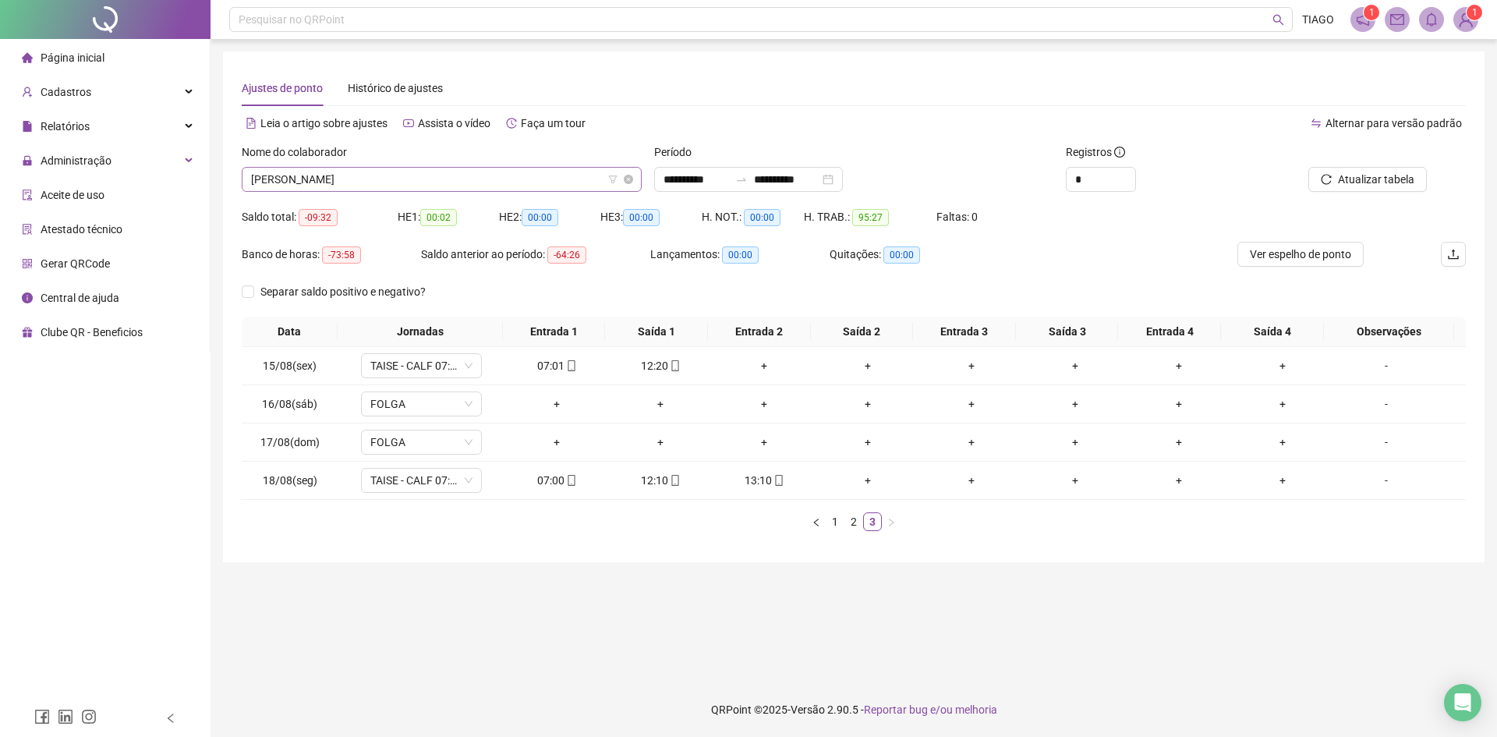
click at [302, 179] on span "[PERSON_NAME]" at bounding box center [441, 179] width 381 height 23
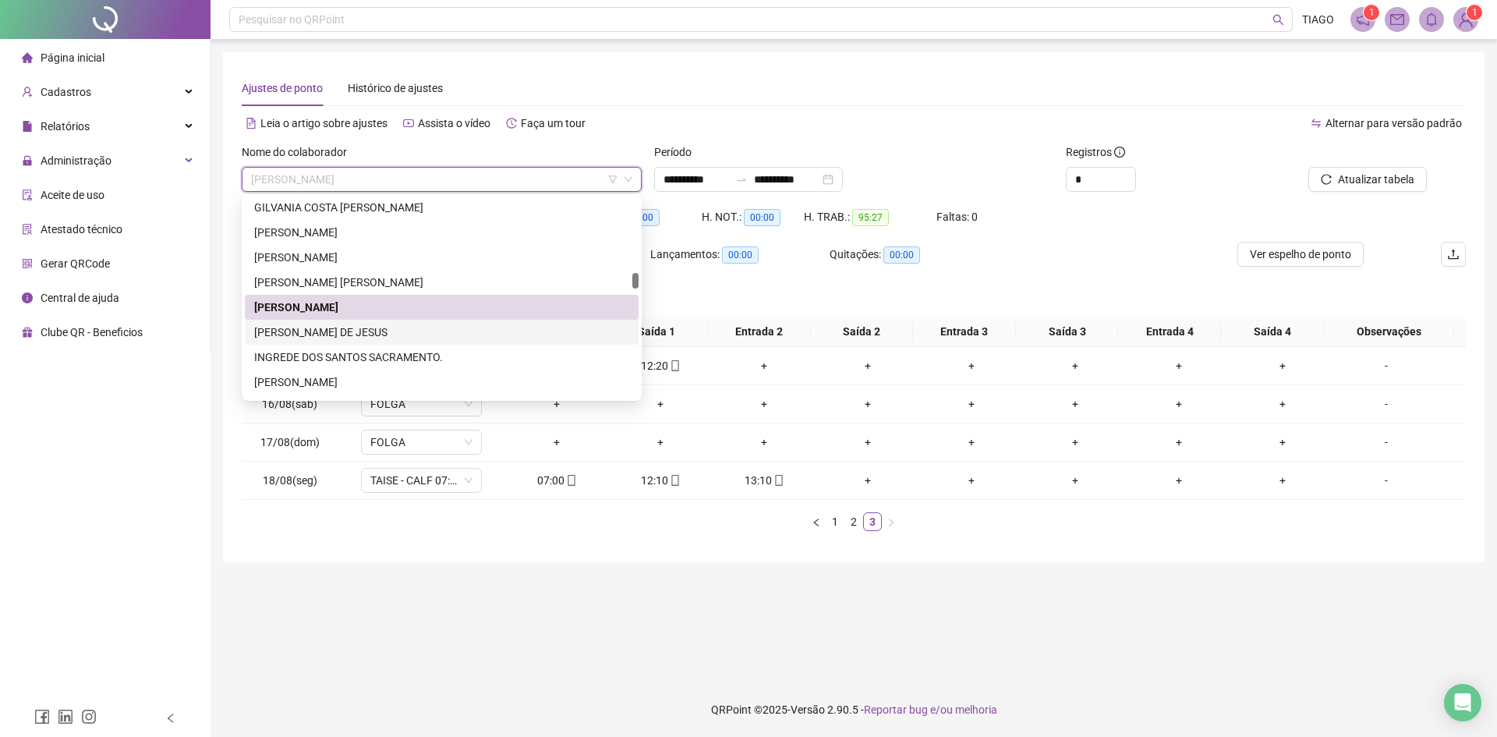
click at [313, 325] on div "[PERSON_NAME] DE JESUS" at bounding box center [441, 332] width 375 height 17
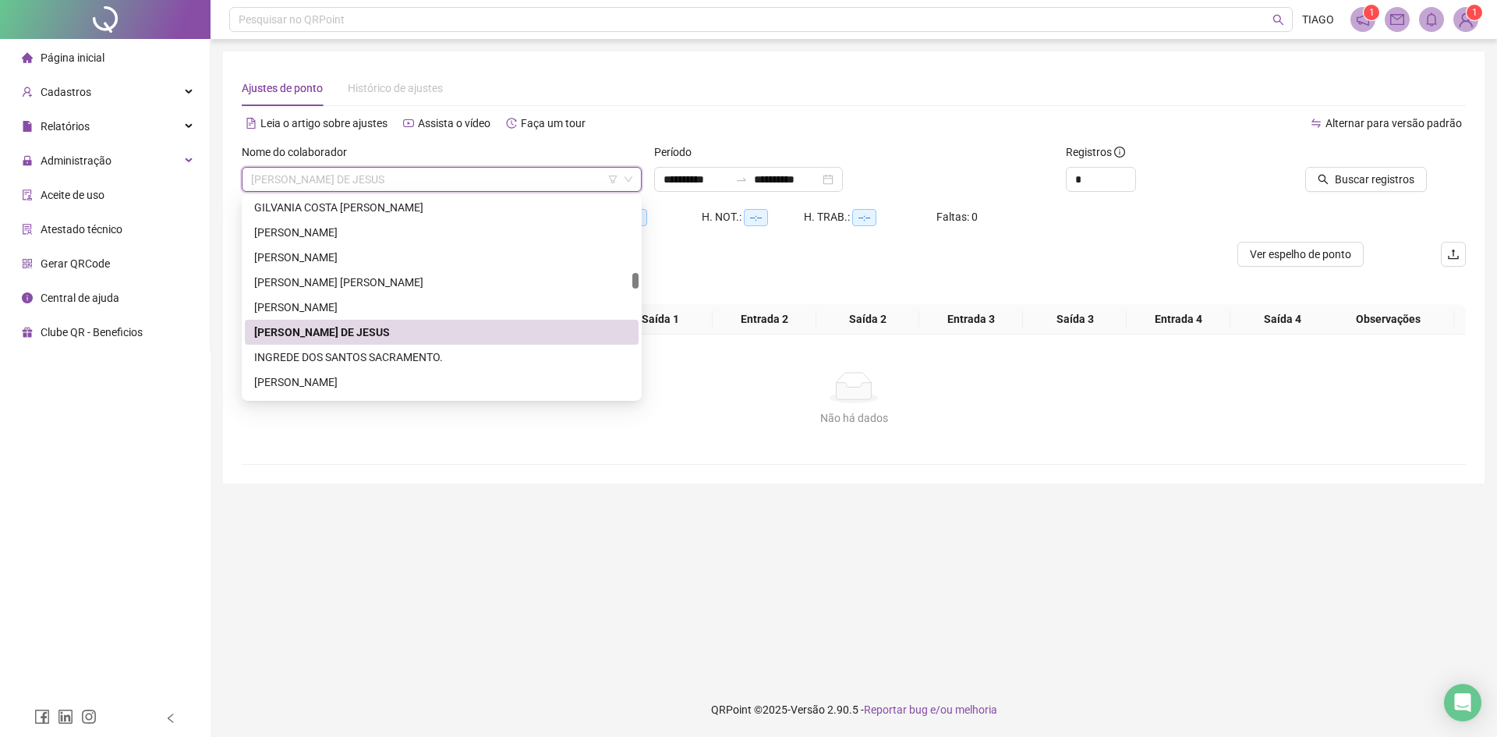
drag, startPoint x: 317, startPoint y: 184, endPoint x: 338, endPoint y: 398, distance: 214.6
click at [338, 397] on body "**********" at bounding box center [748, 368] width 1497 height 737
click at [324, 360] on div "INGREDE DOS SANTOS SACRAMENTO." at bounding box center [441, 356] width 375 height 17
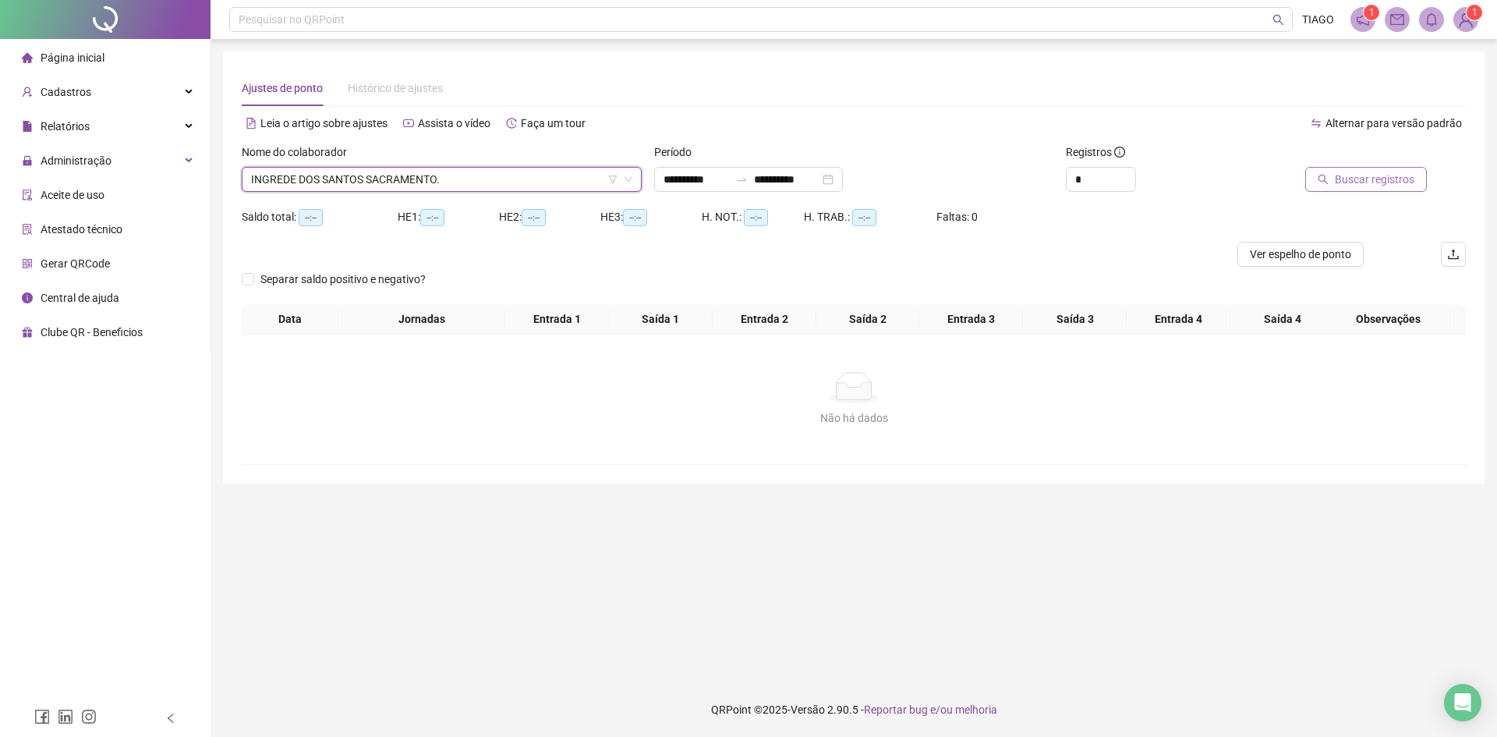
click at [1370, 175] on span "Buscar registros" at bounding box center [1375, 179] width 80 height 17
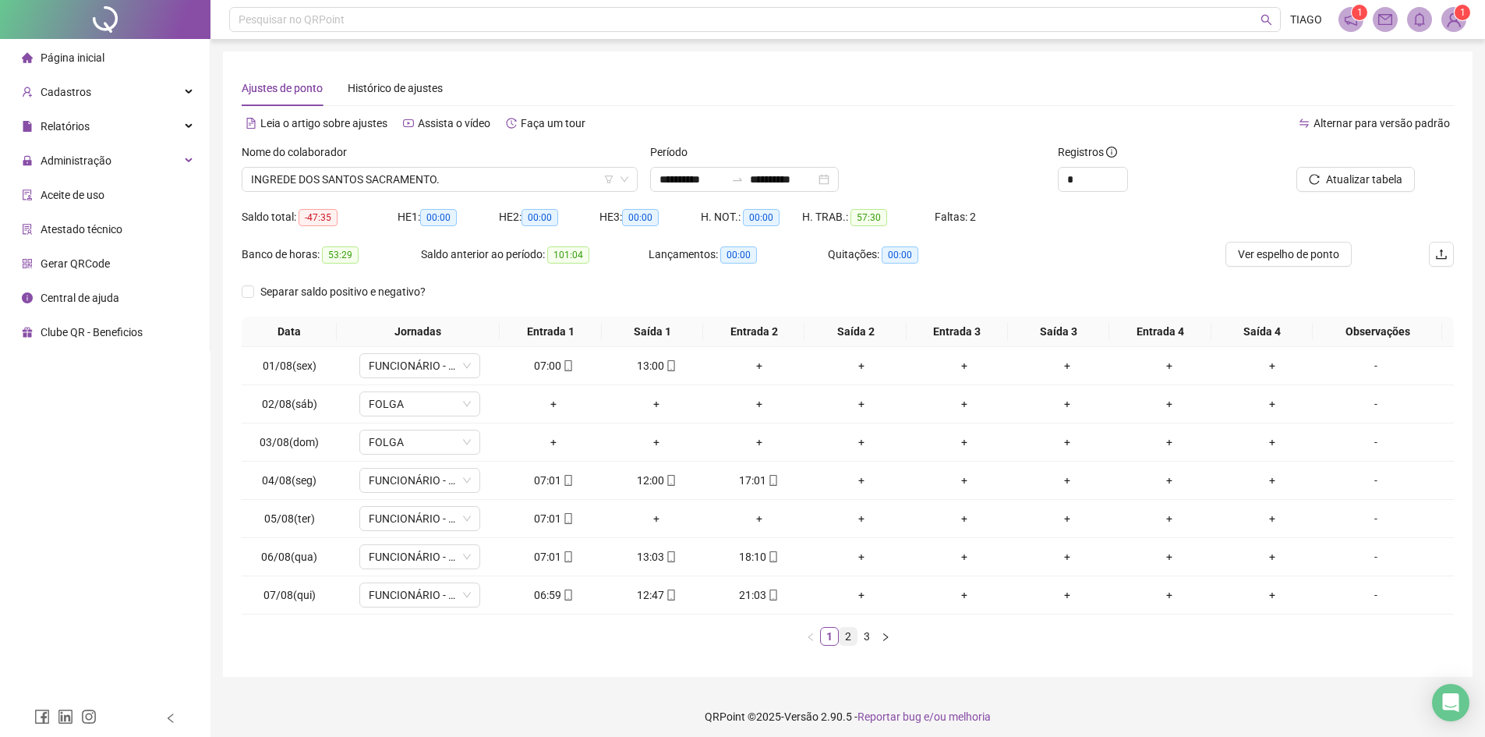
click at [848, 637] on link "2" at bounding box center [848, 636] width 17 height 17
click at [858, 633] on link "3" at bounding box center [866, 636] width 17 height 17
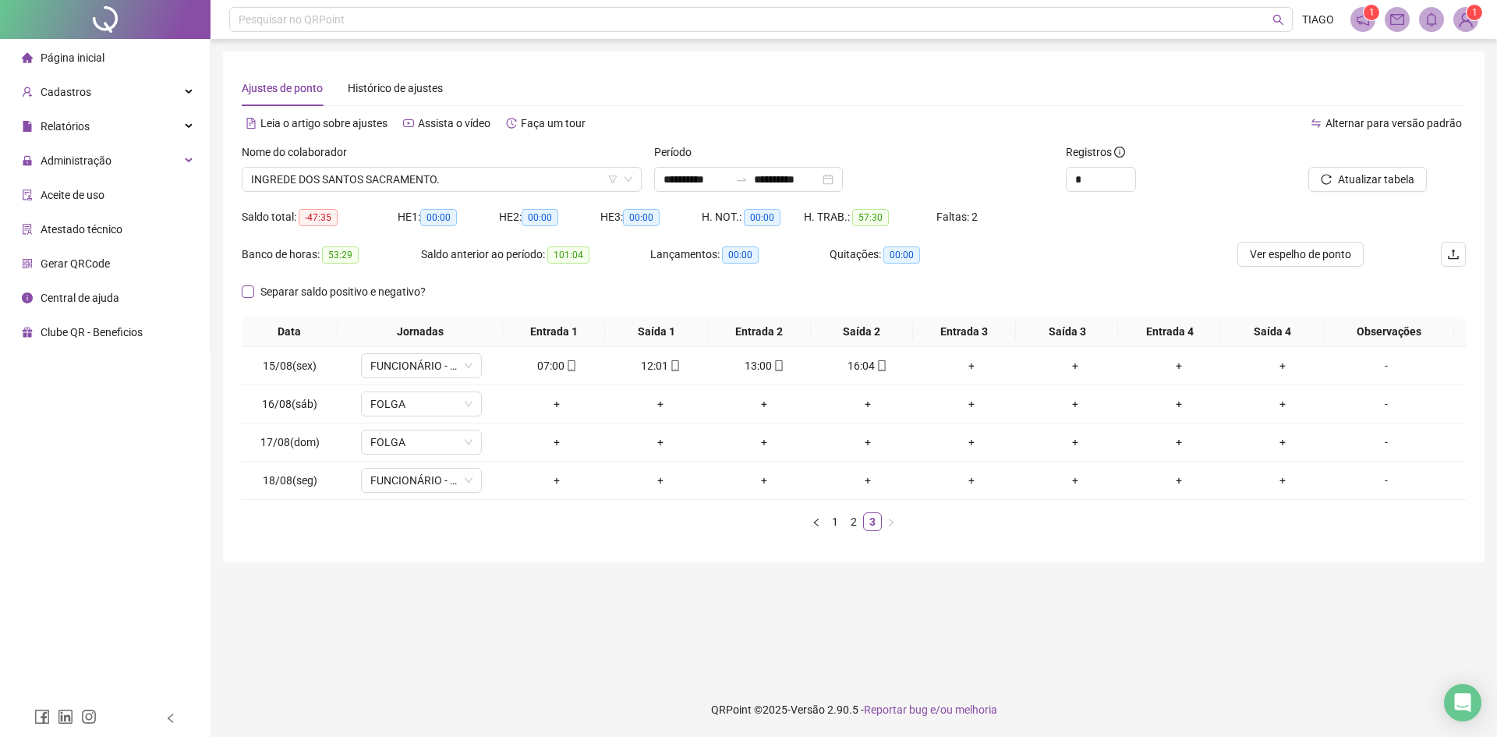
click at [421, 291] on span "Separar saldo positivo e negativo?" at bounding box center [343, 291] width 178 height 17
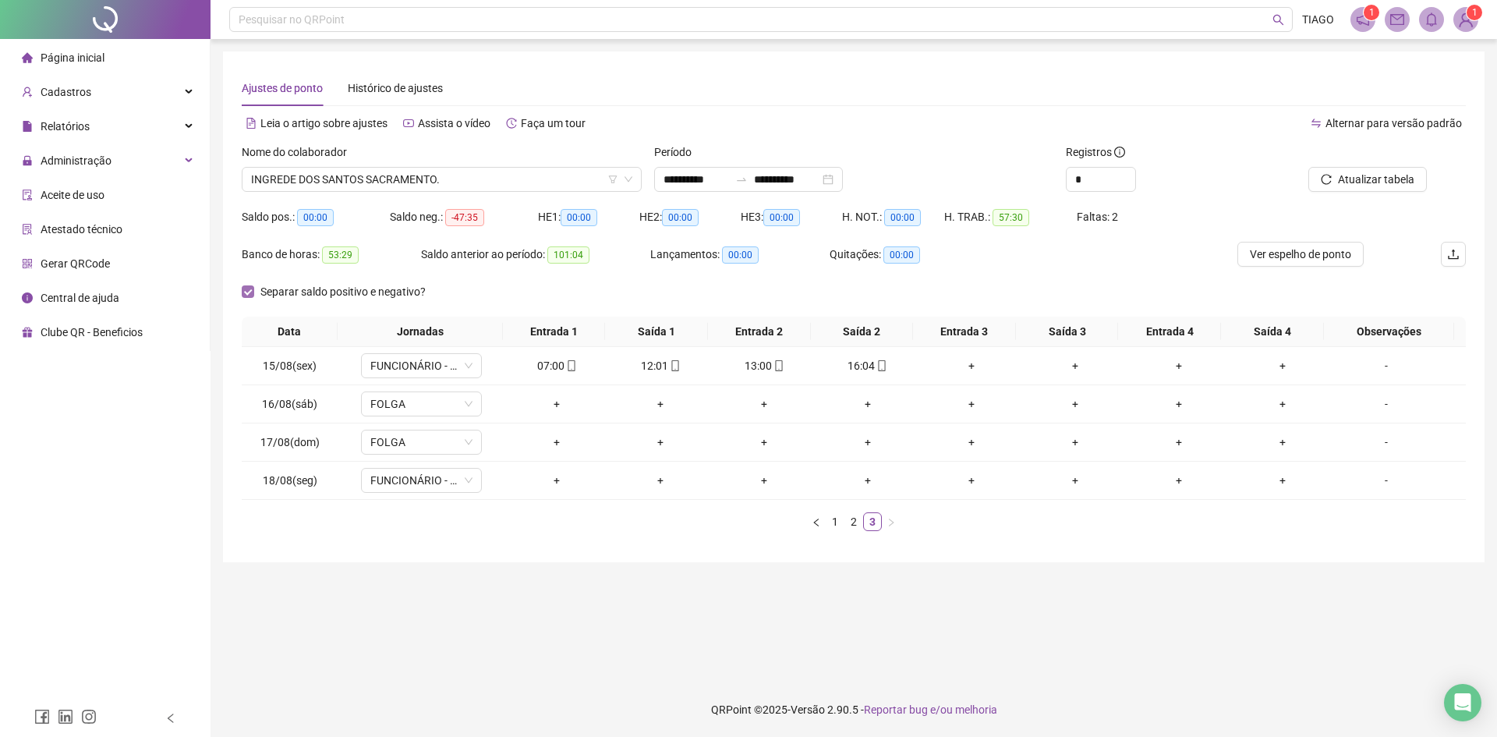
click at [421, 291] on span "Separar saldo positivo e negativo?" at bounding box center [343, 291] width 178 height 17
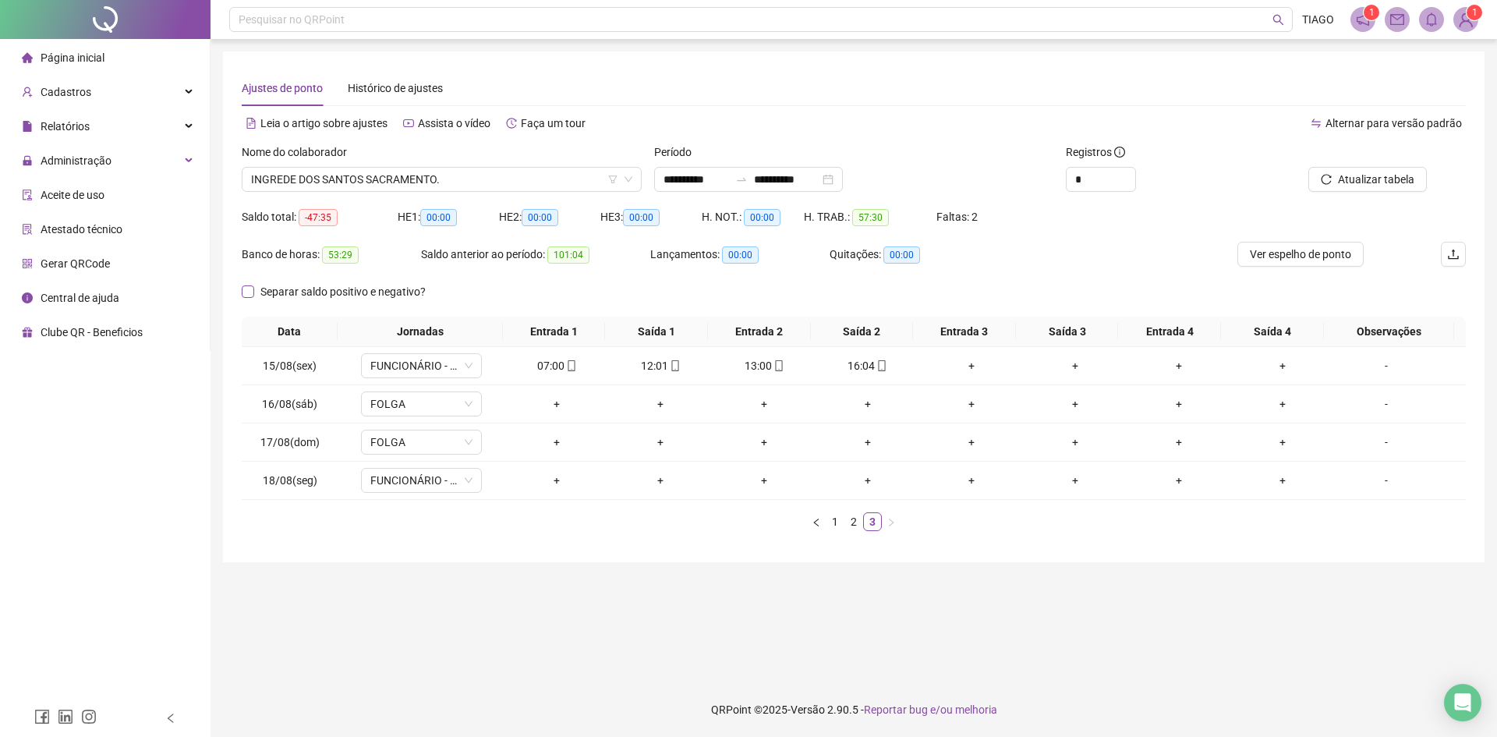
click at [421, 291] on span "Separar saldo positivo e negativo?" at bounding box center [343, 291] width 178 height 17
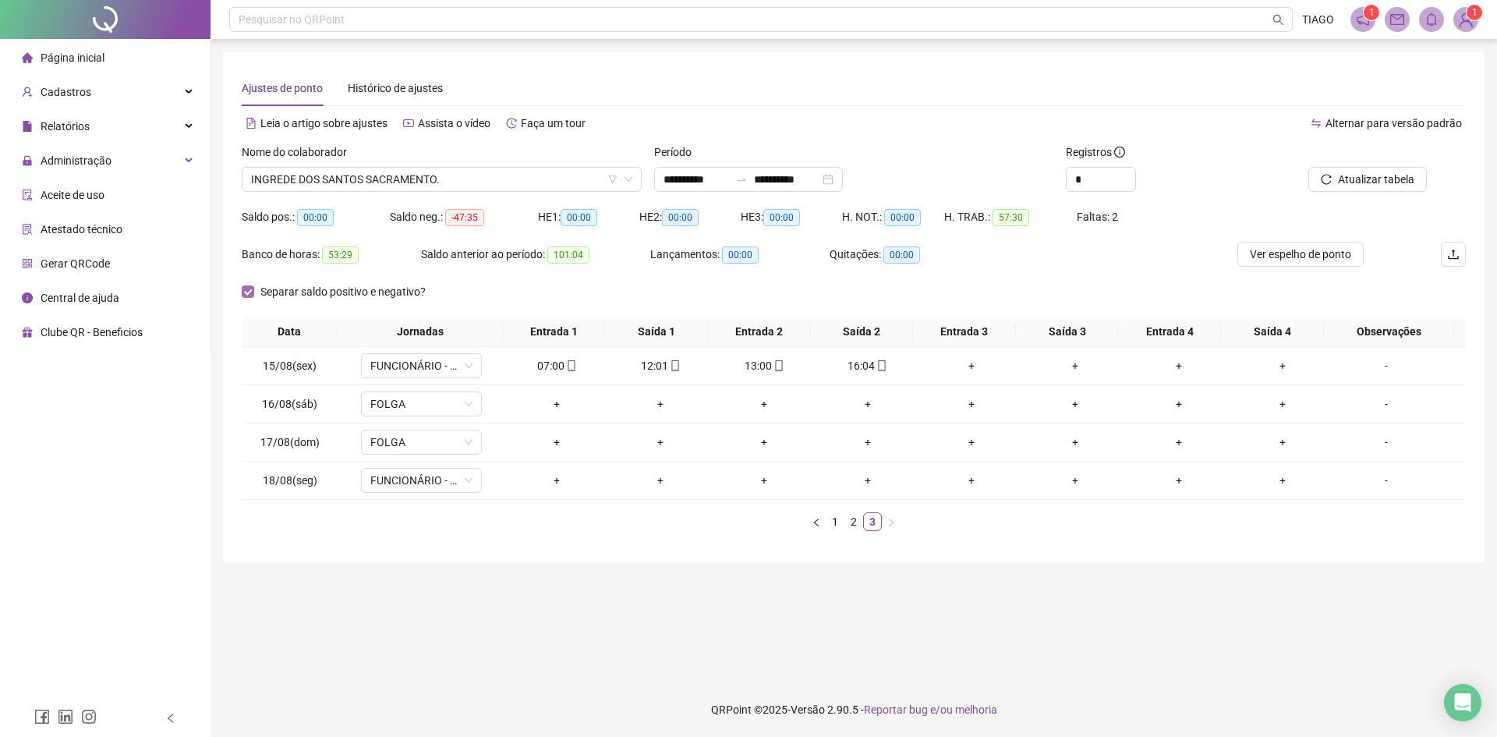
click at [421, 299] on span "Separar saldo positivo e negativo?" at bounding box center [343, 291] width 178 height 17
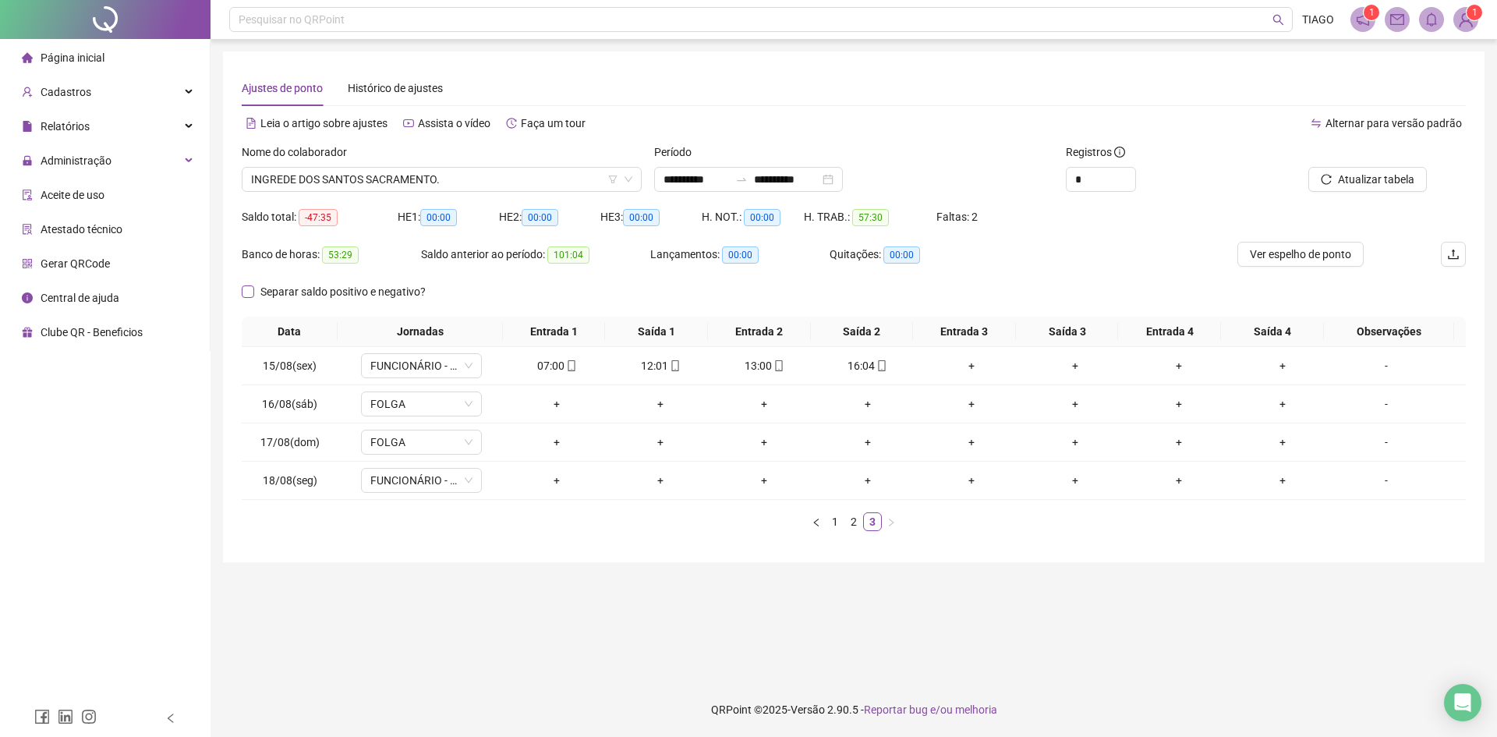
click at [414, 294] on span "Separar saldo positivo e negativo?" at bounding box center [343, 291] width 178 height 17
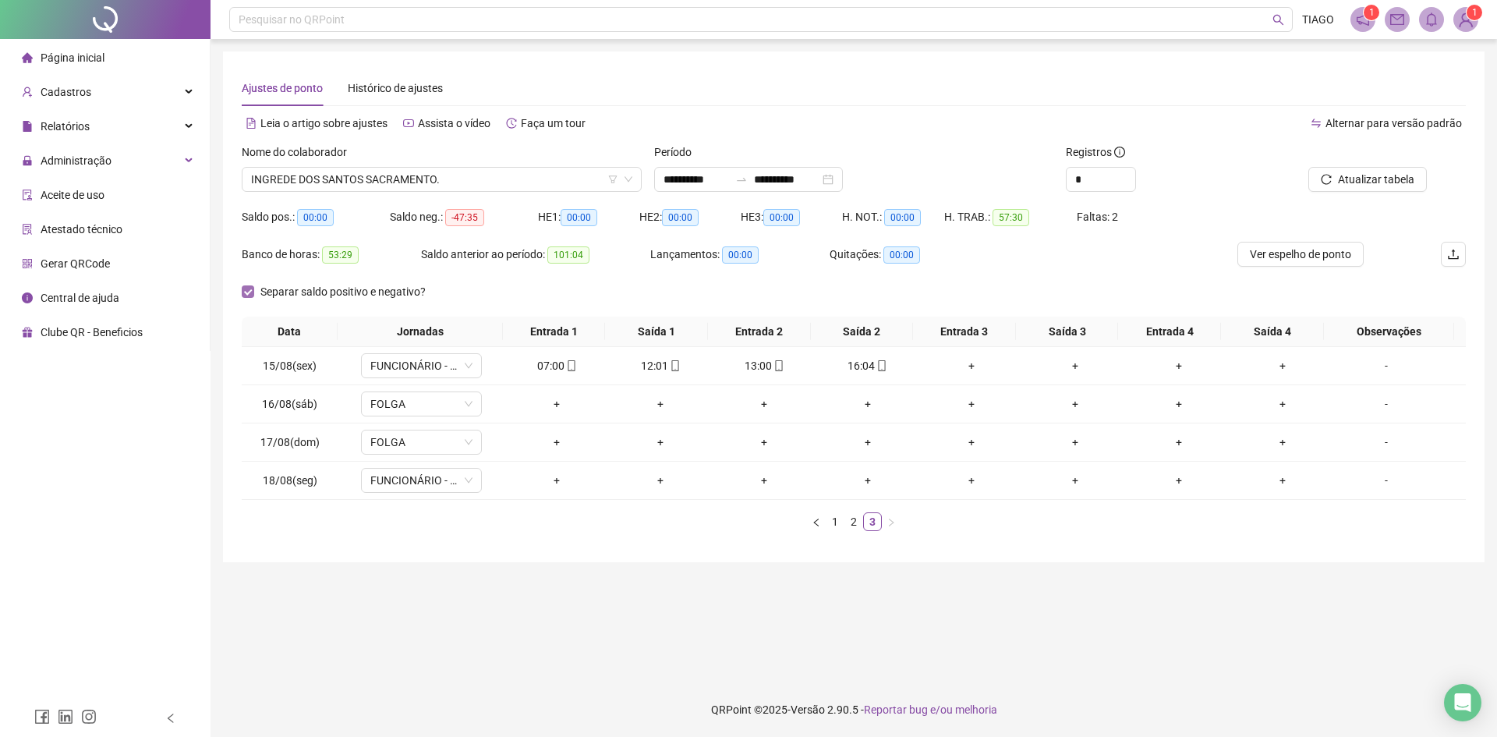
click at [414, 294] on span "Separar saldo positivo e negativo?" at bounding box center [343, 291] width 178 height 17
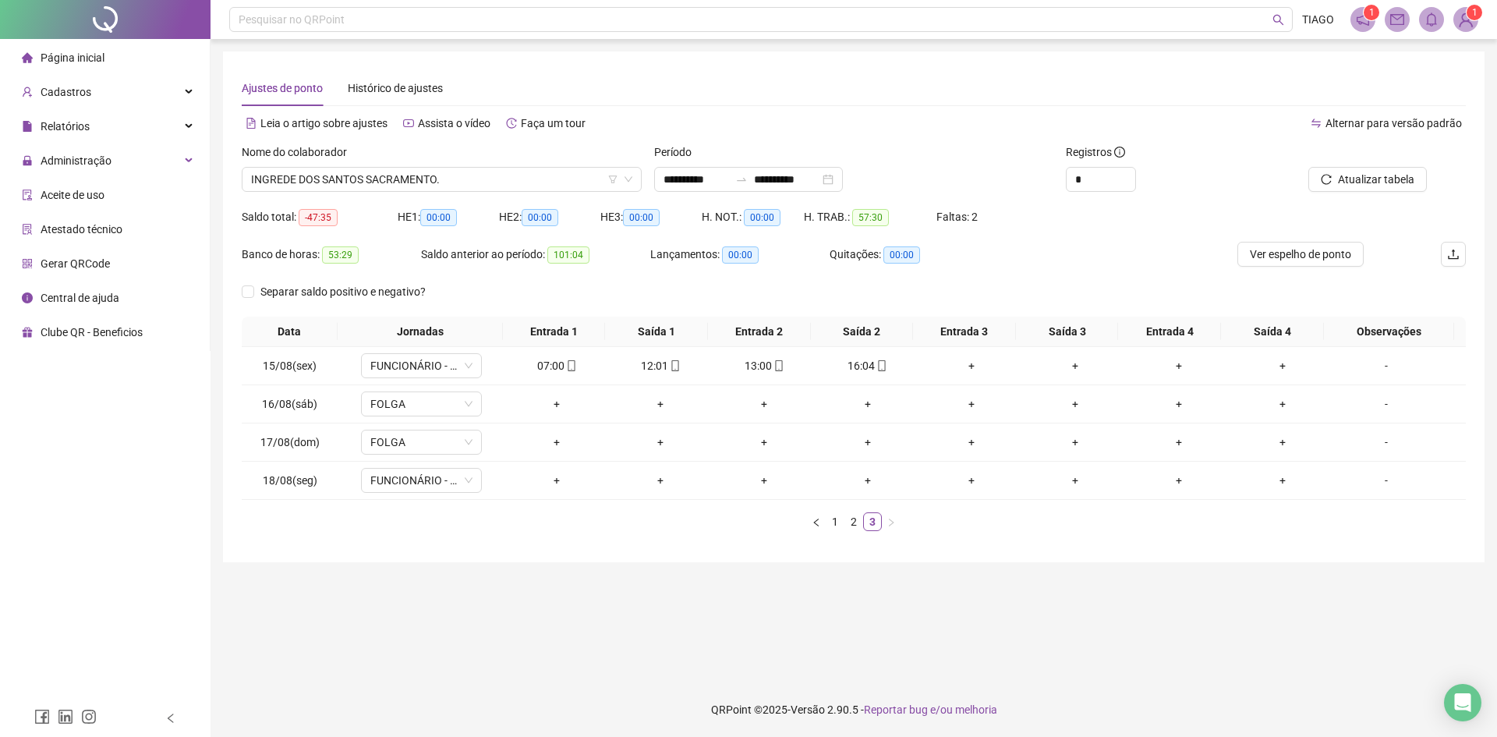
click at [421, 192] on div "Nome do colaborador INGREDE DOS SANTOS SACRAMENTO." at bounding box center [441, 173] width 412 height 61
drag, startPoint x: 426, startPoint y: 193, endPoint x: 441, endPoint y: 161, distance: 34.9
click at [441, 161] on div "Nome do colaborador" at bounding box center [442, 154] width 400 height 23
click at [456, 171] on span "INGREDE DOS SANTOS SACRAMENTO." at bounding box center [441, 179] width 381 height 23
drag, startPoint x: 456, startPoint y: 171, endPoint x: 433, endPoint y: 183, distance: 25.8
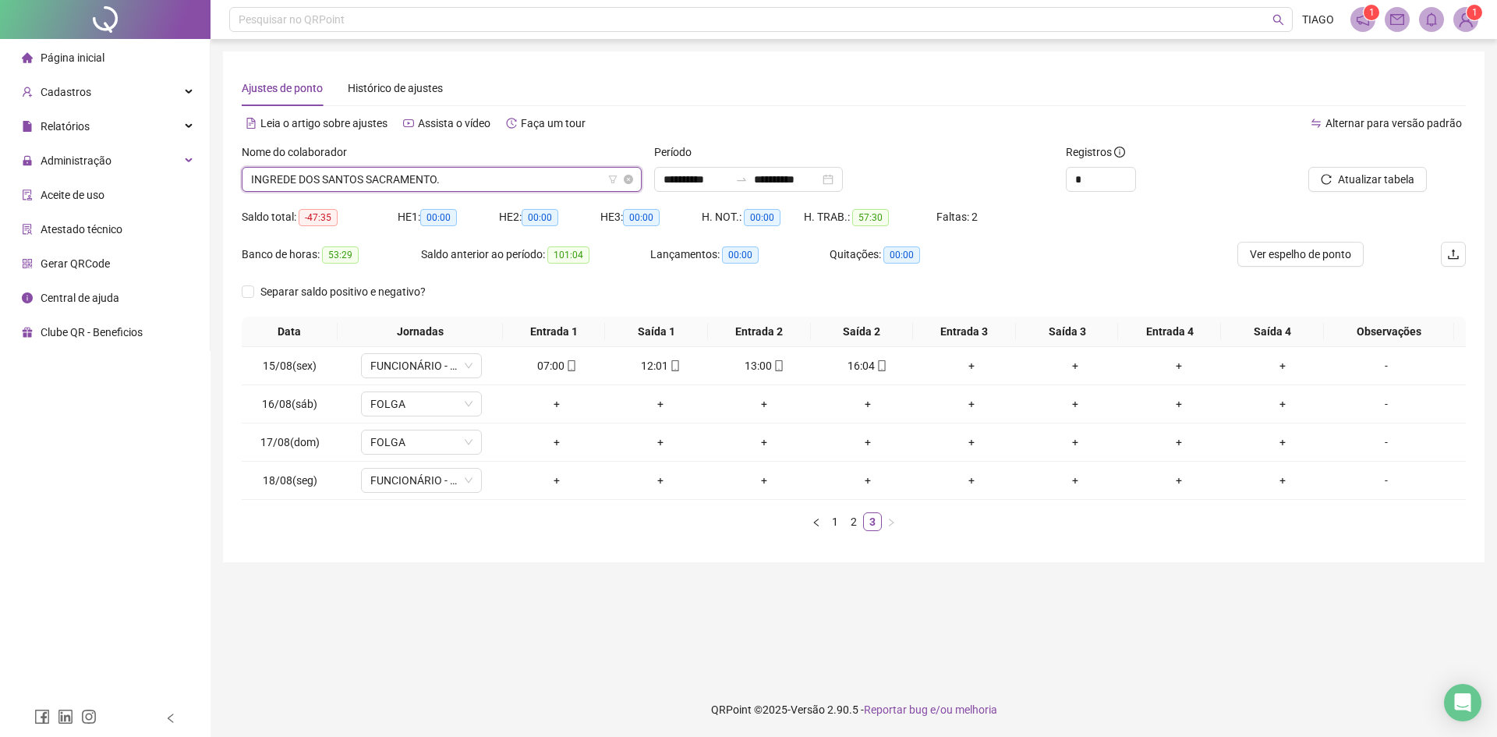
click at [433, 183] on span "INGREDE DOS SANTOS SACRAMENTO." at bounding box center [441, 179] width 381 height 23
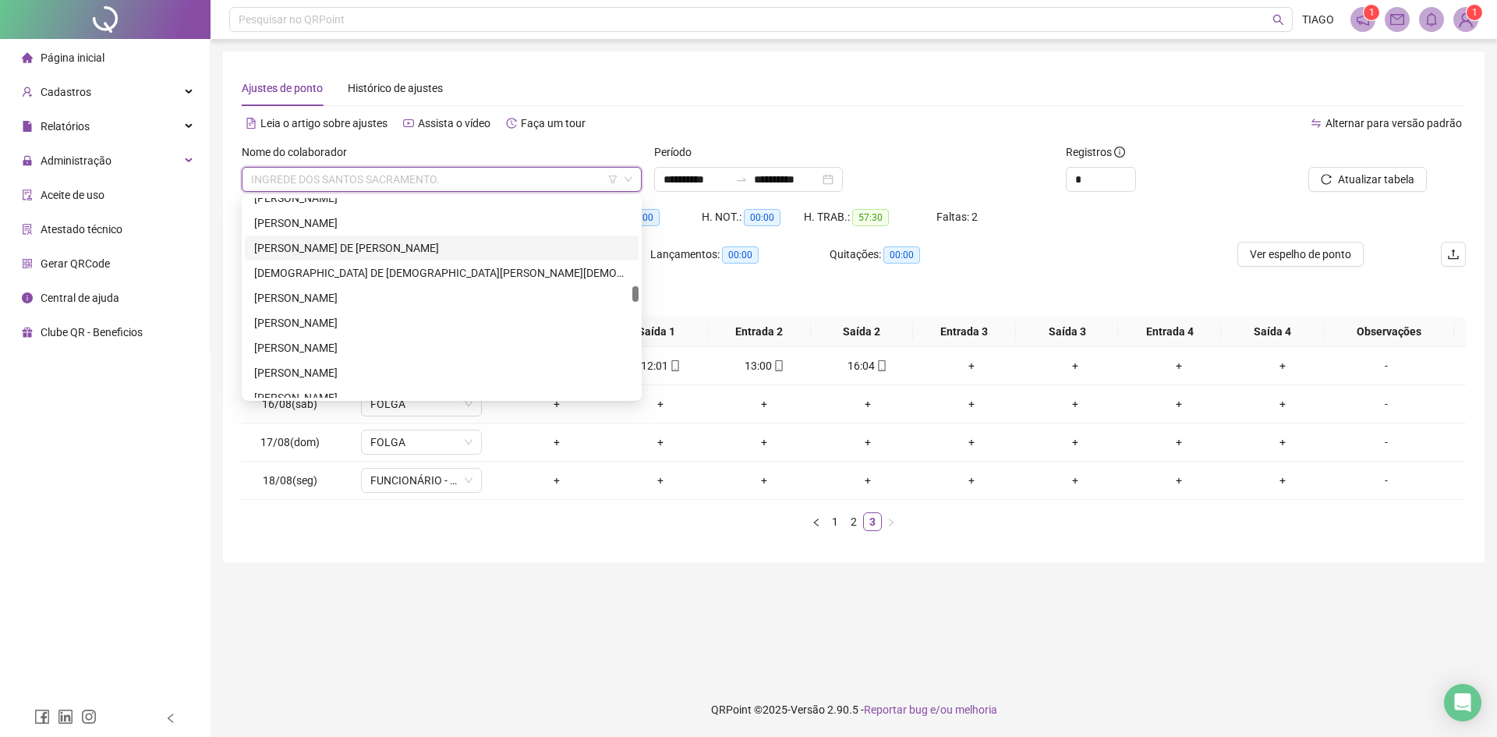
scroll to position [1481, 0]
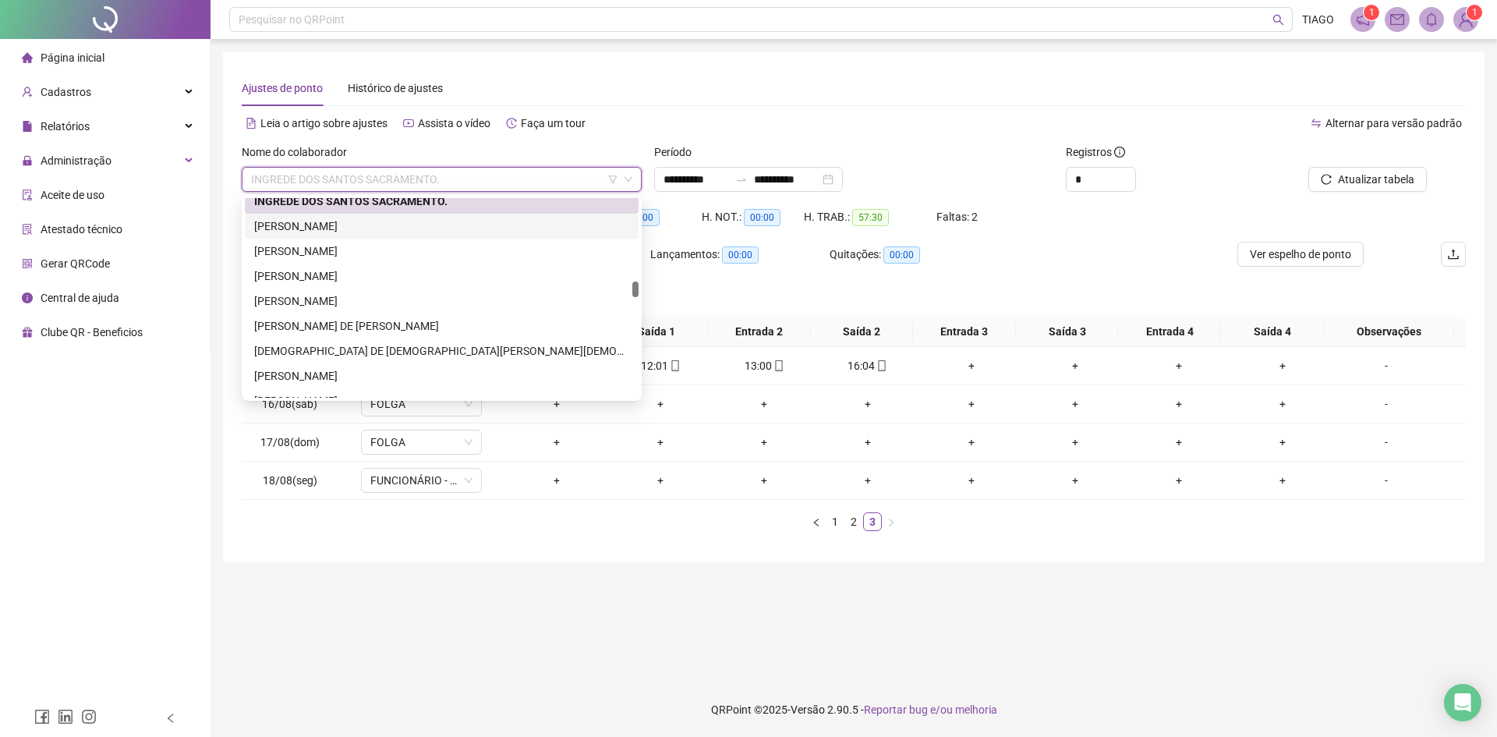
click at [373, 231] on div "[PERSON_NAME]" at bounding box center [441, 225] width 375 height 17
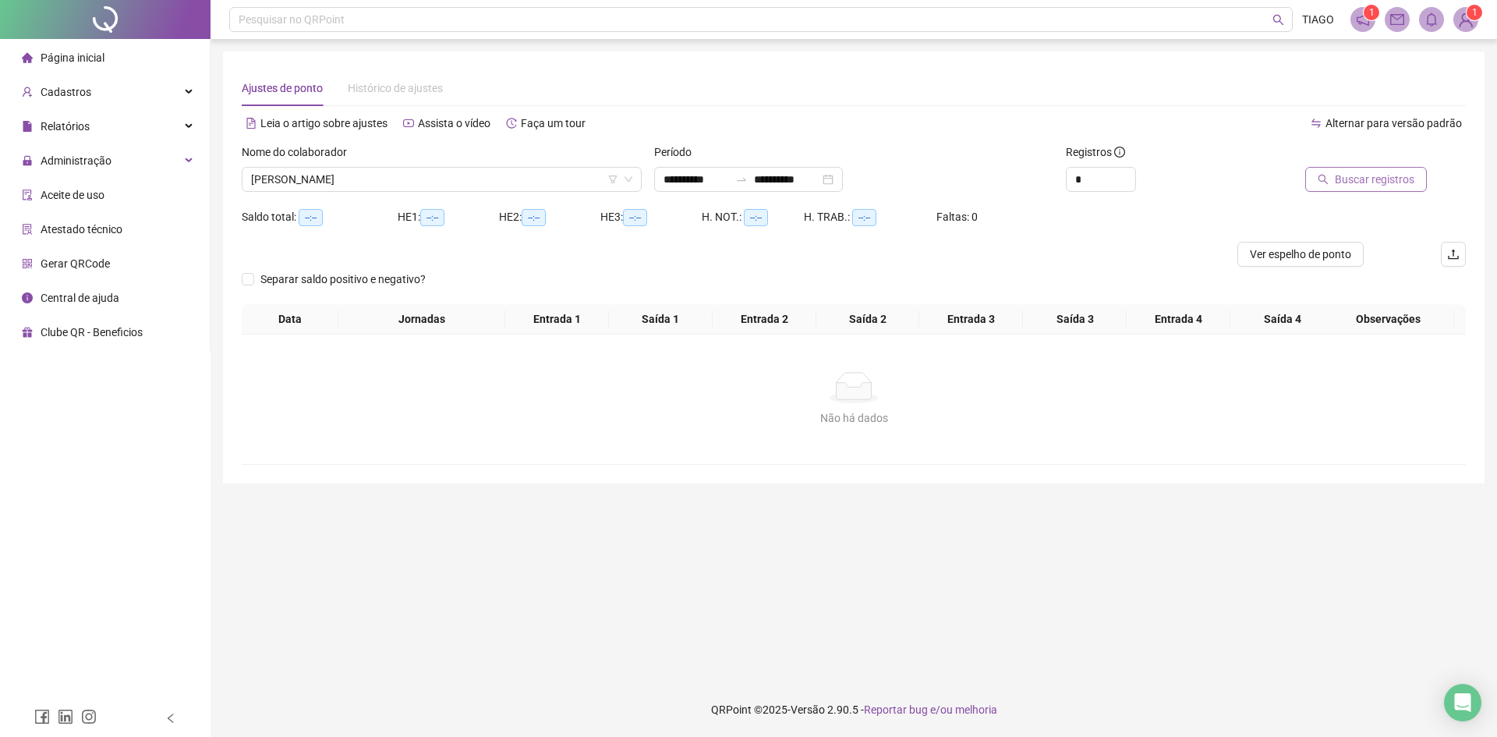
click at [1399, 180] on span "Buscar registros" at bounding box center [1375, 179] width 80 height 17
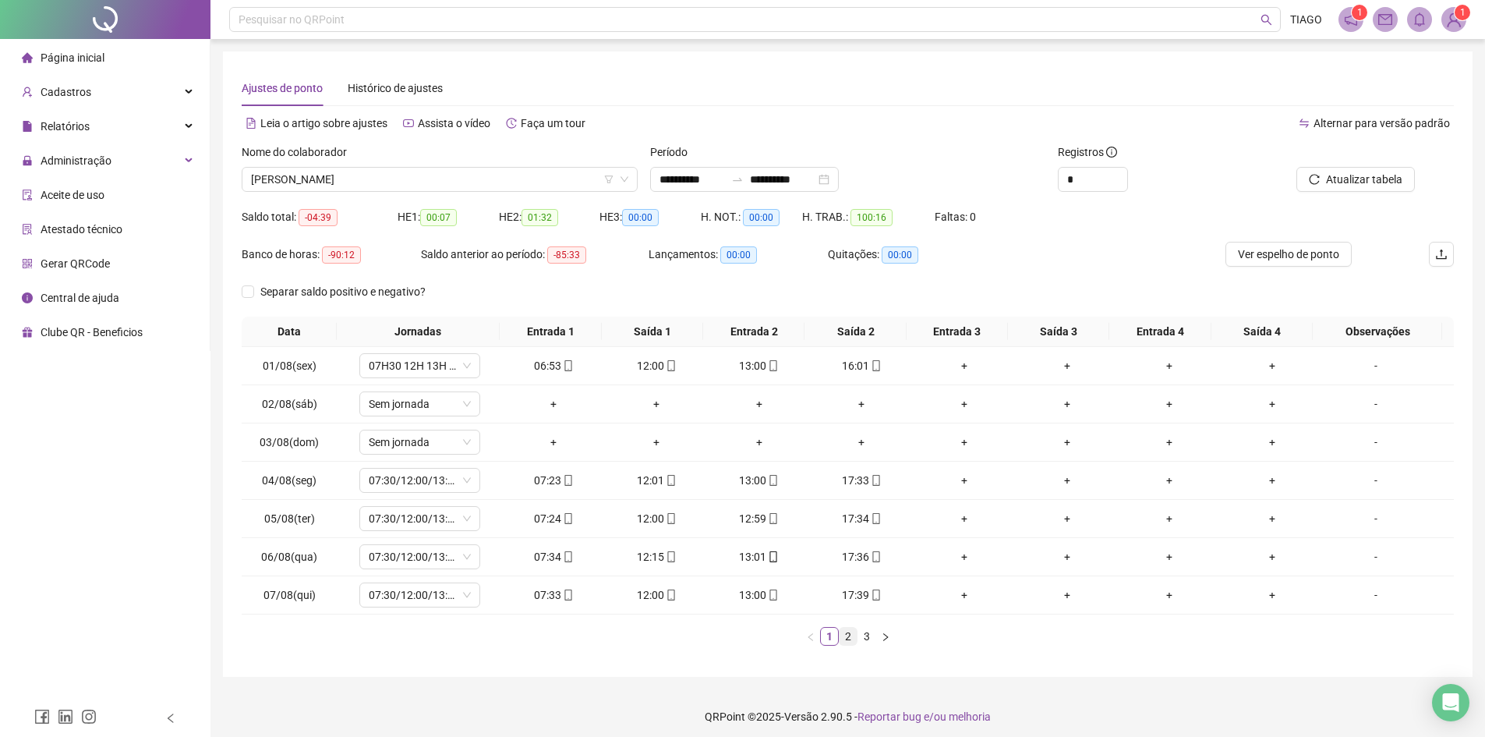
click at [850, 642] on link "2" at bounding box center [848, 636] width 17 height 17
click at [861, 639] on link "3" at bounding box center [866, 636] width 17 height 17
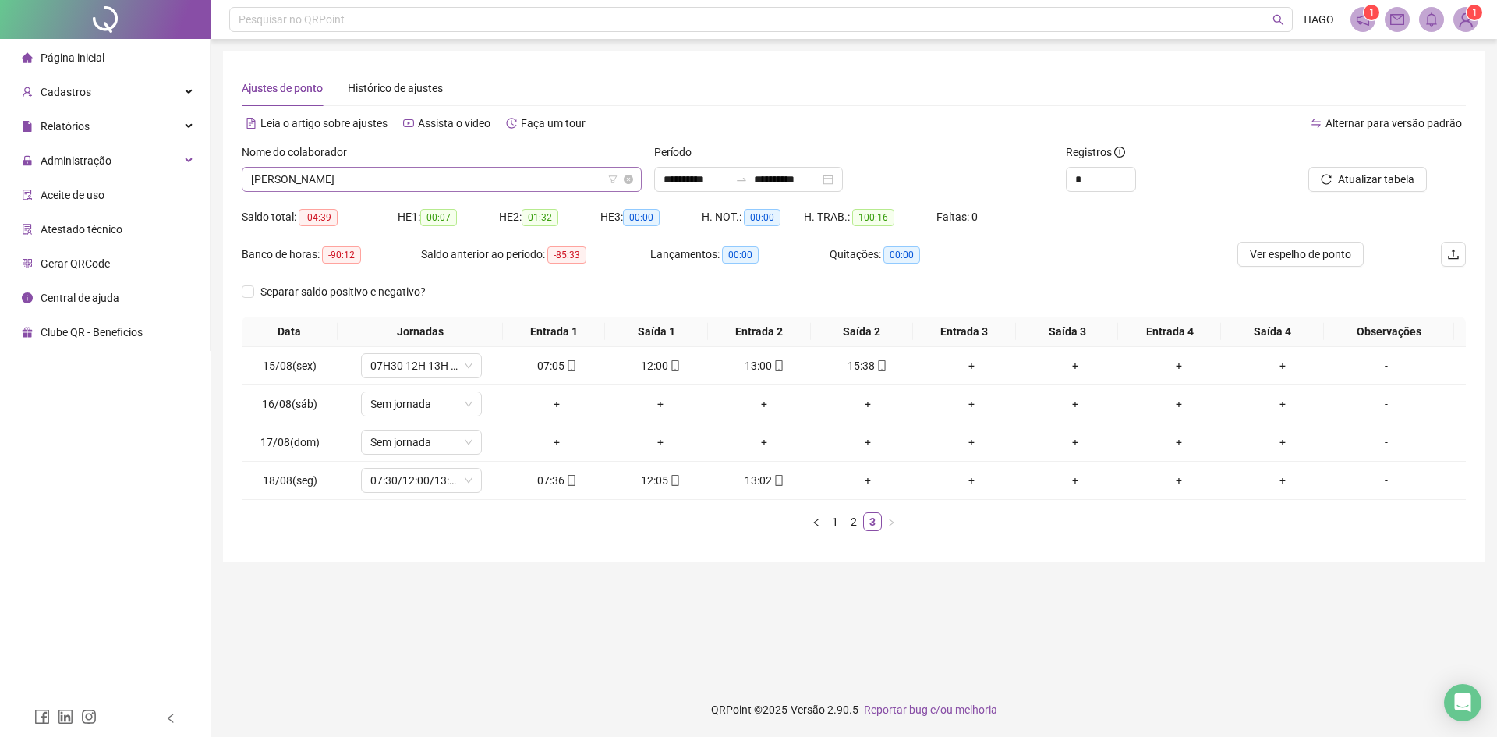
click at [354, 186] on span "[PERSON_NAME]" at bounding box center [441, 179] width 381 height 23
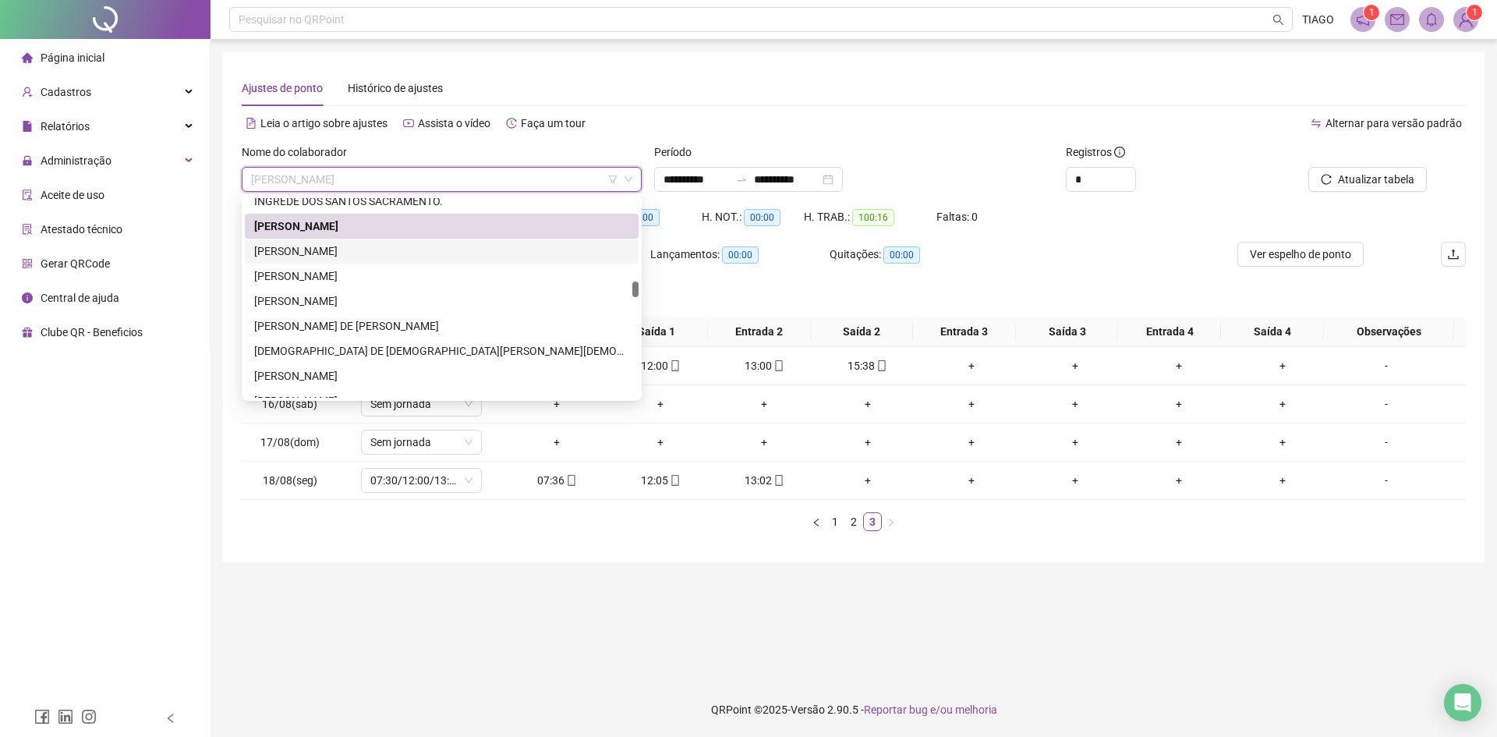
click at [341, 247] on div "[PERSON_NAME]" at bounding box center [441, 250] width 375 height 17
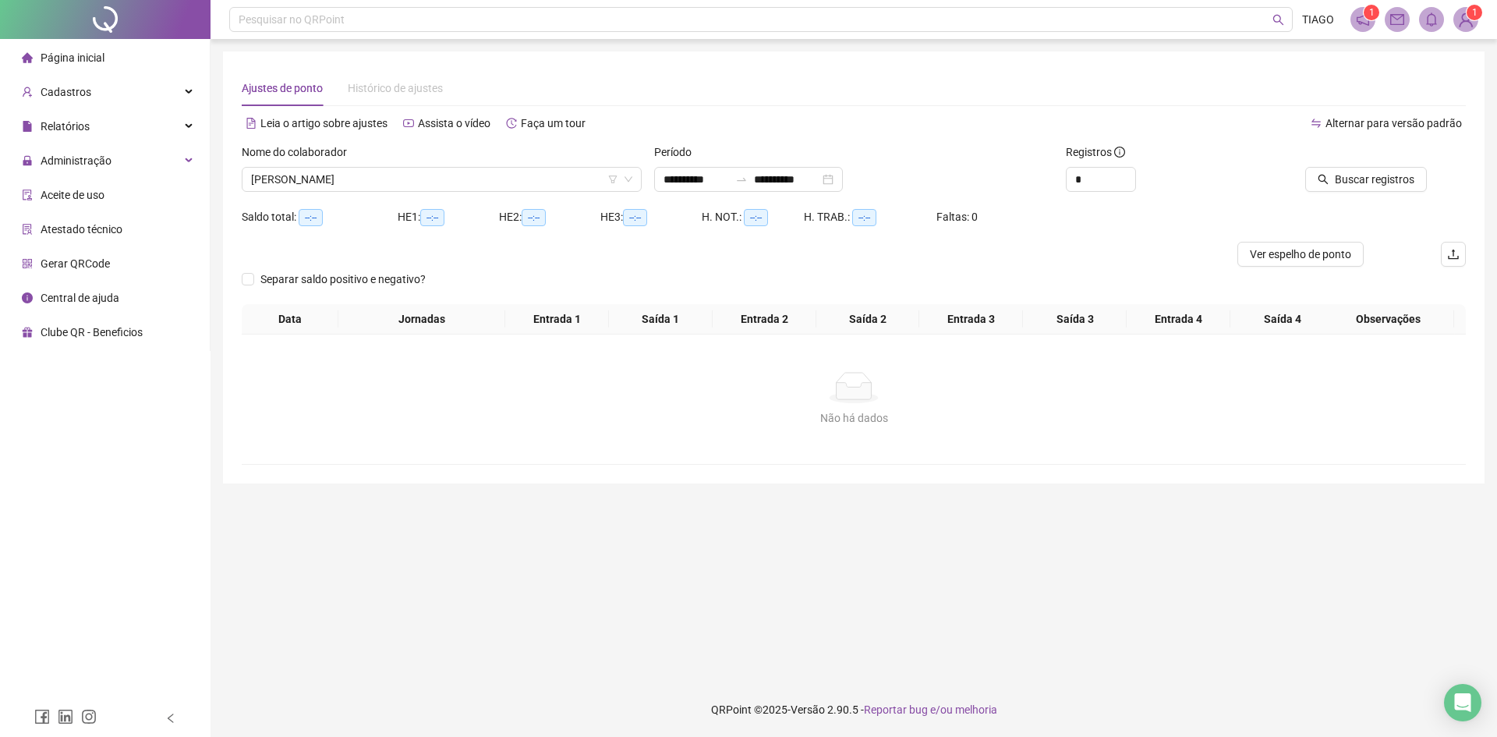
click at [1333, 192] on div "Buscar registros" at bounding box center [1369, 173] width 206 height 61
click at [1333, 189] on div "Buscar registros" at bounding box center [1369, 173] width 206 height 61
click at [1335, 179] on button "Buscar registros" at bounding box center [1366, 179] width 122 height 25
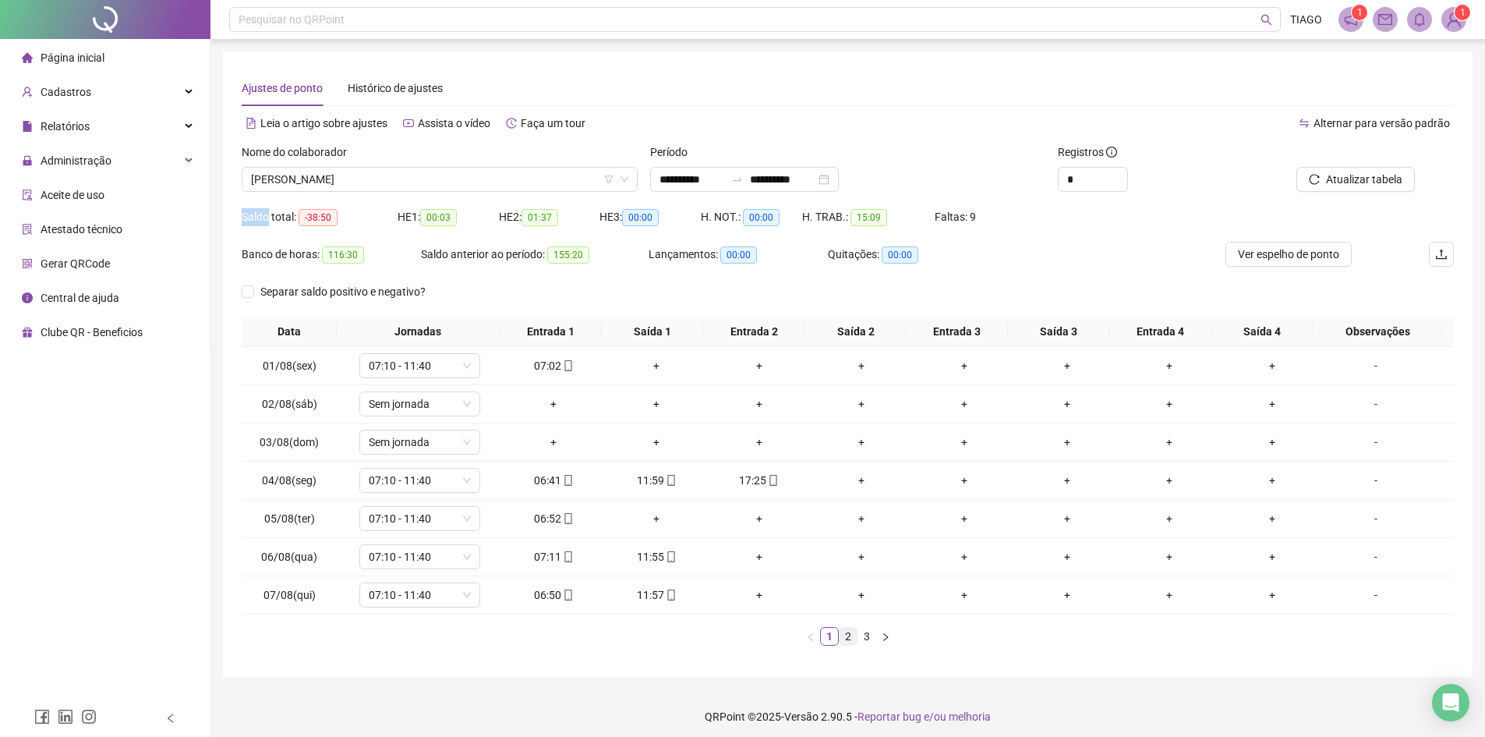
click at [851, 633] on link "2" at bounding box center [848, 636] width 17 height 17
click at [865, 640] on link "3" at bounding box center [866, 636] width 17 height 17
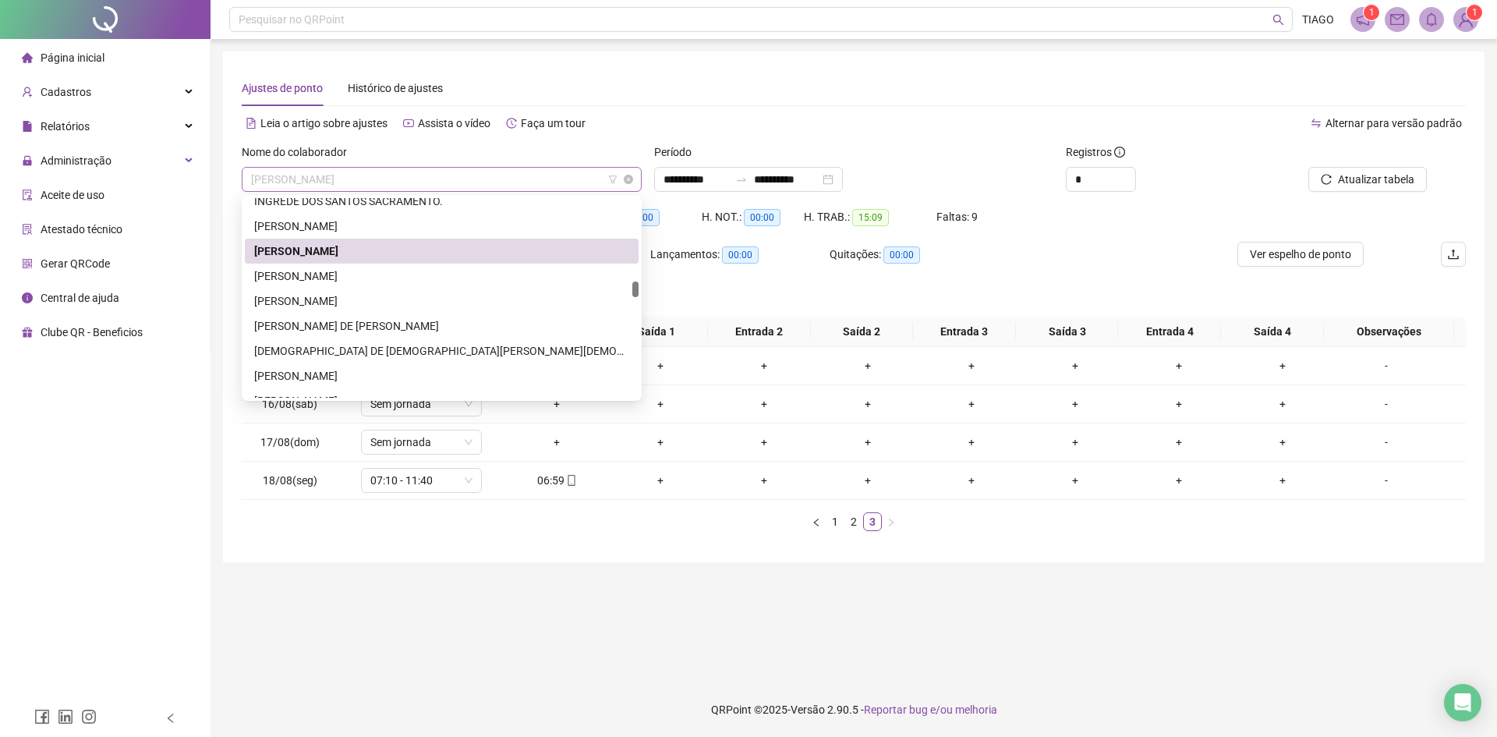
click at [444, 186] on span "[PERSON_NAME]" at bounding box center [441, 179] width 381 height 23
click at [401, 282] on div "[PERSON_NAME]" at bounding box center [441, 275] width 375 height 17
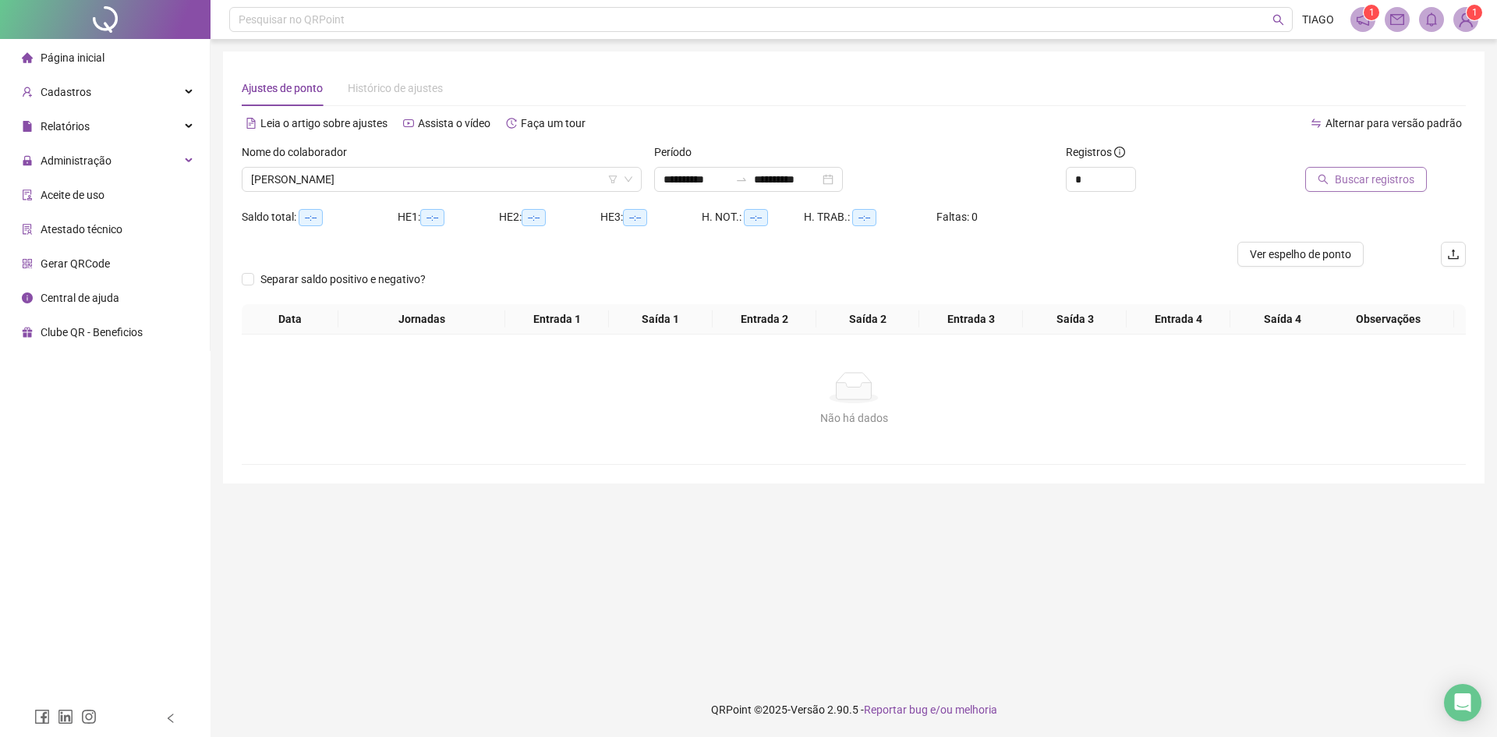
click at [1328, 184] on icon "search" at bounding box center [1322, 179] width 11 height 11
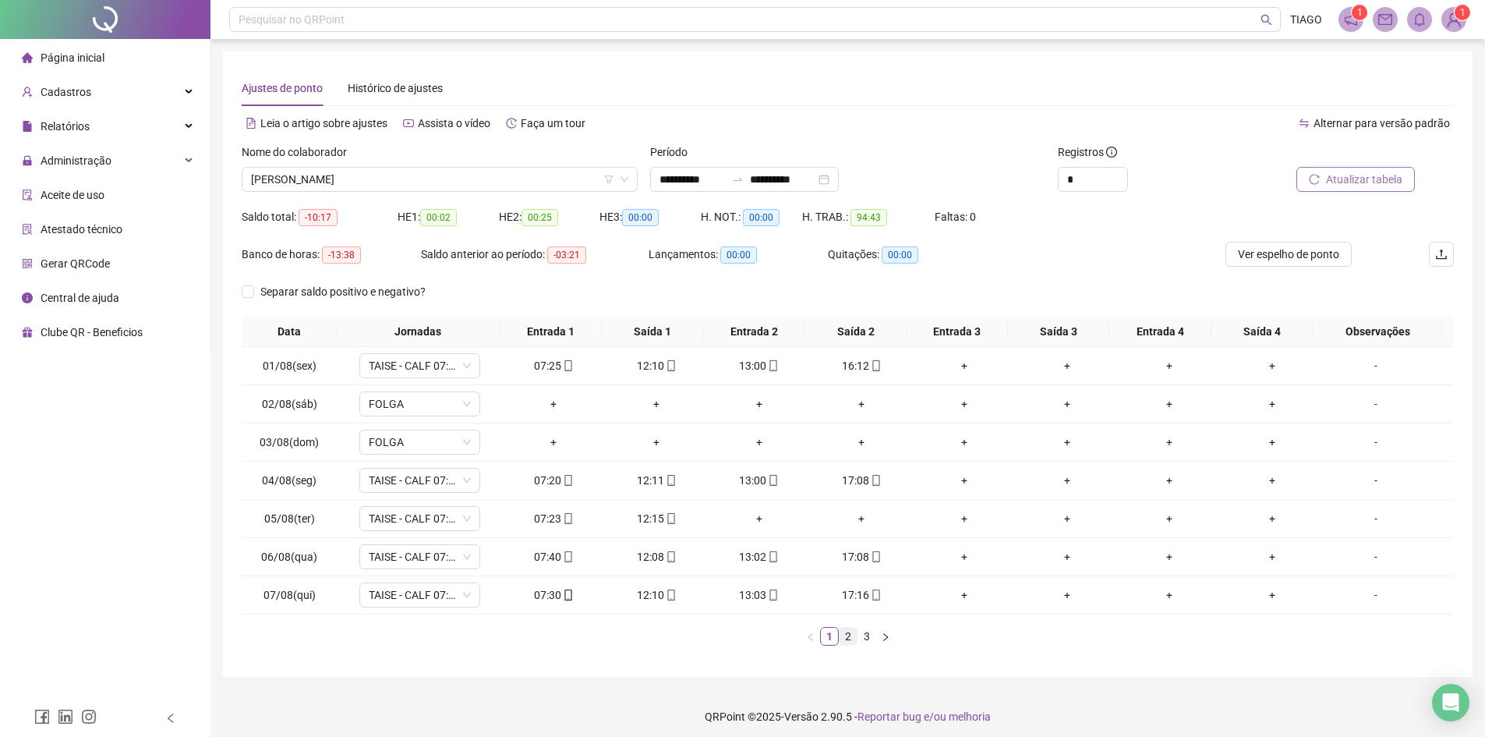
click at [849, 628] on link "2" at bounding box center [848, 636] width 17 height 17
click at [860, 634] on link "3" at bounding box center [866, 636] width 17 height 17
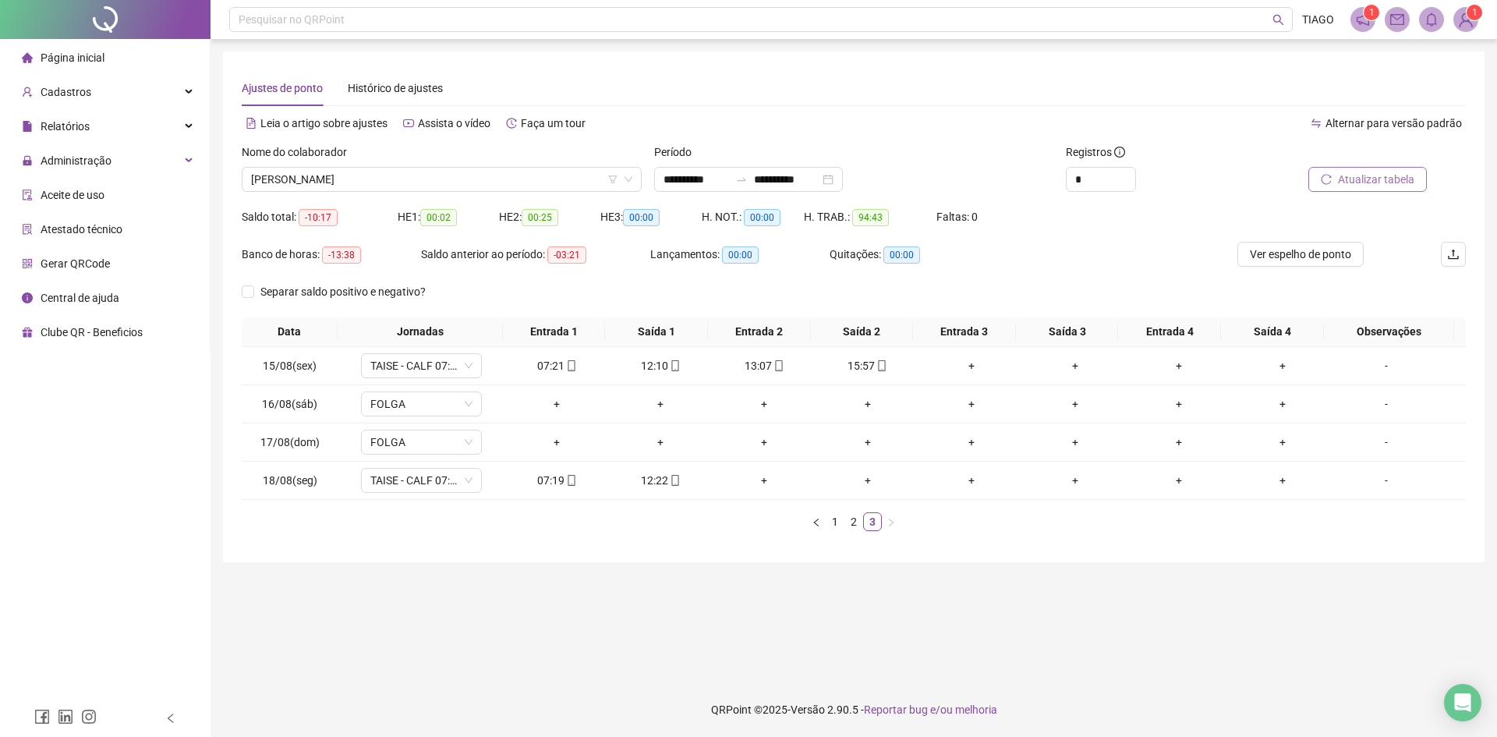
drag, startPoint x: 691, startPoint y: 371, endPoint x: 1012, endPoint y: 237, distance: 347.3
click at [1012, 237] on div "Faltas: 0" at bounding box center [987, 222] width 102 height 37
click at [485, 179] on span "[PERSON_NAME]" at bounding box center [441, 179] width 381 height 23
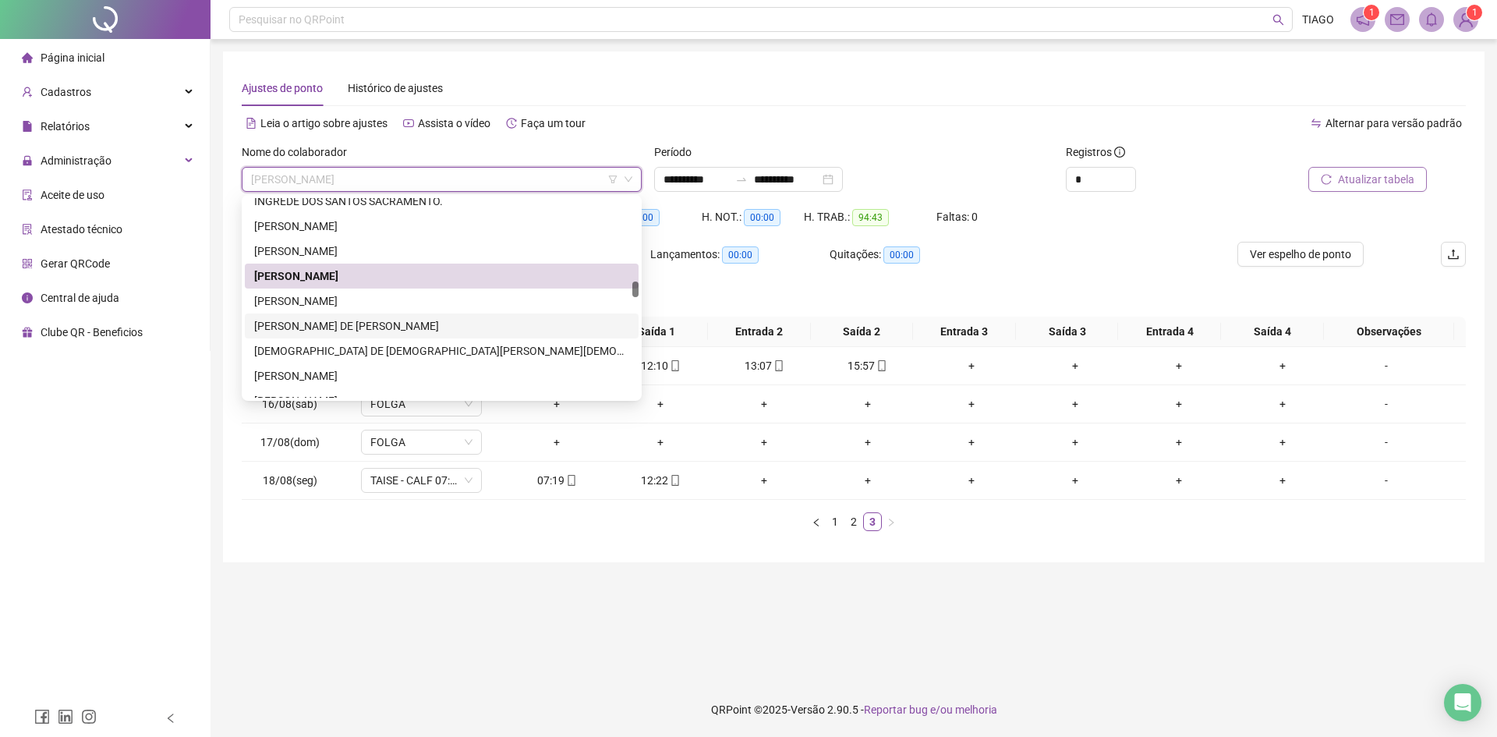
click at [433, 324] on div "[PERSON_NAME] DE [PERSON_NAME]" at bounding box center [441, 325] width 375 height 17
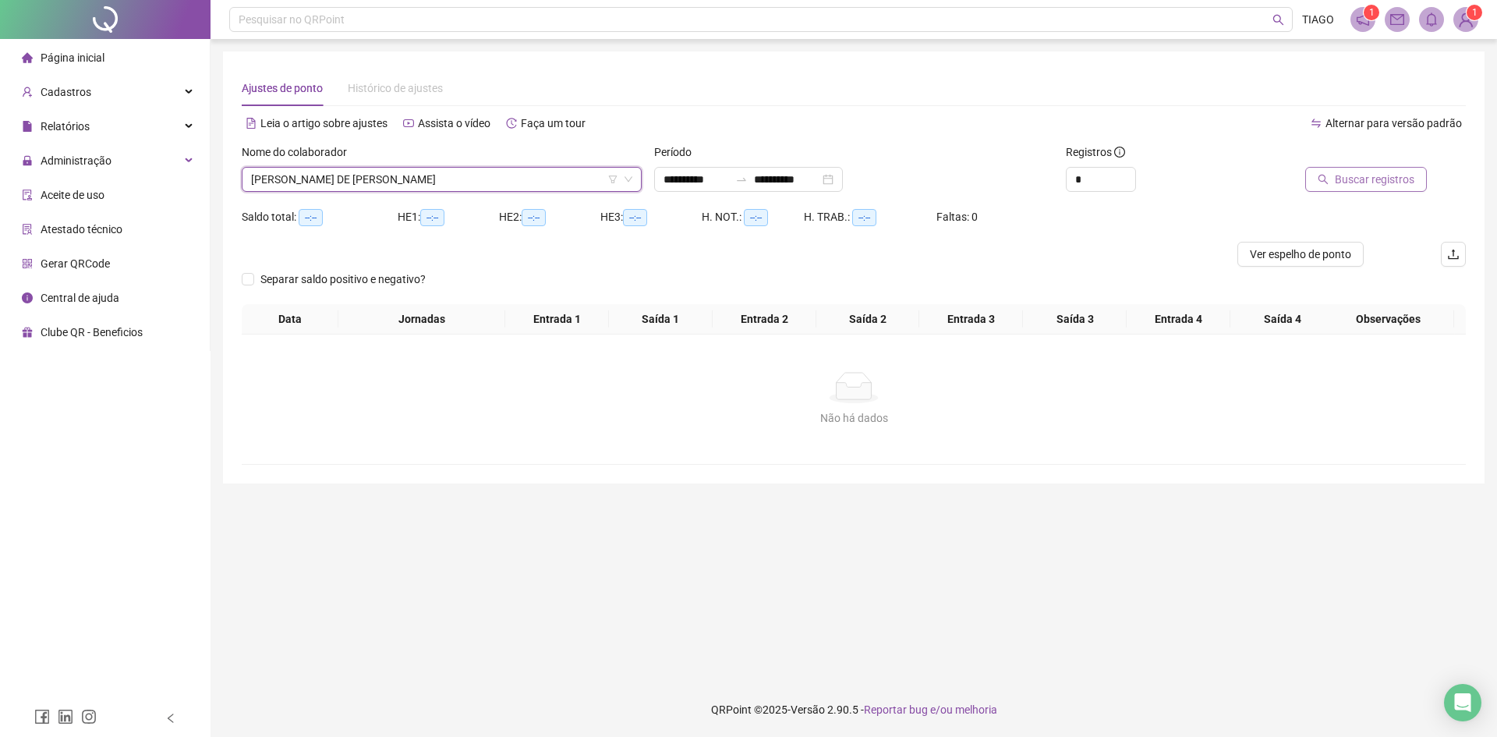
click at [1369, 190] on button "Buscar registros" at bounding box center [1366, 179] width 122 height 25
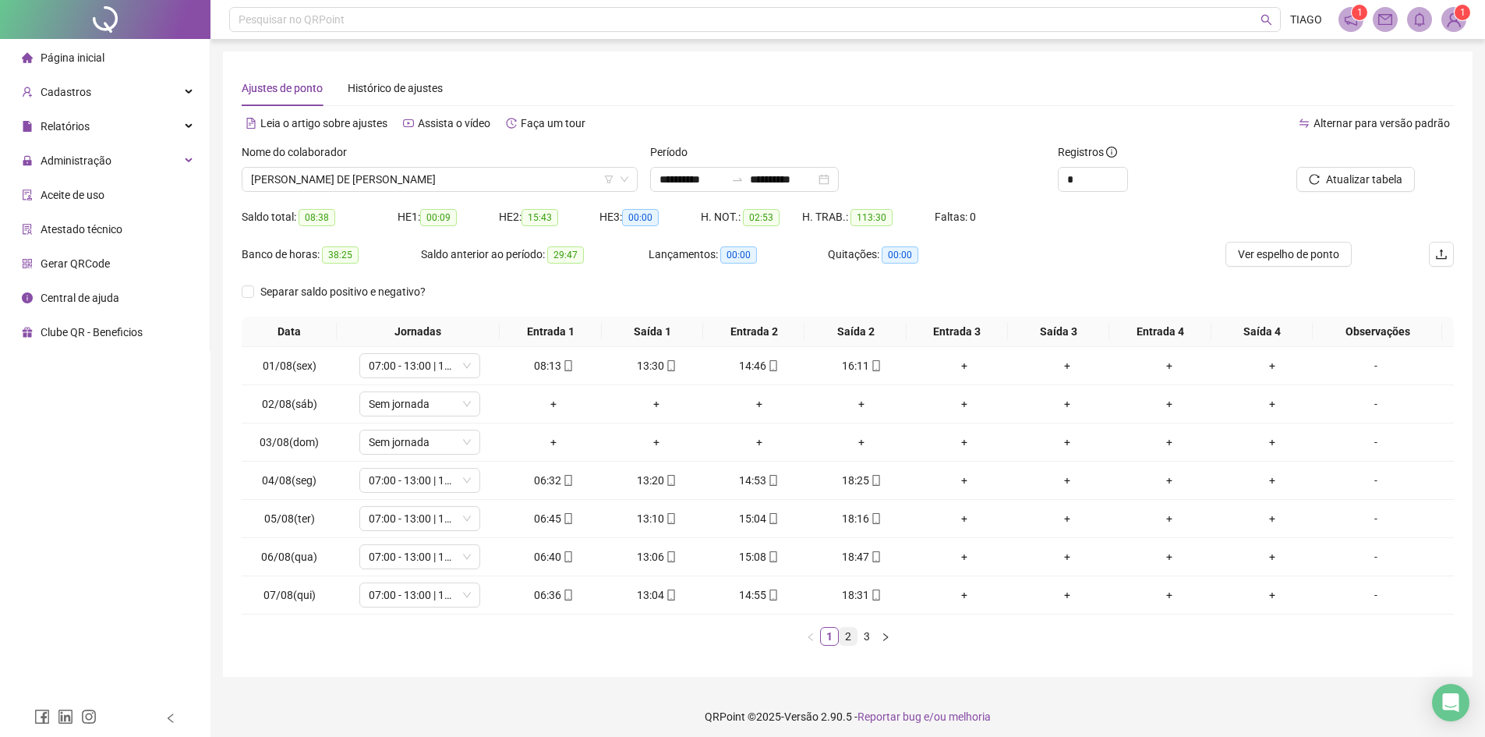
click at [844, 639] on link "2" at bounding box center [848, 636] width 17 height 17
click at [861, 635] on link "3" at bounding box center [866, 636] width 17 height 17
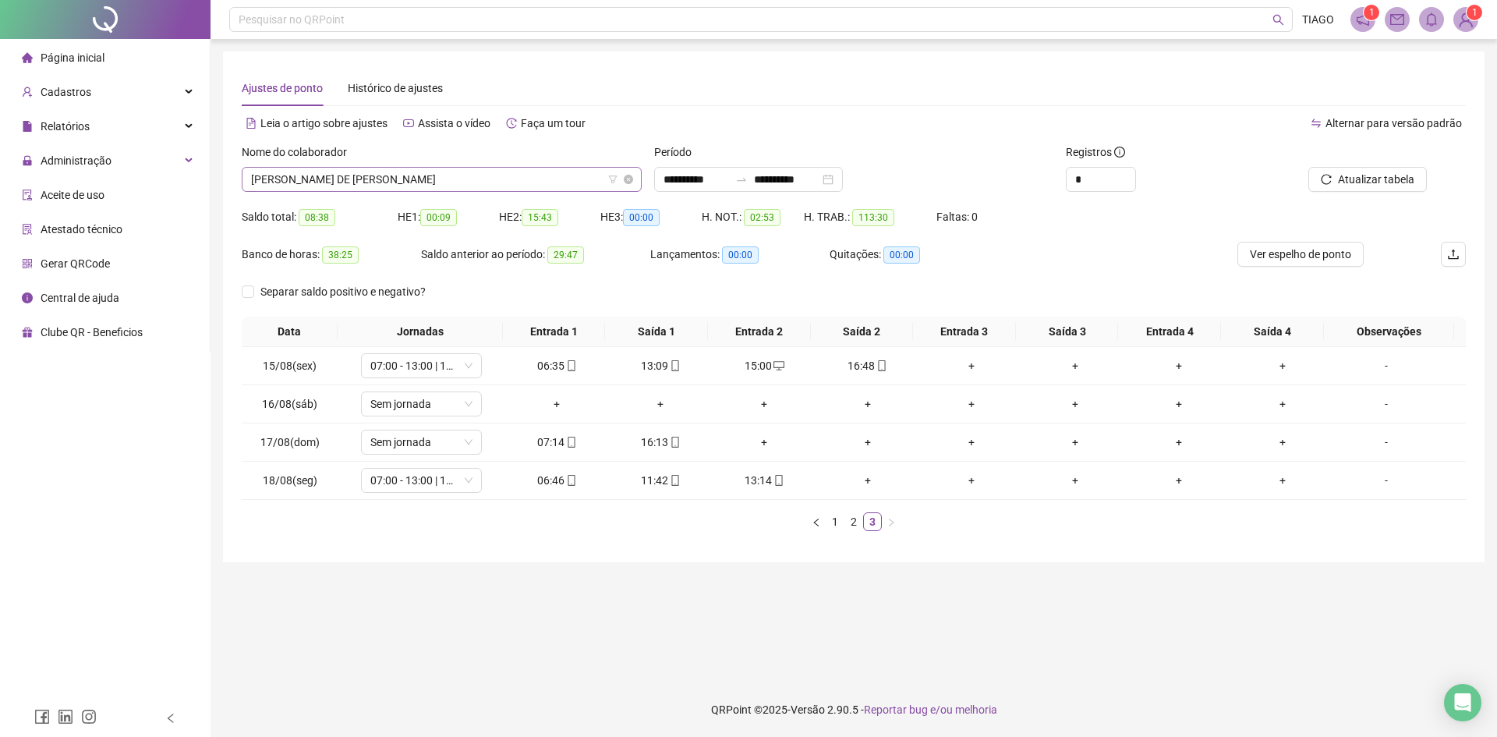
click at [373, 172] on span "[PERSON_NAME] DE [PERSON_NAME]" at bounding box center [441, 179] width 381 height 23
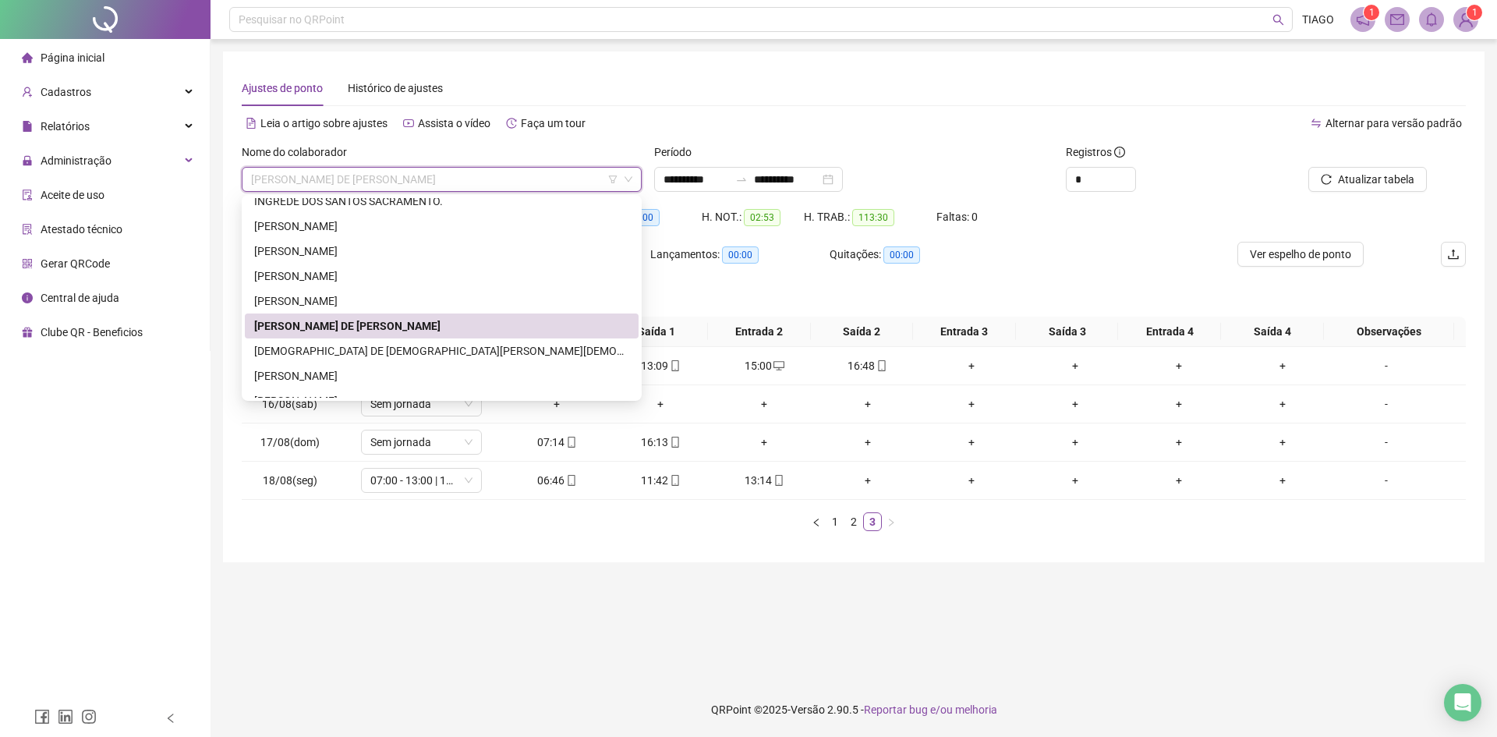
click at [443, 323] on div "[PERSON_NAME] DE [PERSON_NAME]" at bounding box center [441, 325] width 375 height 17
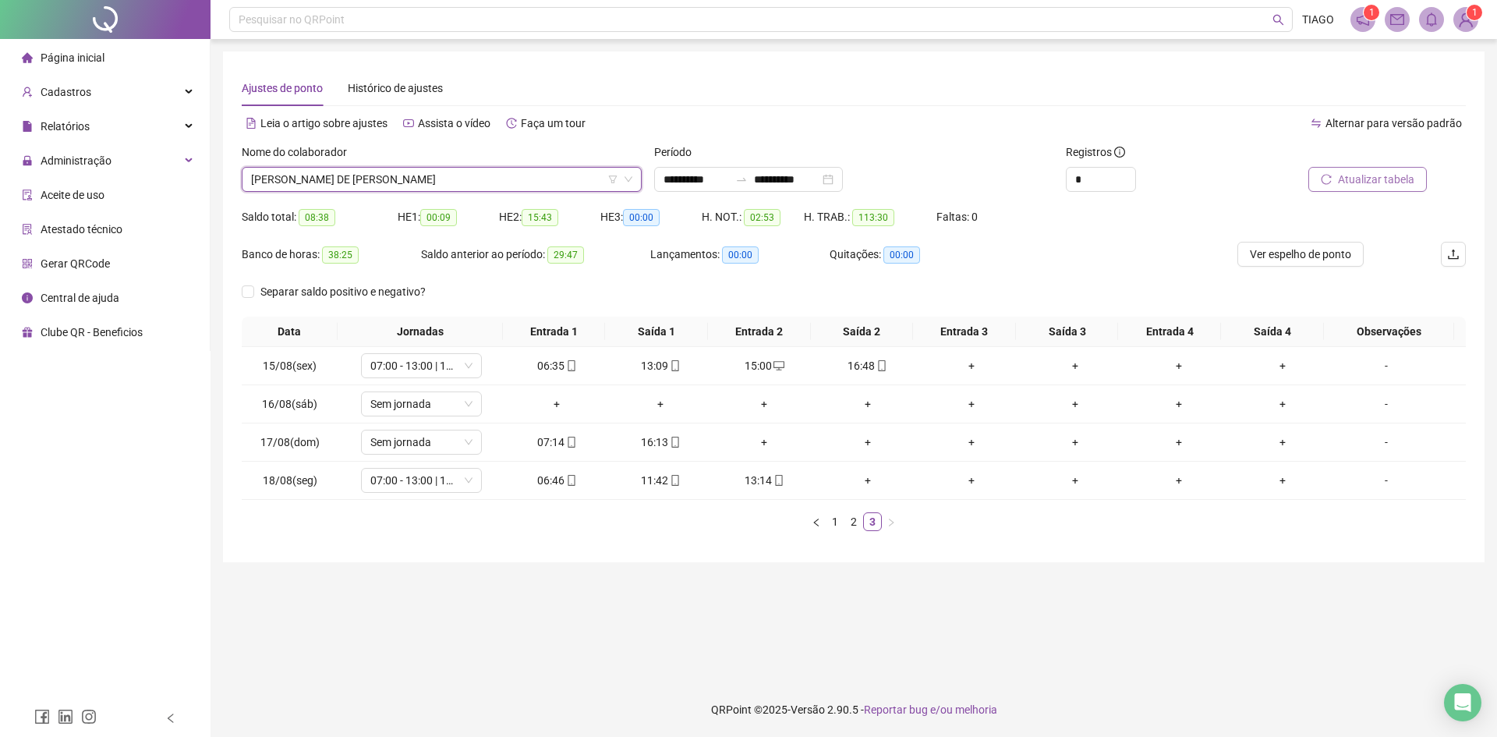
click at [1351, 179] on span "Atualizar tabela" at bounding box center [1376, 179] width 76 height 17
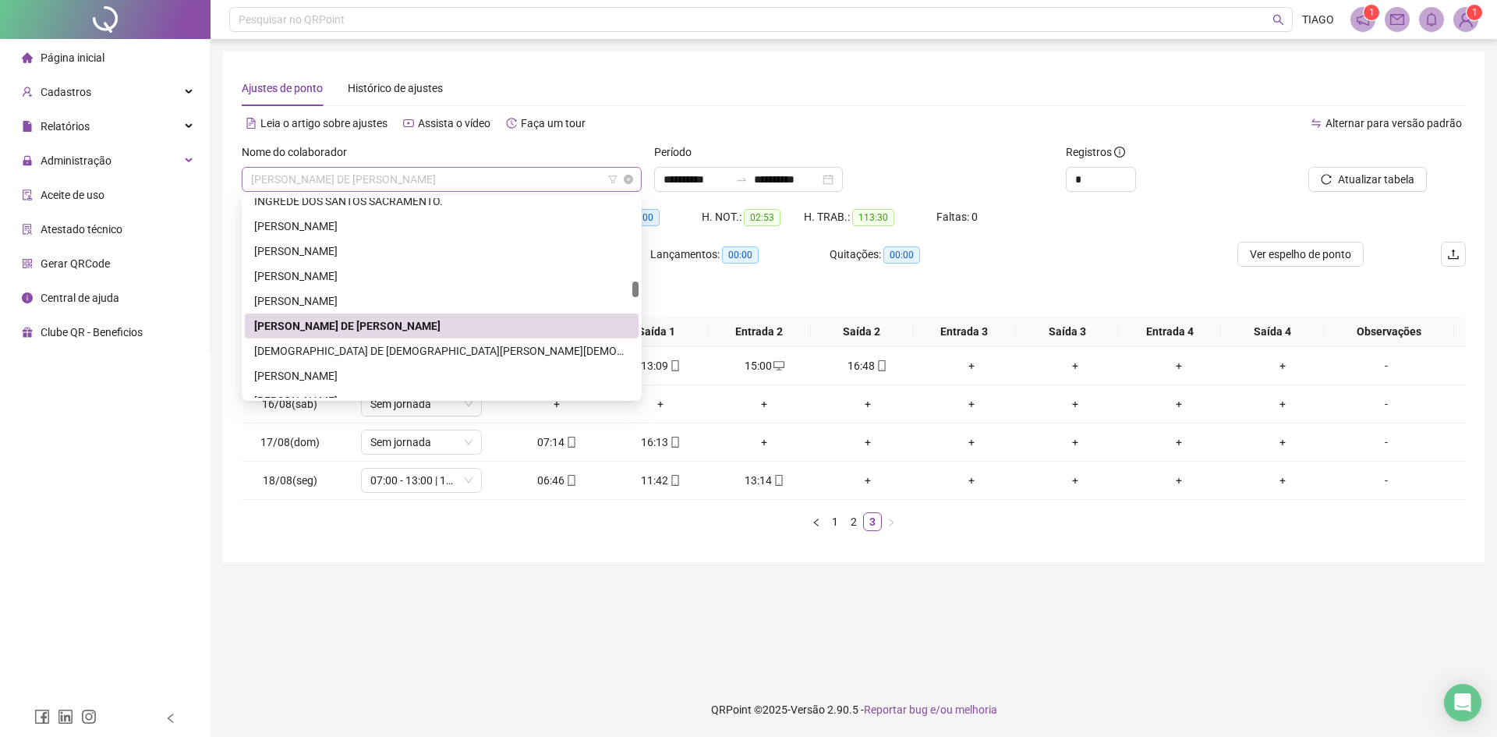
click at [511, 185] on span "[PERSON_NAME] DE [PERSON_NAME]" at bounding box center [441, 179] width 381 height 23
click at [458, 352] on div "[DEMOGRAPHIC_DATA] DE [DEMOGRAPHIC_DATA][PERSON_NAME][DEMOGRAPHIC_DATA]" at bounding box center [441, 350] width 375 height 17
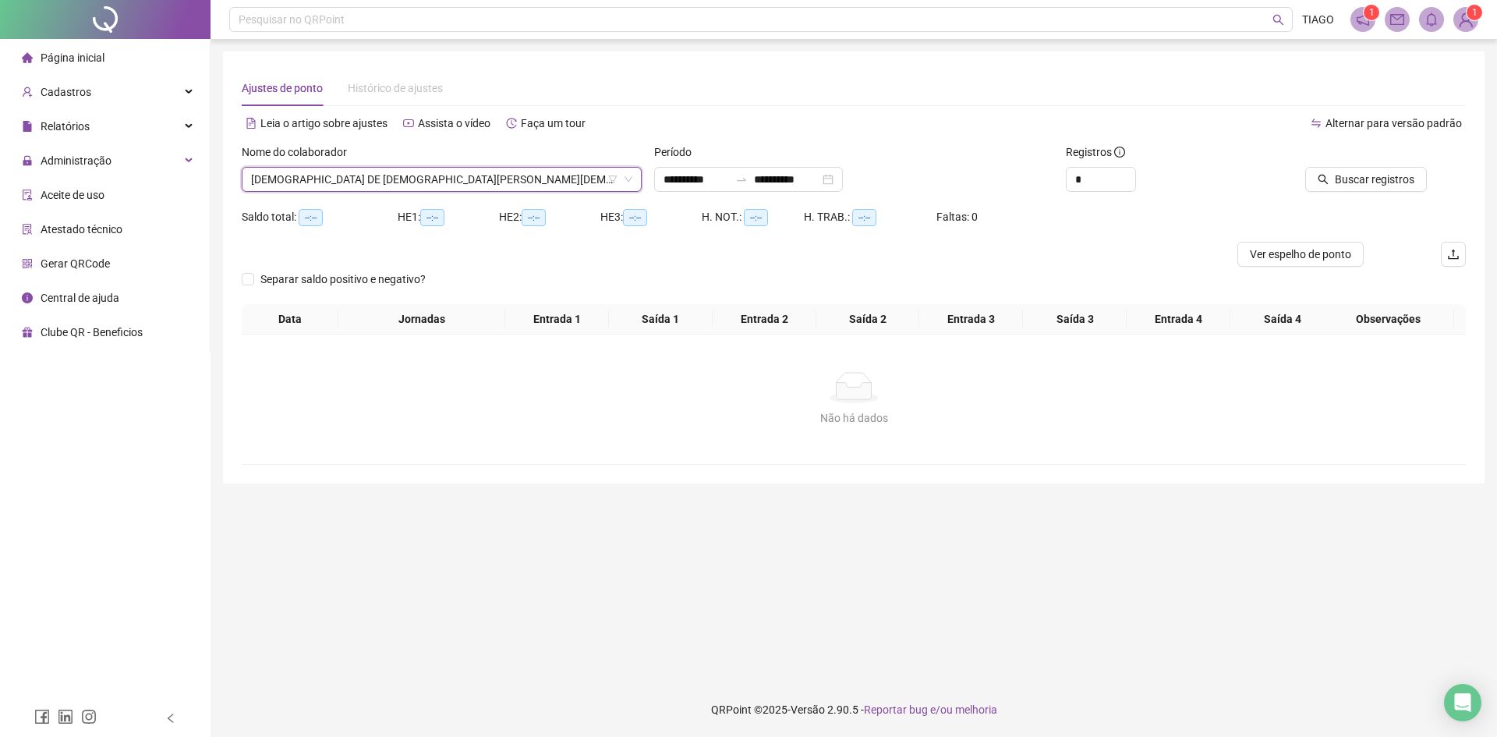
click at [1354, 161] on div at bounding box center [1349, 154] width 154 height 23
click at [1353, 175] on span "Buscar registros" at bounding box center [1375, 179] width 80 height 17
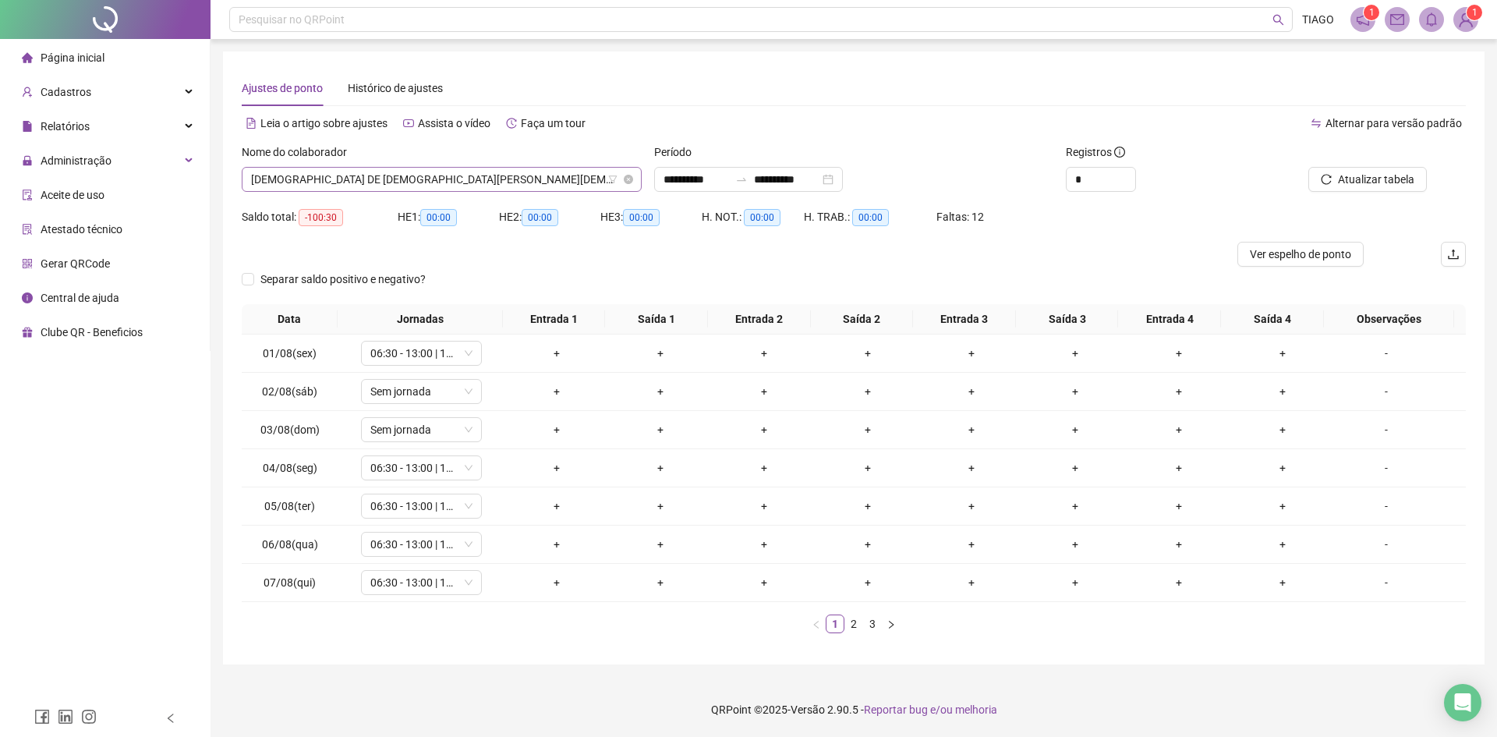
click at [414, 189] on div "[DEMOGRAPHIC_DATA] DE [DEMOGRAPHIC_DATA][PERSON_NAME][DEMOGRAPHIC_DATA]" at bounding box center [442, 179] width 400 height 25
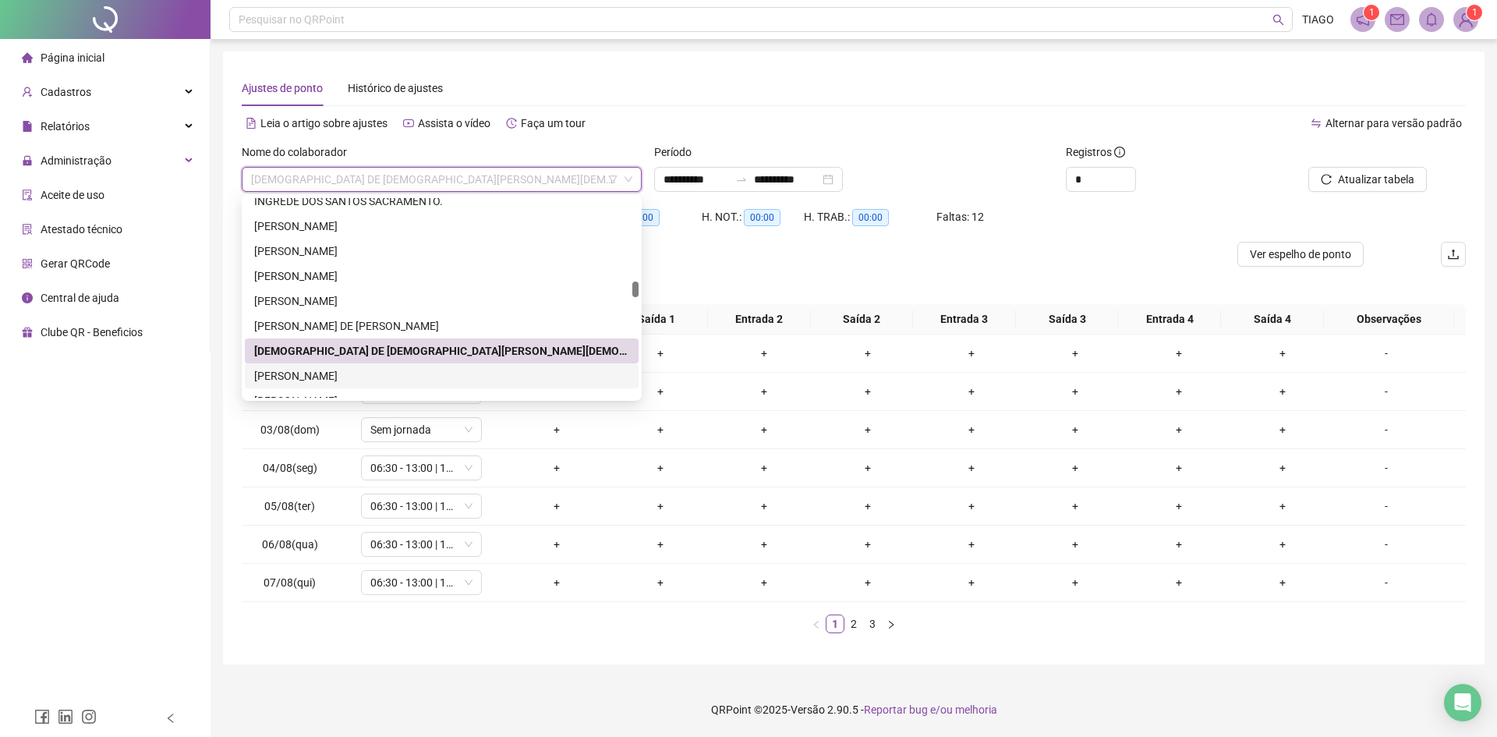
click at [433, 385] on div "[PERSON_NAME]" at bounding box center [442, 375] width 394 height 25
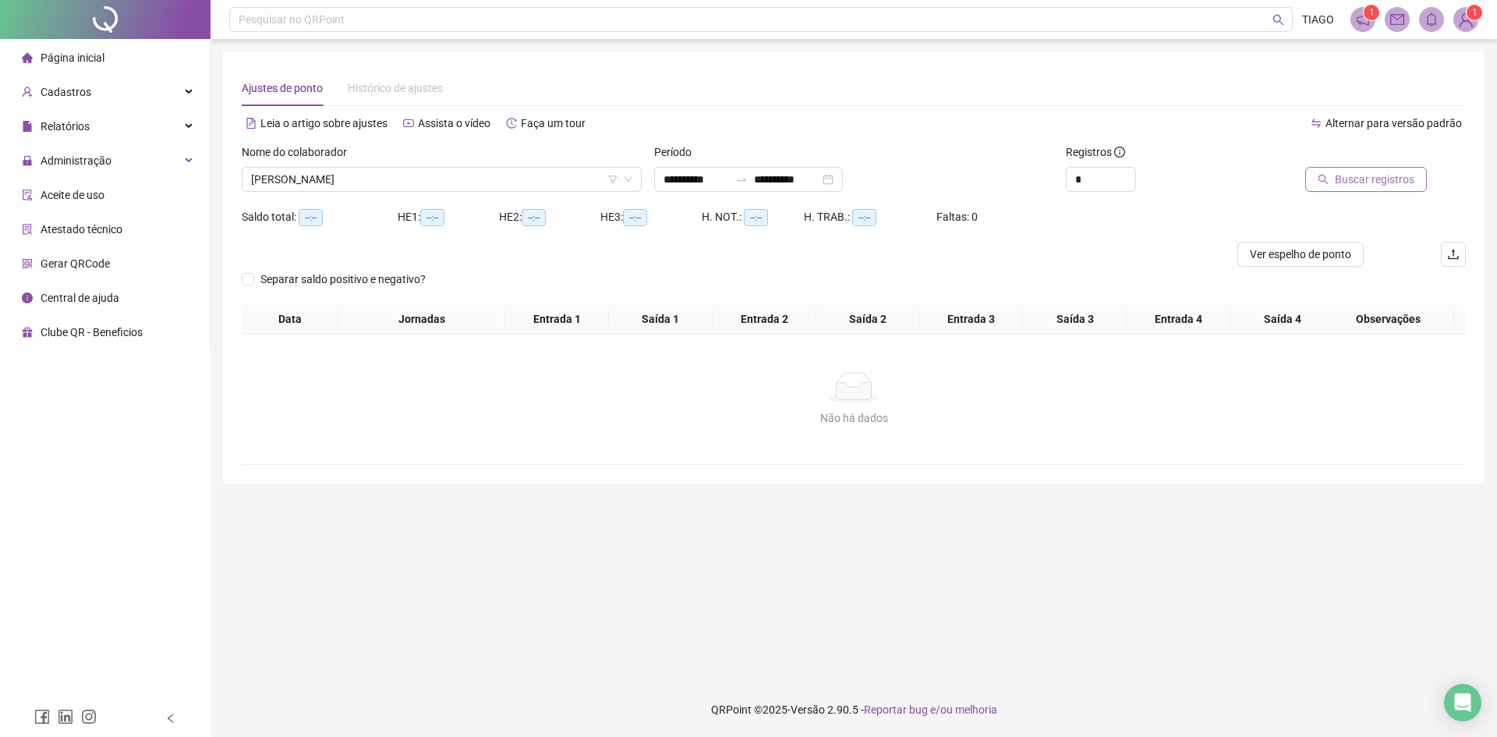
click at [1347, 179] on span "Buscar registros" at bounding box center [1375, 179] width 80 height 17
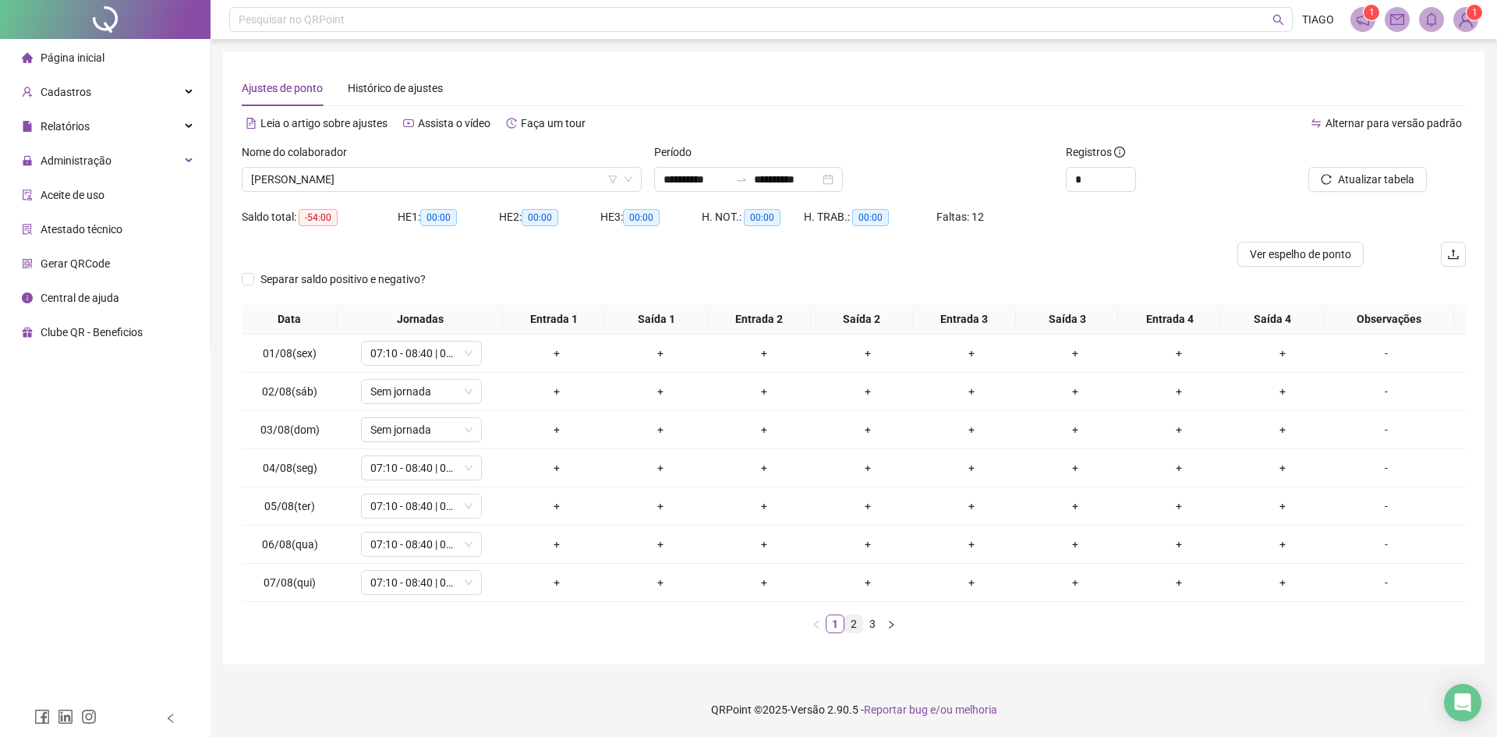
click at [854, 620] on link "2" at bounding box center [853, 623] width 17 height 17
click at [870, 628] on link "3" at bounding box center [872, 623] width 17 height 17
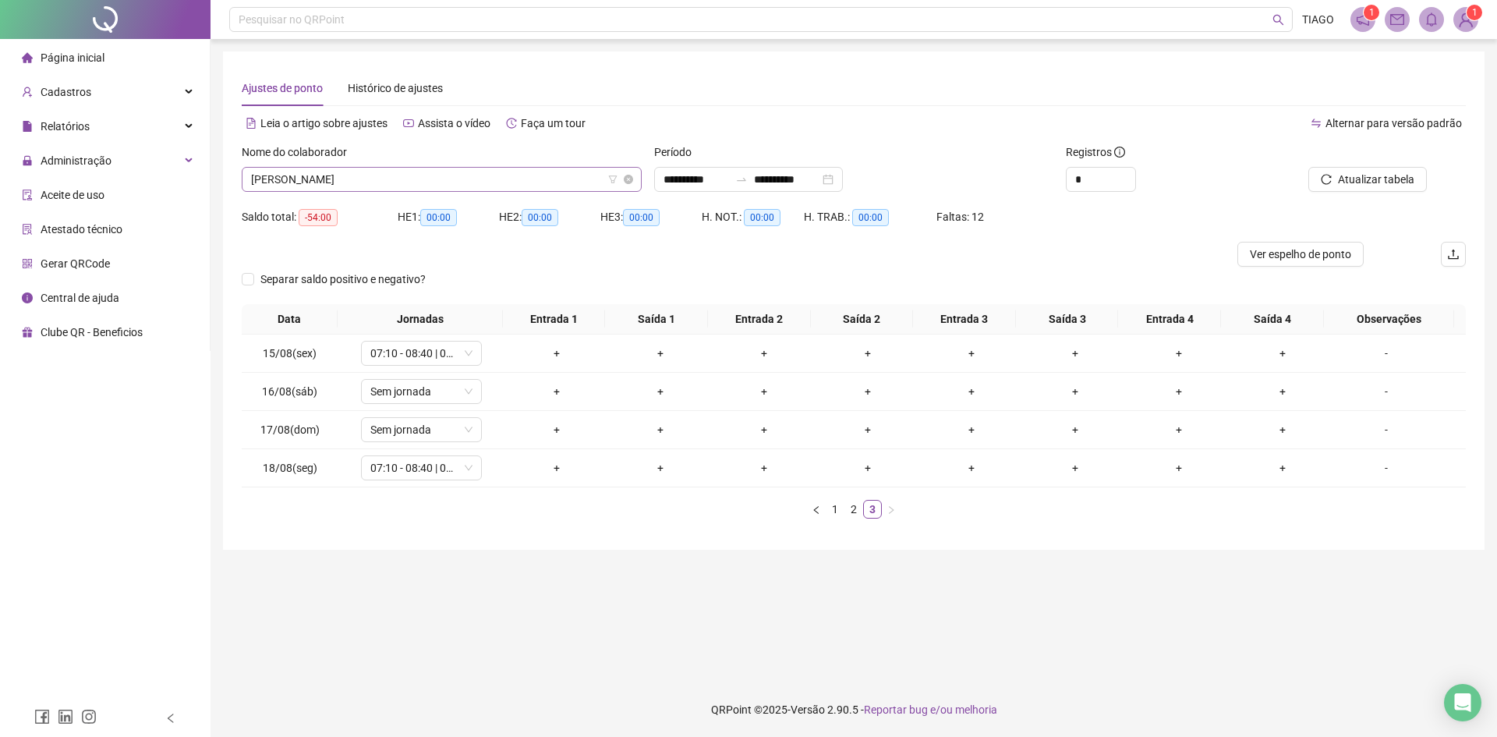
click at [444, 183] on span "[PERSON_NAME]" at bounding box center [441, 179] width 381 height 23
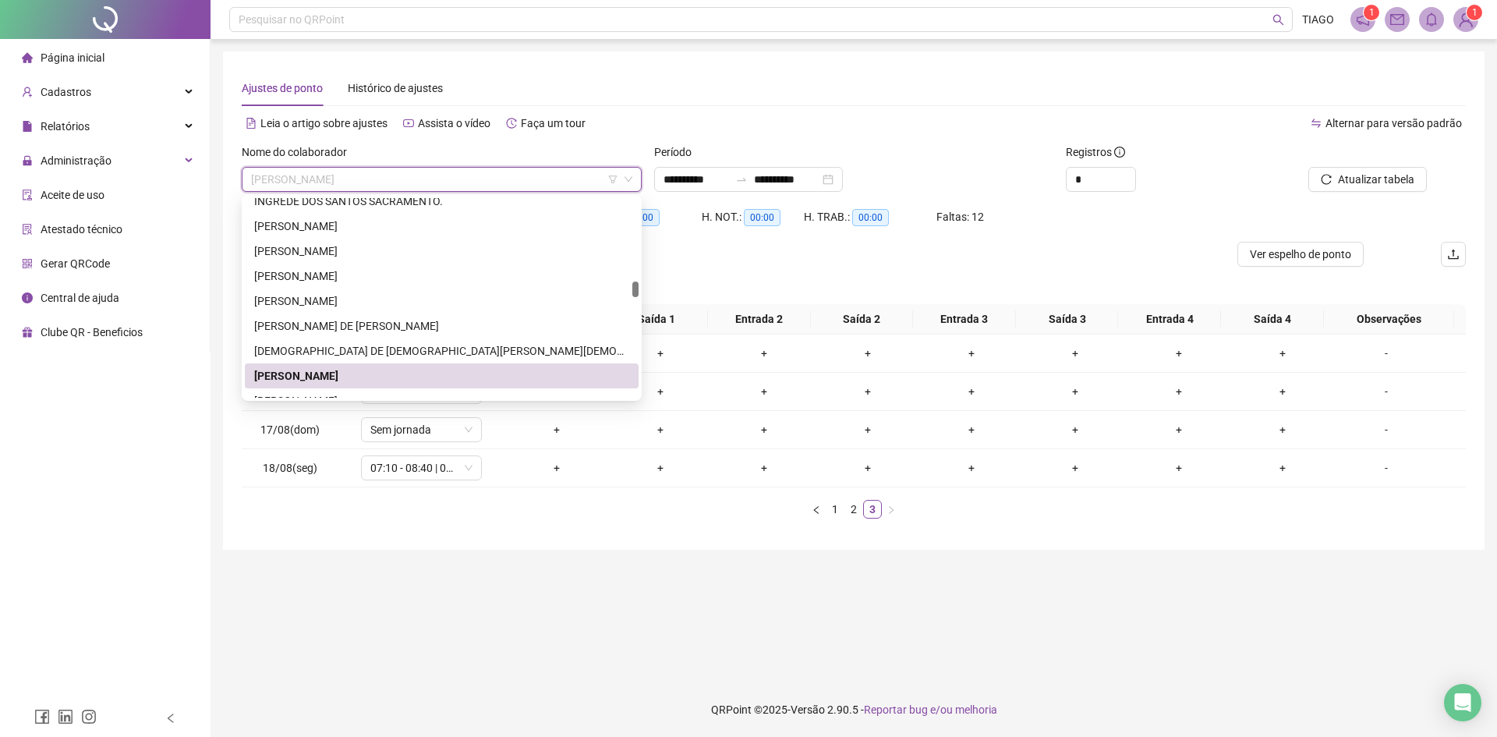
scroll to position [1559, 0]
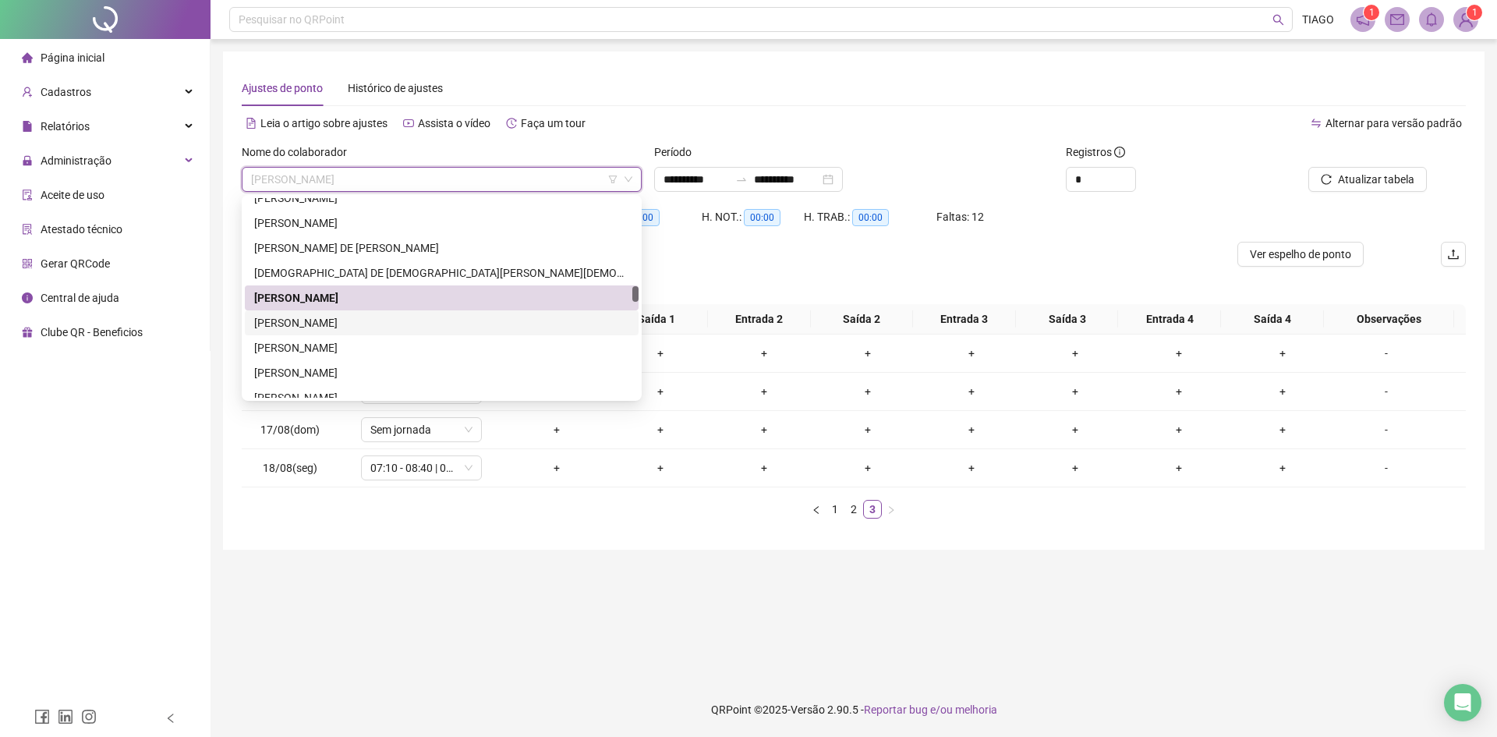
click at [338, 332] on div "[PERSON_NAME]" at bounding box center [442, 322] width 394 height 25
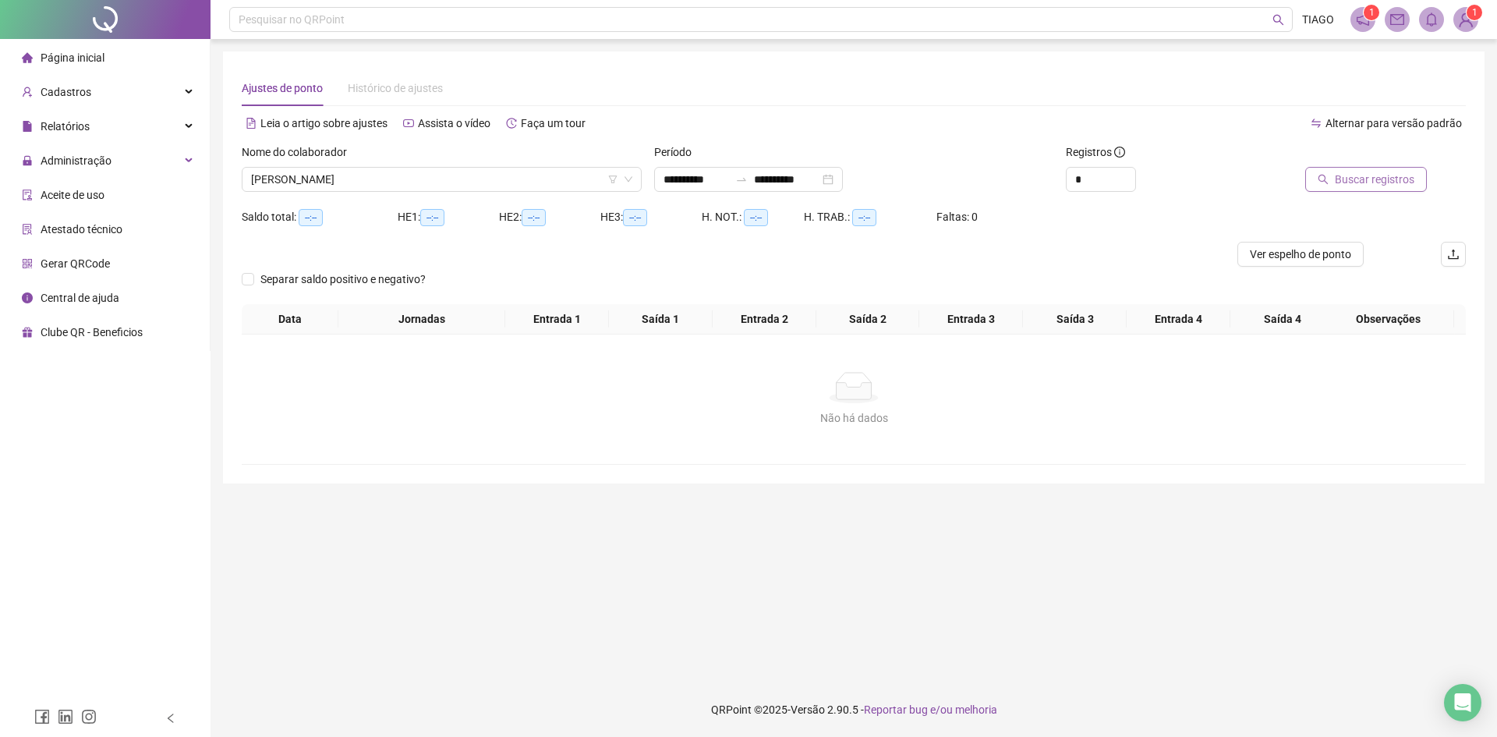
click at [1343, 186] on span "Buscar registros" at bounding box center [1375, 179] width 80 height 17
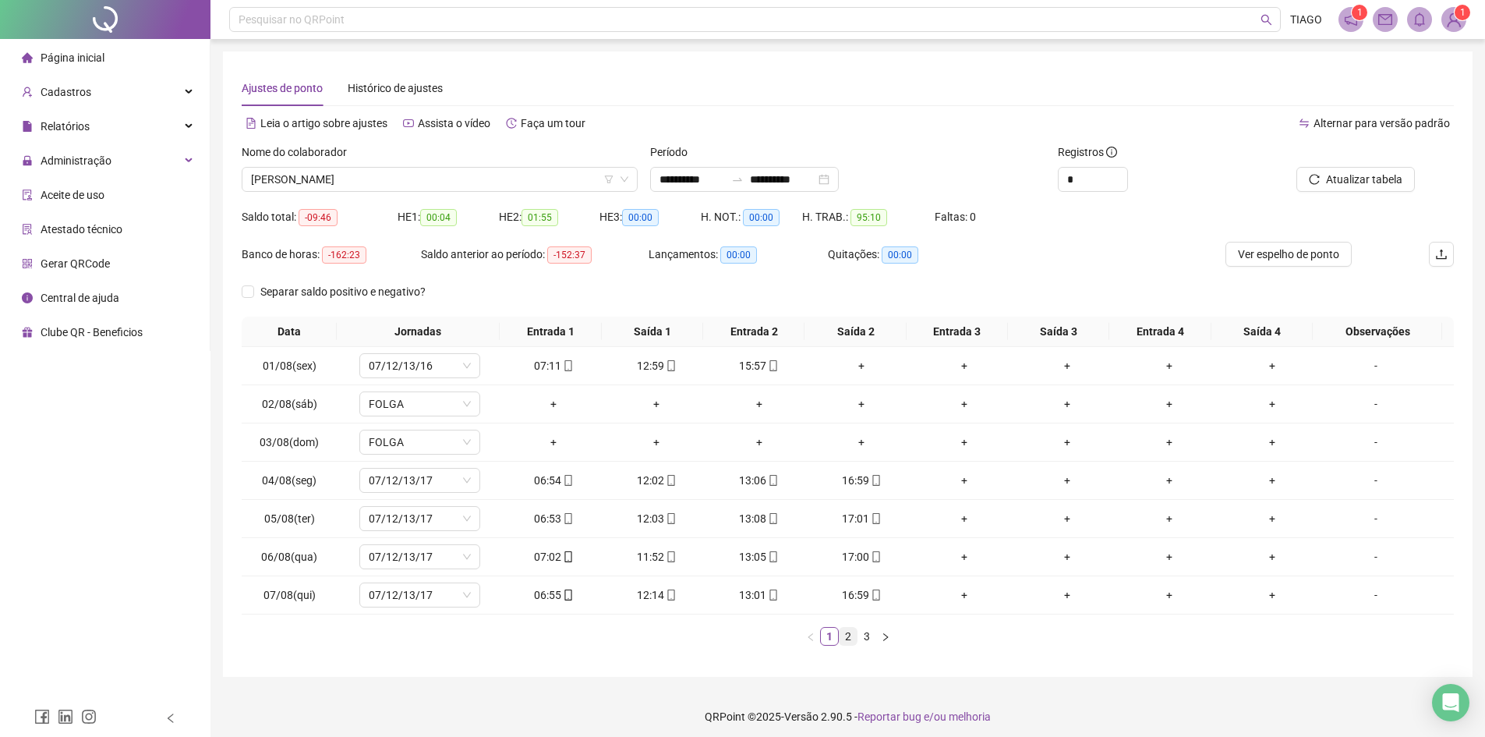
click at [854, 631] on link "2" at bounding box center [848, 636] width 17 height 17
click at [863, 635] on link "3" at bounding box center [866, 636] width 17 height 17
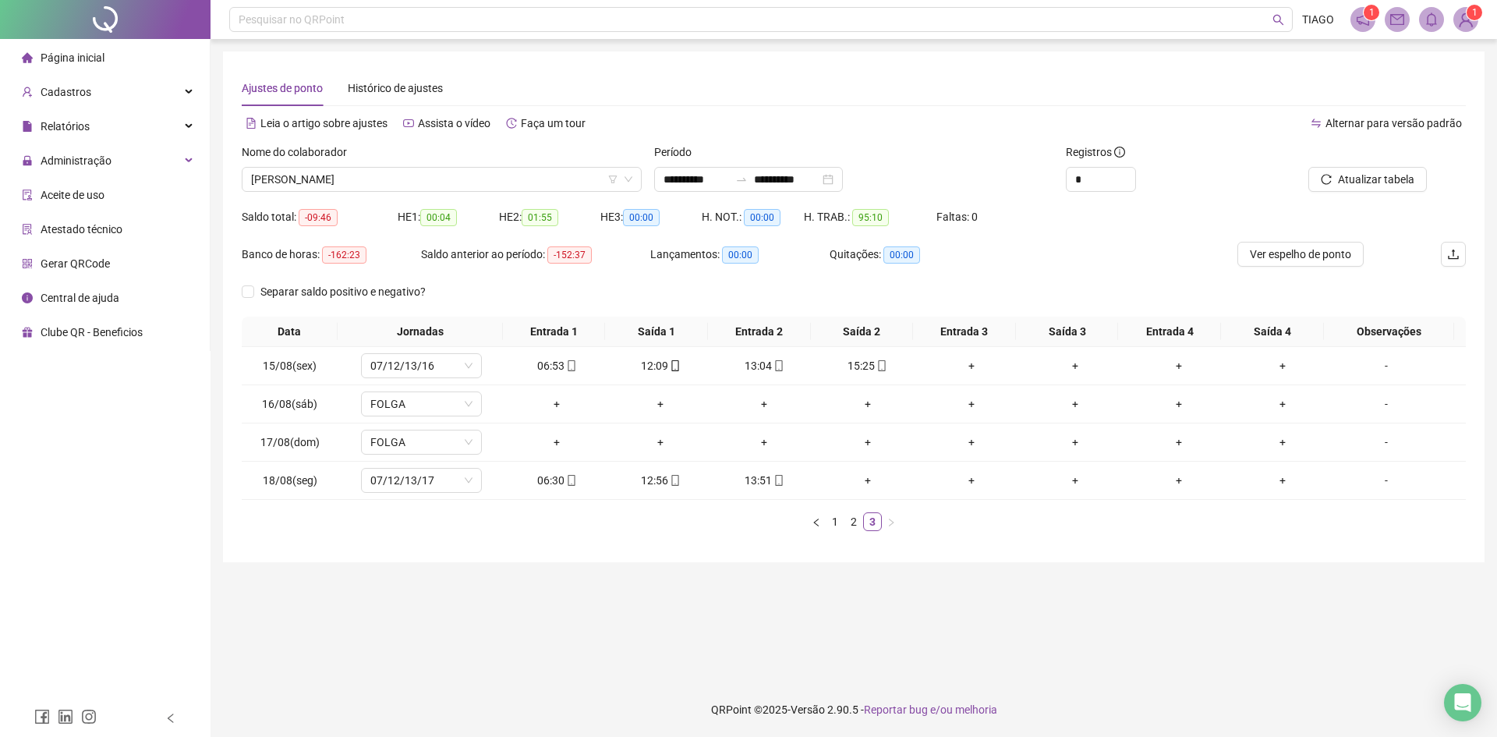
click at [302, 201] on div "Nome do colaborador [PERSON_NAME]" at bounding box center [441, 173] width 412 height 61
click at [306, 195] on div "Nome do colaborador [PERSON_NAME]" at bounding box center [441, 173] width 412 height 61
drag, startPoint x: 306, startPoint y: 195, endPoint x: 296, endPoint y: 180, distance: 17.5
click at [296, 177] on span "[PERSON_NAME]" at bounding box center [441, 179] width 381 height 23
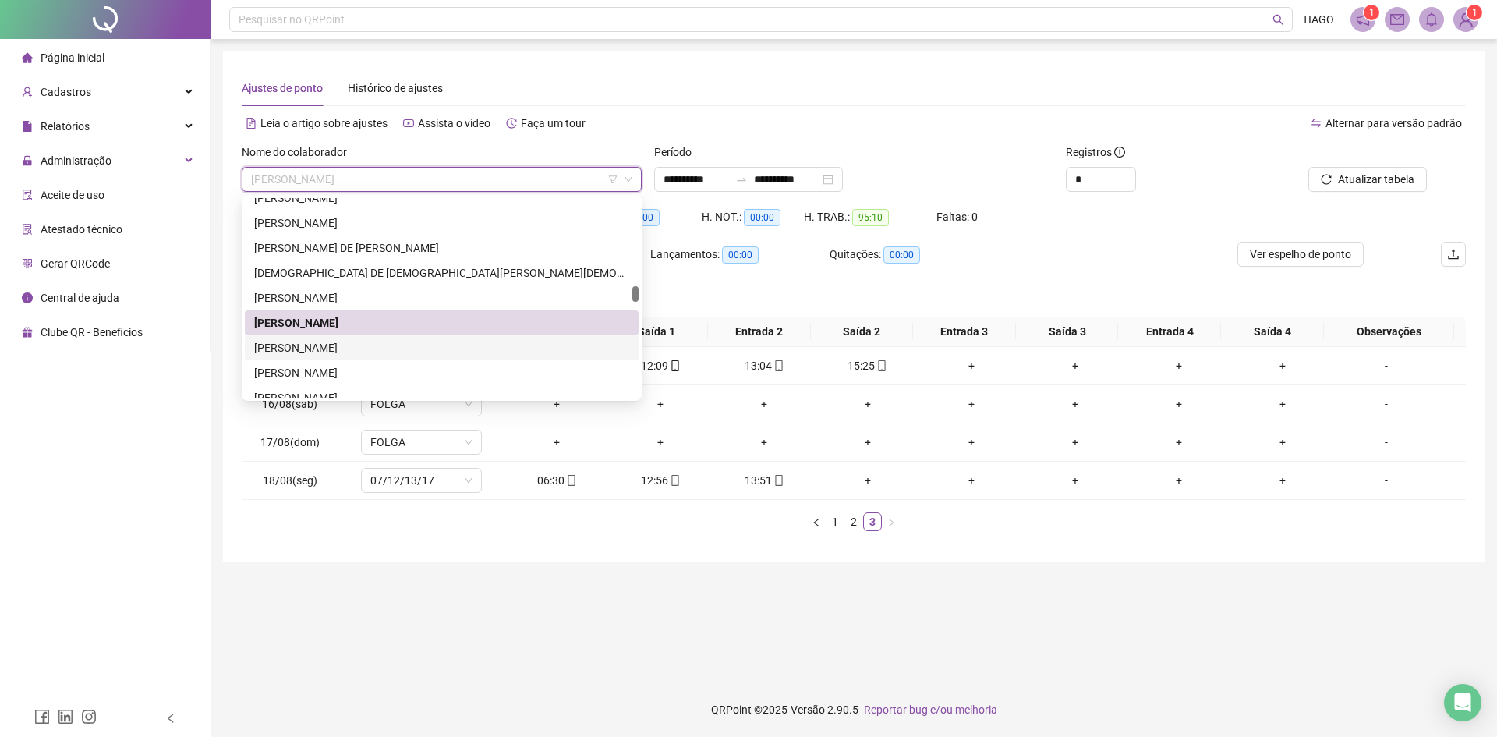
click at [422, 354] on div "[PERSON_NAME]" at bounding box center [441, 347] width 375 height 17
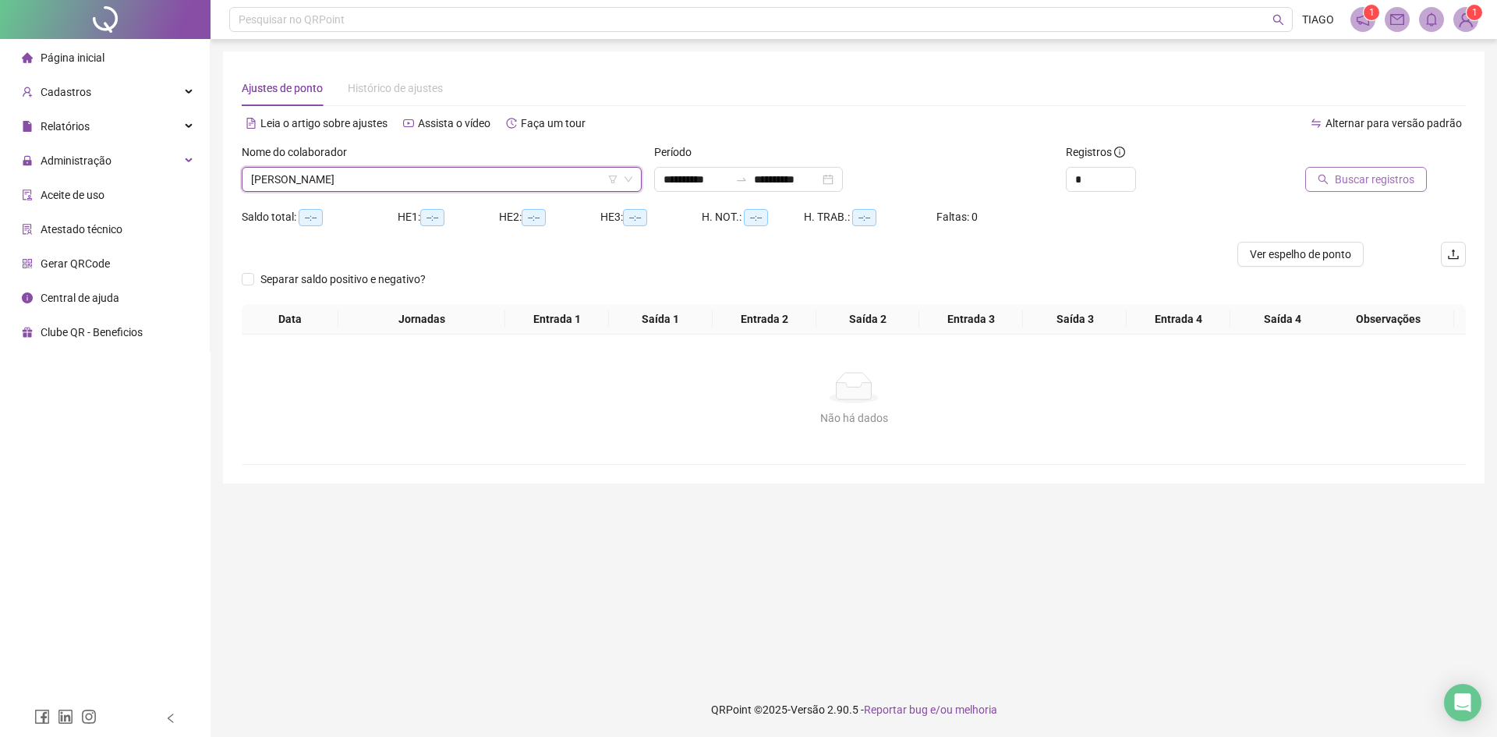
click at [1414, 175] on button "Buscar registros" at bounding box center [1366, 179] width 122 height 25
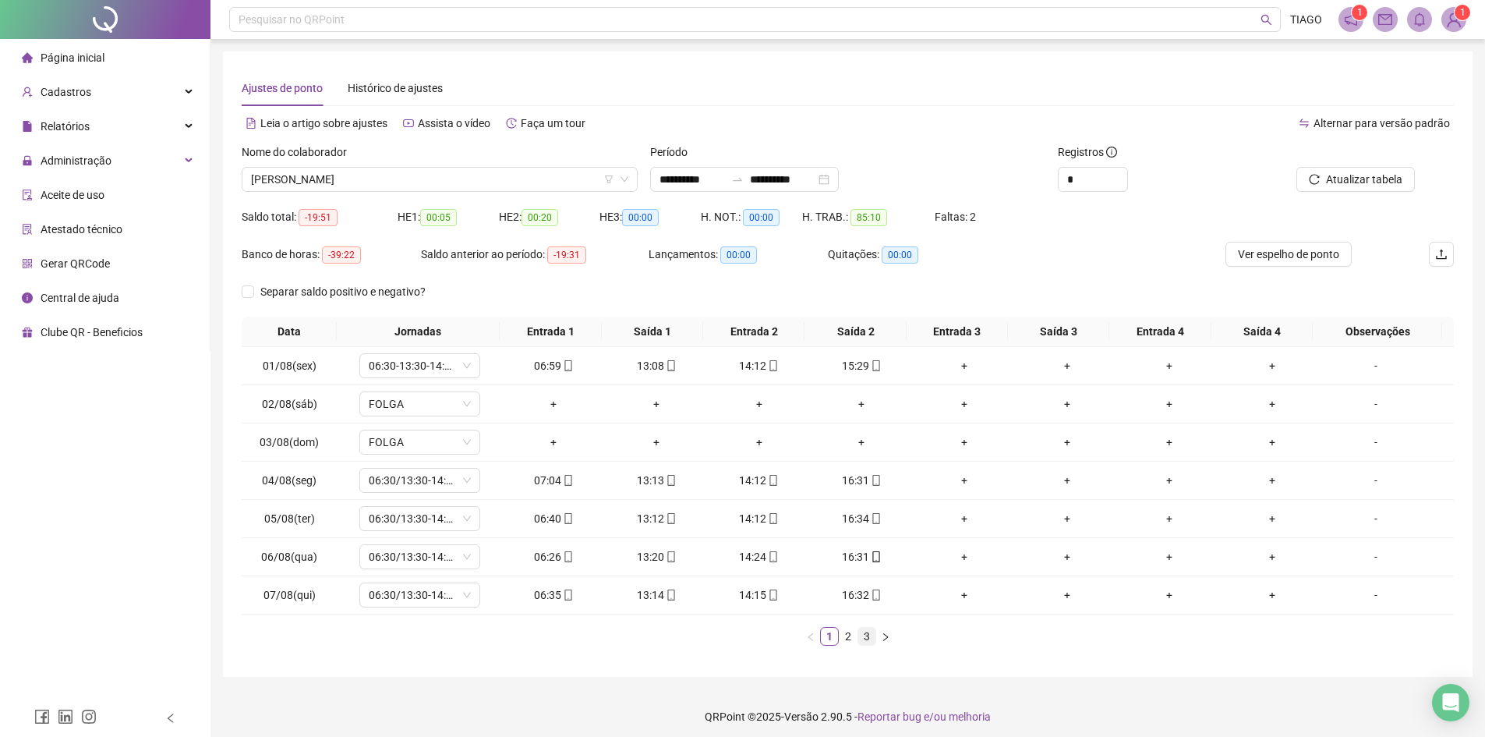
click at [861, 636] on link "3" at bounding box center [866, 636] width 17 height 17
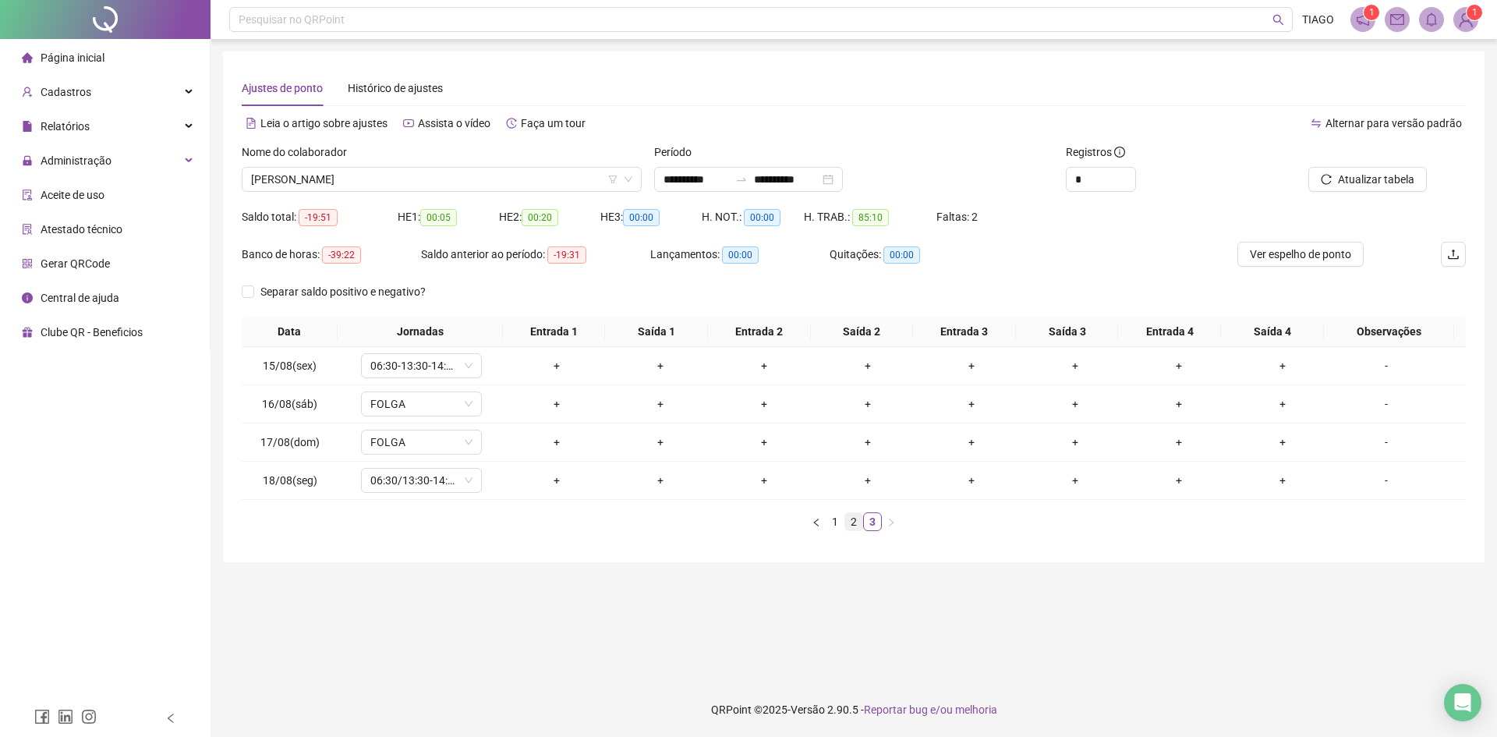
click at [859, 523] on link "2" at bounding box center [853, 521] width 17 height 17
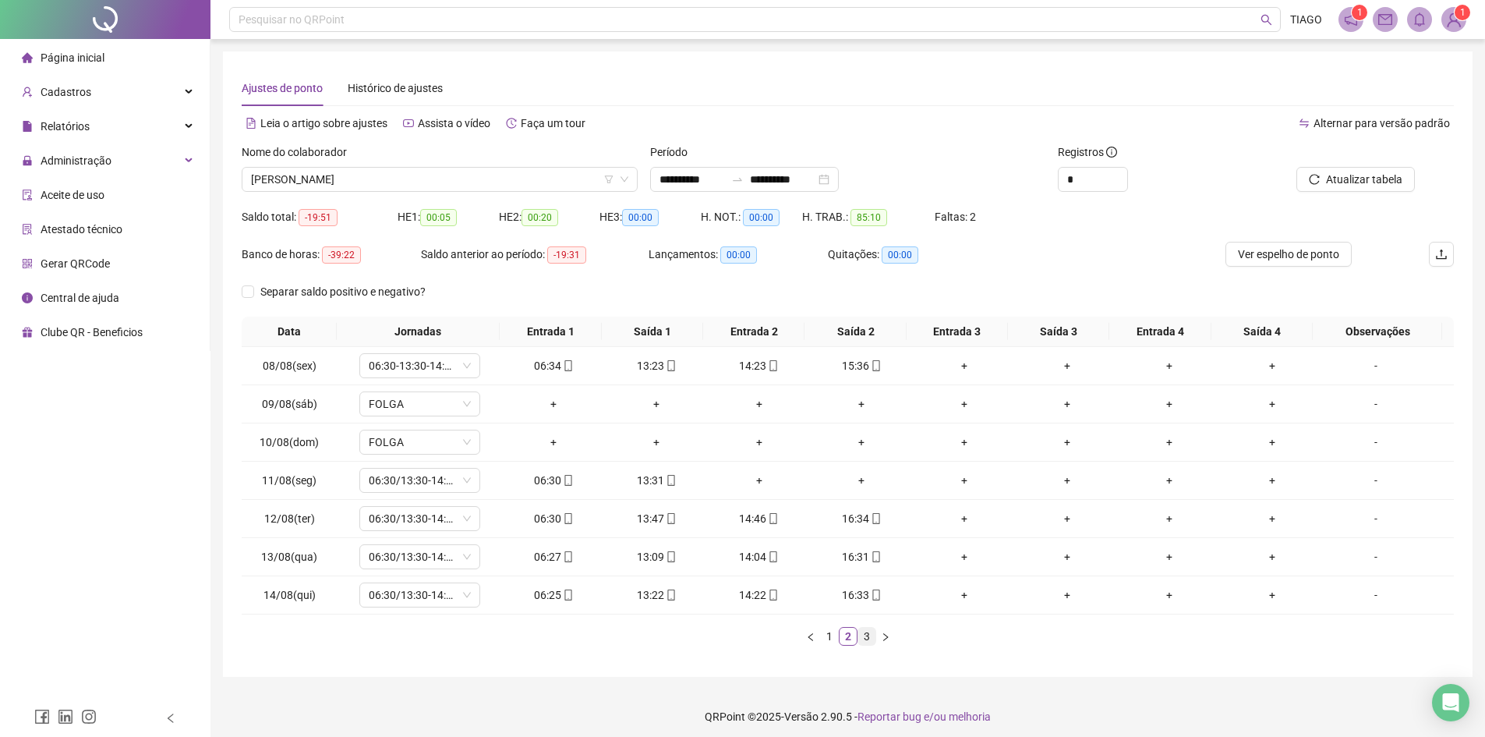
click at [869, 635] on link "3" at bounding box center [866, 636] width 17 height 17
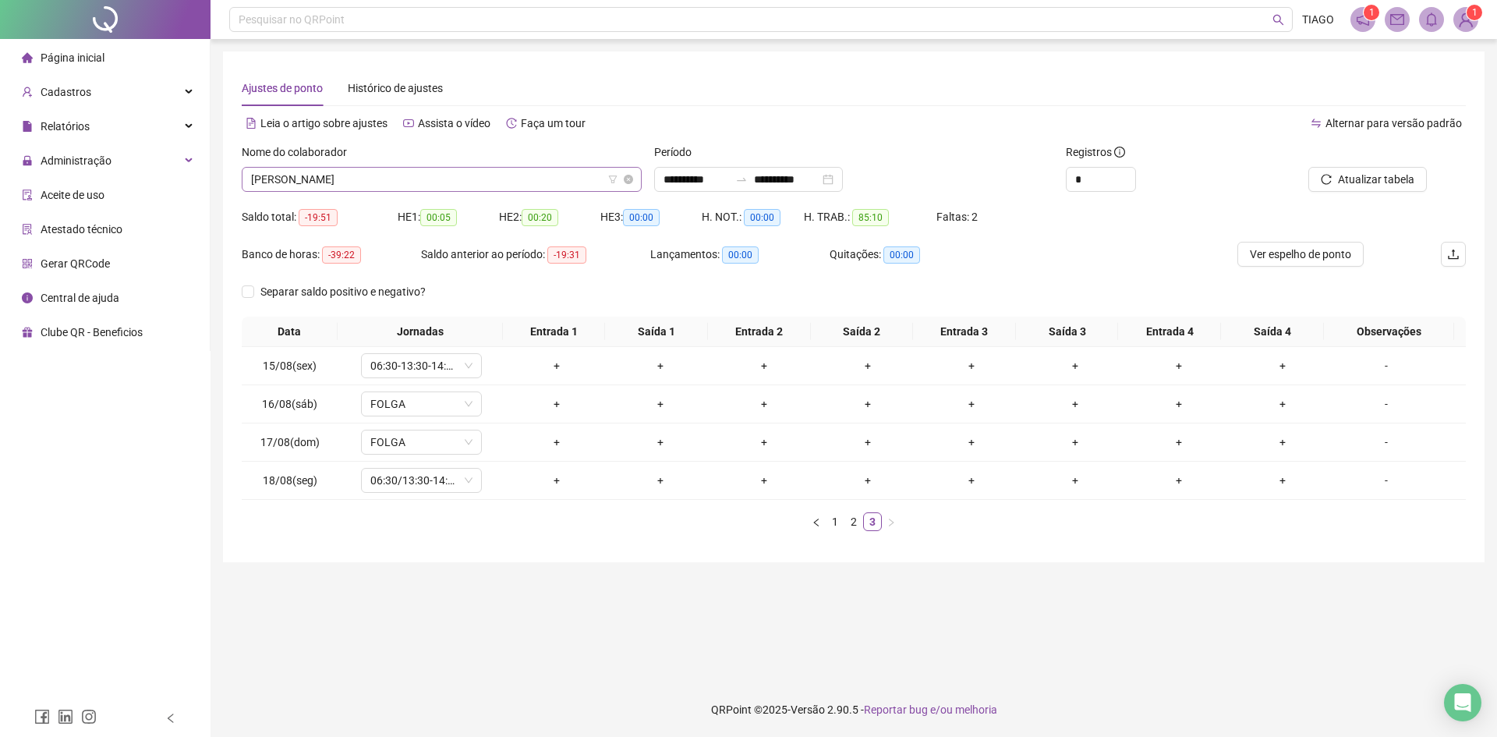
click at [545, 182] on span "[PERSON_NAME]" at bounding box center [441, 179] width 381 height 23
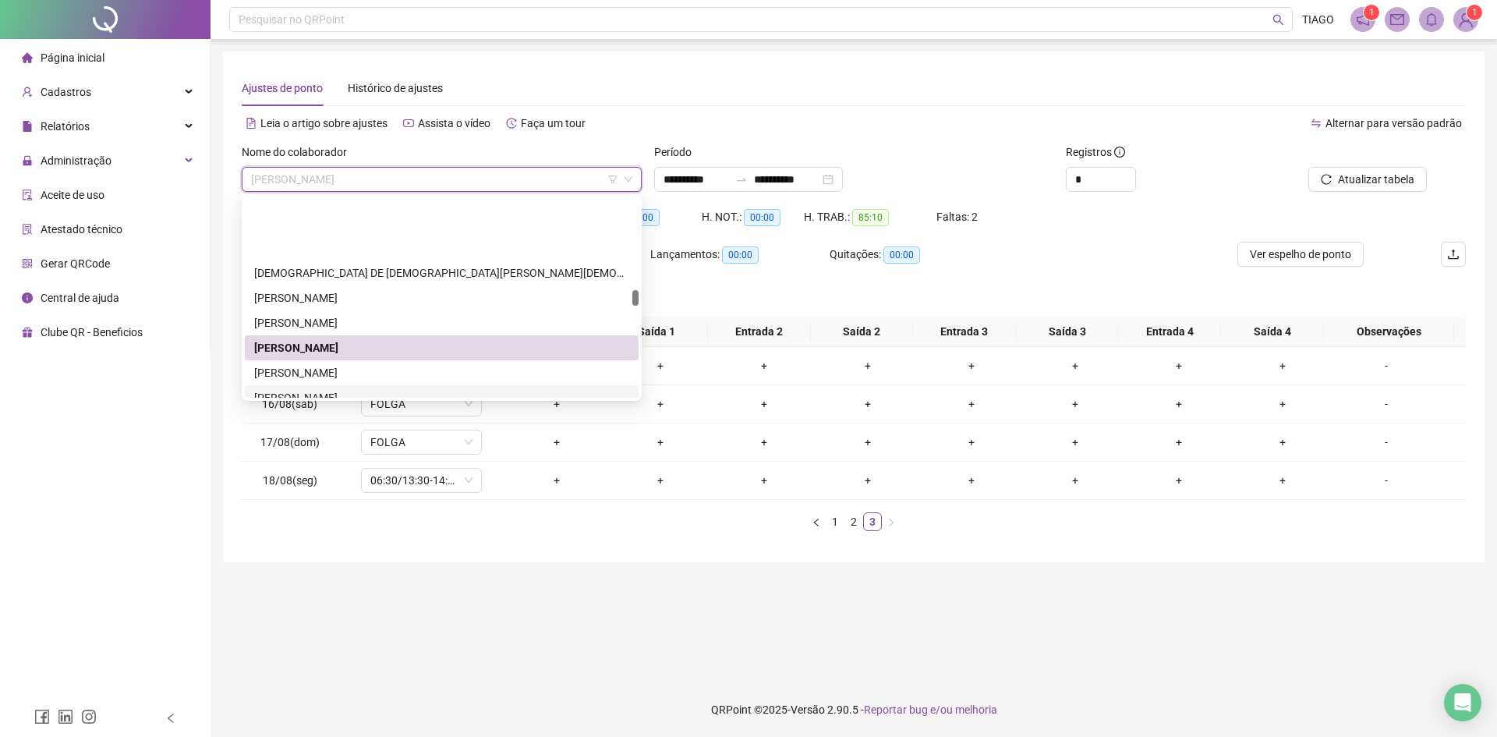
scroll to position [1637, 0]
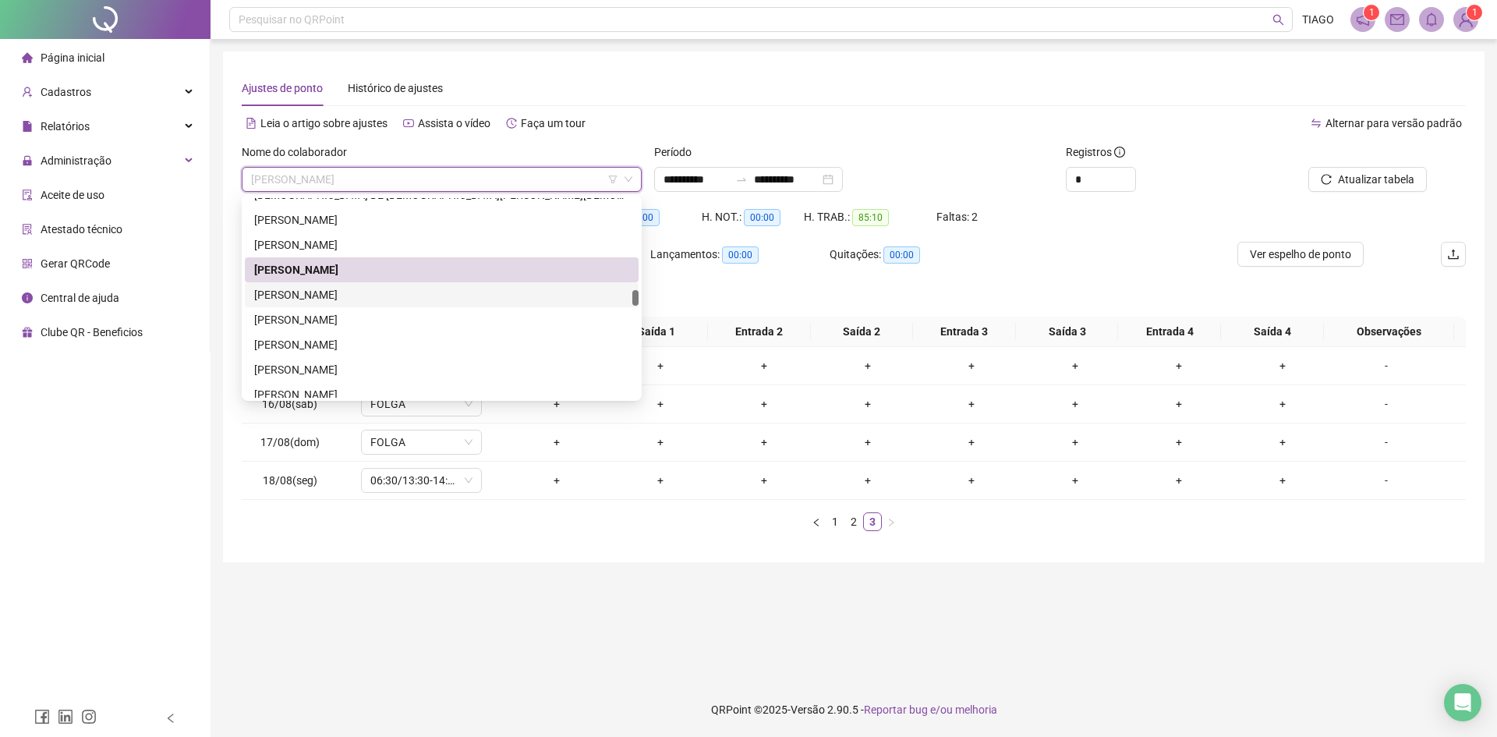
click at [491, 294] on div "[PERSON_NAME]" at bounding box center [441, 294] width 375 height 17
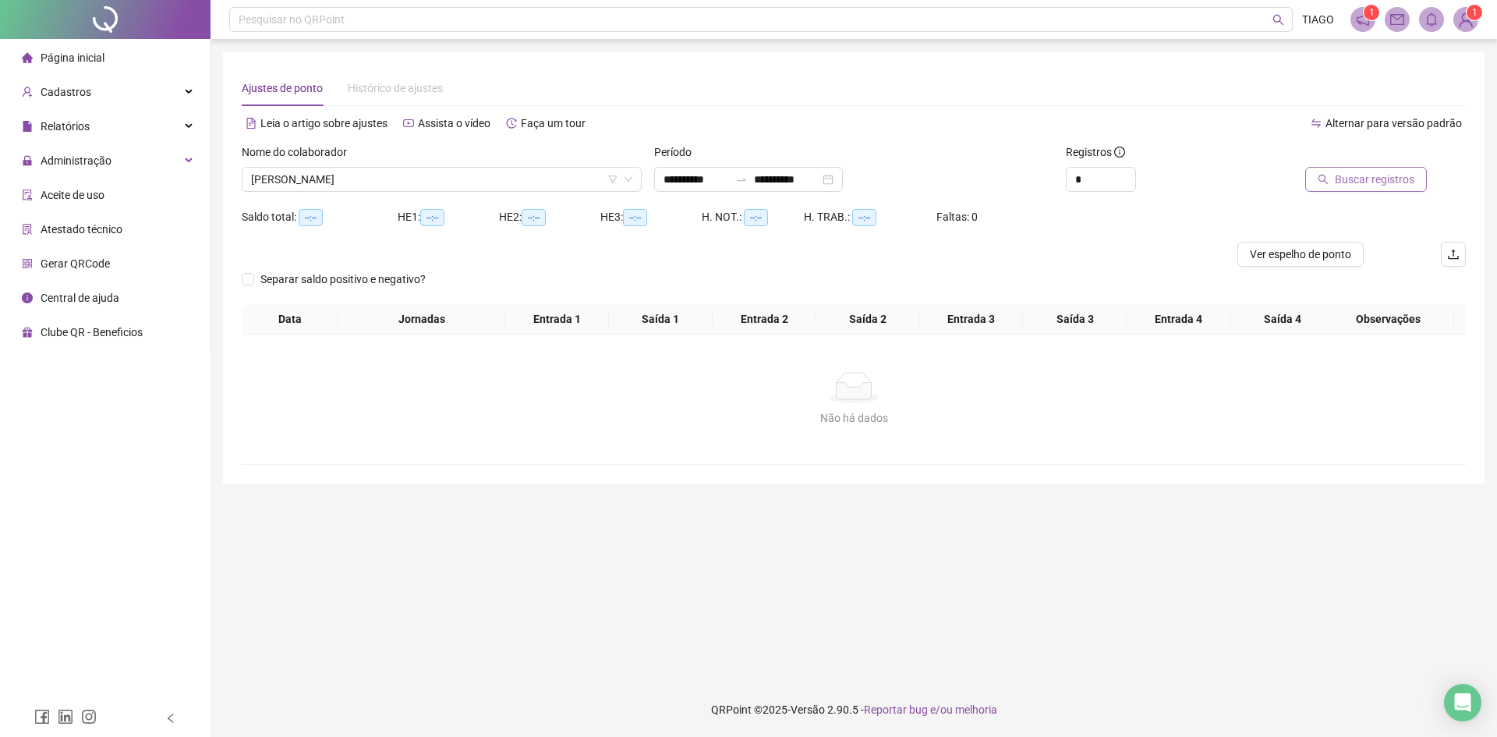
click at [1320, 186] on button "Buscar registros" at bounding box center [1366, 179] width 122 height 25
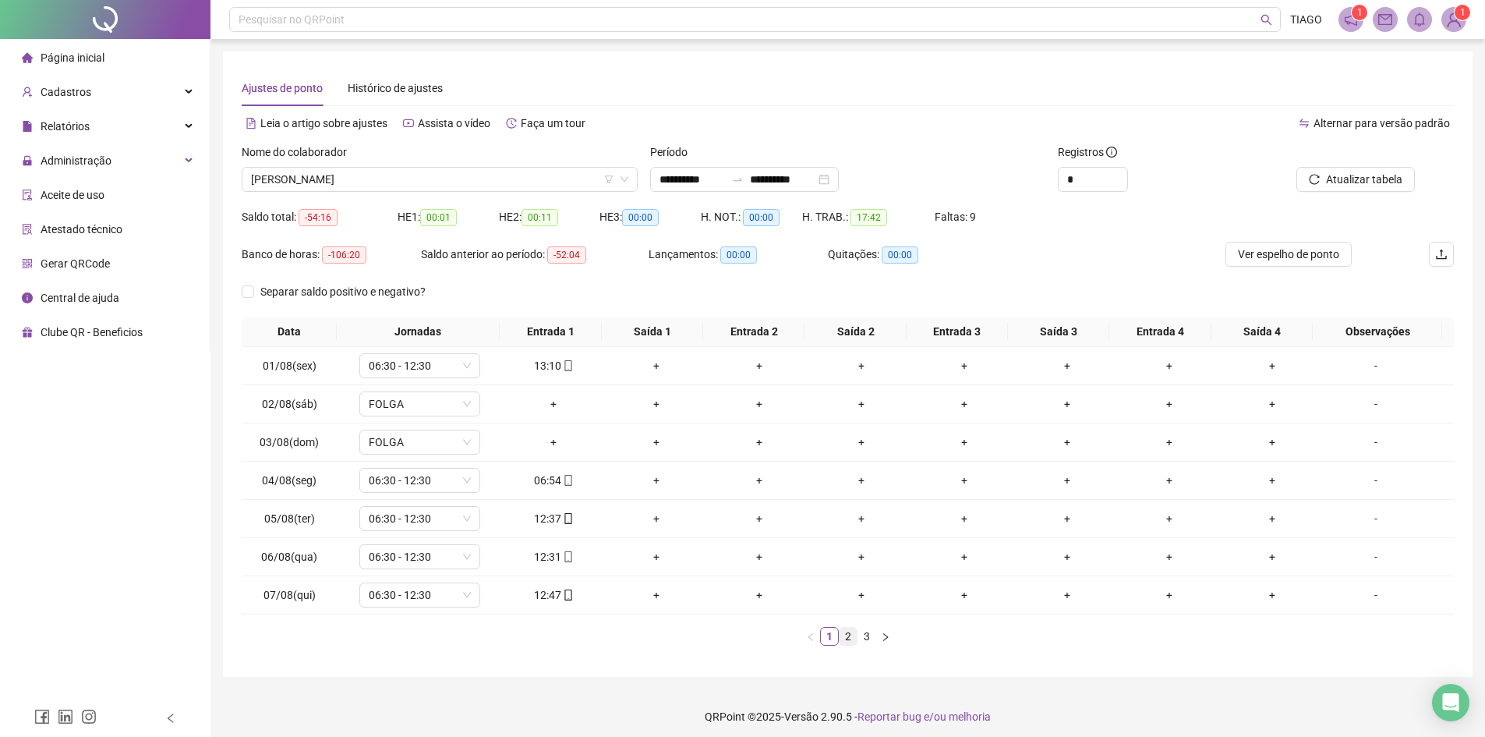
click at [847, 632] on link "2" at bounding box center [848, 636] width 17 height 17
click at [860, 636] on link "3" at bounding box center [866, 636] width 17 height 17
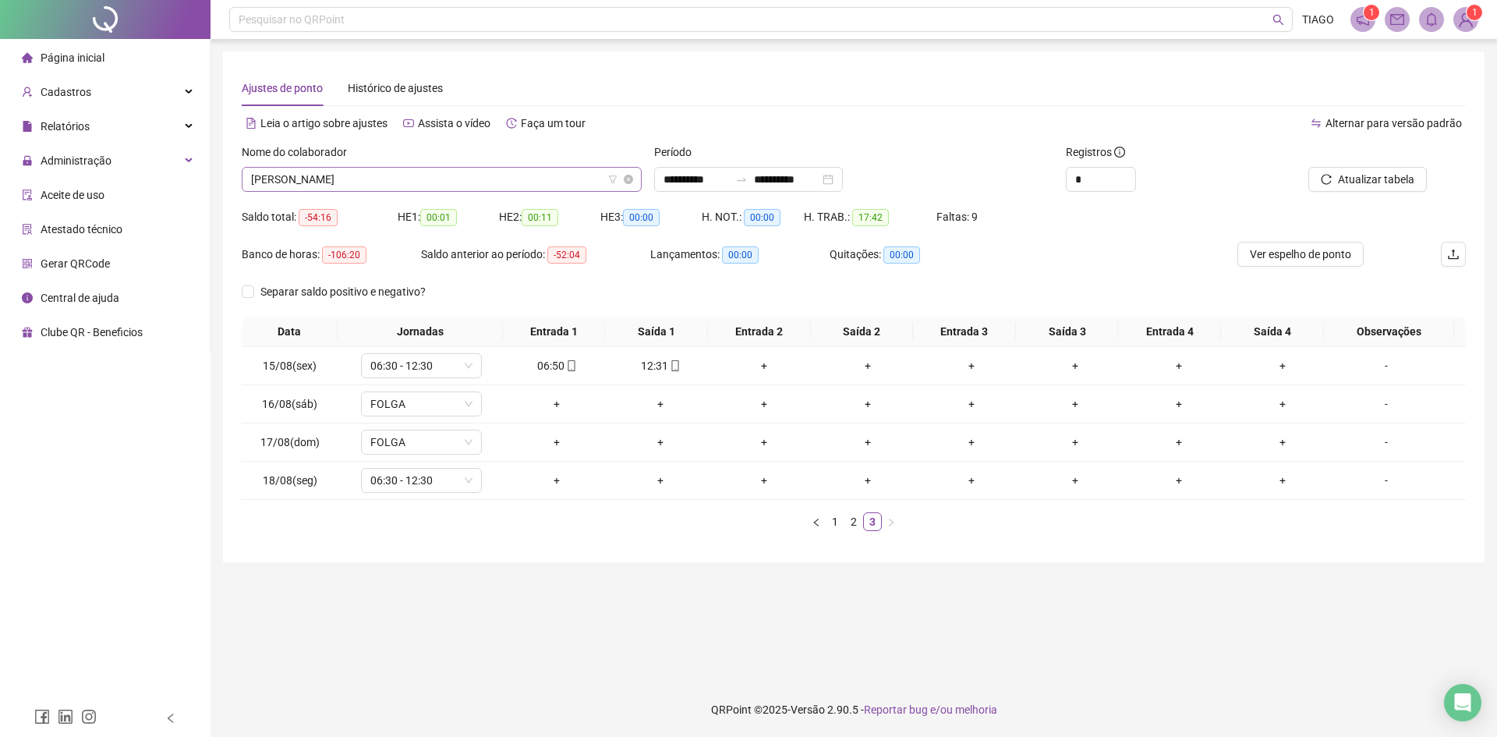
click at [486, 180] on span "[PERSON_NAME]" at bounding box center [441, 179] width 381 height 23
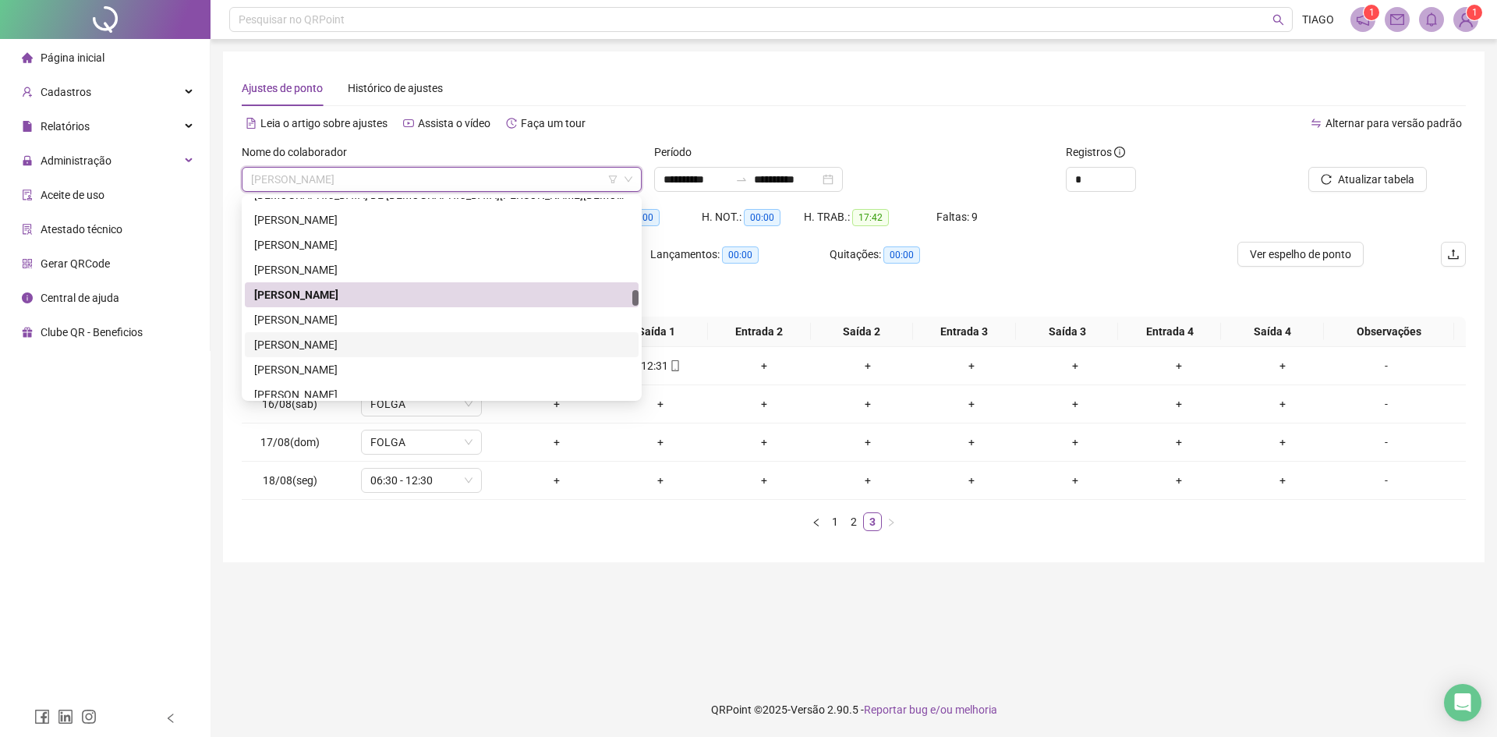
click at [472, 344] on div "[PERSON_NAME]" at bounding box center [441, 344] width 375 height 17
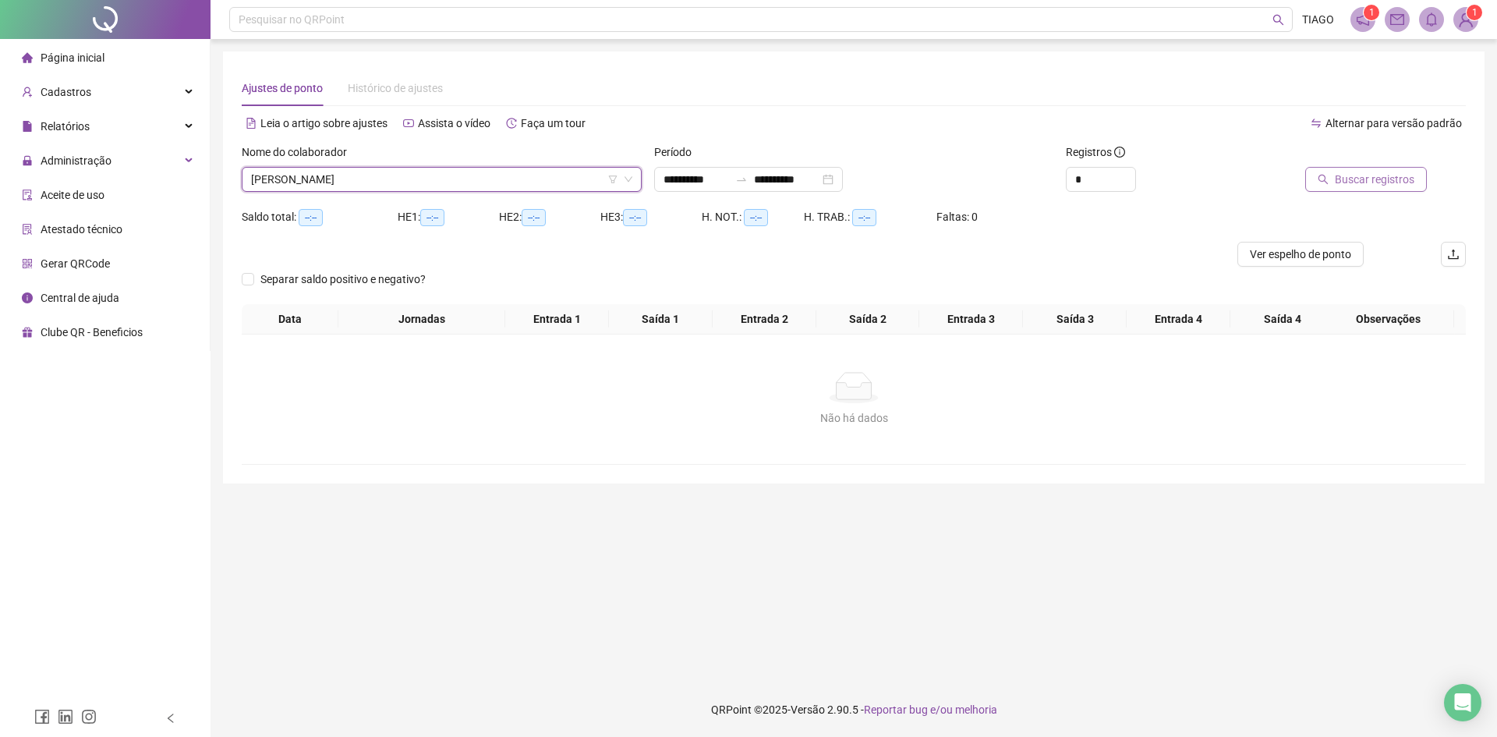
click at [1324, 186] on button "Buscar registros" at bounding box center [1366, 179] width 122 height 25
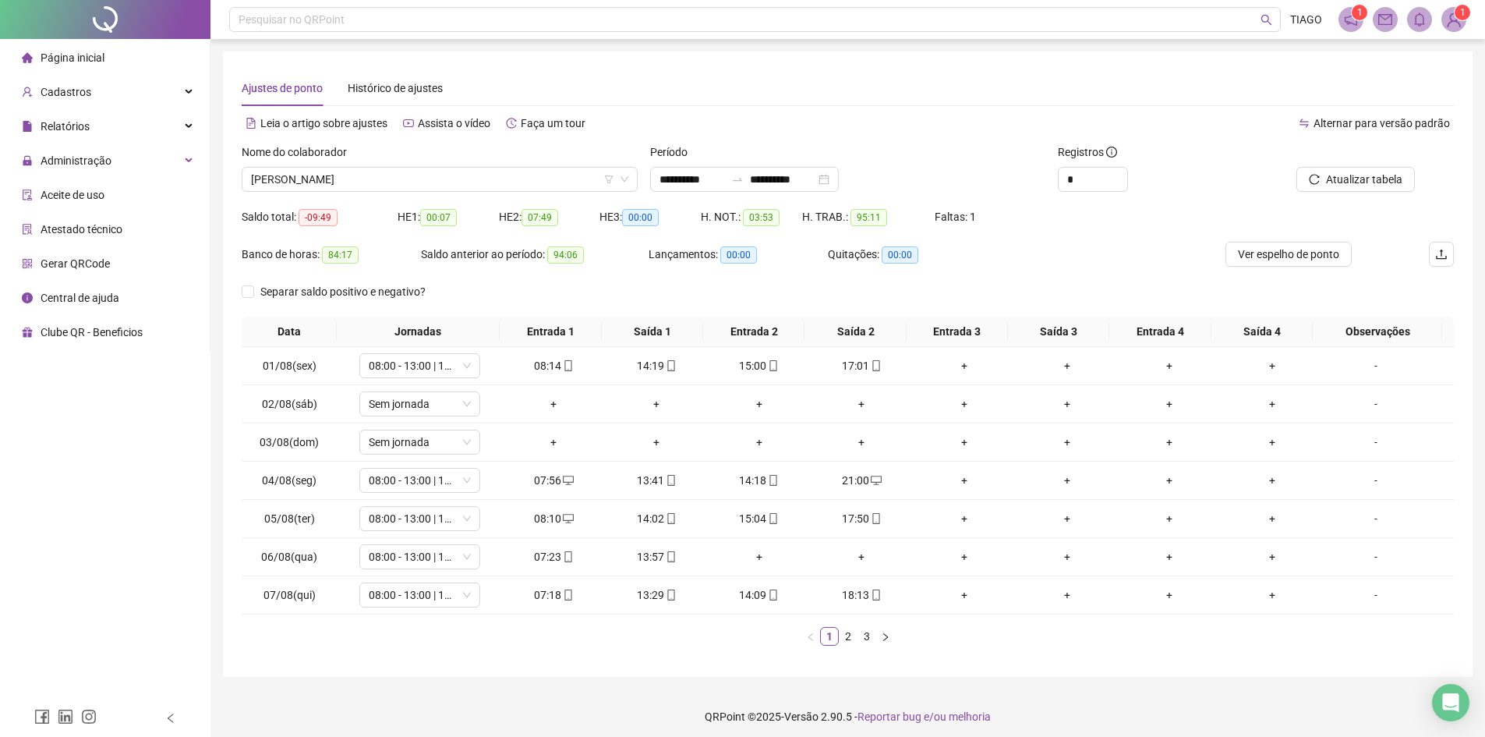
drag, startPoint x: 1324, startPoint y: 186, endPoint x: 1098, endPoint y: 155, distance: 227.4
click at [1098, 155] on span "Registros" at bounding box center [1087, 151] width 59 height 17
click at [851, 645] on li "2" at bounding box center [848, 636] width 19 height 19
click at [865, 642] on link "3" at bounding box center [866, 636] width 17 height 17
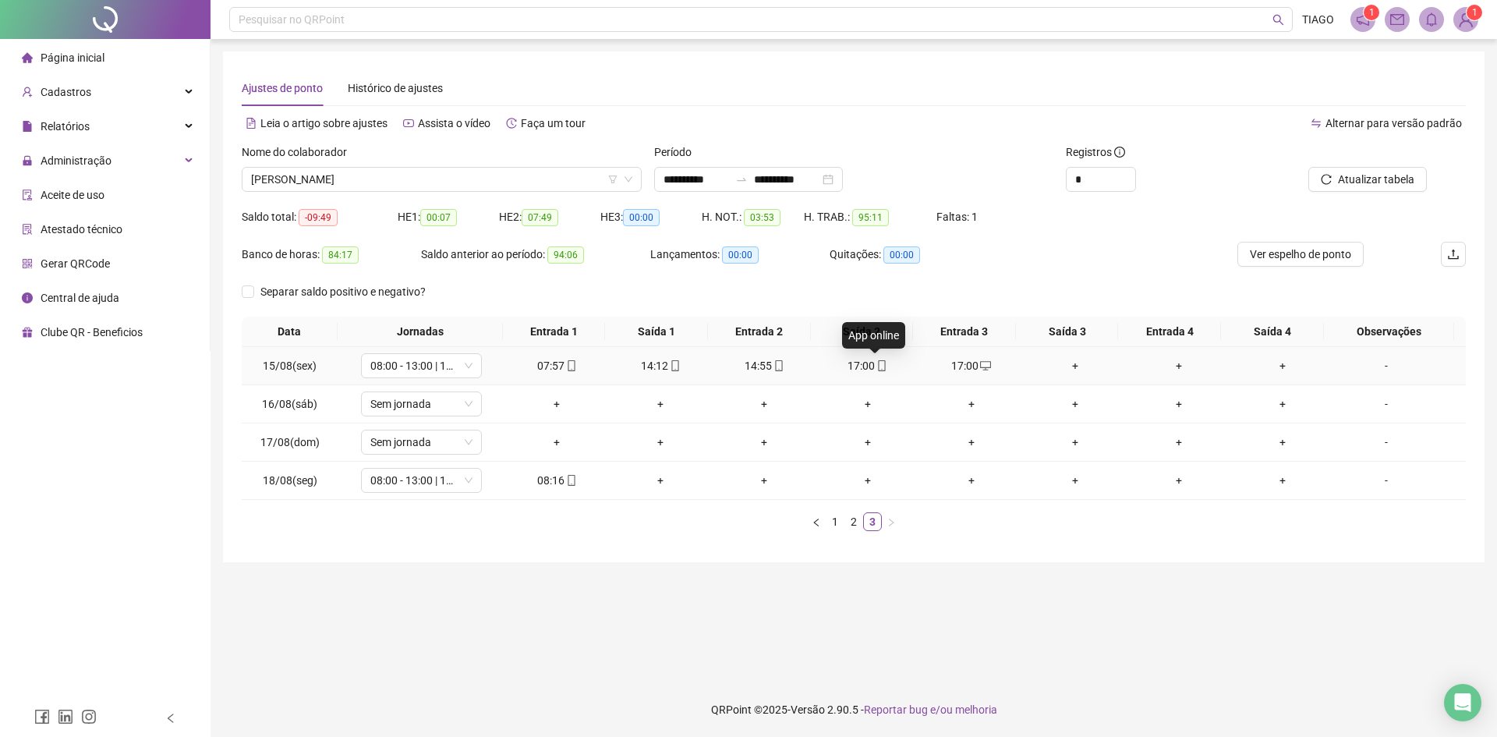
click at [876, 366] on icon "mobile" at bounding box center [881, 365] width 11 height 11
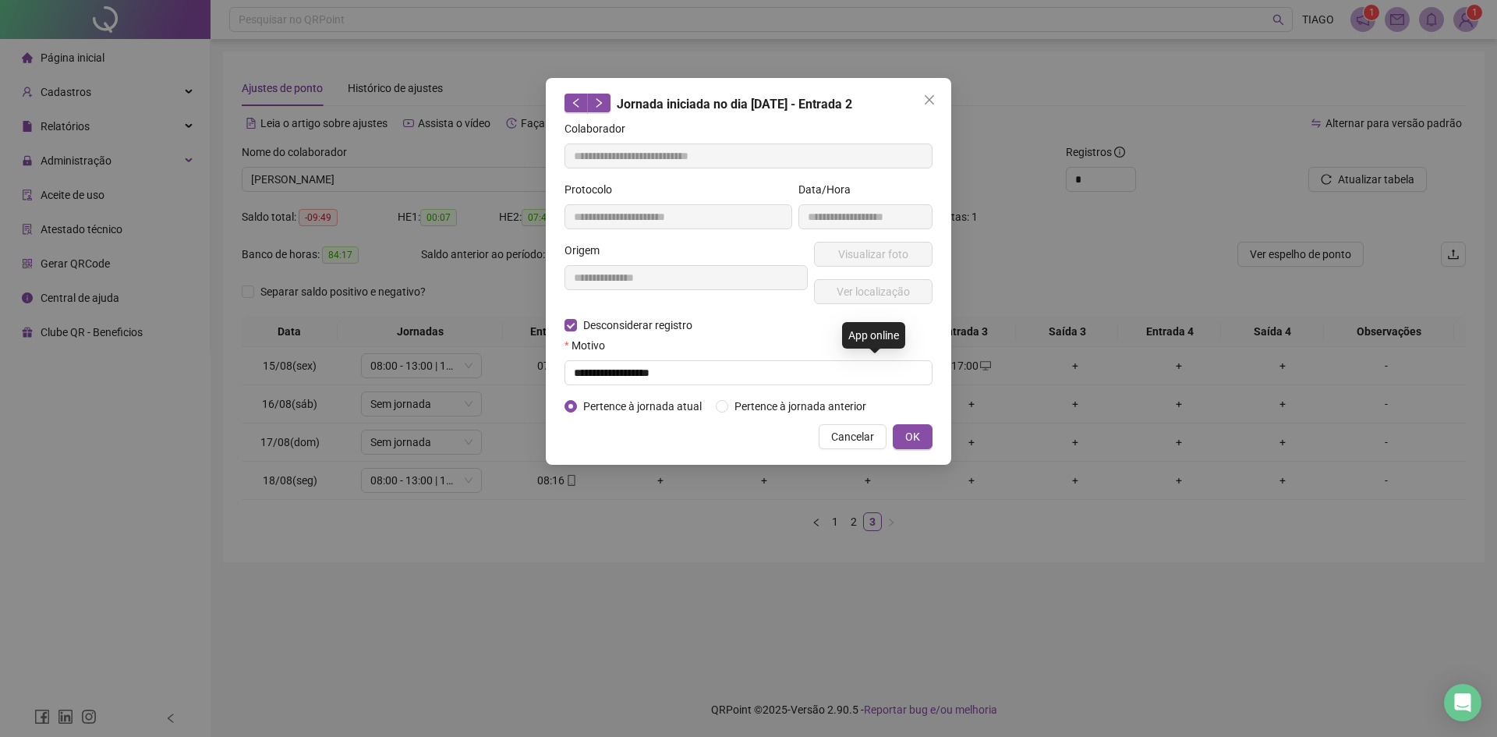
type input "**********"
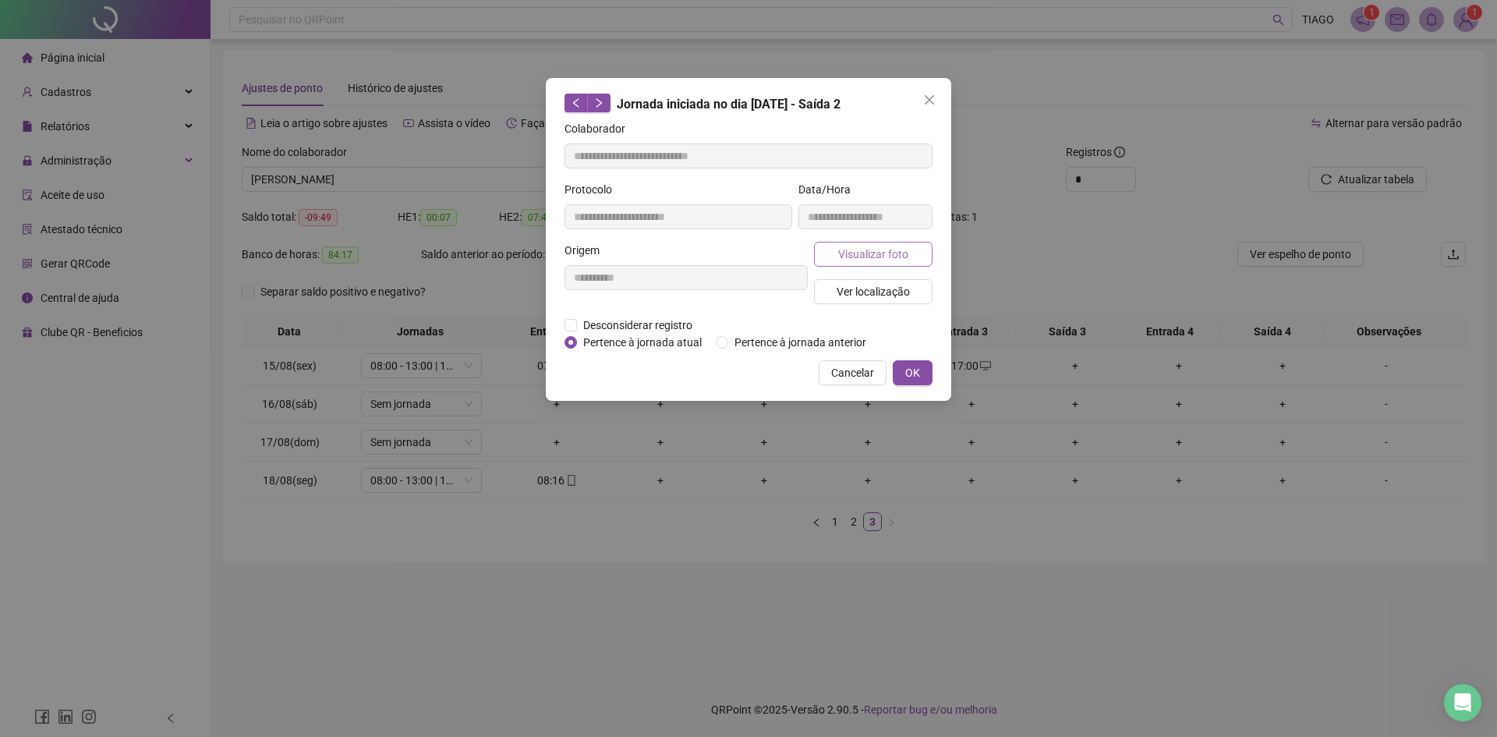
click at [873, 250] on span "Visualizar foto" at bounding box center [873, 254] width 70 height 17
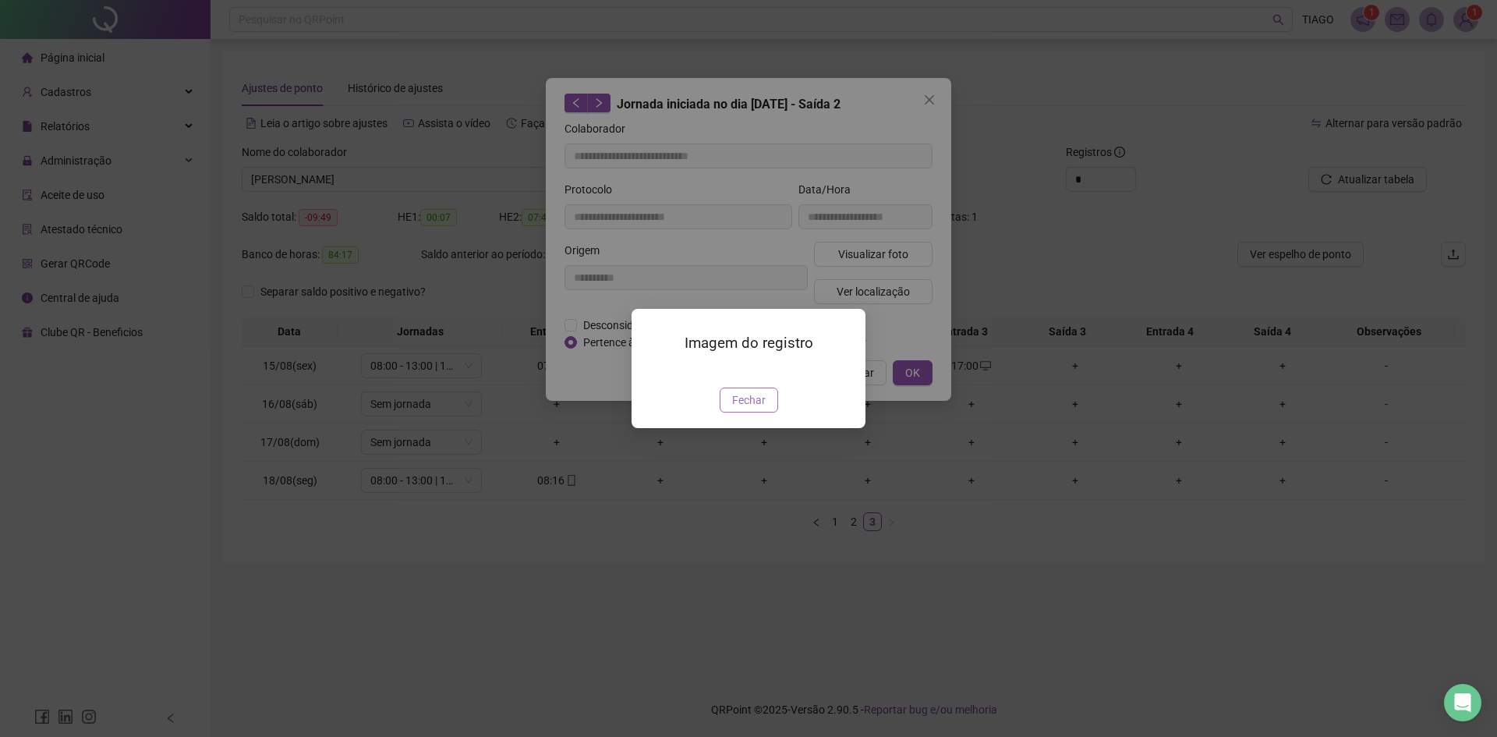
click at [764, 408] on span "Fechar" at bounding box center [749, 399] width 34 height 17
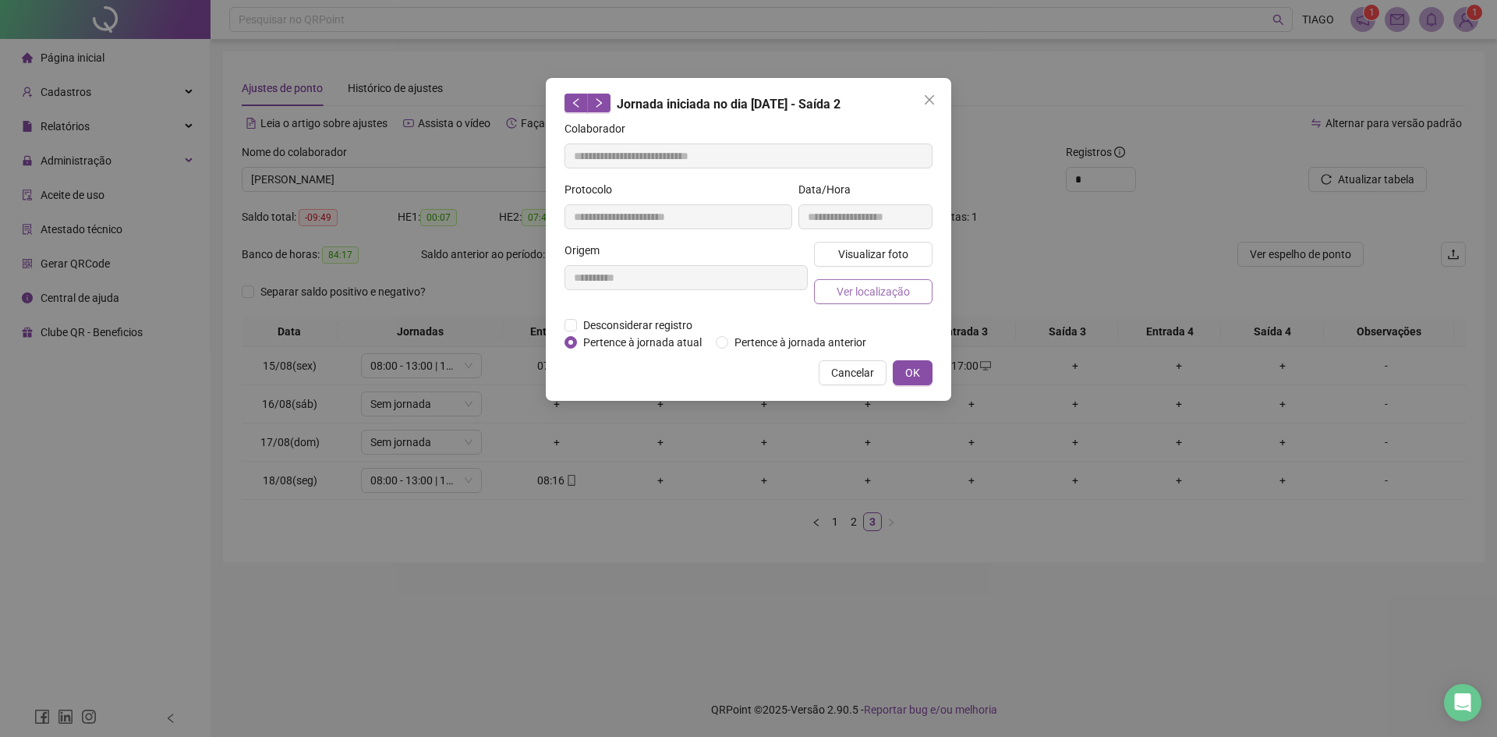
click at [865, 285] on span "Ver localização" at bounding box center [872, 291] width 73 height 17
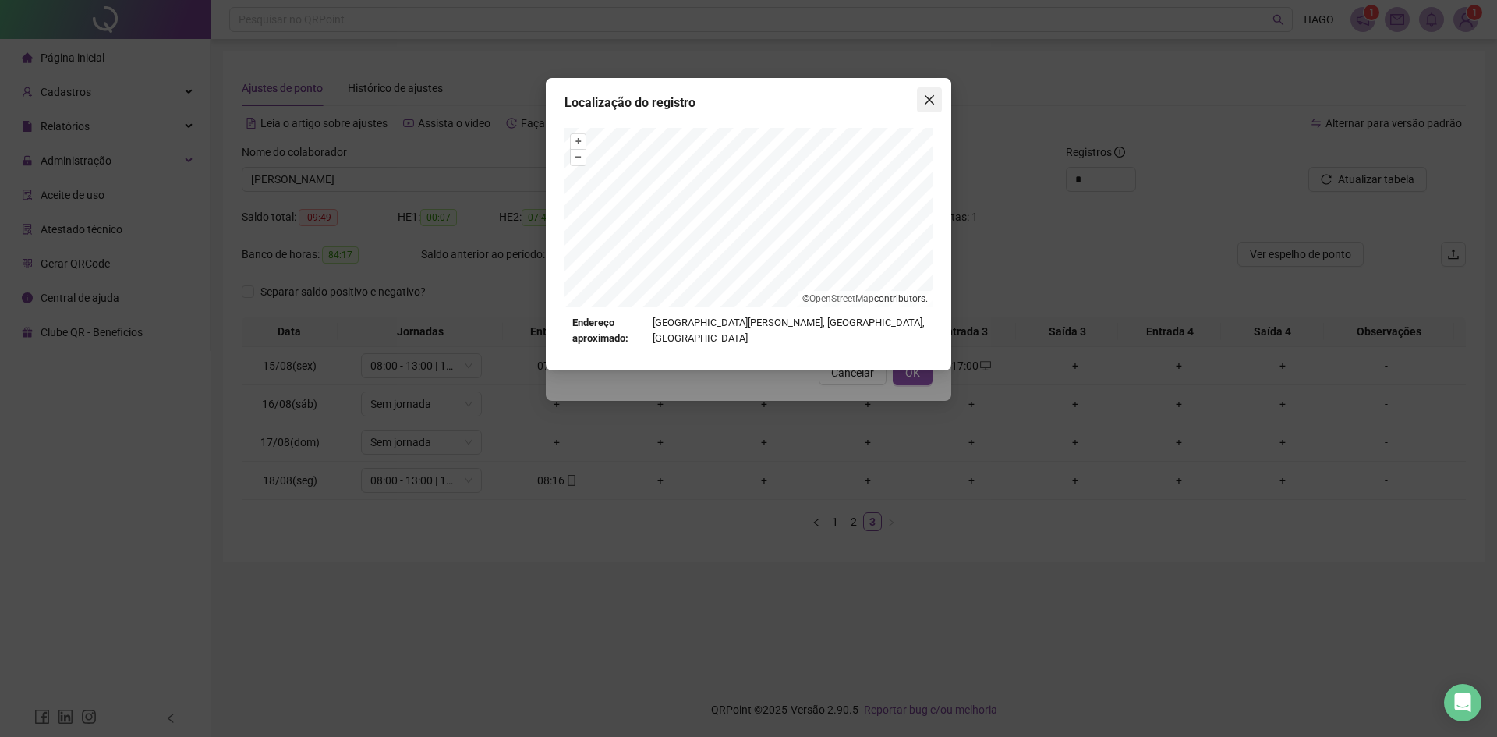
click at [935, 99] on span "Close" at bounding box center [929, 100] width 25 height 12
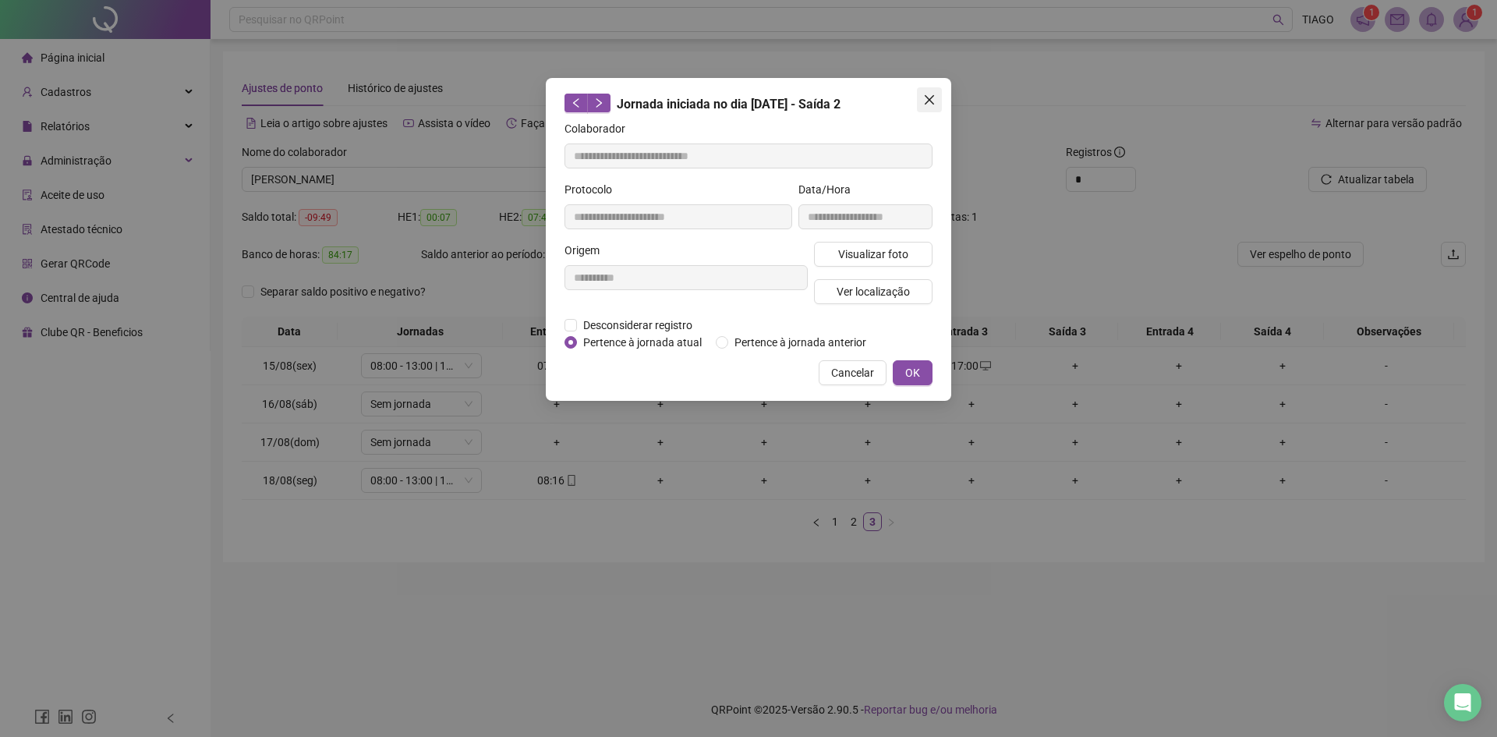
click at [935, 102] on span "Close" at bounding box center [929, 100] width 25 height 12
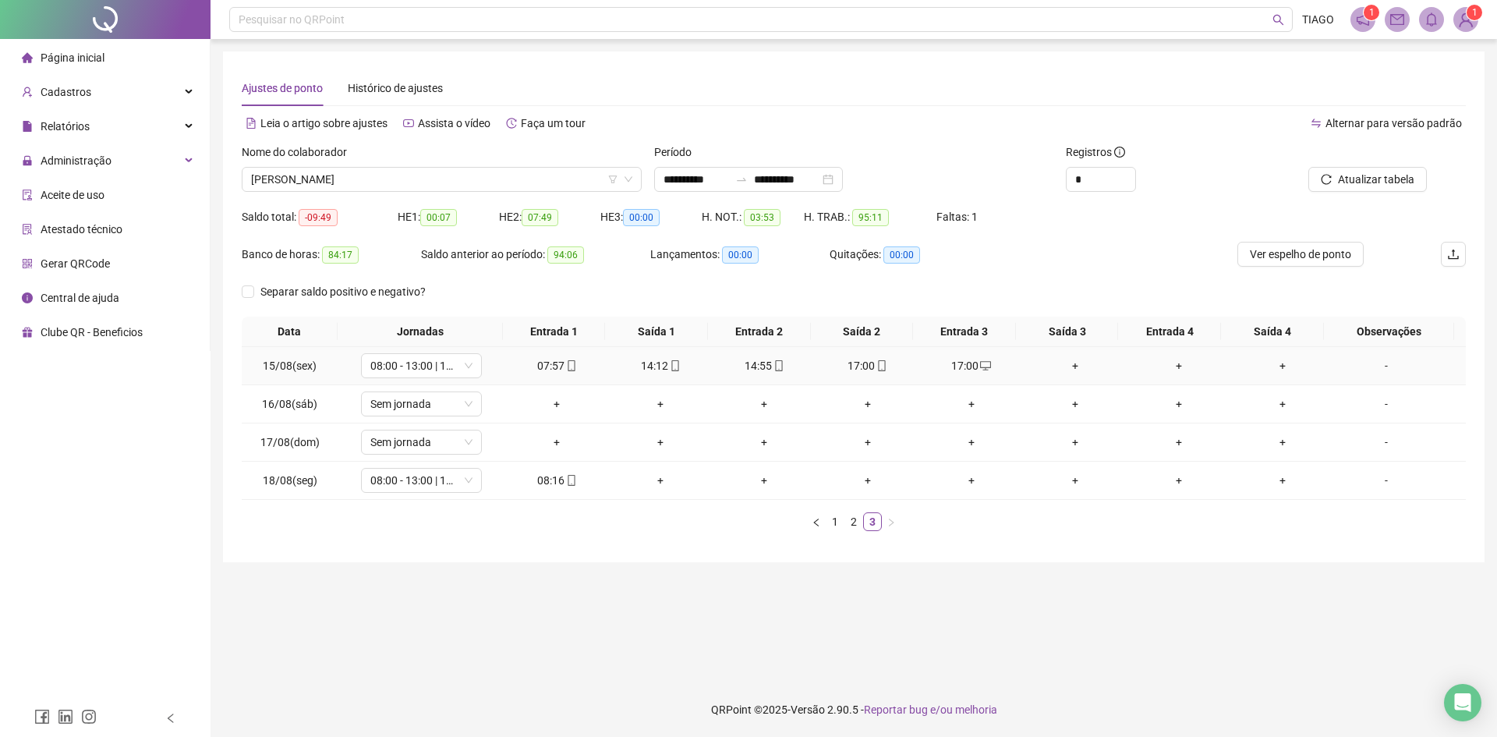
click at [964, 364] on div "17:00" at bounding box center [970, 365] width 91 height 17
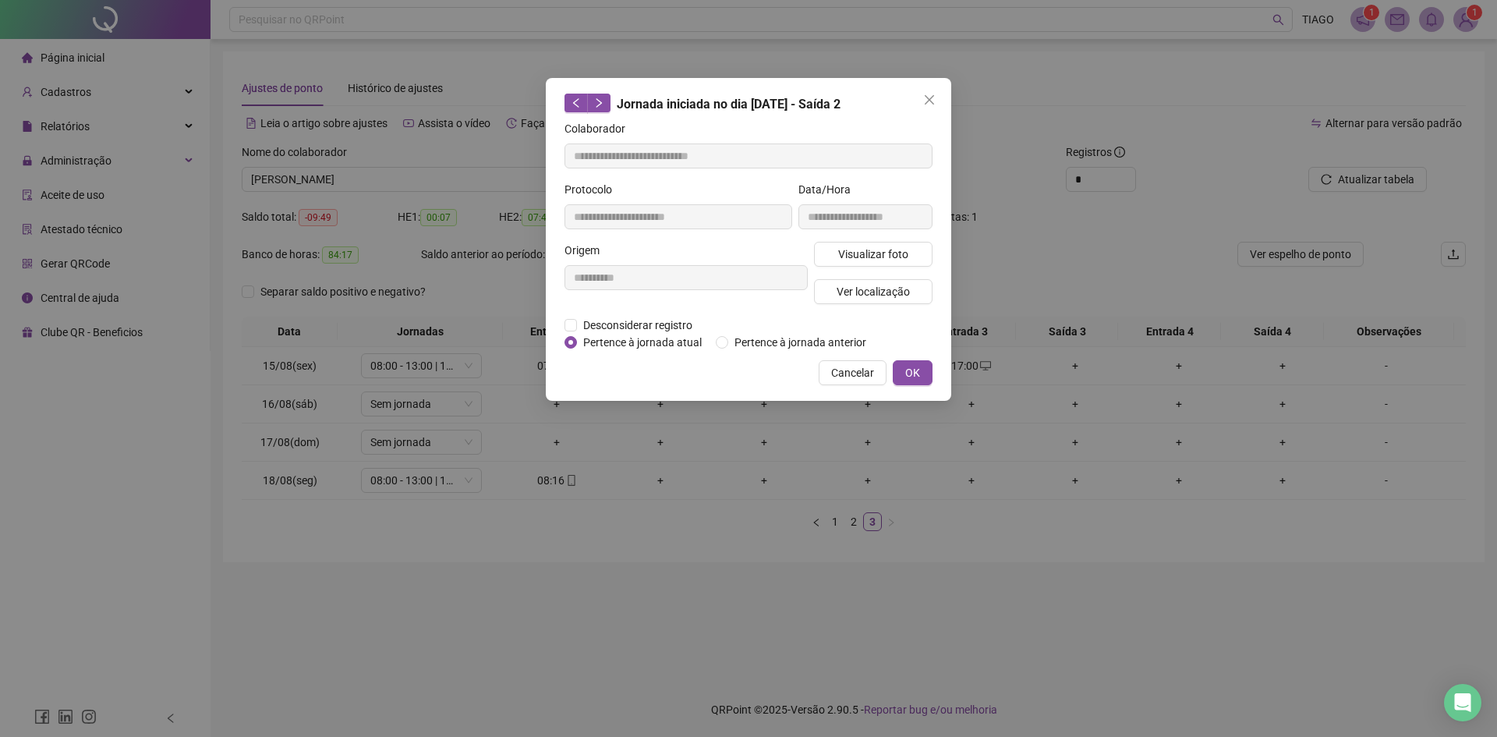
type input "**********"
click at [691, 327] on span "Desconsiderar registro" at bounding box center [638, 325] width 122 height 17
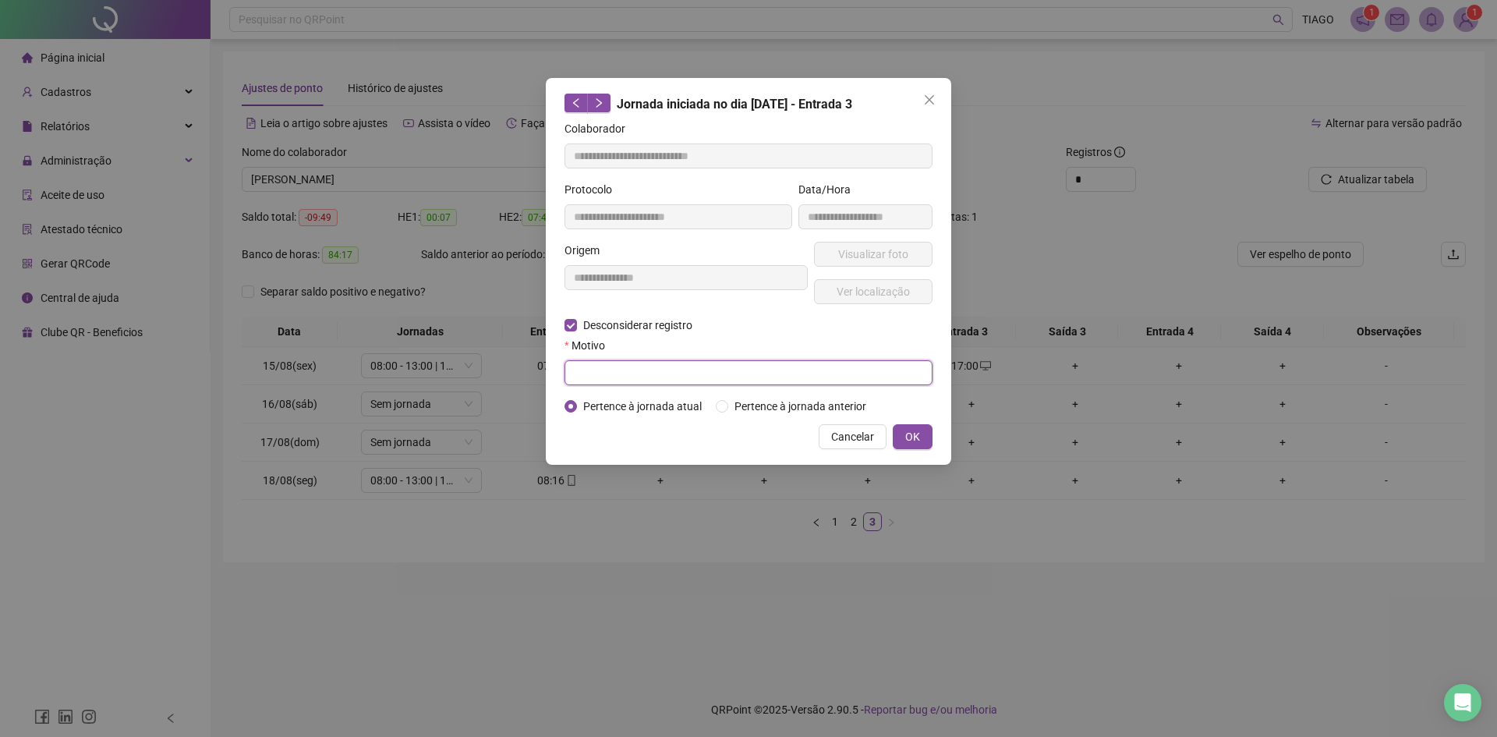
click at [712, 363] on input "text" at bounding box center [748, 372] width 368 height 25
type input "*"
type input "**********"
click at [921, 430] on button "OK" at bounding box center [913, 436] width 40 height 25
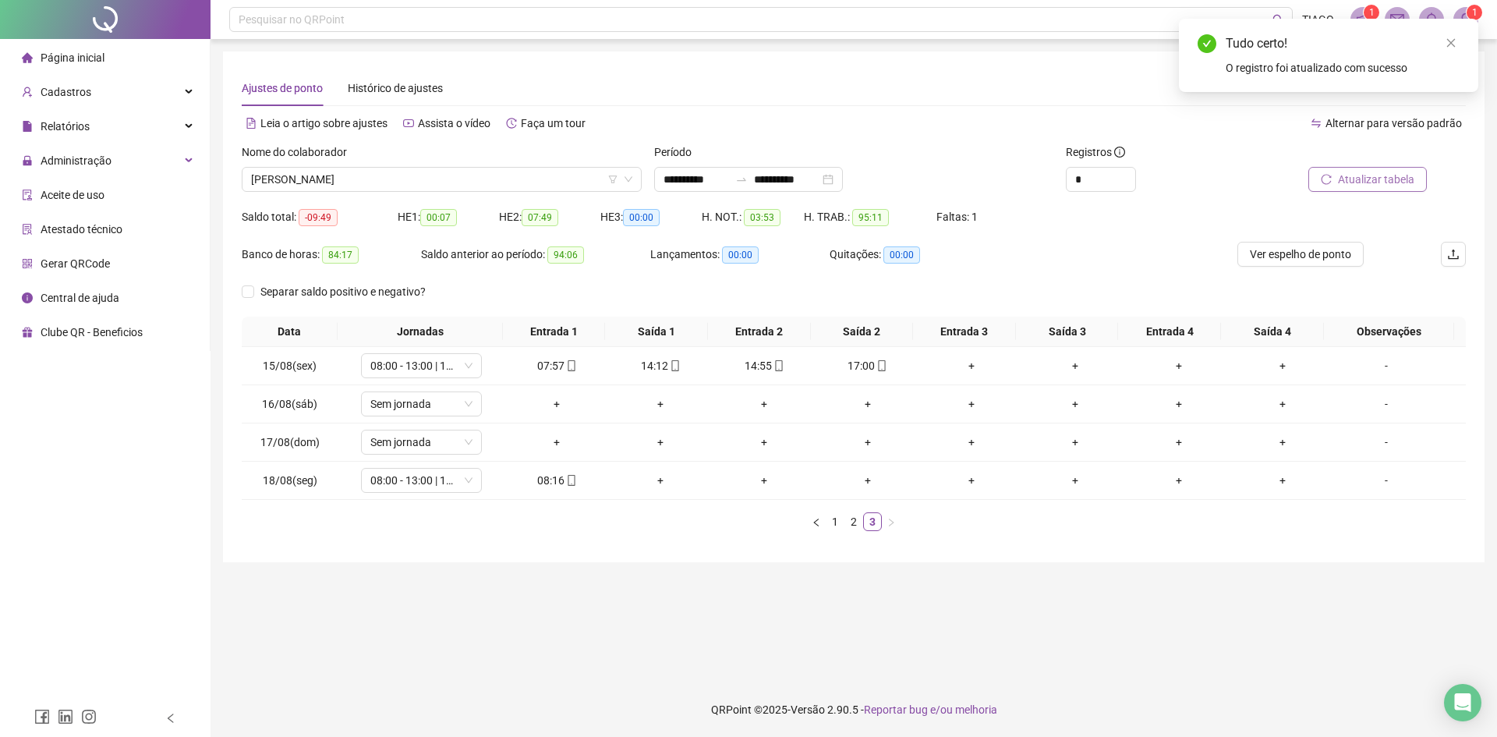
click at [1317, 183] on button "Atualizar tabela" at bounding box center [1367, 179] width 118 height 25
click at [854, 516] on link "2" at bounding box center [853, 521] width 17 height 17
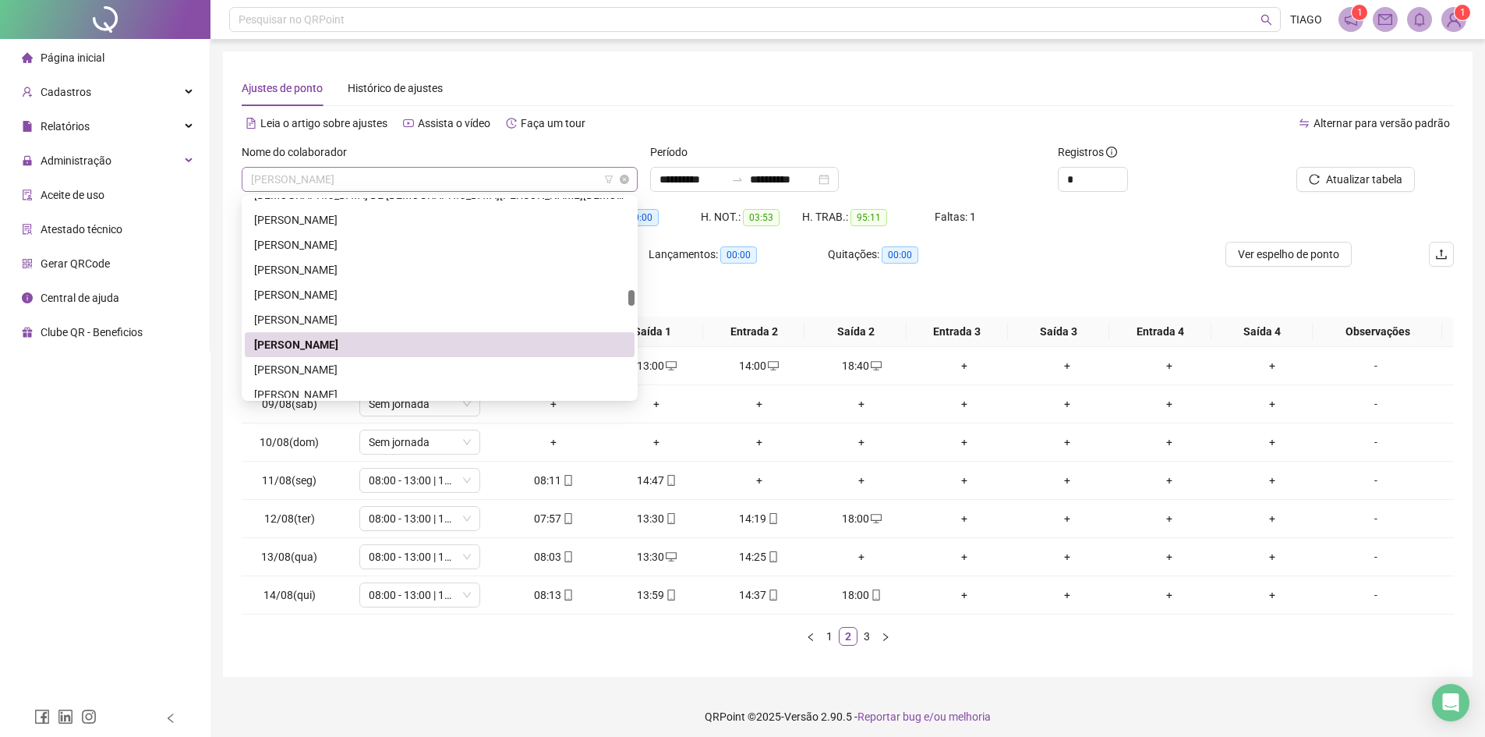
click at [463, 175] on span "[PERSON_NAME]" at bounding box center [439, 179] width 377 height 23
click at [405, 372] on div "[PERSON_NAME]" at bounding box center [439, 369] width 371 height 17
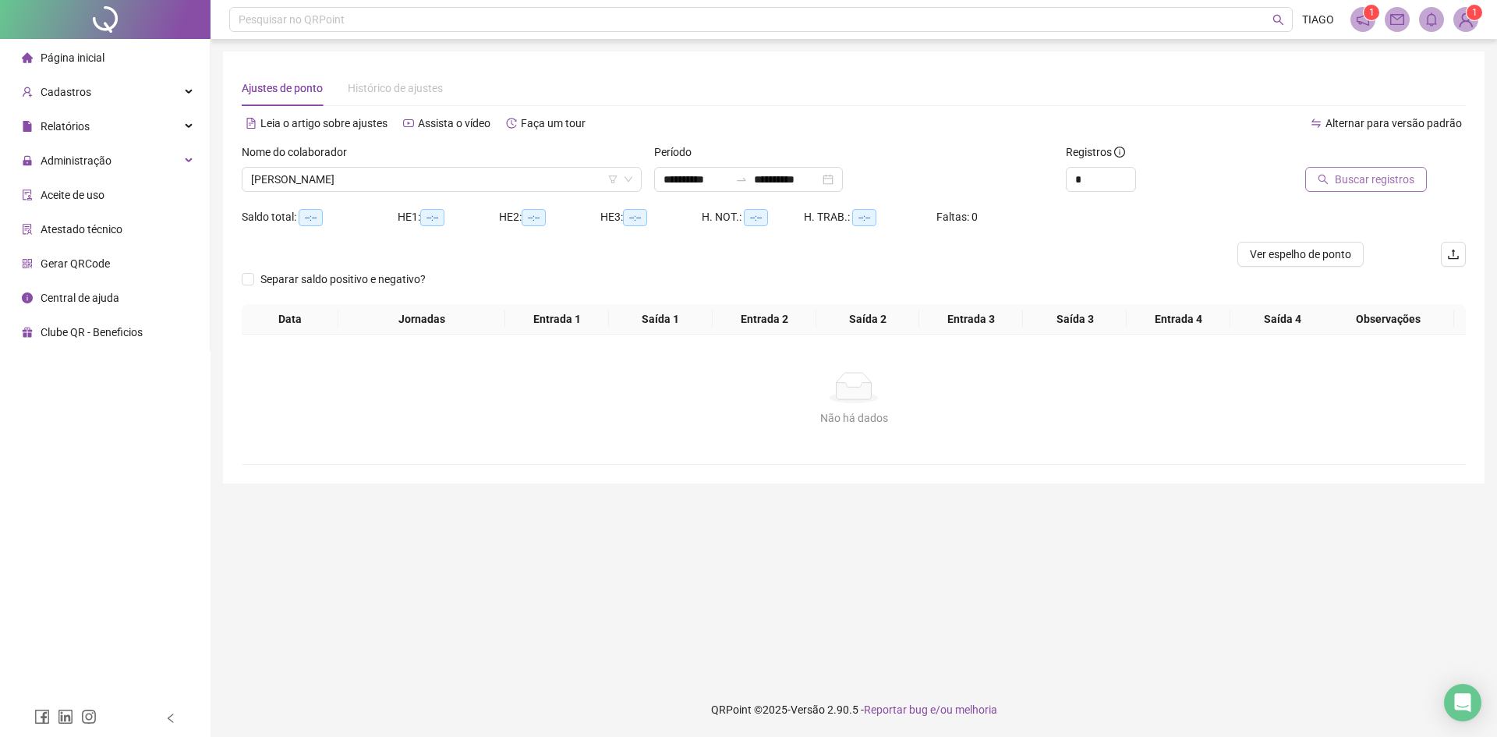
click at [1341, 168] on button "Buscar registros" at bounding box center [1366, 179] width 122 height 25
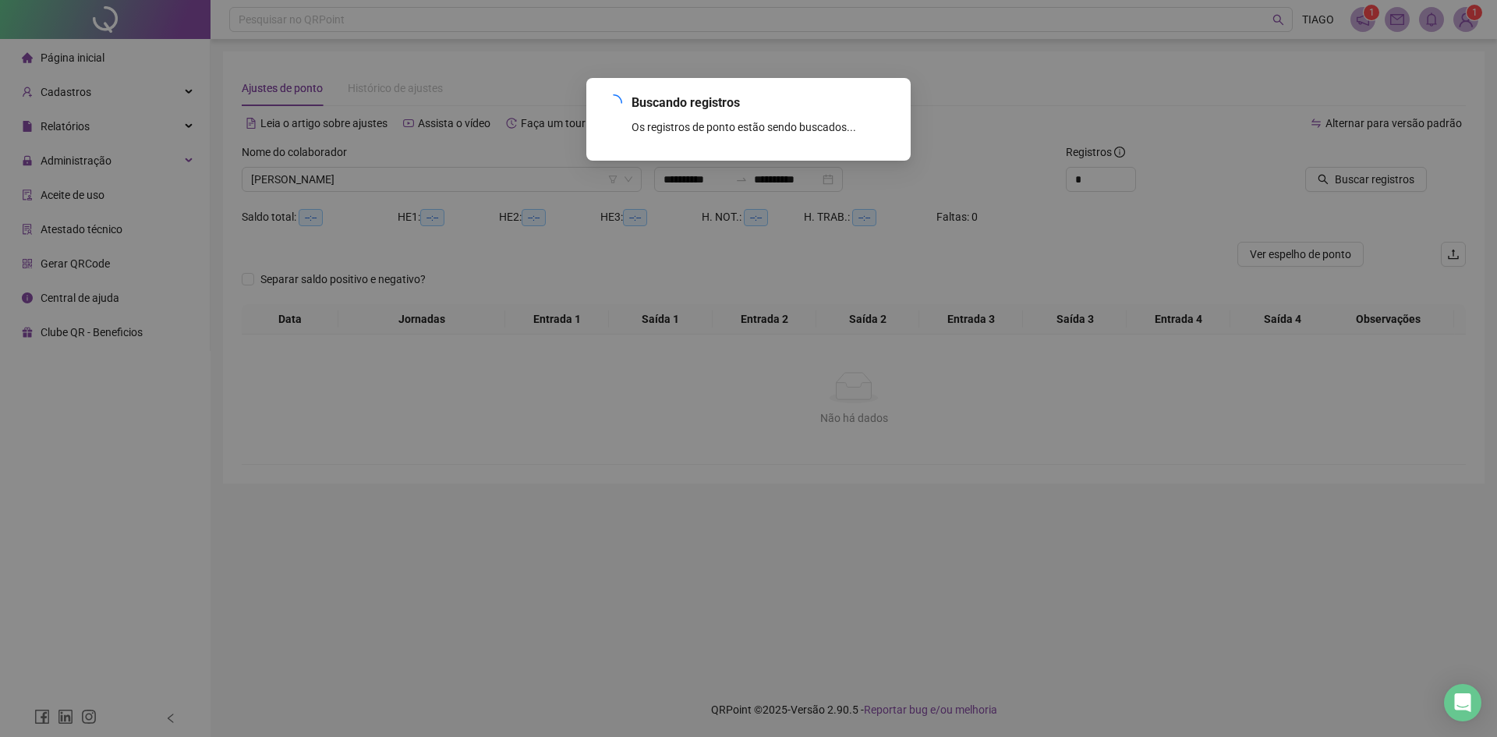
click at [1349, 180] on div "Buscando registros Os registros de ponto estão sendo buscados... OK" at bounding box center [748, 368] width 1497 height 737
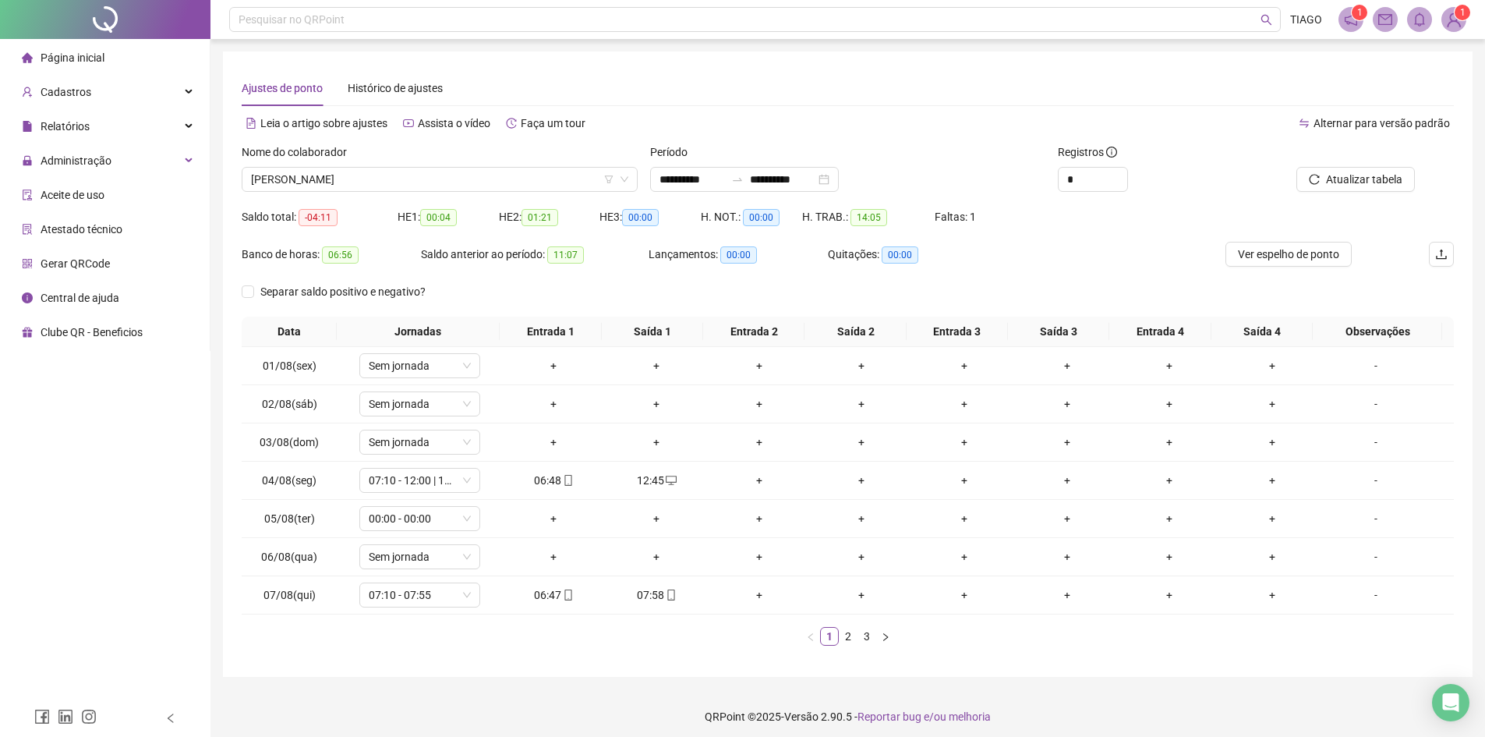
drag, startPoint x: 1349, startPoint y: 180, endPoint x: 808, endPoint y: 119, distance: 544.4
click at [808, 119] on div "Leia o artigo sobre ajustes Assista o vídeo Faça um tour" at bounding box center [545, 123] width 607 height 25
click at [851, 627] on li "2" at bounding box center [848, 636] width 19 height 19
click at [820, 640] on li "1" at bounding box center [829, 636] width 19 height 19
click at [843, 638] on link "2" at bounding box center [848, 636] width 17 height 17
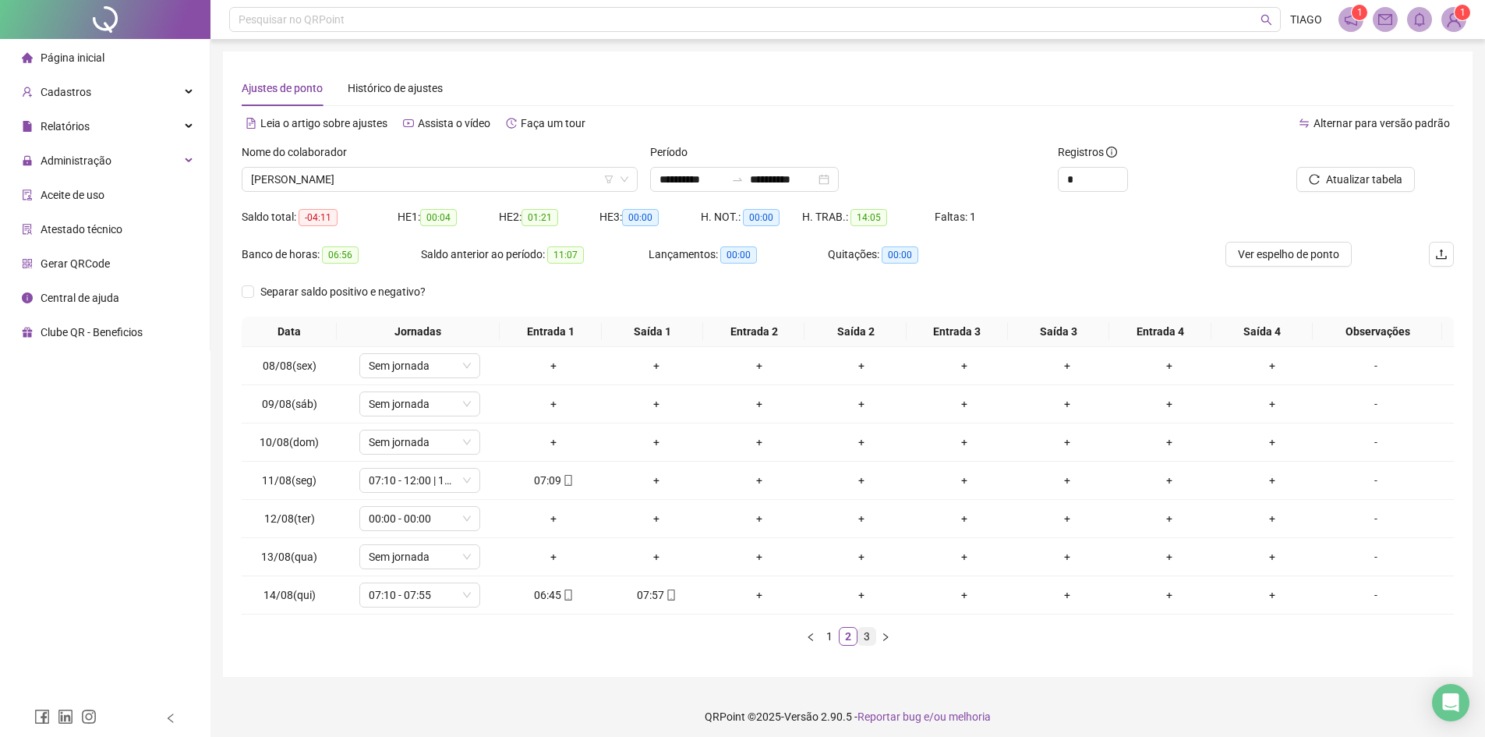
click at [872, 642] on link "3" at bounding box center [866, 636] width 17 height 17
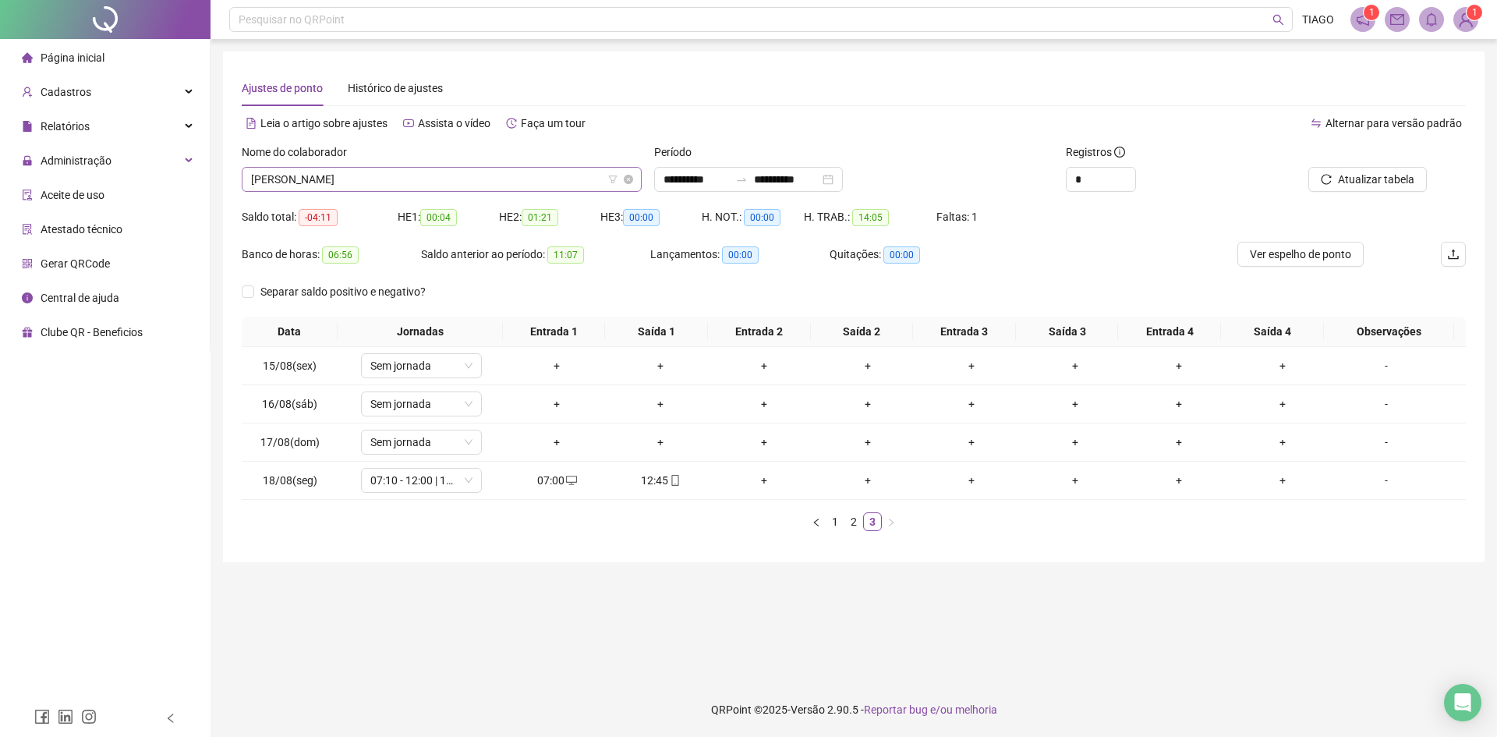
click at [373, 187] on span "[PERSON_NAME]" at bounding box center [441, 179] width 381 height 23
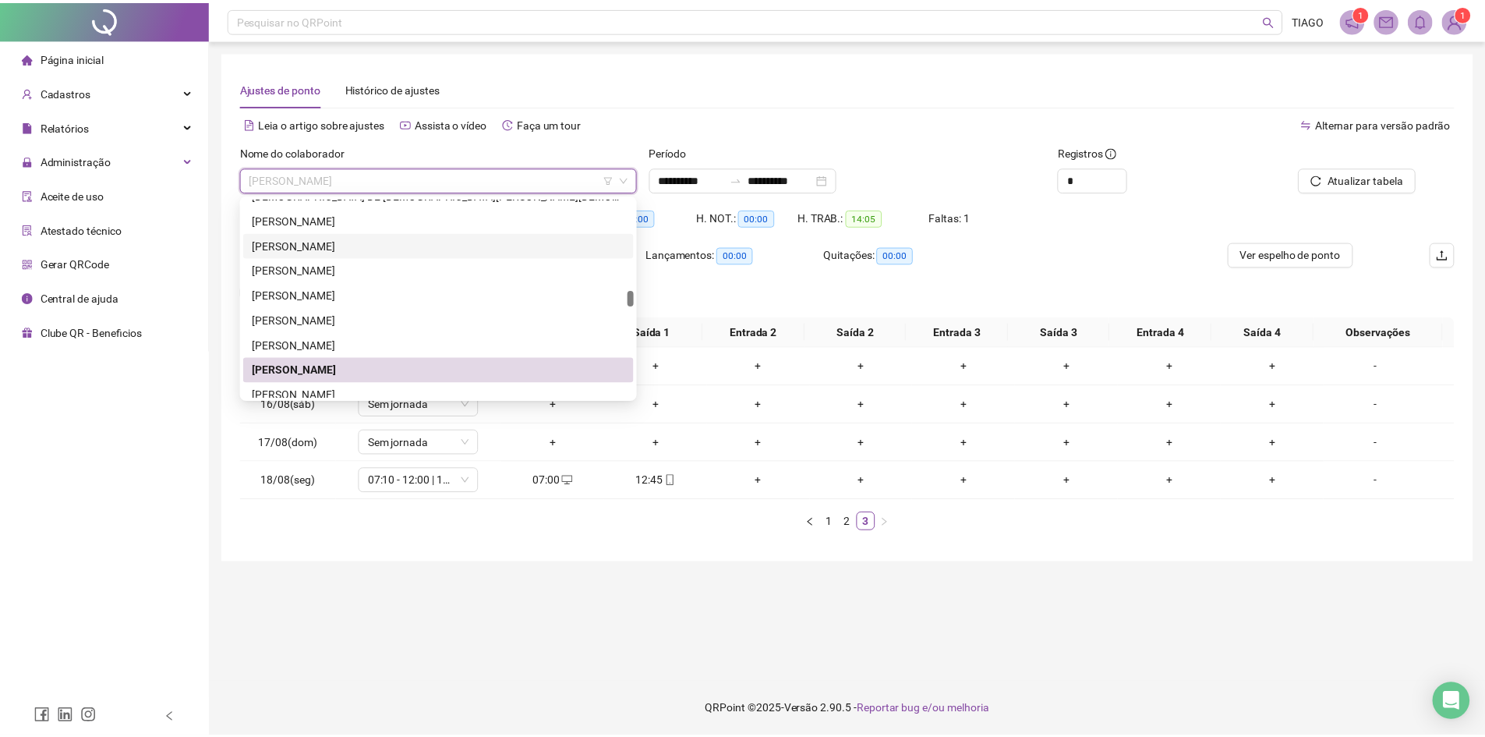
scroll to position [1715, 0]
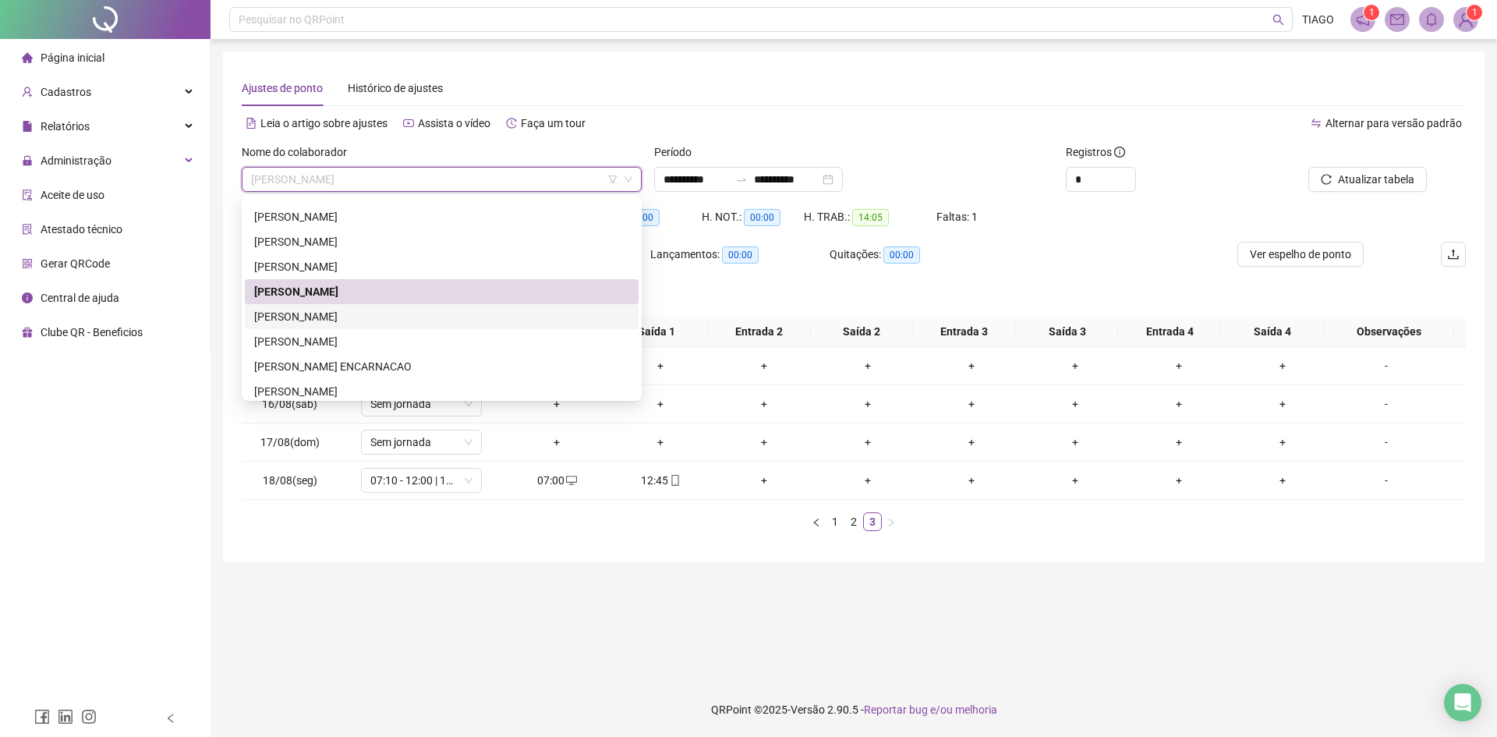
click at [384, 309] on div "[PERSON_NAME]" at bounding box center [441, 316] width 375 height 17
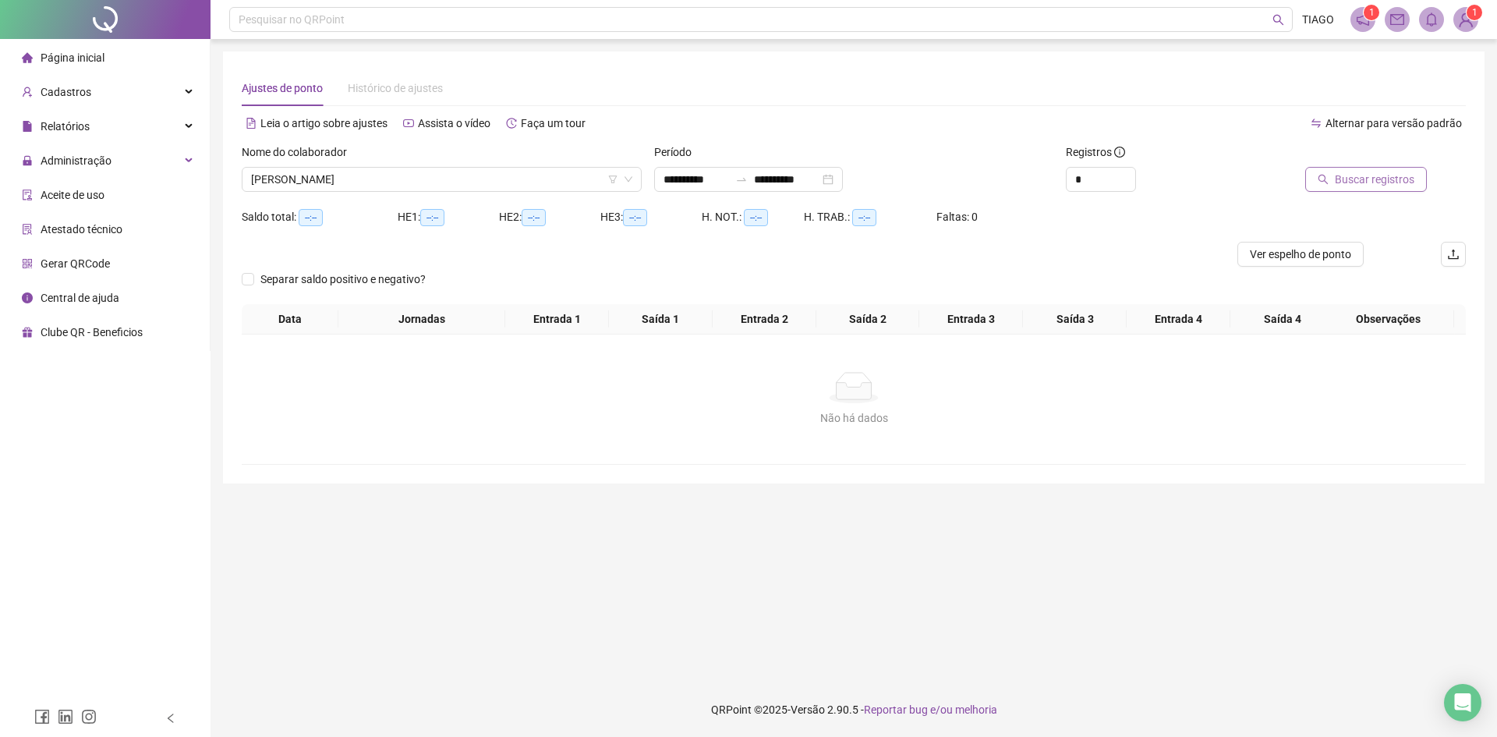
click at [1400, 180] on span "Buscar registros" at bounding box center [1375, 179] width 80 height 17
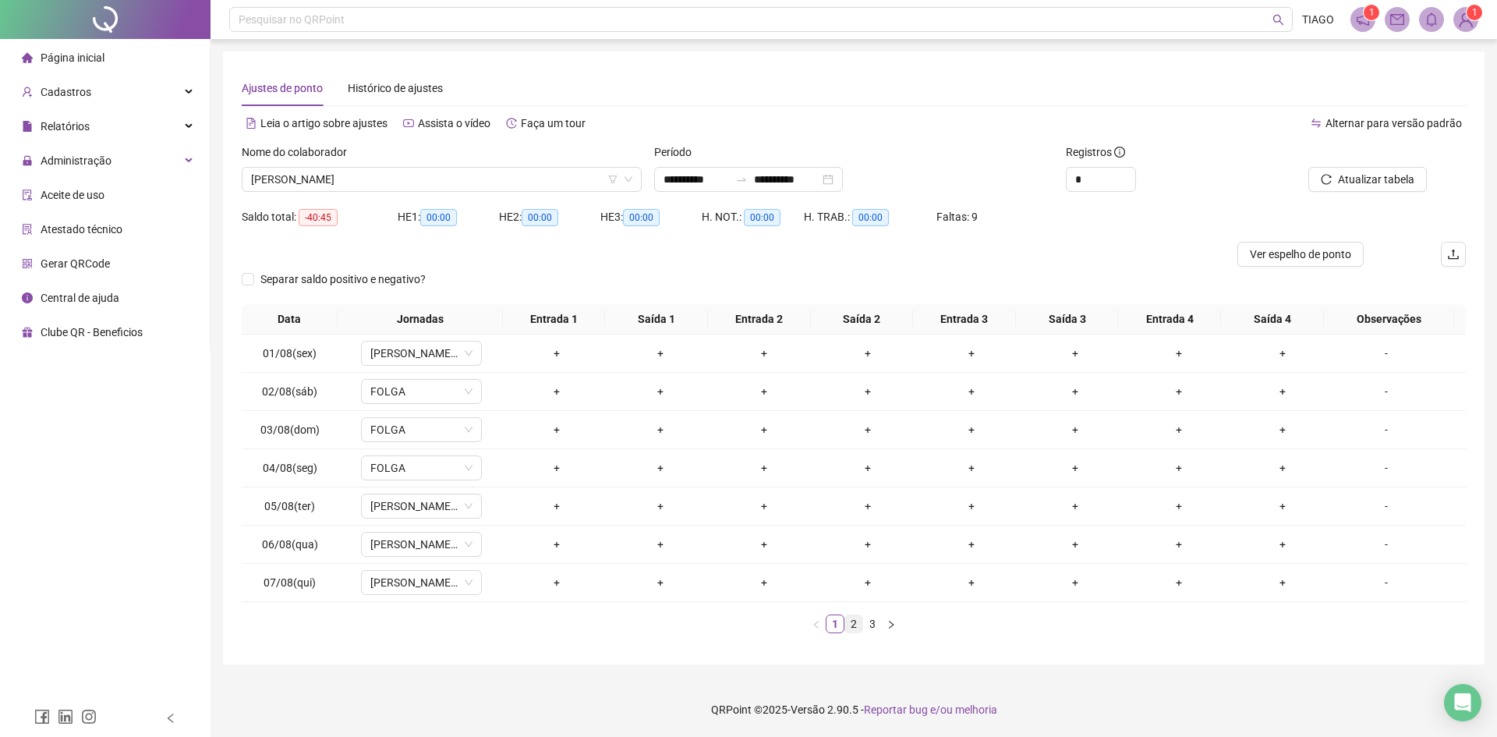
click at [855, 627] on link "2" at bounding box center [853, 623] width 17 height 17
click at [876, 624] on link "3" at bounding box center [872, 623] width 17 height 17
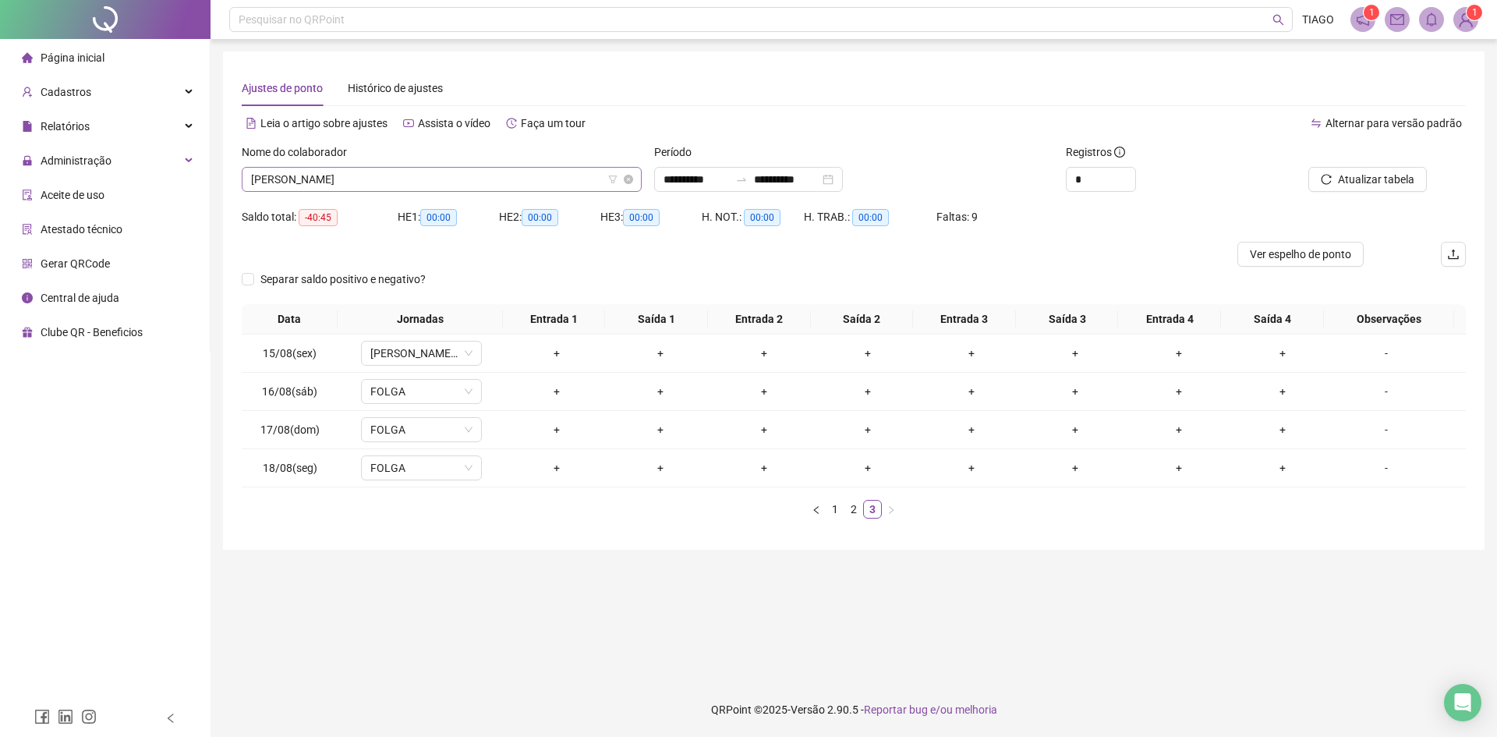
drag, startPoint x: 302, startPoint y: 200, endPoint x: 295, endPoint y: 171, distance: 30.3
click at [302, 198] on div "Nome do colaborador [PERSON_NAME]" at bounding box center [441, 173] width 412 height 61
click at [295, 170] on span "[PERSON_NAME]" at bounding box center [441, 179] width 381 height 23
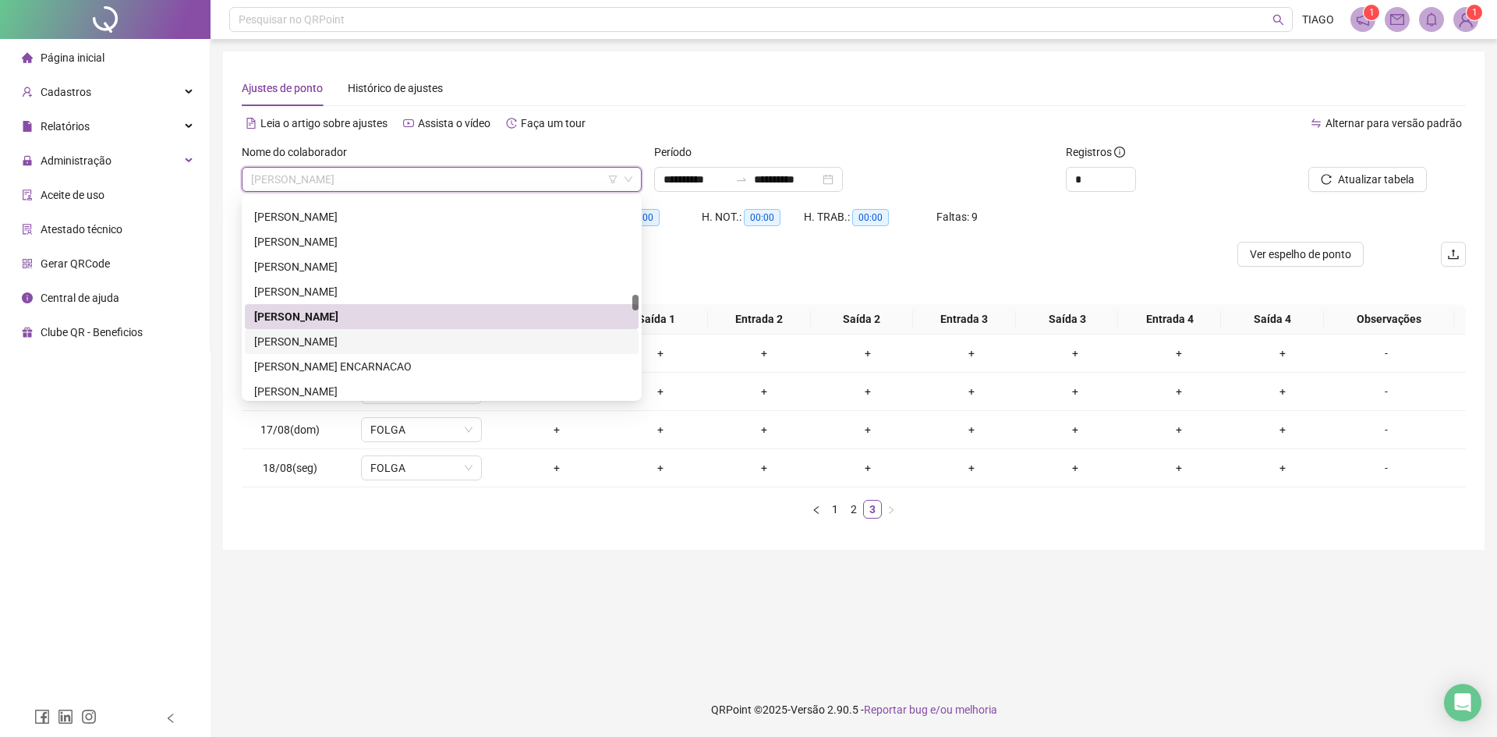
click at [317, 337] on div "[PERSON_NAME]" at bounding box center [441, 341] width 375 height 17
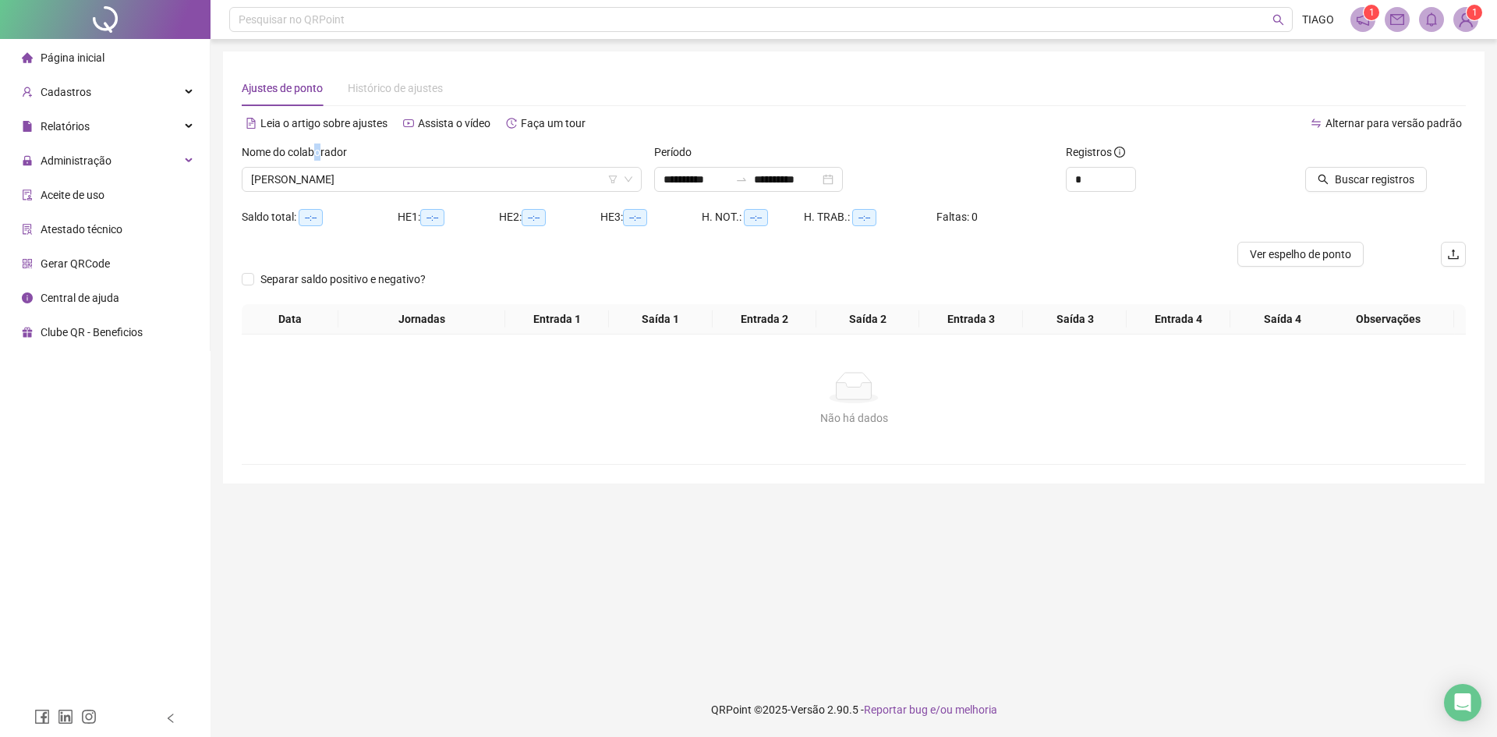
drag, startPoint x: 317, startPoint y: 149, endPoint x: 325, endPoint y: 154, distance: 9.5
click at [325, 154] on label "Nome do colaborador" at bounding box center [299, 151] width 115 height 17
click at [331, 175] on span "[PERSON_NAME]" at bounding box center [441, 179] width 381 height 23
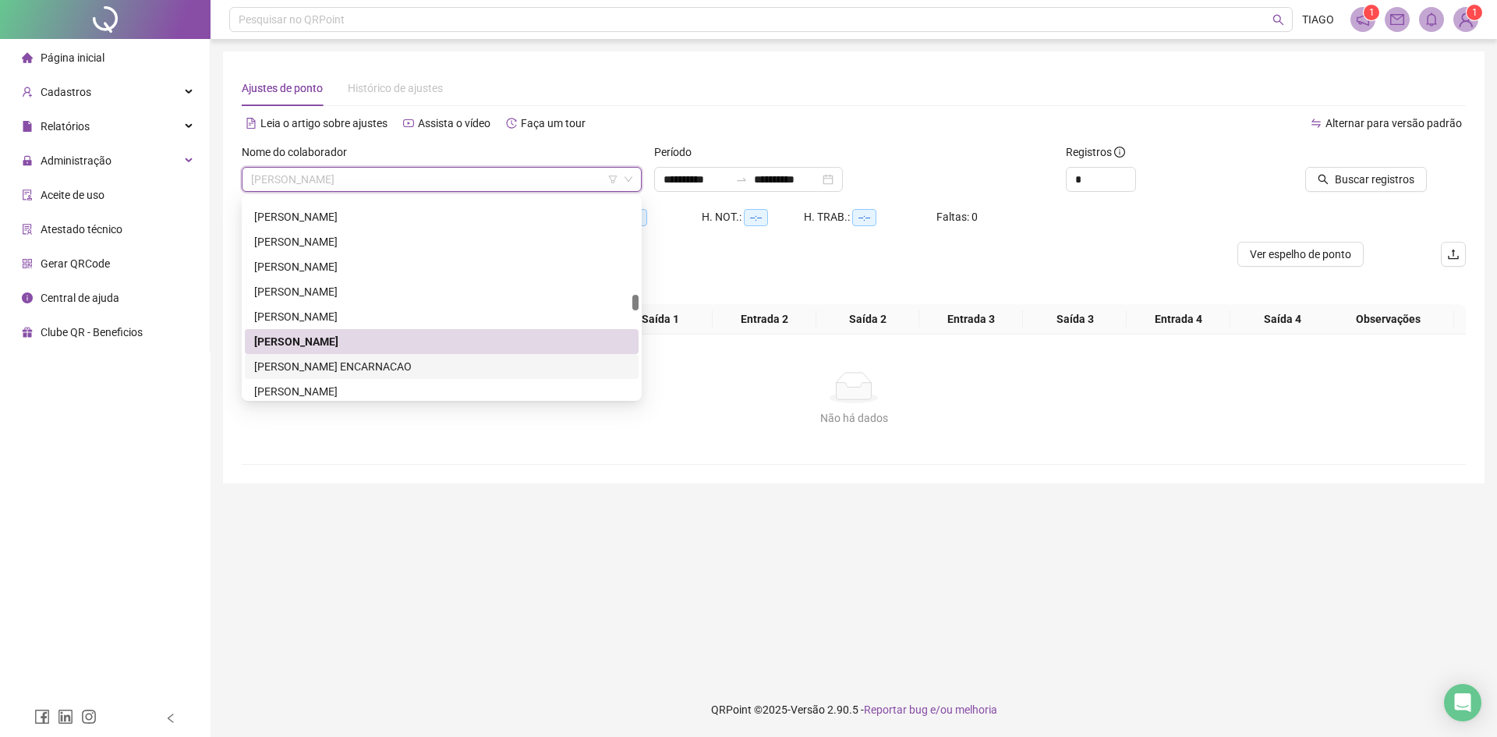
click at [348, 366] on div "[PERSON_NAME] ENCARNACAO" at bounding box center [441, 366] width 375 height 17
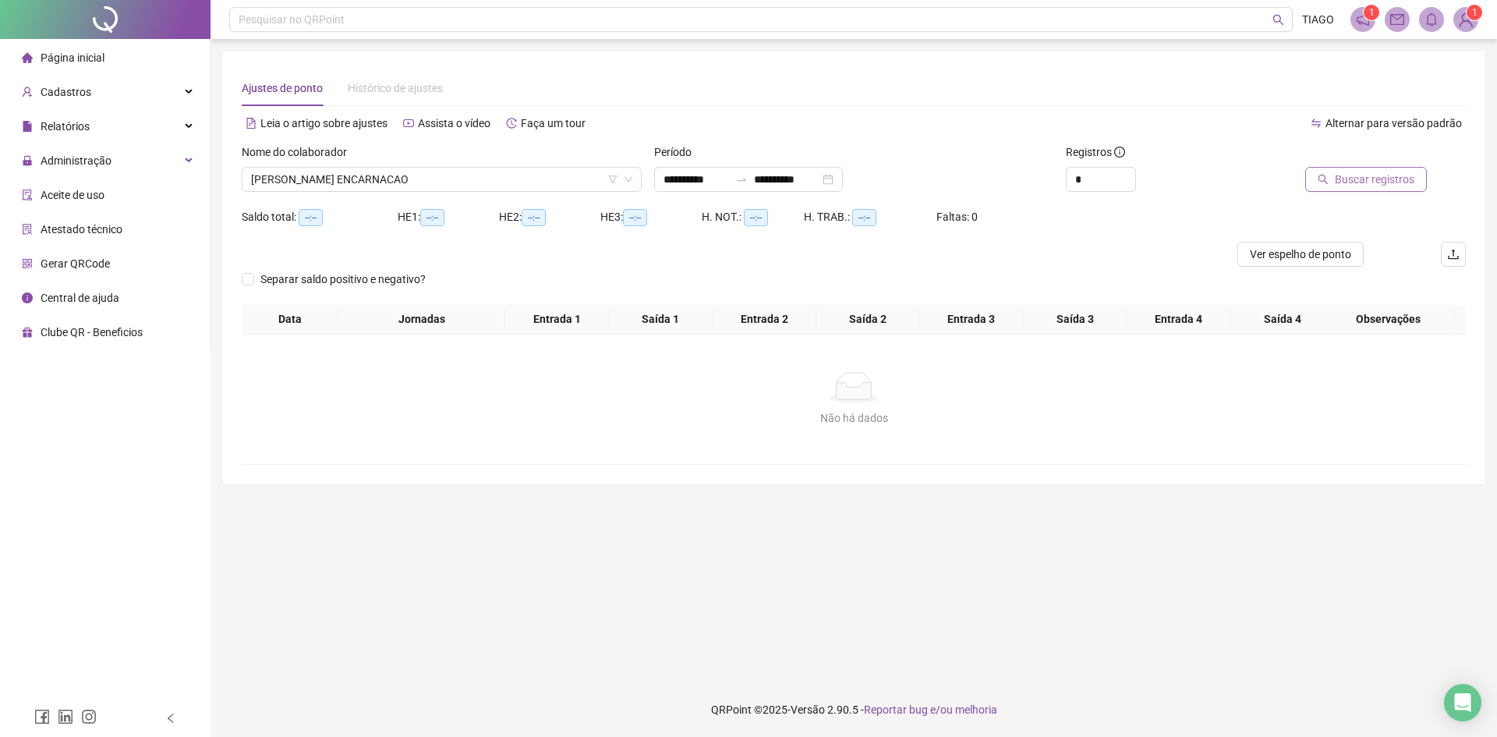
click at [1411, 175] on span "Buscar registros" at bounding box center [1375, 179] width 80 height 17
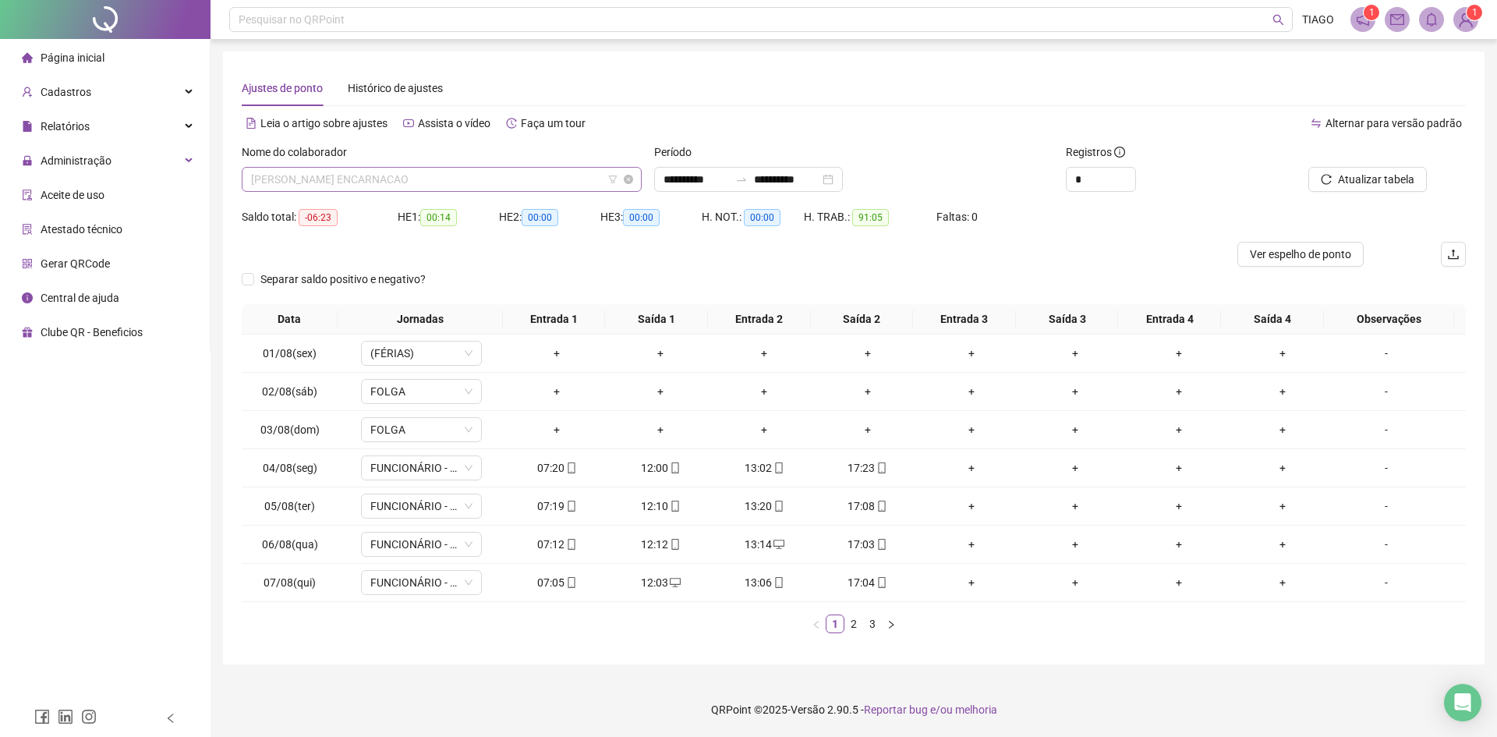
click at [457, 186] on span "[PERSON_NAME] ENCARNACAO" at bounding box center [441, 179] width 381 height 23
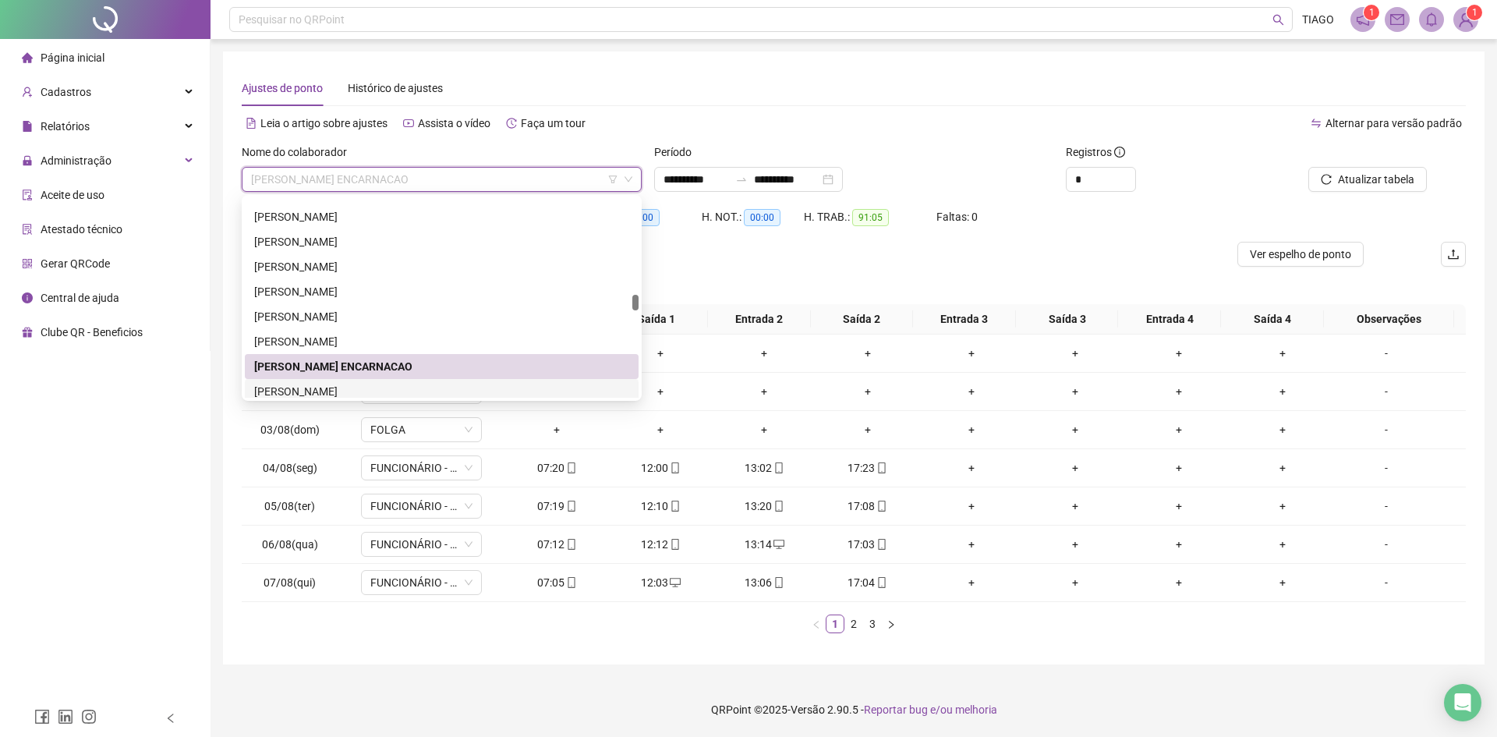
click at [373, 393] on div "[PERSON_NAME]" at bounding box center [441, 391] width 375 height 17
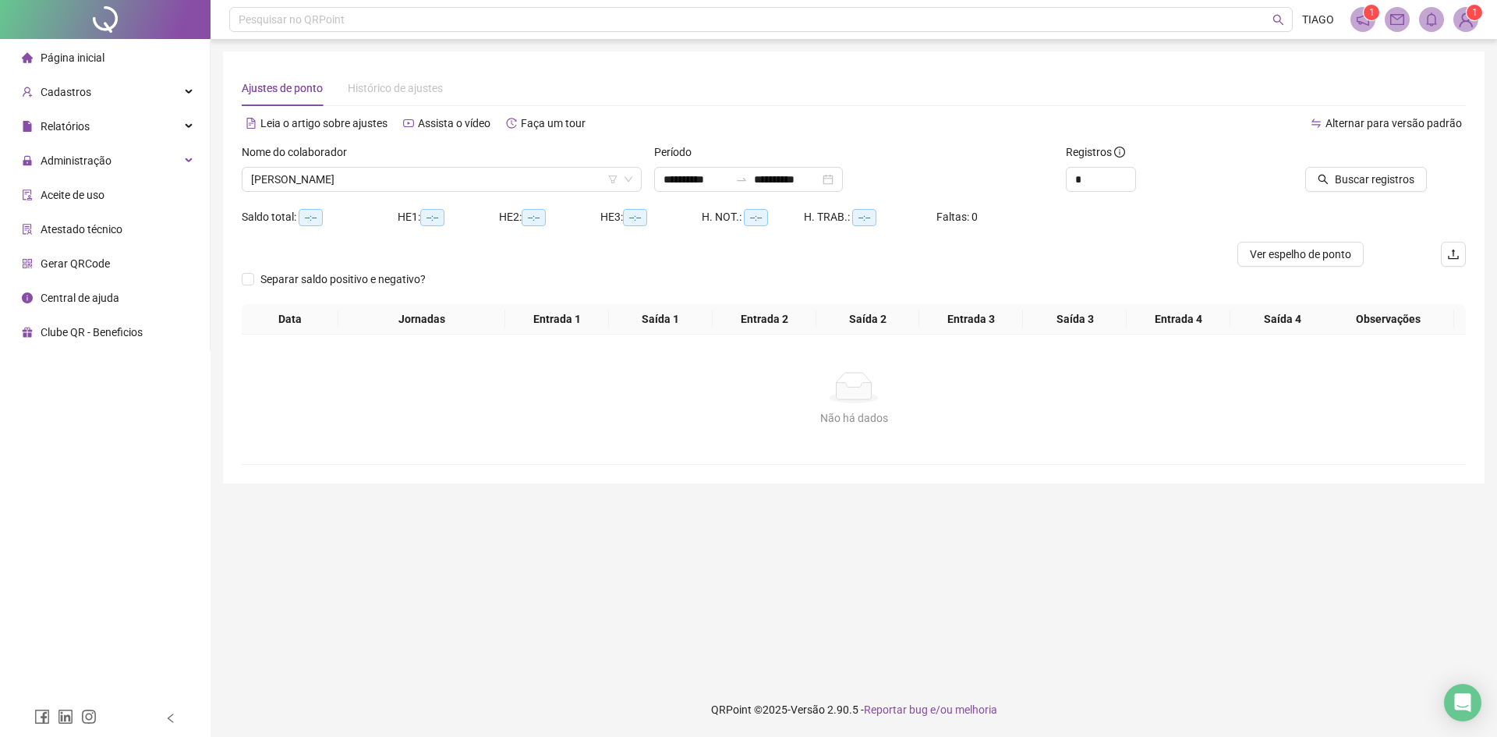
click at [1328, 182] on icon "search" at bounding box center [1322, 179] width 11 height 11
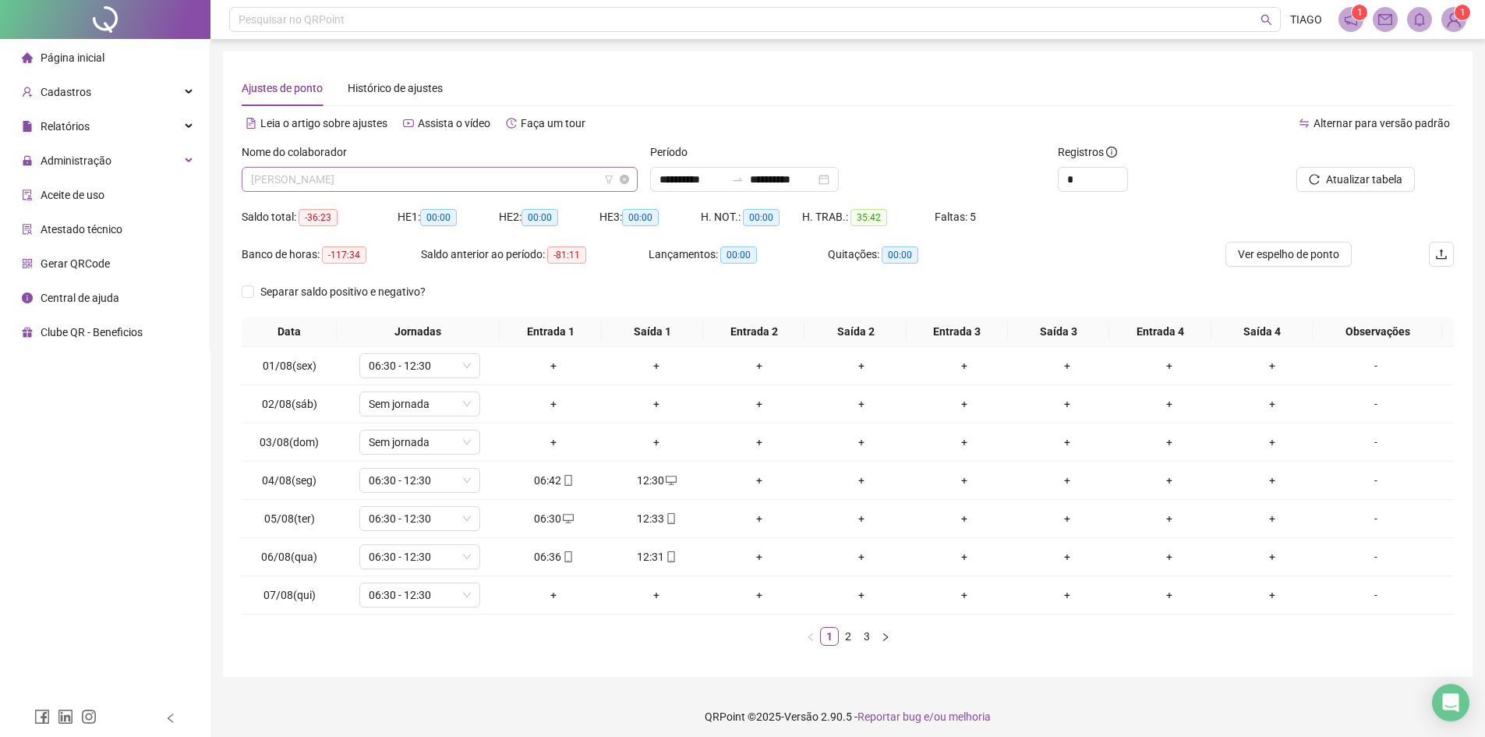
click at [440, 180] on span "[PERSON_NAME]" at bounding box center [439, 179] width 377 height 23
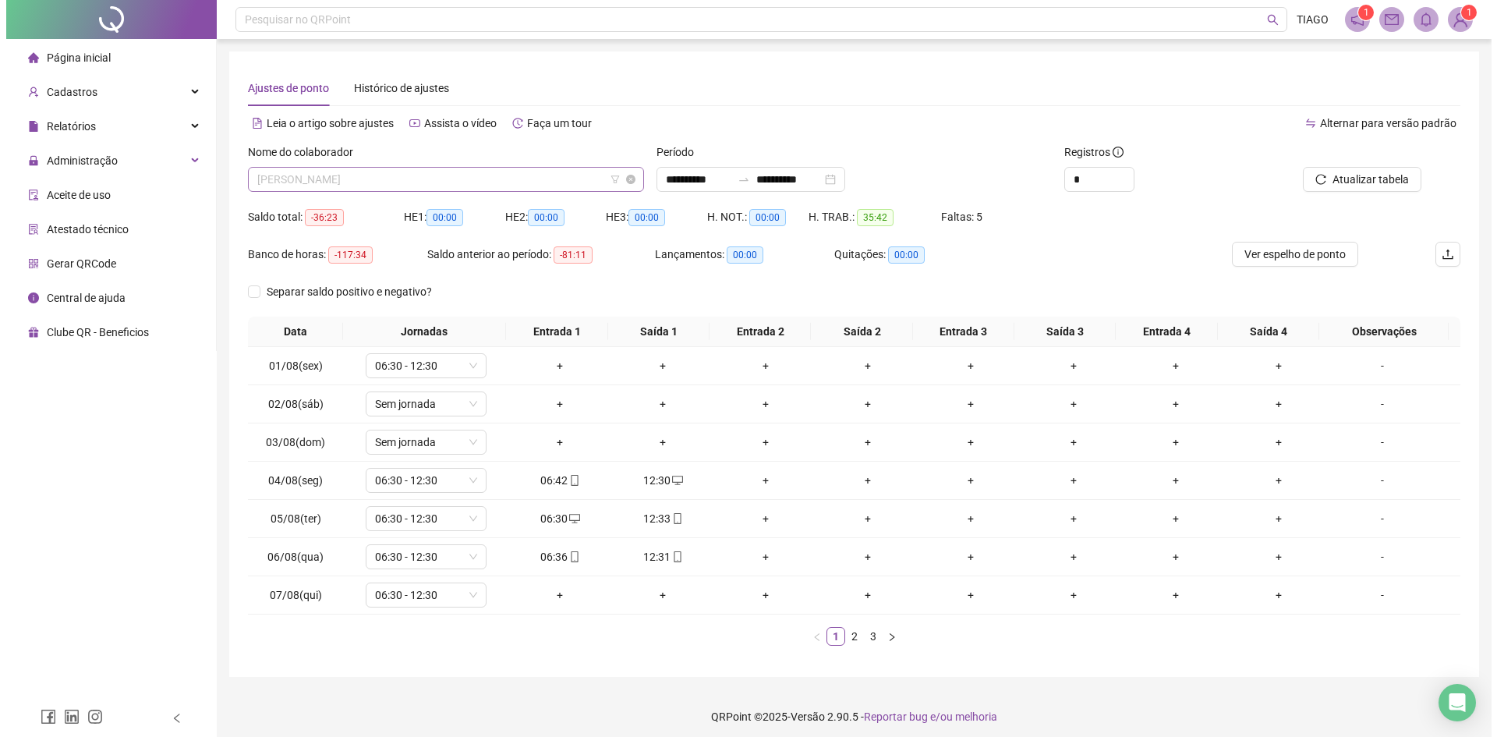
scroll to position [1721, 0]
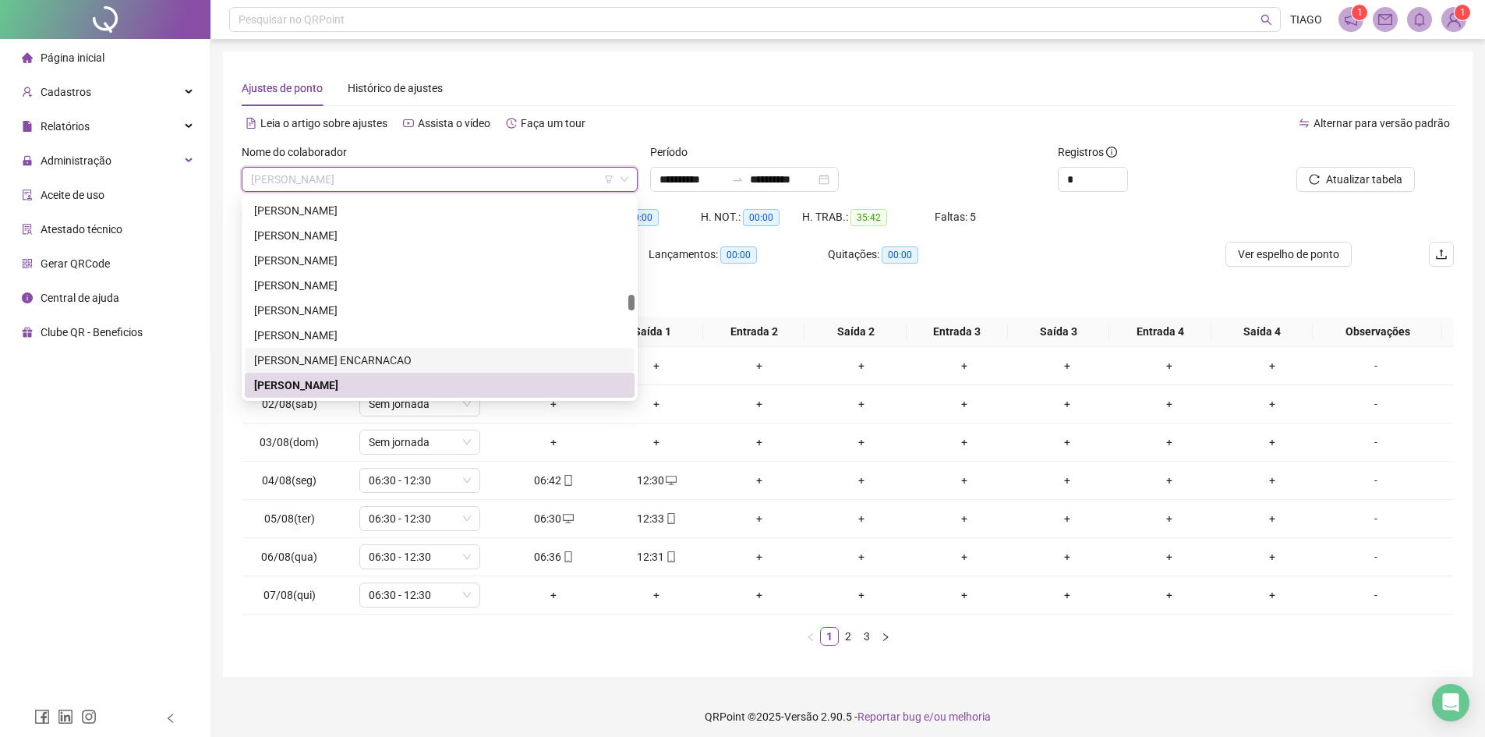
click at [349, 362] on div "[PERSON_NAME] ENCARNACAO" at bounding box center [439, 360] width 371 height 17
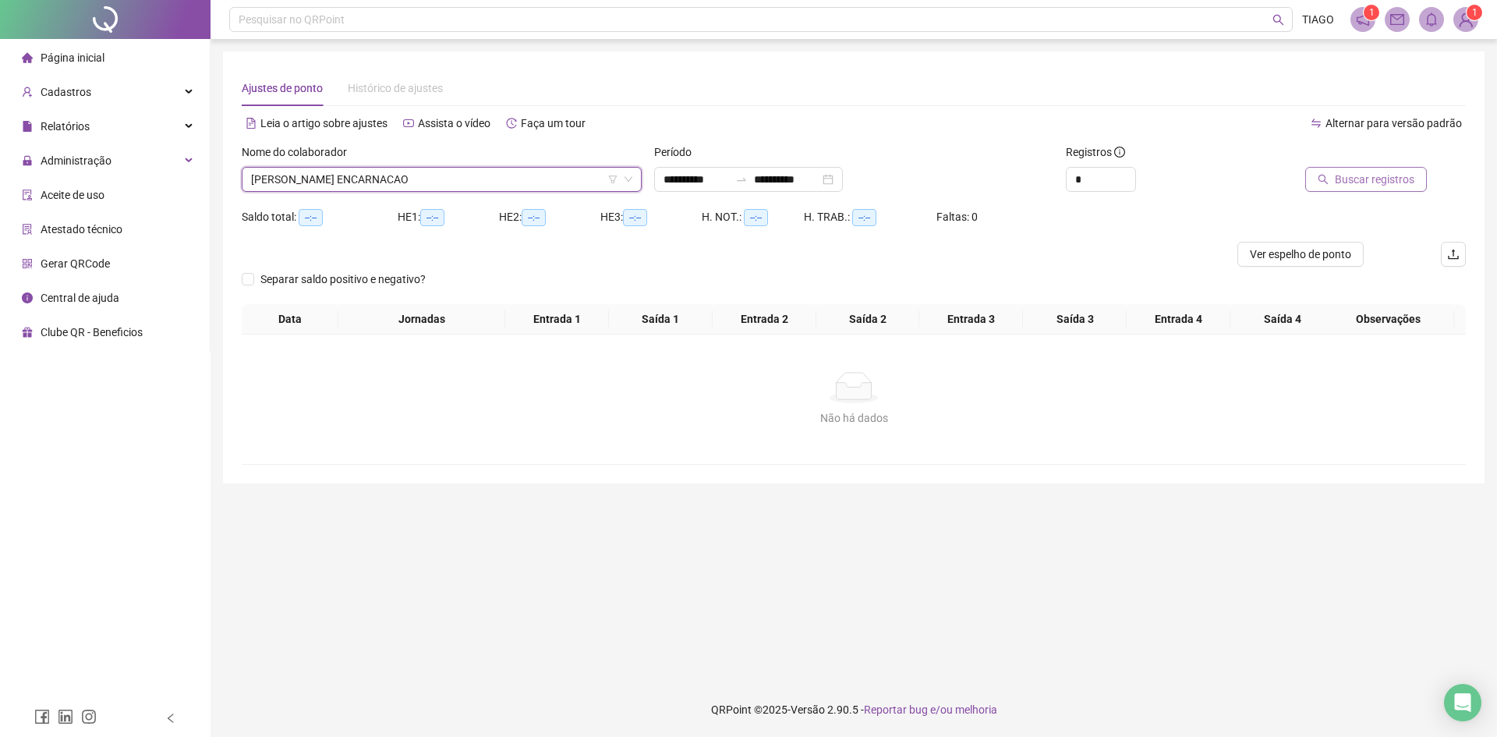
click at [1312, 188] on button "Buscar registros" at bounding box center [1366, 179] width 122 height 25
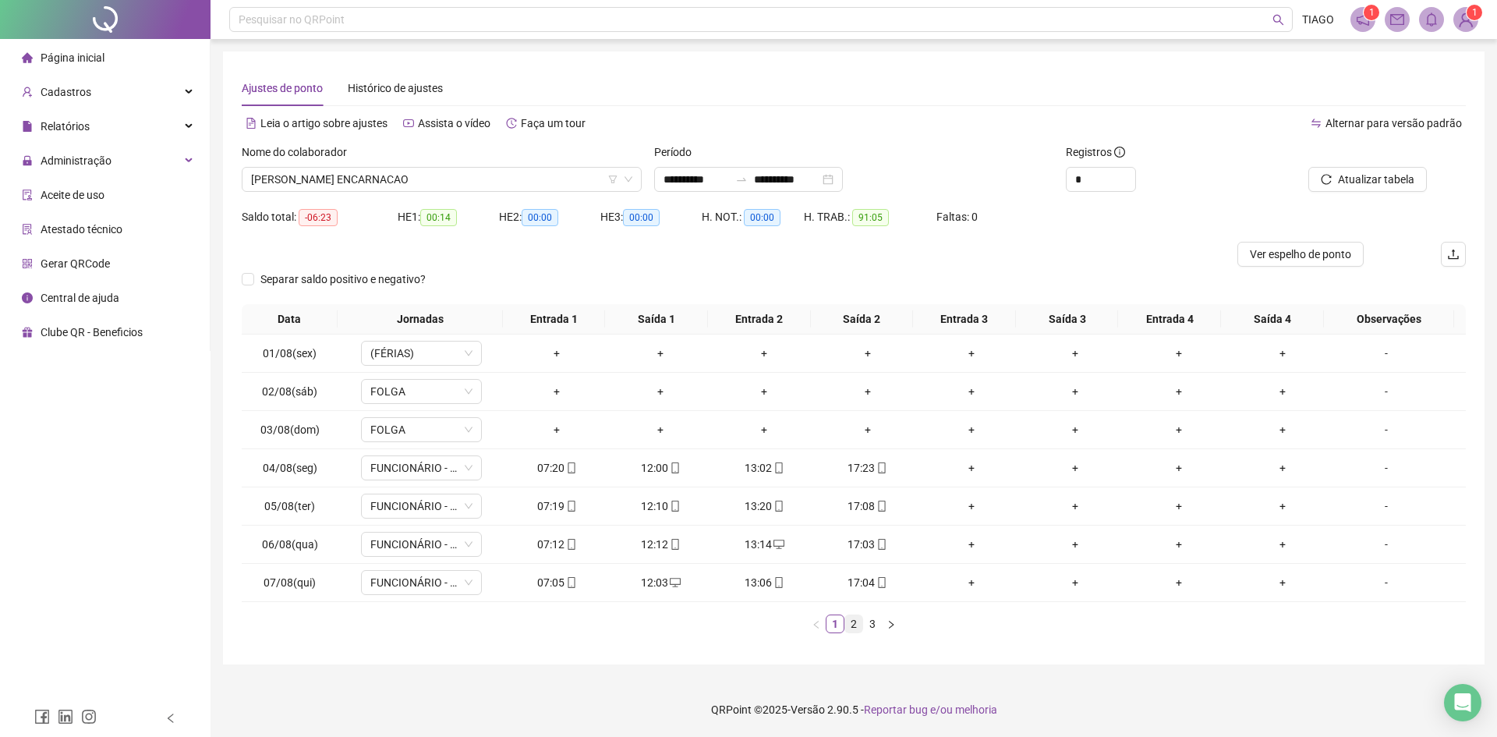
click at [850, 619] on link "2" at bounding box center [853, 623] width 17 height 17
click at [868, 619] on link "3" at bounding box center [872, 623] width 17 height 17
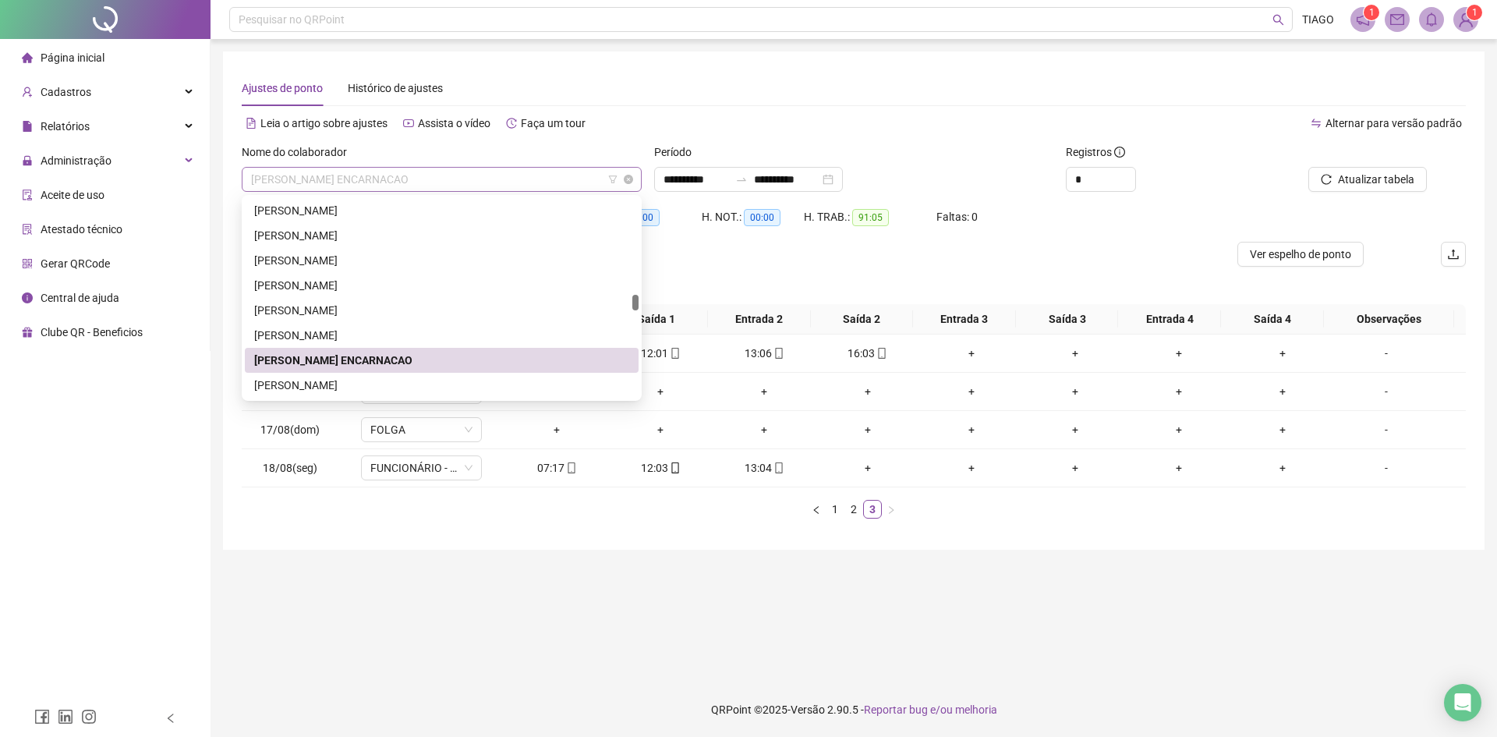
click at [422, 176] on span "[PERSON_NAME] ENCARNACAO" at bounding box center [441, 179] width 381 height 23
click at [428, 376] on div "[PERSON_NAME]" at bounding box center [442, 385] width 394 height 25
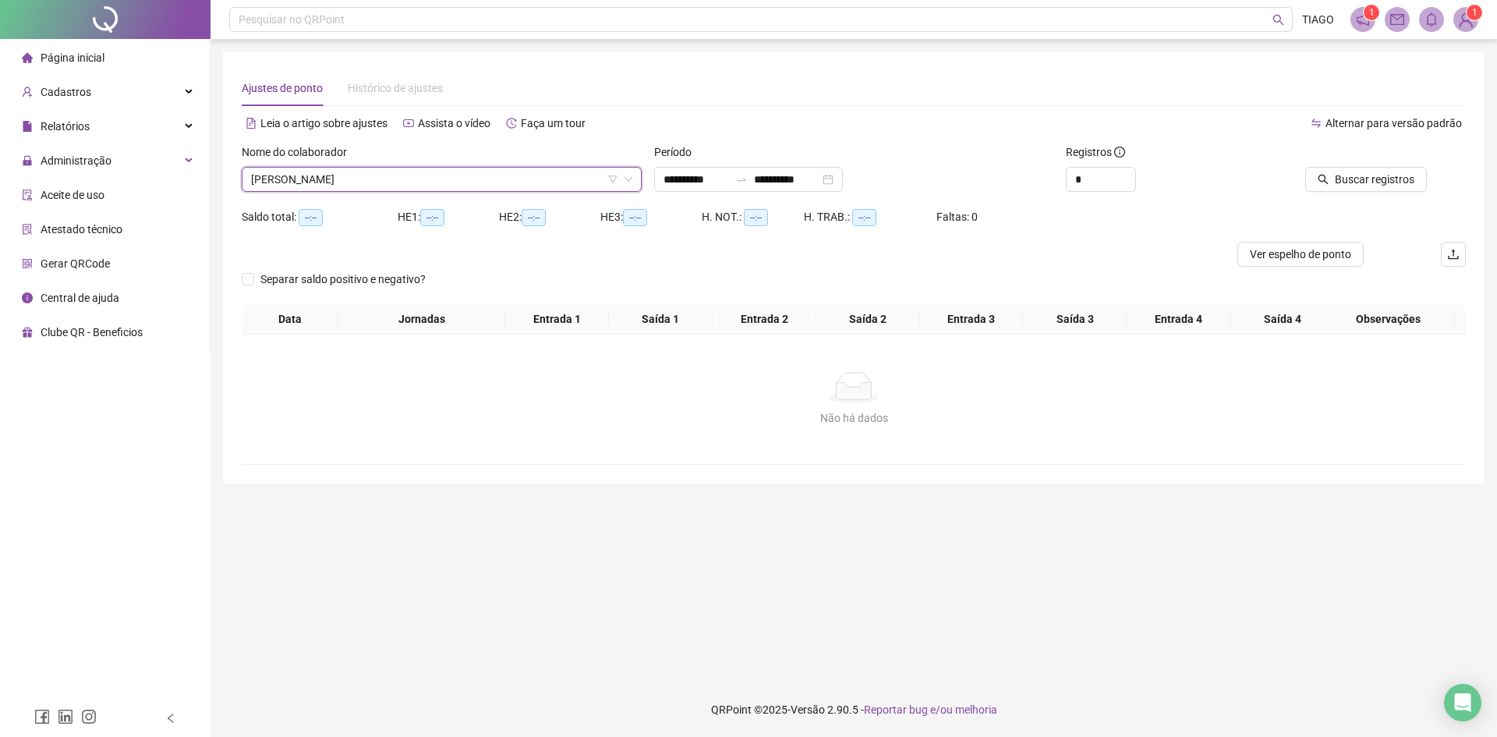
click at [1356, 164] on div at bounding box center [1349, 154] width 154 height 23
click at [1347, 172] on span "Buscar registros" at bounding box center [1375, 179] width 80 height 17
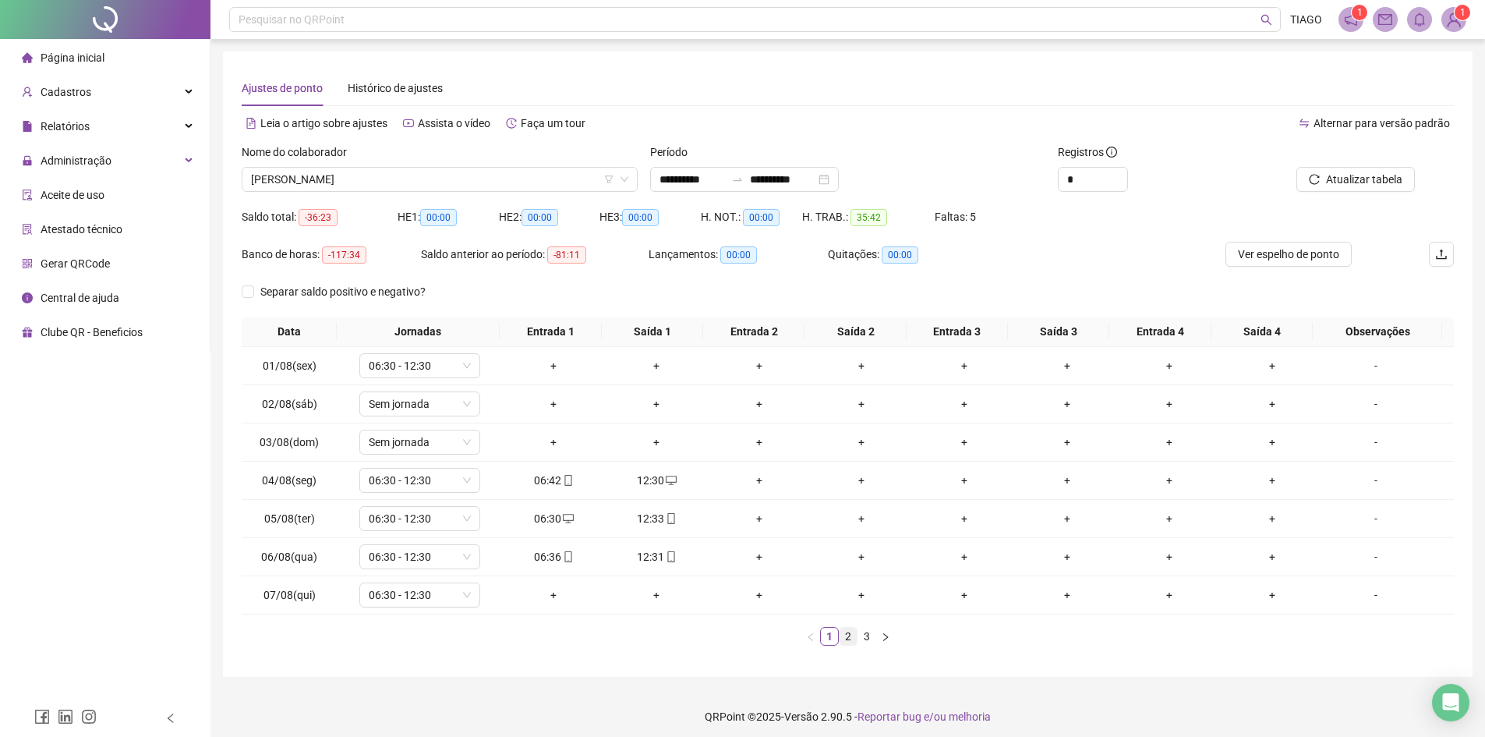
click at [846, 636] on link "2" at bounding box center [848, 636] width 17 height 17
click at [863, 635] on link "3" at bounding box center [866, 636] width 17 height 17
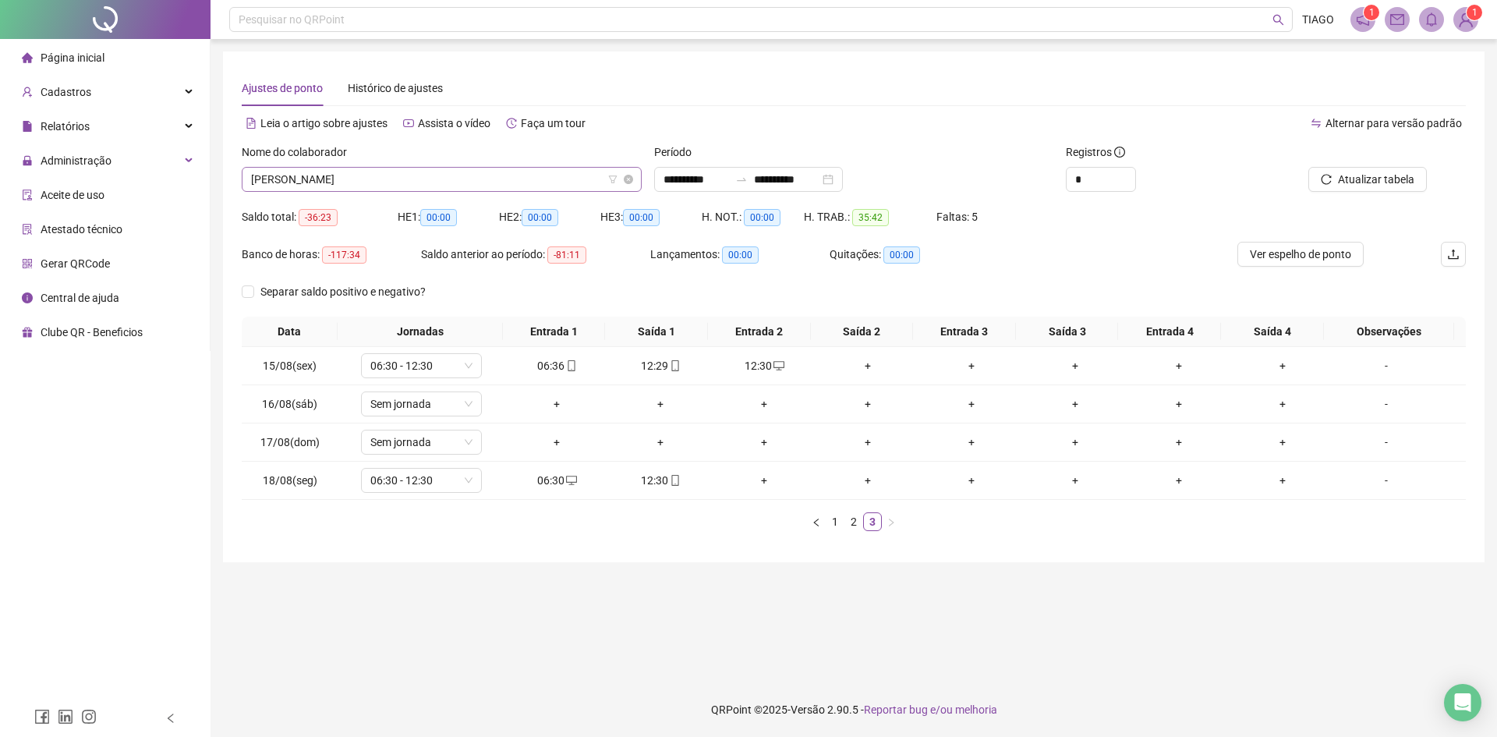
click at [325, 181] on span "[PERSON_NAME]" at bounding box center [441, 179] width 381 height 23
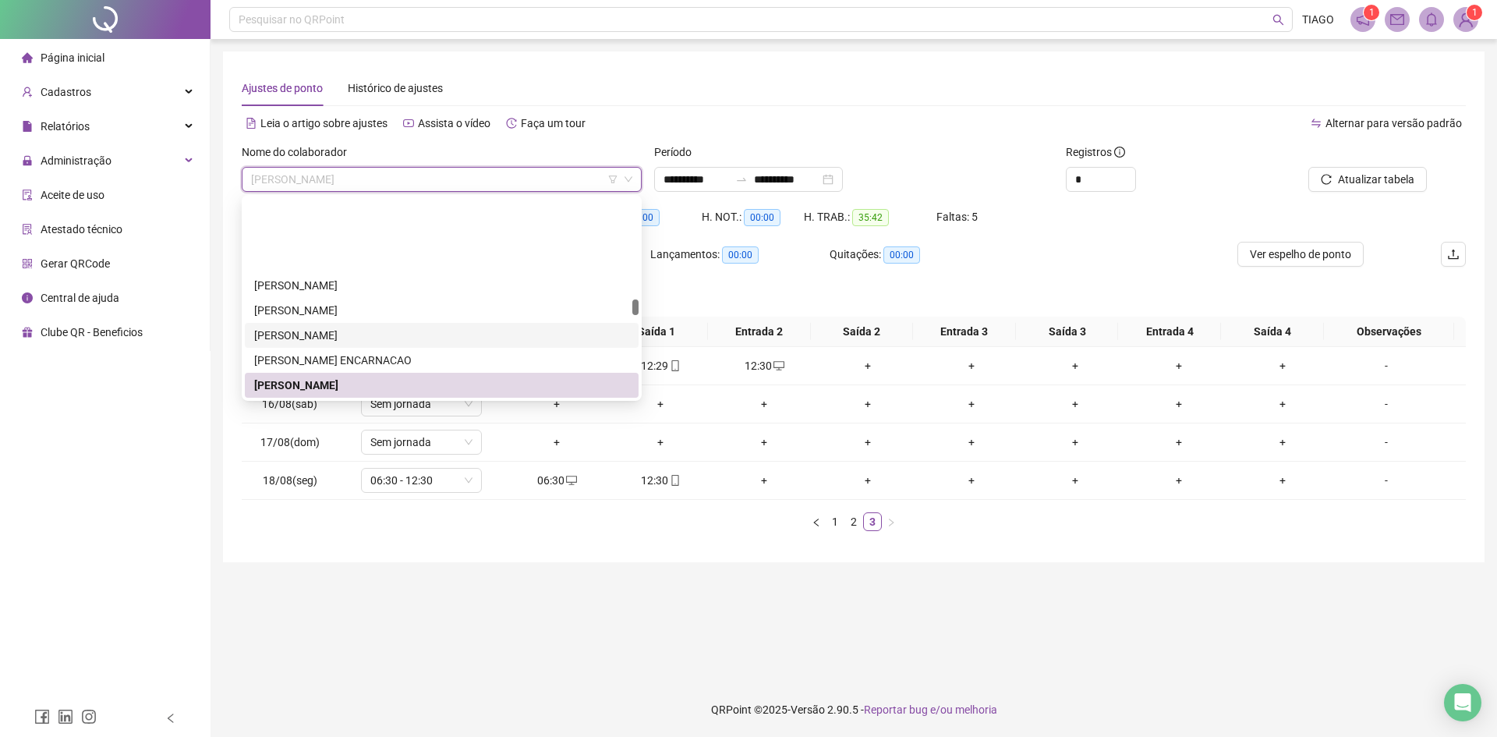
scroll to position [1799, 0]
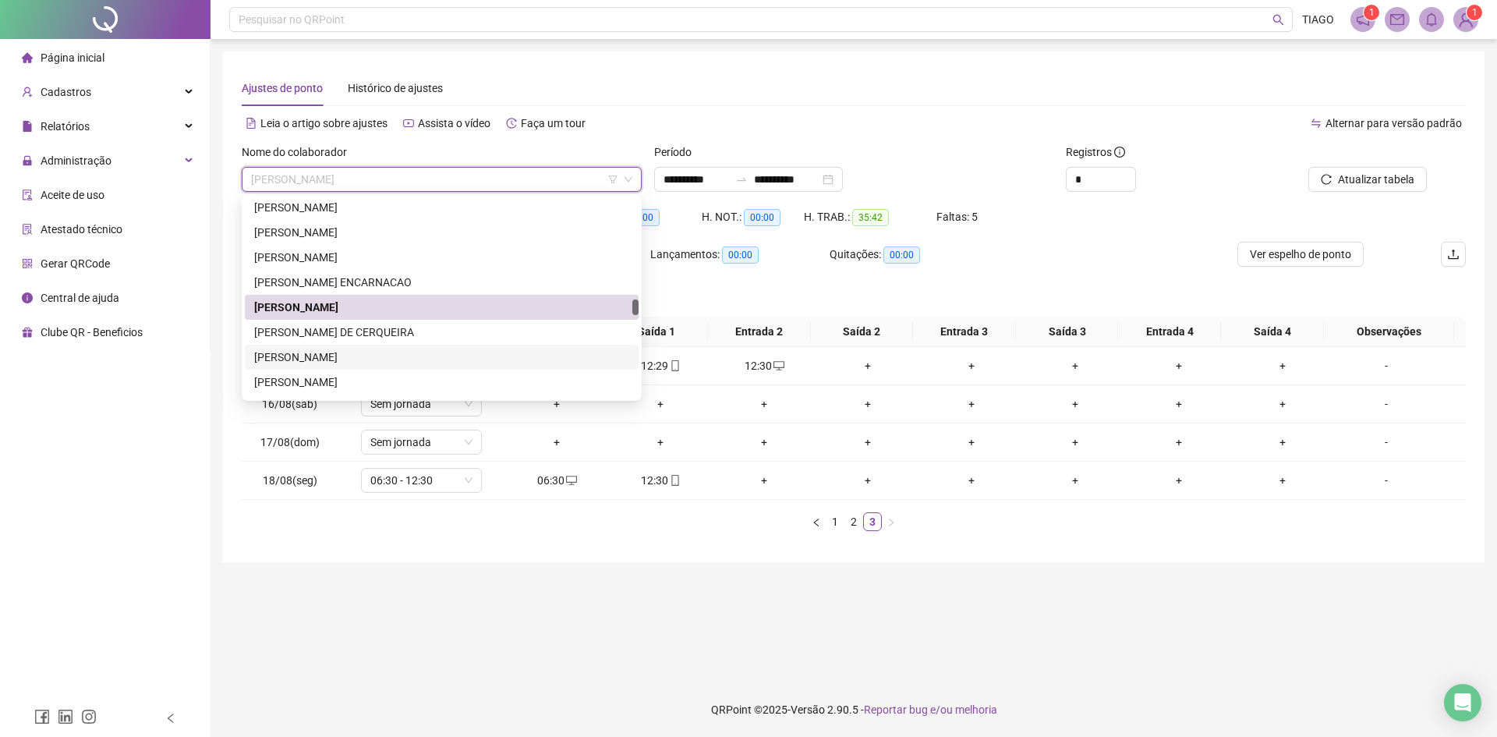
click at [360, 354] on div "[PERSON_NAME]" at bounding box center [441, 356] width 375 height 17
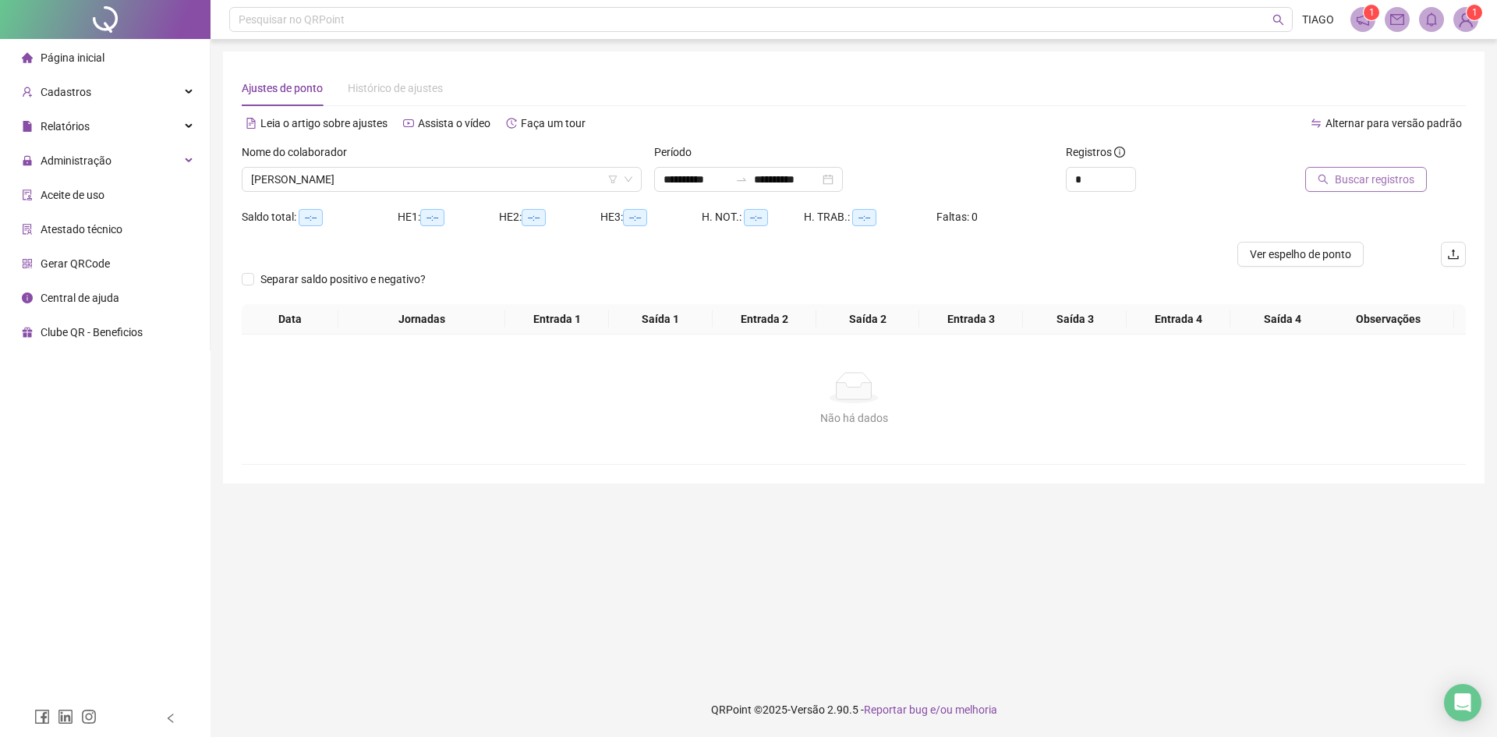
click at [1325, 189] on button "Buscar registros" at bounding box center [1366, 179] width 122 height 25
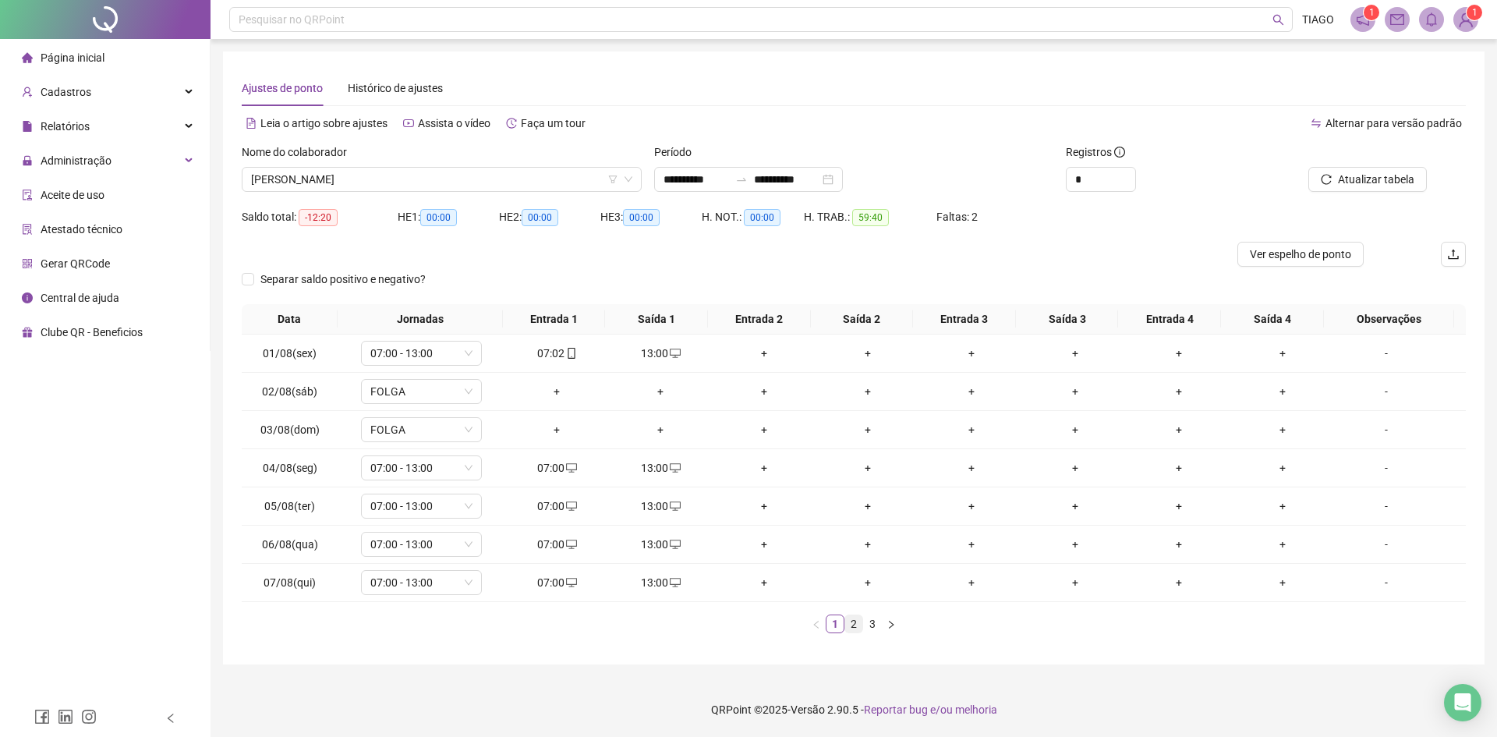
click at [857, 624] on link "2" at bounding box center [853, 623] width 17 height 17
click at [870, 626] on link "3" at bounding box center [872, 623] width 17 height 17
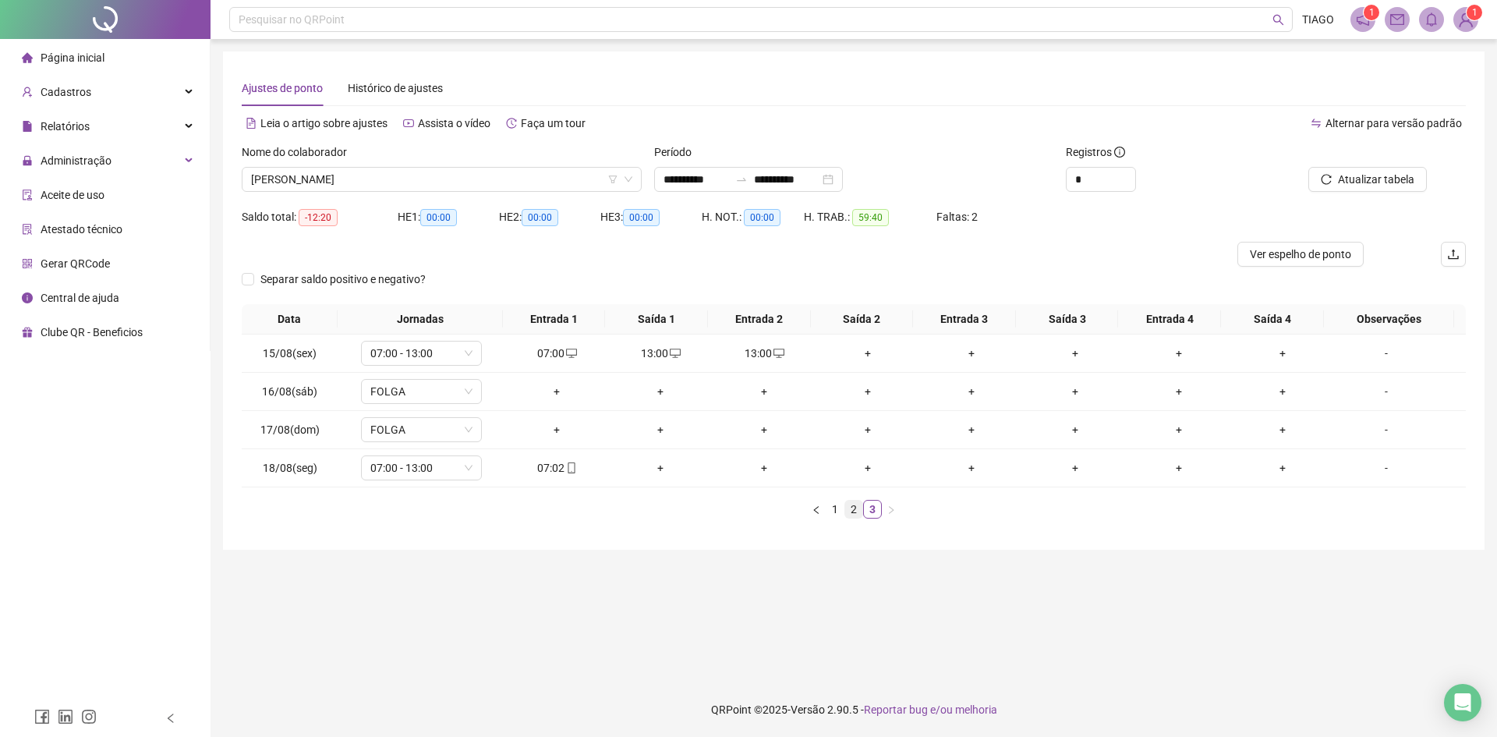
click at [857, 511] on link "2" at bounding box center [853, 508] width 17 height 17
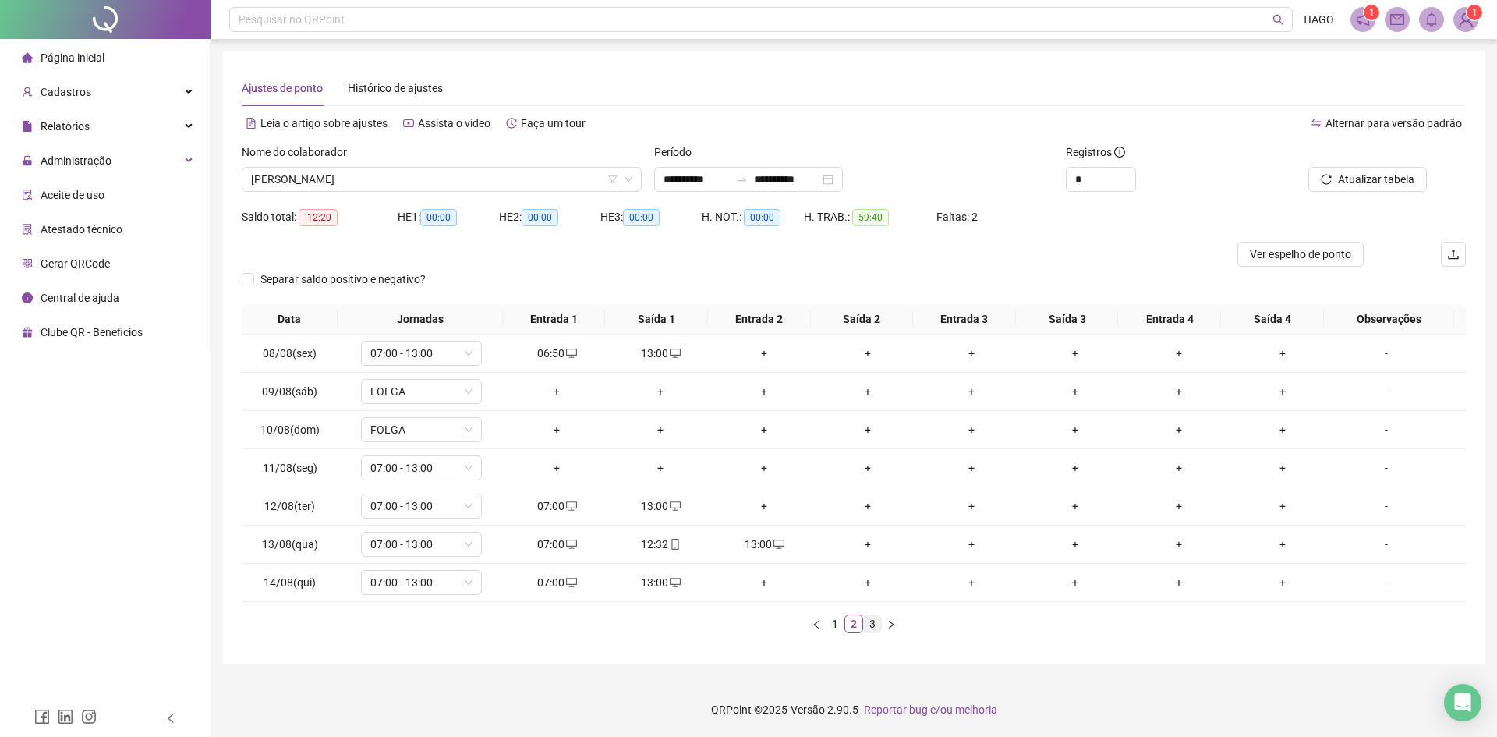
click at [878, 625] on link "3" at bounding box center [872, 623] width 17 height 17
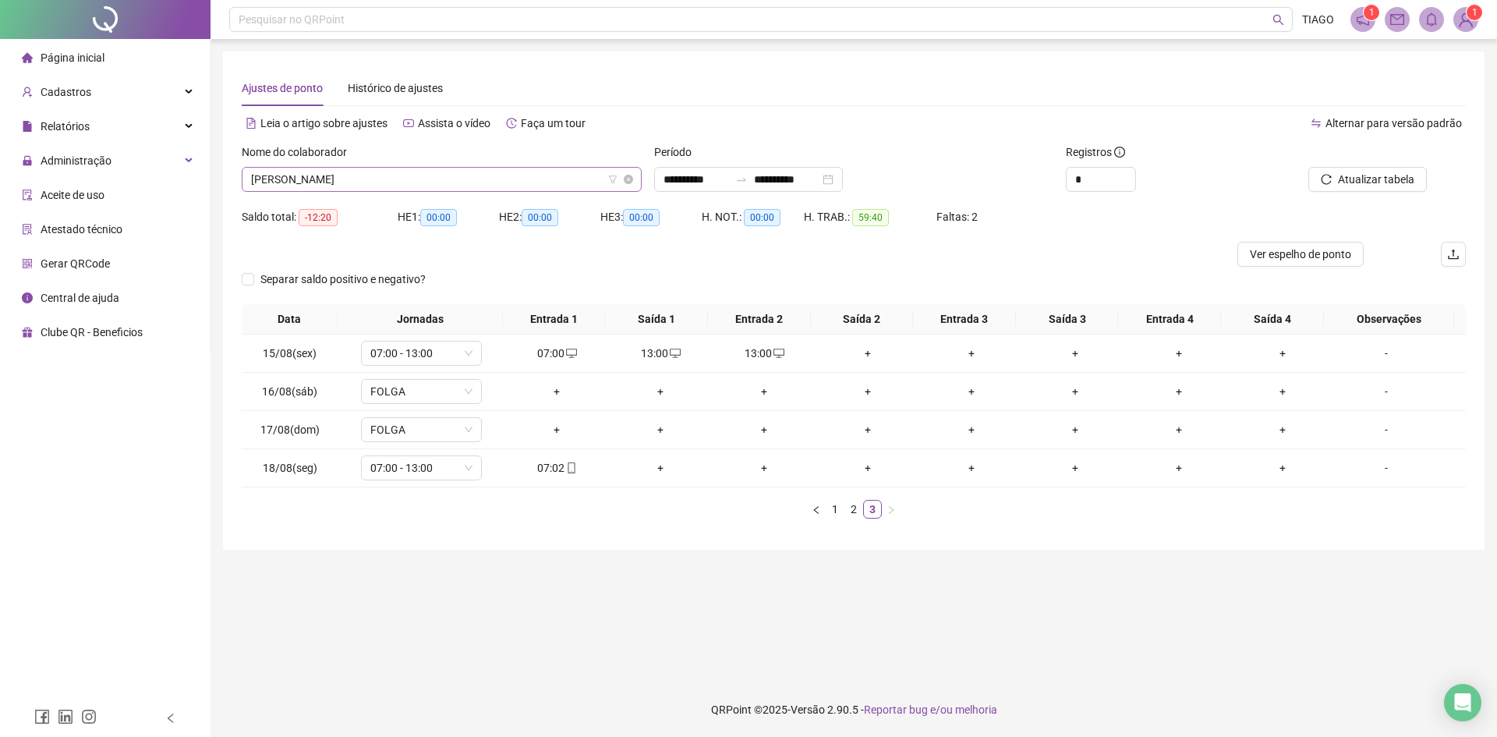
click at [313, 175] on span "[PERSON_NAME]" at bounding box center [441, 179] width 381 height 23
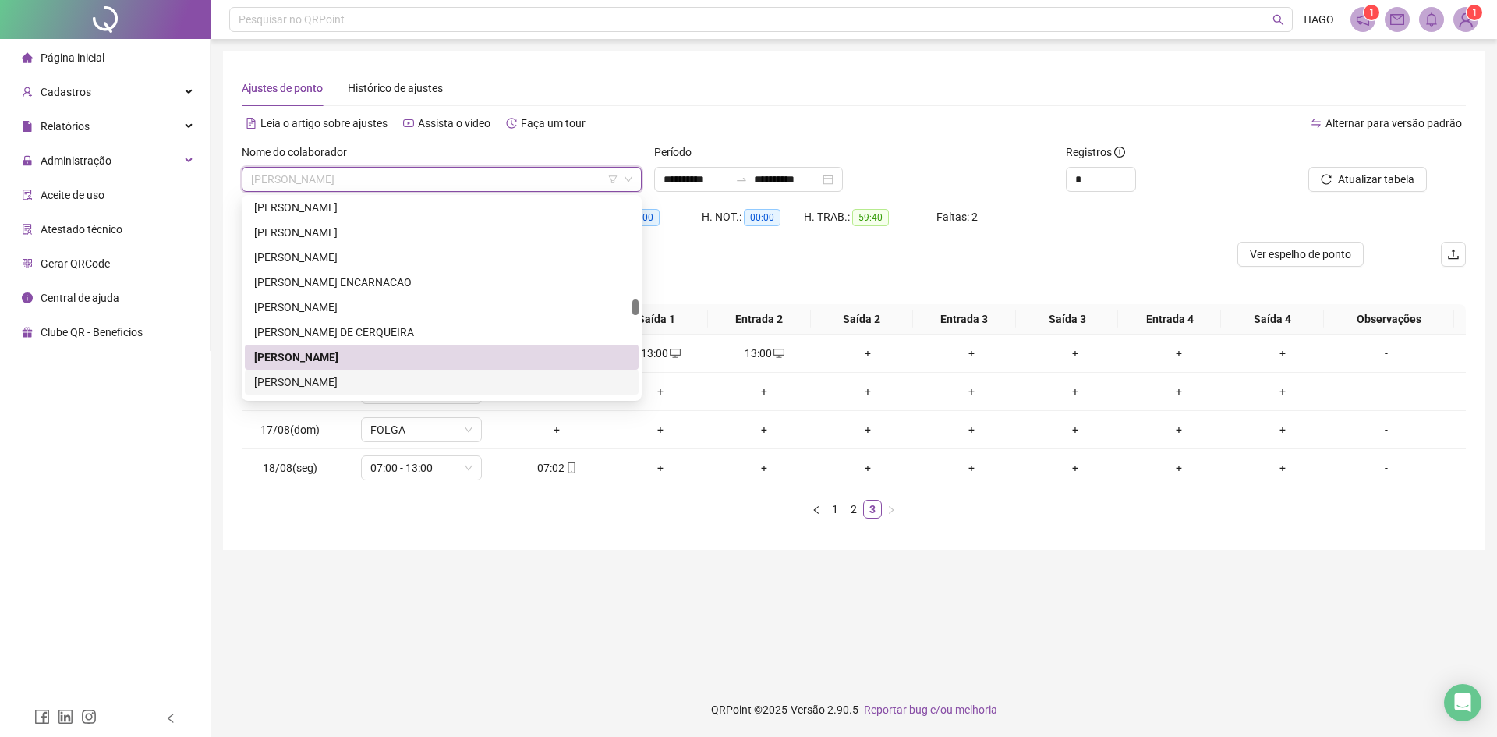
click at [333, 384] on div "[PERSON_NAME]" at bounding box center [441, 381] width 375 height 17
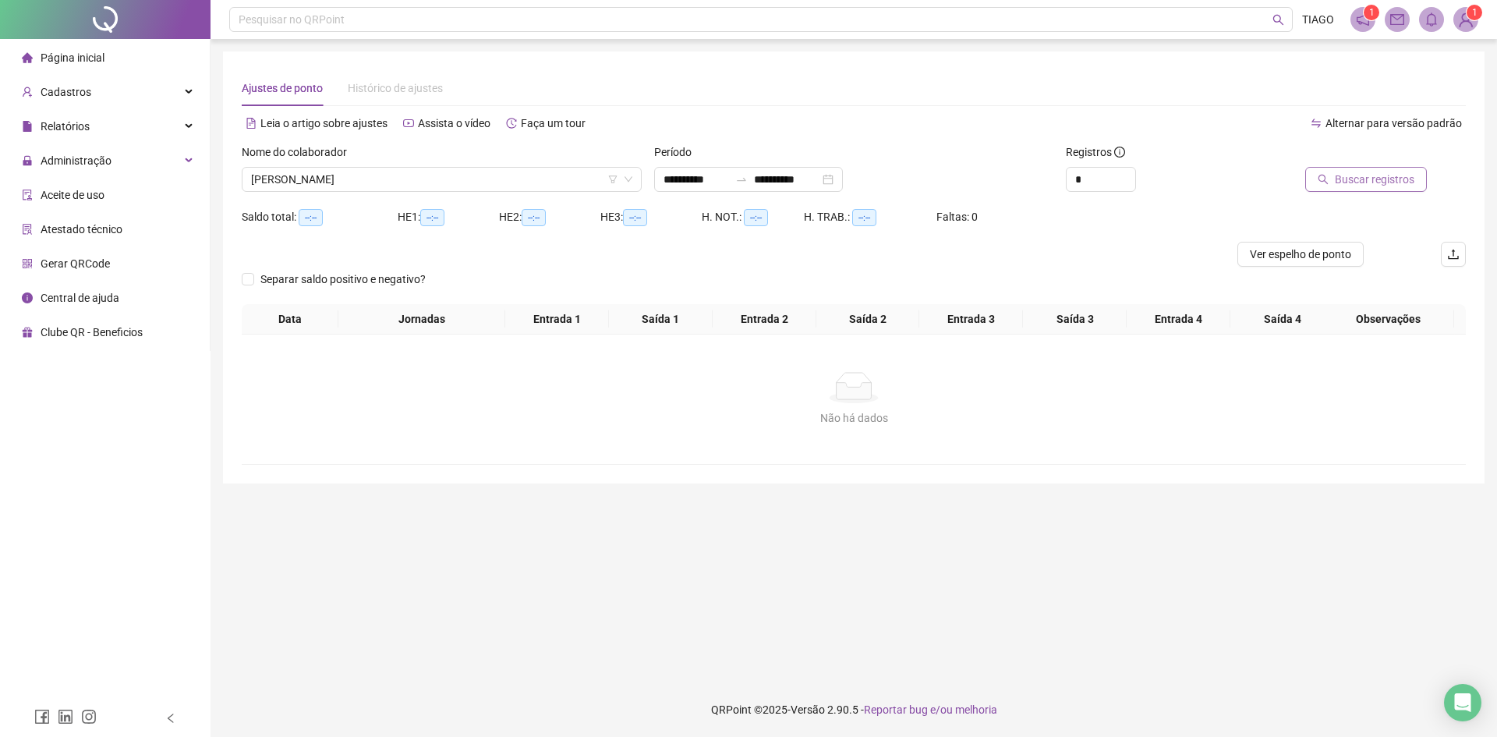
click at [1368, 176] on span "Buscar registros" at bounding box center [1375, 179] width 80 height 17
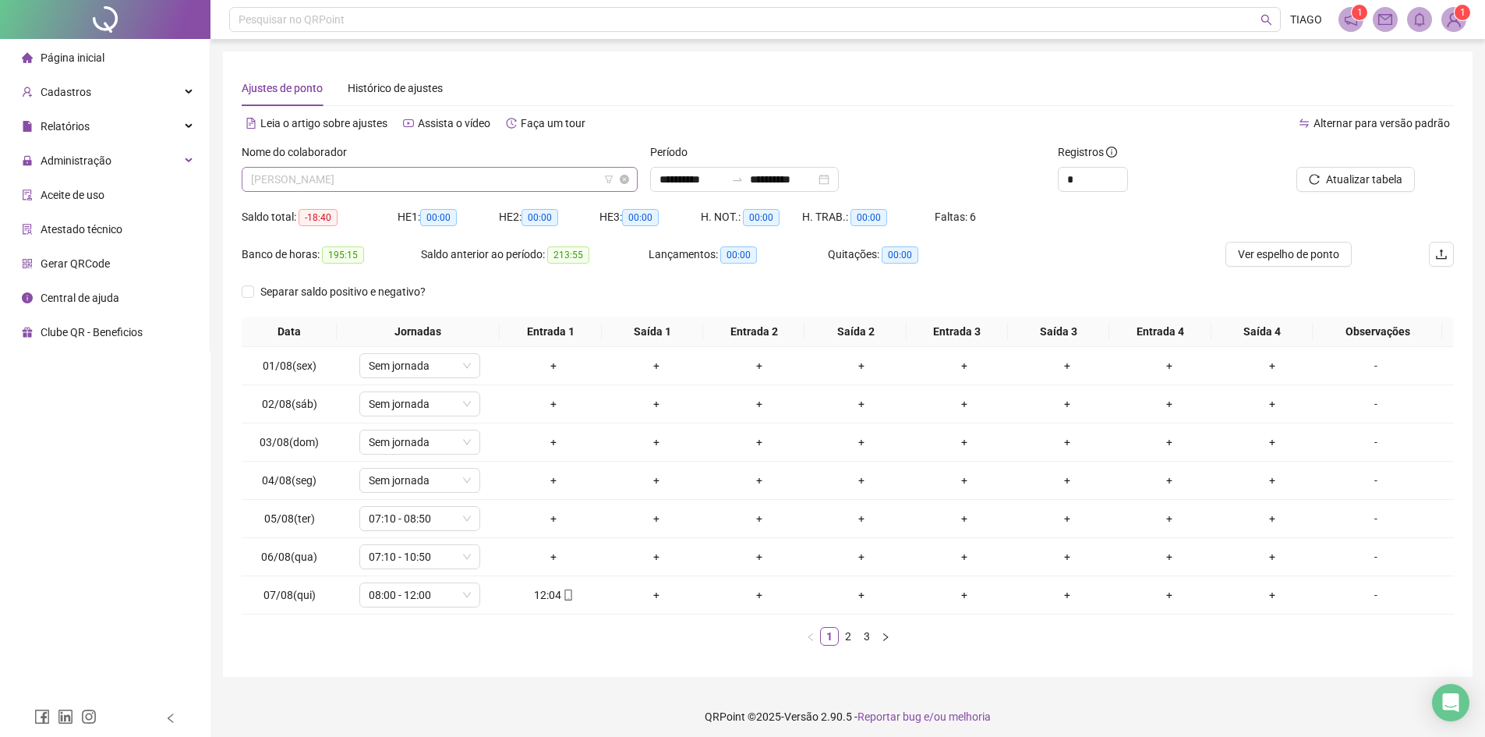
click at [408, 182] on span "[PERSON_NAME]" at bounding box center [439, 179] width 377 height 23
click at [416, 154] on div "Nome do colaborador" at bounding box center [440, 154] width 396 height 23
click at [852, 635] on link "2" at bounding box center [848, 636] width 17 height 17
click at [868, 643] on link "3" at bounding box center [866, 636] width 17 height 17
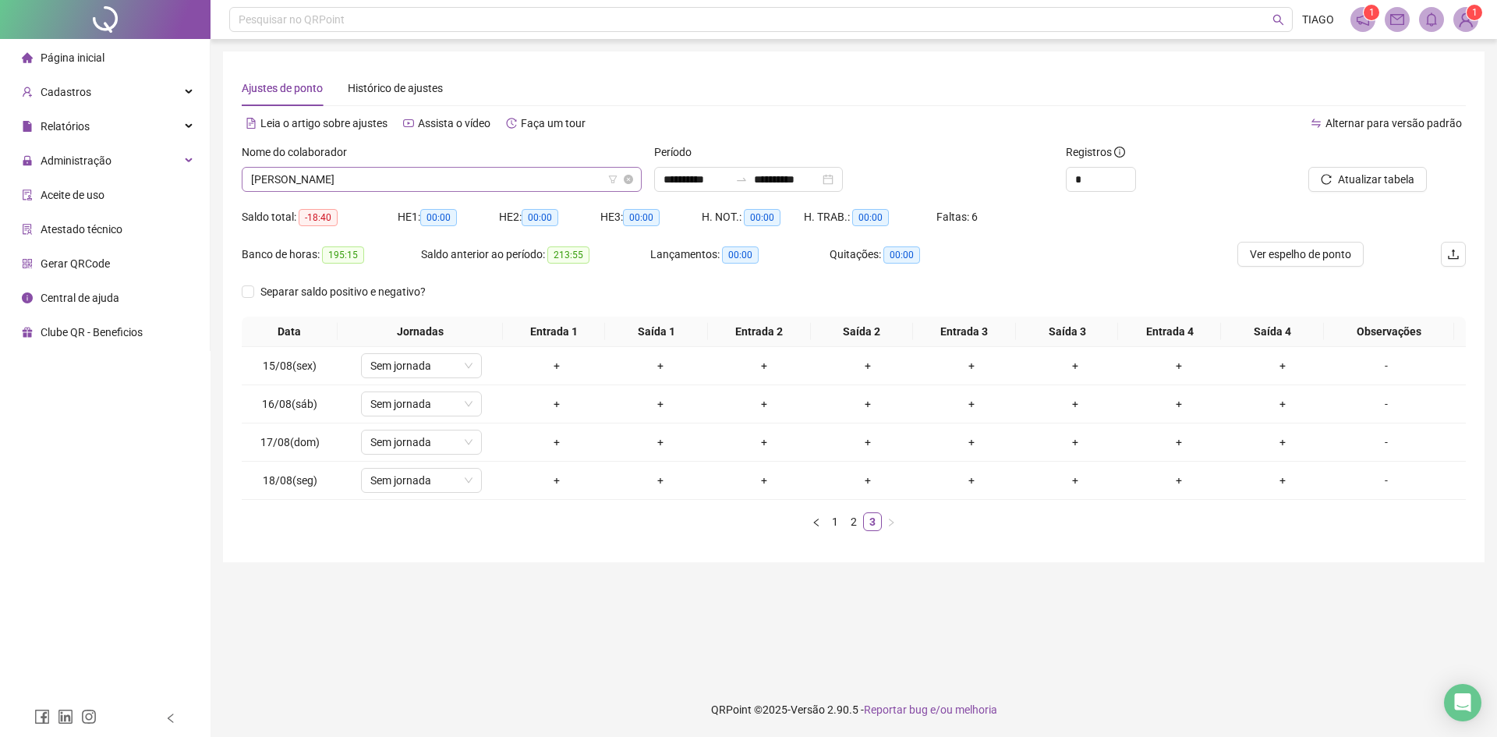
click at [356, 182] on span "[PERSON_NAME]" at bounding box center [441, 179] width 381 height 23
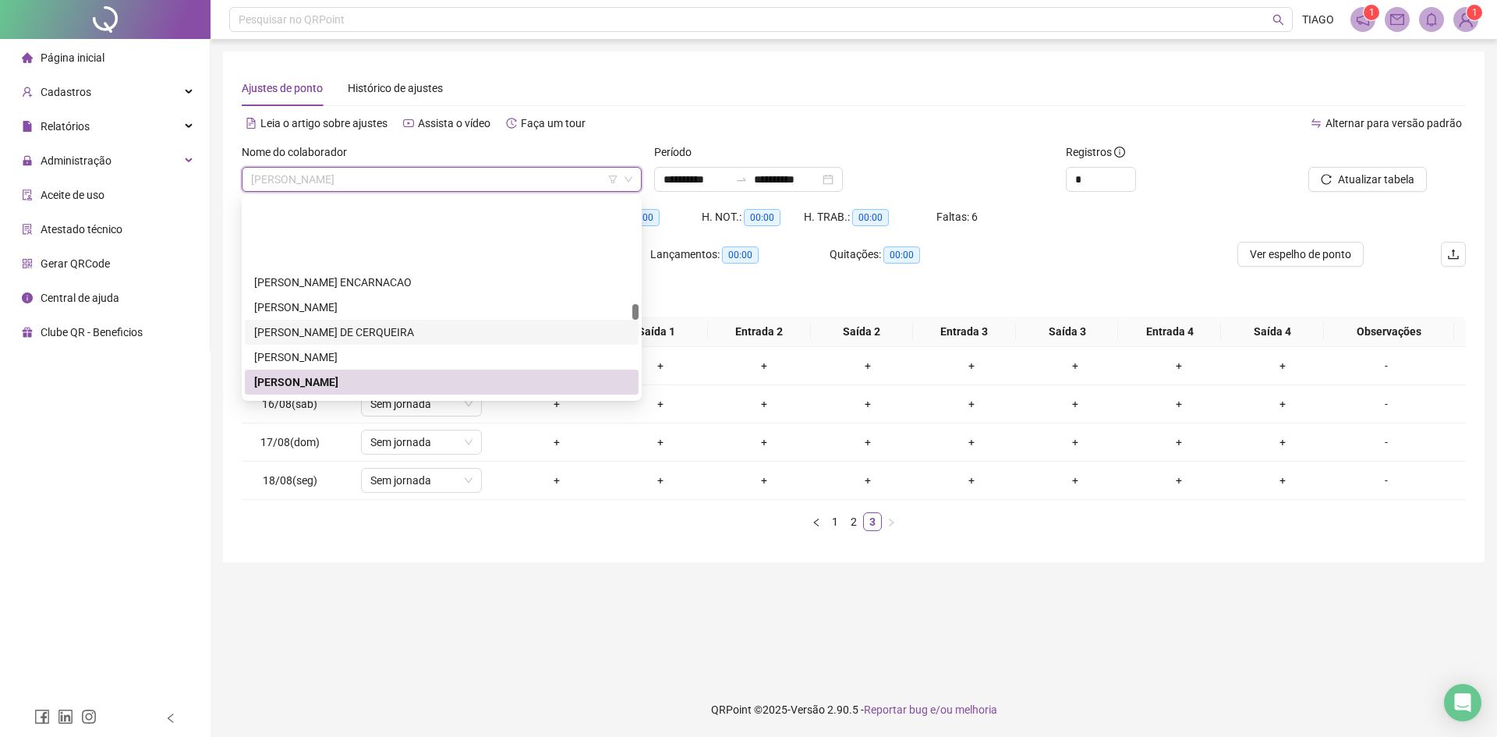
scroll to position [1955, 0]
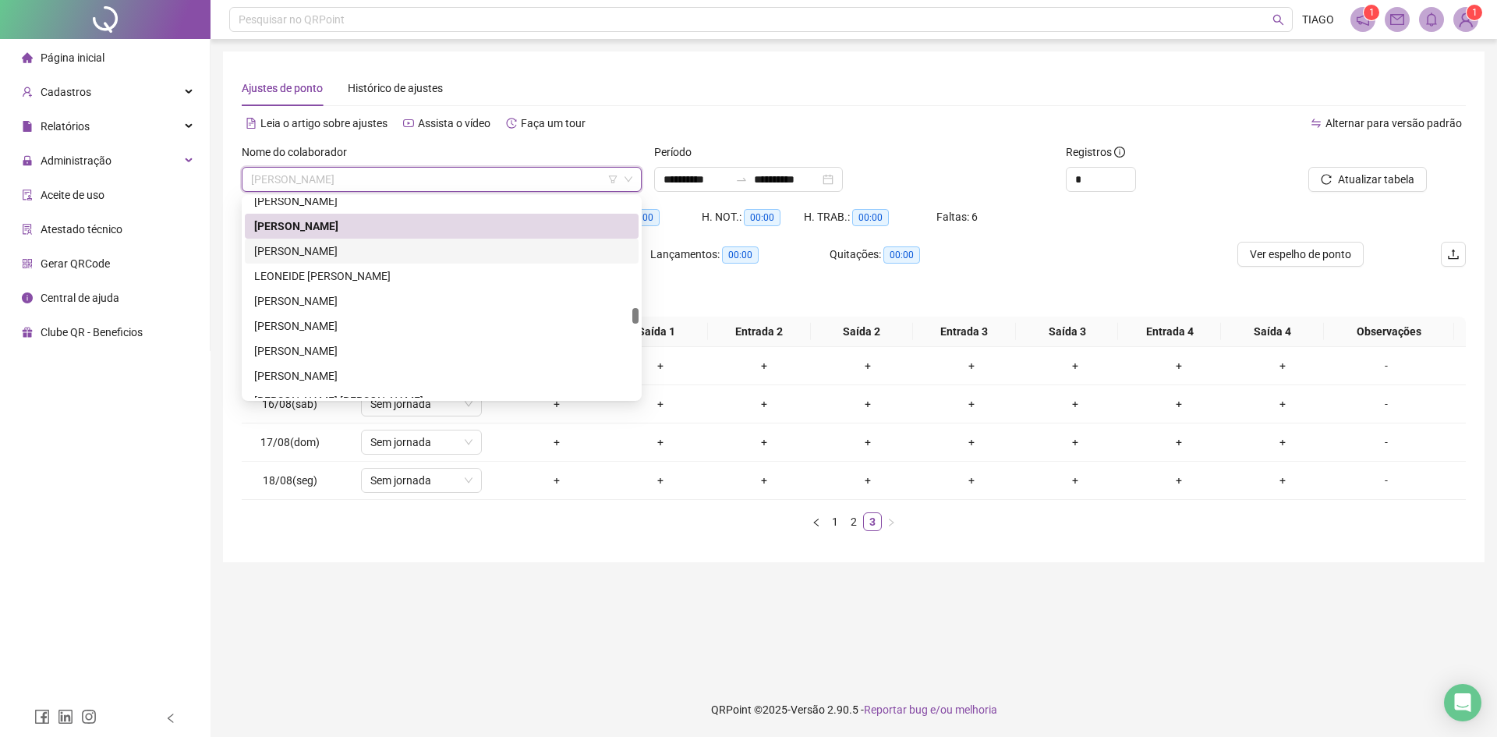
click at [394, 256] on div "[PERSON_NAME]" at bounding box center [441, 250] width 375 height 17
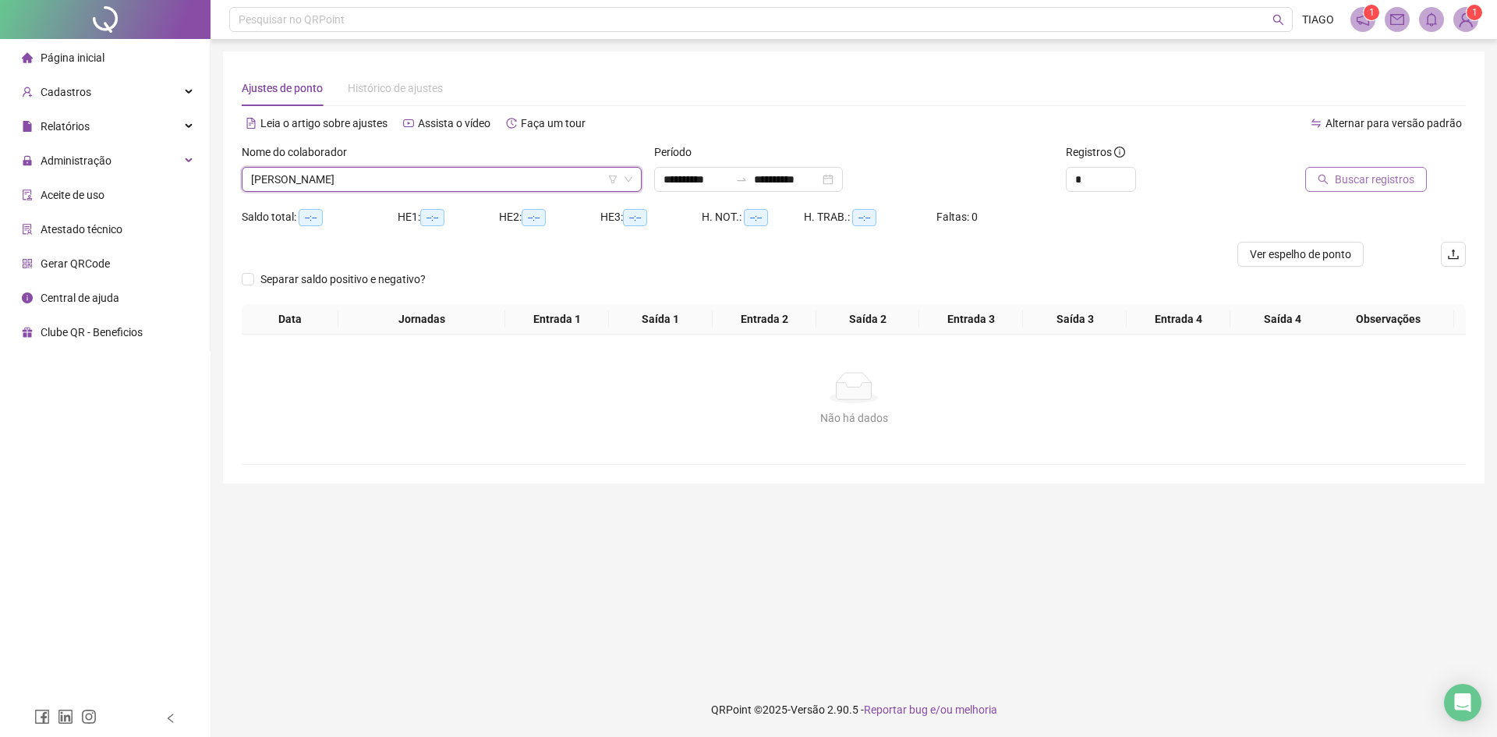
click at [1346, 186] on span "Buscar registros" at bounding box center [1375, 179] width 80 height 17
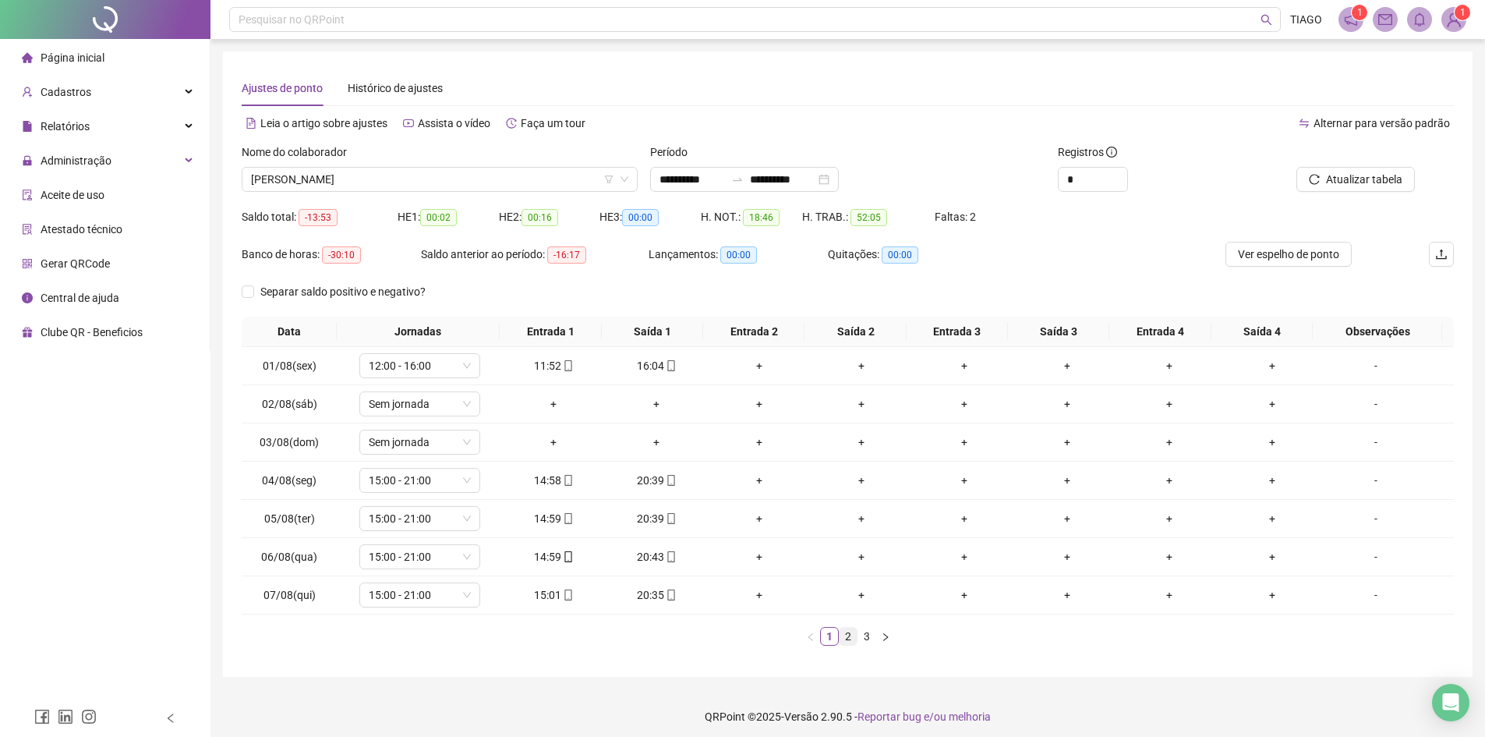
click at [846, 639] on link "2" at bounding box center [848, 636] width 17 height 17
click at [860, 636] on link "3" at bounding box center [866, 636] width 17 height 17
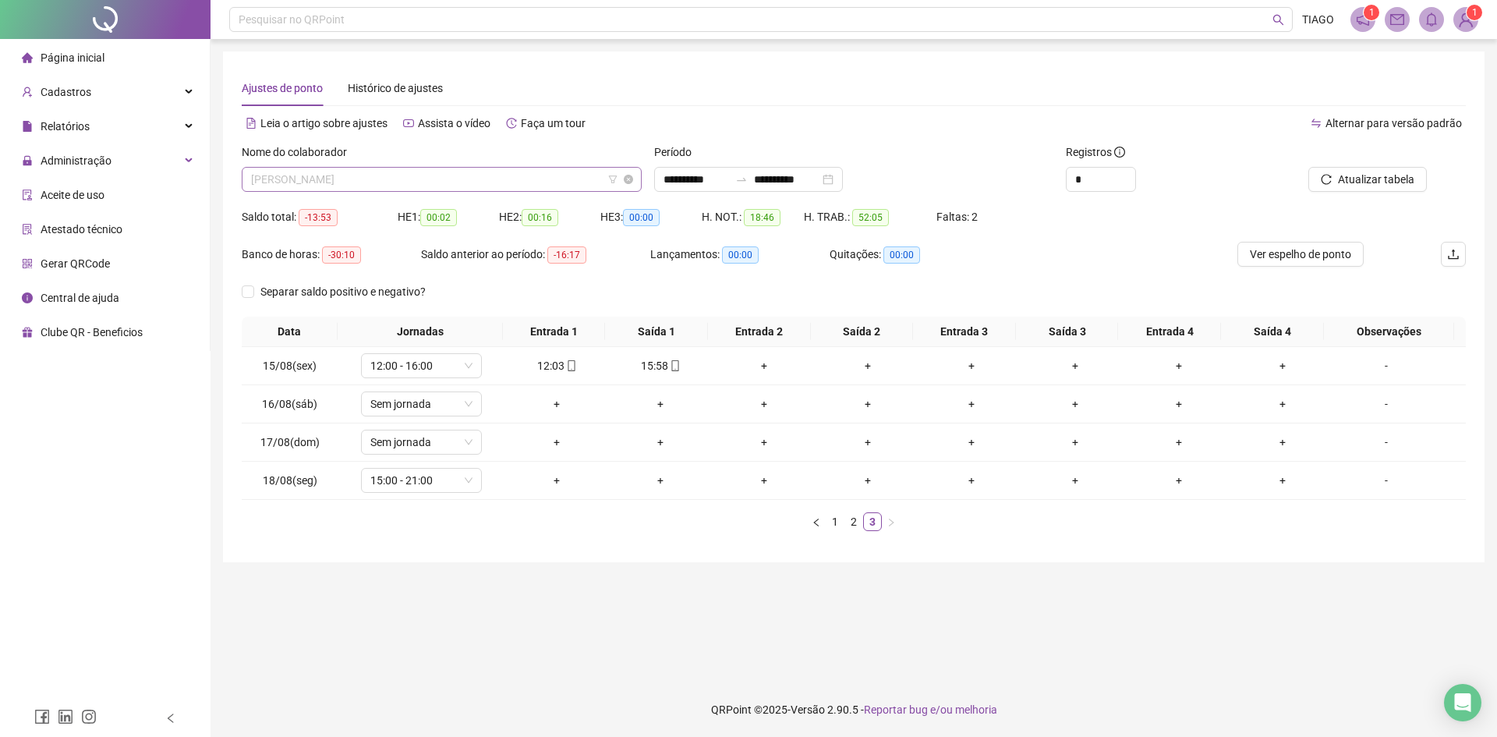
click at [430, 187] on span "[PERSON_NAME]" at bounding box center [441, 179] width 381 height 23
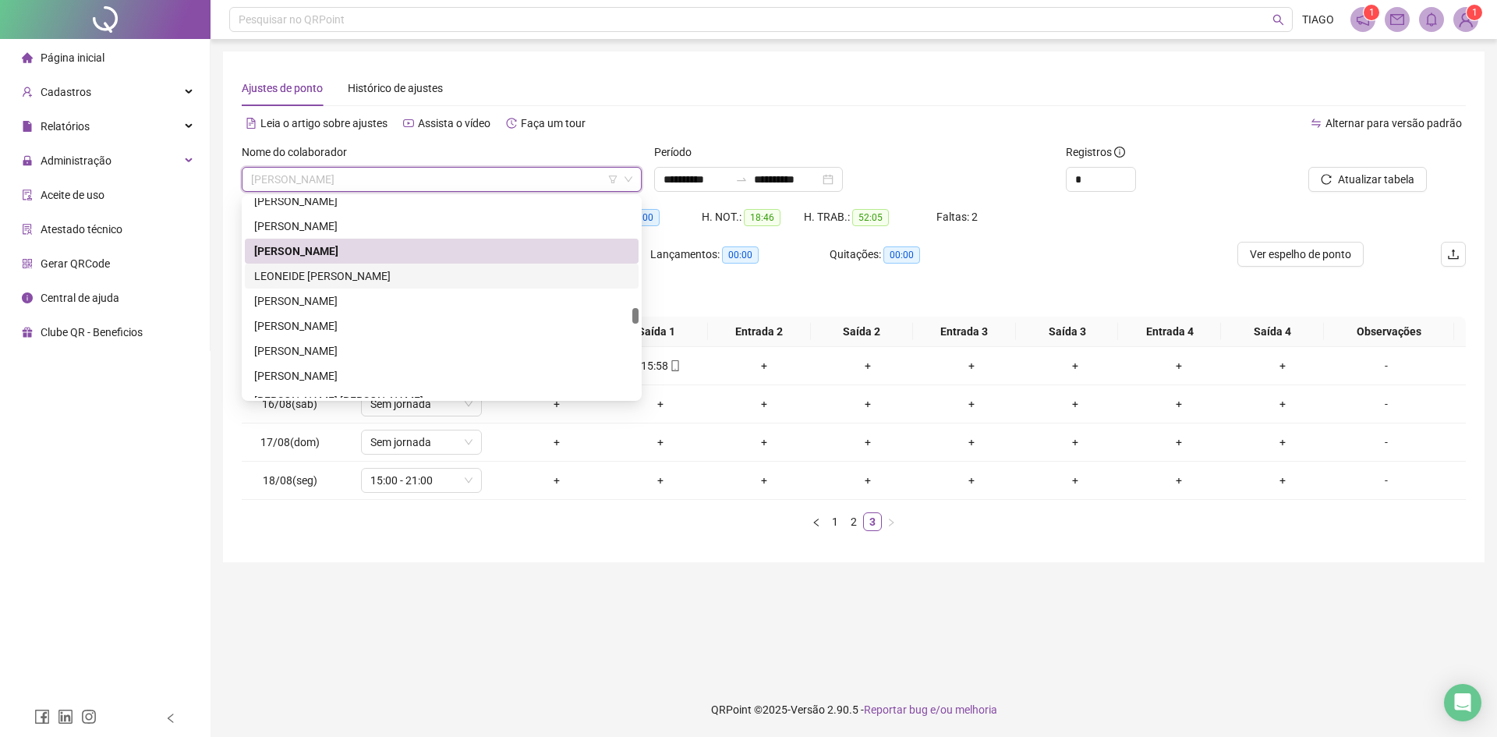
click at [377, 284] on div "LEONEIDE [PERSON_NAME]" at bounding box center [441, 275] width 375 height 17
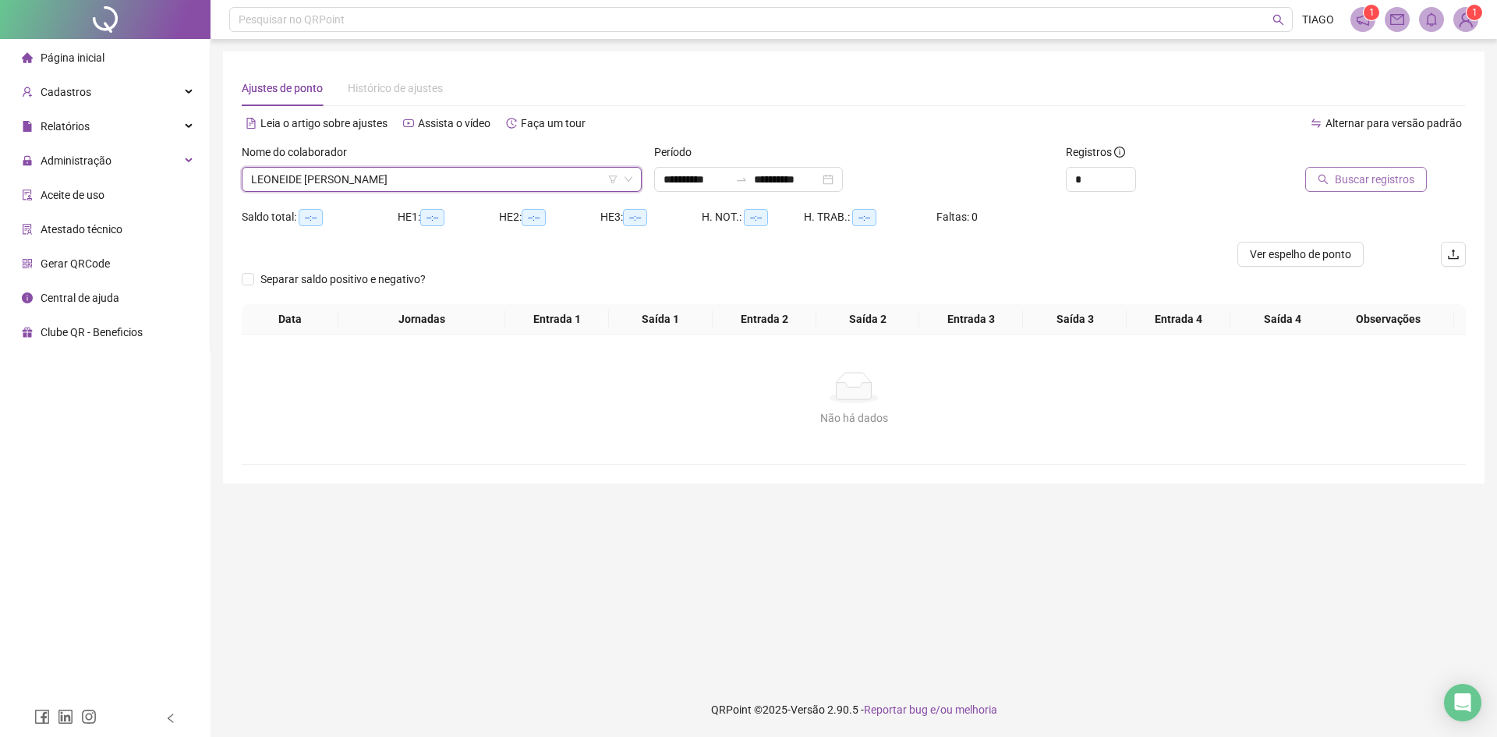
click at [1310, 177] on button "Buscar registros" at bounding box center [1366, 179] width 122 height 25
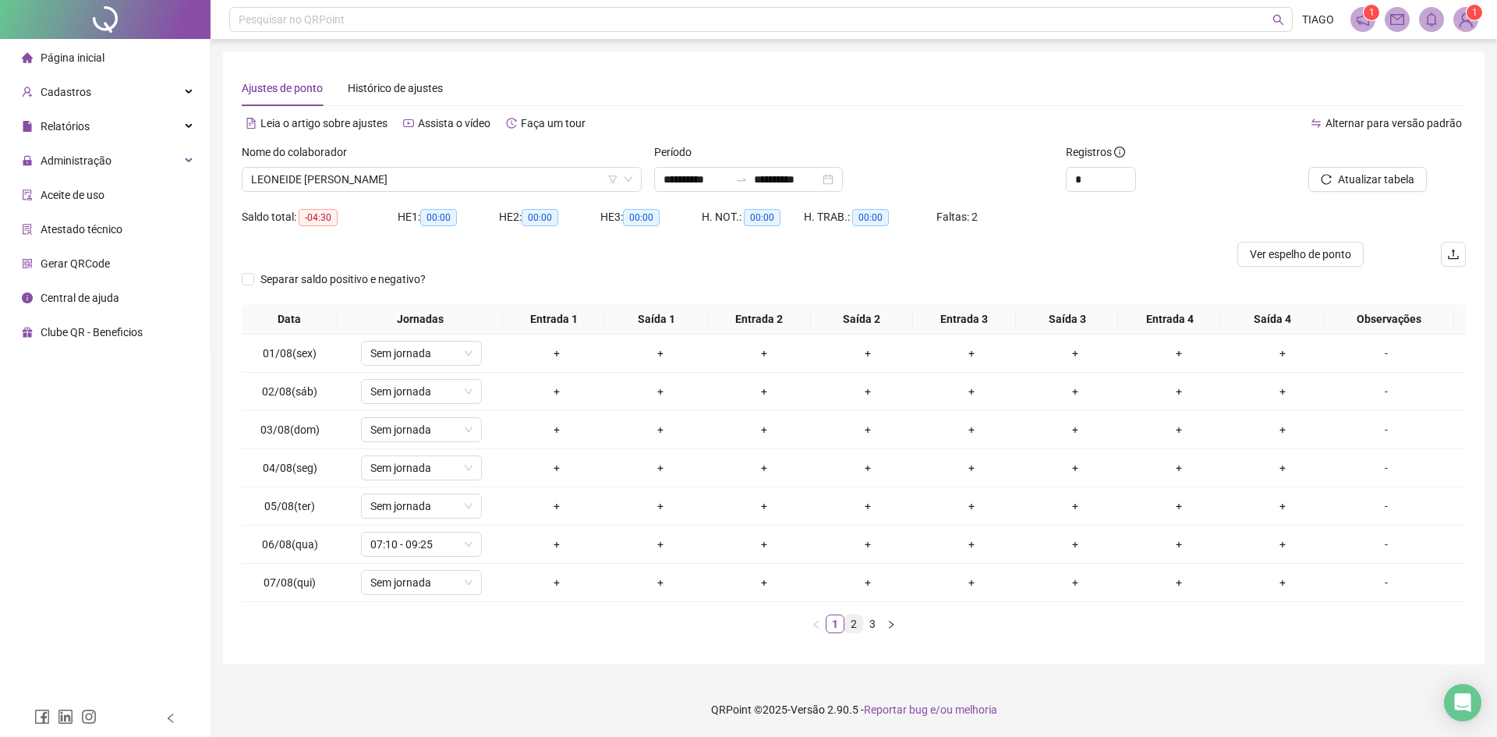
click at [854, 621] on link "2" at bounding box center [853, 623] width 17 height 17
click at [863, 626] on li "3" at bounding box center [872, 623] width 19 height 19
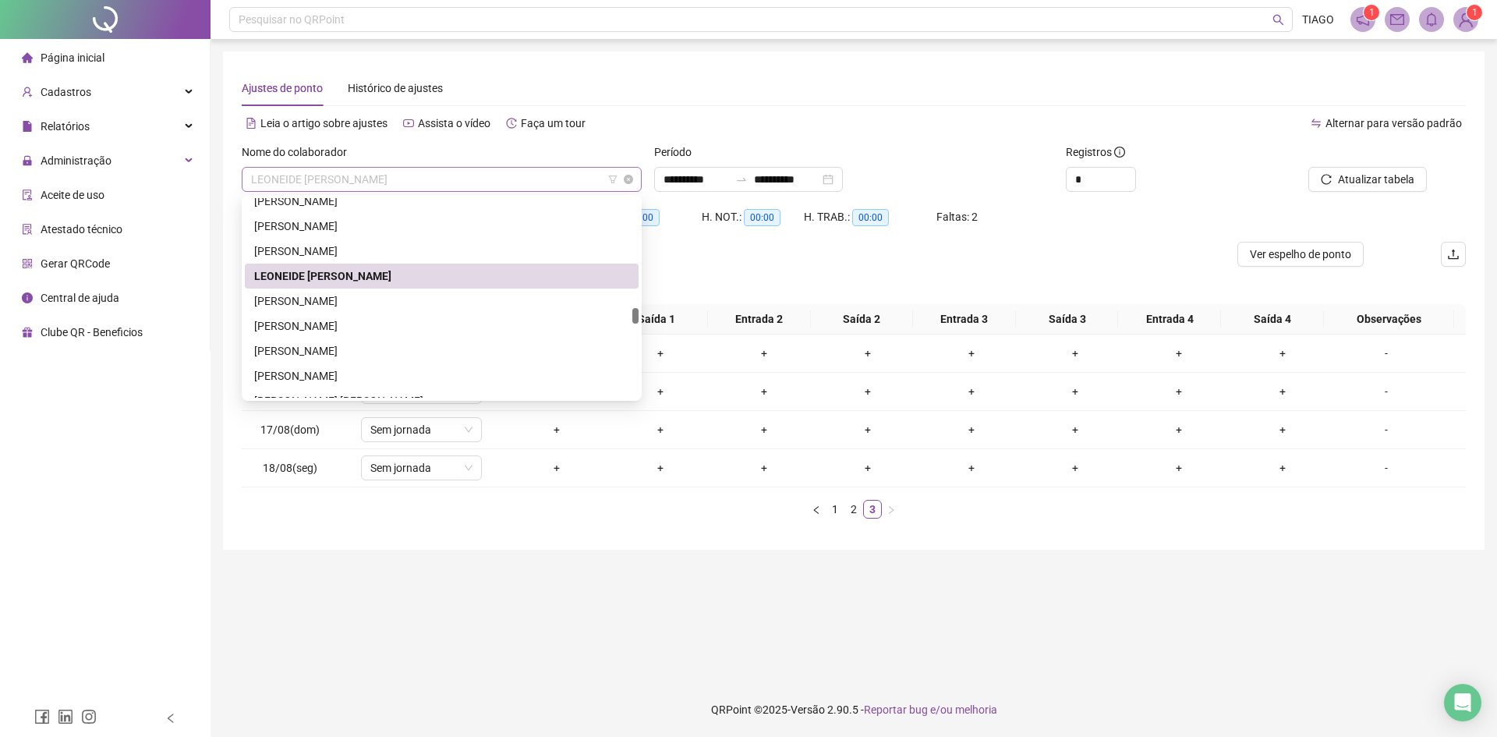
click at [380, 189] on span "LEONEIDE [PERSON_NAME]" at bounding box center [441, 179] width 381 height 23
click at [405, 304] on div "[PERSON_NAME]" at bounding box center [441, 300] width 375 height 17
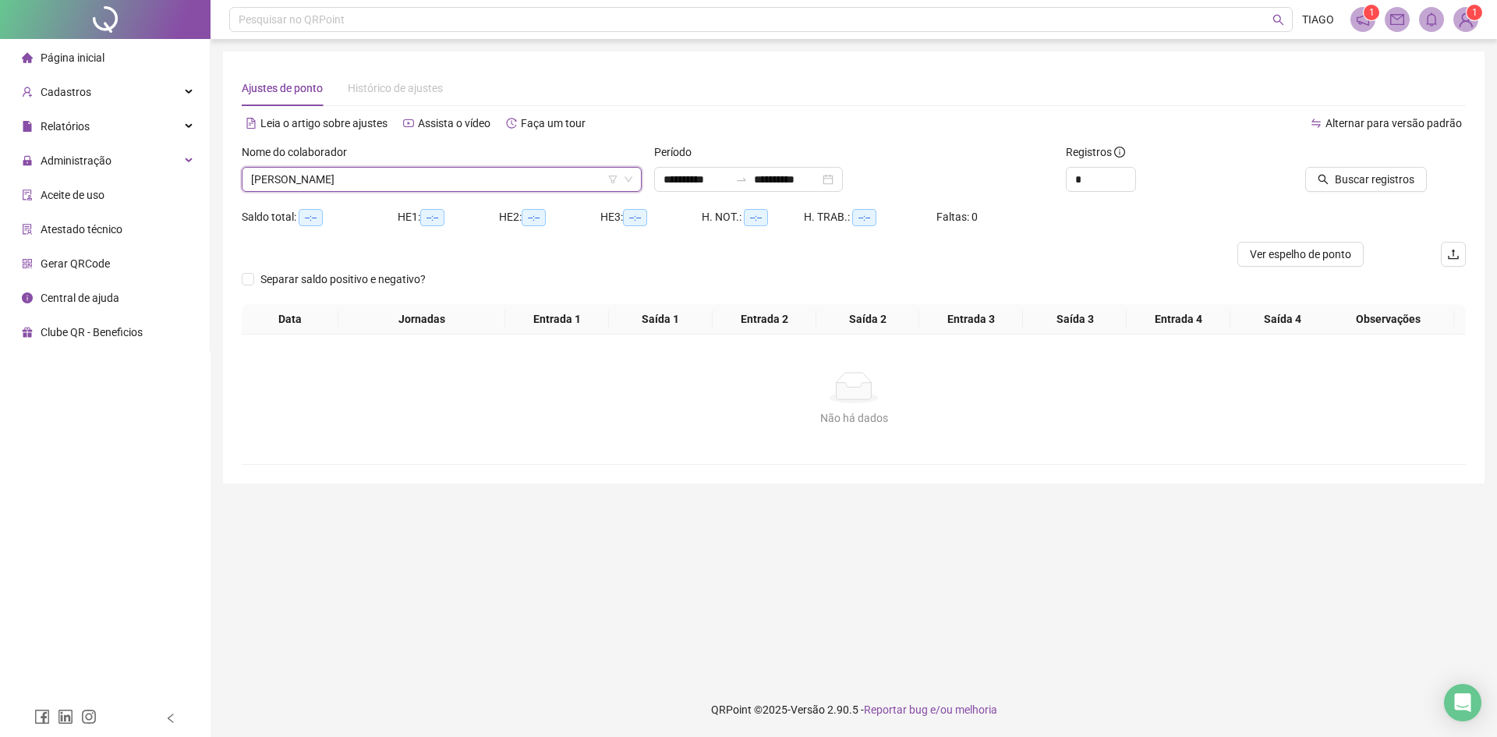
click at [1402, 194] on div "Buscar registros" at bounding box center [1369, 173] width 206 height 61
click at [1396, 186] on button "Buscar registros" at bounding box center [1366, 179] width 122 height 25
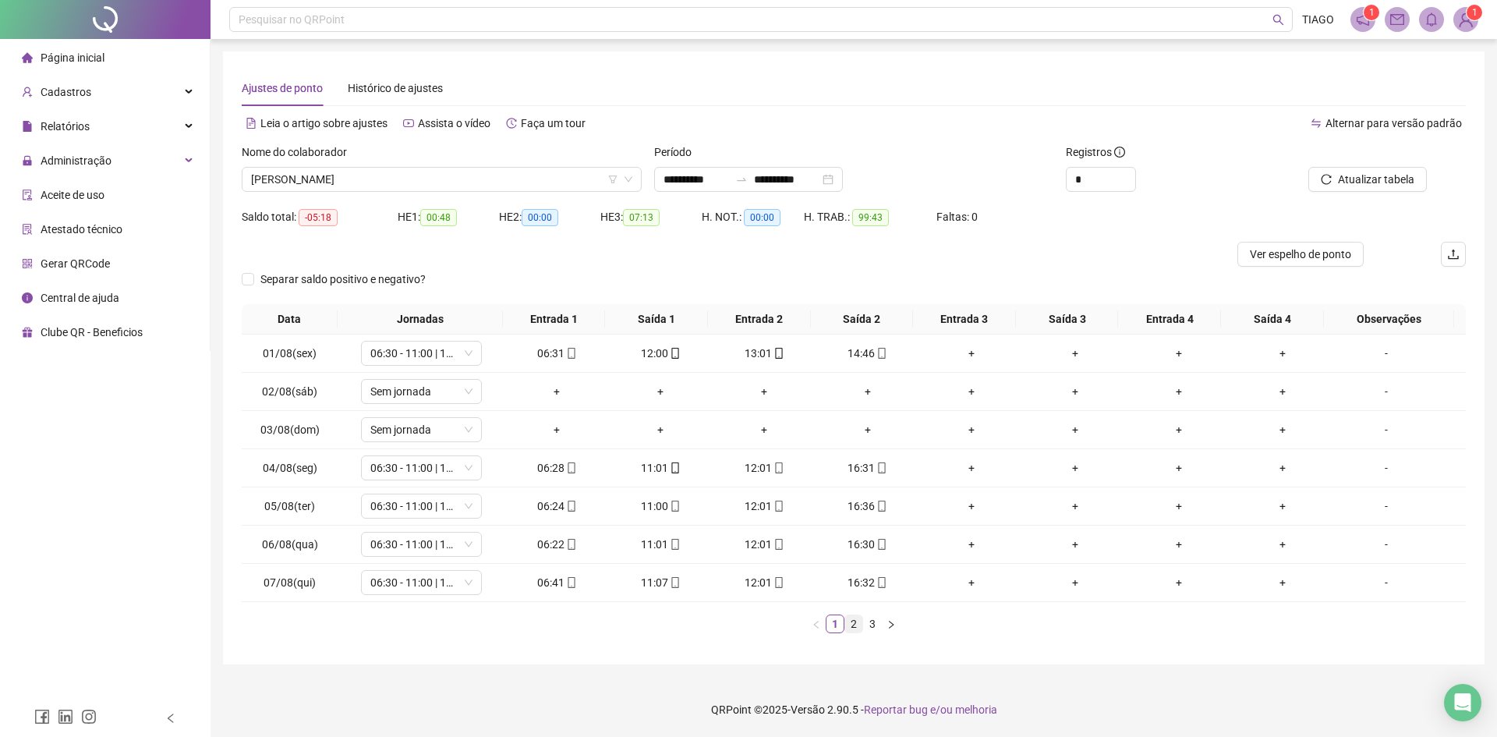
click at [858, 626] on link "2" at bounding box center [853, 623] width 17 height 17
click at [868, 625] on link "3" at bounding box center [872, 623] width 17 height 17
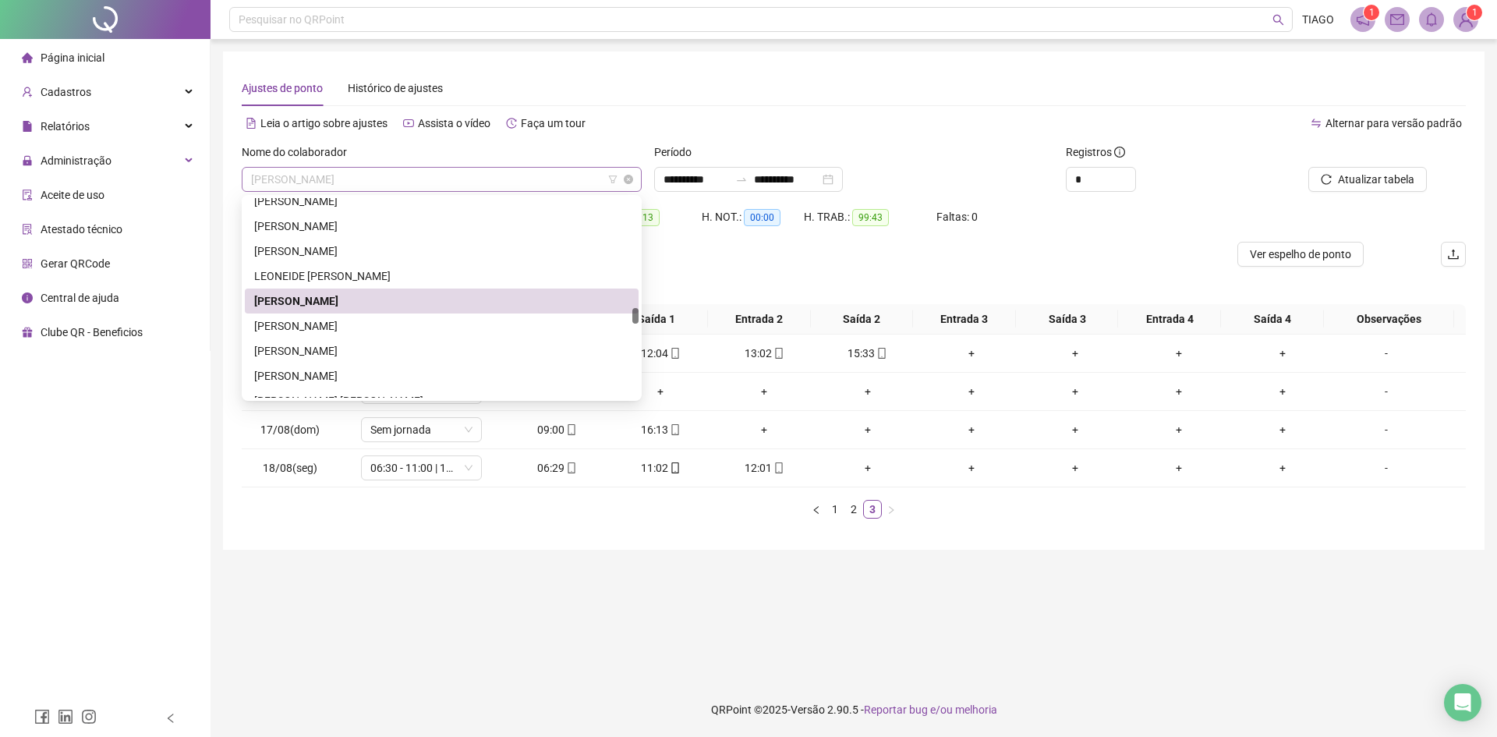
click at [377, 179] on span "[PERSON_NAME]" at bounding box center [441, 179] width 381 height 23
click at [384, 322] on div "[PERSON_NAME]" at bounding box center [441, 325] width 375 height 17
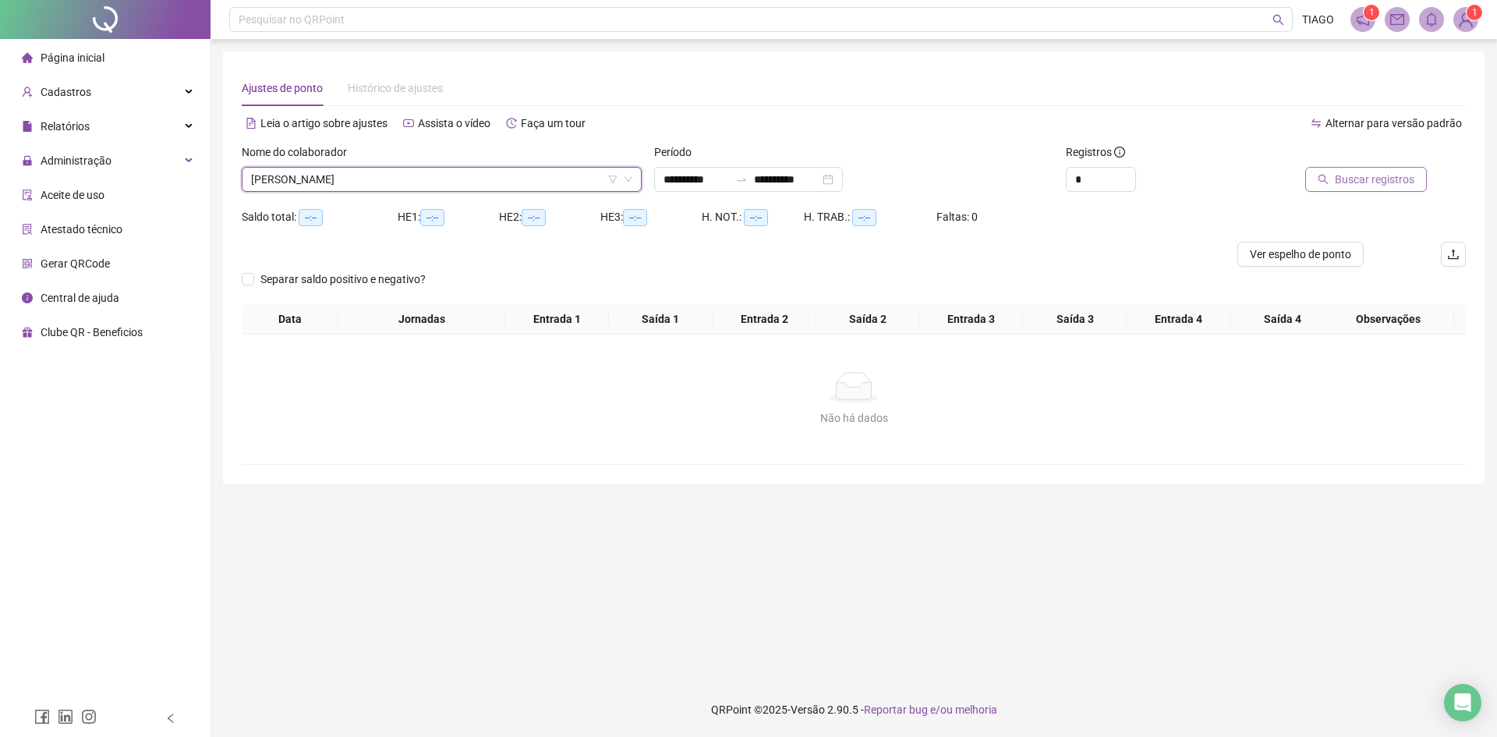
click at [1321, 189] on button "Buscar registros" at bounding box center [1366, 179] width 122 height 25
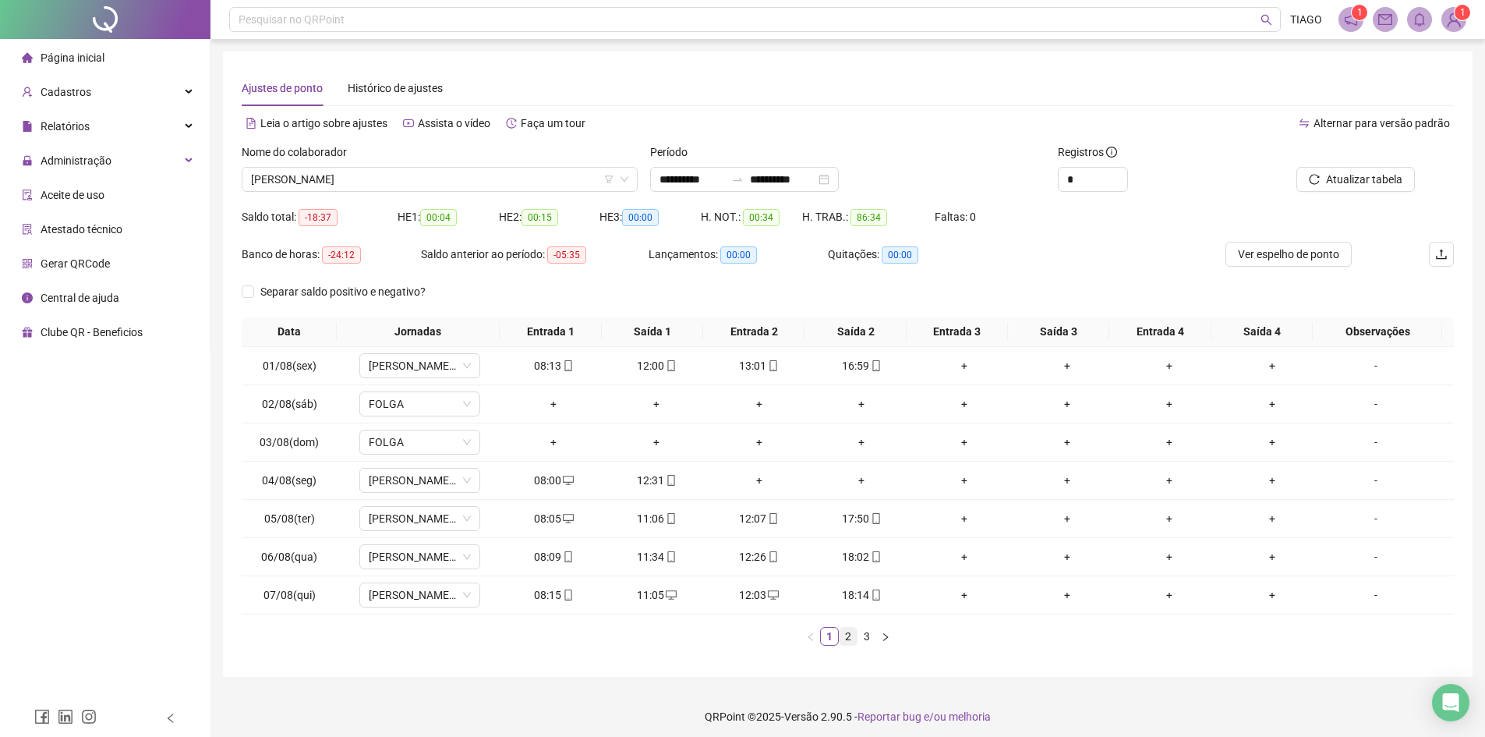
click at [842, 638] on link "2" at bounding box center [848, 636] width 17 height 17
click at [867, 637] on link "3" at bounding box center [866, 636] width 17 height 17
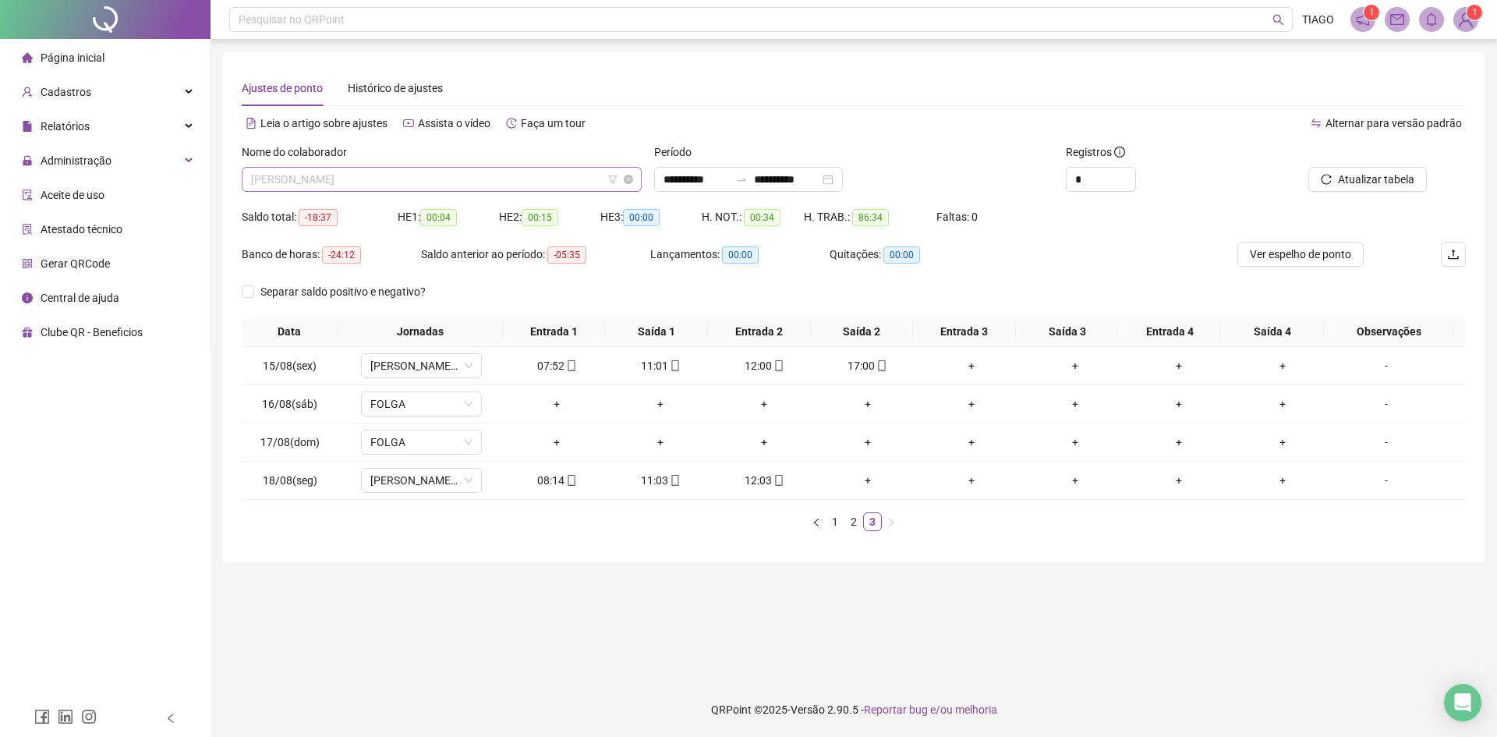
click at [461, 180] on span "[PERSON_NAME]" at bounding box center [441, 179] width 381 height 23
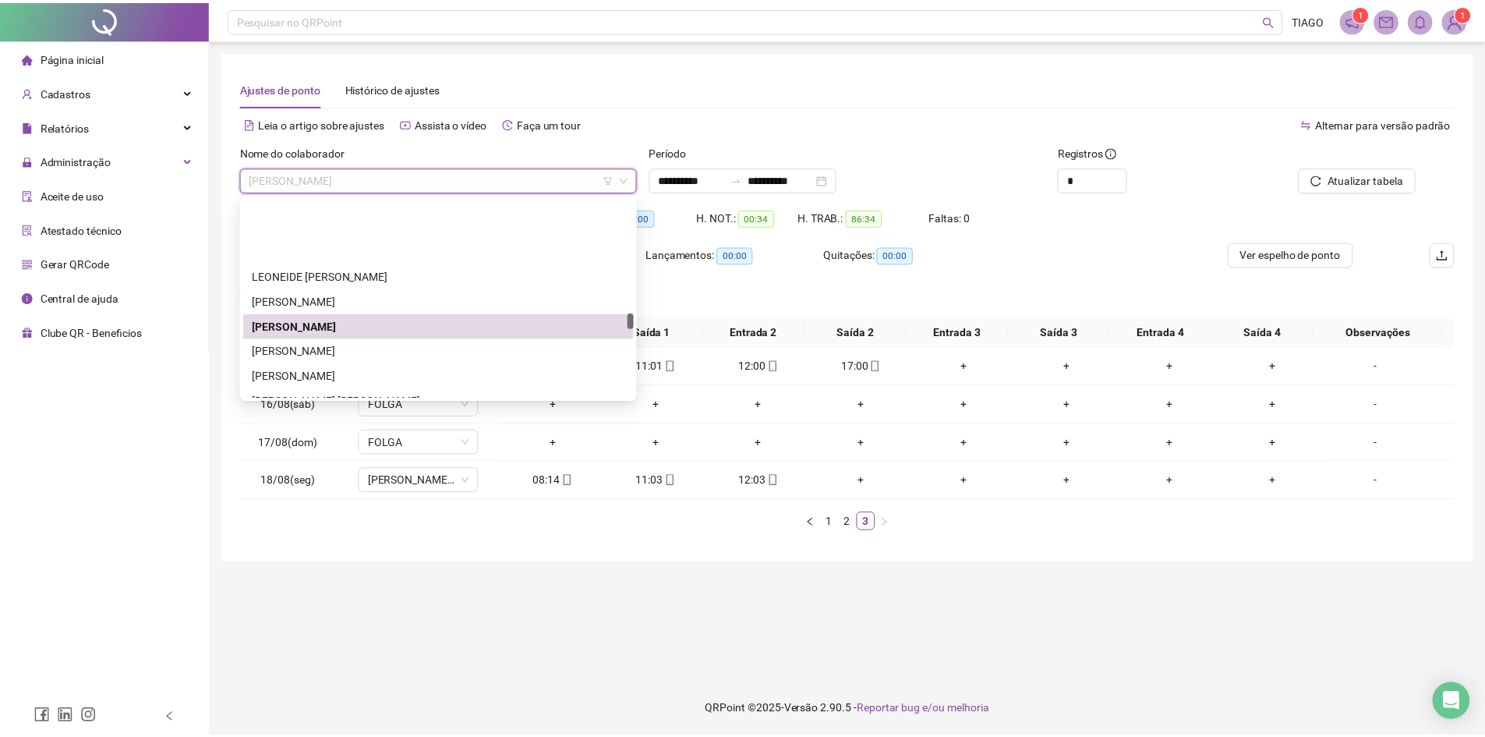
scroll to position [2033, 0]
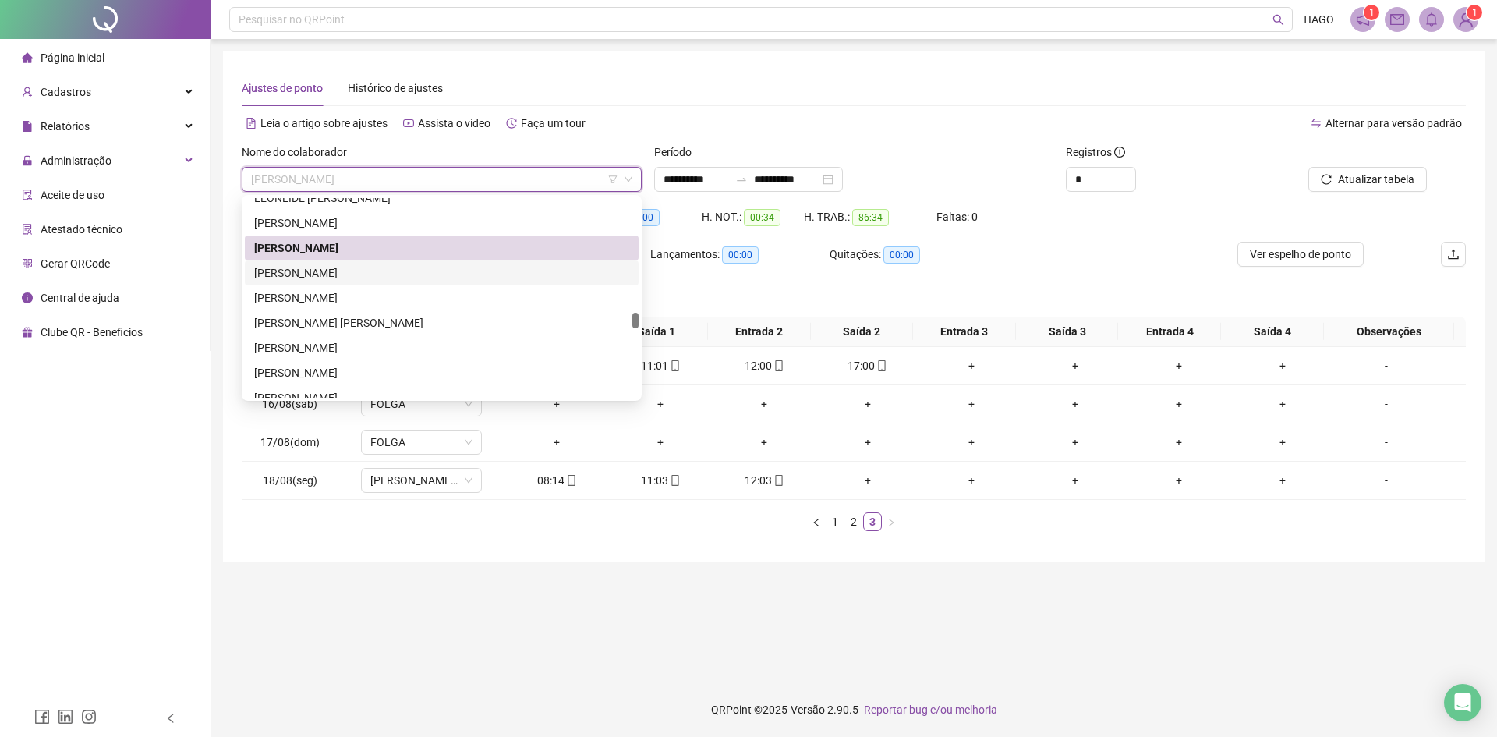
click at [418, 278] on div "[PERSON_NAME]" at bounding box center [441, 272] width 375 height 17
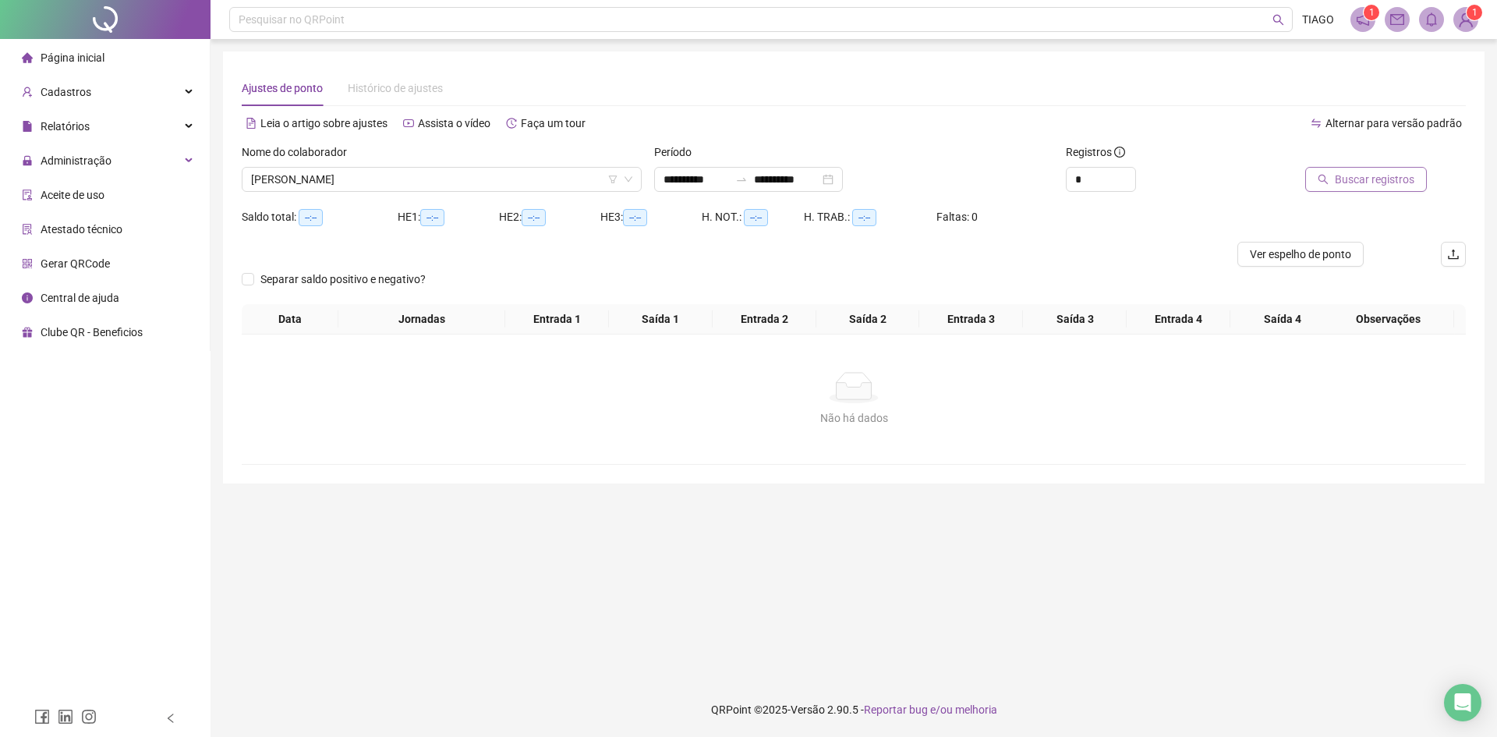
click at [1381, 182] on span "Buscar registros" at bounding box center [1375, 179] width 80 height 17
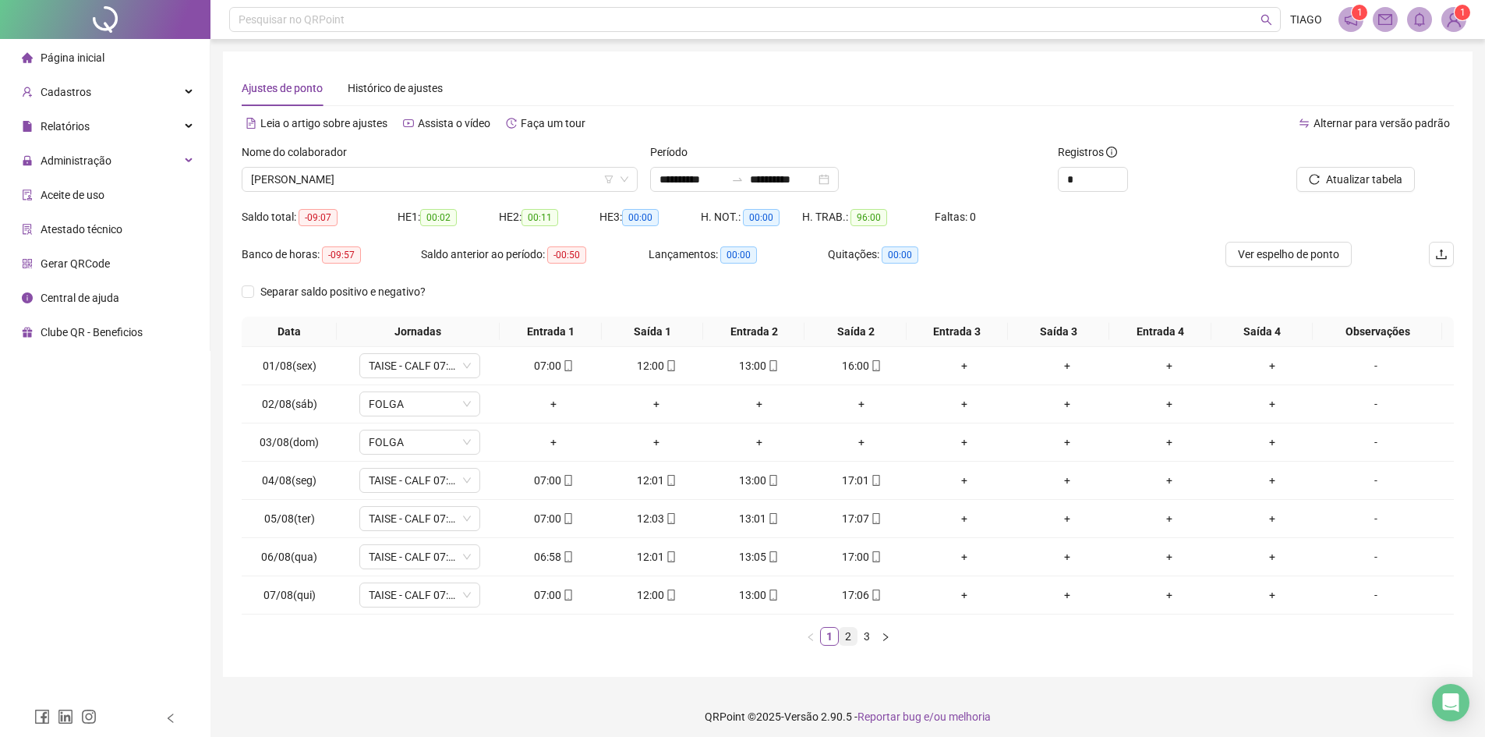
click at [856, 635] on link "2" at bounding box center [848, 636] width 17 height 17
click at [869, 635] on link "3" at bounding box center [866, 636] width 17 height 17
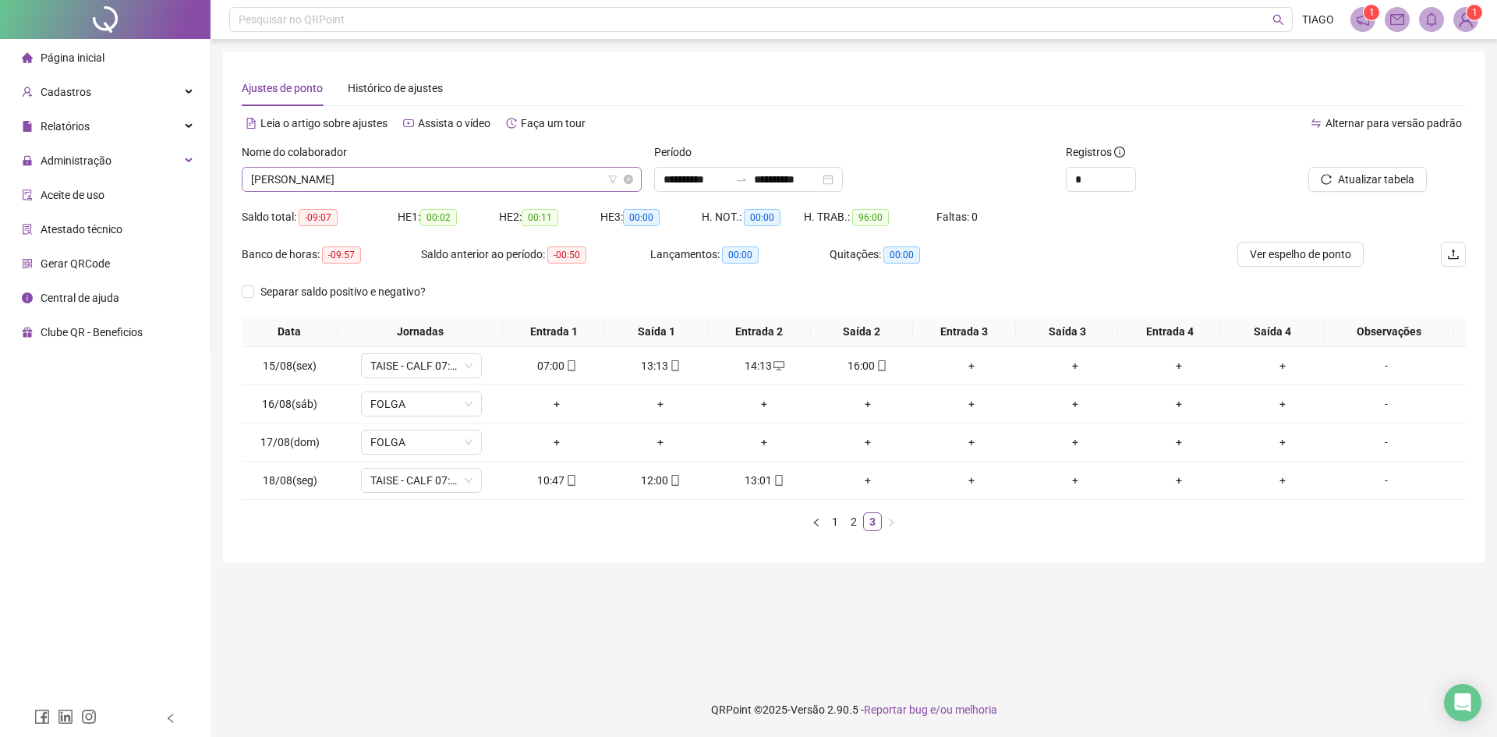
click at [483, 183] on span "[PERSON_NAME]" at bounding box center [441, 179] width 381 height 23
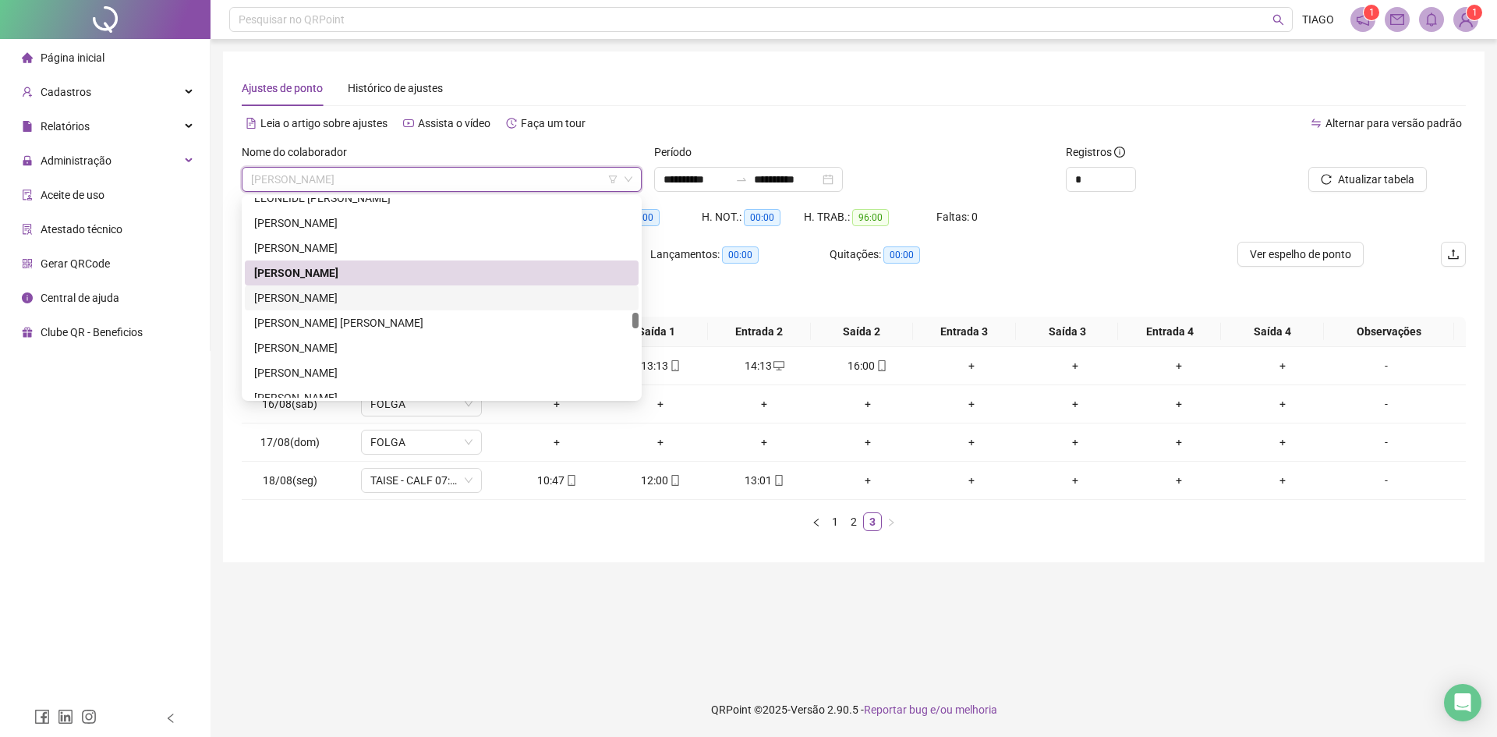
click at [455, 298] on div "[PERSON_NAME]" at bounding box center [441, 297] width 375 height 17
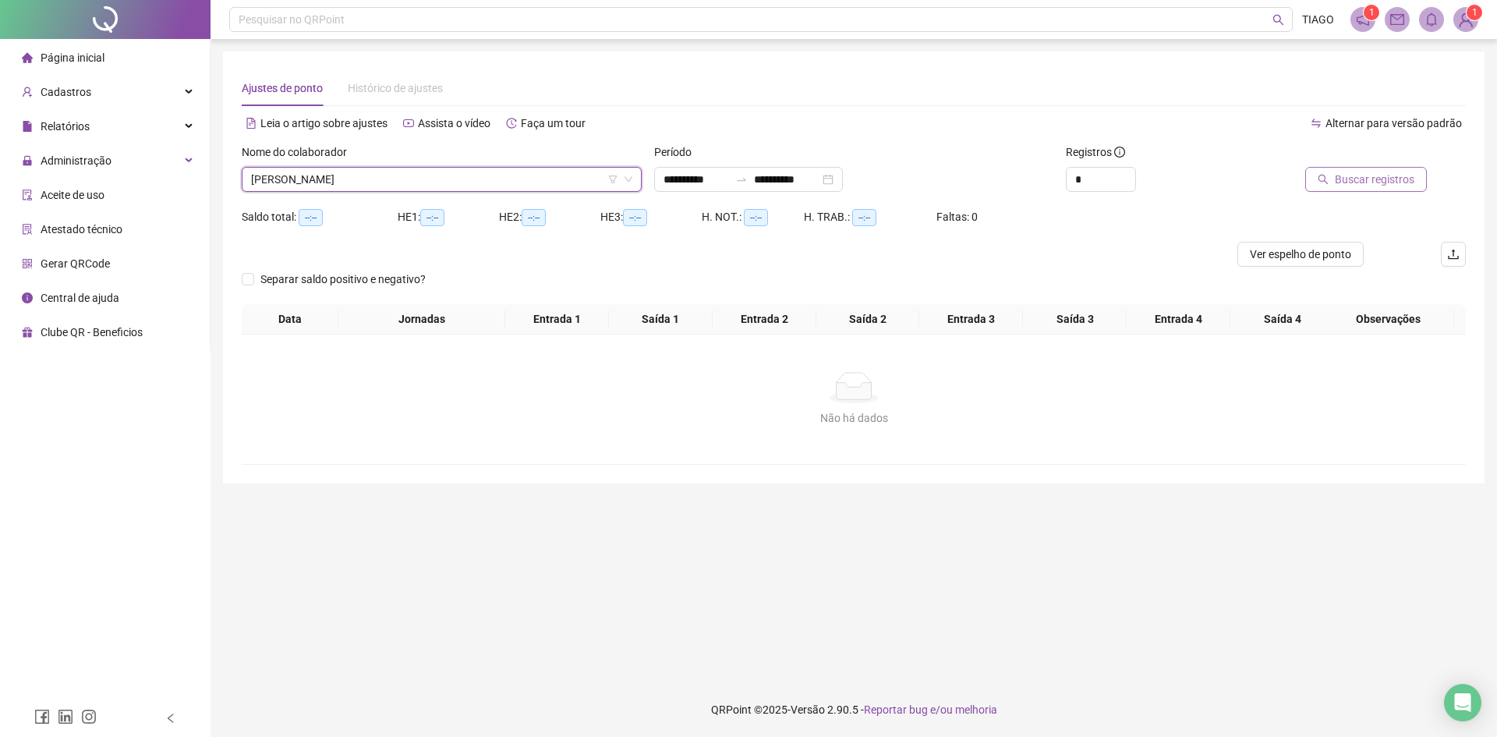
click at [1378, 185] on span "Buscar registros" at bounding box center [1375, 179] width 80 height 17
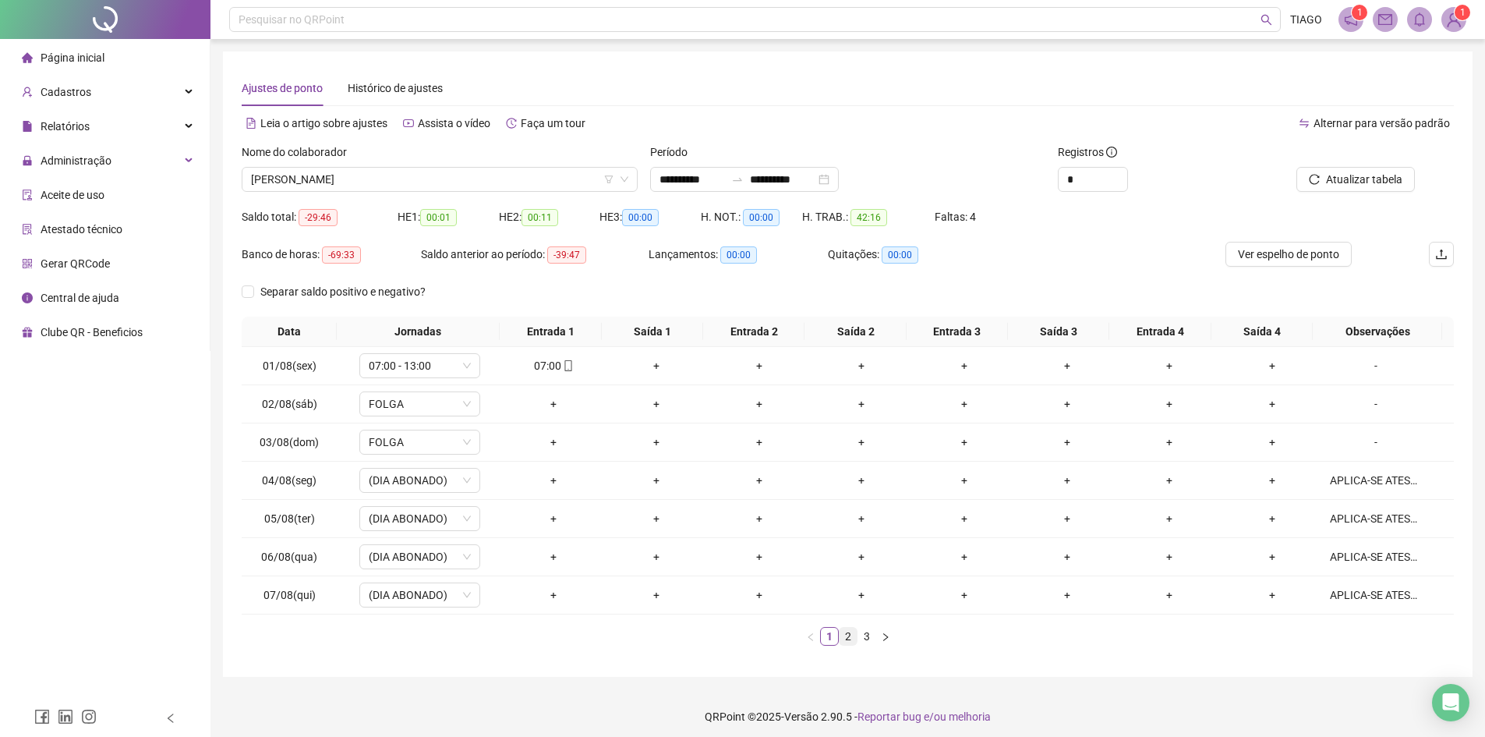
click at [851, 635] on link "2" at bounding box center [848, 636] width 17 height 17
click at [643, 560] on div "13:03" at bounding box center [656, 556] width 90 height 17
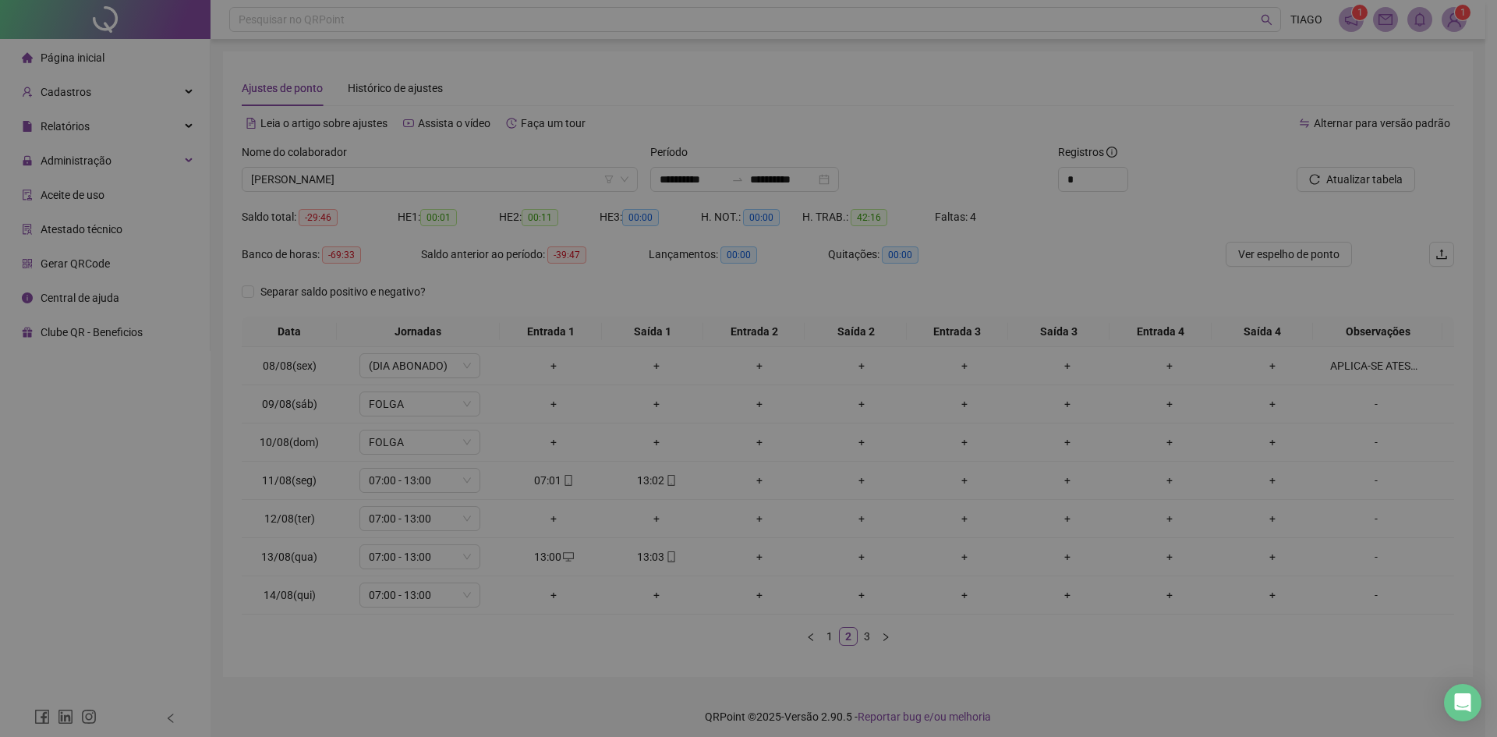
type input "**********"
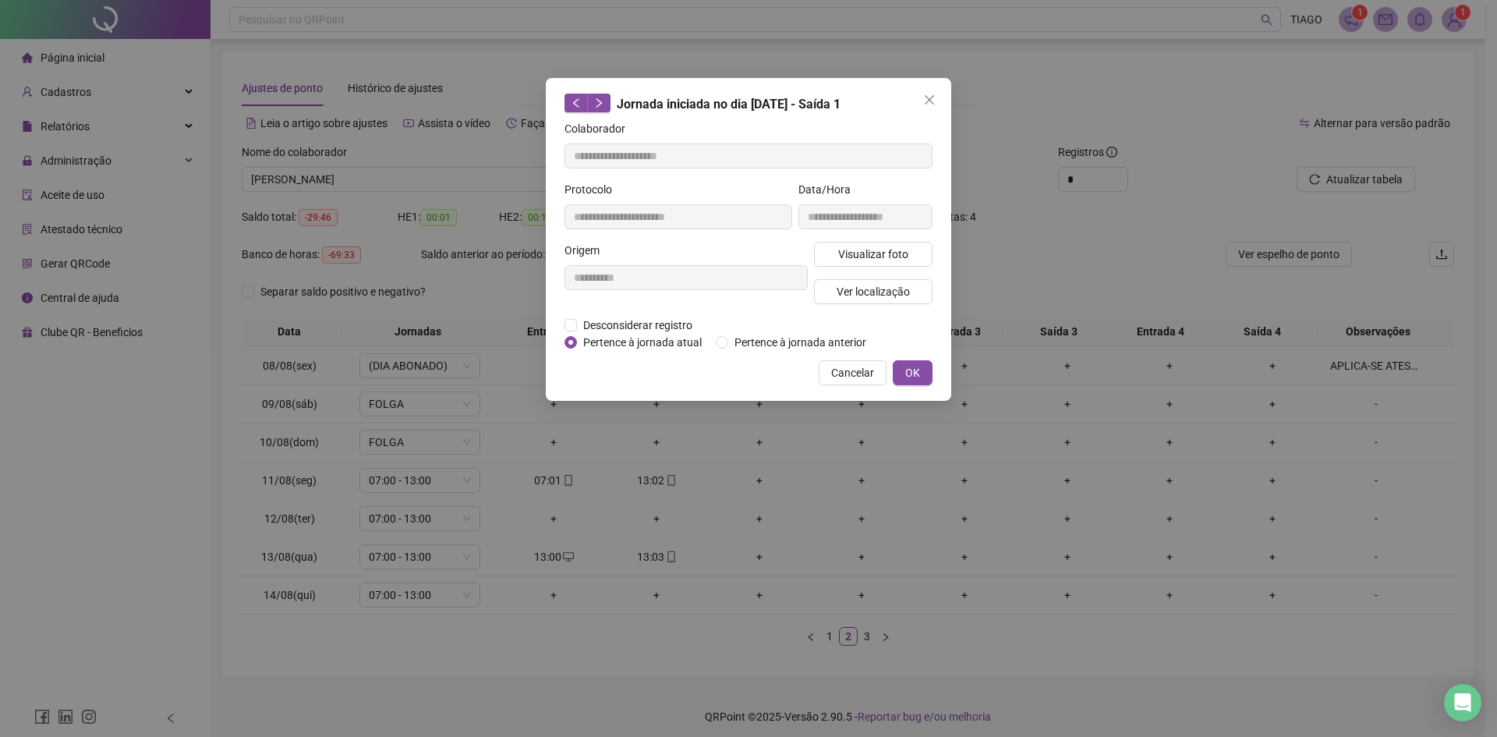
click at [905, 240] on div "**********" at bounding box center [865, 211] width 140 height 61
click at [906, 253] on span "Visualizar foto" at bounding box center [873, 254] width 70 height 17
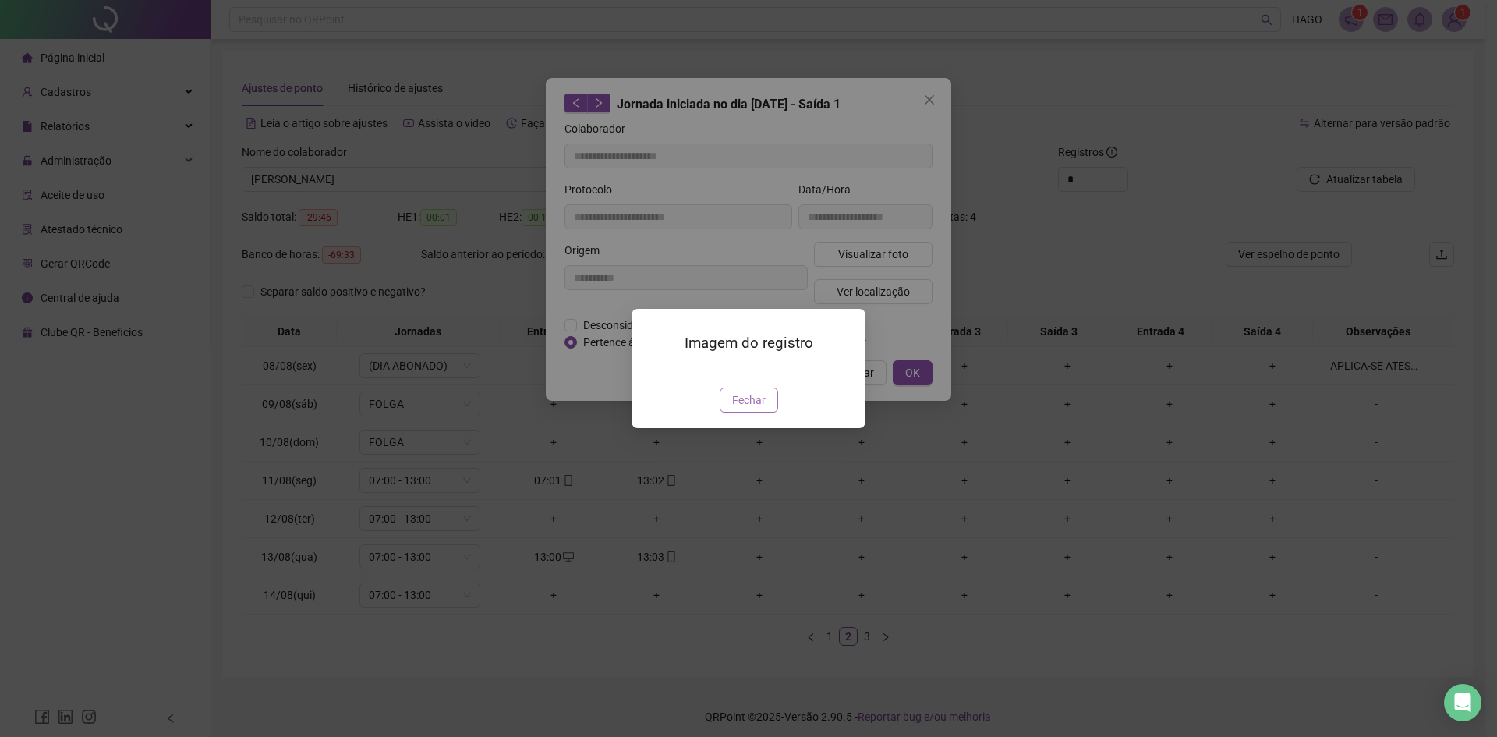
click at [769, 412] on button "Fechar" at bounding box center [749, 399] width 58 height 25
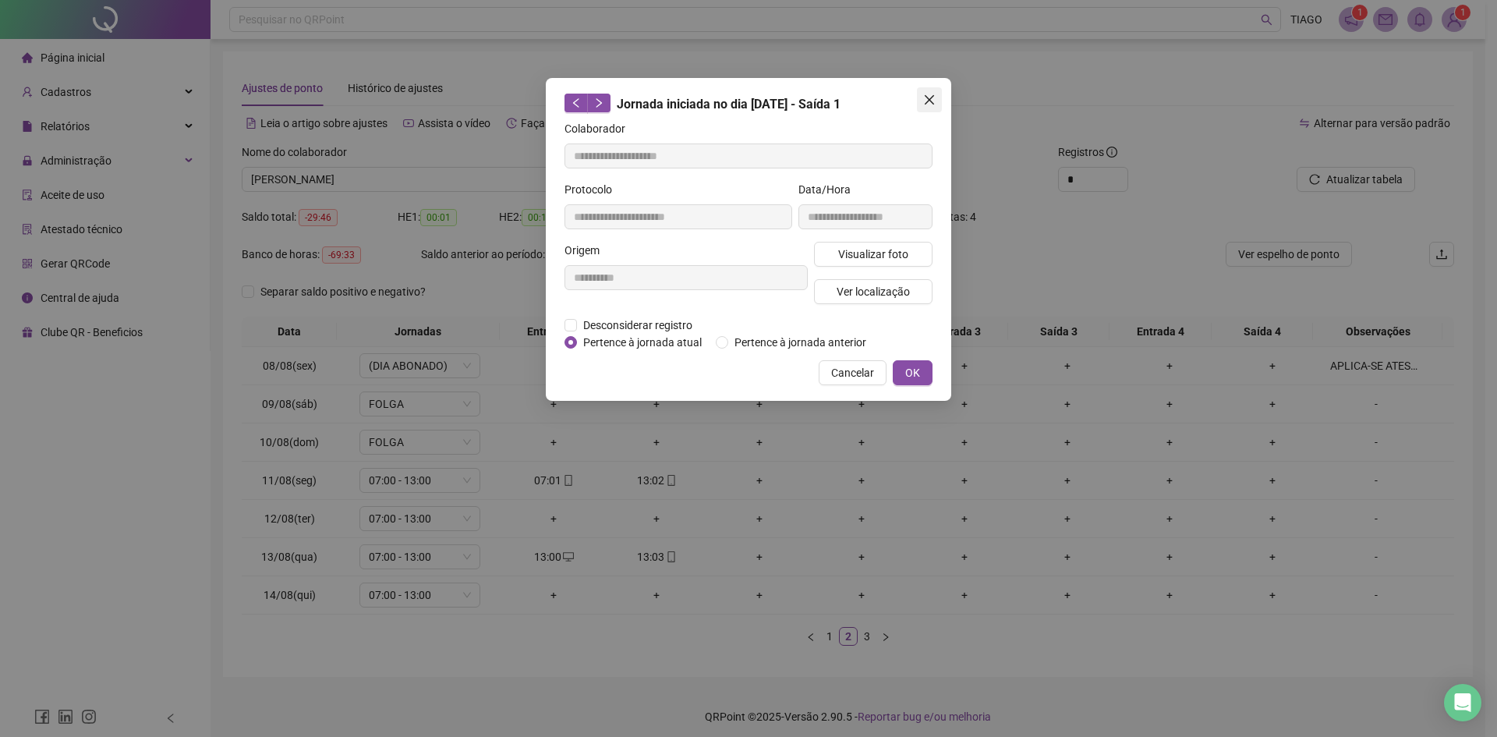
click at [918, 96] on span "Close" at bounding box center [929, 100] width 25 height 12
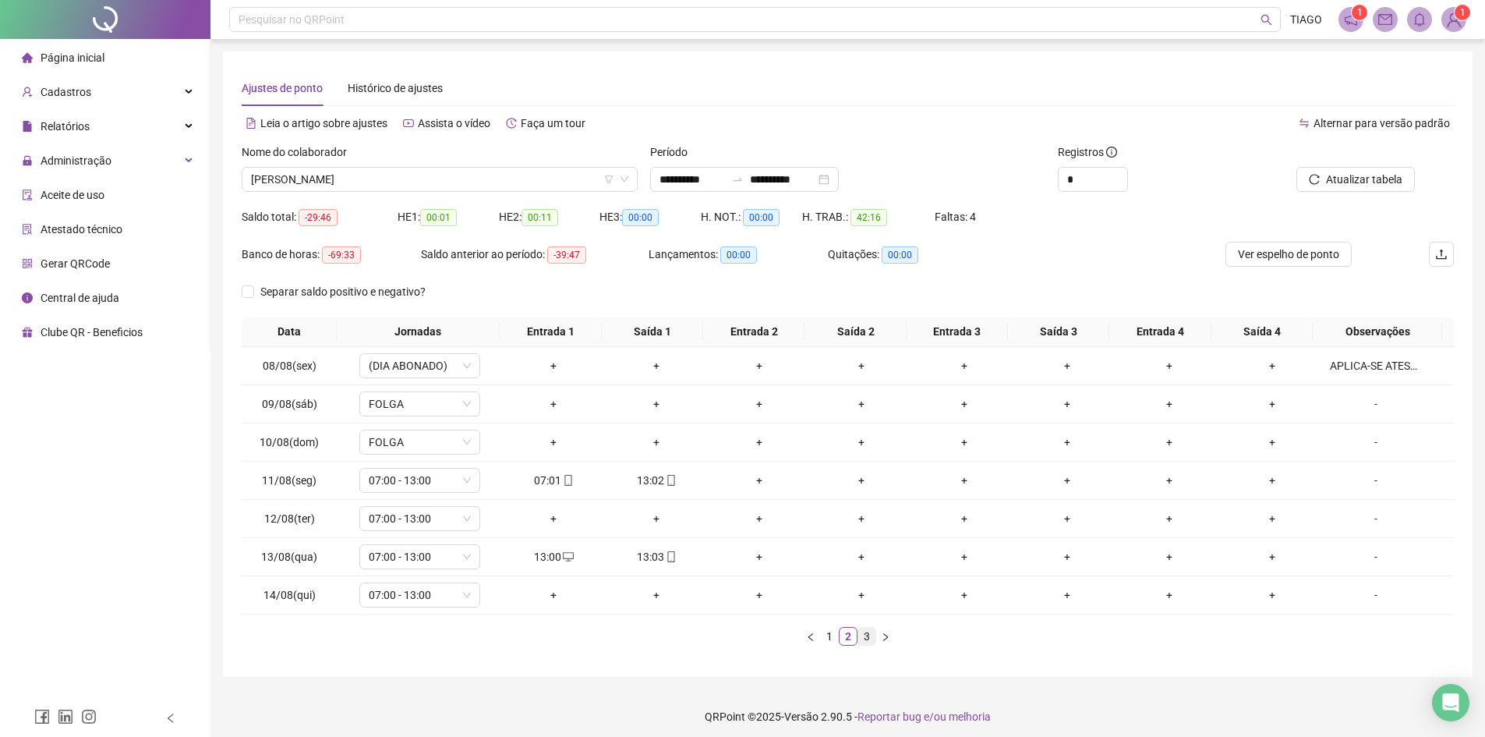
click at [872, 634] on link "3" at bounding box center [866, 636] width 17 height 17
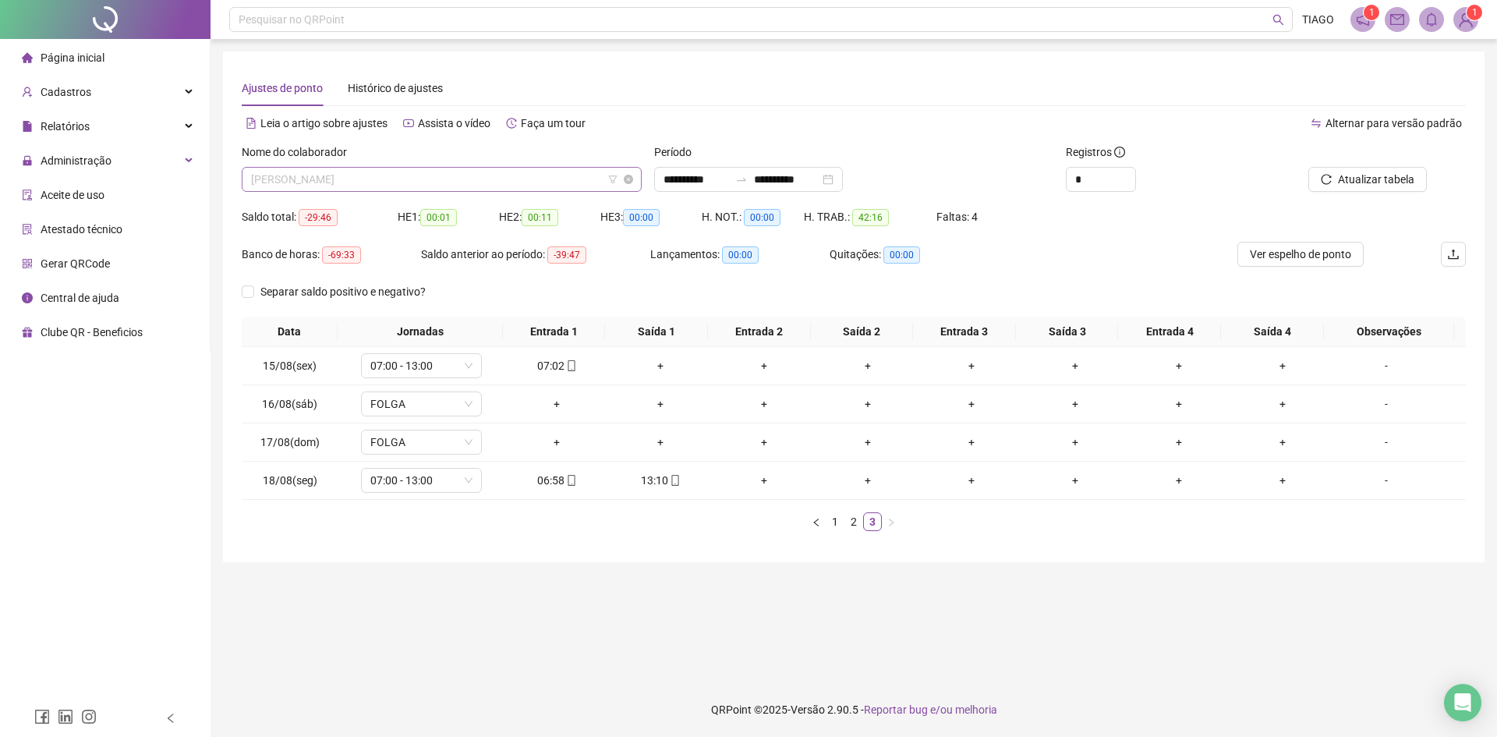
click at [413, 170] on span "[PERSON_NAME]" at bounding box center [441, 179] width 381 height 23
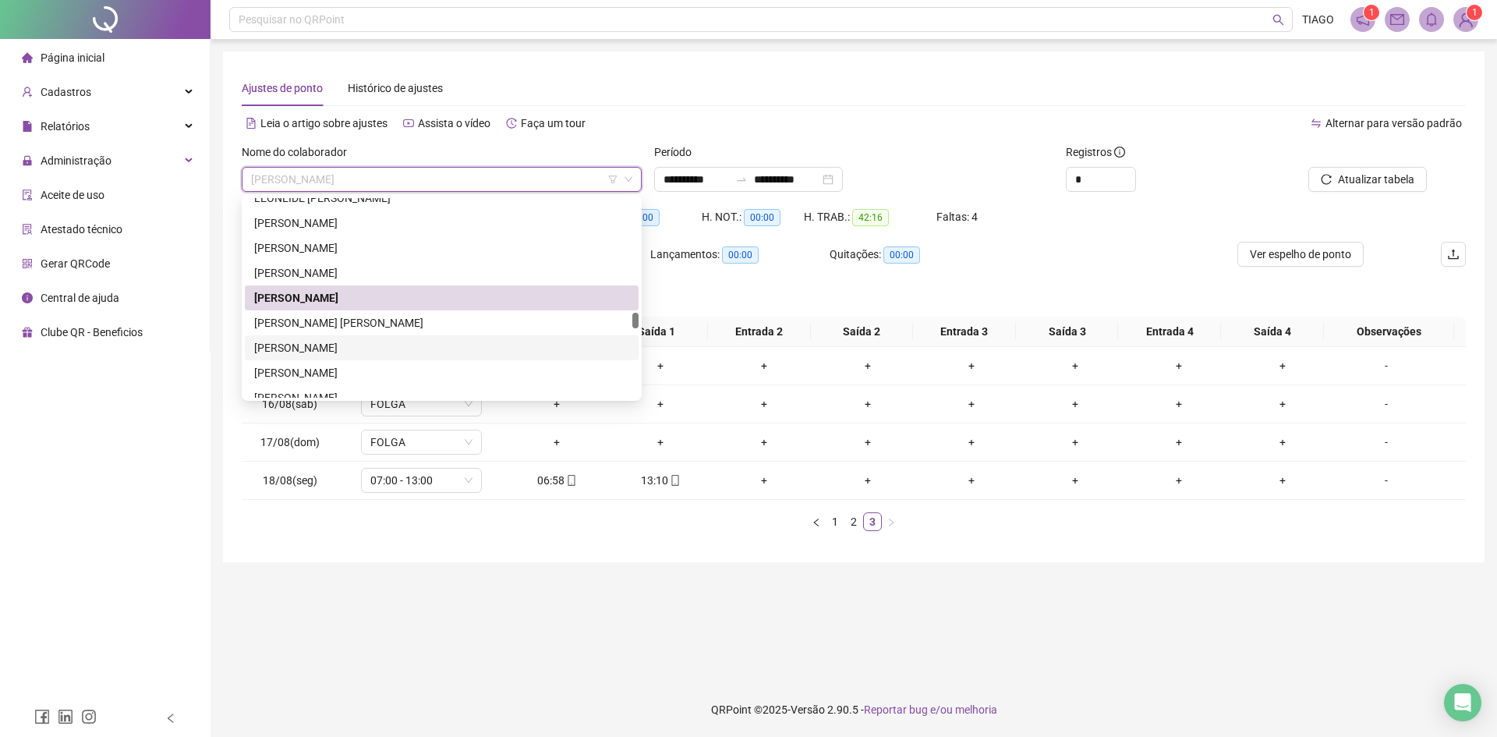
click at [456, 341] on div "[PERSON_NAME]" at bounding box center [441, 347] width 375 height 17
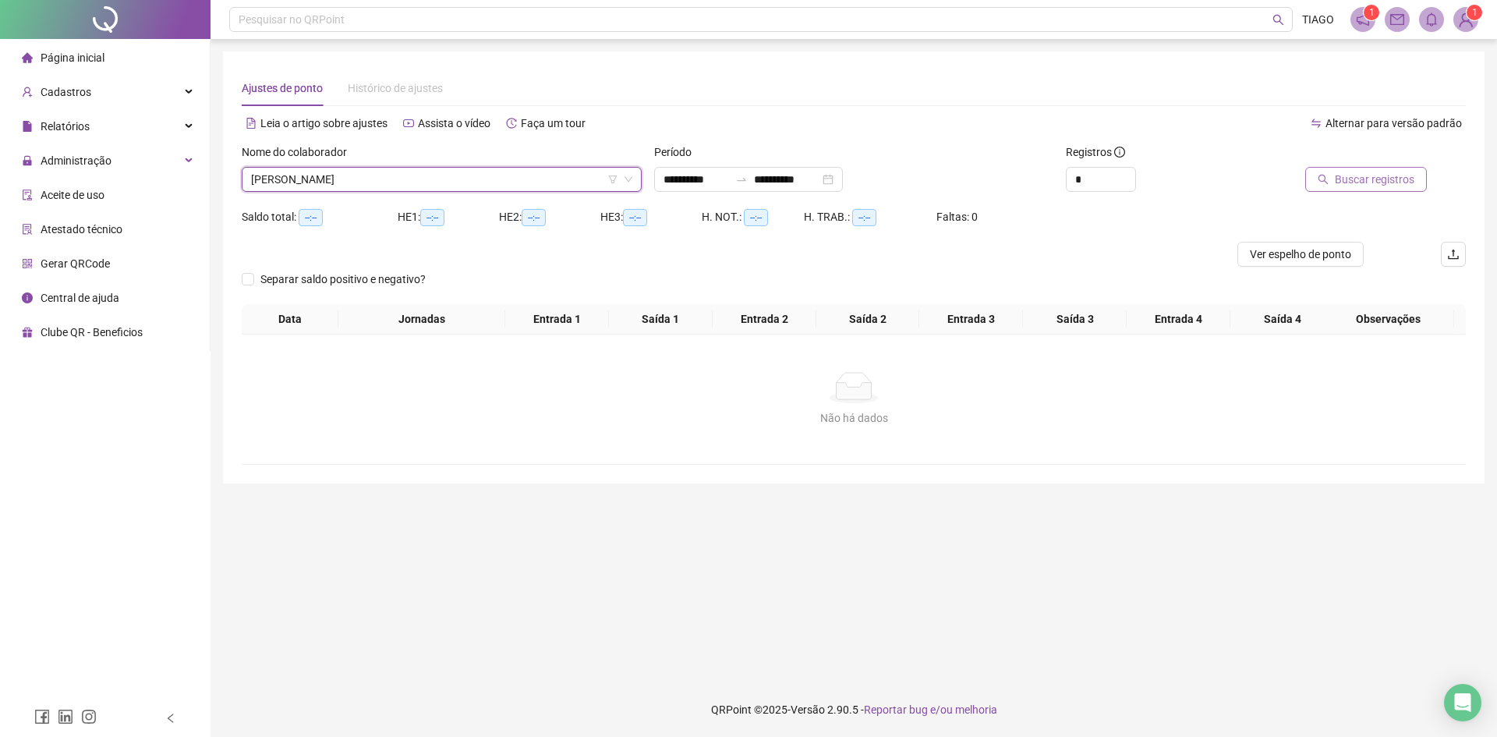
click at [1309, 175] on button "Buscar registros" at bounding box center [1366, 179] width 122 height 25
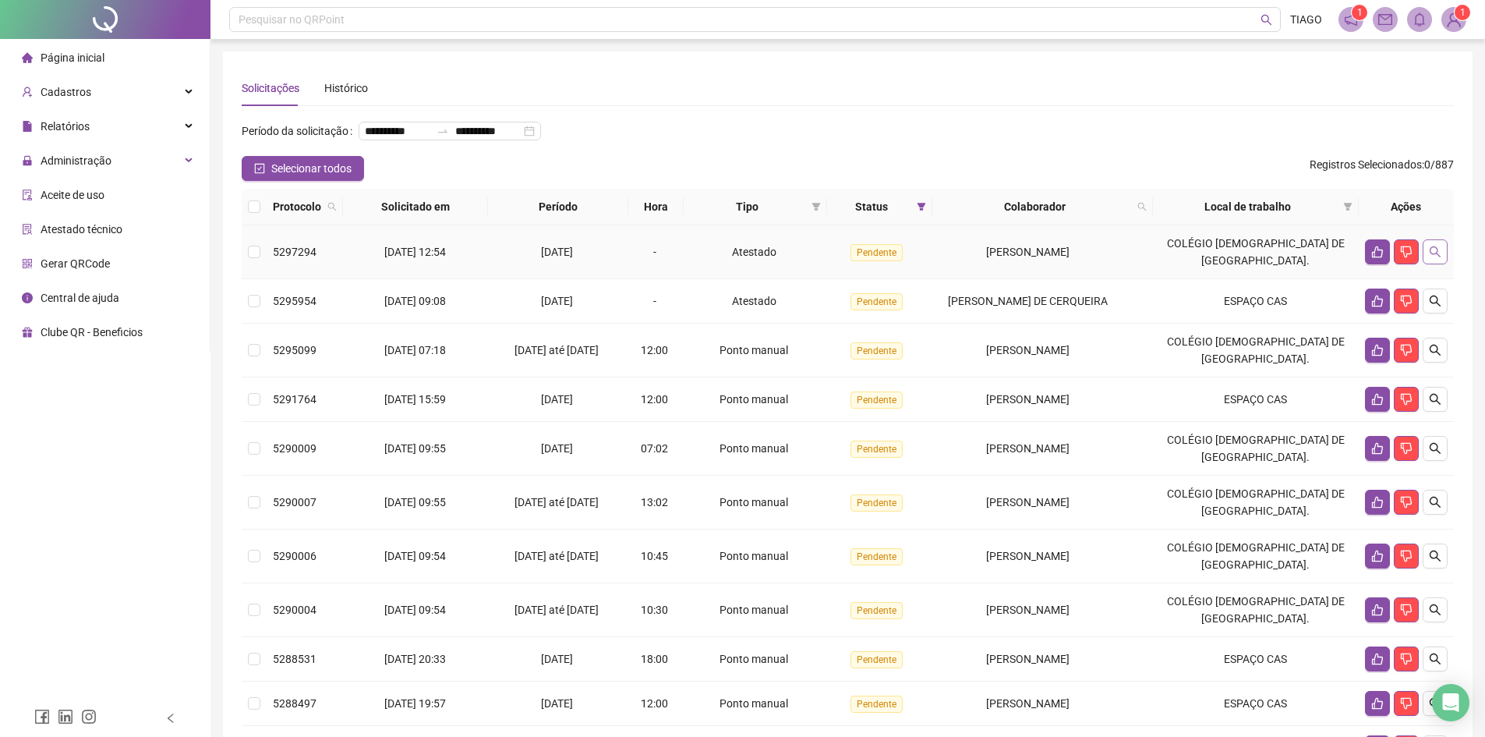
click at [1442, 264] on button "button" at bounding box center [1435, 251] width 25 height 25
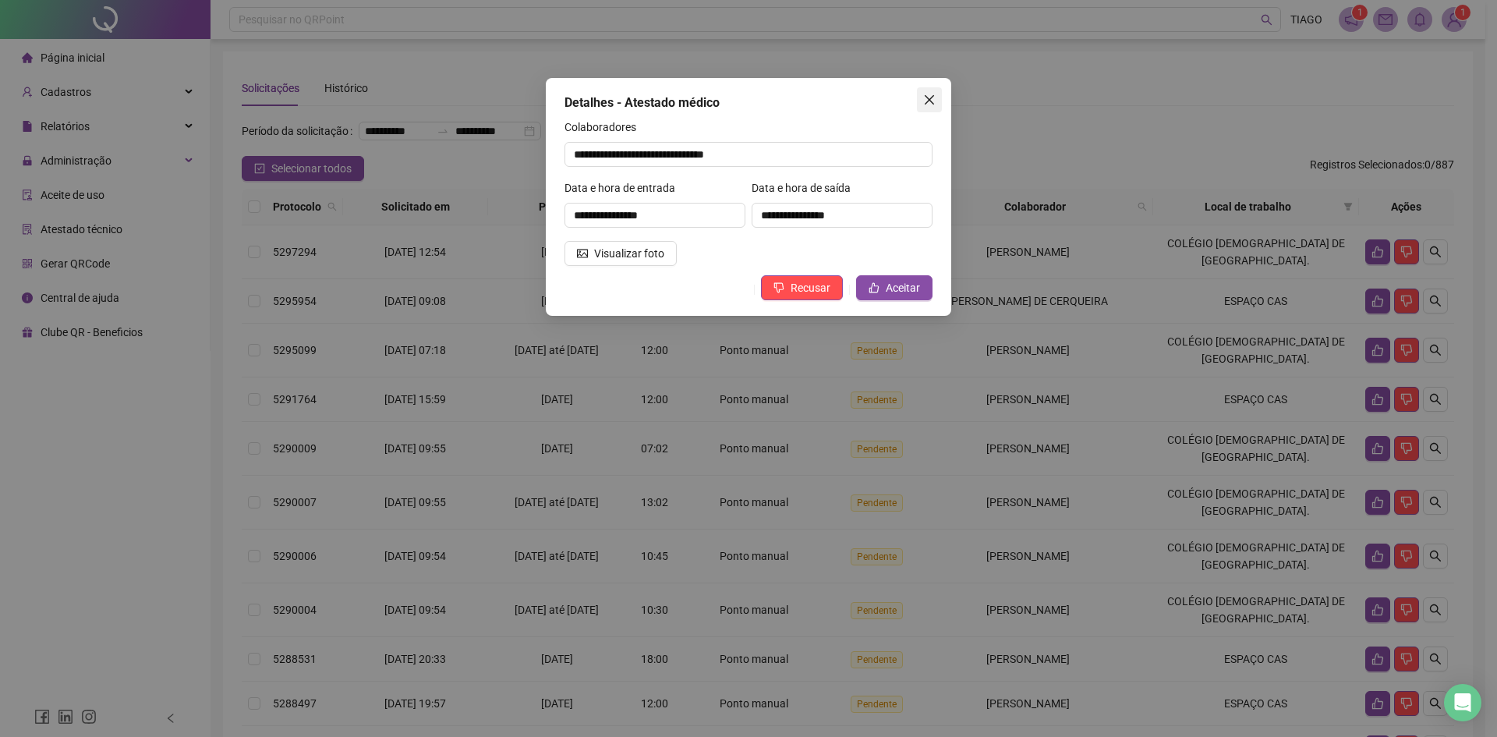
click at [919, 101] on span "Close" at bounding box center [929, 100] width 25 height 12
